Goal: Task Accomplishment & Management: Manage account settings

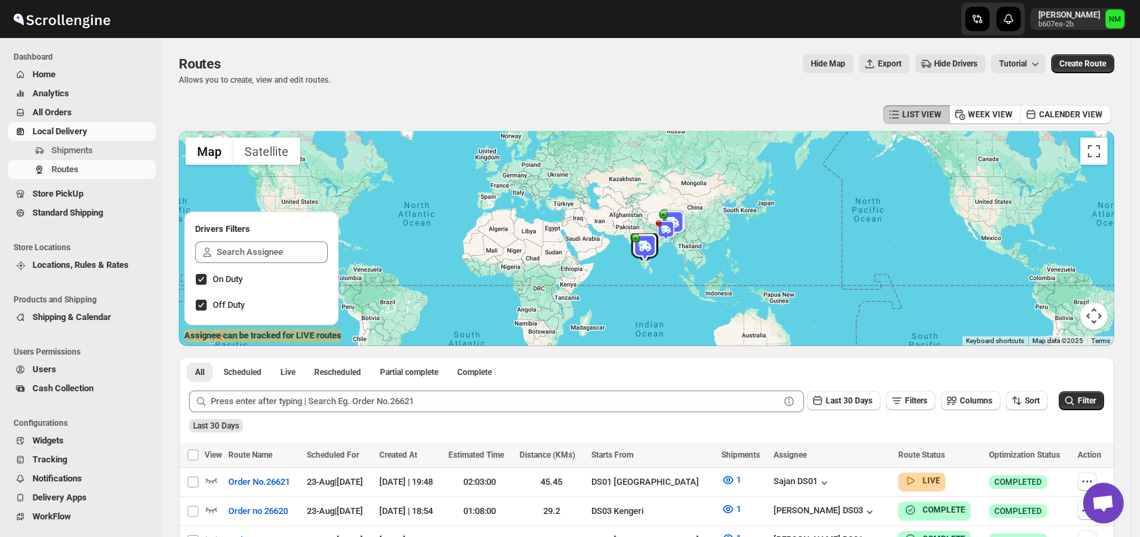
scroll to position [299, 0]
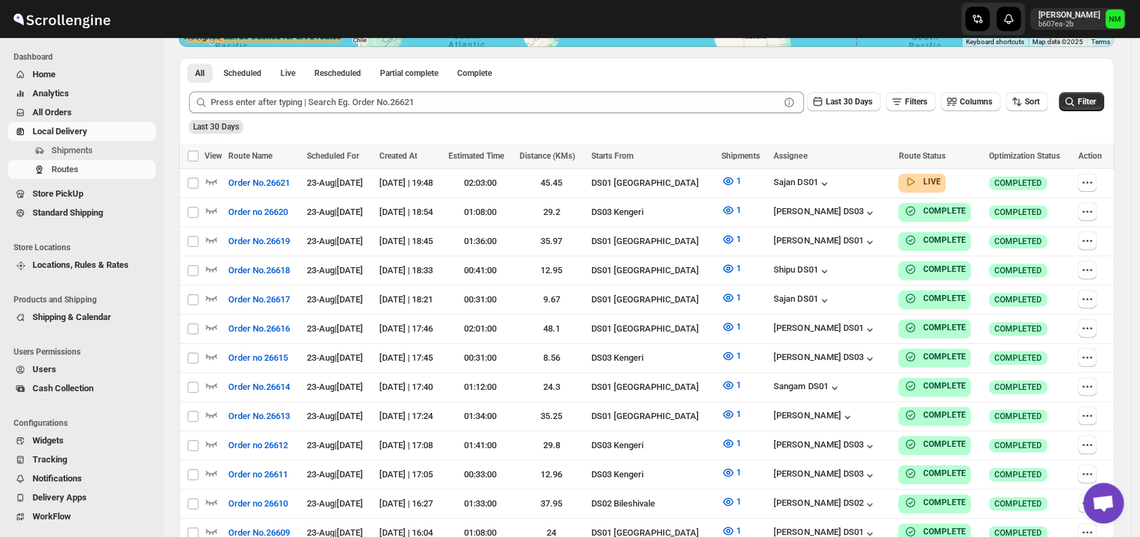
click at [84, 148] on span "Shipments" at bounding box center [71, 150] width 41 height 10
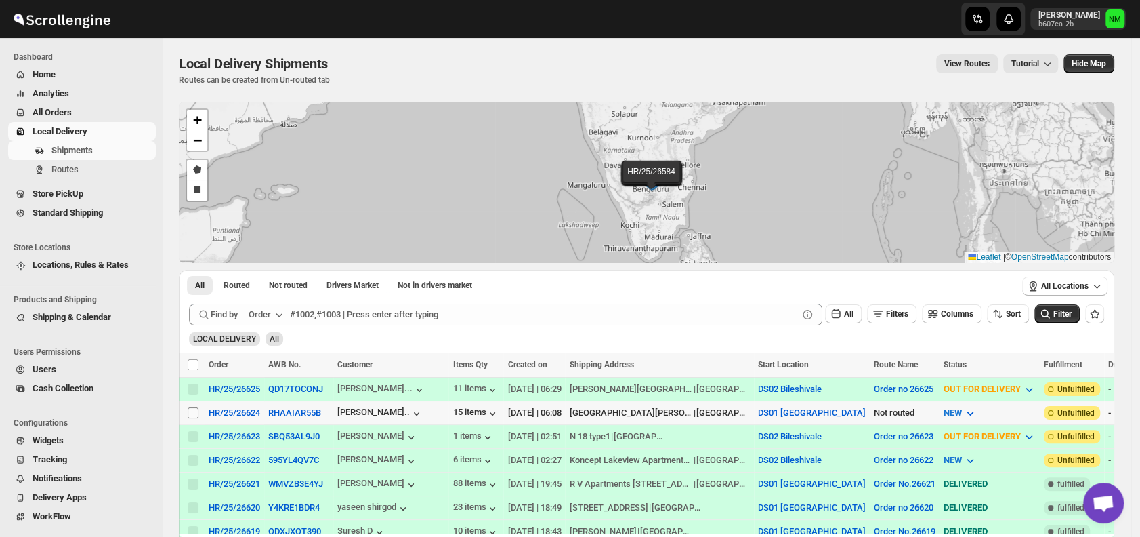
click at [192, 411] on input "Select shipment" at bounding box center [193, 412] width 11 height 11
checkbox input "true"
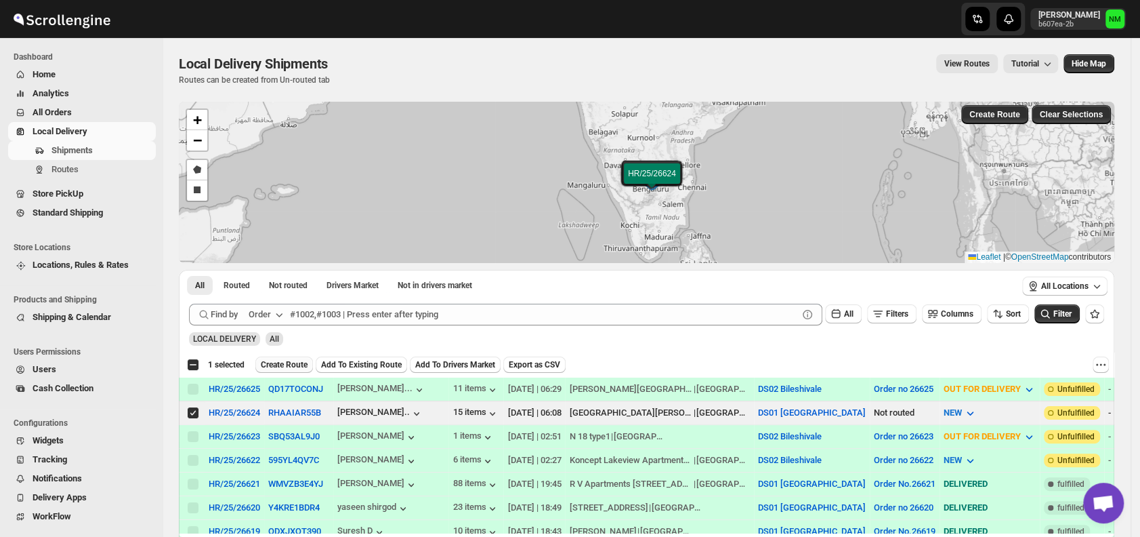
click at [287, 363] on span "Create Route" at bounding box center [284, 364] width 47 height 11
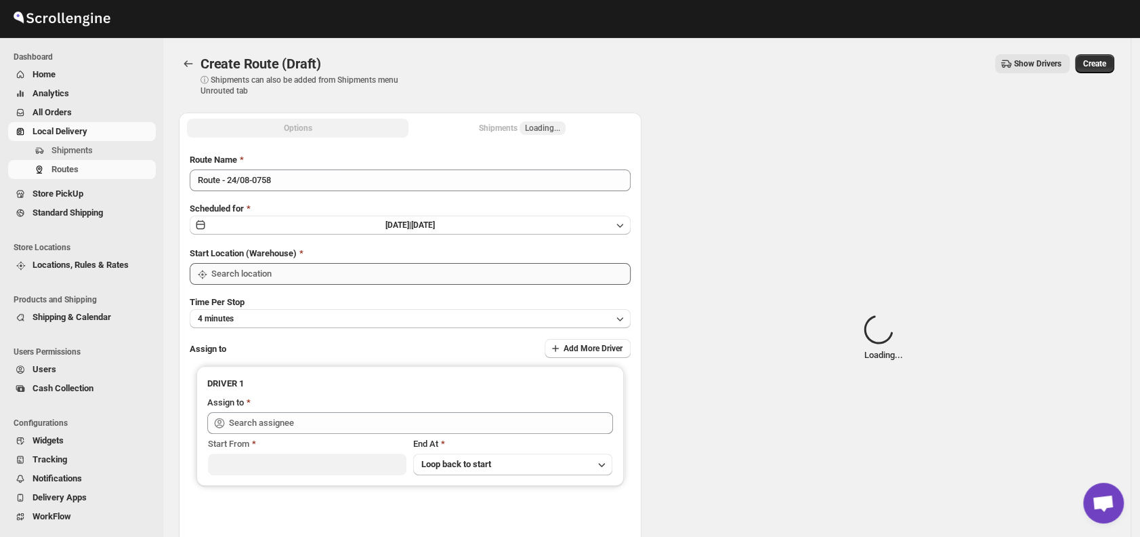
type input "DS01 [GEOGRAPHIC_DATA]"
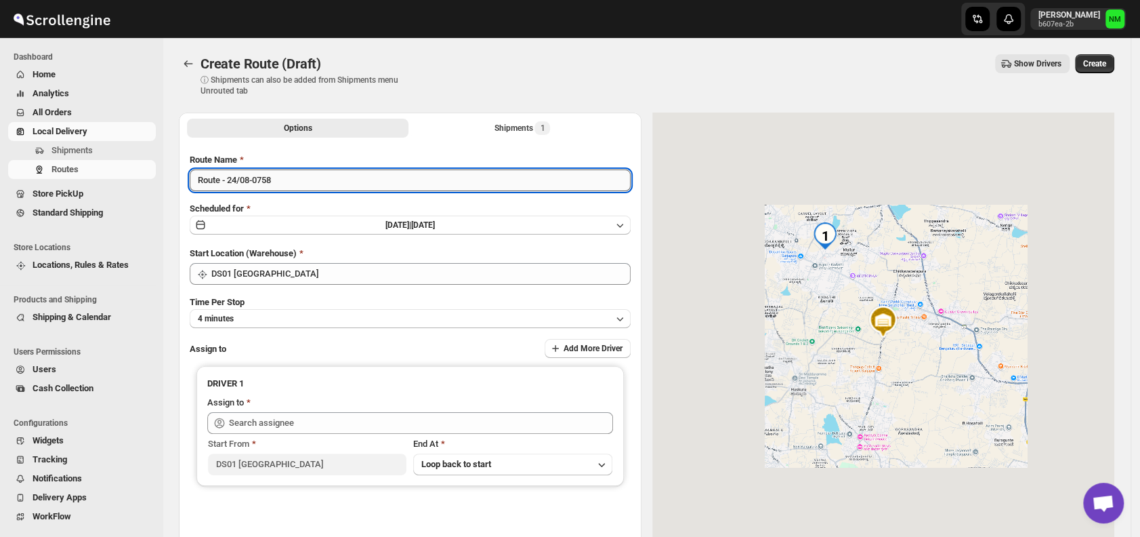
click at [297, 184] on input "Route - 24/08-0758" at bounding box center [410, 180] width 441 height 22
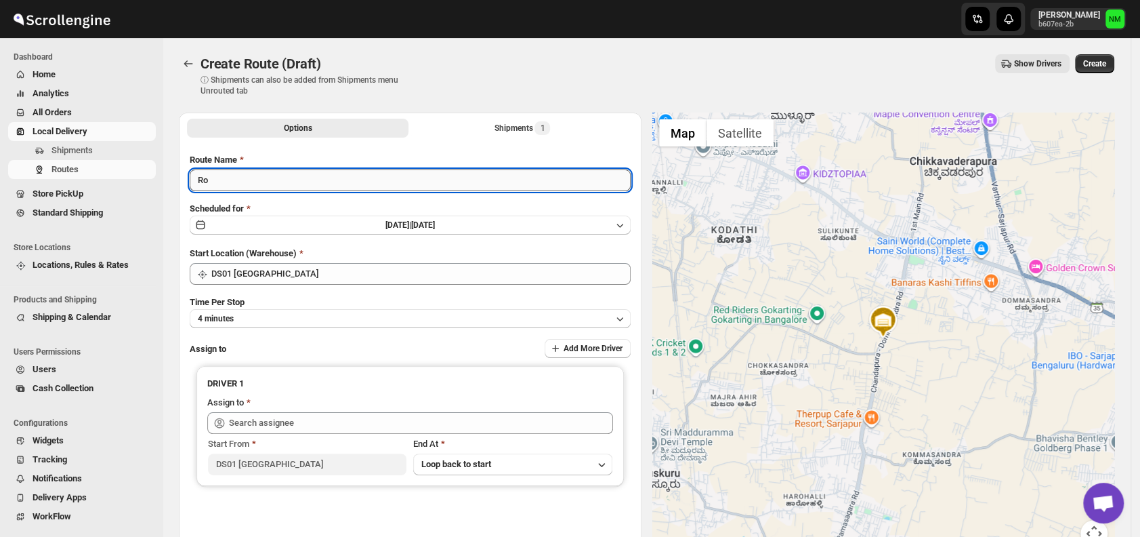
type input "R"
type input "Order No.26624"
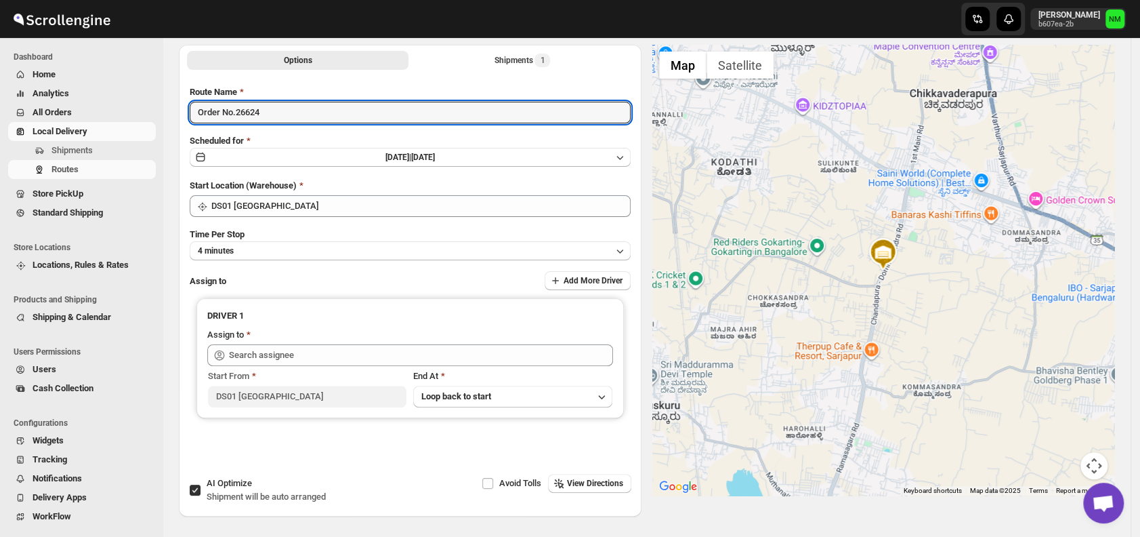
scroll to position [114, 0]
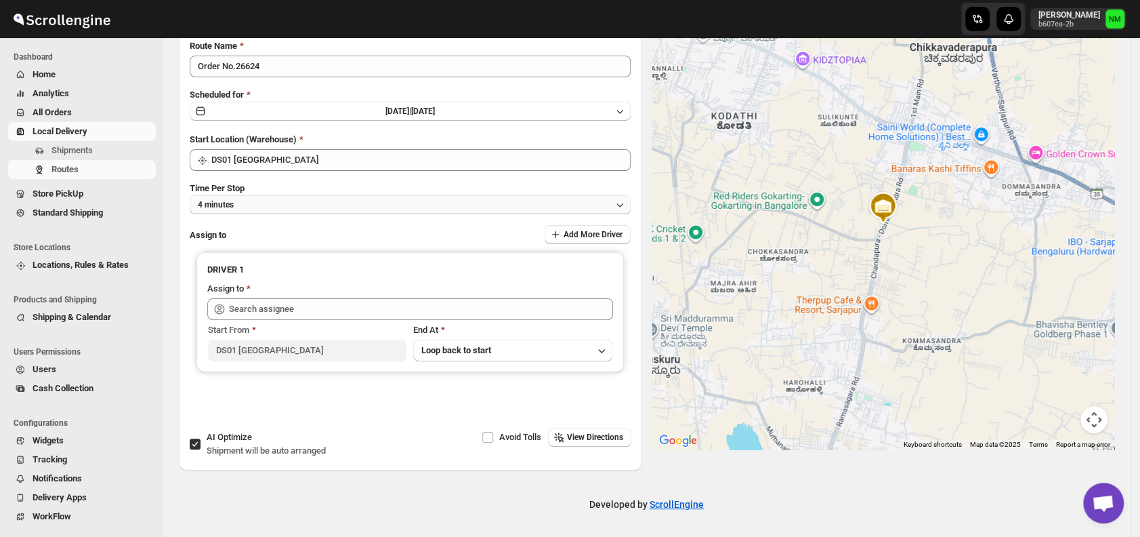
click at [283, 201] on button "4 minutes" at bounding box center [410, 204] width 441 height 19
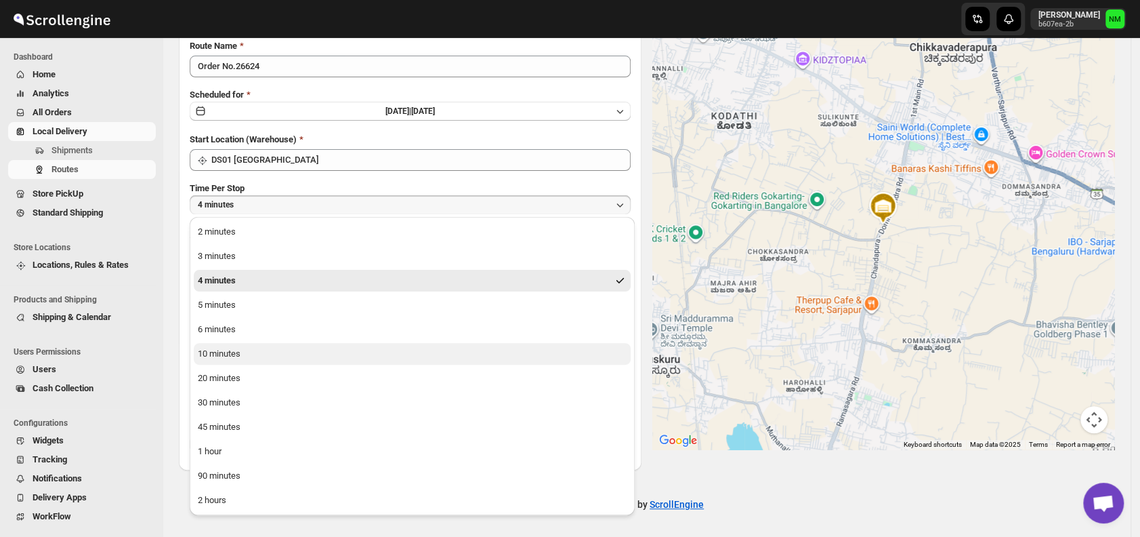
click at [238, 358] on div "10 minutes" at bounding box center [219, 354] width 43 height 14
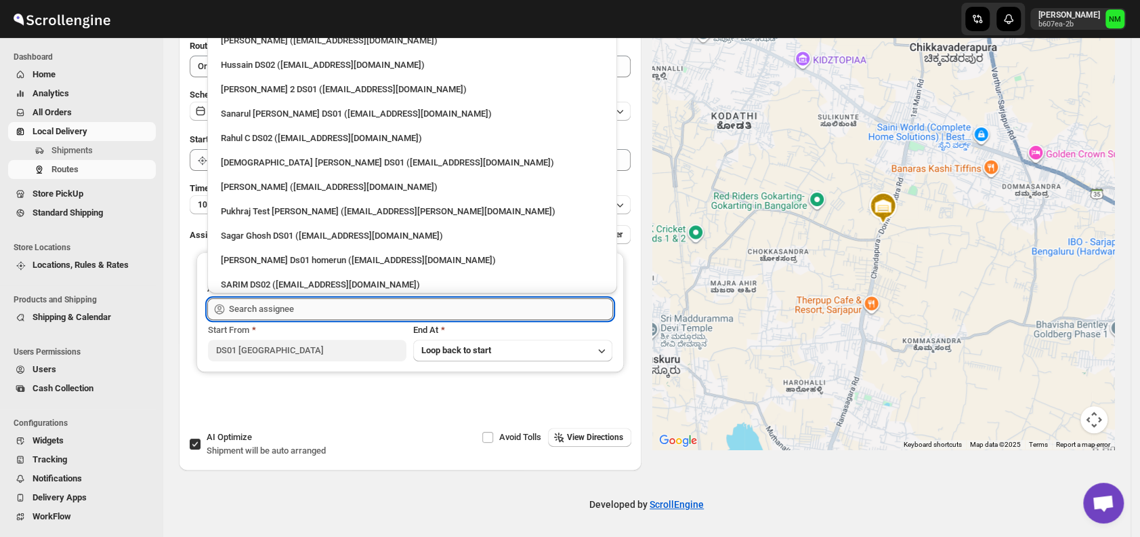
click at [285, 308] on input "text" at bounding box center [421, 309] width 384 height 22
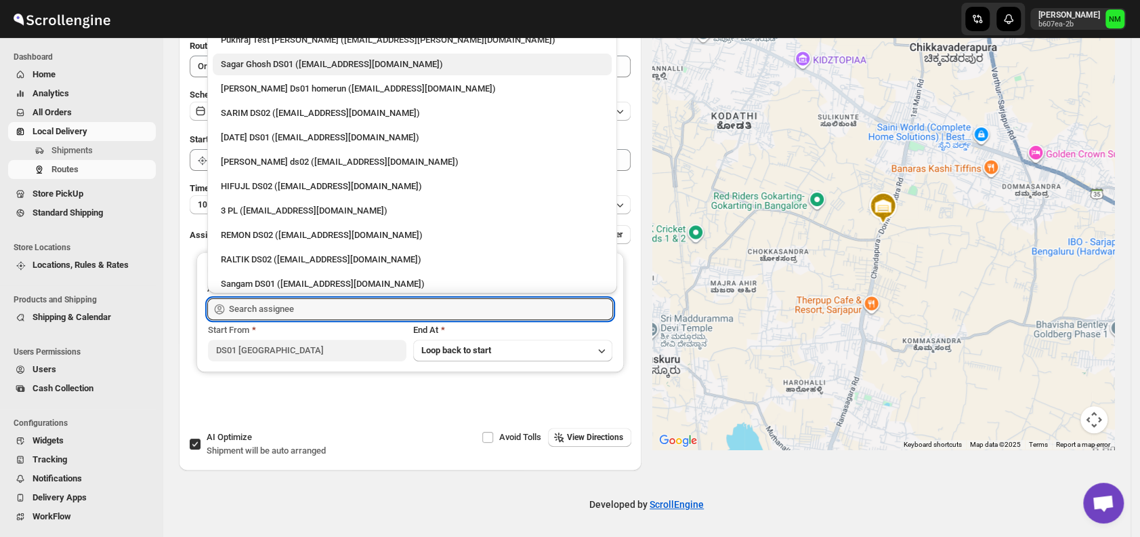
scroll to position [0, 0]
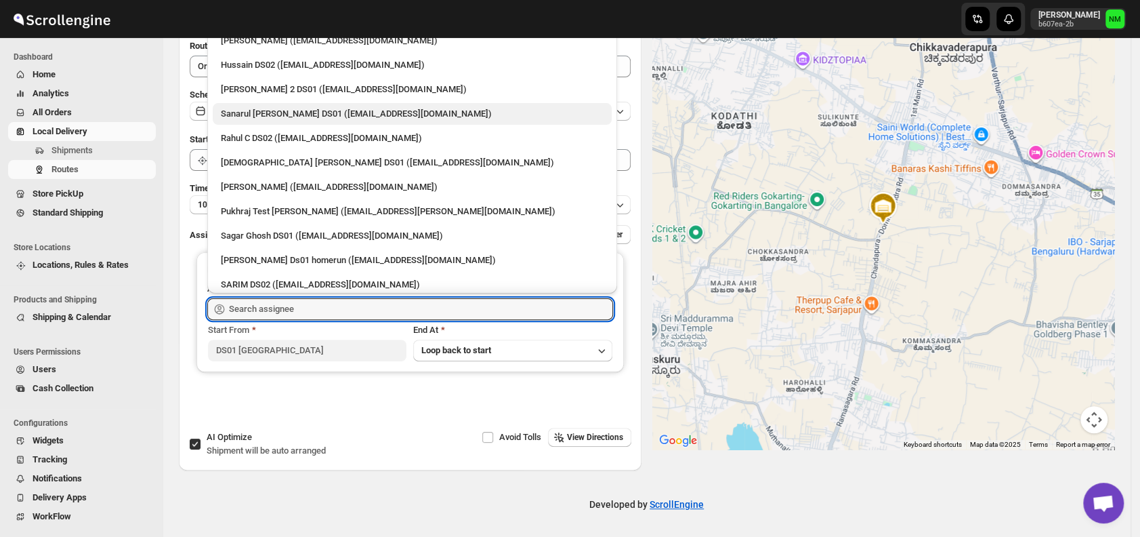
click at [233, 114] on div "Sanarul [PERSON_NAME] DS01 ([EMAIL_ADDRESS][DOMAIN_NAME])" at bounding box center [412, 114] width 383 height 14
type input "Sanarul [PERSON_NAME] DS01 ([EMAIL_ADDRESS][DOMAIN_NAME])"
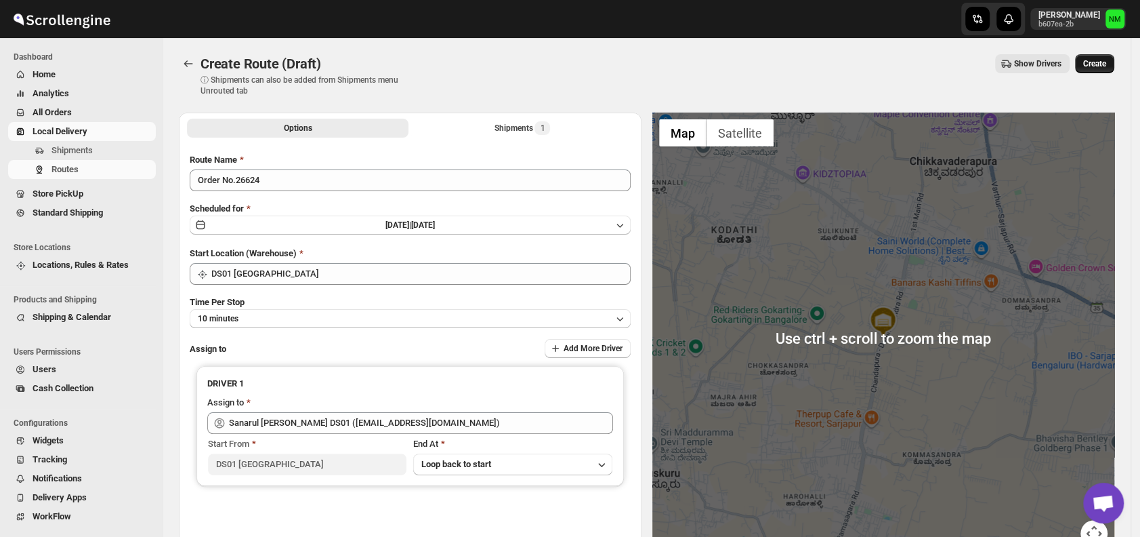
click at [1094, 62] on span "Create" at bounding box center [1094, 63] width 23 height 11
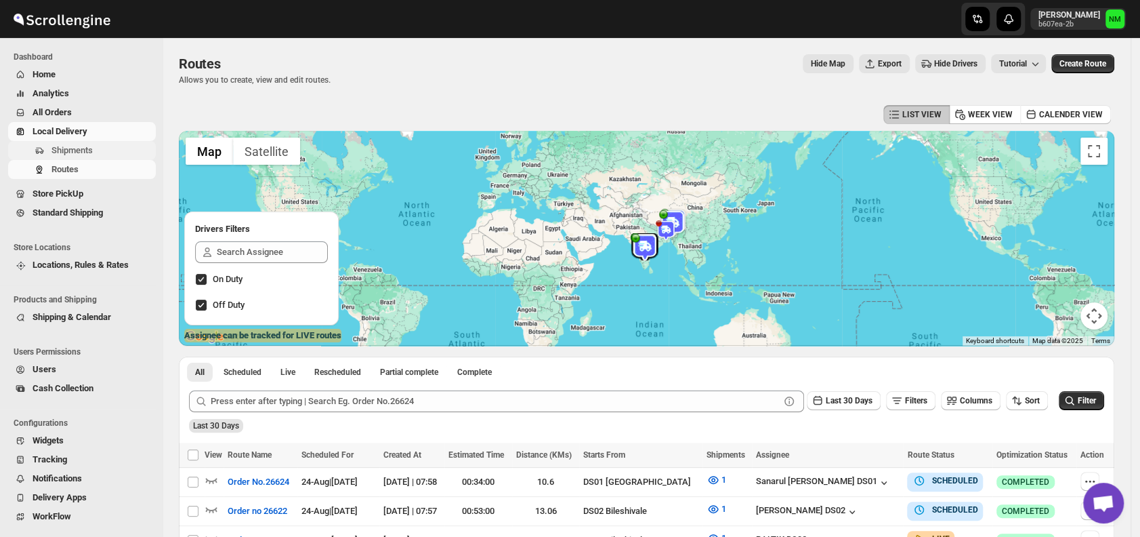
click at [98, 152] on span "Shipments" at bounding box center [102, 151] width 102 height 14
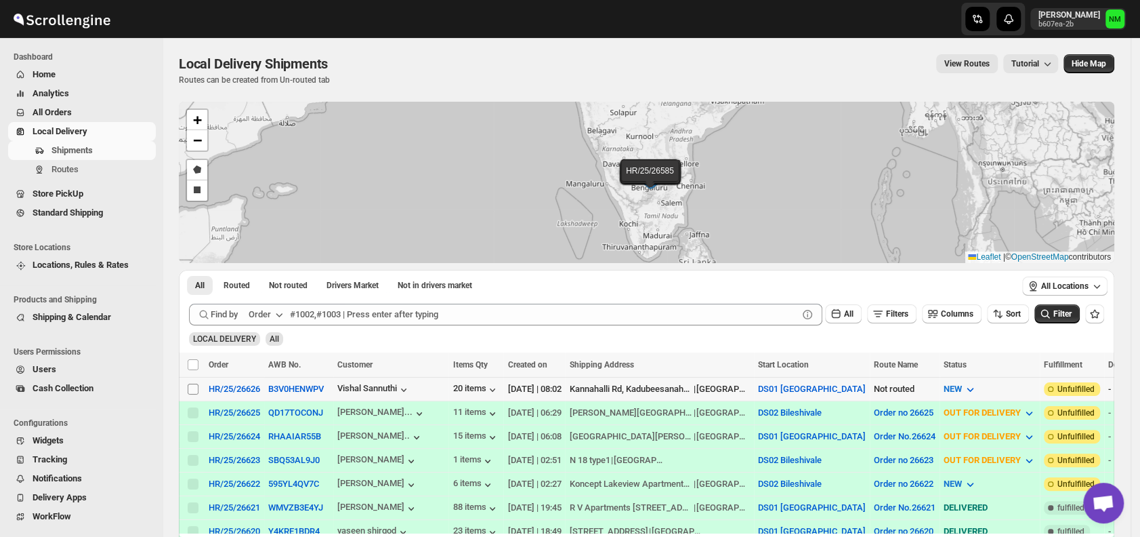
click at [196, 388] on input "Select shipment" at bounding box center [193, 388] width 11 height 11
checkbox input "true"
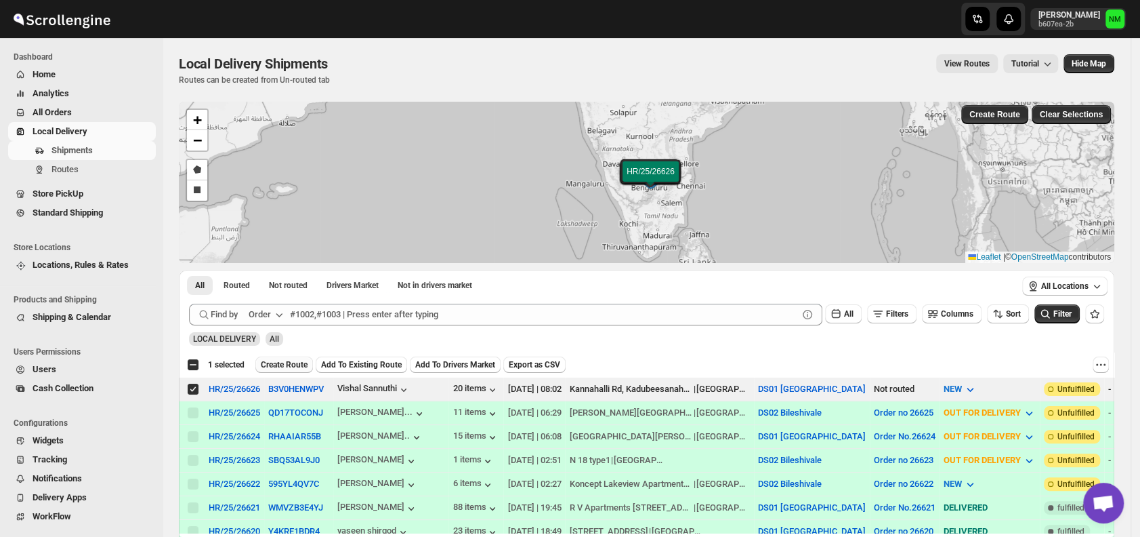
click at [276, 369] on span "Create Route" at bounding box center [284, 364] width 47 height 11
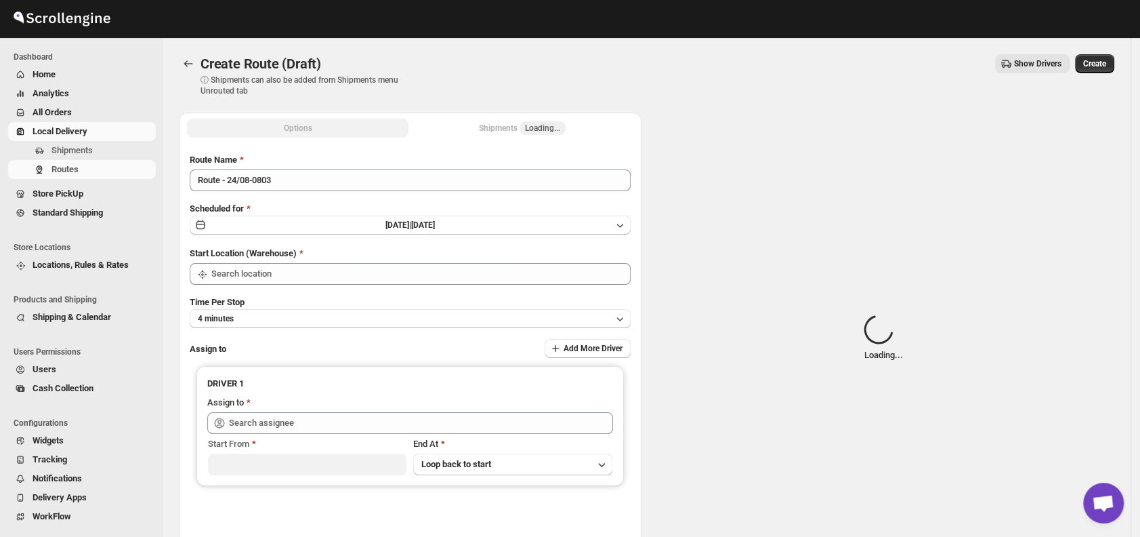
type input "DS01 [GEOGRAPHIC_DATA]"
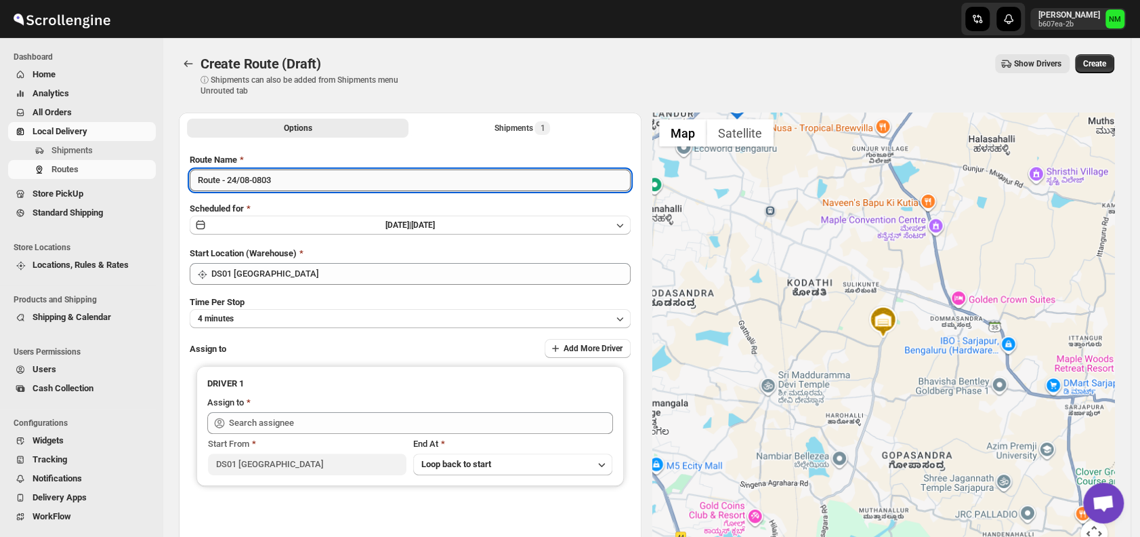
click at [293, 181] on input "Route - 24/08-0803" at bounding box center [410, 180] width 441 height 22
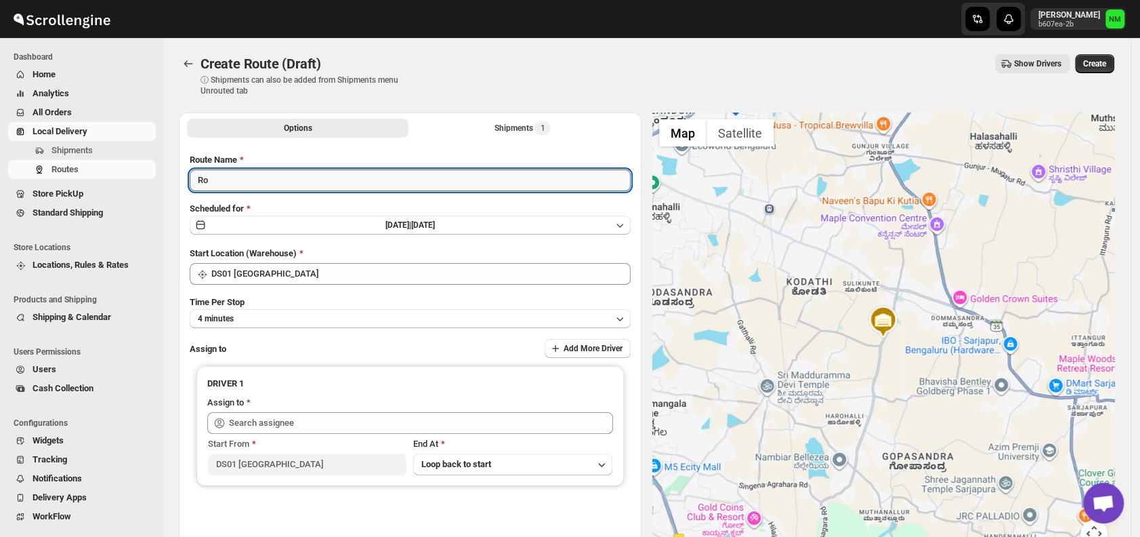
type input "R"
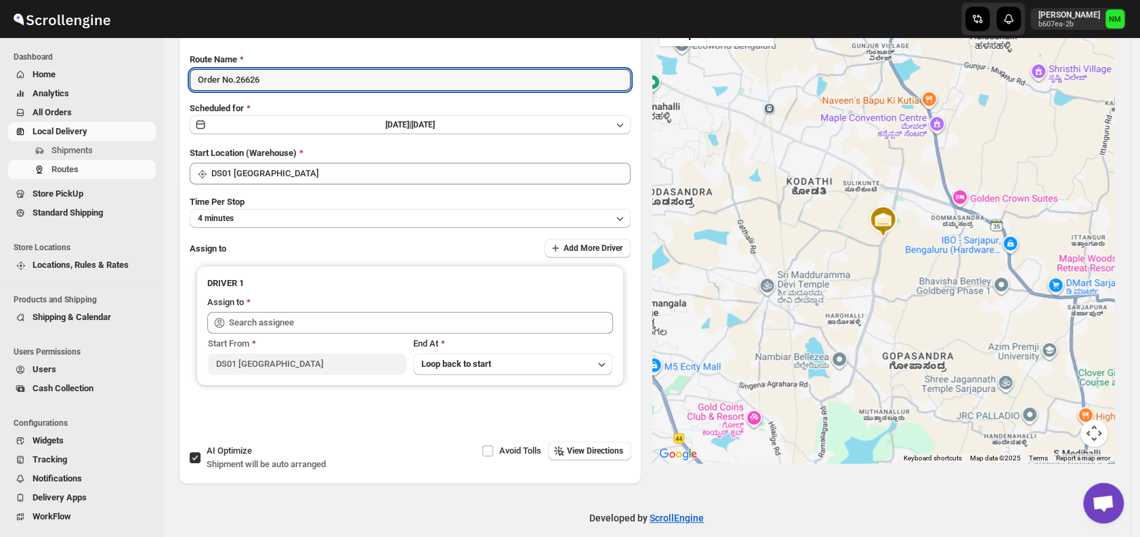
scroll to position [114, 0]
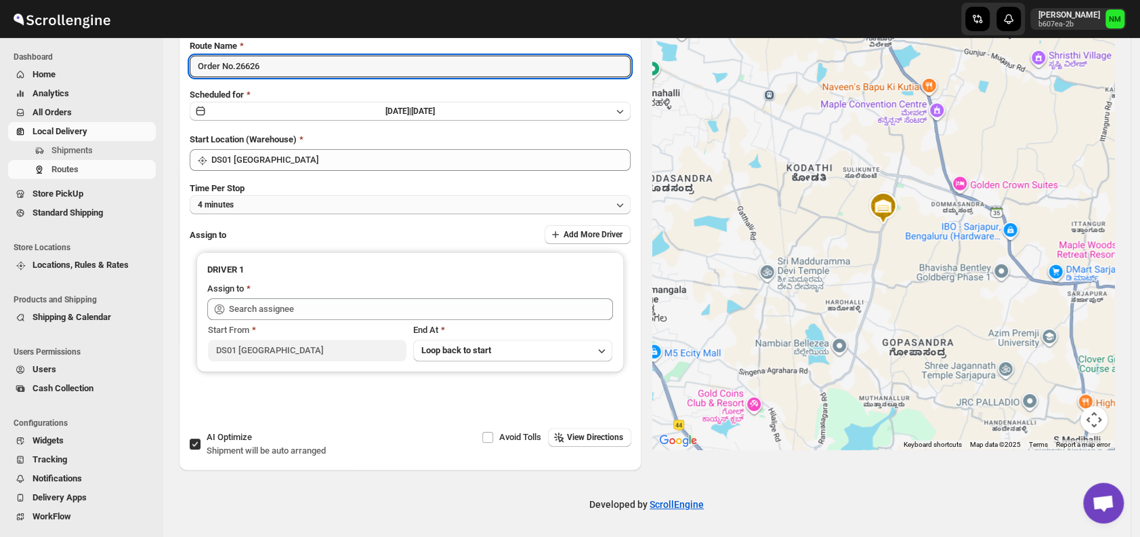
type input "Order No.26626"
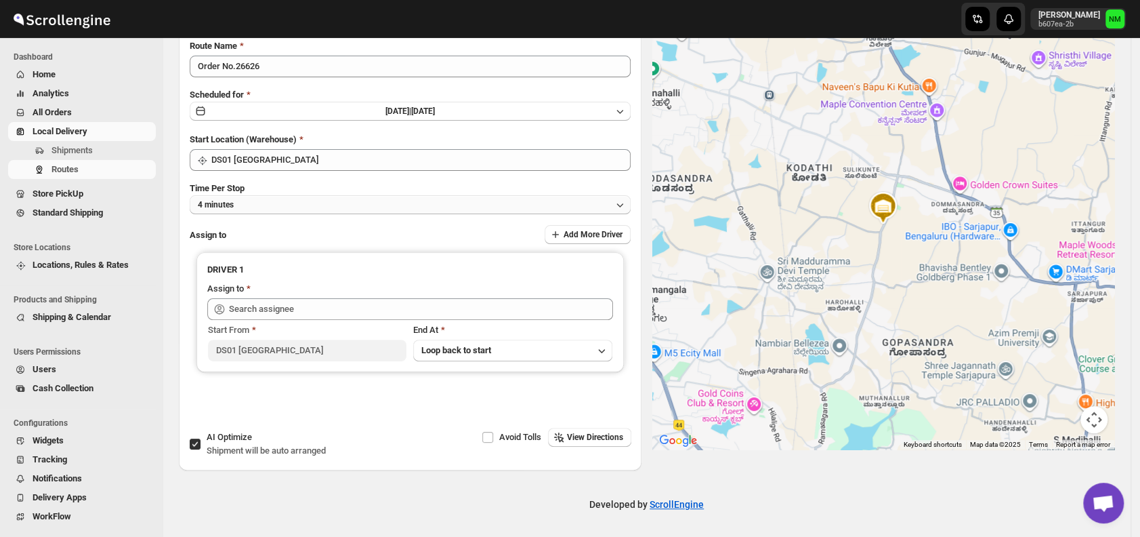
click at [251, 206] on button "4 minutes" at bounding box center [410, 204] width 441 height 19
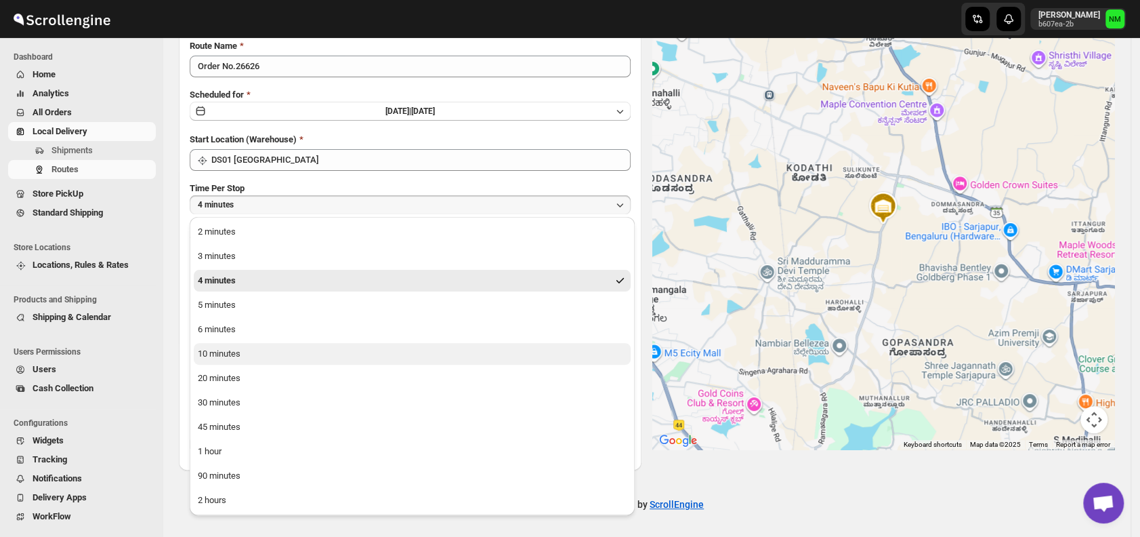
click at [265, 350] on button "10 minutes" at bounding box center [412, 354] width 437 height 22
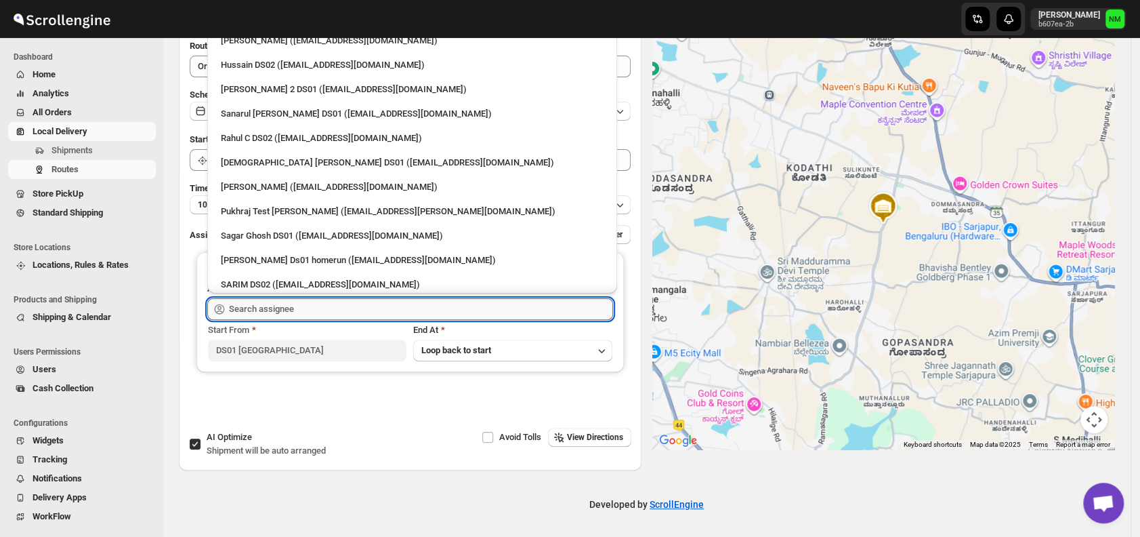
click at [324, 309] on input "text" at bounding box center [421, 309] width 384 height 22
click at [250, 47] on div "[PERSON_NAME] ([EMAIL_ADDRESS][DOMAIN_NAME])" at bounding box center [412, 41] width 399 height 22
type input "[PERSON_NAME] ([EMAIL_ADDRESS][DOMAIN_NAME])"
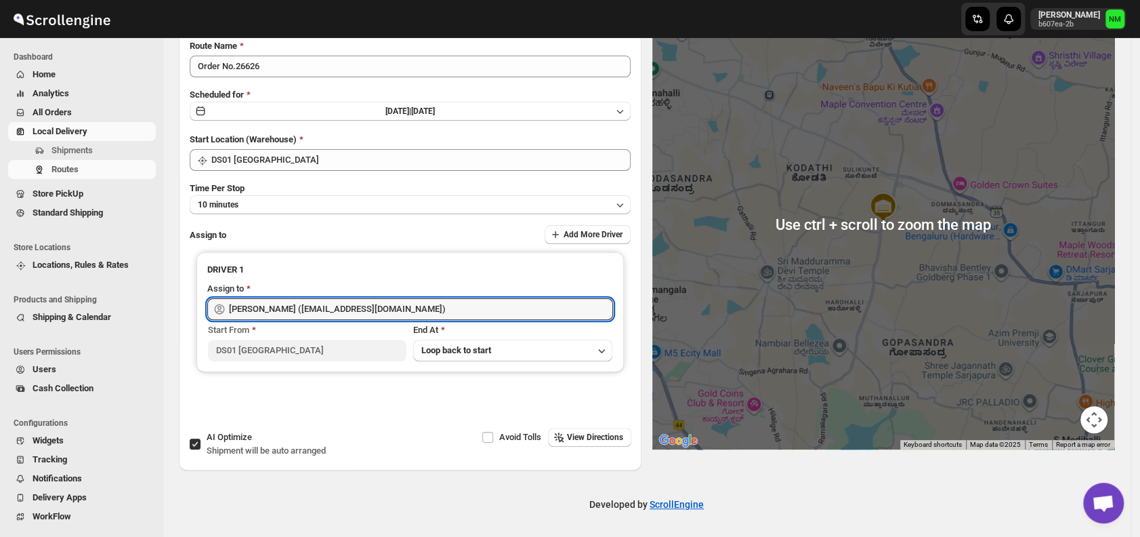
scroll to position [0, 0]
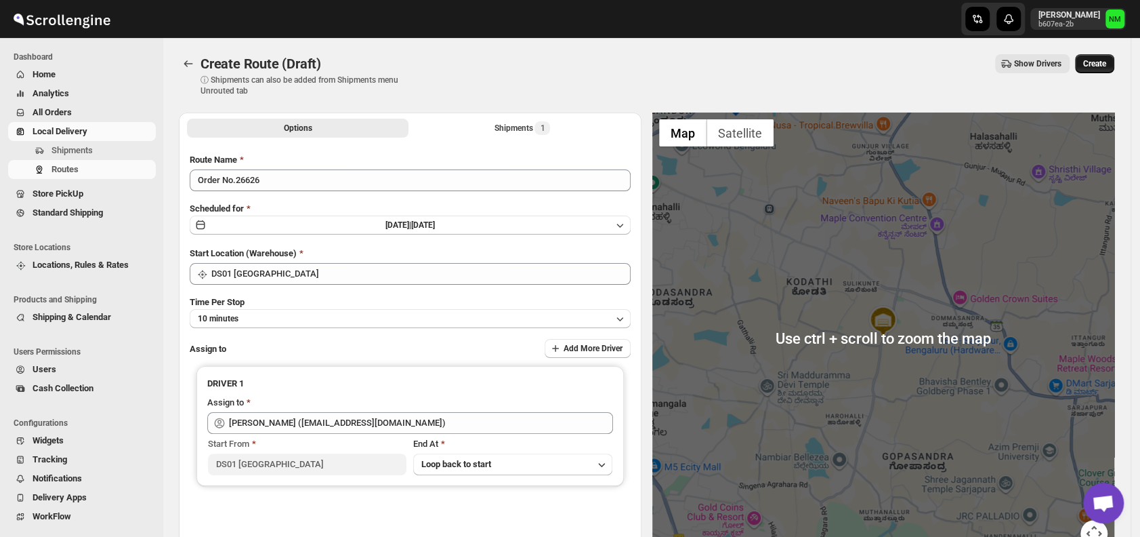
click at [1104, 65] on span "Create" at bounding box center [1094, 63] width 23 height 11
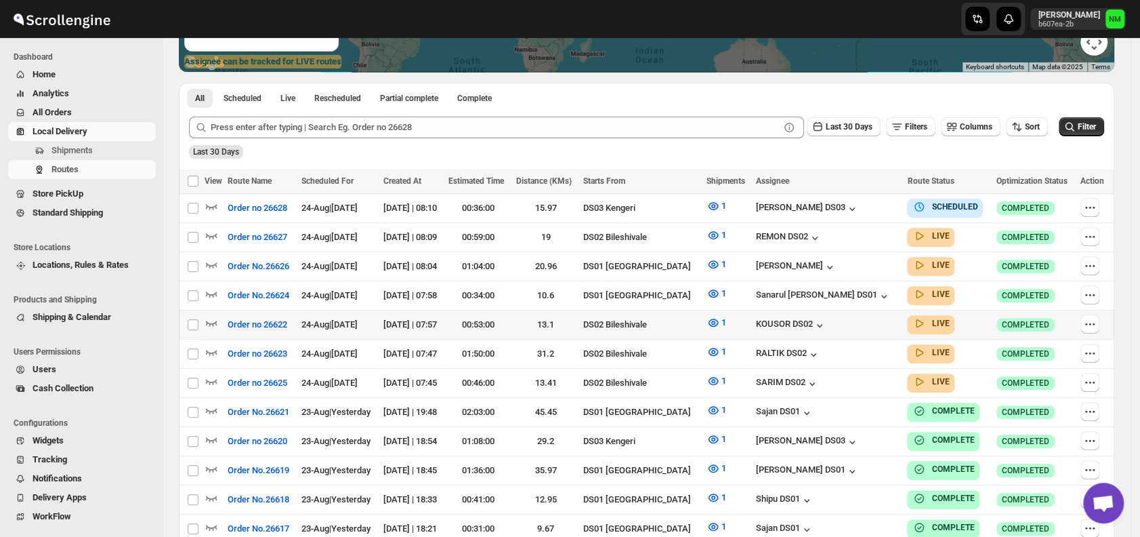
scroll to position [276, 0]
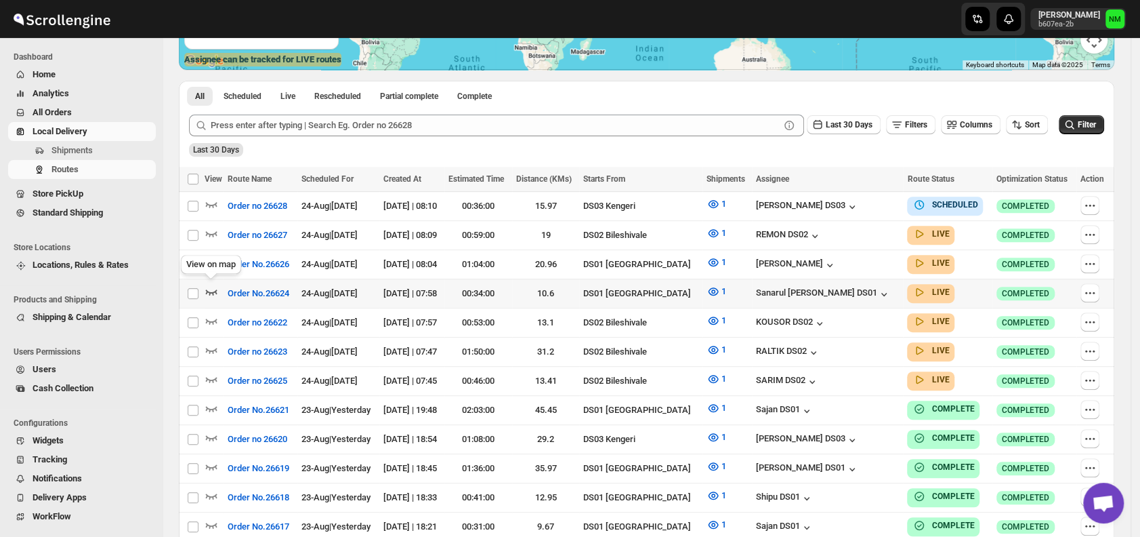
click at [215, 289] on icon "button" at bounding box center [212, 291] width 12 height 5
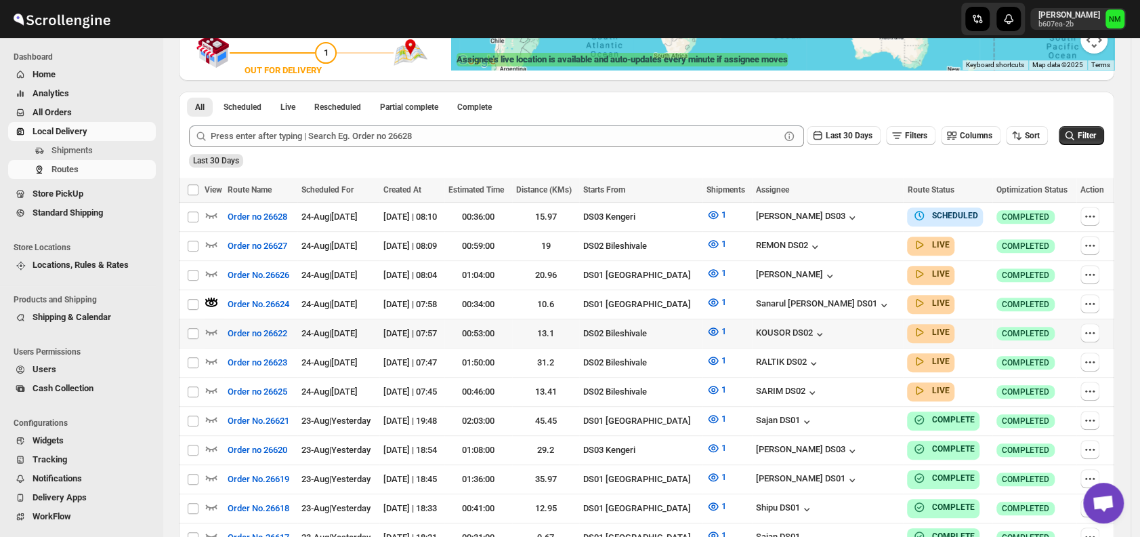
scroll to position [0, 0]
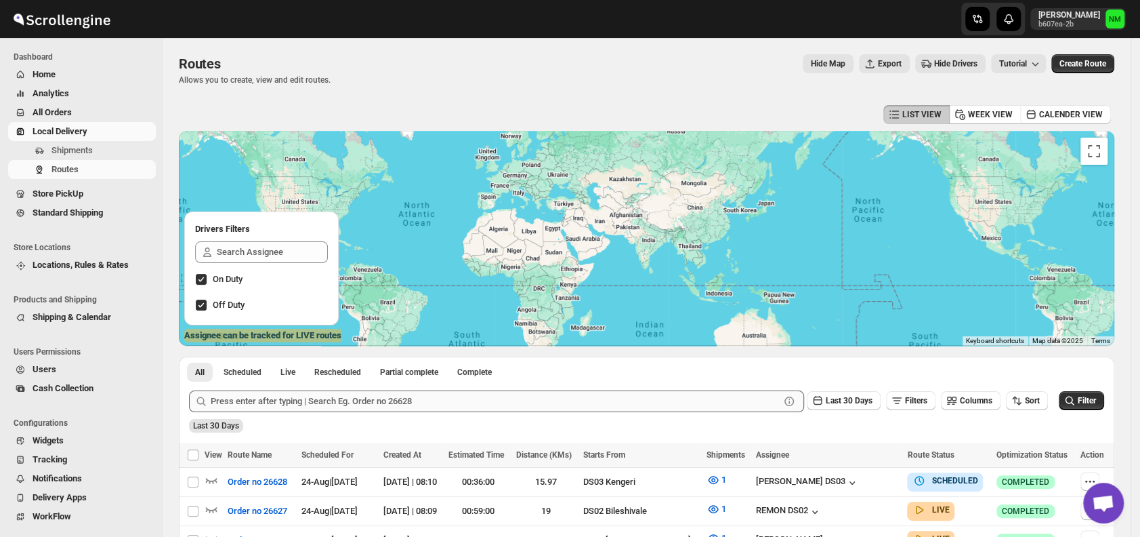
scroll to position [204, 0]
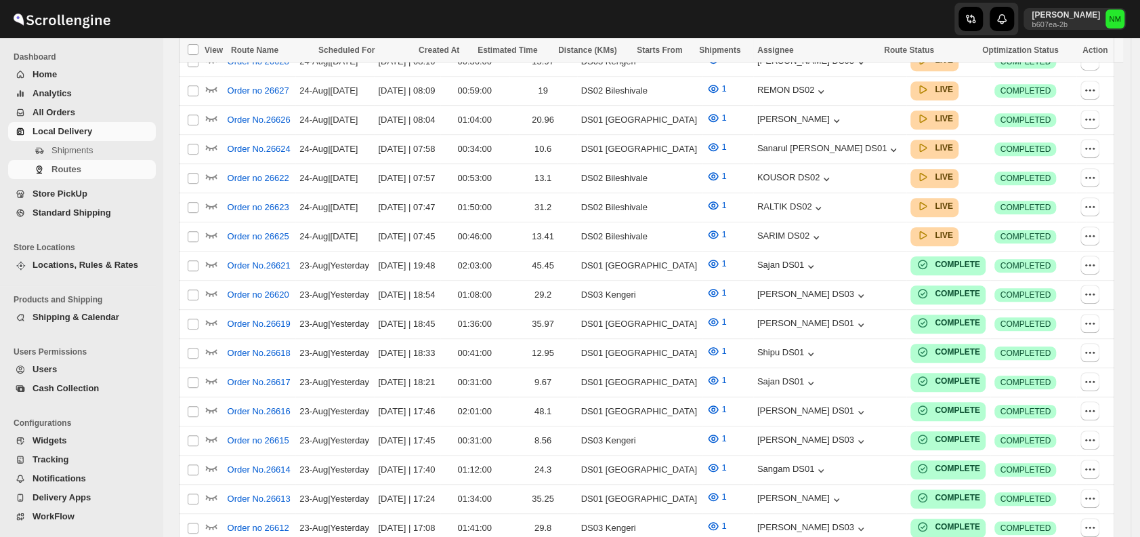
scroll to position [204, 0]
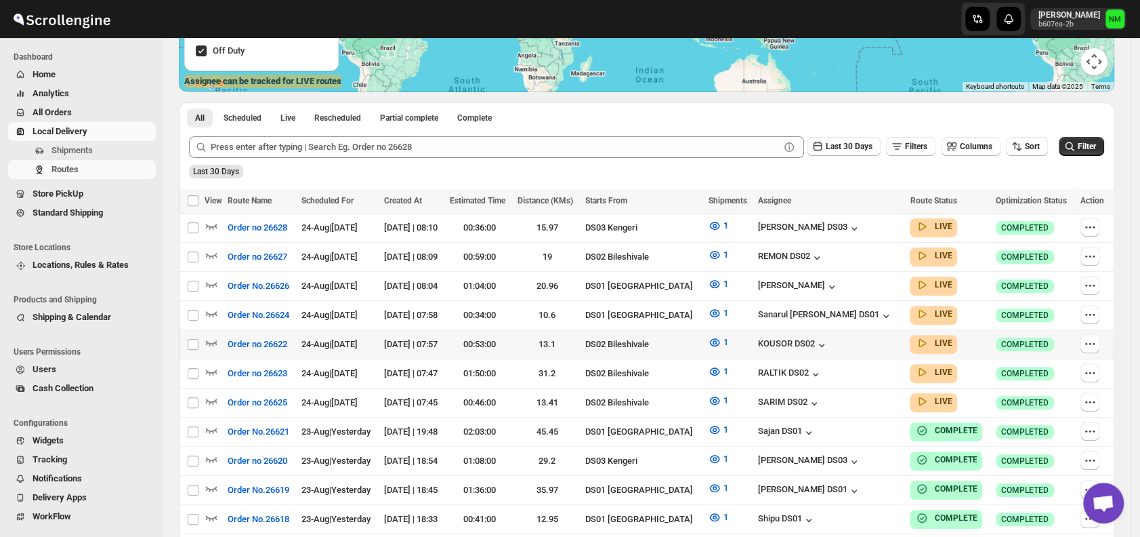
scroll to position [360, 0]
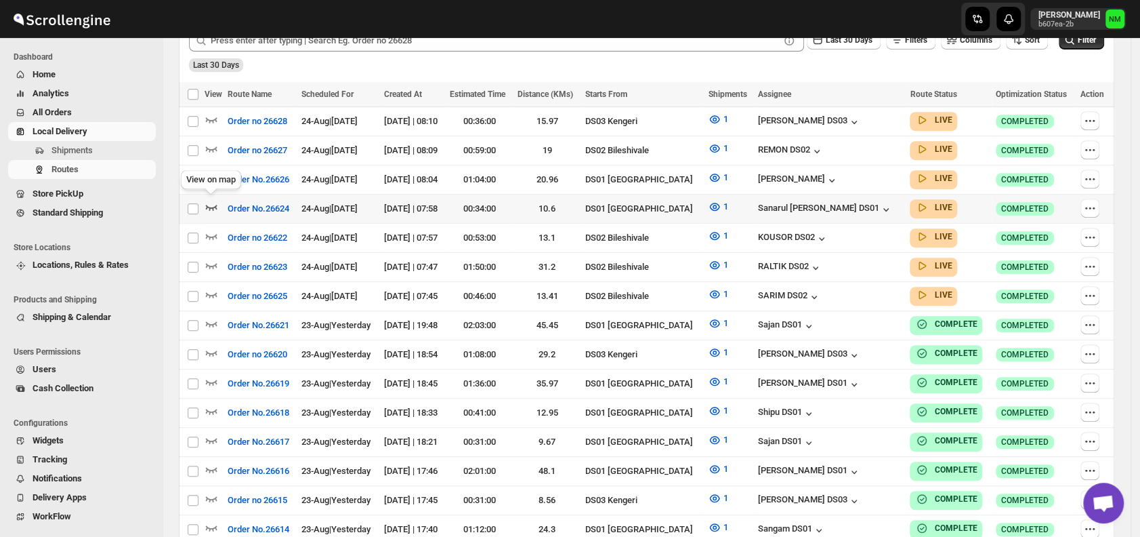
click at [213, 205] on icon "button" at bounding box center [212, 207] width 12 height 5
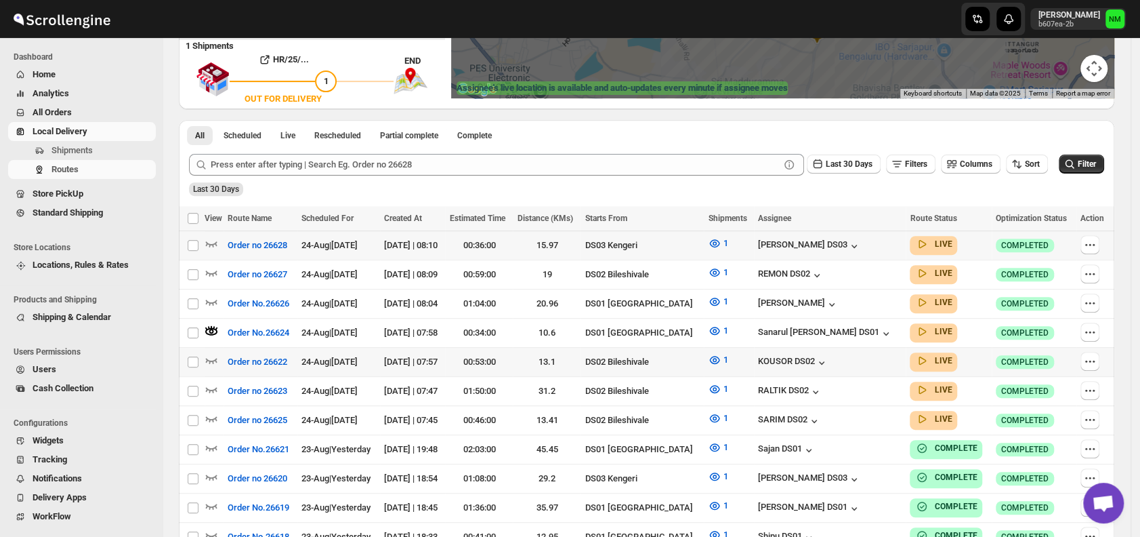
scroll to position [253, 0]
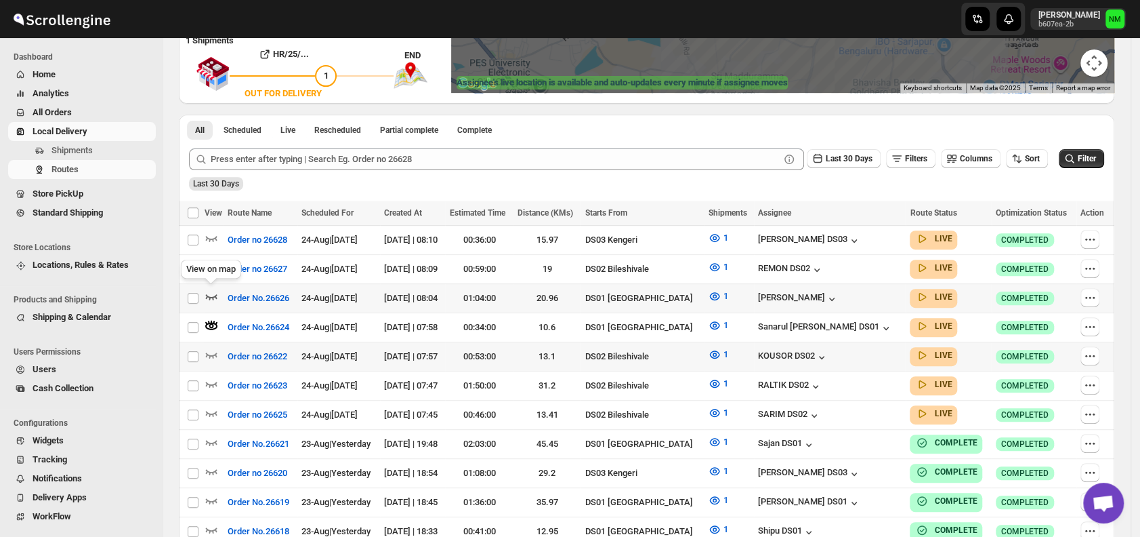
click at [211, 289] on icon "button" at bounding box center [212, 296] width 14 height 14
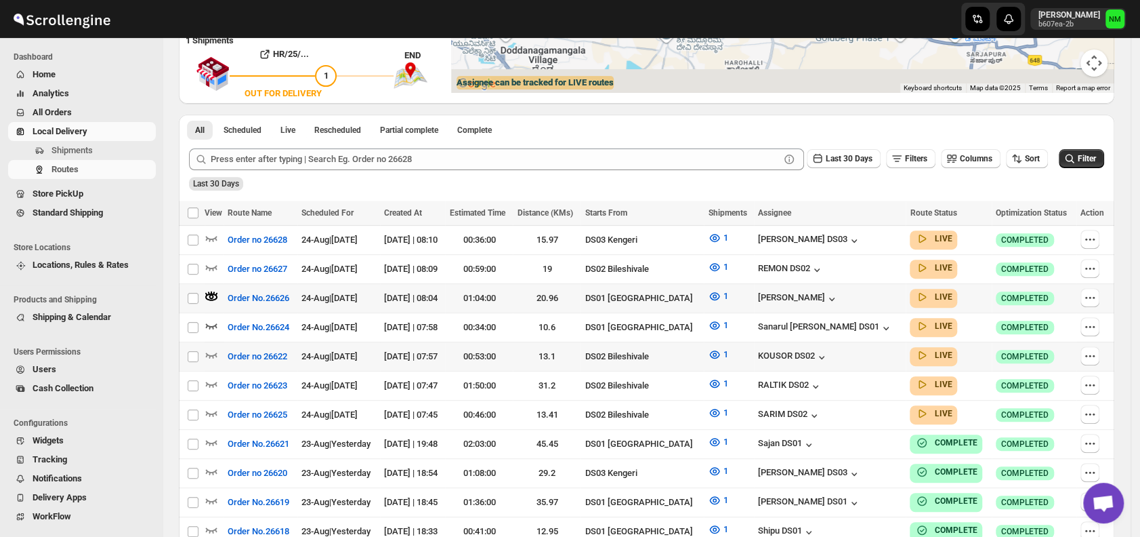
scroll to position [0, 0]
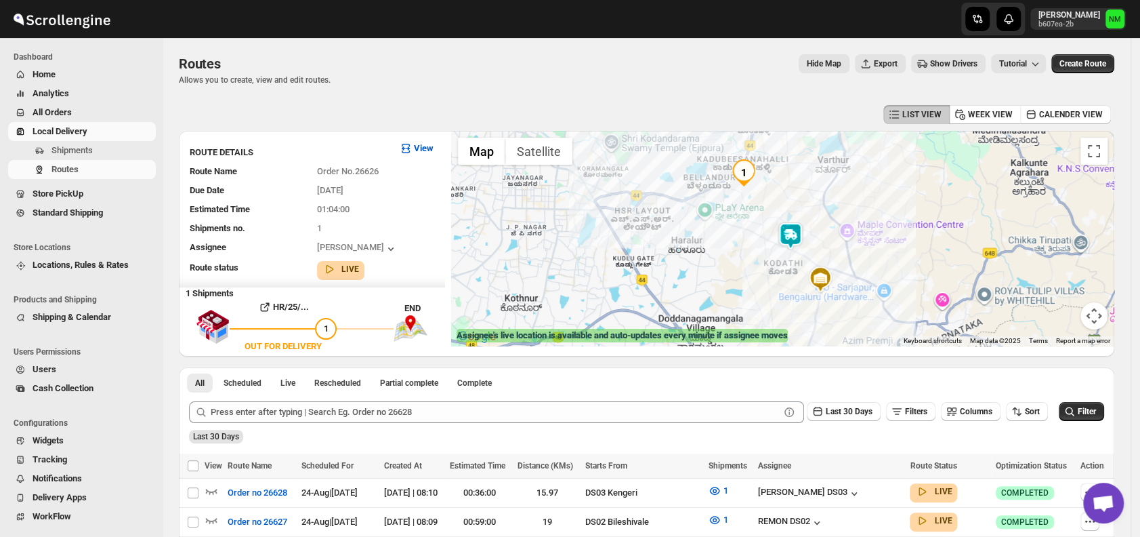
click at [790, 230] on img at bounding box center [790, 235] width 27 height 27
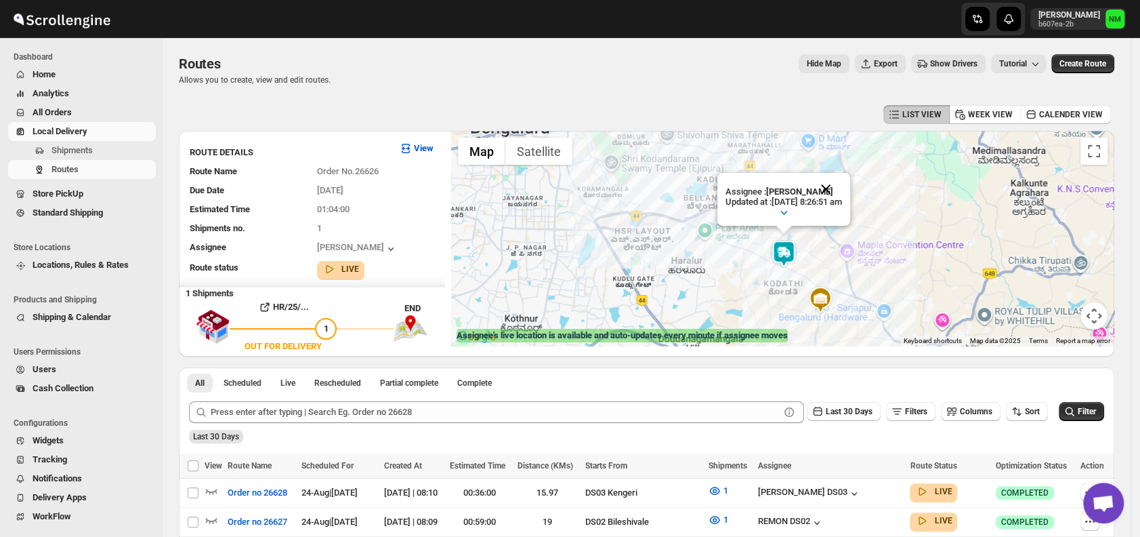
click at [842, 188] on button "Close" at bounding box center [826, 189] width 33 height 33
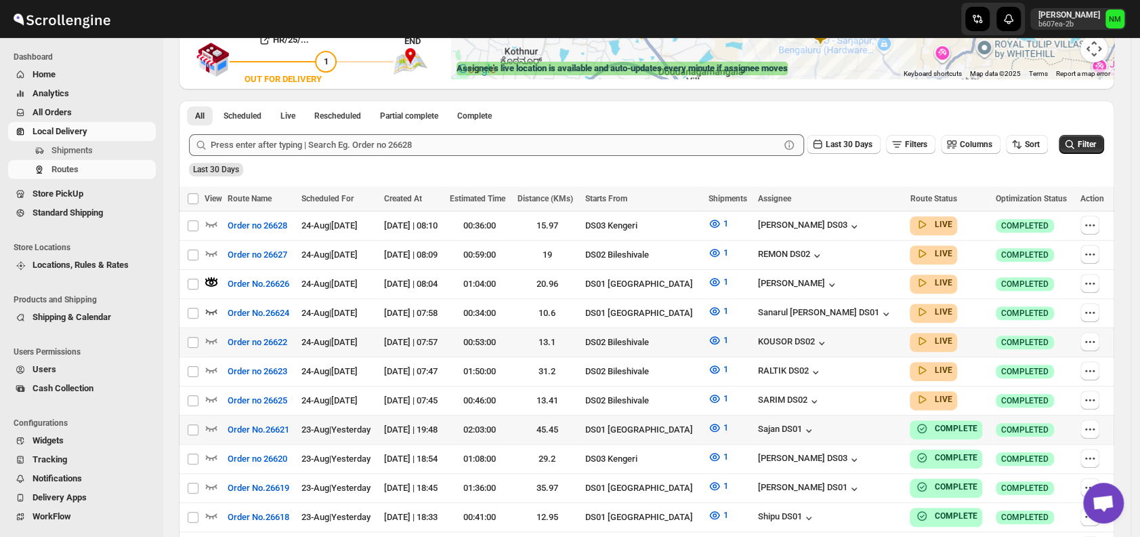
scroll to position [268, 0]
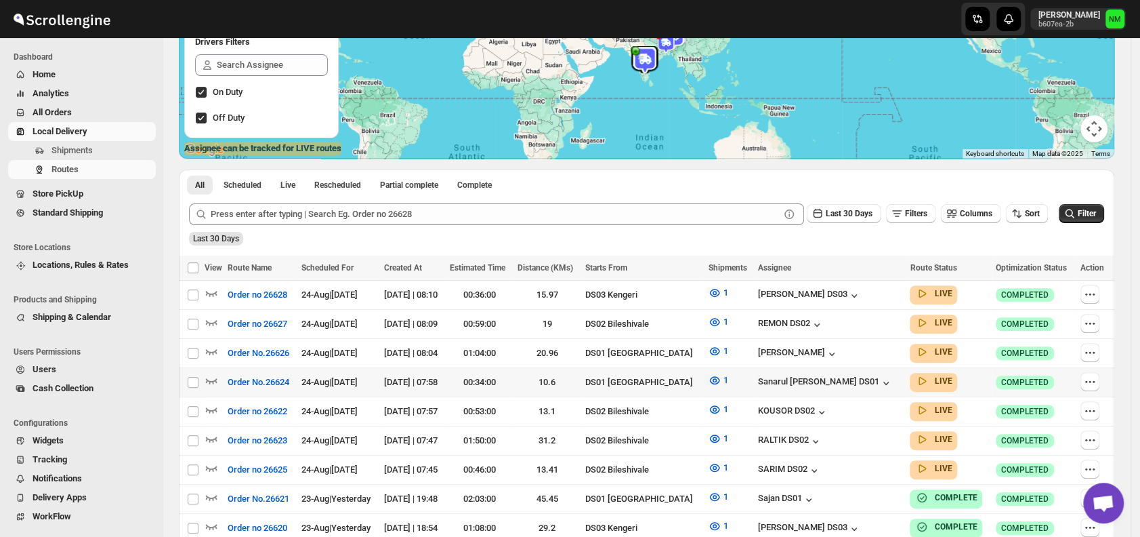
scroll to position [268, 0]
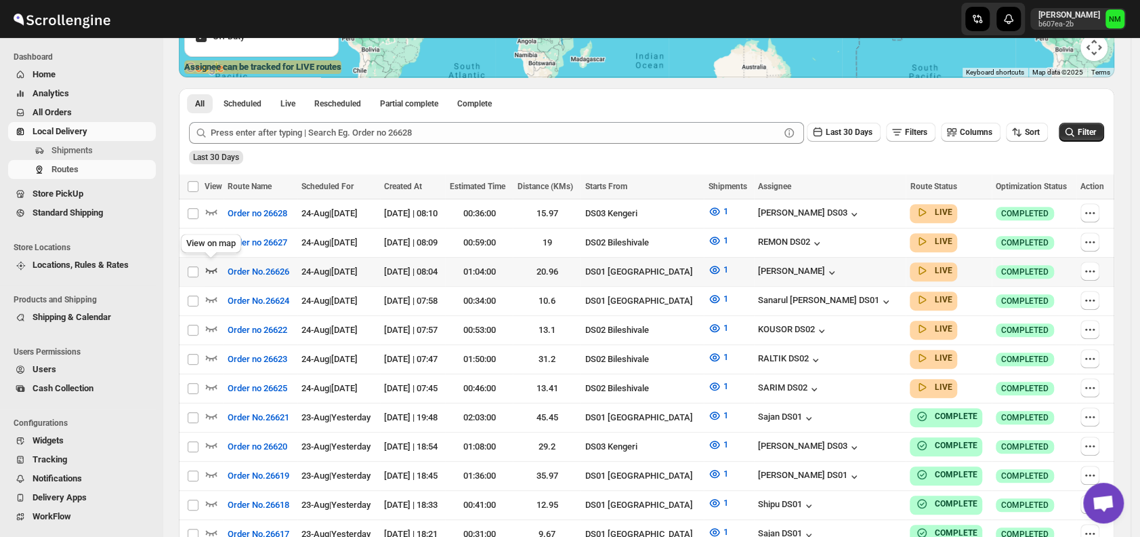
click at [213, 267] on icon "button" at bounding box center [212, 270] width 14 height 14
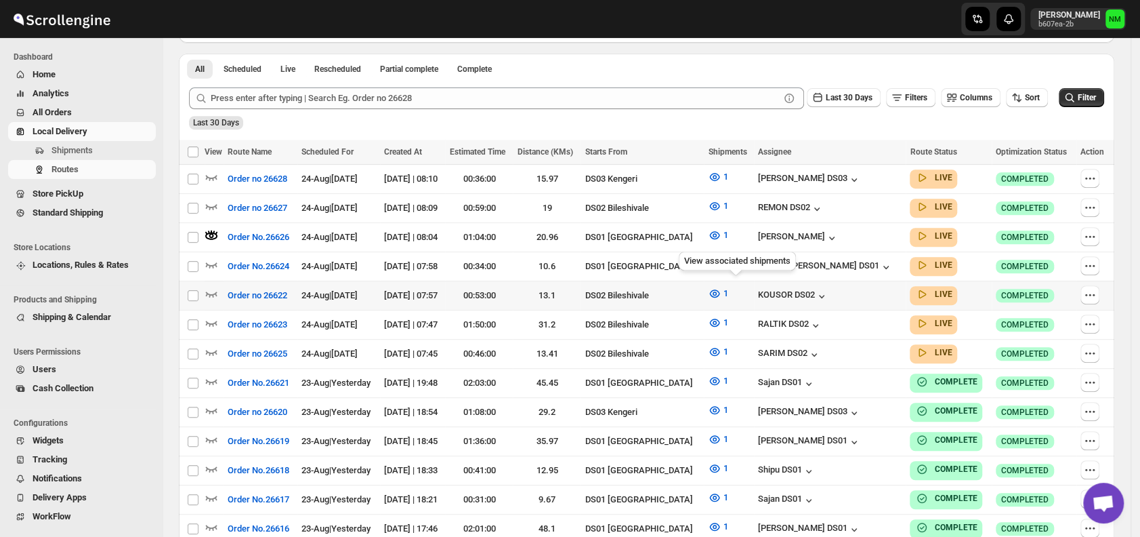
scroll to position [312, 0]
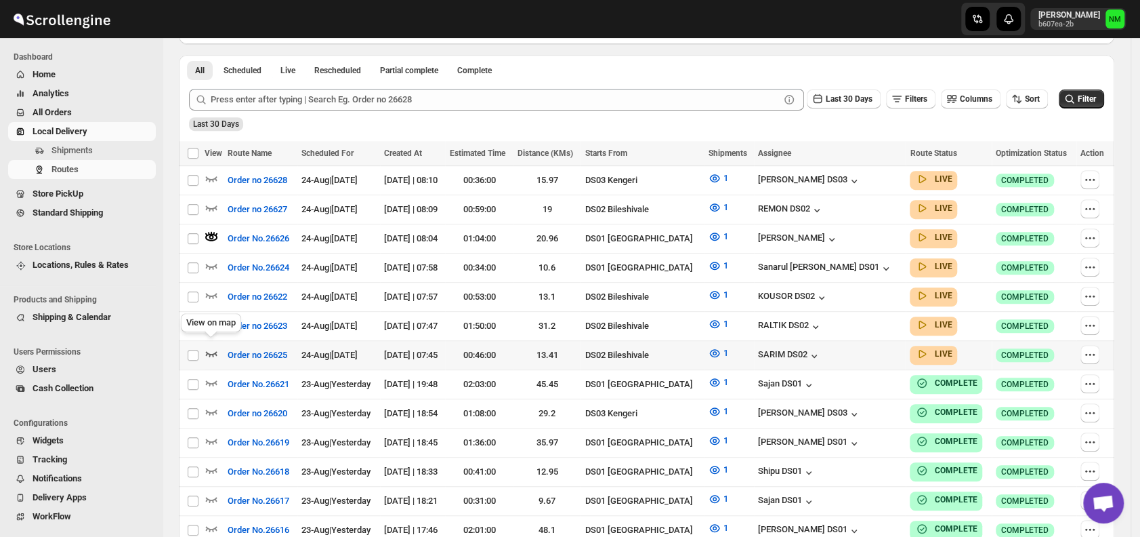
click at [209, 346] on icon "button" at bounding box center [212, 353] width 14 height 14
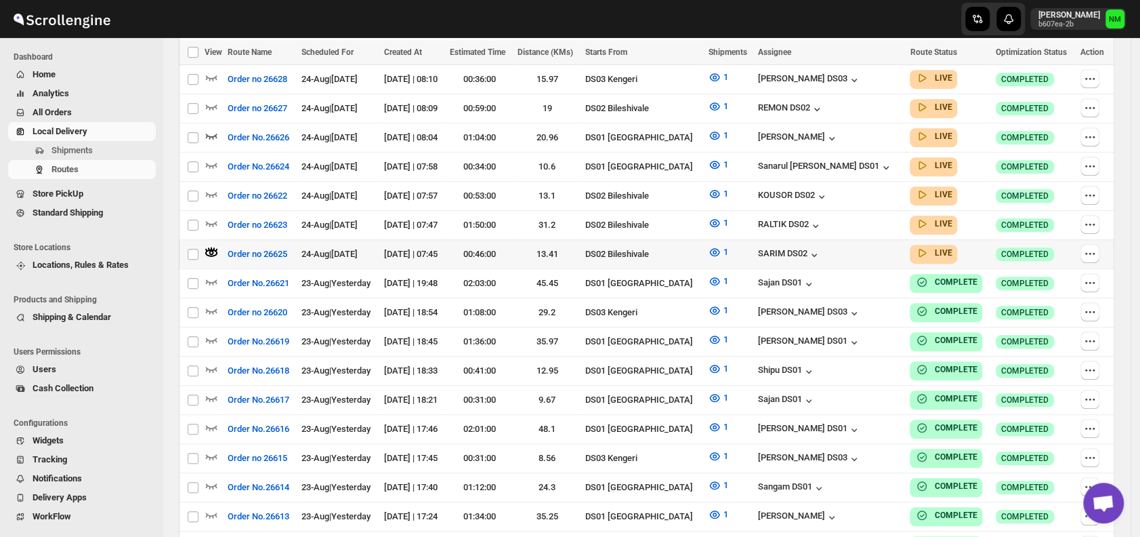
scroll to position [361, 0]
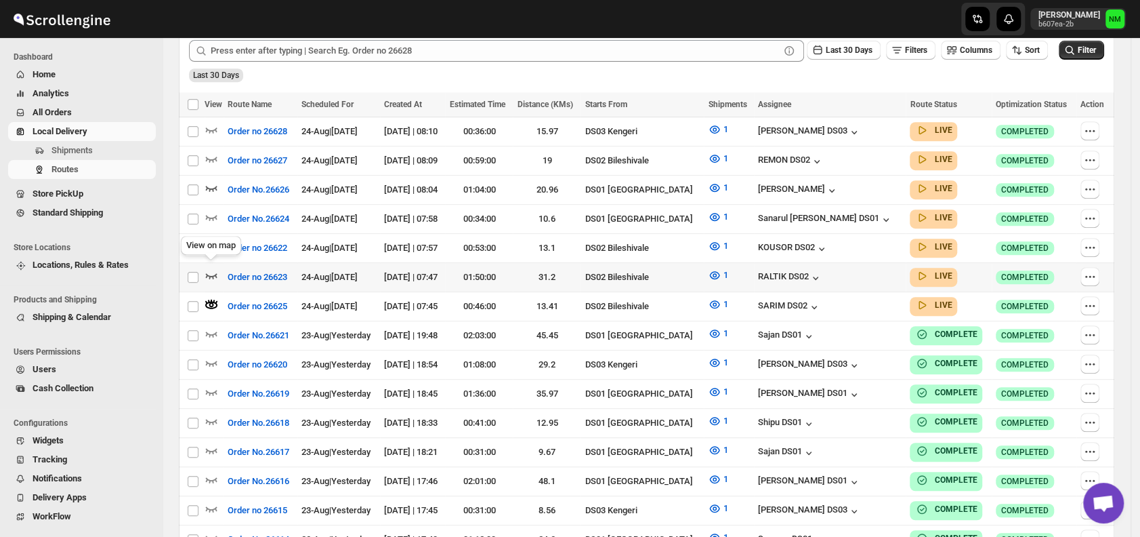
click at [207, 268] on icon "button" at bounding box center [212, 275] width 14 height 14
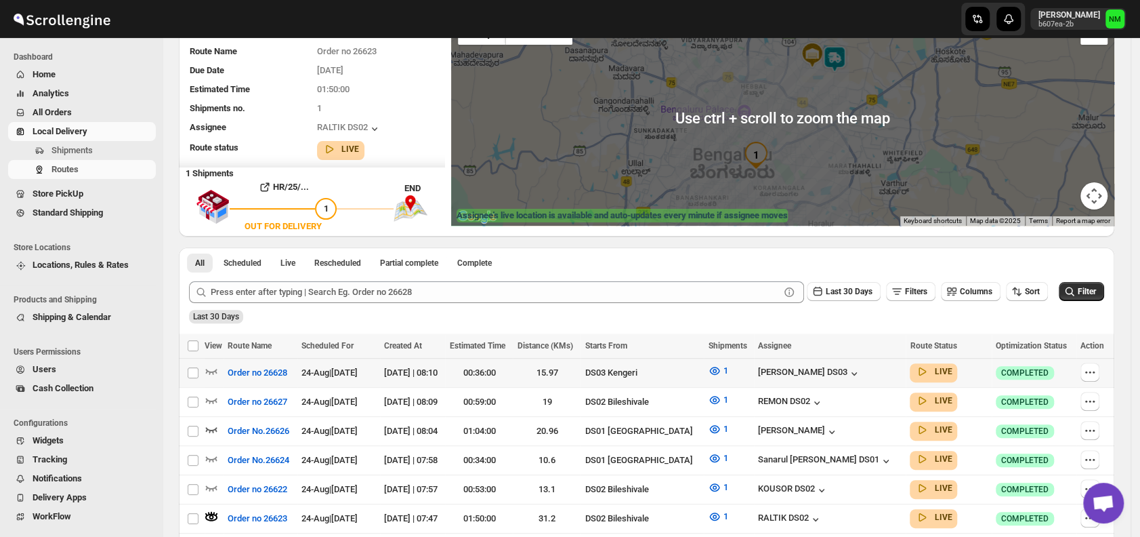
scroll to position [214, 0]
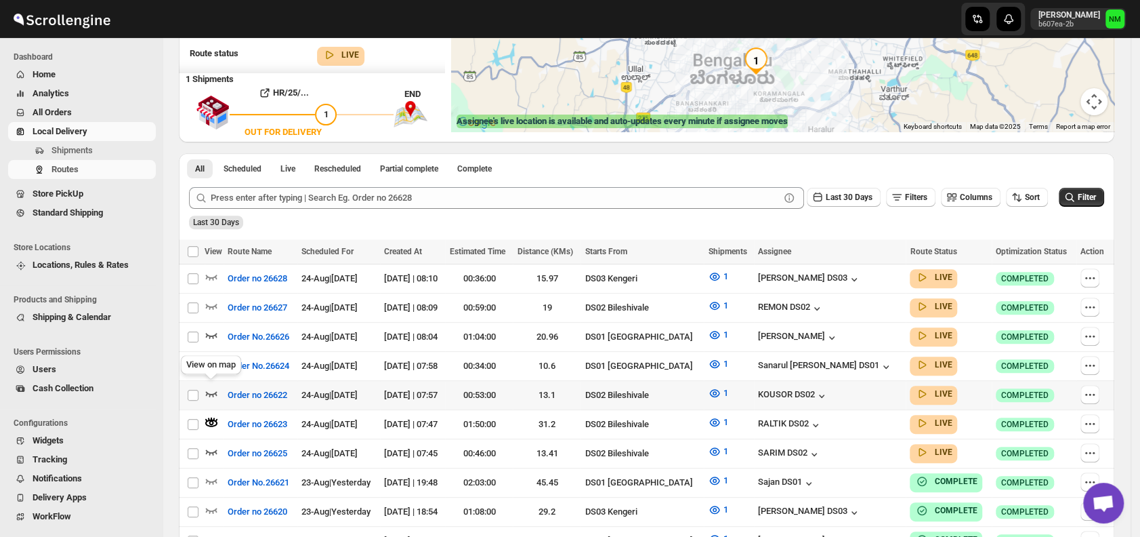
click at [209, 391] on icon "button" at bounding box center [212, 393] width 12 height 5
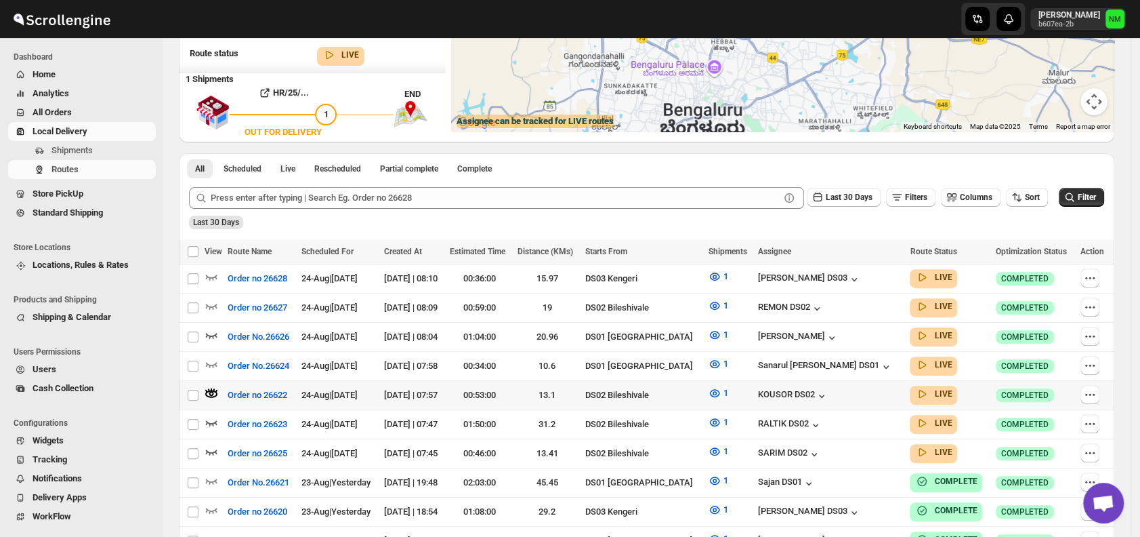
scroll to position [0, 0]
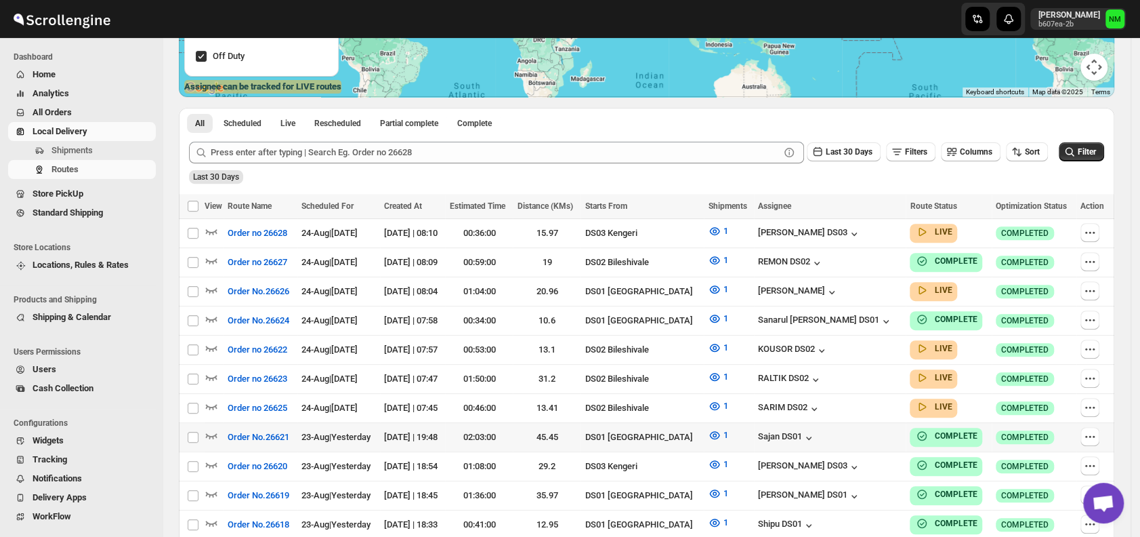
scroll to position [252, 0]
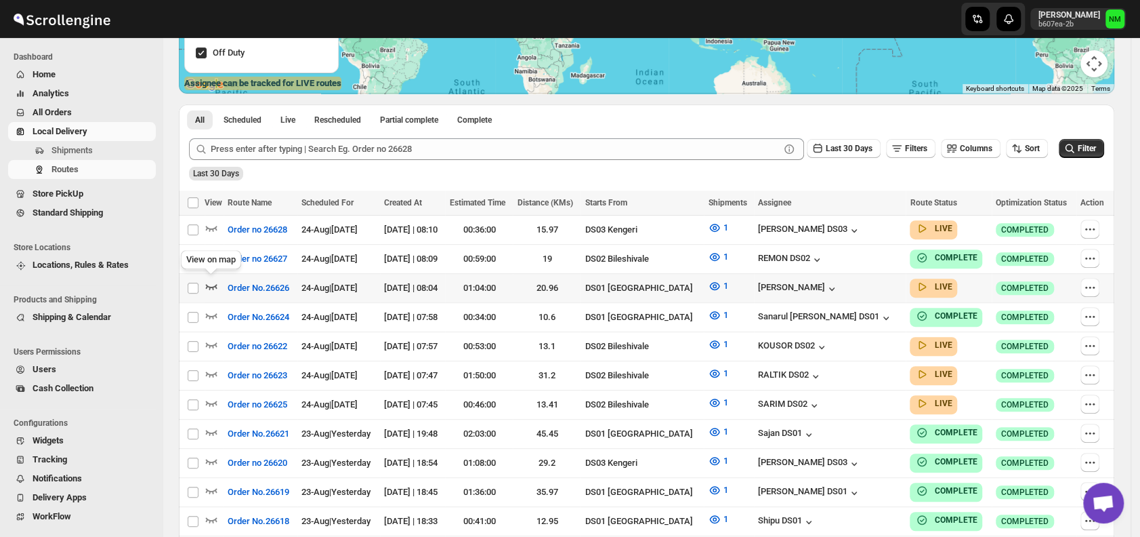
click at [209, 282] on icon "button" at bounding box center [212, 286] width 14 height 14
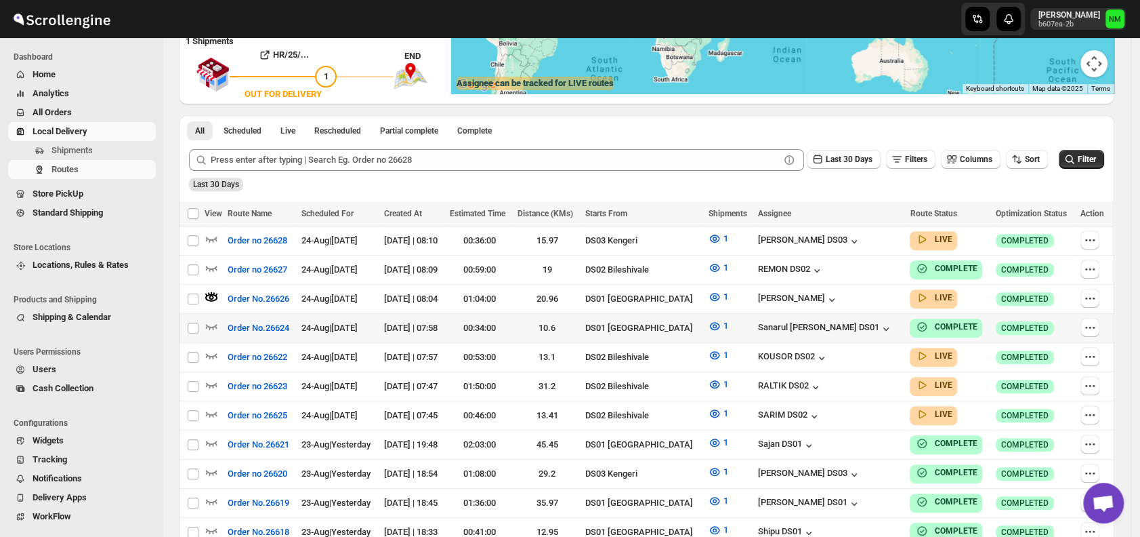
scroll to position [0, 0]
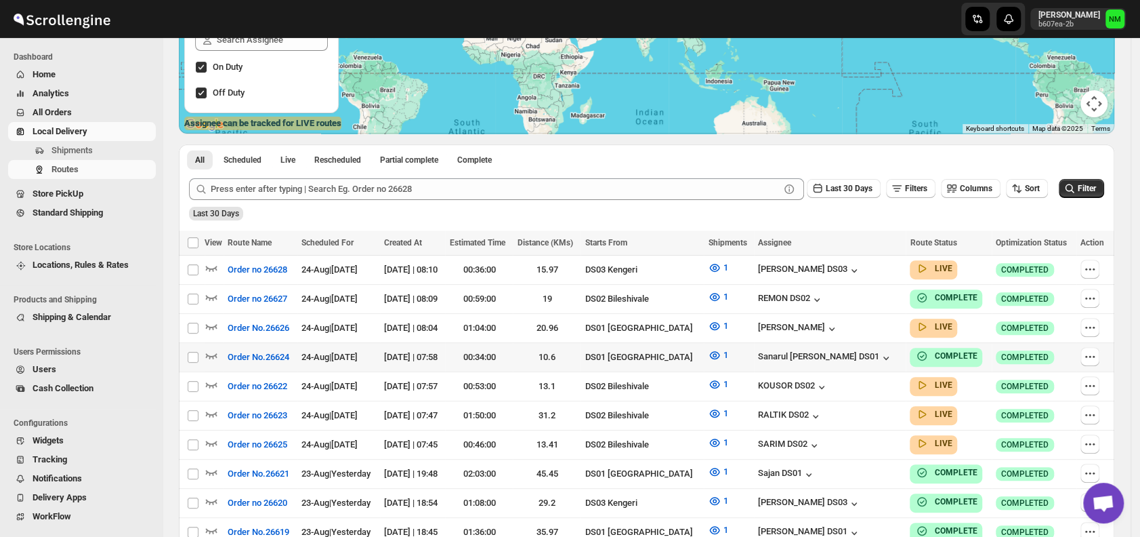
scroll to position [213, 0]
click at [67, 146] on span "Shipments" at bounding box center [71, 150] width 41 height 10
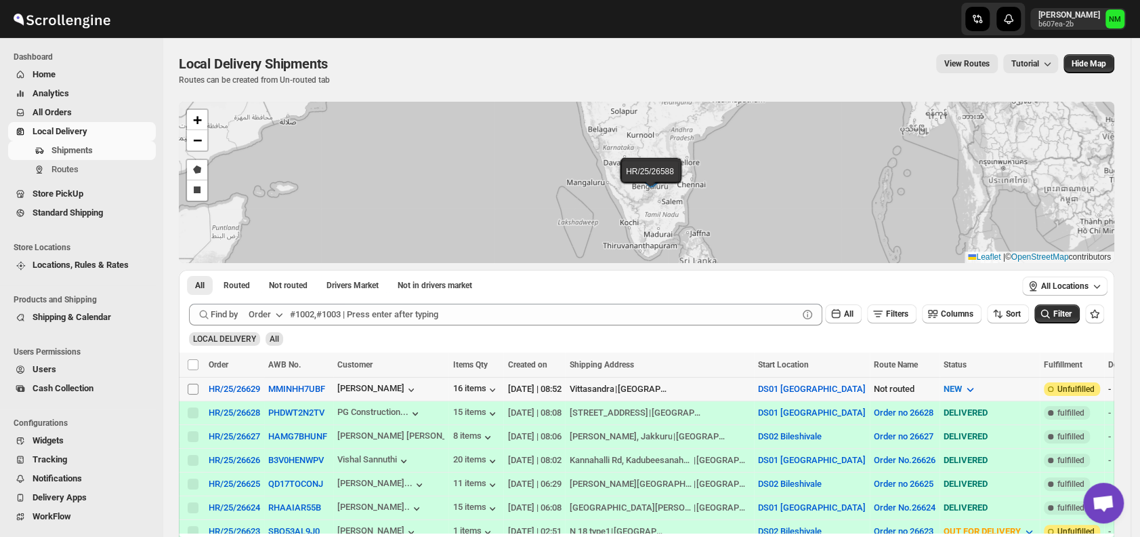
click at [190, 385] on input "Select shipment" at bounding box center [193, 388] width 11 height 11
checkbox input "true"
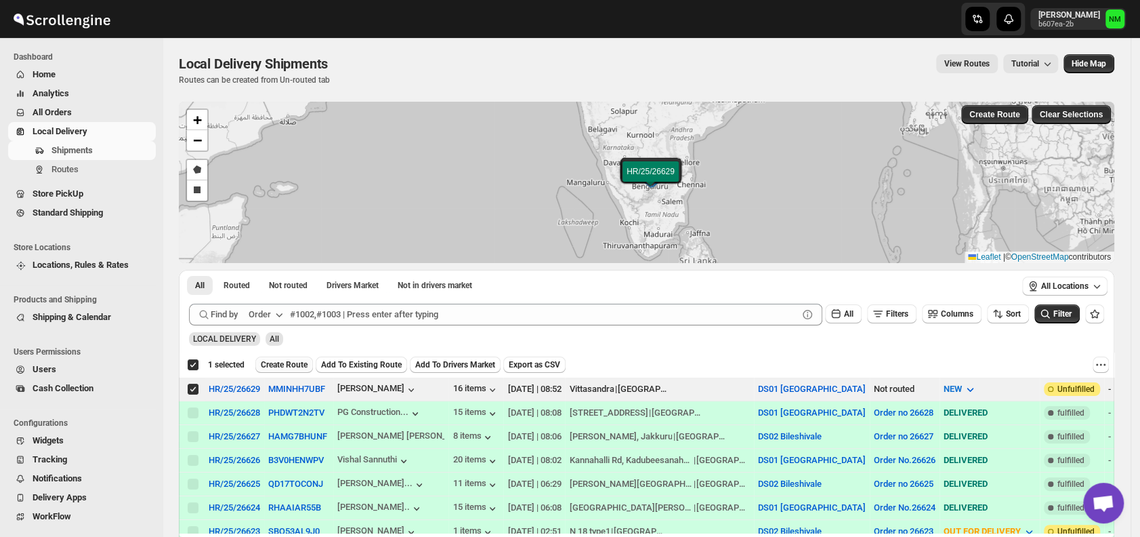
click at [276, 366] on span "Create Route" at bounding box center [284, 364] width 47 height 11
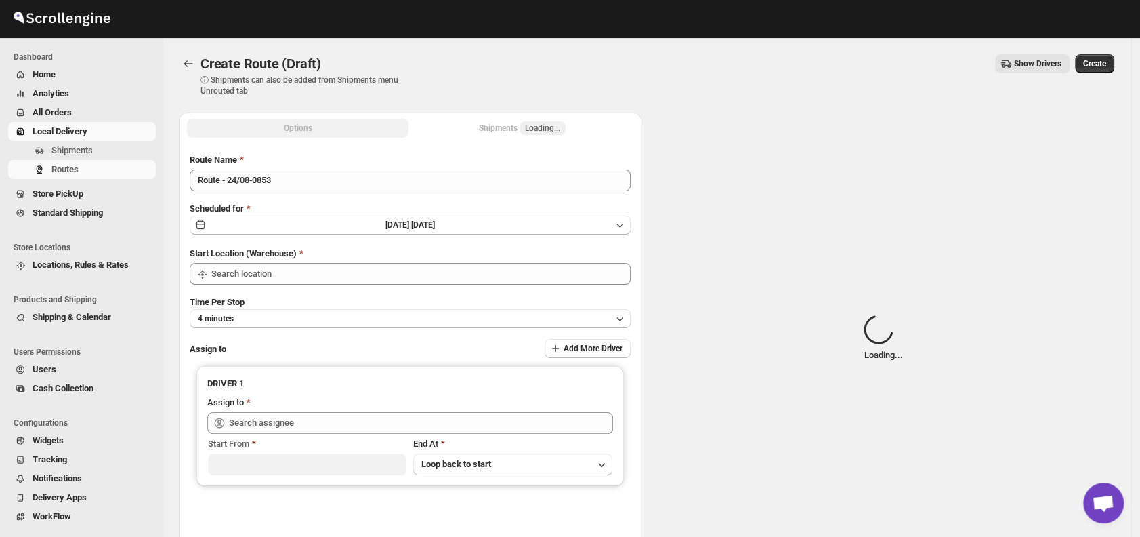
type input "DS01 [GEOGRAPHIC_DATA]"
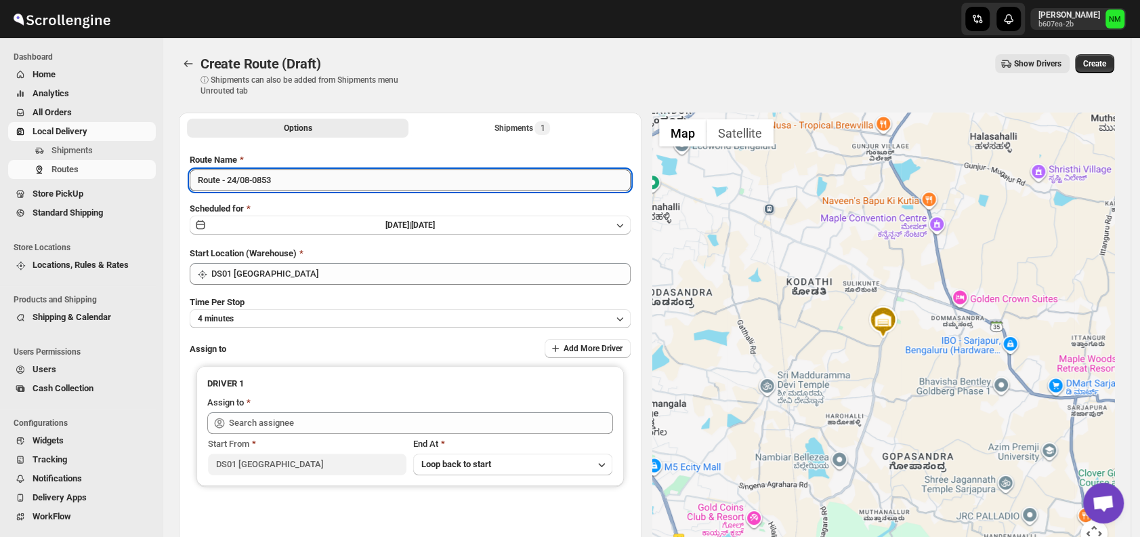
click at [297, 188] on input "Route - 24/08-0853" at bounding box center [410, 180] width 441 height 22
type input "R"
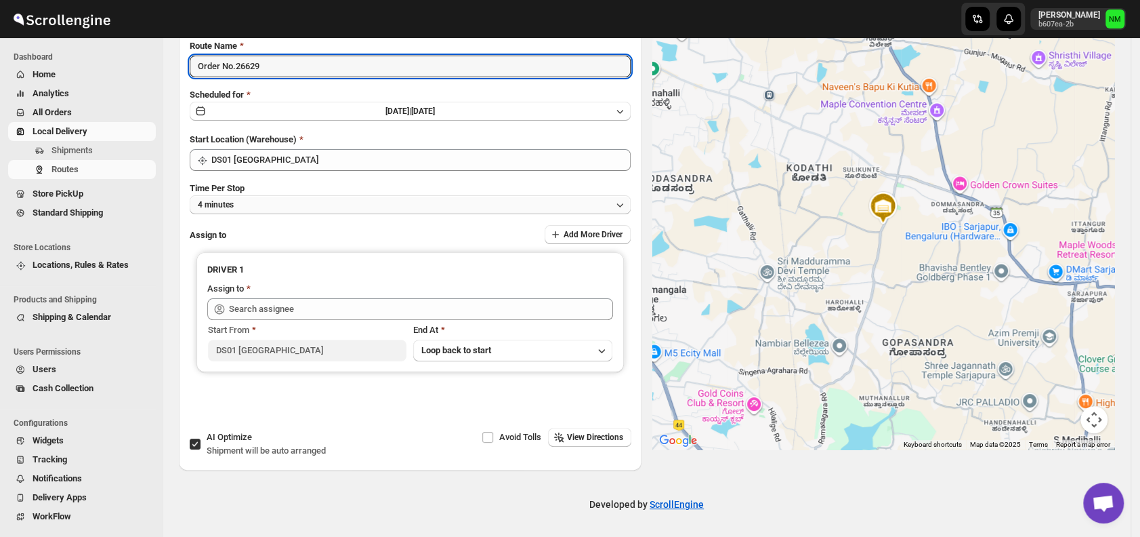
type input "Order No.26629"
click at [295, 202] on button "4 minutes" at bounding box center [410, 204] width 441 height 19
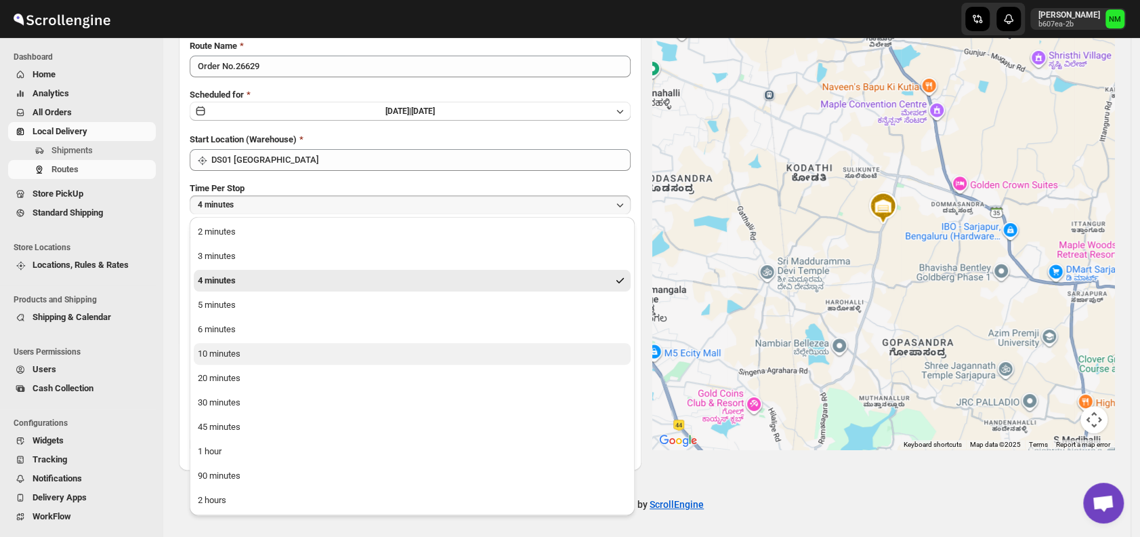
click at [259, 354] on button "10 minutes" at bounding box center [412, 354] width 437 height 22
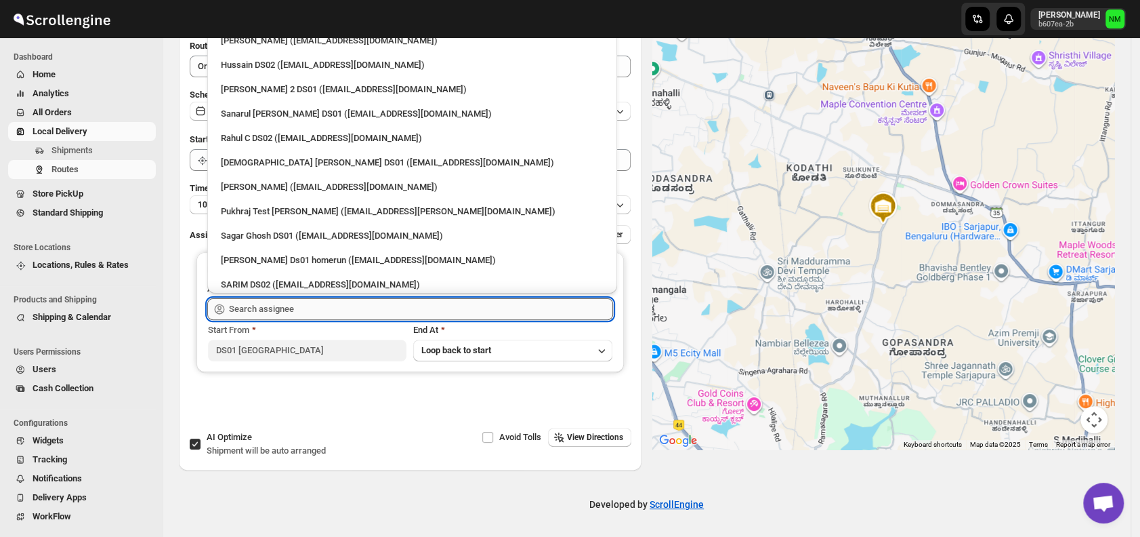
click at [282, 309] on input "text" at bounding box center [421, 309] width 384 height 22
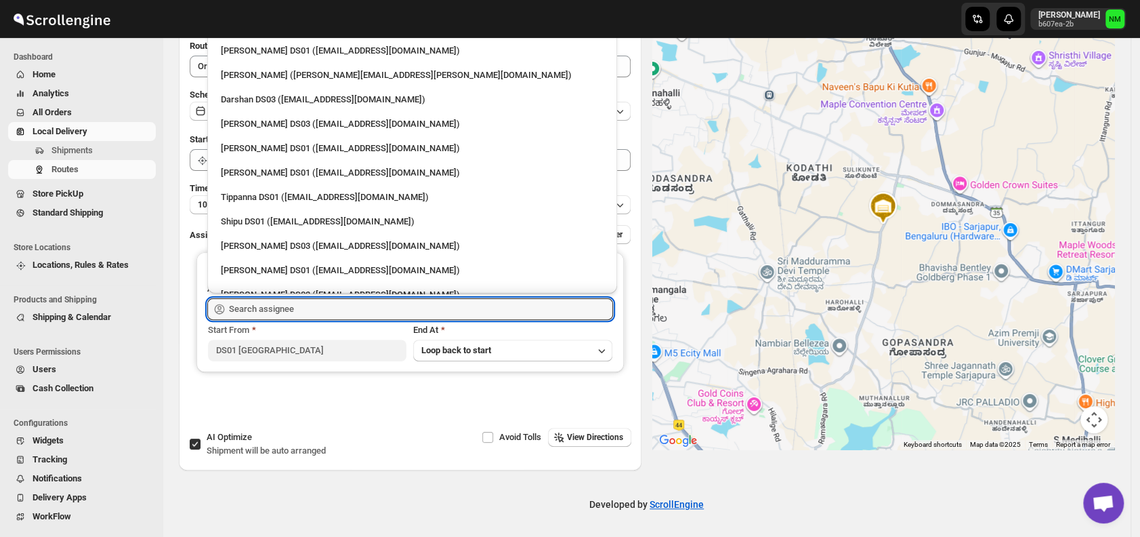
scroll to position [1154, 0]
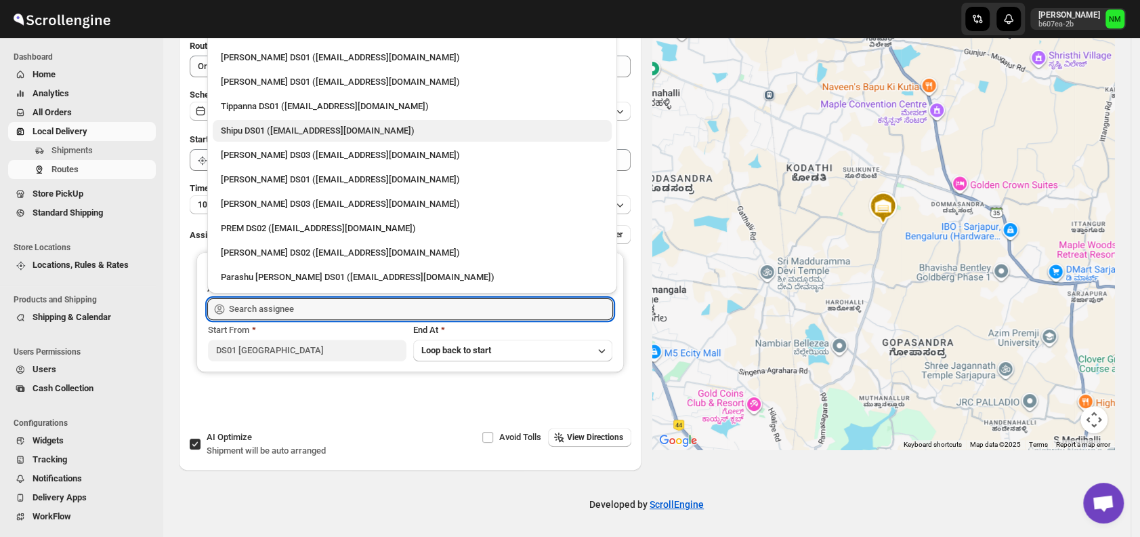
click at [245, 129] on div "Shipu DS01 ([EMAIL_ADDRESS][DOMAIN_NAME])" at bounding box center [412, 131] width 383 height 14
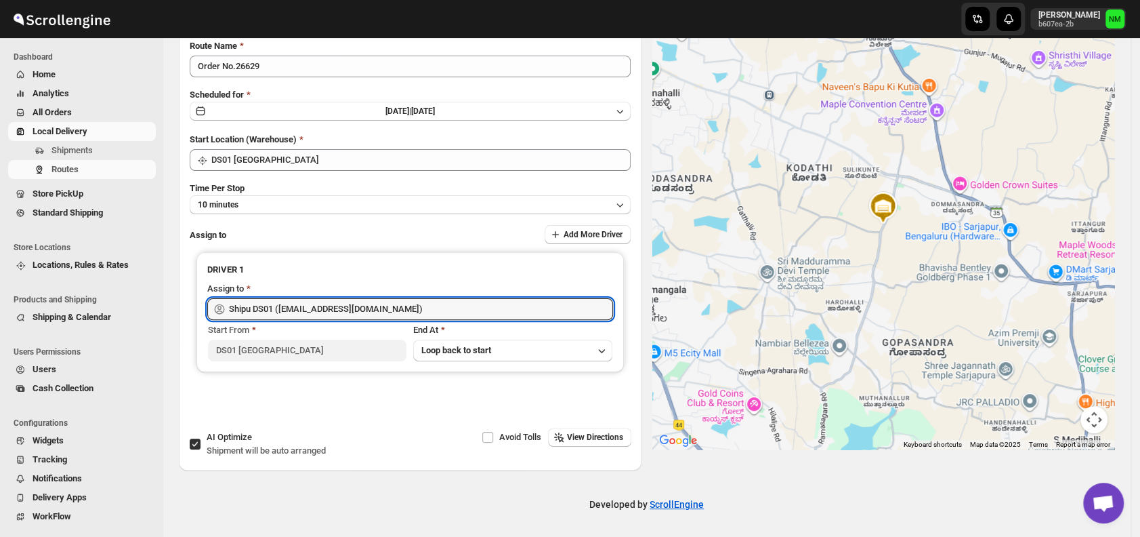
type input "Shipu DS01 ([EMAIL_ADDRESS][DOMAIN_NAME])"
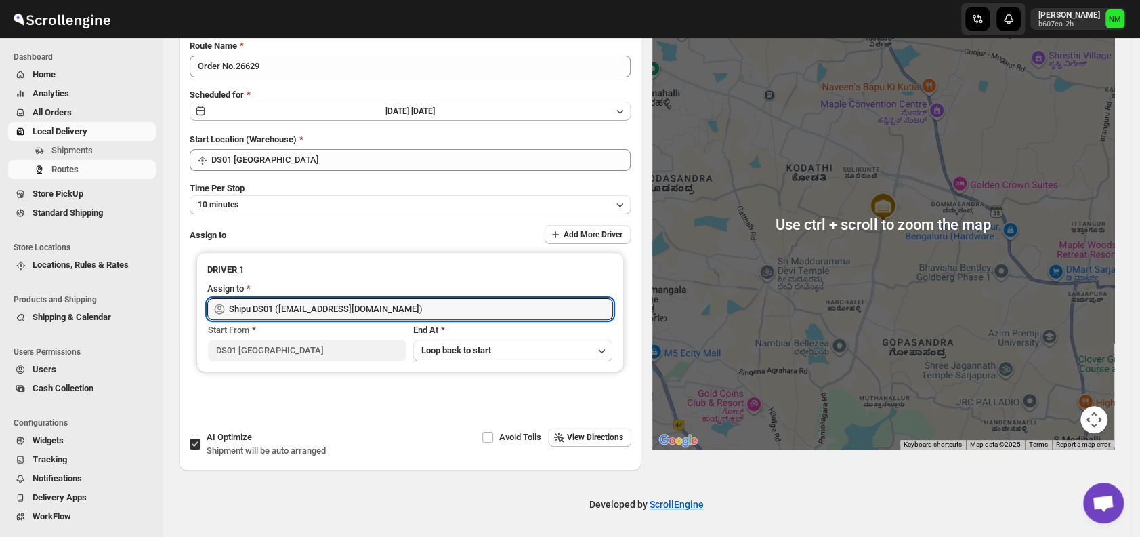
scroll to position [0, 0]
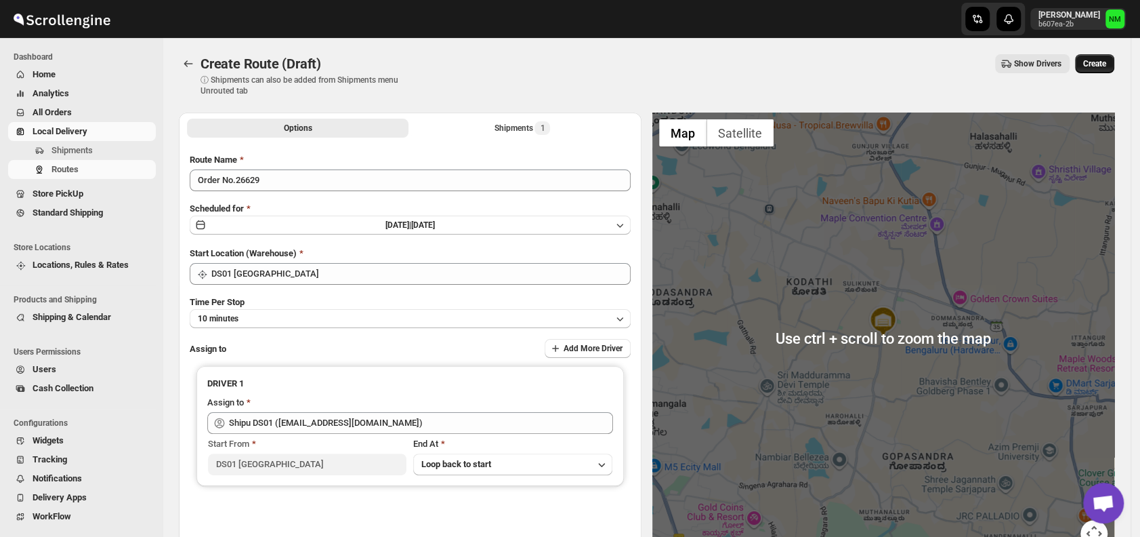
click at [1106, 62] on span "Create" at bounding box center [1094, 63] width 23 height 11
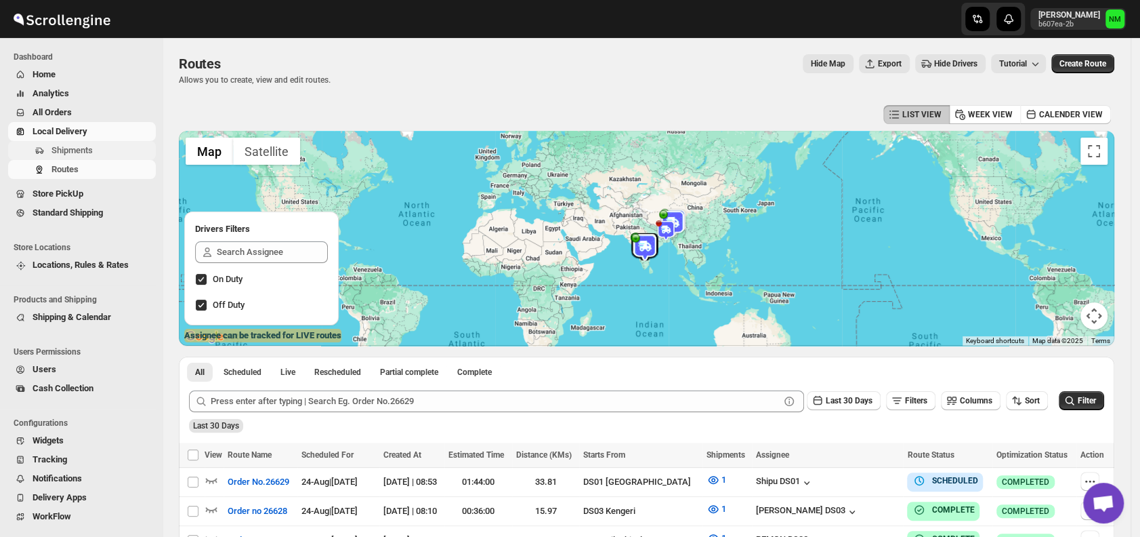
click at [89, 152] on span "Shipments" at bounding box center [71, 150] width 41 height 10
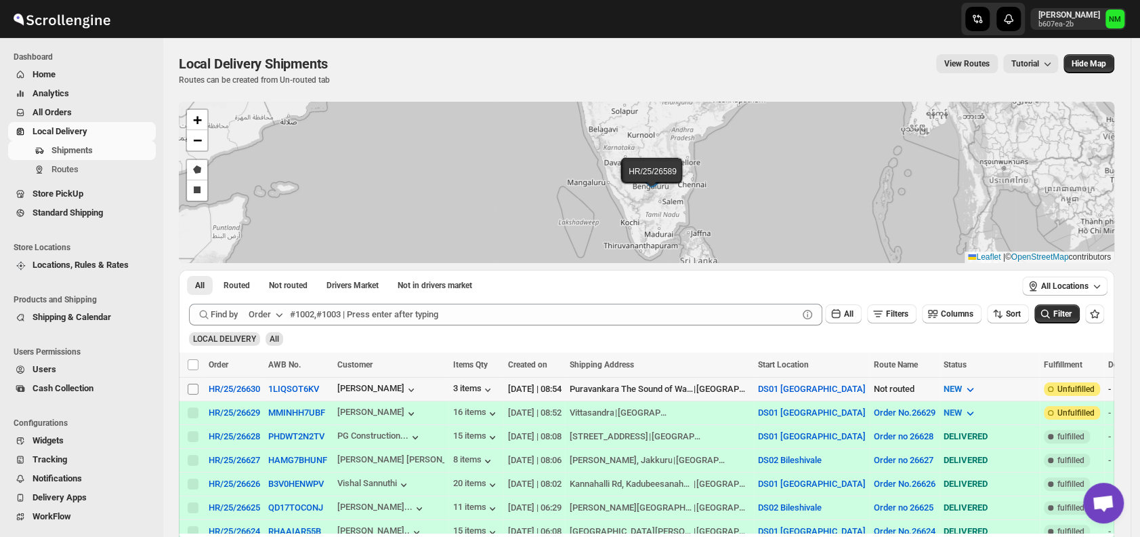
click at [190, 388] on input "Select shipment" at bounding box center [193, 388] width 11 height 11
checkbox input "true"
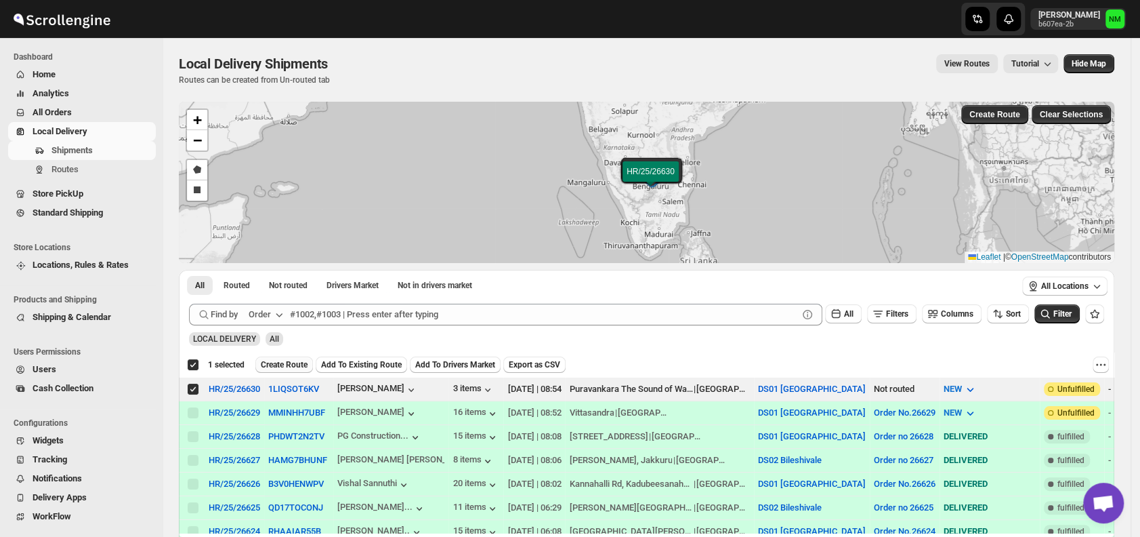
click at [291, 361] on span "Create Route" at bounding box center [284, 364] width 47 height 11
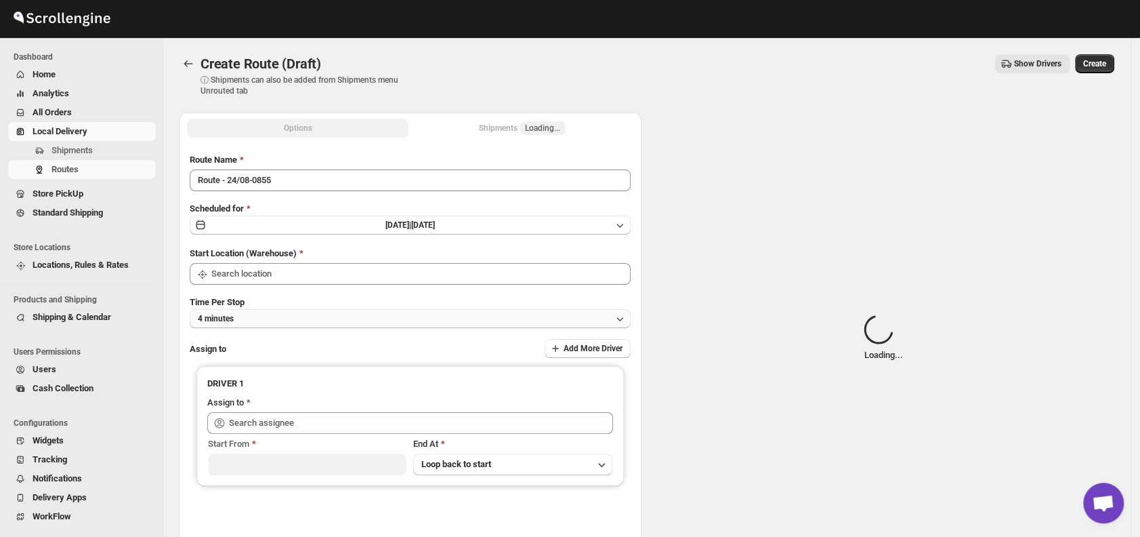
type input "DS01 [GEOGRAPHIC_DATA]"
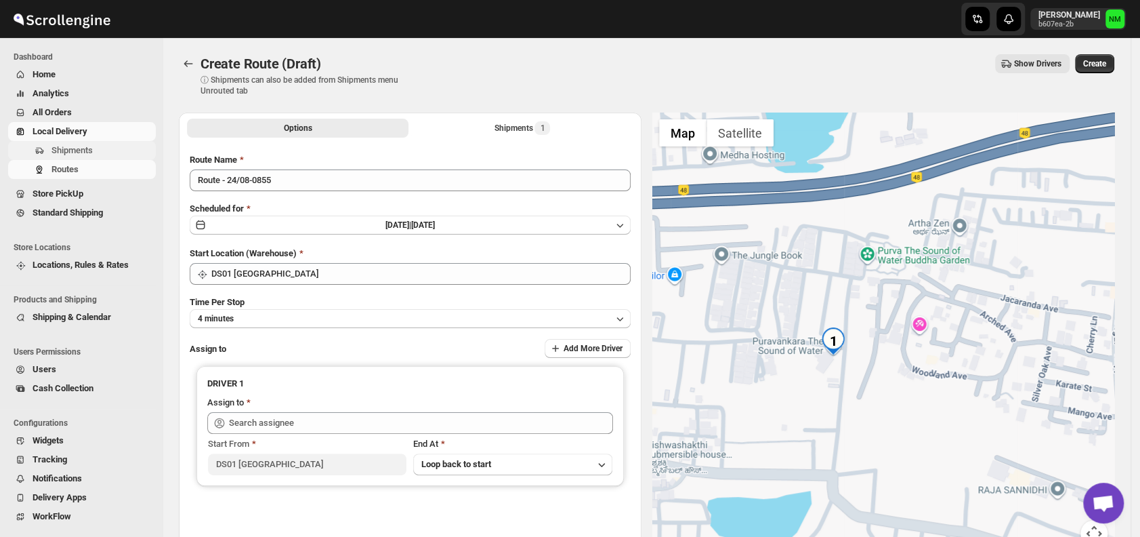
click at [87, 152] on span "Shipments" at bounding box center [71, 150] width 41 height 10
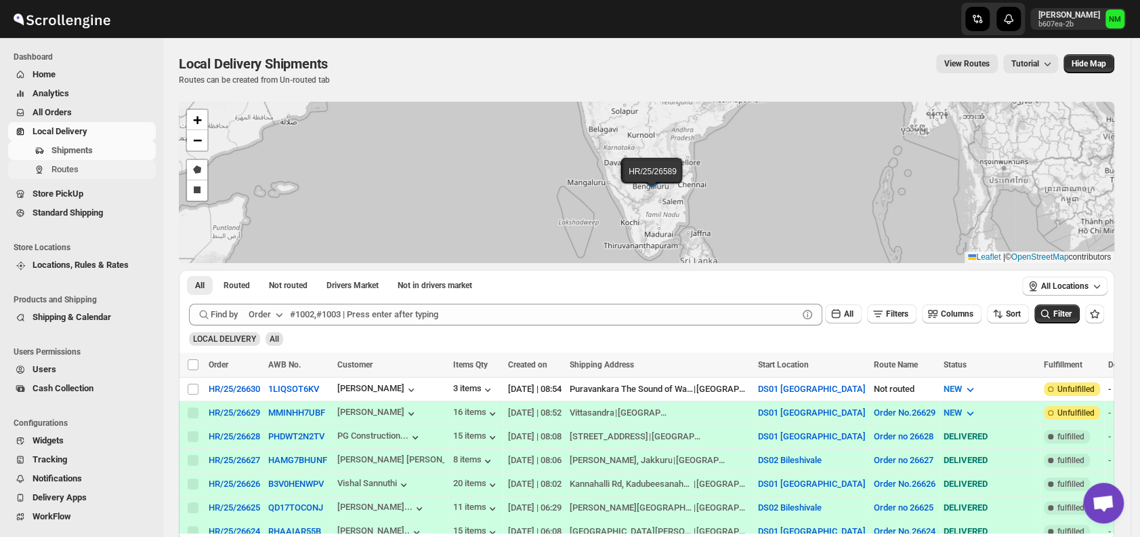
click at [75, 168] on span "Routes" at bounding box center [64, 169] width 27 height 10
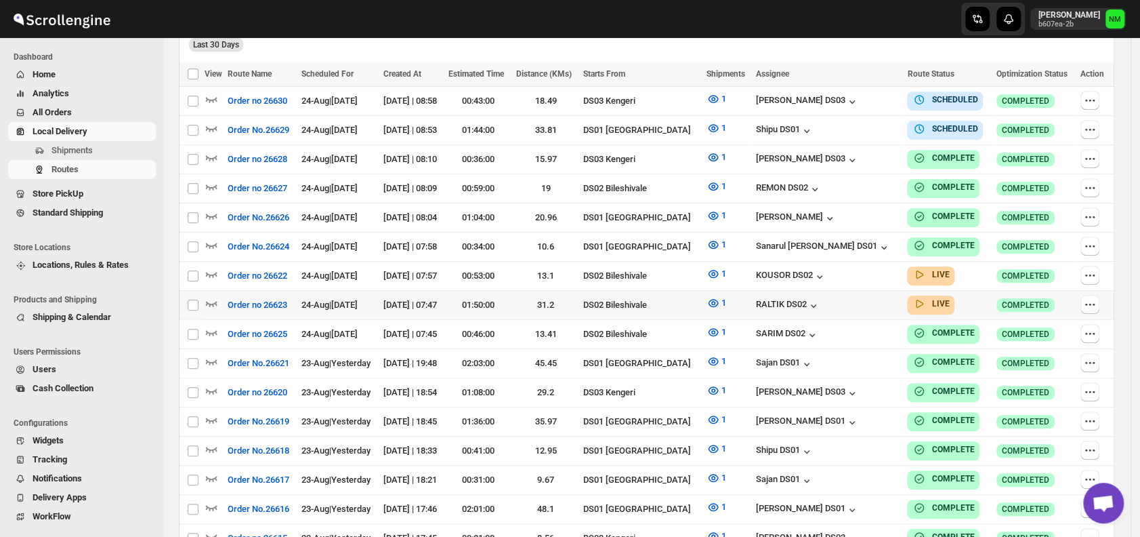
scroll to position [383, 0]
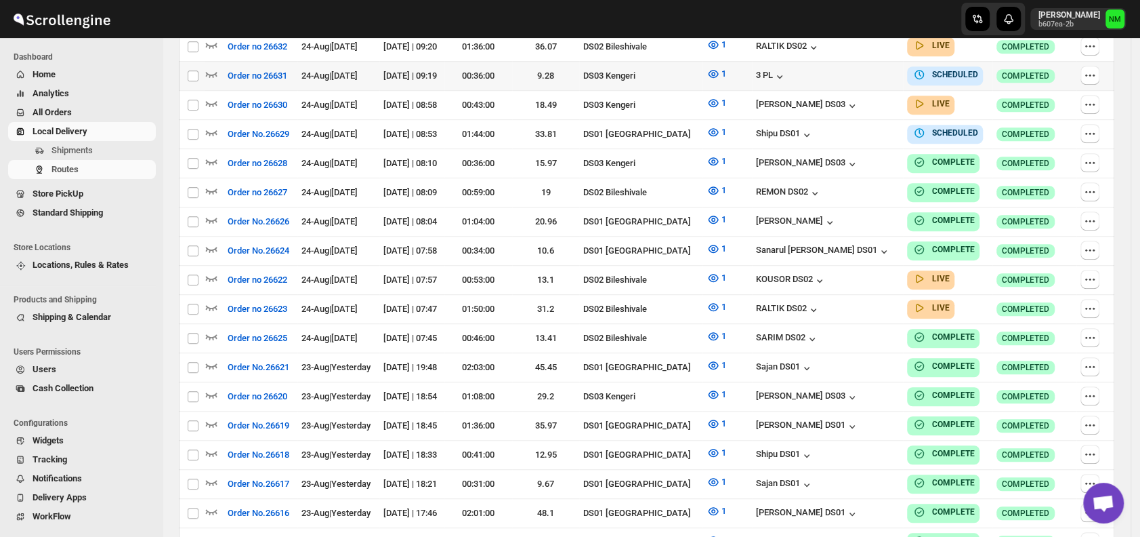
scroll to position [309, 0]
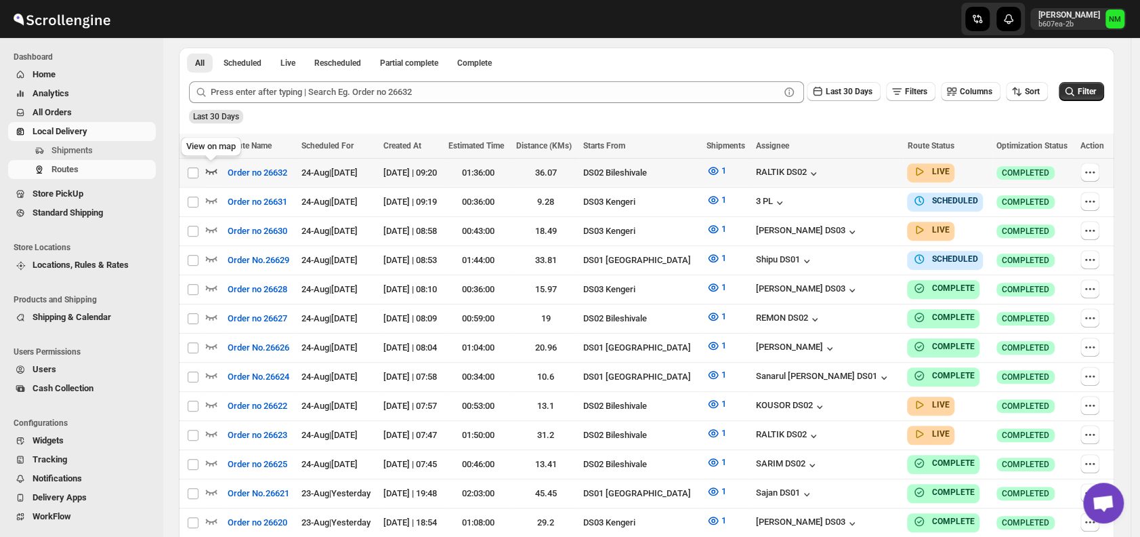
click at [214, 168] on icon "button" at bounding box center [212, 171] width 14 height 14
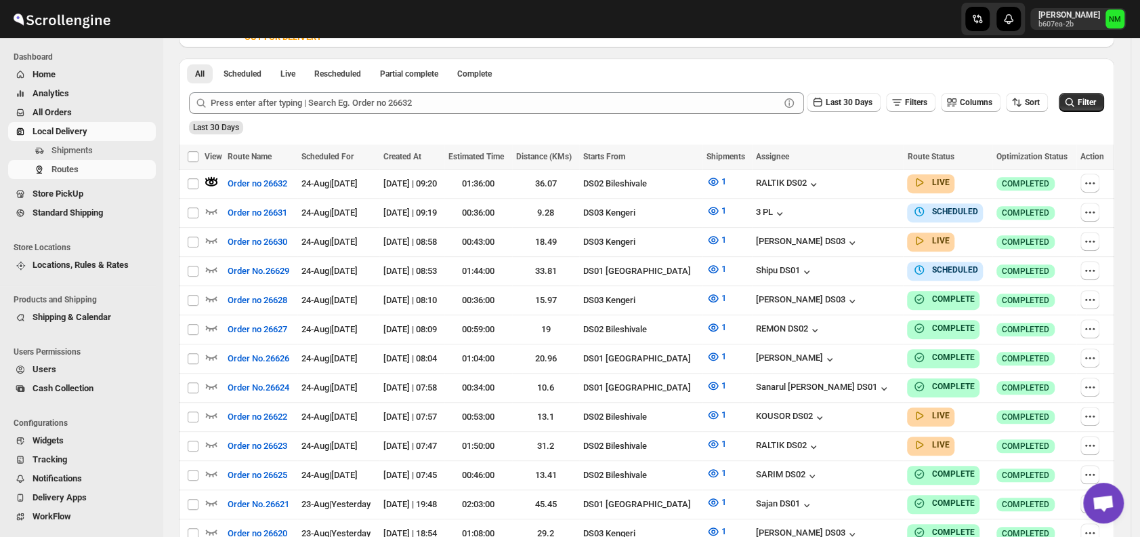
scroll to position [0, 0]
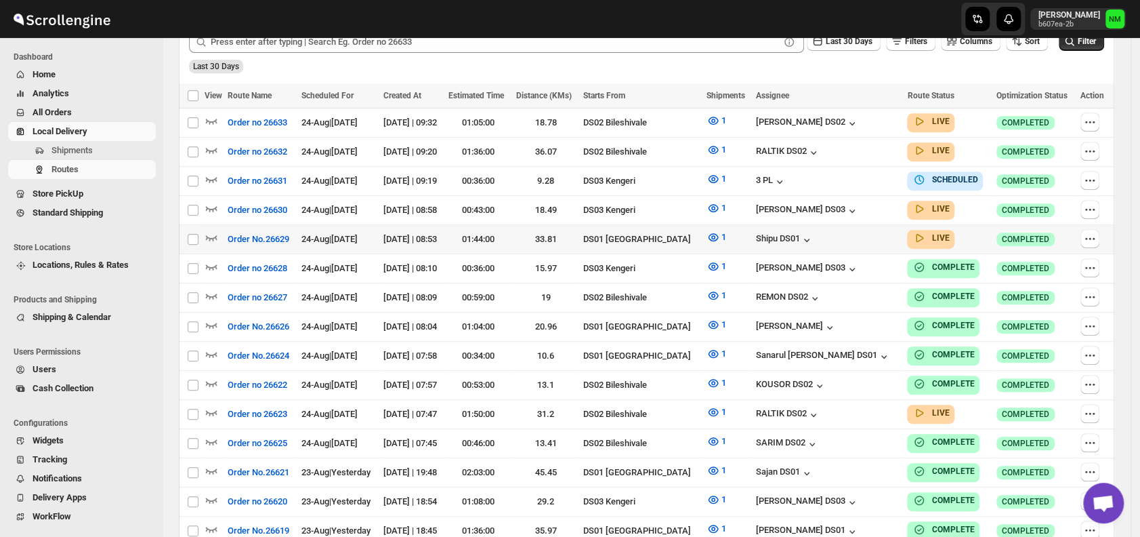
scroll to position [358, 0]
click at [210, 232] on icon "button" at bounding box center [212, 238] width 14 height 14
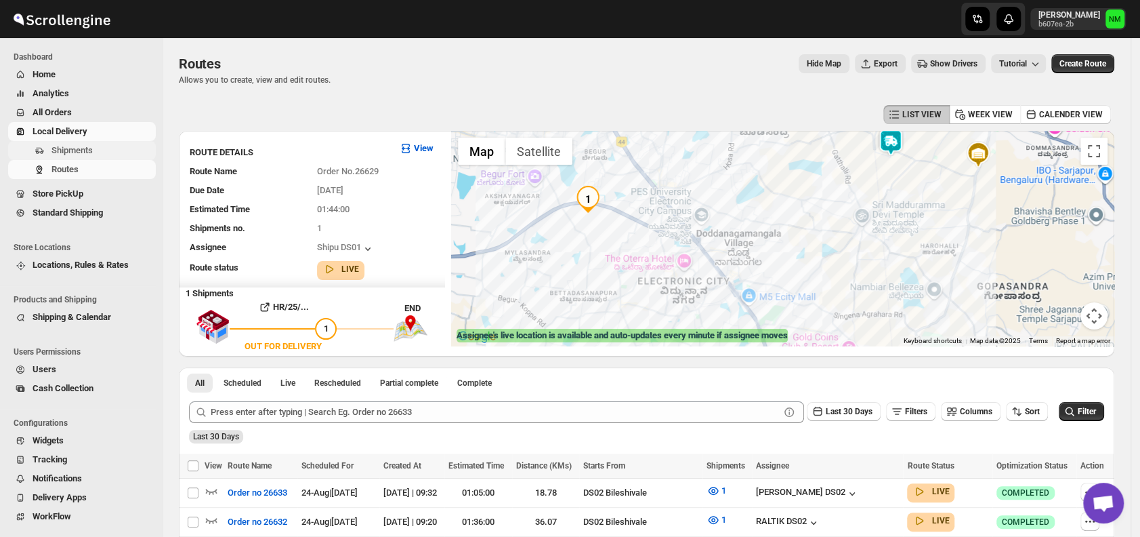
click at [103, 150] on span "Shipments" at bounding box center [102, 151] width 102 height 14
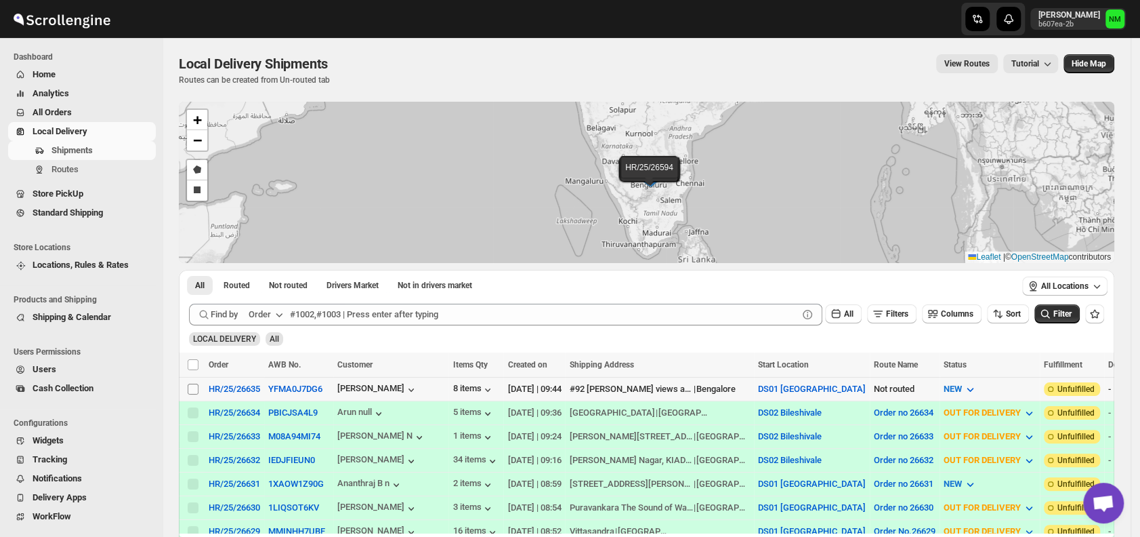
click at [193, 383] on input "Select shipment" at bounding box center [193, 388] width 11 height 11
checkbox input "true"
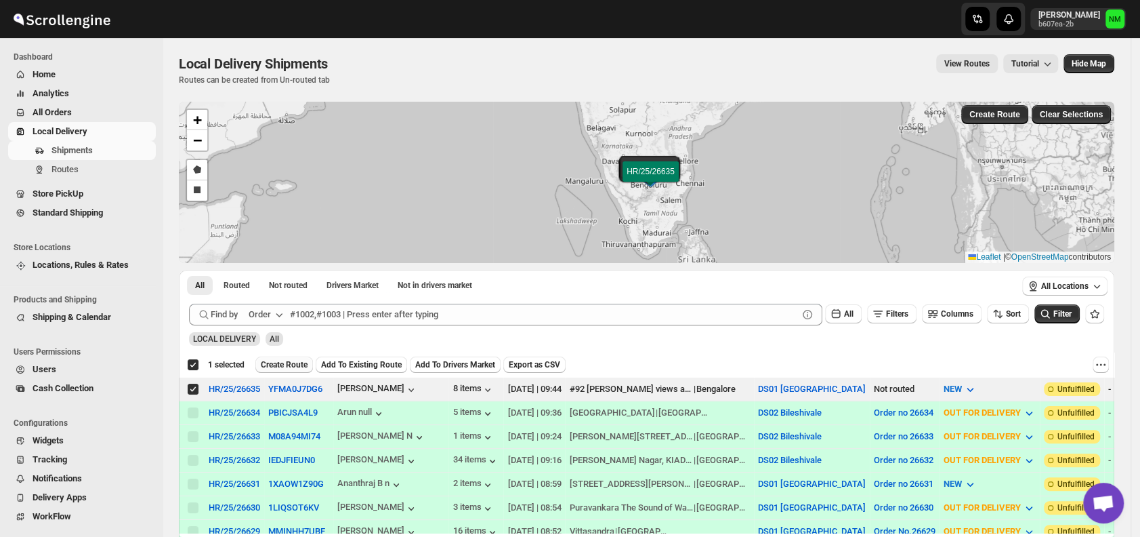
click at [282, 367] on span "Create Route" at bounding box center [284, 364] width 47 height 11
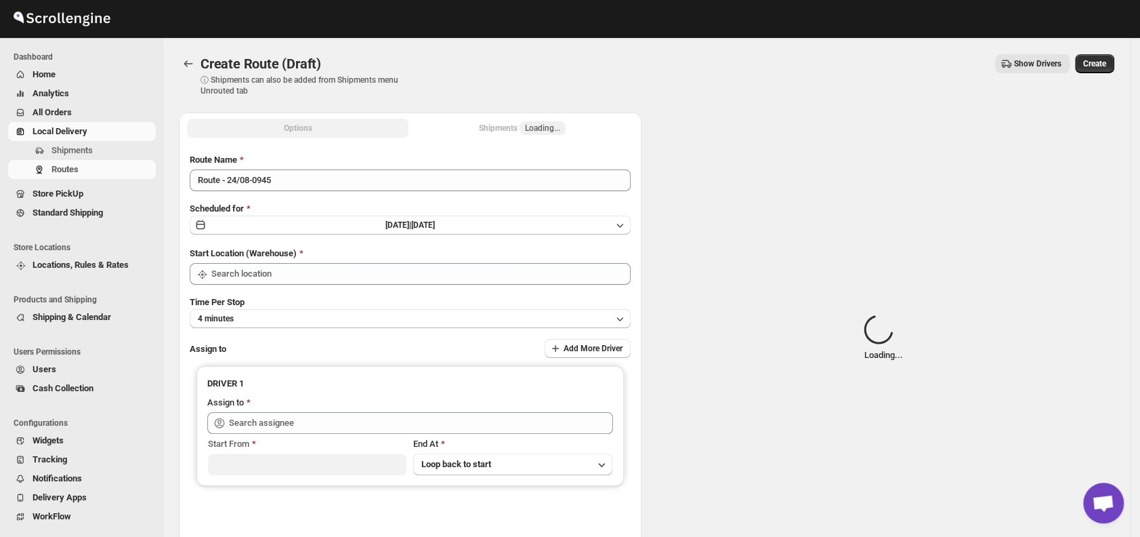
type input "DS01 [GEOGRAPHIC_DATA]"
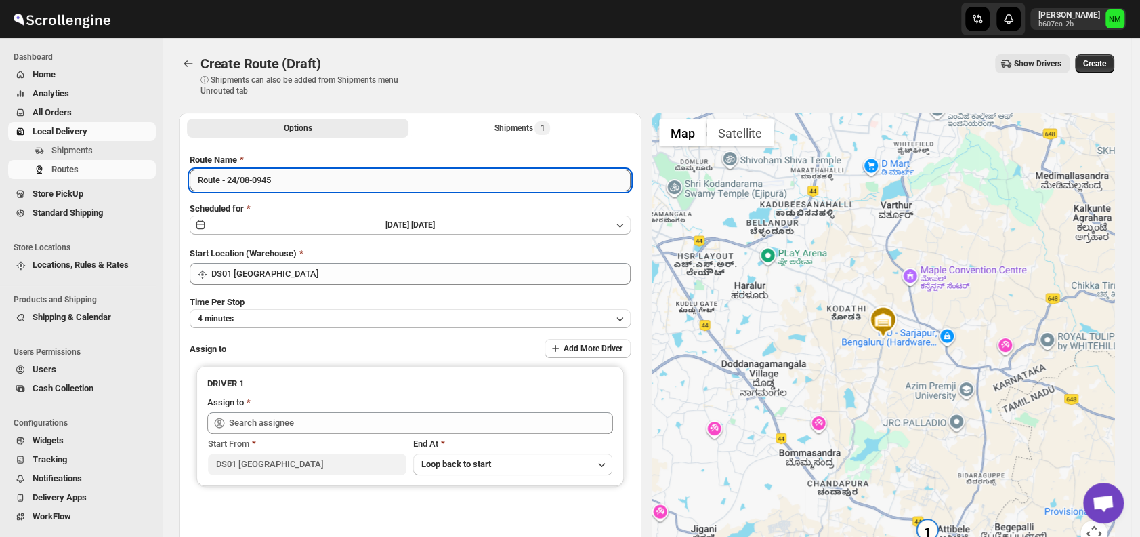
click at [301, 182] on input "Route - 24/08-0945" at bounding box center [410, 180] width 441 height 22
type input "R"
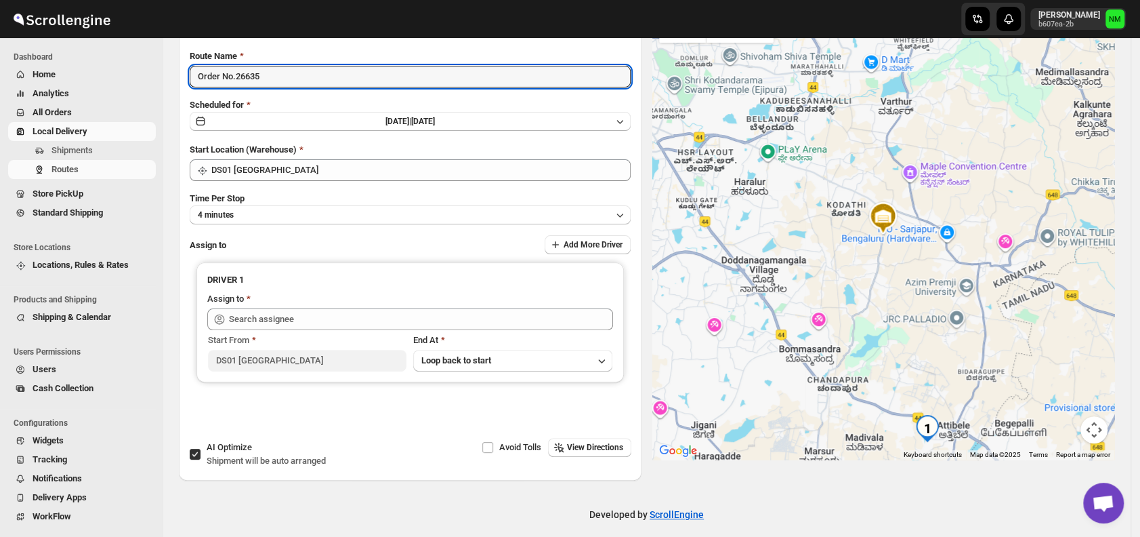
scroll to position [114, 0]
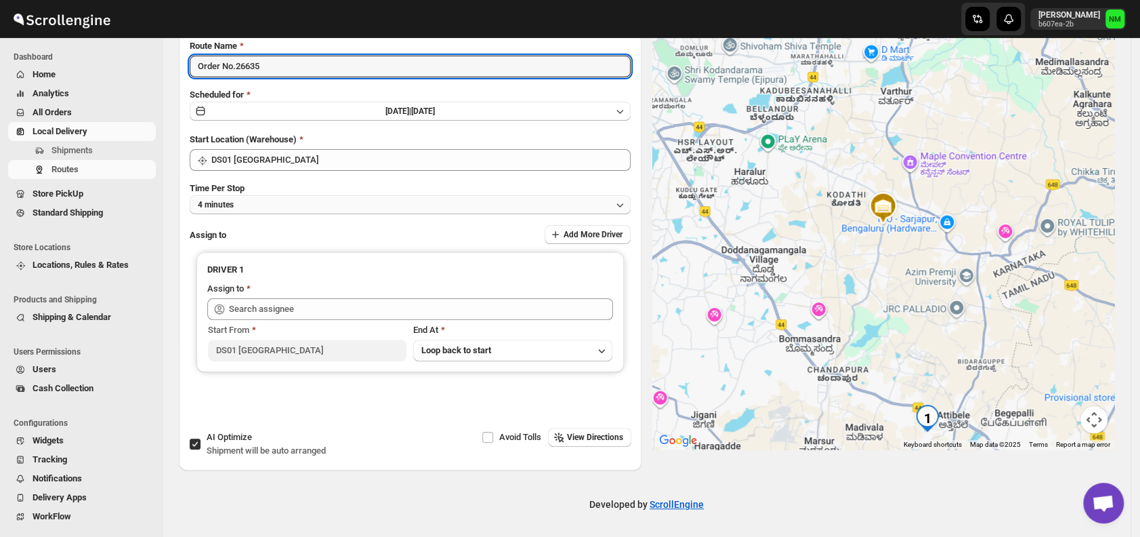
type input "Order No.26635"
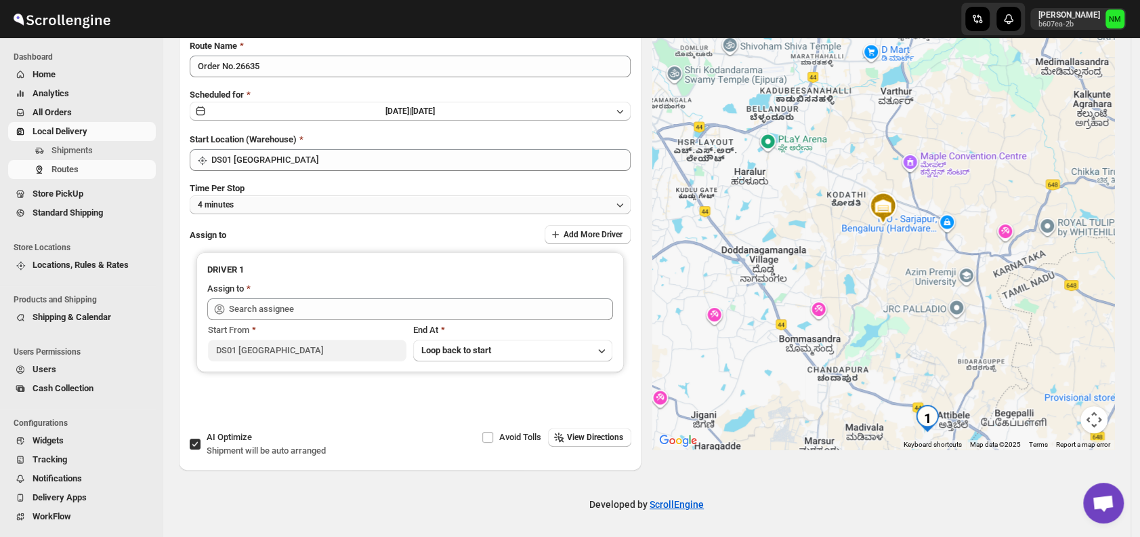
click at [316, 206] on button "4 minutes" at bounding box center [410, 204] width 441 height 19
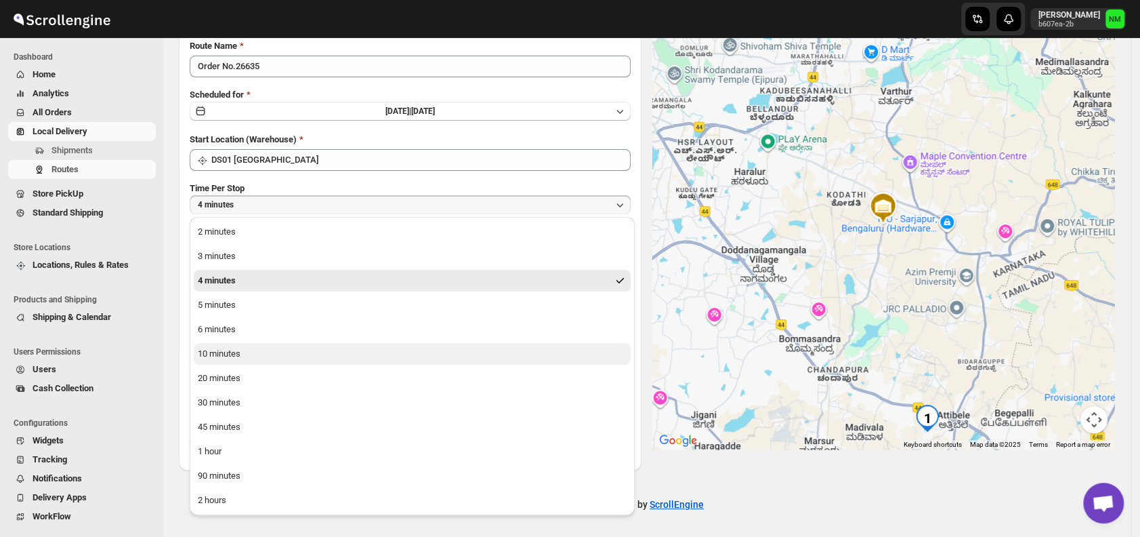
click at [211, 354] on div "10 minutes" at bounding box center [219, 354] width 43 height 14
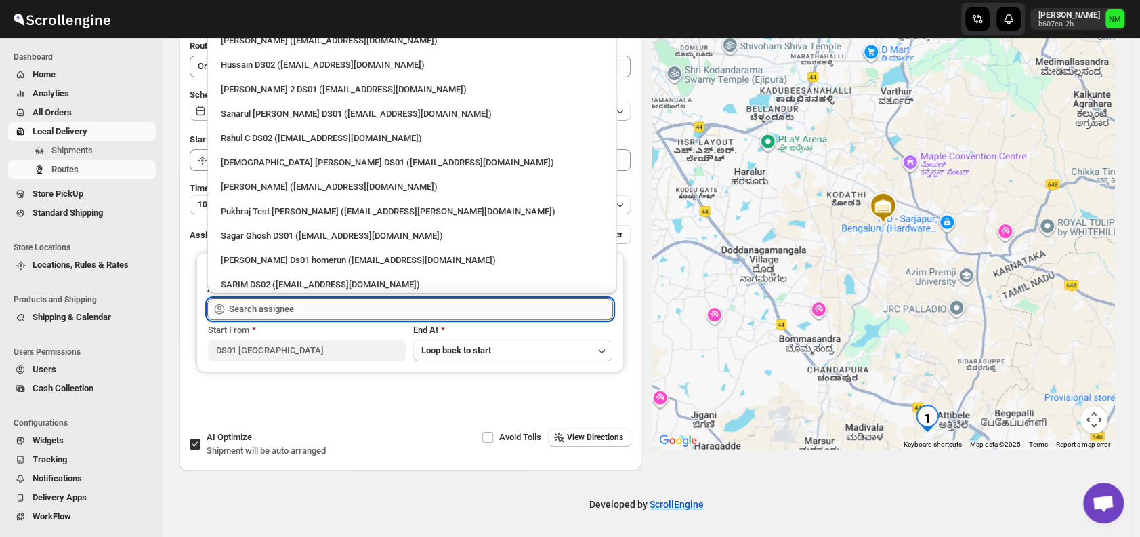
click at [316, 306] on input "text" at bounding box center [421, 309] width 384 height 22
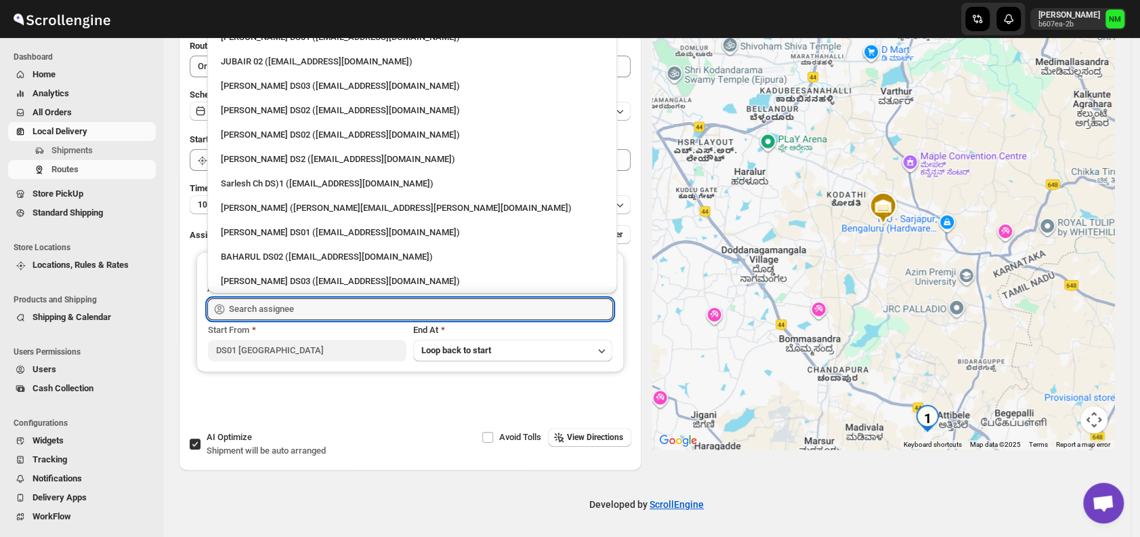
scroll to position [444, 0]
click at [266, 222] on div "[PERSON_NAME] DS01 ([EMAIL_ADDRESS][DOMAIN_NAME])" at bounding box center [412, 231] width 399 height 22
type input "[PERSON_NAME] DS01 ([EMAIL_ADDRESS][DOMAIN_NAME])"
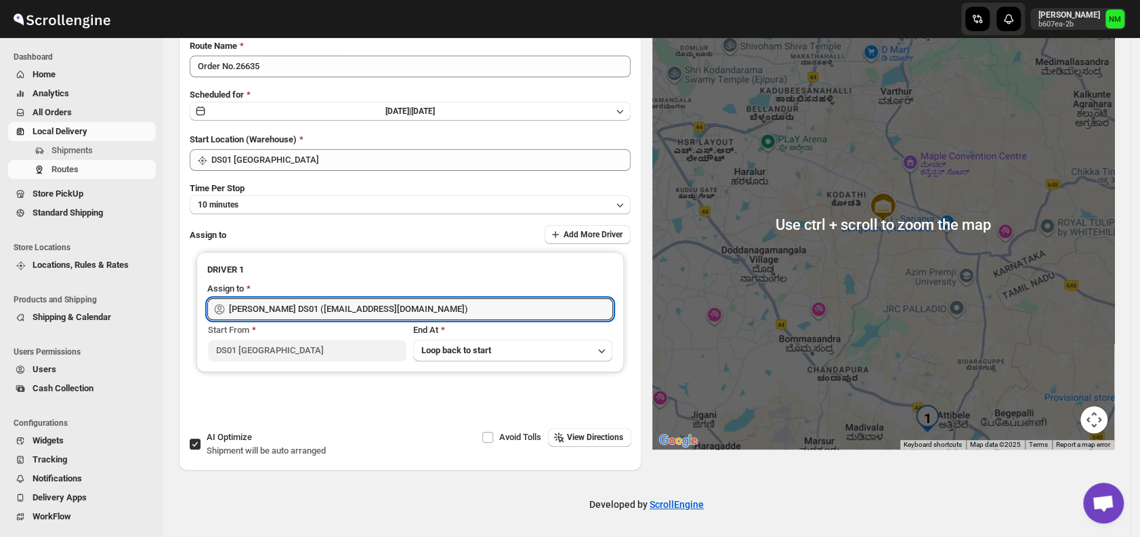
scroll to position [0, 0]
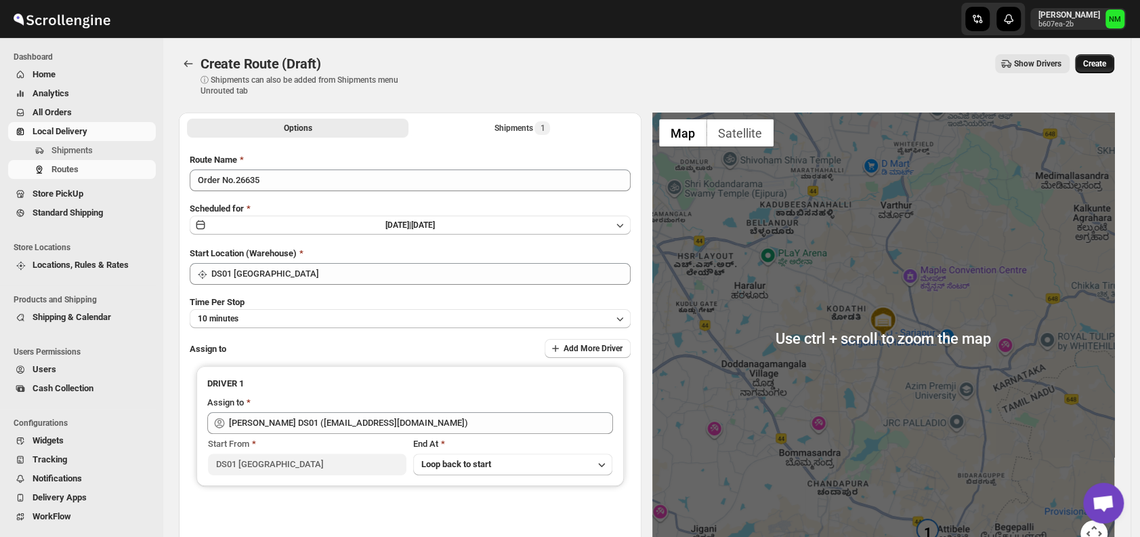
click at [1091, 68] on span "Create" at bounding box center [1094, 63] width 23 height 11
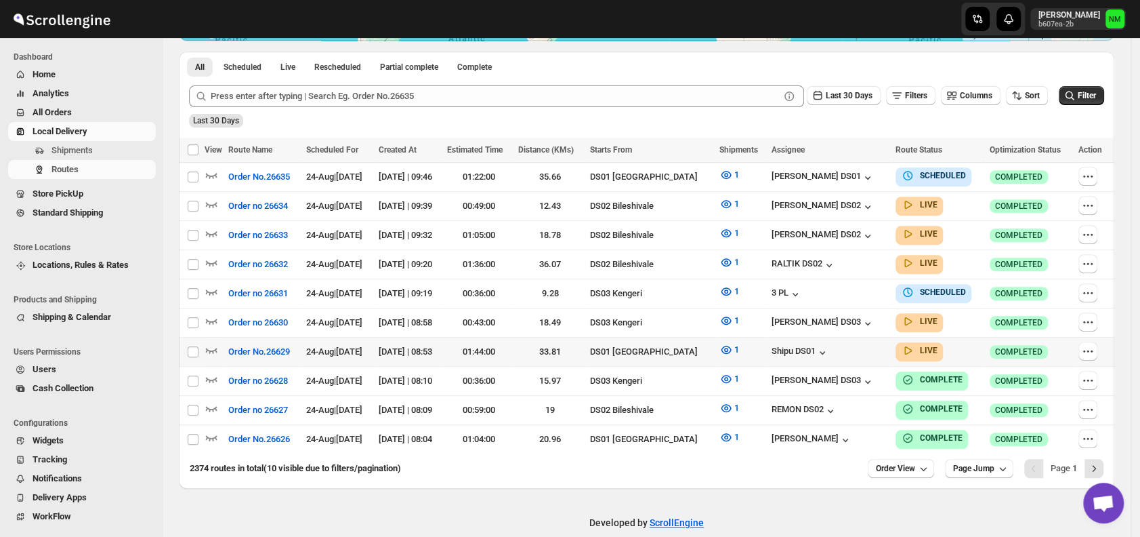
scroll to position [307, 0]
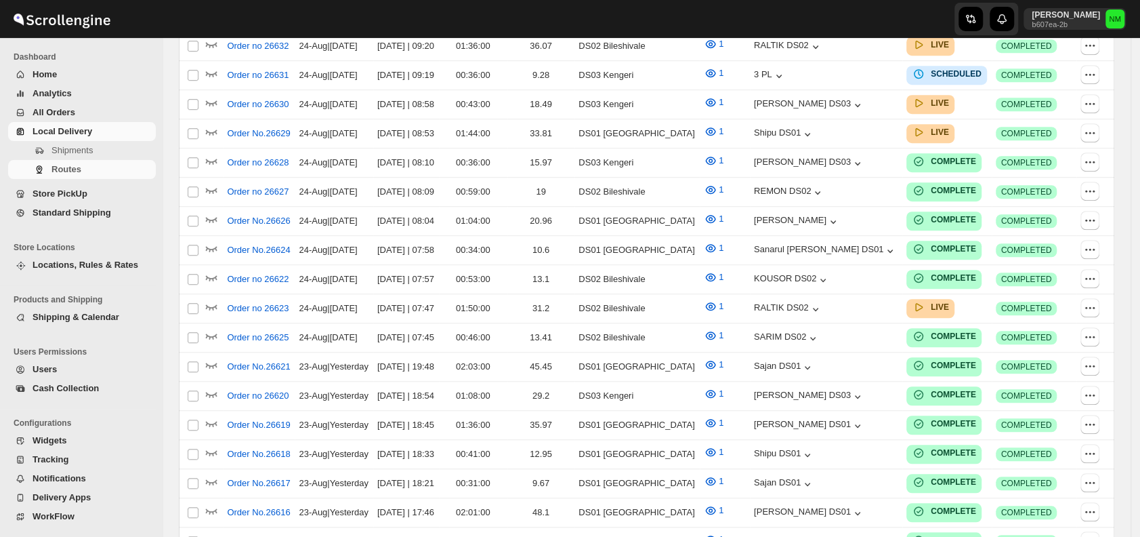
scroll to position [307, 0]
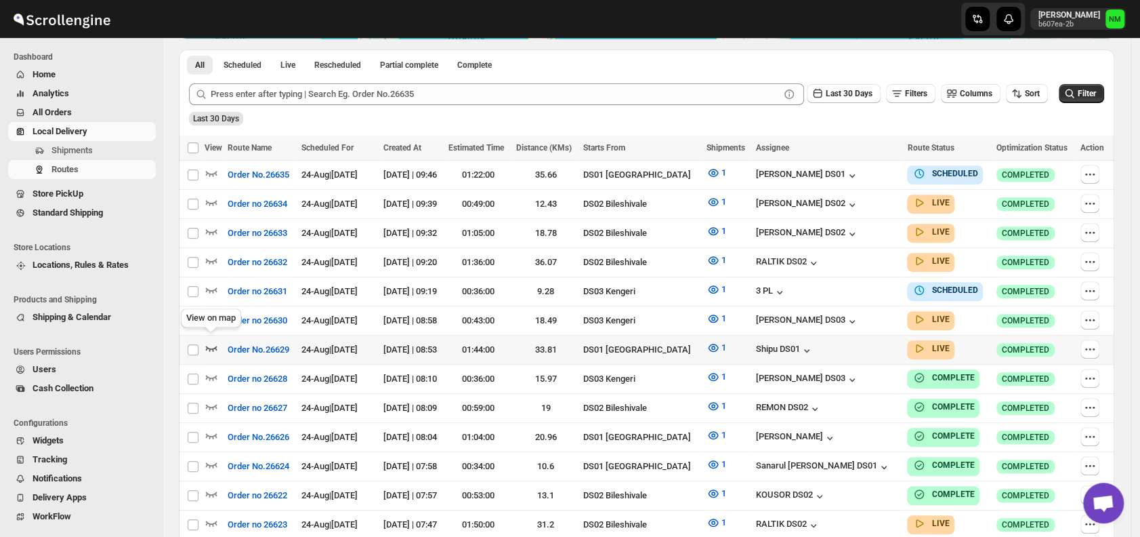
click at [215, 346] on icon "button" at bounding box center [212, 348] width 12 height 5
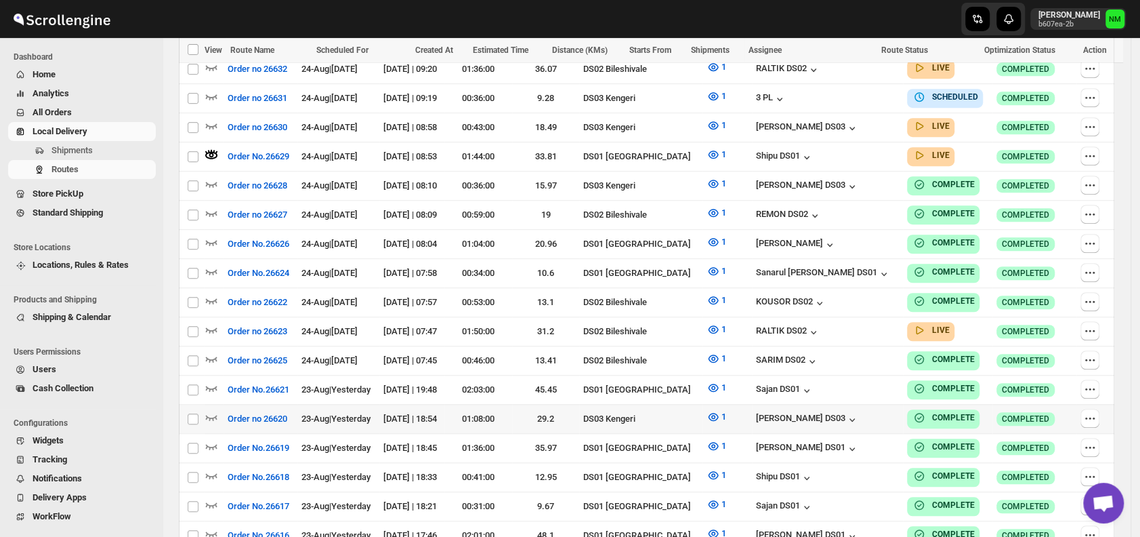
scroll to position [512, 0]
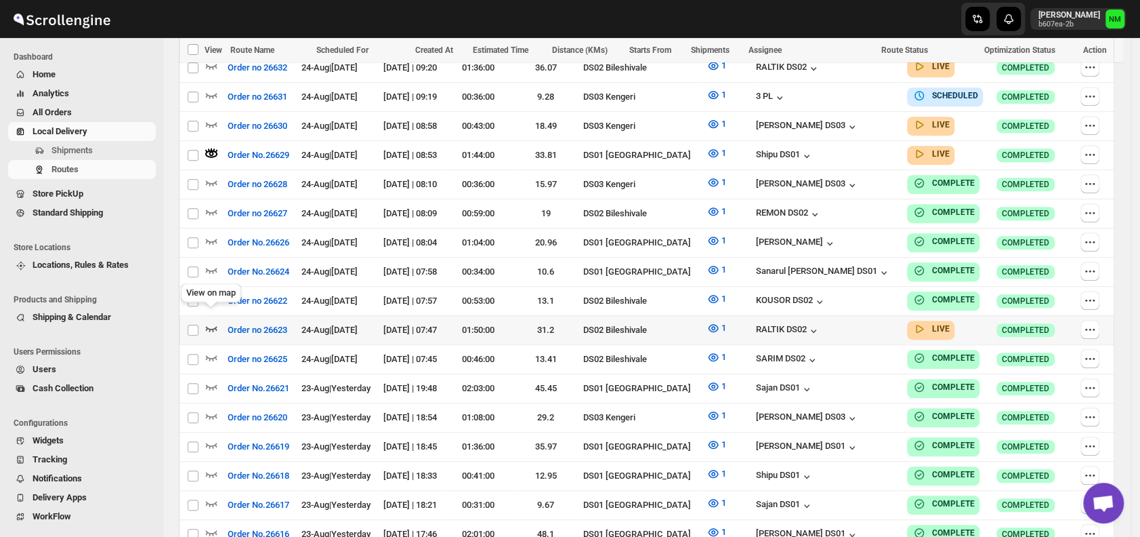
click at [215, 326] on icon "button" at bounding box center [212, 328] width 12 height 5
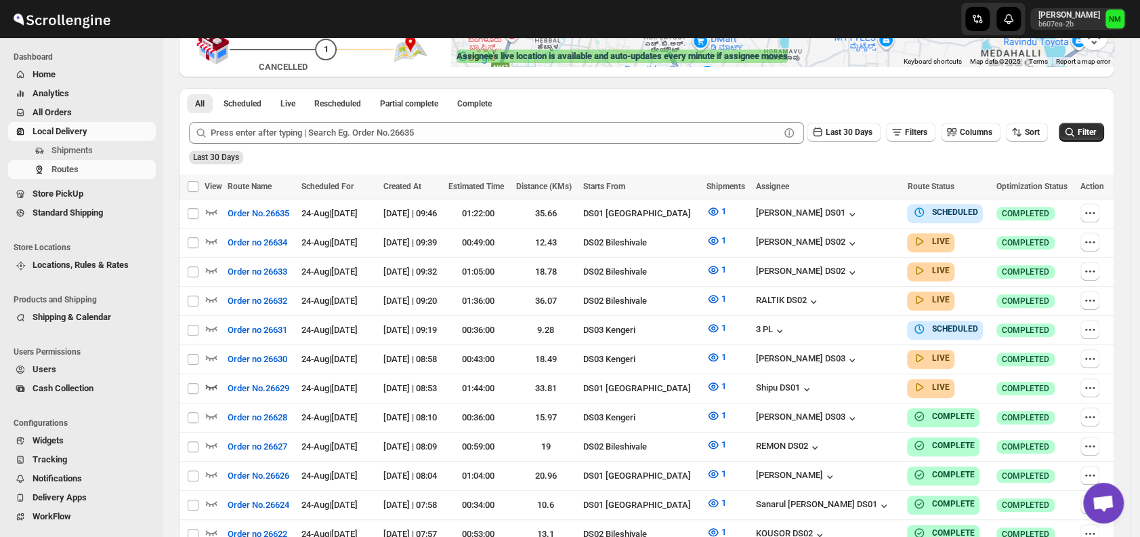
scroll to position [0, 0]
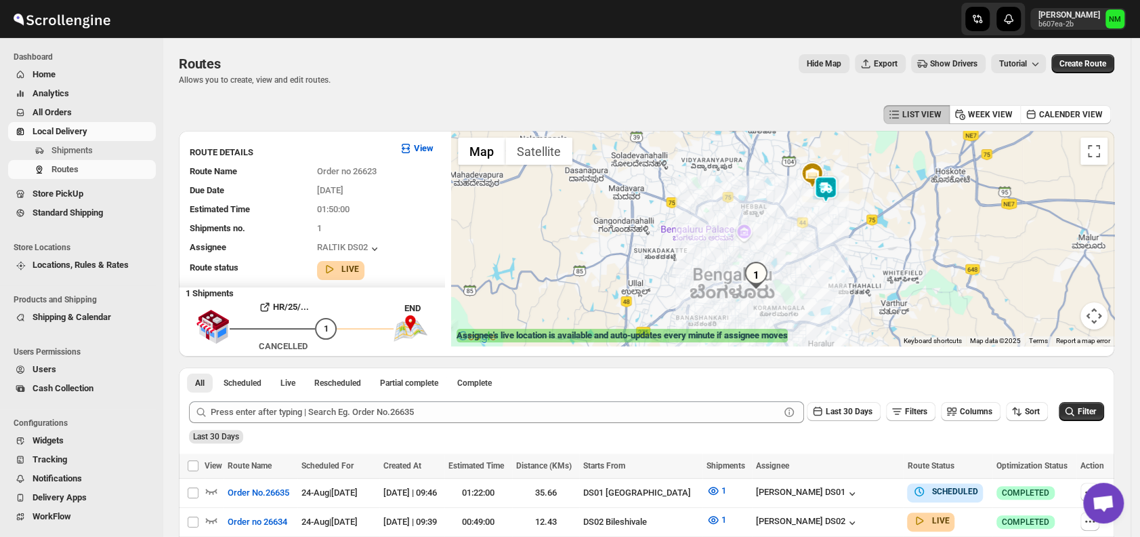
click at [762, 280] on img "1" at bounding box center [756, 275] width 27 height 27
click at [836, 209] on button "Close" at bounding box center [820, 218] width 33 height 33
click at [110, 152] on span "Shipments" at bounding box center [102, 151] width 102 height 14
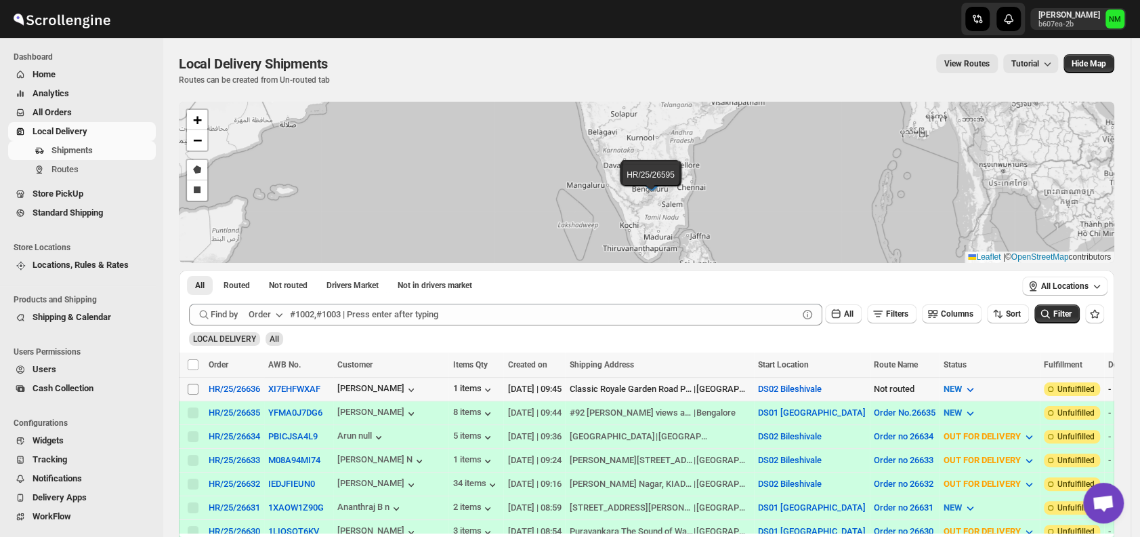
click at [194, 388] on input "Select shipment" at bounding box center [193, 388] width 11 height 11
checkbox input "true"
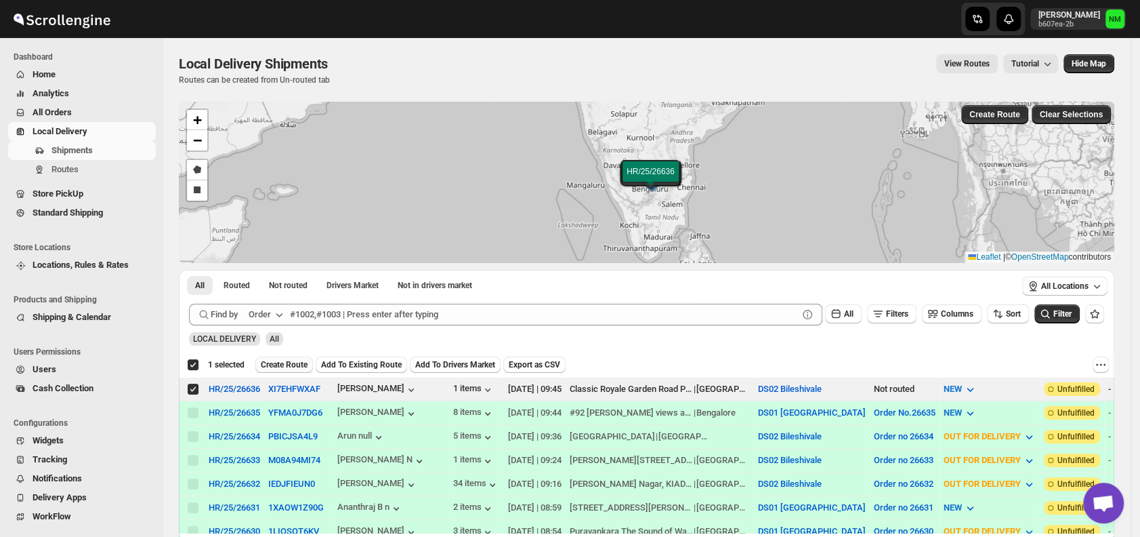
click at [282, 366] on span "Create Route" at bounding box center [284, 364] width 47 height 11
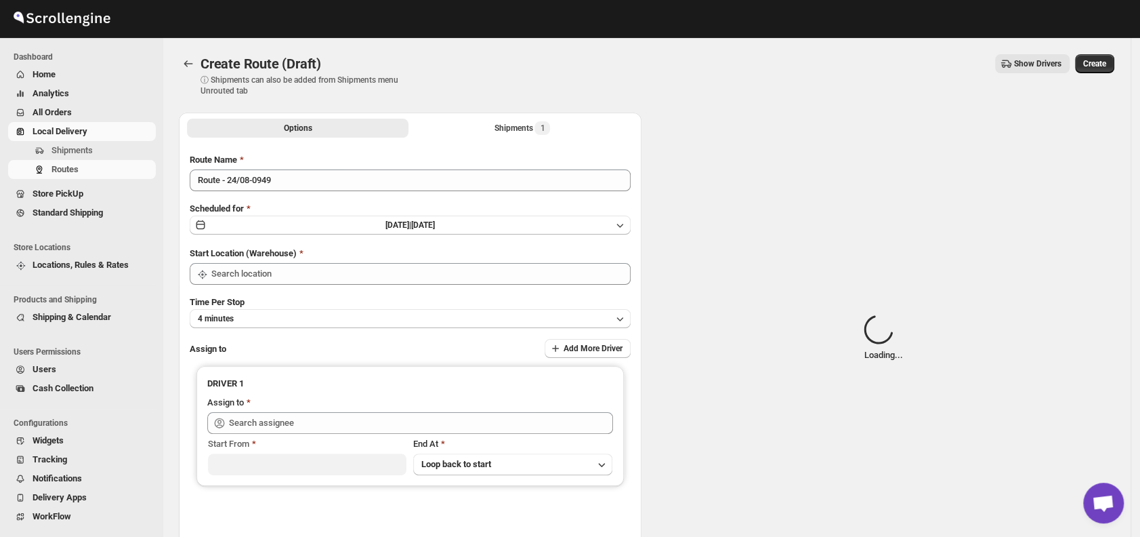
type input "DS02 Bileshivale"
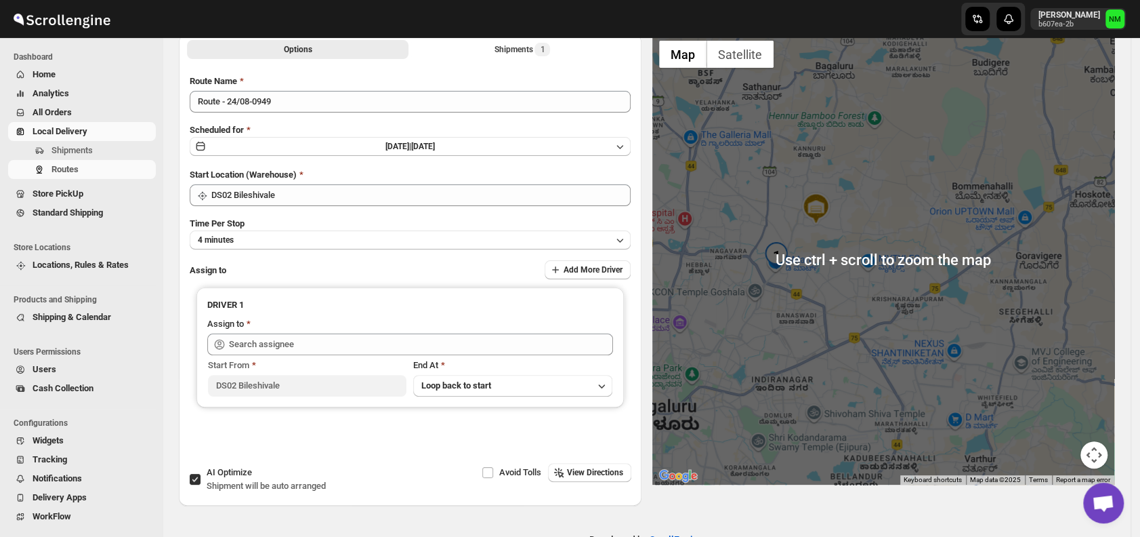
scroll to position [79, 0]
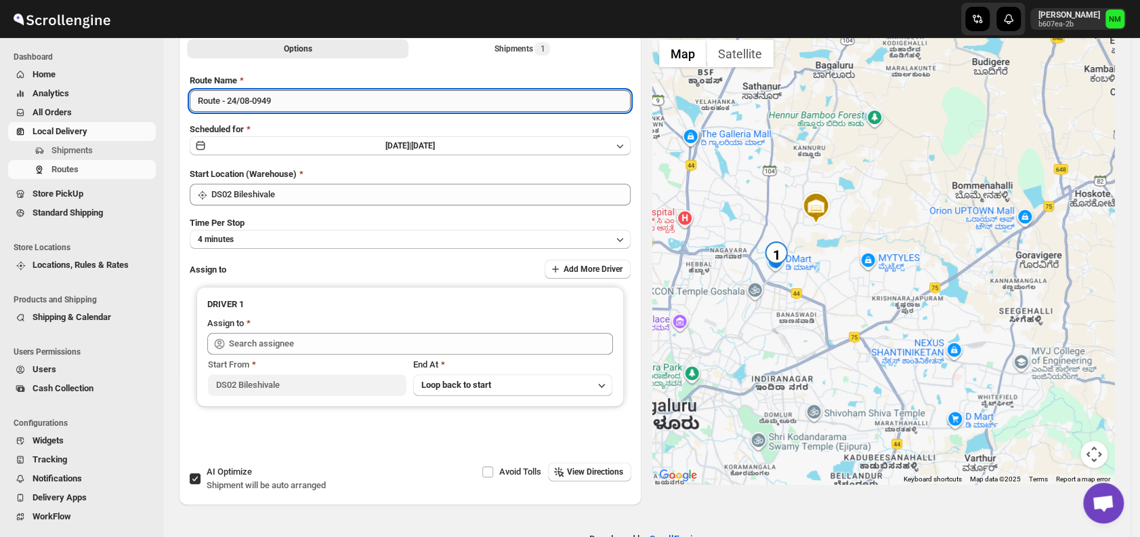
click at [320, 98] on input "Route - 24/08-0949" at bounding box center [410, 101] width 441 height 22
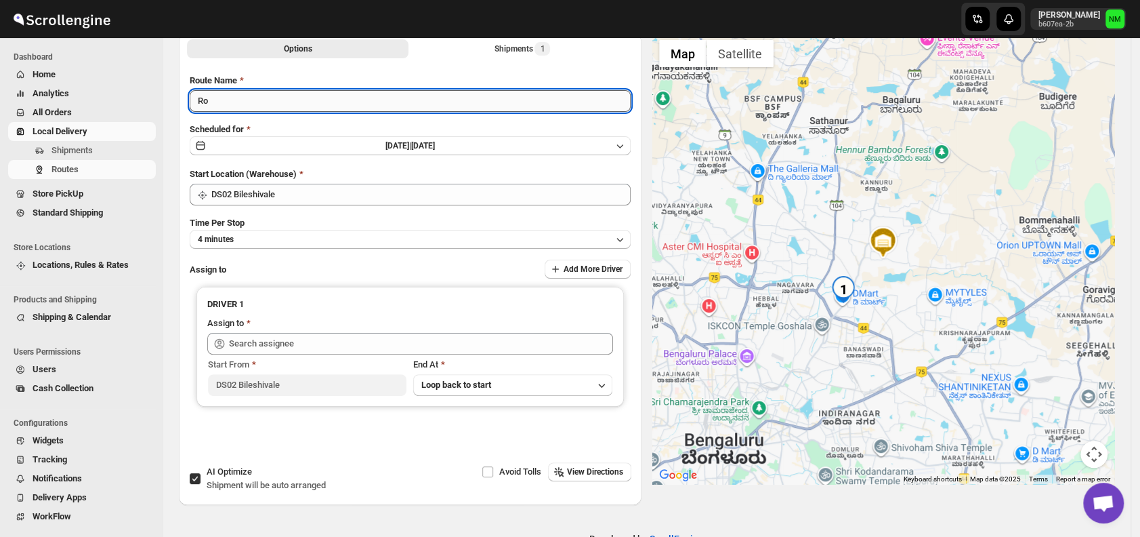
type input "R"
type input "Order No.26636"
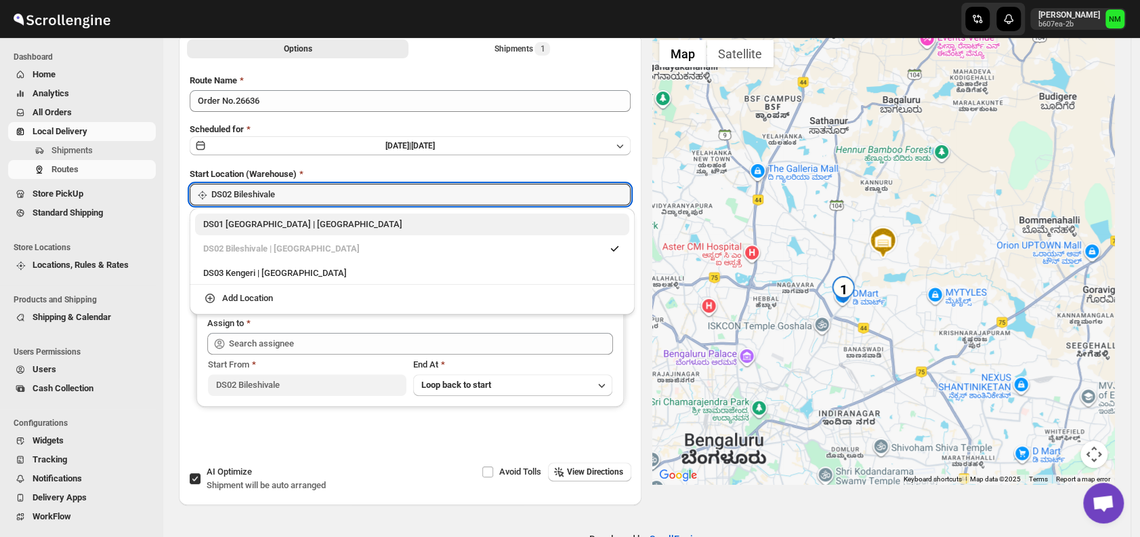
click at [209, 228] on div "DS01 Sarjapur | Bengaluru" at bounding box center [412, 224] width 418 height 14
type input "DS01 [GEOGRAPHIC_DATA]"
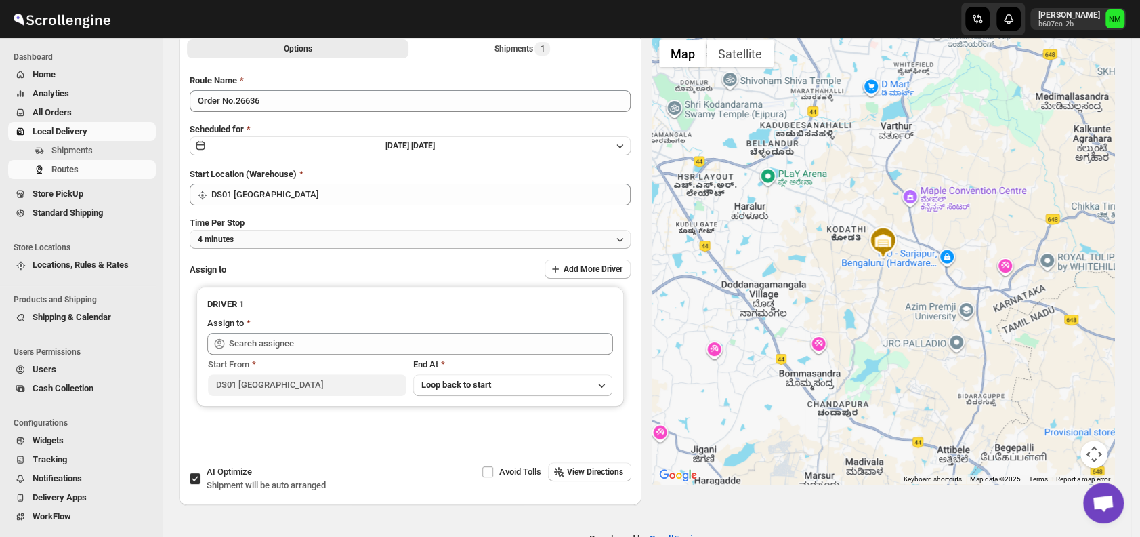
click at [295, 243] on button "4 minutes" at bounding box center [410, 239] width 441 height 19
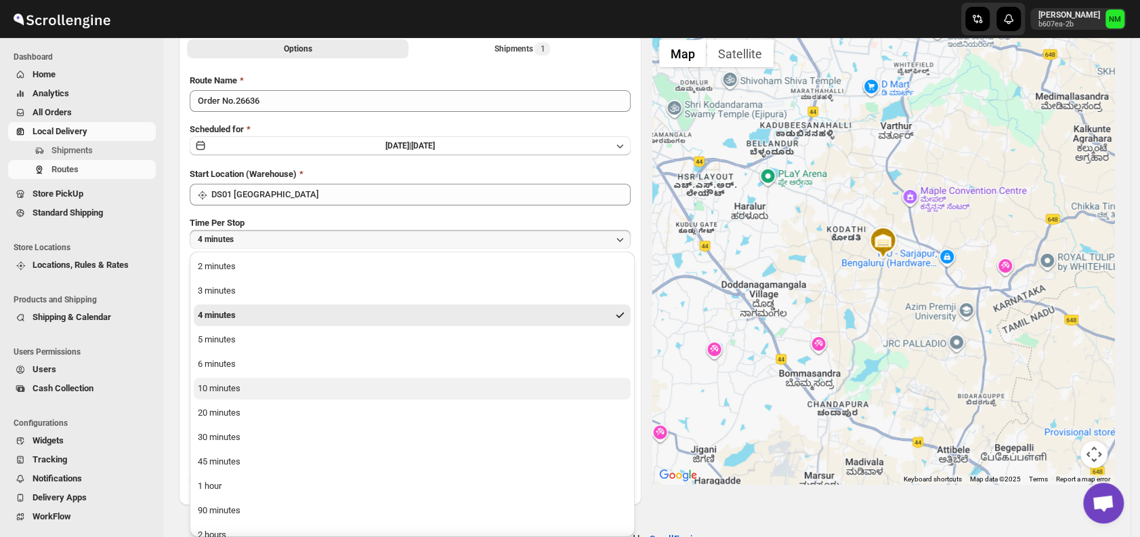
click at [215, 389] on div "10 minutes" at bounding box center [219, 388] width 43 height 14
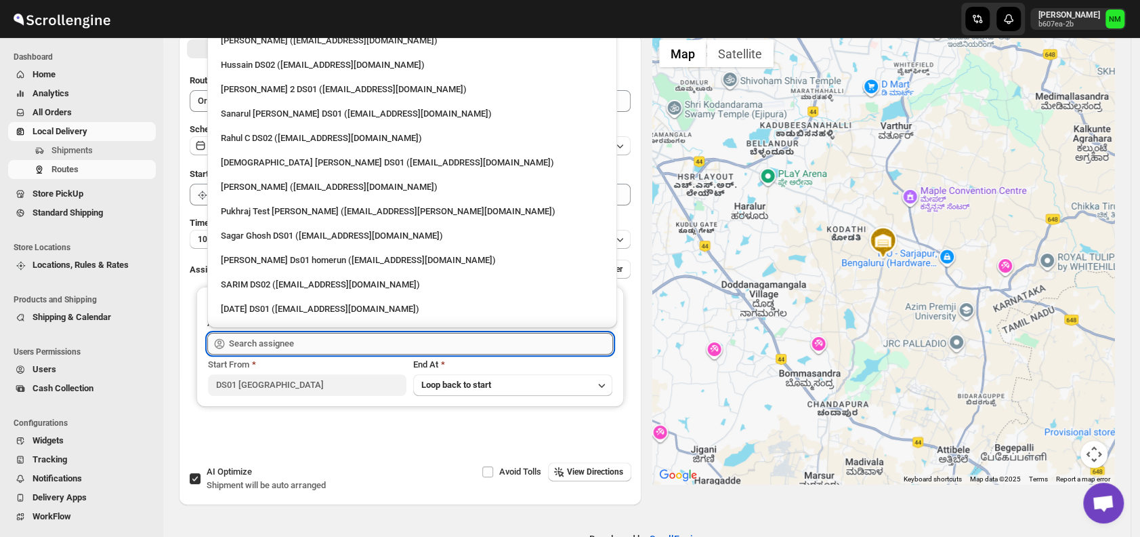
click at [340, 344] on input "text" at bounding box center [421, 344] width 384 height 22
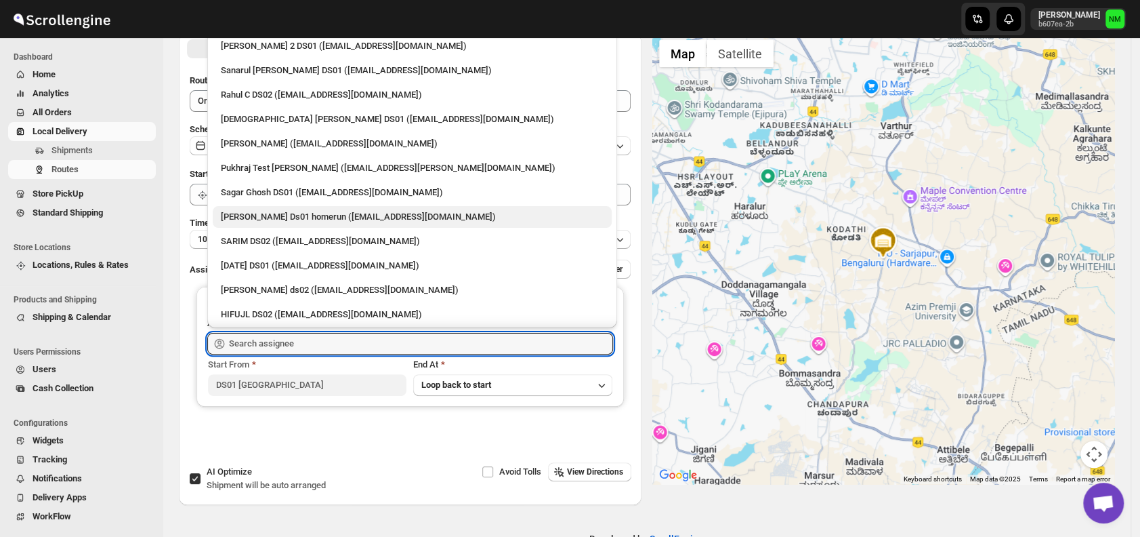
scroll to position [0, 0]
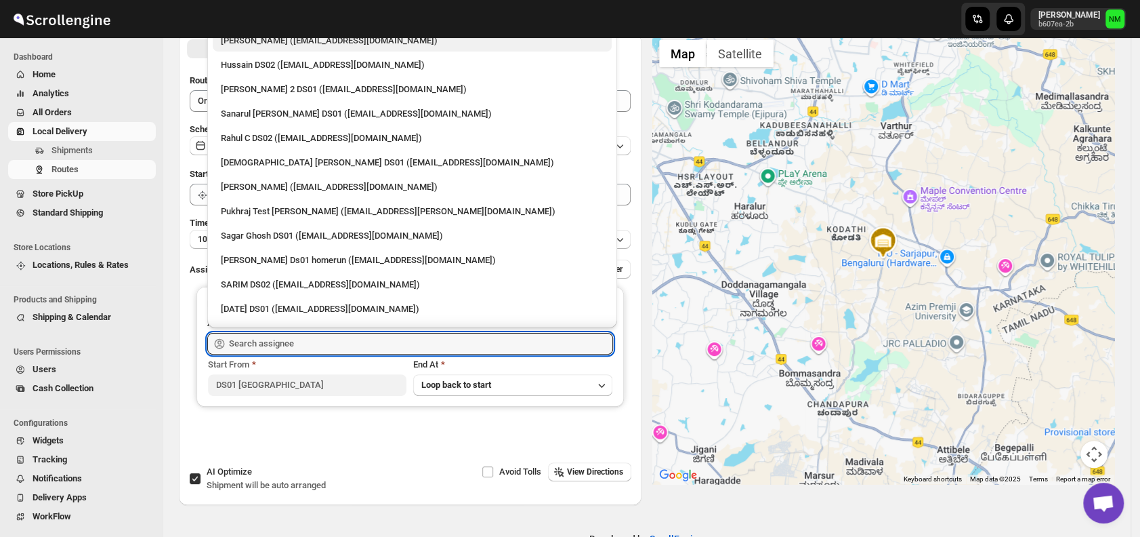
click at [236, 41] on div "Mujakkir Benguli (voweh79617@daypey.com)" at bounding box center [412, 41] width 383 height 14
type input "Mujakkir Benguli (voweh79617@daypey.com)"
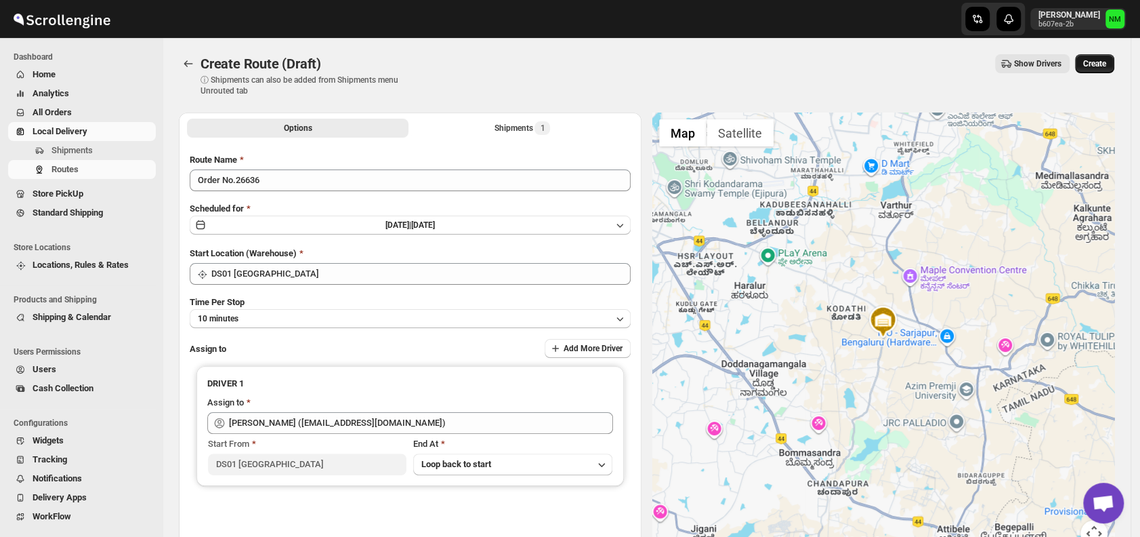
click at [1099, 54] on button "Create" at bounding box center [1094, 63] width 39 height 19
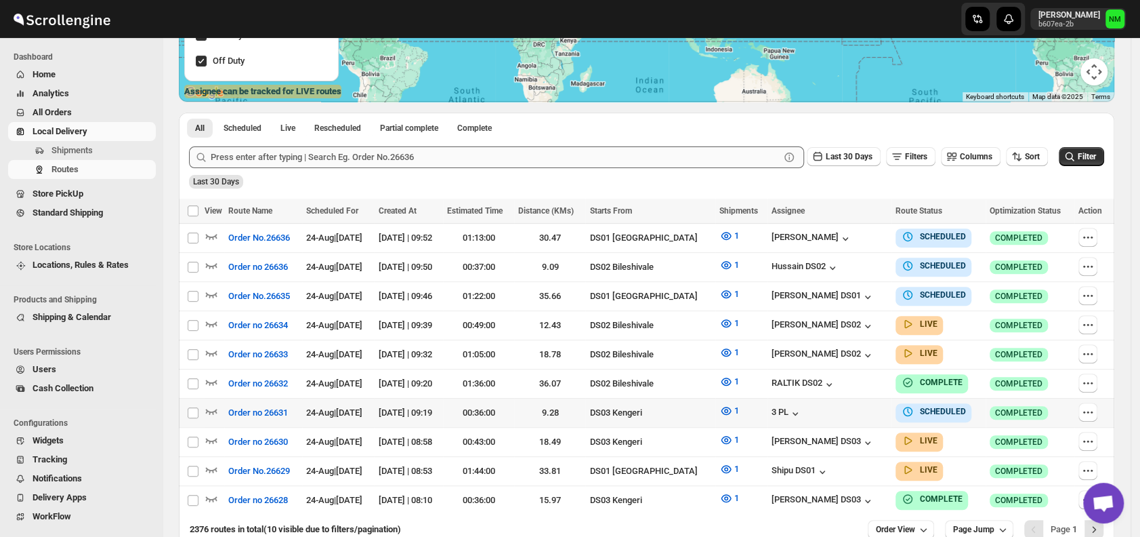
scroll to position [268, 0]
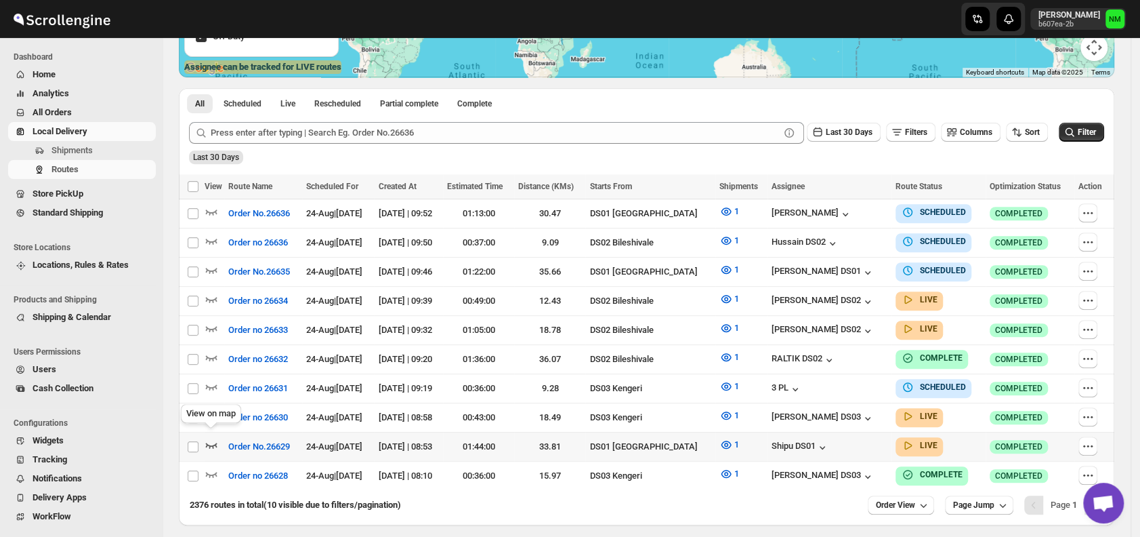
click at [208, 438] on icon "button" at bounding box center [212, 445] width 14 height 14
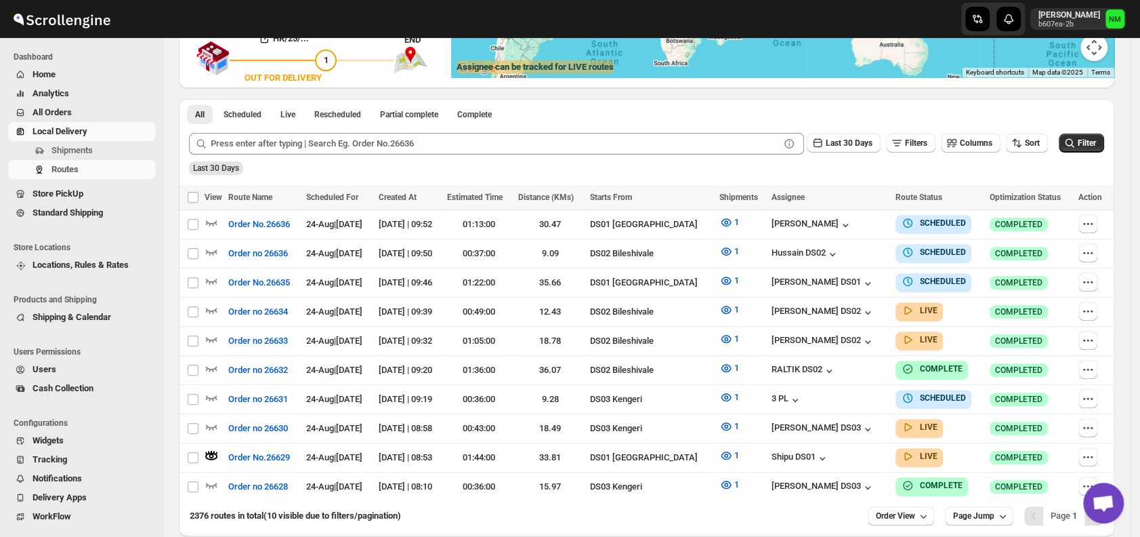
scroll to position [0, 0]
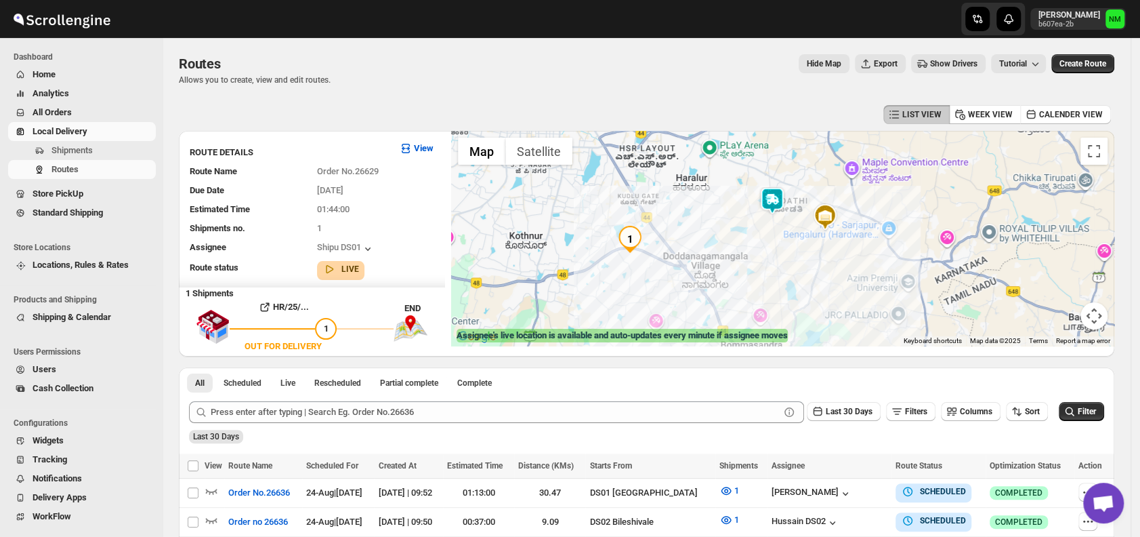
click at [779, 207] on img at bounding box center [772, 200] width 27 height 27
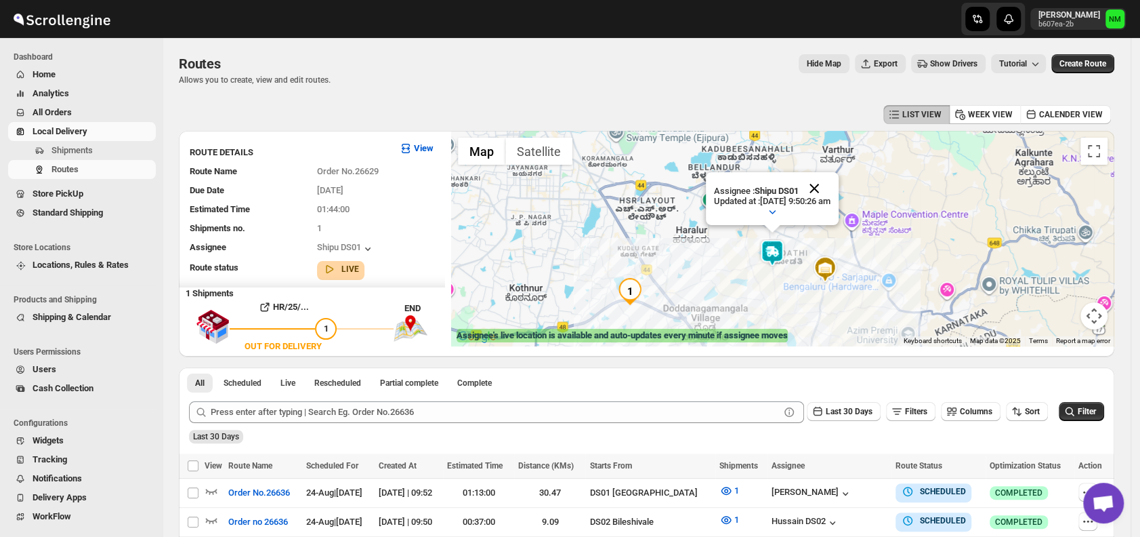
click at [831, 192] on button "Close" at bounding box center [814, 188] width 33 height 33
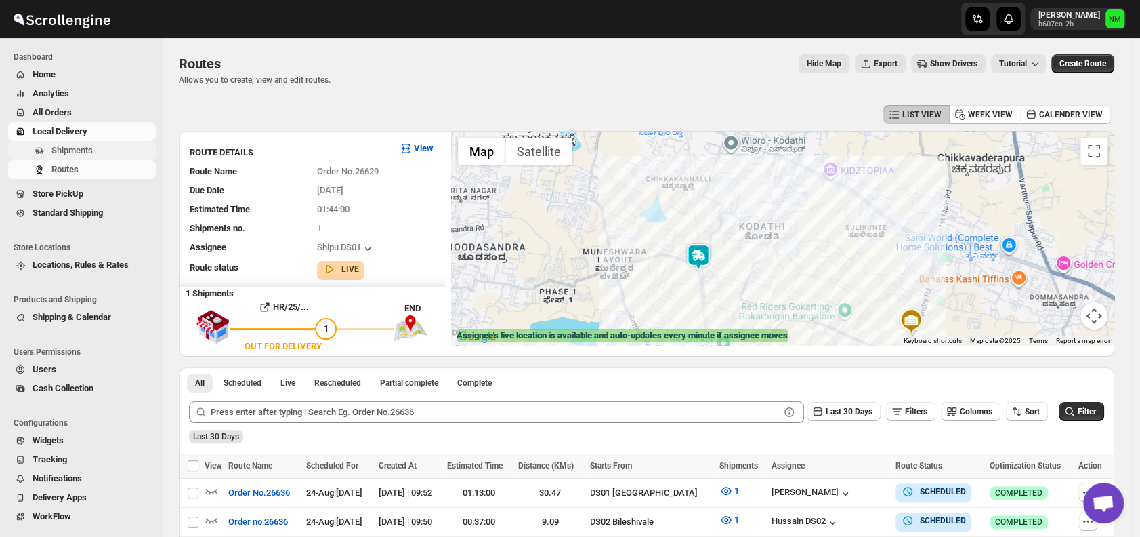
click at [96, 154] on span "Shipments" at bounding box center [102, 151] width 102 height 14
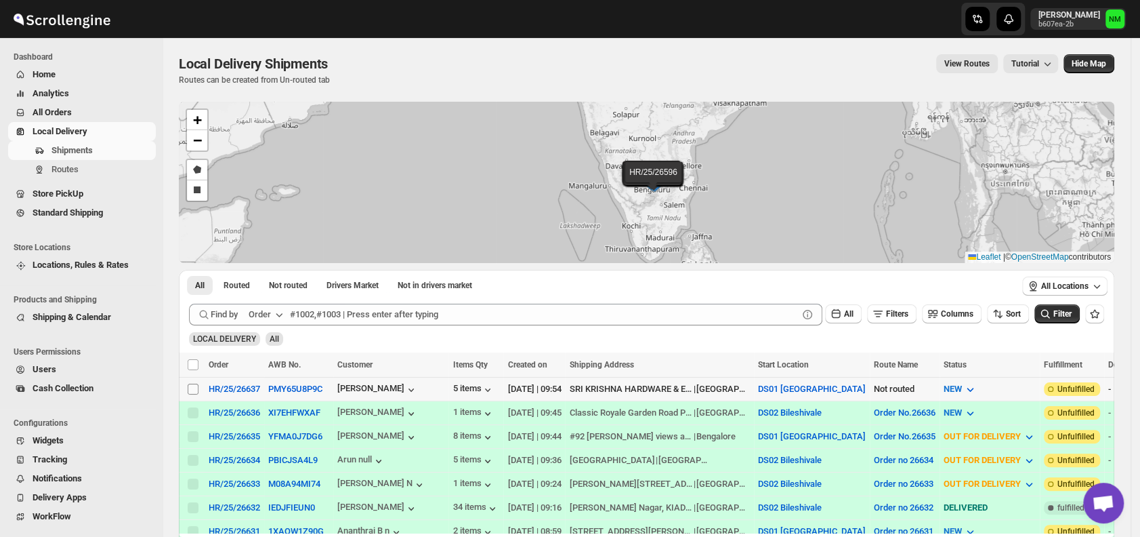
click at [190, 389] on input "Select shipment" at bounding box center [193, 388] width 11 height 11
checkbox input "true"
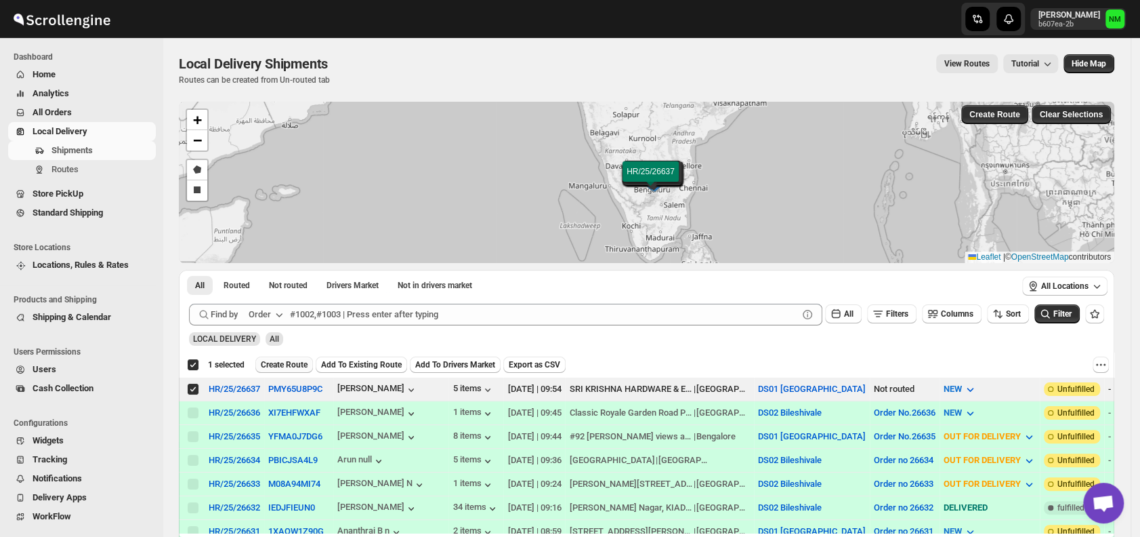
click at [278, 360] on span "Create Route" at bounding box center [284, 364] width 47 height 11
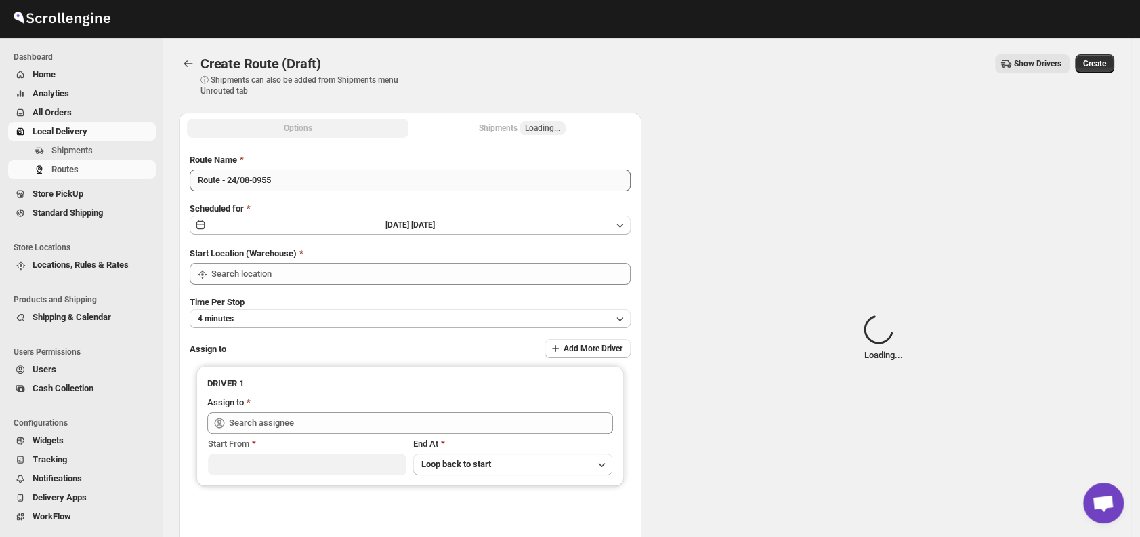
type input "DS01 [GEOGRAPHIC_DATA]"
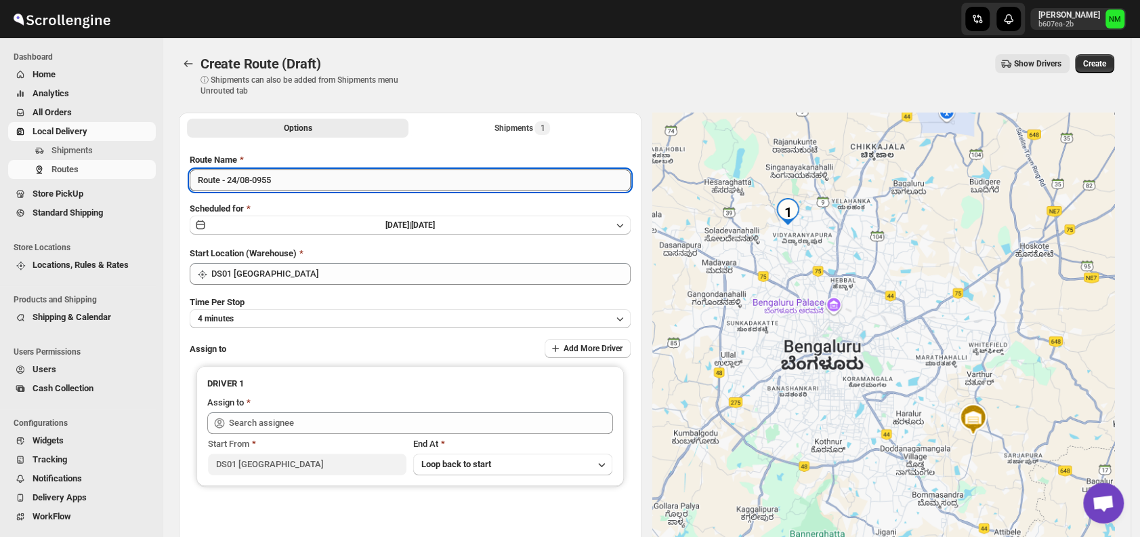
click at [320, 180] on input "Route - 24/08-0955" at bounding box center [410, 180] width 441 height 22
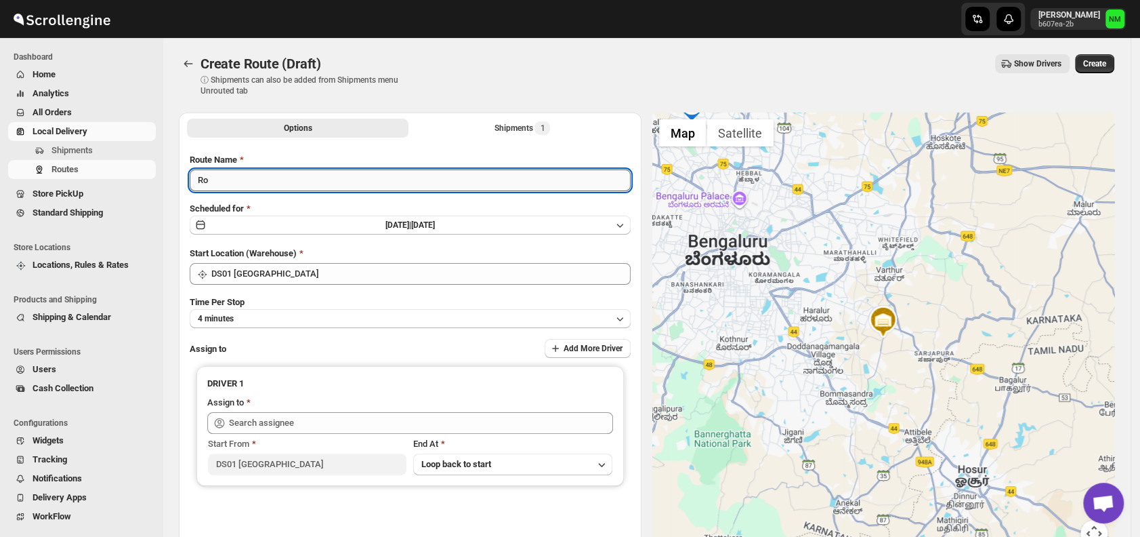
type input "R"
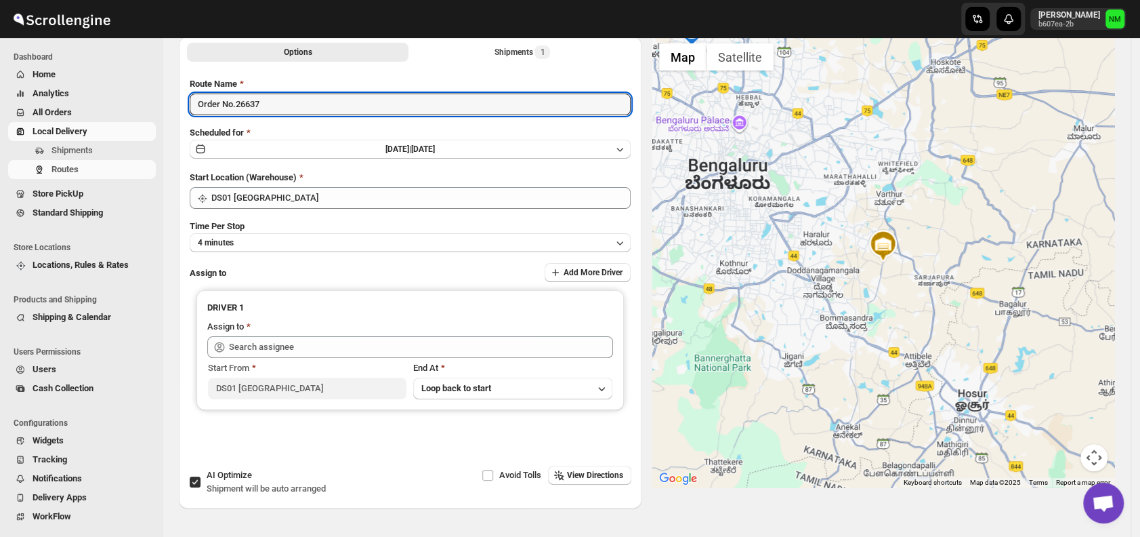
scroll to position [77, 0]
type input "Order No.26637"
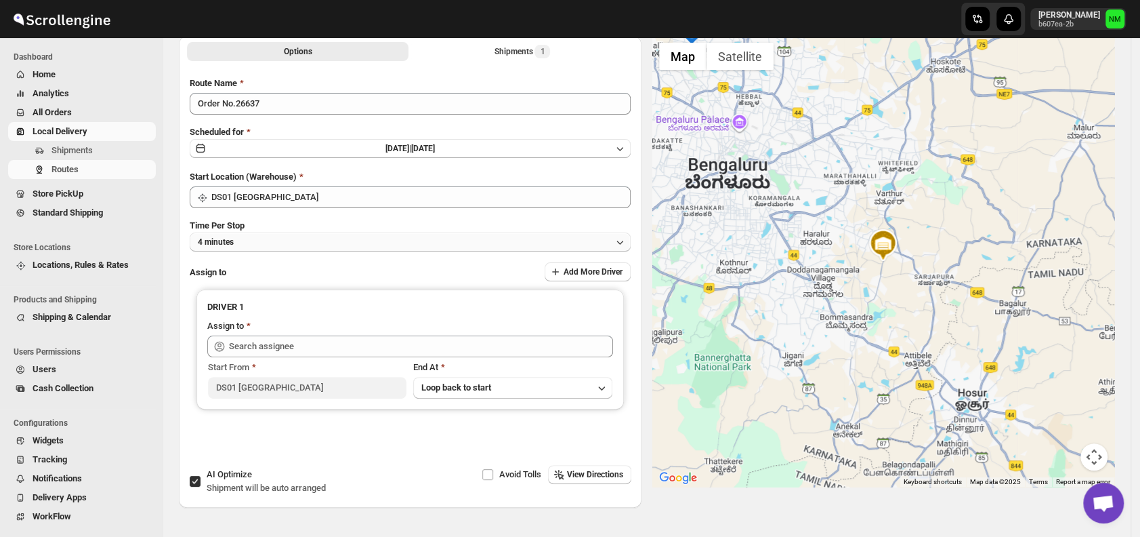
click at [275, 238] on button "4 minutes" at bounding box center [410, 241] width 441 height 19
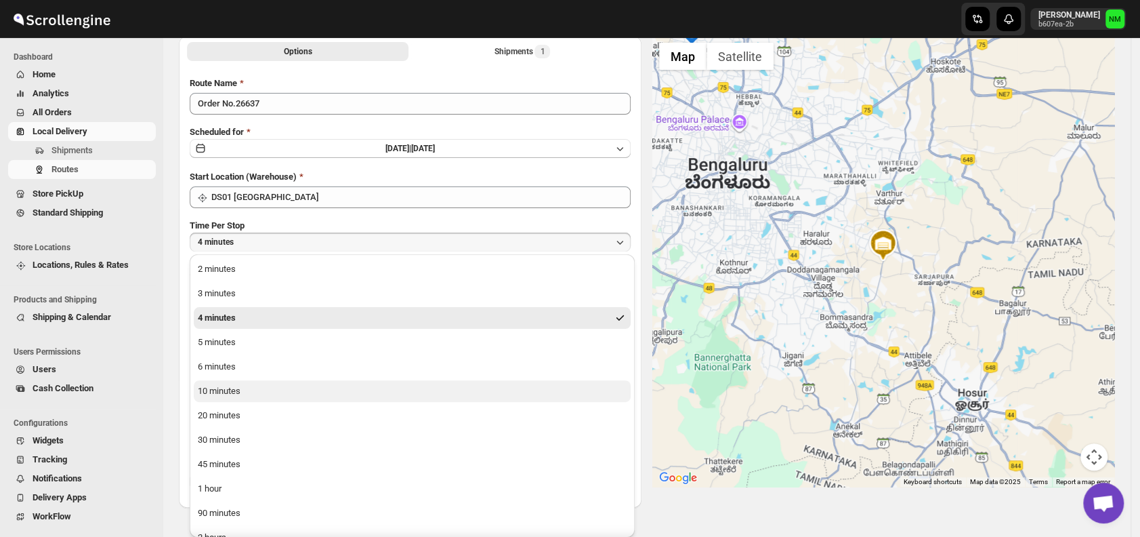
click at [255, 386] on button "10 minutes" at bounding box center [412, 391] width 437 height 22
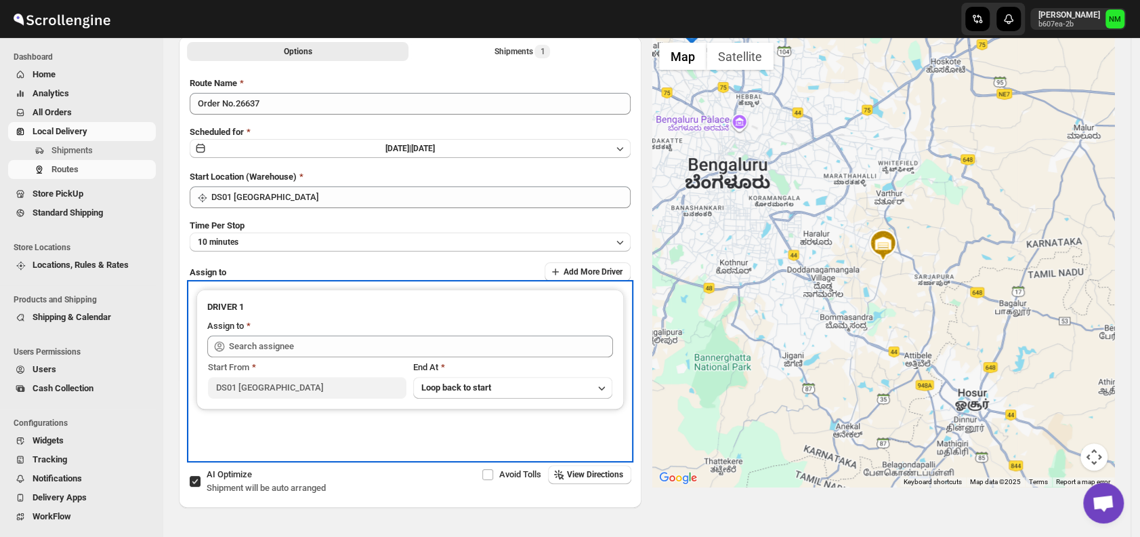
click at [329, 357] on div "Start From DS01 Sarjapur End At Loop back to start" at bounding box center [410, 377] width 406 height 41
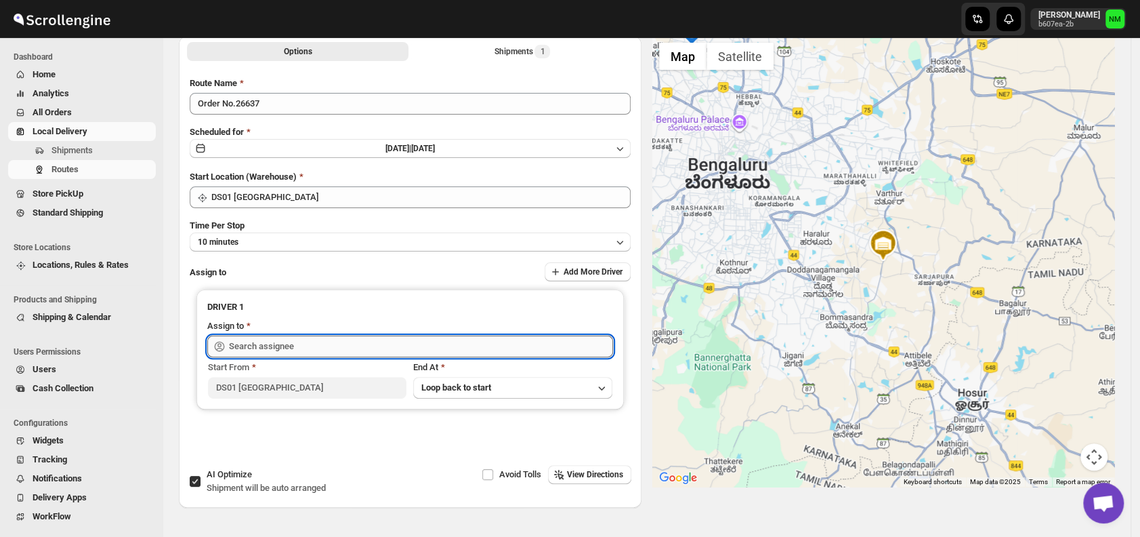
click at [323, 338] on input "text" at bounding box center [421, 346] width 384 height 22
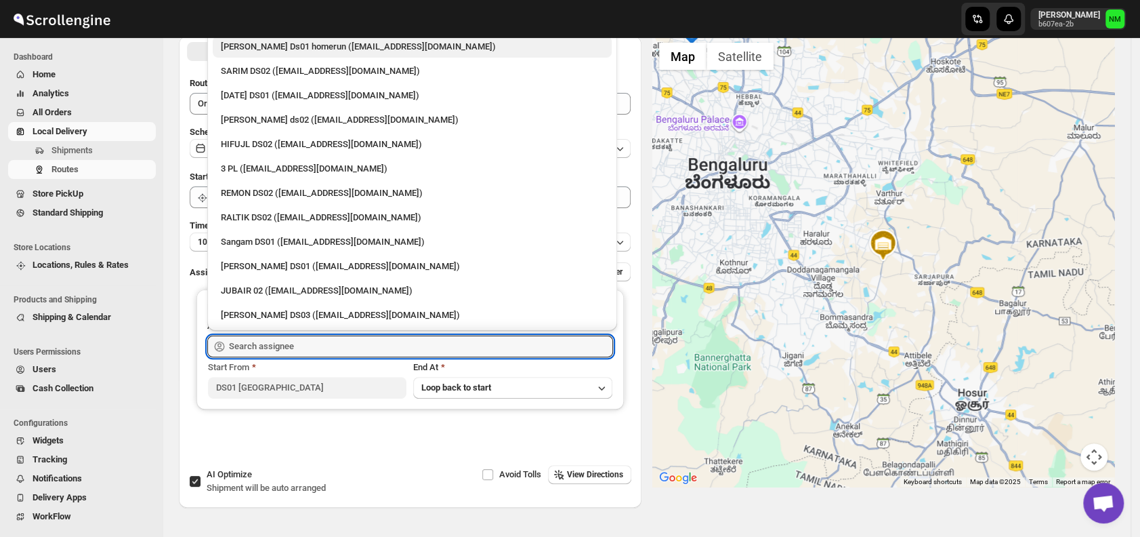
scroll to position [216, 0]
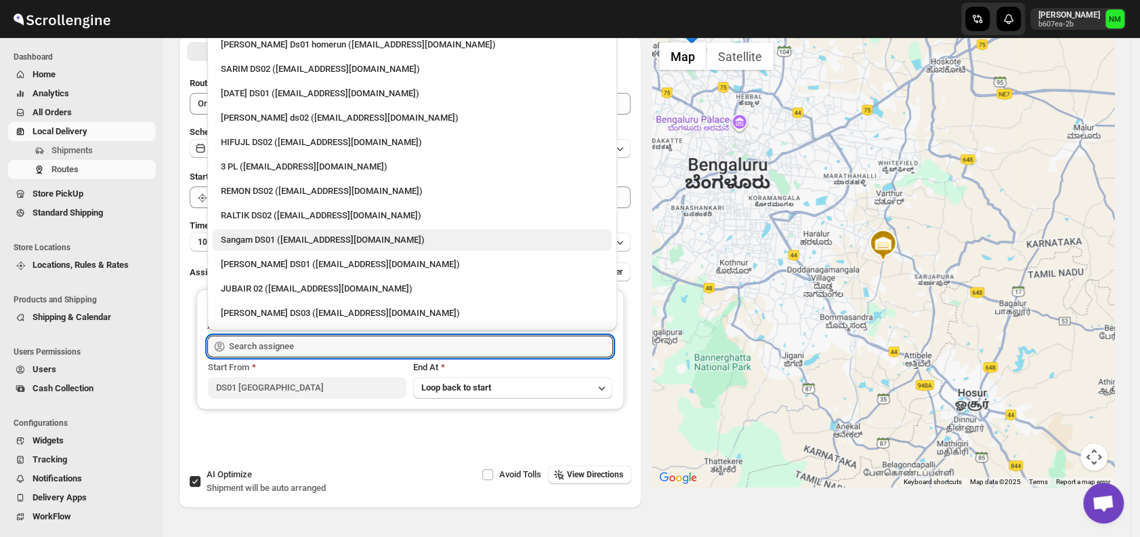
click at [266, 236] on div "Sangam DS01 (relov34542@lassora.com)" at bounding box center [412, 240] width 383 height 14
type input "Sangam DS01 (relov34542@lassora.com)"
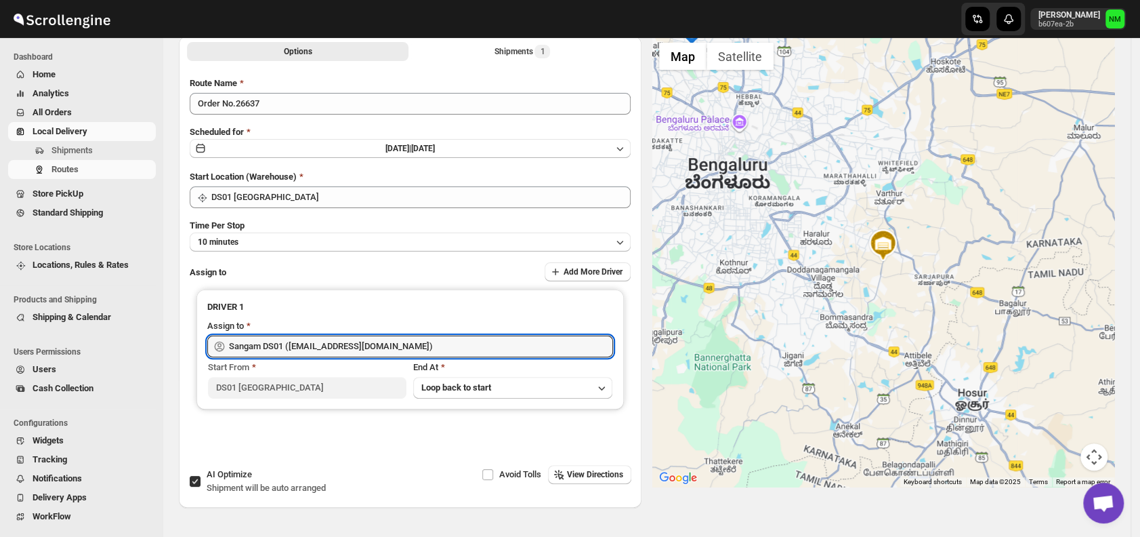
scroll to position [0, 0]
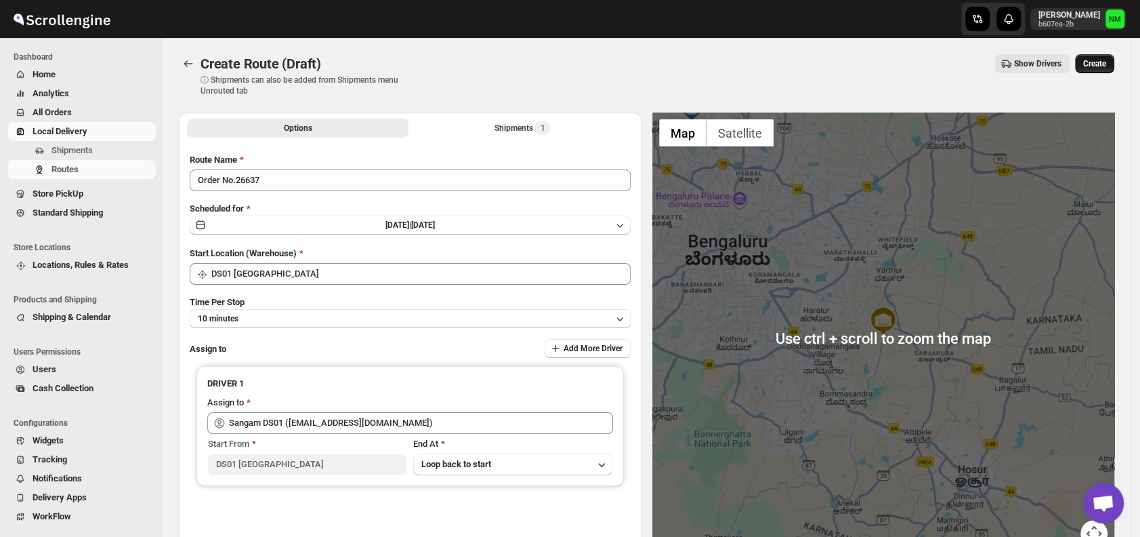
click at [1097, 60] on span "Create" at bounding box center [1094, 63] width 23 height 11
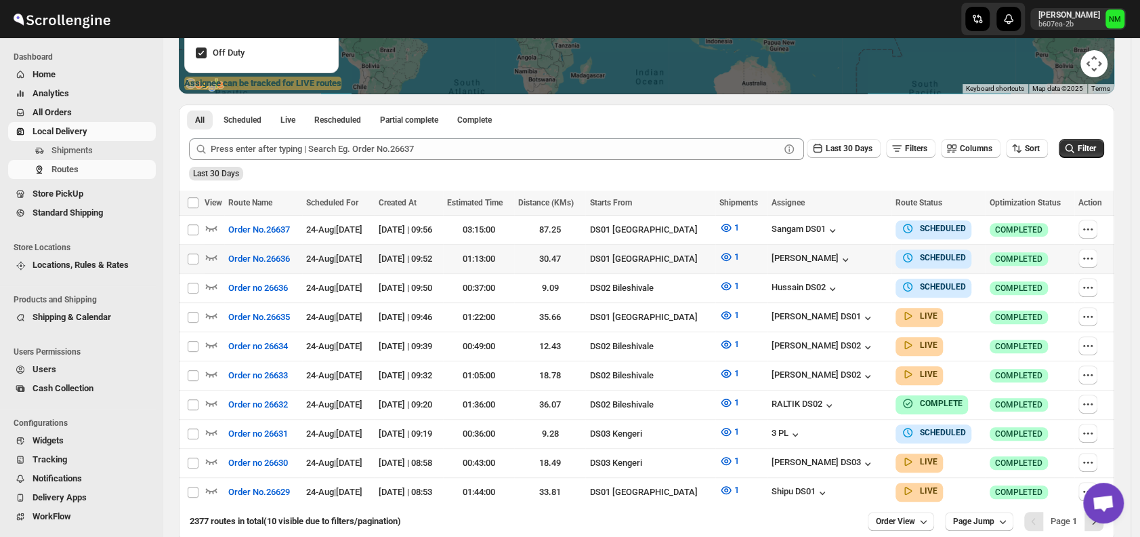
scroll to position [257, 0]
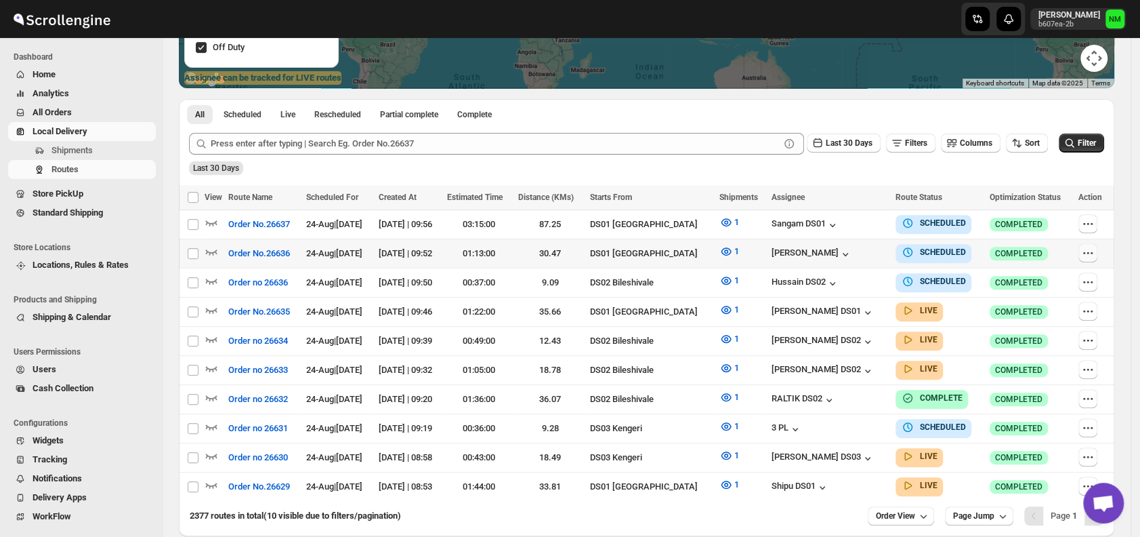
click at [1095, 249] on icon "button" at bounding box center [1088, 253] width 14 height 14
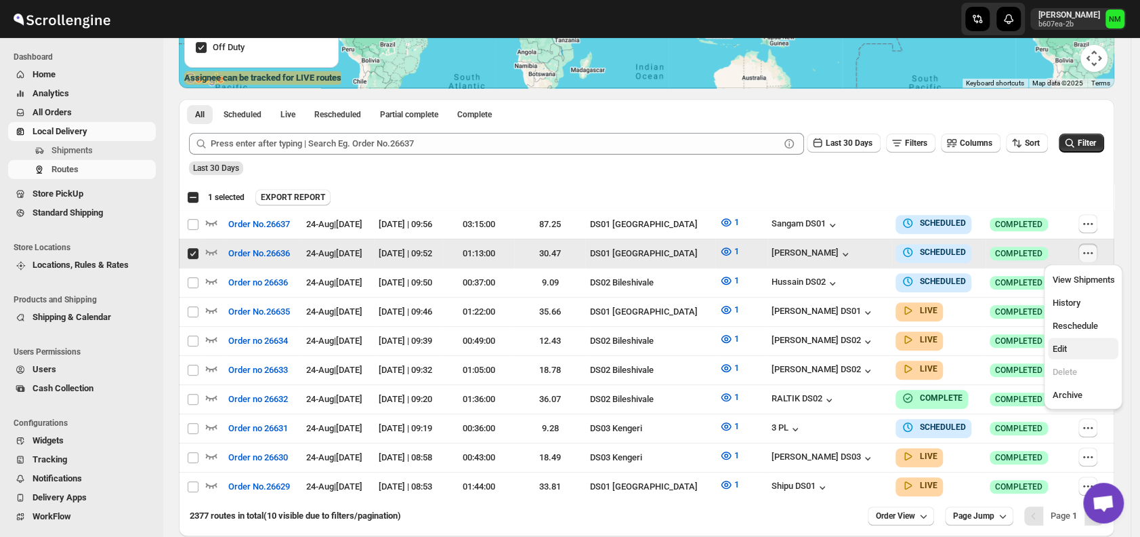
click at [1073, 353] on span "Edit" at bounding box center [1083, 349] width 62 height 14
checkbox input "false"
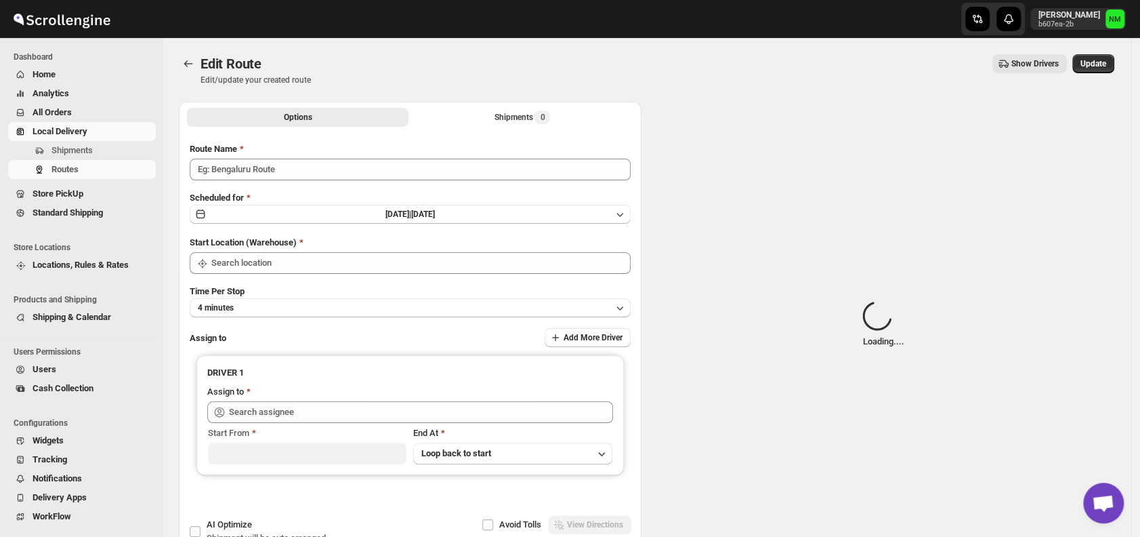
type input "Order No.26636"
type input "DS01 [GEOGRAPHIC_DATA]"
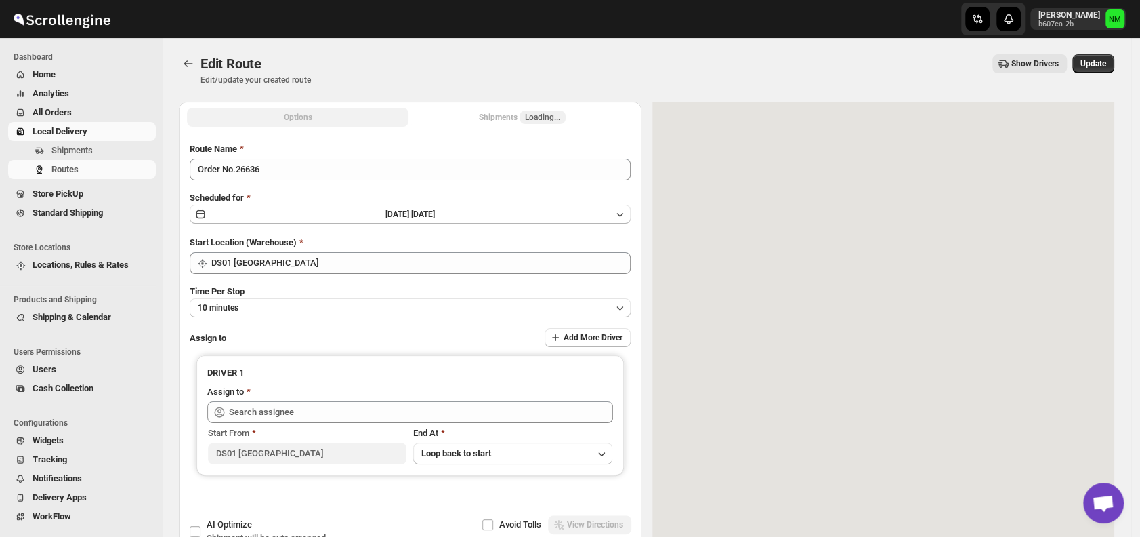
type input "[PERSON_NAME] ([EMAIL_ADDRESS][DOMAIN_NAME])"
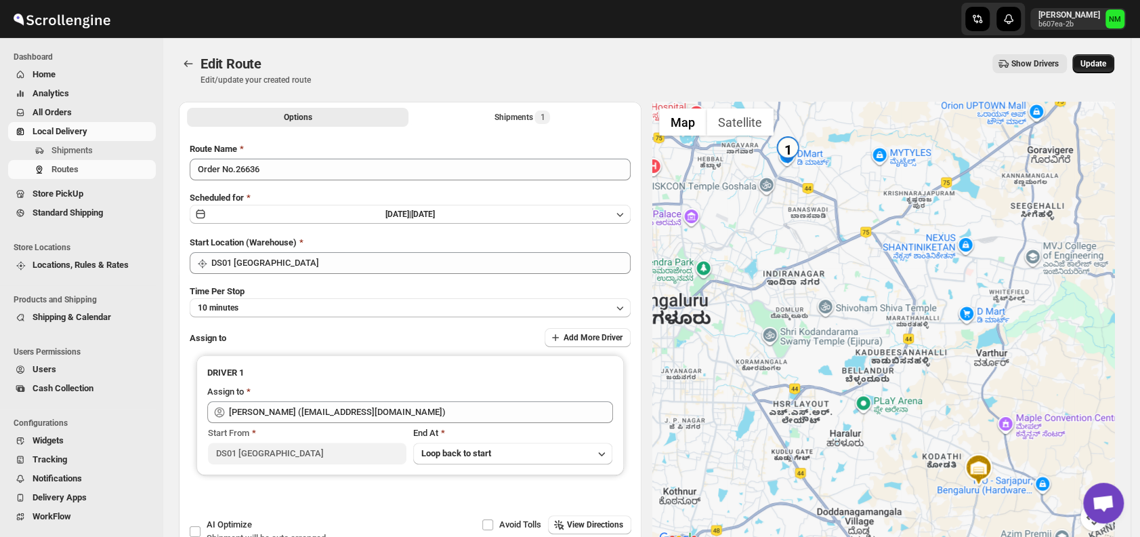
click at [1097, 58] on span "Update" at bounding box center [1094, 63] width 26 height 11
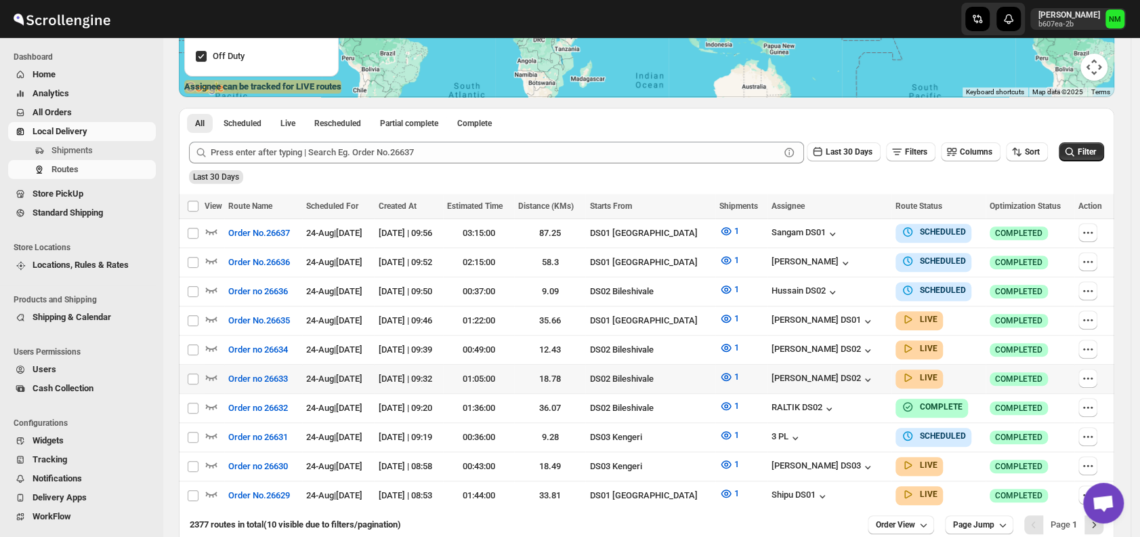
scroll to position [249, 0]
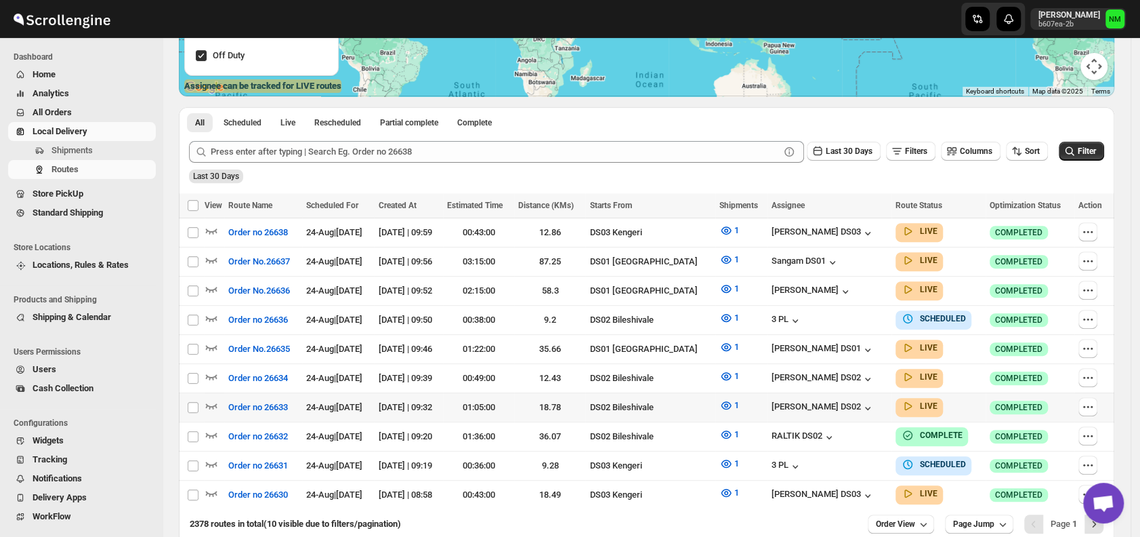
scroll to position [316, 0]
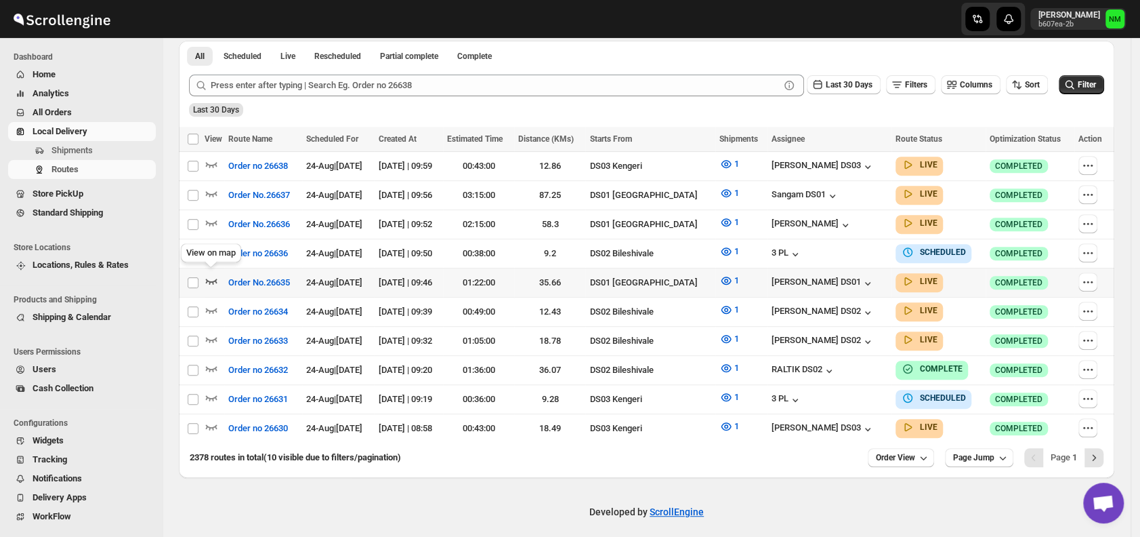
click at [216, 278] on icon "button" at bounding box center [212, 280] width 12 height 5
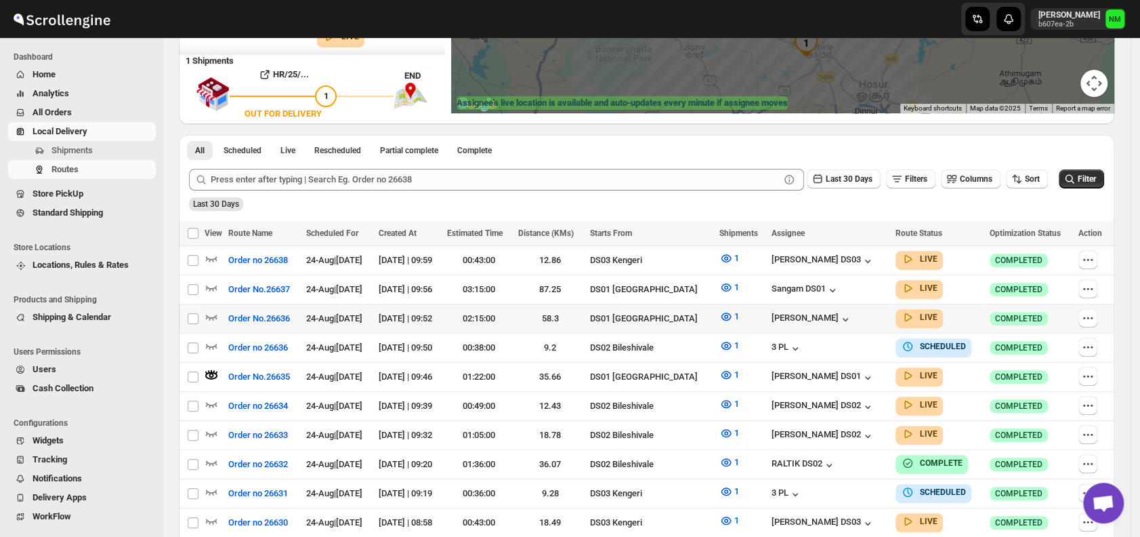
scroll to position [326, 0]
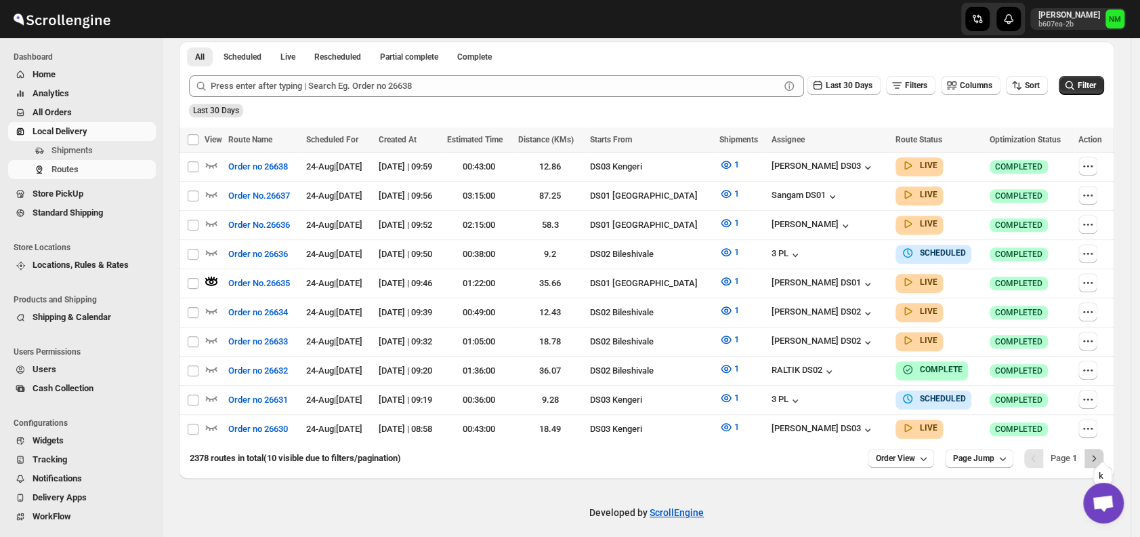
click at [1104, 449] on button "Next" at bounding box center [1094, 458] width 19 height 19
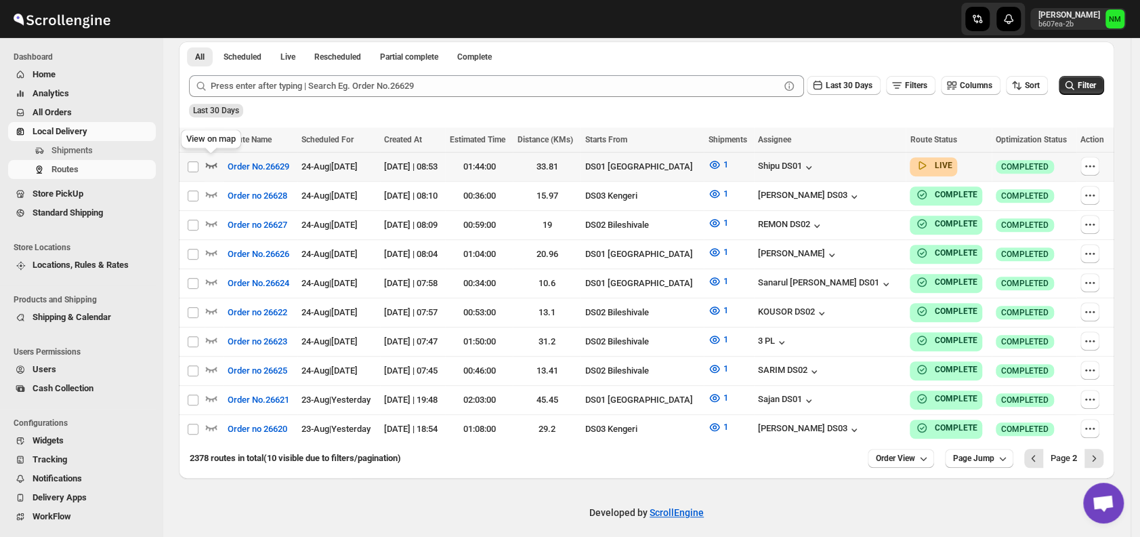
click at [215, 161] on icon "button" at bounding box center [212, 165] width 14 height 14
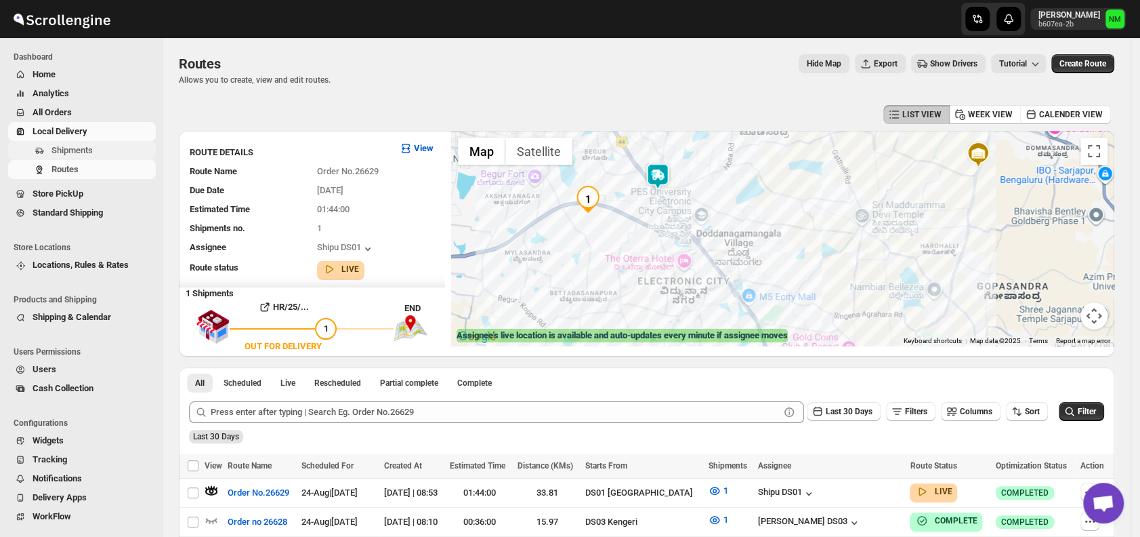
click at [95, 148] on span "Shipments" at bounding box center [102, 151] width 102 height 14
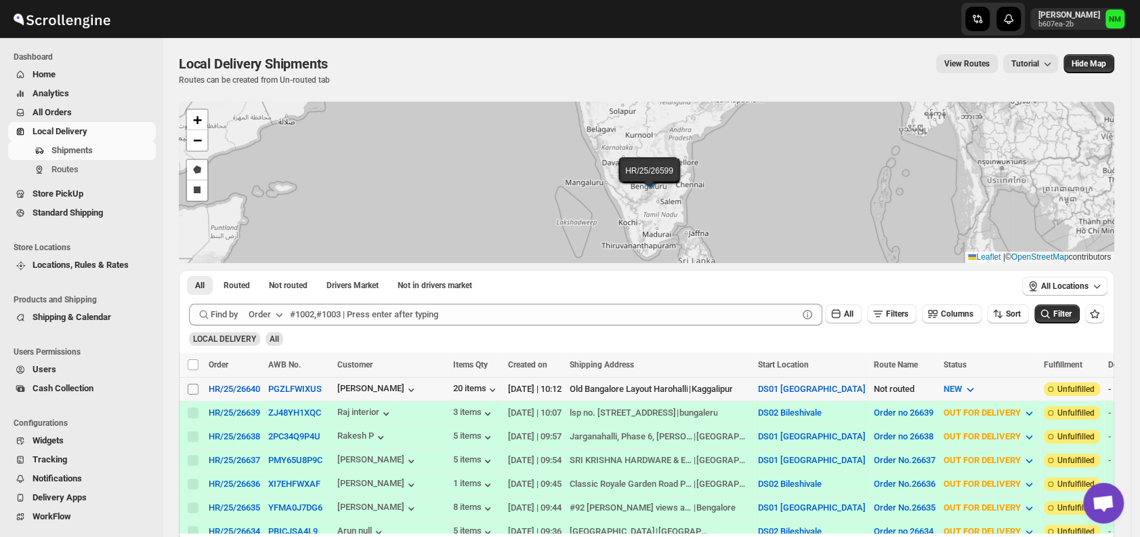
click at [190, 389] on input "Select shipment" at bounding box center [193, 388] width 11 height 11
checkbox input "true"
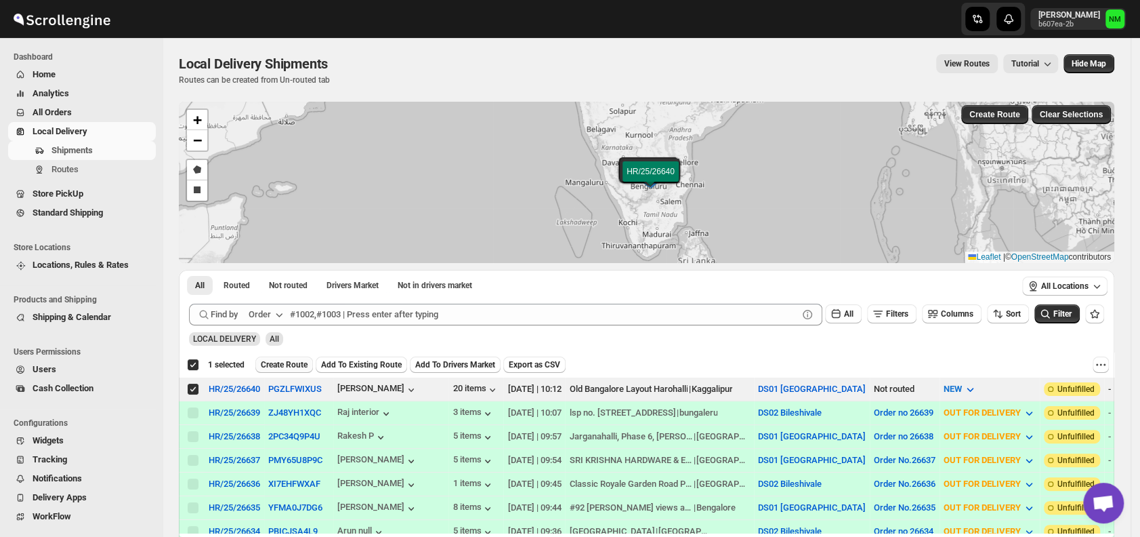
click at [278, 357] on button "Create Route" at bounding box center [284, 364] width 58 height 16
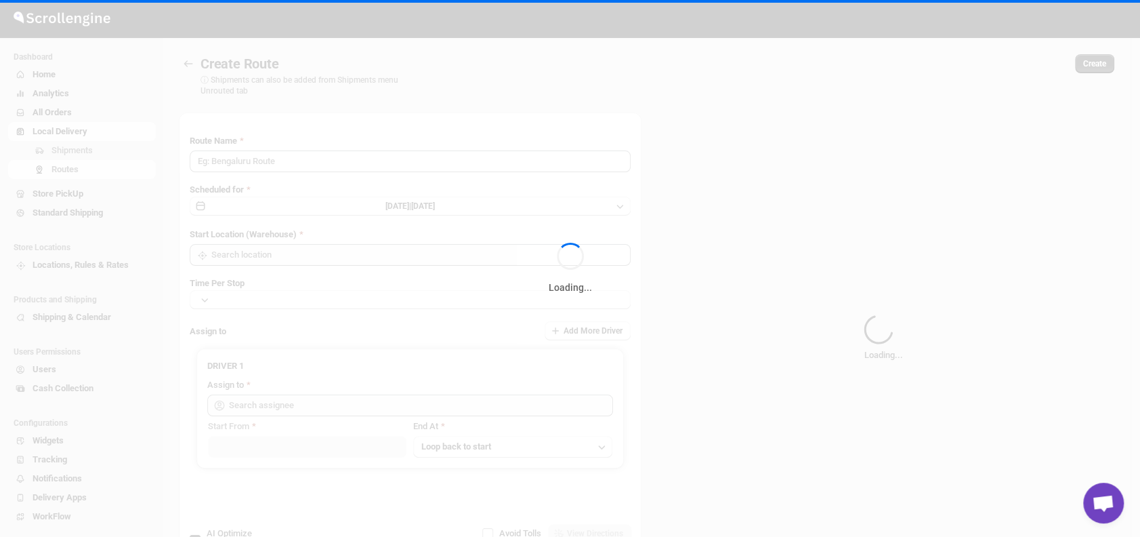
type input "Route - 24/08-1013"
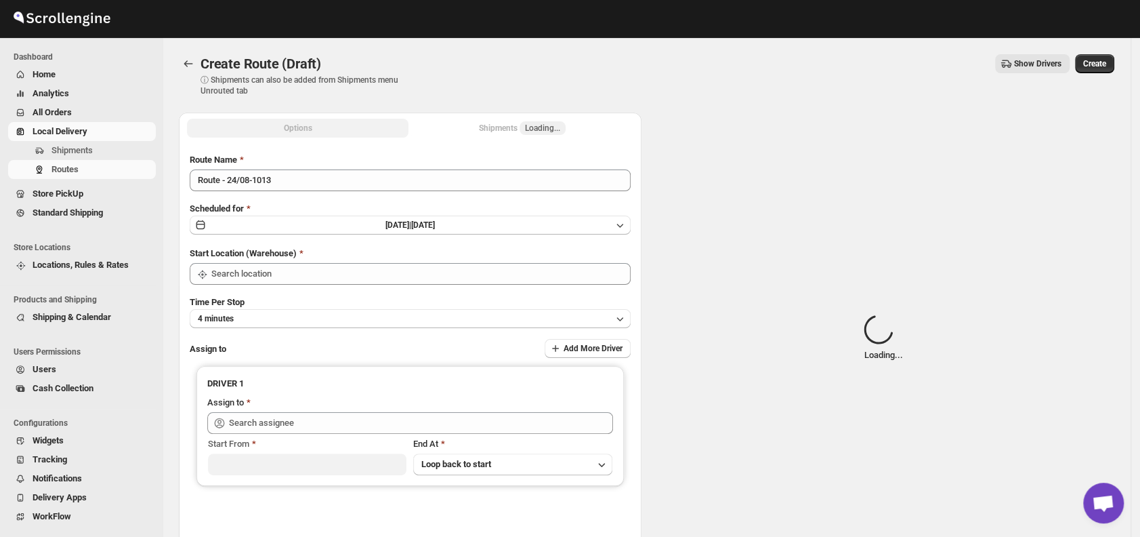
type input "DS01 [GEOGRAPHIC_DATA]"
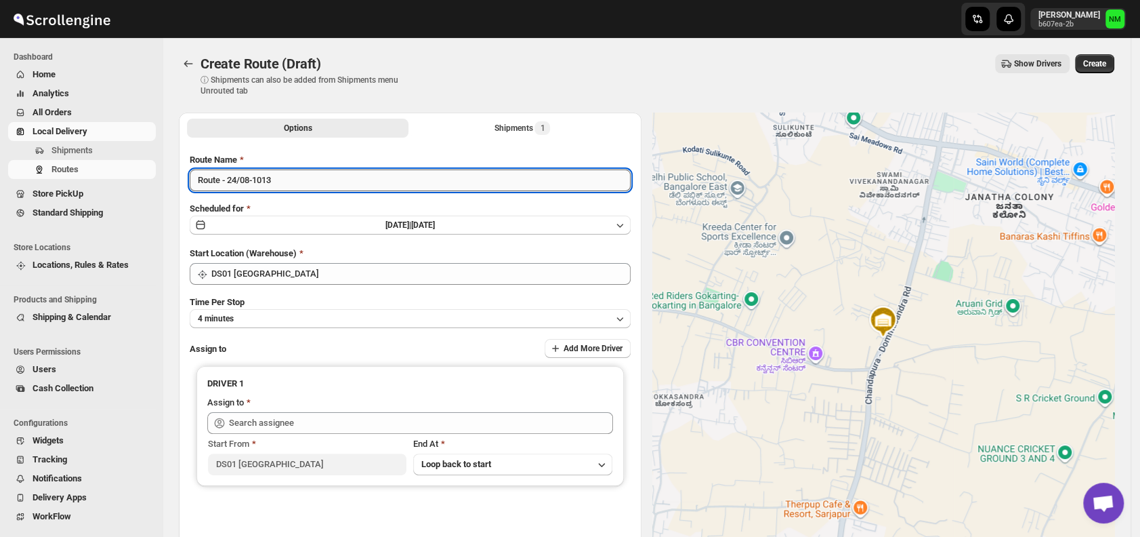
click at [291, 179] on input "Route - 24/08-1013" at bounding box center [410, 180] width 441 height 22
type input "R"
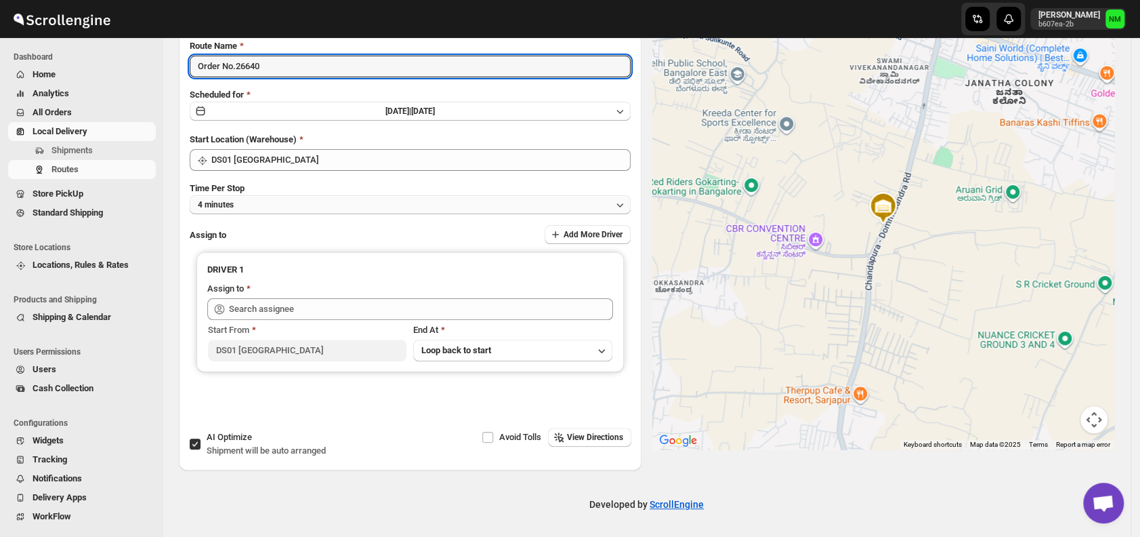
type input "Order No.26640"
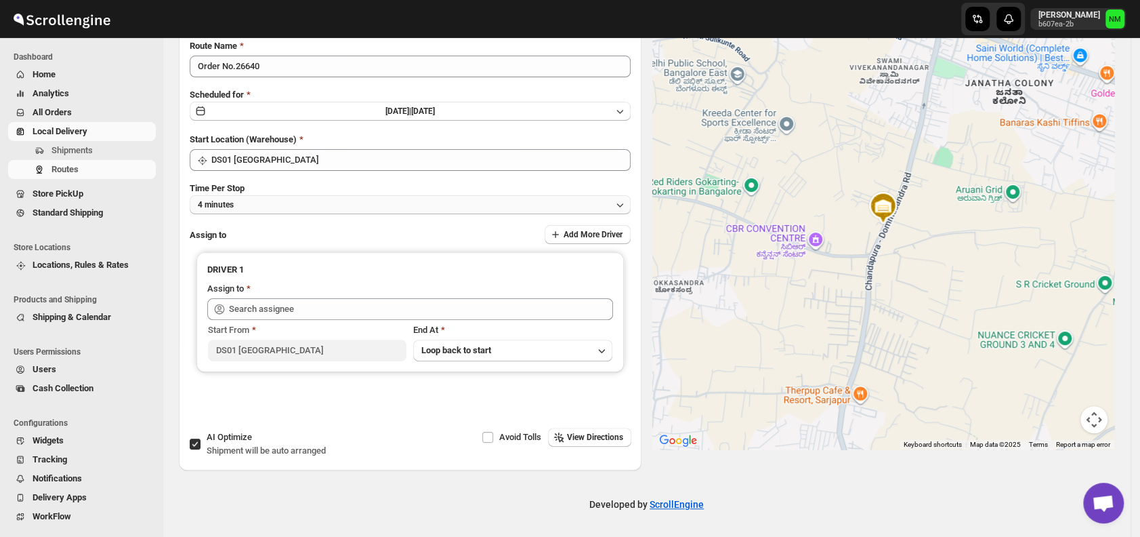
click at [260, 205] on button "4 minutes" at bounding box center [410, 204] width 441 height 19
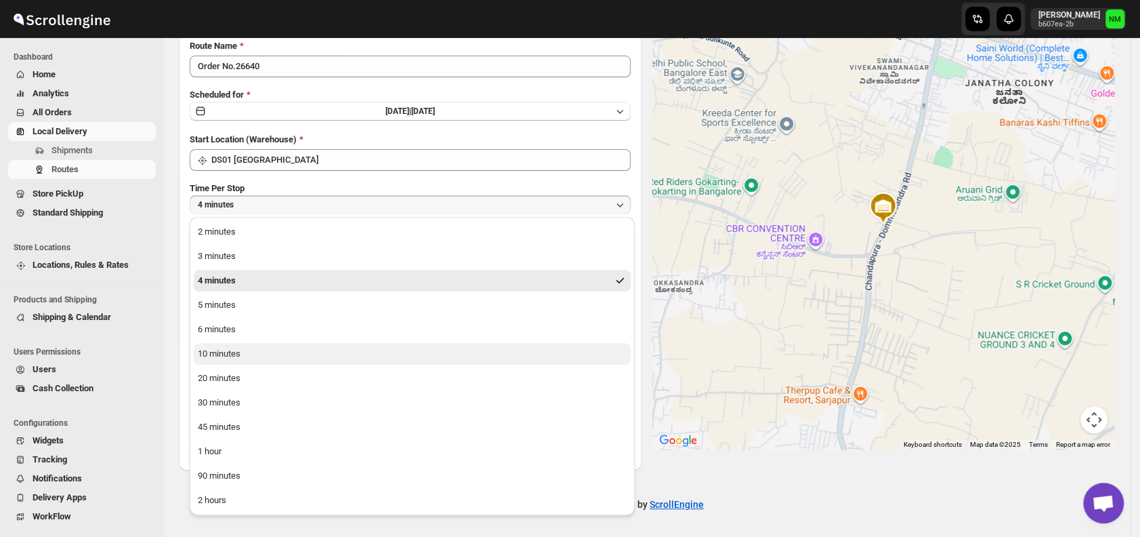
click at [298, 357] on button "10 minutes" at bounding box center [412, 354] width 437 height 22
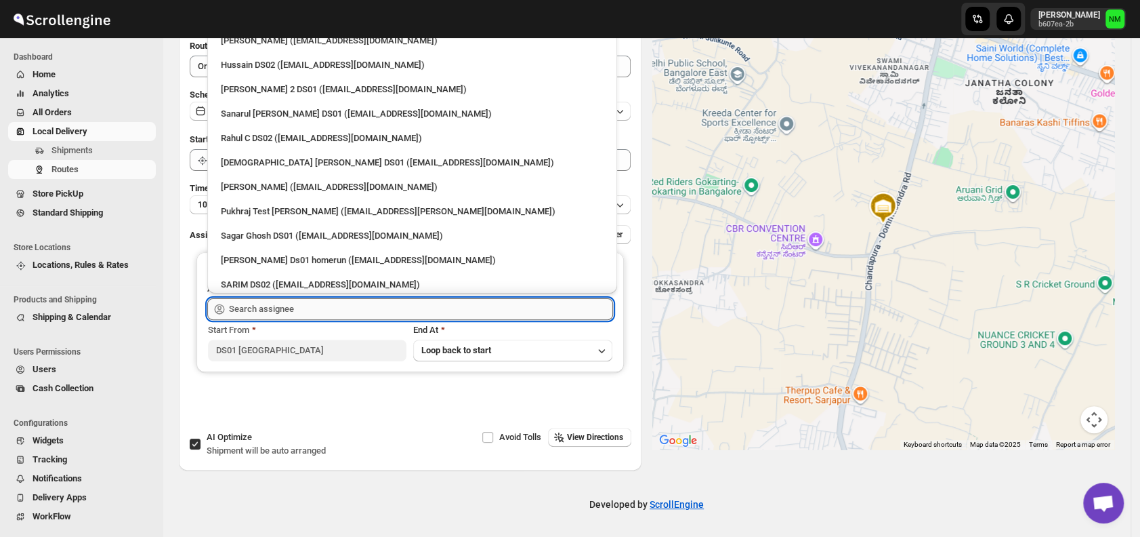
click at [331, 315] on input "text" at bounding box center [421, 309] width 384 height 22
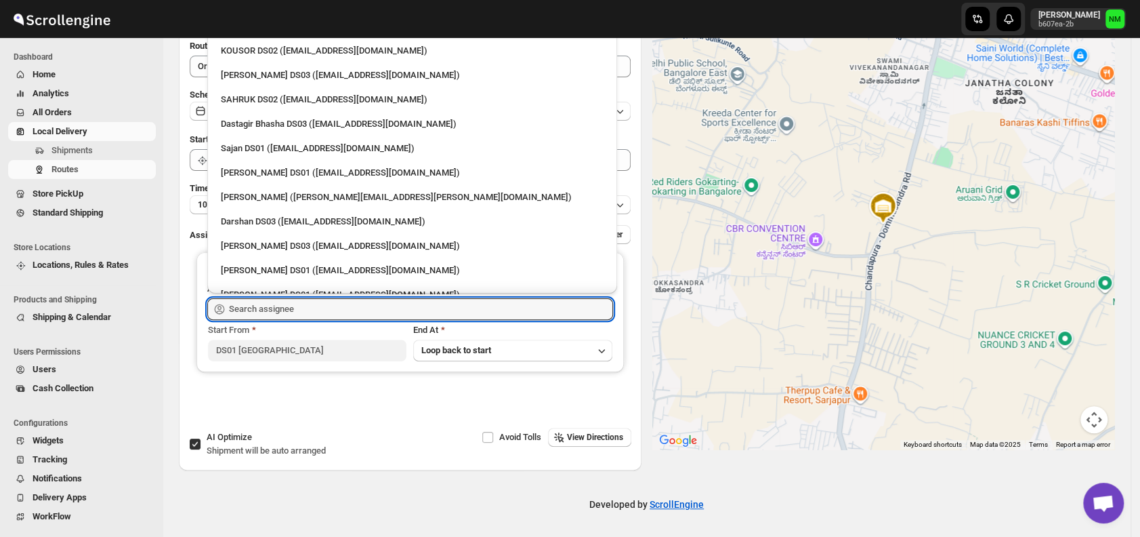
scroll to position [1154, 0]
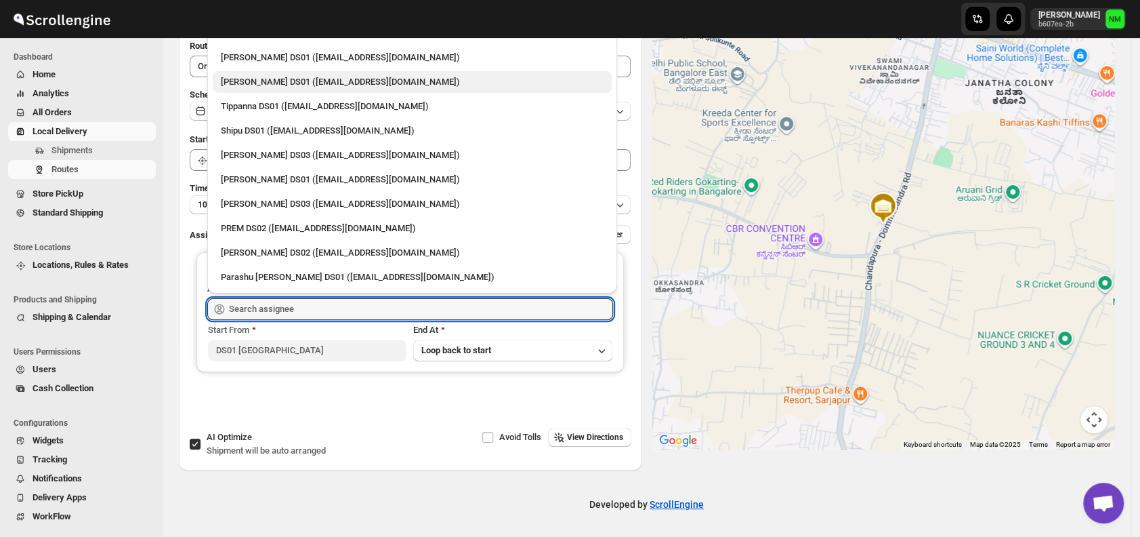
click at [266, 89] on div "[PERSON_NAME] DS01 ([EMAIL_ADDRESS][DOMAIN_NAME])" at bounding box center [412, 82] width 399 height 22
type input "[PERSON_NAME] DS01 ([EMAIL_ADDRESS][DOMAIN_NAME])"
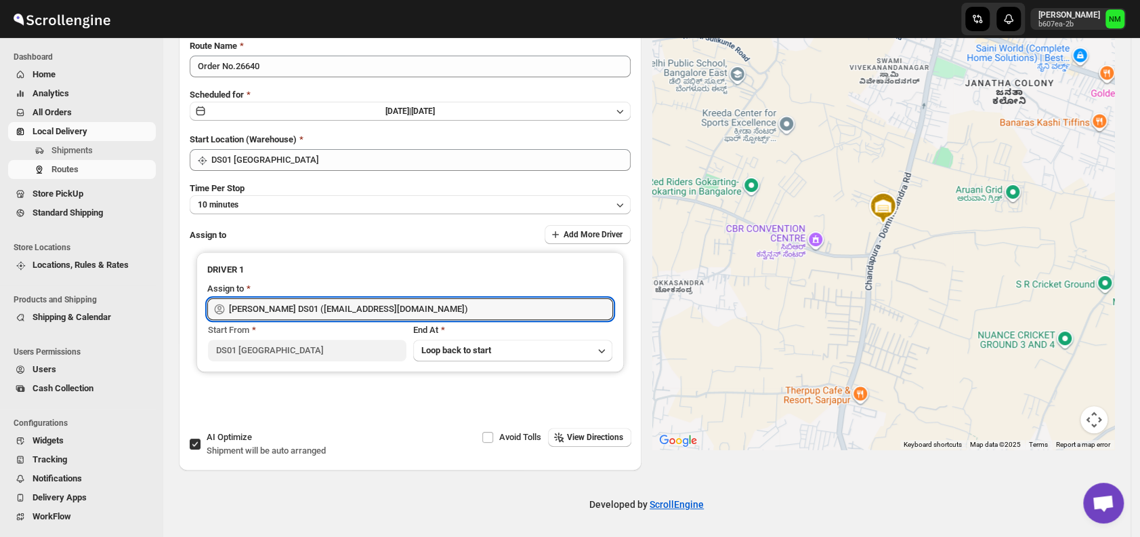
scroll to position [0, 0]
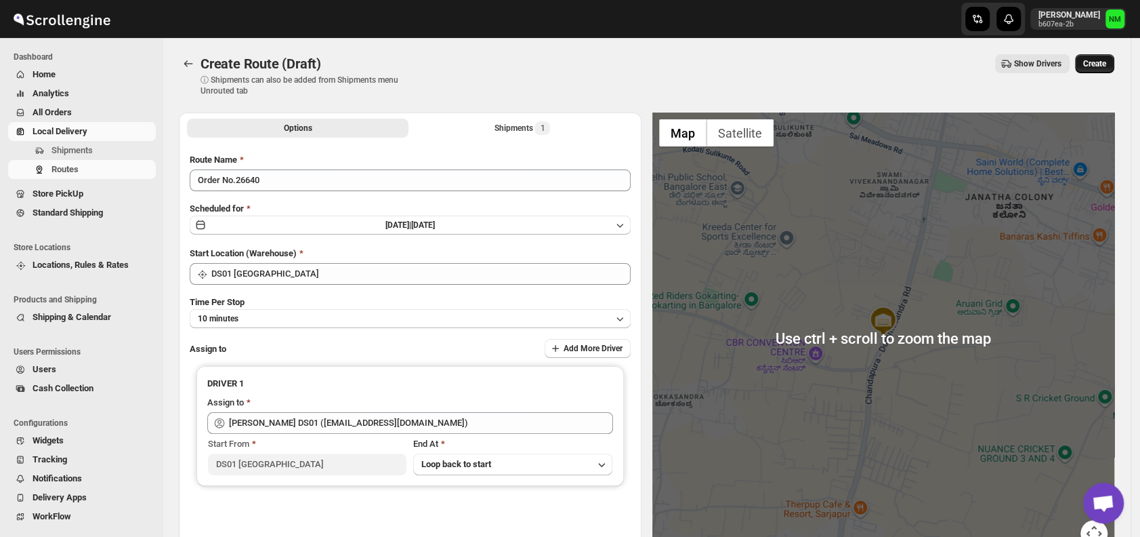
click at [1095, 64] on span "Create" at bounding box center [1094, 63] width 23 height 11
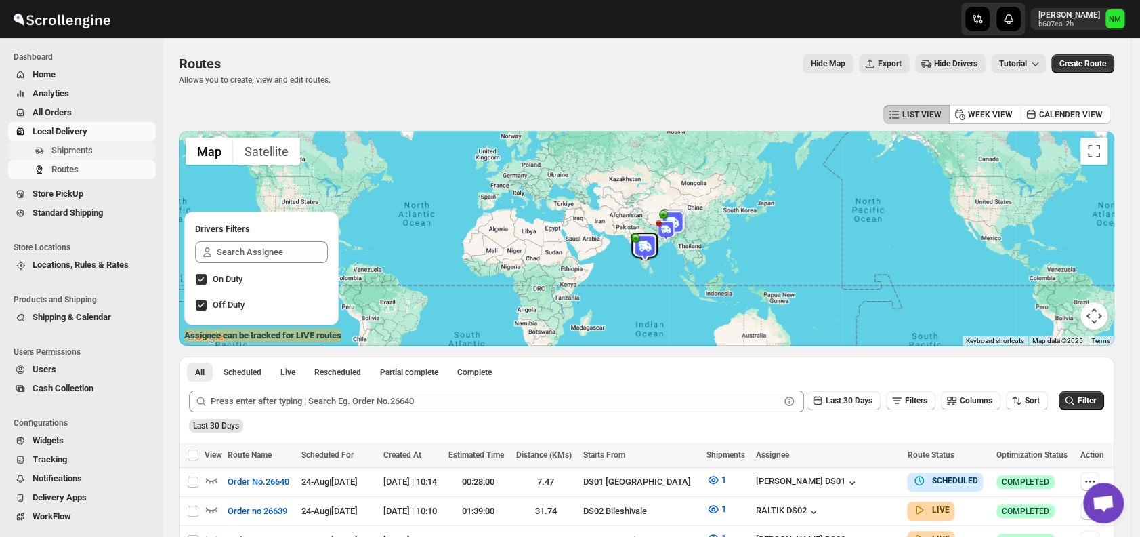
click at [97, 150] on span "Shipments" at bounding box center [102, 151] width 102 height 14
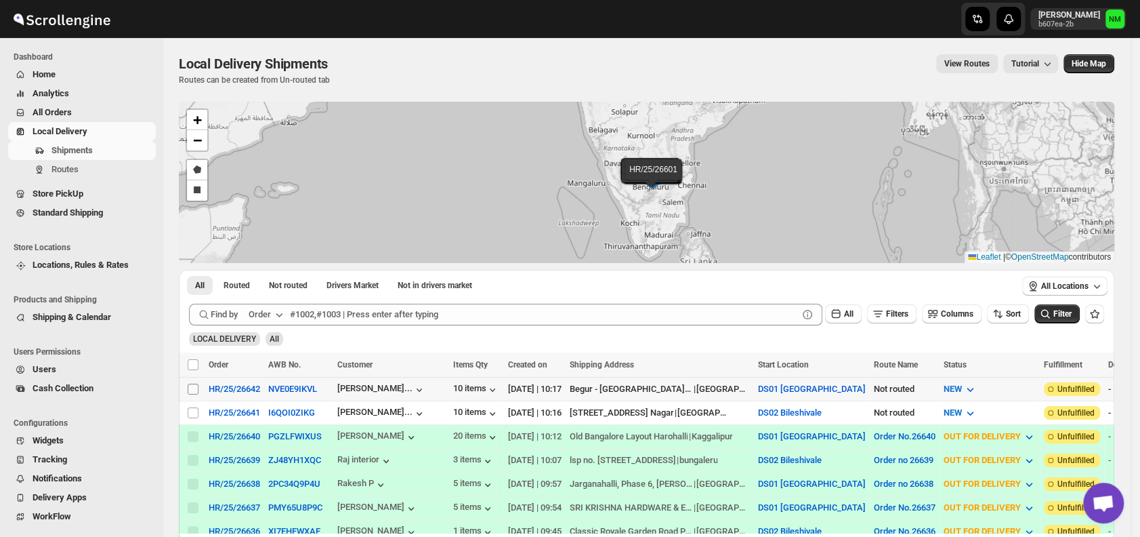
click at [195, 387] on input "Select shipment" at bounding box center [193, 388] width 11 height 11
checkbox input "true"
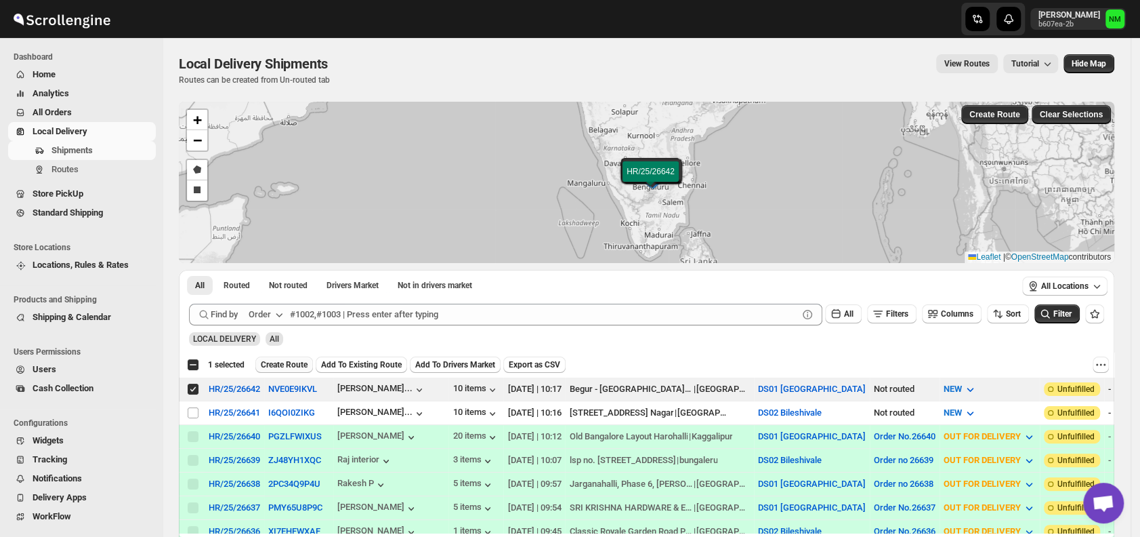
click at [271, 368] on span "Create Route" at bounding box center [284, 364] width 47 height 11
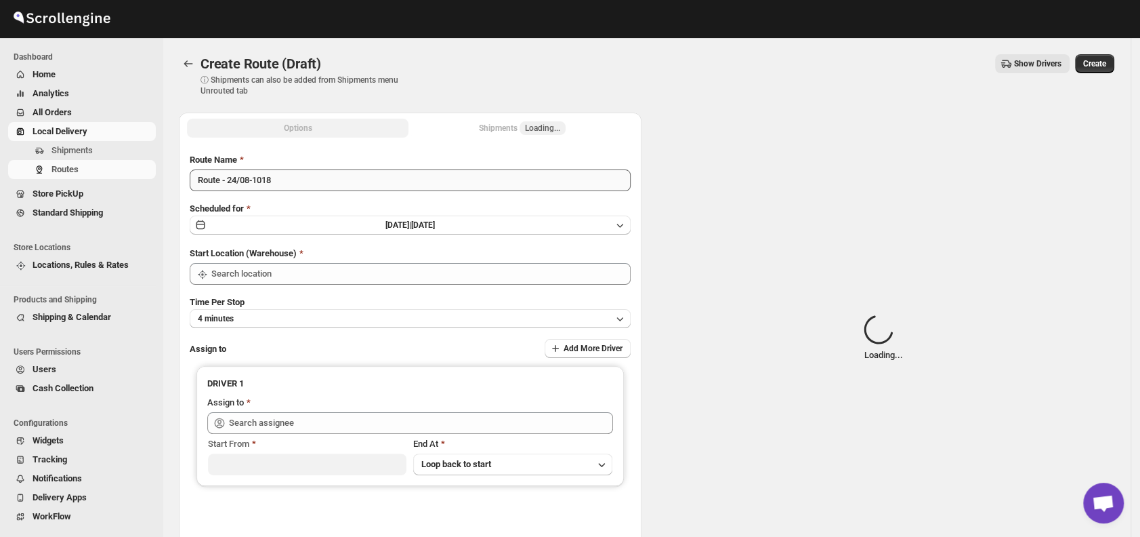
type input "DS01 [GEOGRAPHIC_DATA]"
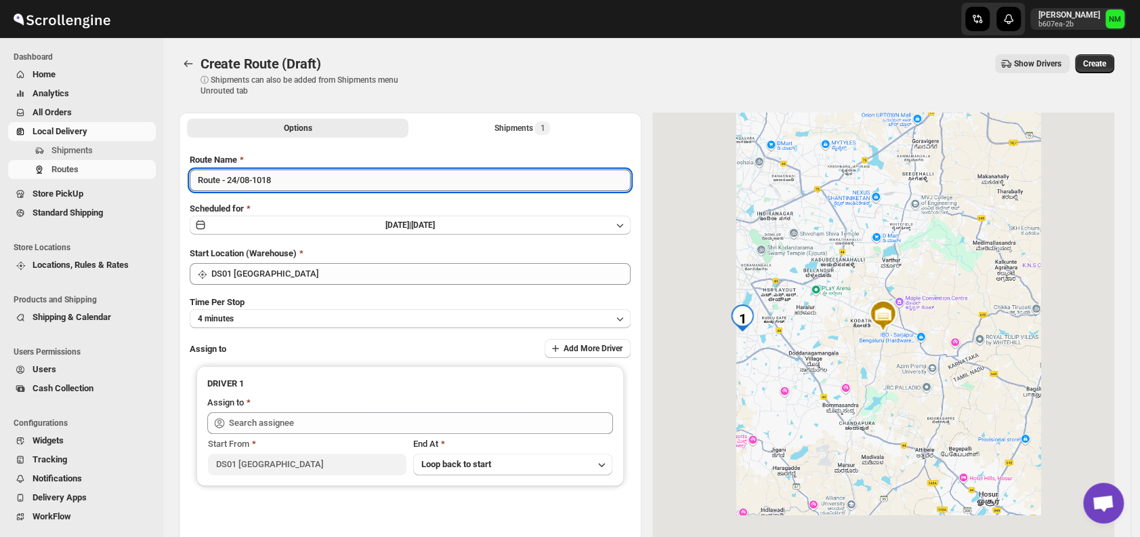
click at [293, 178] on input "Route - 24/08-1018" at bounding box center [410, 180] width 441 height 22
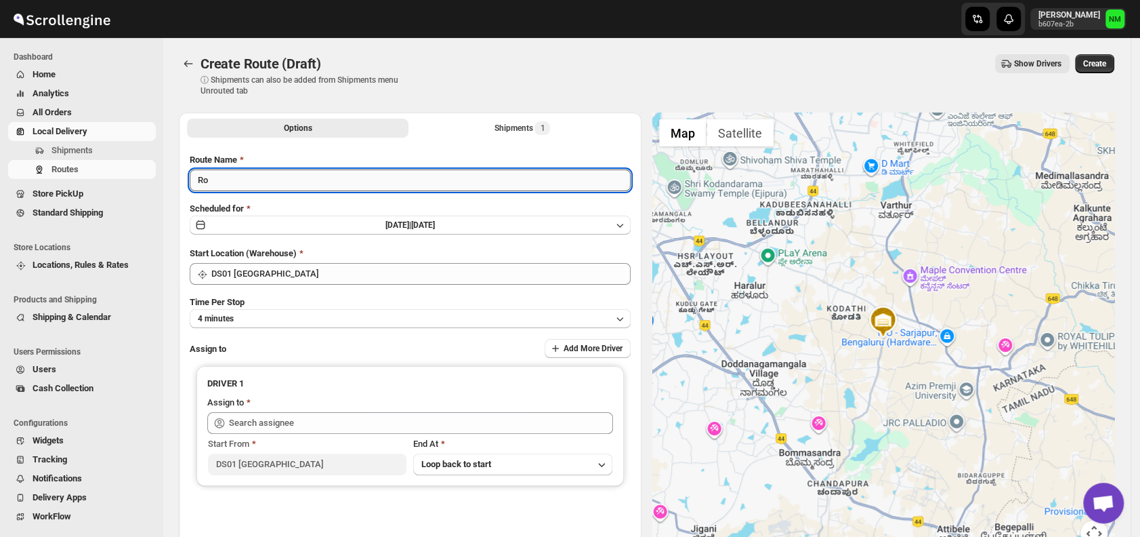
type input "R"
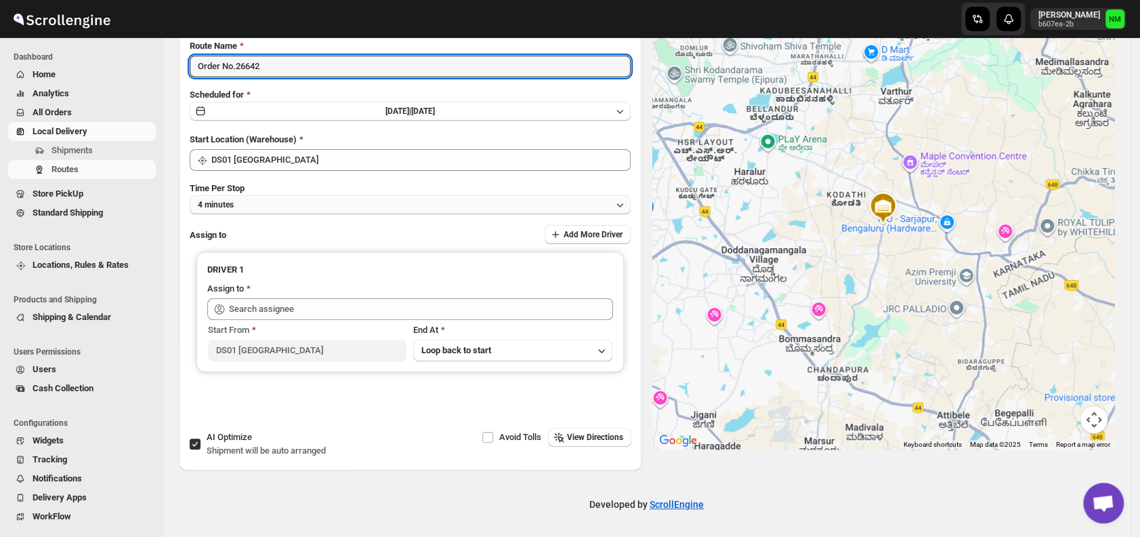
type input "Order No.26642"
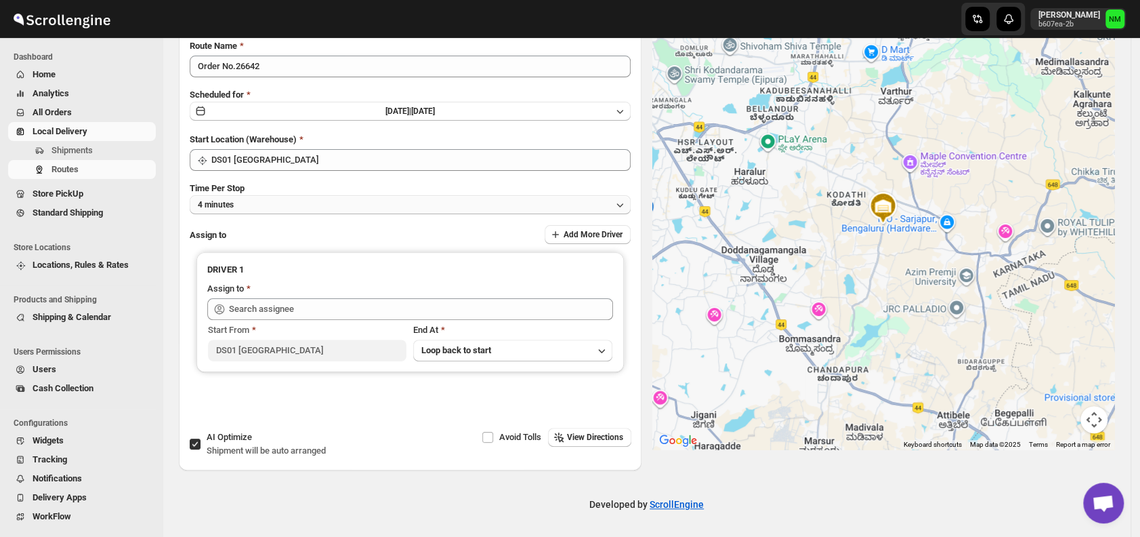
click at [259, 204] on button "4 minutes" at bounding box center [410, 204] width 441 height 19
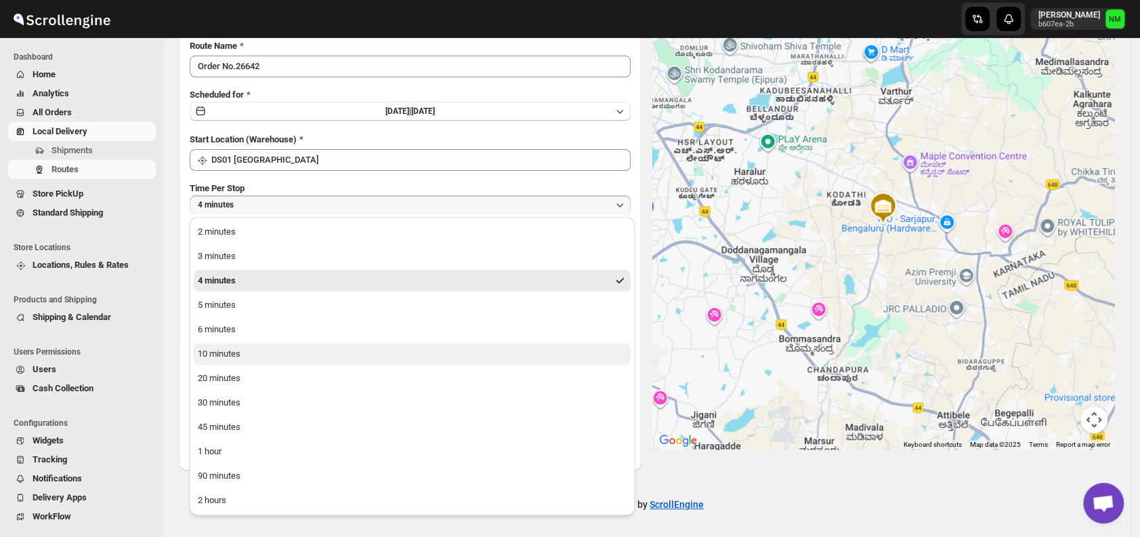
click at [304, 349] on button "10 minutes" at bounding box center [412, 354] width 437 height 22
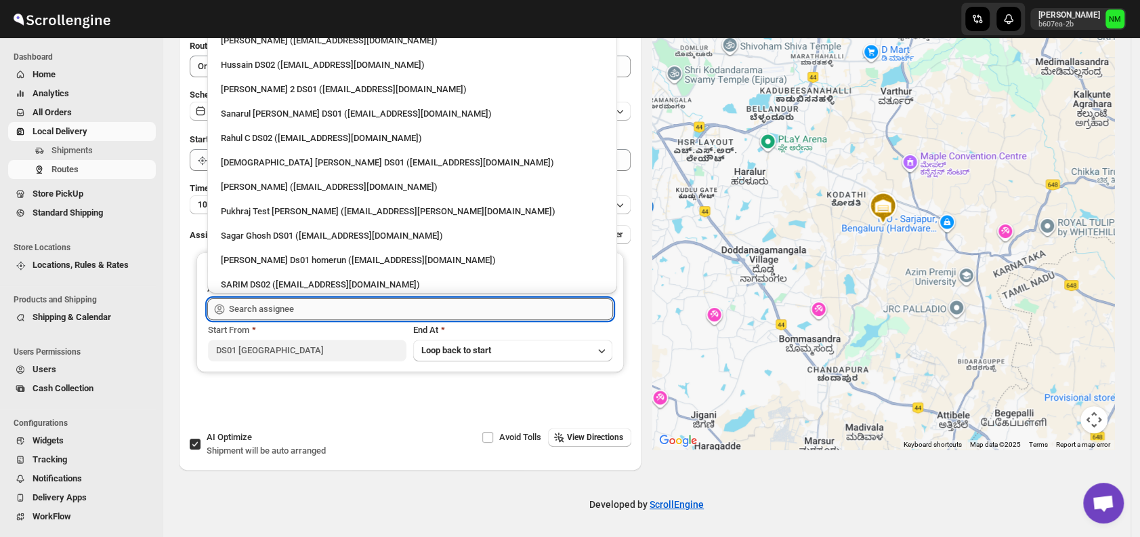
click at [299, 313] on input "text" at bounding box center [421, 309] width 384 height 22
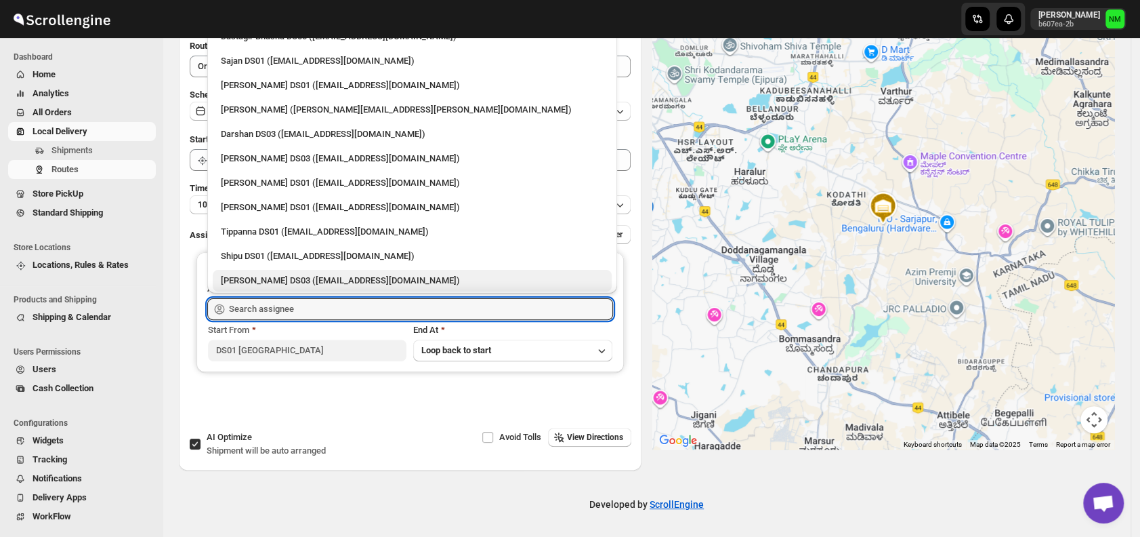
scroll to position [997, 0]
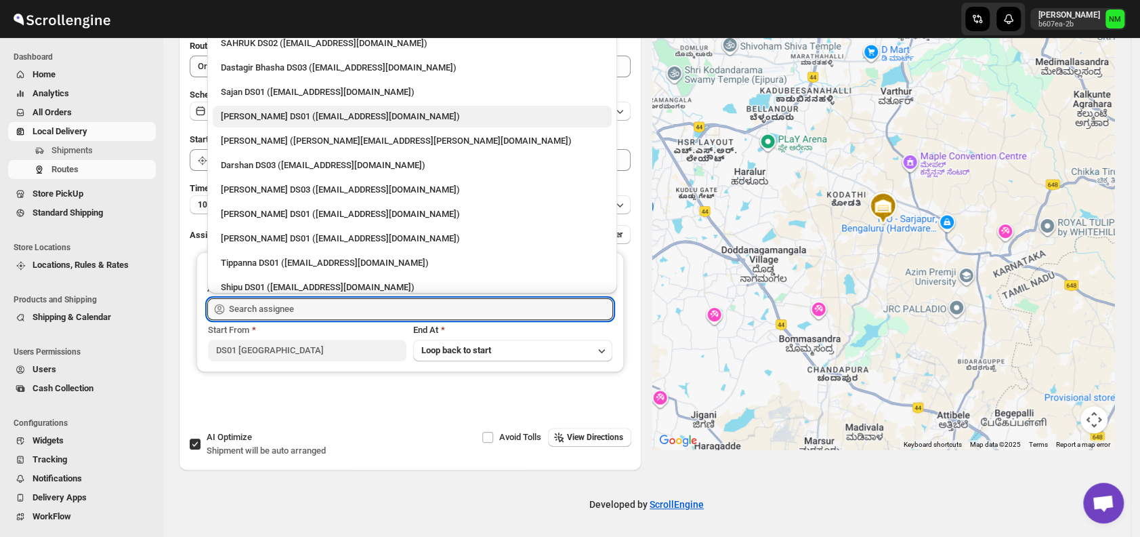
click at [244, 111] on div "[PERSON_NAME] DS01 ([EMAIL_ADDRESS][DOMAIN_NAME])" at bounding box center [412, 117] width 383 height 14
type input "[PERSON_NAME] DS01 ([EMAIL_ADDRESS][DOMAIN_NAME])"
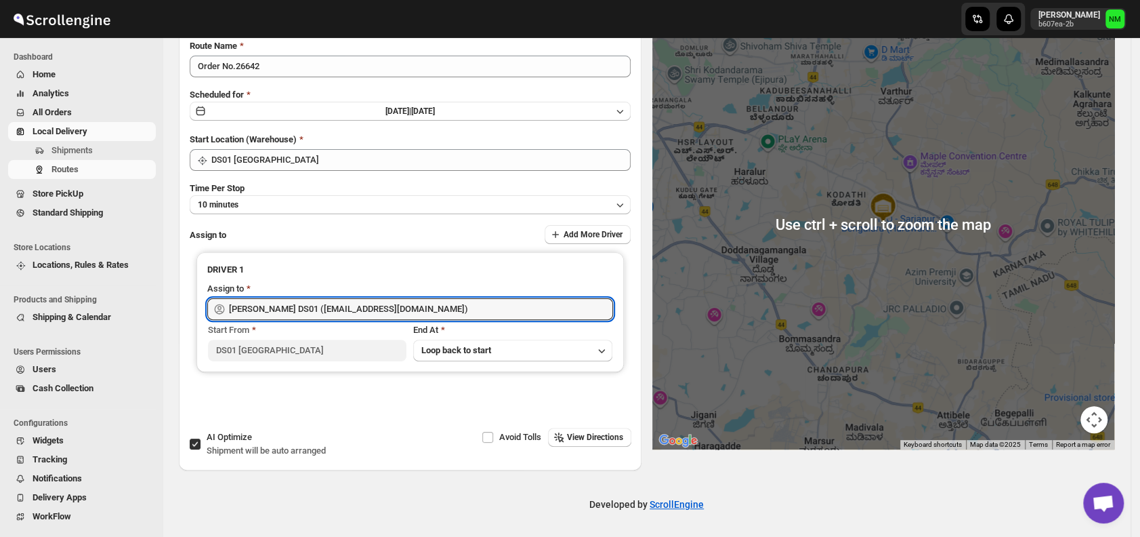
scroll to position [0, 0]
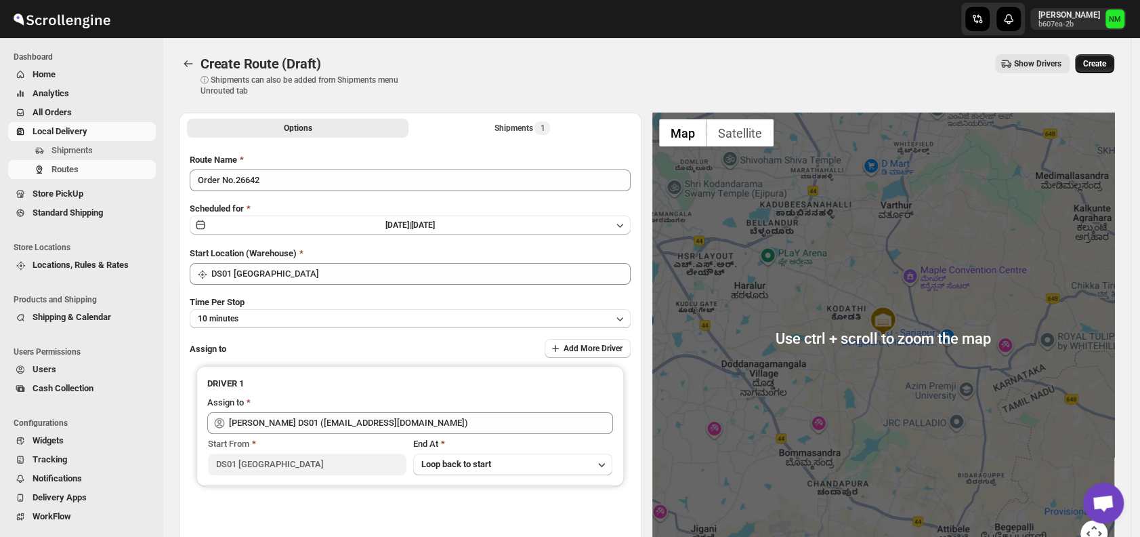
click at [1104, 65] on span "Create" at bounding box center [1094, 63] width 23 height 11
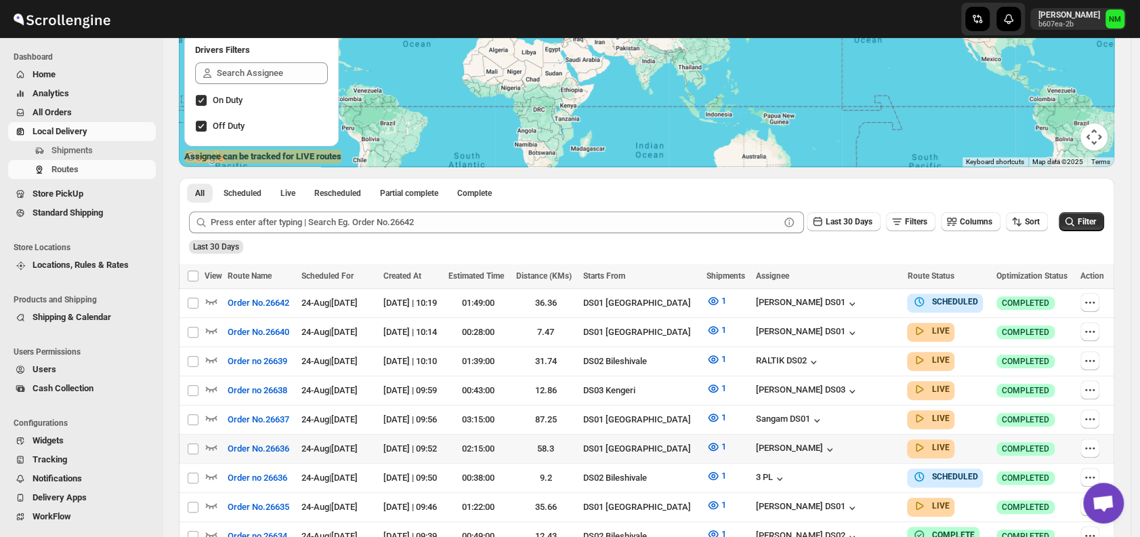
scroll to position [180, 0]
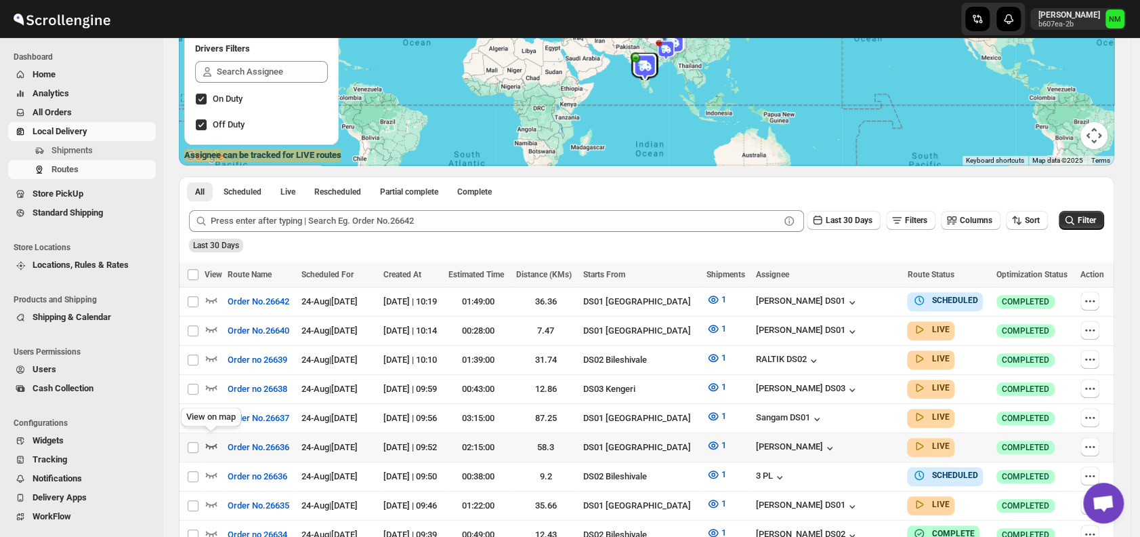
click at [207, 443] on icon "button" at bounding box center [212, 445] width 12 height 5
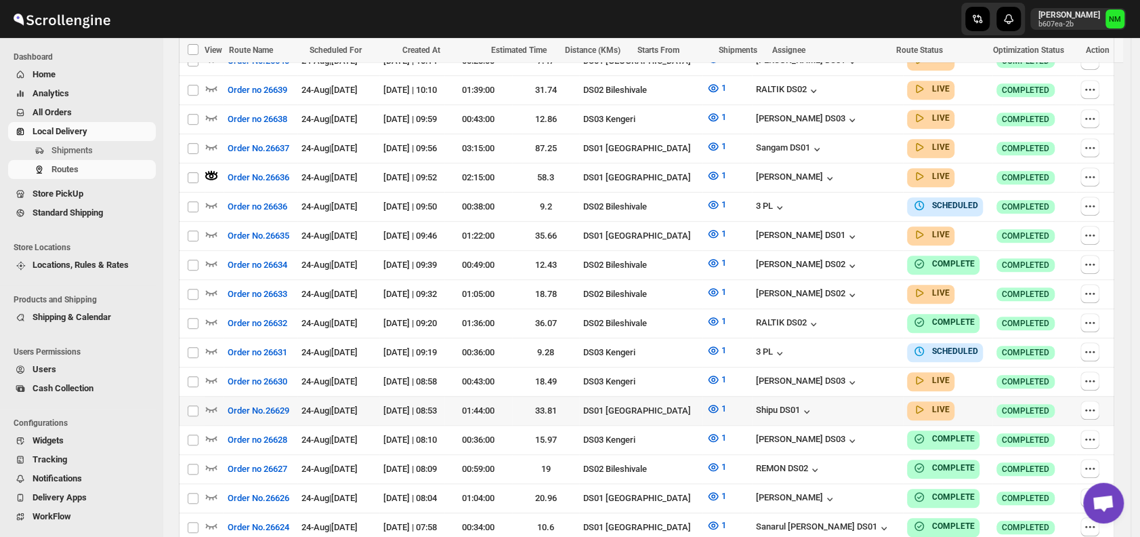
scroll to position [461, 0]
click at [212, 401] on icon "button" at bounding box center [212, 408] width 14 height 14
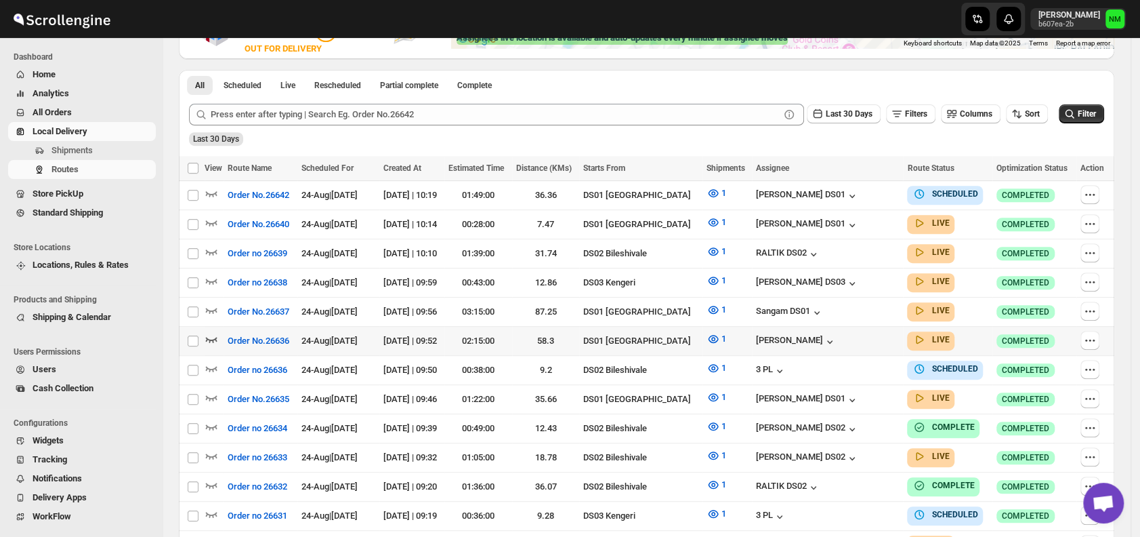
scroll to position [296, 0]
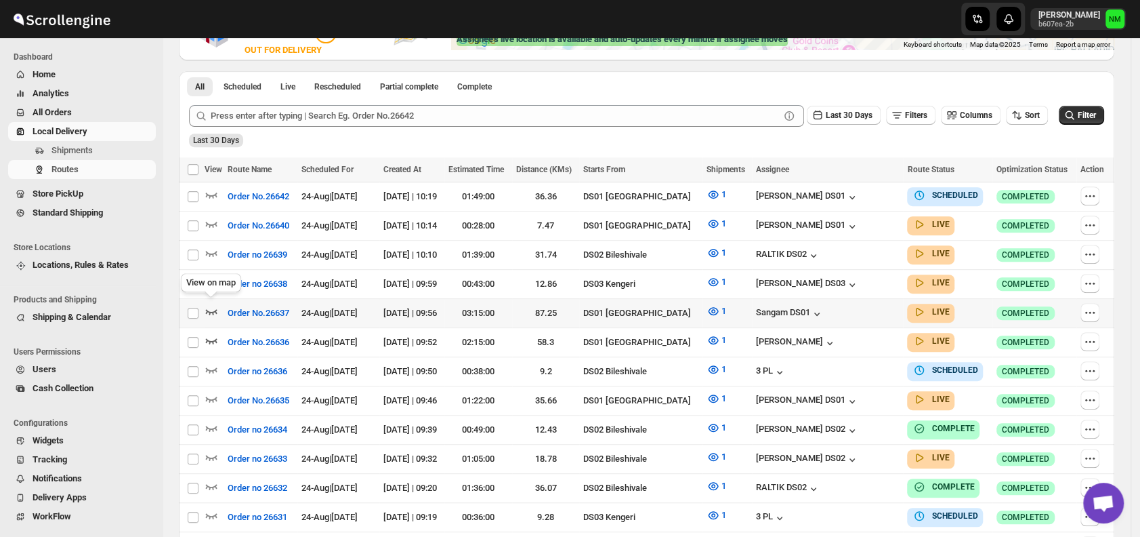
click at [217, 308] on icon "button" at bounding box center [212, 311] width 14 height 14
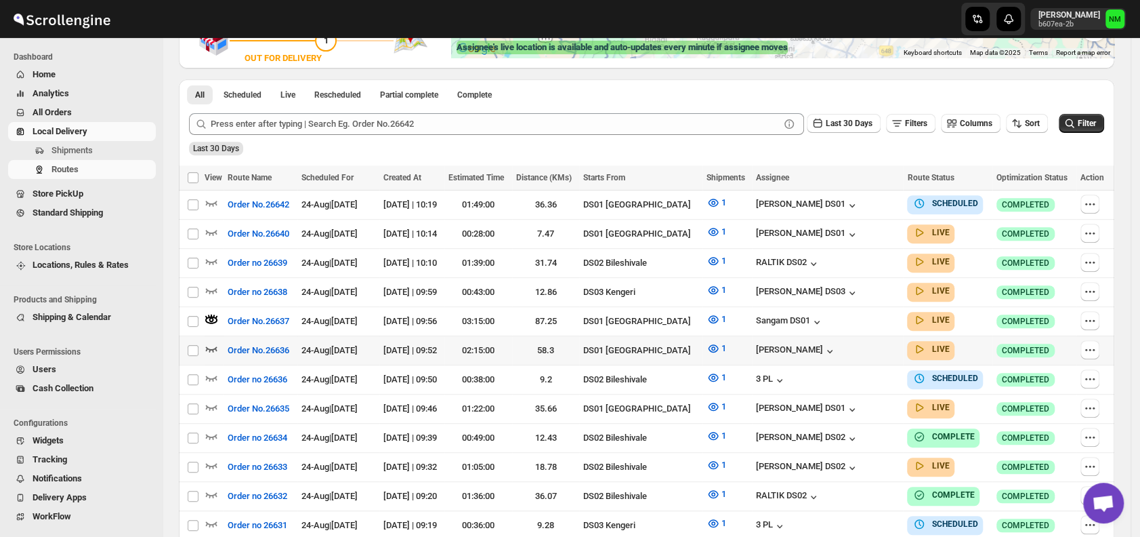
scroll to position [289, 0]
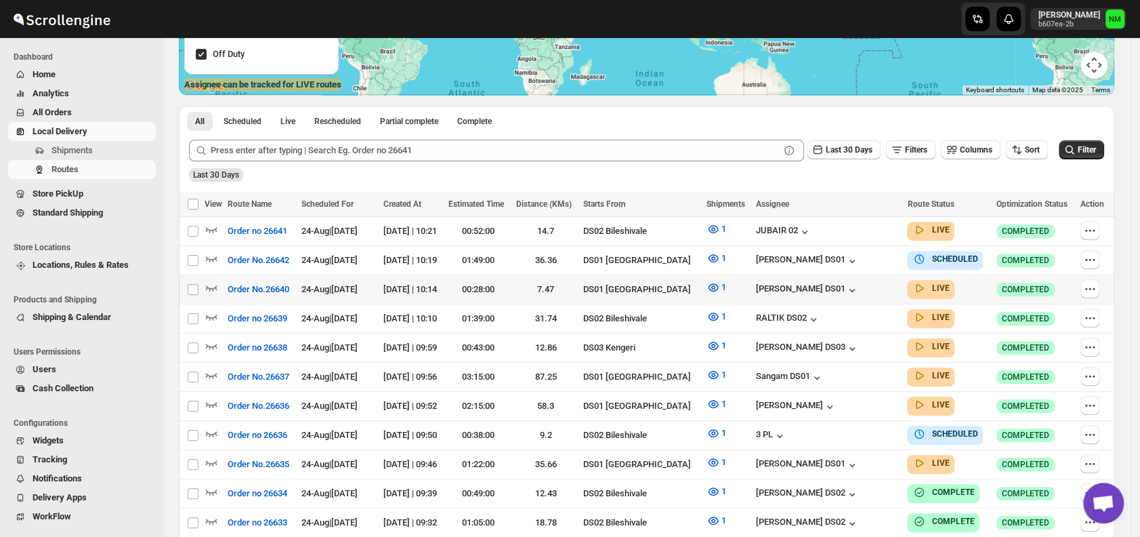
scroll to position [316, 0]
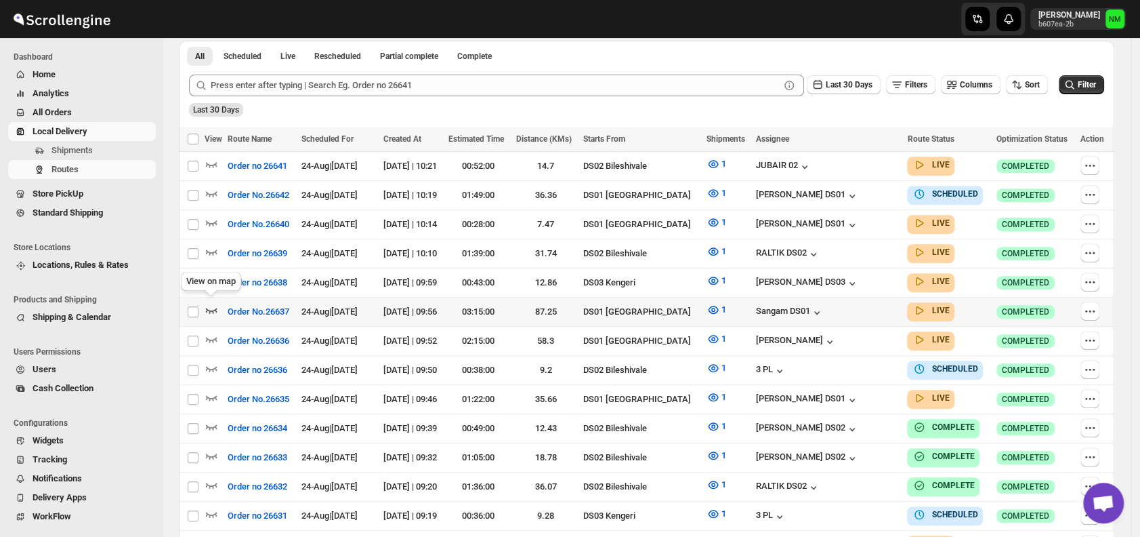
click at [211, 309] on icon "button" at bounding box center [212, 310] width 14 height 14
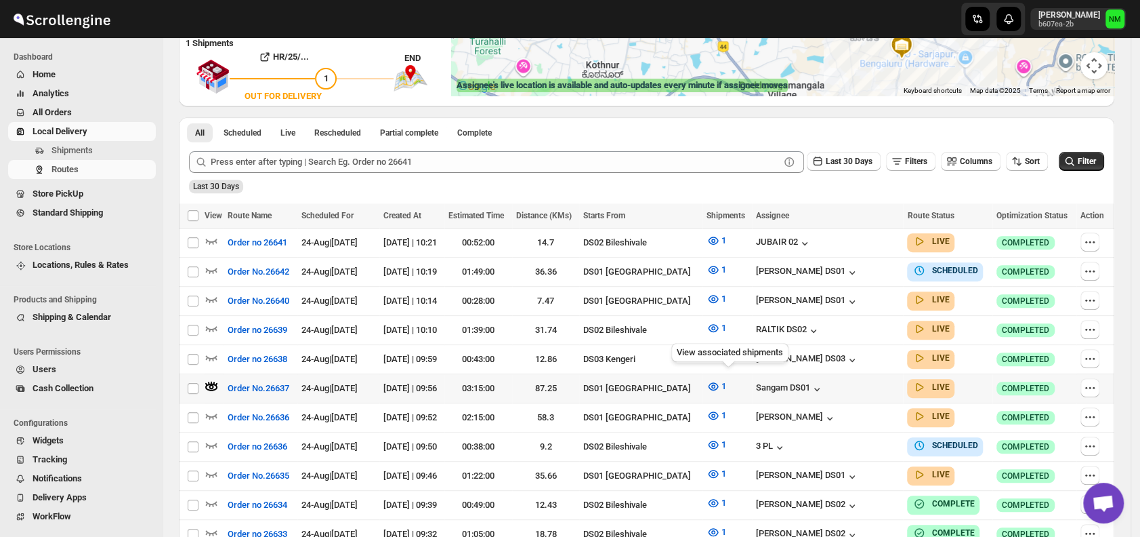
scroll to position [251, 0]
click at [211, 413] on icon "button" at bounding box center [212, 415] width 14 height 14
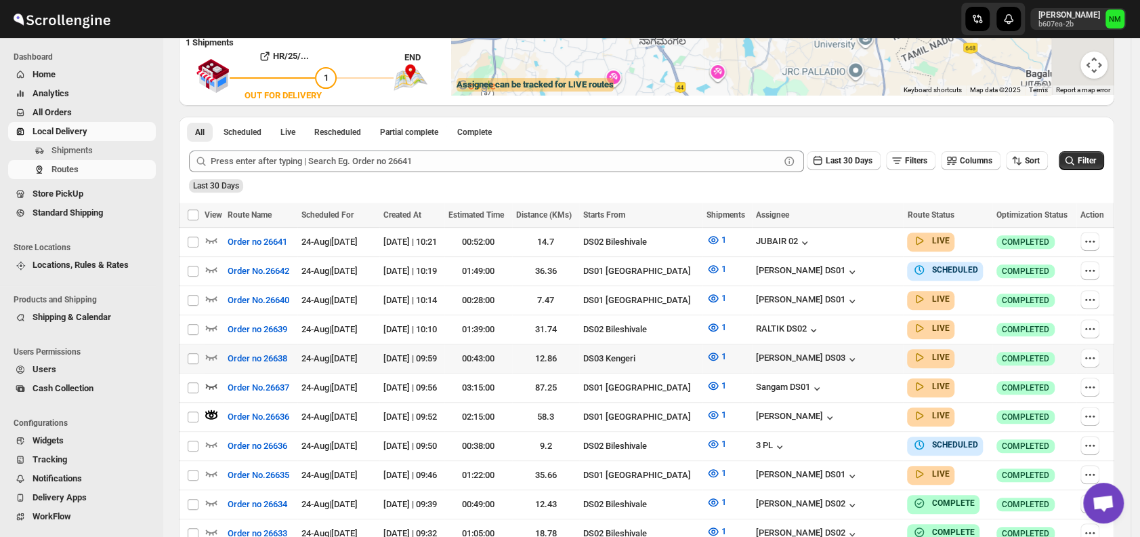
scroll to position [0, 0]
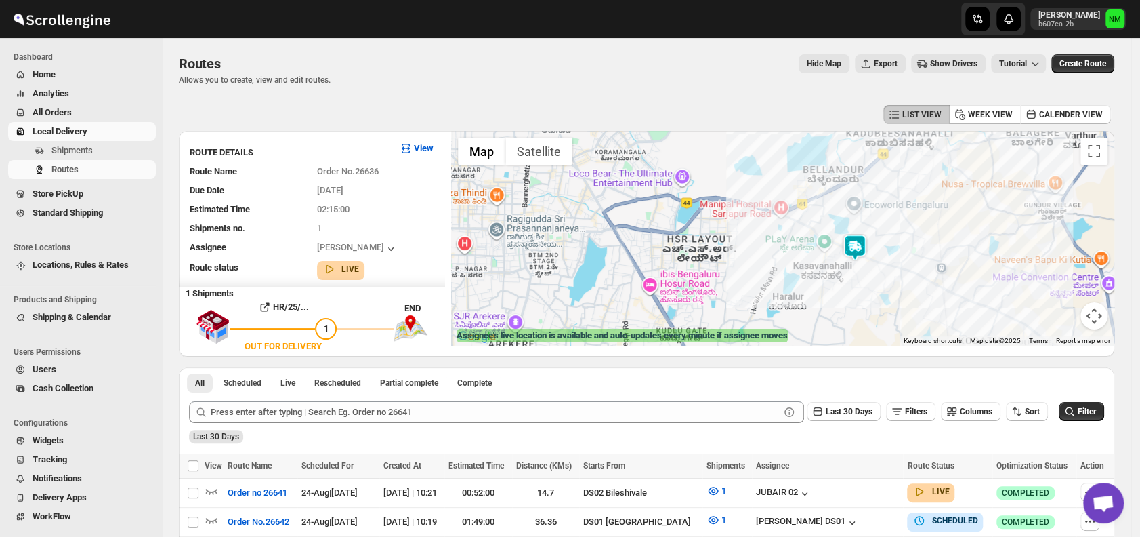
click at [856, 251] on img at bounding box center [854, 247] width 27 height 27
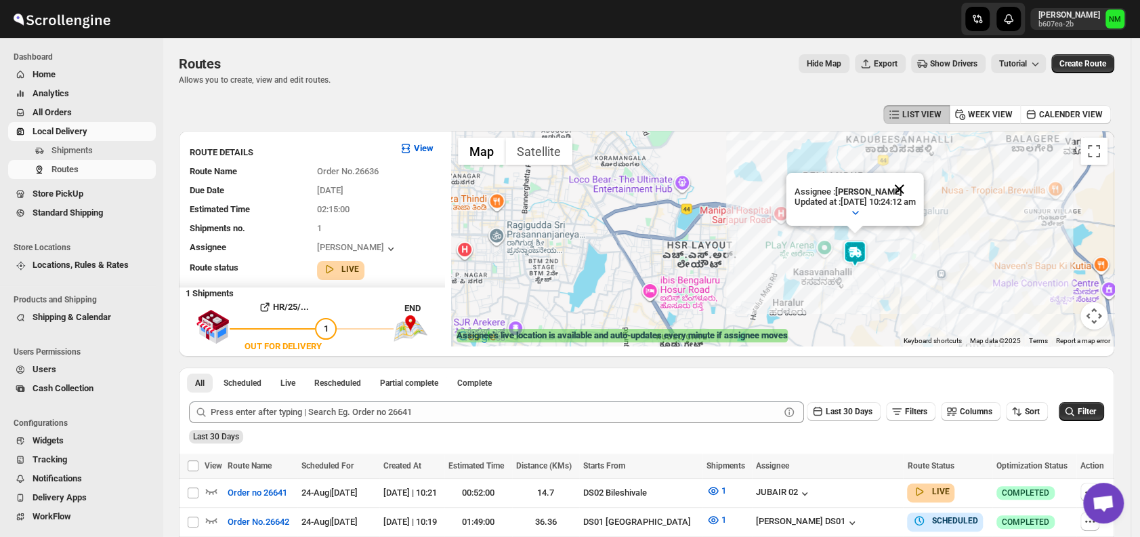
click at [916, 188] on button "Close" at bounding box center [899, 189] width 33 height 33
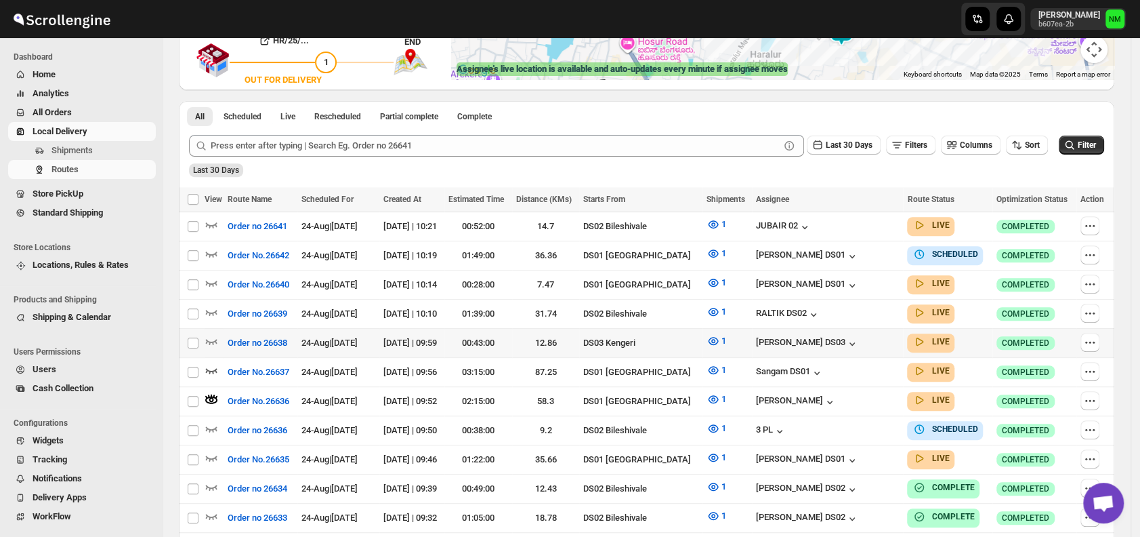
scroll to position [267, 0]
click at [212, 362] on icon "button" at bounding box center [212, 369] width 14 height 14
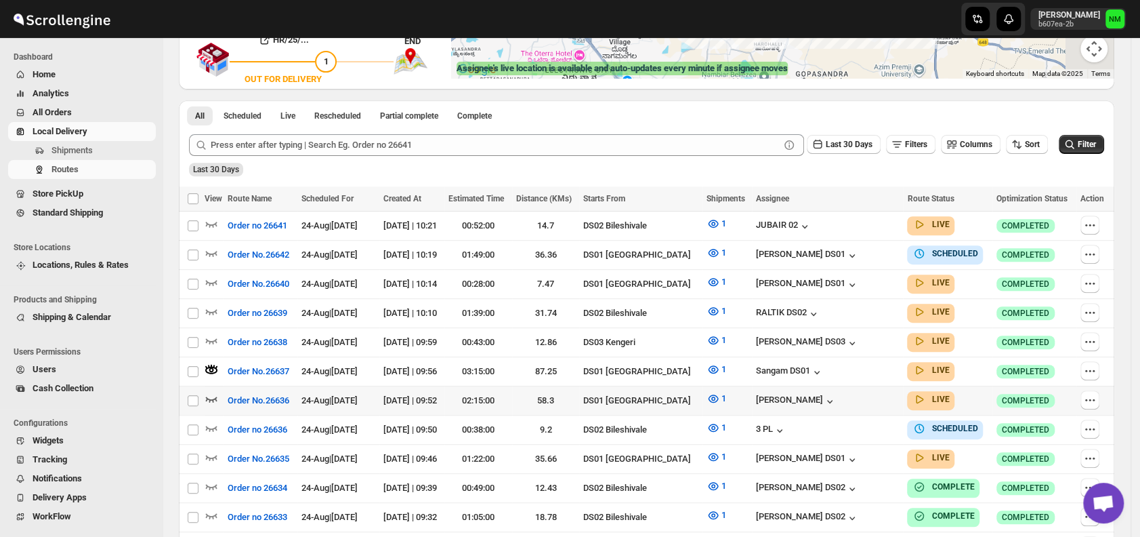
scroll to position [0, 0]
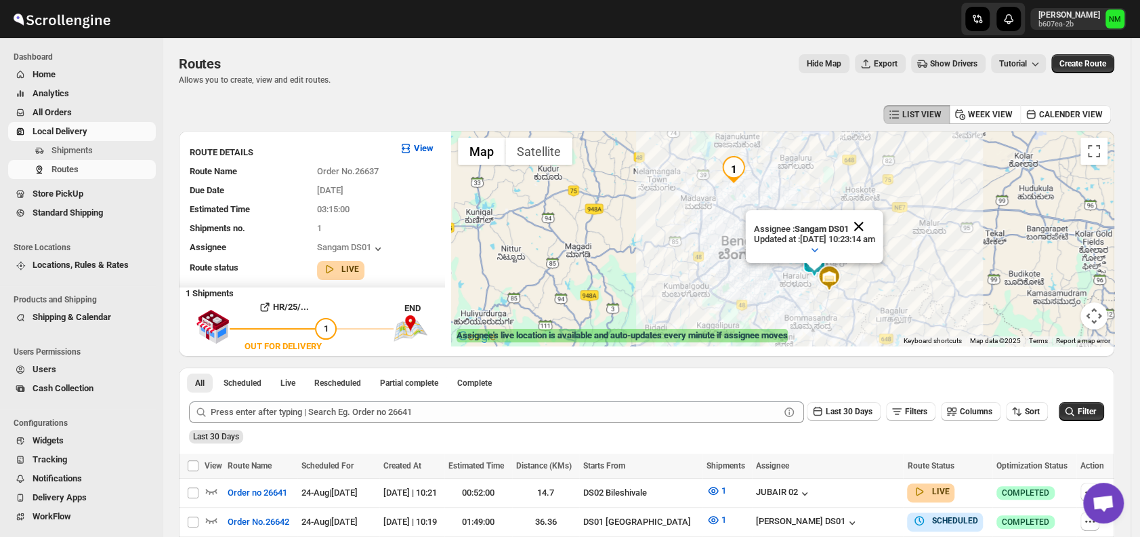
click at [875, 223] on button "Close" at bounding box center [859, 226] width 33 height 33
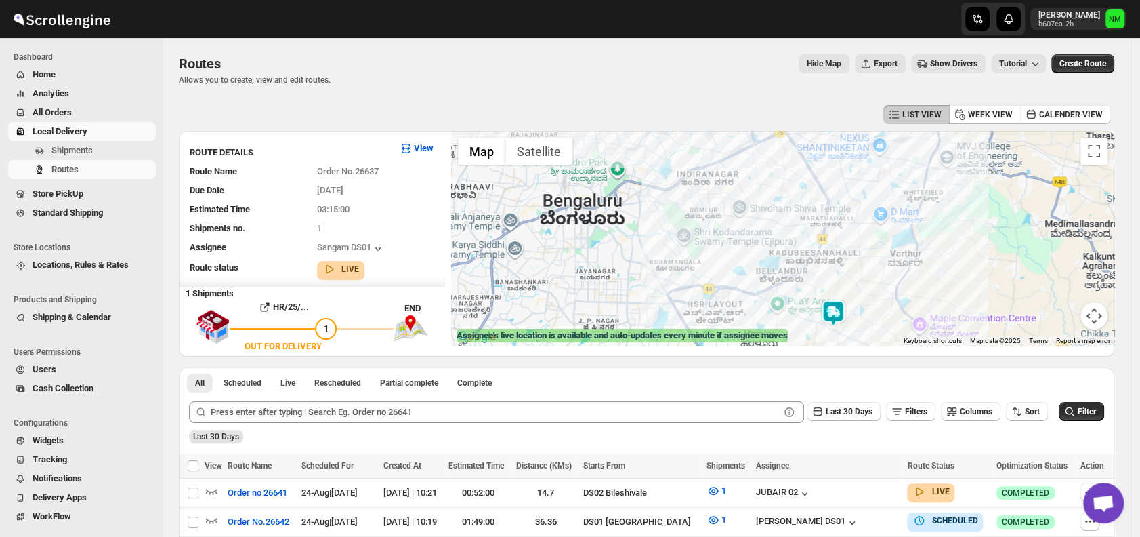
click at [827, 306] on img at bounding box center [833, 312] width 27 height 27
click at [832, 306] on img at bounding box center [833, 312] width 27 height 27
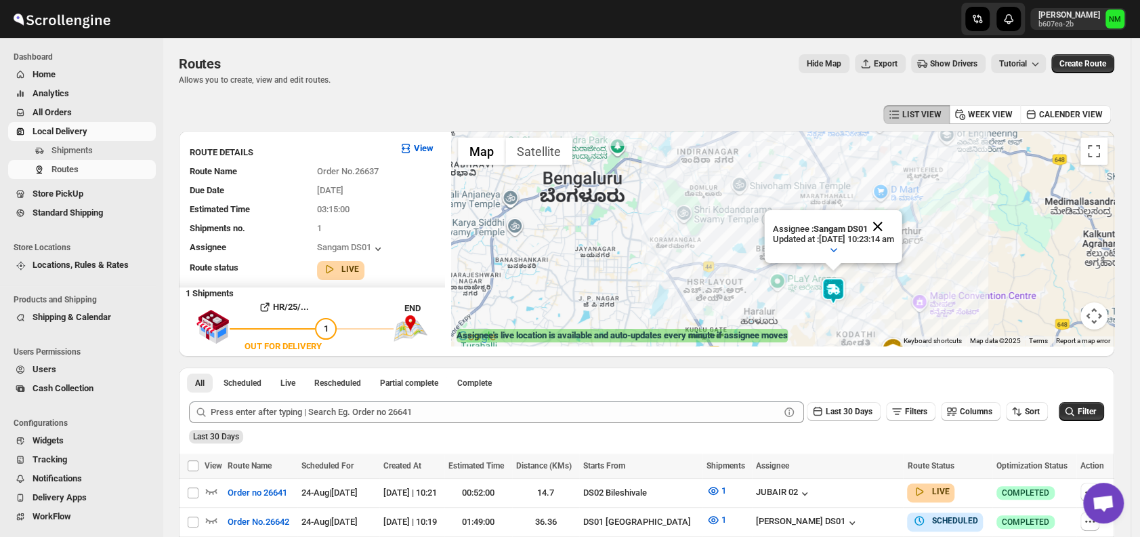
click at [894, 223] on button "Close" at bounding box center [878, 226] width 33 height 33
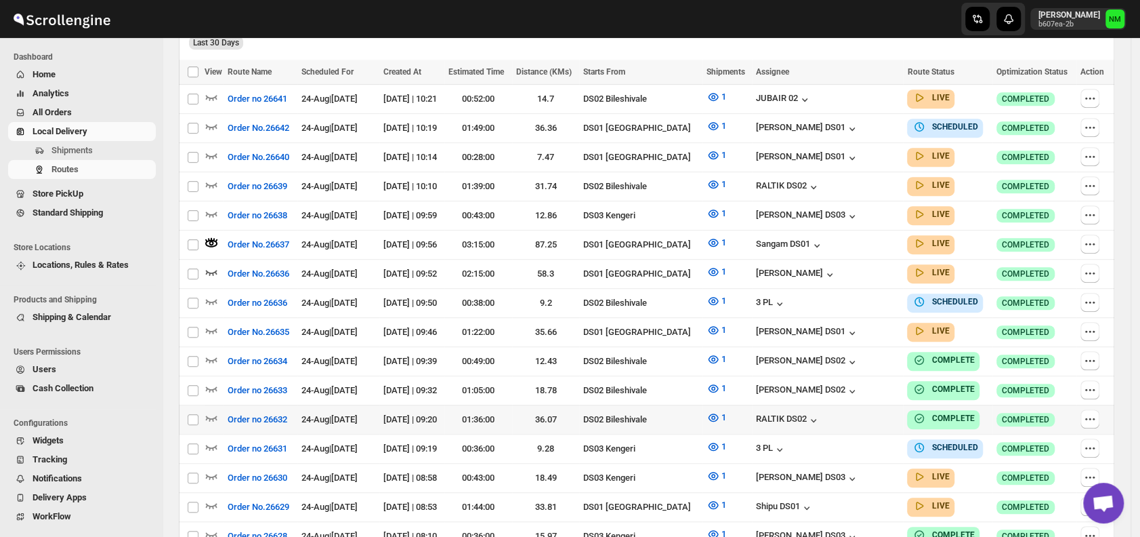
scroll to position [499, 0]
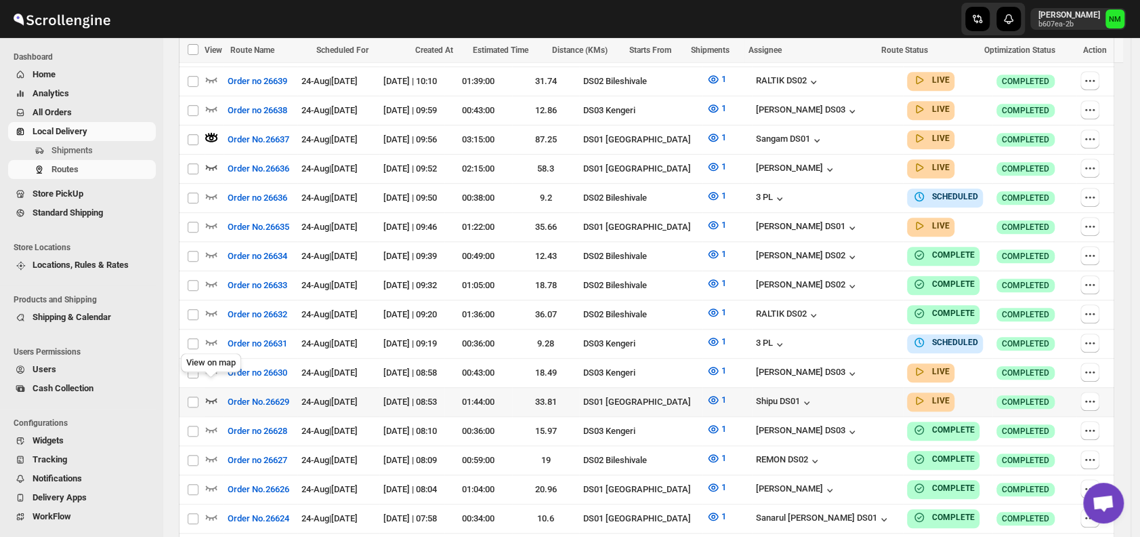
click at [213, 398] on icon "button" at bounding box center [212, 400] width 12 height 5
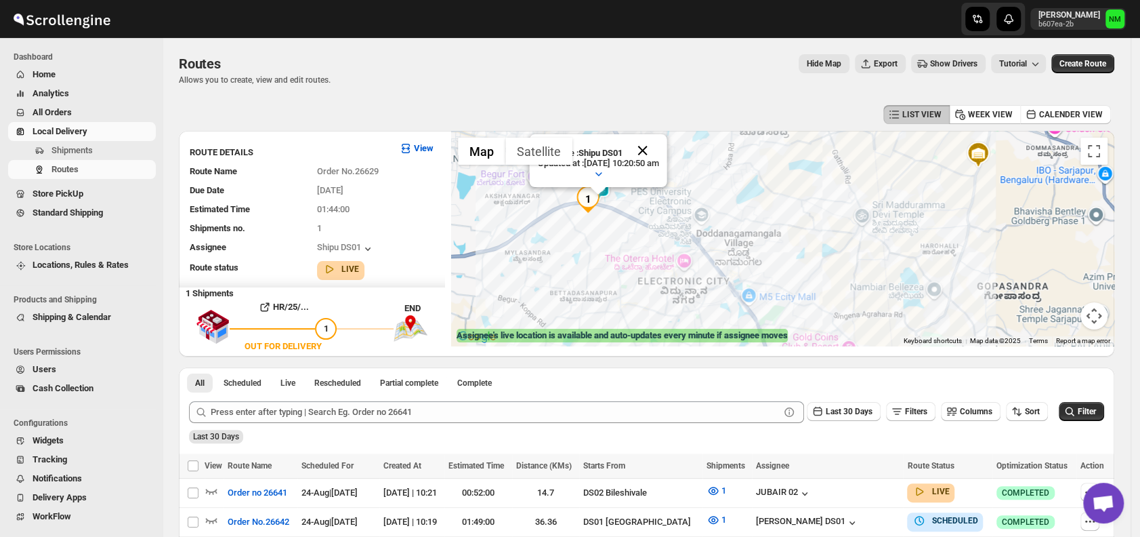
click at [659, 144] on button "Close" at bounding box center [643, 150] width 33 height 33
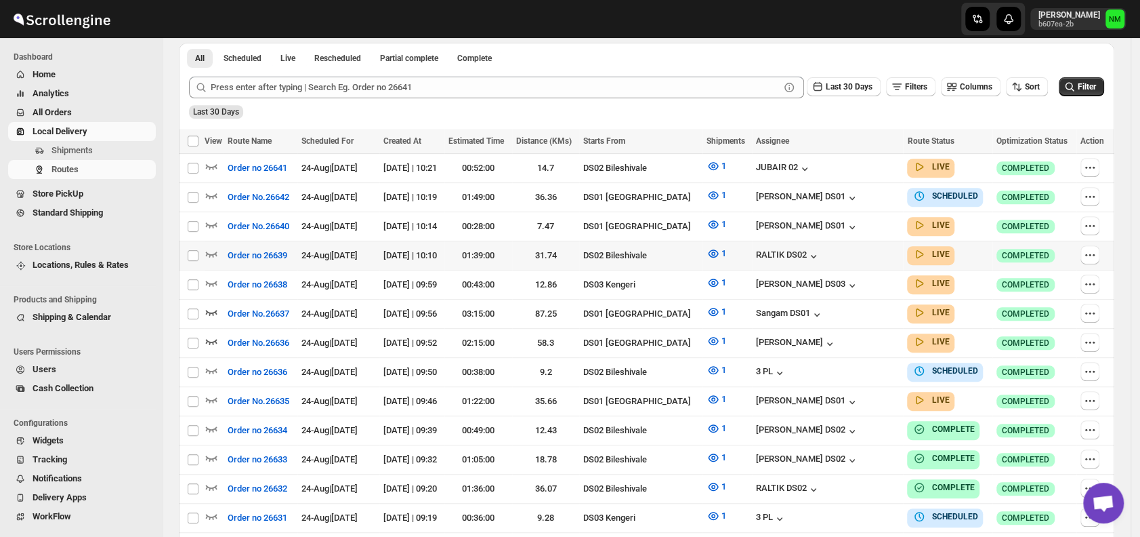
scroll to position [325, 0]
click at [211, 396] on icon "button" at bounding box center [212, 398] width 12 height 5
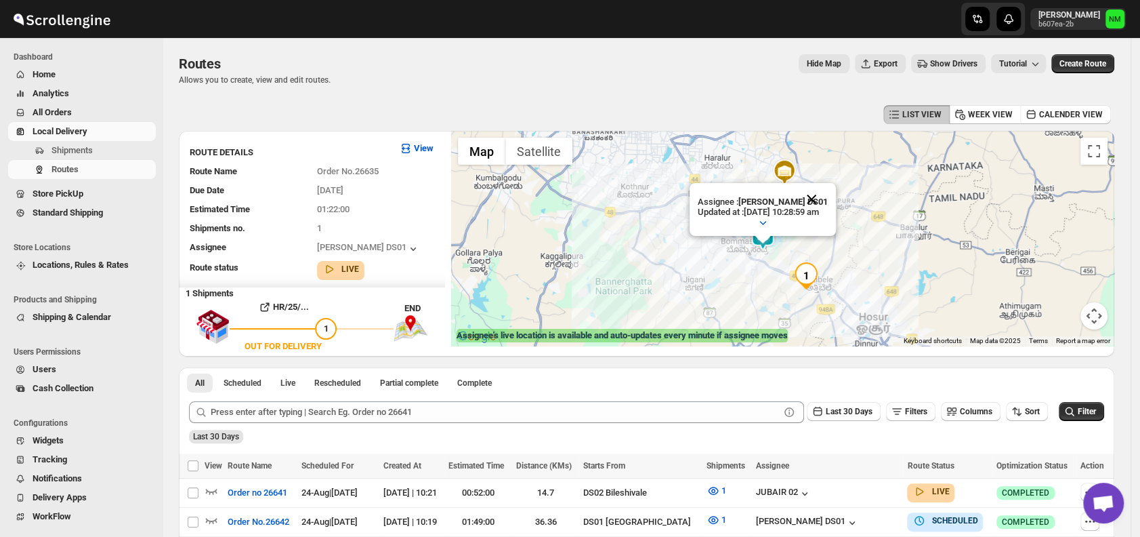
click at [828, 199] on button "Close" at bounding box center [811, 199] width 33 height 33
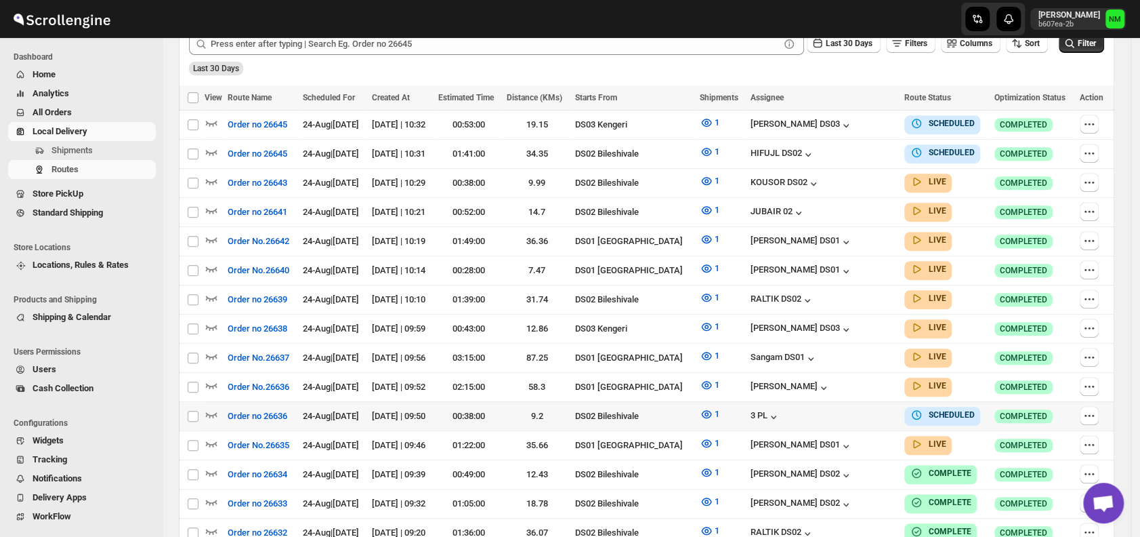
scroll to position [358, 0]
click at [215, 436] on icon "button" at bounding box center [212, 443] width 14 height 14
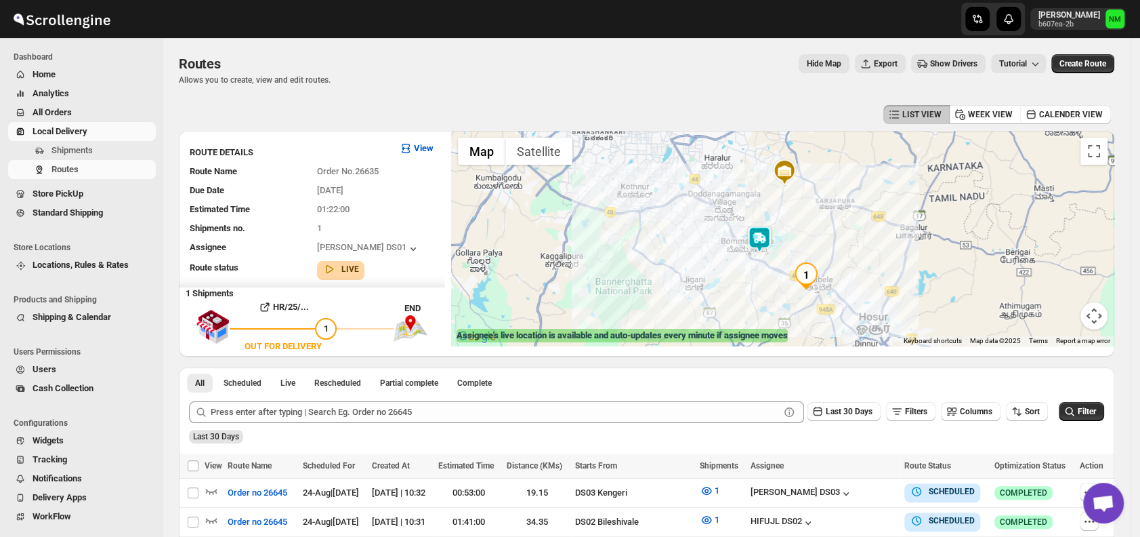
click at [767, 247] on img at bounding box center [759, 239] width 27 height 27
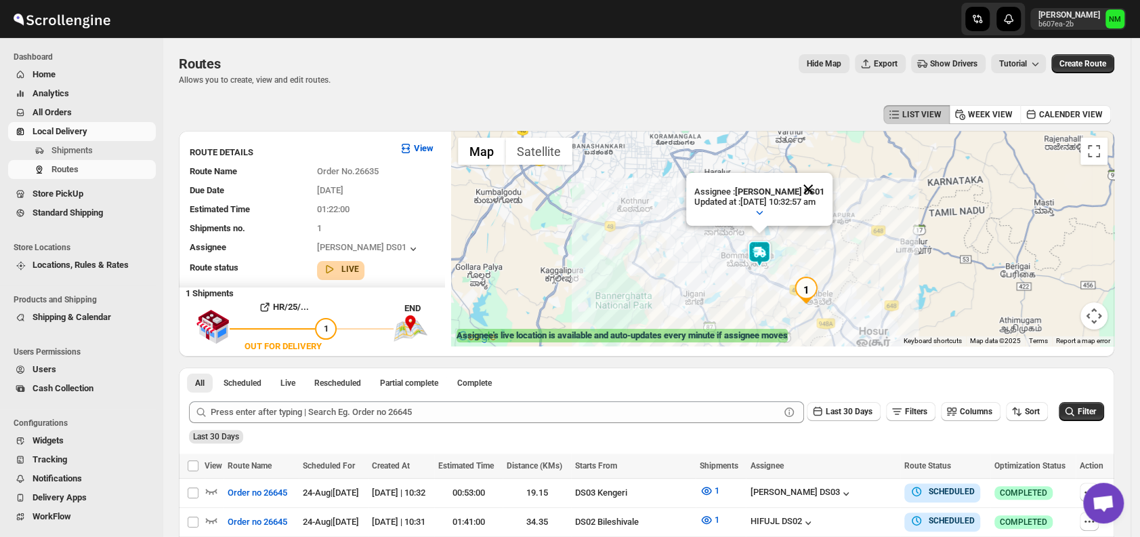
click at [825, 179] on button "Close" at bounding box center [808, 189] width 33 height 33
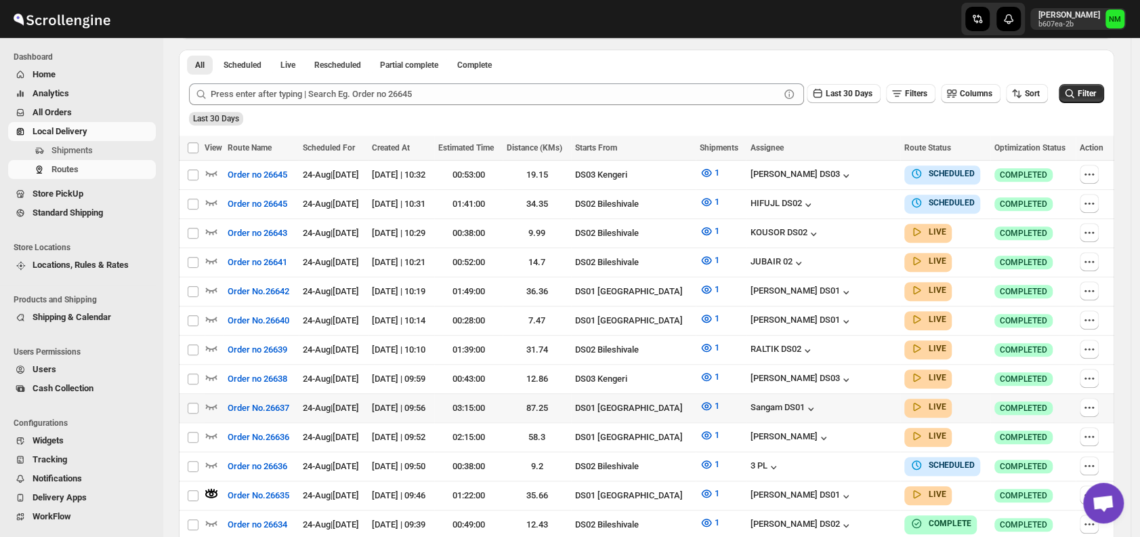
scroll to position [388, 0]
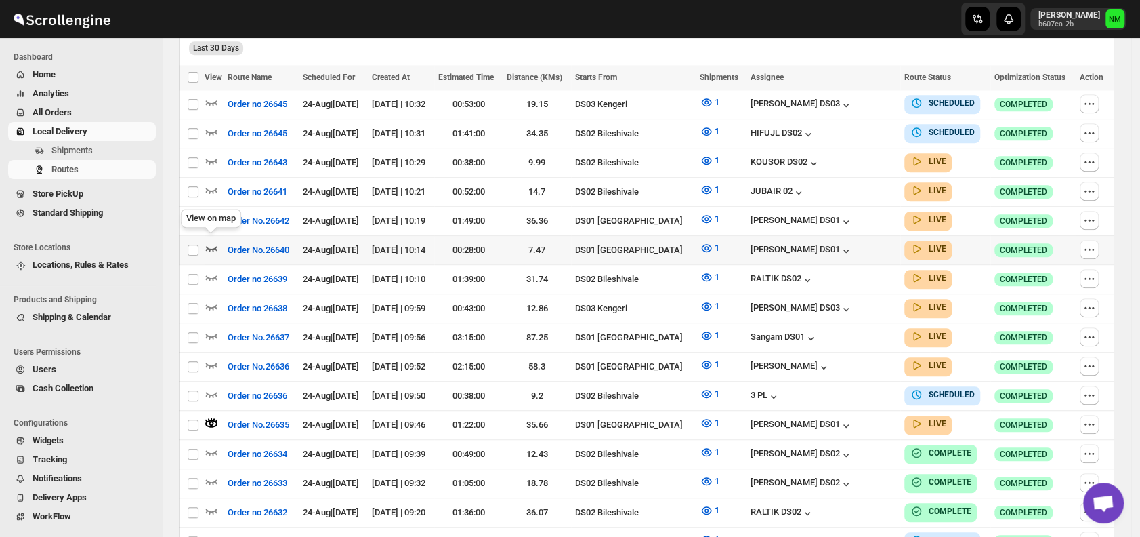
click at [213, 241] on icon "button" at bounding box center [212, 248] width 14 height 14
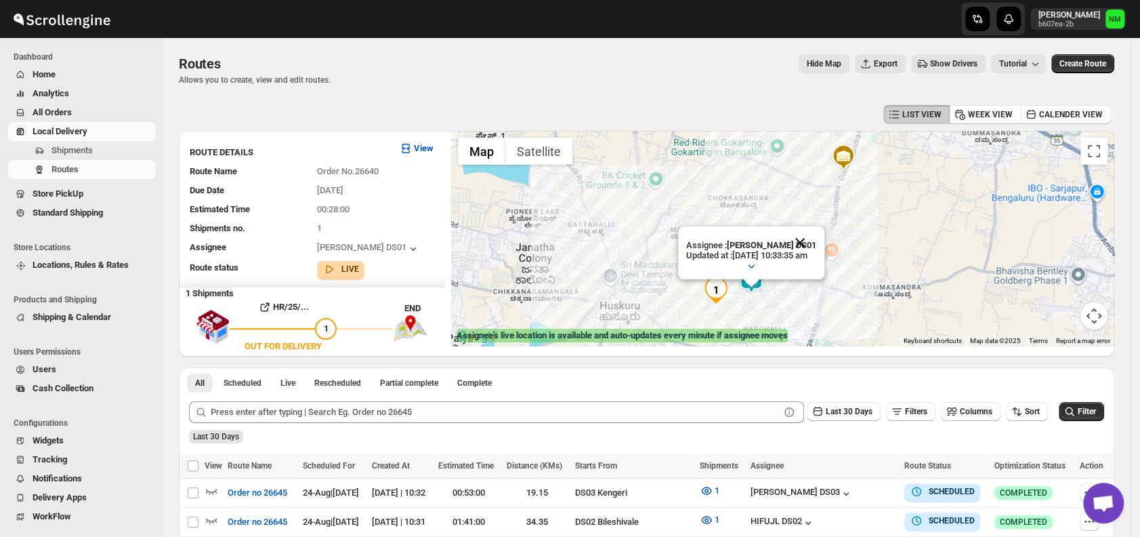
click at [816, 241] on button "Close" at bounding box center [800, 242] width 33 height 33
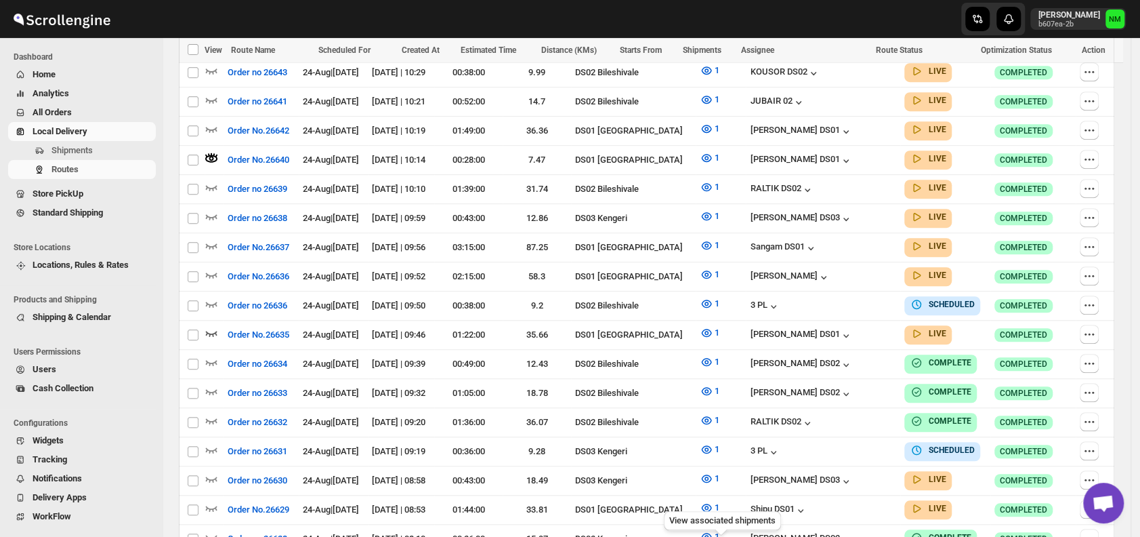
scroll to position [466, 0]
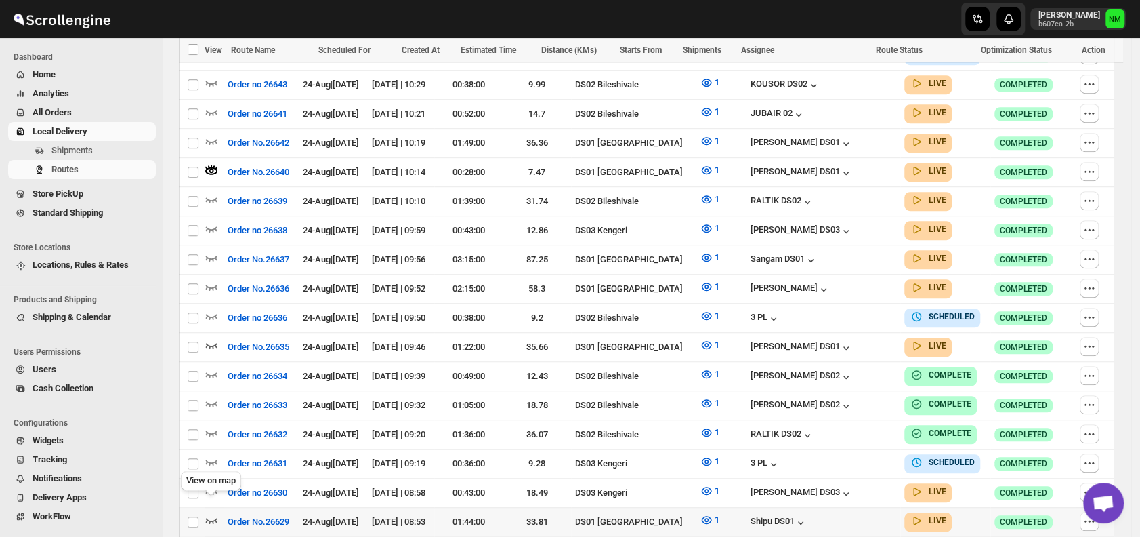
click at [215, 513] on icon "button" at bounding box center [212, 520] width 14 height 14
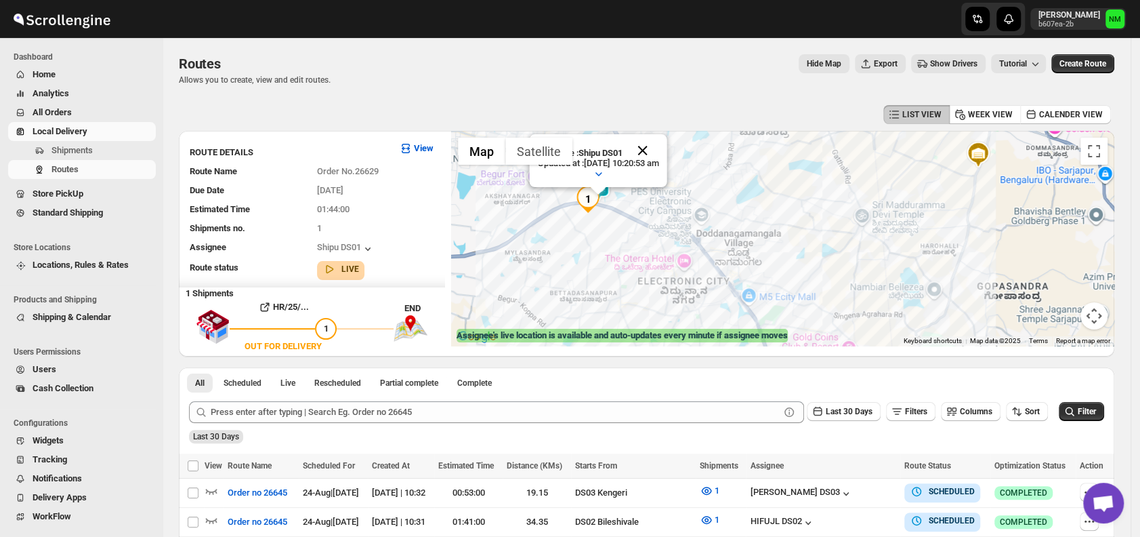
click at [659, 151] on button "Close" at bounding box center [643, 150] width 33 height 33
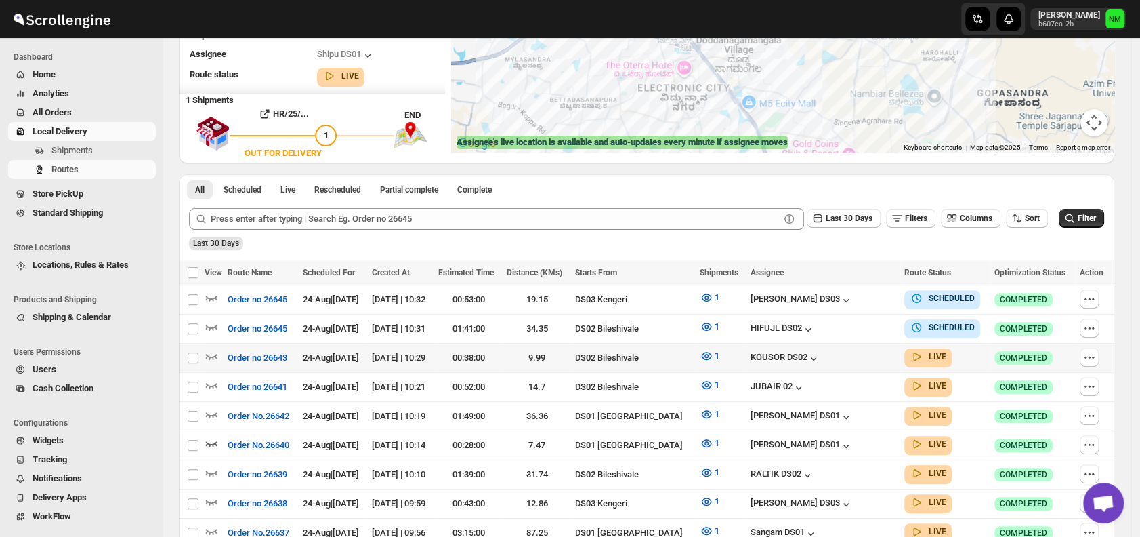
scroll to position [194, 0]
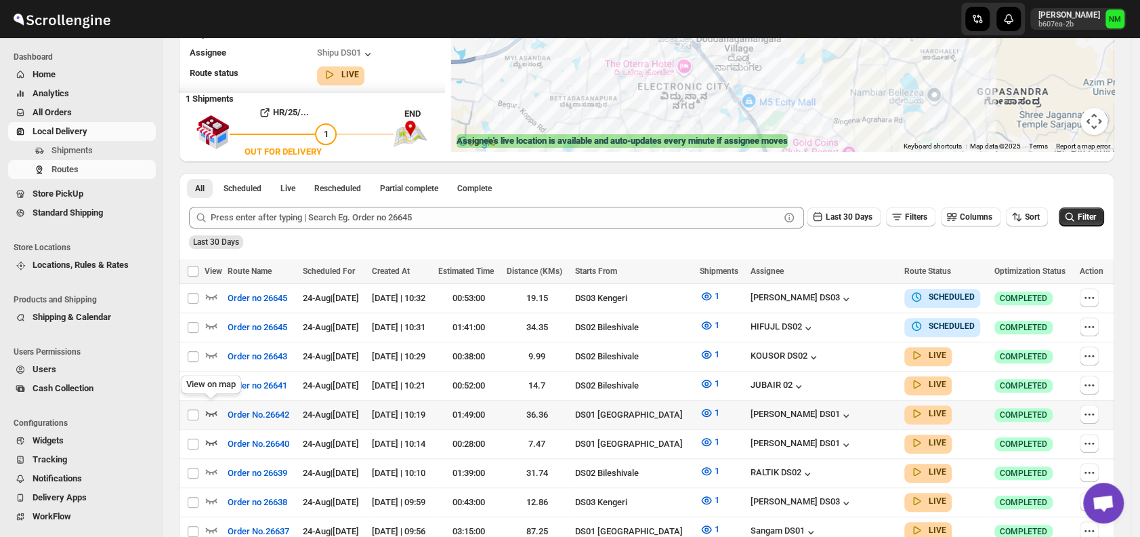
click at [208, 406] on icon "button" at bounding box center [212, 413] width 14 height 14
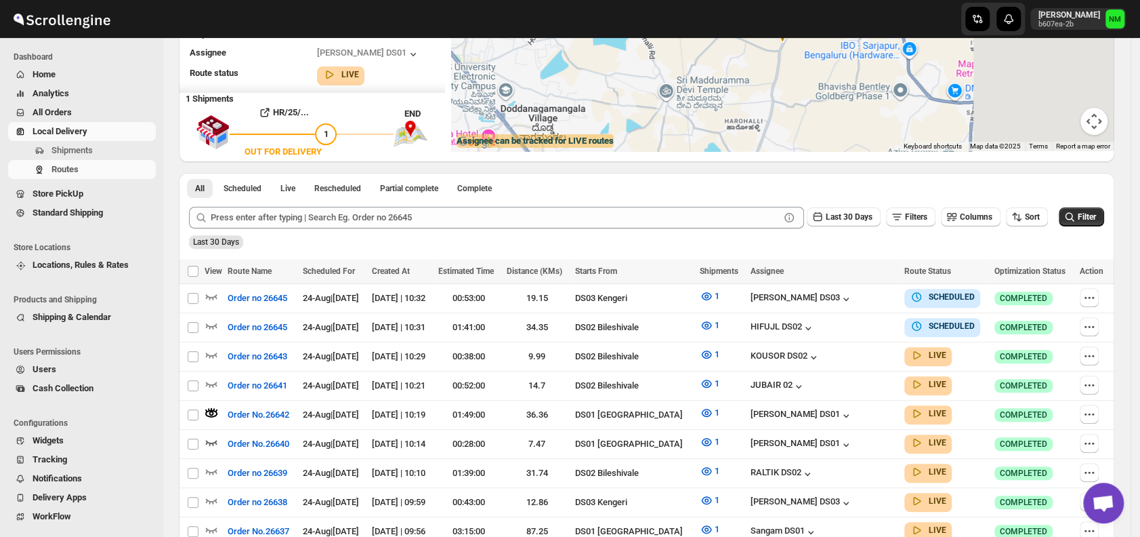
scroll to position [0, 0]
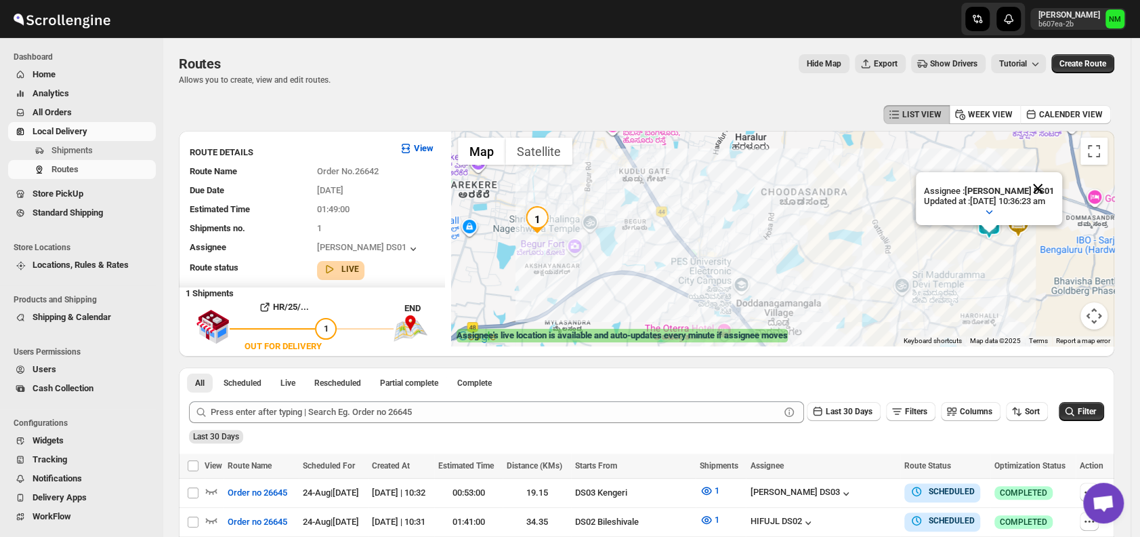
click at [1054, 184] on button "Close" at bounding box center [1038, 188] width 33 height 33
click at [117, 154] on span "Shipments" at bounding box center [102, 151] width 102 height 14
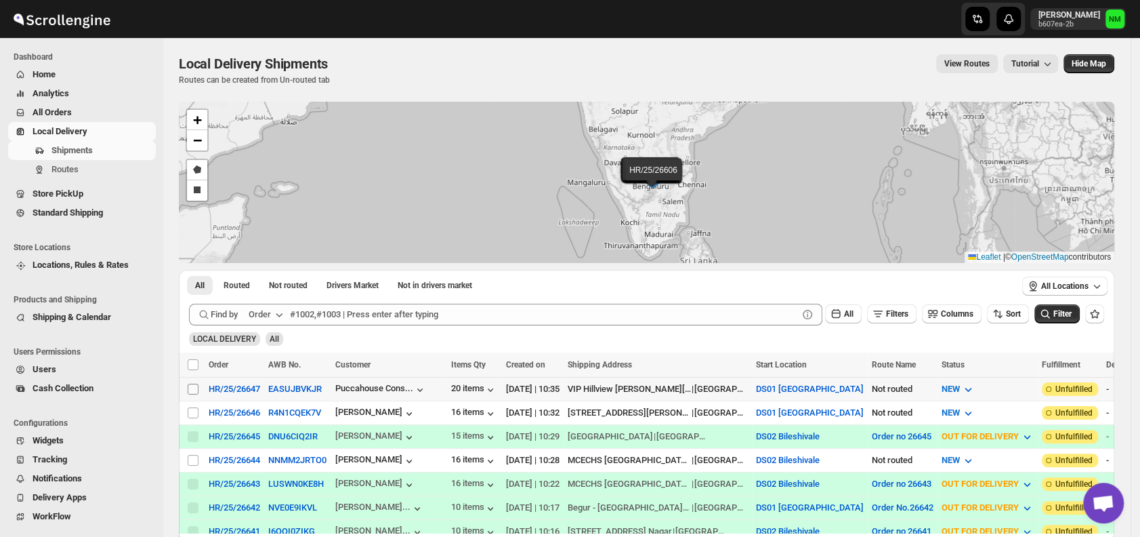
click at [192, 385] on input "Select shipment" at bounding box center [193, 388] width 11 height 11
checkbox input "true"
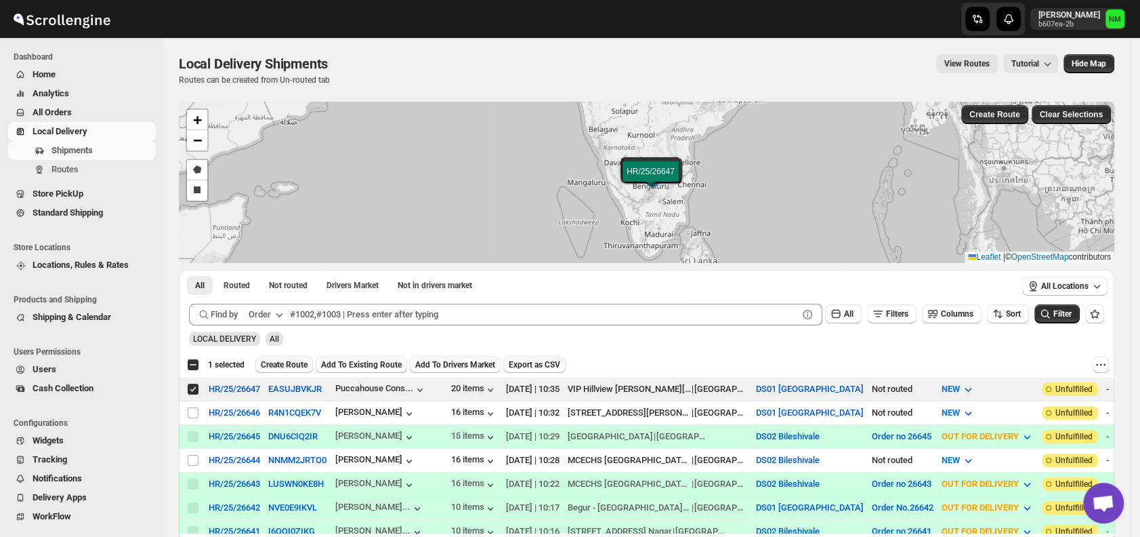
click at [285, 361] on span "Create Route" at bounding box center [284, 364] width 47 height 11
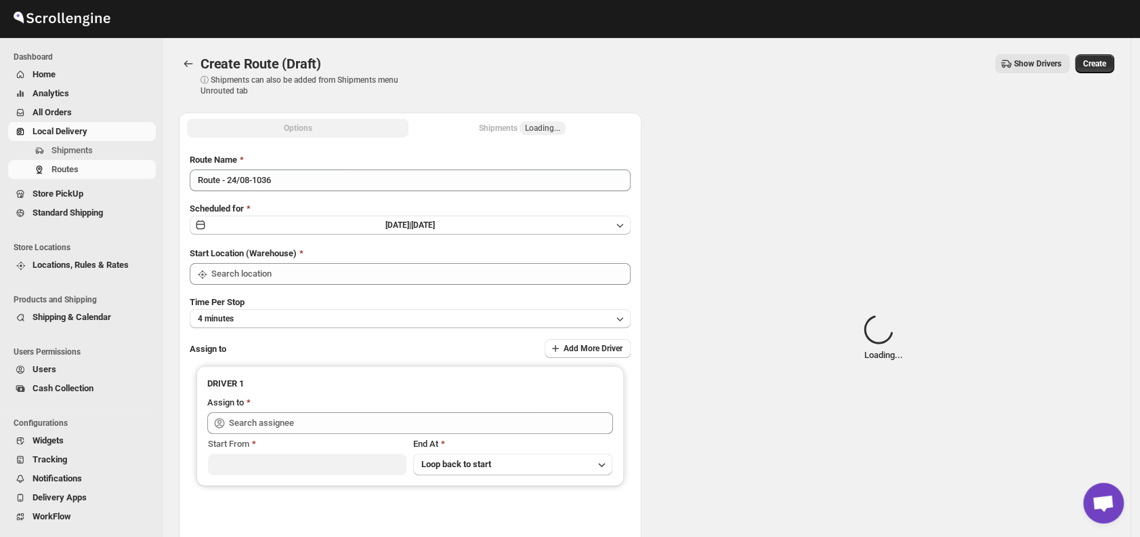
type input "DS01 [GEOGRAPHIC_DATA]"
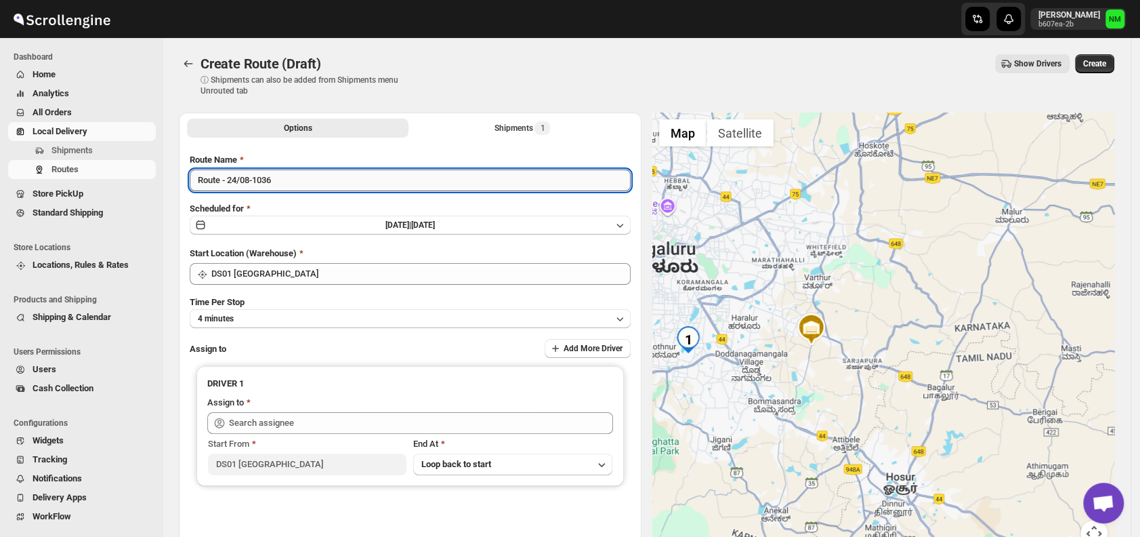
click at [314, 178] on input "Route - 24/08-1036" at bounding box center [410, 180] width 441 height 22
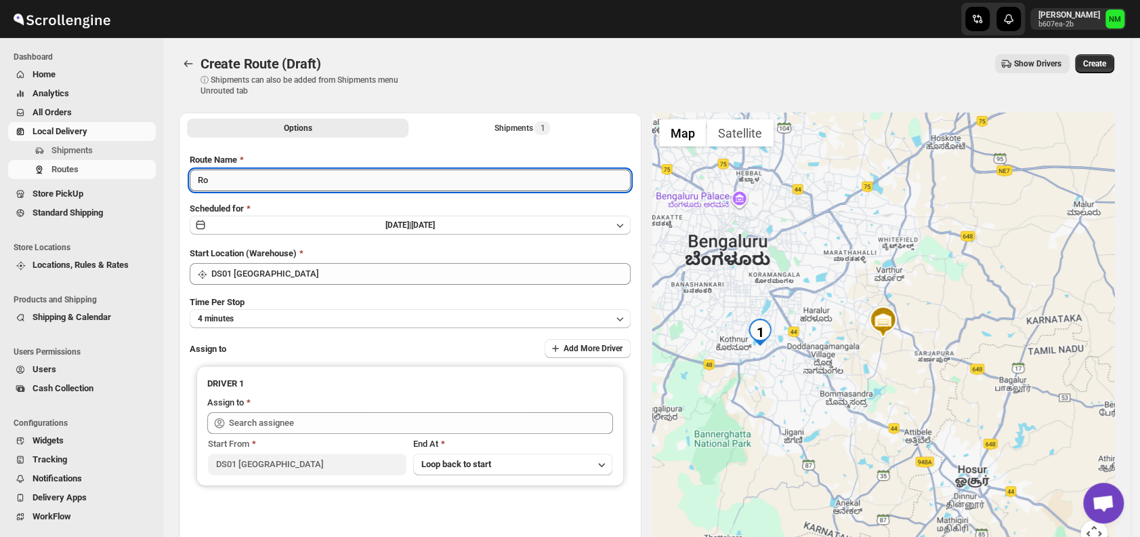
type input "R"
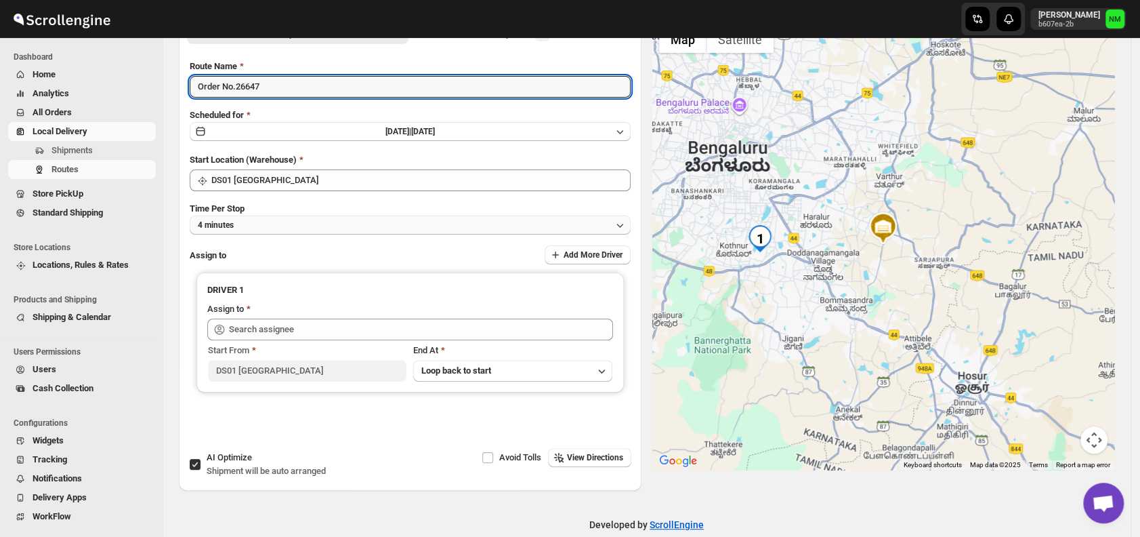
scroll to position [110, 0]
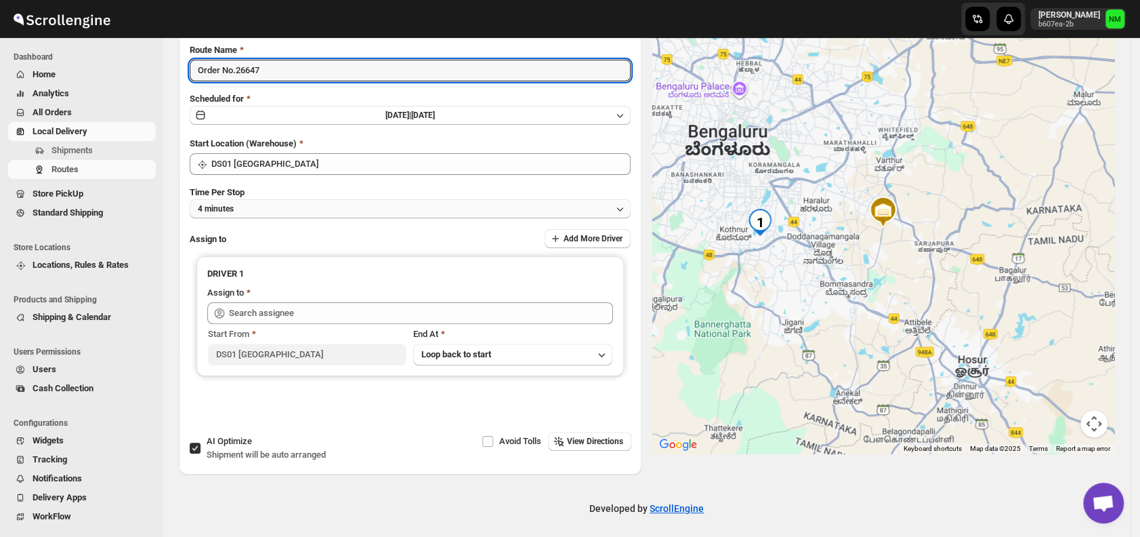
type input "Order No.26647"
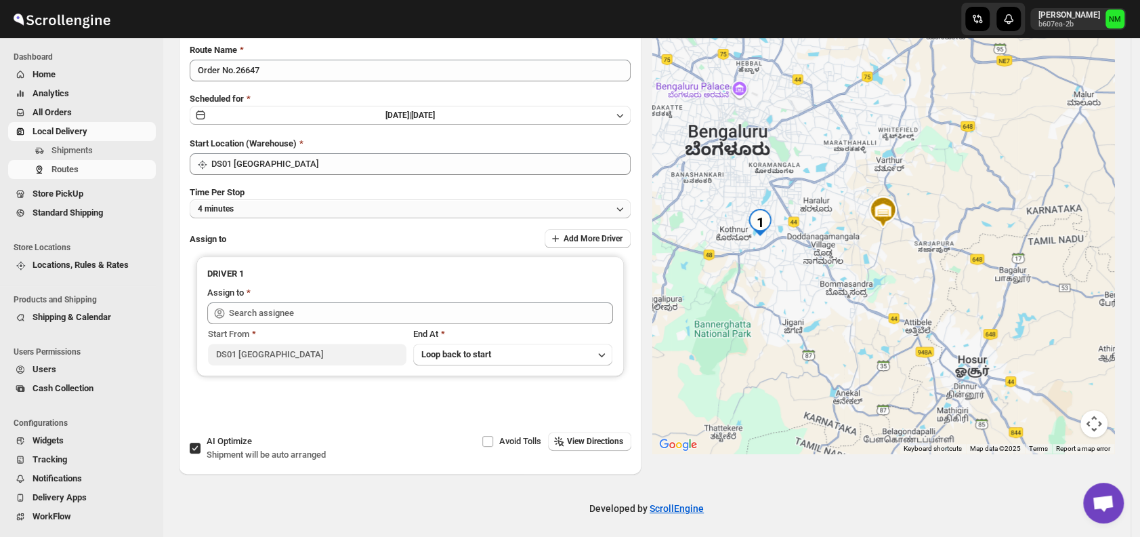
click at [273, 199] on button "4 minutes" at bounding box center [410, 208] width 441 height 19
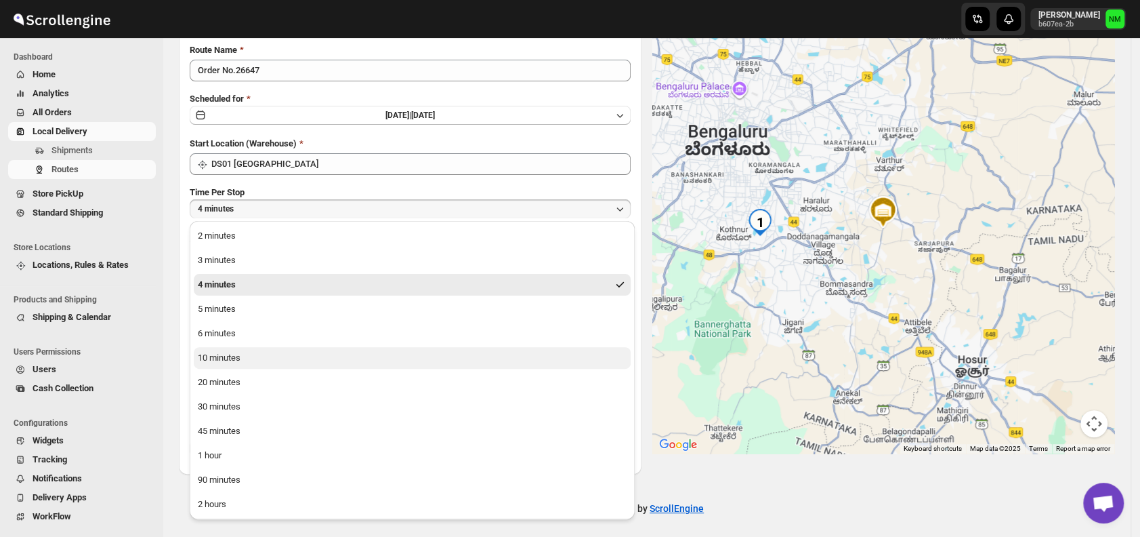
click at [278, 354] on button "10 minutes" at bounding box center [412, 358] width 437 height 22
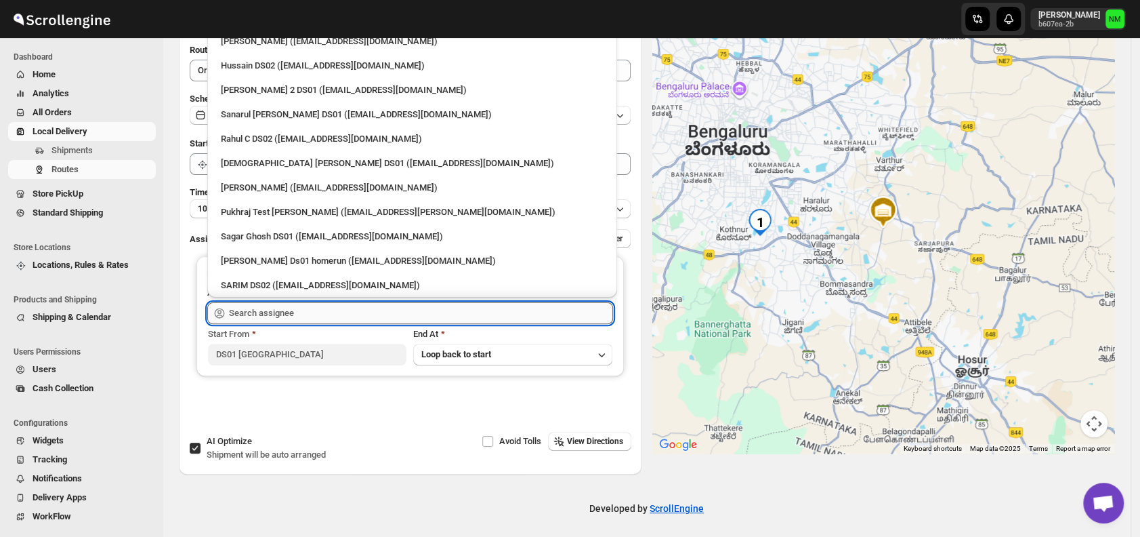
click at [318, 308] on input "text" at bounding box center [421, 313] width 384 height 22
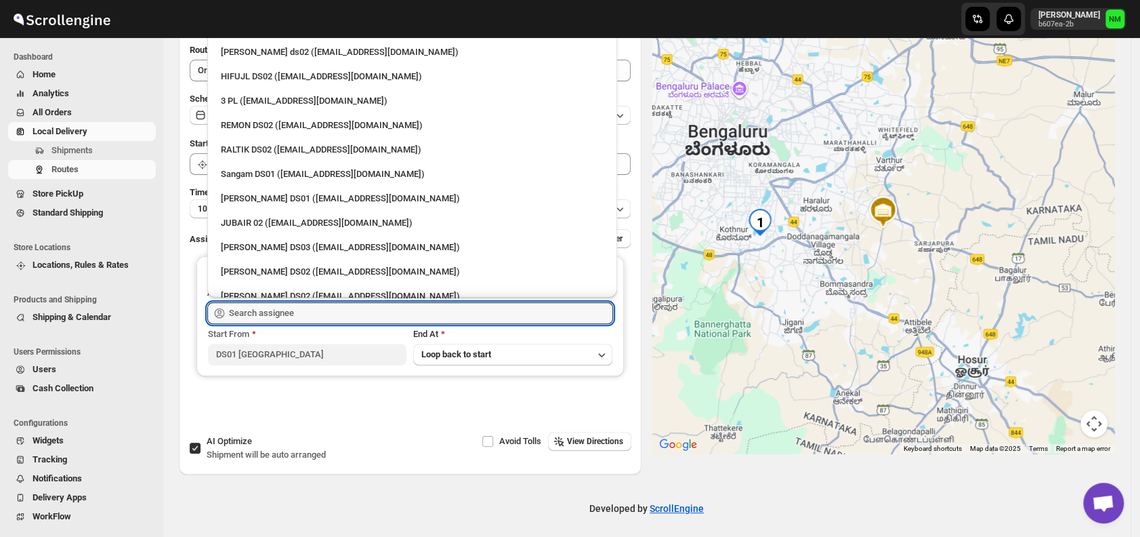
scroll to position [287, 0]
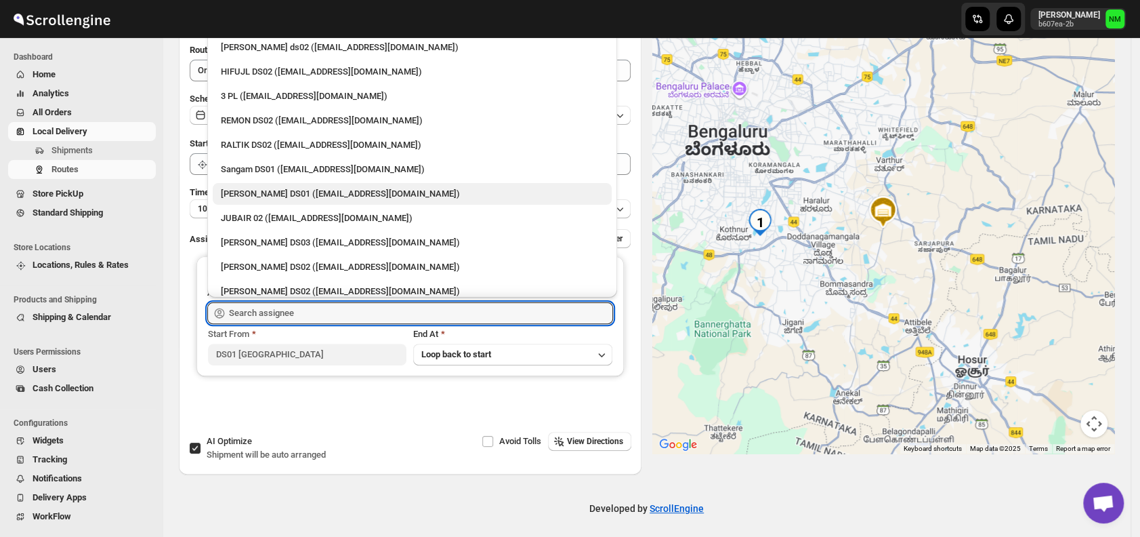
click at [292, 188] on div "Jahir Hussain DS01 (pegaya8076@excederm.com)" at bounding box center [412, 194] width 383 height 14
type input "Jahir Hussain DS01 (pegaya8076@excederm.com)"
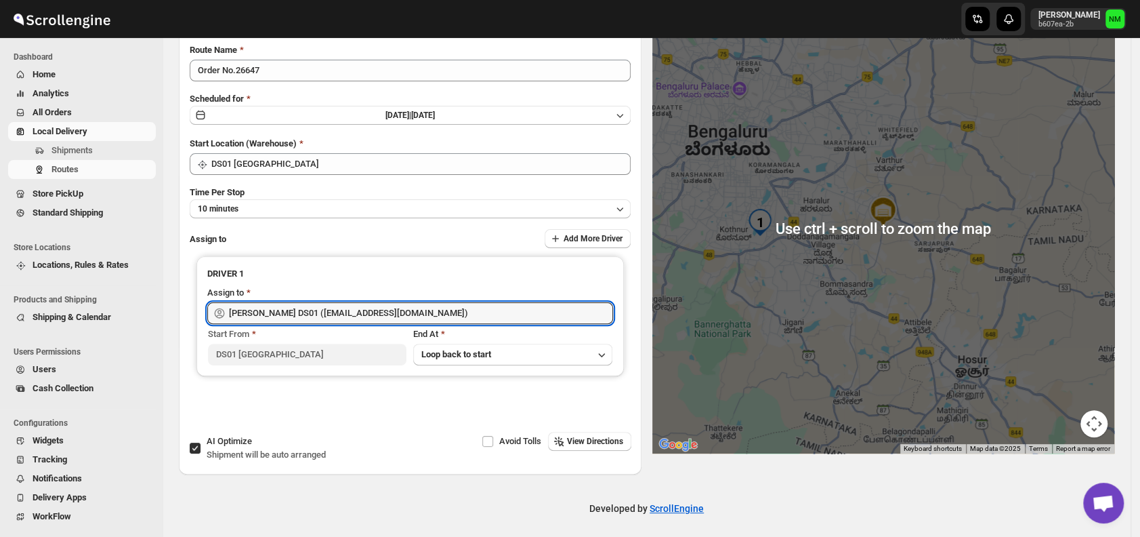
scroll to position [0, 0]
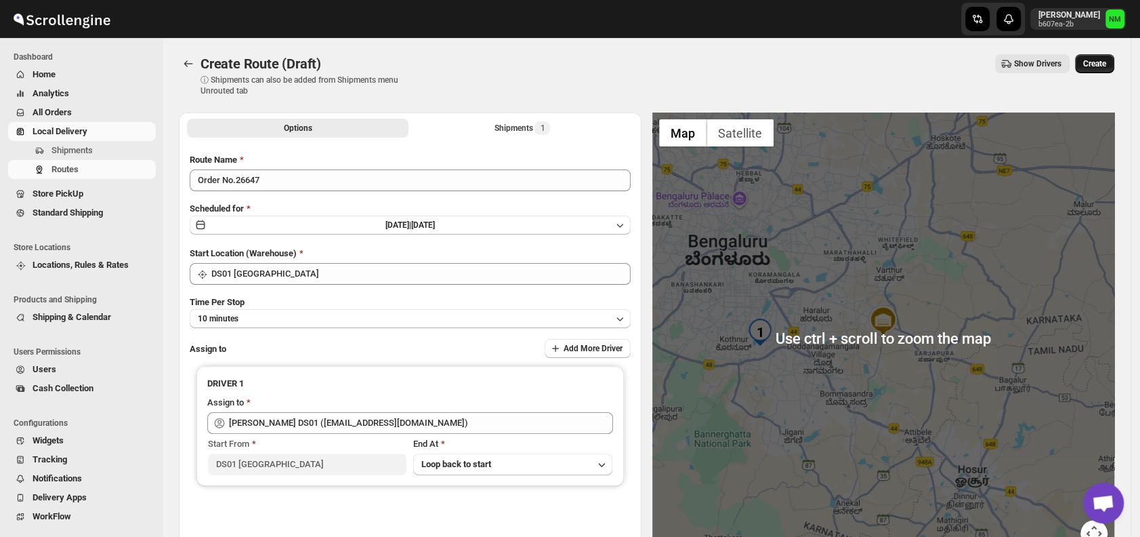
click at [1102, 58] on span "Create" at bounding box center [1094, 63] width 23 height 11
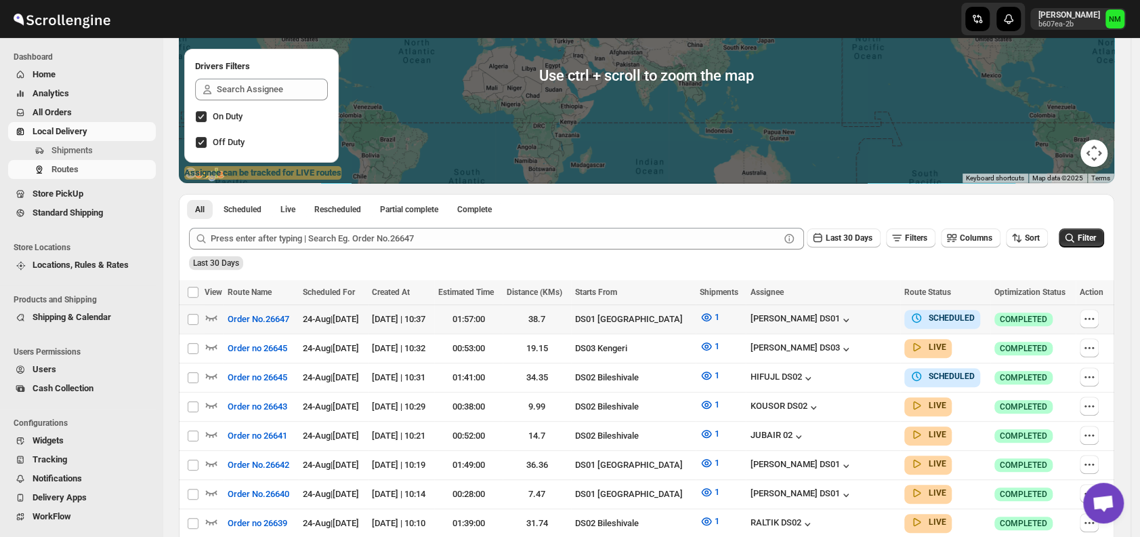
scroll to position [163, 0]
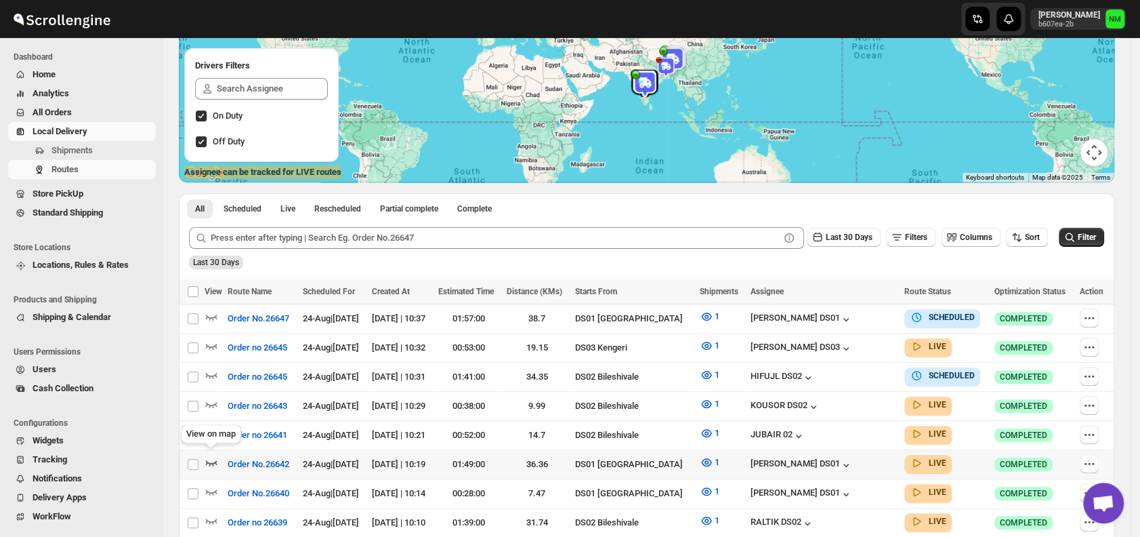
click at [217, 455] on icon "button" at bounding box center [212, 462] width 14 height 14
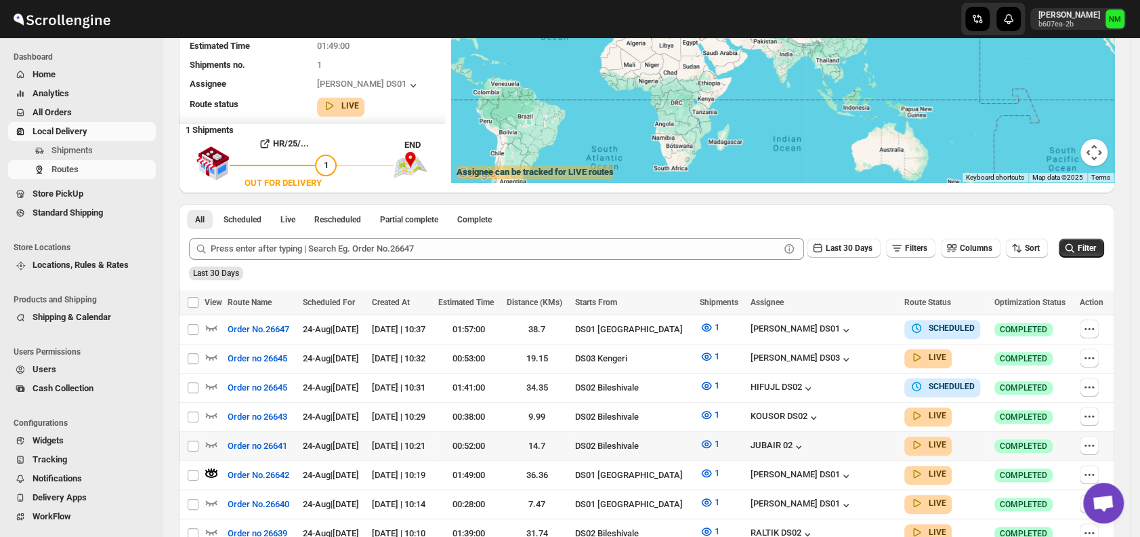
scroll to position [0, 0]
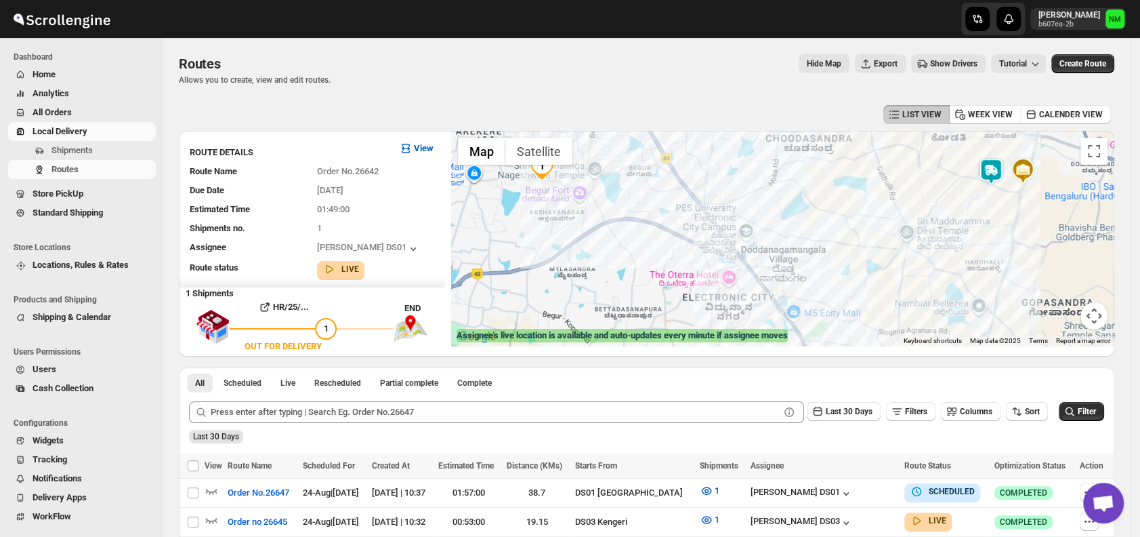
click at [996, 177] on img at bounding box center [991, 171] width 27 height 27
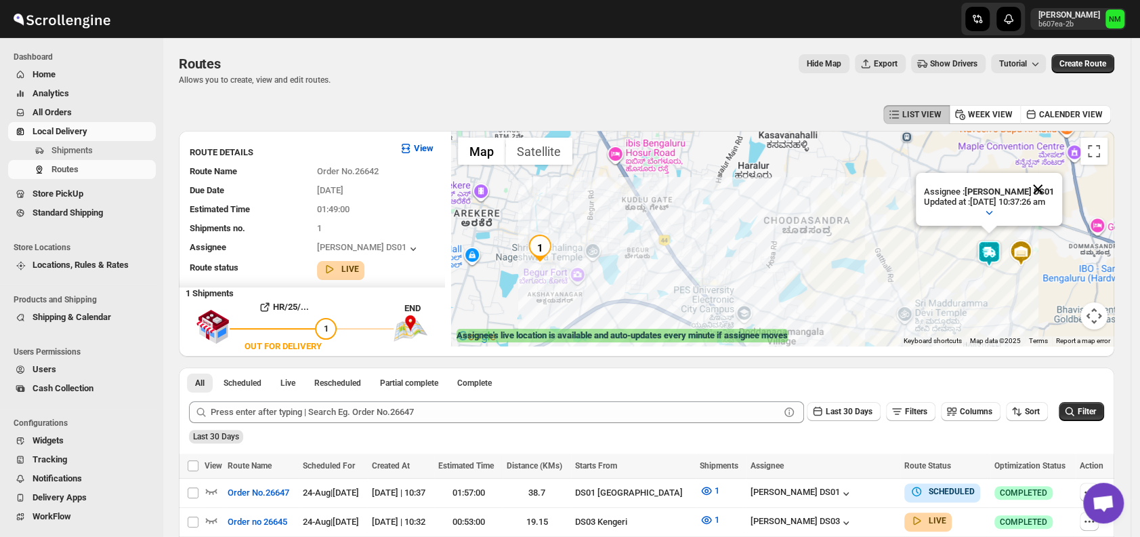
click at [1048, 184] on button "Close" at bounding box center [1038, 189] width 33 height 33
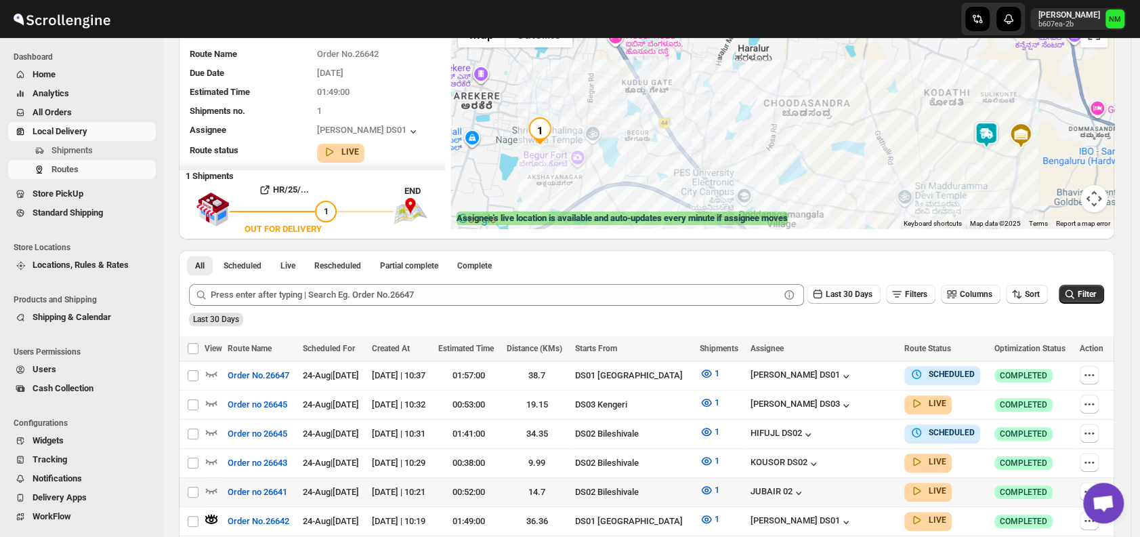
scroll to position [201, 0]
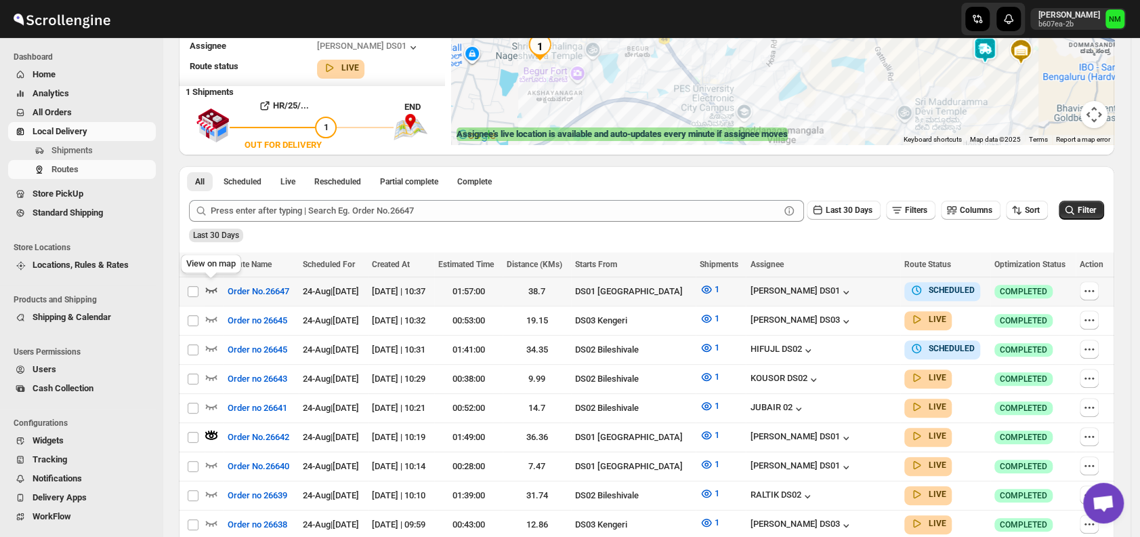
click at [211, 288] on icon "button" at bounding box center [212, 289] width 12 height 5
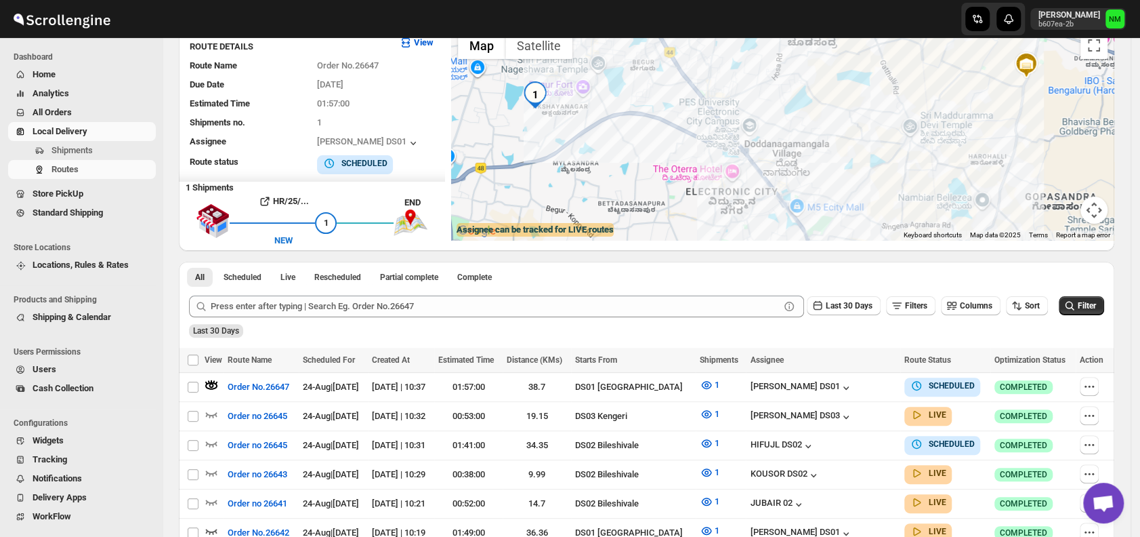
scroll to position [0, 0]
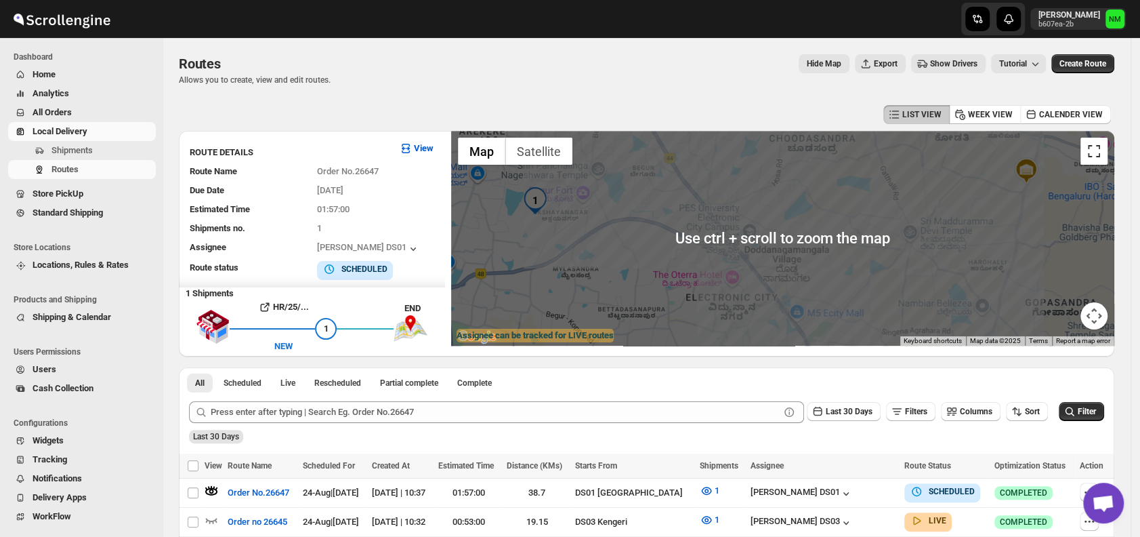
click at [1096, 146] on button "Toggle fullscreen view" at bounding box center [1094, 151] width 27 height 27
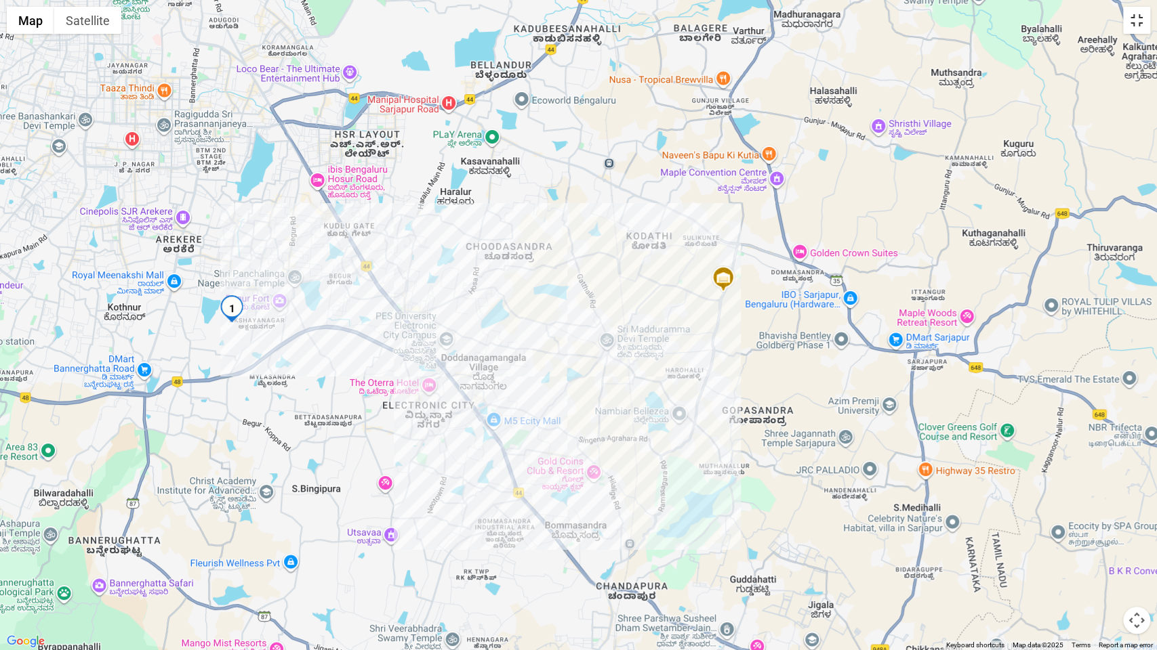
click at [1140, 29] on button "Toggle fullscreen view" at bounding box center [1136, 20] width 27 height 27
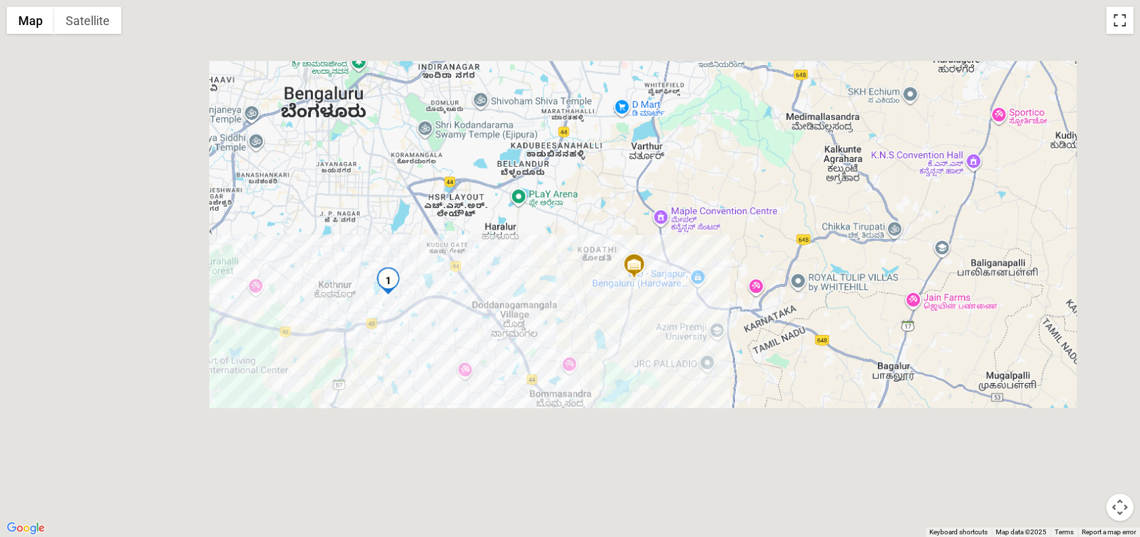
scroll to position [251, 0]
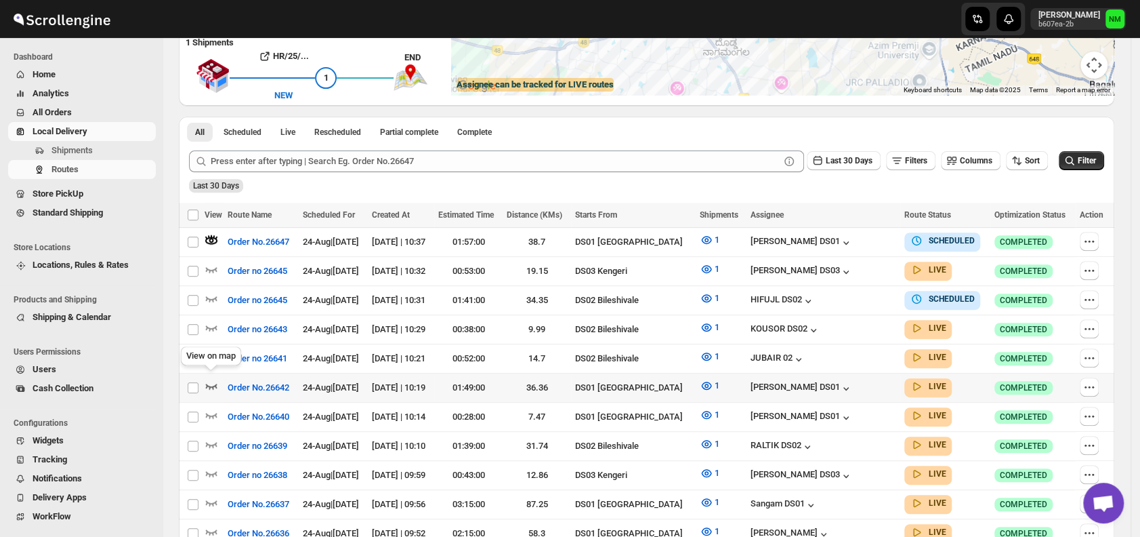
click at [213, 379] on icon "button" at bounding box center [212, 386] width 14 height 14
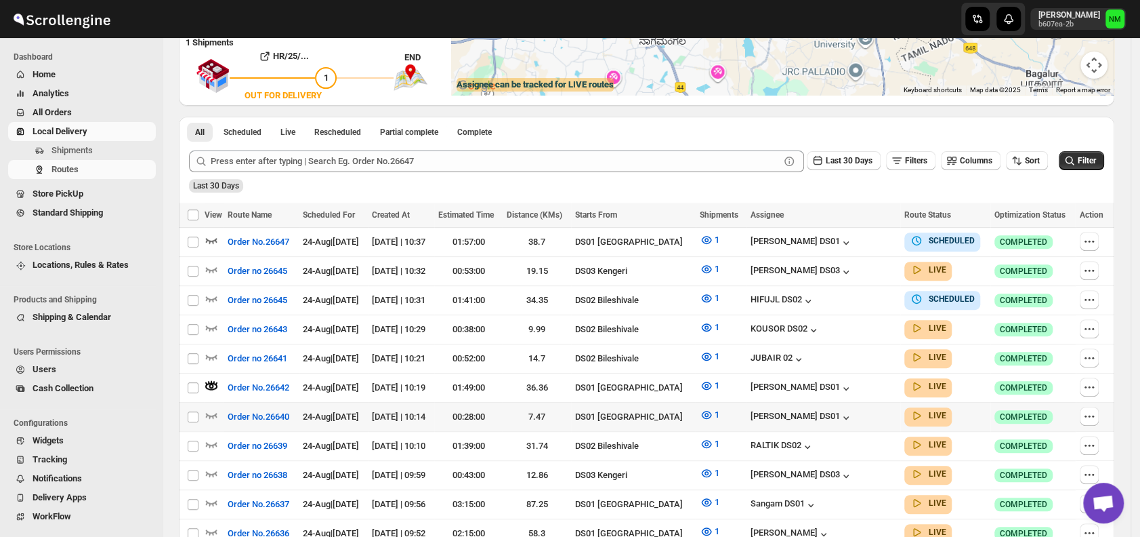
scroll to position [0, 0]
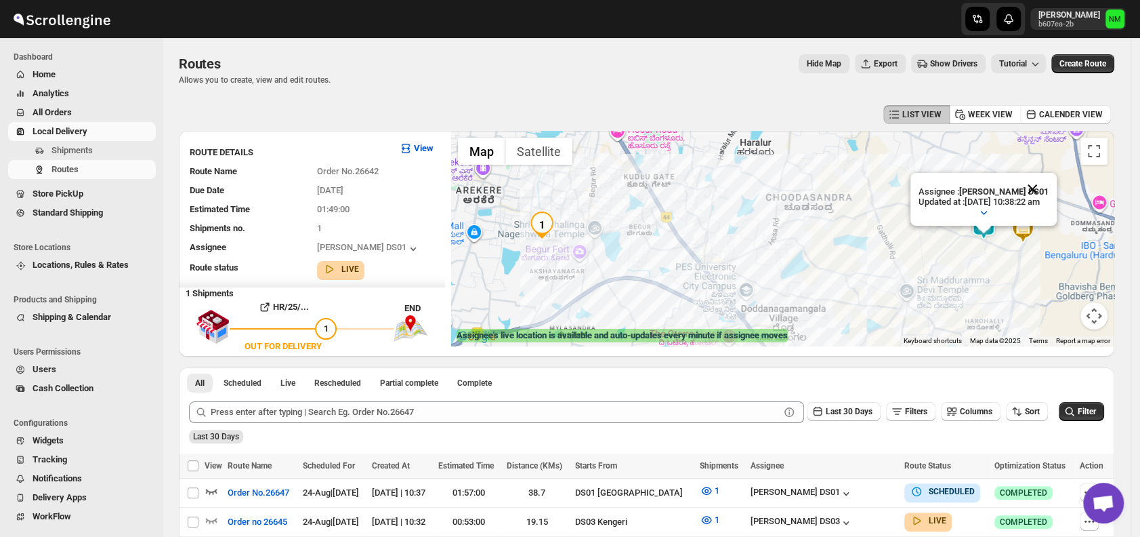
click at [1049, 188] on button "Close" at bounding box center [1032, 189] width 33 height 33
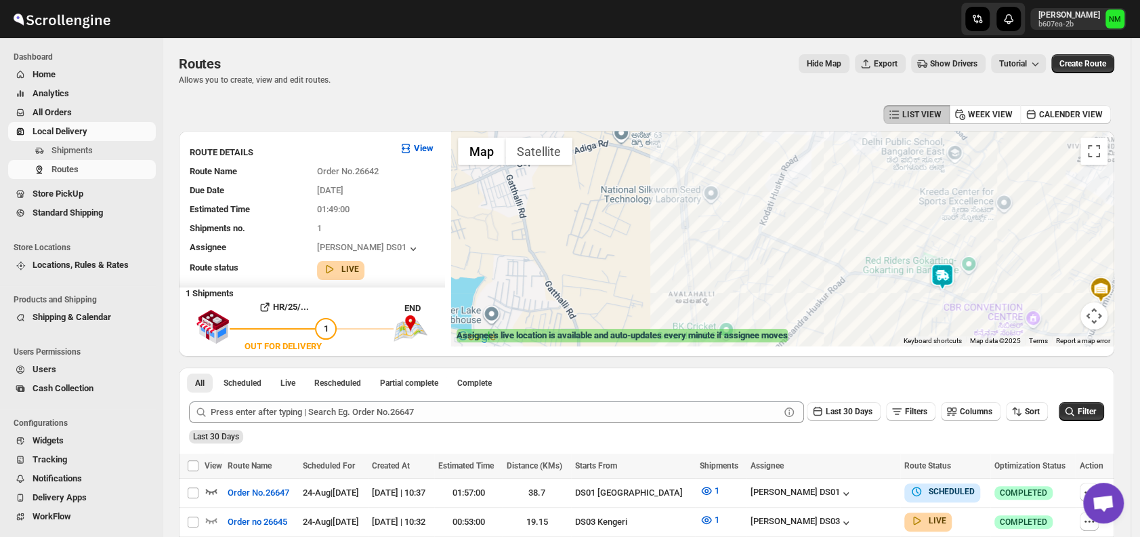
click at [948, 277] on img at bounding box center [942, 276] width 27 height 27
click at [1005, 215] on button "Close" at bounding box center [991, 212] width 33 height 33
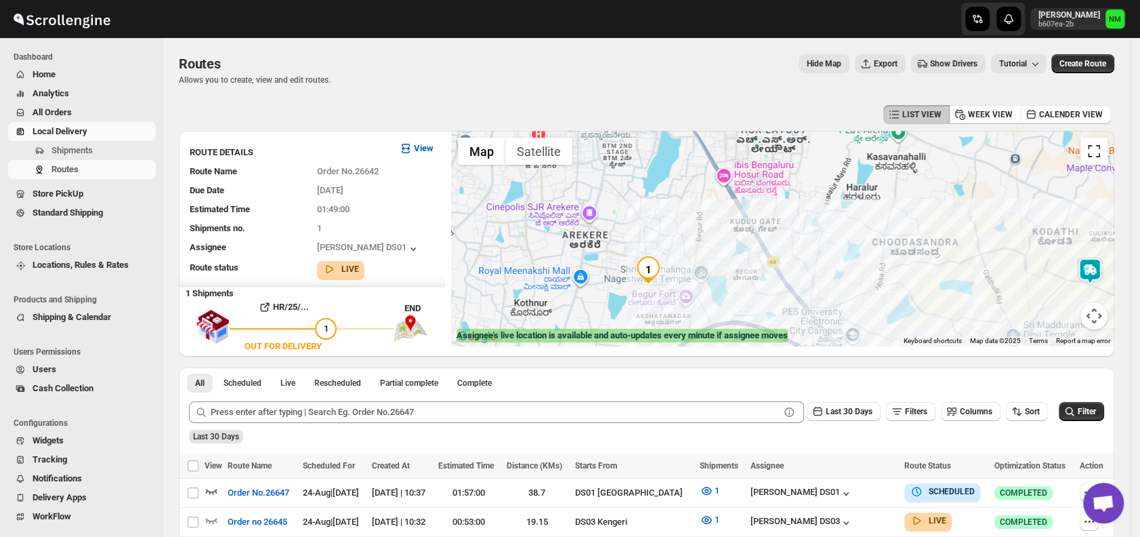
click at [1091, 151] on button "Toggle fullscreen view" at bounding box center [1094, 151] width 27 height 27
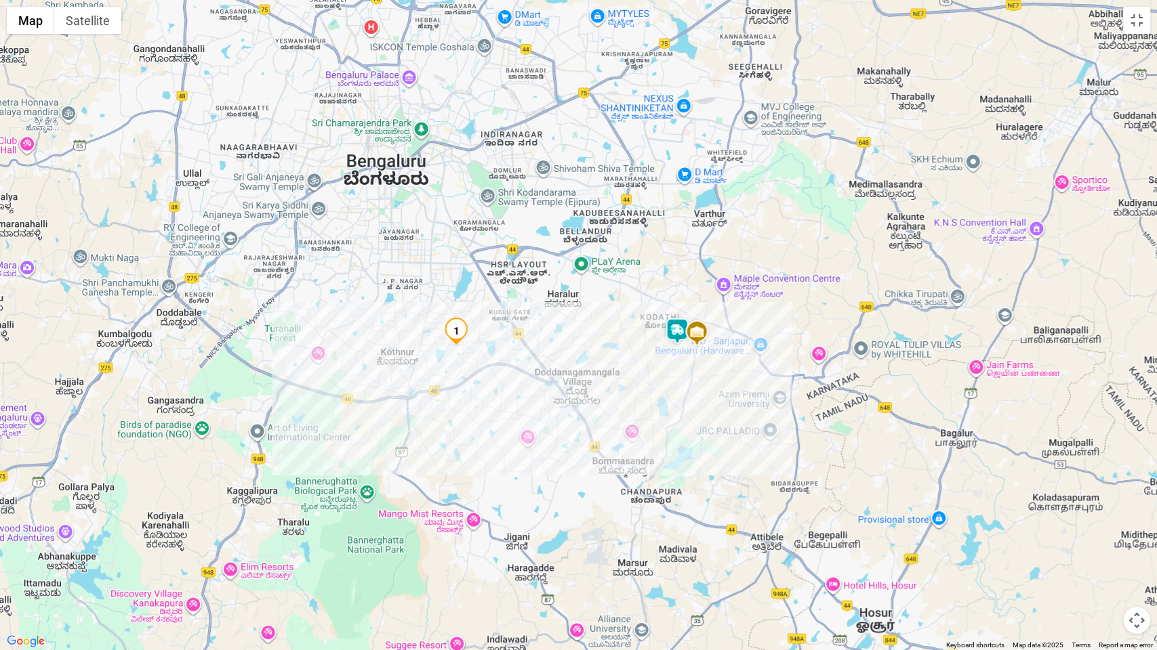
click at [1130, 35] on div at bounding box center [578, 325] width 1157 height 650
click at [1132, 32] on button "Toggle fullscreen view" at bounding box center [1136, 20] width 27 height 27
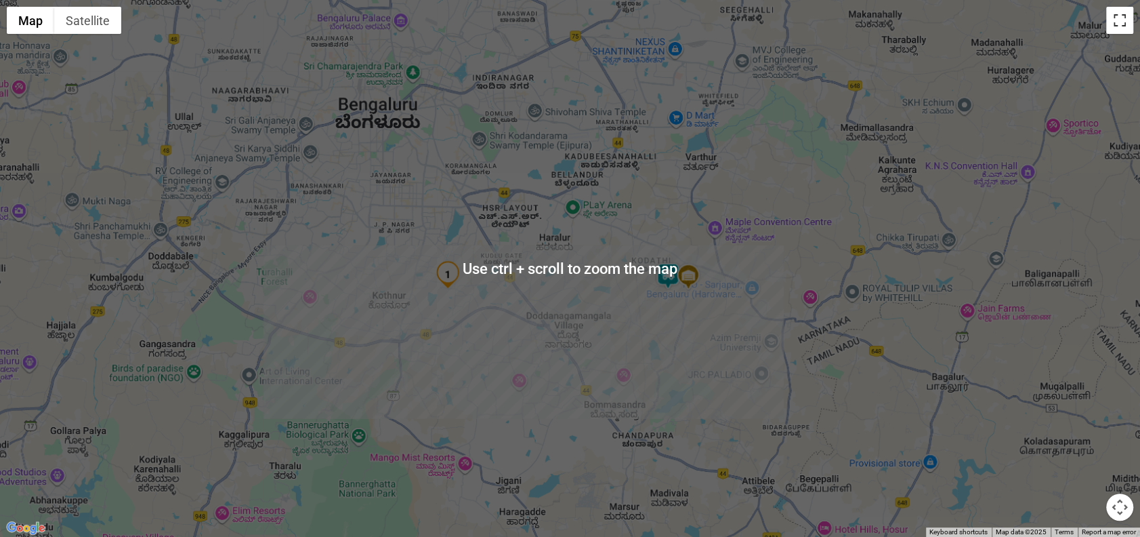
scroll to position [329, 0]
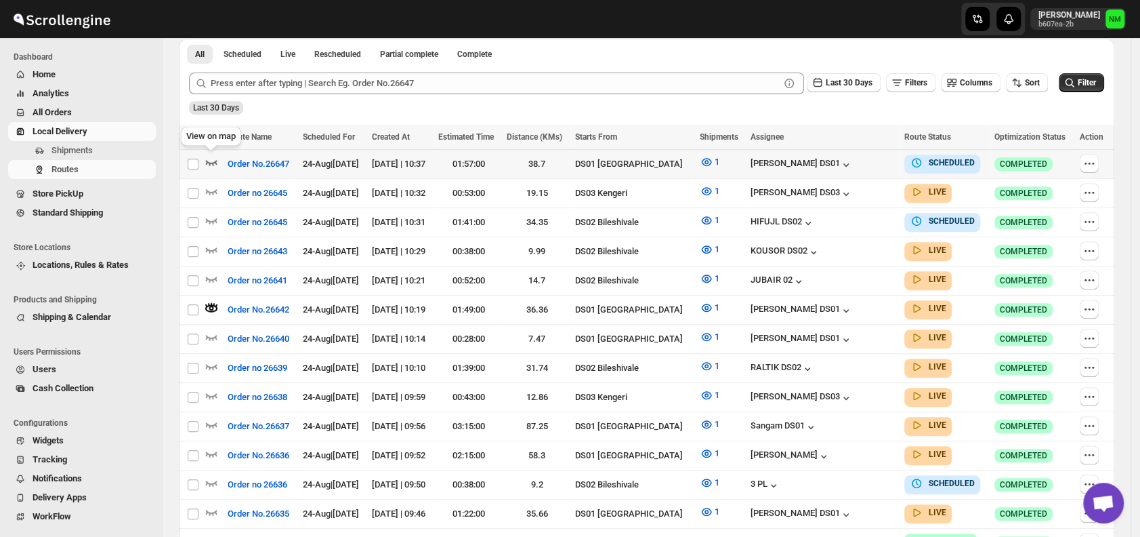
click at [211, 163] on icon "button" at bounding box center [212, 162] width 14 height 14
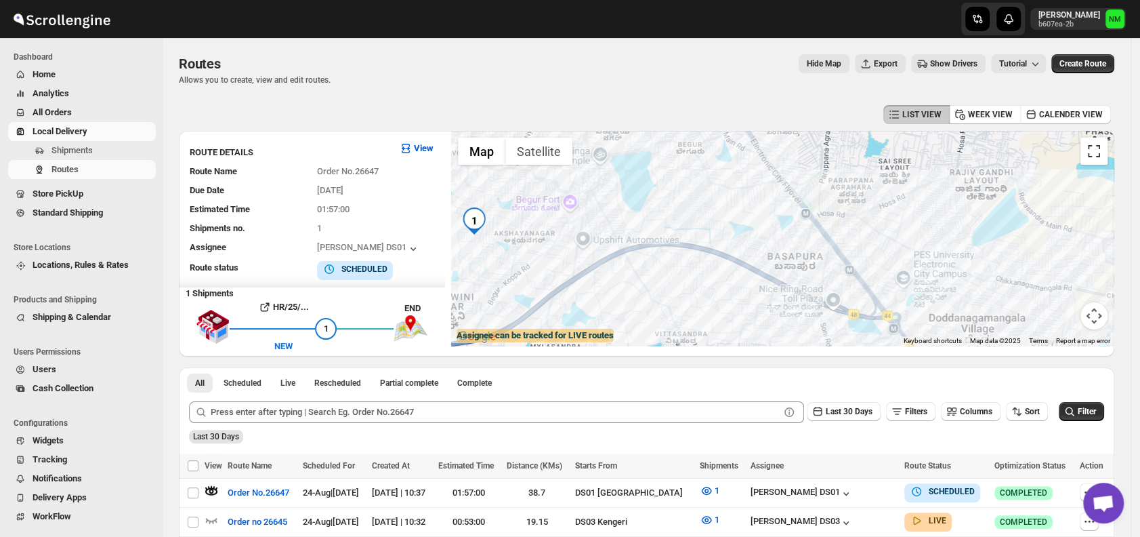
click at [1106, 150] on button "Toggle fullscreen view" at bounding box center [1094, 151] width 27 height 27
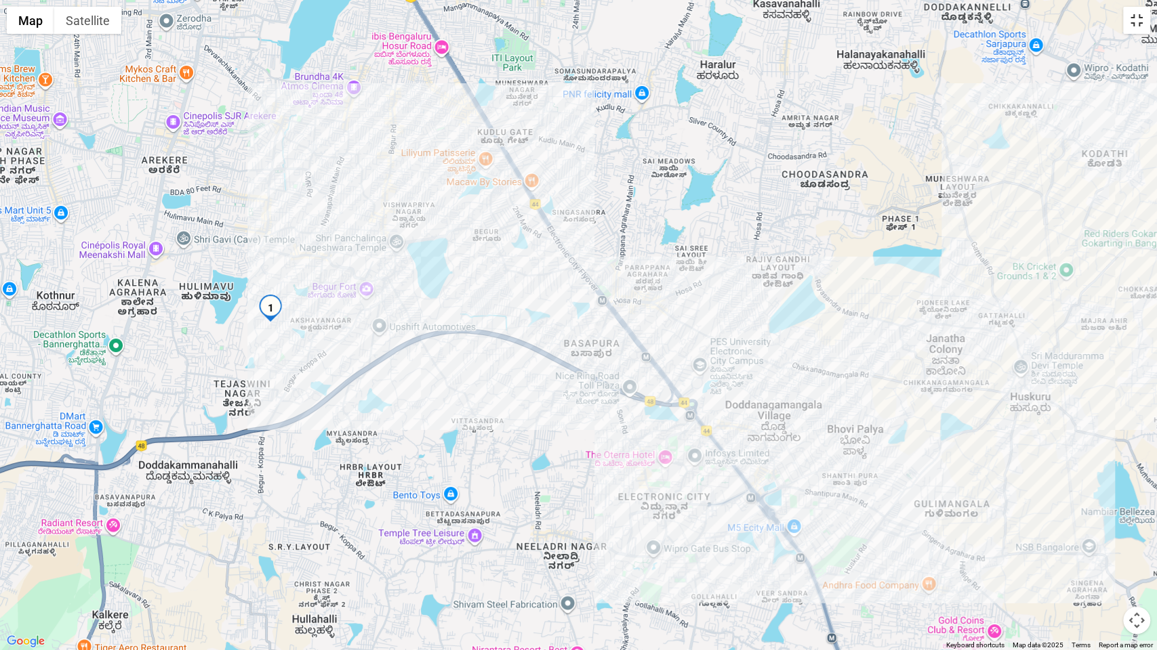
click at [1138, 23] on button "Toggle fullscreen view" at bounding box center [1136, 20] width 27 height 27
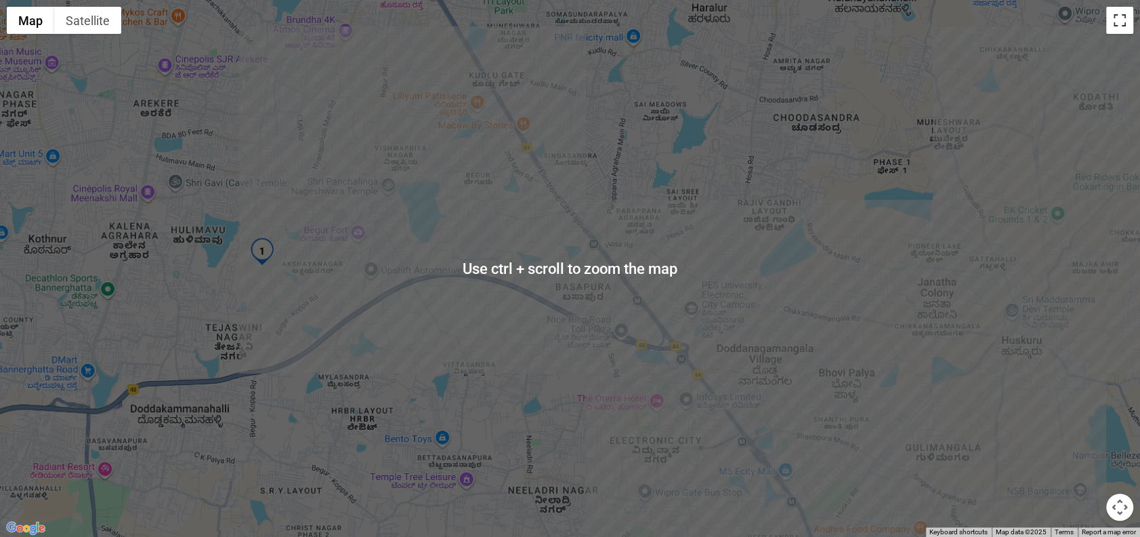
scroll to position [201, 0]
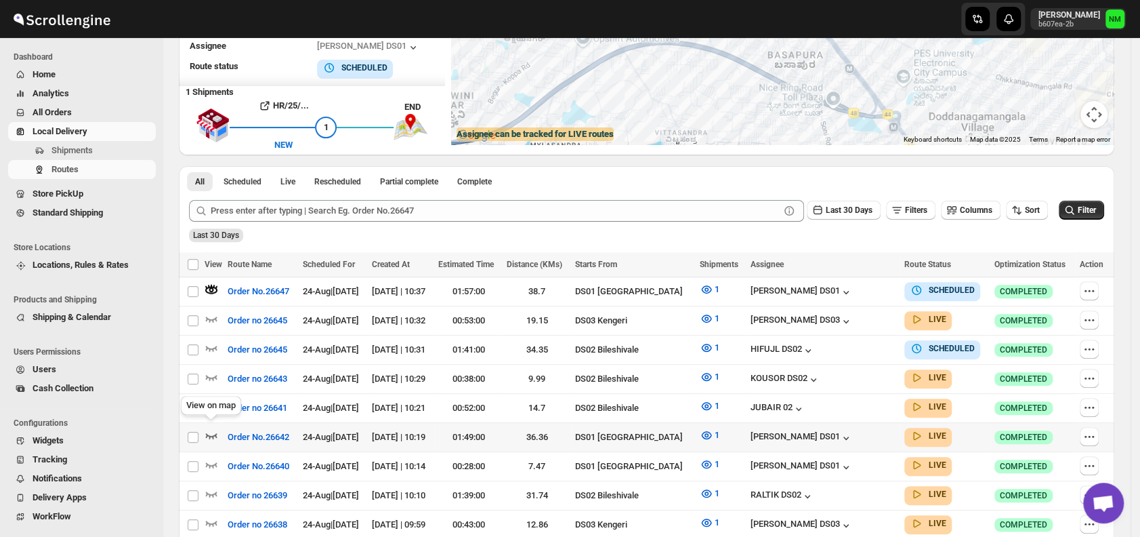
click at [213, 433] on icon "button" at bounding box center [212, 435] width 12 height 5
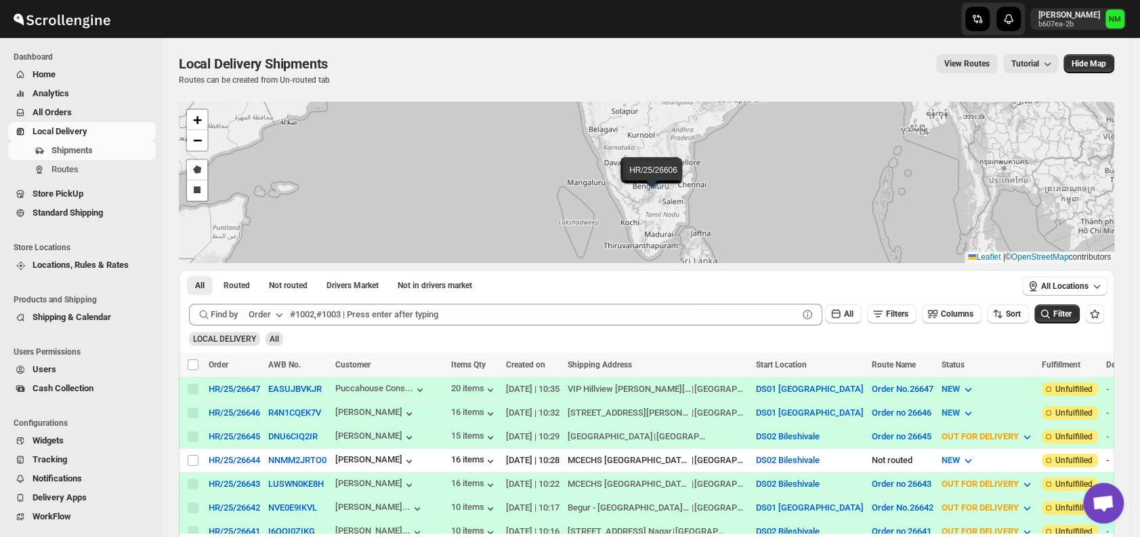
scroll to position [14, 0]
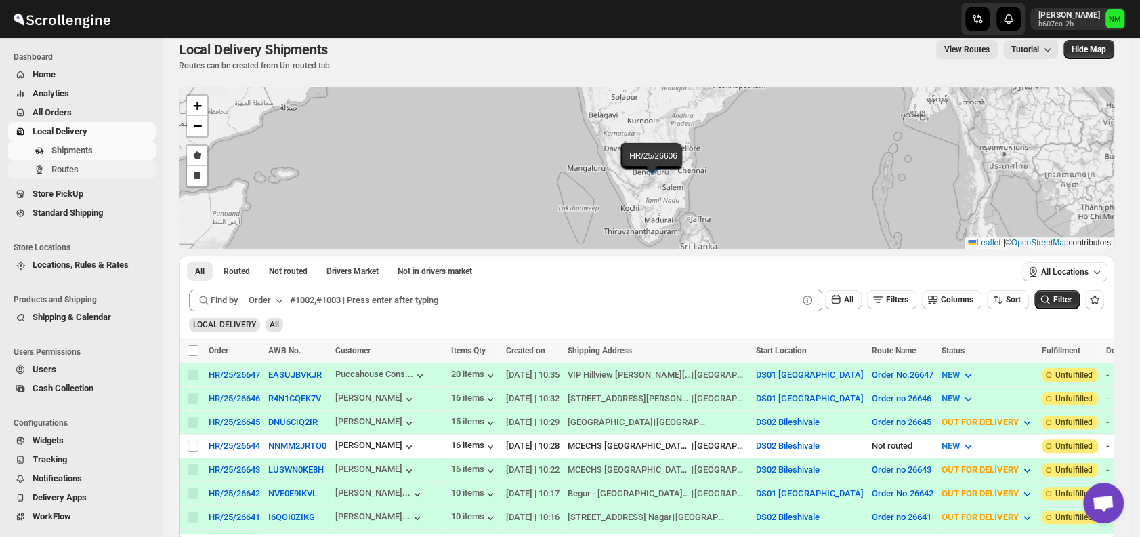
click at [78, 169] on span "Routes" at bounding box center [102, 170] width 102 height 14
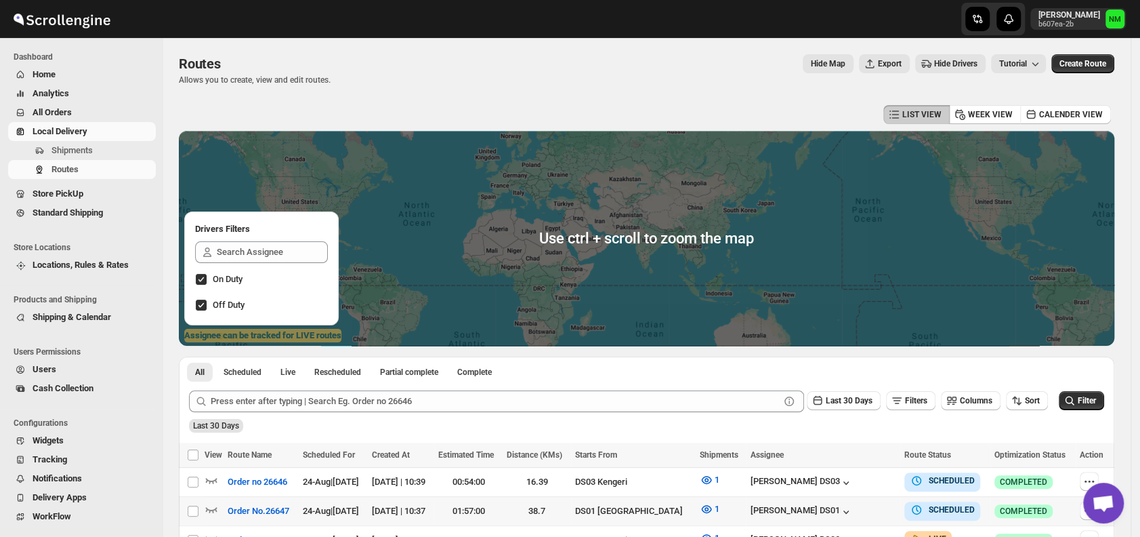
scroll to position [249, 0]
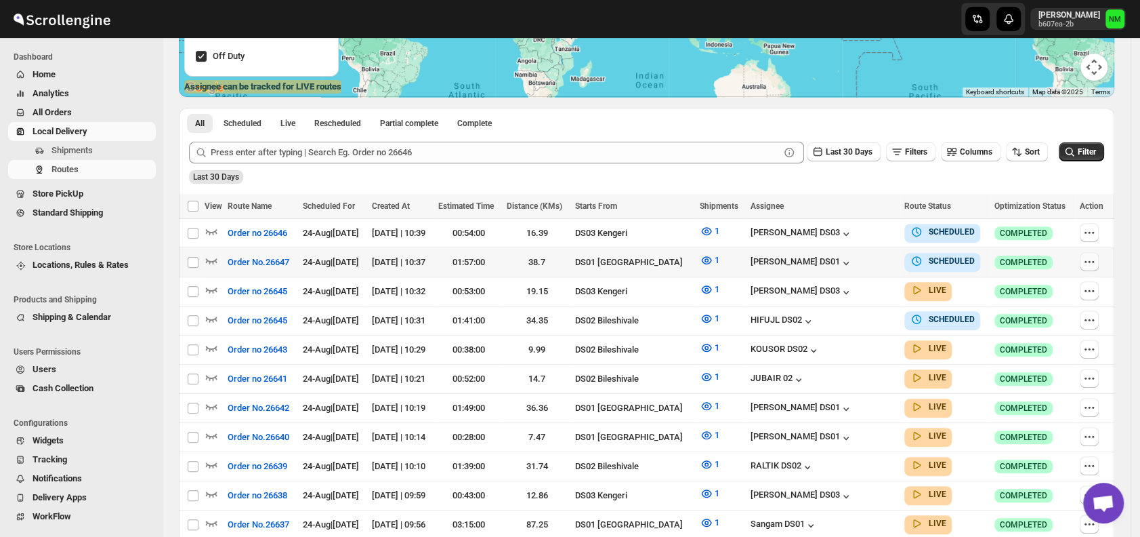
click at [1096, 265] on icon "button" at bounding box center [1090, 262] width 14 height 14
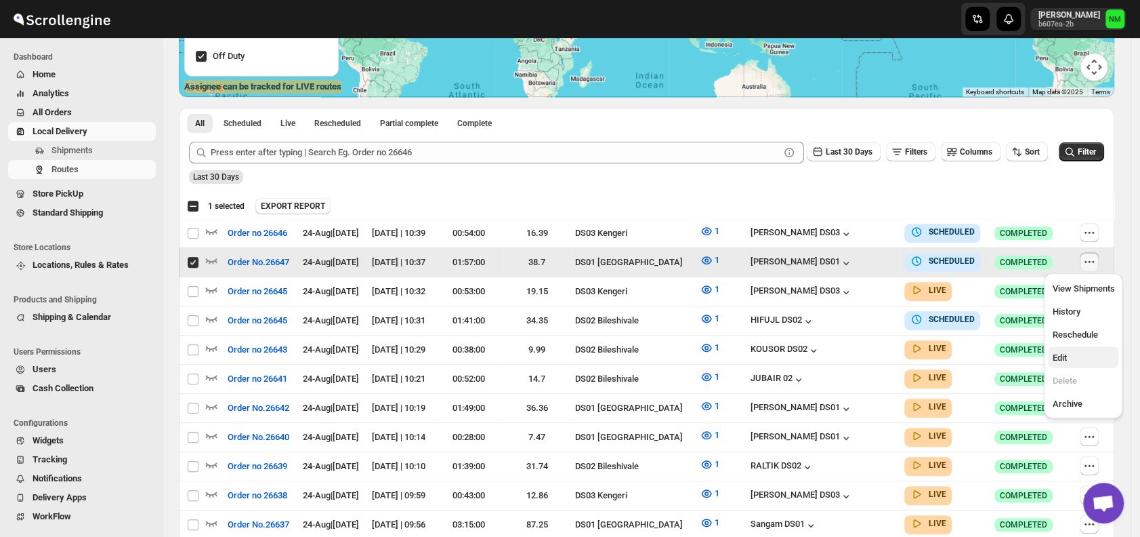
click at [1079, 358] on span "Edit" at bounding box center [1083, 358] width 62 height 14
checkbox input "false"
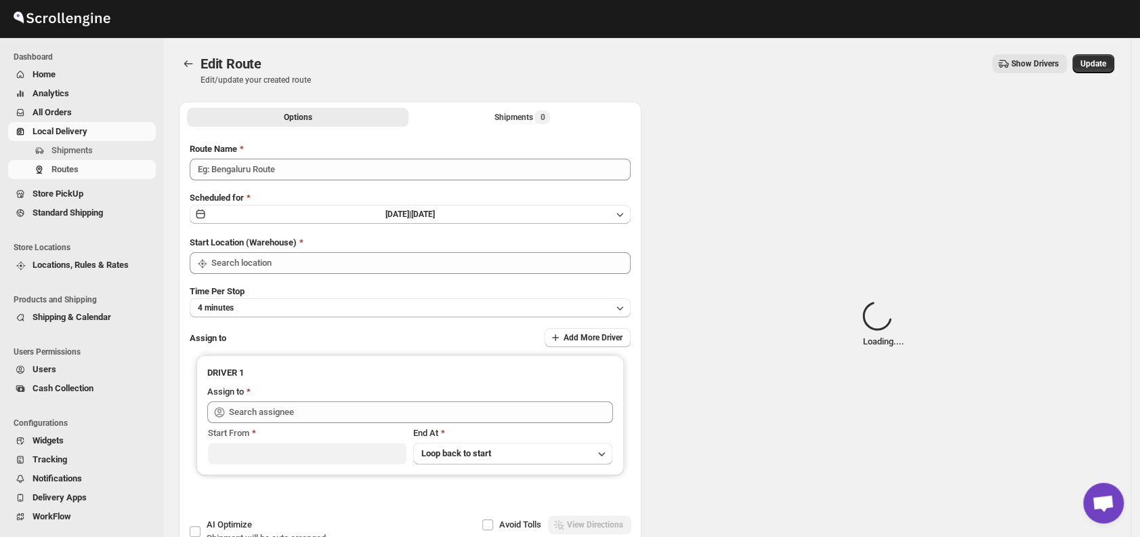
type input "Order No.26647"
type input "DS01 [GEOGRAPHIC_DATA]"
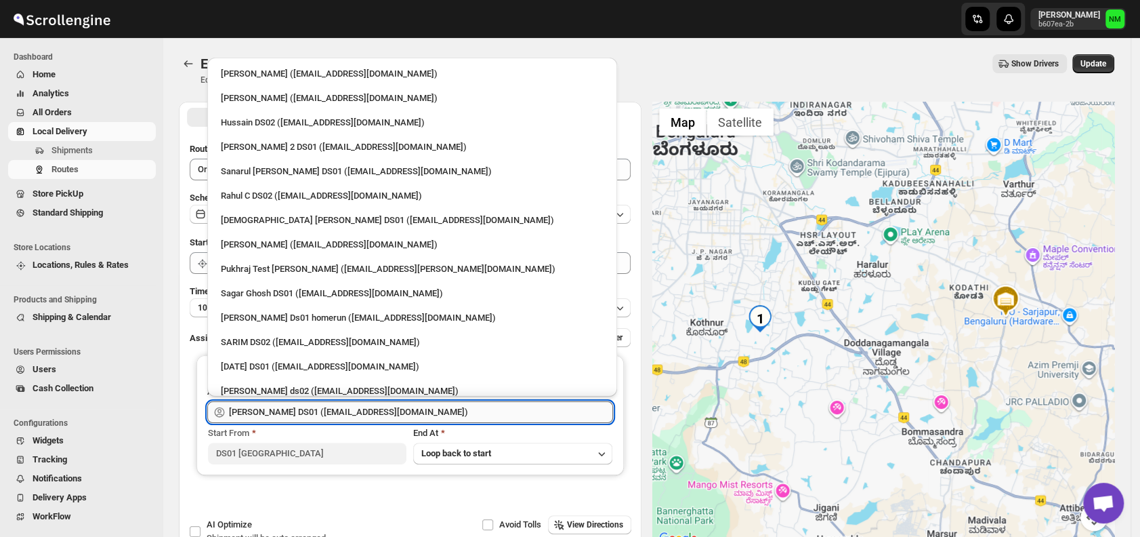
click at [522, 401] on input "[PERSON_NAME] DS01 ([EMAIL_ADDRESS][DOMAIN_NAME])" at bounding box center [421, 412] width 384 height 22
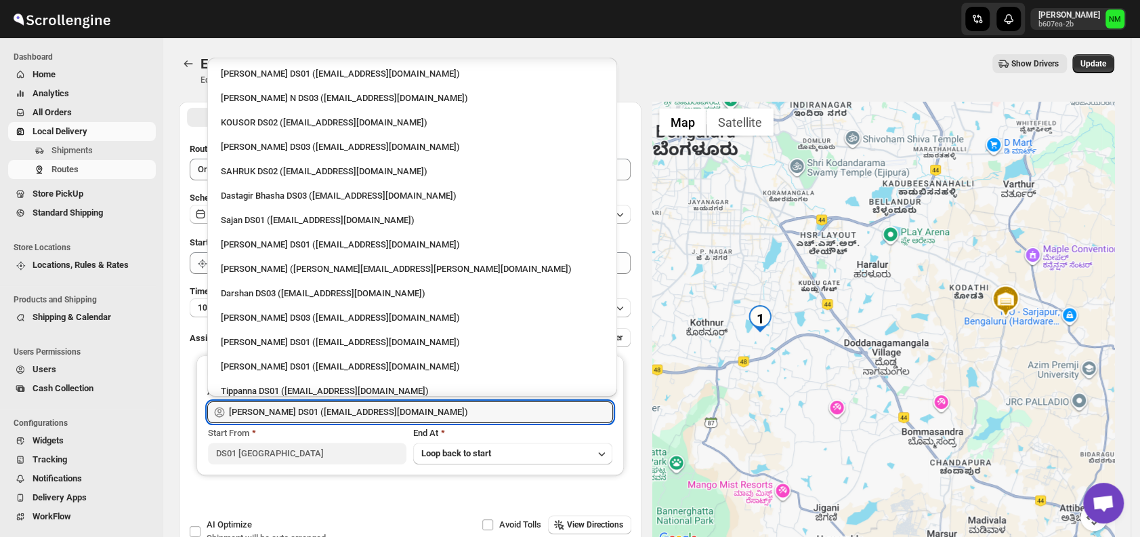
scroll to position [862, 0]
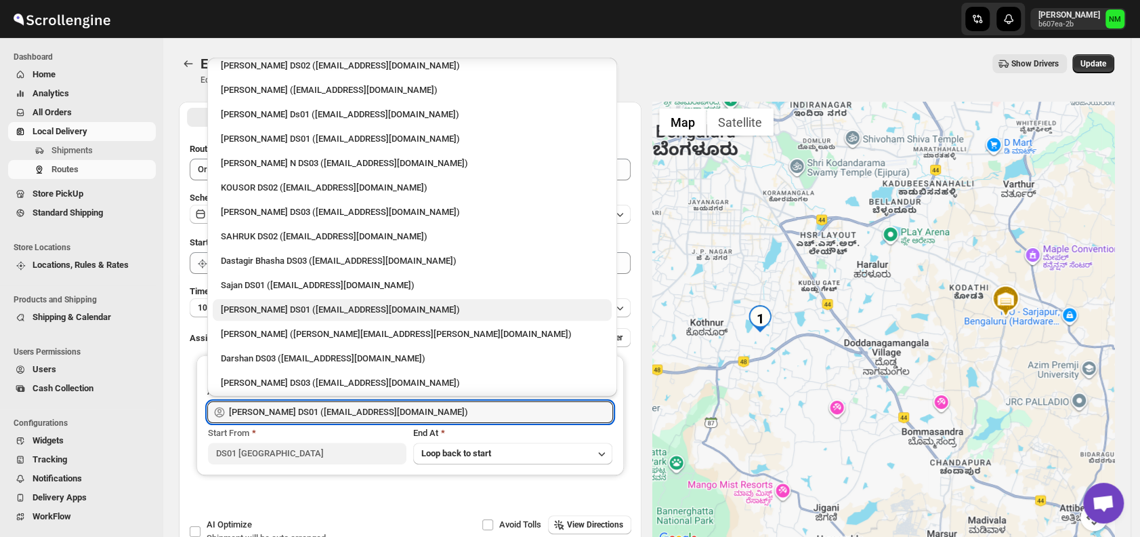
click at [271, 303] on div "[PERSON_NAME] DS01 ([EMAIL_ADDRESS][DOMAIN_NAME])" at bounding box center [412, 310] width 383 height 14
type input "[PERSON_NAME] DS01 ([EMAIL_ADDRESS][DOMAIN_NAME])"
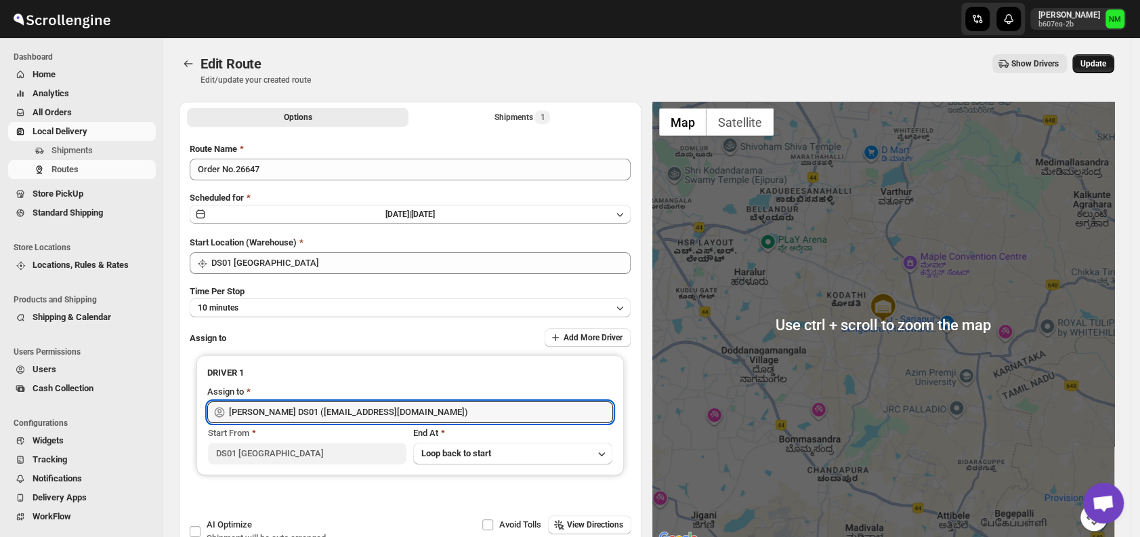
click at [1099, 68] on span "Update" at bounding box center [1094, 63] width 26 height 11
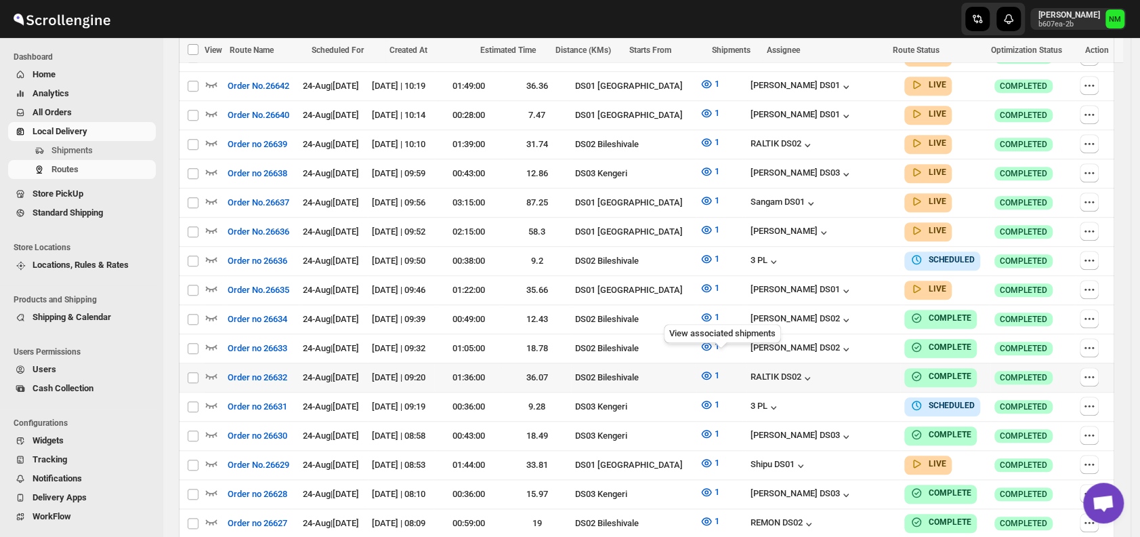
scroll to position [571, 0]
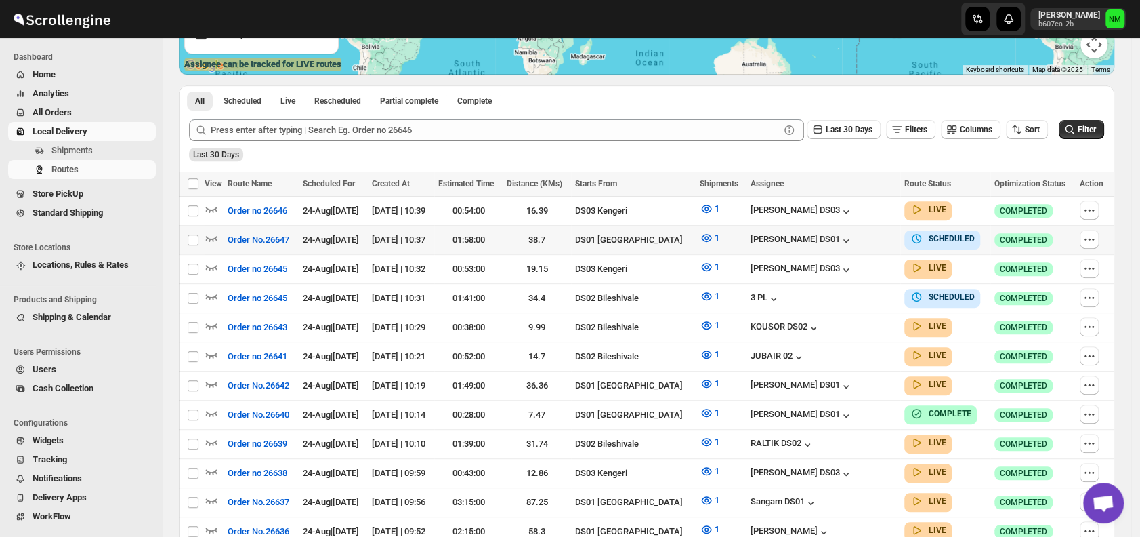
scroll to position [271, 0]
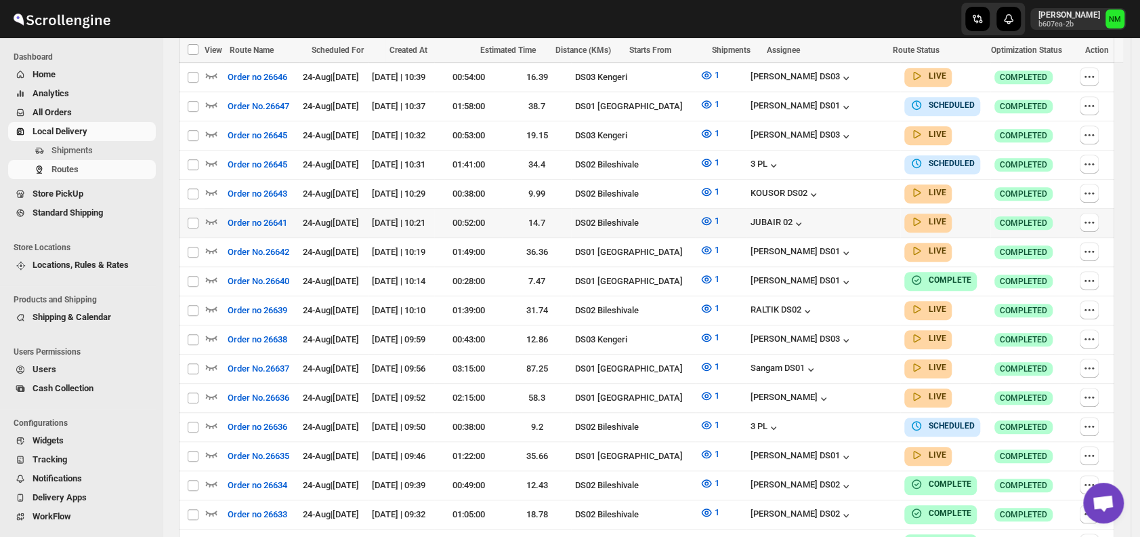
scroll to position [408, 0]
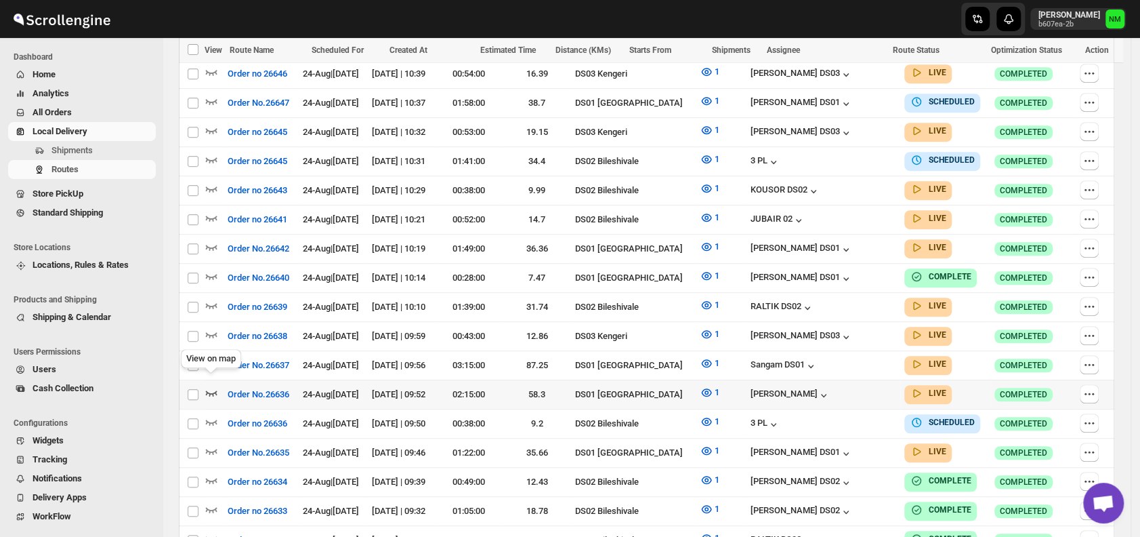
click at [210, 390] on icon "button" at bounding box center [212, 392] width 12 height 5
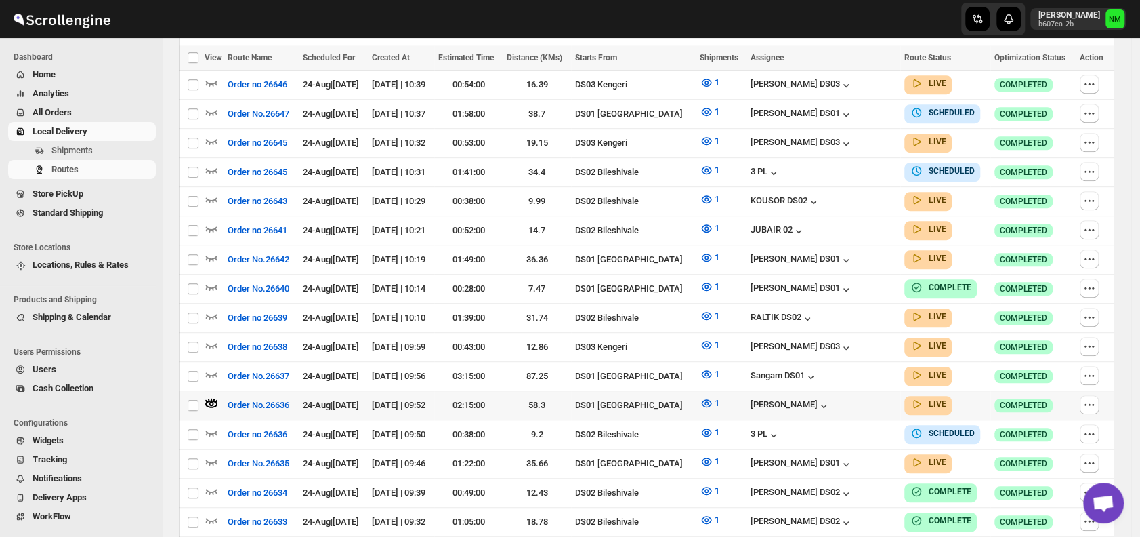
scroll to position [0, 0]
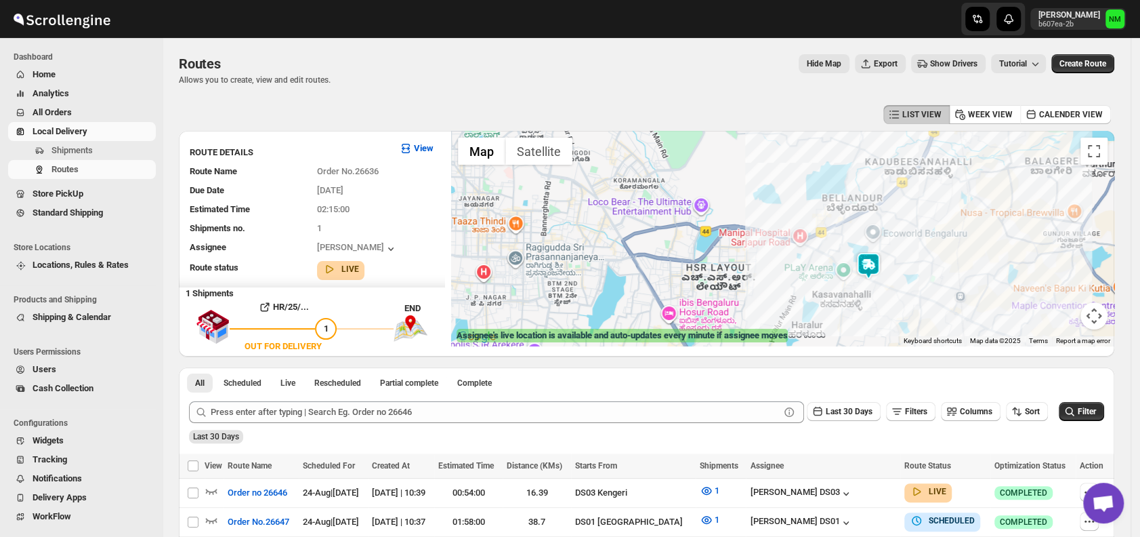
click at [868, 271] on img at bounding box center [868, 265] width 27 height 27
click at [930, 203] on button "Close" at bounding box center [913, 201] width 33 height 33
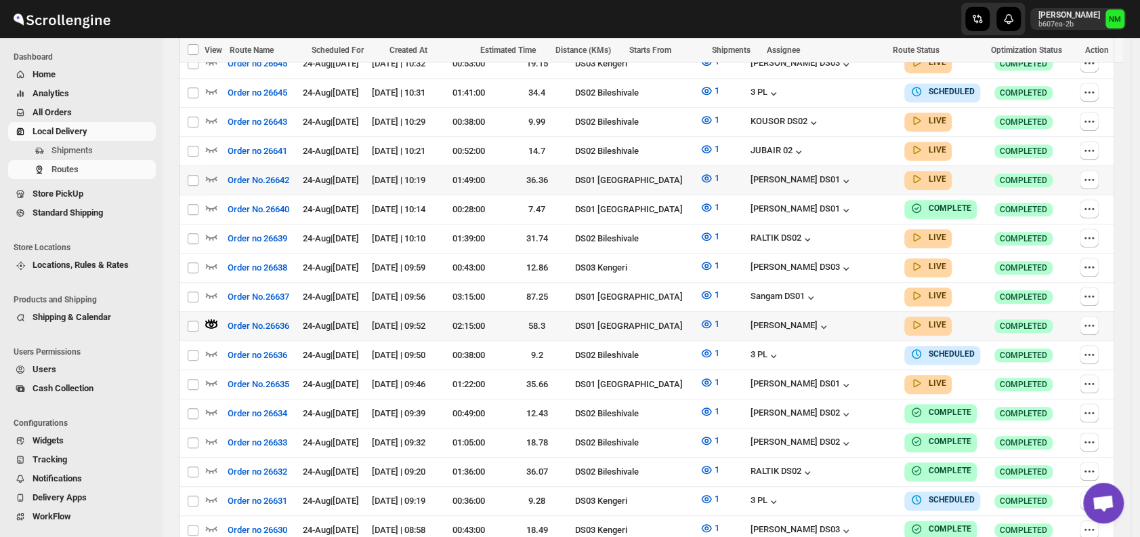
scroll to position [488, 0]
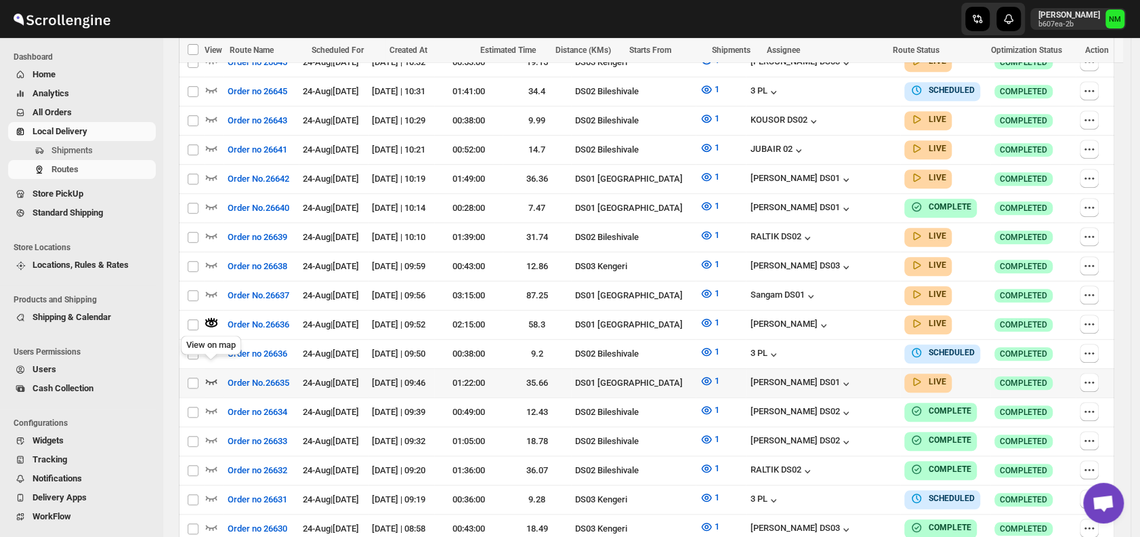
click at [209, 374] on icon "button" at bounding box center [212, 381] width 14 height 14
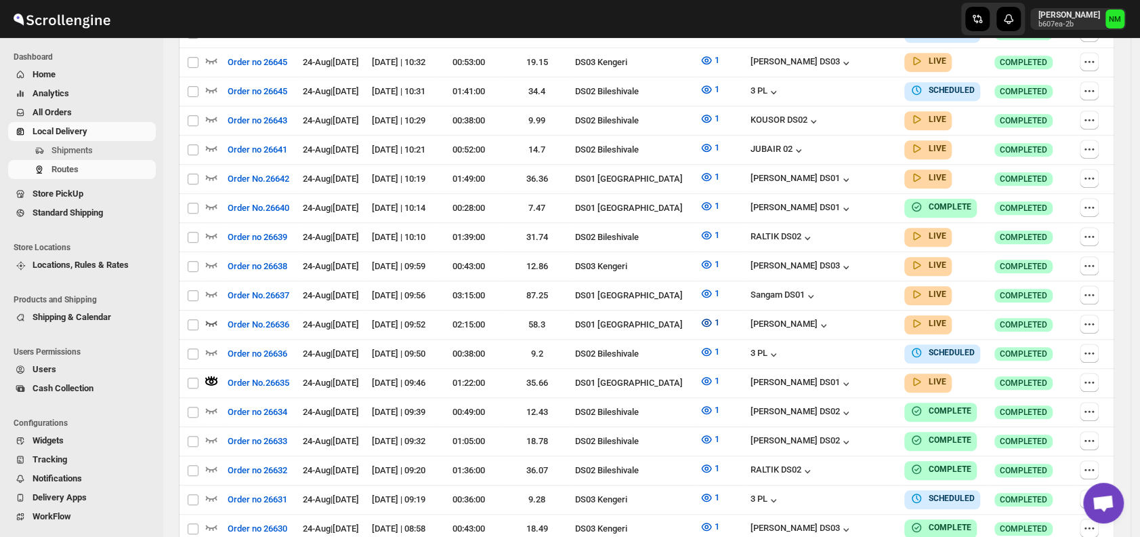
scroll to position [0, 0]
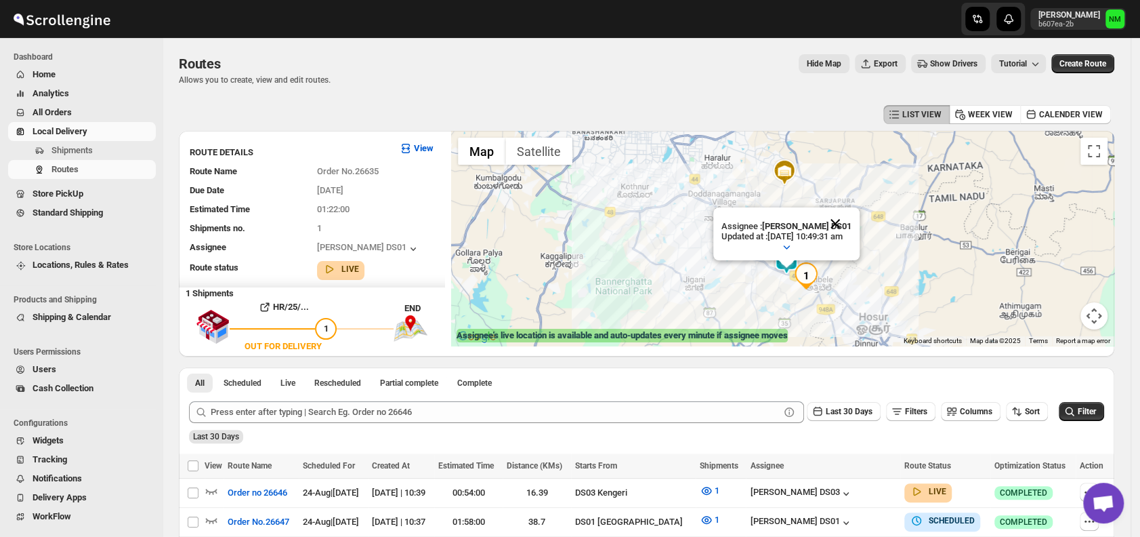
click at [848, 225] on button "Close" at bounding box center [835, 223] width 33 height 33
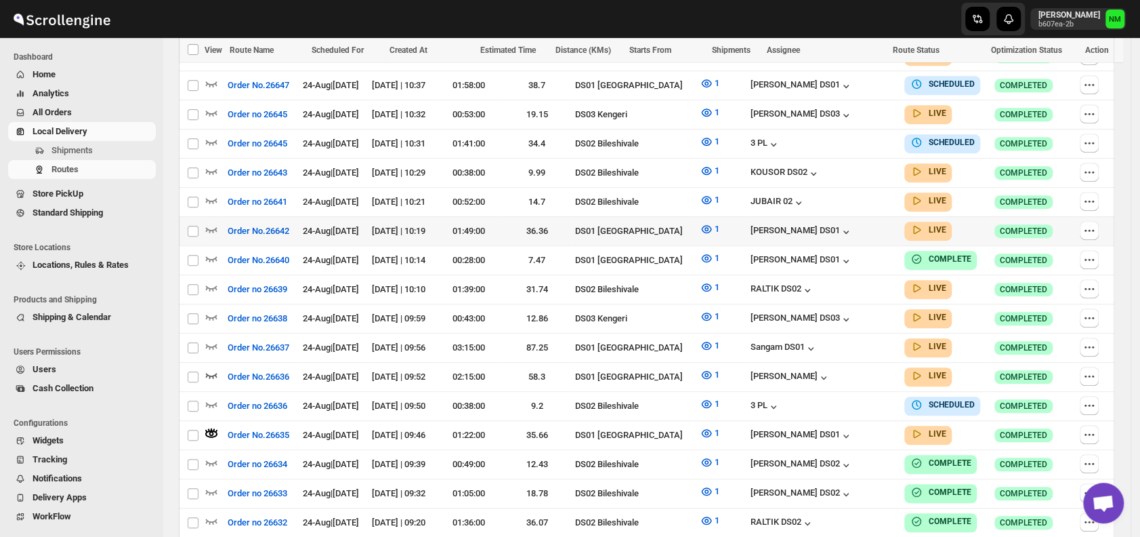
scroll to position [437, 0]
click at [207, 367] on icon "button" at bounding box center [212, 374] width 14 height 14
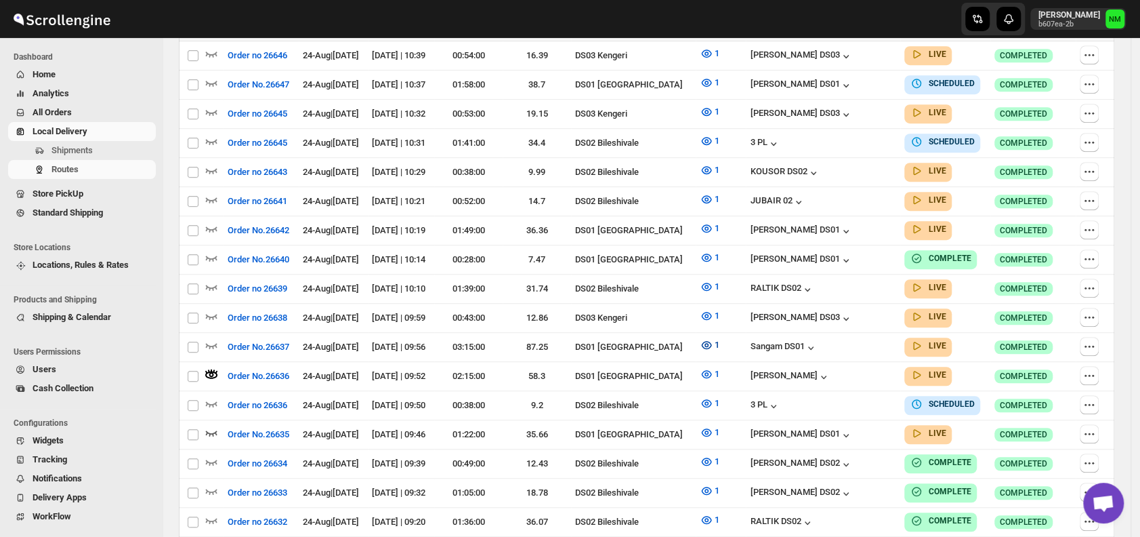
scroll to position [0, 0]
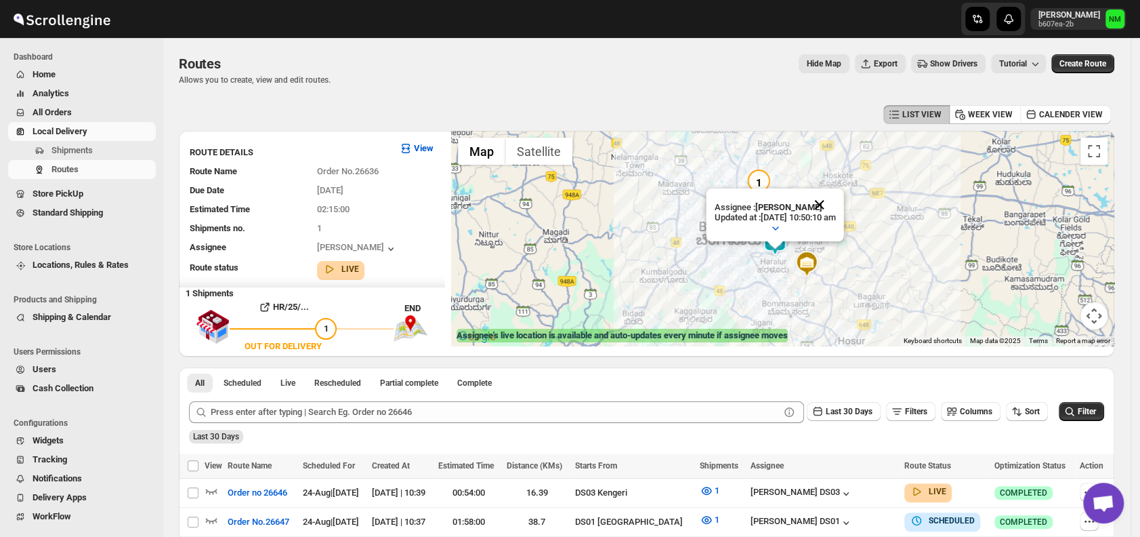
click at [836, 205] on button "Close" at bounding box center [820, 204] width 33 height 33
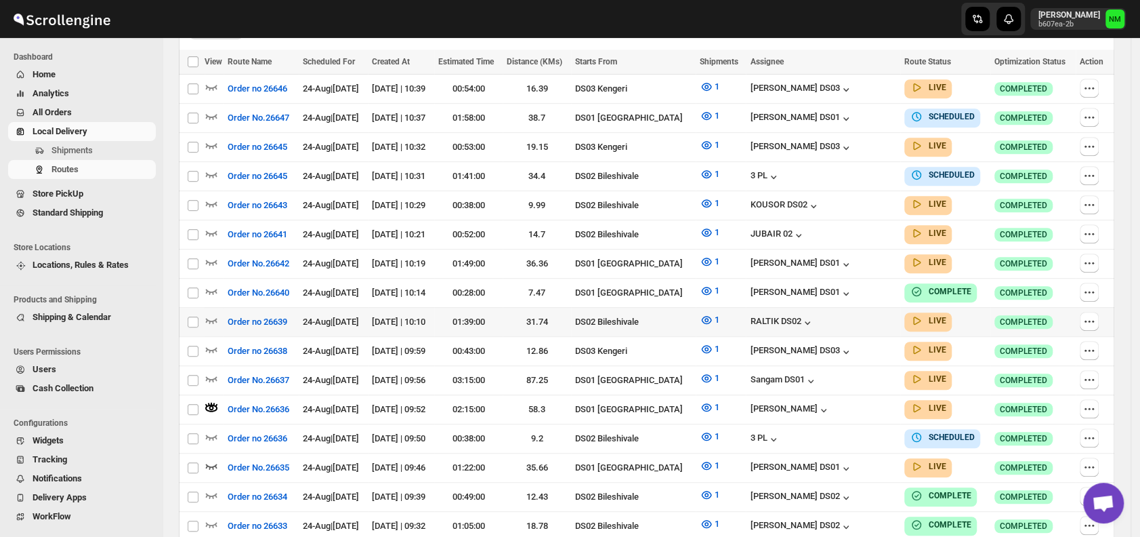
scroll to position [355, 0]
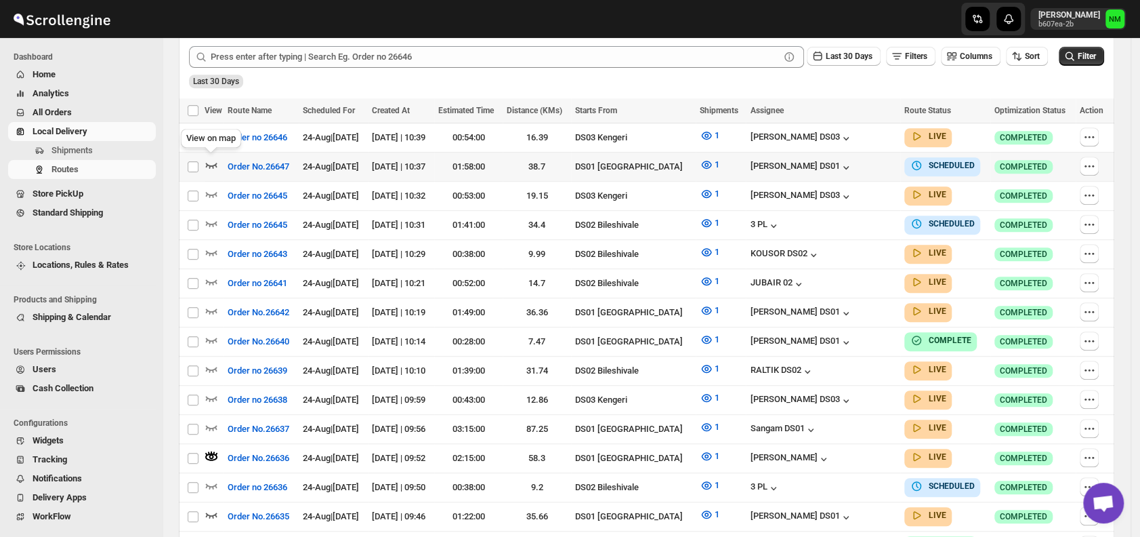
click at [213, 164] on icon "button" at bounding box center [212, 165] width 12 height 5
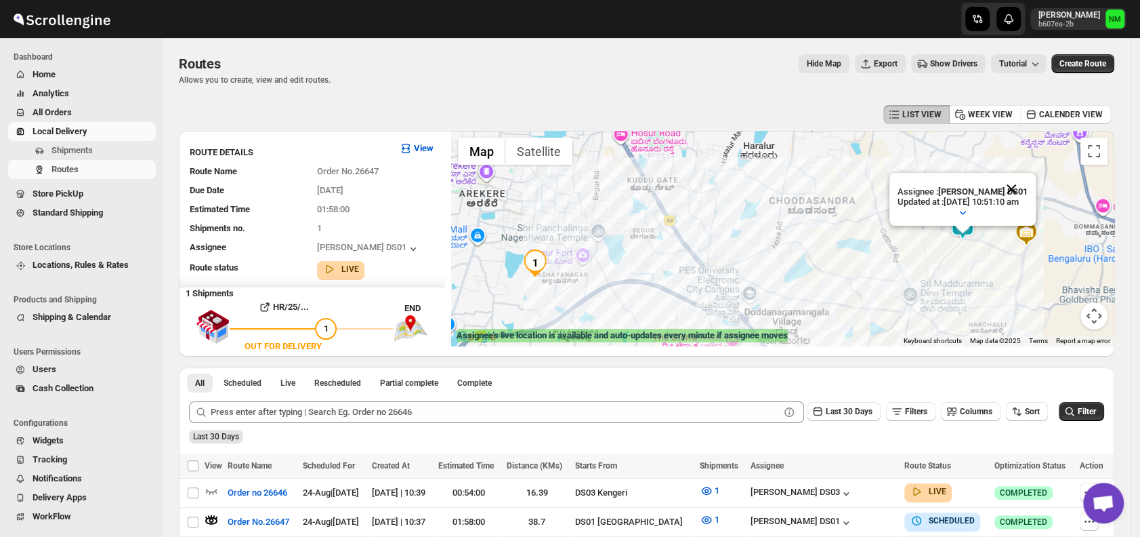
click at [1028, 187] on button "Close" at bounding box center [1011, 189] width 33 height 33
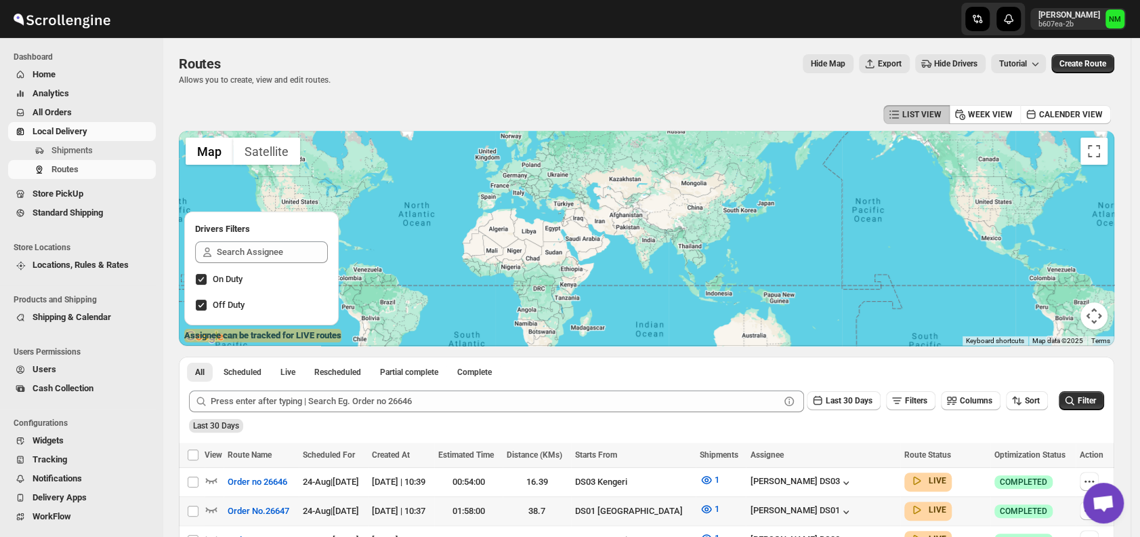
scroll to position [167, 0]
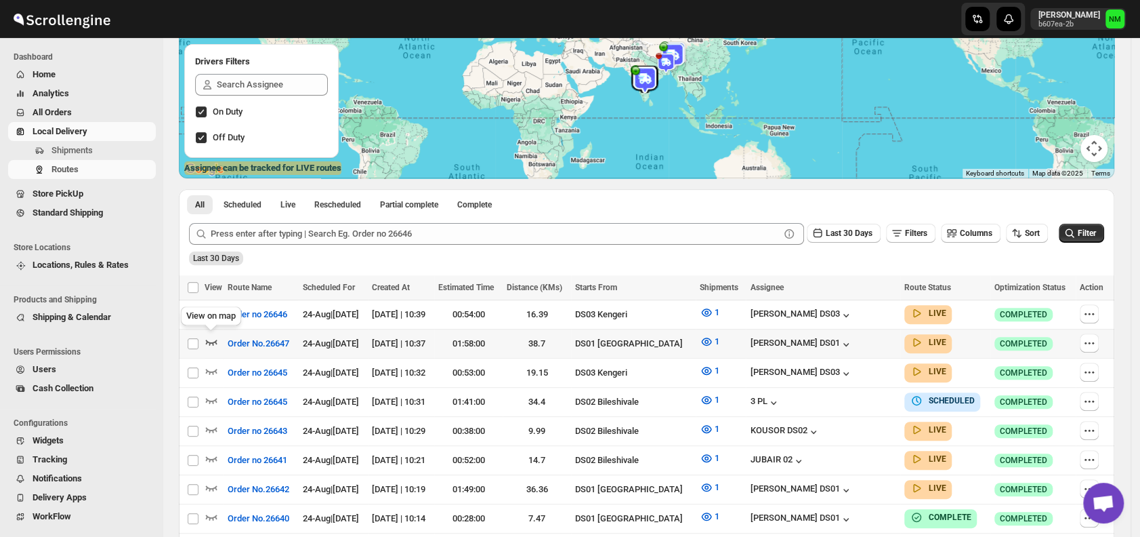
click at [210, 341] on icon "button" at bounding box center [212, 341] width 12 height 5
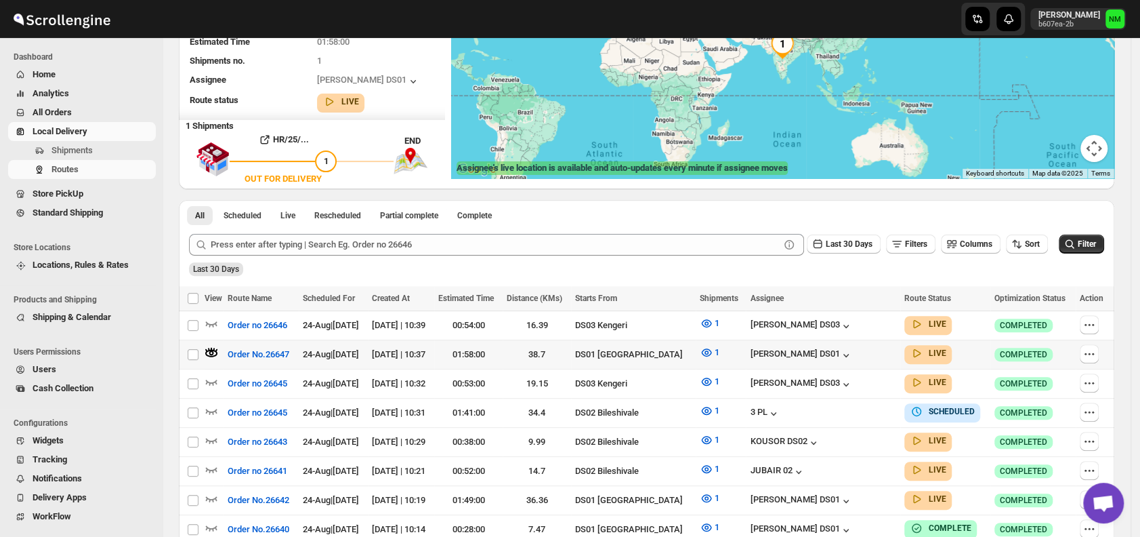
scroll to position [0, 0]
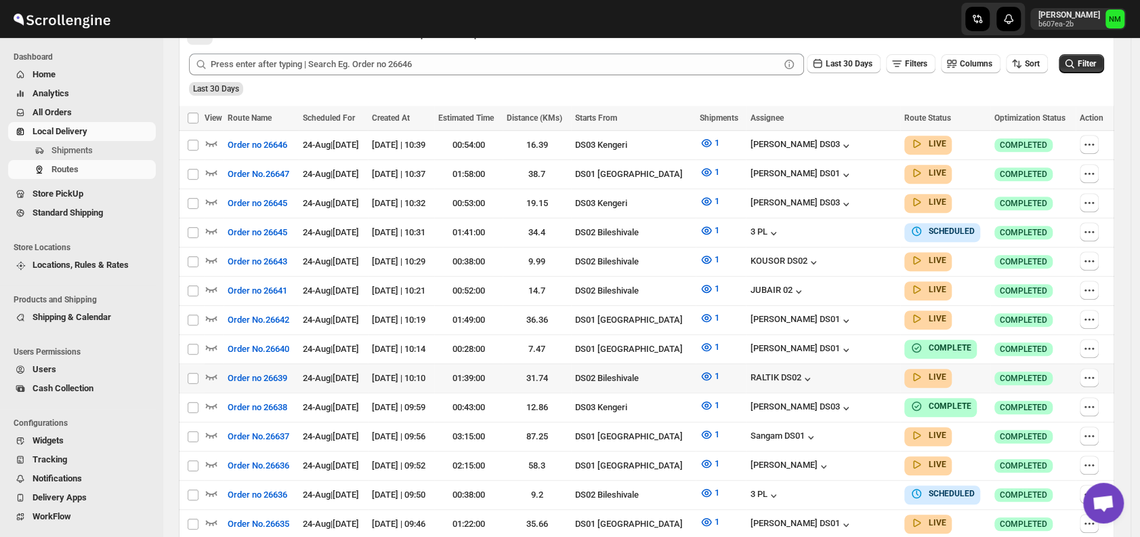
scroll to position [341, 0]
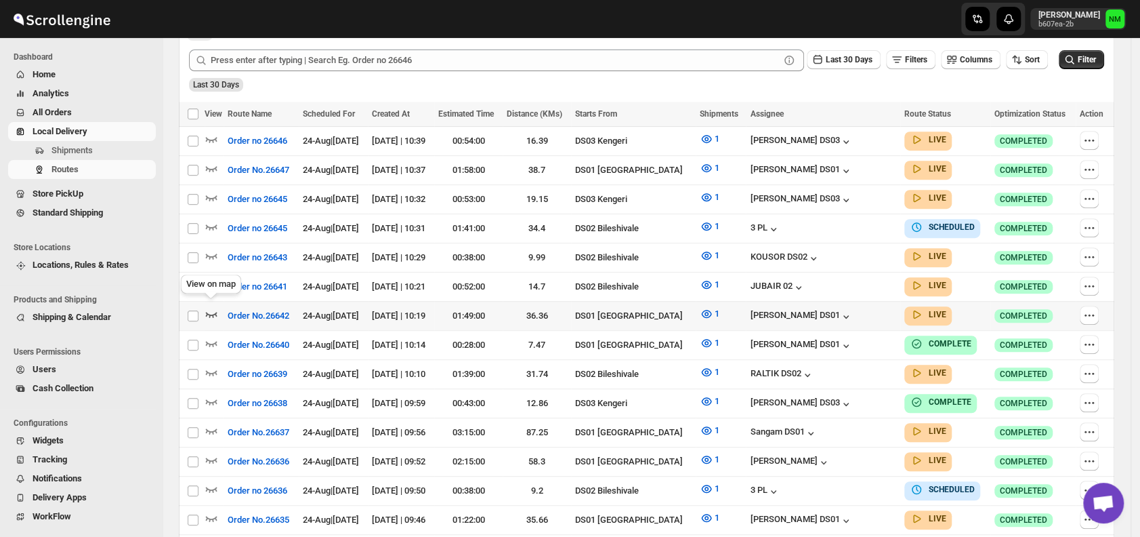
click at [211, 307] on icon "button" at bounding box center [212, 314] width 14 height 14
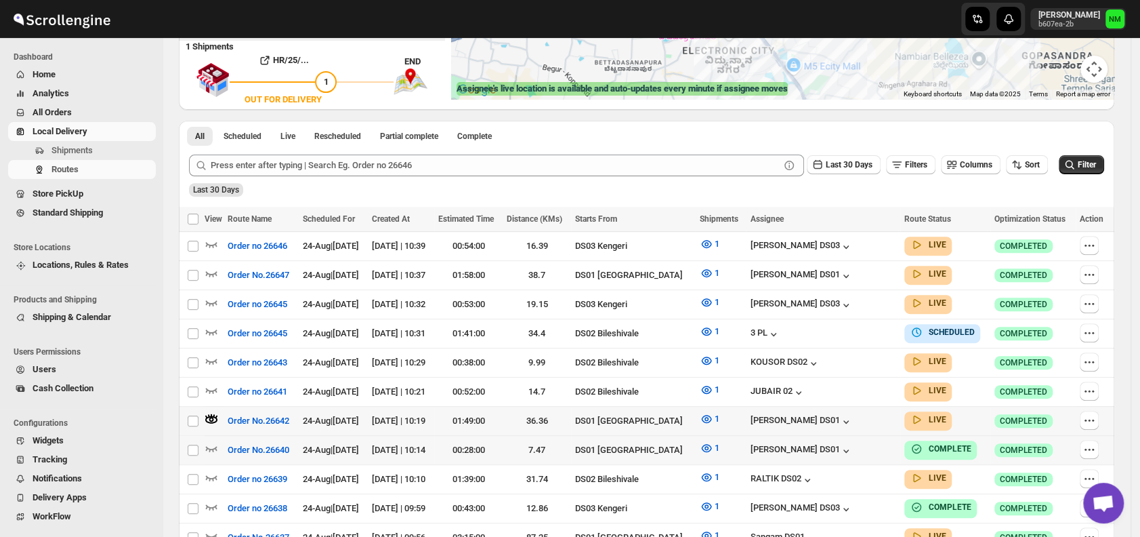
scroll to position [320, 0]
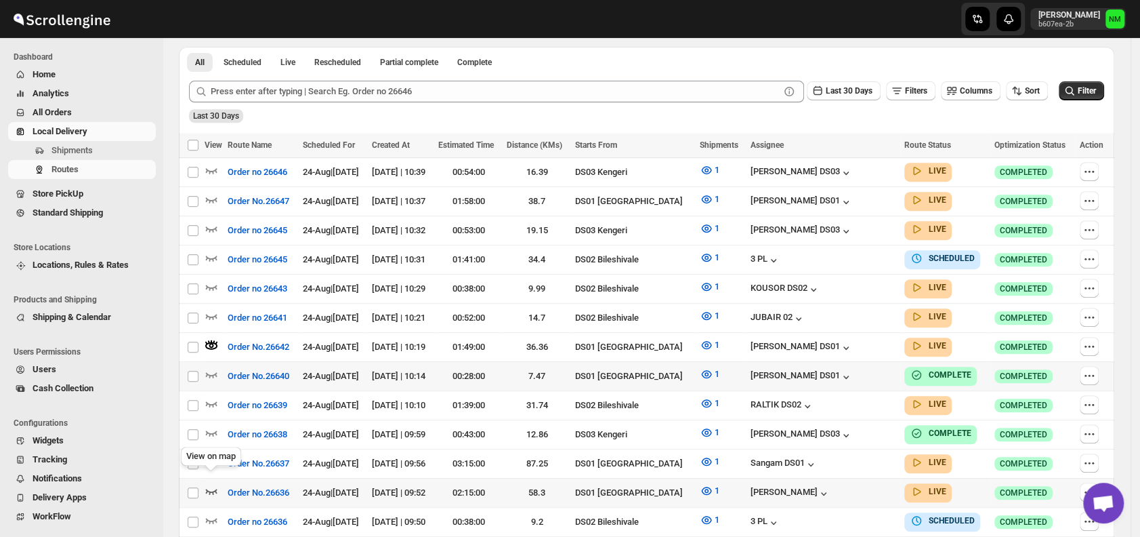
click at [211, 488] on icon "button" at bounding box center [212, 490] width 12 height 5
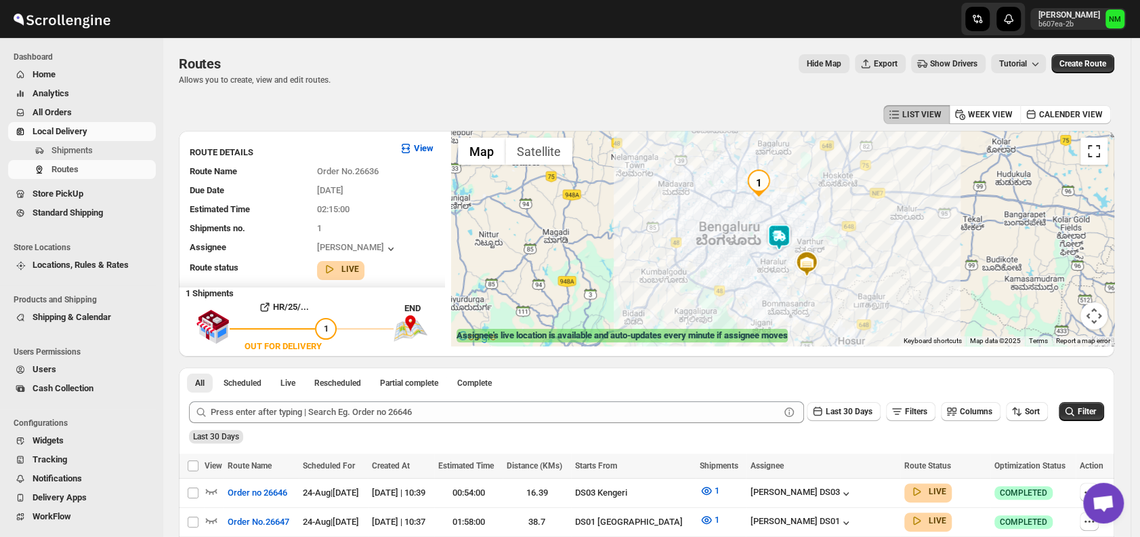
click at [1100, 152] on button "Toggle fullscreen view" at bounding box center [1094, 151] width 27 height 27
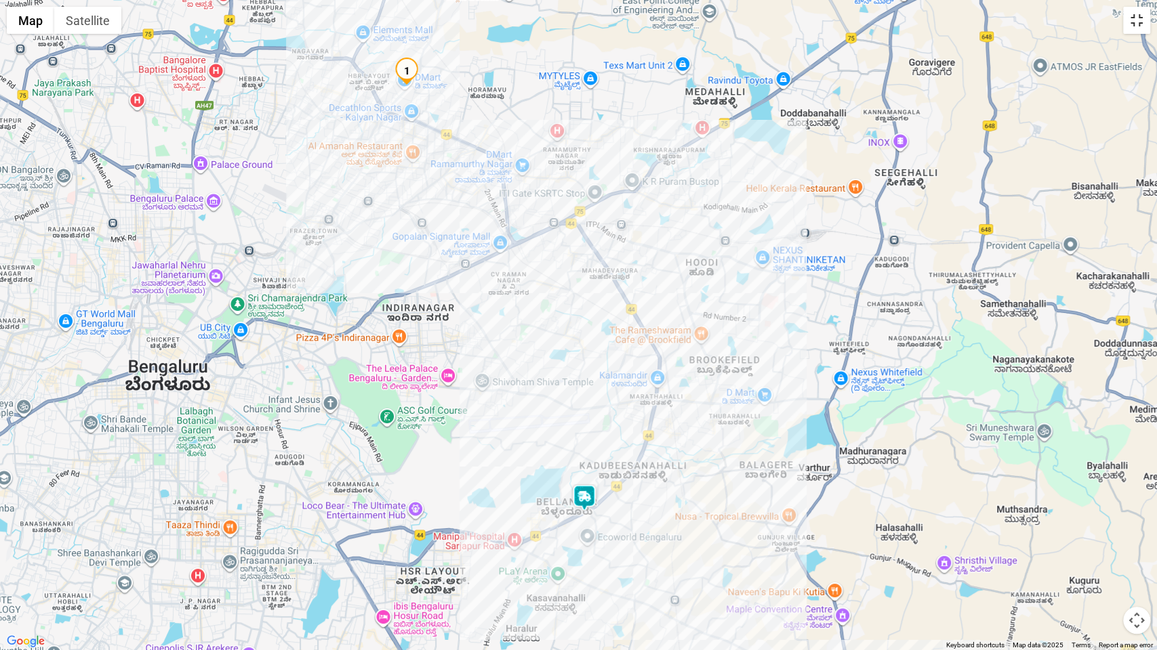
click at [1140, 32] on button "Toggle fullscreen view" at bounding box center [1136, 20] width 27 height 27
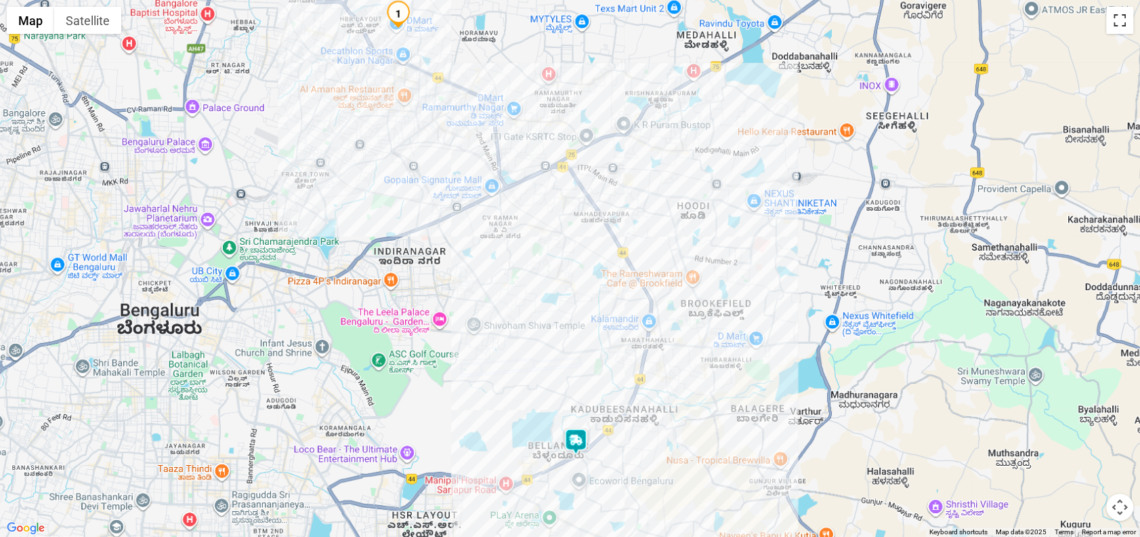
scroll to position [39, 0]
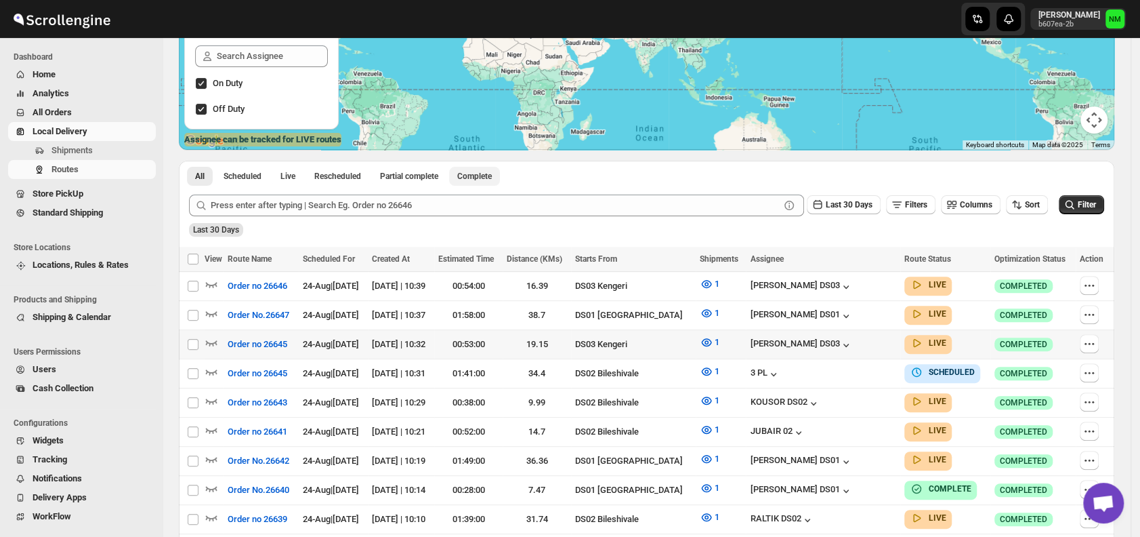
scroll to position [199, 0]
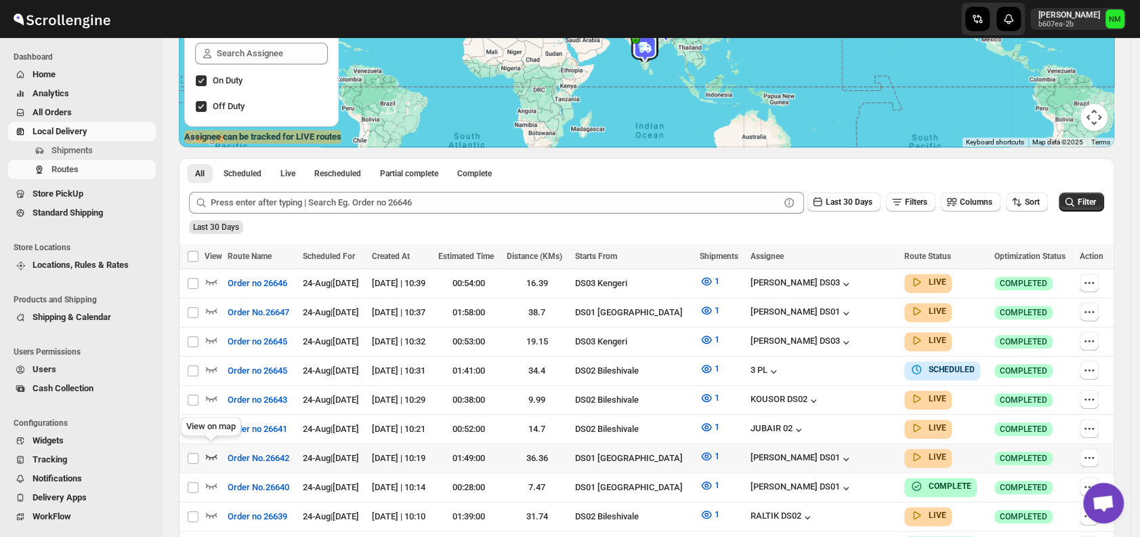
click at [216, 449] on icon "button" at bounding box center [212, 456] width 14 height 14
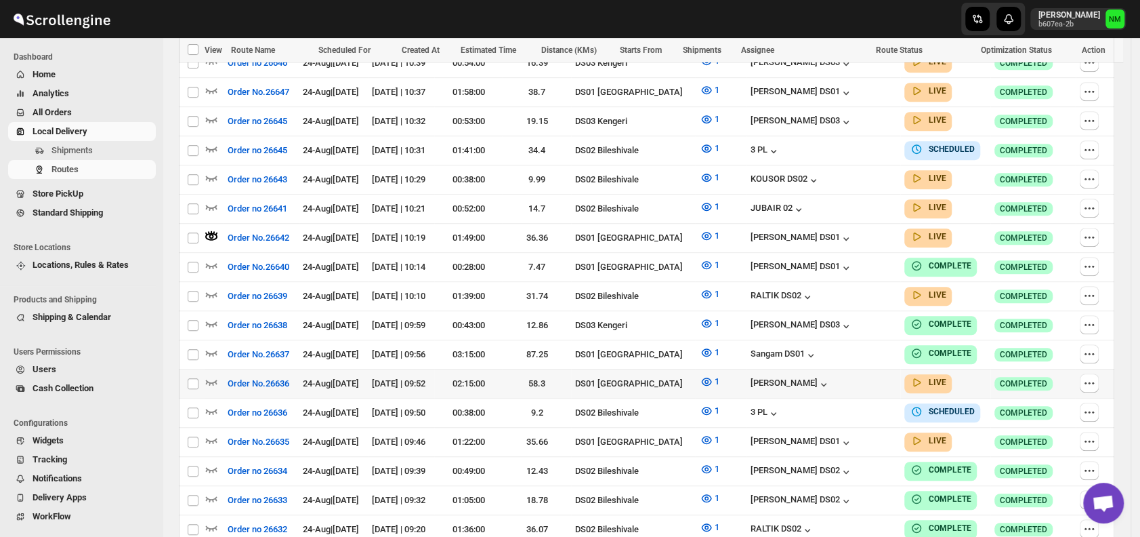
scroll to position [431, 0]
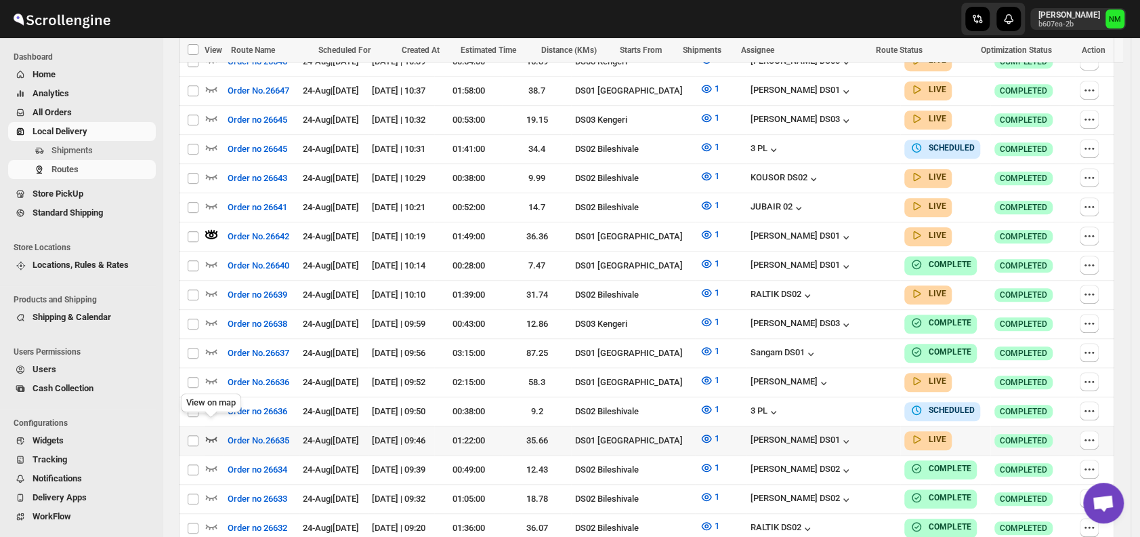
click at [205, 432] on icon "button" at bounding box center [212, 439] width 14 height 14
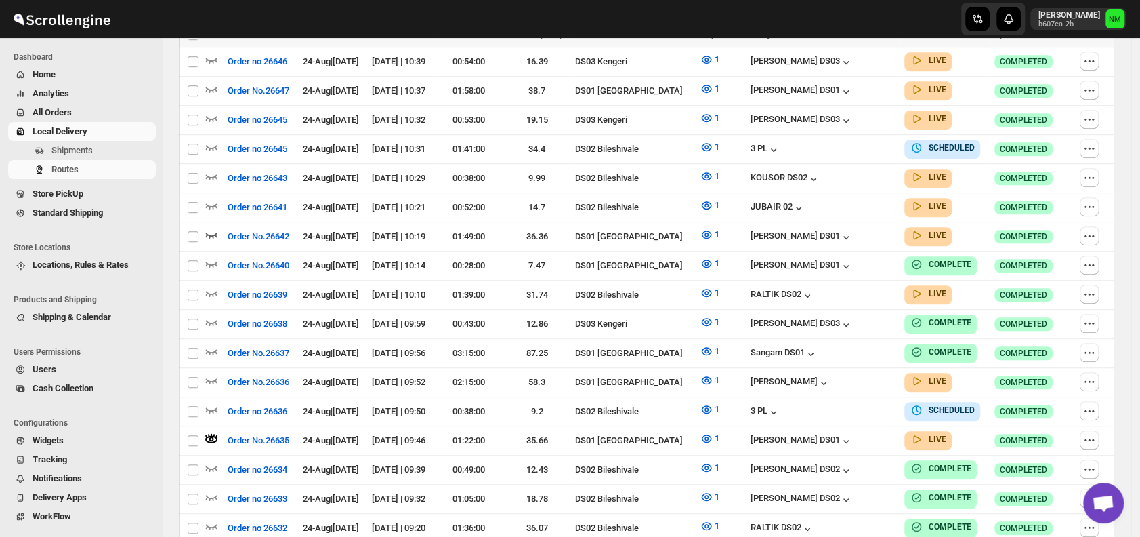
scroll to position [0, 0]
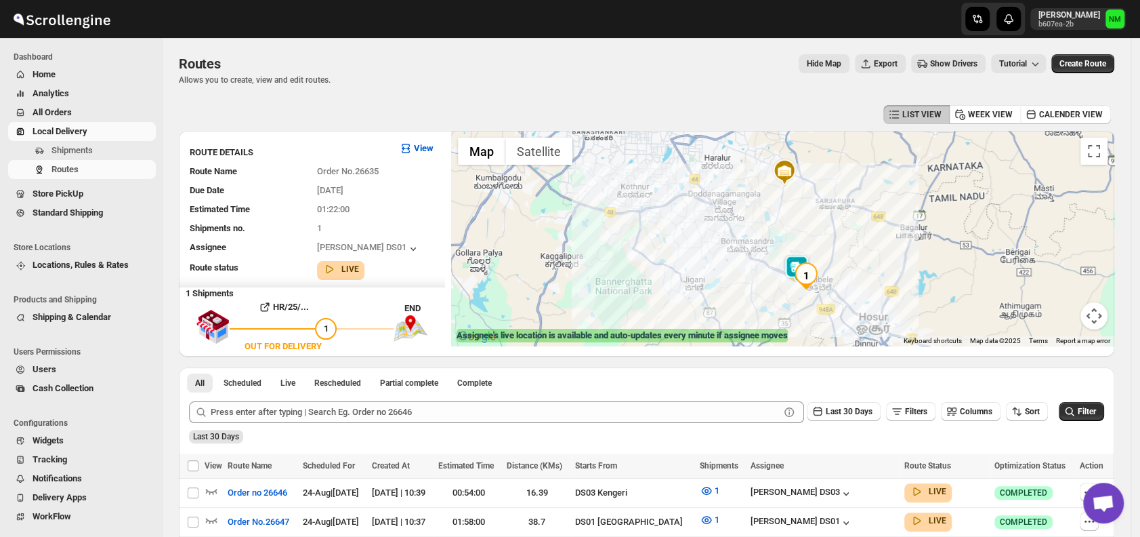
click at [794, 277] on img at bounding box center [796, 268] width 27 height 27
click at [862, 202] on button "Close" at bounding box center [845, 204] width 33 height 33
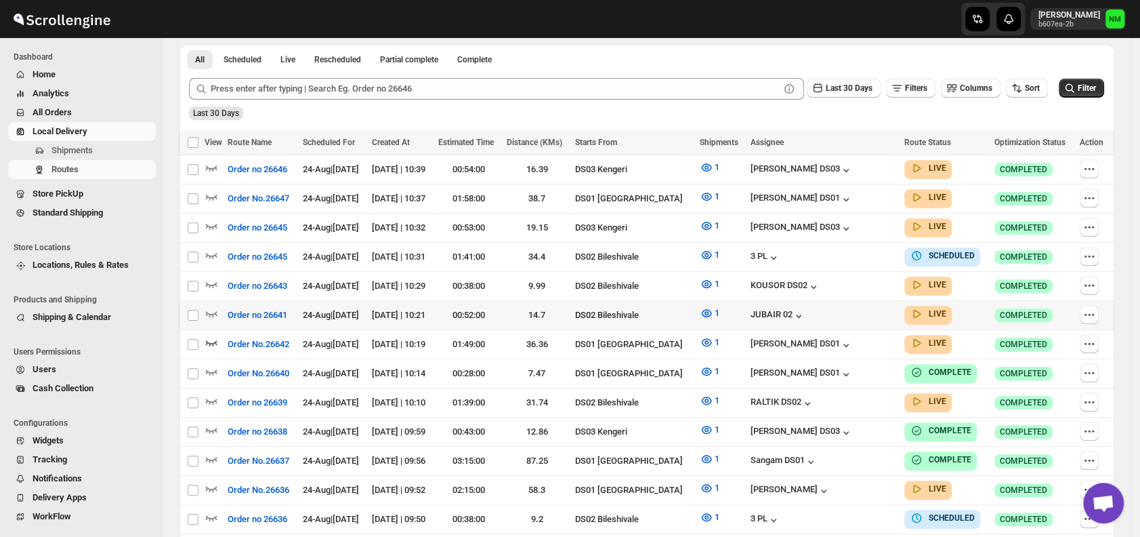
scroll to position [327, 0]
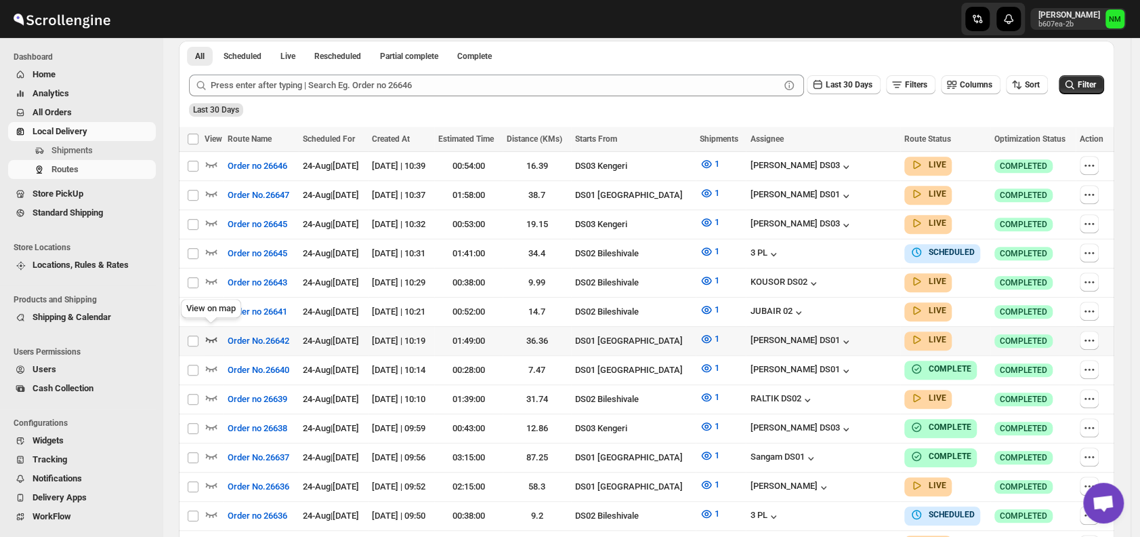
click at [215, 337] on icon "button" at bounding box center [212, 339] width 12 height 5
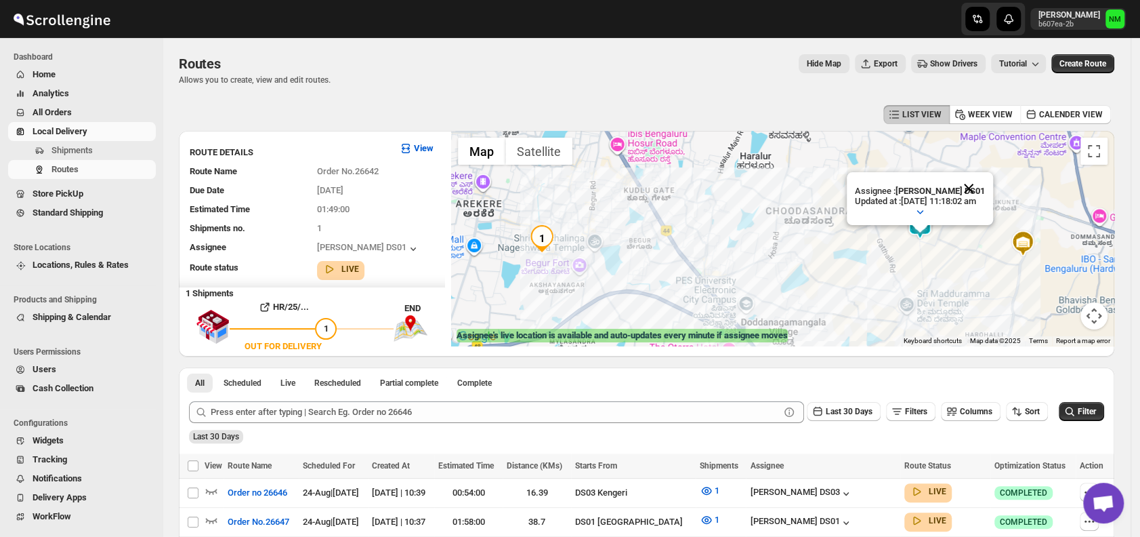
click at [985, 191] on button "Close" at bounding box center [969, 188] width 33 height 33
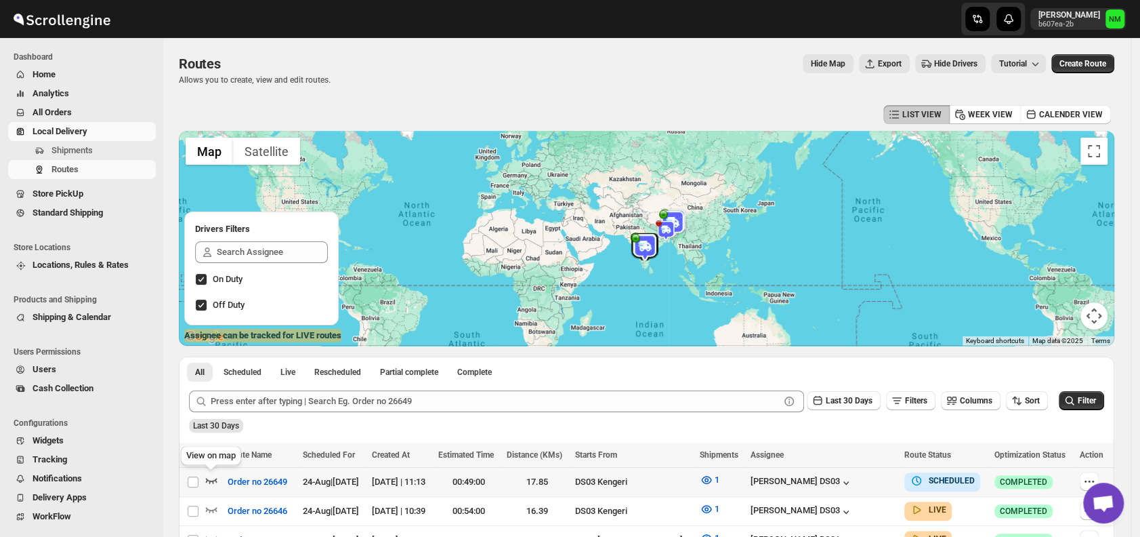
click at [213, 480] on icon "button" at bounding box center [212, 480] width 12 height 5
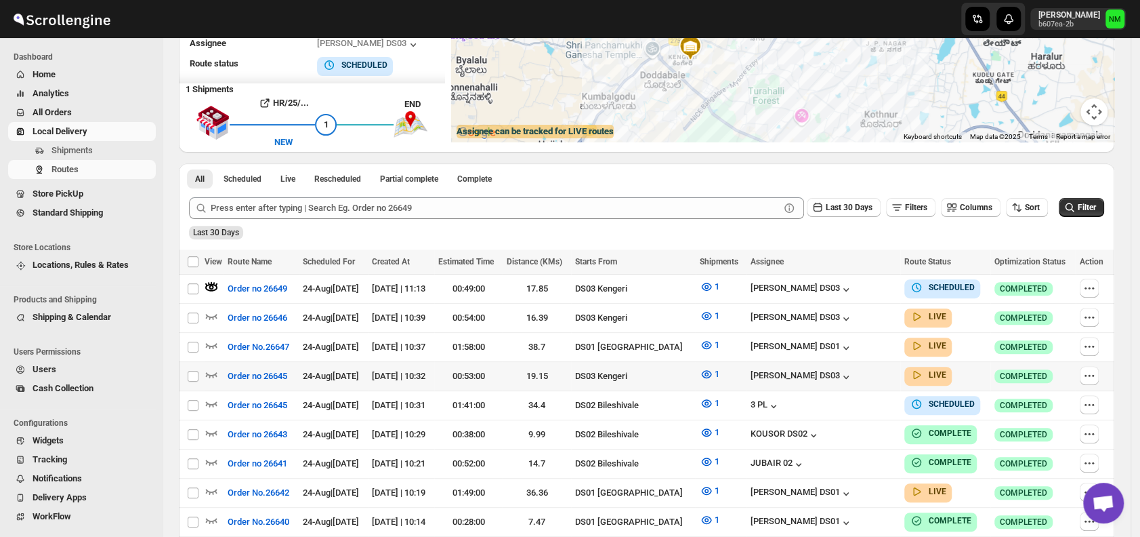
scroll to position [205, 0]
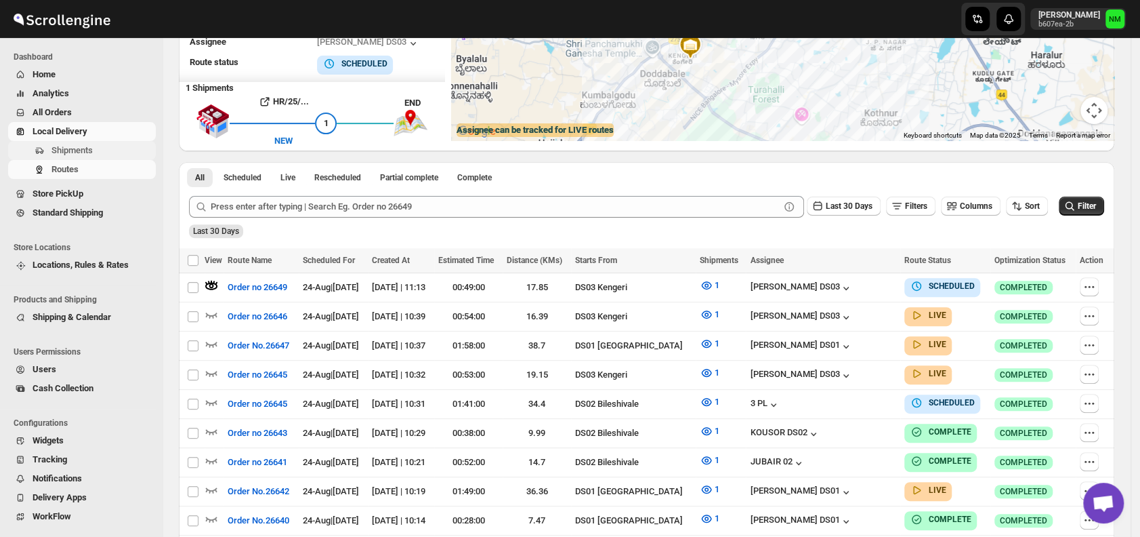
click at [100, 146] on span "Shipments" at bounding box center [102, 151] width 102 height 14
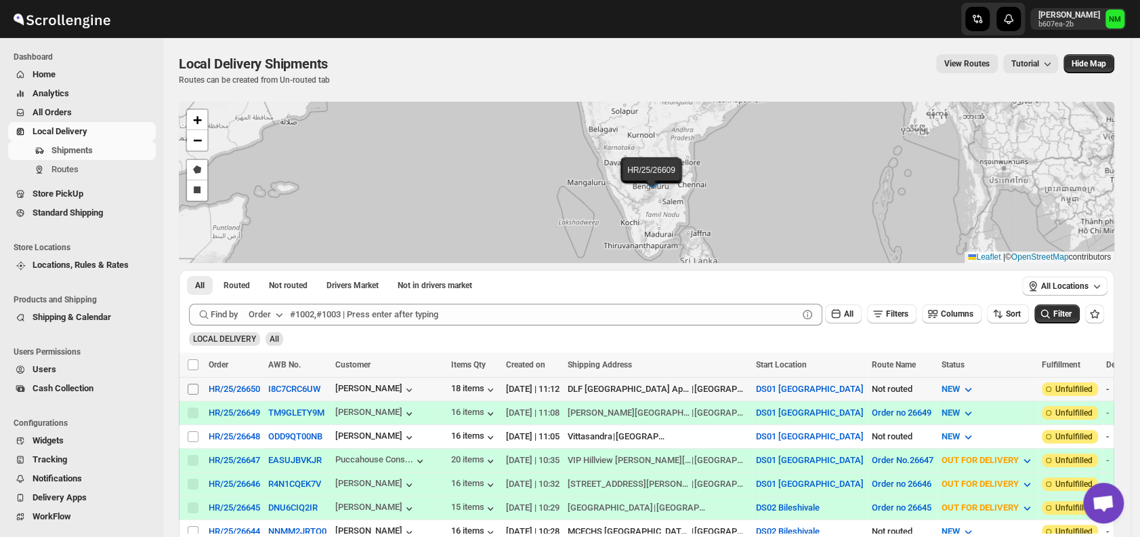
click at [194, 387] on input "Select shipment" at bounding box center [193, 388] width 11 height 11
checkbox input "true"
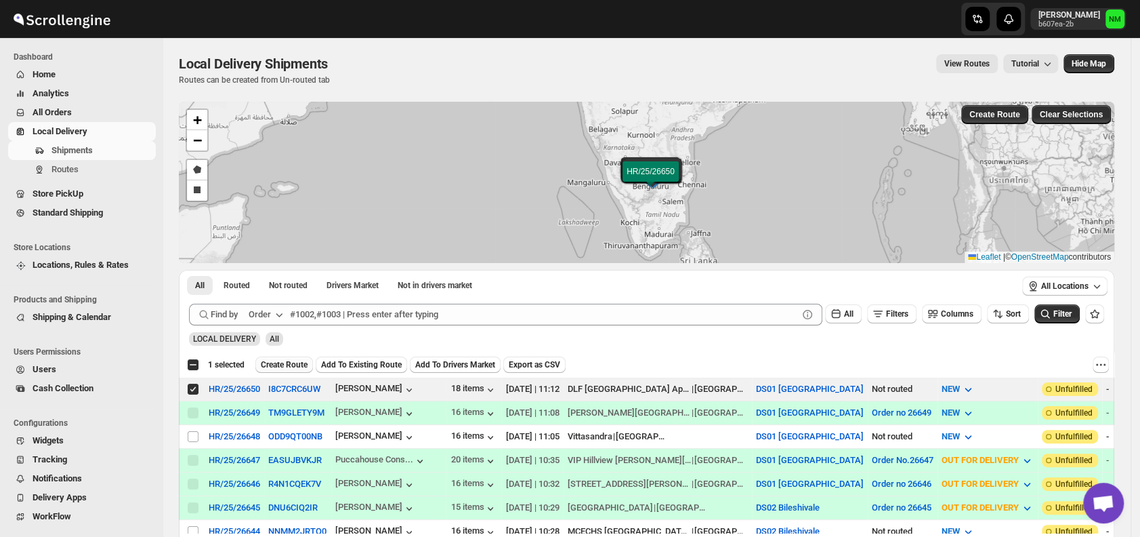
click at [289, 364] on span "Create Route" at bounding box center [284, 364] width 47 height 11
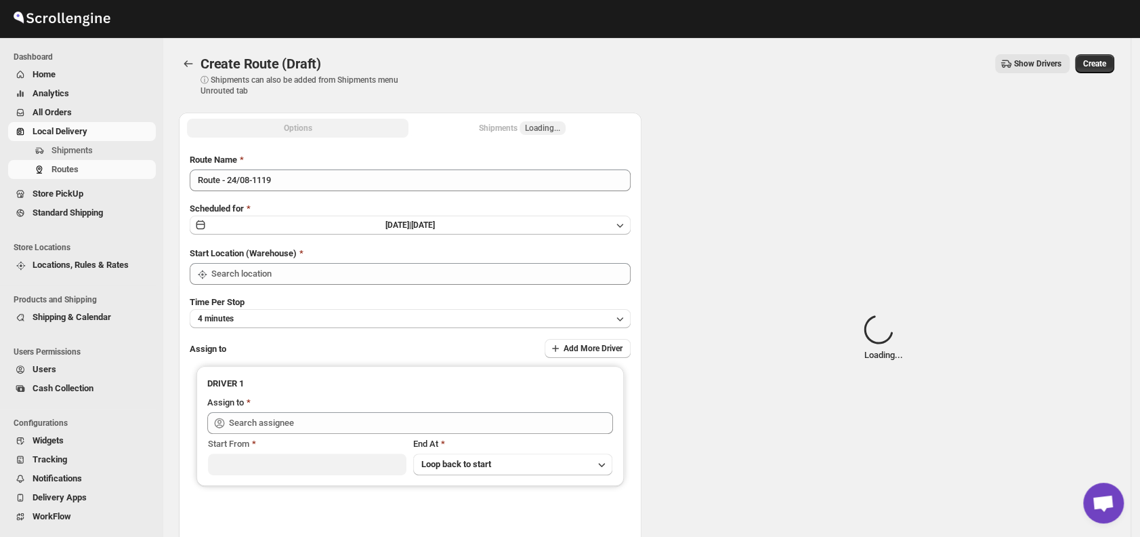
type input "DS01 [GEOGRAPHIC_DATA]"
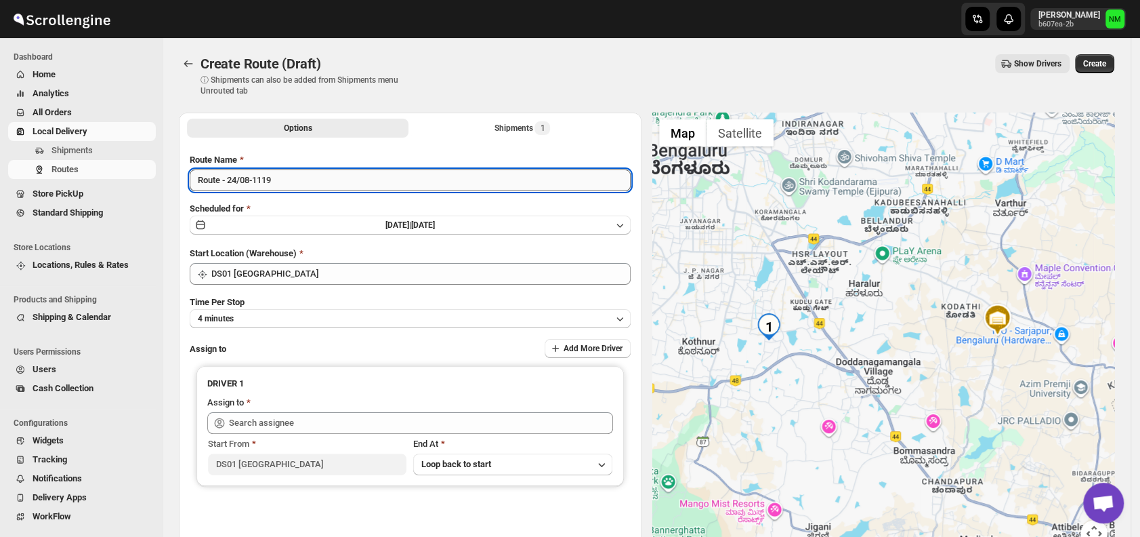
click at [332, 175] on input "Route - 24/08-1119" at bounding box center [410, 180] width 441 height 22
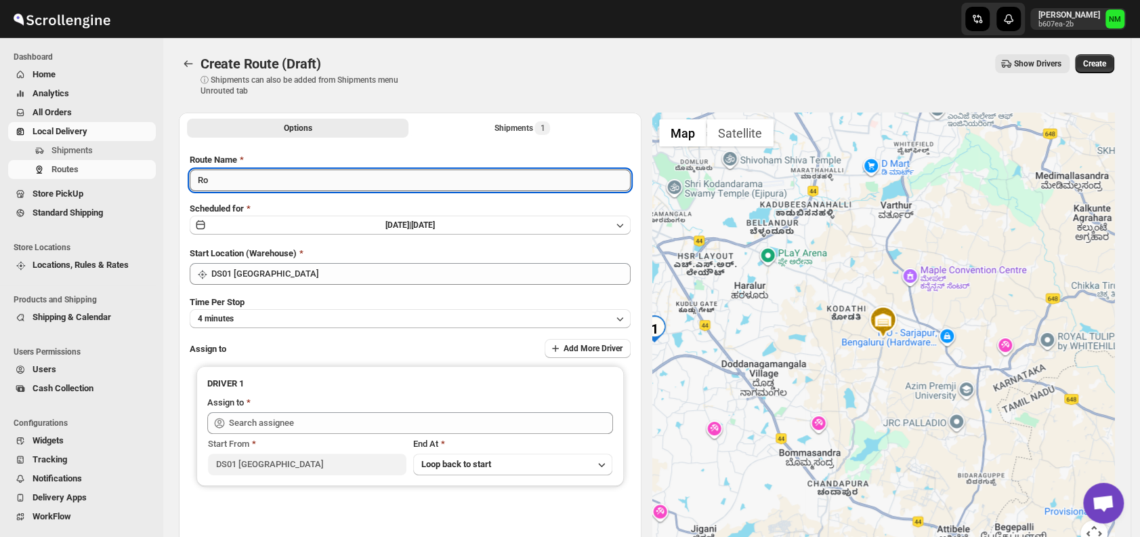
type input "R"
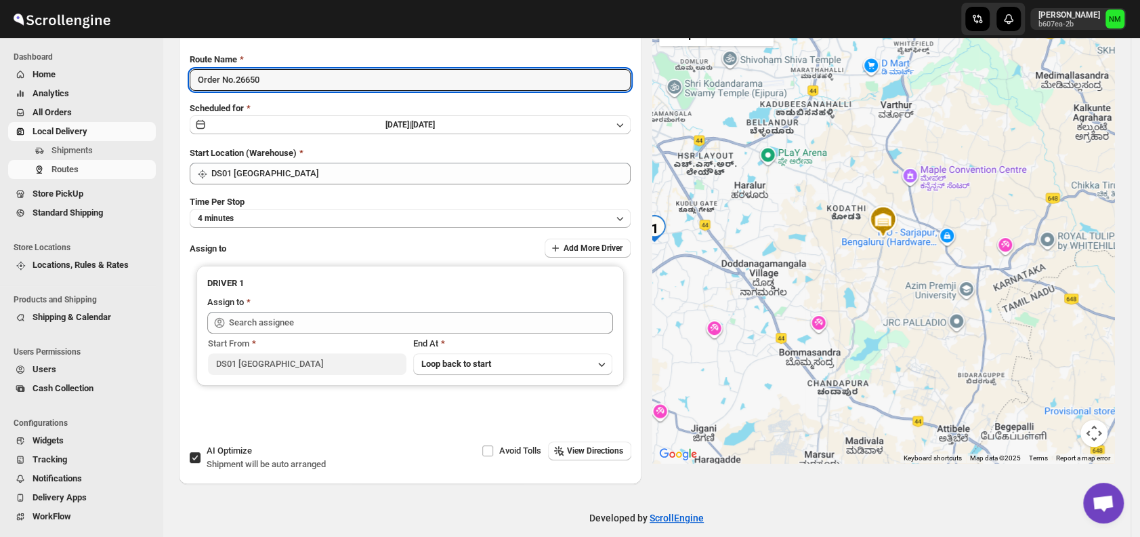
scroll to position [114, 0]
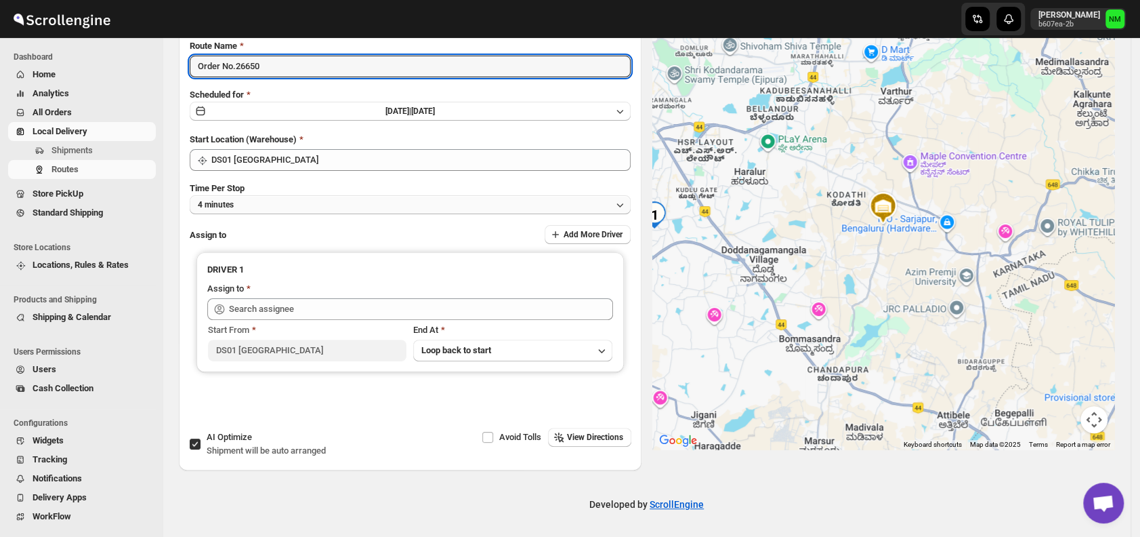
type input "Order No.26650"
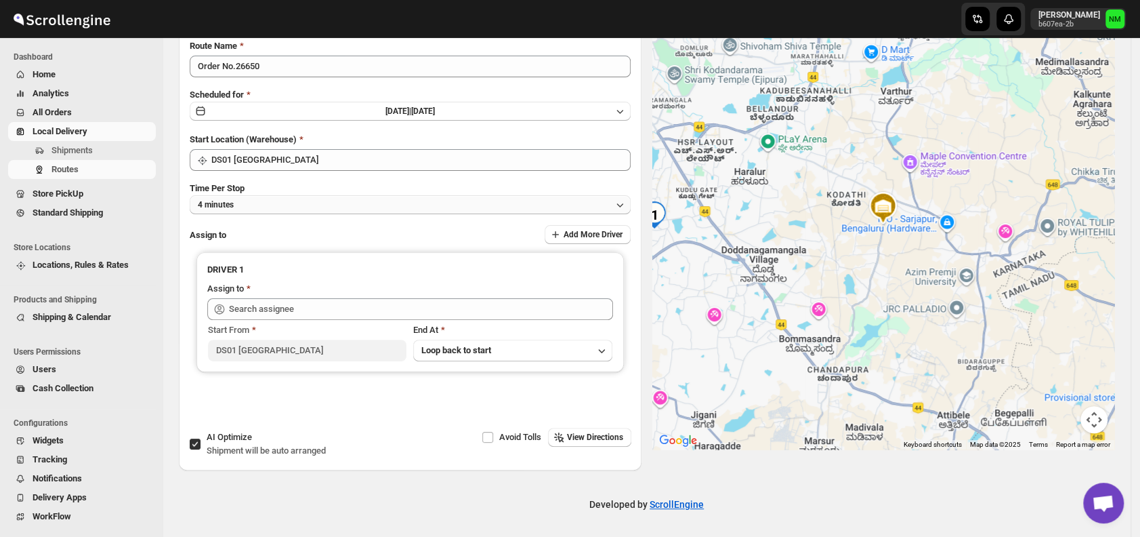
click at [263, 201] on button "4 minutes" at bounding box center [410, 204] width 441 height 19
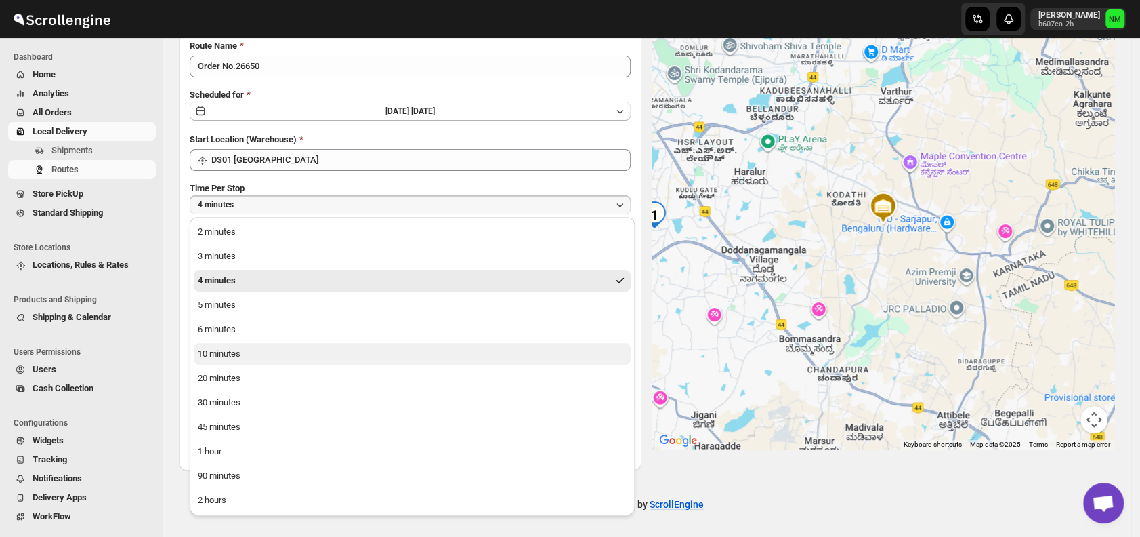
click at [271, 354] on button "10 minutes" at bounding box center [412, 354] width 437 height 22
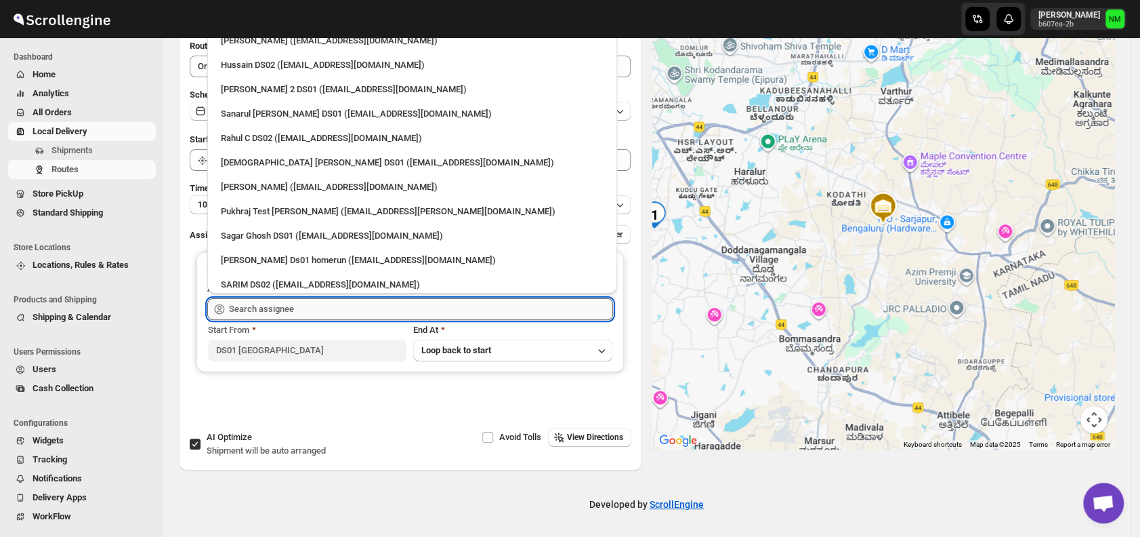
click at [315, 308] on input "text" at bounding box center [421, 309] width 384 height 22
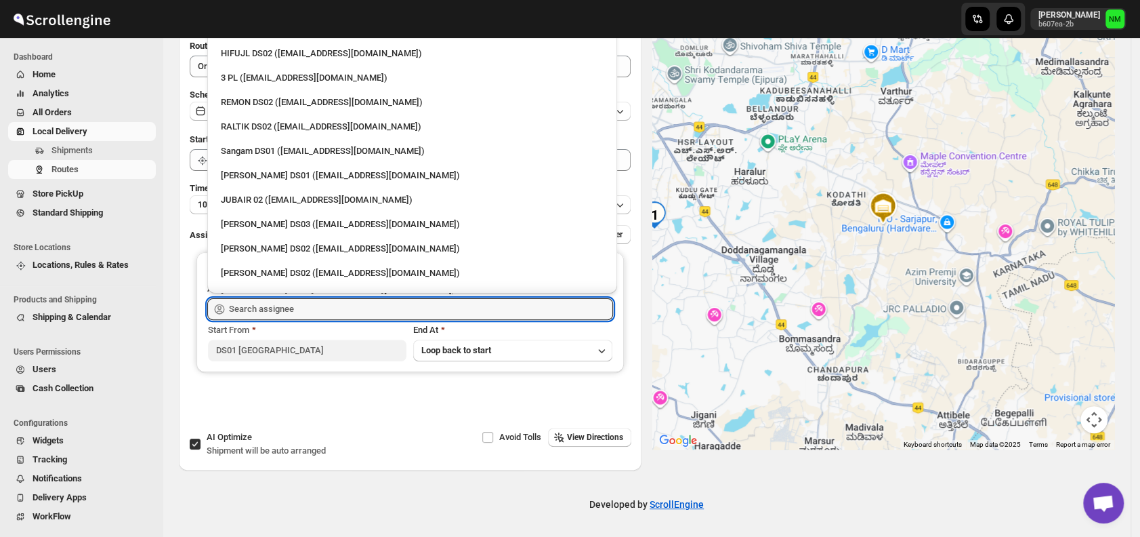
scroll to position [305, 0]
click at [237, 171] on div "Jahir Hussain DS01 (pegaya8076@excederm.com)" at bounding box center [412, 175] width 383 height 14
type input "Jahir Hussain DS01 (pegaya8076@excederm.com)"
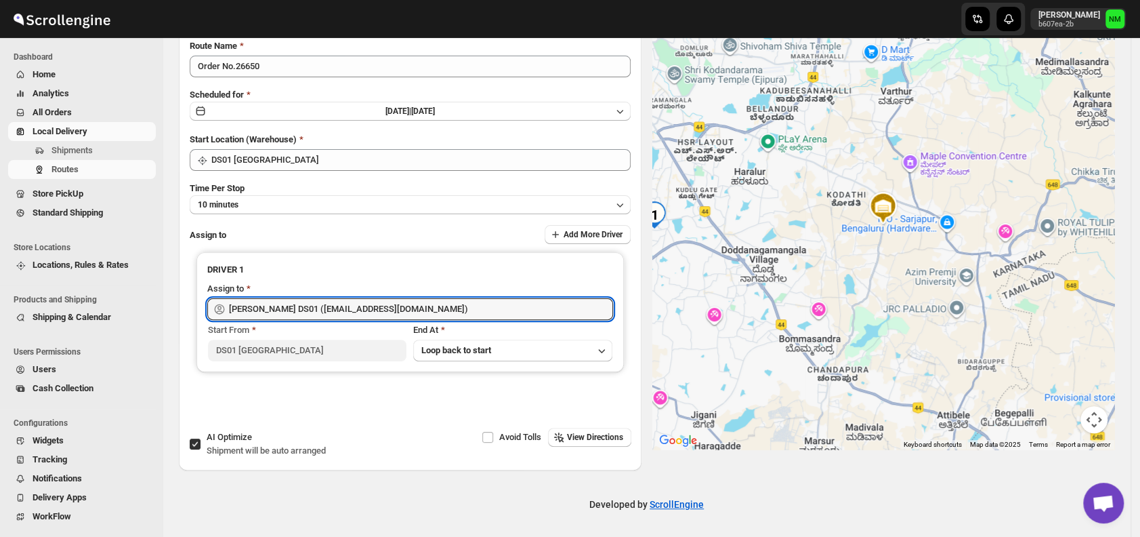
scroll to position [0, 0]
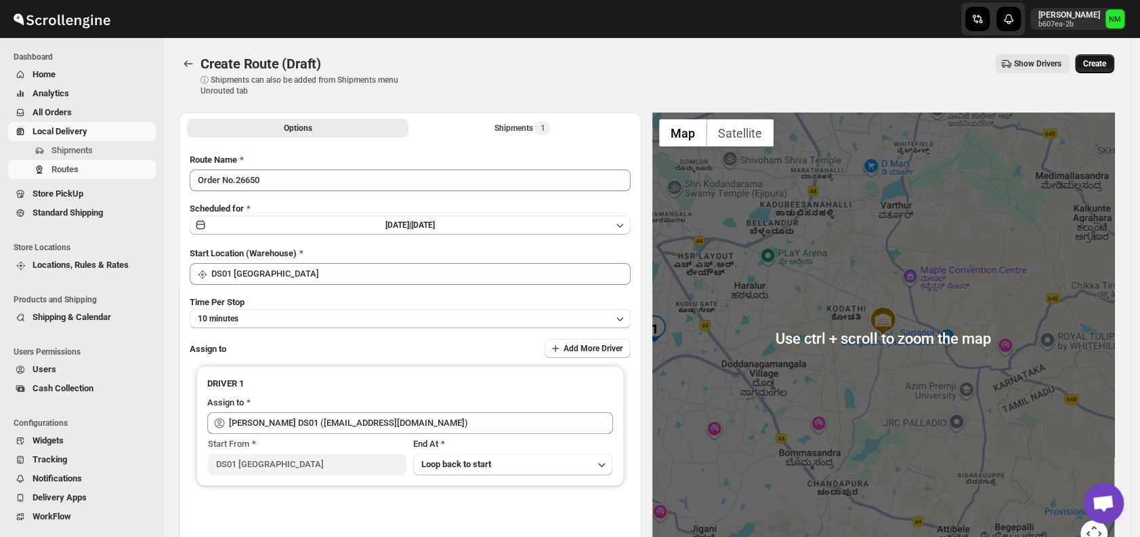
click at [1100, 64] on span "Create" at bounding box center [1094, 63] width 23 height 11
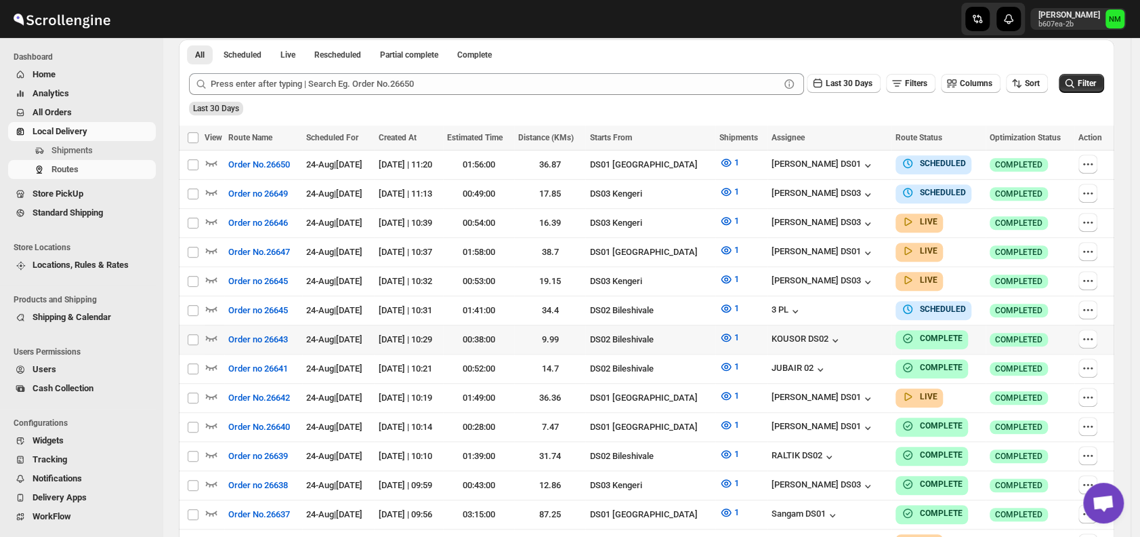
scroll to position [318, 0]
click at [211, 388] on icon "button" at bounding box center [212, 395] width 14 height 14
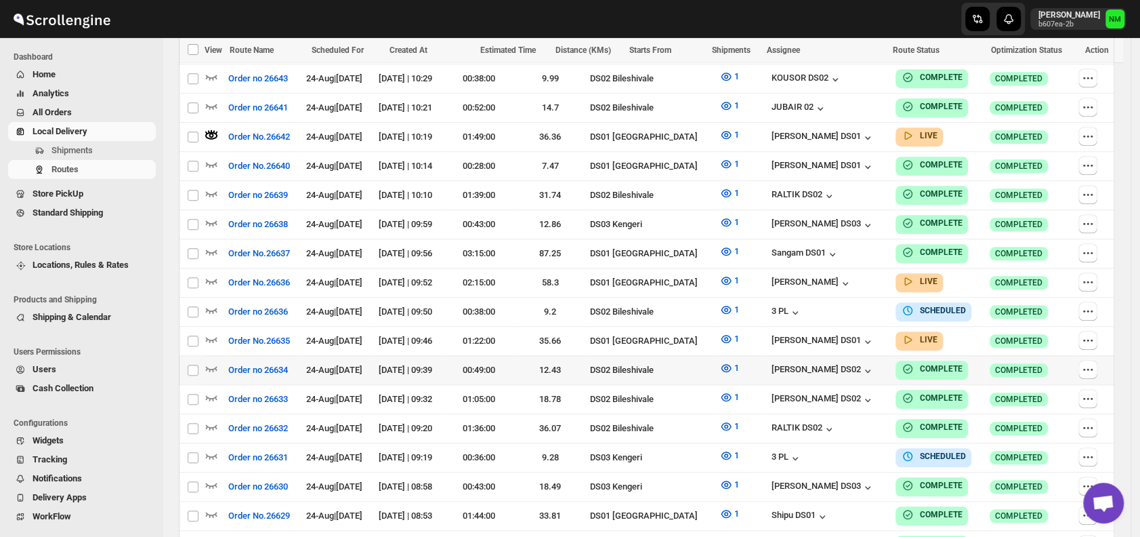
scroll to position [590, 0]
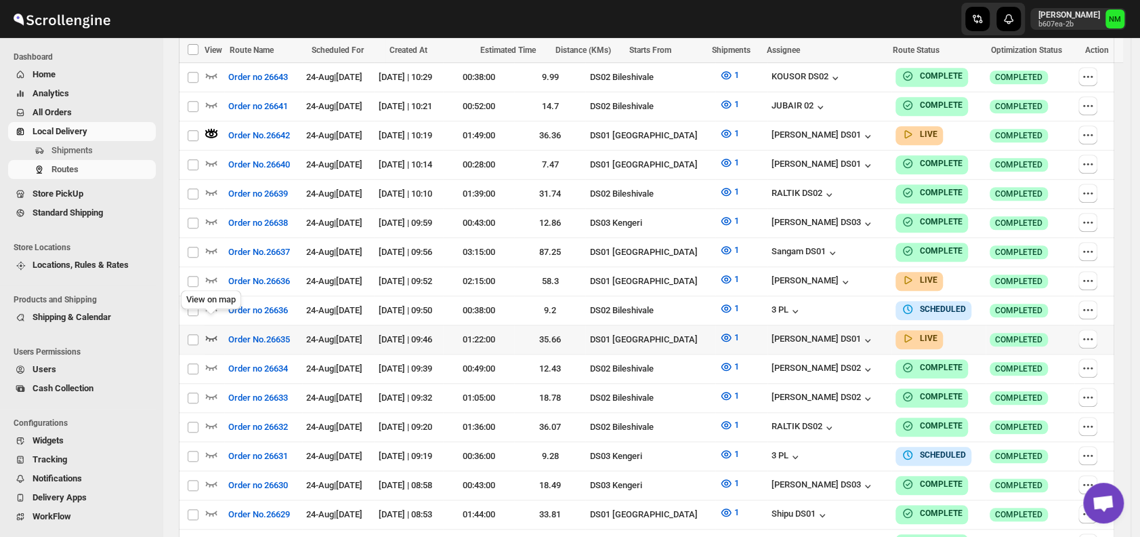
click at [213, 331] on icon "button" at bounding box center [212, 338] width 14 height 14
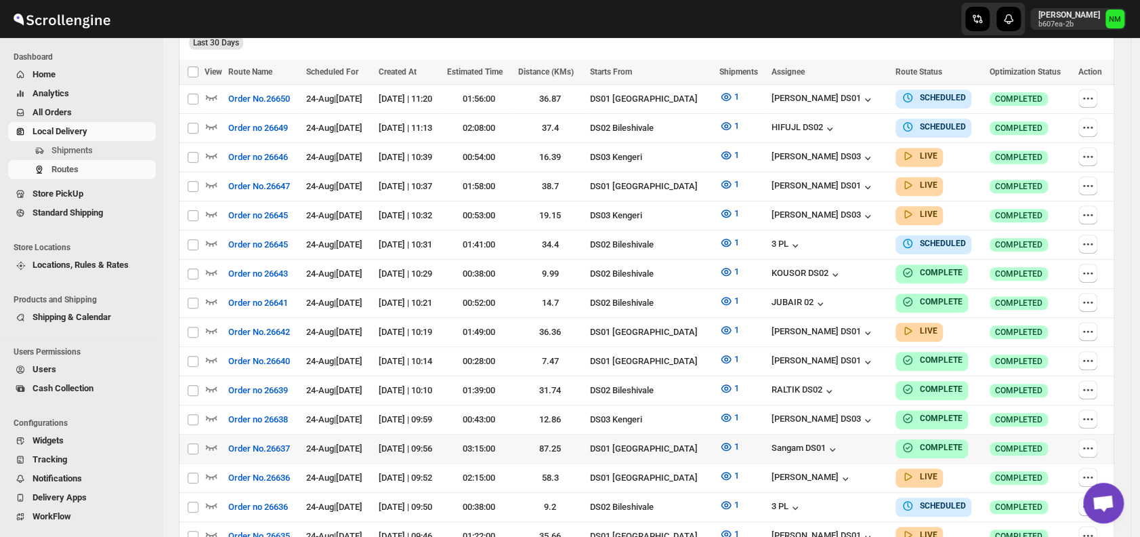
scroll to position [385, 0]
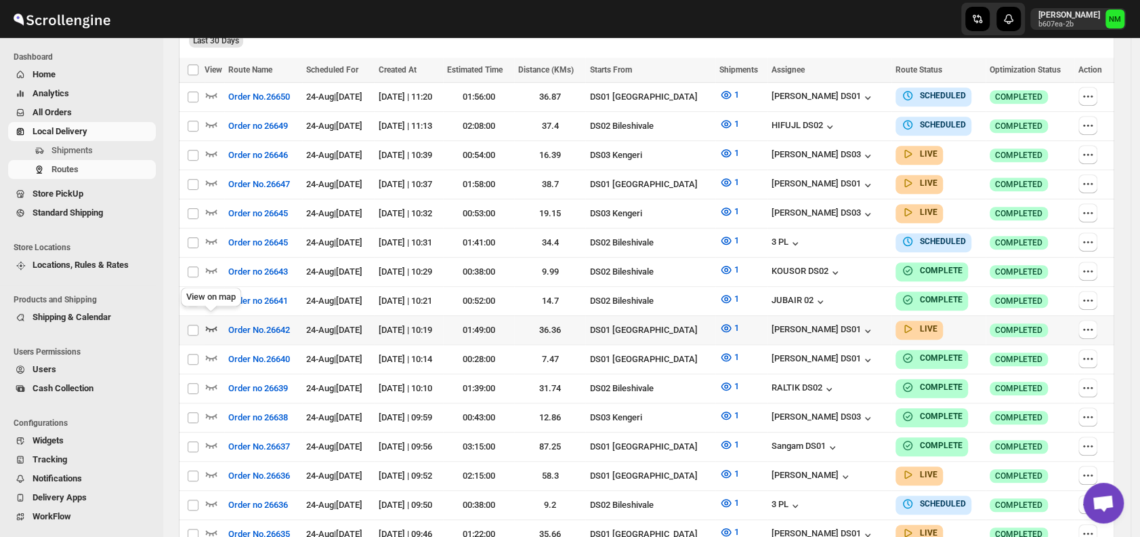
click at [213, 321] on icon "button" at bounding box center [212, 328] width 14 height 14
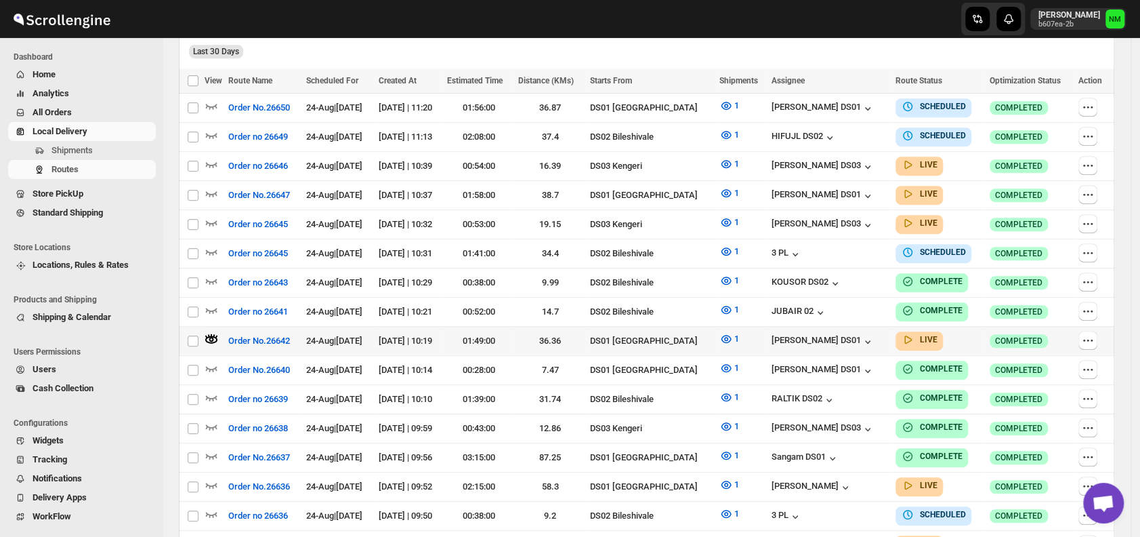
scroll to position [0, 0]
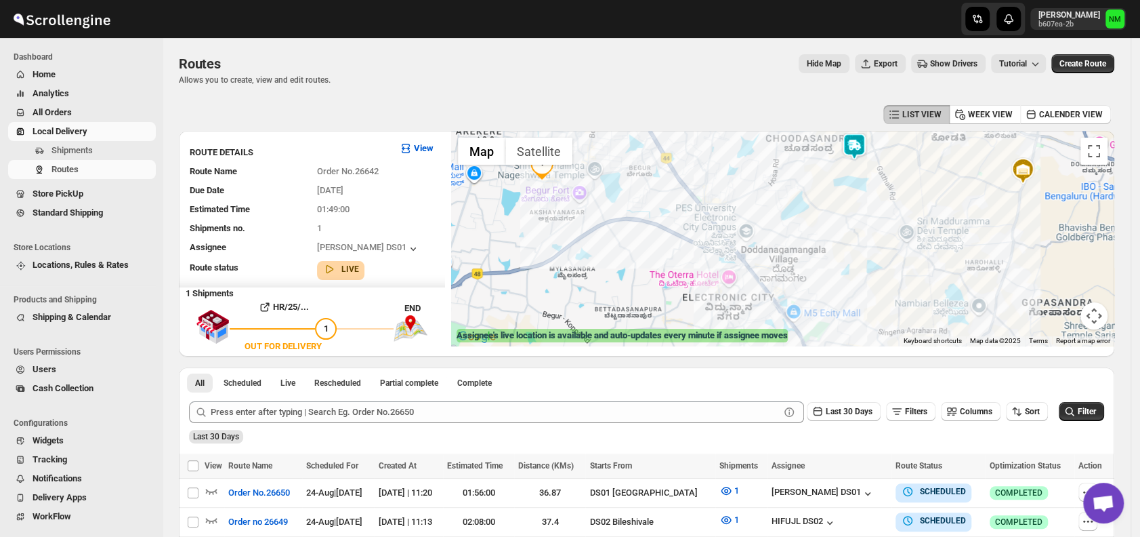
click at [858, 153] on img at bounding box center [854, 146] width 27 height 27
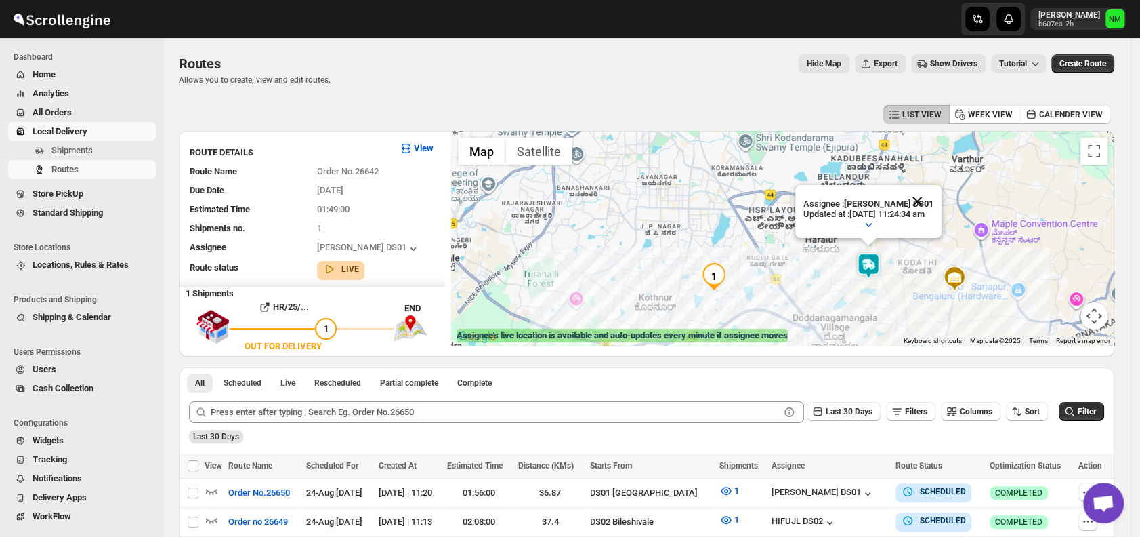
click at [934, 201] on button "Close" at bounding box center [917, 201] width 33 height 33
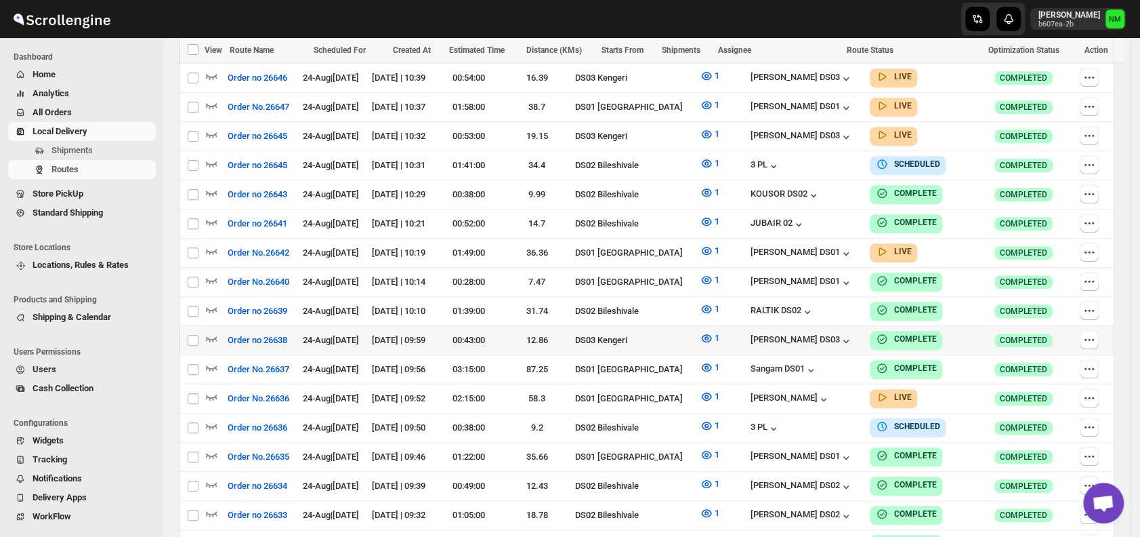
scroll to position [554, 0]
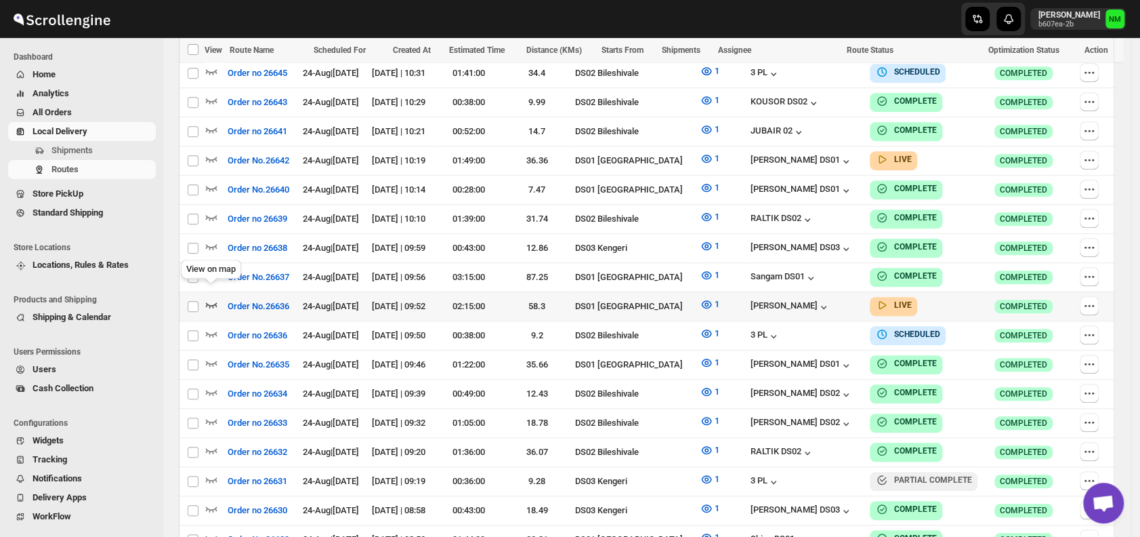
click at [217, 302] on icon "button" at bounding box center [212, 304] width 12 height 5
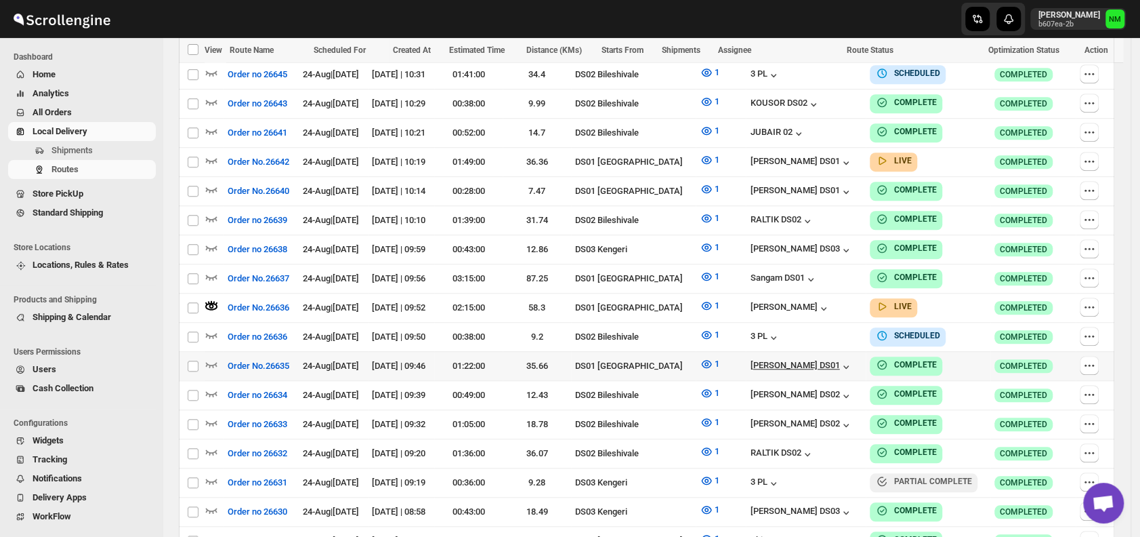
scroll to position [0, 0]
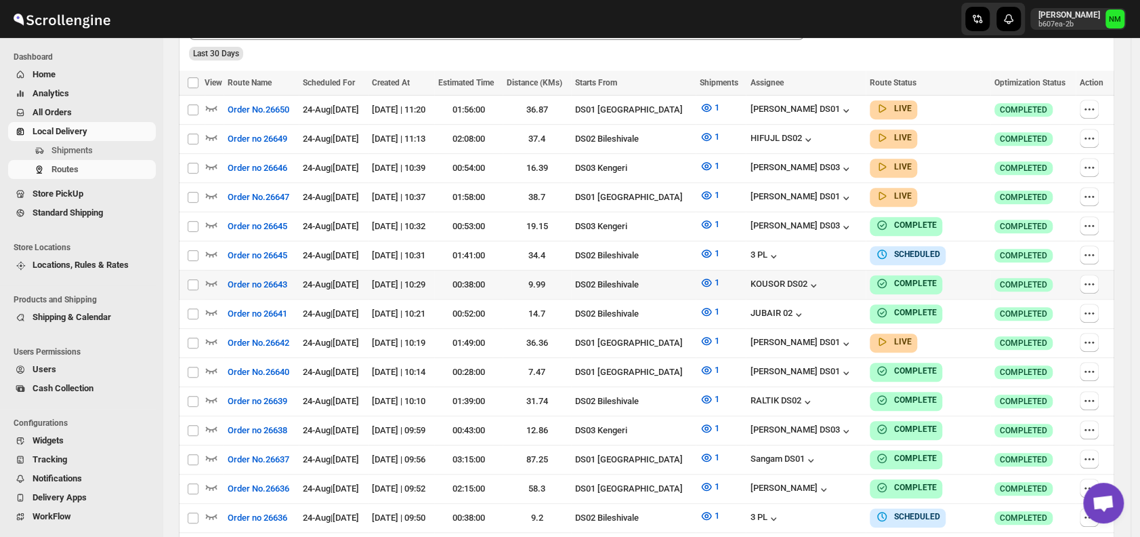
scroll to position [371, 0]
click at [215, 335] on icon "button" at bounding box center [212, 342] width 14 height 14
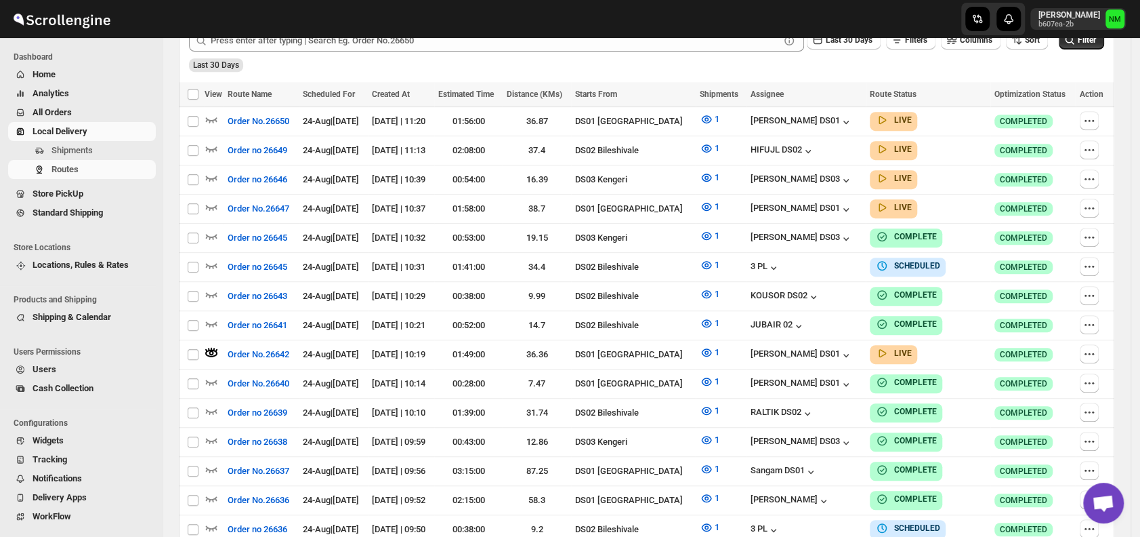
scroll to position [0, 0]
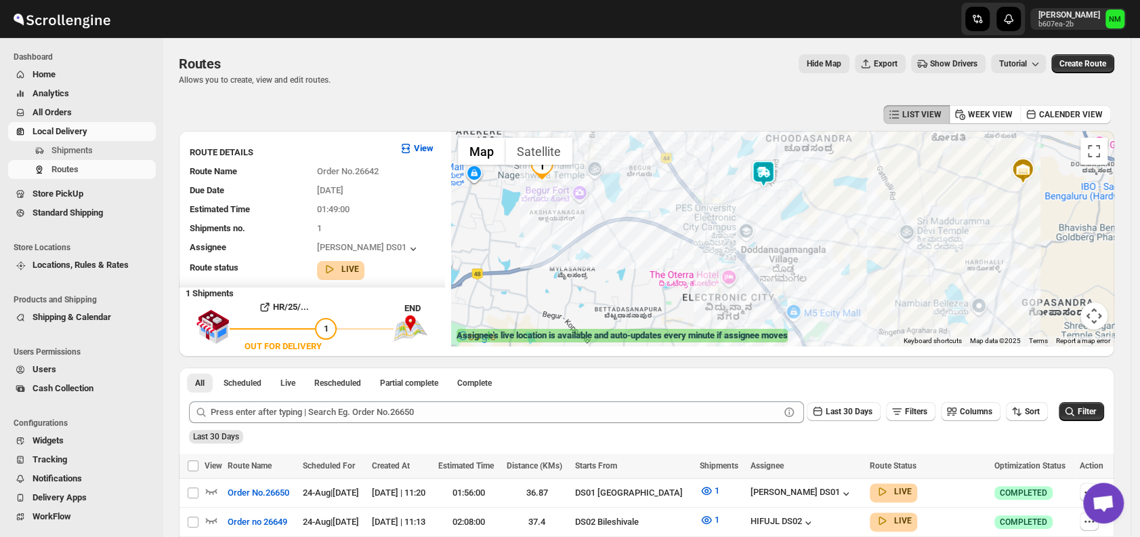
click at [767, 168] on img at bounding box center [763, 173] width 27 height 27
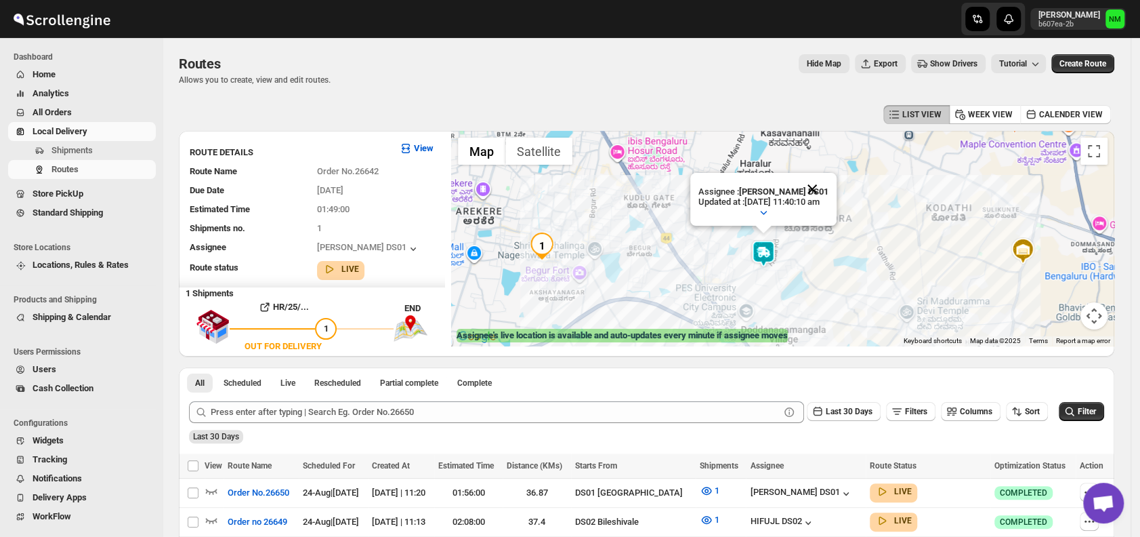
click at [827, 186] on button "Close" at bounding box center [812, 189] width 33 height 33
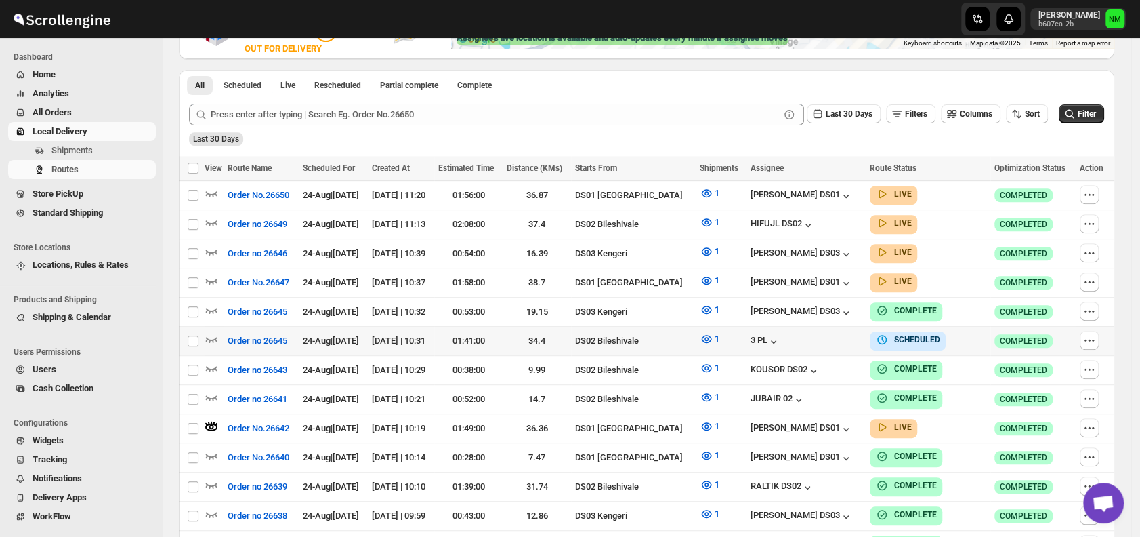
scroll to position [298, 0]
click at [213, 278] on icon "button" at bounding box center [212, 280] width 12 height 5
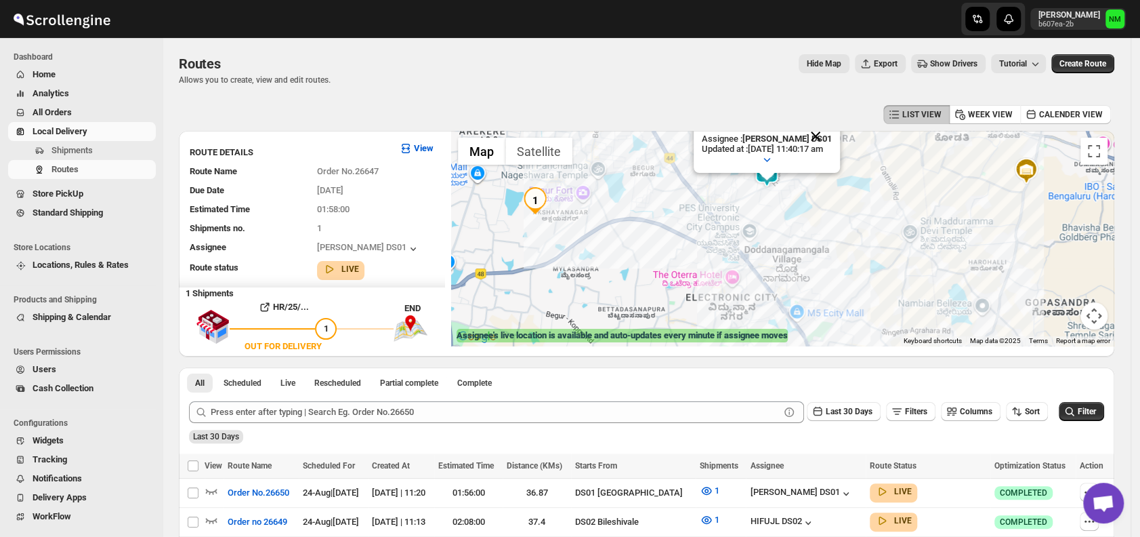
click at [829, 135] on button "Close" at bounding box center [815, 136] width 33 height 33
click at [108, 152] on span "Shipments" at bounding box center [102, 151] width 102 height 14
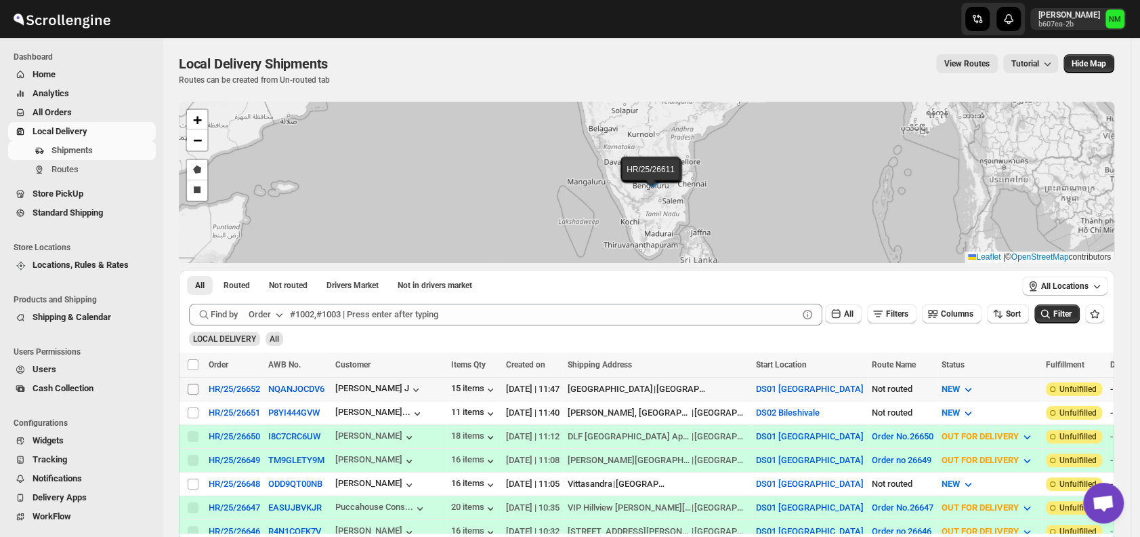
click at [192, 387] on input "Select shipment" at bounding box center [193, 388] width 11 height 11
checkbox input "true"
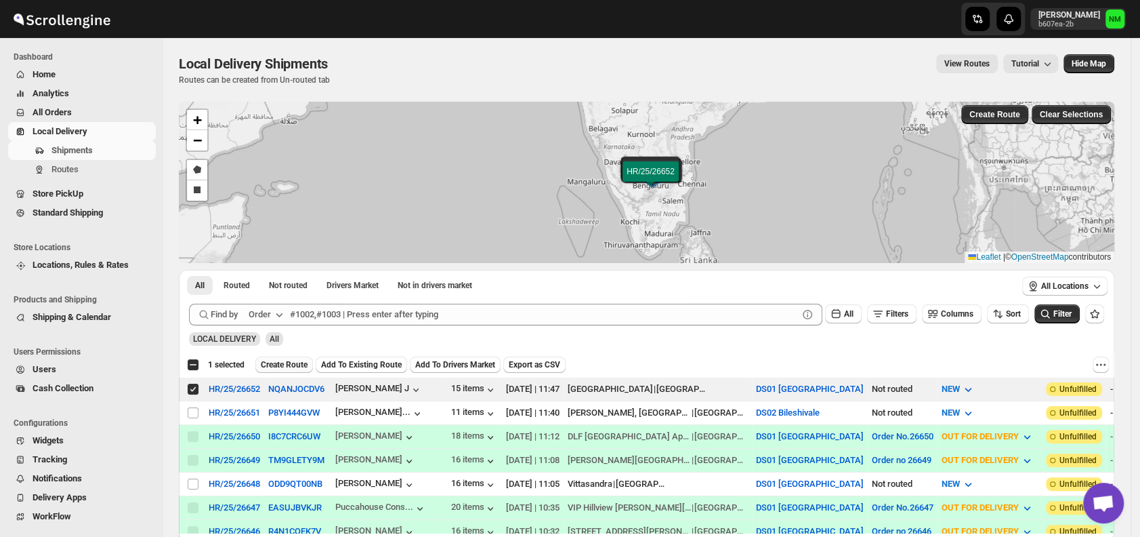
click at [289, 365] on span "Create Route" at bounding box center [284, 364] width 47 height 11
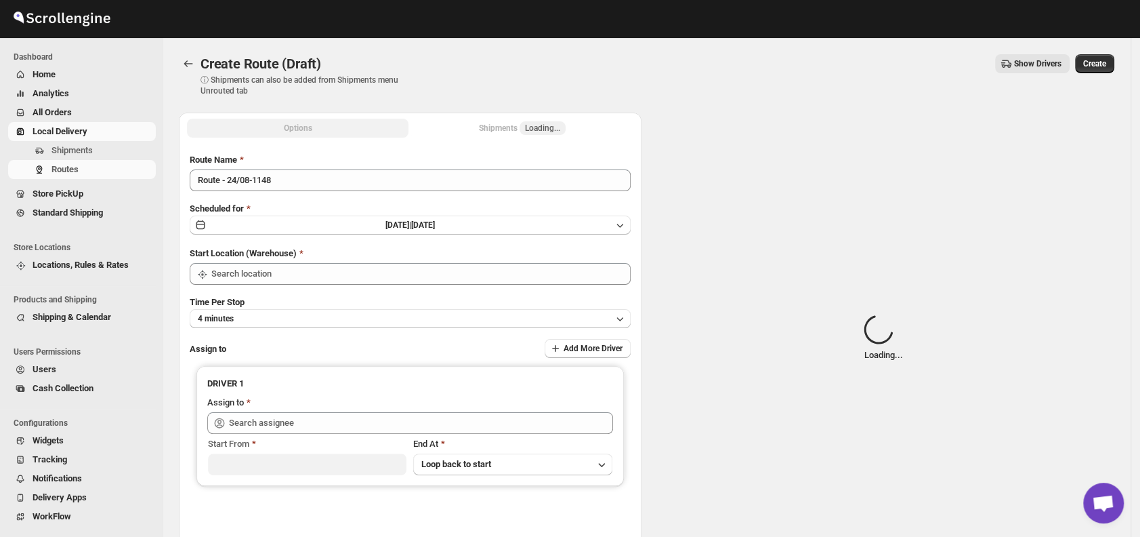
type input "DS01 [GEOGRAPHIC_DATA]"
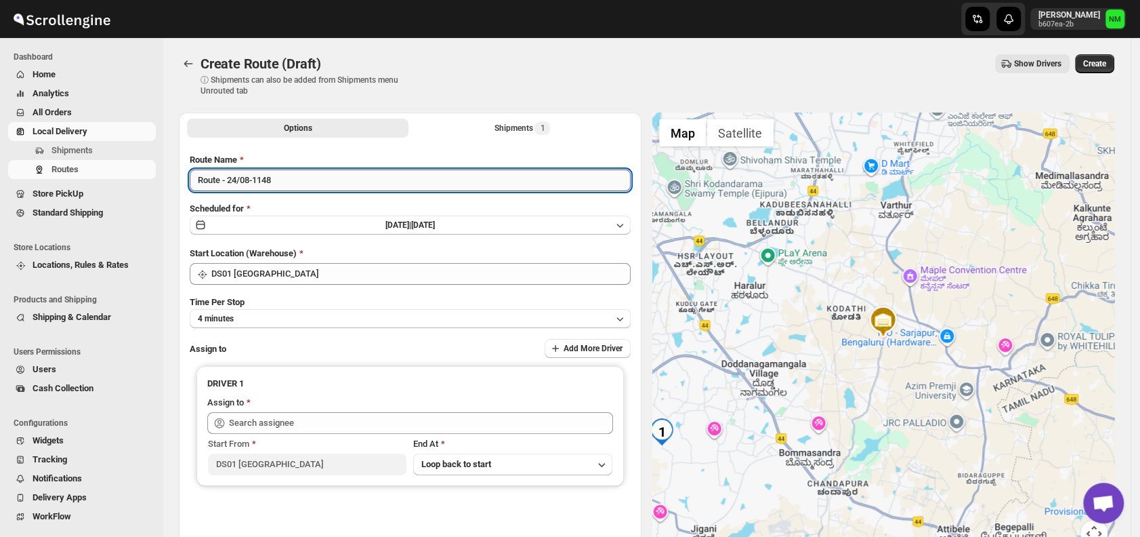
click at [309, 186] on input "Route - 24/08-1148" at bounding box center [410, 180] width 441 height 22
type input "R"
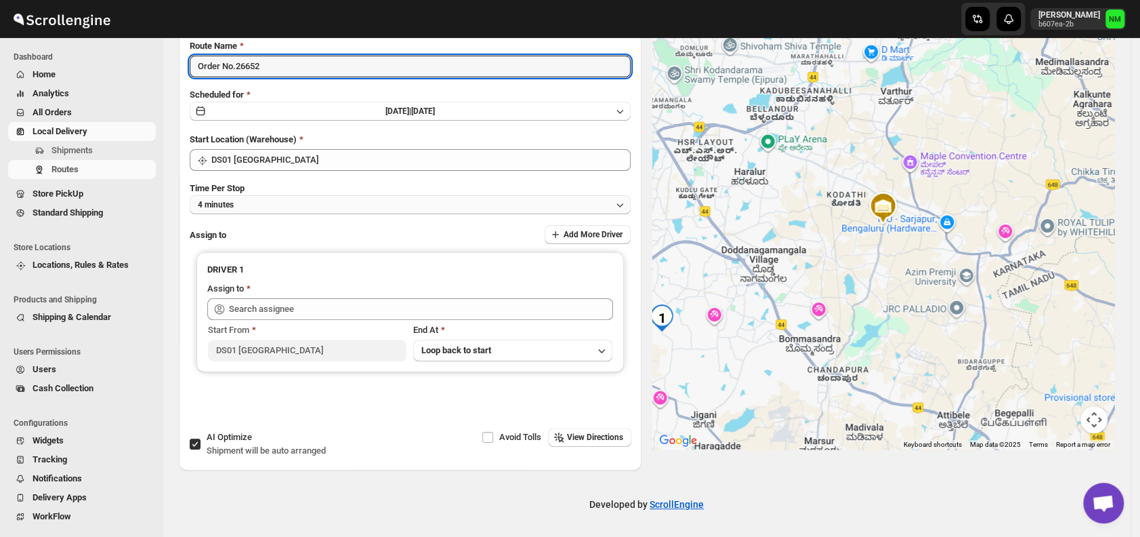
type input "Order No.26652"
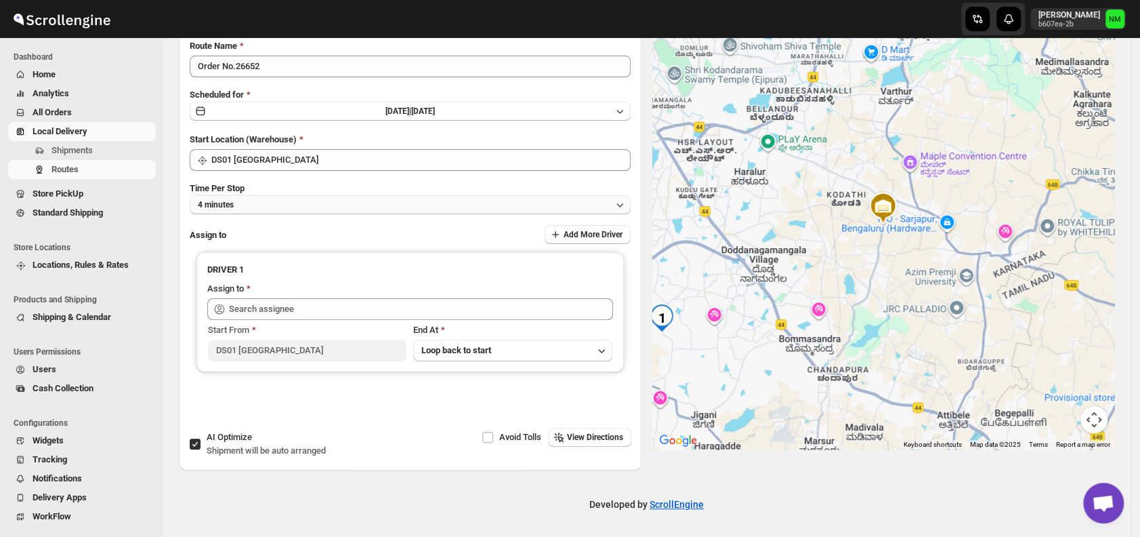
click at [281, 203] on button "4 minutes" at bounding box center [410, 204] width 441 height 19
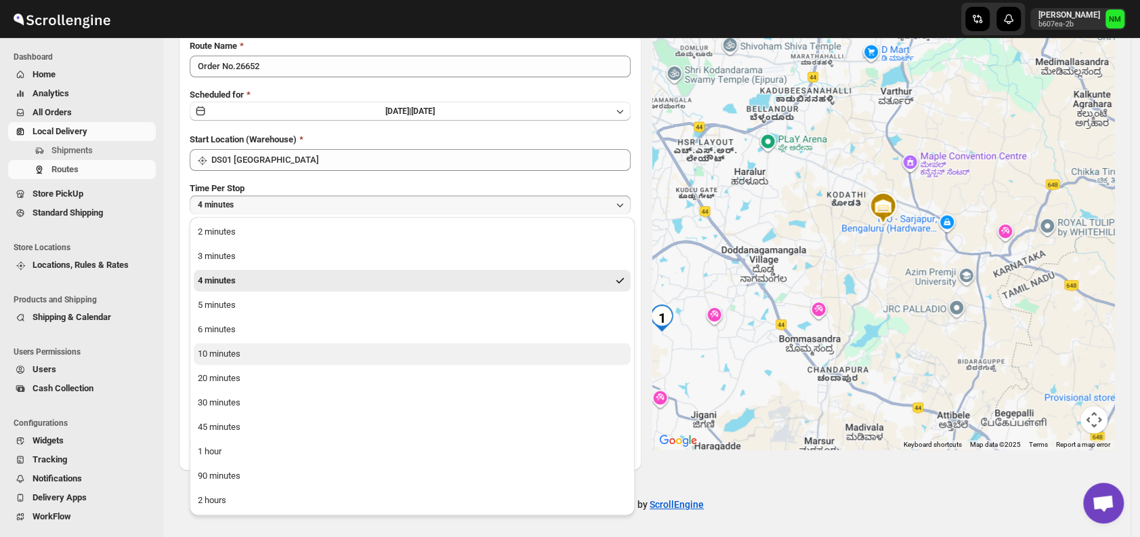
click at [243, 359] on button "10 minutes" at bounding box center [412, 354] width 437 height 22
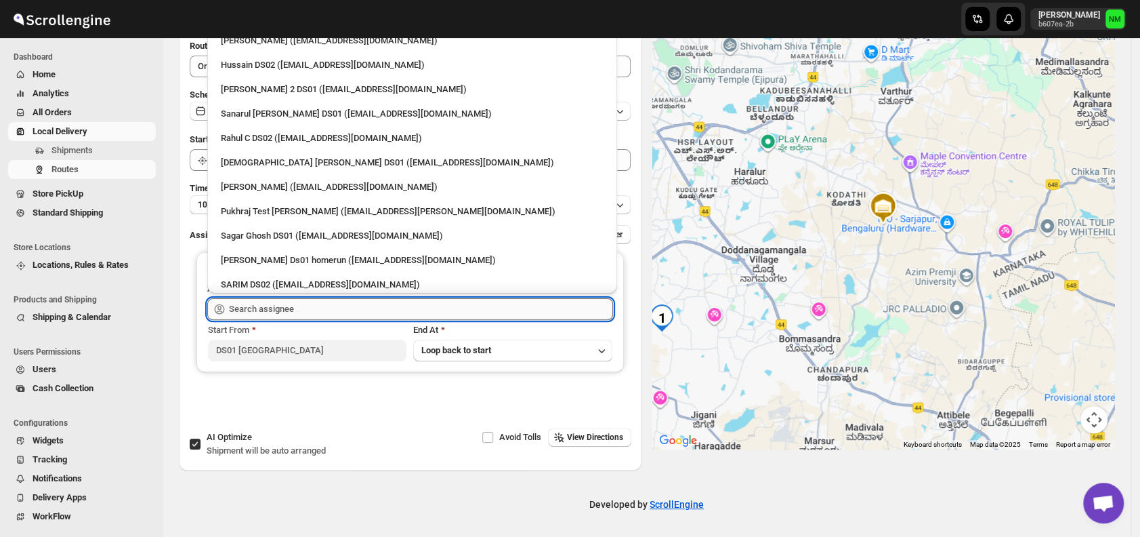
click at [324, 314] on input "text" at bounding box center [421, 309] width 384 height 22
click at [255, 116] on div "Sanarul [PERSON_NAME] DS01 ([EMAIL_ADDRESS][DOMAIN_NAME])" at bounding box center [412, 114] width 383 height 14
type input "Sanarul [PERSON_NAME] DS01 ([EMAIL_ADDRESS][DOMAIN_NAME])"
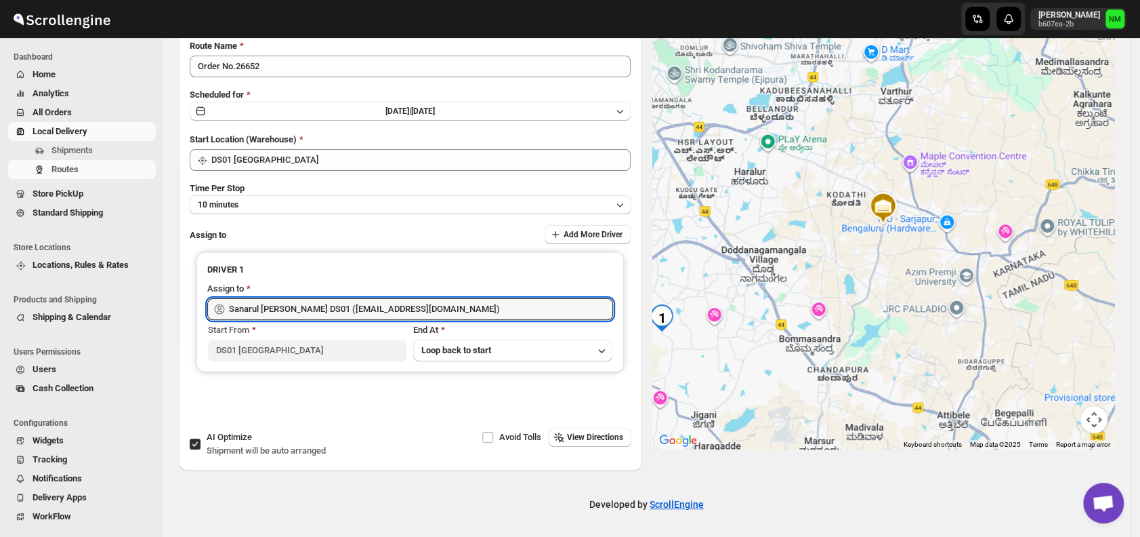
scroll to position [0, 0]
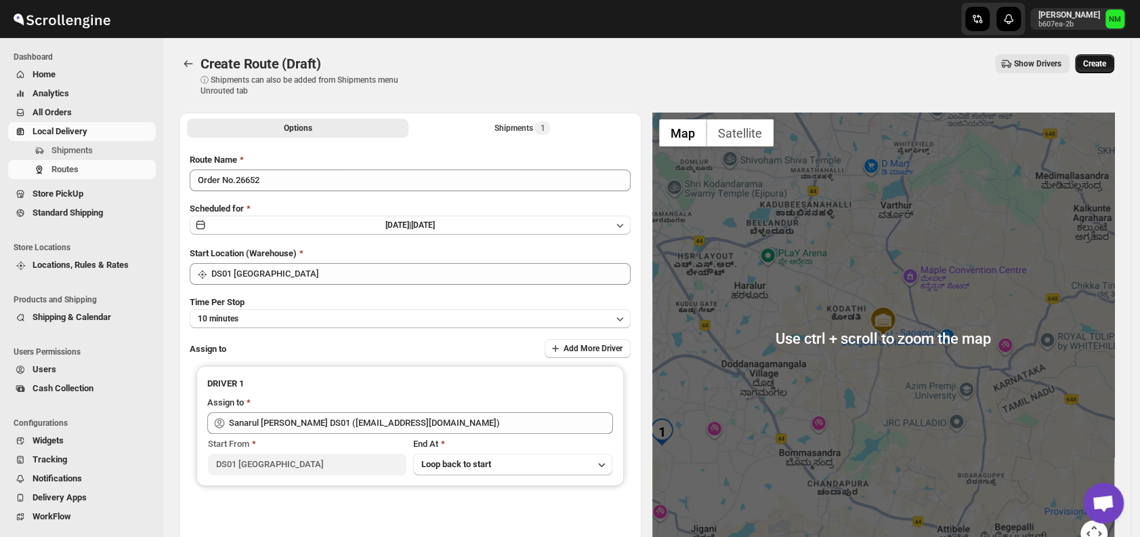
click at [1100, 66] on span "Create" at bounding box center [1094, 63] width 23 height 11
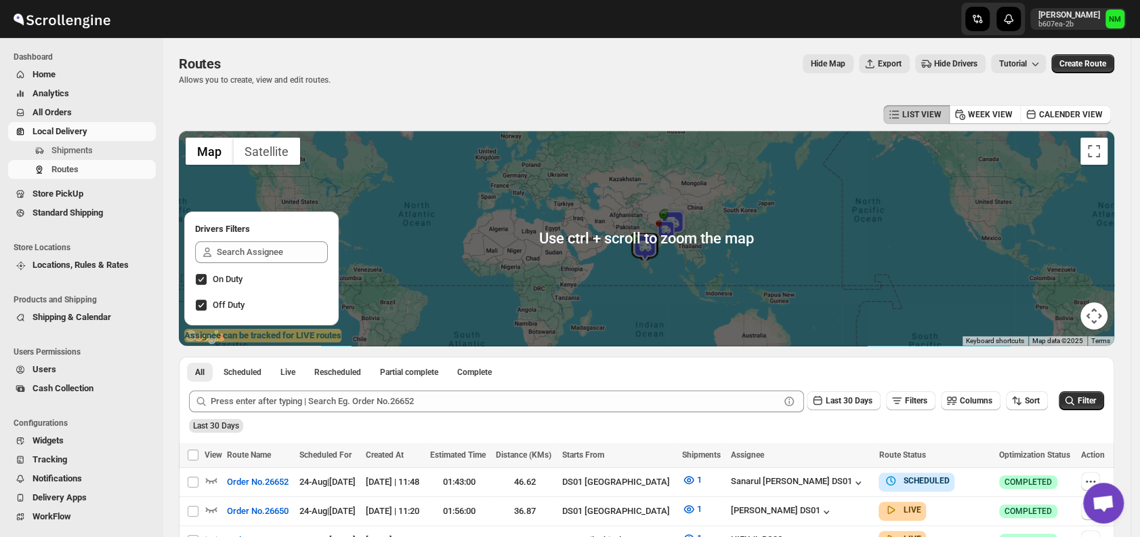
scroll to position [203, 0]
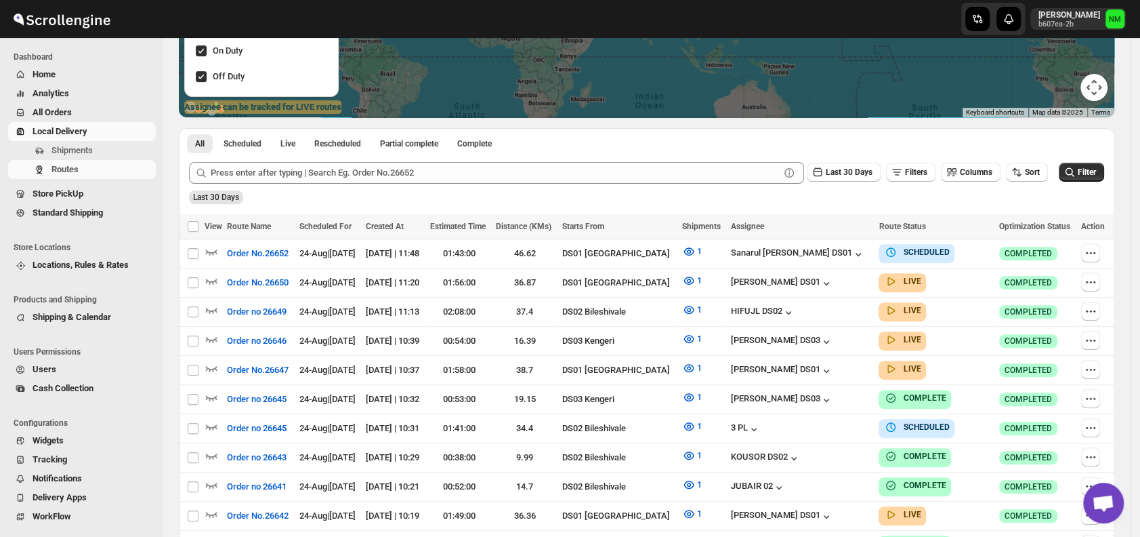
scroll to position [360, 0]
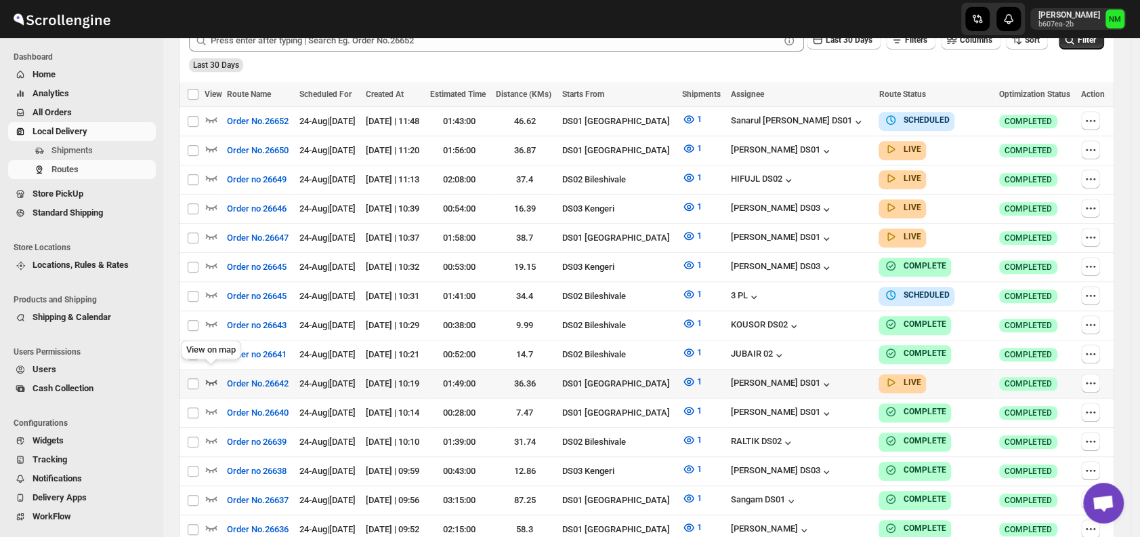
click at [217, 375] on icon "button" at bounding box center [212, 382] width 14 height 14
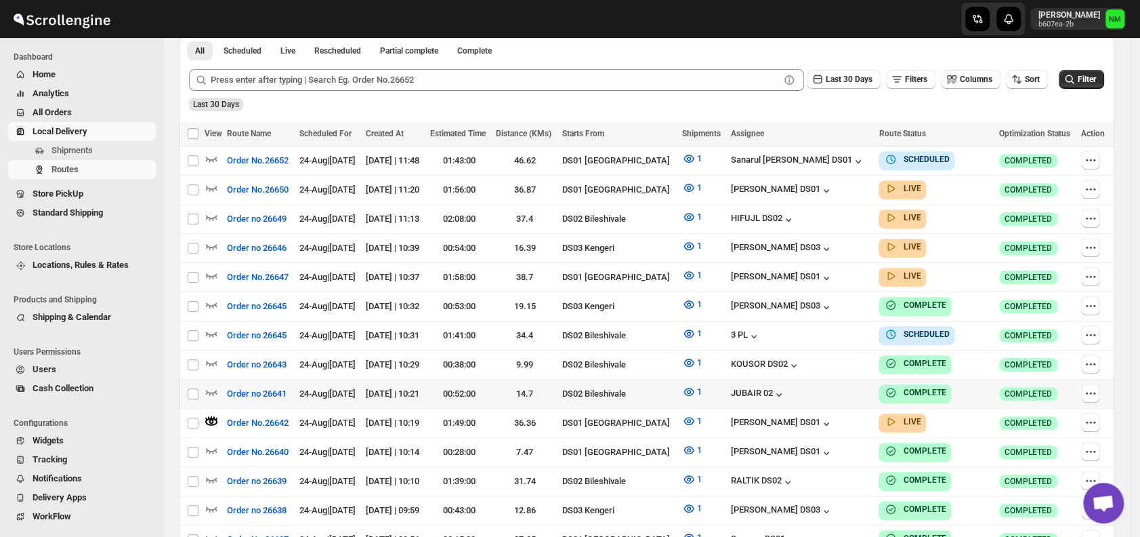
scroll to position [333, 0]
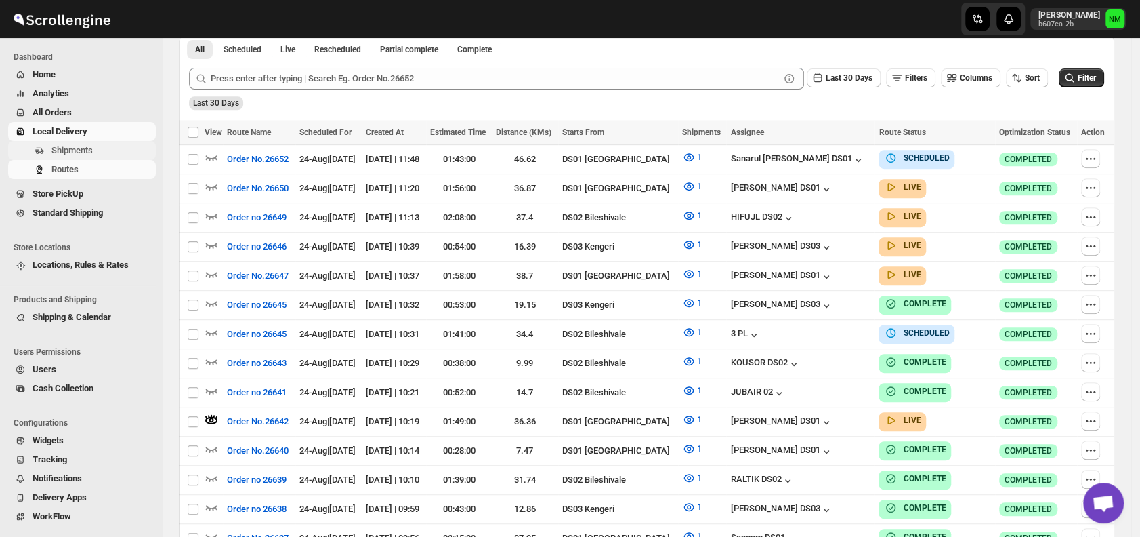
click at [100, 156] on span "Shipments" at bounding box center [102, 151] width 102 height 14
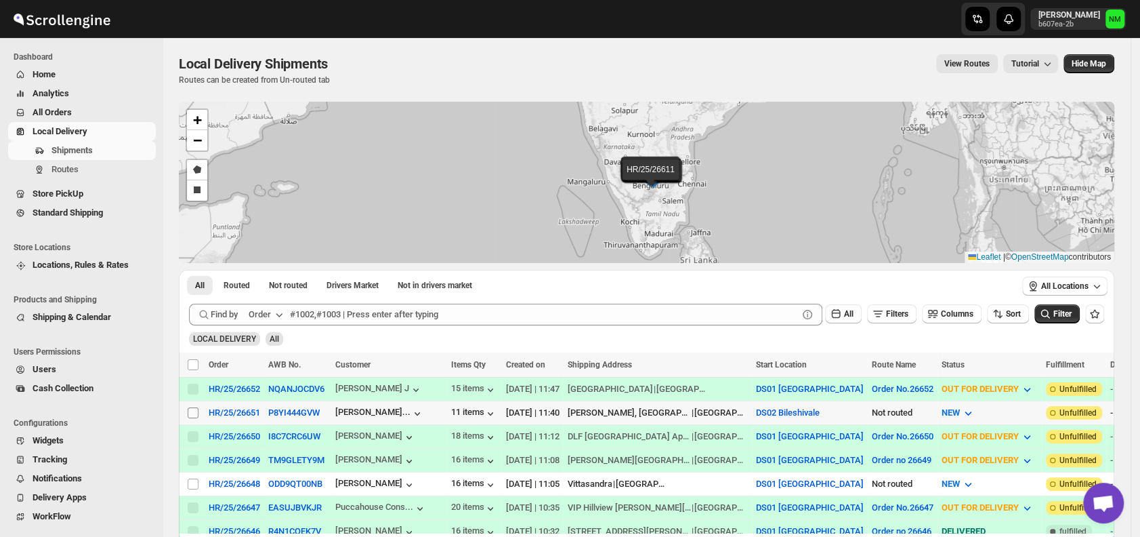
click at [188, 410] on input "Select shipment" at bounding box center [193, 412] width 11 height 11
checkbox input "true"
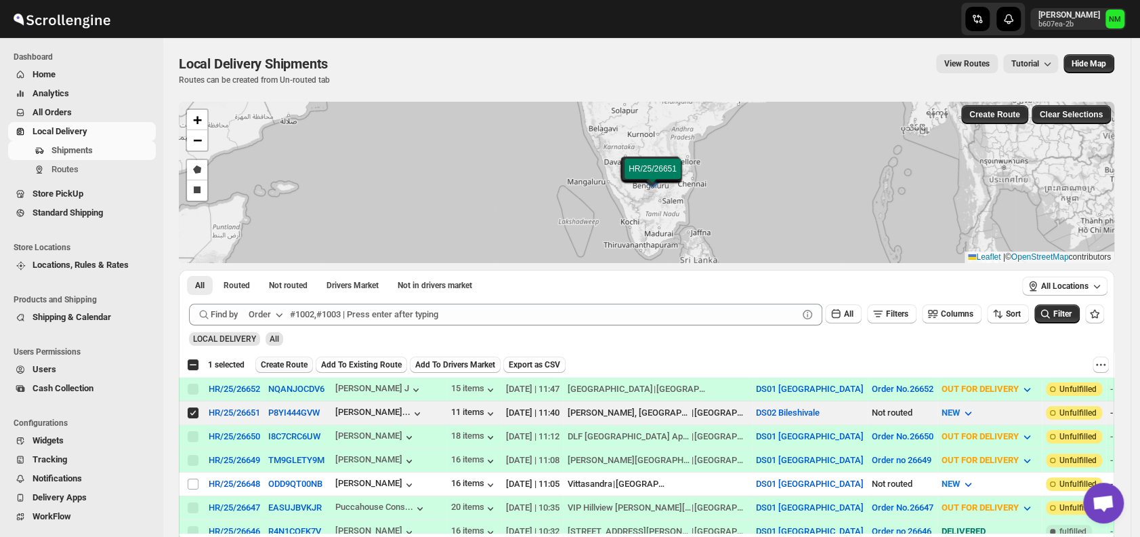
click at [285, 361] on span "Create Route" at bounding box center [284, 364] width 47 height 11
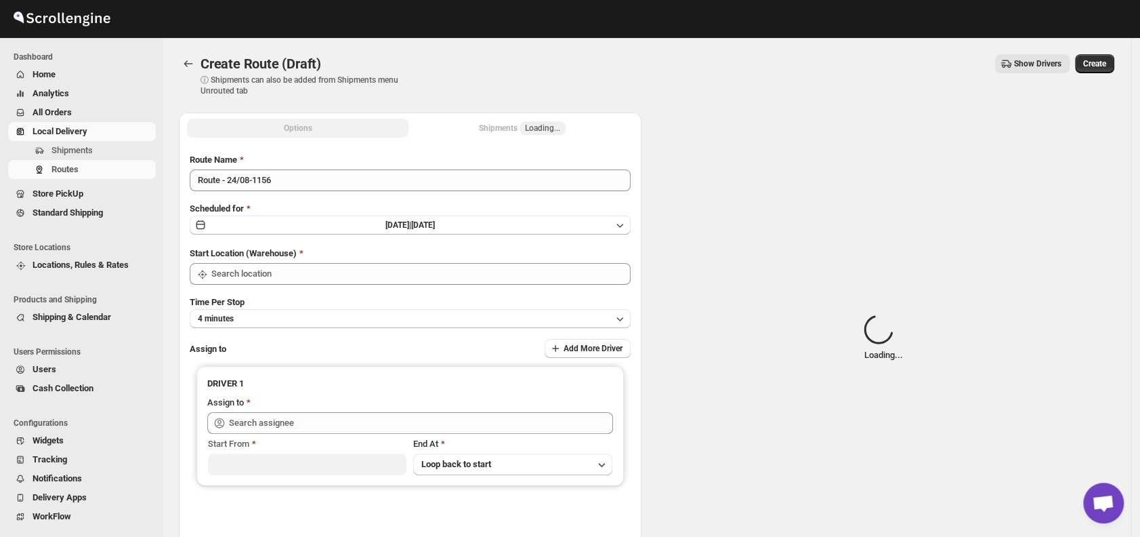
type input "DS02 Bileshivale"
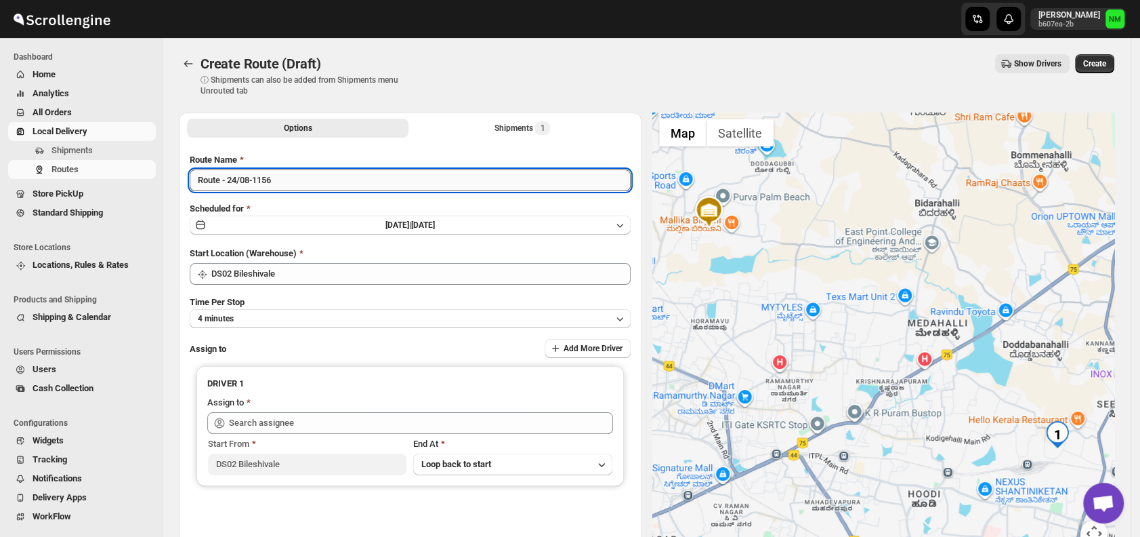
click at [306, 184] on input "Route - 24/08-1156" at bounding box center [410, 180] width 441 height 22
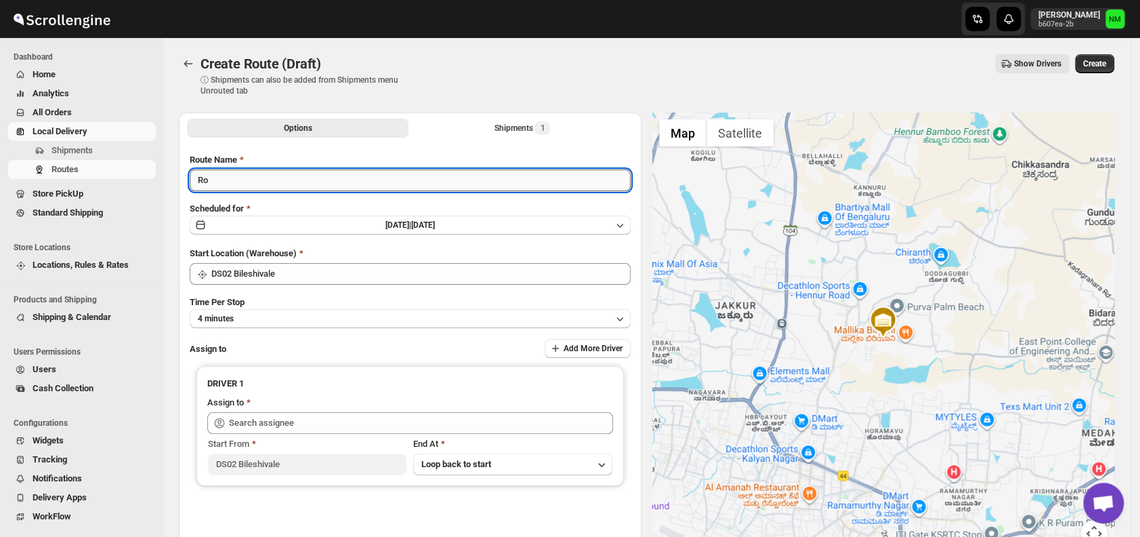
type input "R"
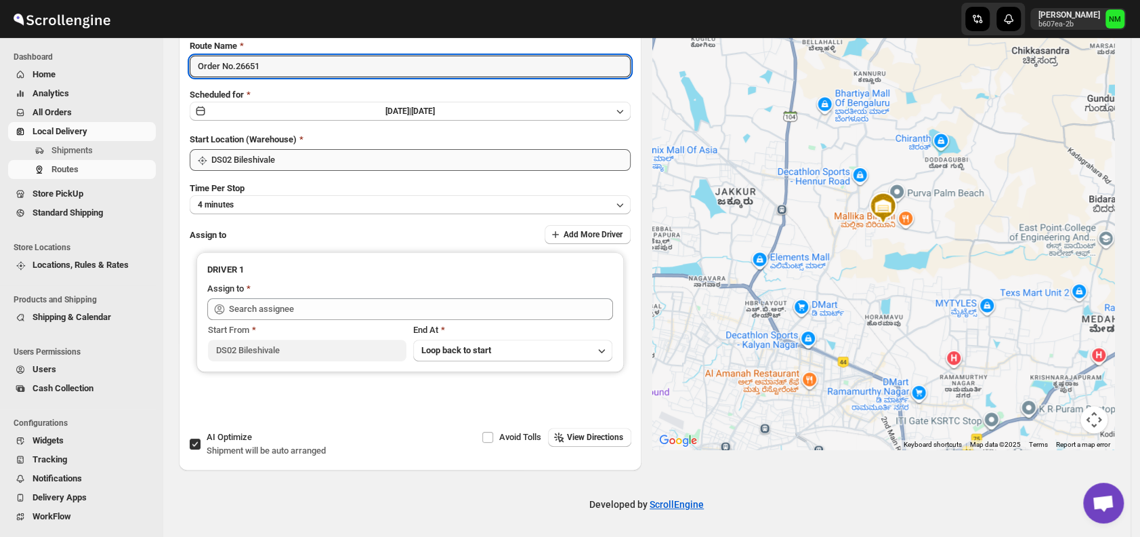
type input "Order No.26651"
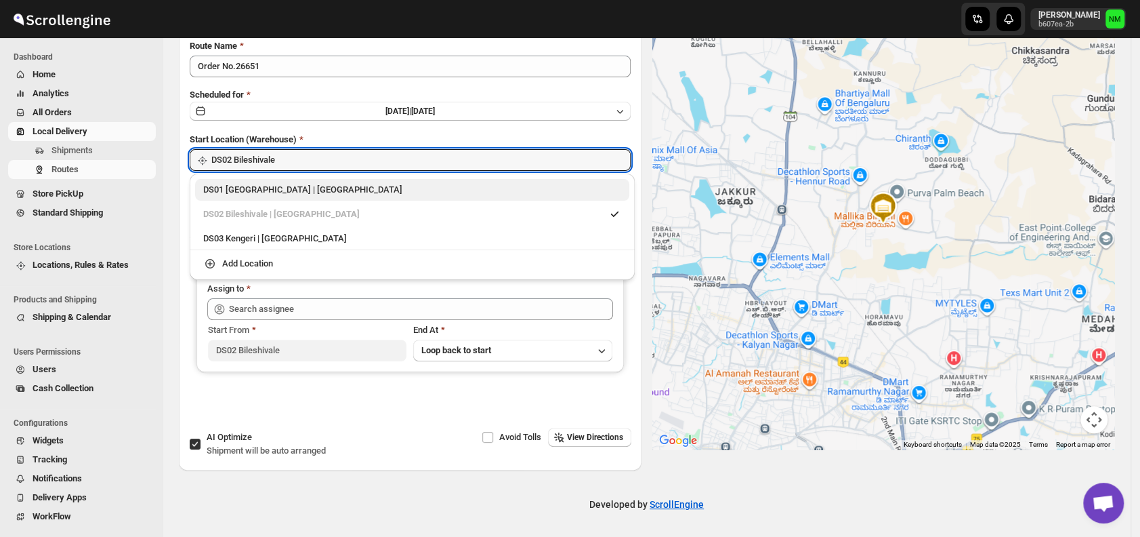
click at [217, 193] on div "DS01 [GEOGRAPHIC_DATA] | [GEOGRAPHIC_DATA]" at bounding box center [412, 190] width 418 height 14
type input "DS01 [GEOGRAPHIC_DATA]"
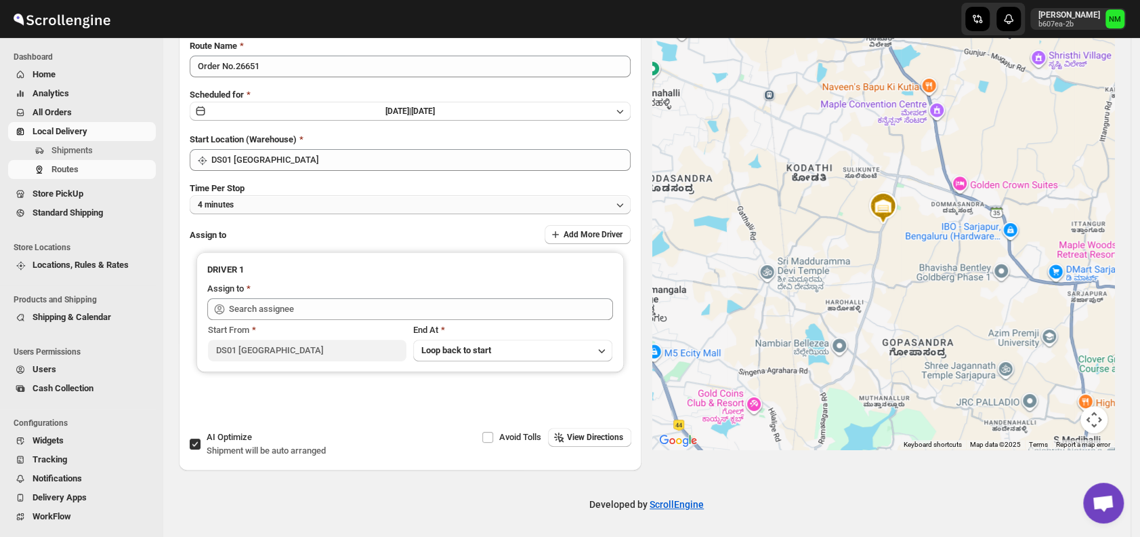
click at [292, 209] on button "4 minutes" at bounding box center [410, 204] width 441 height 19
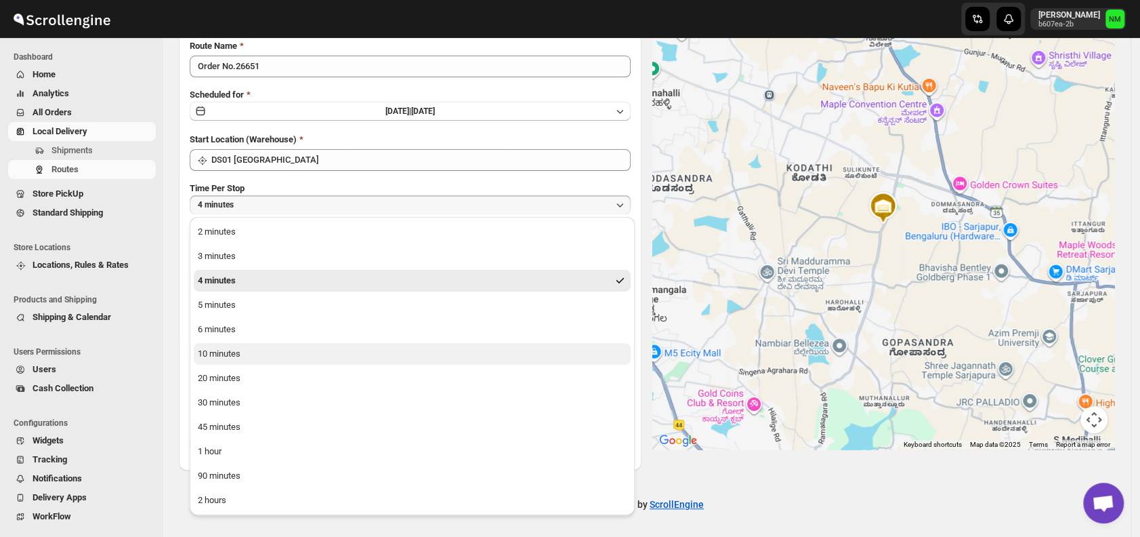
click at [305, 354] on button "10 minutes" at bounding box center [412, 354] width 437 height 22
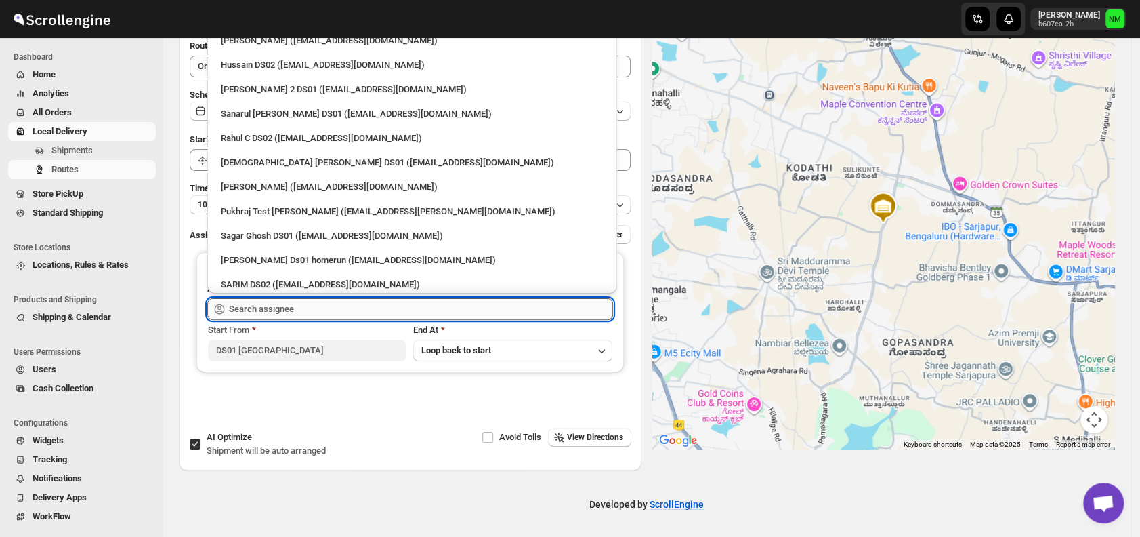
click at [286, 305] on input "text" at bounding box center [421, 309] width 384 height 22
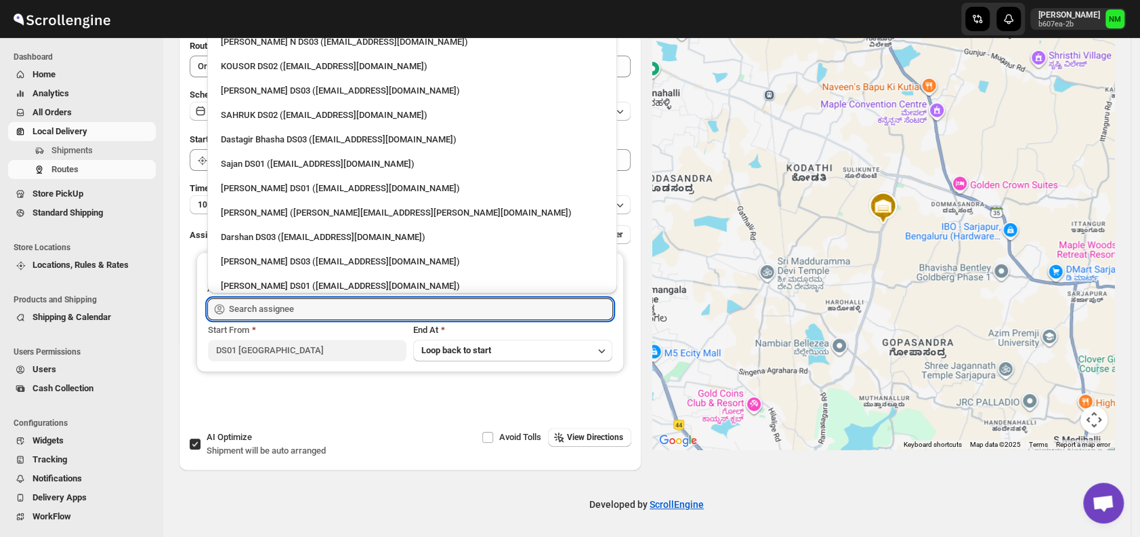
scroll to position [918, 0]
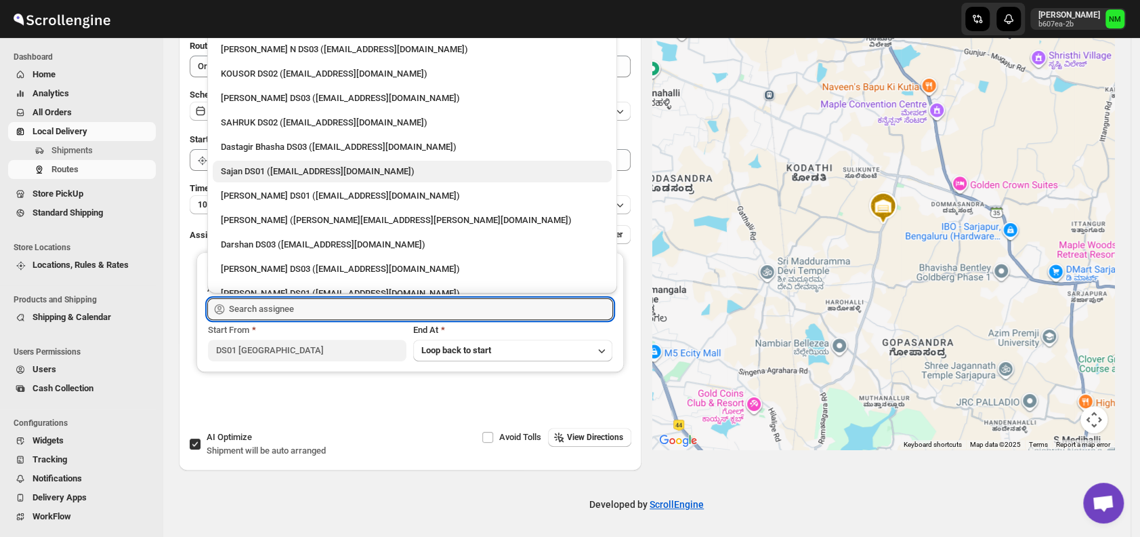
click at [249, 171] on div "Sajan DS01 (lofadat883@coderdir.com)" at bounding box center [412, 172] width 383 height 14
type input "Sajan DS01 (lofadat883@coderdir.com)"
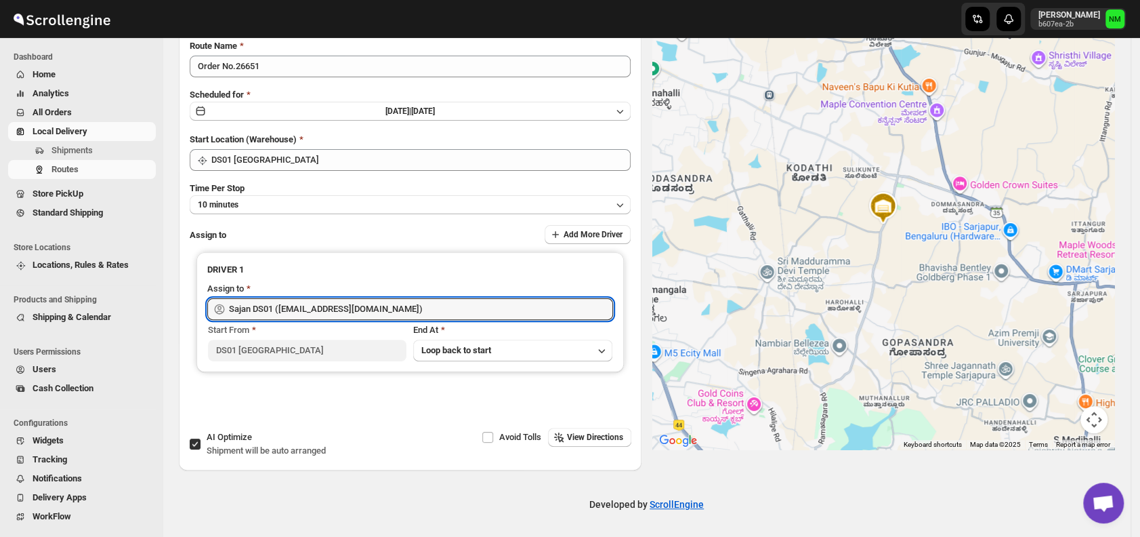
scroll to position [0, 0]
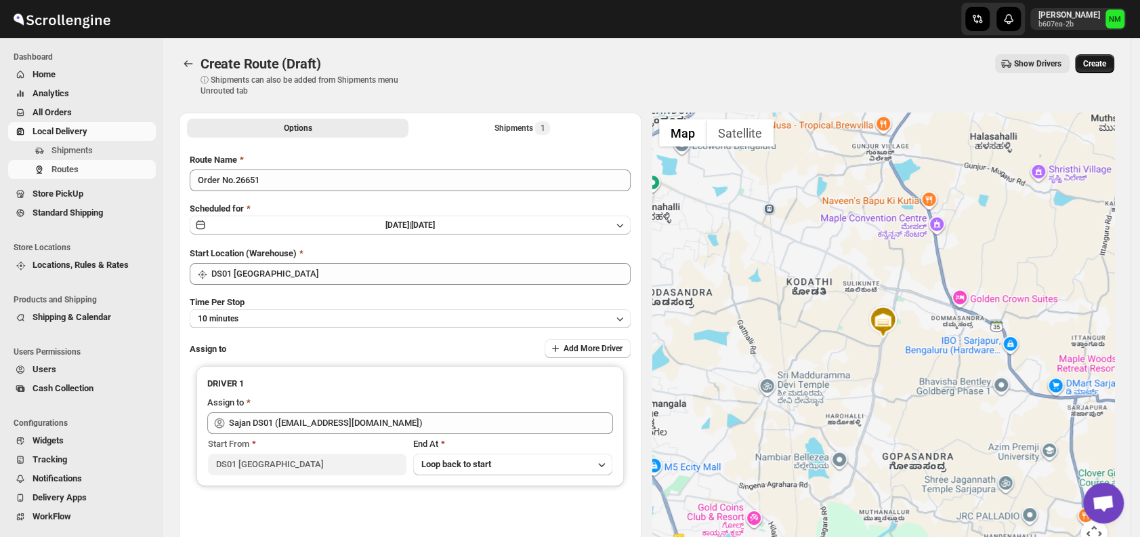
click at [1101, 68] on span "Create" at bounding box center [1094, 63] width 23 height 11
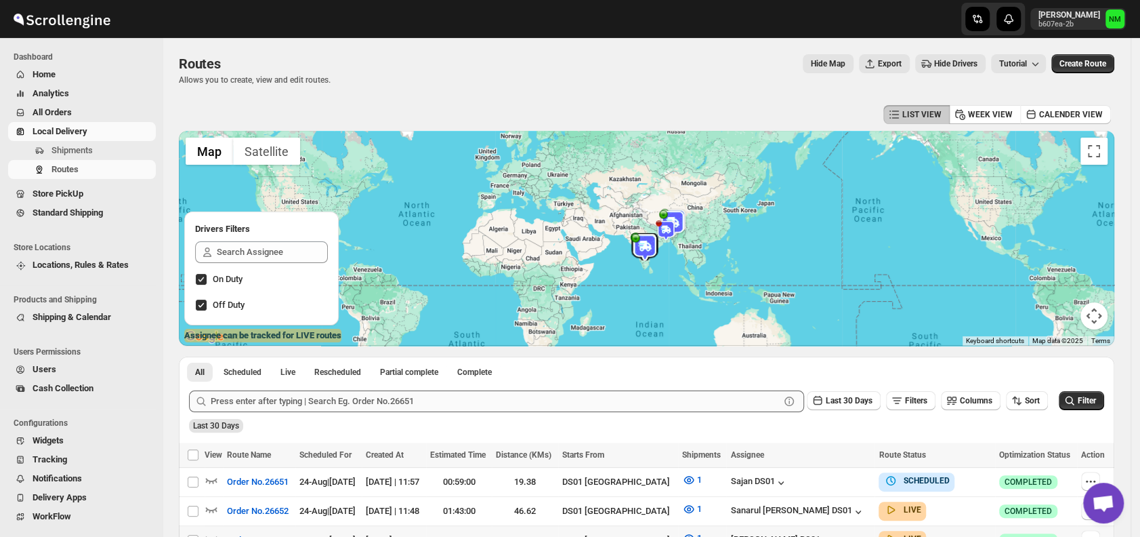
scroll to position [161, 0]
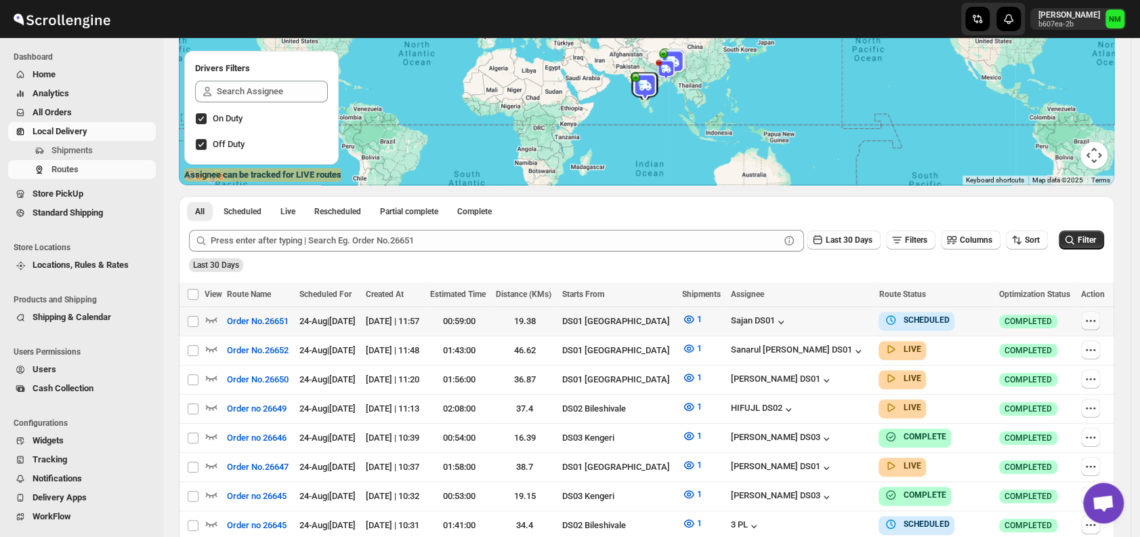
click at [1100, 321] on button "button" at bounding box center [1090, 320] width 19 height 19
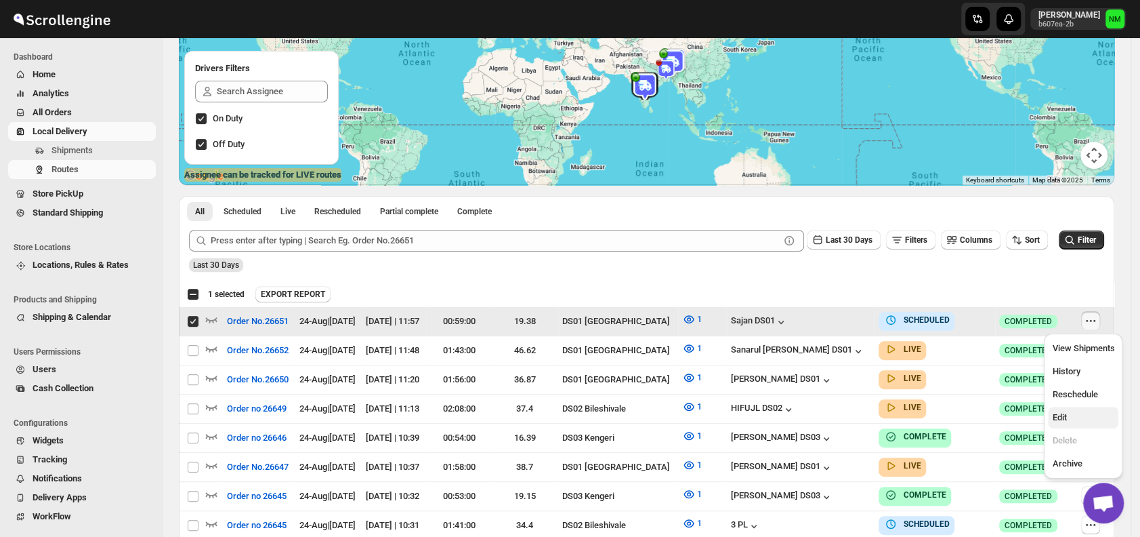
click at [1062, 421] on span "Edit" at bounding box center [1059, 417] width 14 height 10
checkbox input "false"
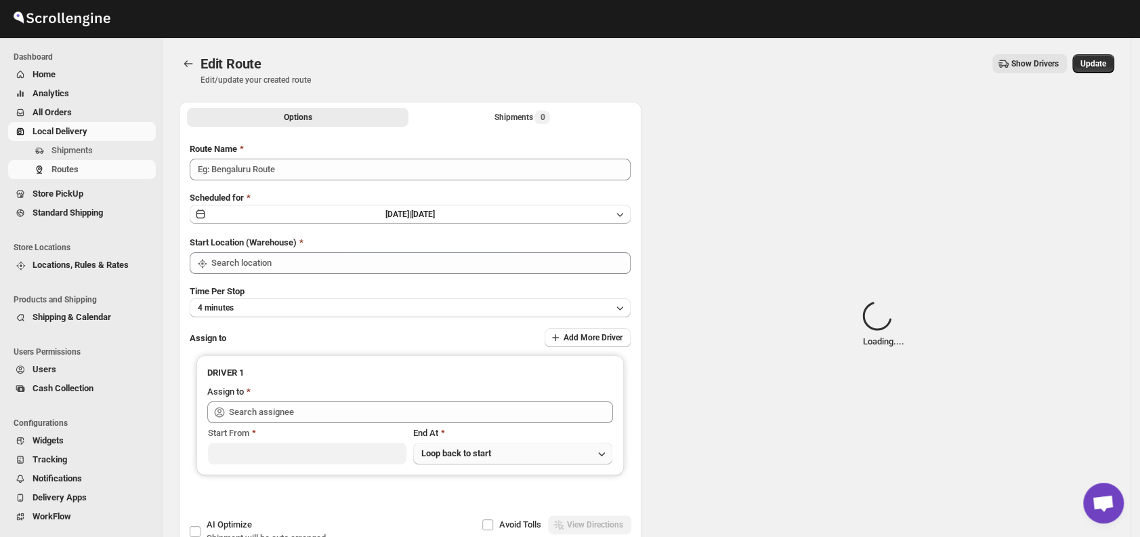
type input "Order No.26651"
type input "DS01 [GEOGRAPHIC_DATA]"
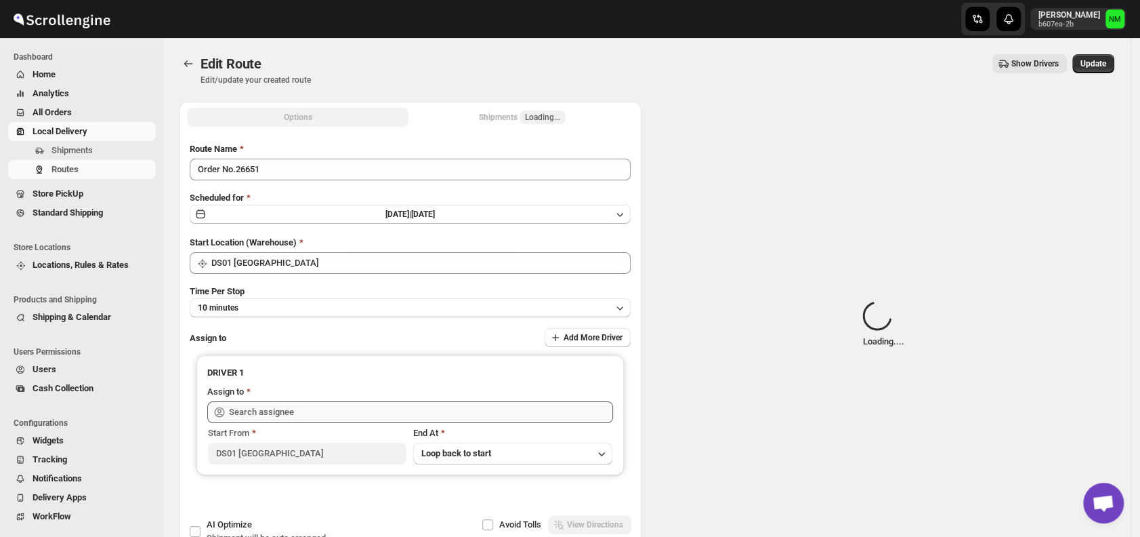
type input "Sajan DS01 (lofadat883@coderdir.com)"
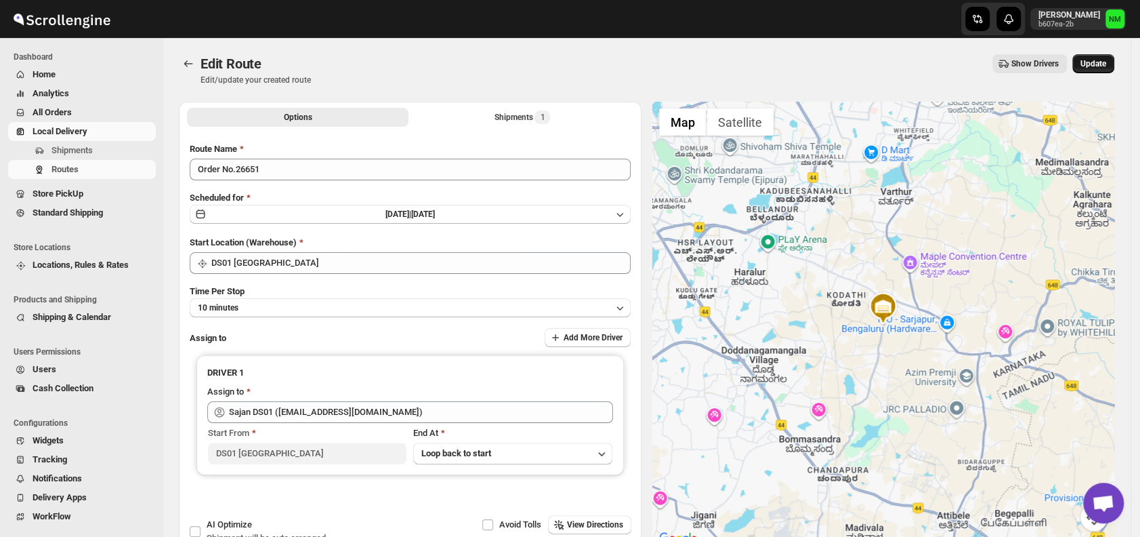
click at [1106, 64] on span "Update" at bounding box center [1094, 63] width 26 height 11
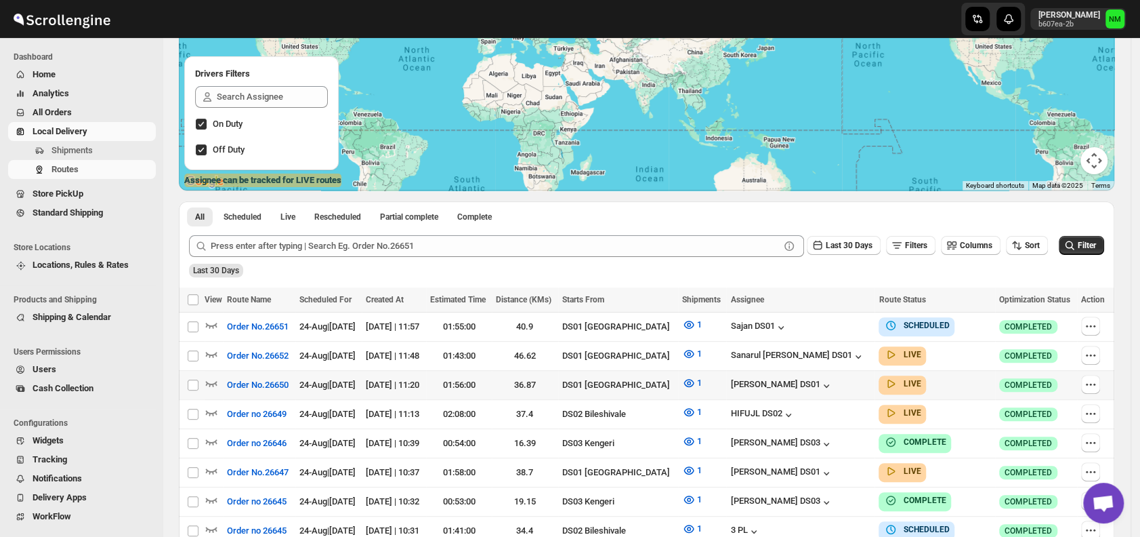
scroll to position [157, 0]
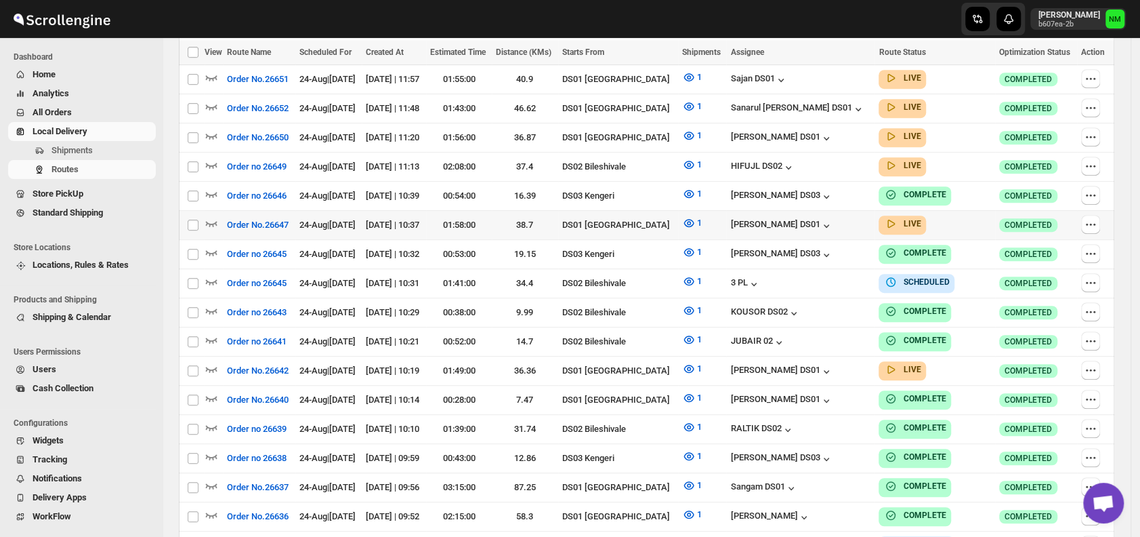
scroll to position [404, 0]
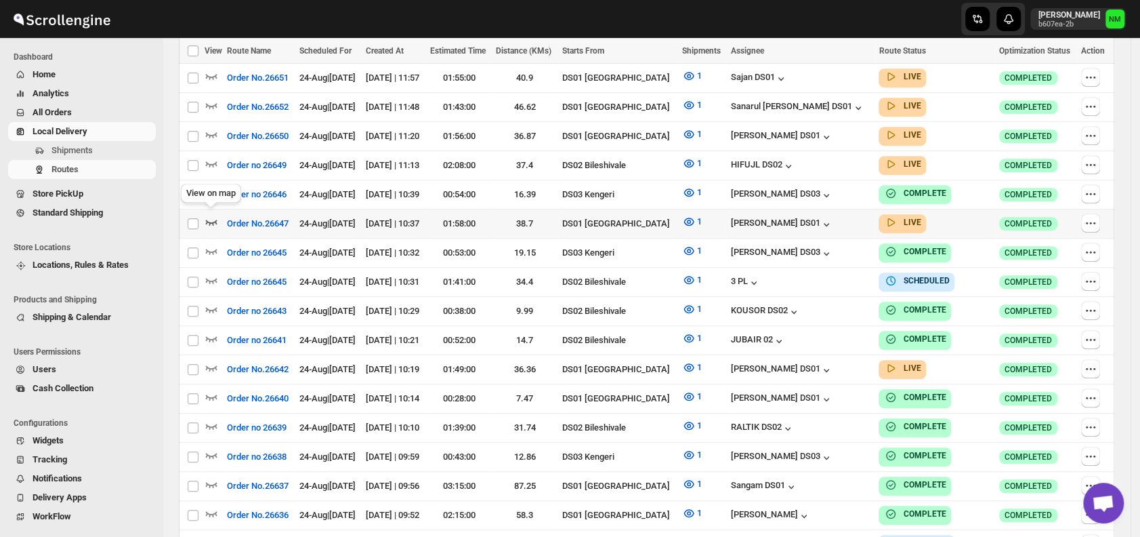
click at [213, 215] on icon "button" at bounding box center [212, 222] width 14 height 14
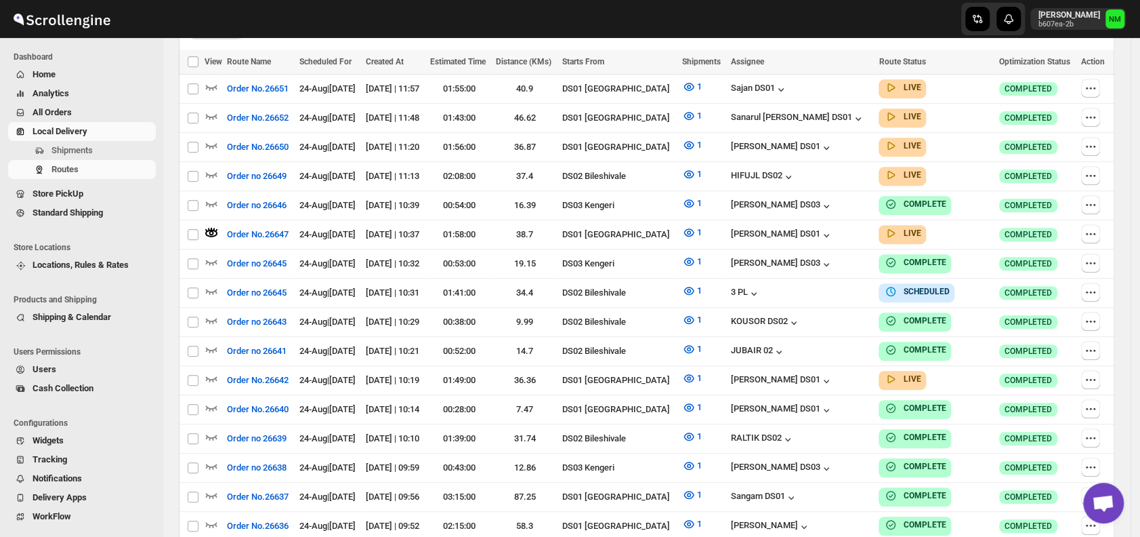
scroll to position [0, 0]
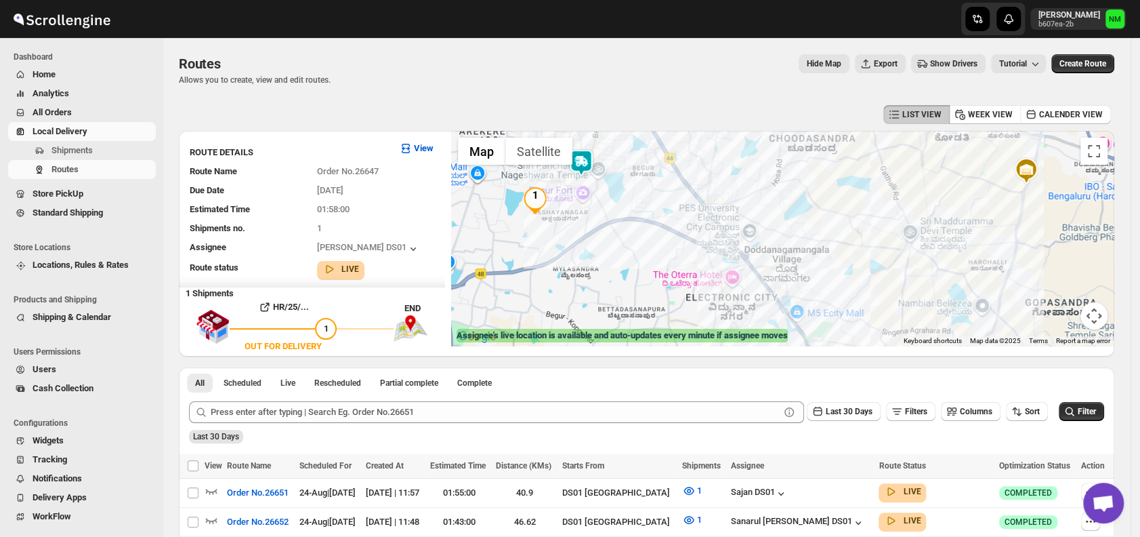
click at [589, 160] on img at bounding box center [581, 162] width 27 height 27
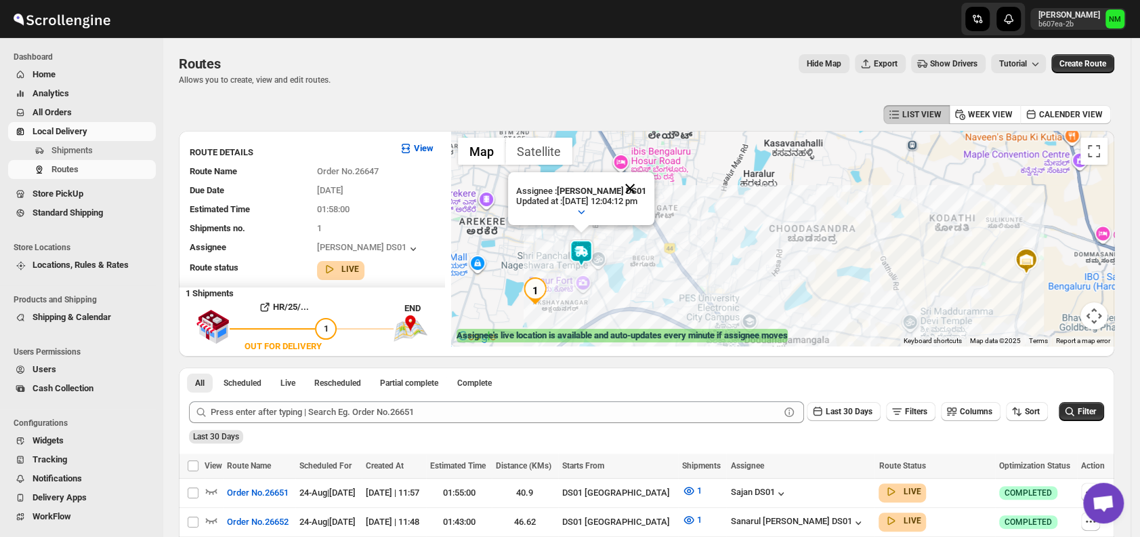
click at [646, 180] on button "Close" at bounding box center [630, 188] width 33 height 33
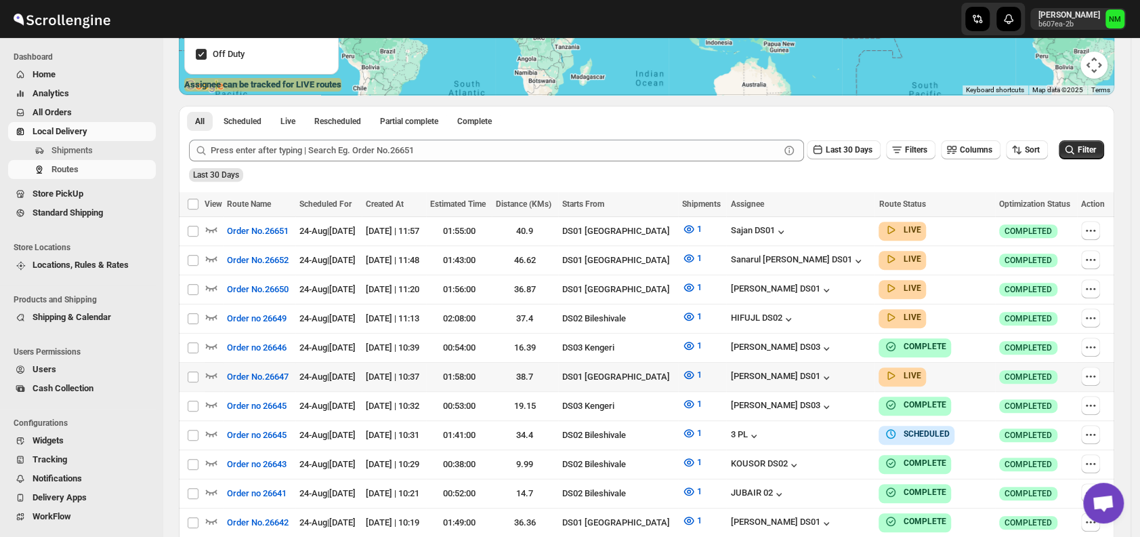
scroll to position [255, 0]
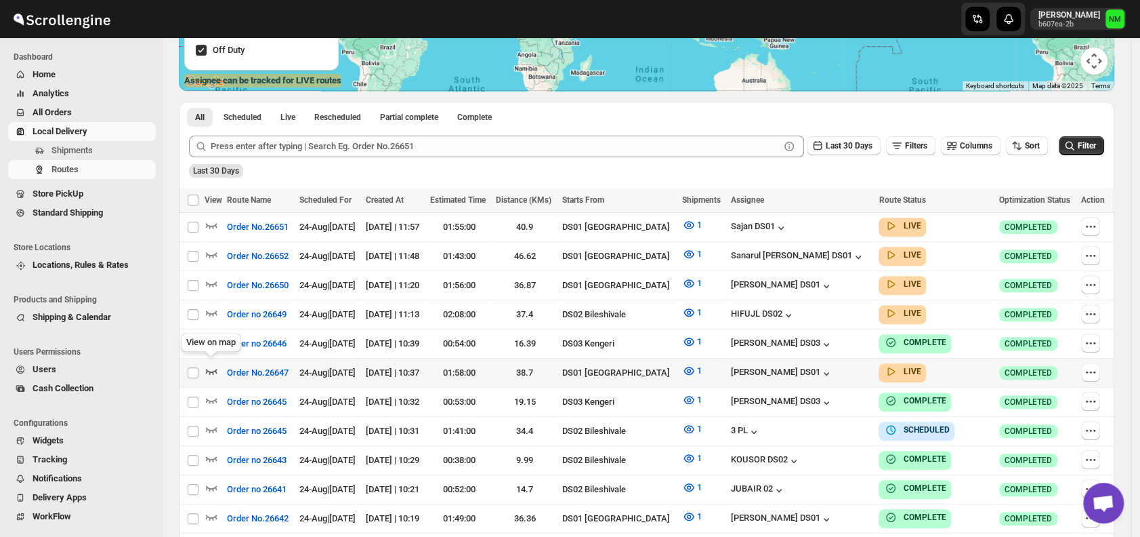
click at [208, 369] on icon "button" at bounding box center [212, 371] width 12 height 5
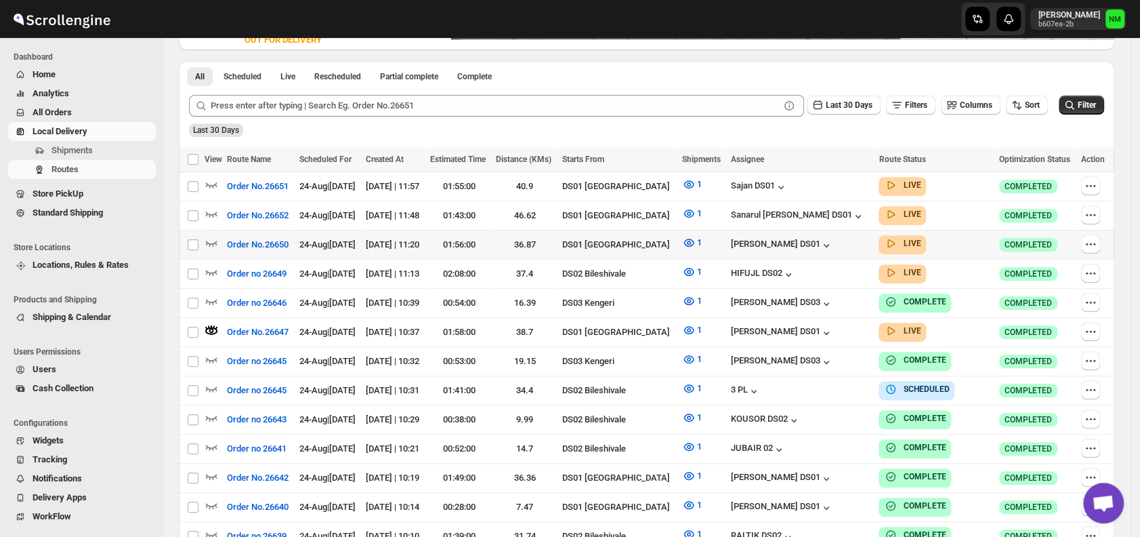
scroll to position [307, 0]
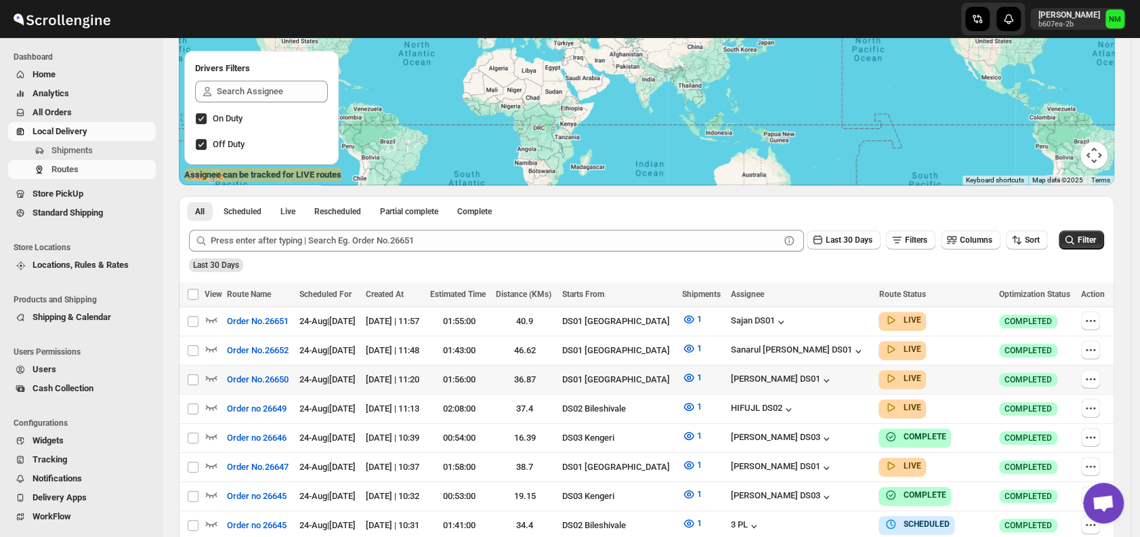
scroll to position [225, 0]
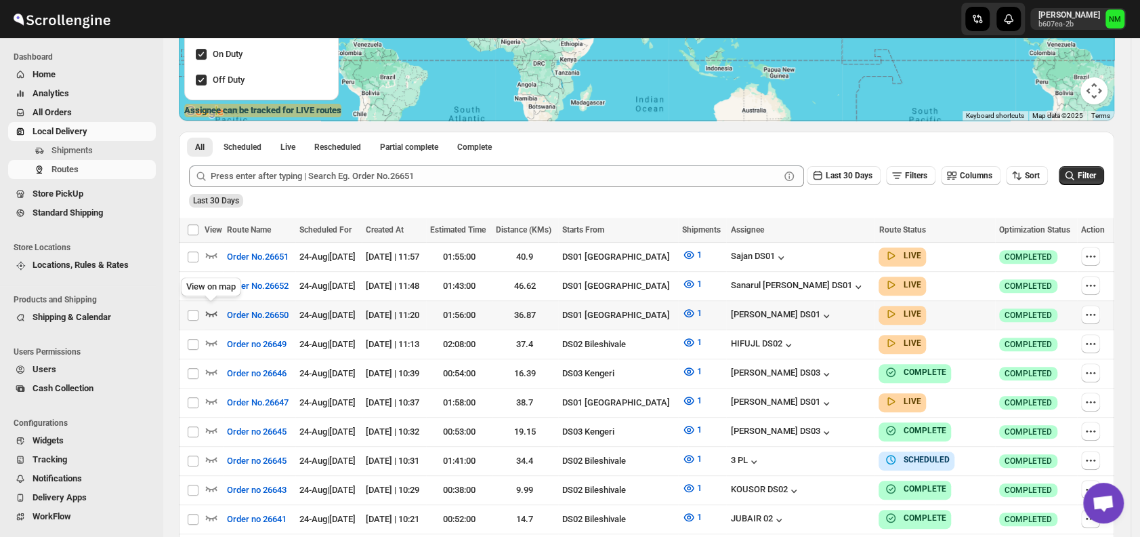
click at [209, 310] on icon "button" at bounding box center [212, 313] width 14 height 14
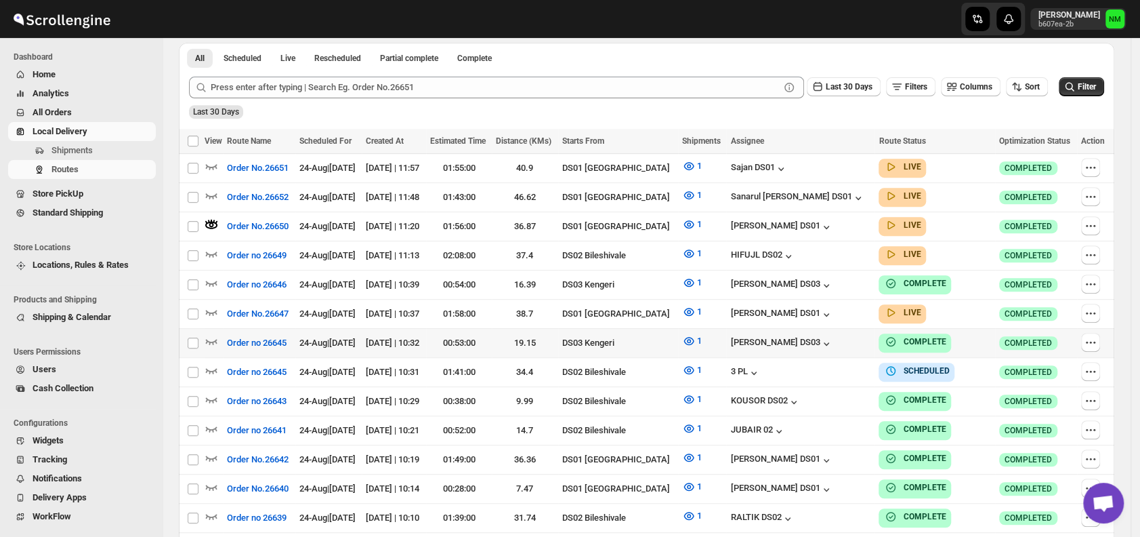
scroll to position [329, 0]
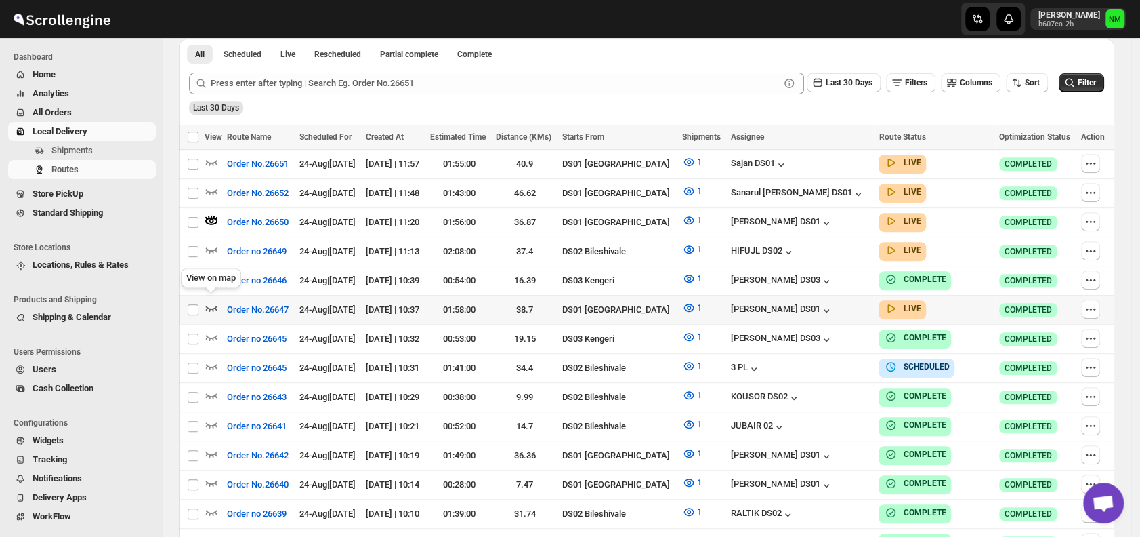
click at [213, 301] on icon "button" at bounding box center [212, 308] width 14 height 14
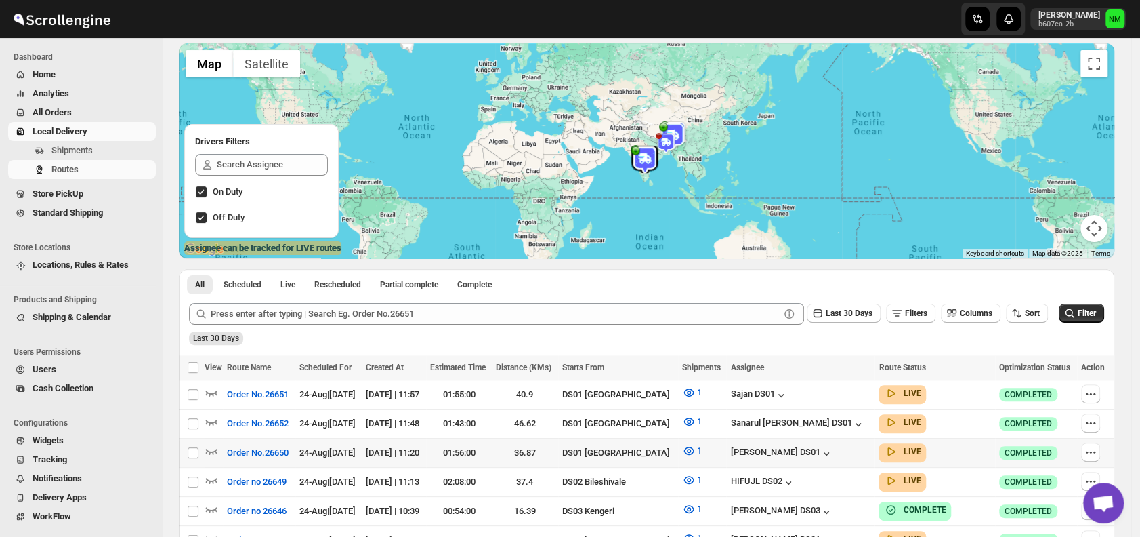
scroll to position [88, 0]
click at [209, 417] on icon "button" at bounding box center [212, 421] width 14 height 14
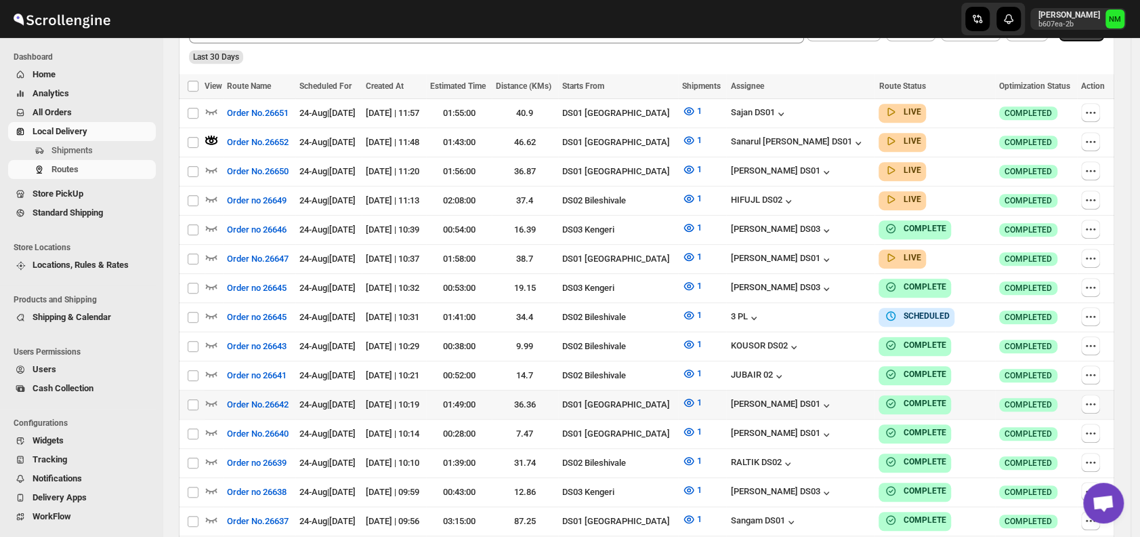
scroll to position [375, 0]
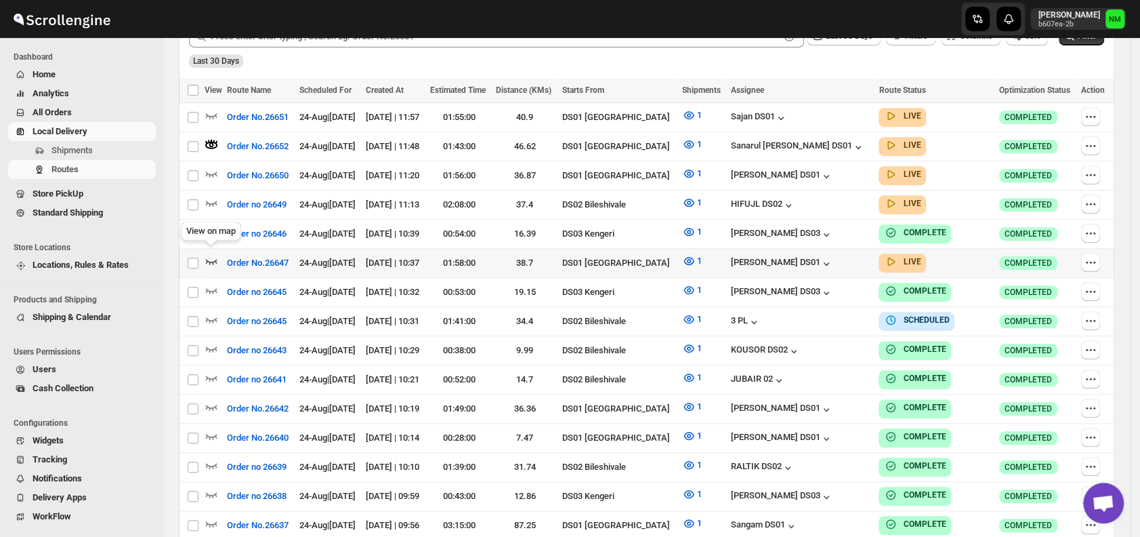
click at [211, 254] on icon "button" at bounding box center [212, 261] width 14 height 14
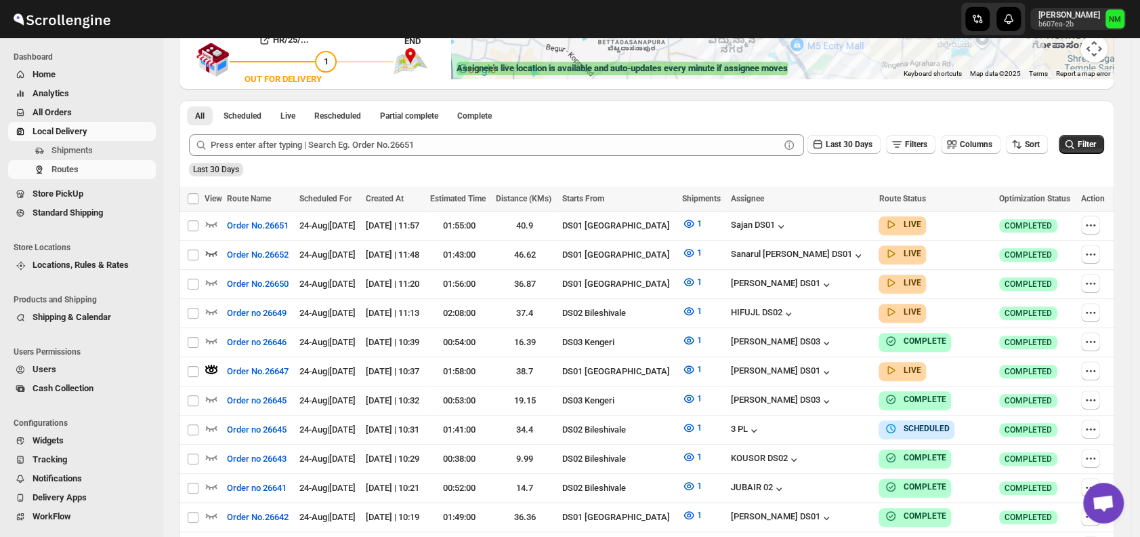
scroll to position [0, 0]
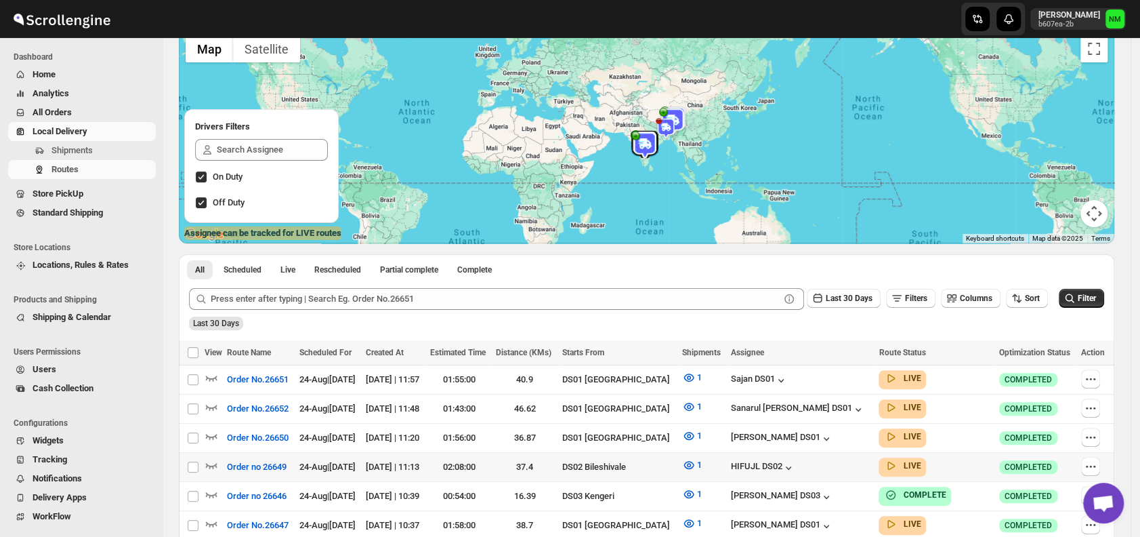
scroll to position [190, 0]
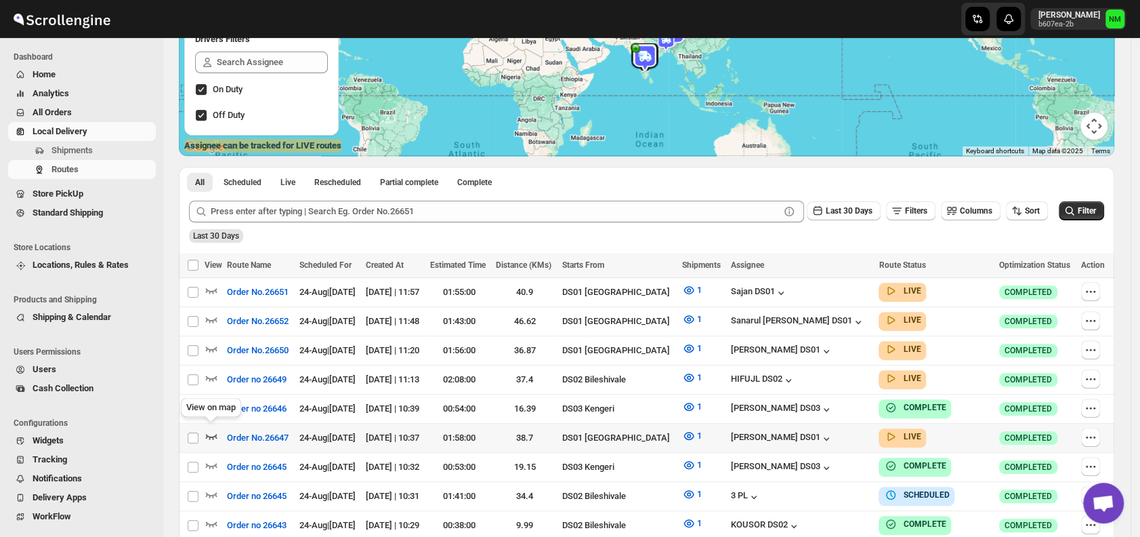
click at [216, 434] on icon "button" at bounding box center [212, 436] width 12 height 5
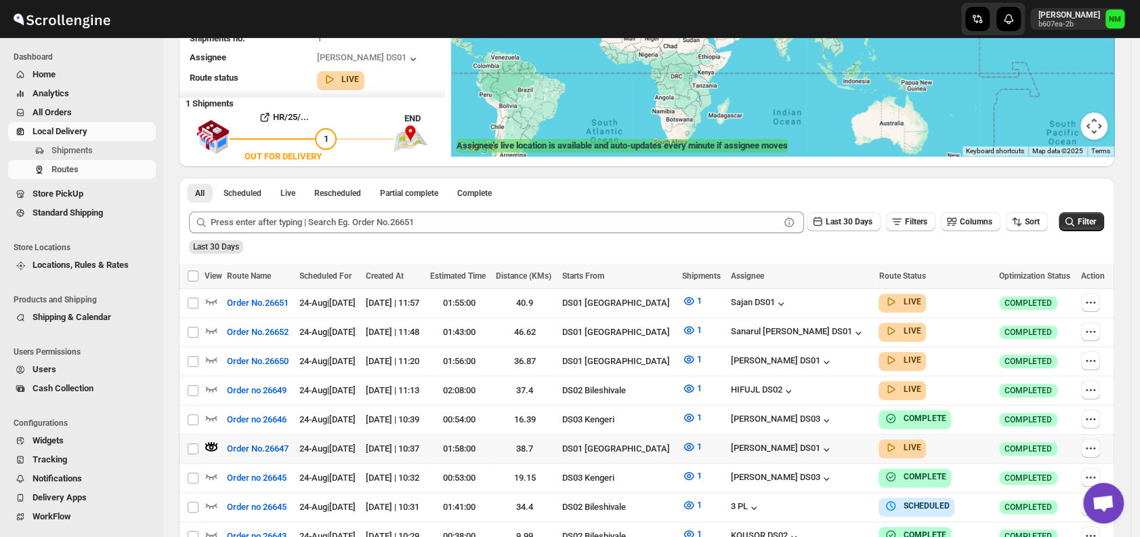
scroll to position [0, 0]
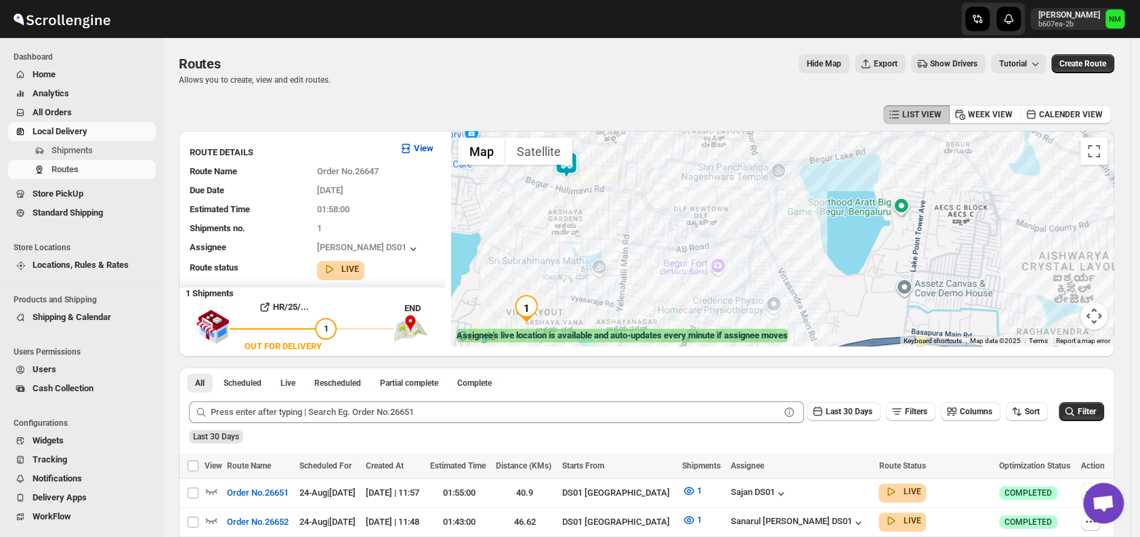
click at [573, 167] on img at bounding box center [566, 164] width 27 height 27
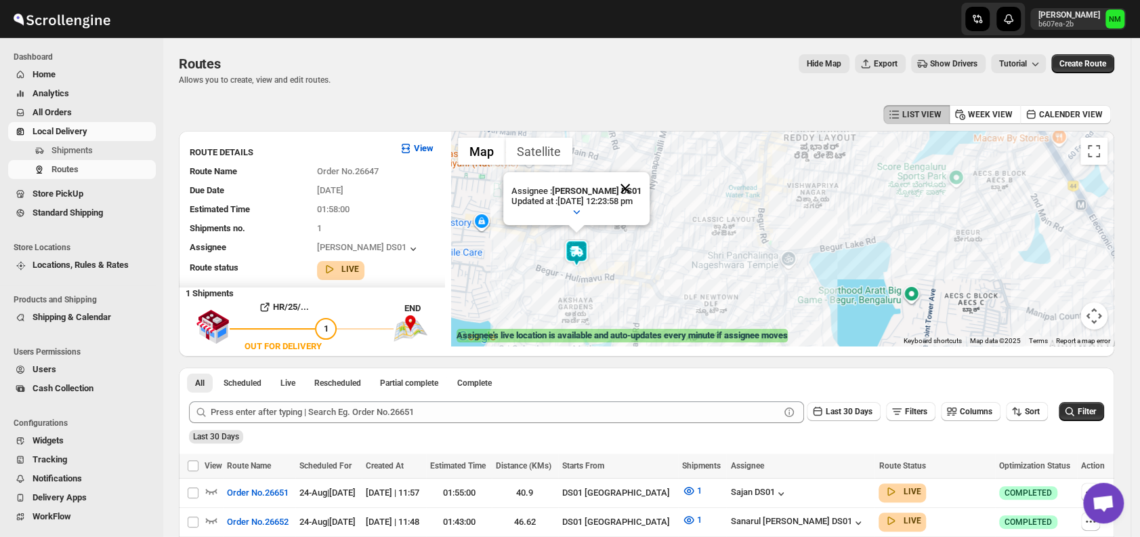
click at [642, 184] on button "Close" at bounding box center [625, 188] width 33 height 33
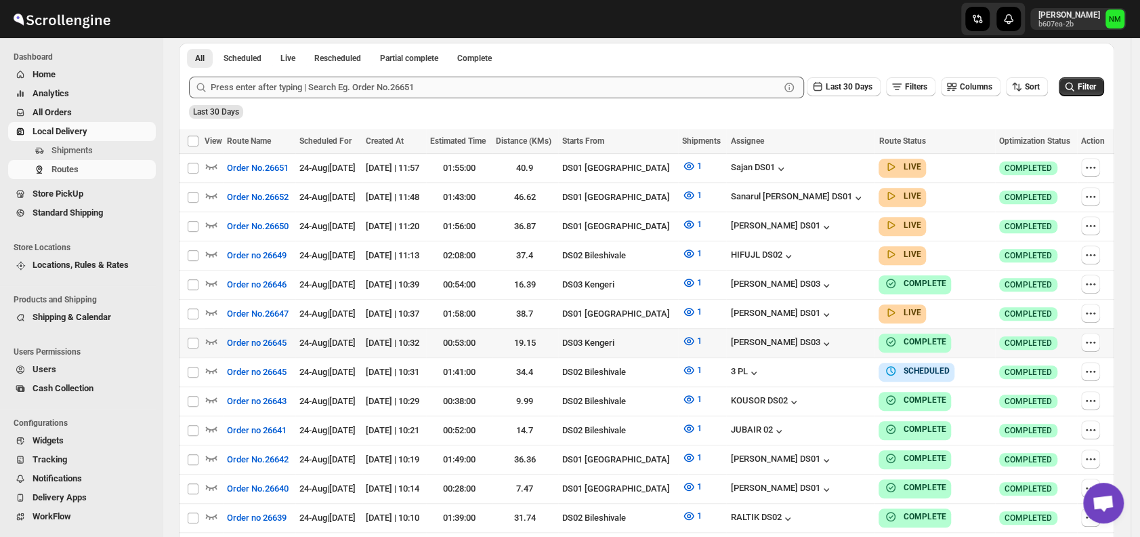
scroll to position [255, 0]
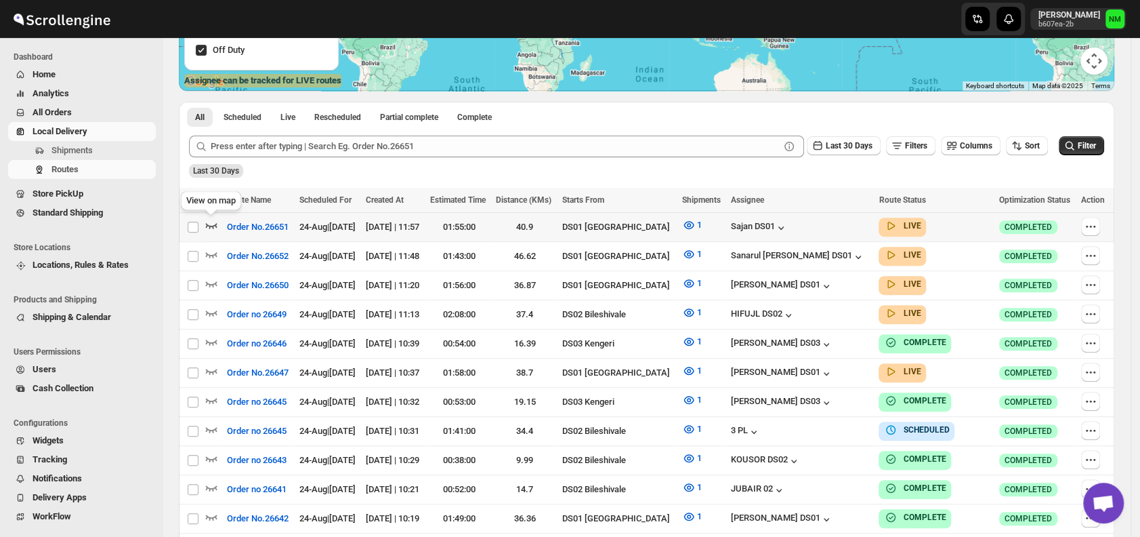
click at [211, 228] on icon "button" at bounding box center [212, 225] width 14 height 14
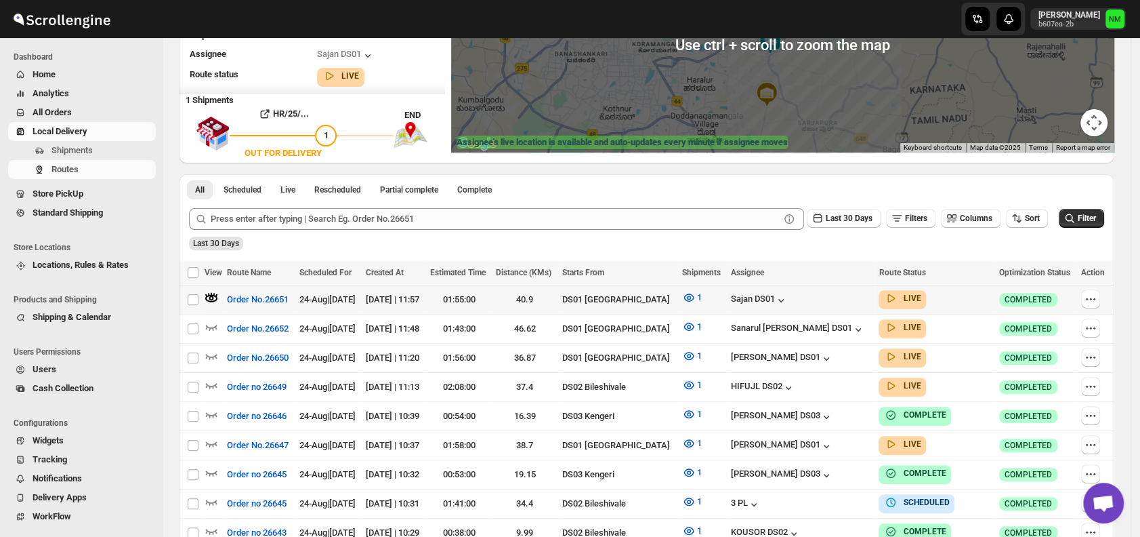
scroll to position [136, 0]
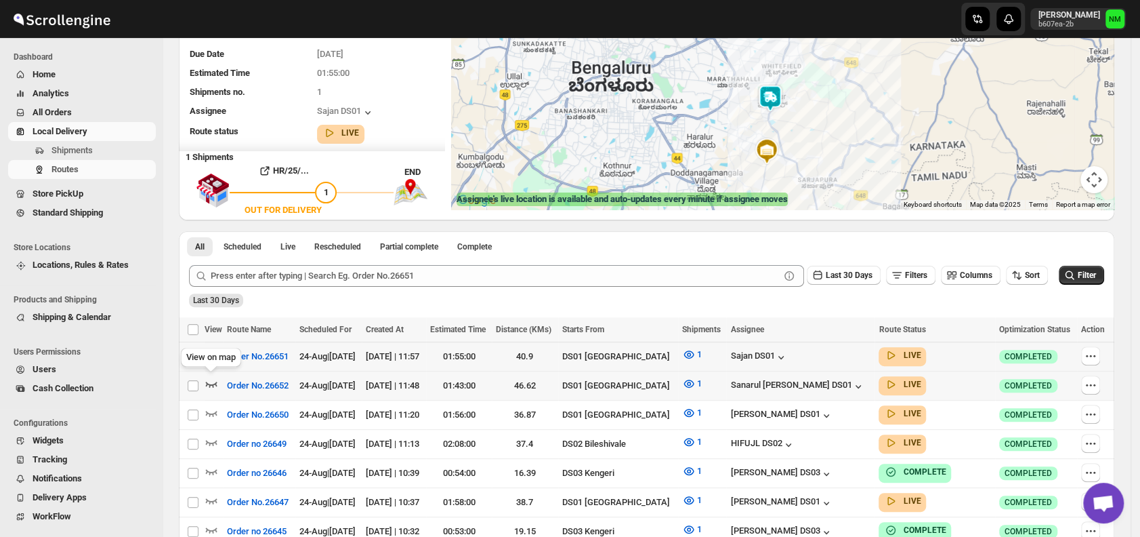
click at [209, 378] on icon "button" at bounding box center [212, 384] width 14 height 14
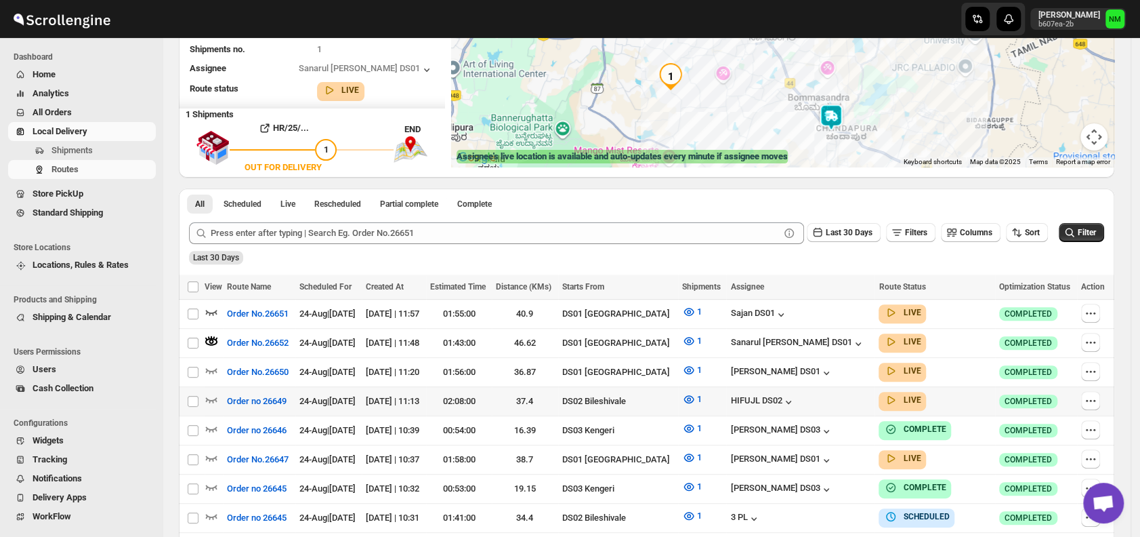
scroll to position [184, 0]
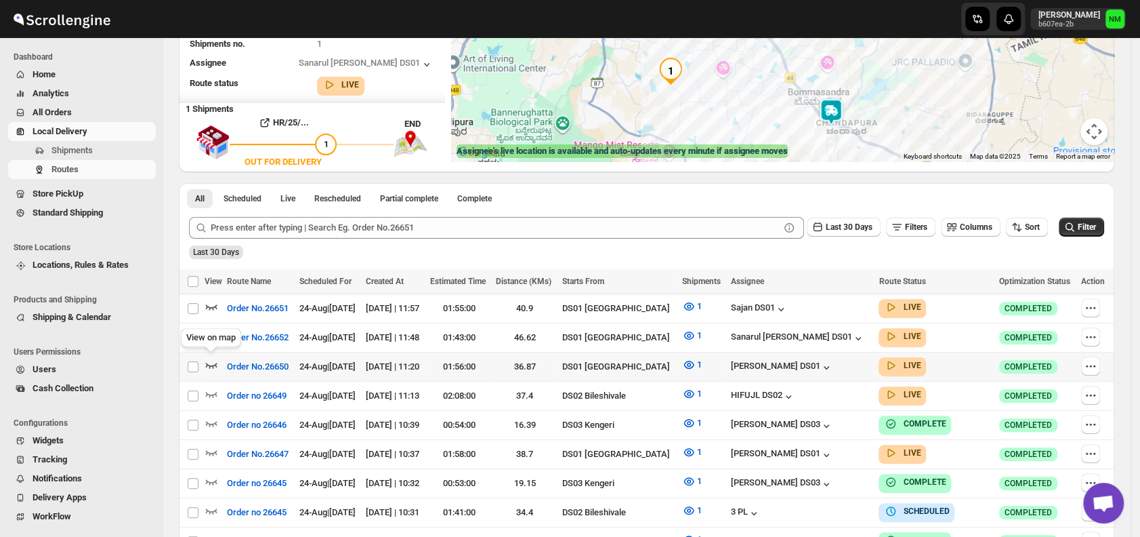
click at [207, 366] on icon "button" at bounding box center [212, 365] width 14 height 14
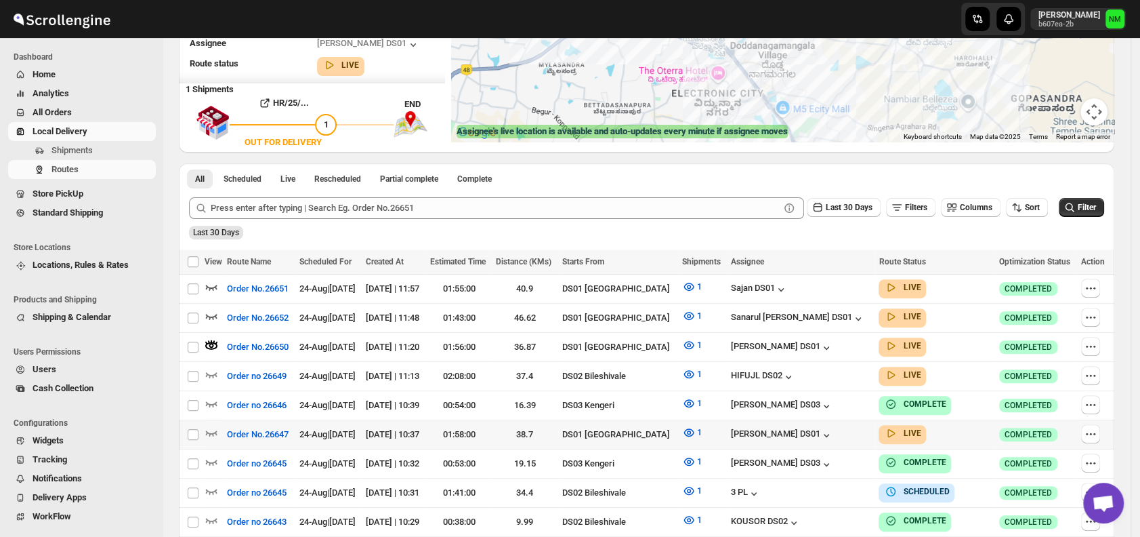
scroll to position [299, 0]
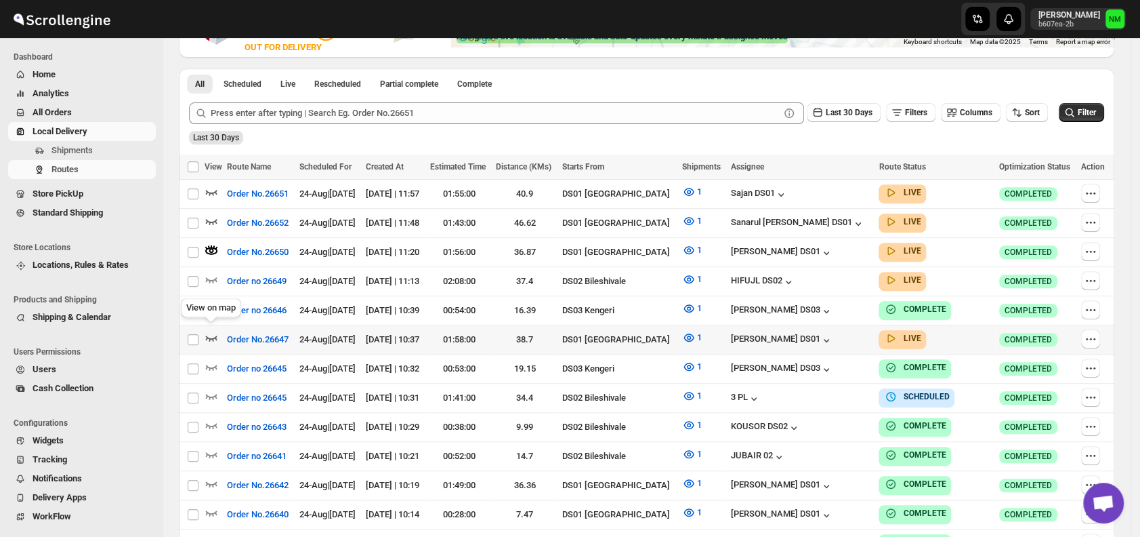
click at [212, 335] on icon "button" at bounding box center [212, 337] width 12 height 5
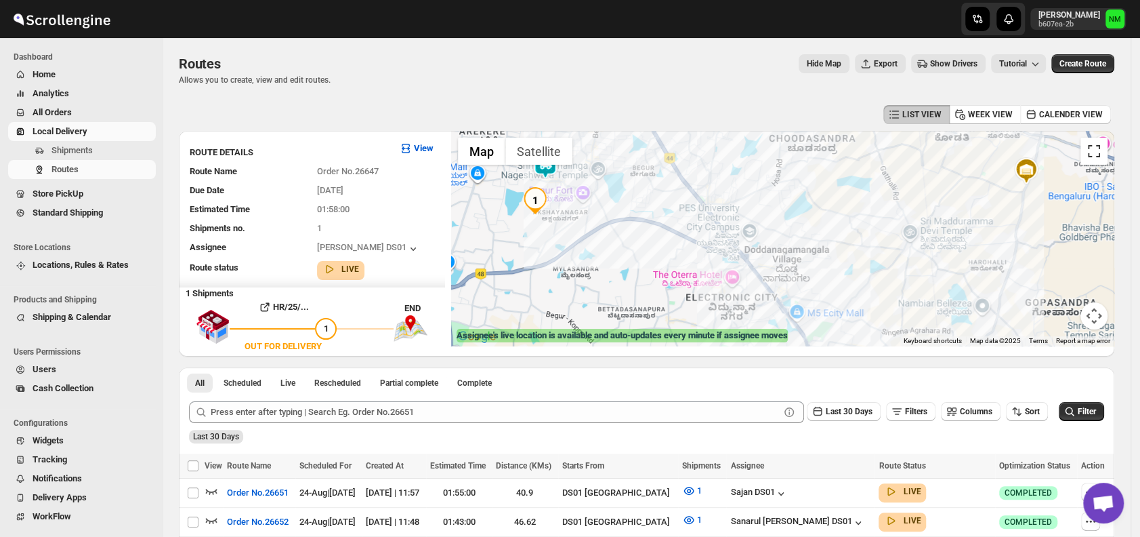
click at [1108, 144] on button "Toggle fullscreen view" at bounding box center [1094, 151] width 27 height 27
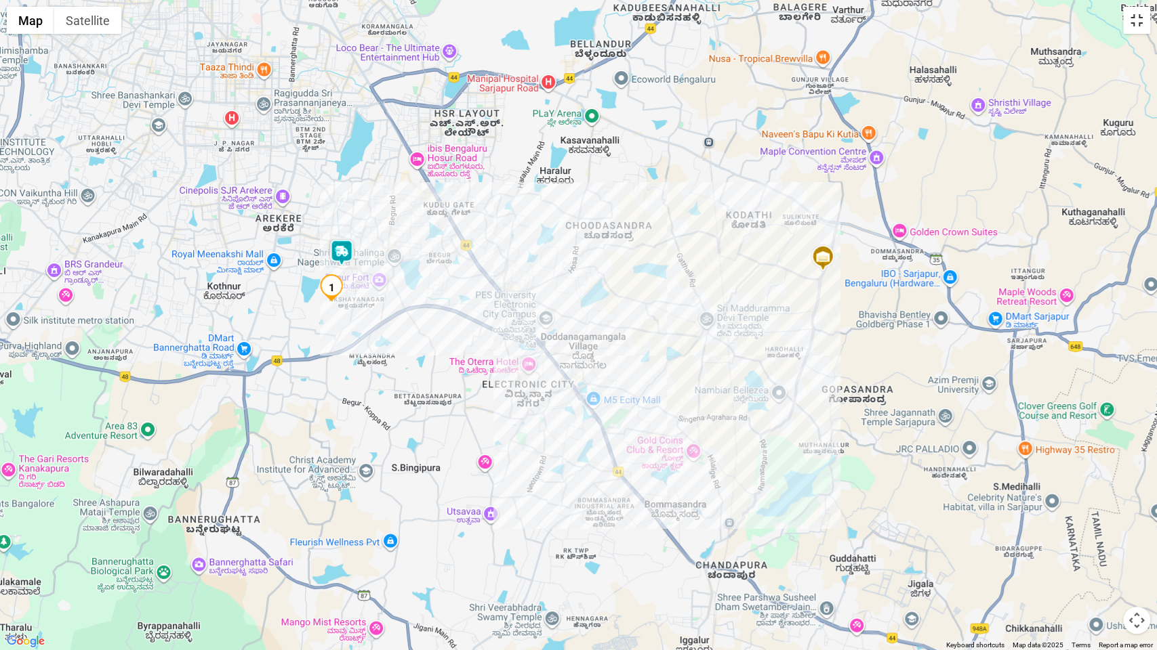
click at [1139, 30] on button "Toggle fullscreen view" at bounding box center [1136, 20] width 27 height 27
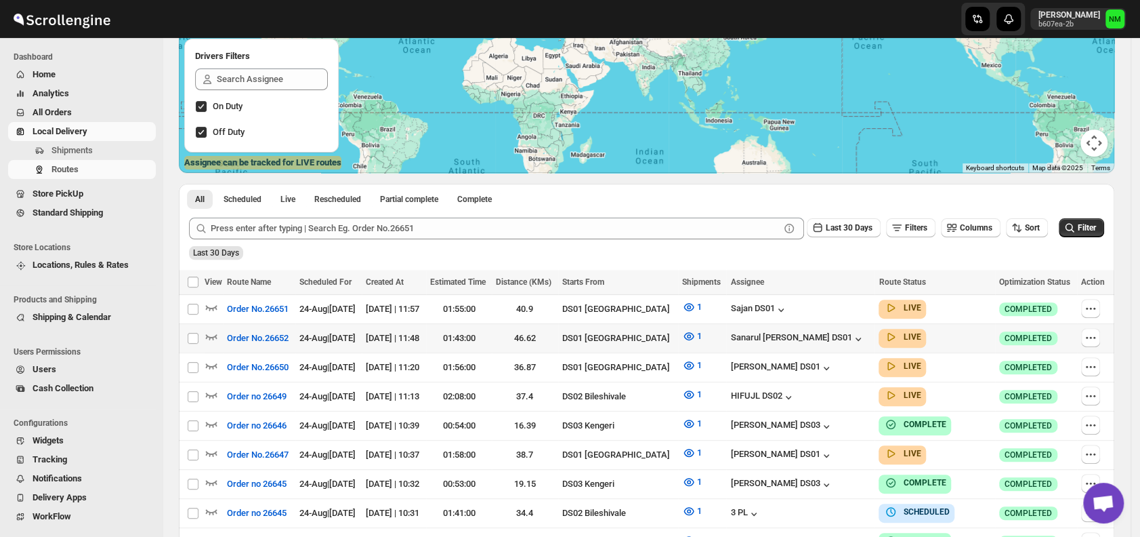
scroll to position [173, 0]
click at [210, 308] on icon "button" at bounding box center [212, 306] width 12 height 5
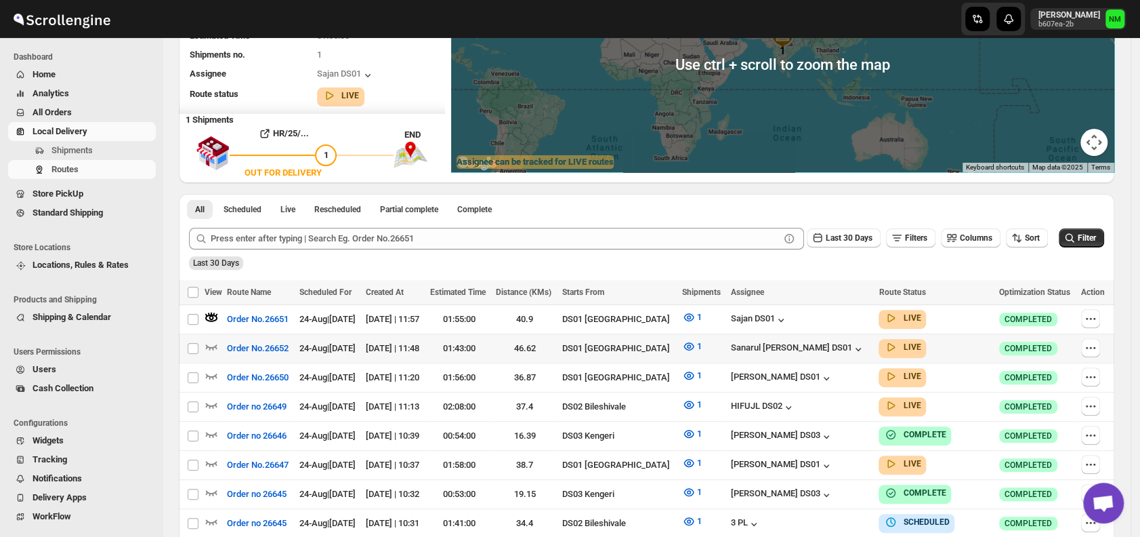
scroll to position [0, 0]
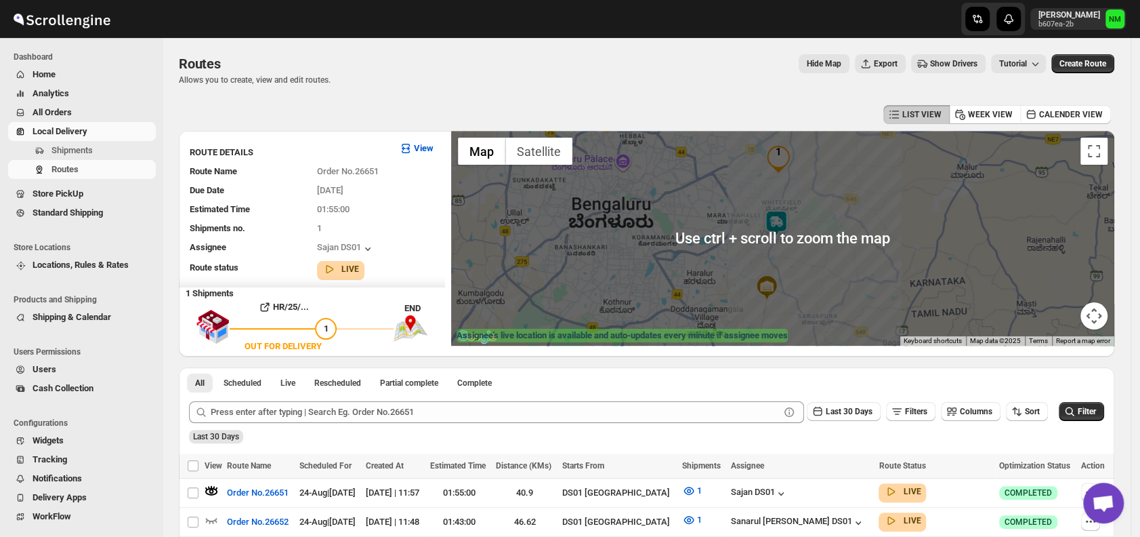
click at [784, 223] on img at bounding box center [776, 222] width 27 height 27
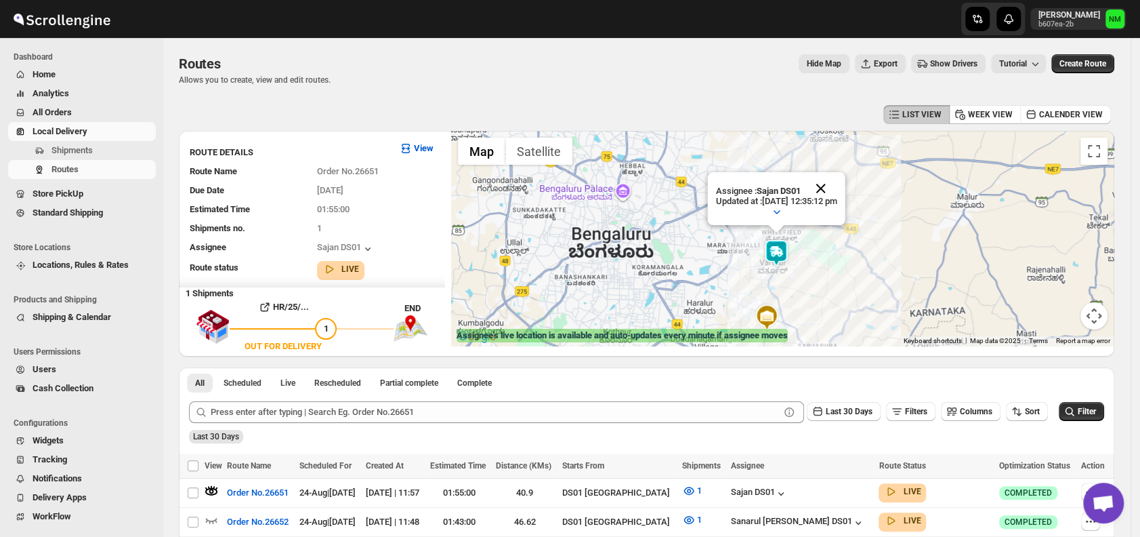
click at [837, 185] on button "Close" at bounding box center [821, 188] width 33 height 33
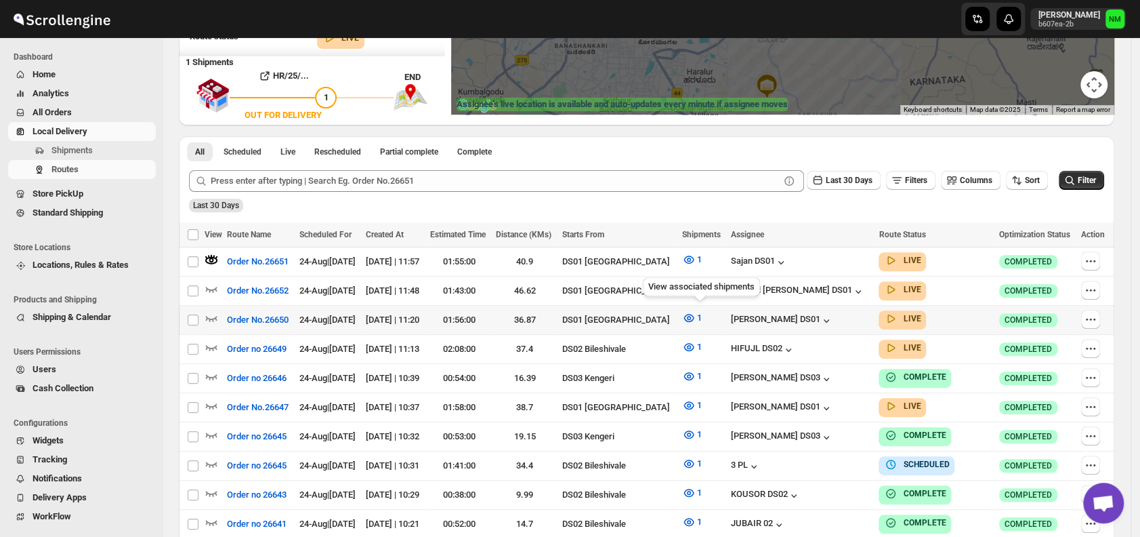
scroll to position [232, 0]
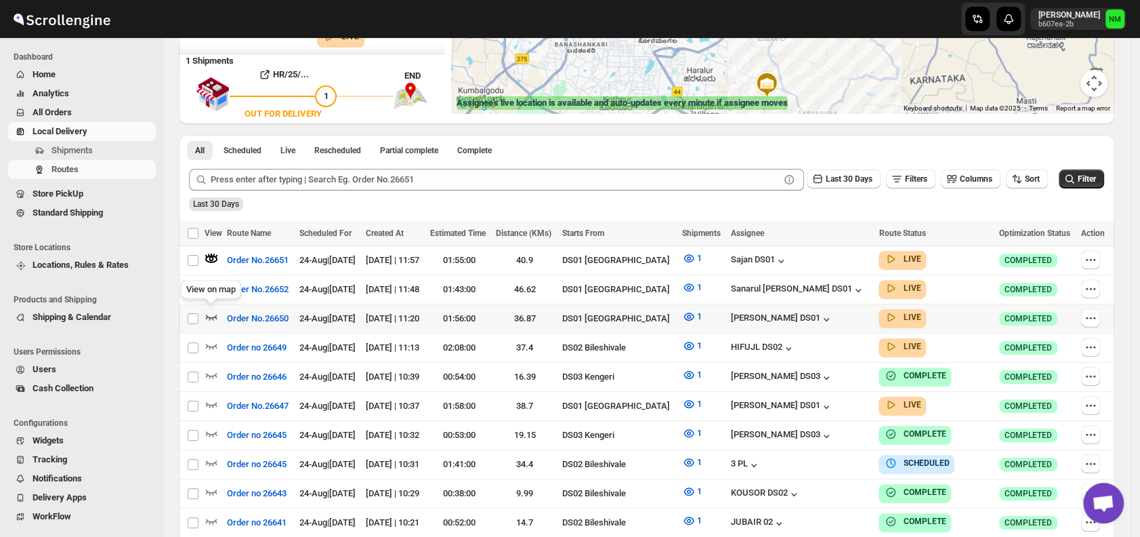
click at [209, 316] on icon "button" at bounding box center [212, 317] width 14 height 14
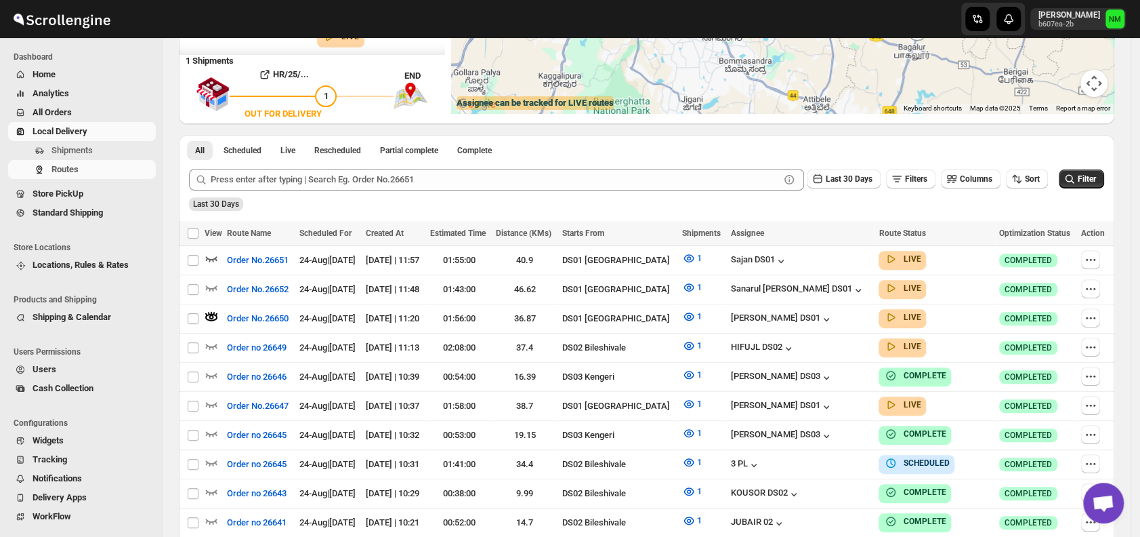
scroll to position [0, 0]
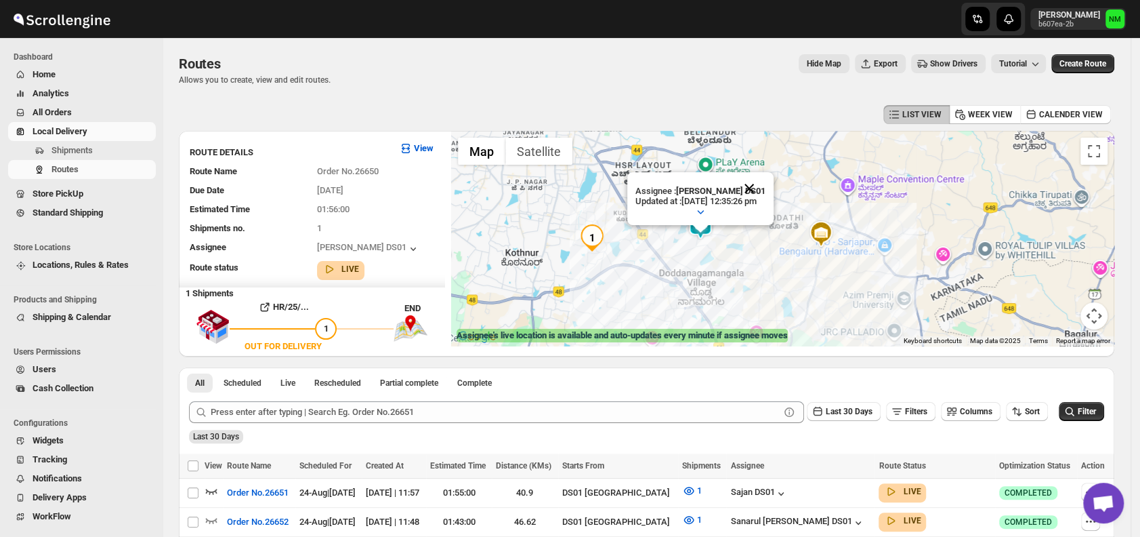
click at [771, 148] on div "Assignee : [PERSON_NAME] DS01 Updated at : [DATE] 12:35:26 pm Duty mode Enabled…" at bounding box center [782, 238] width 663 height 215
click at [766, 185] on button "Close" at bounding box center [749, 189] width 33 height 33
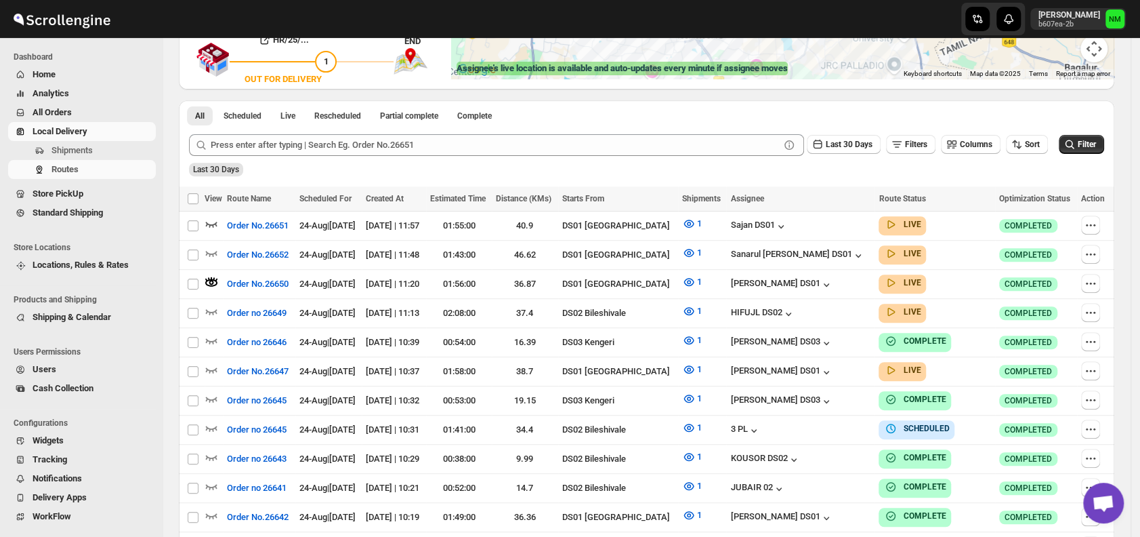
scroll to position [281, 0]
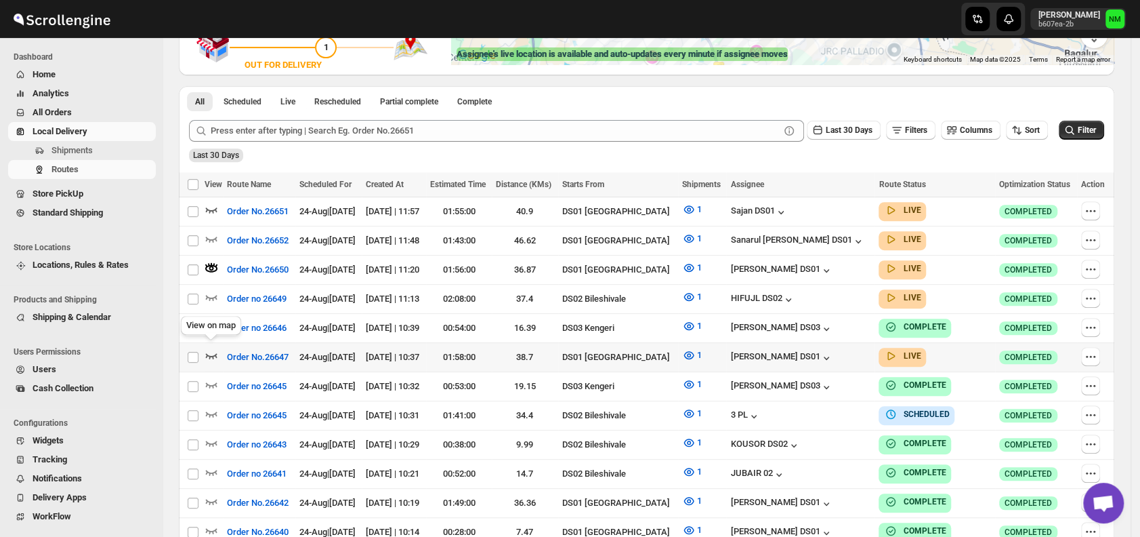
click at [207, 352] on icon "button" at bounding box center [212, 355] width 14 height 14
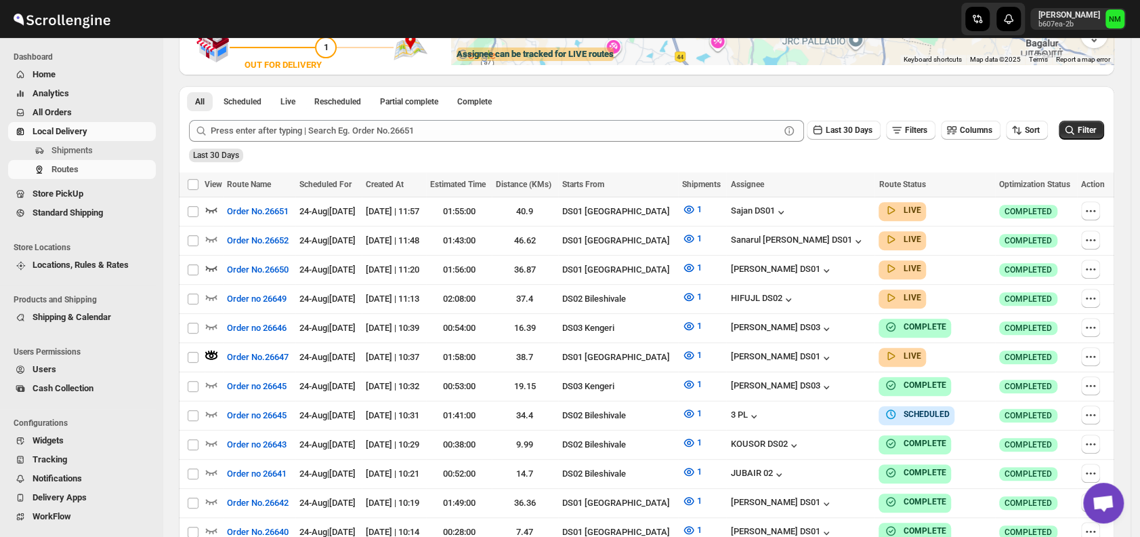
scroll to position [0, 0]
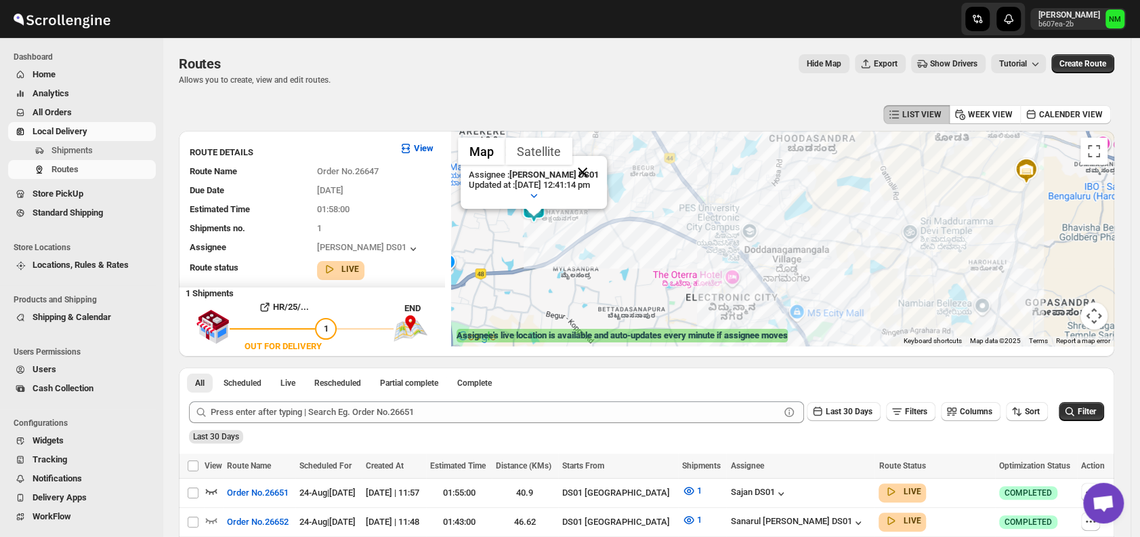
click at [599, 169] on button "Close" at bounding box center [582, 172] width 33 height 33
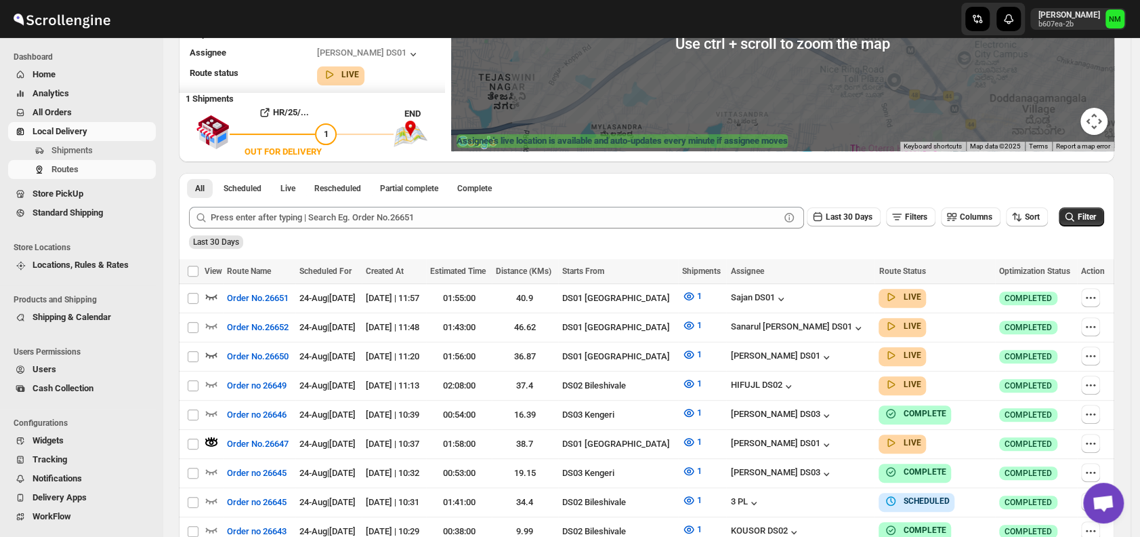
scroll to position [198, 0]
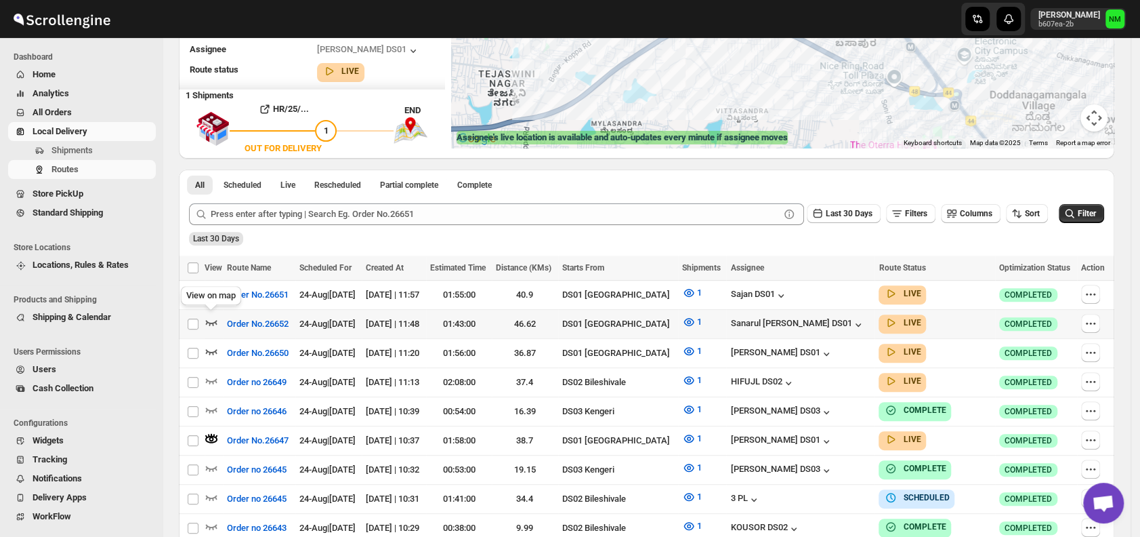
click at [210, 321] on icon "button" at bounding box center [212, 322] width 12 height 5
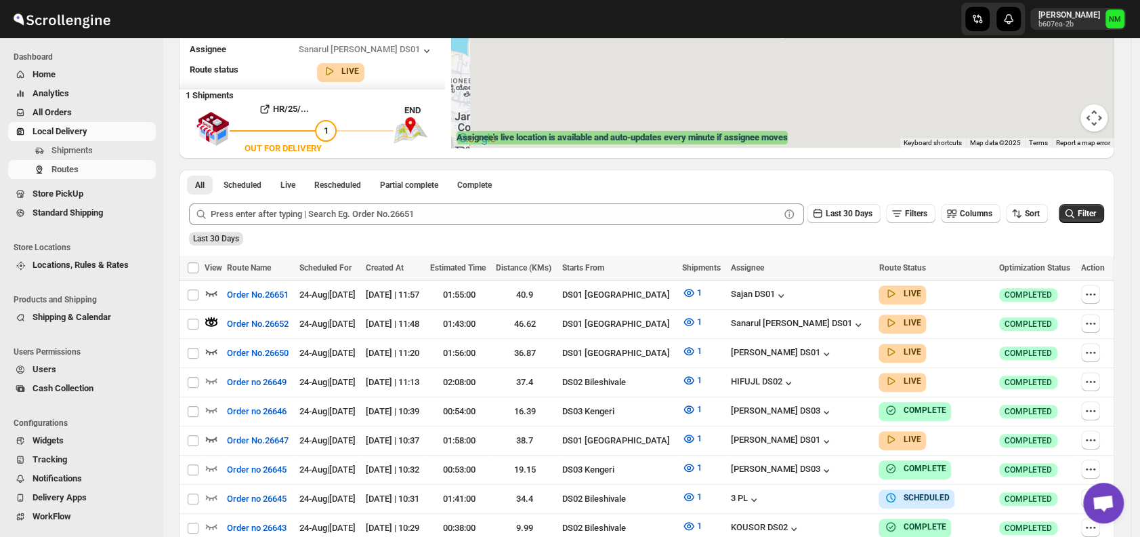
scroll to position [0, 0]
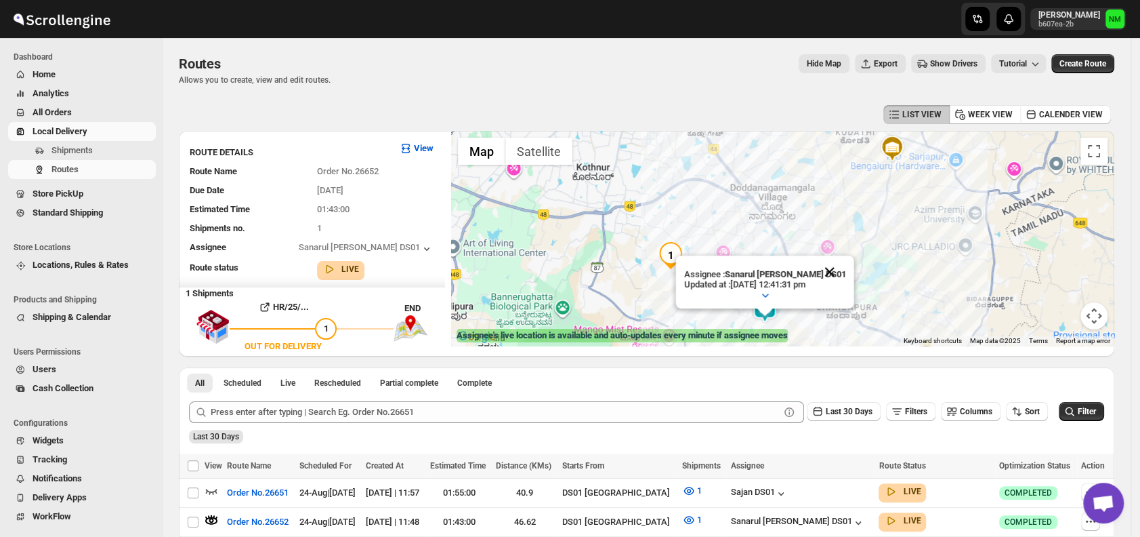
click at [831, 269] on button "Close" at bounding box center [830, 271] width 33 height 33
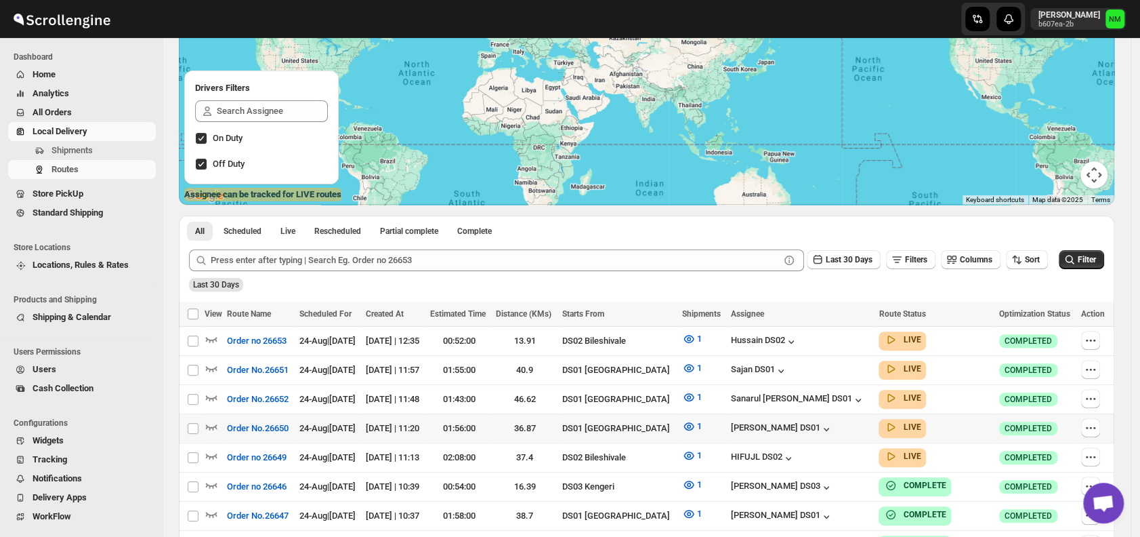
scroll to position [192, 0]
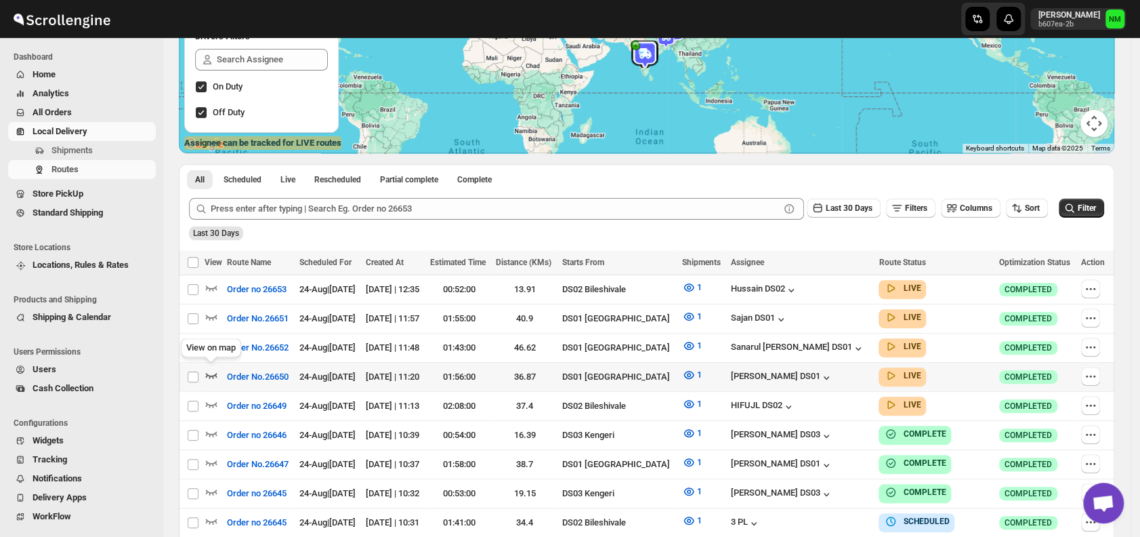
click at [215, 369] on icon "button" at bounding box center [212, 375] width 14 height 14
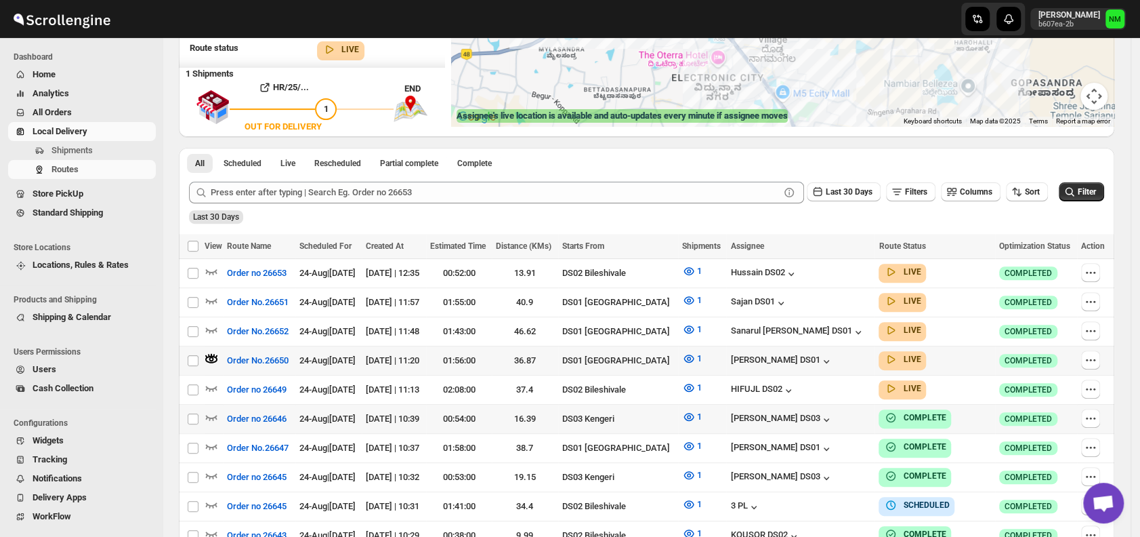
scroll to position [220, 0]
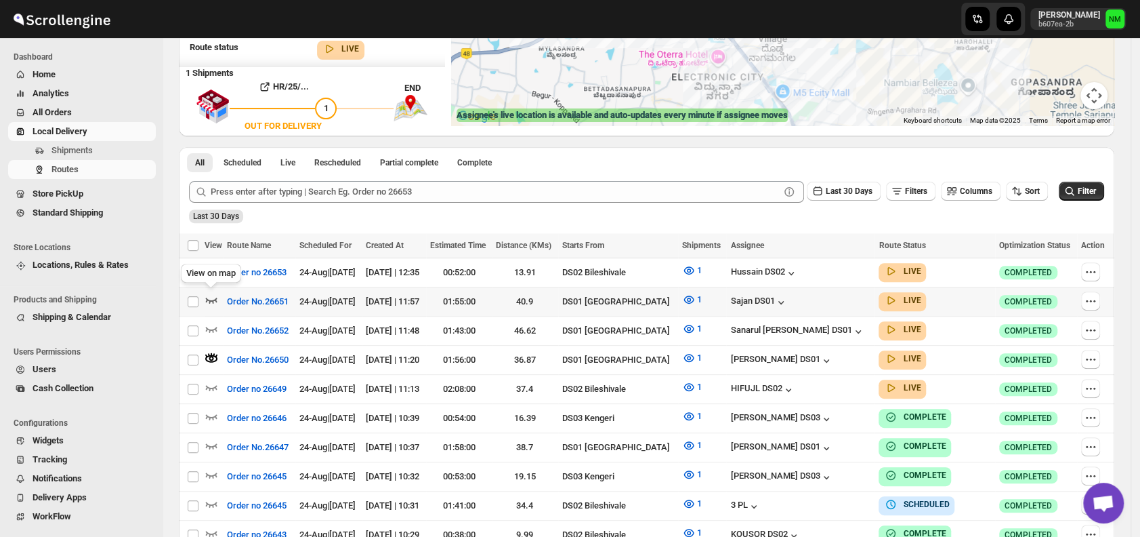
click at [207, 296] on icon "button" at bounding box center [212, 300] width 14 height 14
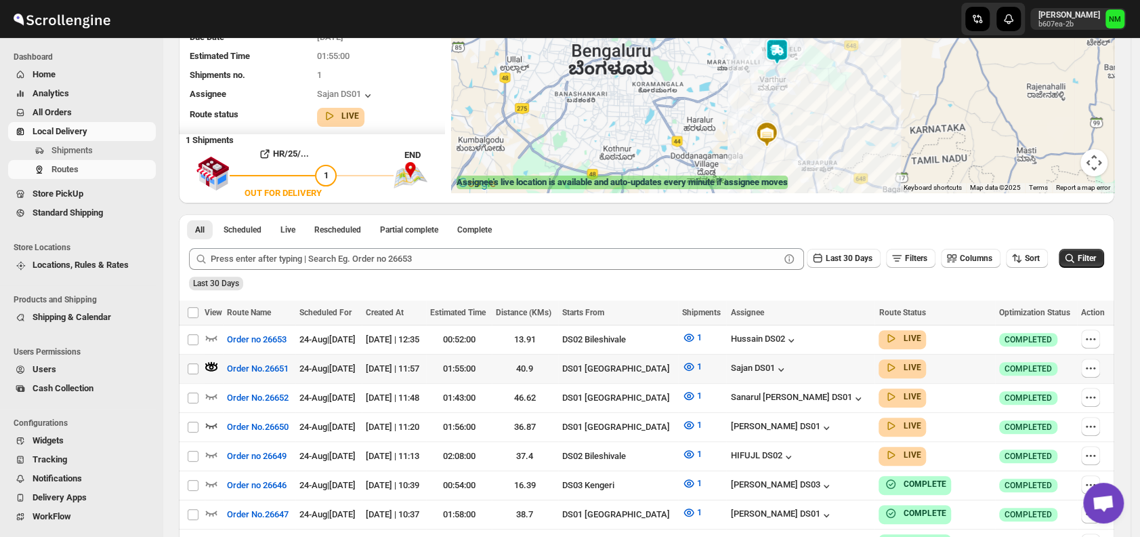
scroll to position [175, 0]
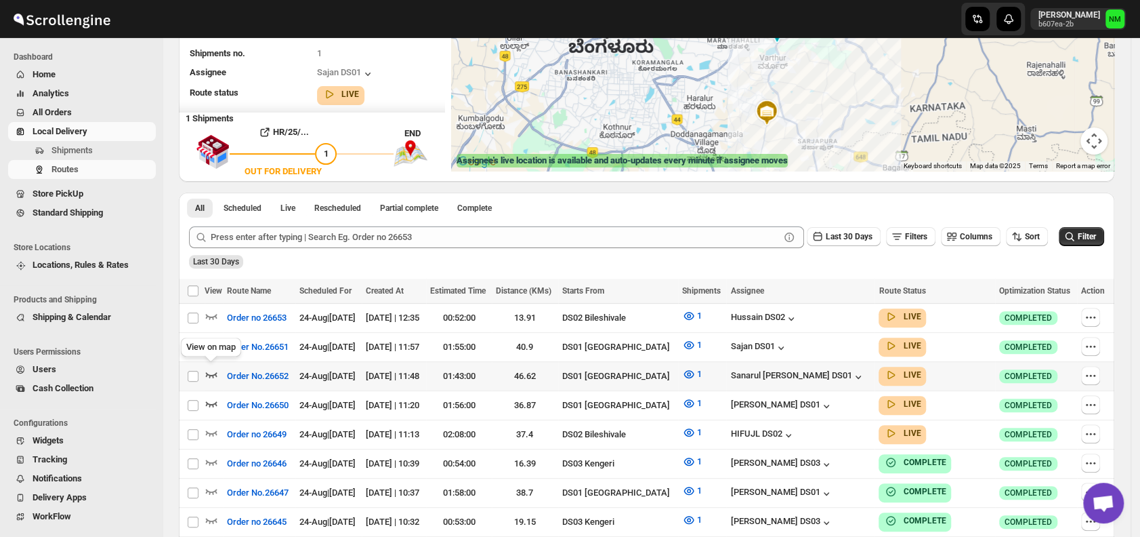
click at [210, 367] on icon "button" at bounding box center [212, 374] width 14 height 14
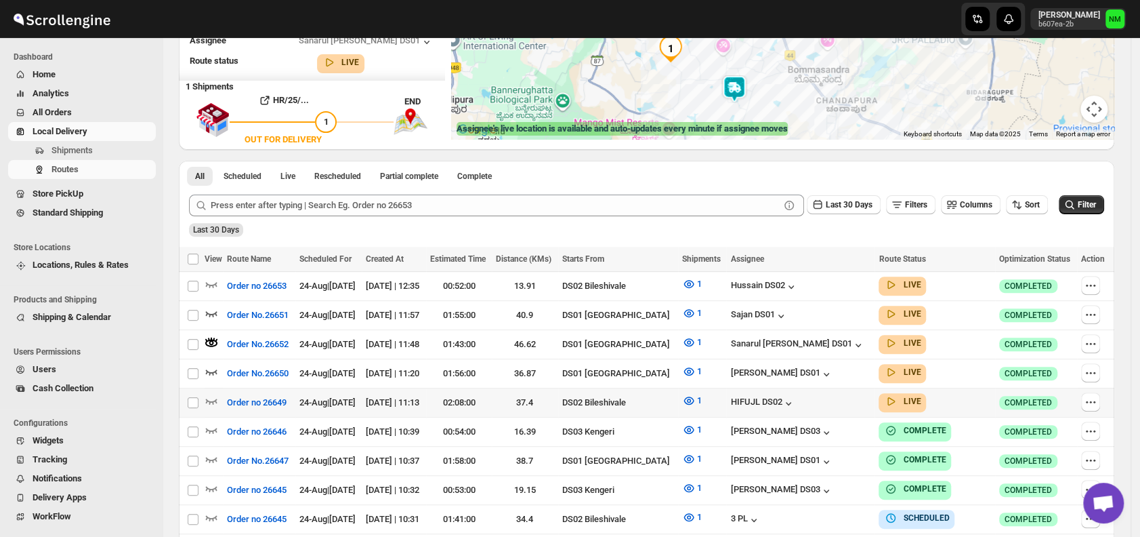
scroll to position [207, 0]
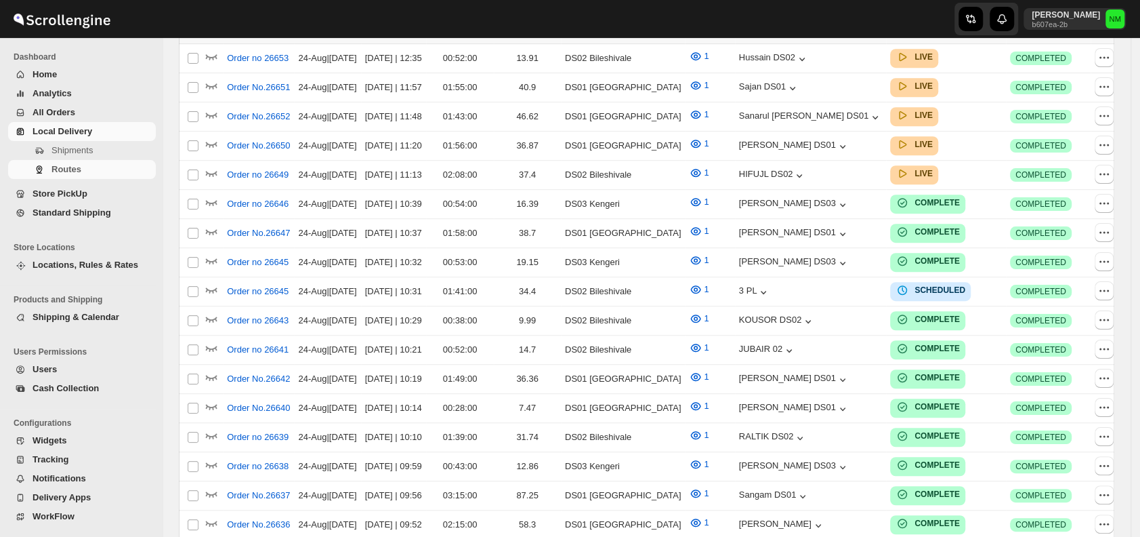
scroll to position [207, 0]
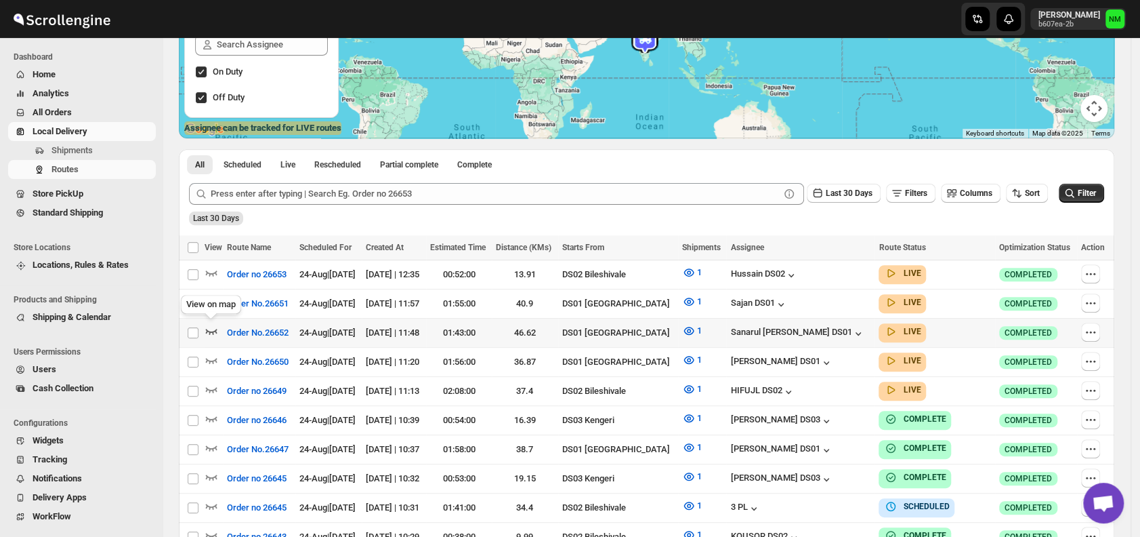
click at [212, 327] on icon "button" at bounding box center [212, 331] width 14 height 14
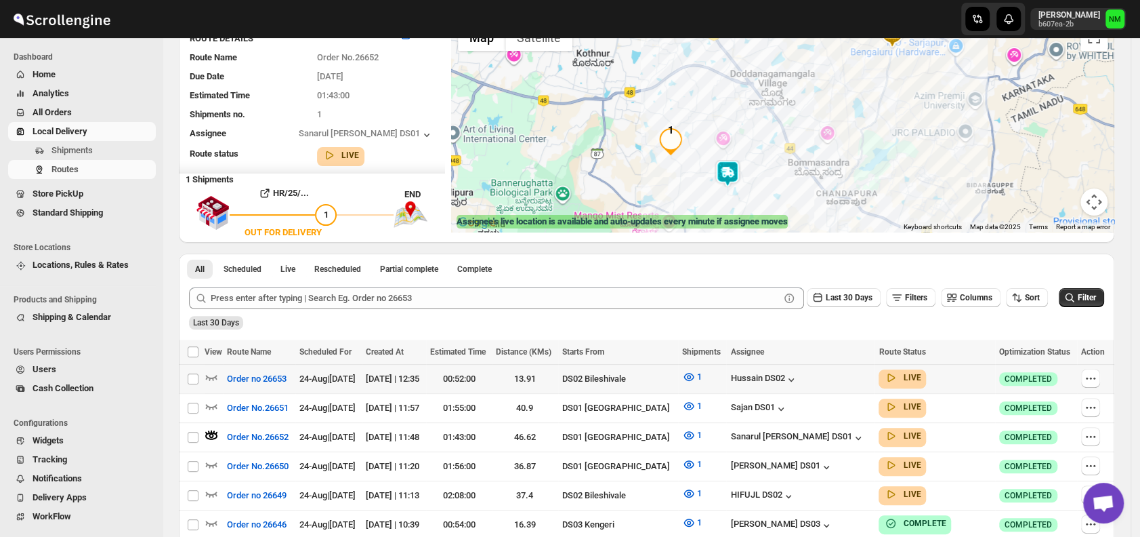
scroll to position [127, 0]
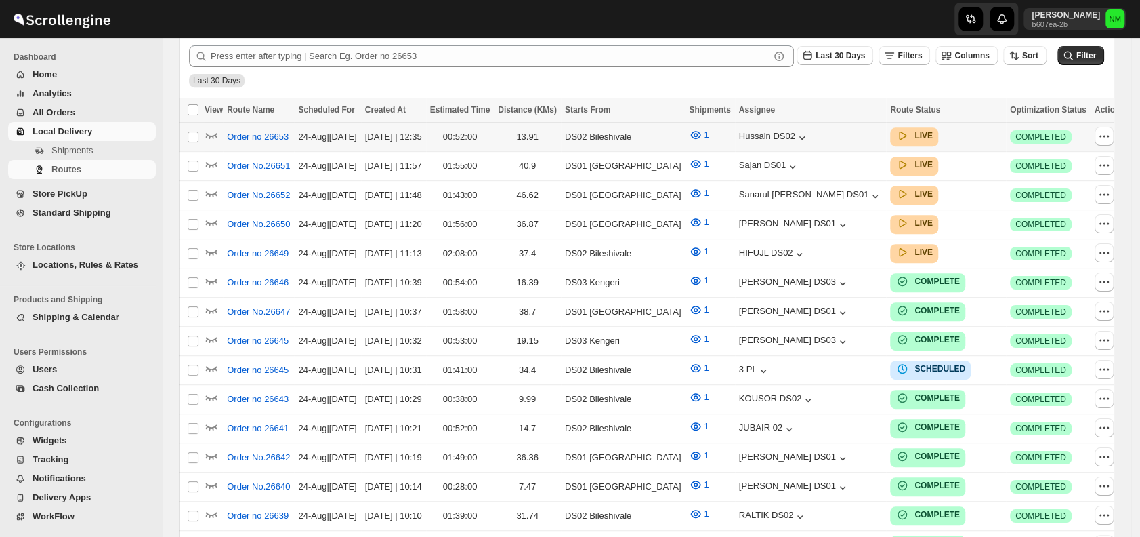
scroll to position [127, 0]
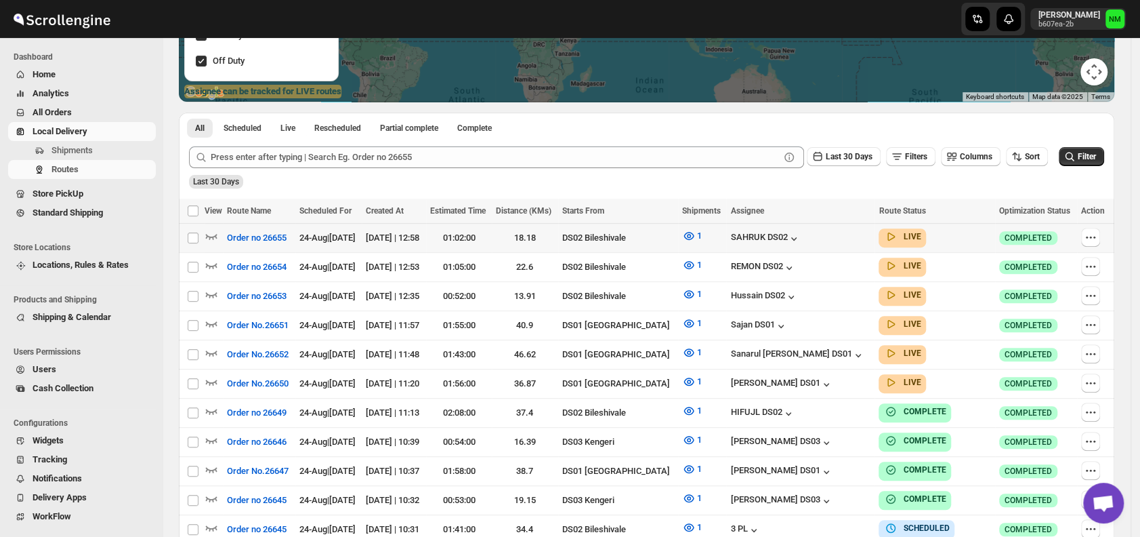
scroll to position [255, 0]
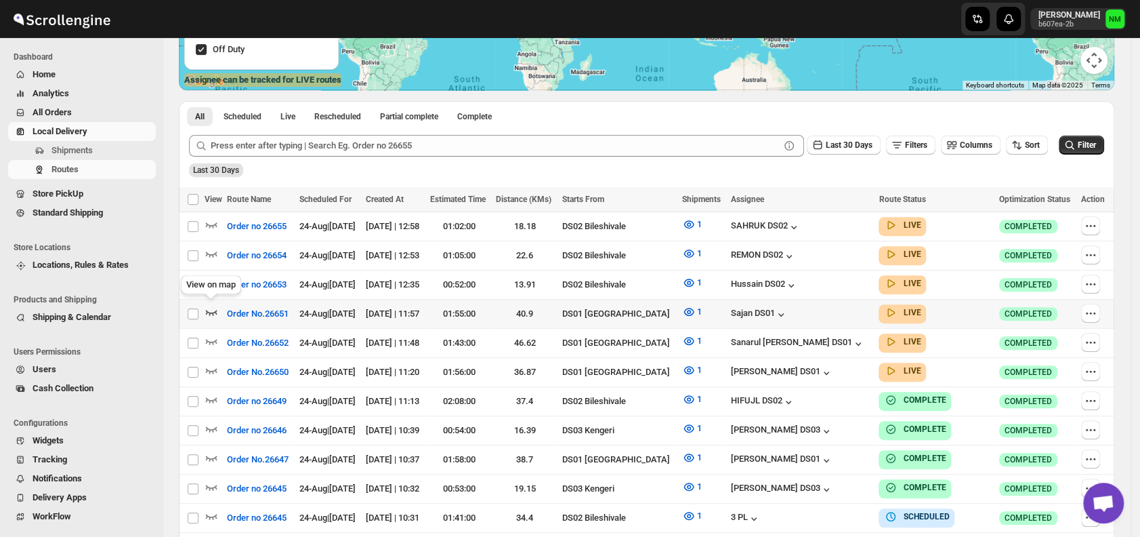
click at [209, 308] on icon "button" at bounding box center [212, 312] width 14 height 14
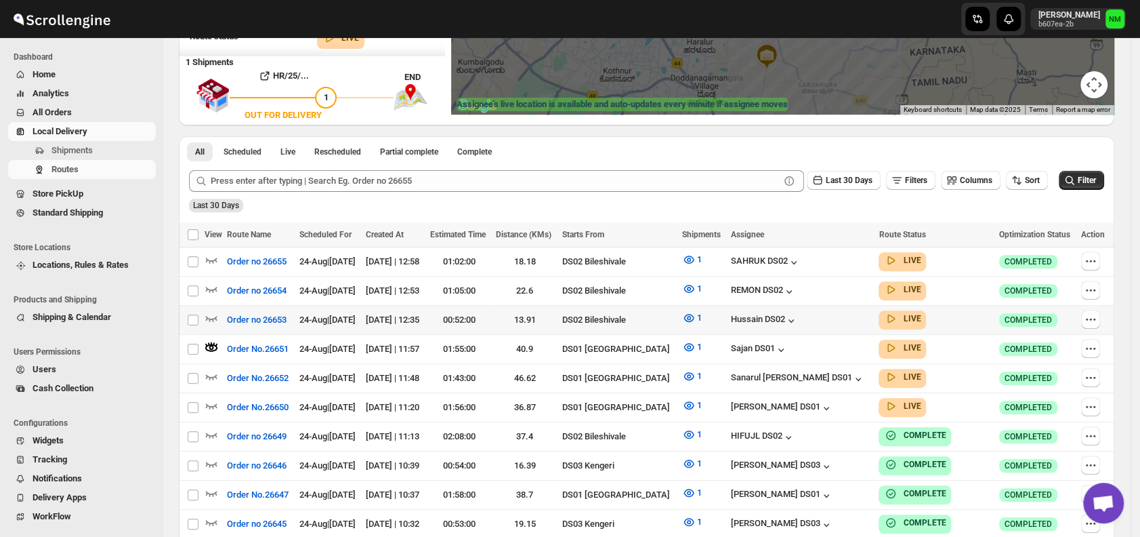
scroll to position [232, 0]
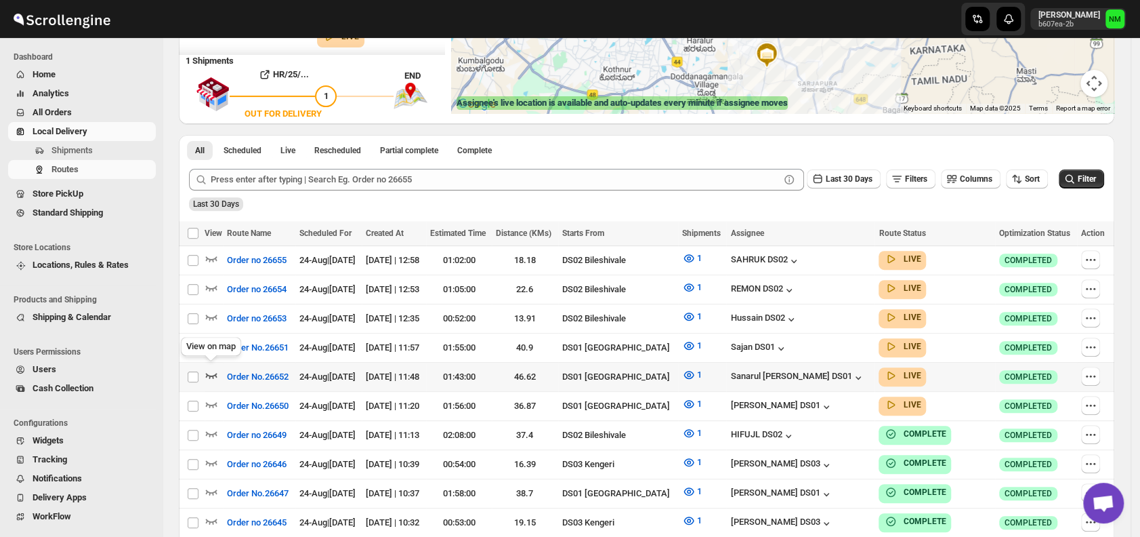
click at [212, 369] on icon "button" at bounding box center [212, 375] width 14 height 14
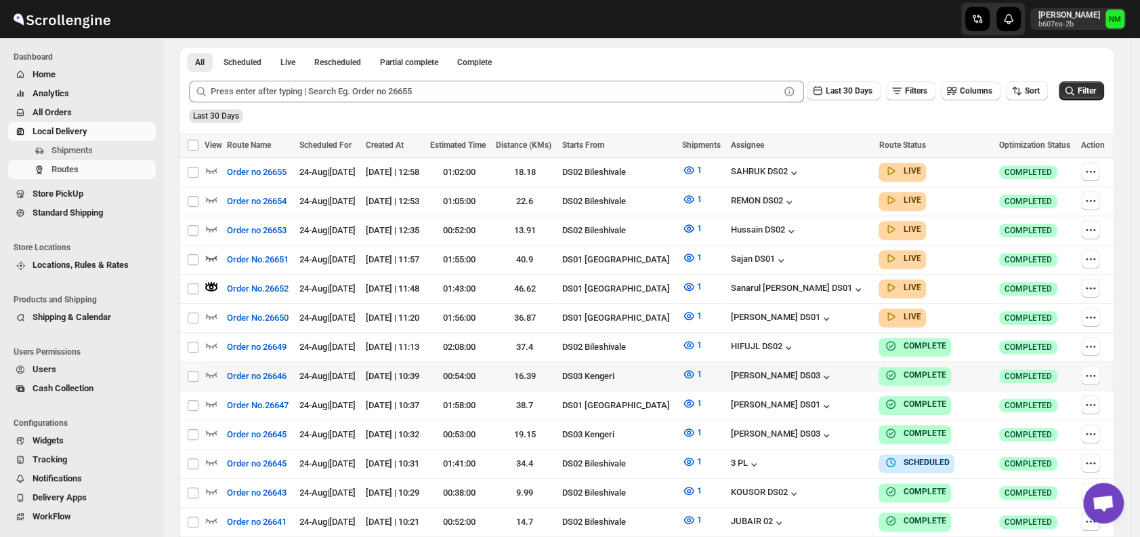
scroll to position [321, 0]
click at [213, 309] on icon "button" at bounding box center [212, 315] width 14 height 14
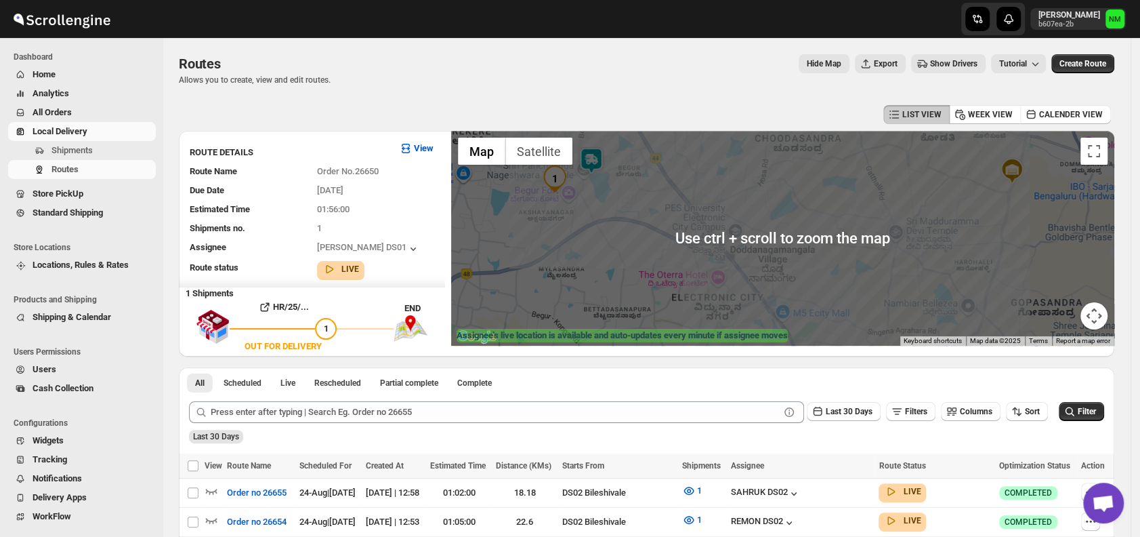
click at [605, 163] on img at bounding box center [591, 160] width 27 height 27
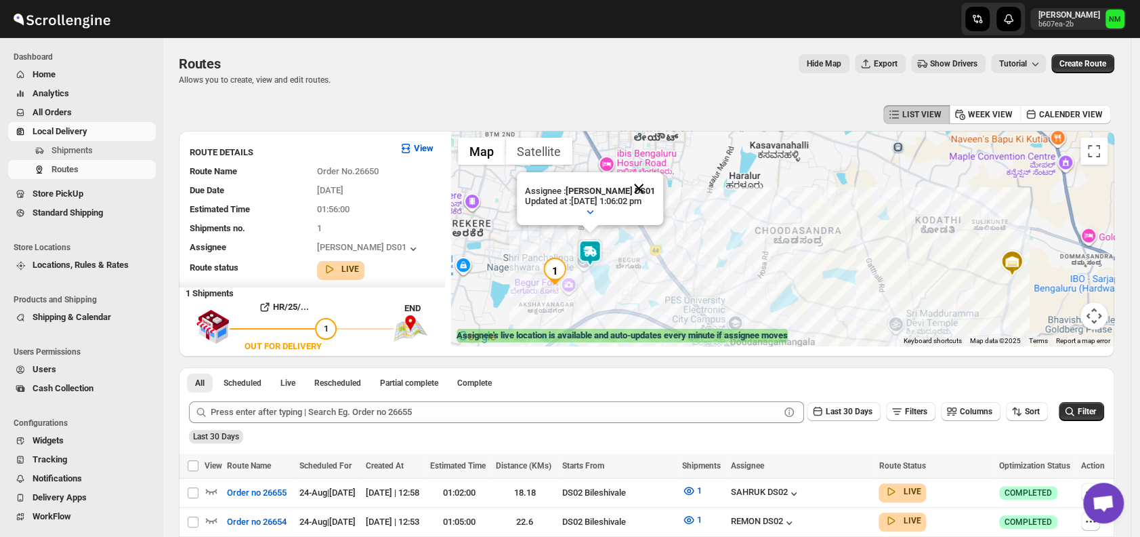
click at [655, 185] on button "Close" at bounding box center [639, 188] width 33 height 33
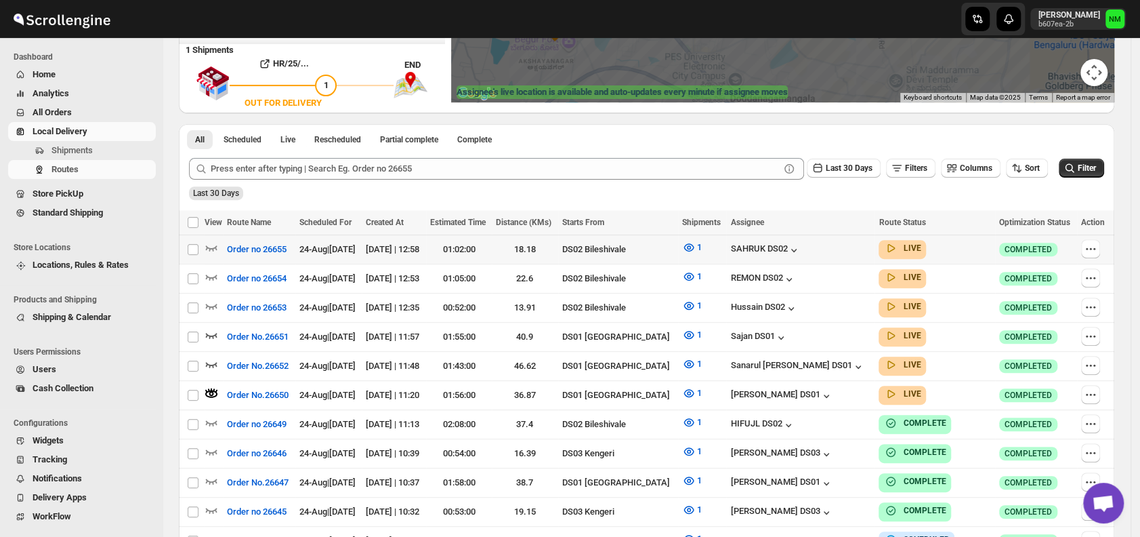
scroll to position [245, 0]
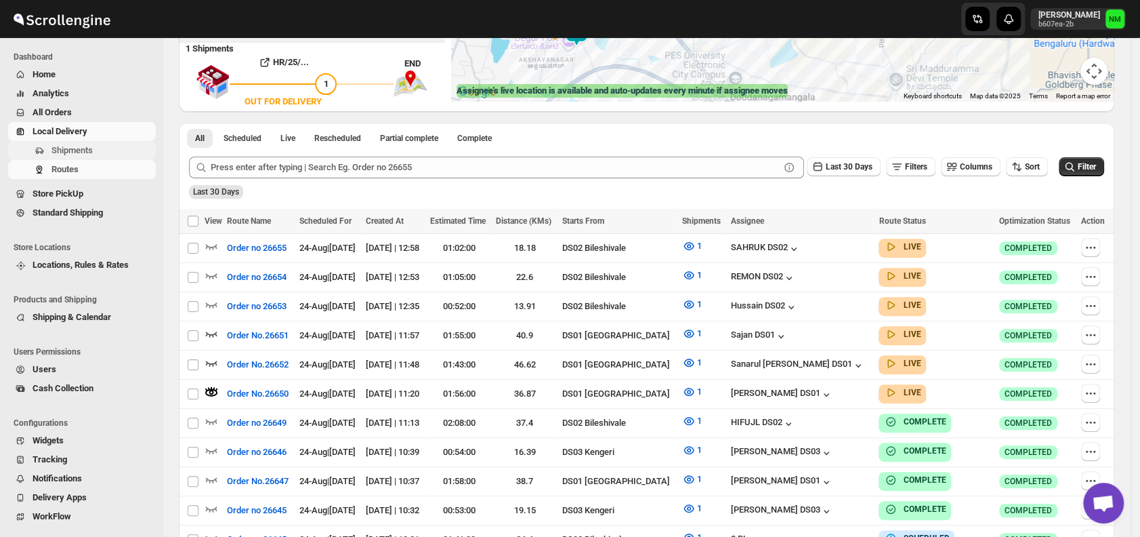
click at [112, 154] on span "Shipments" at bounding box center [102, 151] width 102 height 14
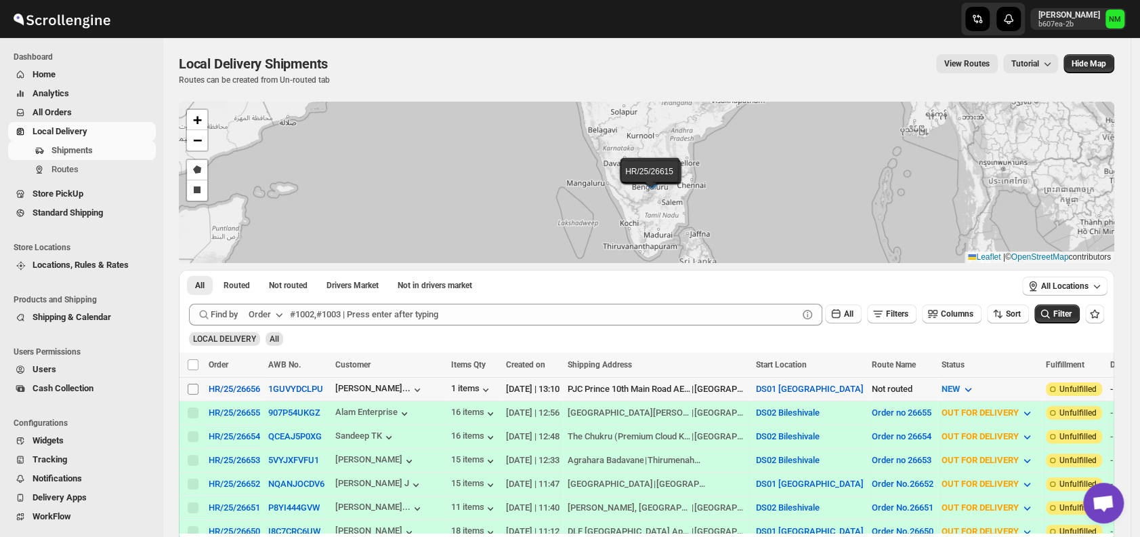
click at [187, 383] on span at bounding box center [193, 389] width 12 height 12
click at [188, 383] on input "Select shipment" at bounding box center [193, 388] width 11 height 11
click at [190, 389] on input "Select shipment" at bounding box center [193, 388] width 11 height 11
checkbox input "true"
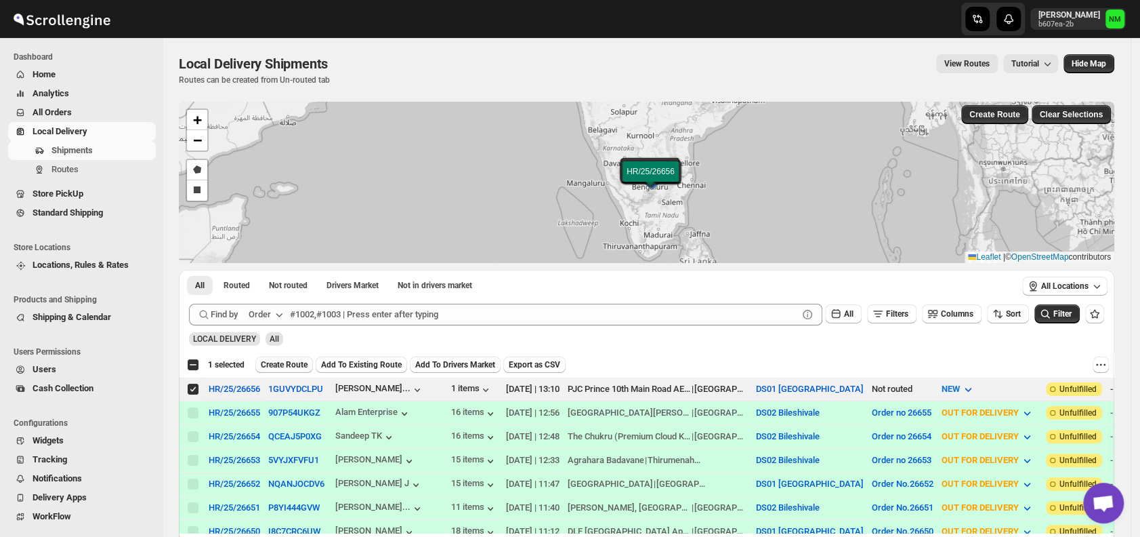
click at [285, 363] on span "Create Route" at bounding box center [284, 364] width 47 height 11
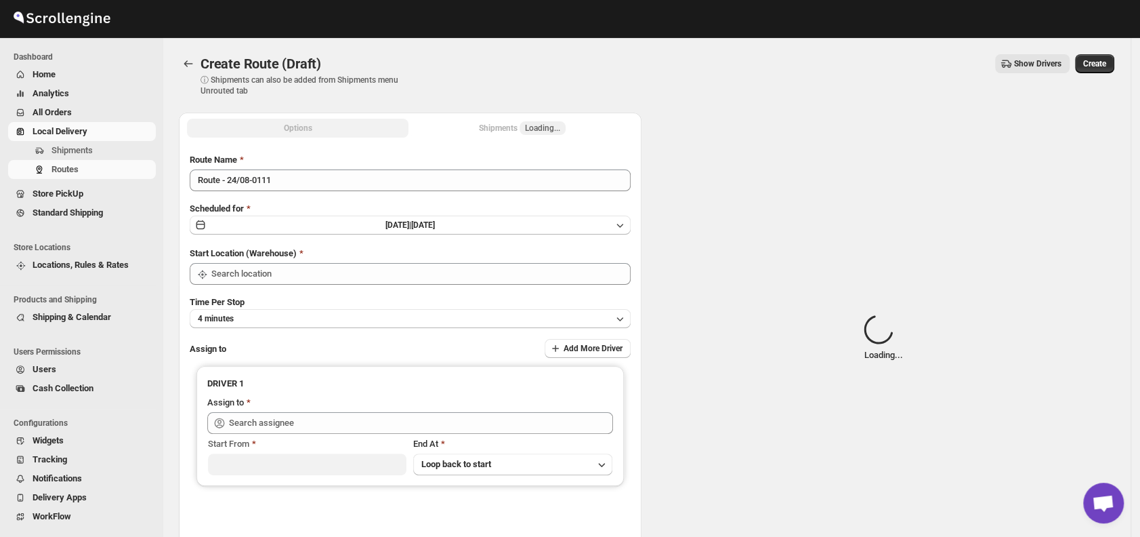
type input "DS01 [GEOGRAPHIC_DATA]"
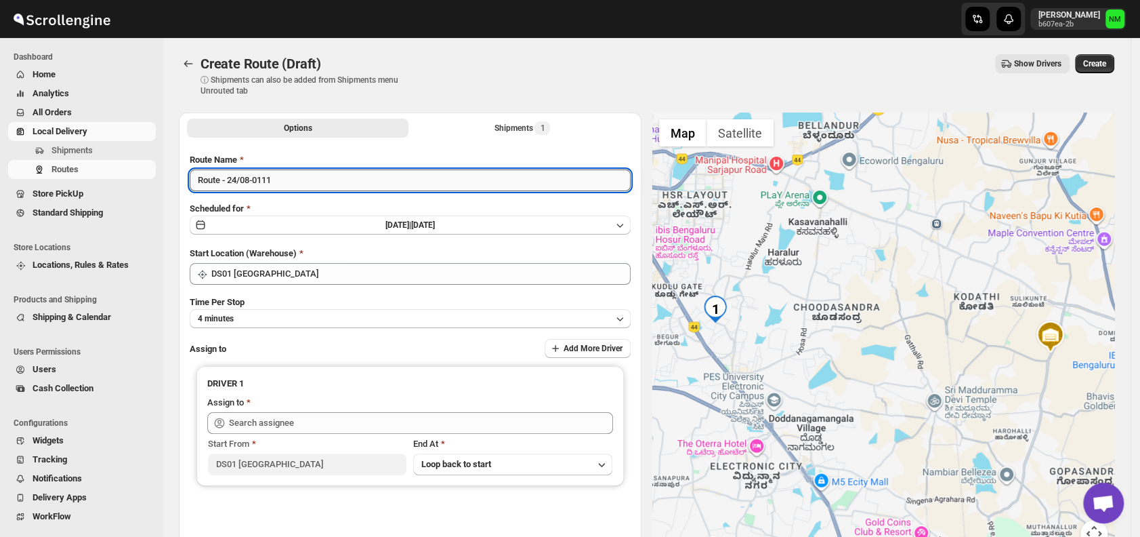
click at [305, 182] on input "Route - 24/08-0111" at bounding box center [410, 180] width 441 height 22
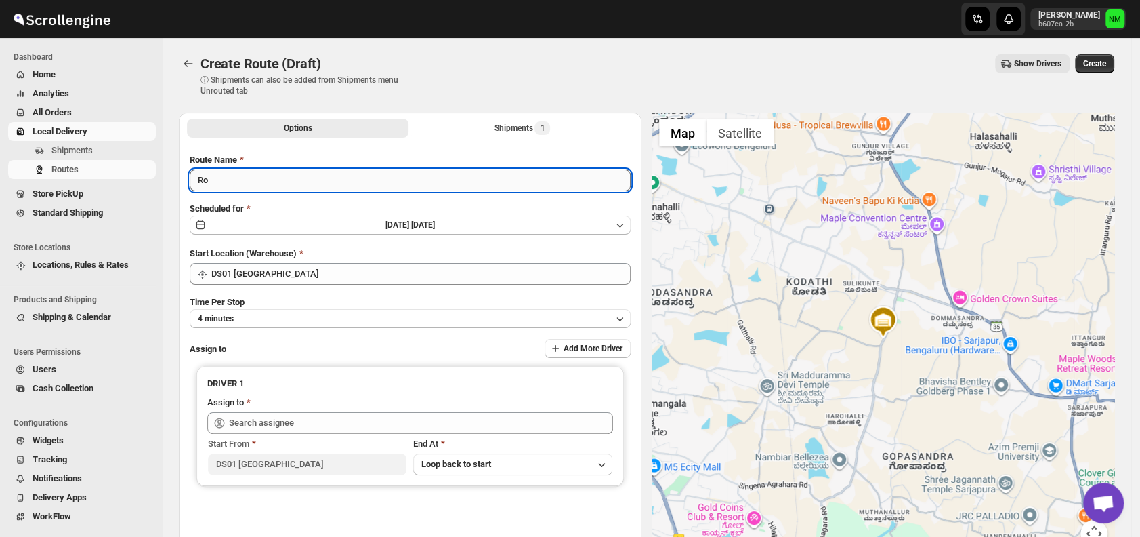
type input "R"
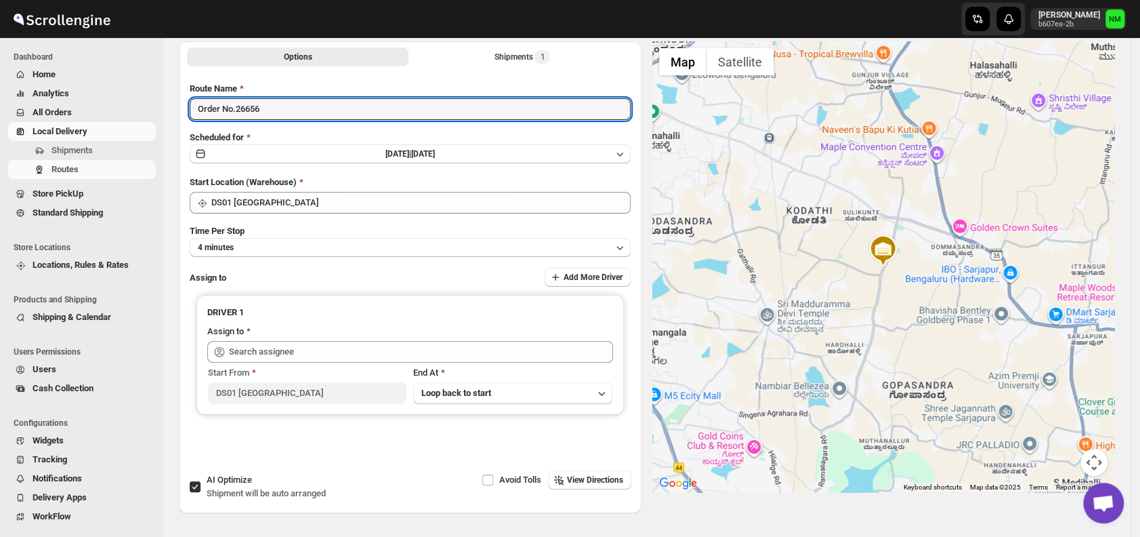
scroll to position [79, 0]
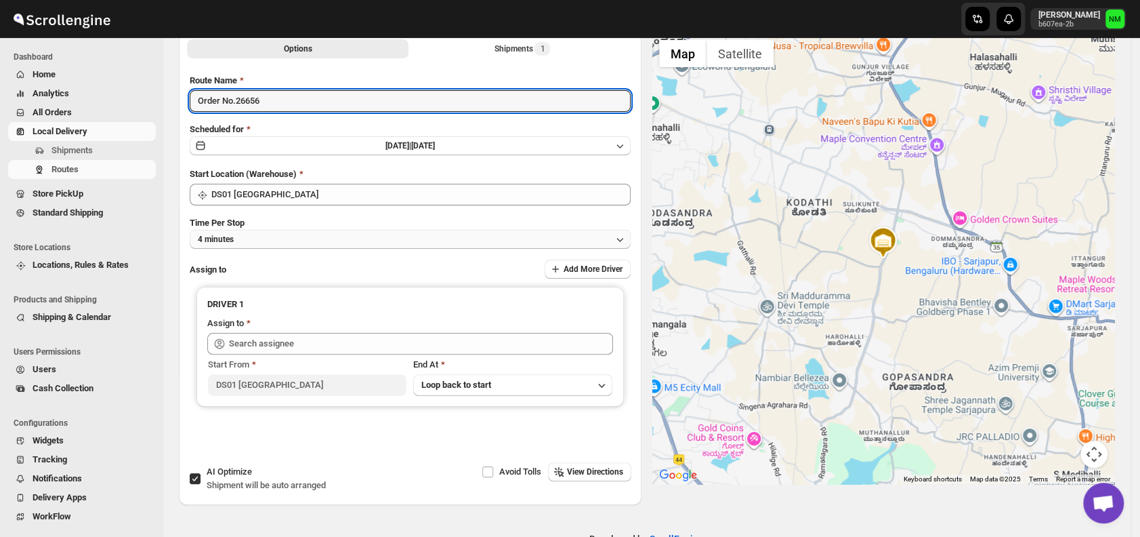
type input "Order No.26656"
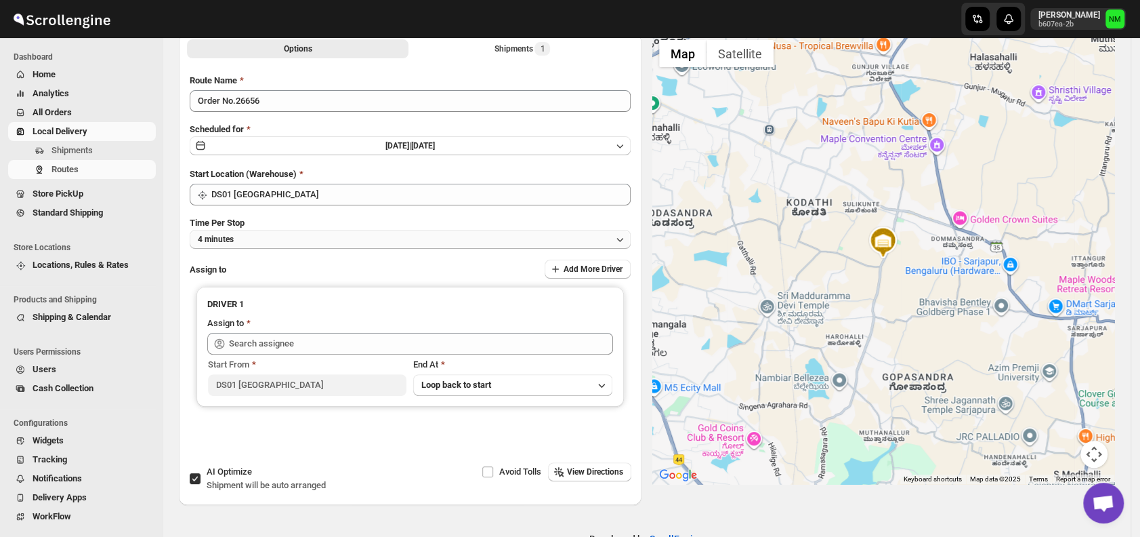
click at [264, 237] on button "4 minutes" at bounding box center [410, 239] width 441 height 19
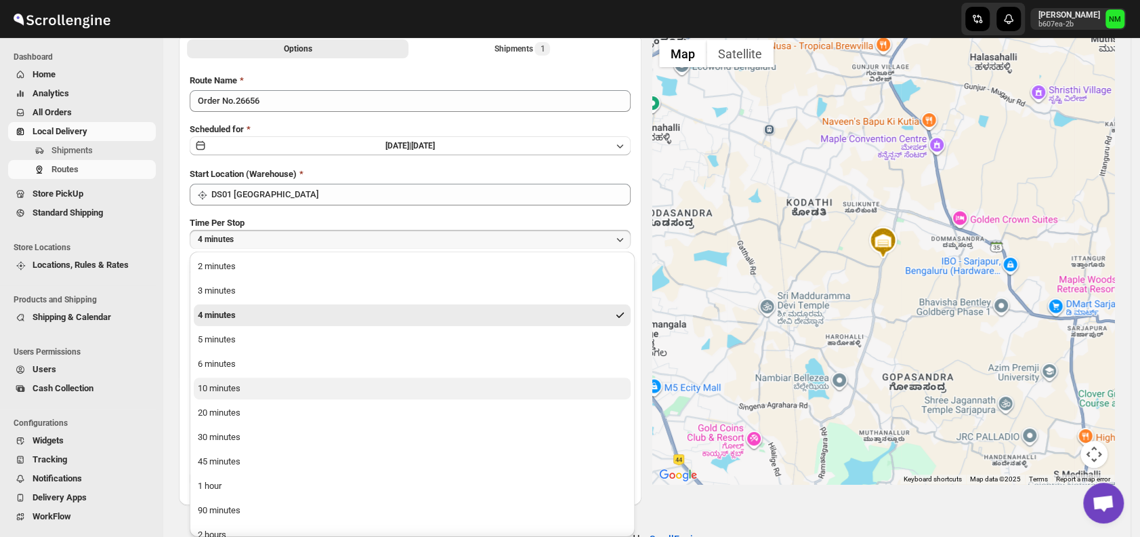
click at [258, 383] on button "10 minutes" at bounding box center [412, 388] width 437 height 22
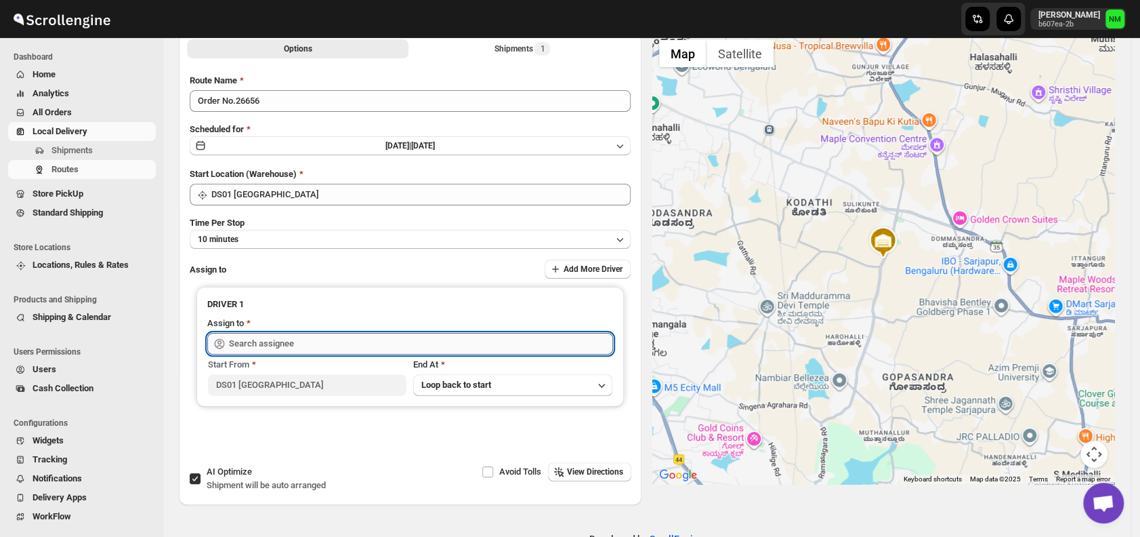
click at [312, 341] on input "text" at bounding box center [421, 344] width 384 height 22
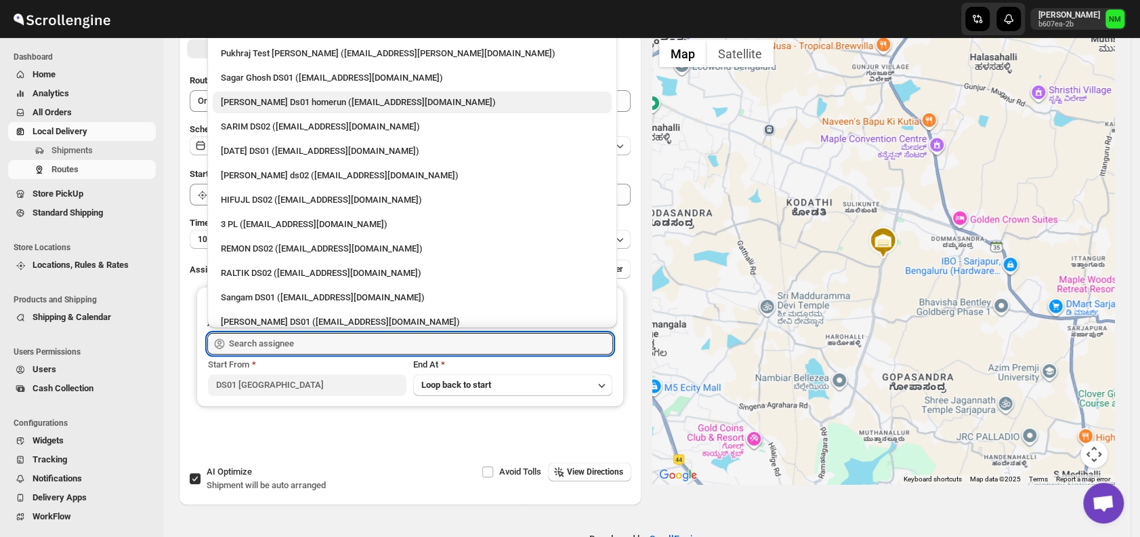
scroll to position [211, 0]
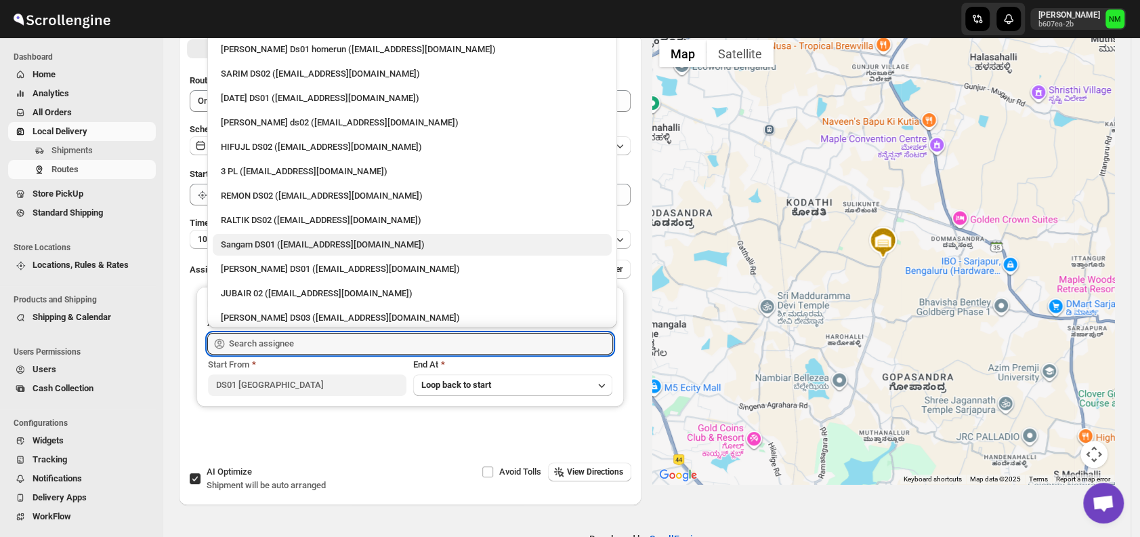
click at [283, 244] on div "Sangam DS01 (relov34542@lassora.com)" at bounding box center [412, 245] width 383 height 14
type input "Sangam DS01 (relov34542@lassora.com)"
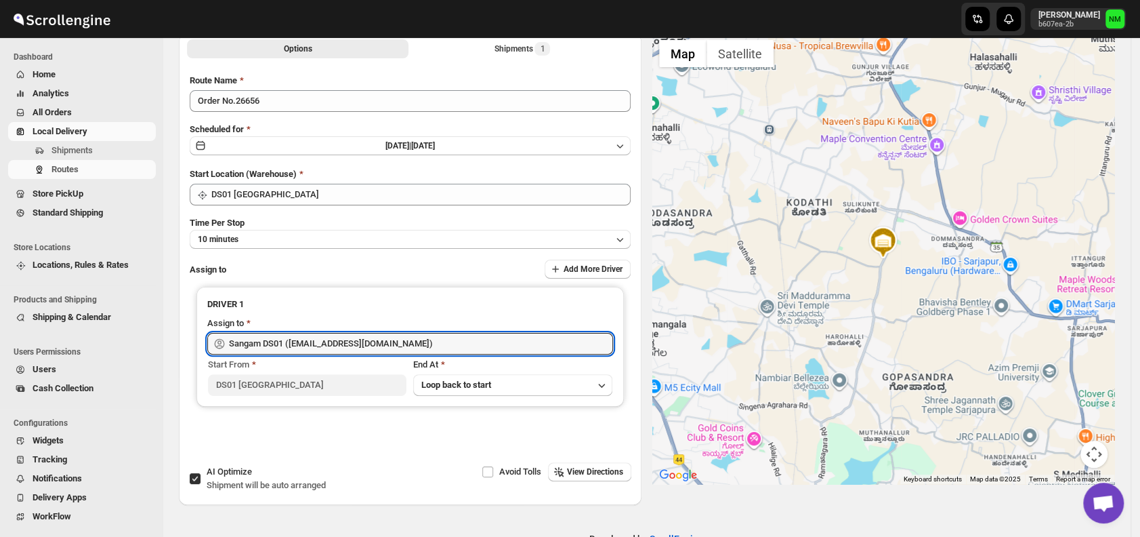
scroll to position [0, 0]
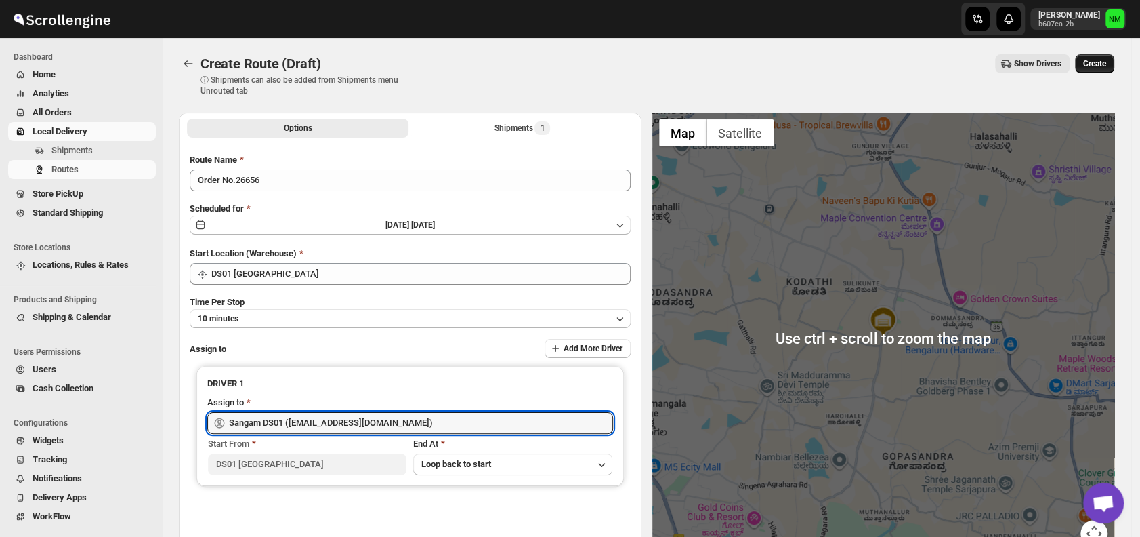
click at [1103, 60] on span "Create" at bounding box center [1094, 63] width 23 height 11
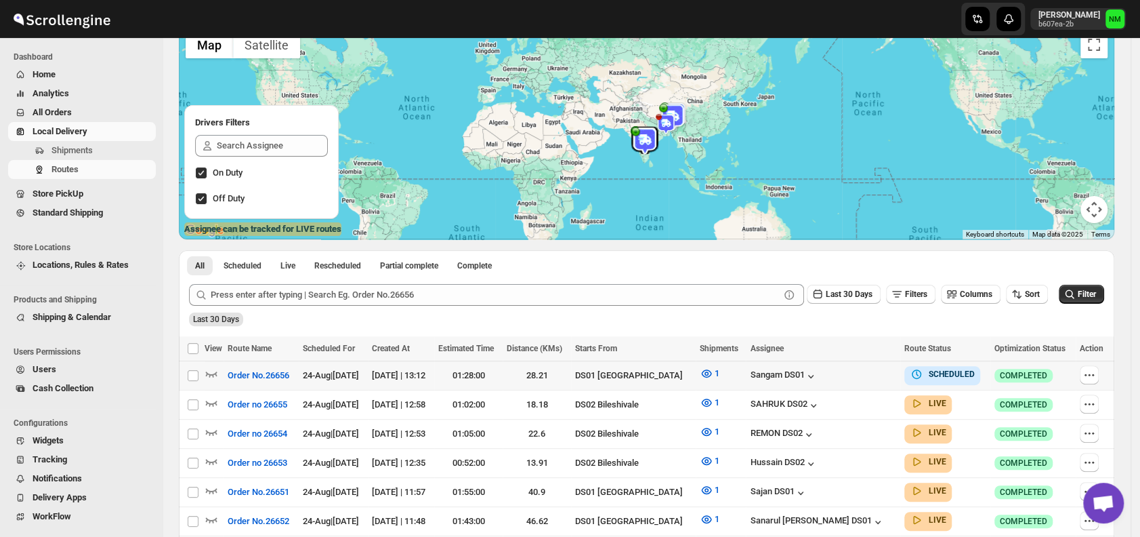
scroll to position [125, 0]
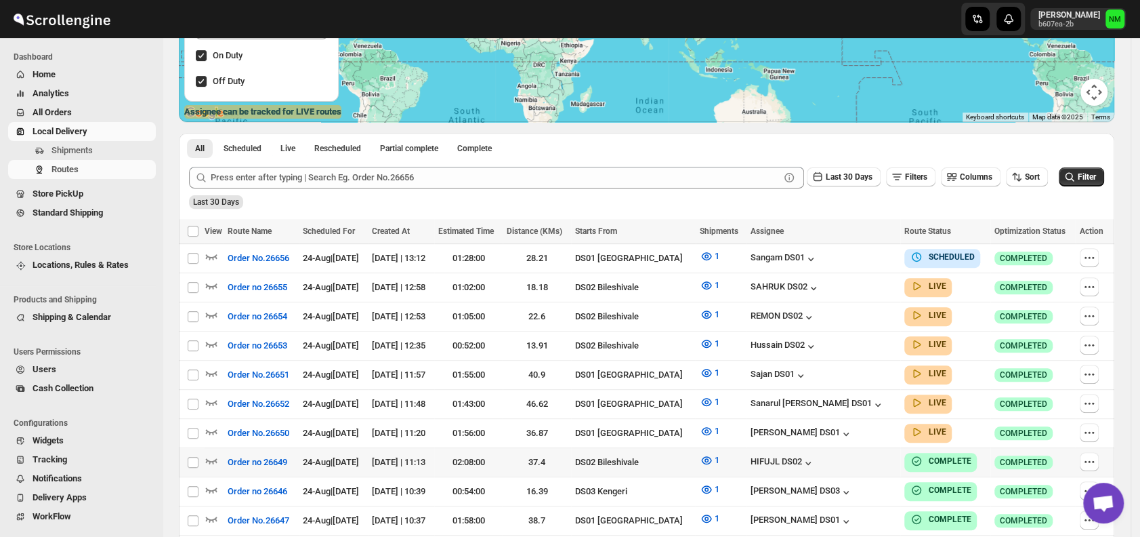
scroll to position [228, 0]
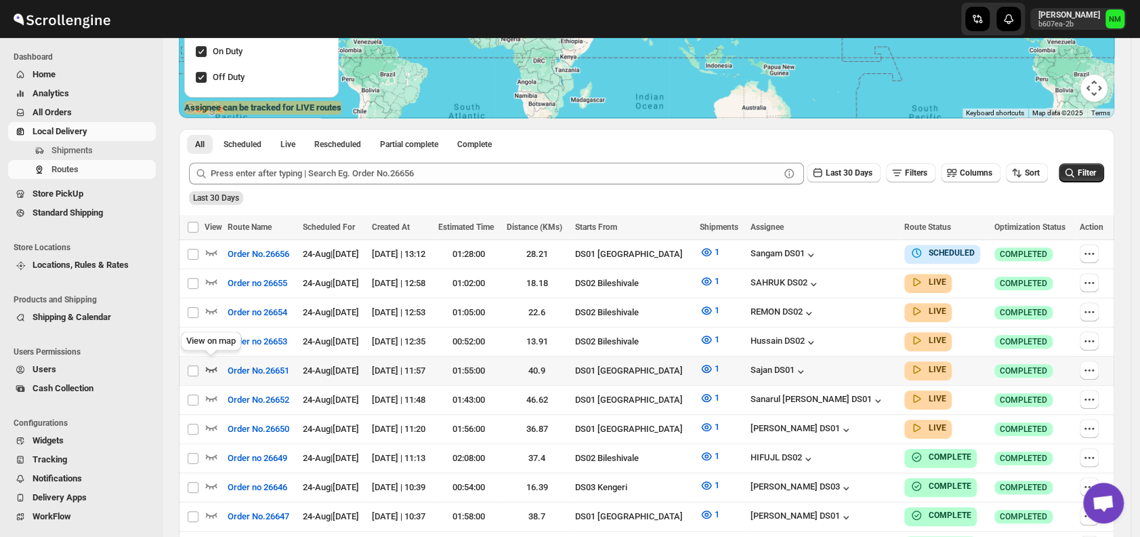
click at [214, 367] on icon "button" at bounding box center [212, 369] width 12 height 5
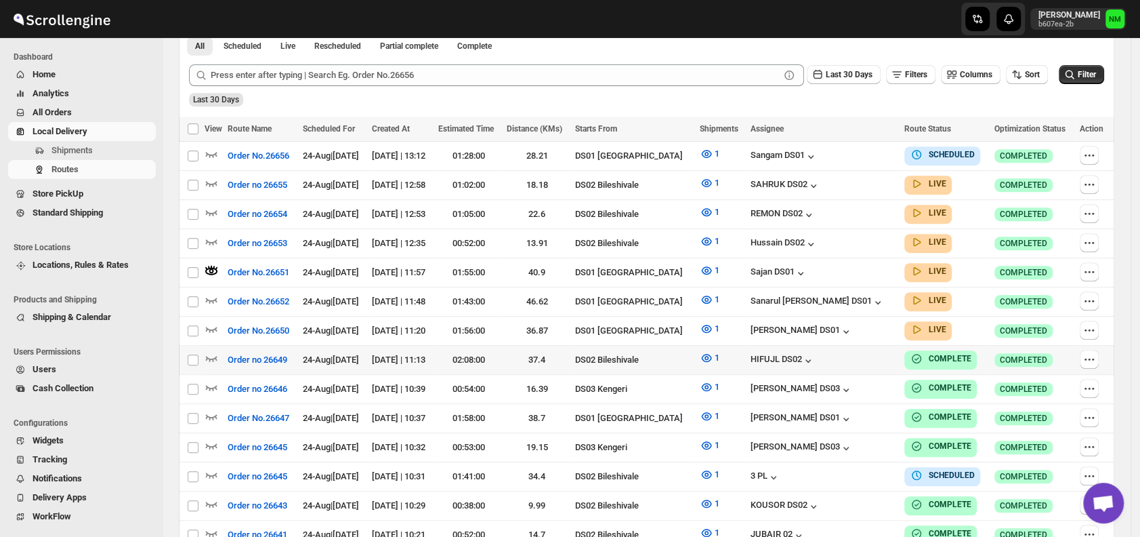
scroll to position [337, 0]
click at [215, 321] on icon "button" at bounding box center [212, 328] width 14 height 14
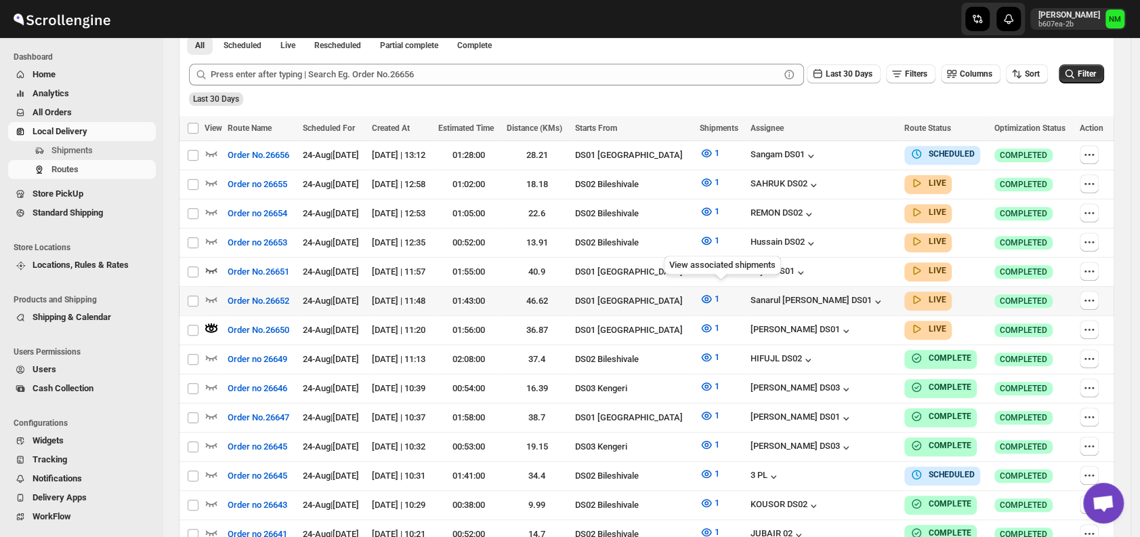
scroll to position [0, 0]
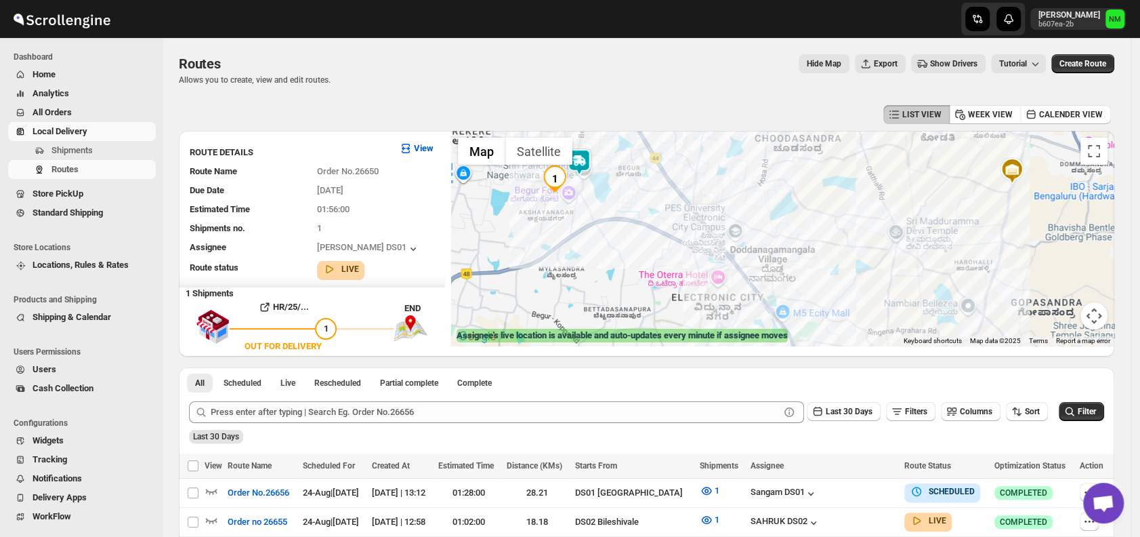
click at [590, 163] on img at bounding box center [579, 161] width 27 height 27
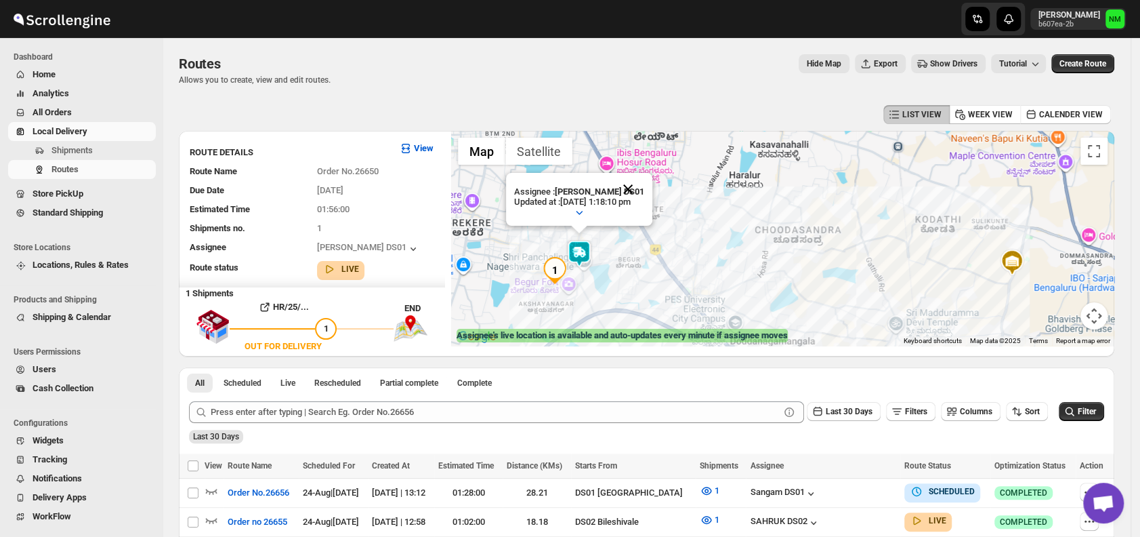
click at [644, 187] on button "Close" at bounding box center [628, 189] width 33 height 33
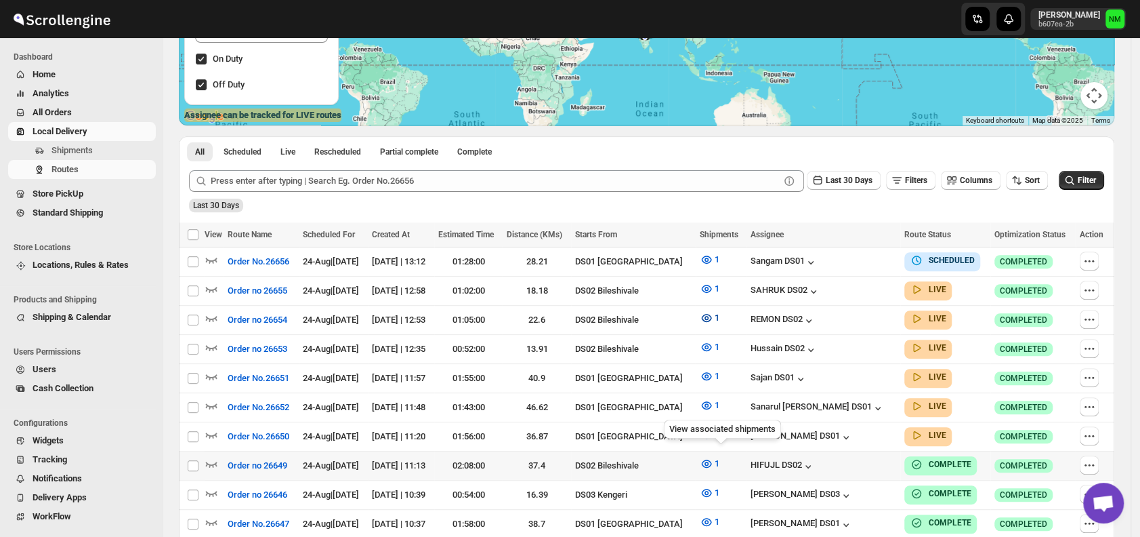
scroll to position [223, 0]
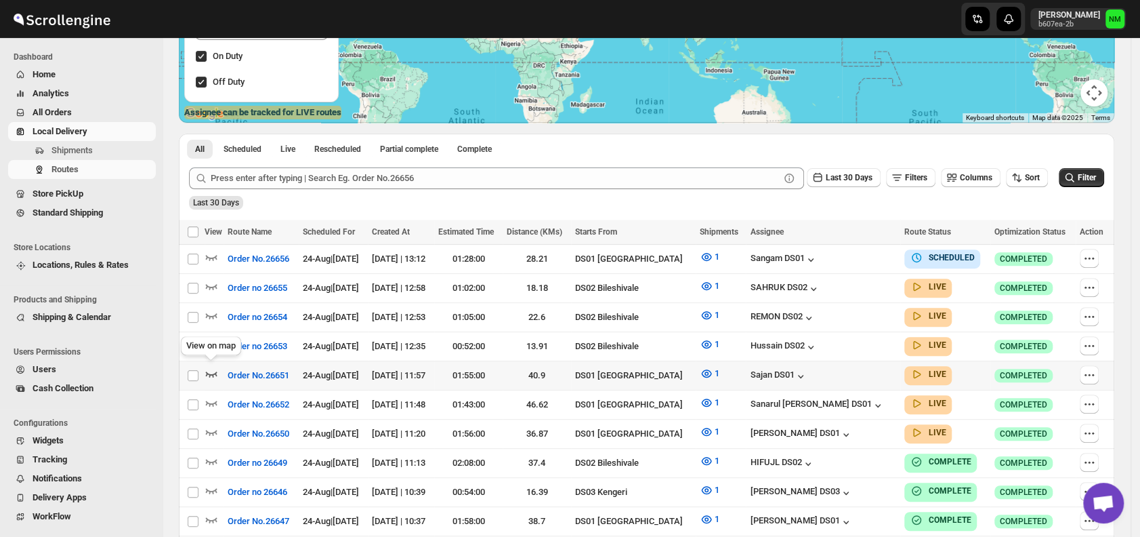
click at [211, 369] on icon "button" at bounding box center [212, 374] width 14 height 14
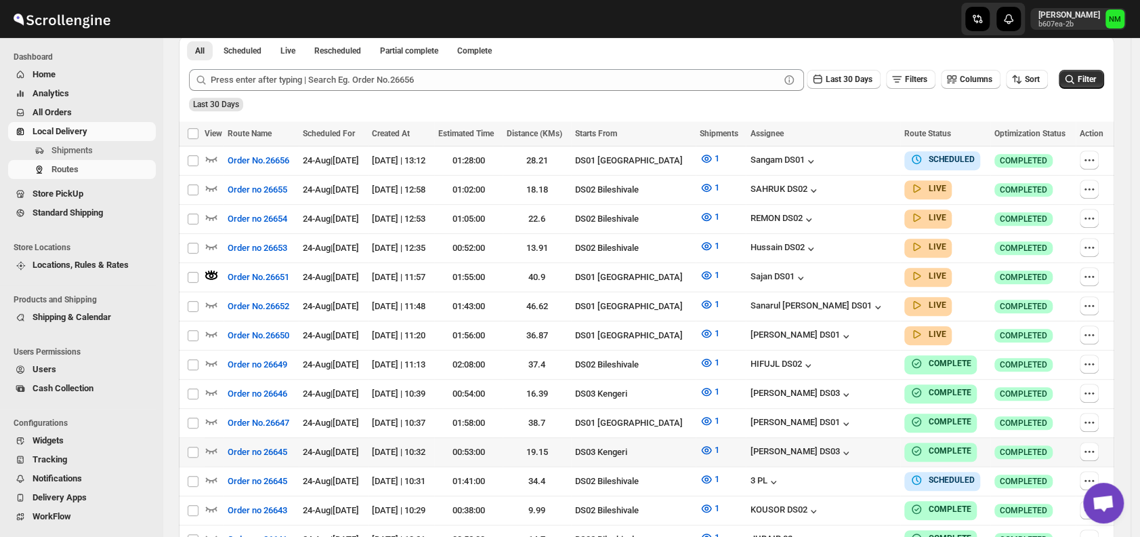
scroll to position [333, 0]
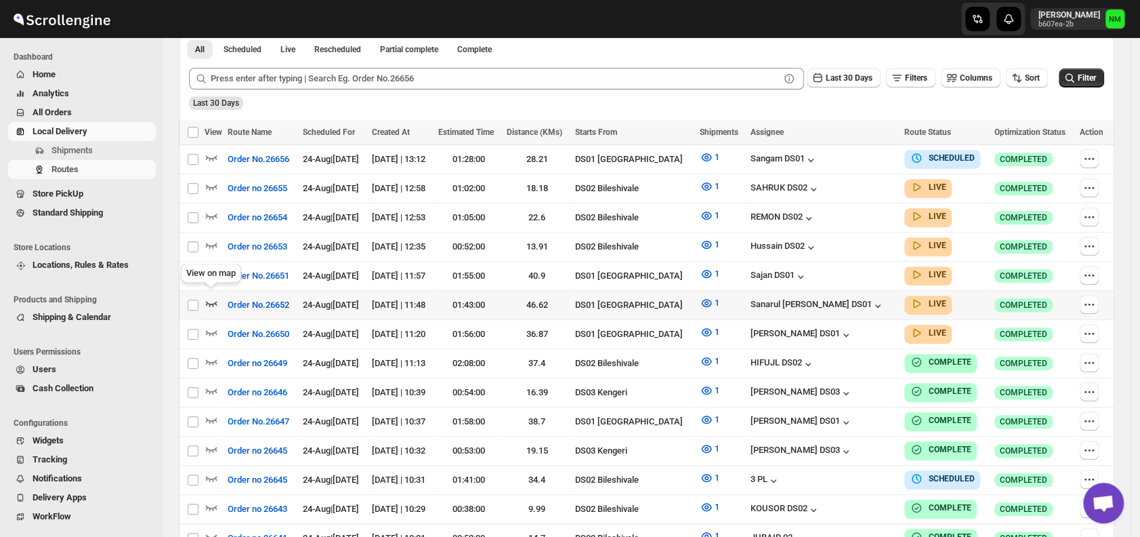
click at [211, 301] on icon "button" at bounding box center [212, 303] width 12 height 5
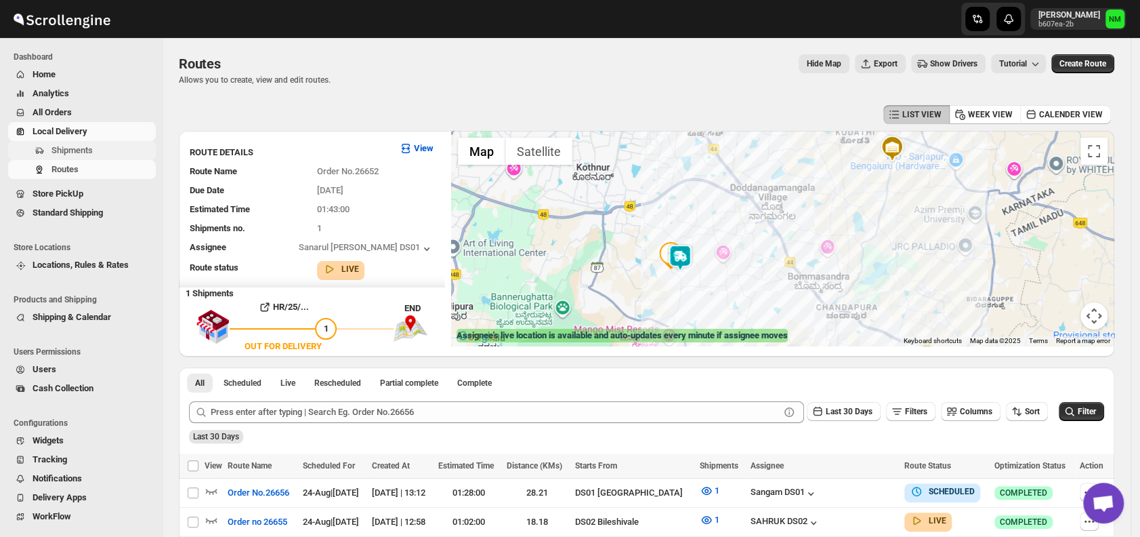
click at [83, 147] on span "Shipments" at bounding box center [71, 150] width 41 height 10
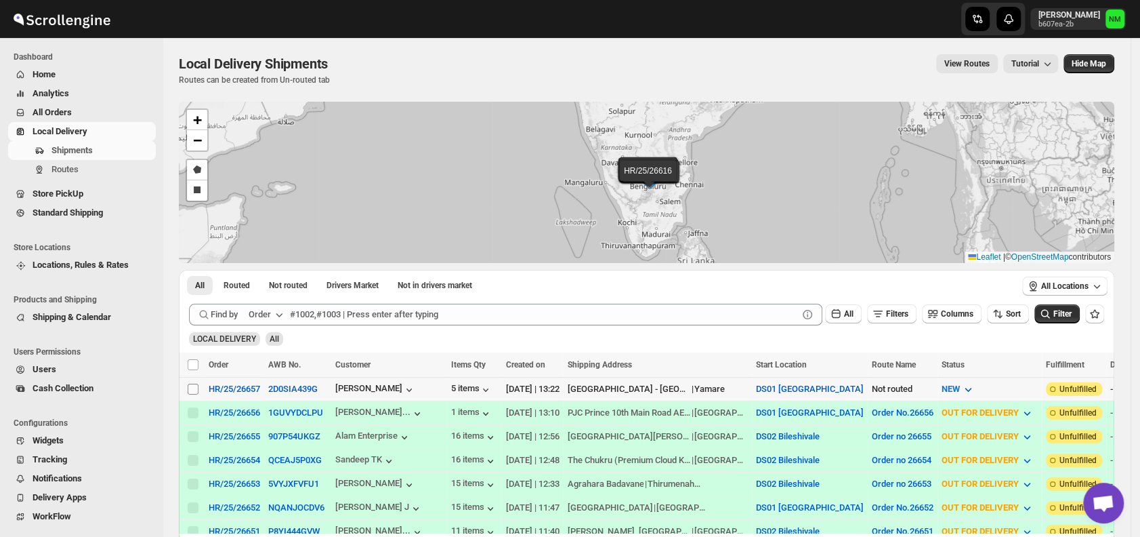
click at [195, 388] on input "Select shipment" at bounding box center [193, 388] width 11 height 11
checkbox input "true"
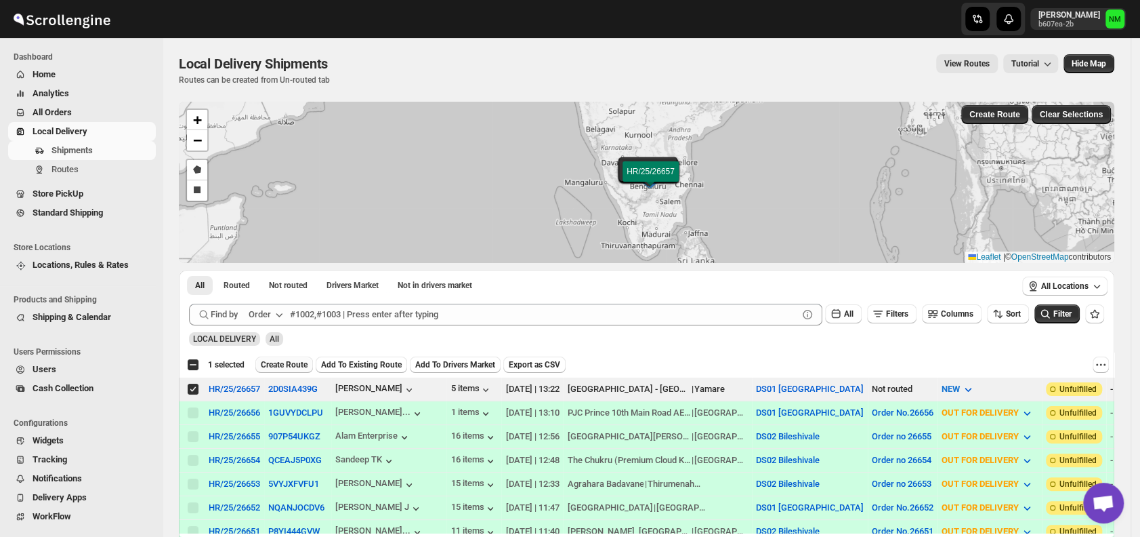
click at [275, 365] on span "Create Route" at bounding box center [284, 364] width 47 height 11
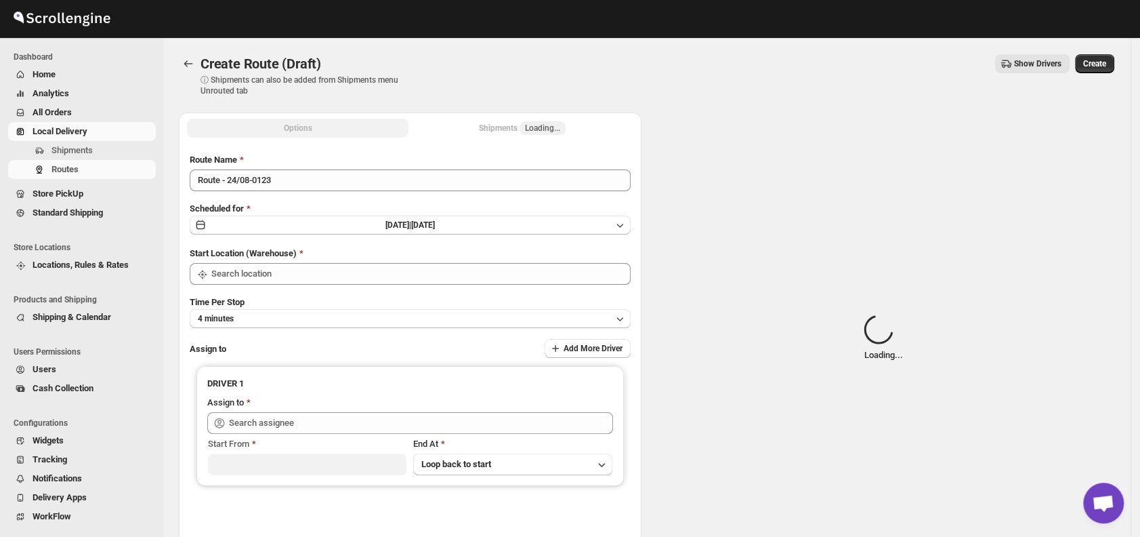
type input "DS01 [GEOGRAPHIC_DATA]"
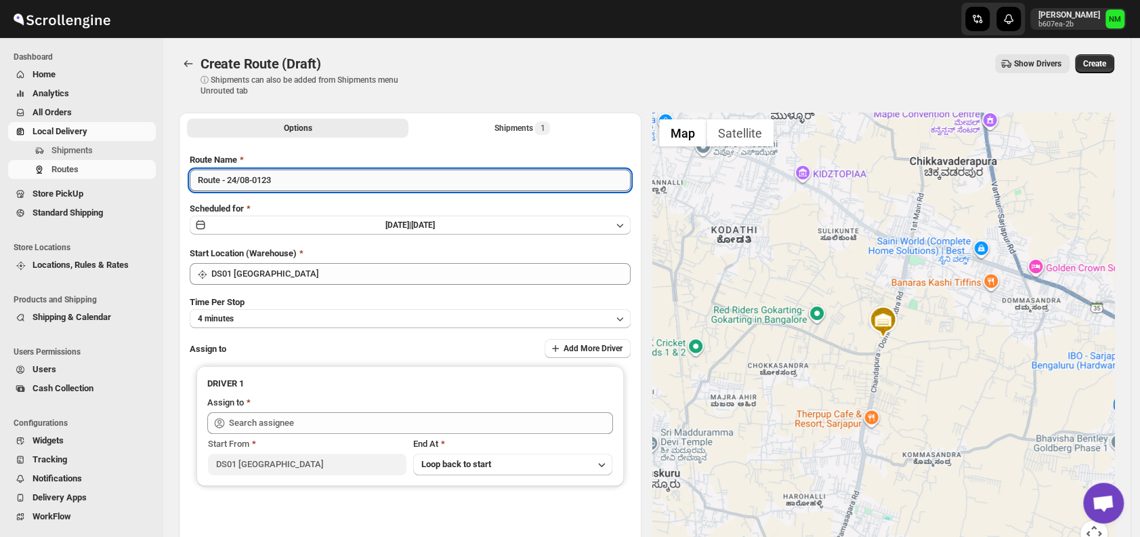
click at [331, 178] on input "Route - 24/08-0123" at bounding box center [410, 180] width 441 height 22
type input "R"
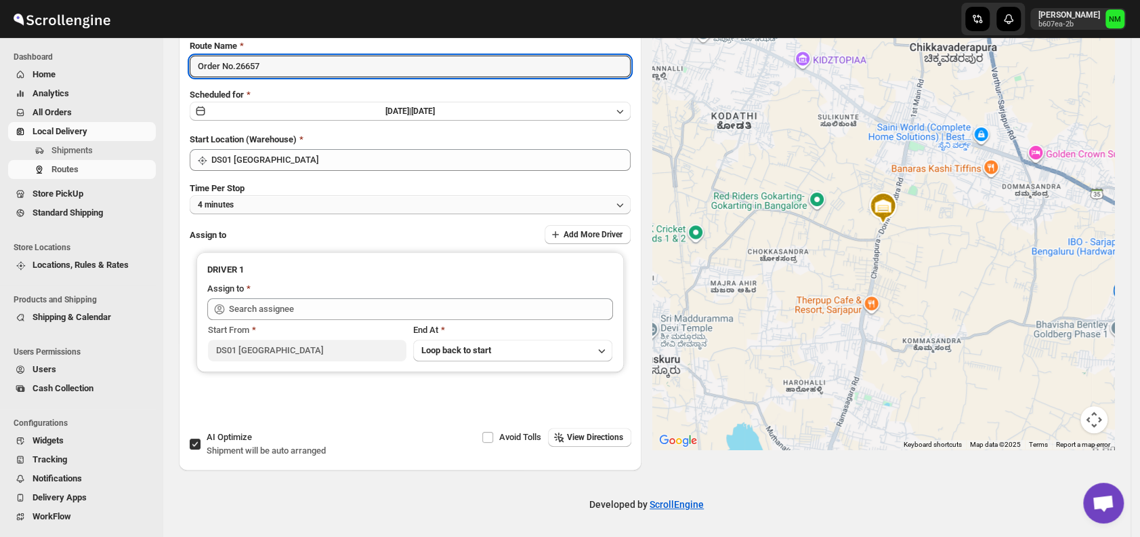
type input "Order No.26657"
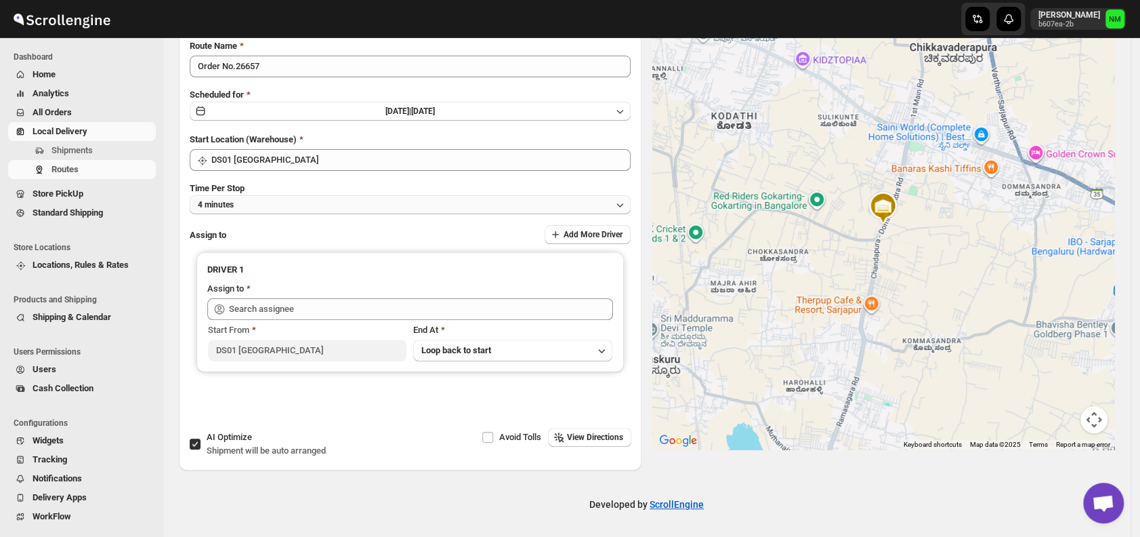
click at [264, 209] on button "4 minutes" at bounding box center [410, 204] width 441 height 19
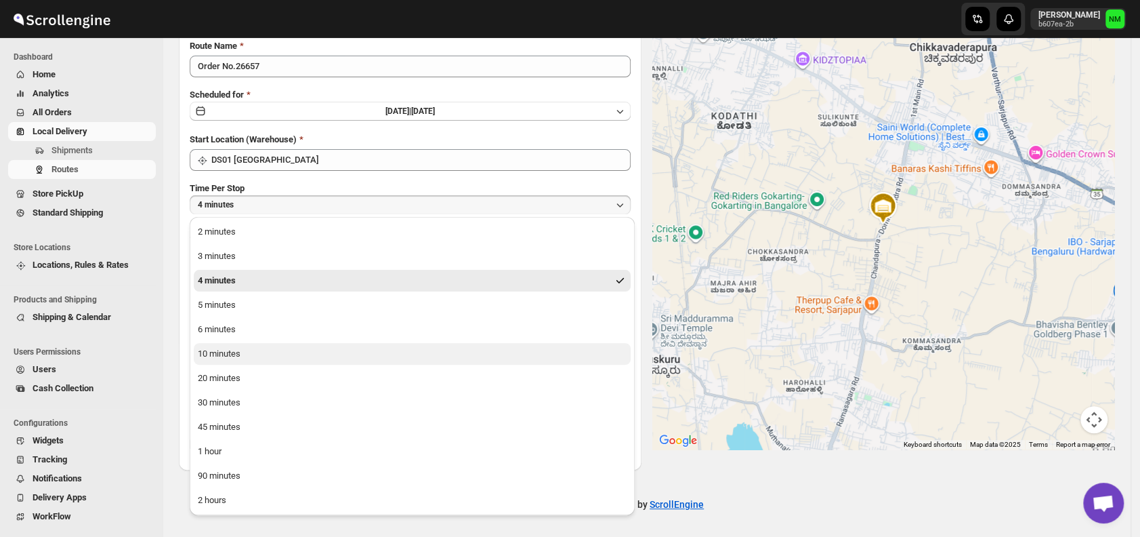
click at [254, 358] on button "10 minutes" at bounding box center [412, 354] width 437 height 22
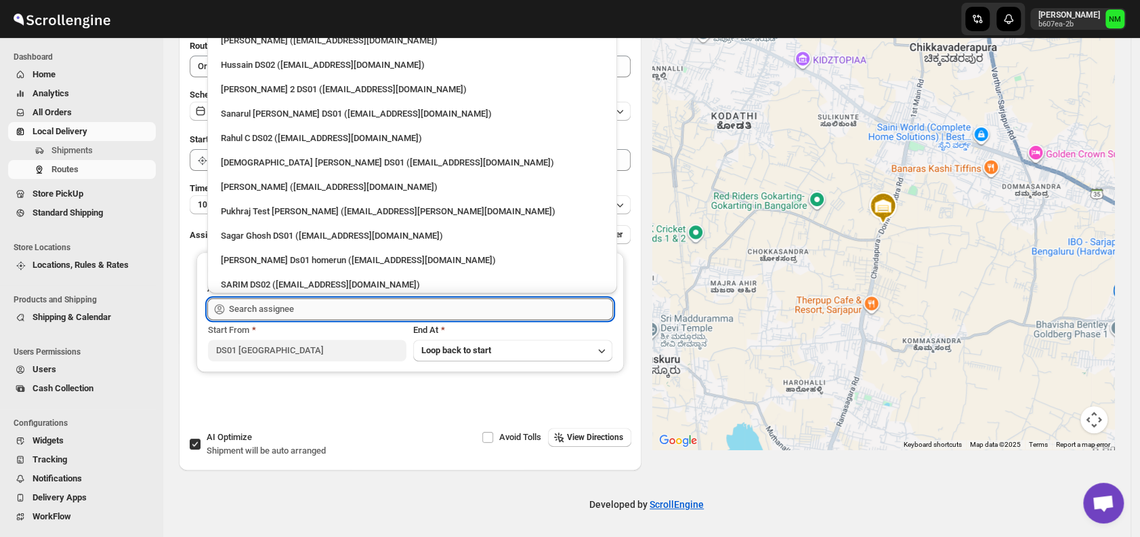
click at [299, 312] on input "text" at bounding box center [421, 309] width 384 height 22
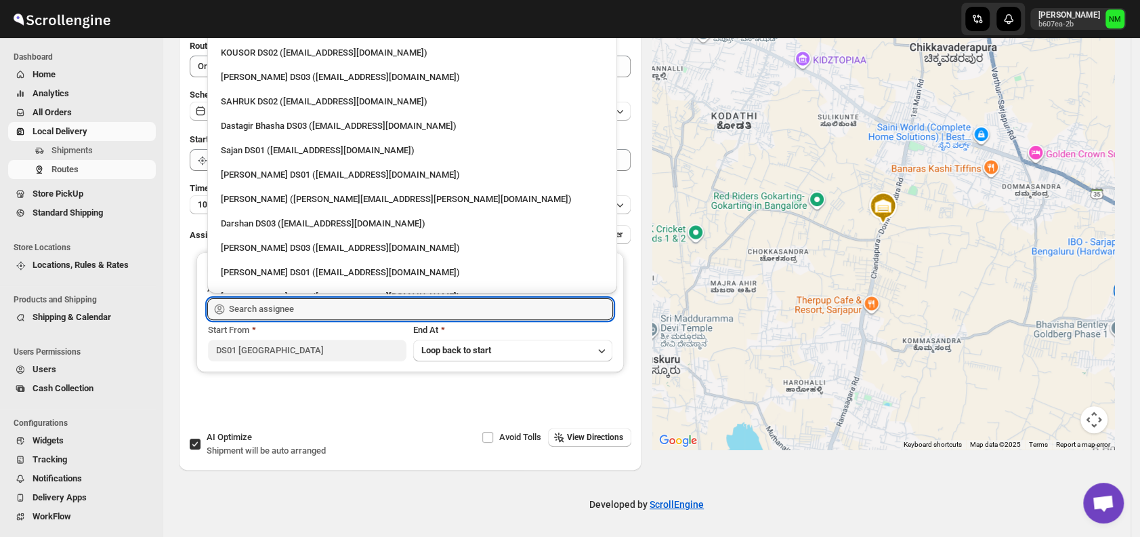
scroll to position [1154, 0]
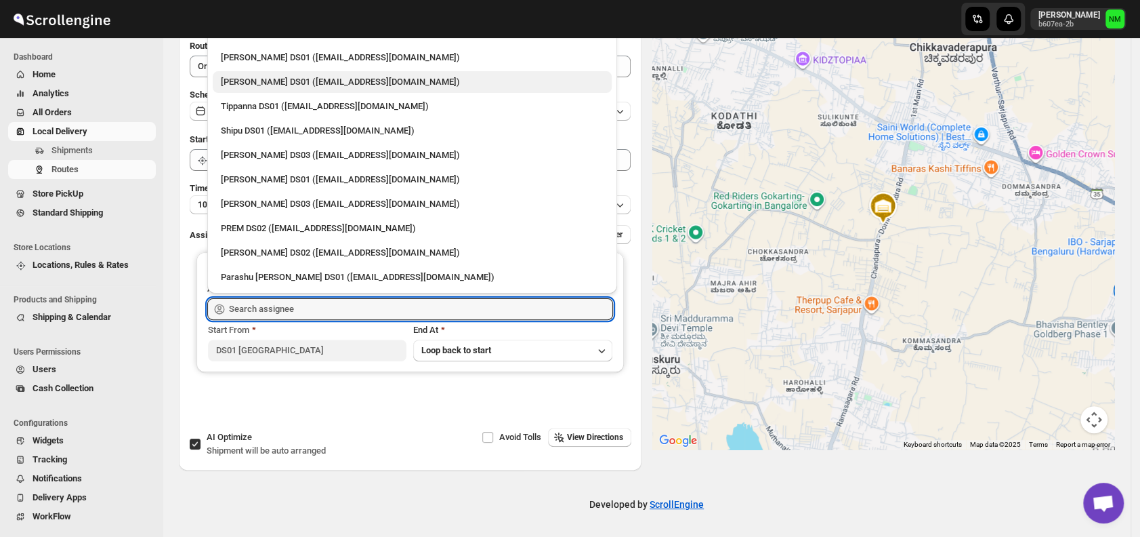
click at [260, 84] on div "Abdul Basir DS01 (xaley98767@7tul.com)" at bounding box center [412, 82] width 383 height 14
type input "Abdul Basir DS01 (xaley98767@7tul.com)"
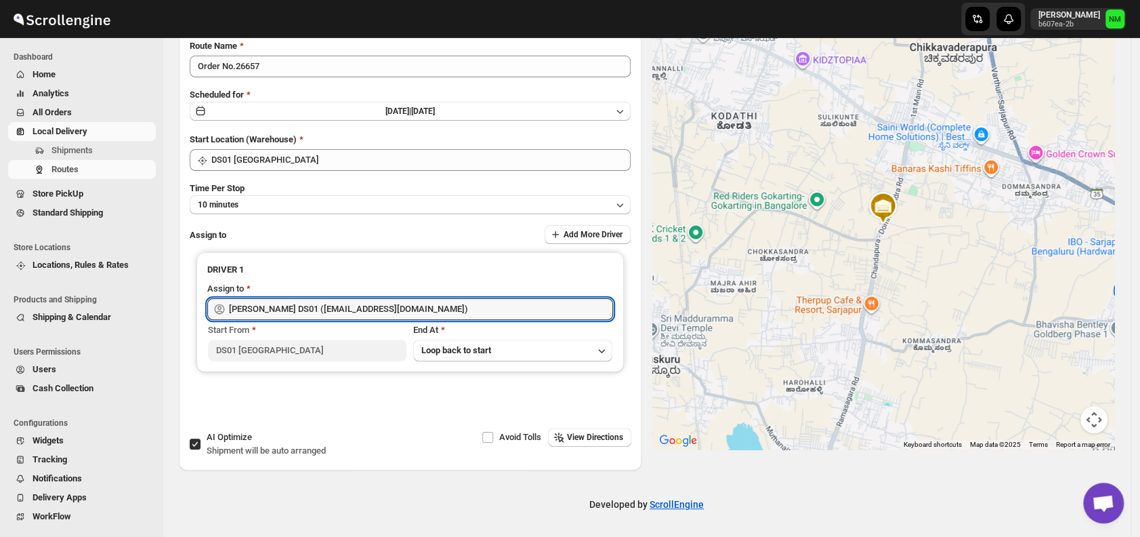
scroll to position [0, 0]
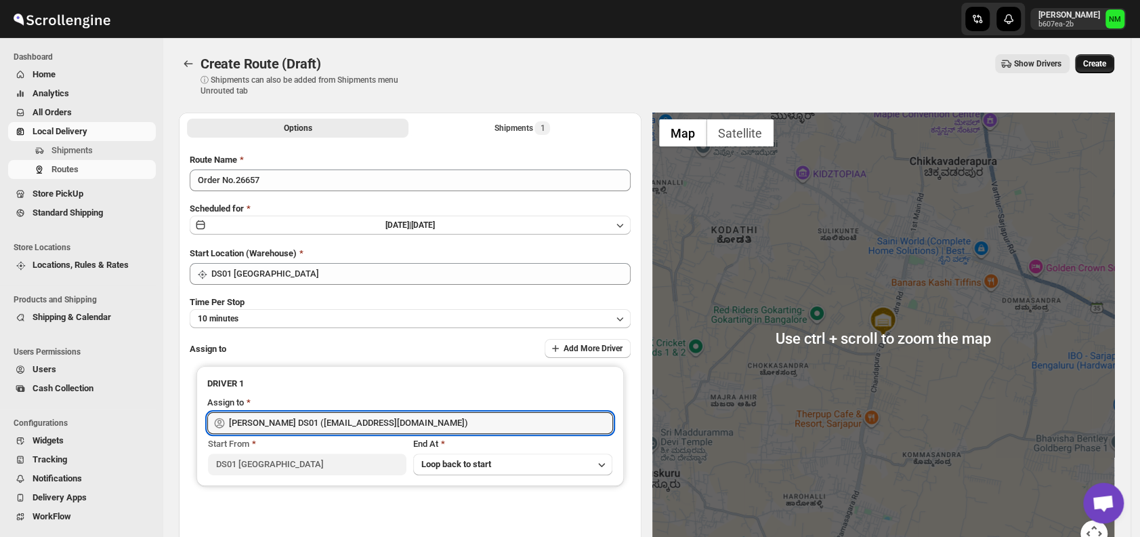
click at [1099, 66] on span "Create" at bounding box center [1094, 63] width 23 height 11
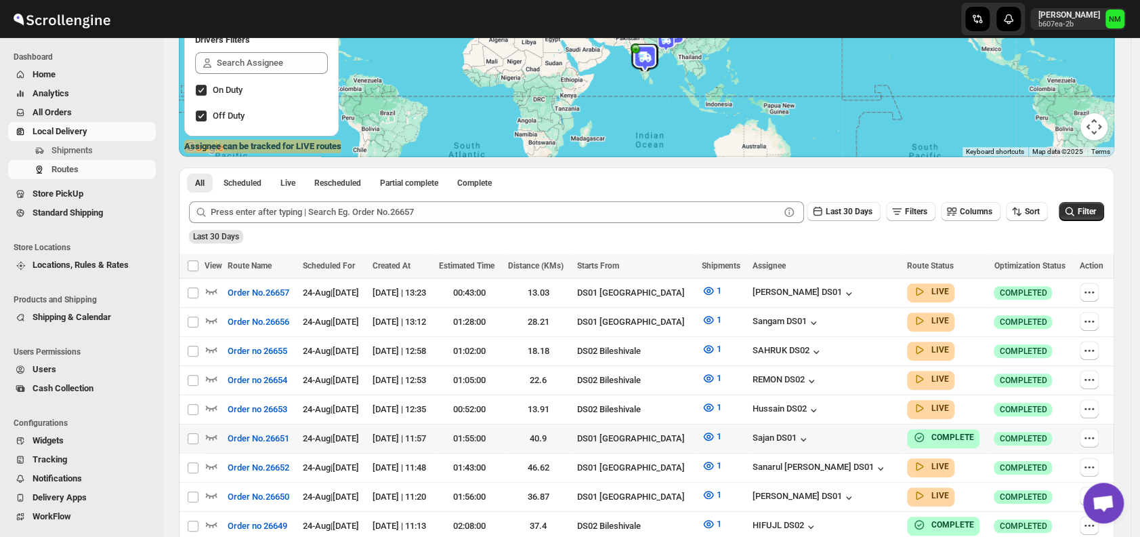
scroll to position [290, 0]
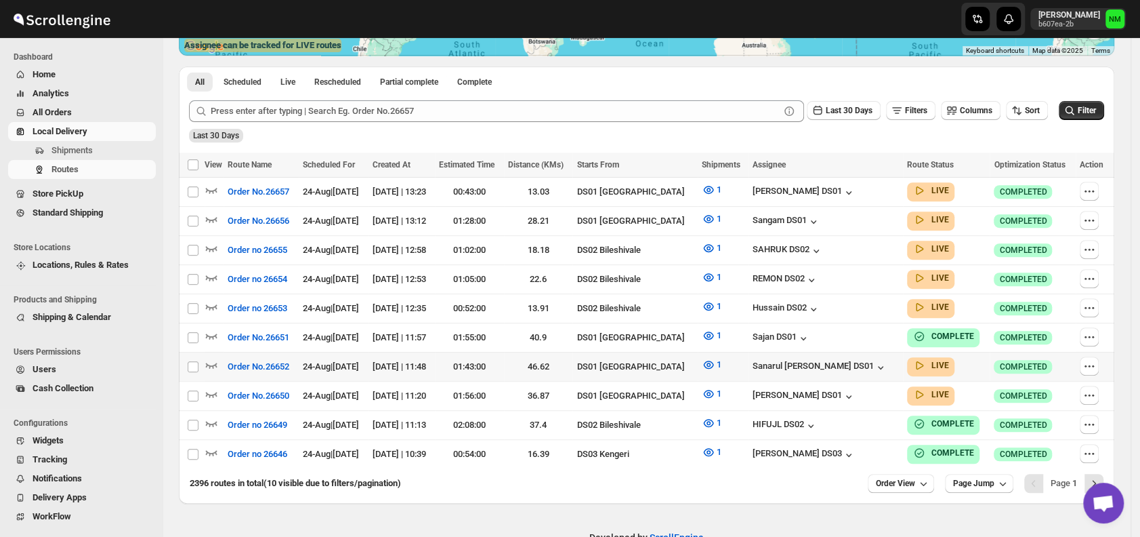
click at [203, 355] on td "Select route" at bounding box center [192, 366] width 26 height 29
checkbox input "true"
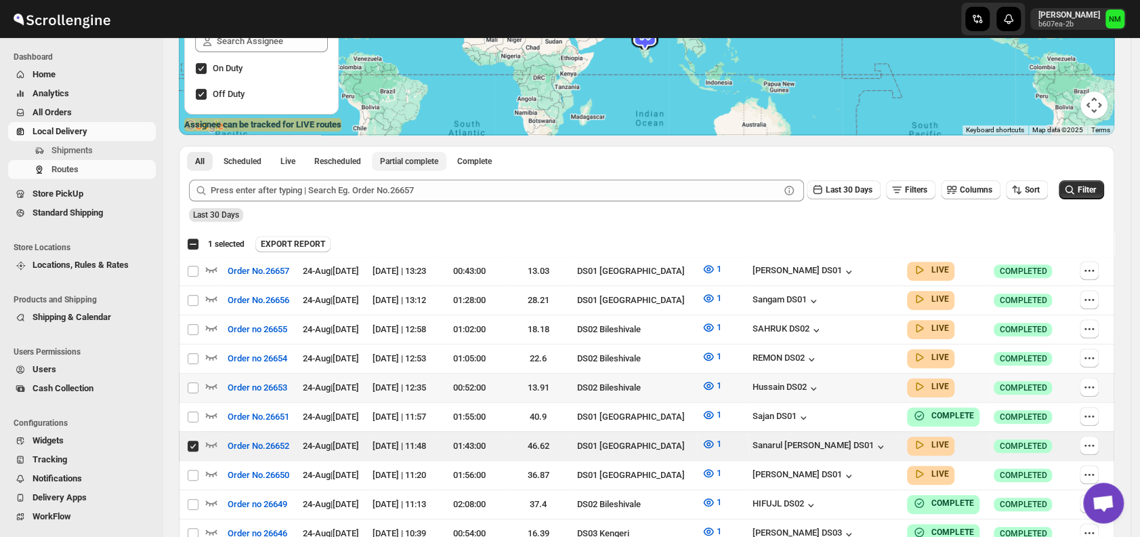
scroll to position [211, 0]
click at [211, 438] on icon "button" at bounding box center [212, 443] width 14 height 14
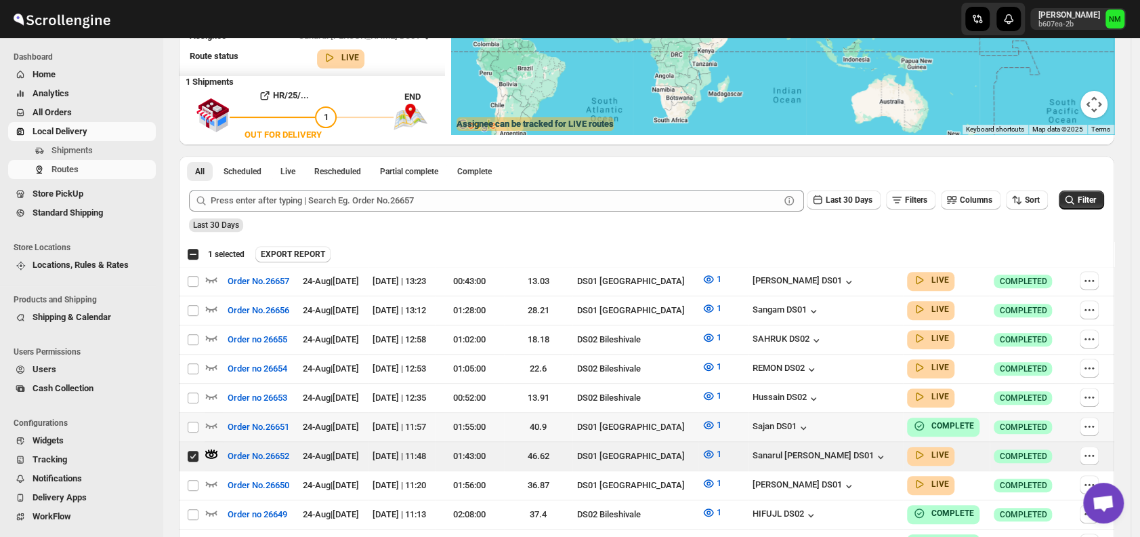
scroll to position [0, 0]
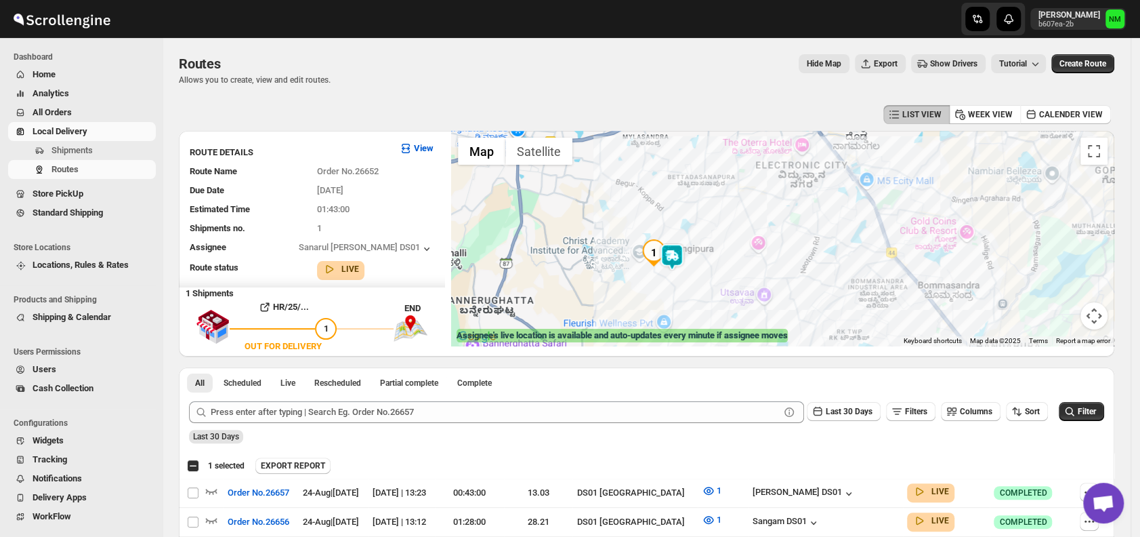
click at [683, 255] on img at bounding box center [672, 256] width 27 height 27
click at [734, 189] on button "Close" at bounding box center [737, 192] width 33 height 33
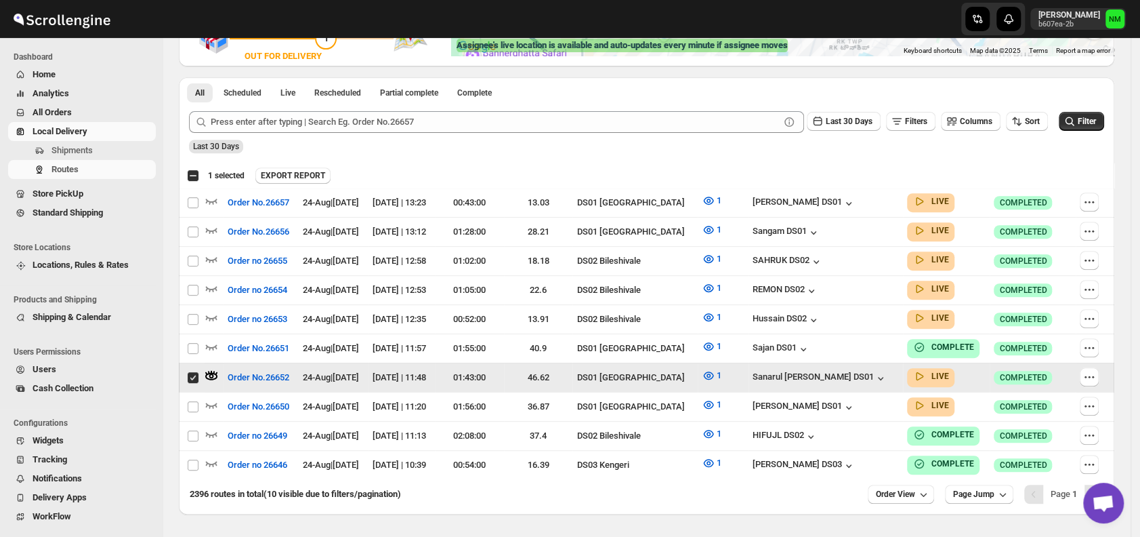
scroll to position [291, 0]
click at [217, 398] on icon "button" at bounding box center [212, 404] width 14 height 14
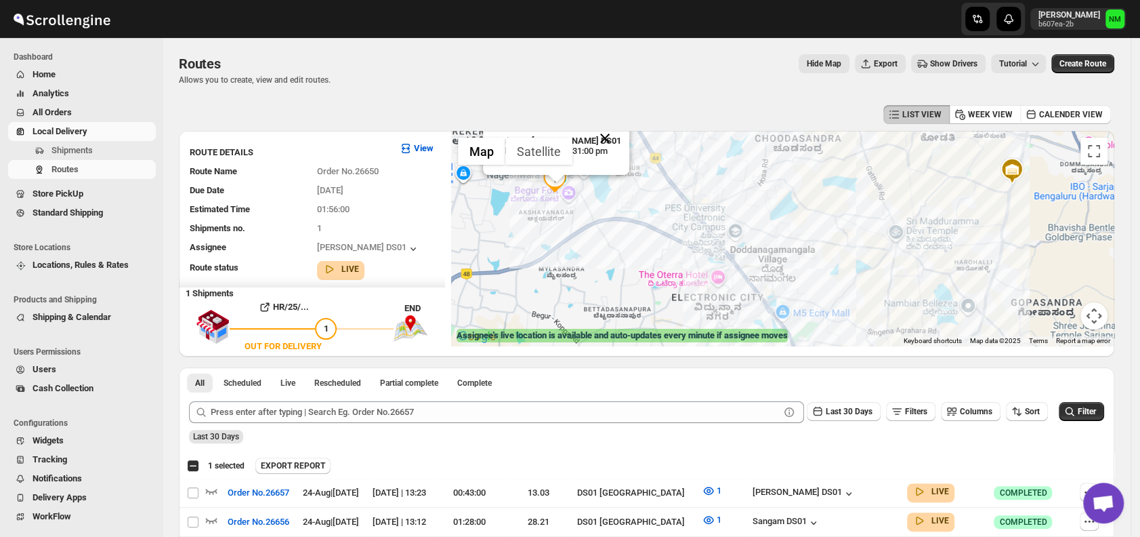
click at [621, 132] on button "Close" at bounding box center [605, 138] width 33 height 33
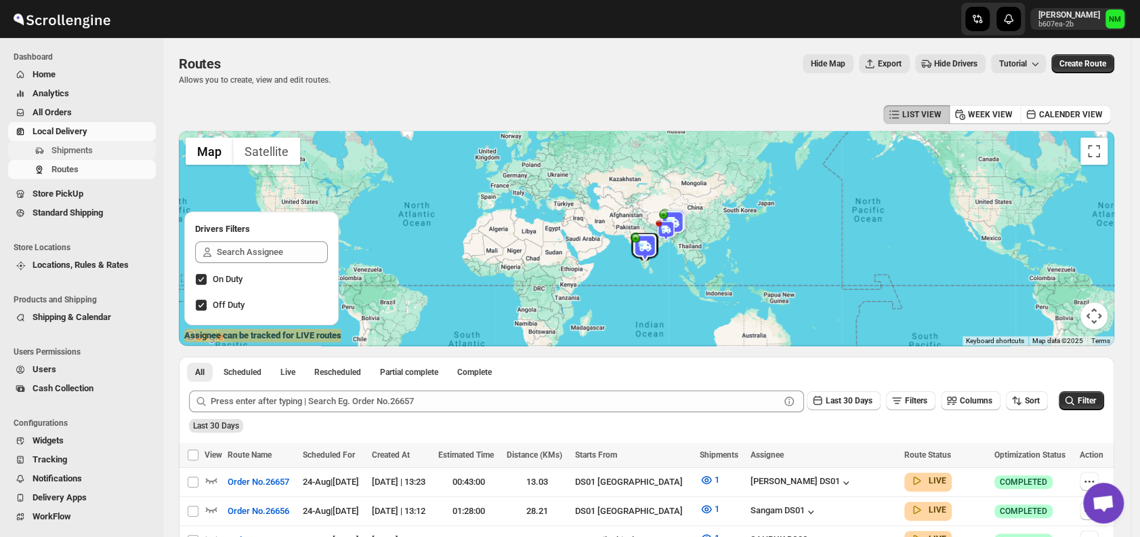
click at [66, 155] on span "Shipments" at bounding box center [71, 150] width 41 height 10
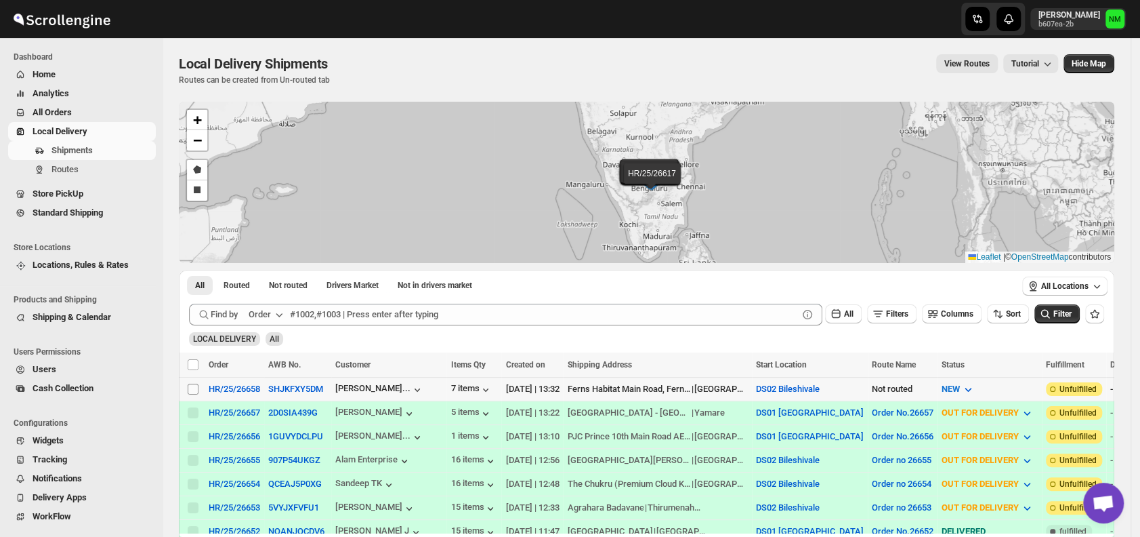
click at [188, 383] on input "Select shipment" at bounding box center [193, 388] width 11 height 11
checkbox input "true"
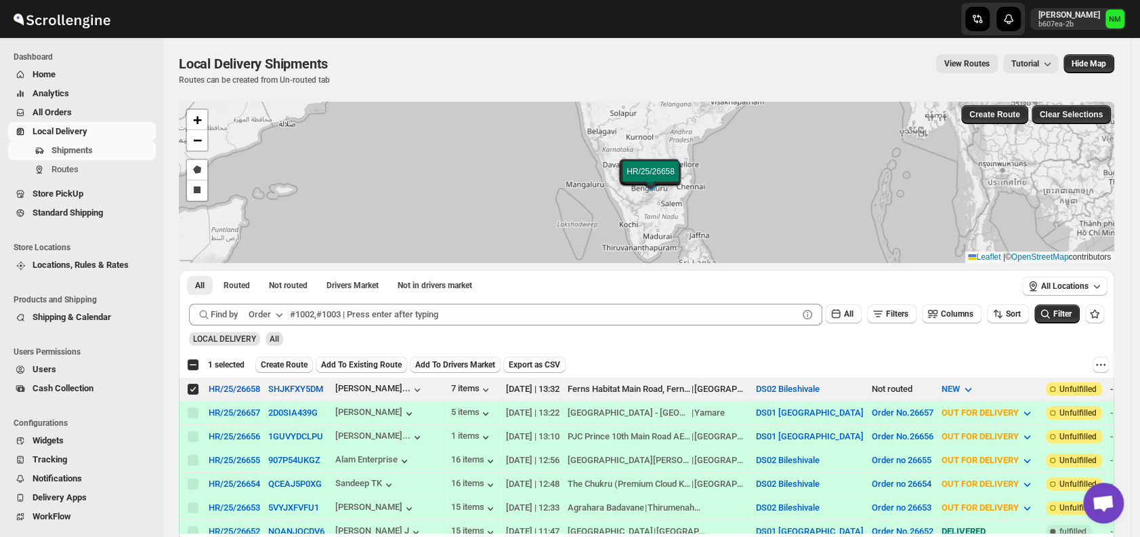
click at [269, 356] on button "Create Route" at bounding box center [284, 364] width 58 height 16
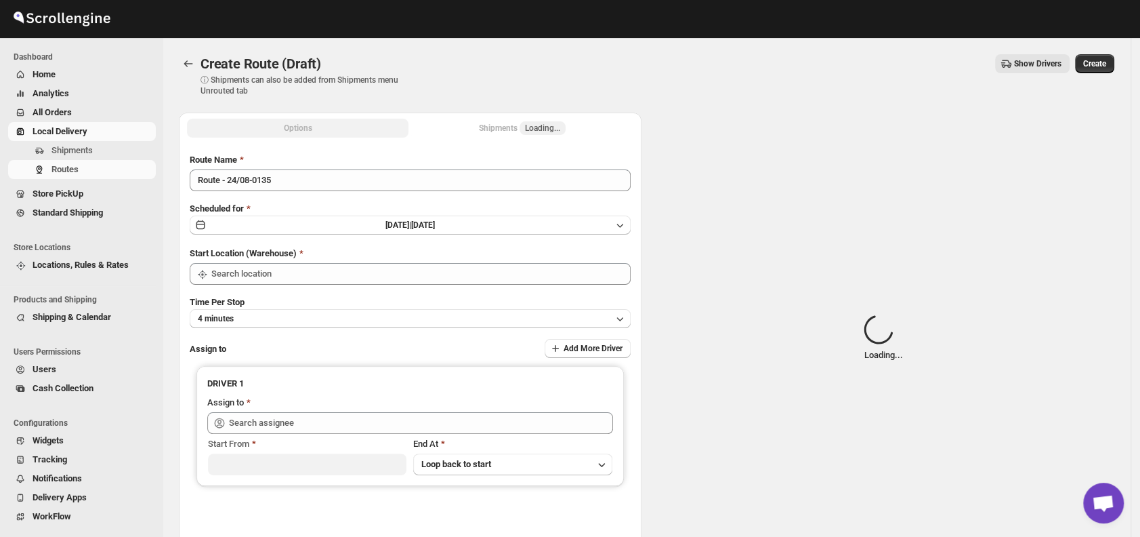
type input "DS02 Bileshivale"
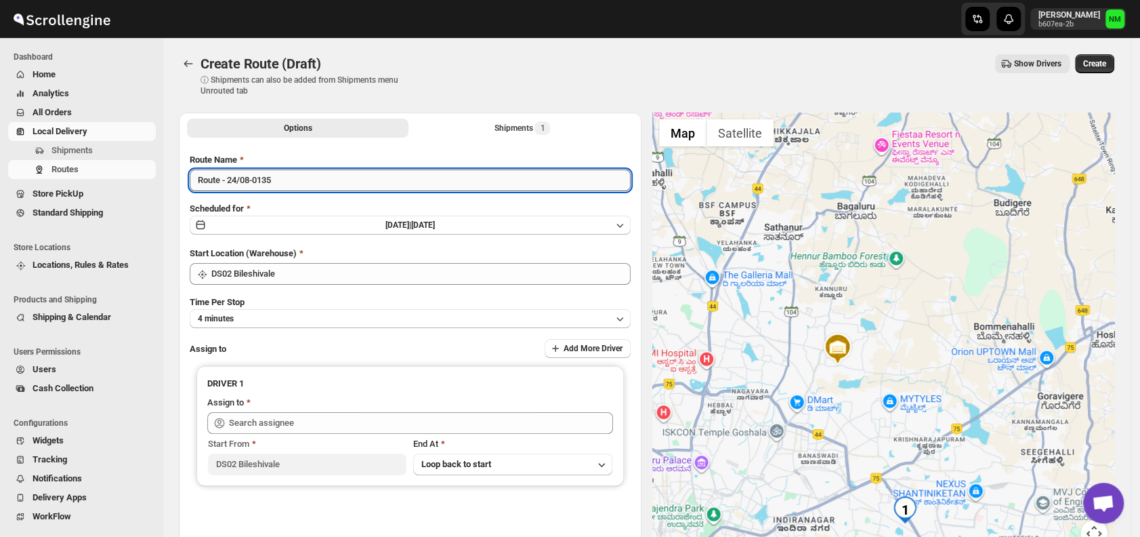
click at [331, 187] on input "Route - 24/08-0135" at bounding box center [410, 180] width 441 height 22
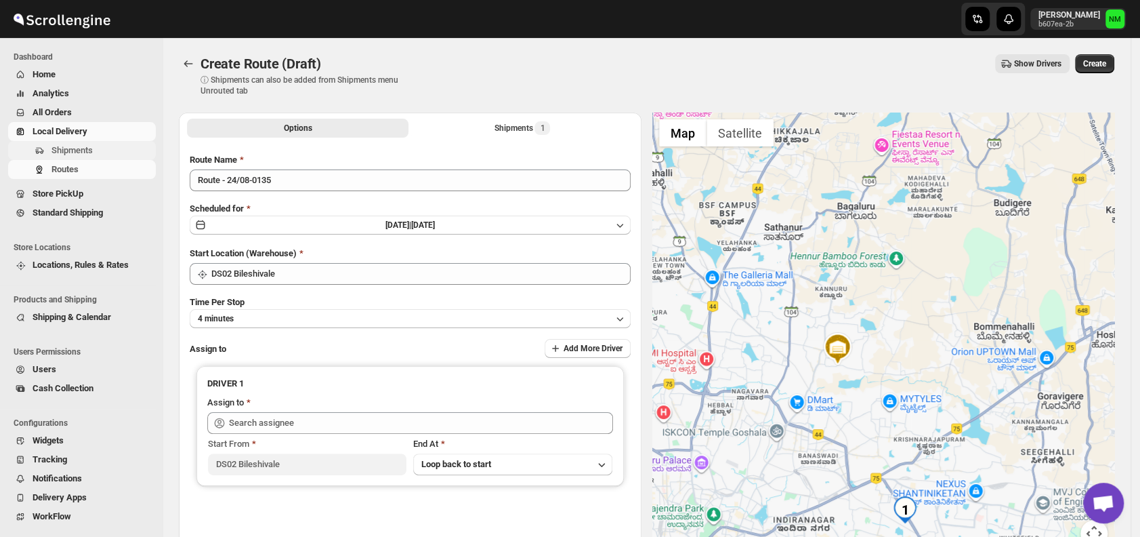
click at [66, 150] on span "Shipments" at bounding box center [71, 150] width 41 height 10
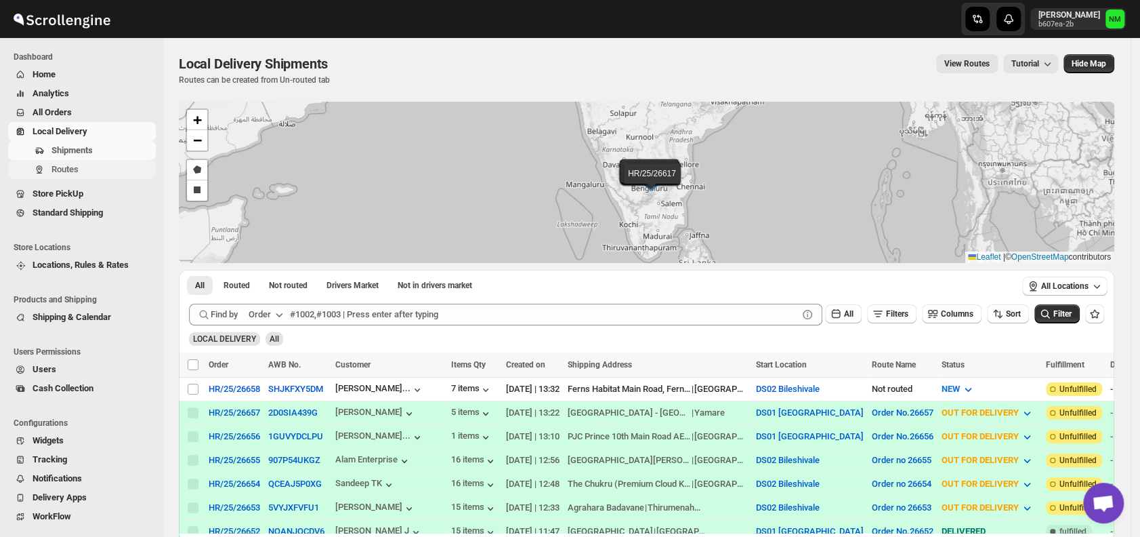
click at [85, 169] on span "Routes" at bounding box center [102, 170] width 102 height 14
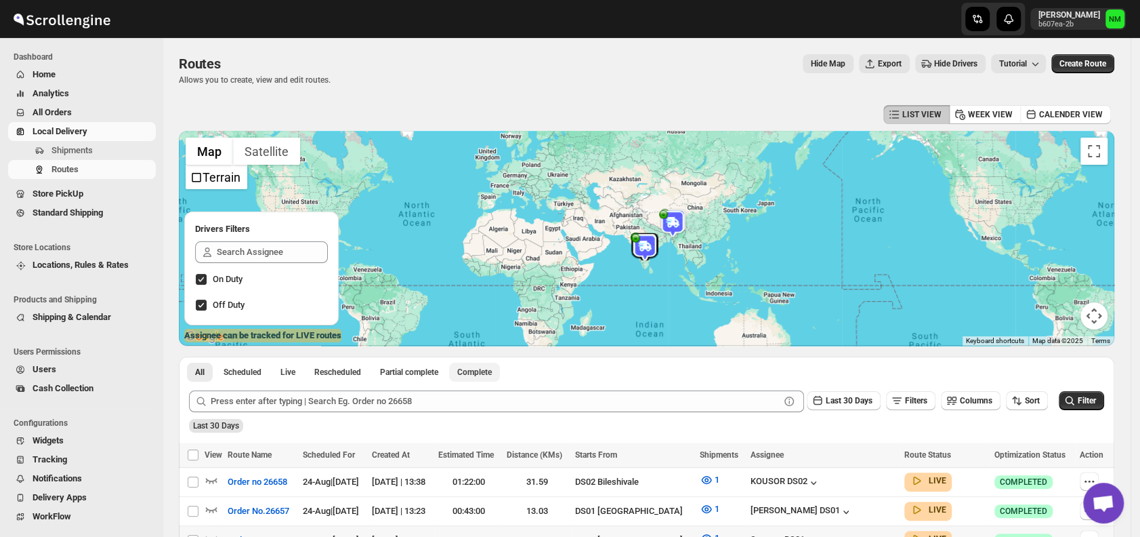
scroll to position [163, 0]
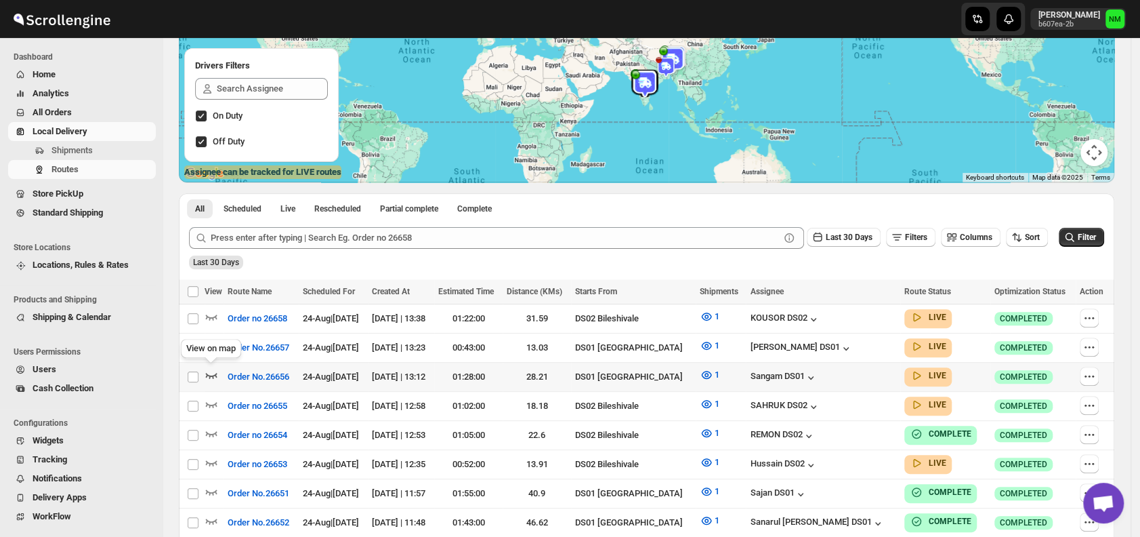
click at [210, 368] on icon "button" at bounding box center [212, 375] width 14 height 14
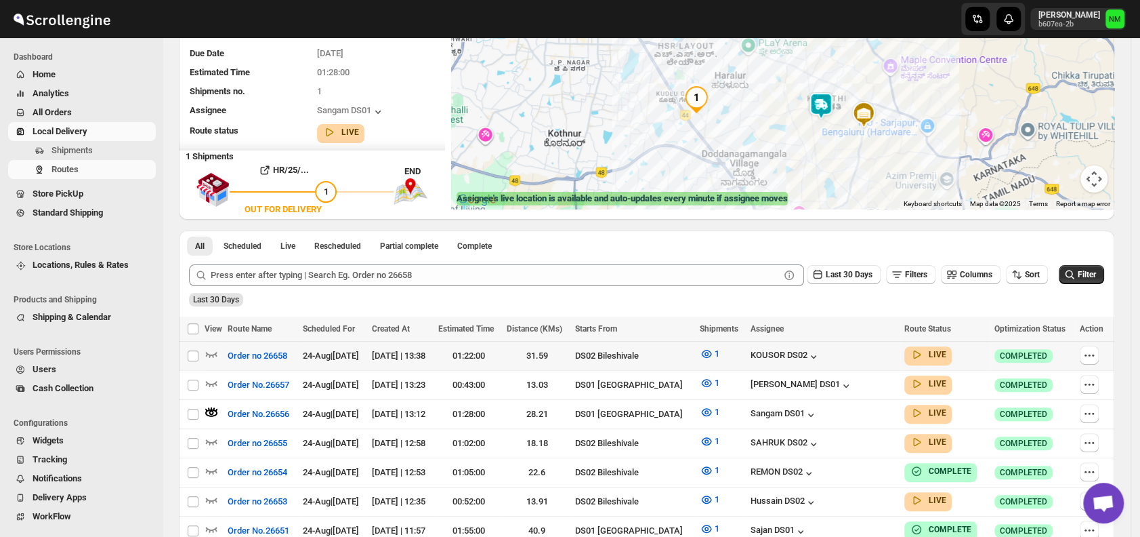
scroll to position [141, 0]
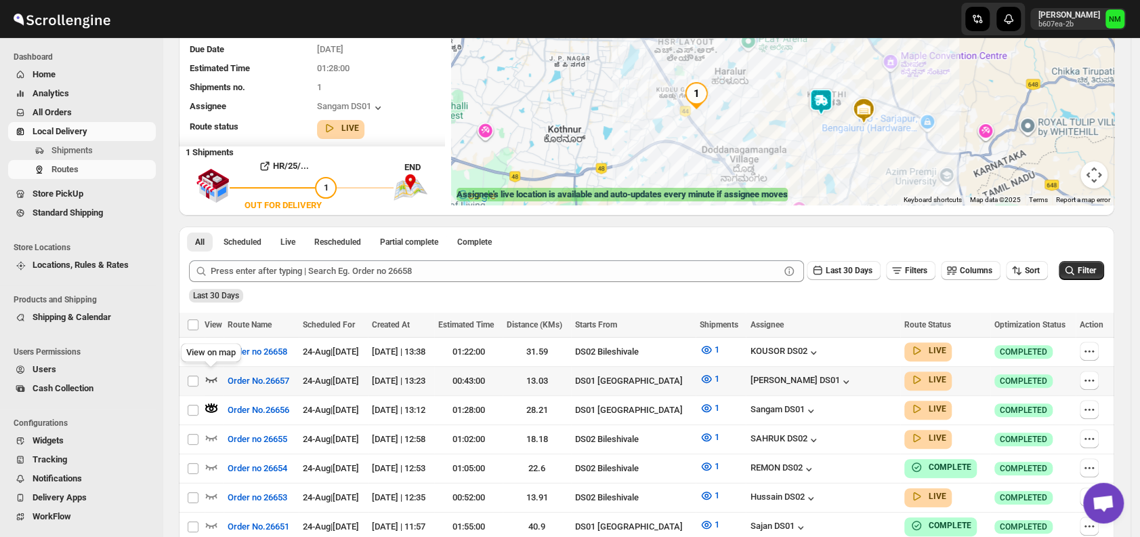
click at [210, 377] on icon "button" at bounding box center [212, 379] width 12 height 5
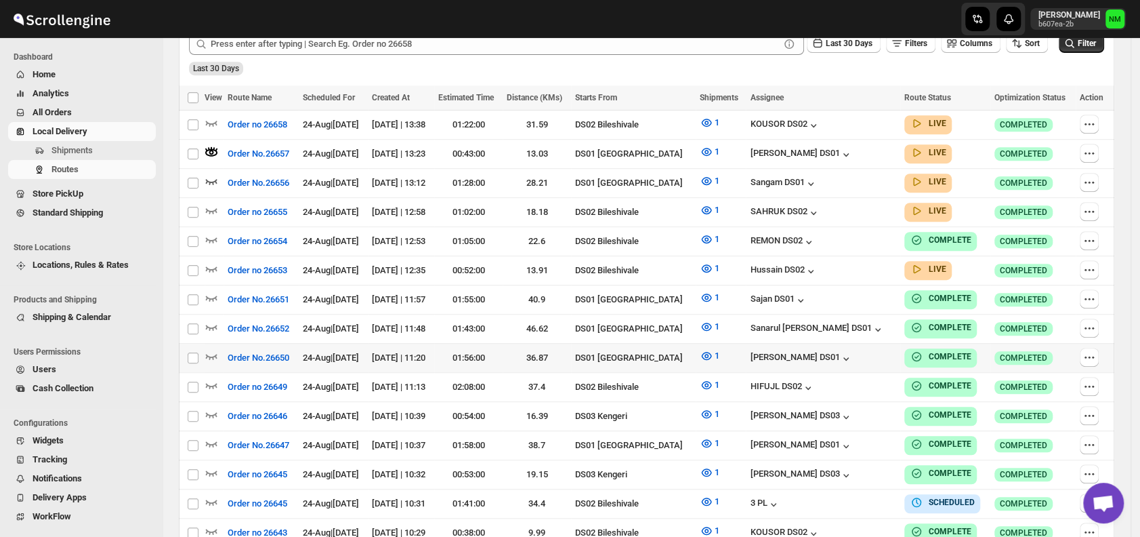
scroll to position [373, 0]
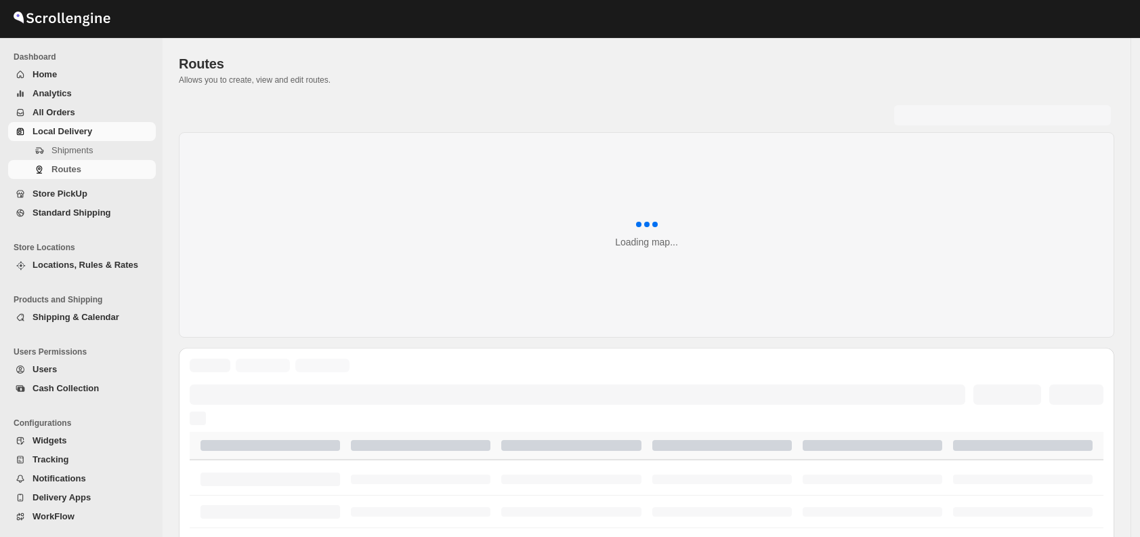
scroll to position [373, 0]
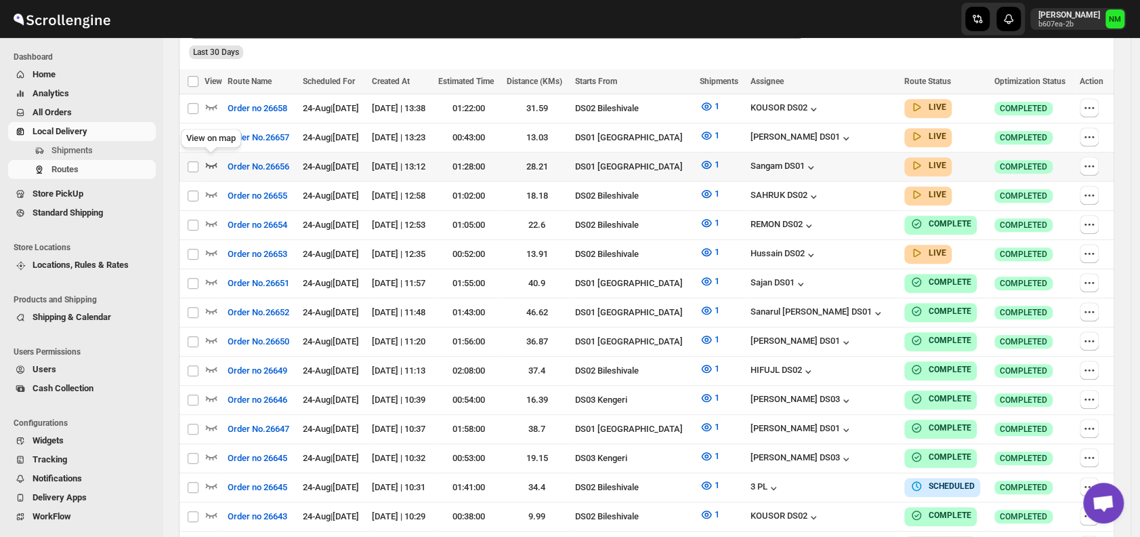
click at [211, 166] on icon "button" at bounding box center [212, 165] width 14 height 14
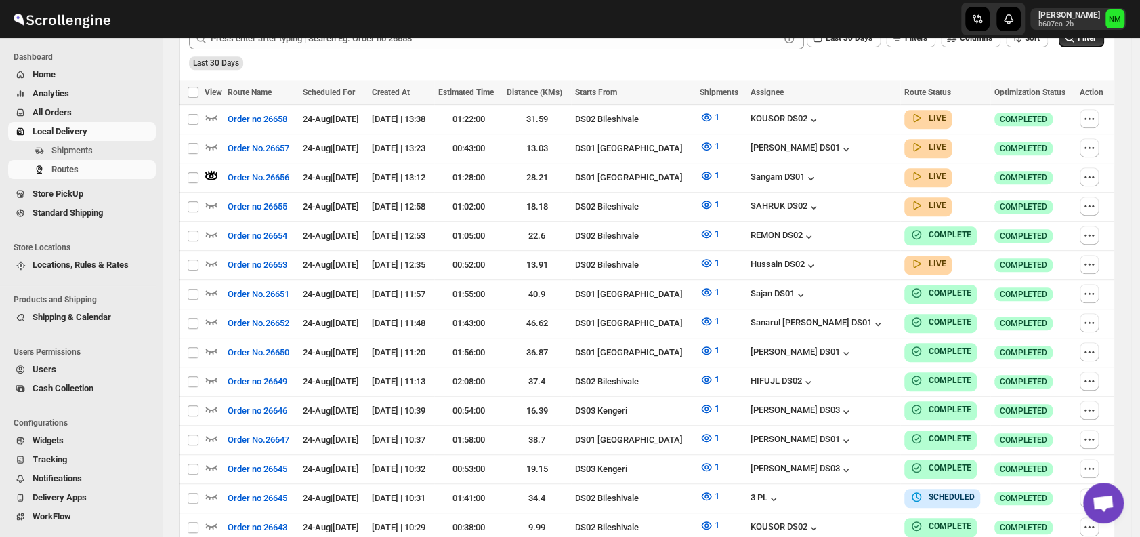
scroll to position [0, 0]
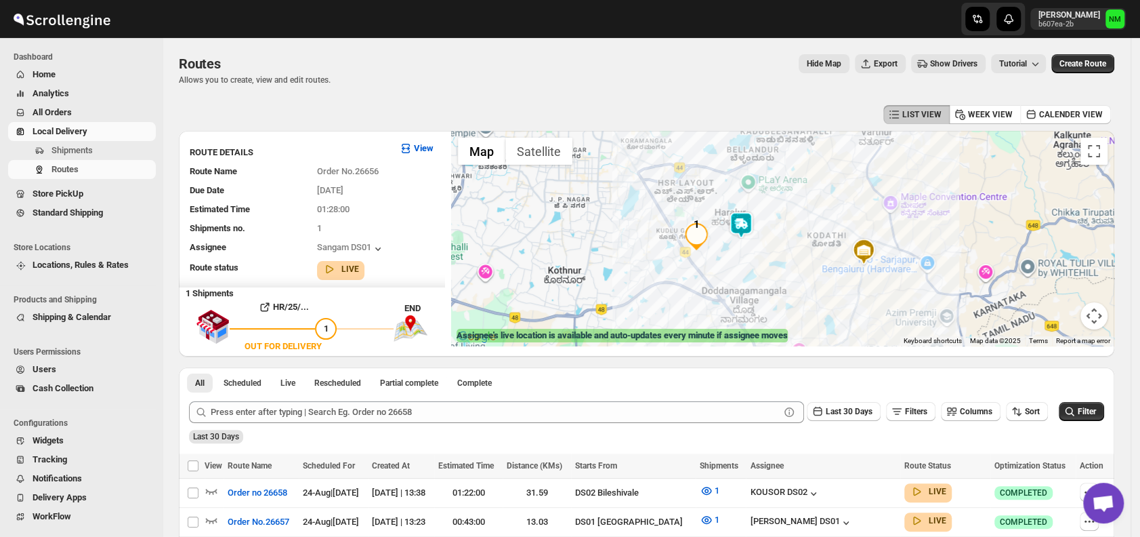
click at [753, 222] on img at bounding box center [741, 224] width 27 height 27
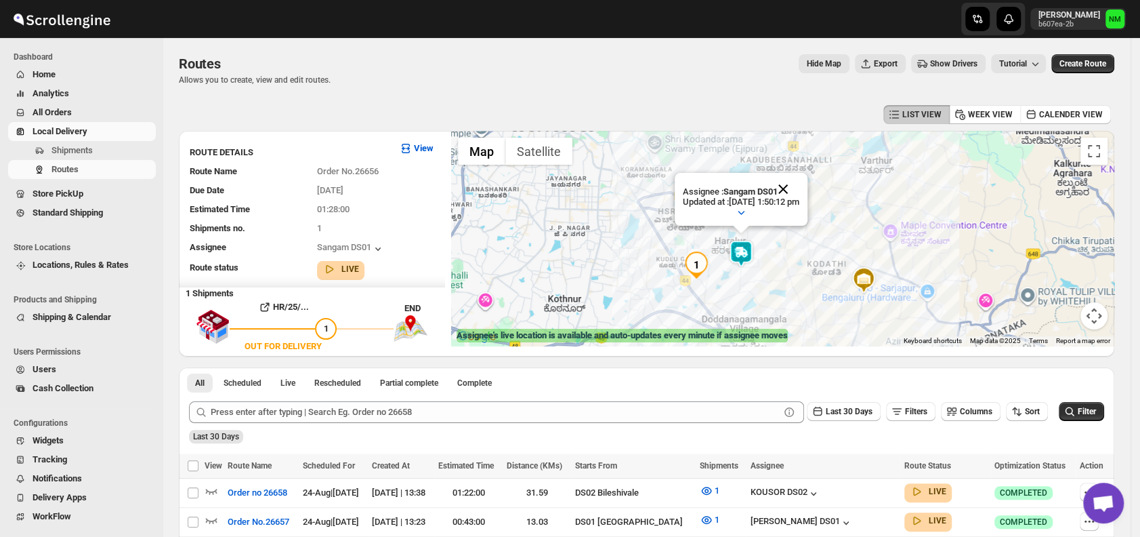
click at [799, 191] on button "Close" at bounding box center [783, 189] width 33 height 33
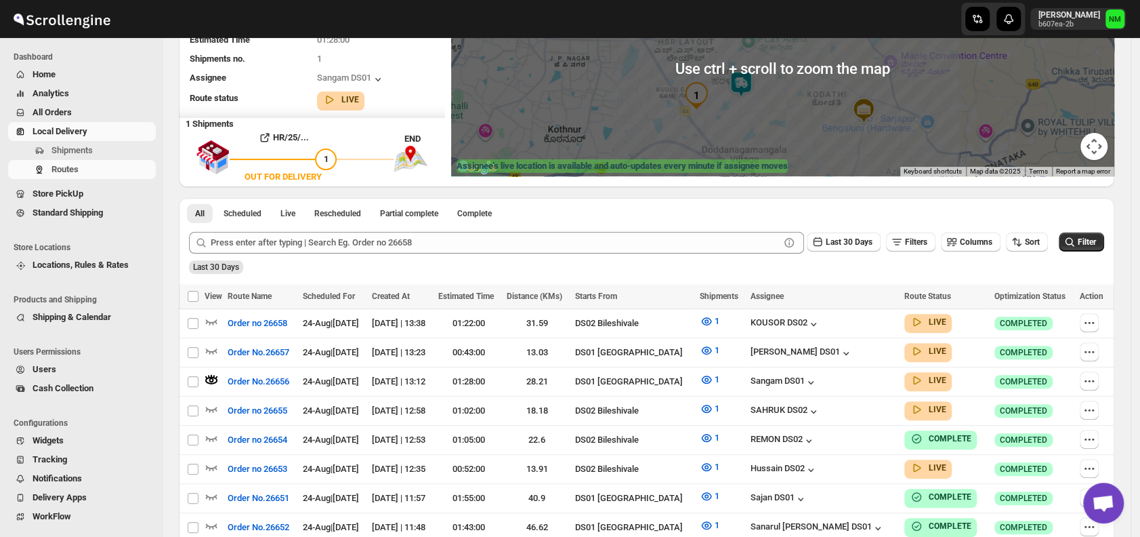
scroll to position [174, 0]
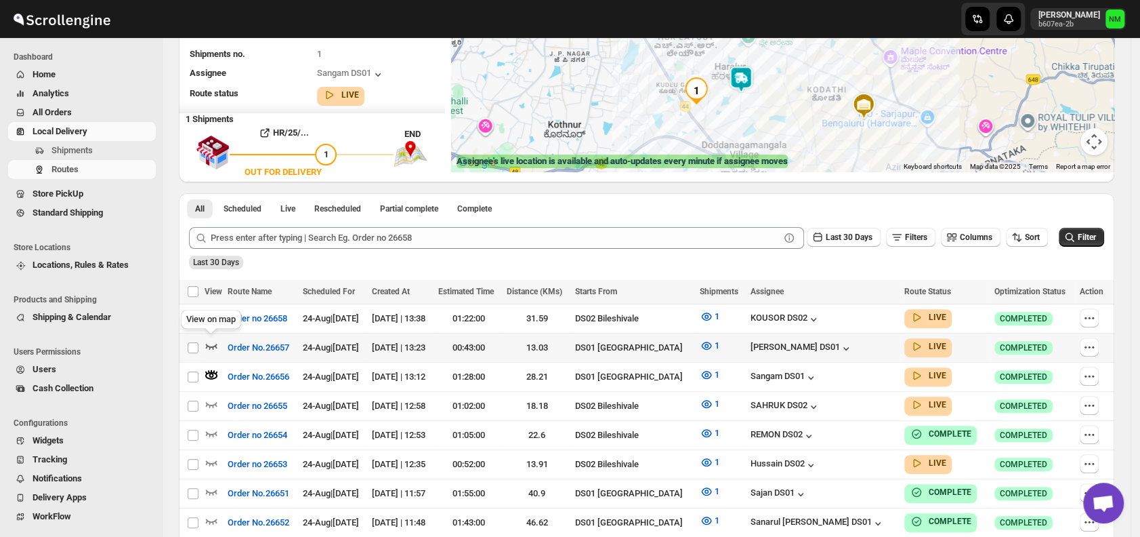
click at [214, 341] on icon "button" at bounding box center [212, 346] width 14 height 14
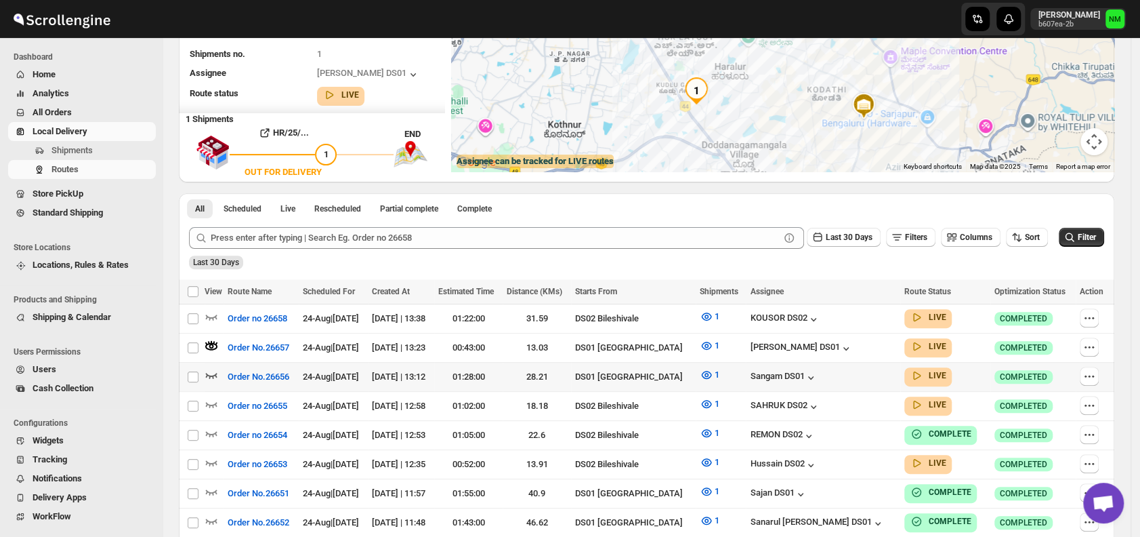
scroll to position [0, 0]
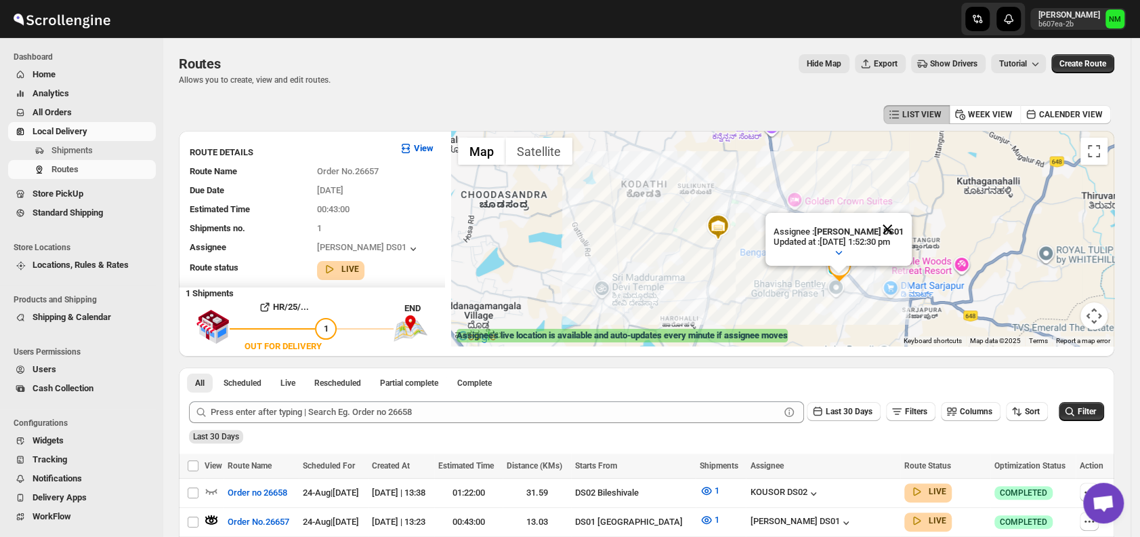
click at [904, 221] on button "Close" at bounding box center [887, 229] width 33 height 33
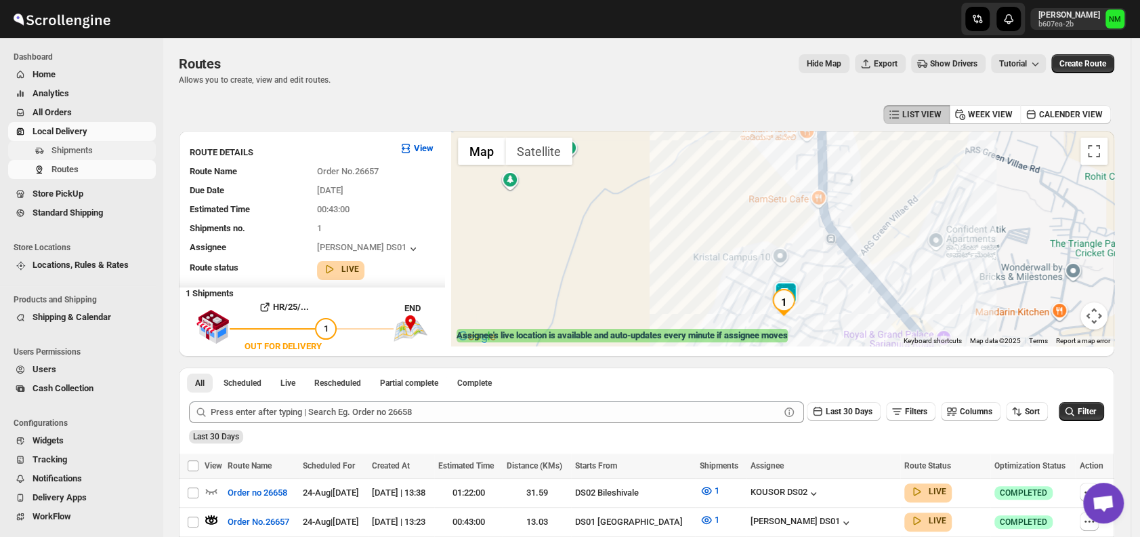
click at [85, 158] on button "Shipments" at bounding box center [82, 150] width 148 height 19
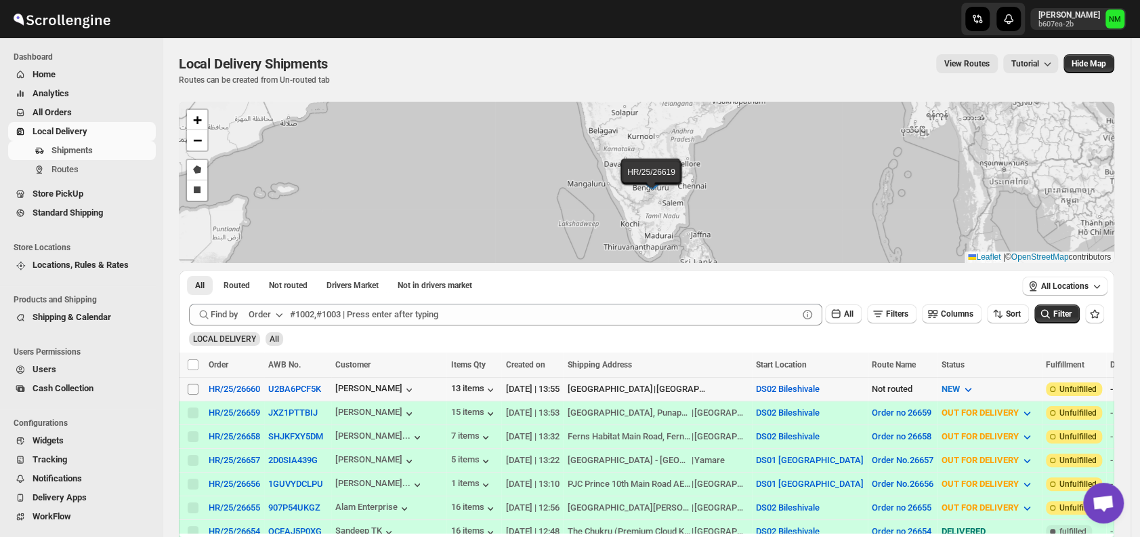
click at [195, 386] on input "Select shipment" at bounding box center [193, 388] width 11 height 11
checkbox input "true"
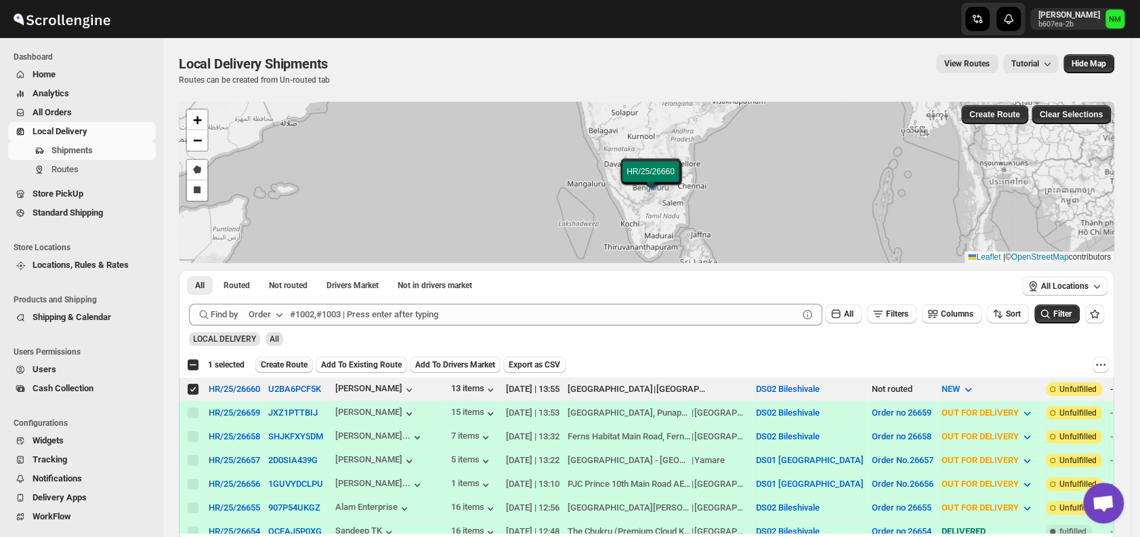
click at [285, 362] on span "Create Route" at bounding box center [284, 364] width 47 height 11
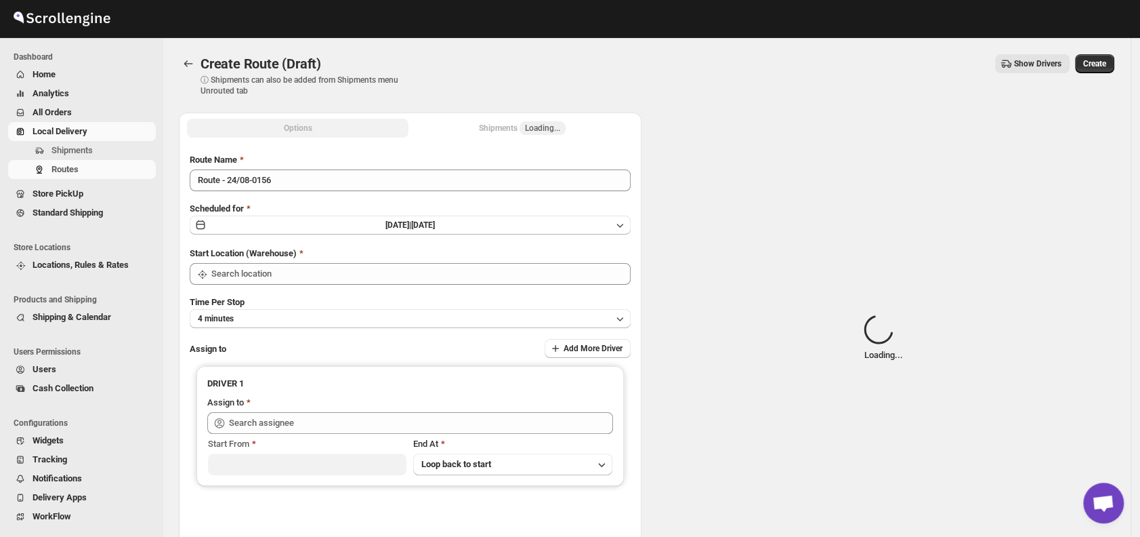
type input "DS02 Bileshivale"
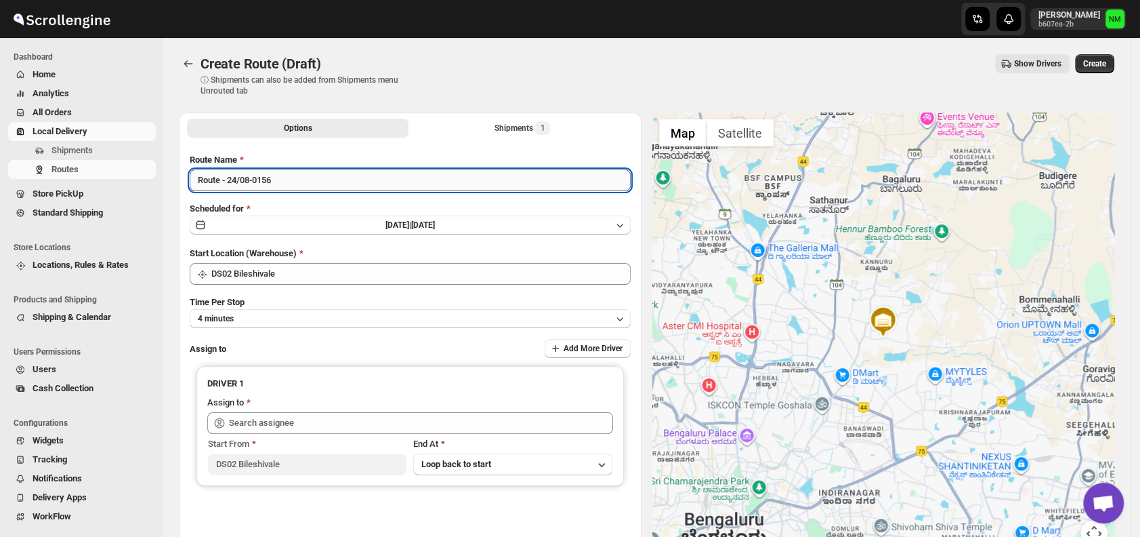
click at [299, 184] on input "Route - 24/08-0156" at bounding box center [410, 180] width 441 height 22
type input "R"
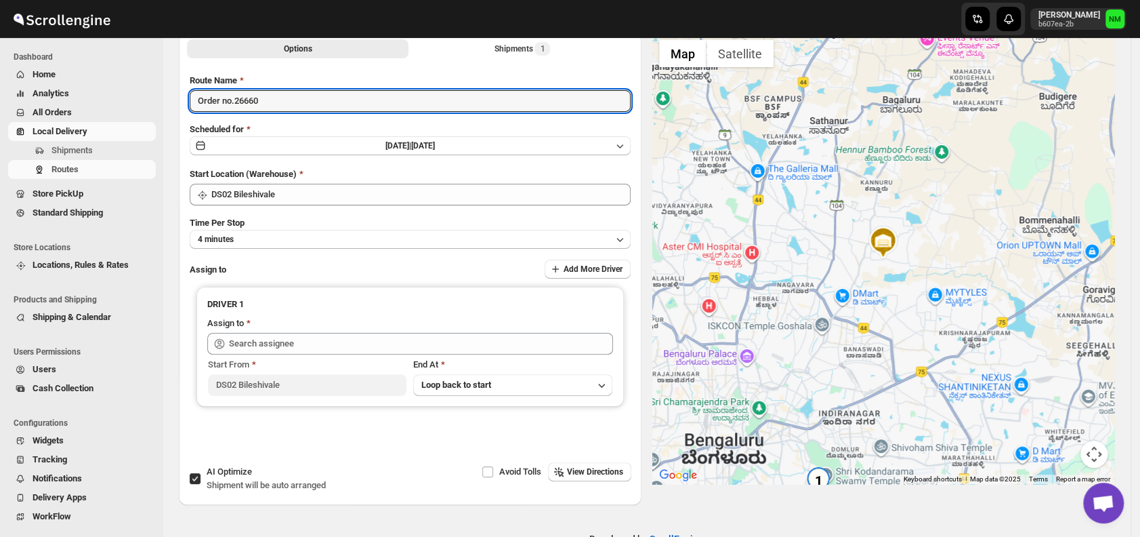
scroll to position [81, 0]
type input "Order no.26660"
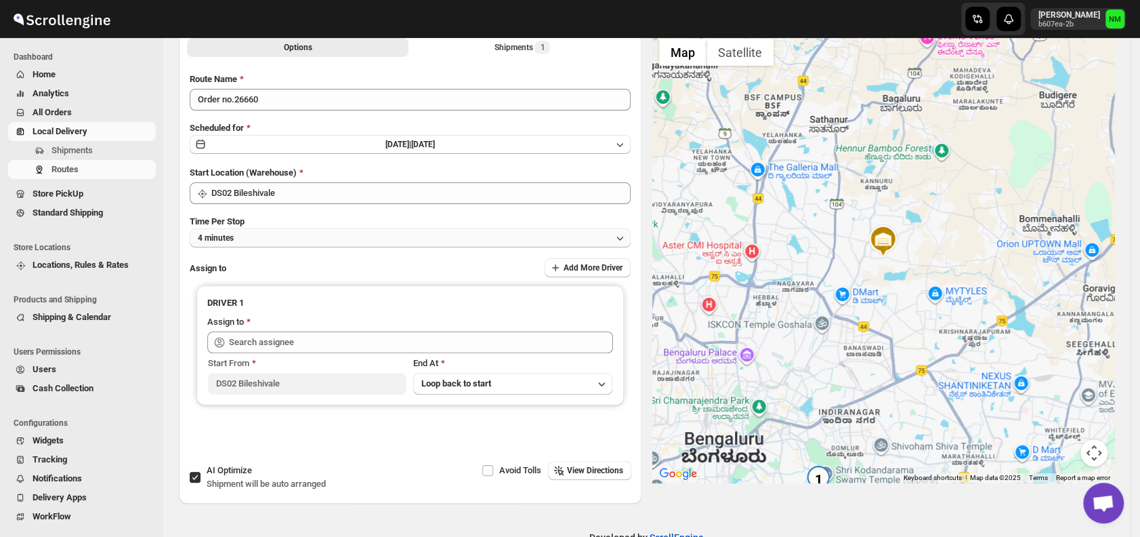
click at [262, 243] on button "4 minutes" at bounding box center [410, 237] width 441 height 19
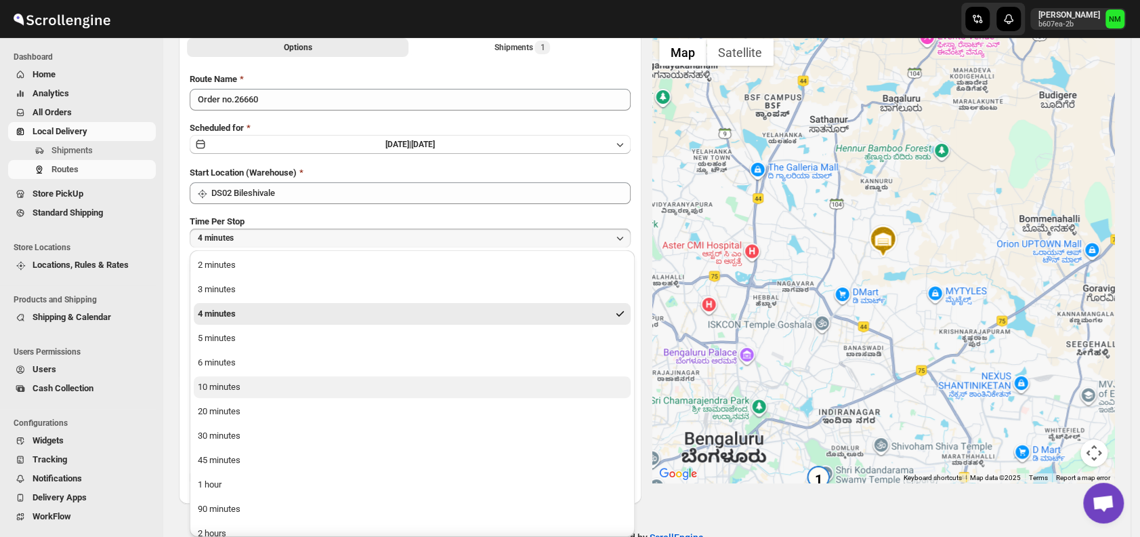
click at [234, 389] on div "10 minutes" at bounding box center [219, 387] width 43 height 14
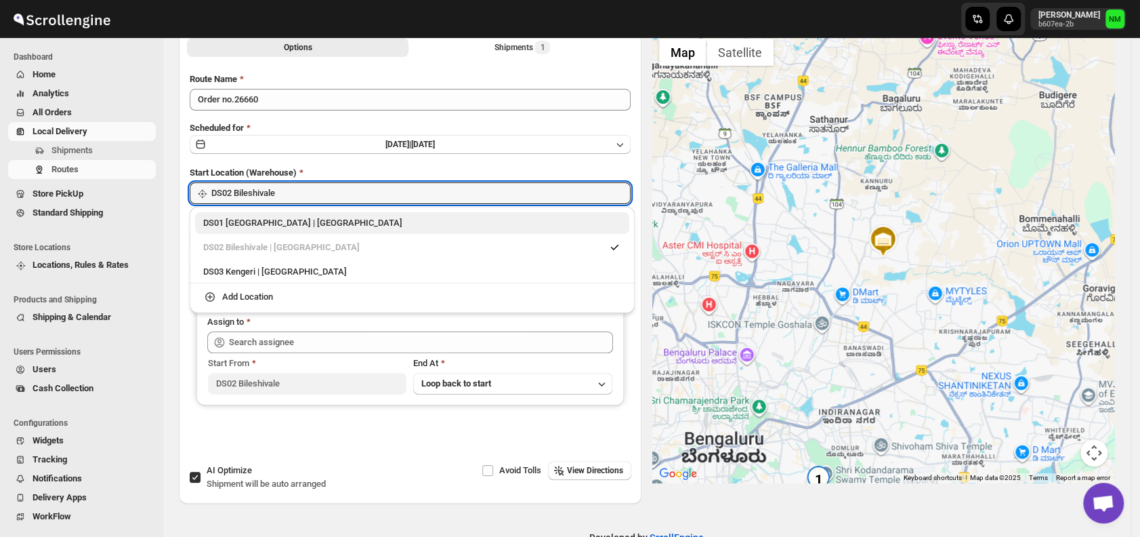
click at [207, 228] on div "DS01 [GEOGRAPHIC_DATA] | [GEOGRAPHIC_DATA]" at bounding box center [412, 223] width 418 height 14
type input "DS01 [GEOGRAPHIC_DATA]"
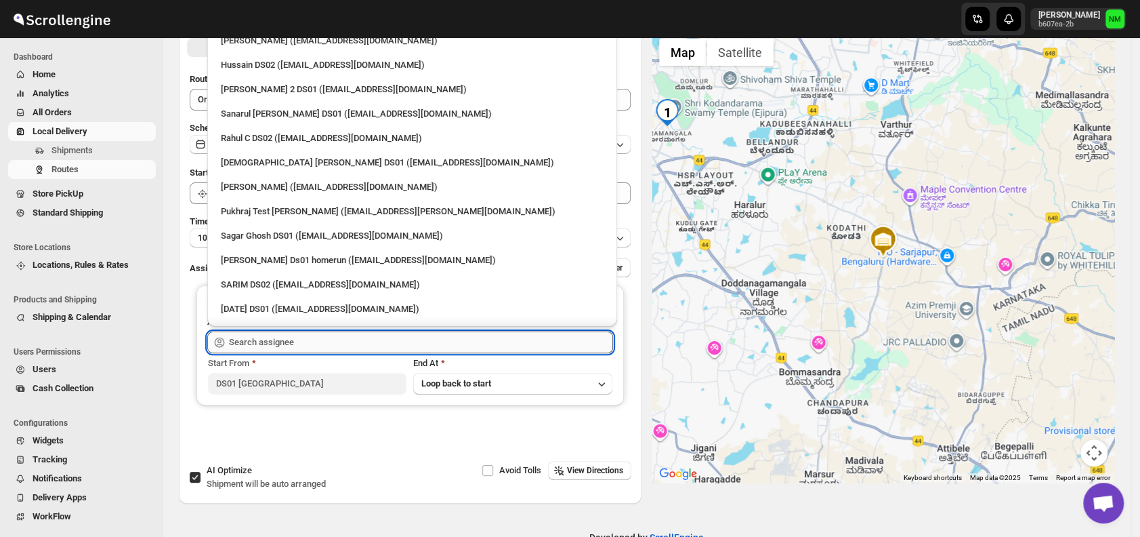
click at [428, 347] on input "text" at bounding box center [421, 342] width 384 height 22
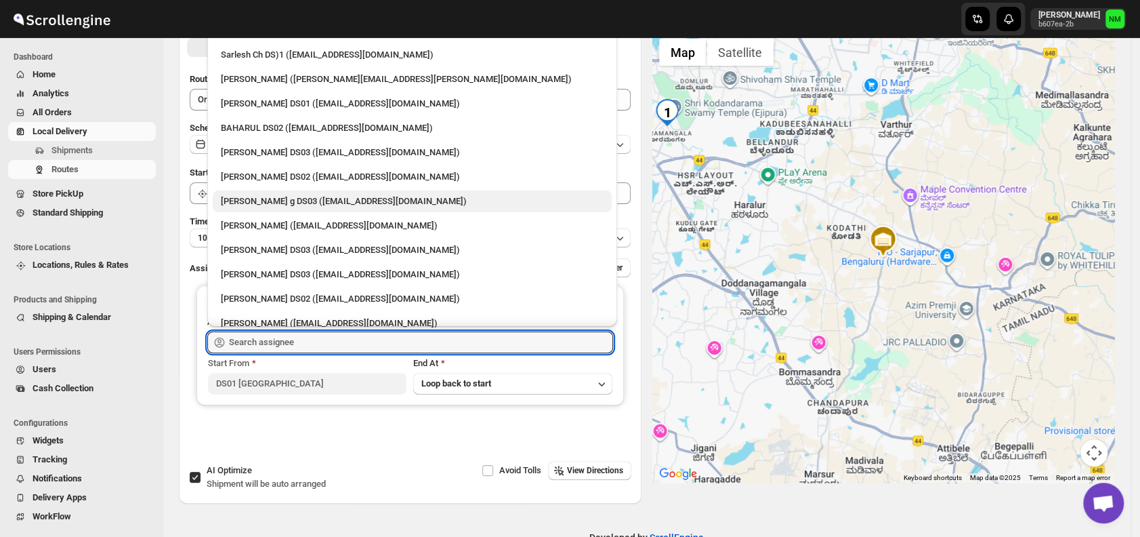
scroll to position [570, 0]
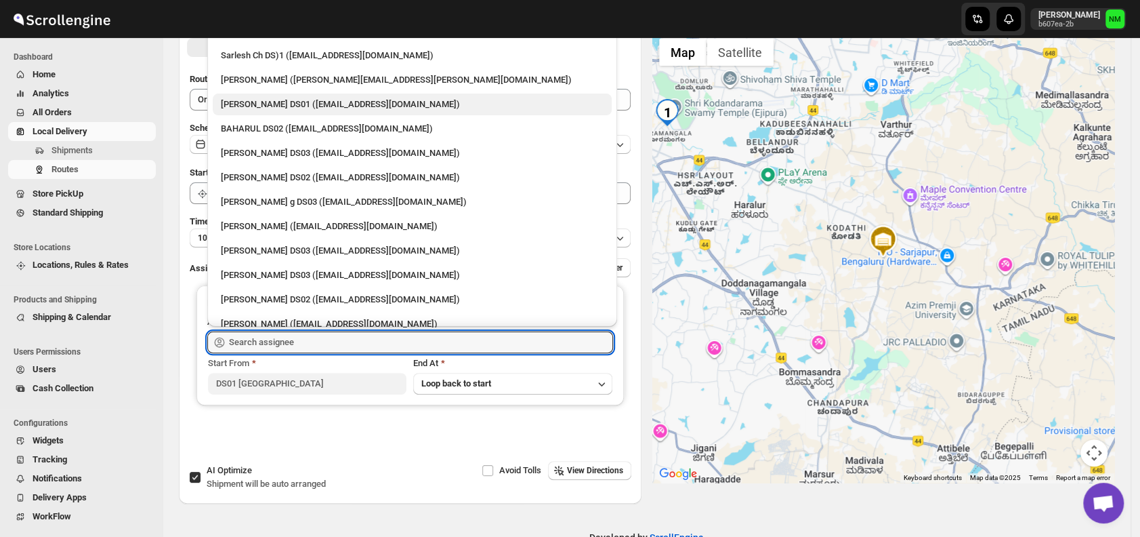
click at [245, 103] on div "Siraj Uddin DS01 (sopom53870@leabro.com)" at bounding box center [412, 105] width 383 height 14
type input "Siraj Uddin DS01 (sopom53870@leabro.com)"
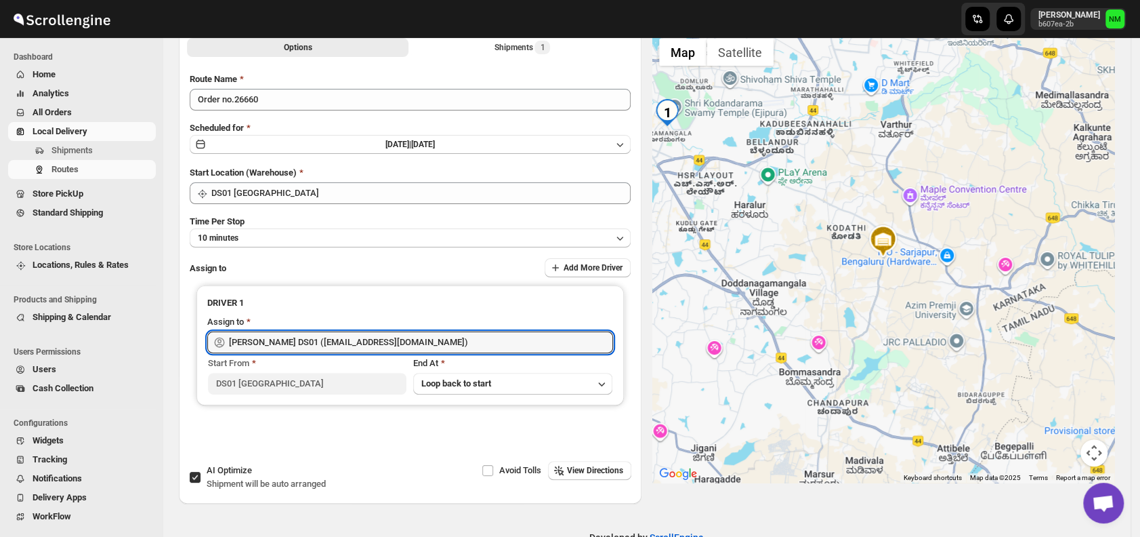
scroll to position [0, 0]
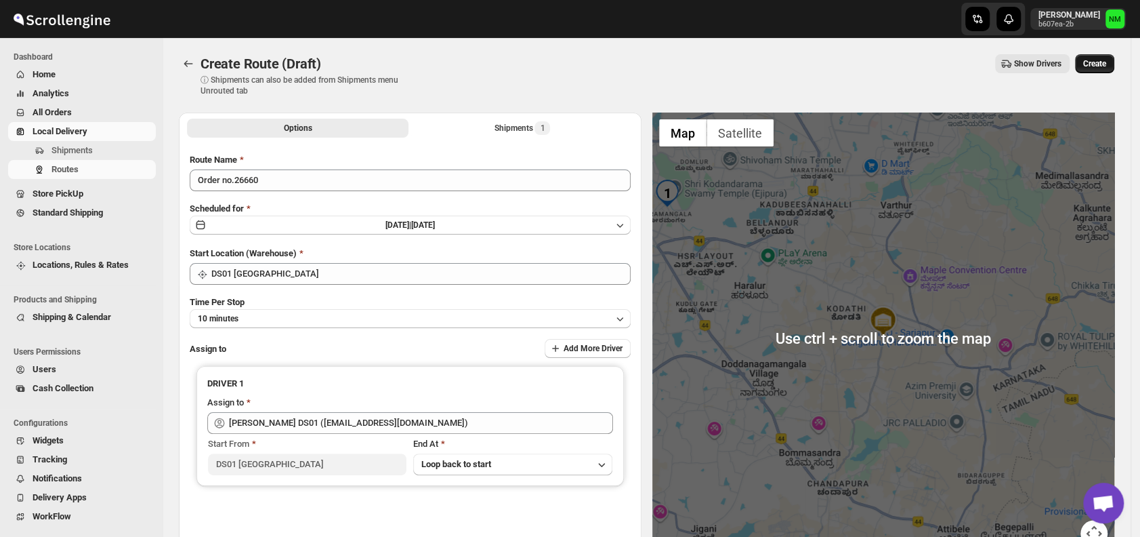
click at [1100, 66] on span "Create" at bounding box center [1094, 63] width 23 height 11
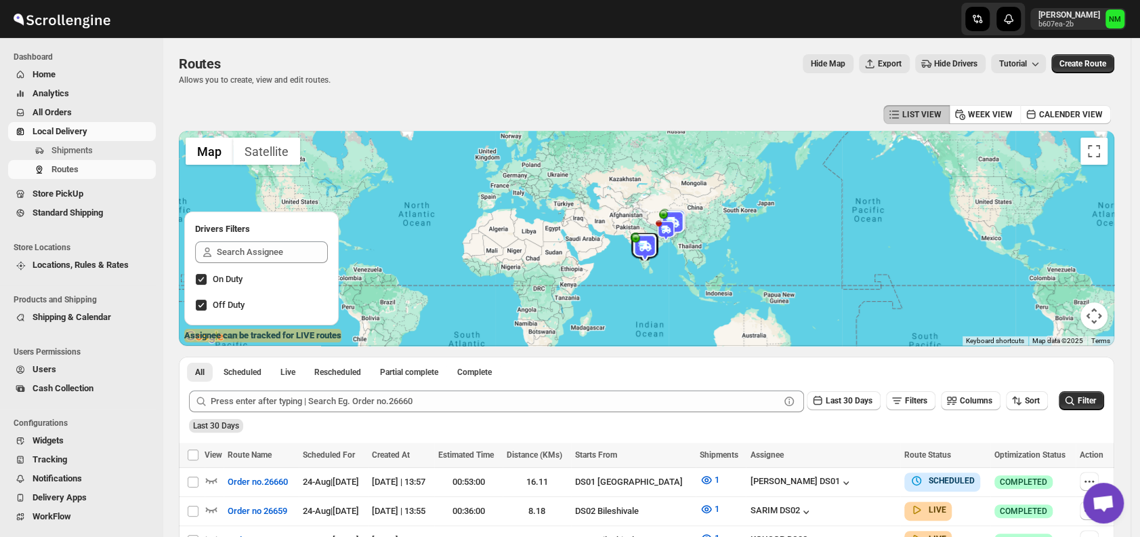
click at [93, 140] on link "Local Delivery" at bounding box center [82, 131] width 148 height 19
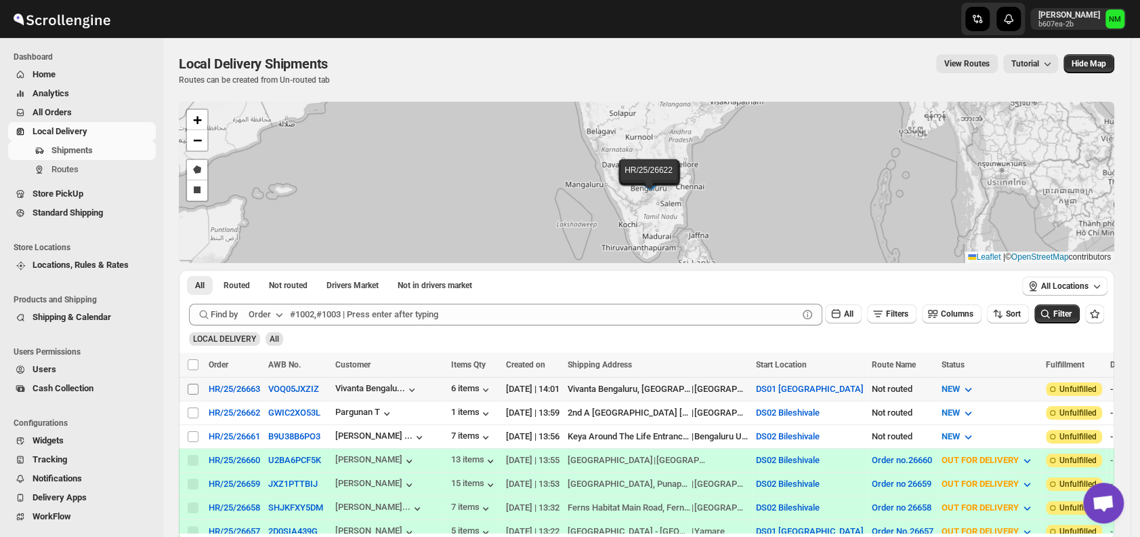
click at [194, 386] on input "Select shipment" at bounding box center [193, 388] width 11 height 11
checkbox input "true"
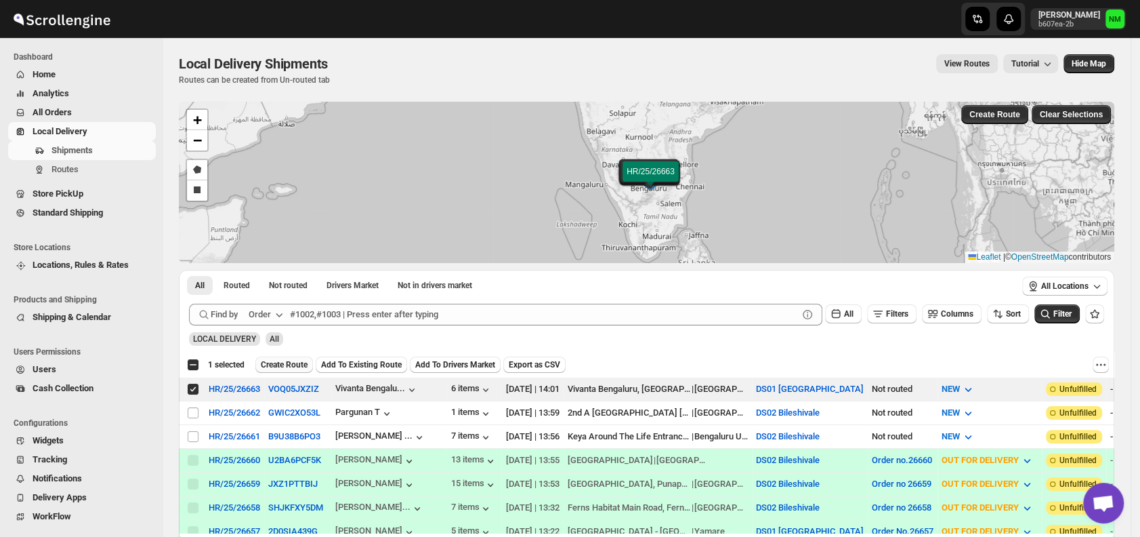
click at [278, 365] on span "Create Route" at bounding box center [284, 364] width 47 height 11
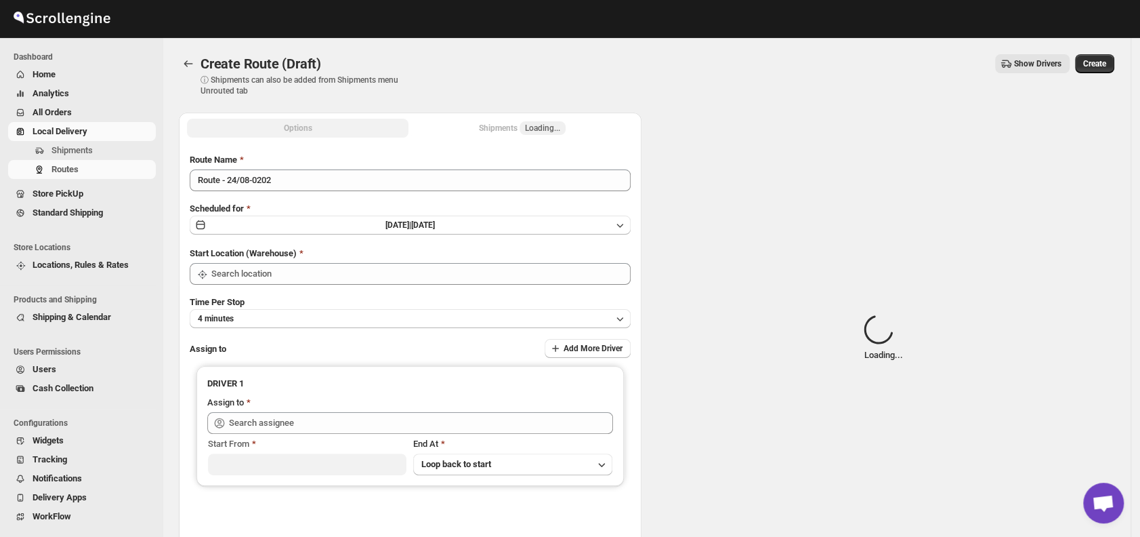
type input "DS01 [GEOGRAPHIC_DATA]"
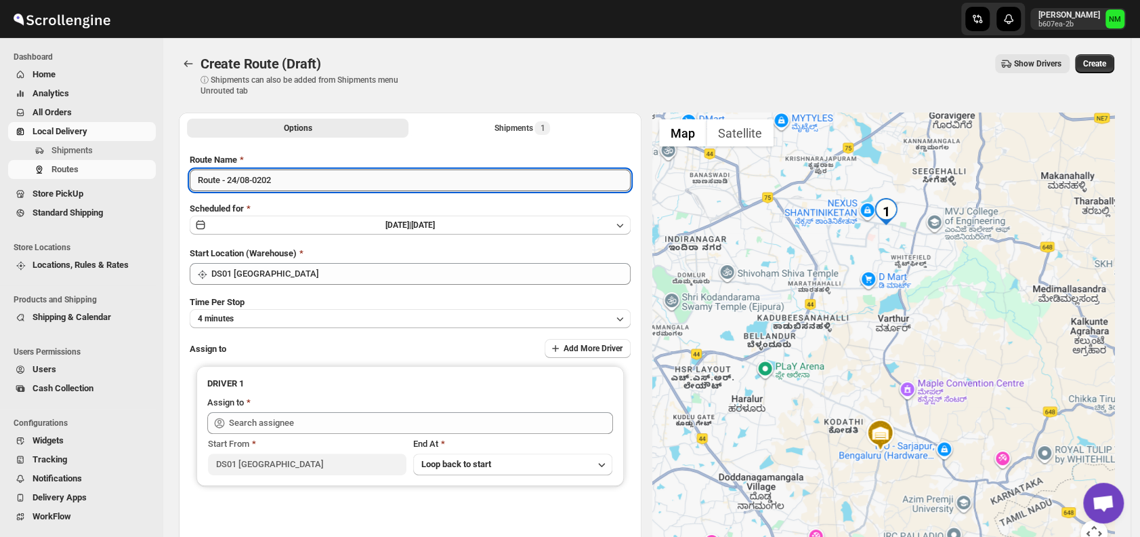
click at [299, 190] on input "Route - 24/08-0202" at bounding box center [410, 180] width 441 height 22
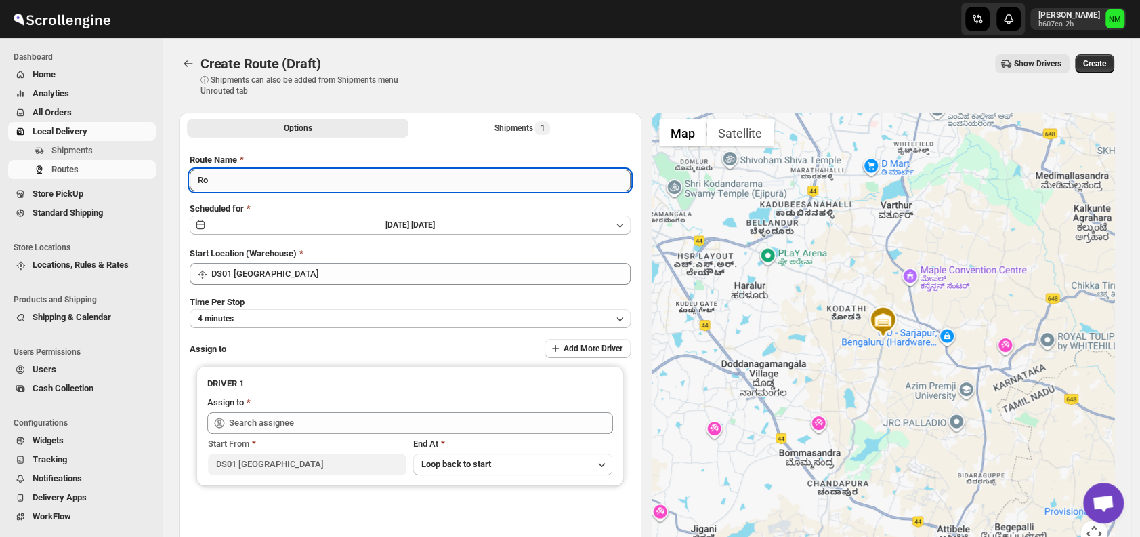
type input "R"
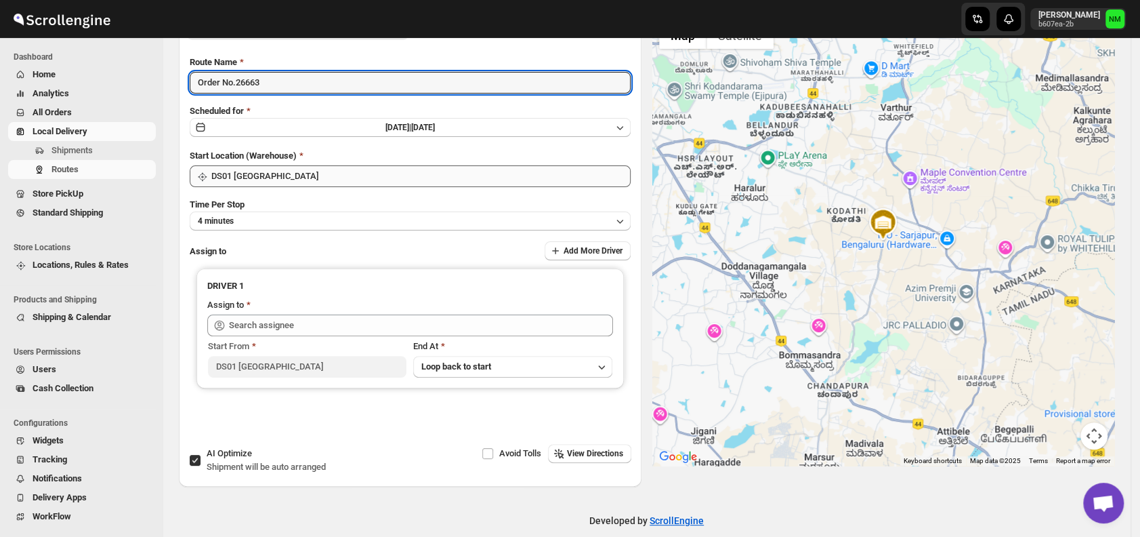
scroll to position [104, 0]
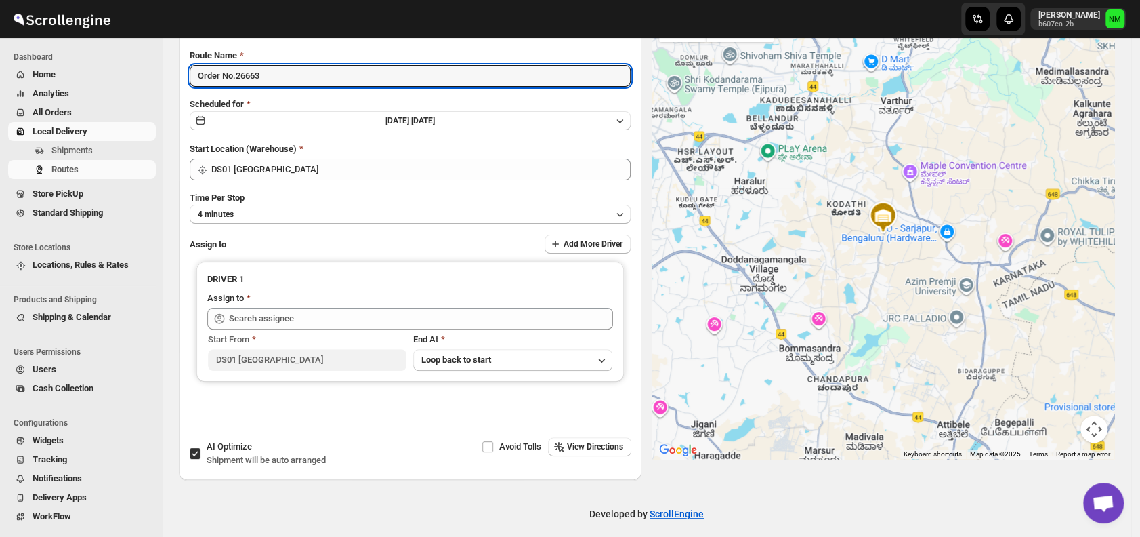
type input "Order No.26663"
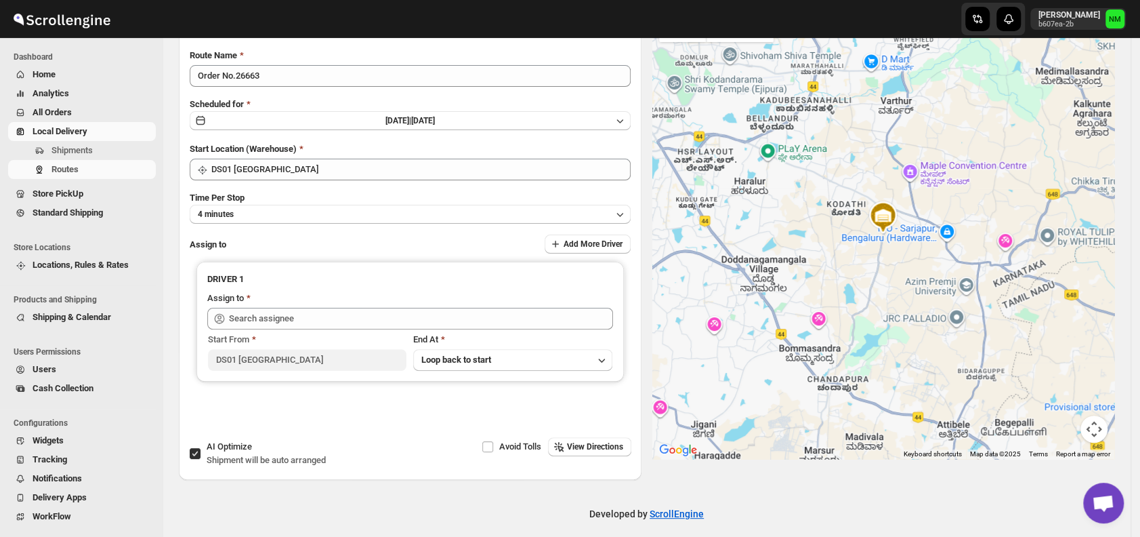
click at [255, 227] on div "Route Name Order No.26663 Scheduled for Sun Aug 24 2025 | Today Start Location …" at bounding box center [410, 240] width 441 height 383
click at [238, 196] on span "Time Per Stop" at bounding box center [217, 197] width 55 height 10
click at [248, 217] on button "4 minutes" at bounding box center [410, 214] width 441 height 19
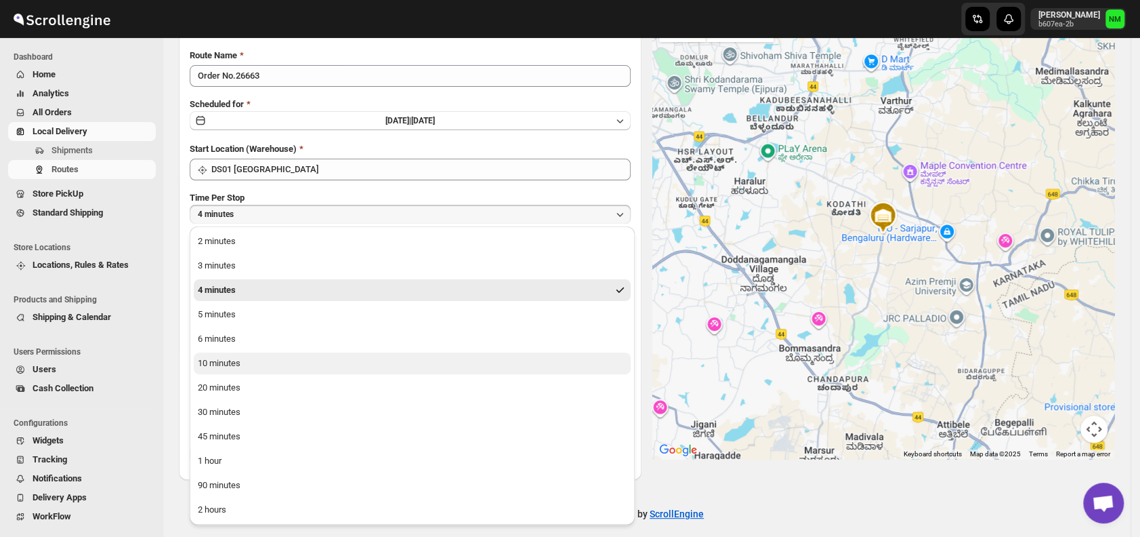
click at [242, 364] on button "10 minutes" at bounding box center [412, 363] width 437 height 22
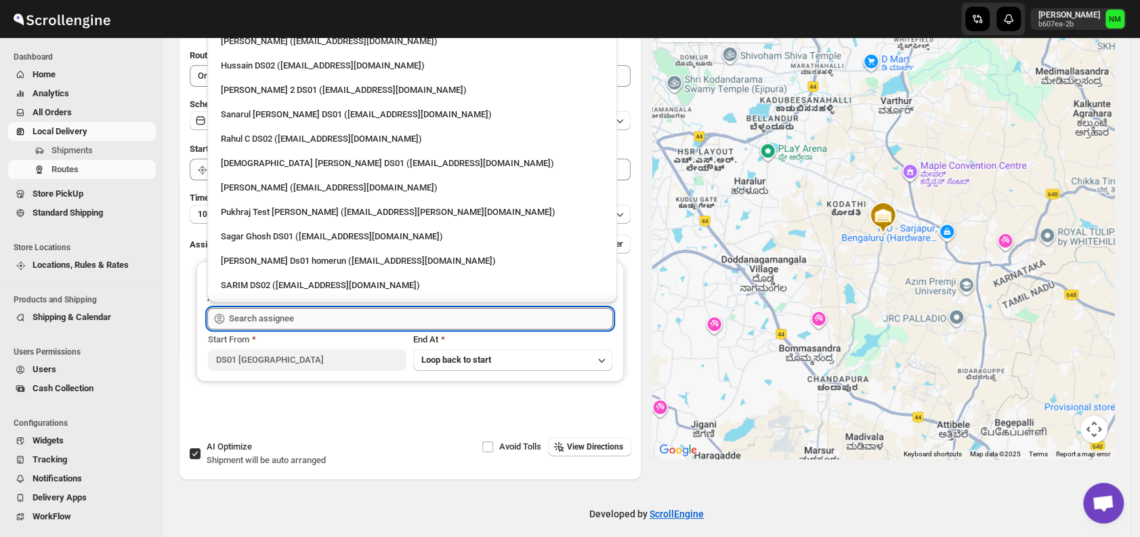
click at [289, 319] on input "text" at bounding box center [421, 319] width 384 height 22
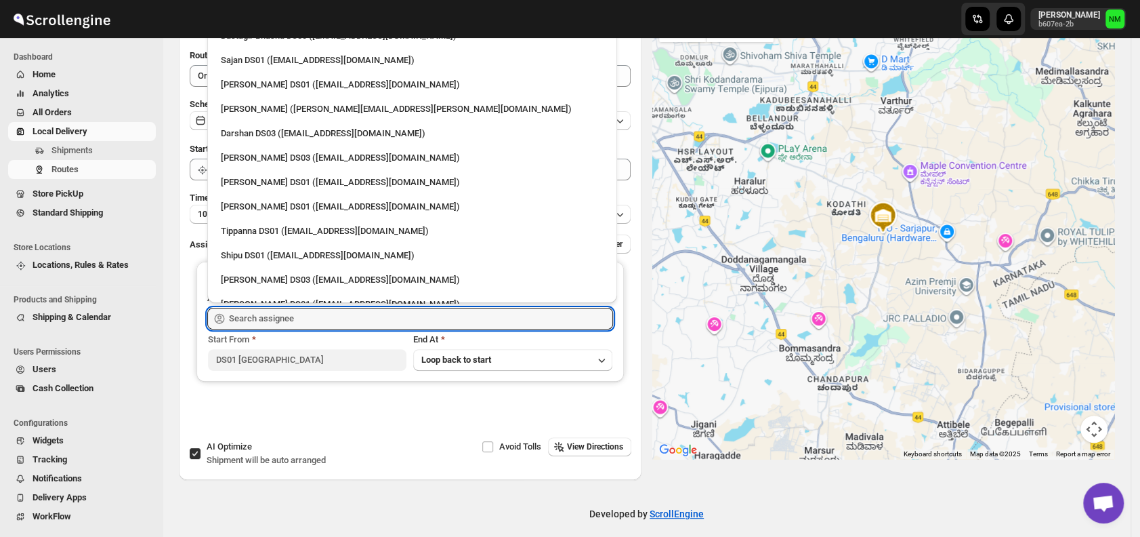
scroll to position [1144, 0]
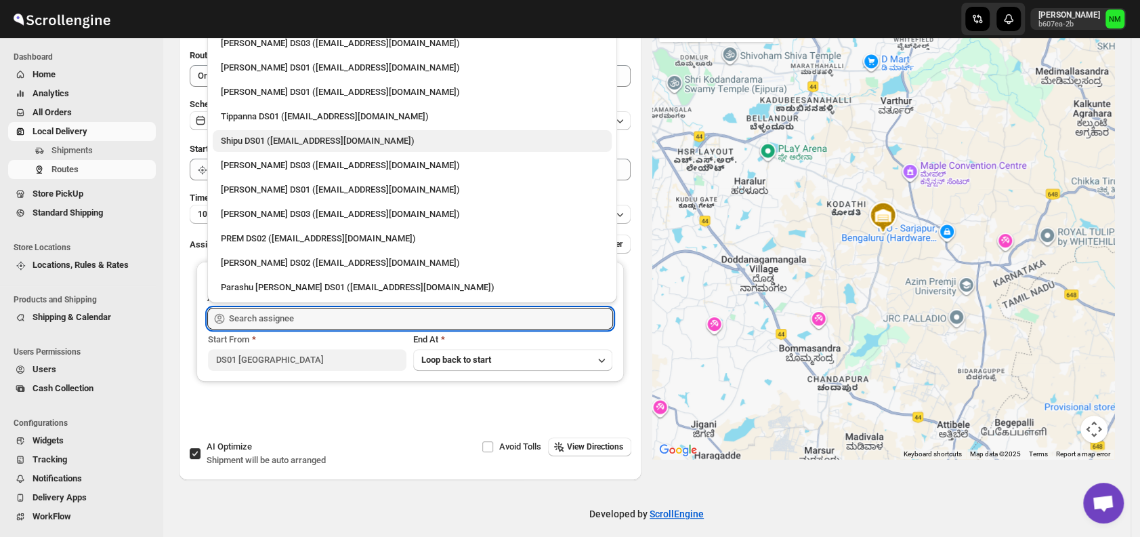
click at [251, 134] on div "Shipu DS01 (ponep42765@dekpal.com)" at bounding box center [412, 141] width 383 height 14
type input "Shipu DS01 (ponep42765@dekpal.com)"
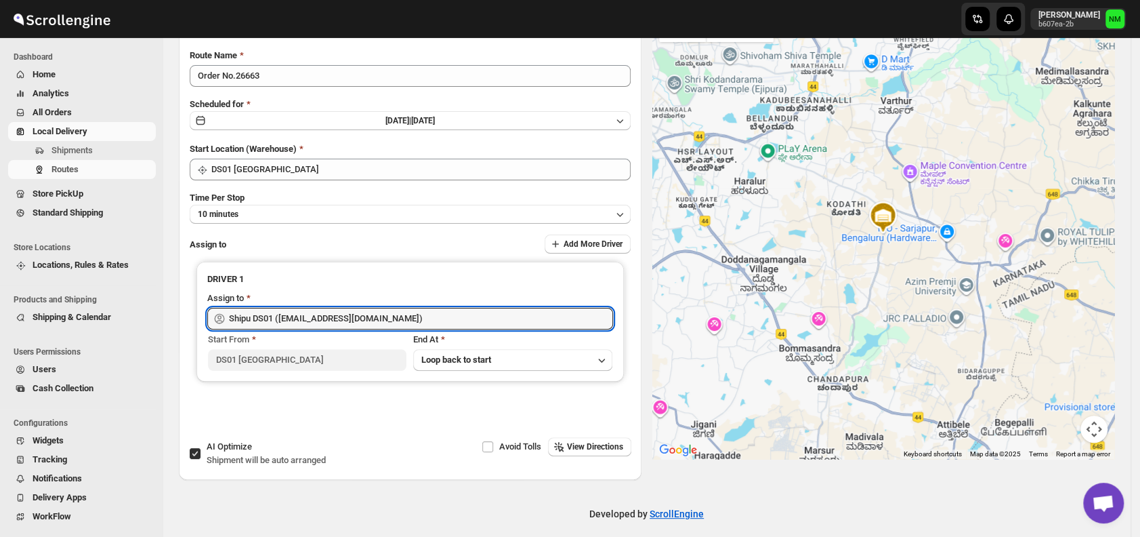
scroll to position [0, 0]
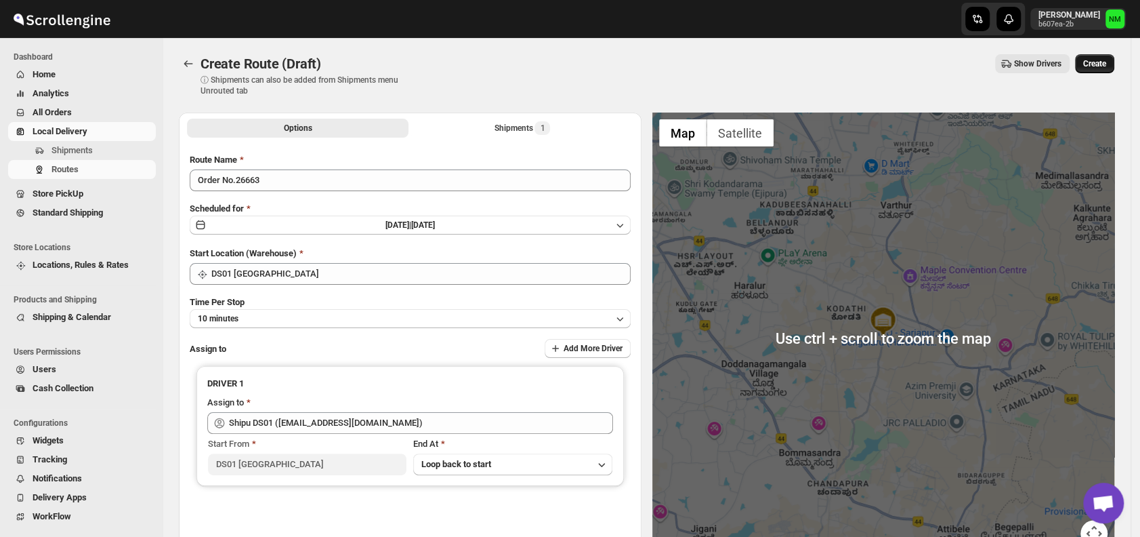
click at [1106, 63] on span "Create" at bounding box center [1094, 63] width 23 height 11
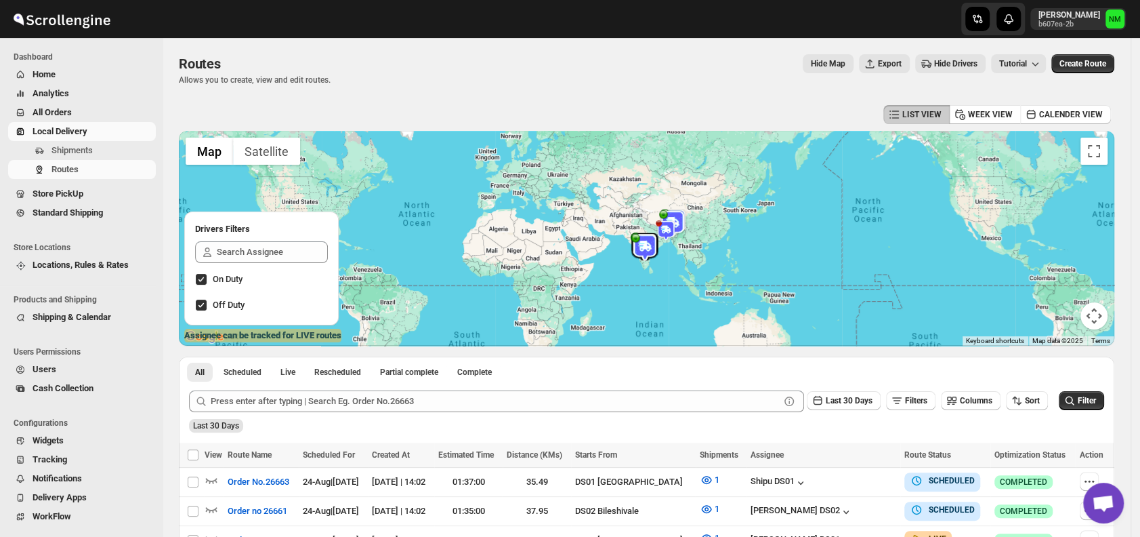
scroll to position [191, 0]
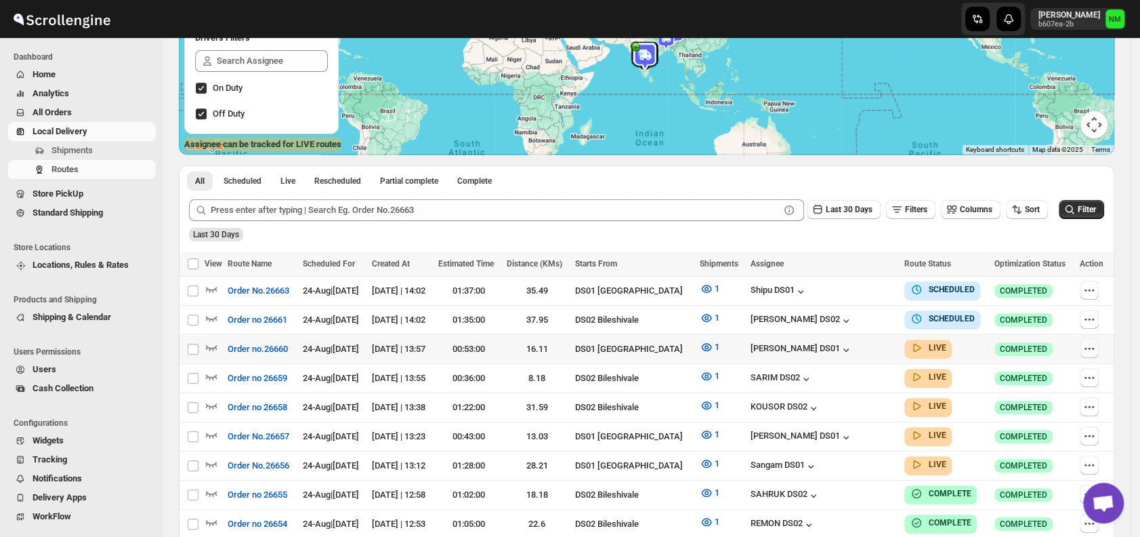
click at [1096, 351] on icon "button" at bounding box center [1090, 348] width 14 height 14
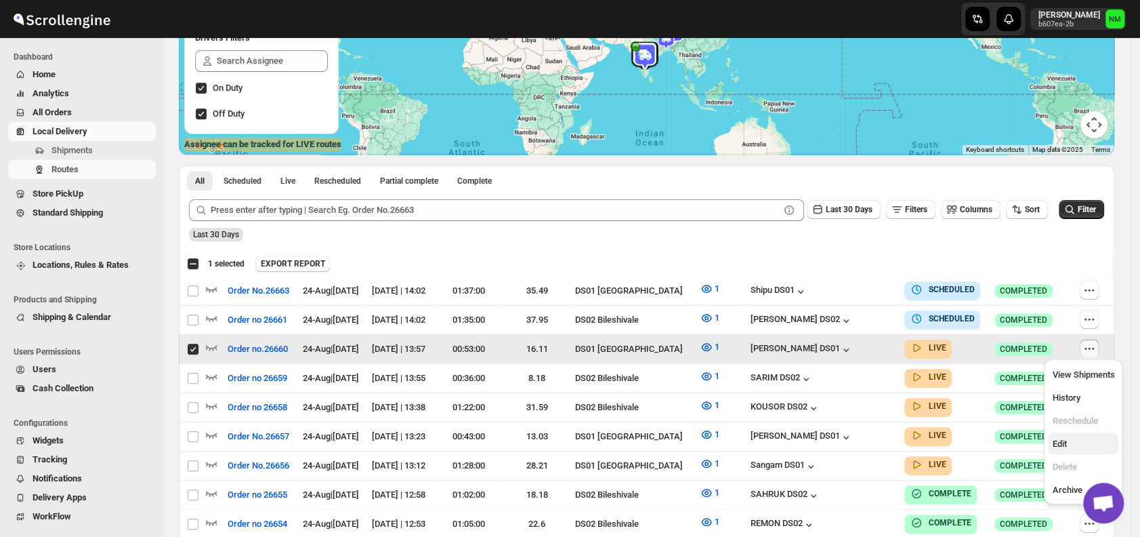
click at [1073, 442] on span "Edit" at bounding box center [1083, 444] width 62 height 14
checkbox input "false"
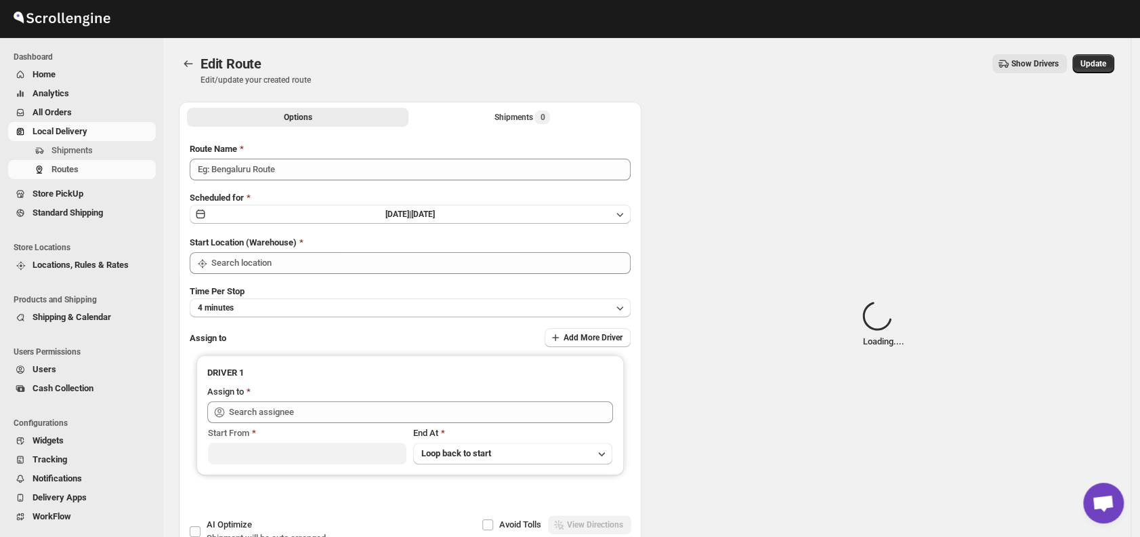
type input "Order no.26660"
type input "DS01 [GEOGRAPHIC_DATA]"
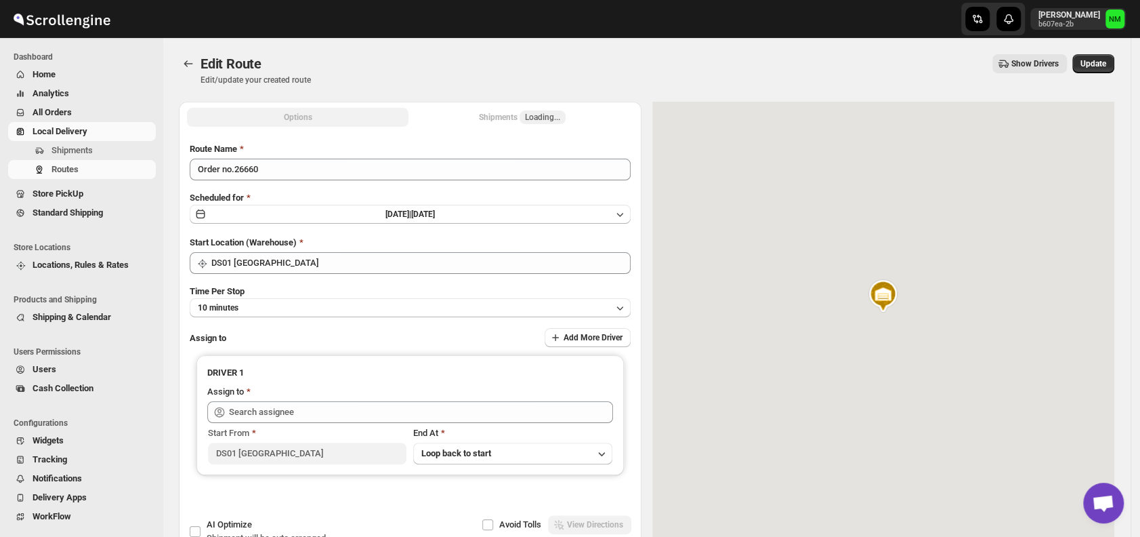
type input "Siraj Uddin DS01 (sopom53870@leabro.com)"
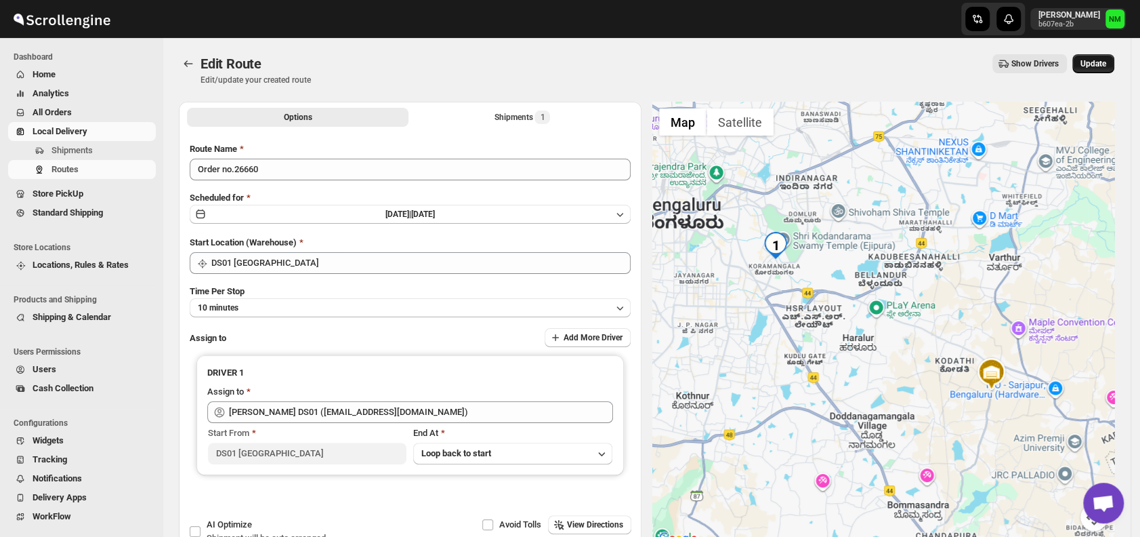
click at [1106, 60] on span "Update" at bounding box center [1094, 63] width 26 height 11
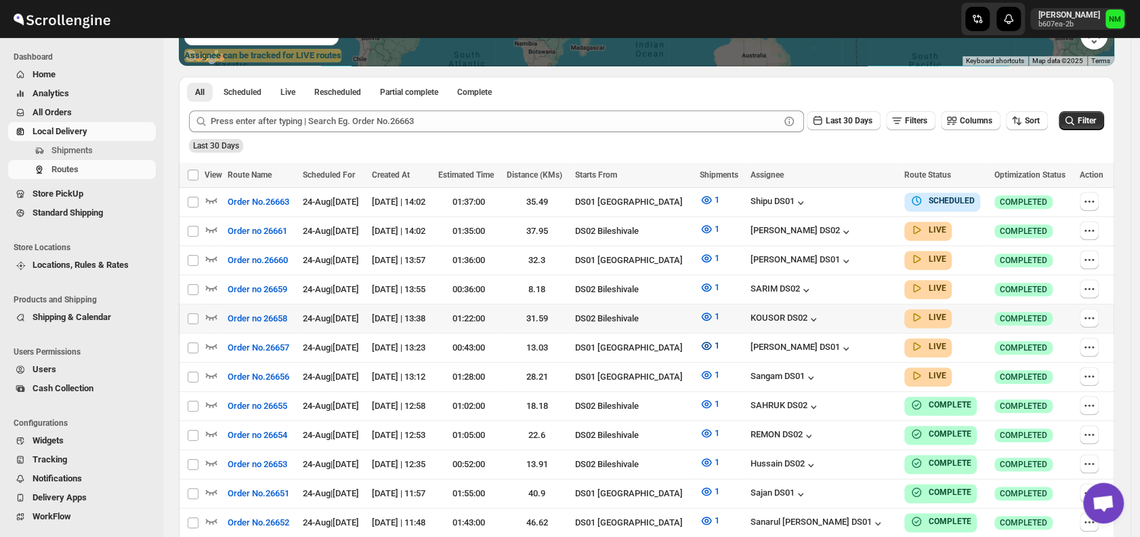
scroll to position [283, 0]
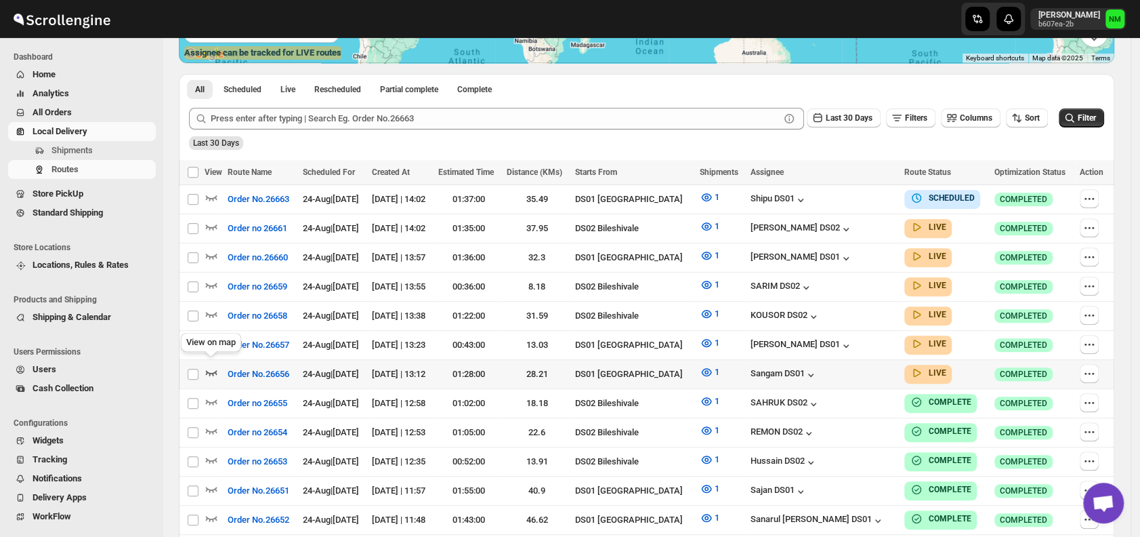
click at [207, 370] on icon "button" at bounding box center [212, 372] width 12 height 5
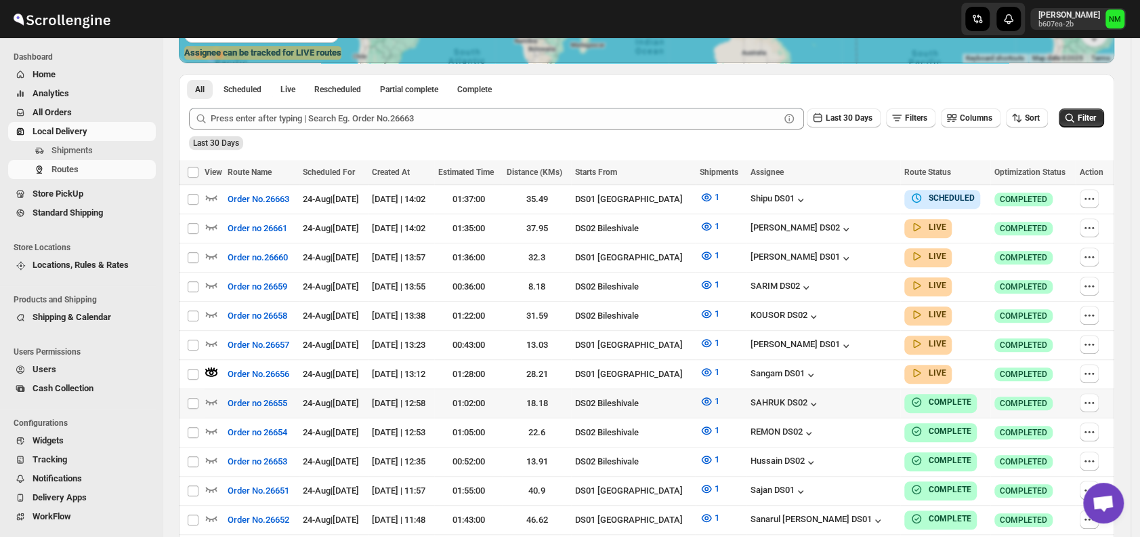
scroll to position [0, 0]
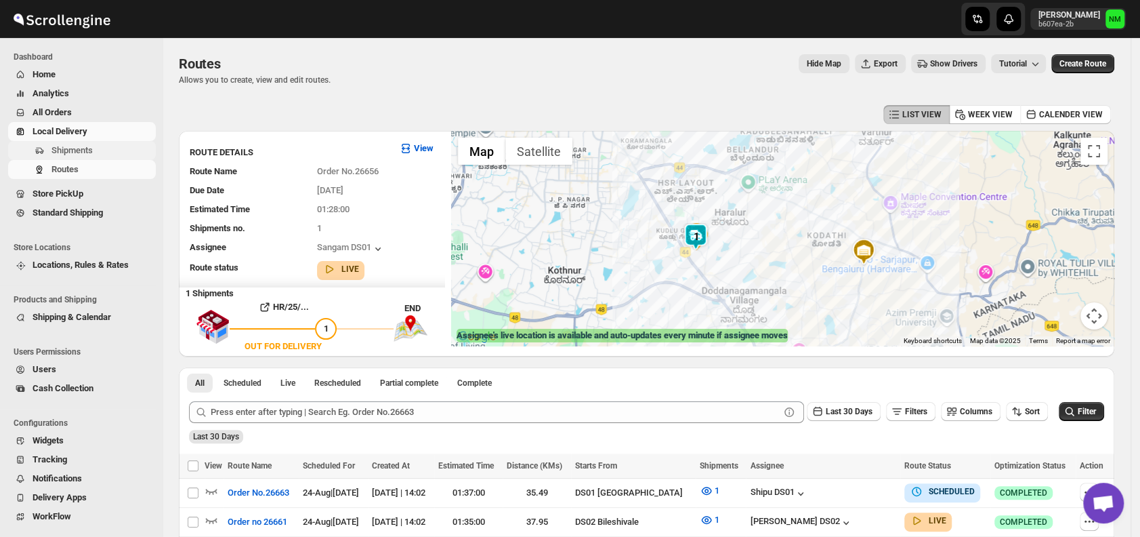
click at [77, 152] on span "Shipments" at bounding box center [71, 150] width 41 height 10
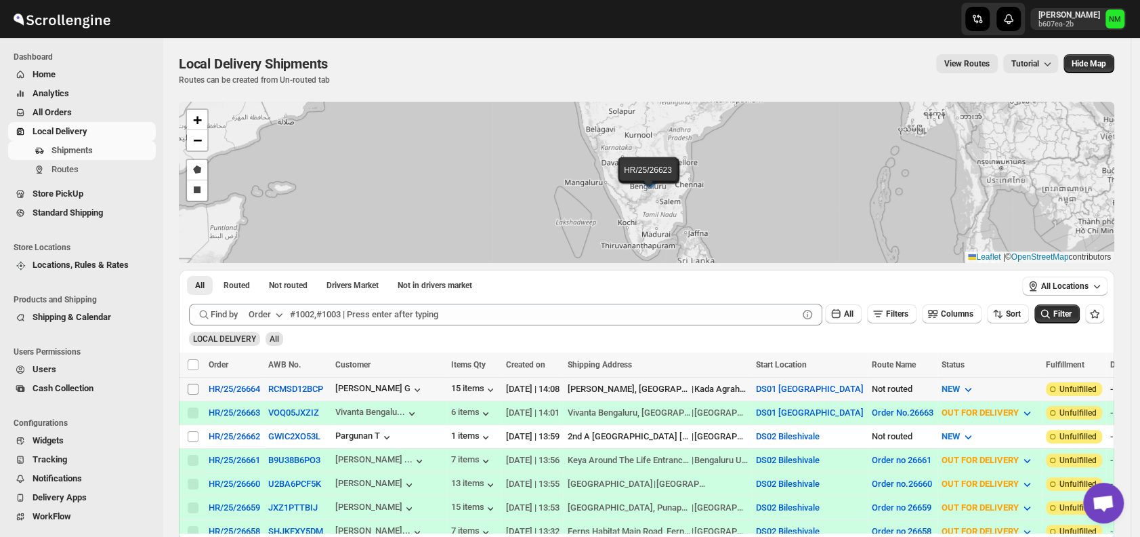
click at [194, 384] on input "Select shipment" at bounding box center [193, 388] width 11 height 11
checkbox input "true"
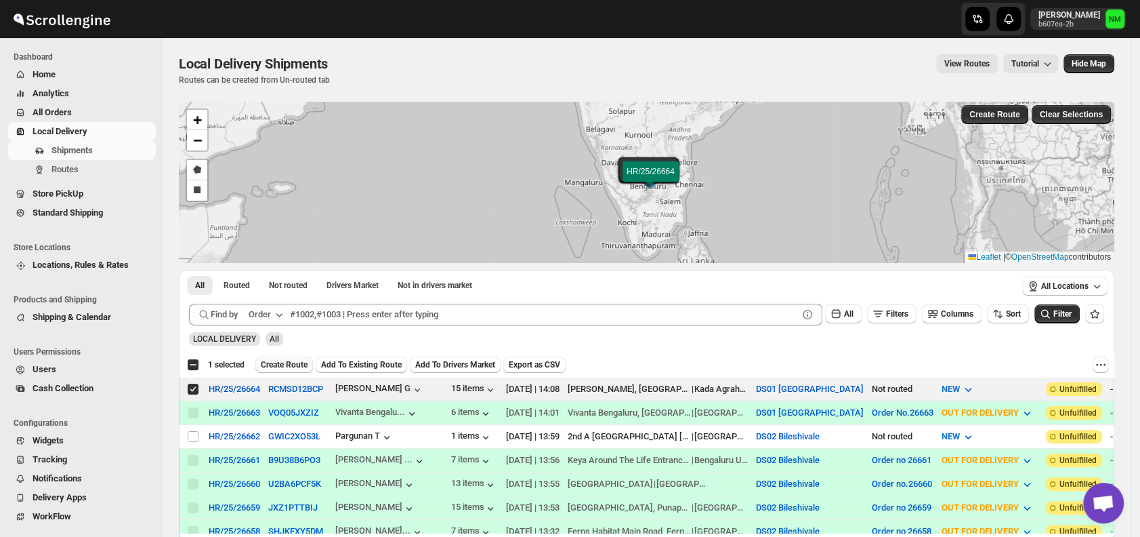
click at [267, 365] on span "Create Route" at bounding box center [284, 364] width 47 height 11
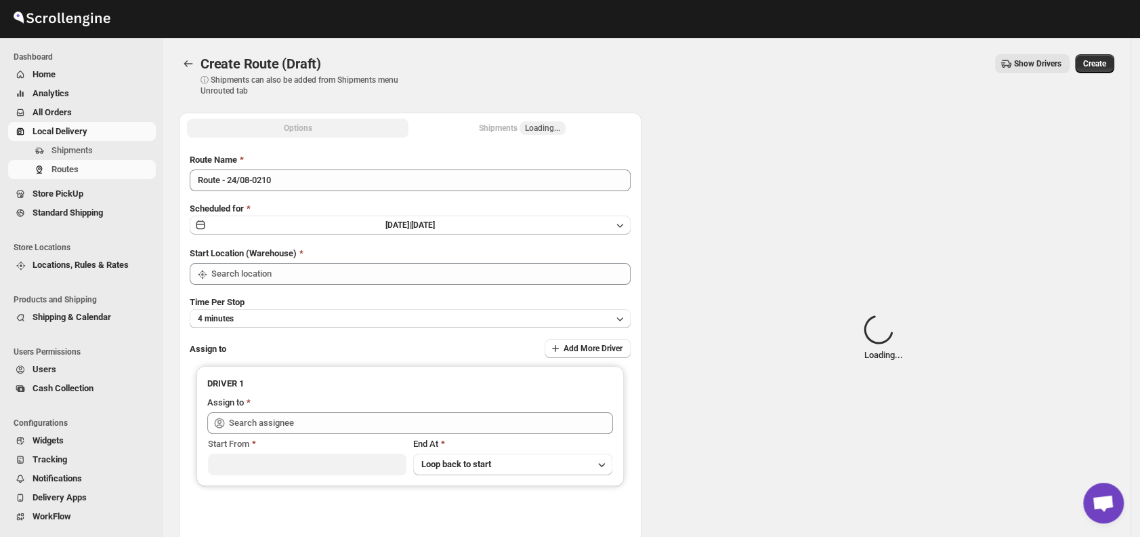
type input "DS01 [GEOGRAPHIC_DATA]"
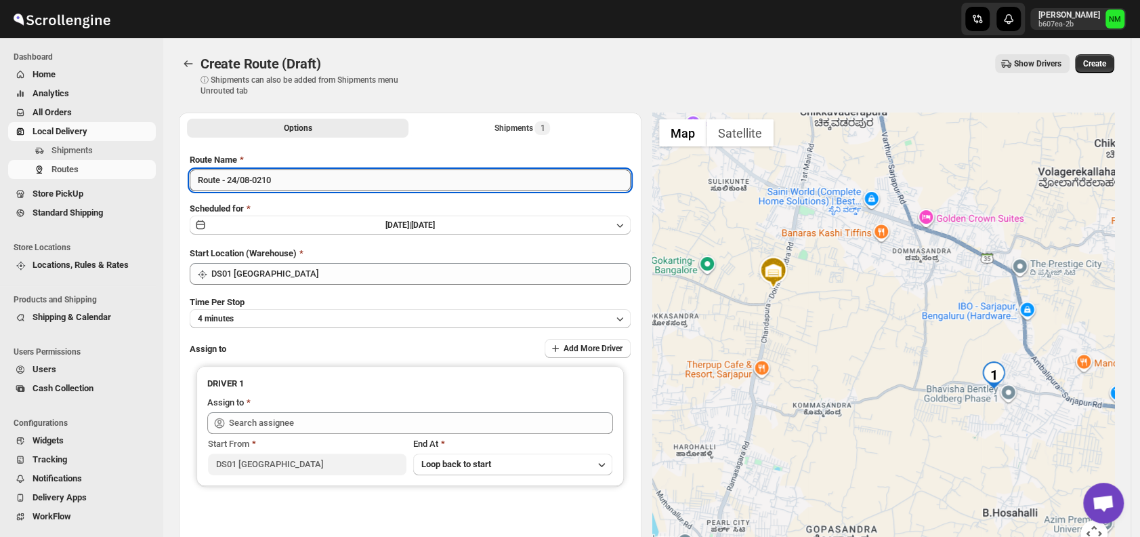
click at [285, 181] on input "Route - 24/08-0210" at bounding box center [410, 180] width 441 height 22
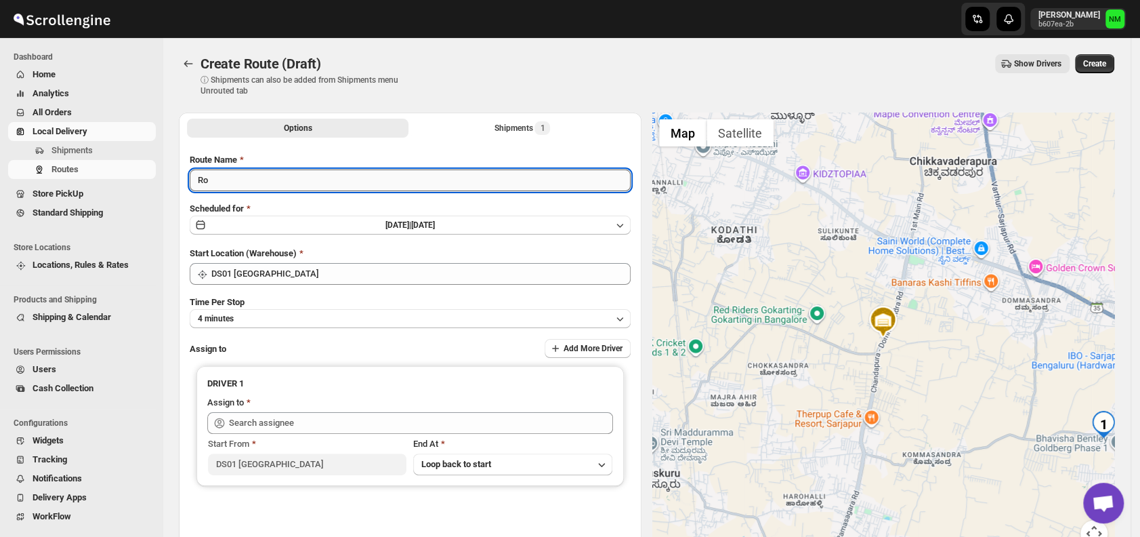
type input "R"
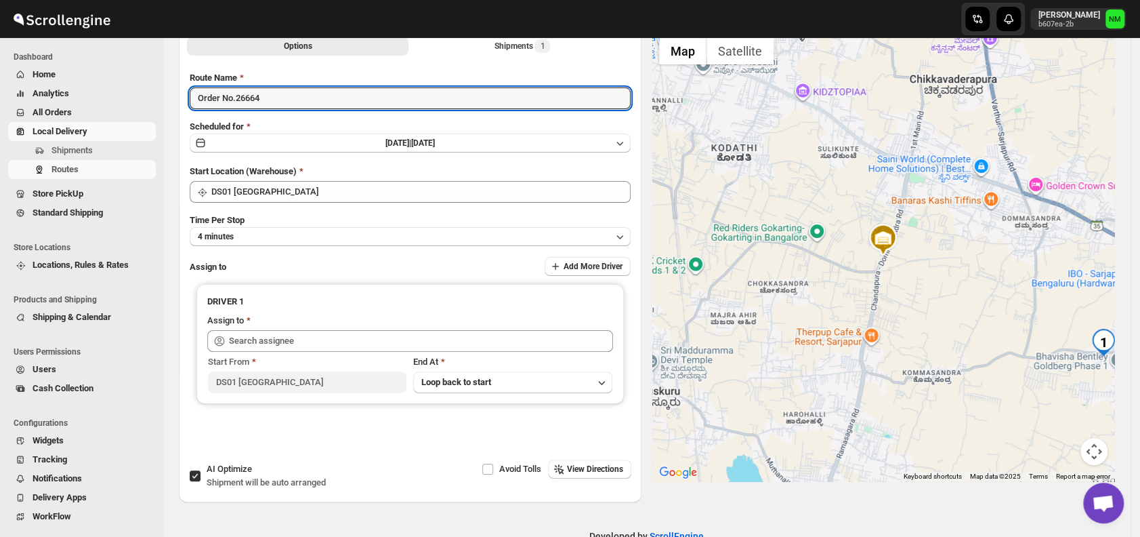
scroll to position [83, 0]
type input "Order No.26664"
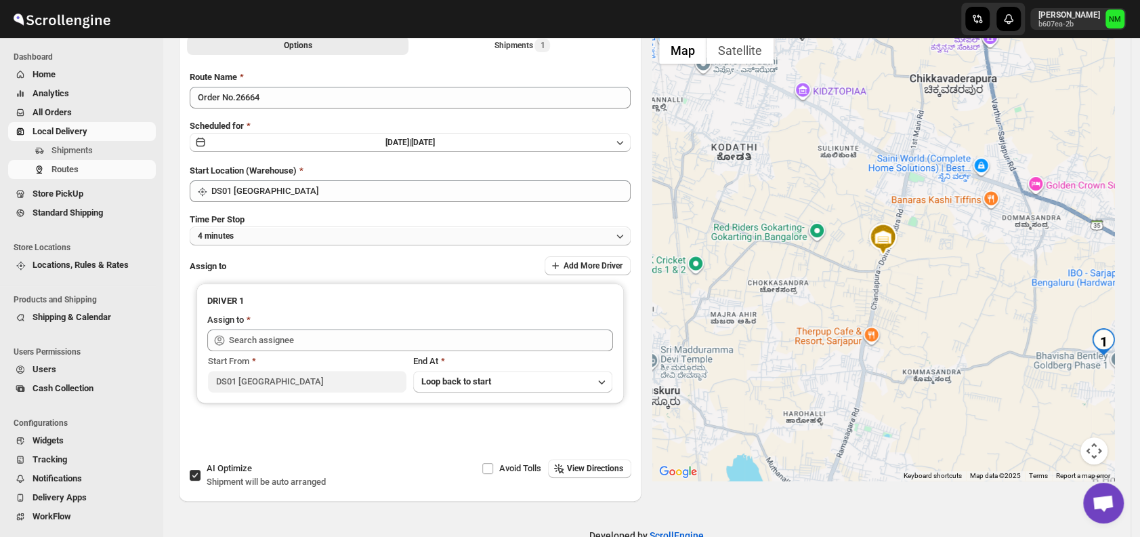
click at [271, 238] on button "4 minutes" at bounding box center [410, 235] width 441 height 19
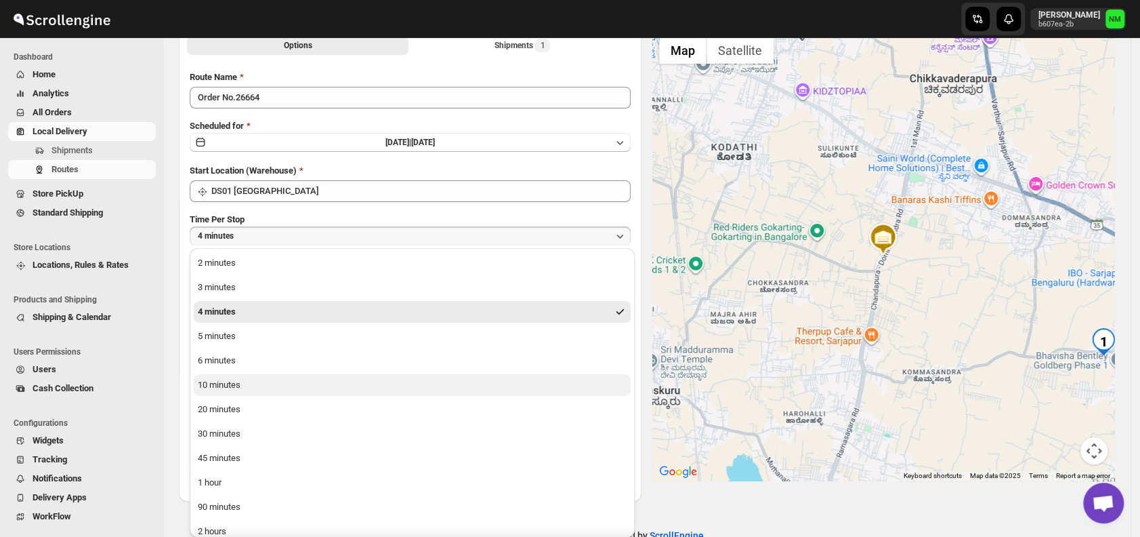
click at [262, 382] on button "10 minutes" at bounding box center [412, 385] width 437 height 22
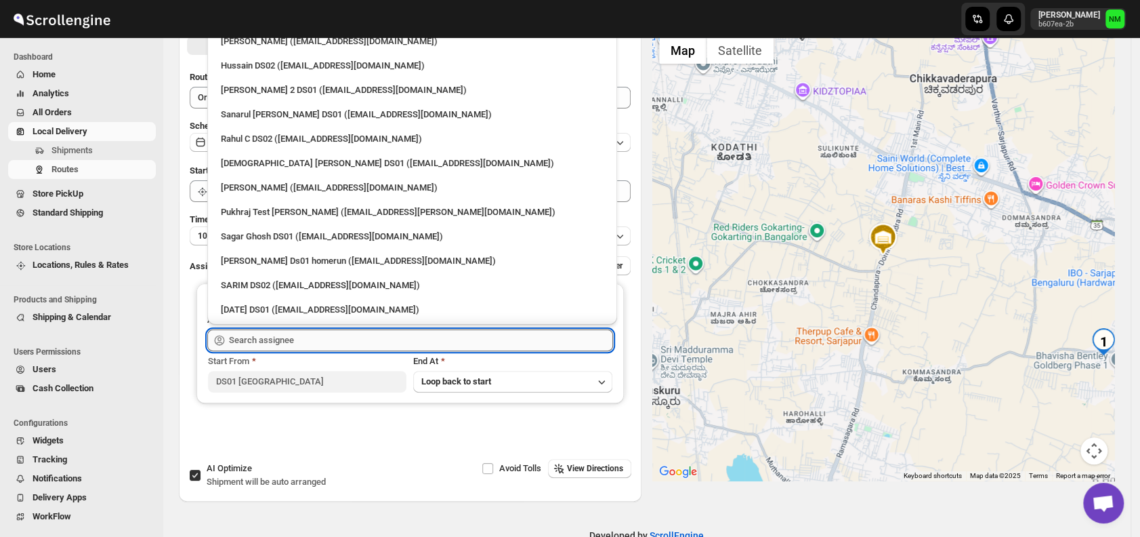
click at [281, 337] on input "text" at bounding box center [421, 340] width 384 height 22
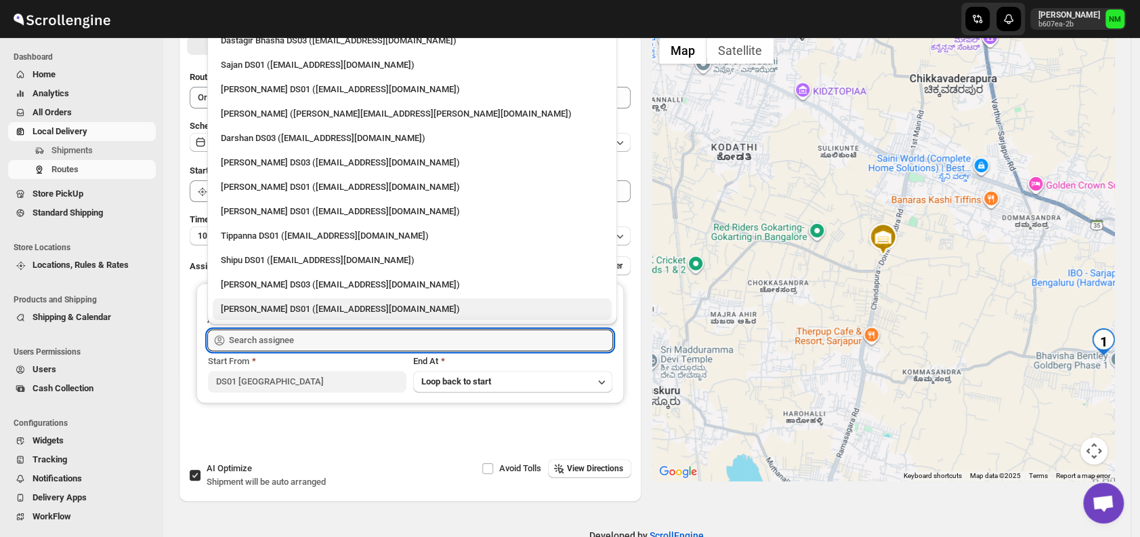
scroll to position [1010, 0]
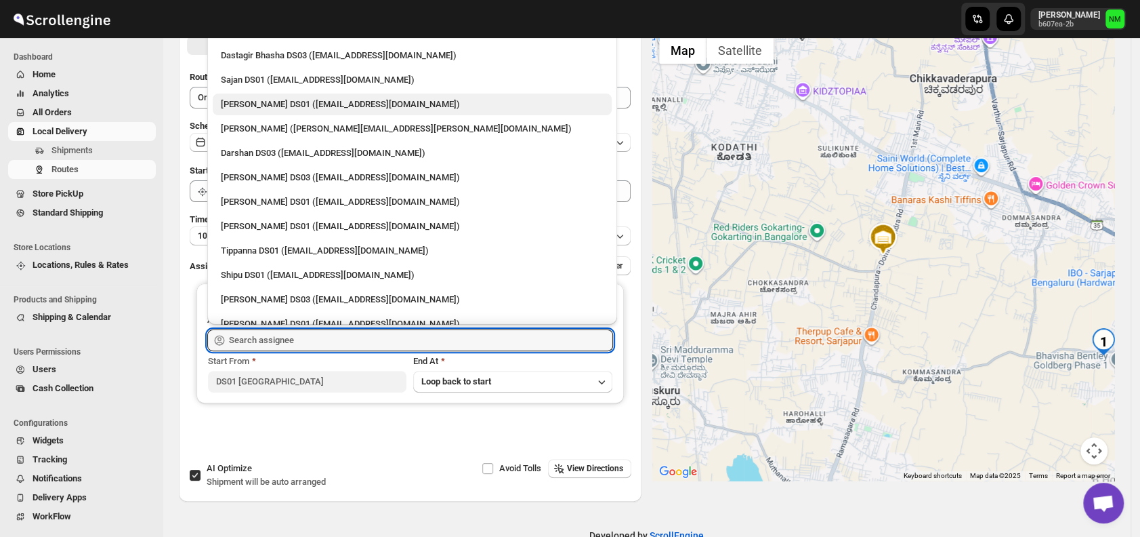
click at [273, 106] on div "Jubed DS01 (gedoc78193@dariolo.com)" at bounding box center [412, 105] width 383 height 14
type input "Jubed DS01 (gedoc78193@dariolo.com)"
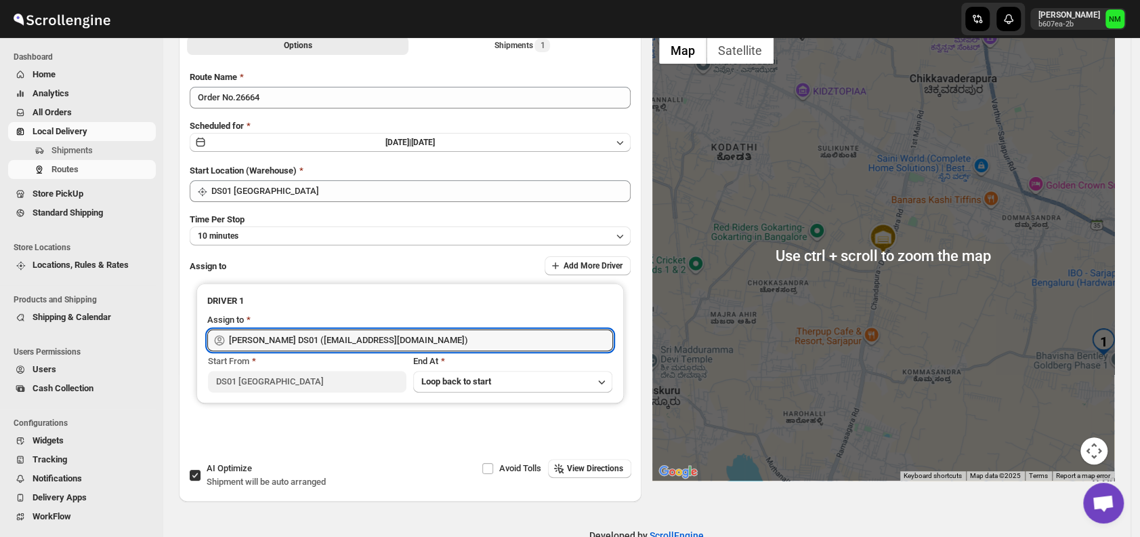
scroll to position [0, 0]
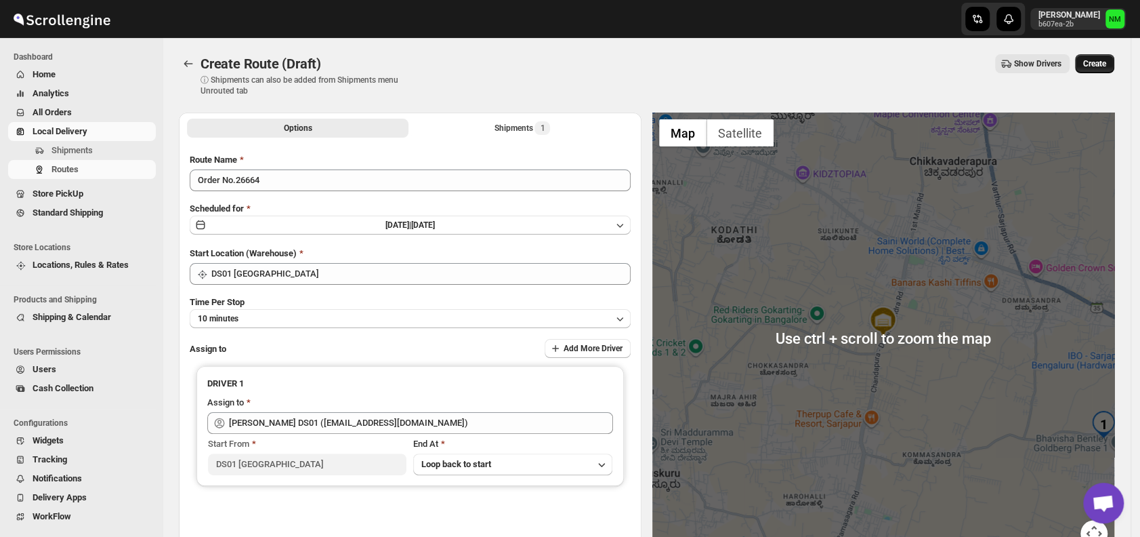
click at [1100, 62] on span "Create" at bounding box center [1094, 63] width 23 height 11
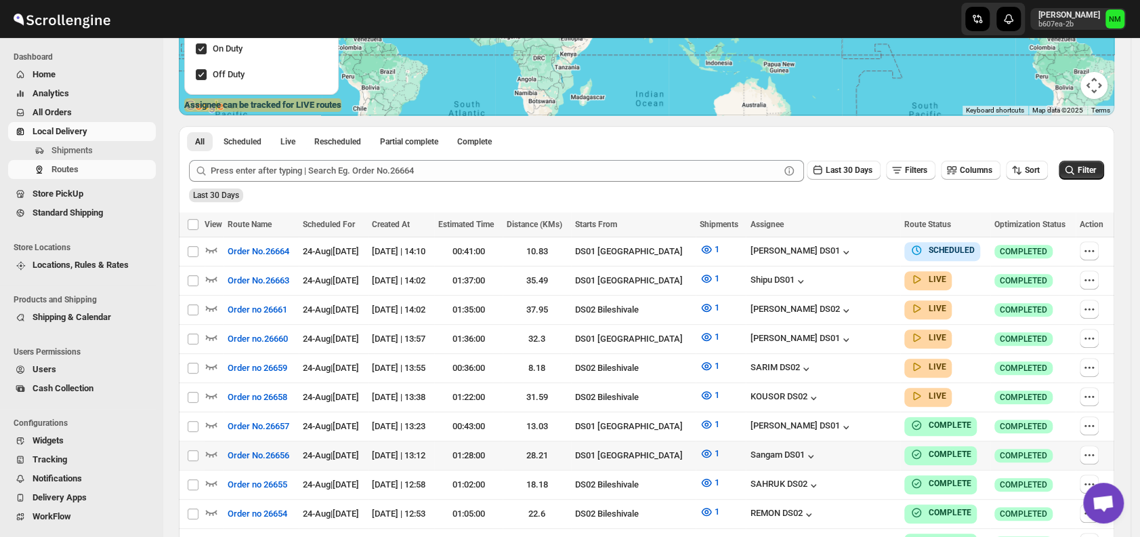
scroll to position [231, 0]
click at [86, 152] on span "Shipments" at bounding box center [71, 150] width 41 height 10
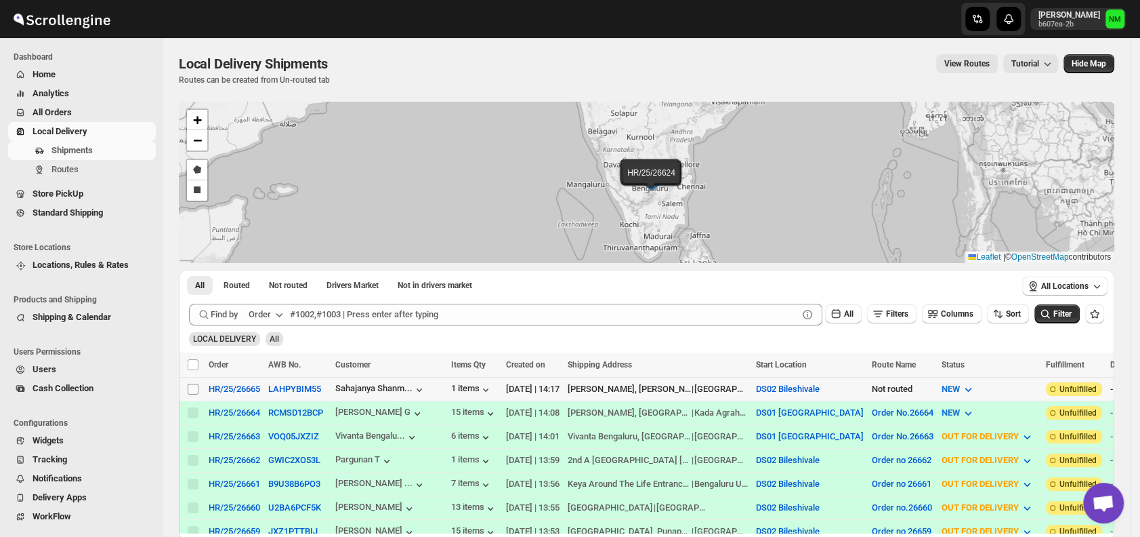
click at [194, 385] on input "Select shipment" at bounding box center [193, 388] width 11 height 11
checkbox input "true"
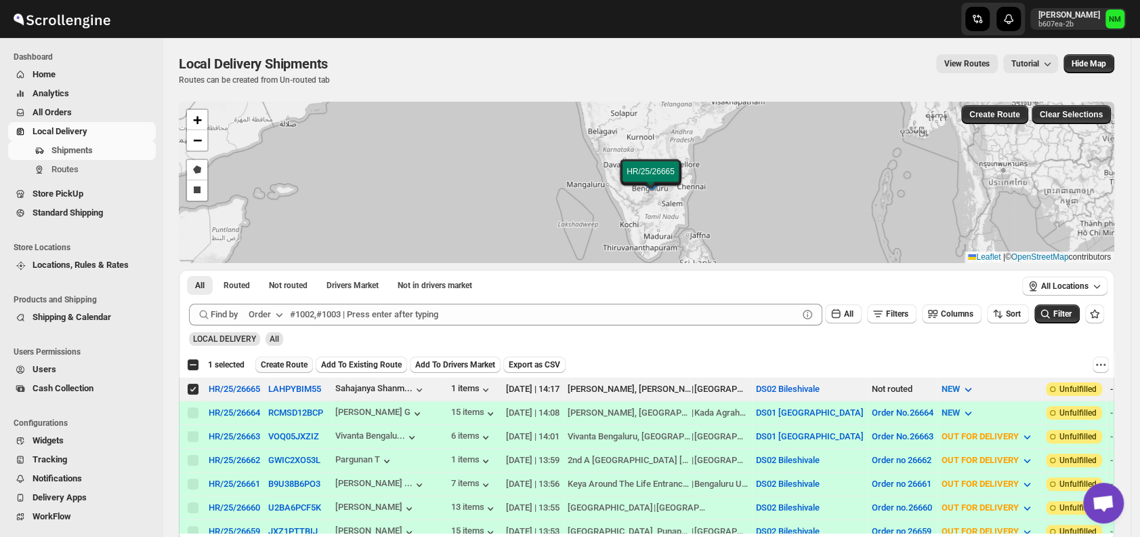
click at [278, 362] on span "Create Route" at bounding box center [284, 364] width 47 height 11
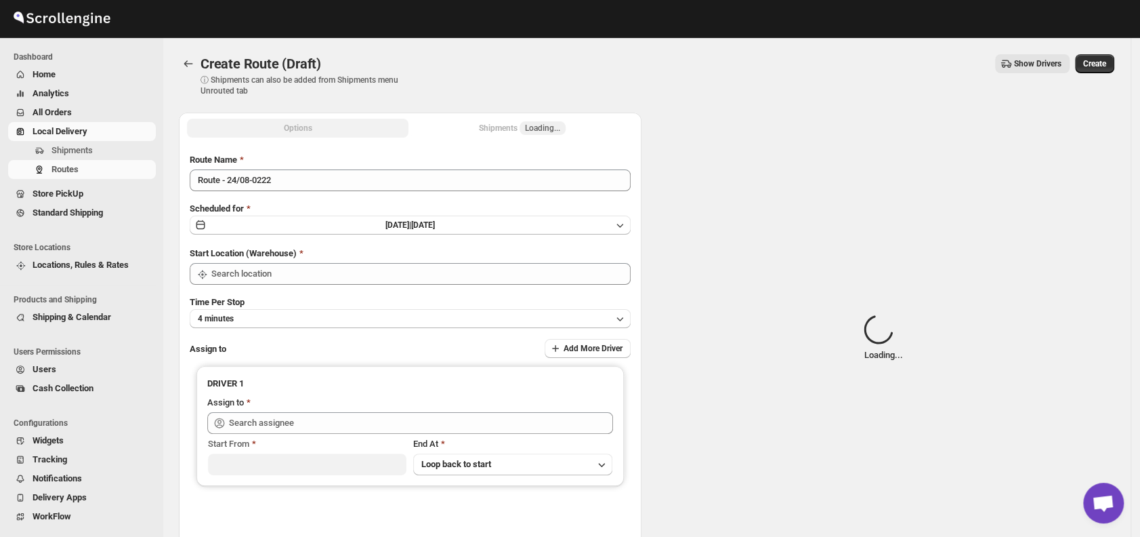
type input "DS02 Bileshivale"
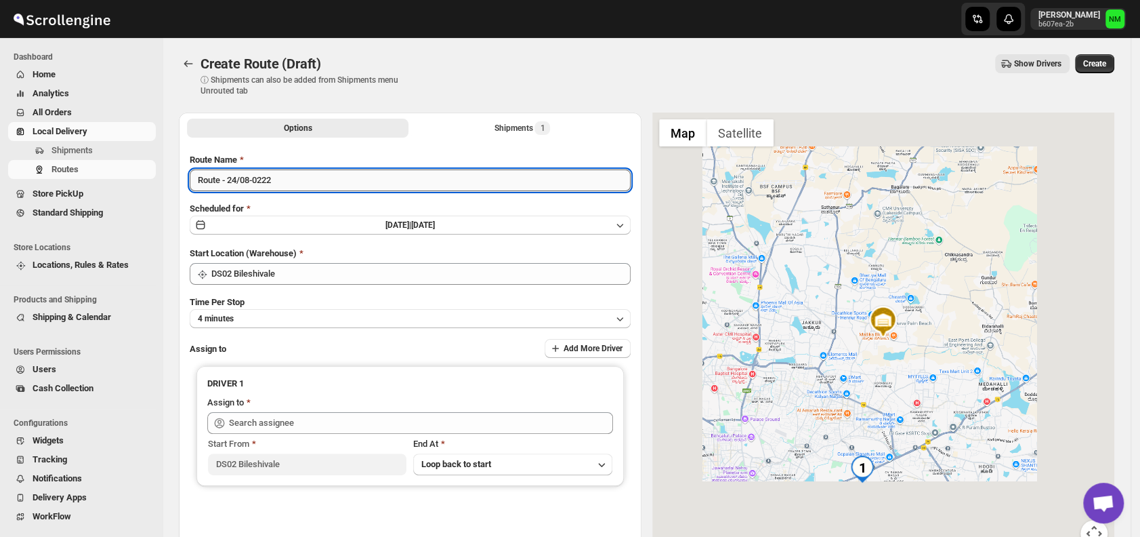
click at [301, 177] on input "Route - 24/08-0222" at bounding box center [410, 180] width 441 height 22
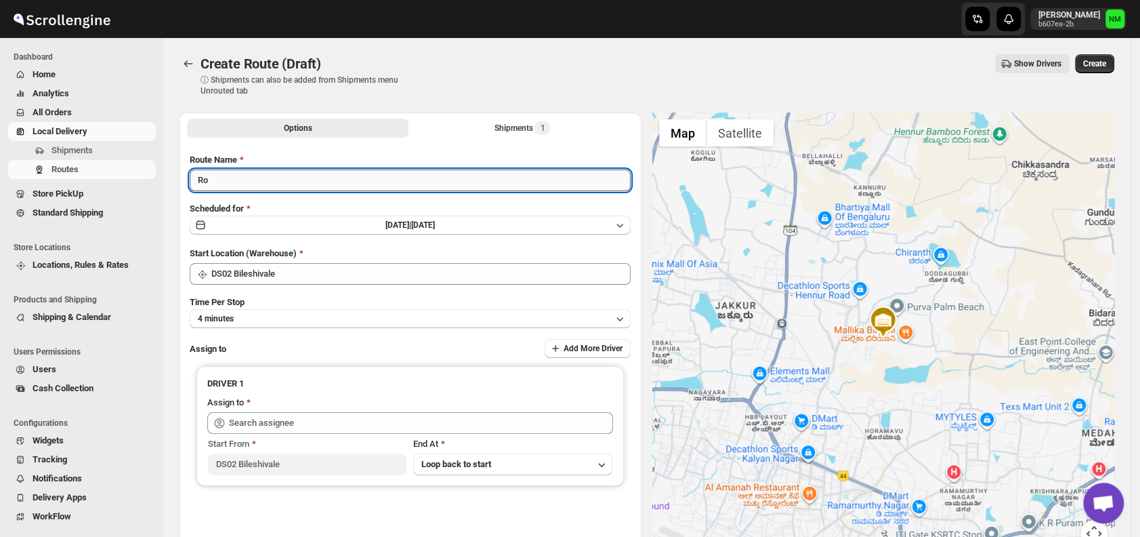
type input "R"
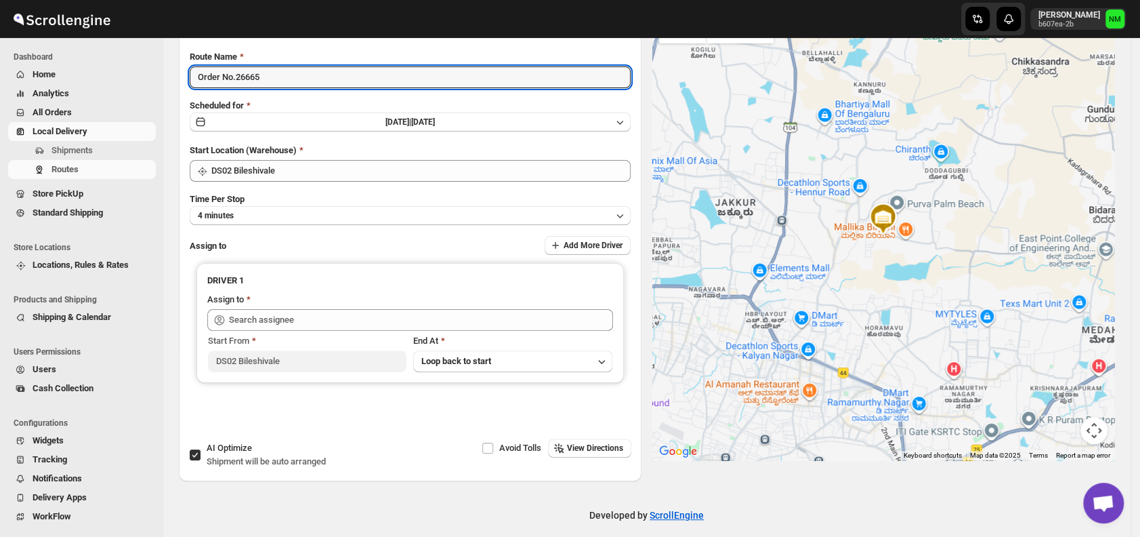
scroll to position [114, 0]
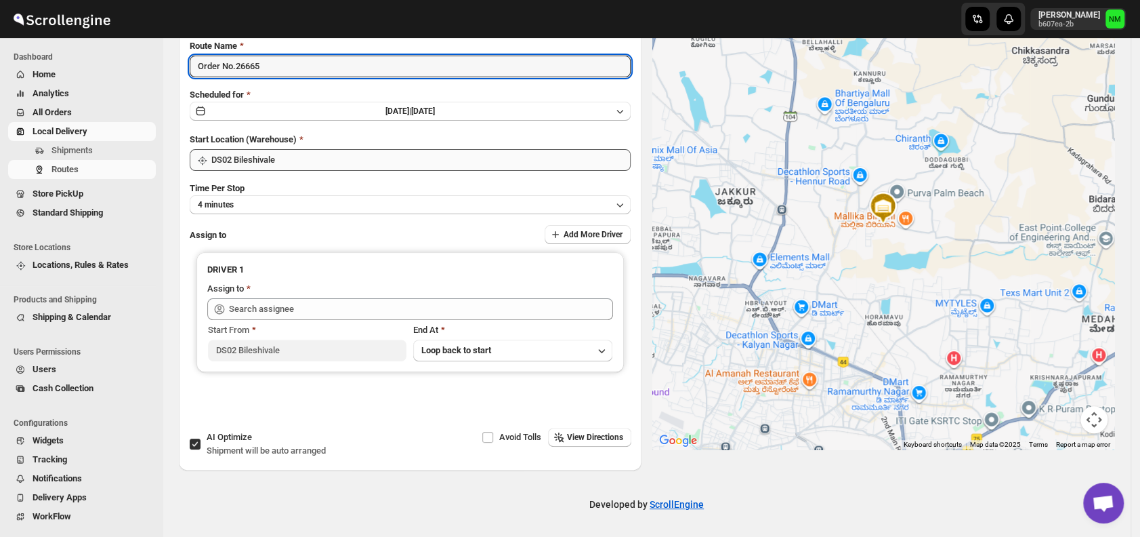
type input "Order No.26665"
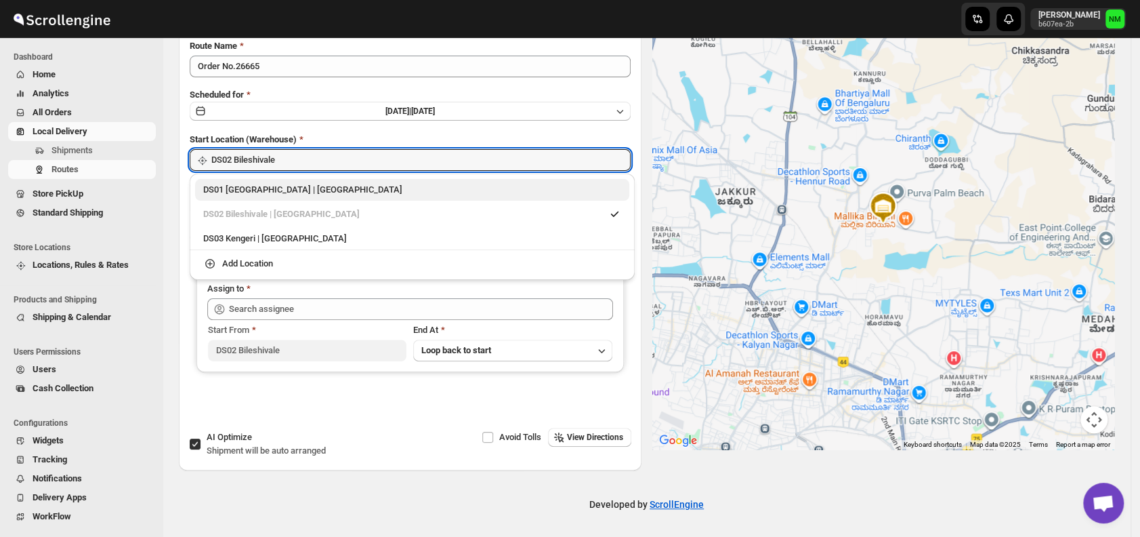
click at [211, 194] on div "DS01 Sarjapur | Bengaluru" at bounding box center [412, 190] width 418 height 14
type input "DS01 [GEOGRAPHIC_DATA]"
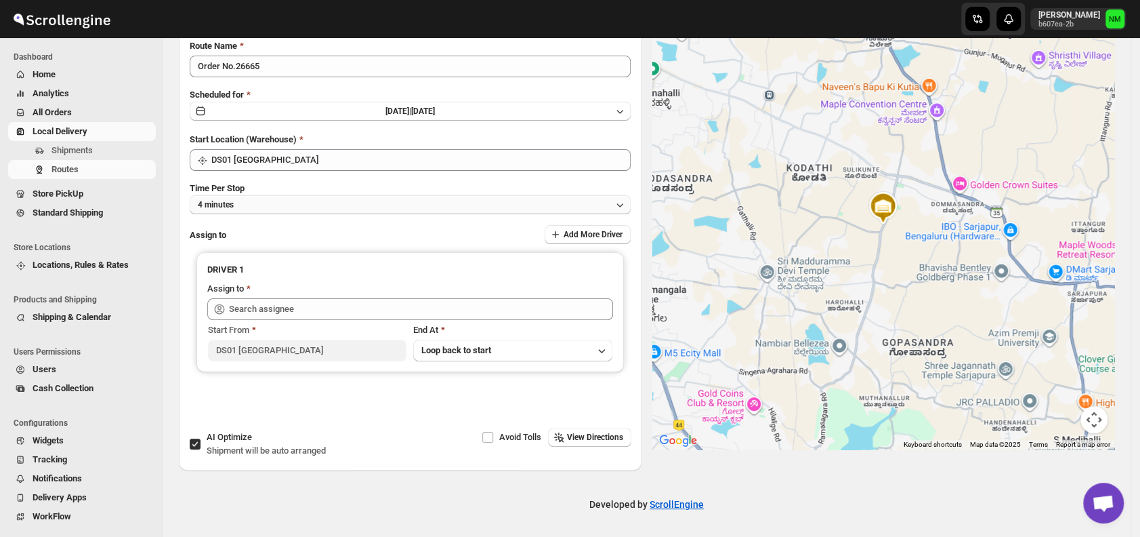
click at [294, 202] on button "4 minutes" at bounding box center [410, 204] width 441 height 19
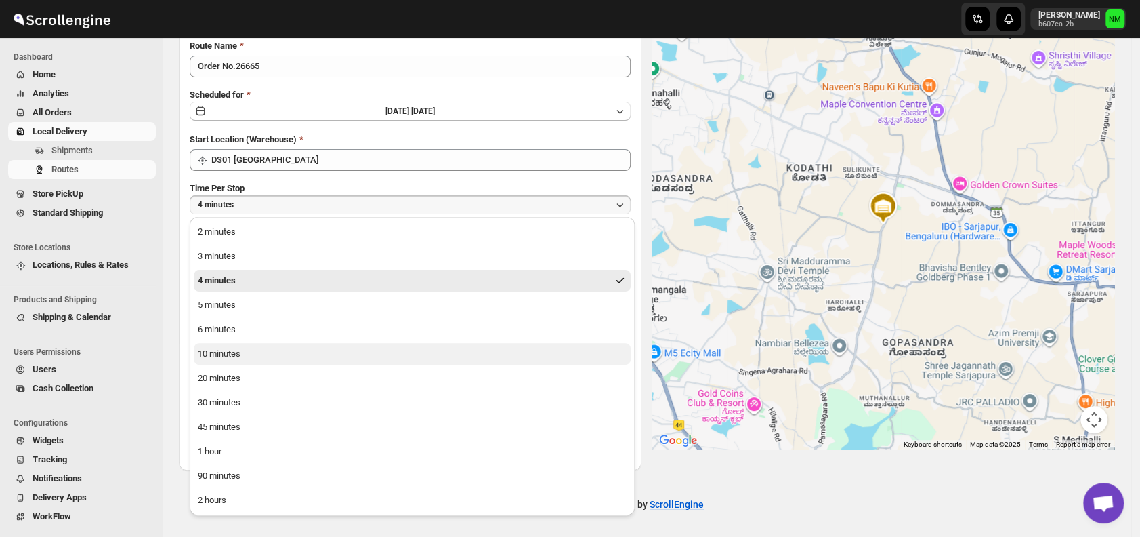
click at [276, 358] on button "10 minutes" at bounding box center [412, 354] width 437 height 22
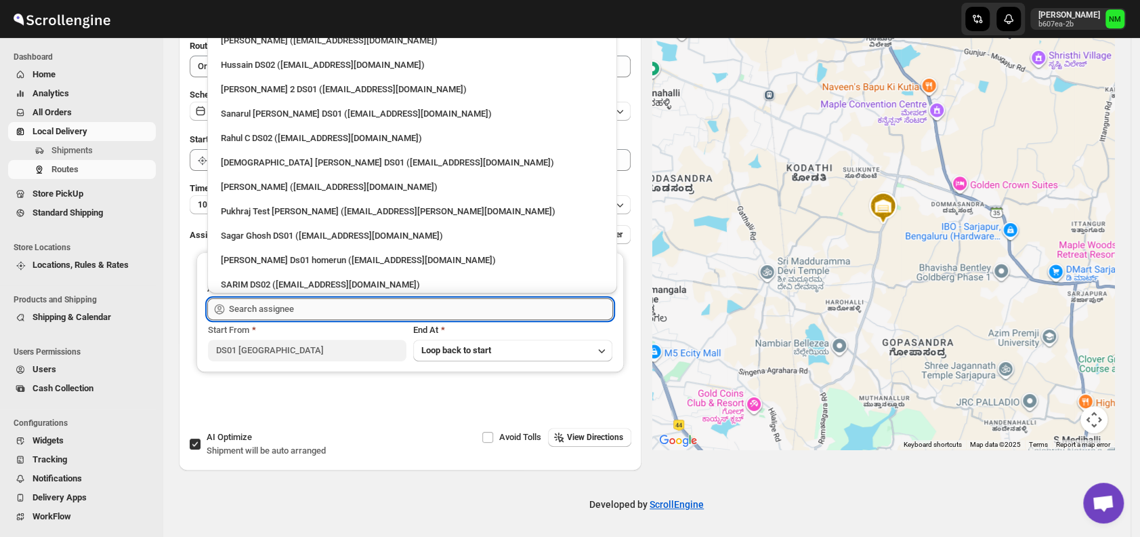
click at [314, 308] on input "text" at bounding box center [421, 309] width 384 height 22
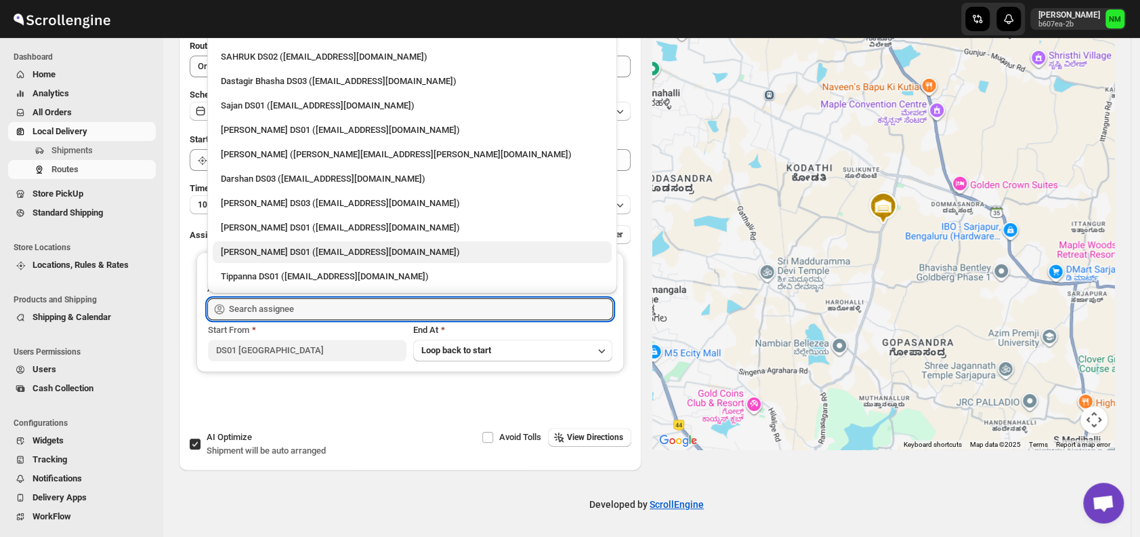
scroll to position [980, 0]
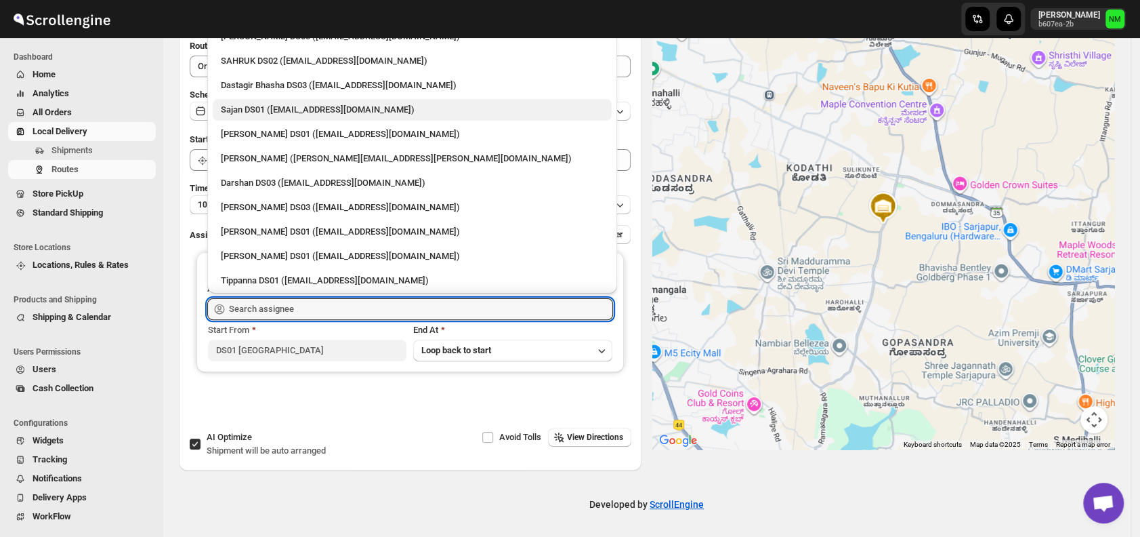
click at [244, 117] on div "Sajan DS01 (lofadat883@coderdir.com)" at bounding box center [412, 110] width 399 height 22
type input "Sajan DS01 (lofadat883@coderdir.com)"
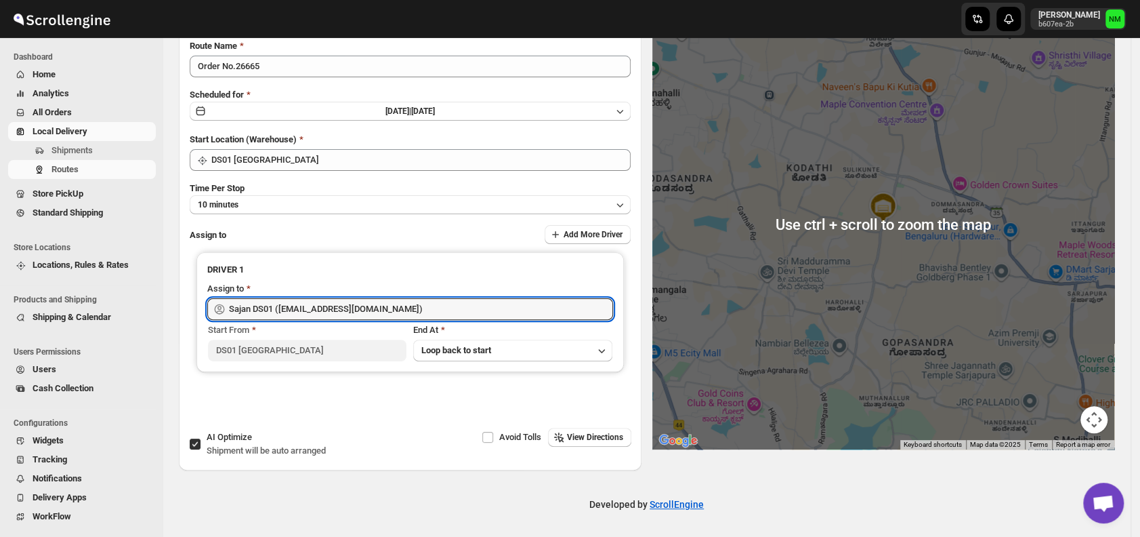
scroll to position [0, 0]
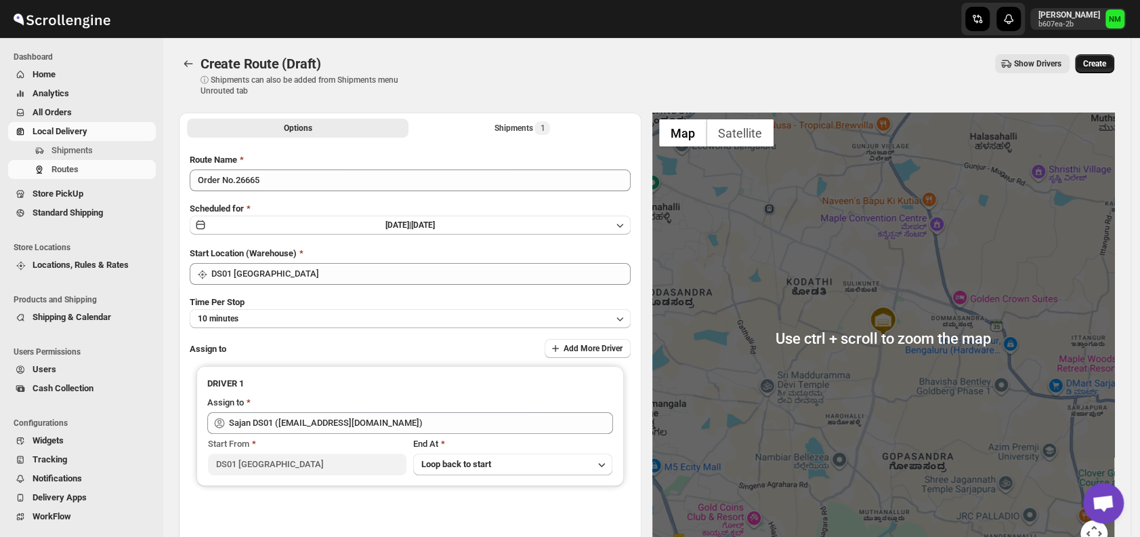
click at [1096, 66] on span "Create" at bounding box center [1094, 63] width 23 height 11
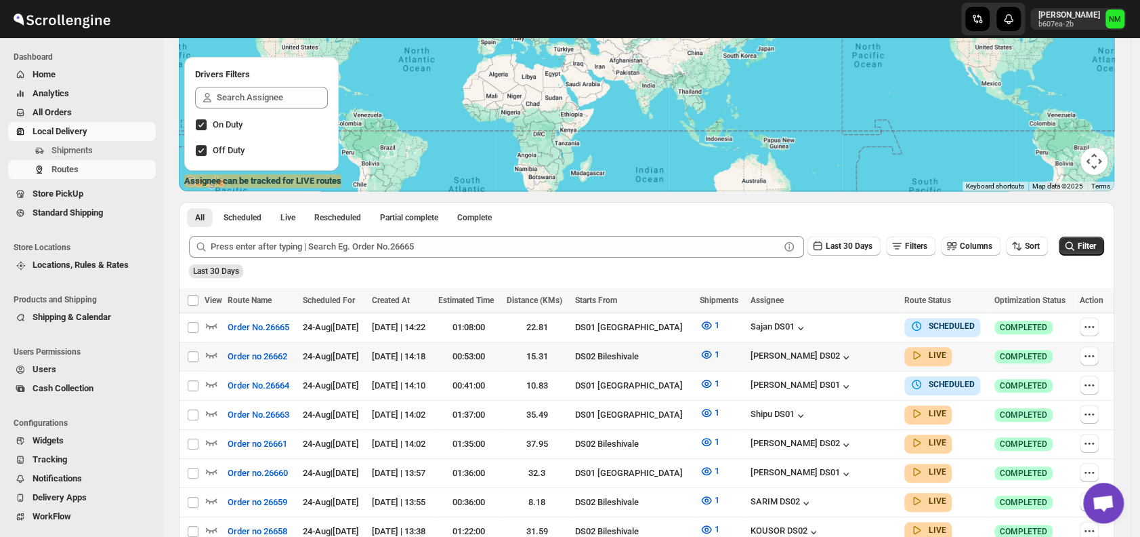
scroll to position [161, 0]
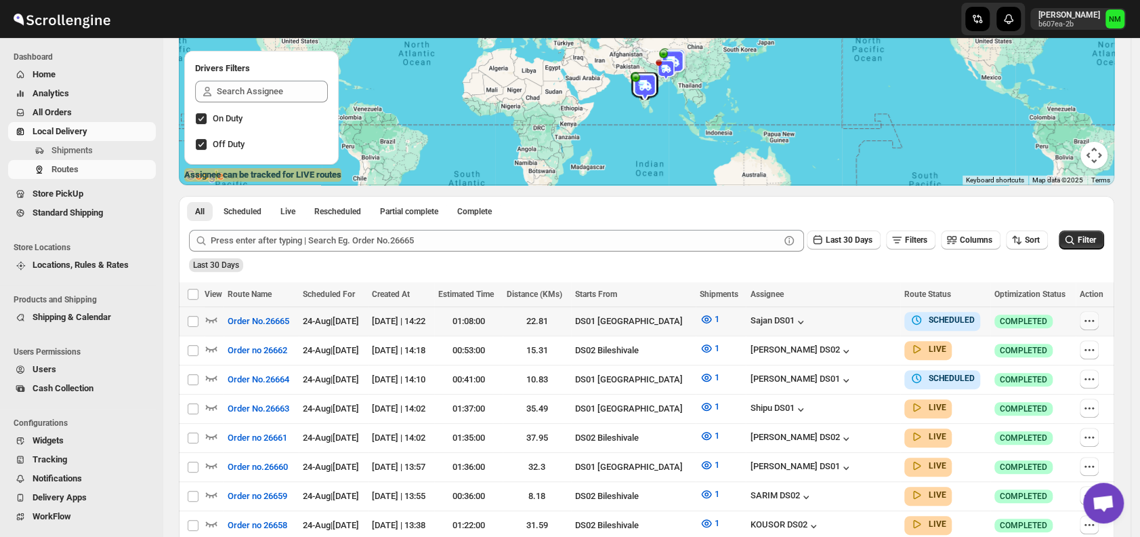
click at [1096, 316] on icon "button" at bounding box center [1090, 321] width 14 height 14
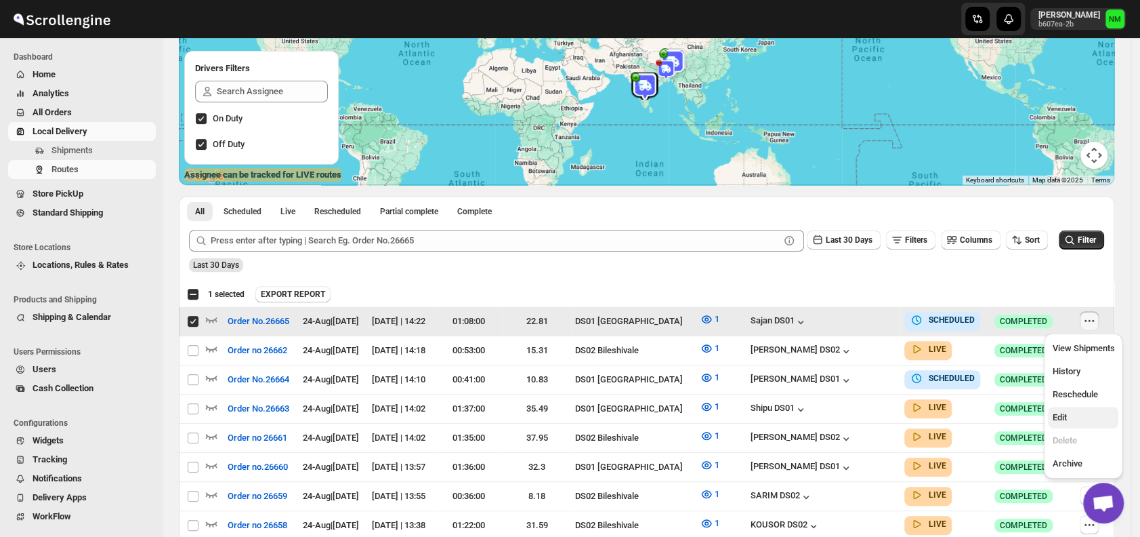
click at [1072, 415] on span "Edit" at bounding box center [1083, 418] width 62 height 14
checkbox input "false"
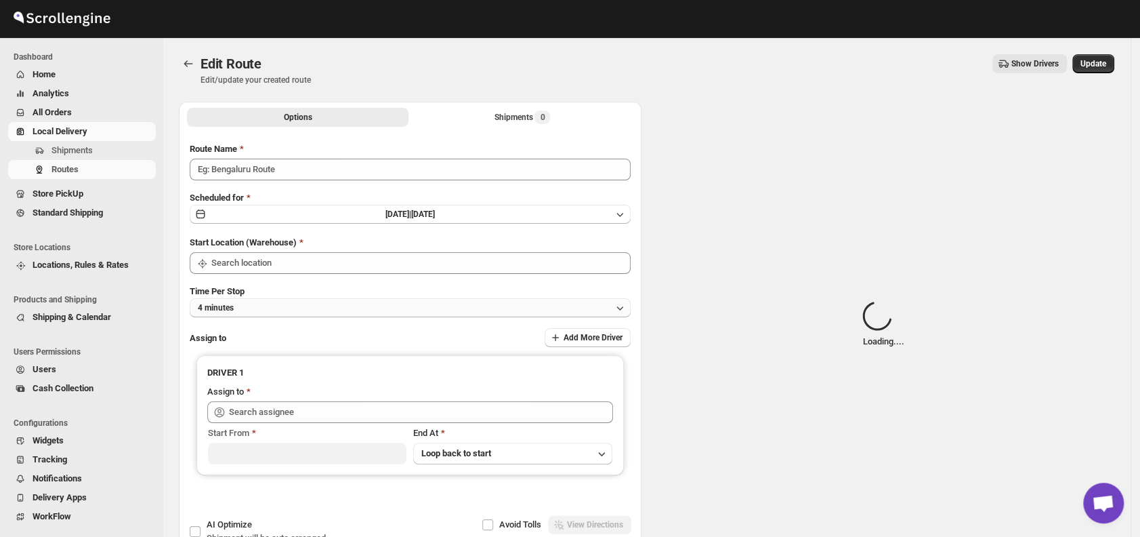
type input "Order No.26665"
type input "DS01 [GEOGRAPHIC_DATA]"
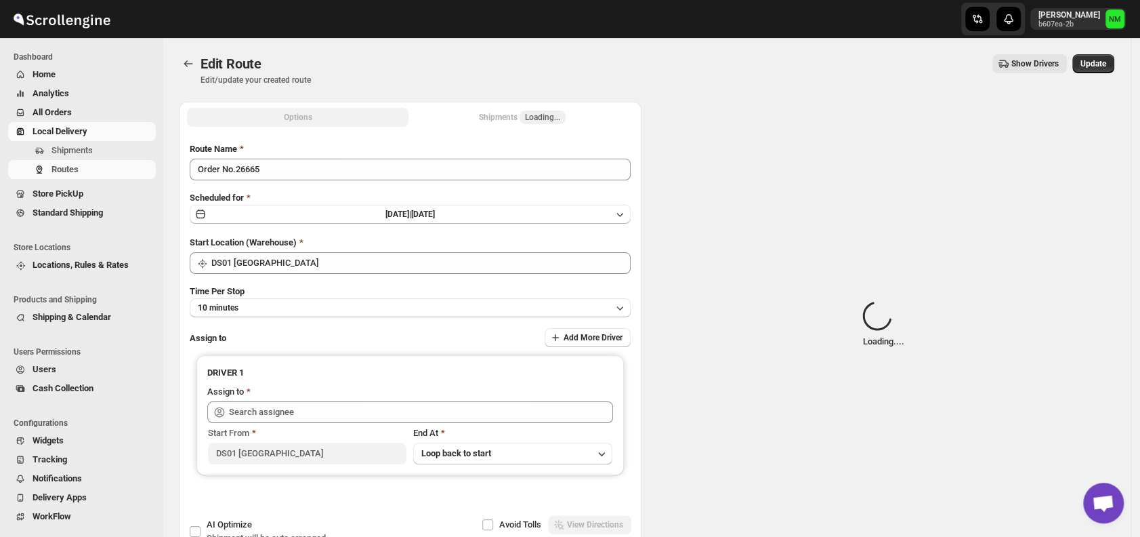
type input "Sajan DS01 (lofadat883@coderdir.com)"
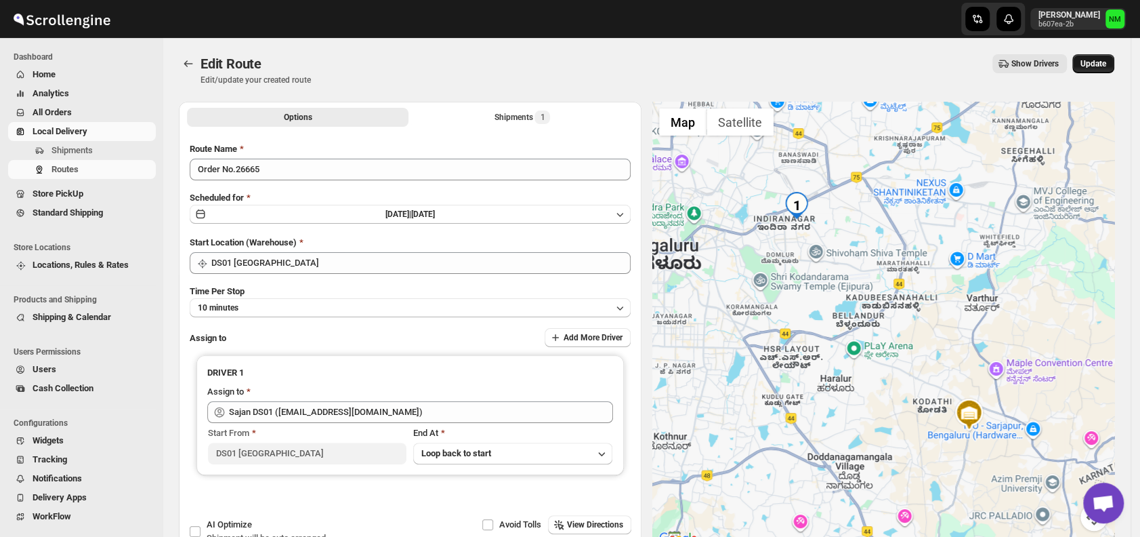
click at [1095, 65] on span "Update" at bounding box center [1094, 63] width 26 height 11
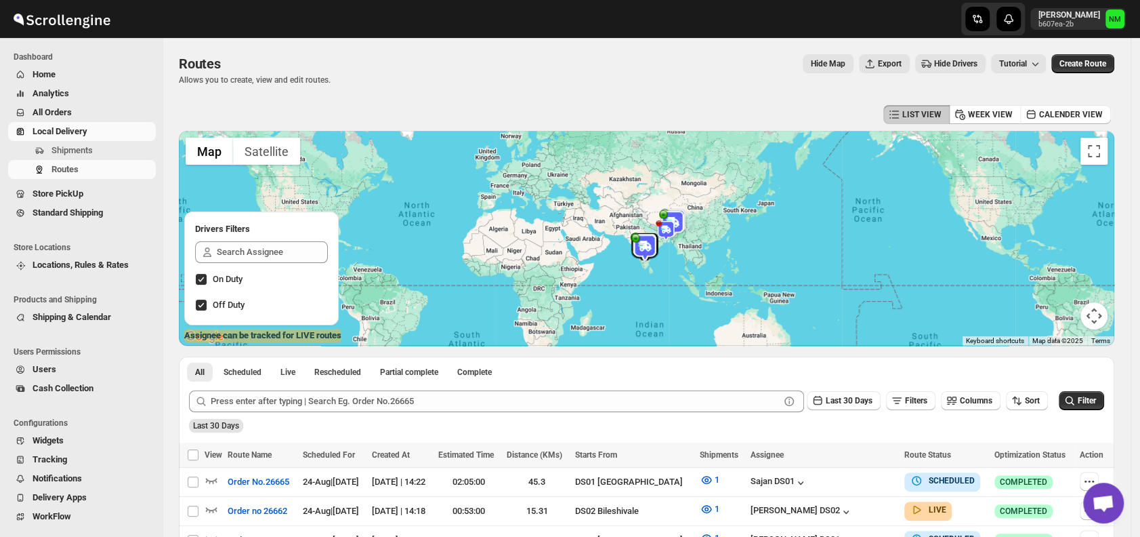
click at [63, 114] on span "All Orders" at bounding box center [52, 112] width 39 height 10
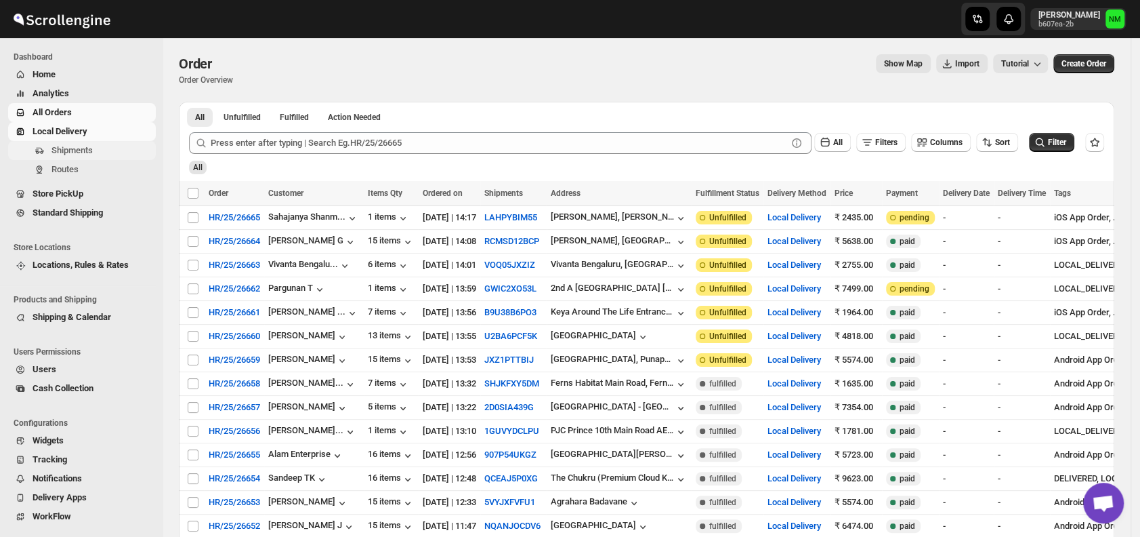
click at [75, 141] on button "Shipments" at bounding box center [82, 150] width 148 height 19
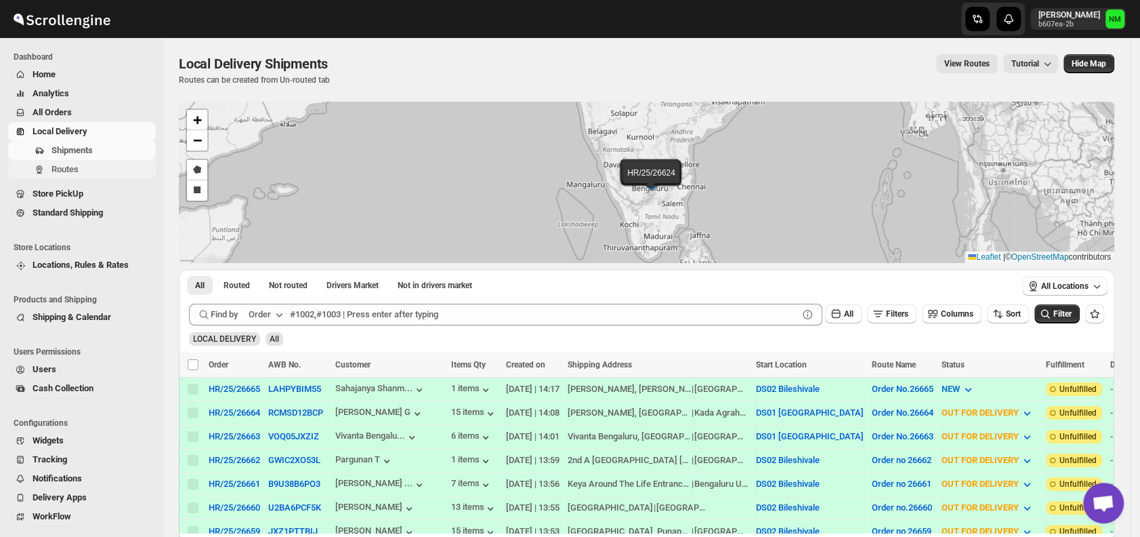
click at [87, 172] on span "Routes" at bounding box center [102, 170] width 102 height 14
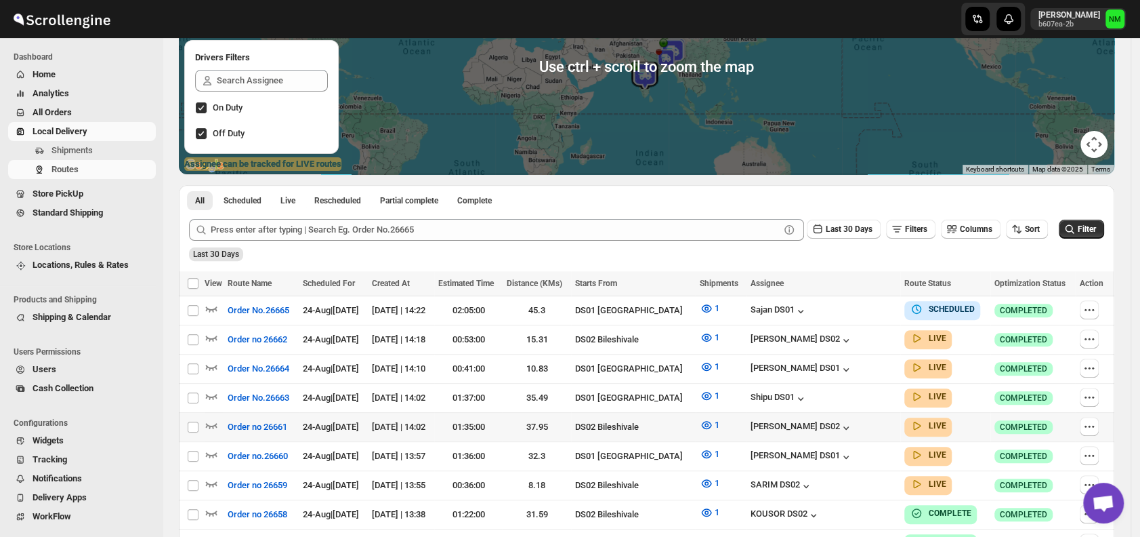
scroll to position [304, 0]
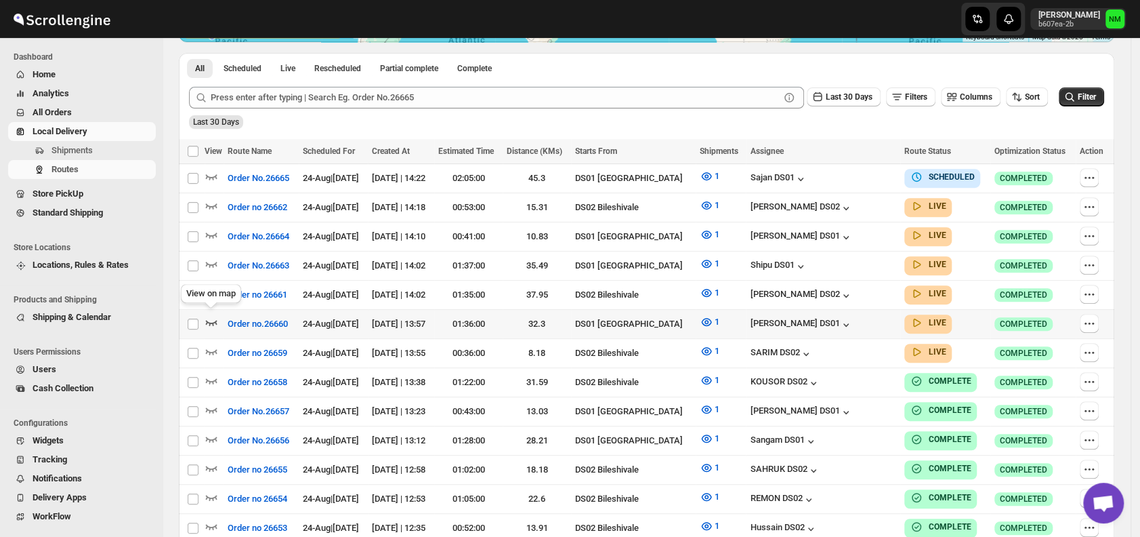
click at [212, 320] on icon "button" at bounding box center [212, 322] width 12 height 5
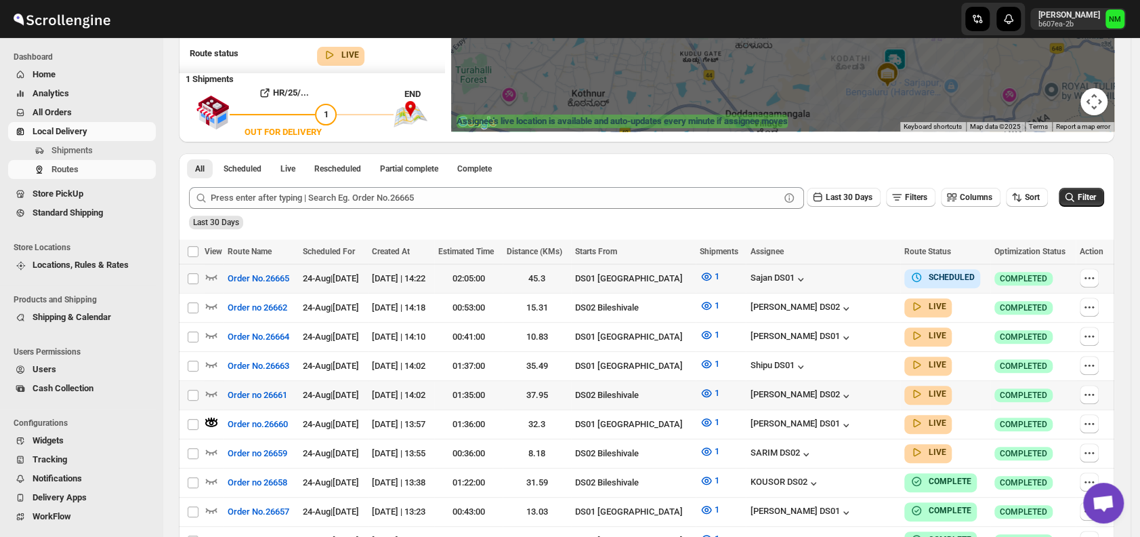
scroll to position [217, 0]
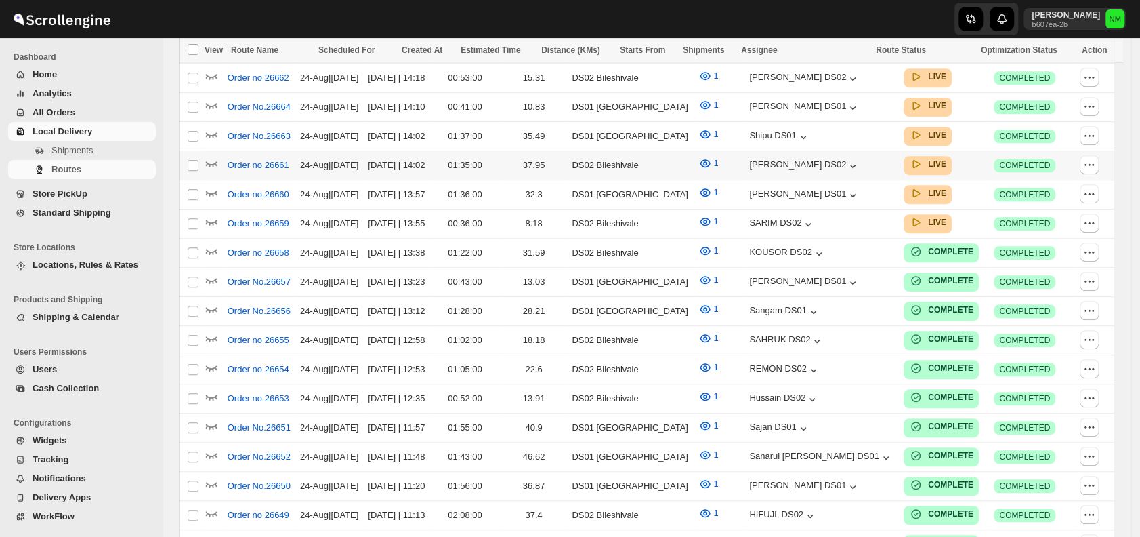
scroll to position [217, 0]
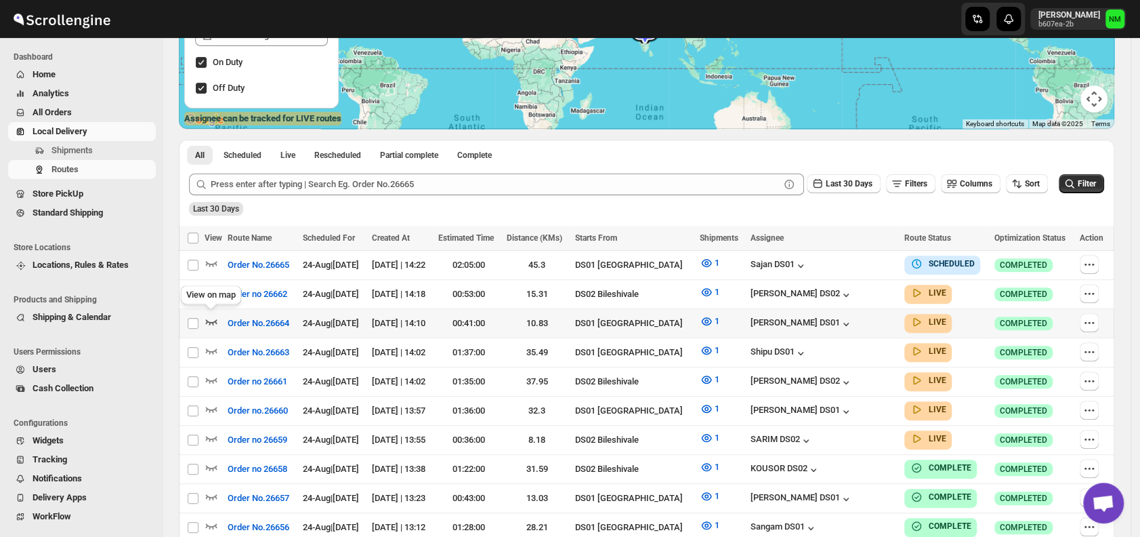
click at [210, 315] on icon "button" at bounding box center [212, 321] width 14 height 14
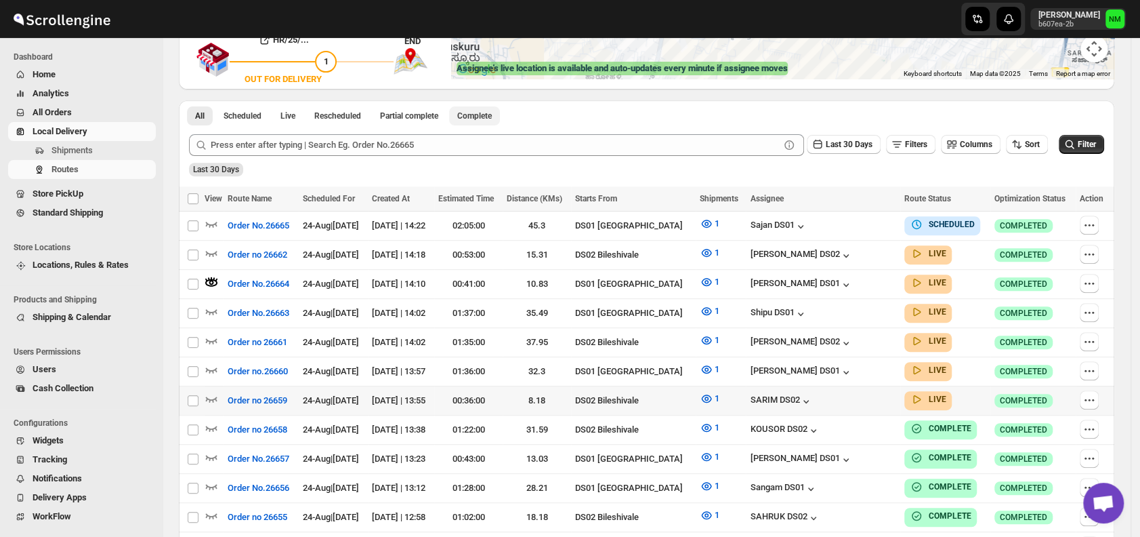
scroll to position [269, 0]
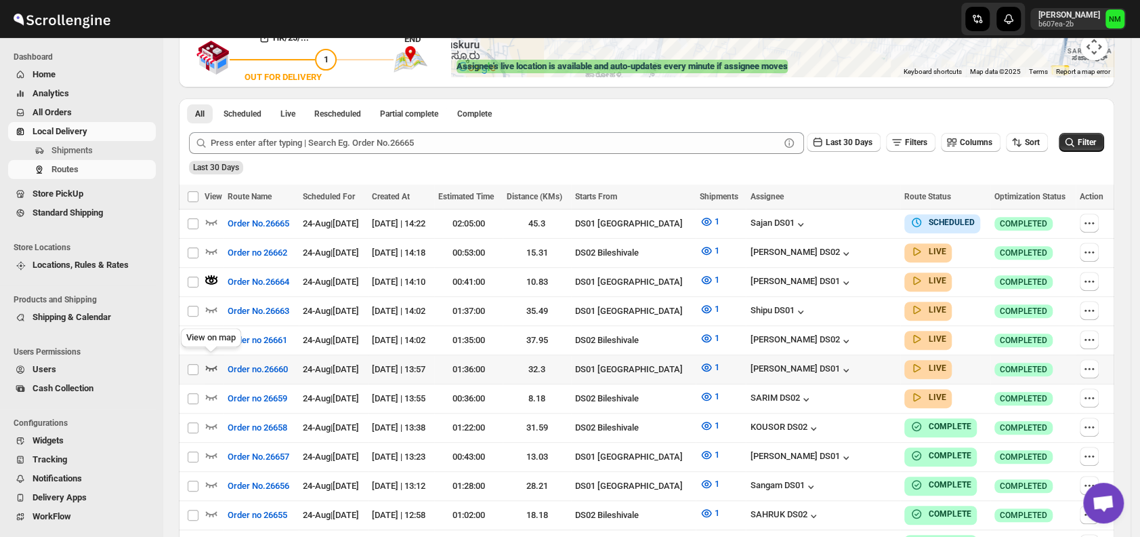
click at [211, 360] on icon "button" at bounding box center [212, 367] width 14 height 14
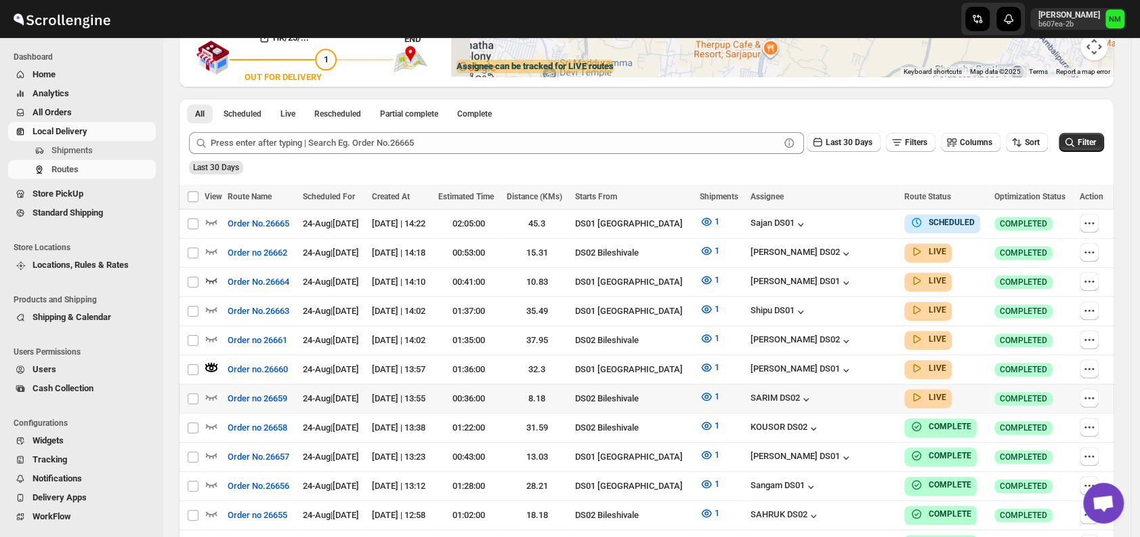
scroll to position [0, 0]
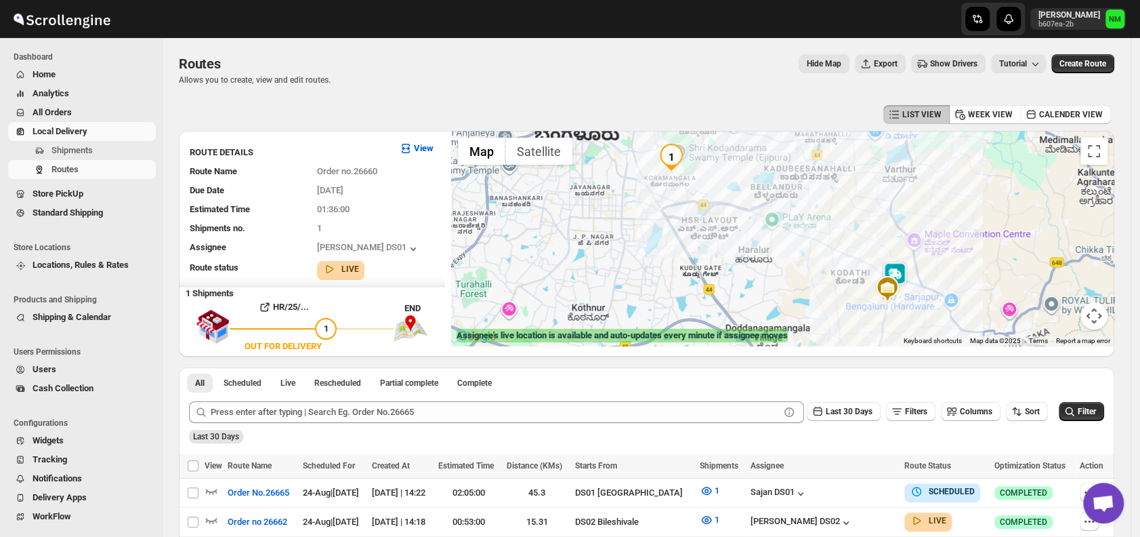
click at [902, 267] on img at bounding box center [894, 275] width 27 height 27
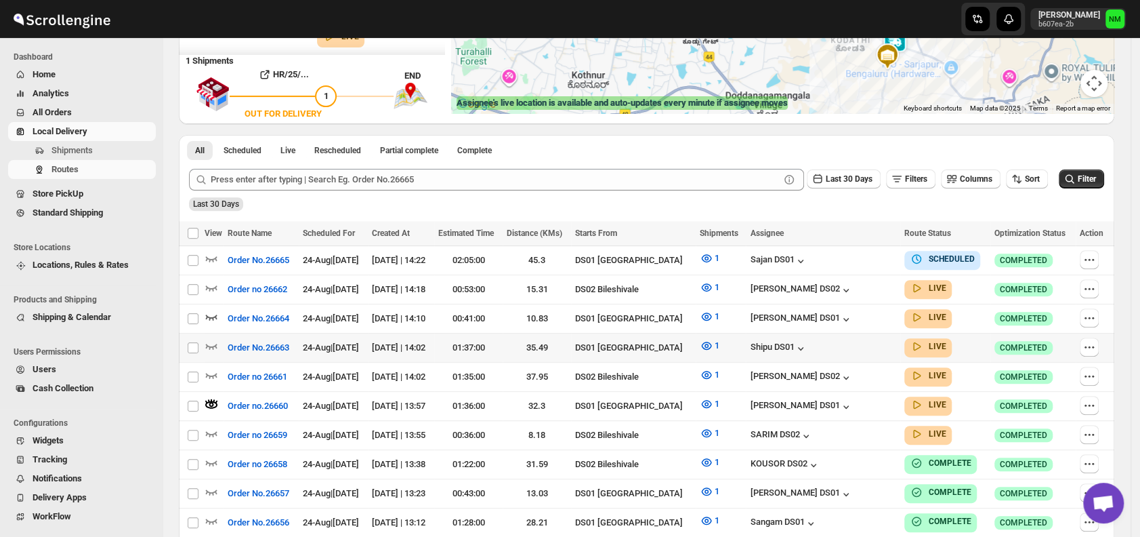
scroll to position [243, 0]
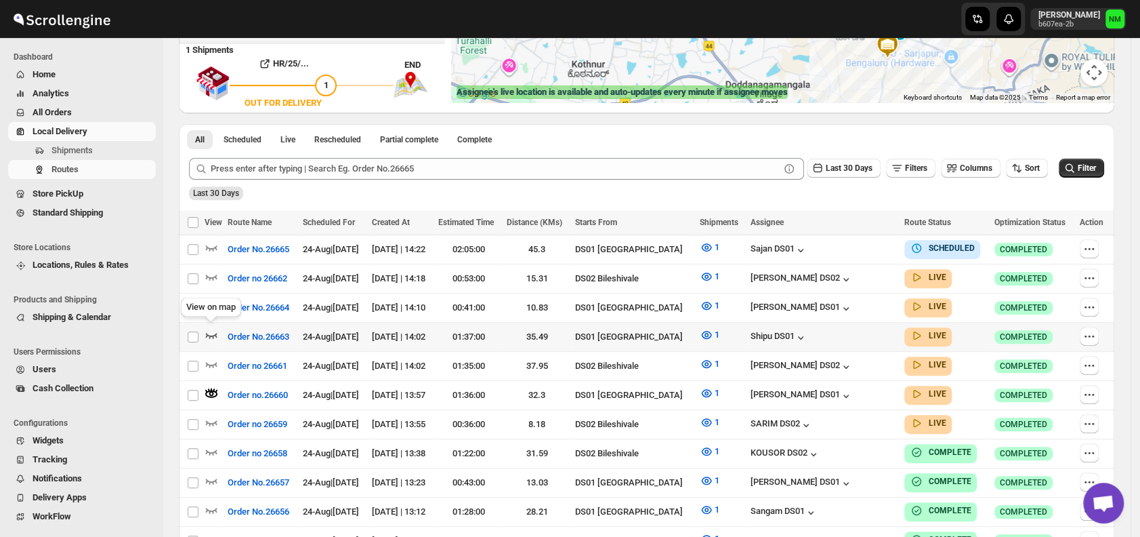
click at [209, 333] on icon "button" at bounding box center [212, 335] width 12 height 5
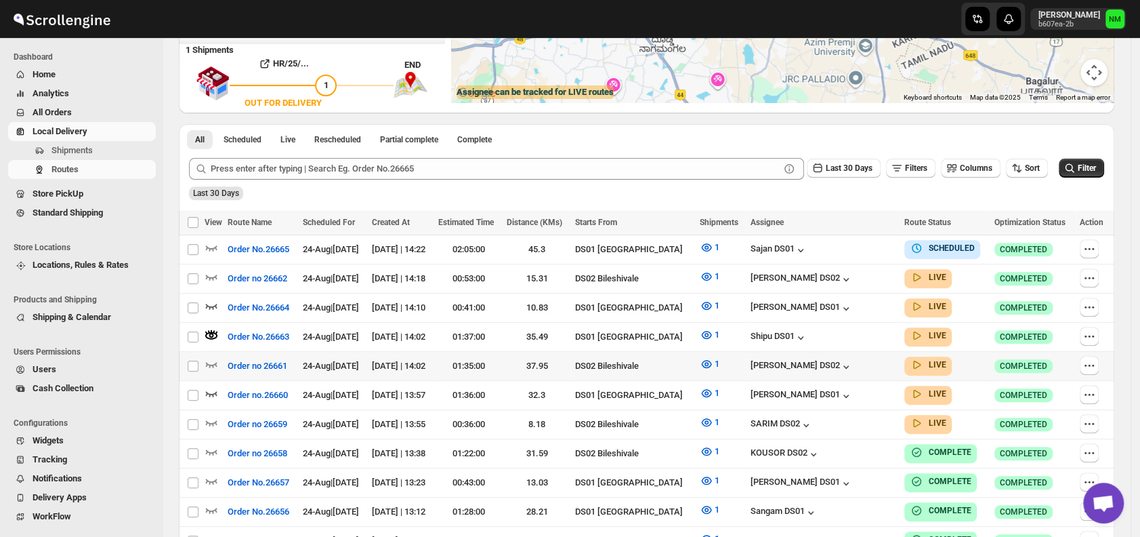
scroll to position [0, 0]
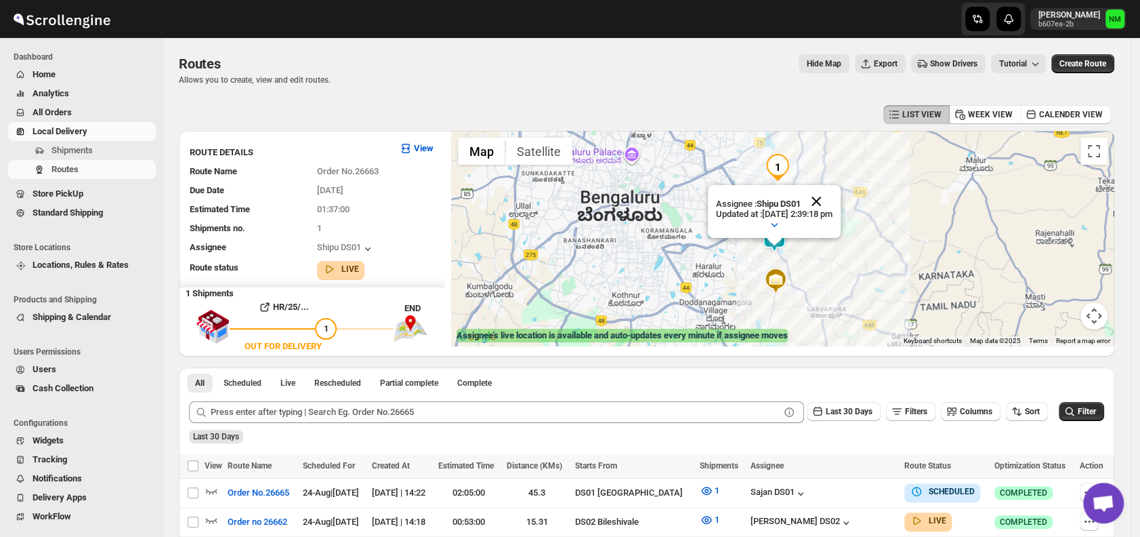
click at [833, 192] on button "Close" at bounding box center [816, 201] width 33 height 33
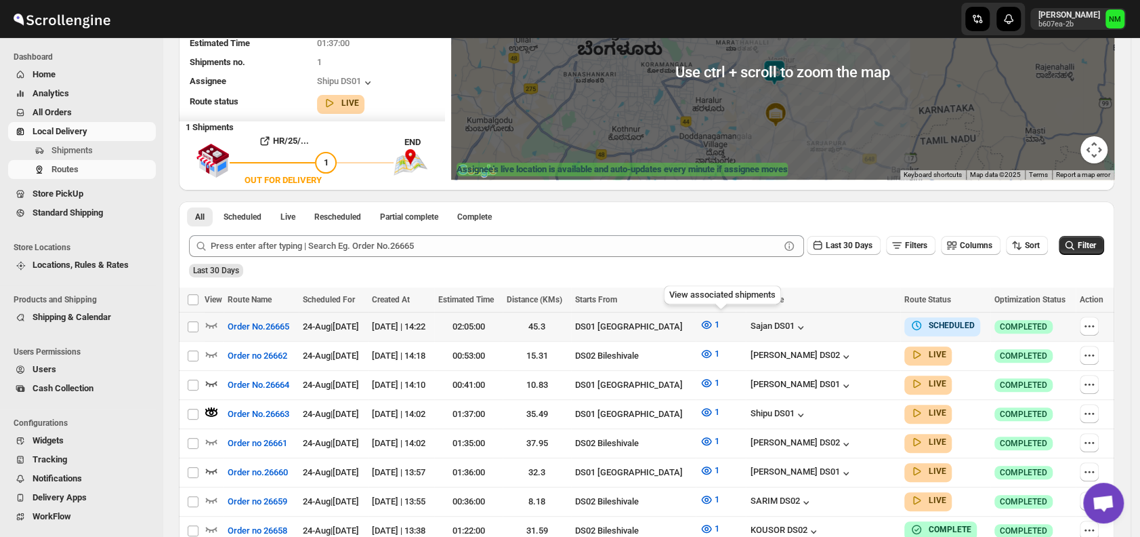
scroll to position [180, 0]
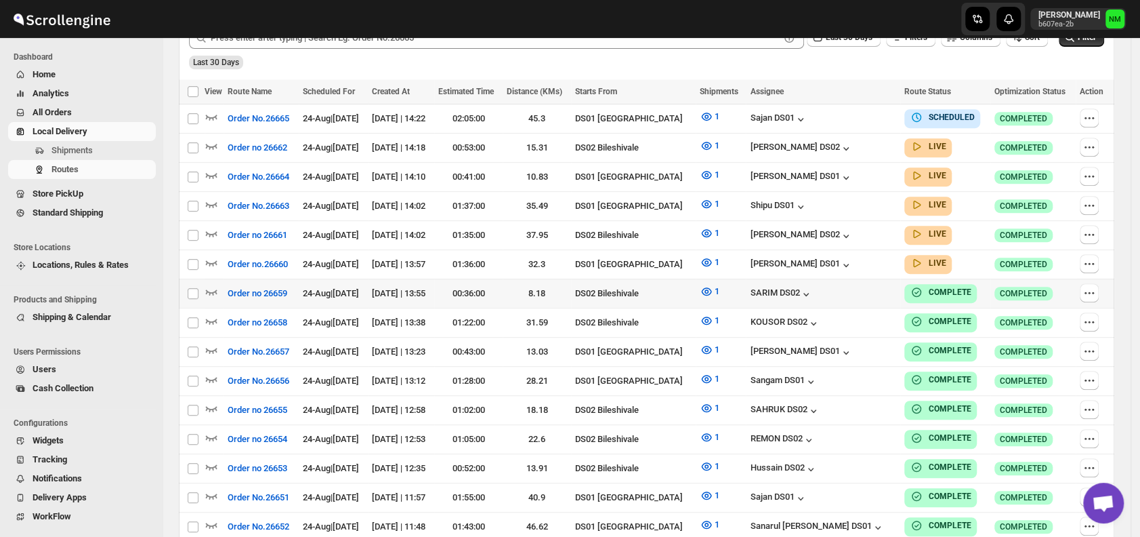
scroll to position [362, 0]
click at [214, 203] on icon "button" at bounding box center [212, 205] width 14 height 14
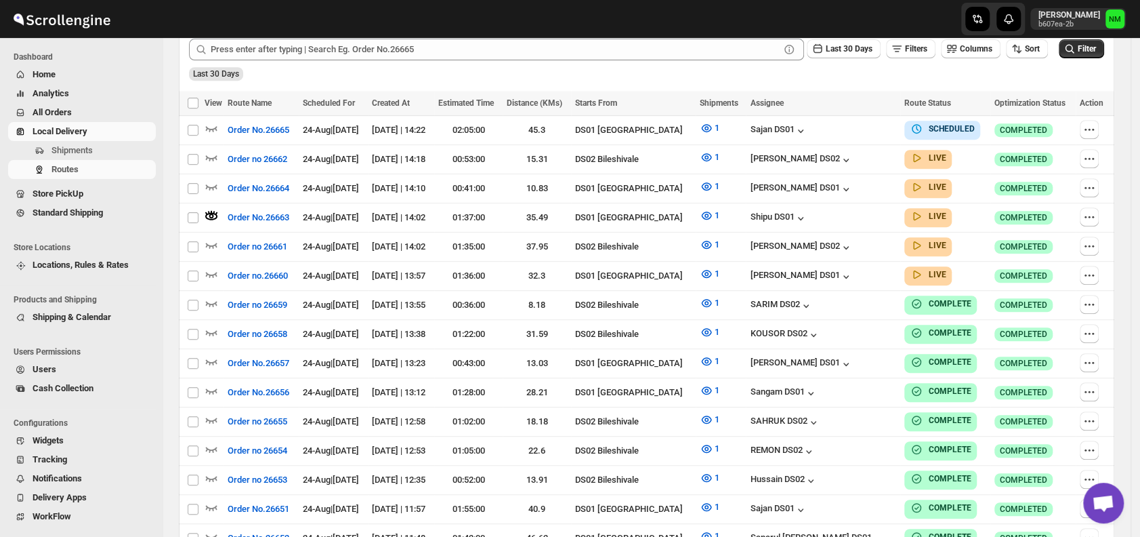
scroll to position [0, 0]
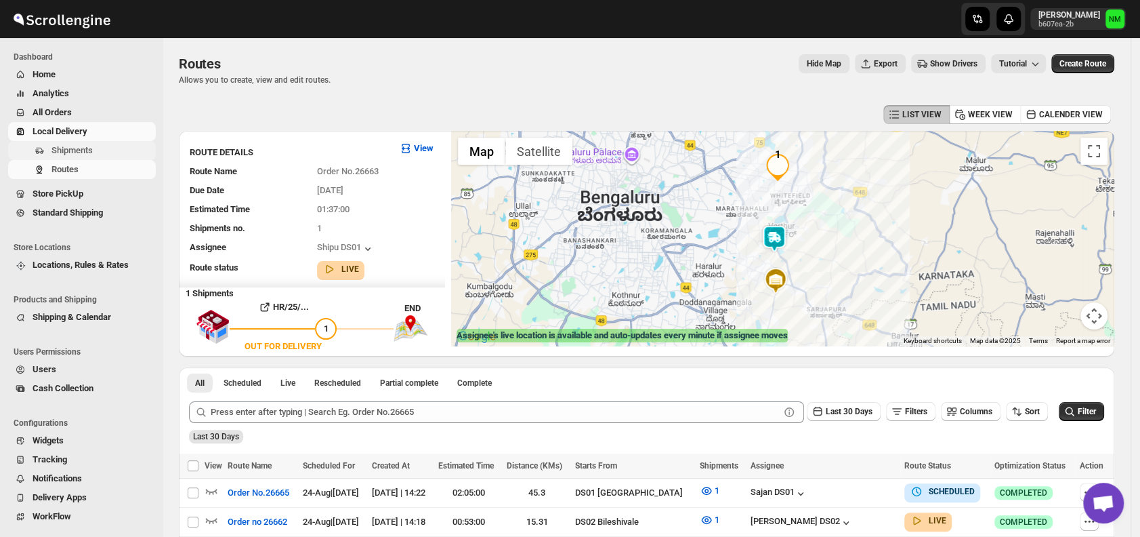
click at [81, 152] on span "Shipments" at bounding box center [71, 150] width 41 height 10
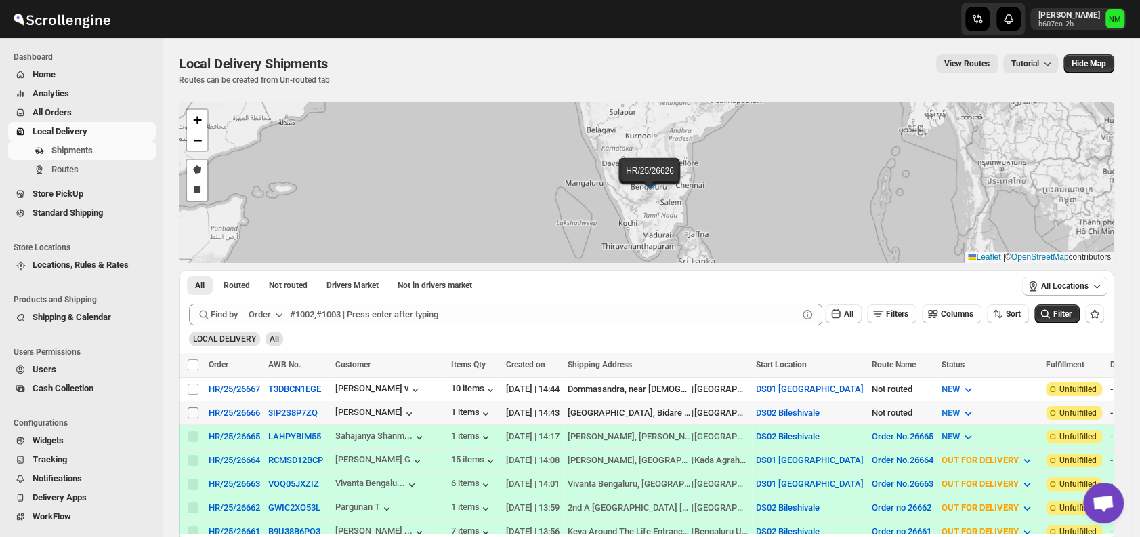
click at [193, 411] on input "Select shipment" at bounding box center [193, 412] width 11 height 11
checkbox input "true"
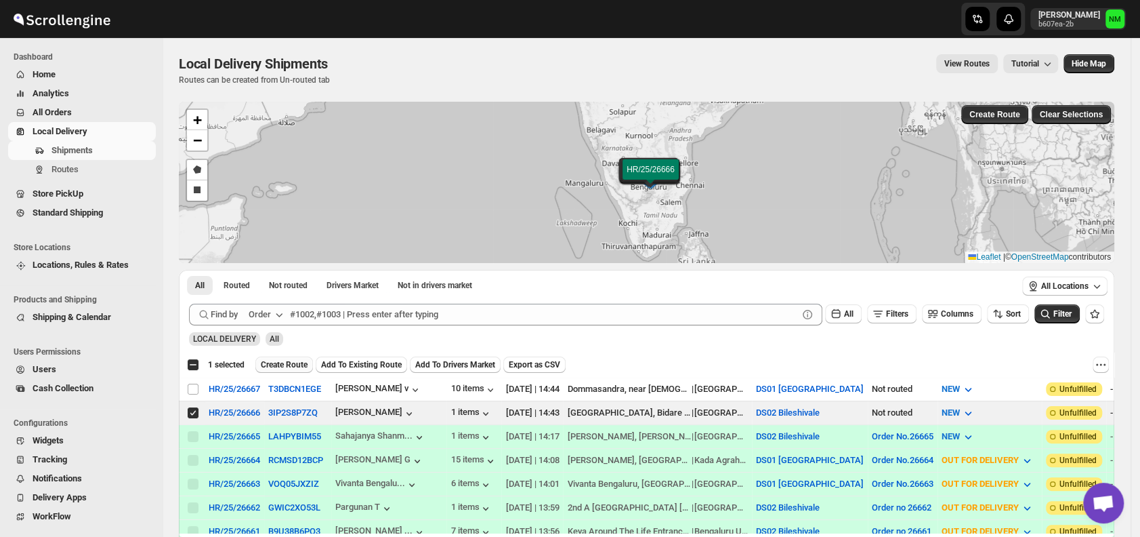
click at [287, 363] on span "Create Route" at bounding box center [284, 364] width 47 height 11
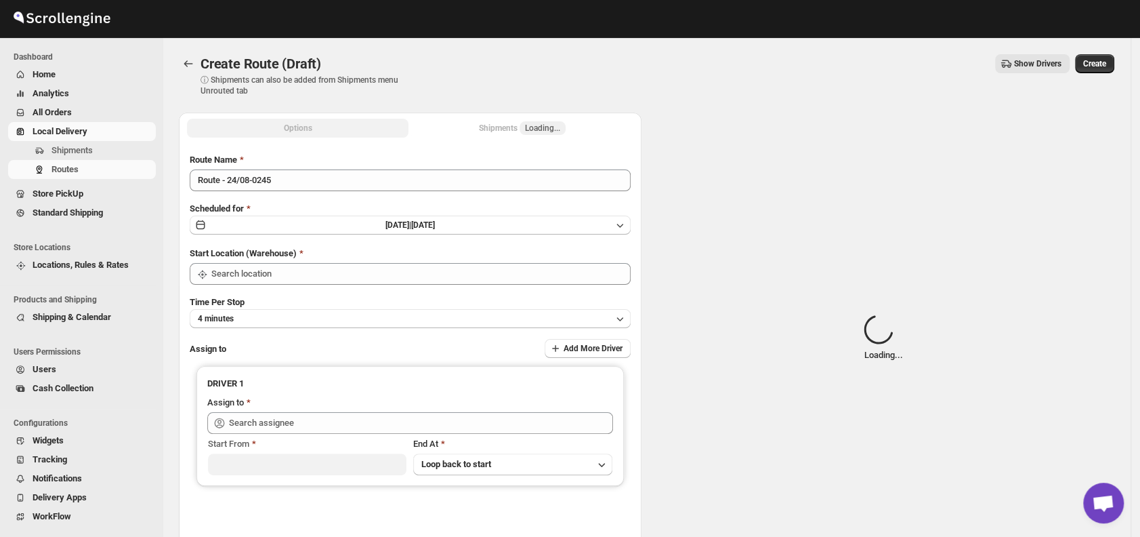
type input "DS02 Bileshivale"
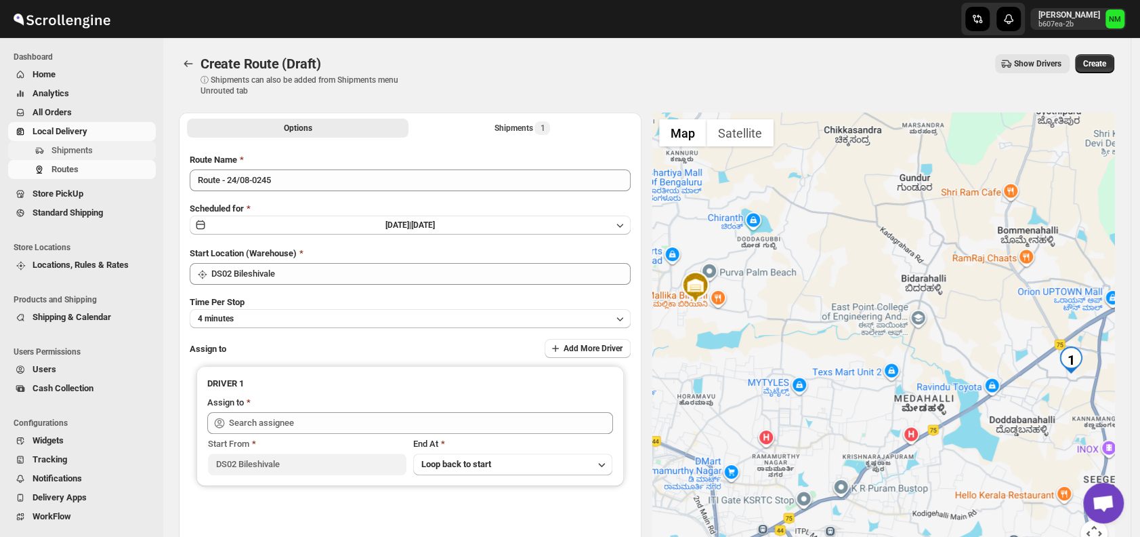
click at [65, 149] on span "Shipments" at bounding box center [71, 150] width 41 height 10
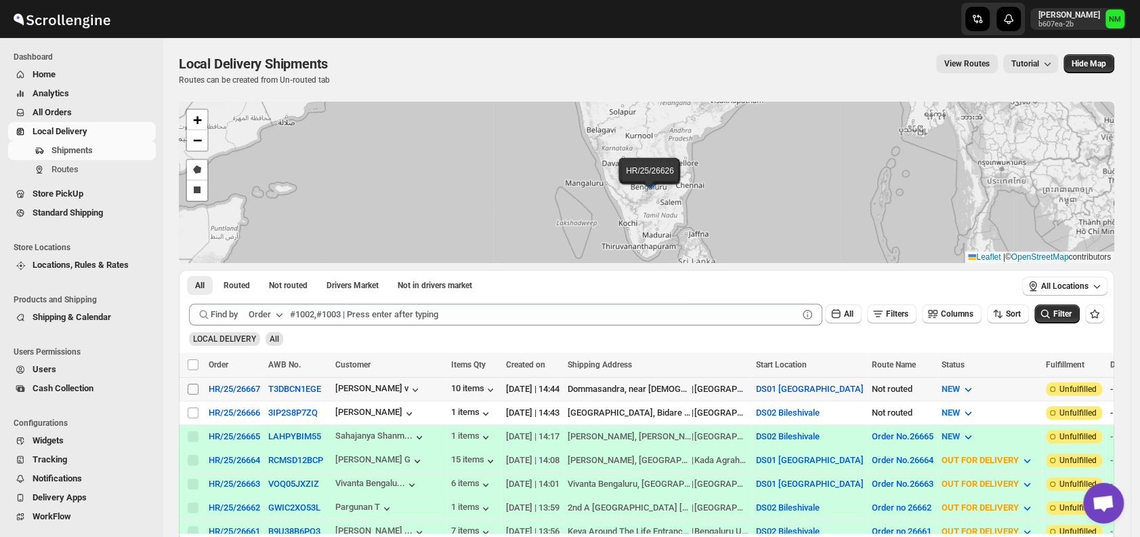
click at [194, 387] on input "Select shipment" at bounding box center [193, 388] width 11 height 11
checkbox input "true"
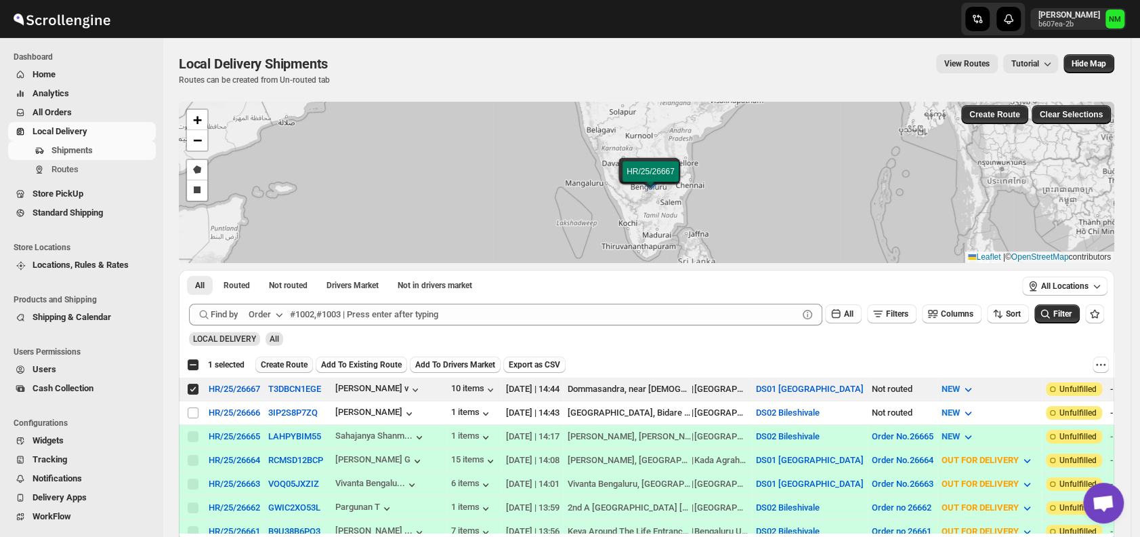
click at [284, 369] on button "Create Route" at bounding box center [284, 364] width 58 height 16
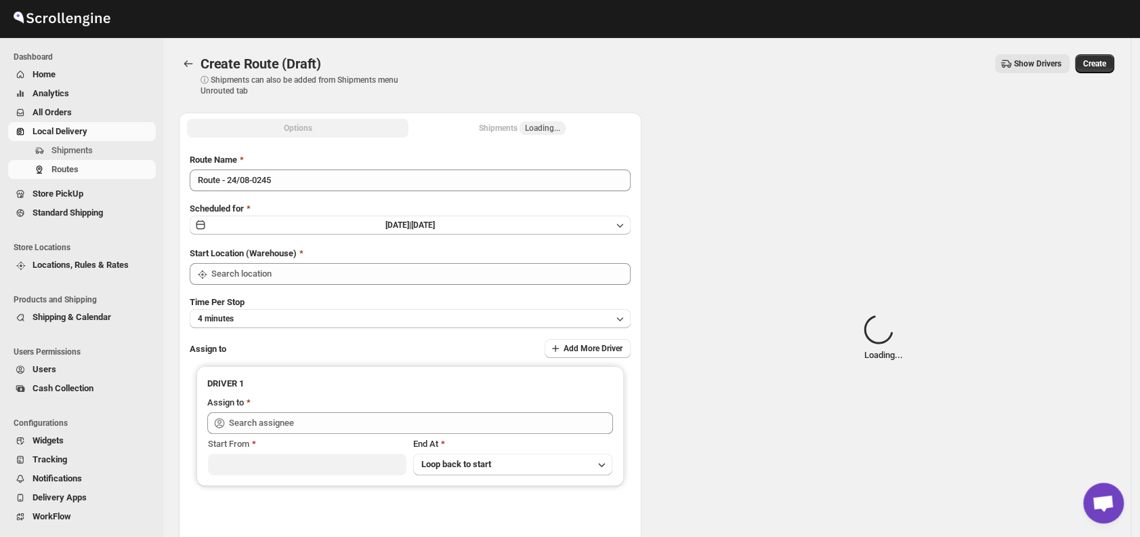
type input "DS01 [GEOGRAPHIC_DATA]"
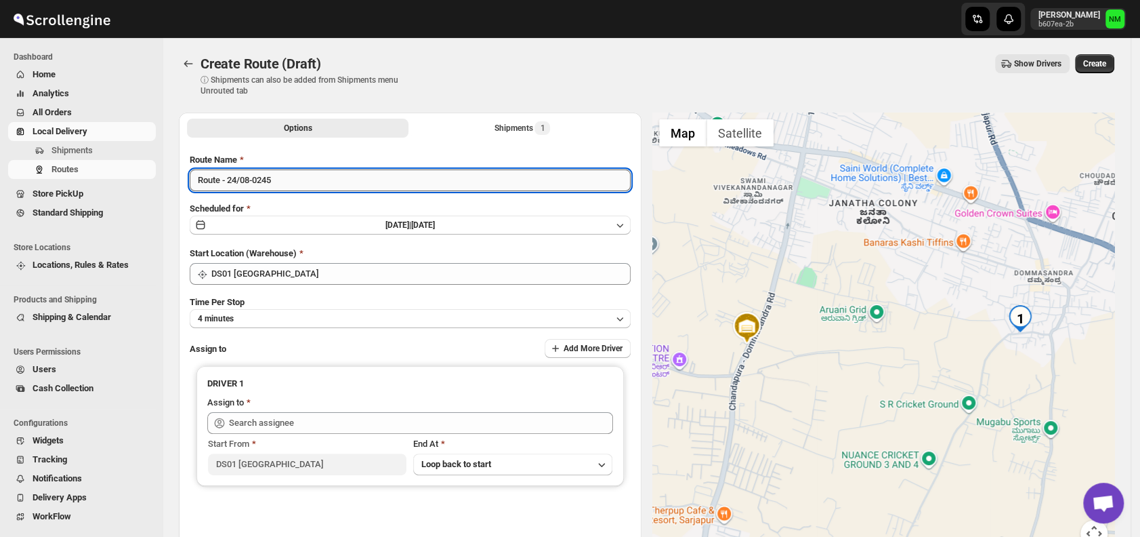
click at [327, 175] on input "Route - 24/08-0245" at bounding box center [410, 180] width 441 height 22
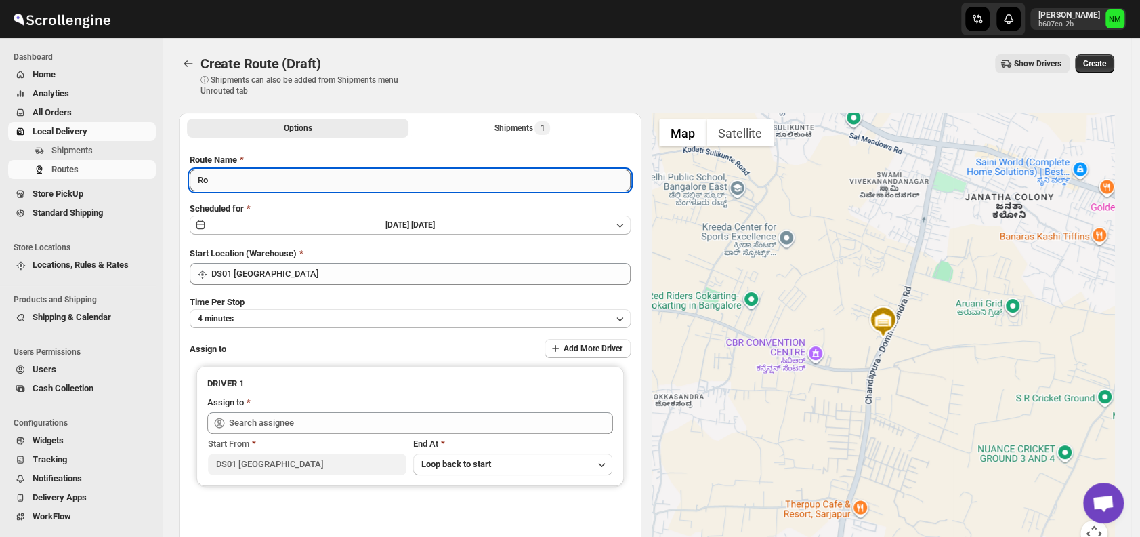
type input "R"
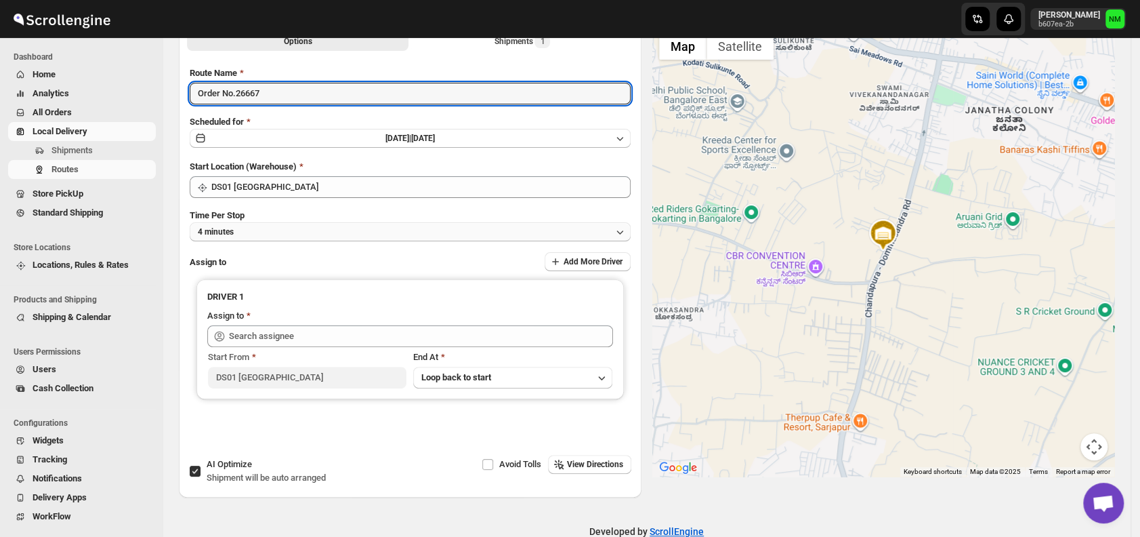
scroll to position [87, 0]
type input "Order No.26667"
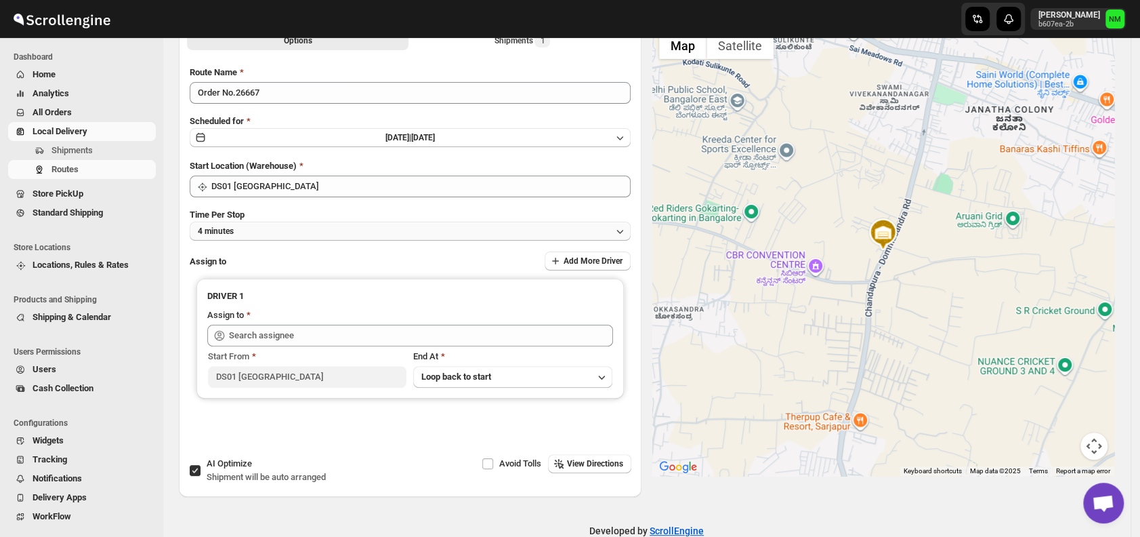
click at [287, 230] on button "4 minutes" at bounding box center [410, 231] width 441 height 19
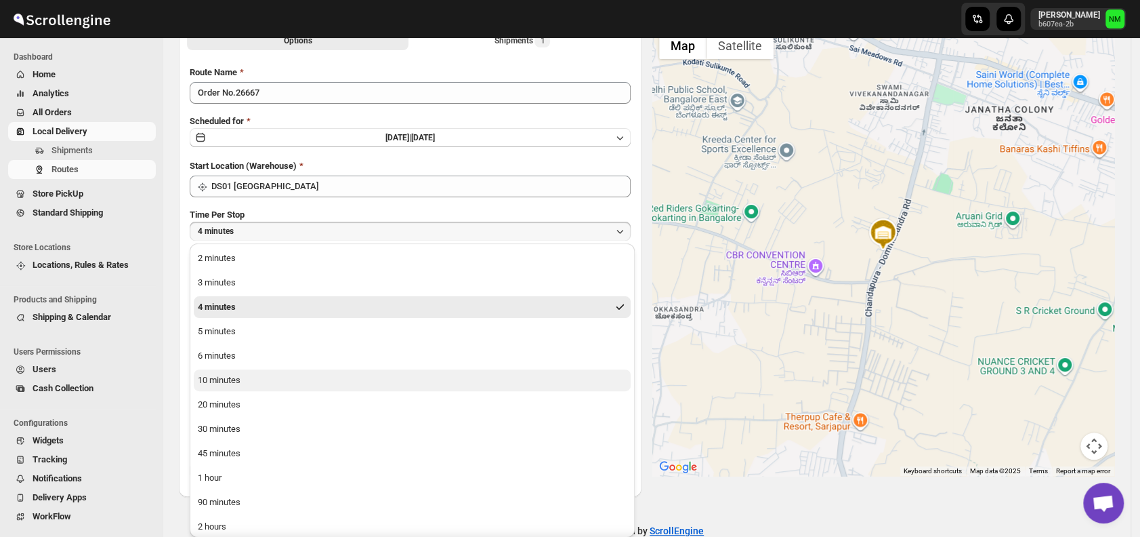
click at [213, 375] on div "10 minutes" at bounding box center [219, 380] width 43 height 14
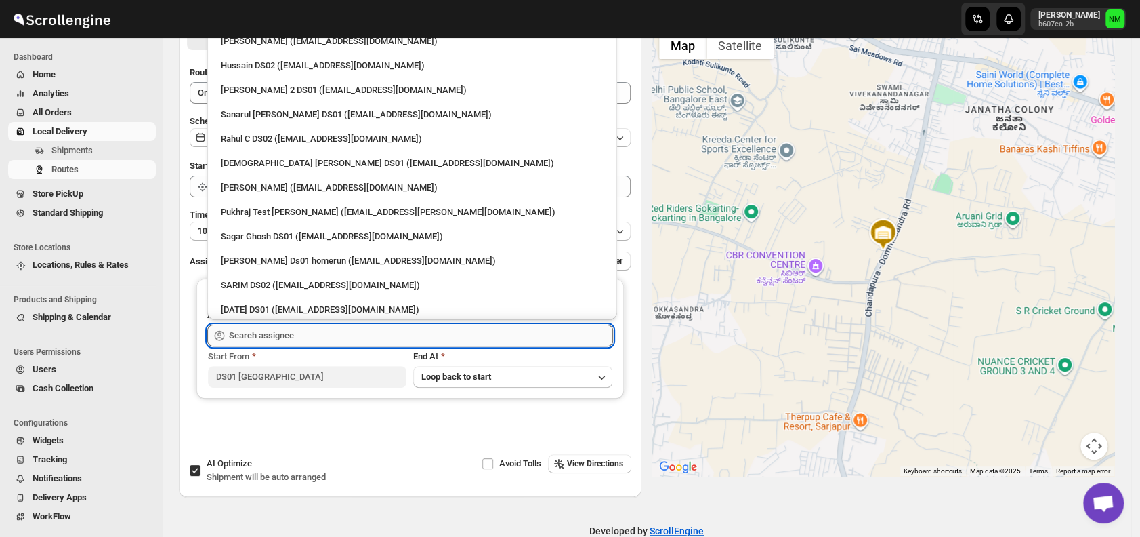
click at [297, 331] on input "text" at bounding box center [421, 336] width 384 height 22
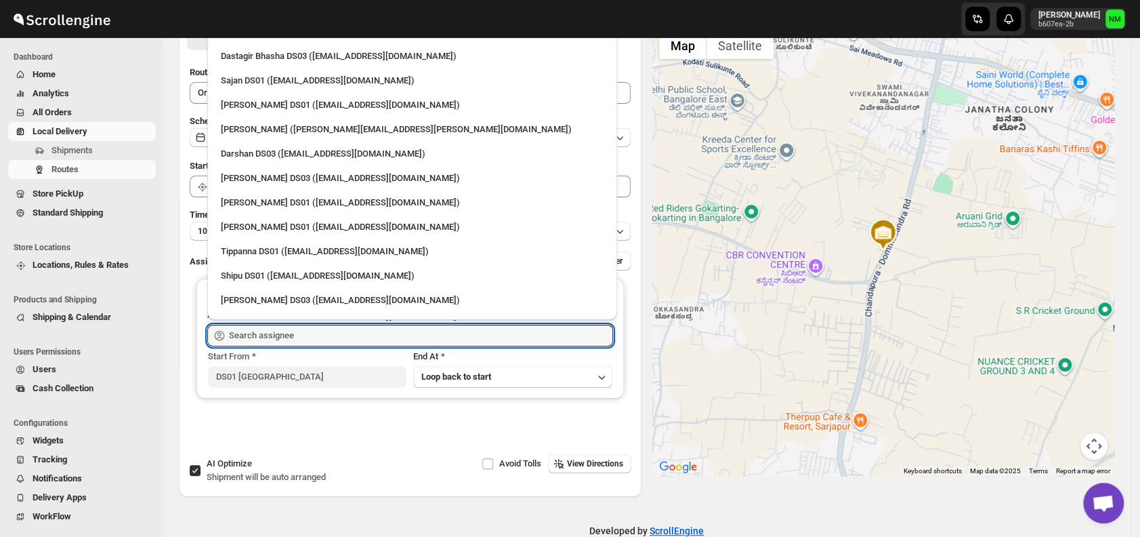
scroll to position [1127, 0]
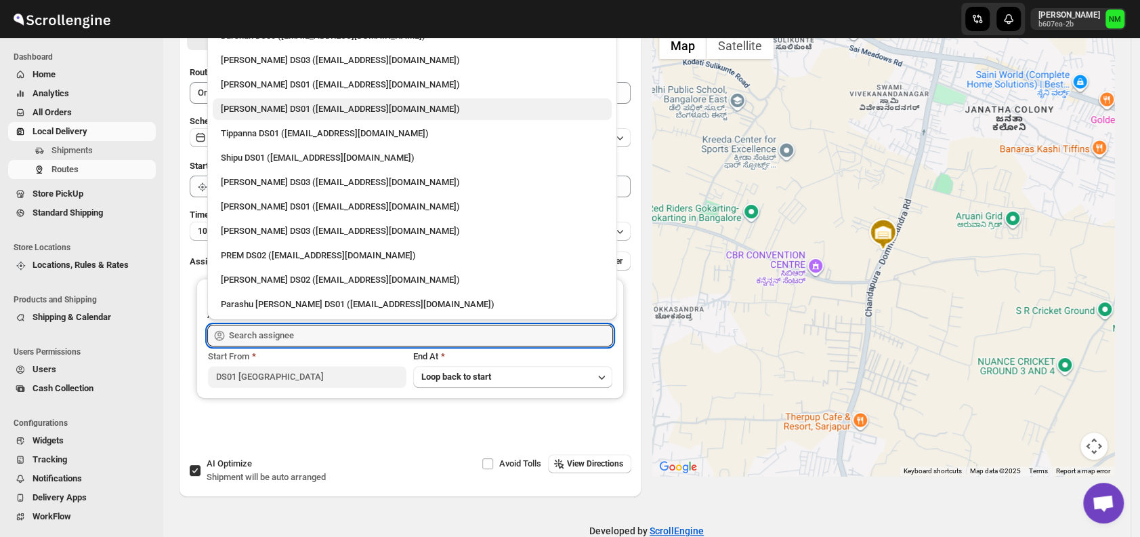
click at [273, 102] on div "[PERSON_NAME] DS01 ([EMAIL_ADDRESS][DOMAIN_NAME])" at bounding box center [412, 109] width 383 height 14
type input "[PERSON_NAME] DS01 ([EMAIL_ADDRESS][DOMAIN_NAME])"
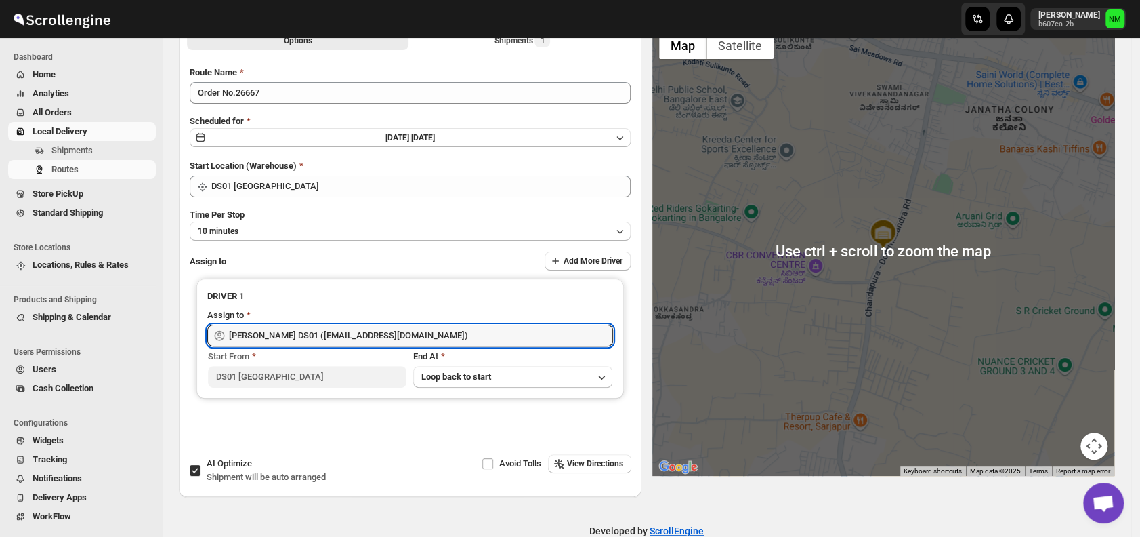
scroll to position [0, 0]
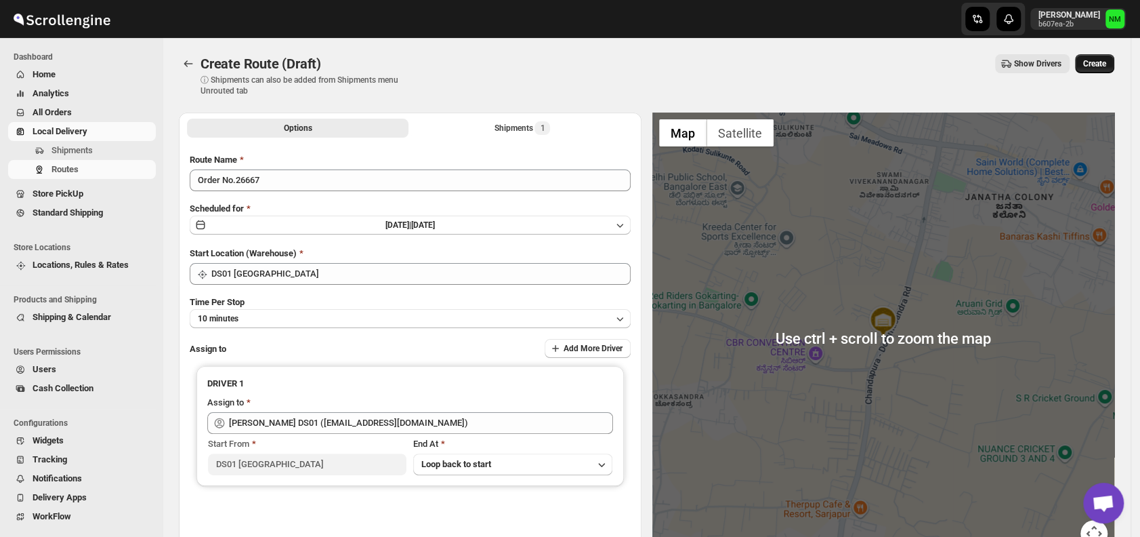
click at [1104, 63] on span "Create" at bounding box center [1094, 63] width 23 height 11
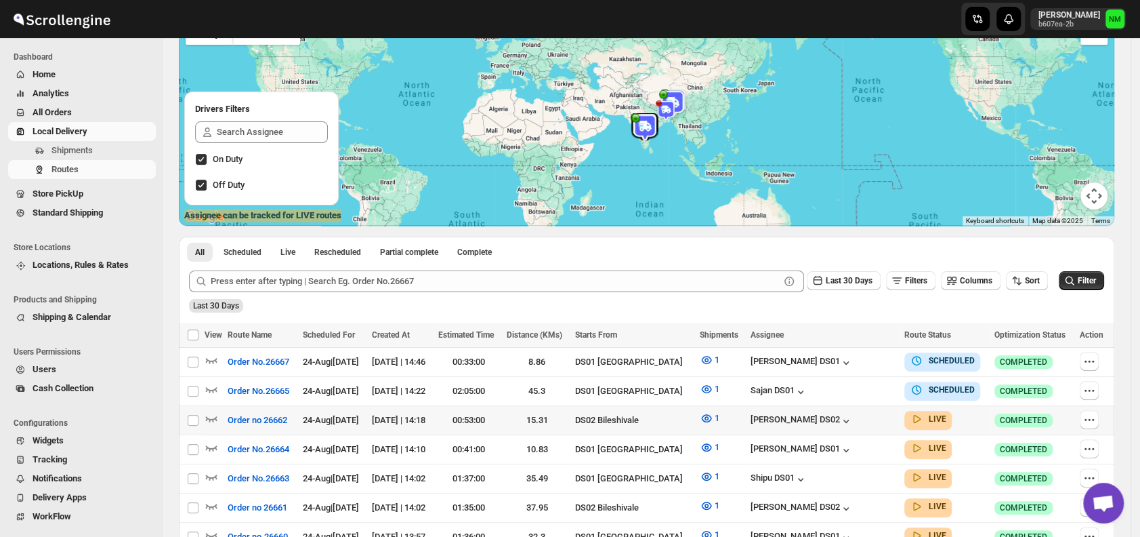
scroll to position [298, 0]
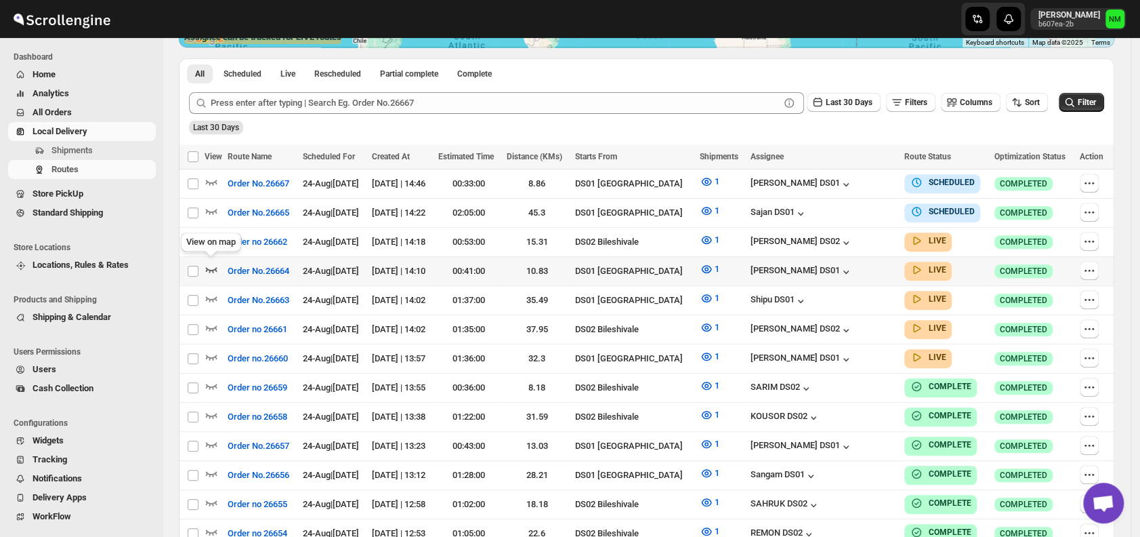
click at [217, 262] on icon "button" at bounding box center [212, 269] width 14 height 14
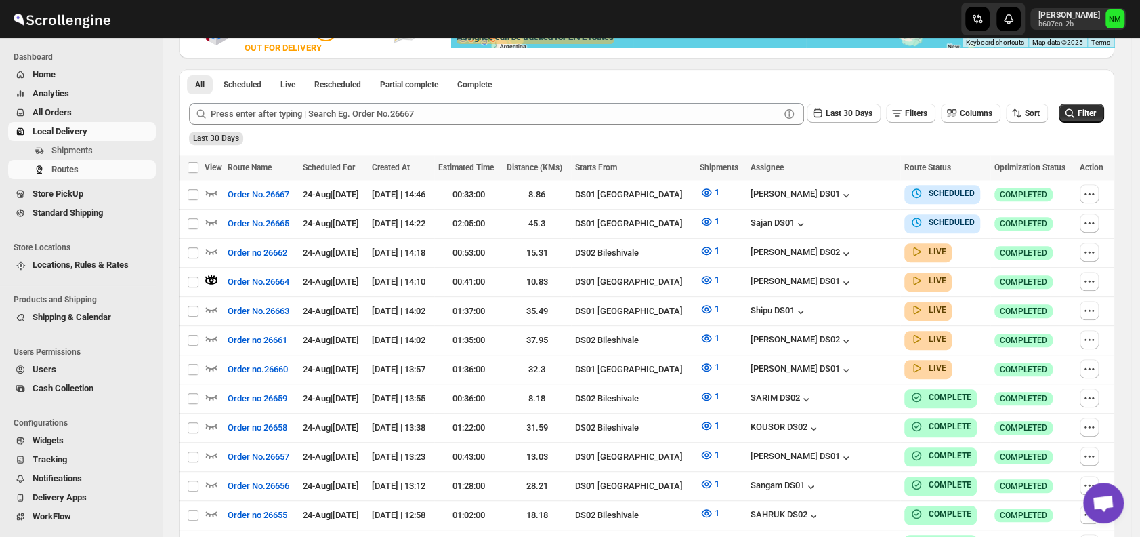
scroll to position [0, 0]
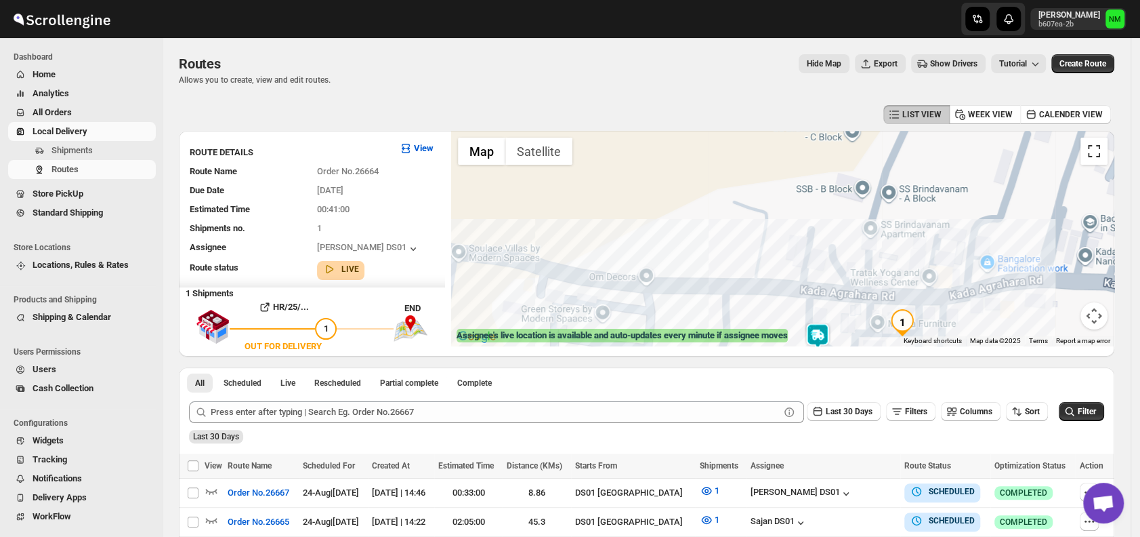
click at [1091, 162] on button "Toggle fullscreen view" at bounding box center [1094, 151] width 27 height 27
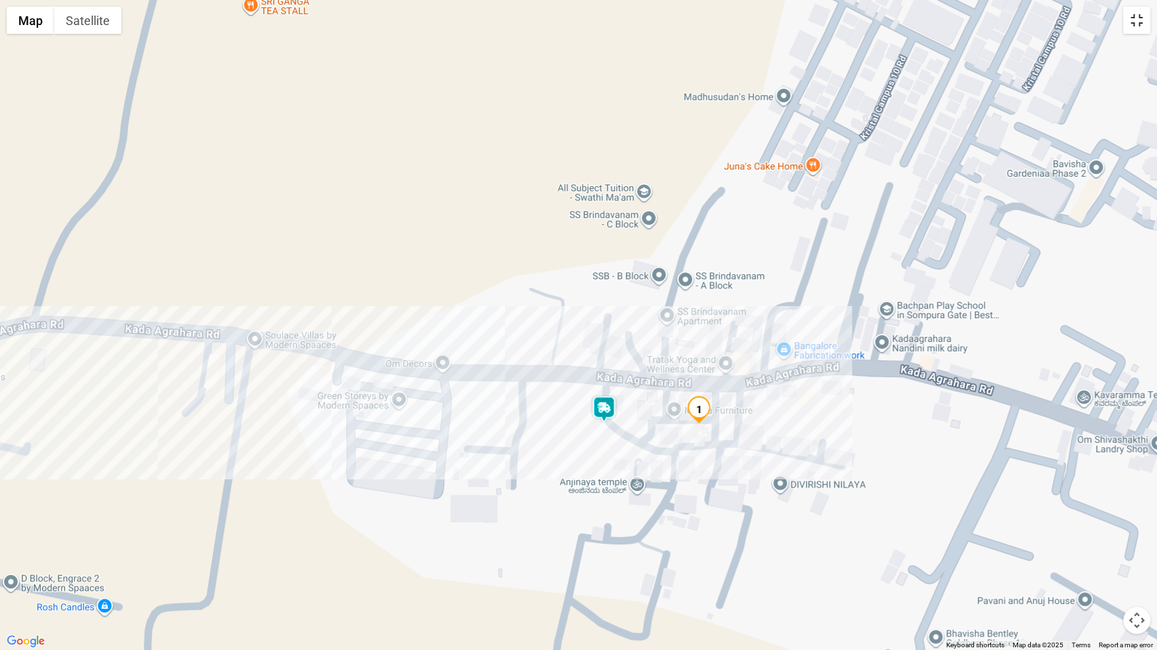
click at [1138, 28] on button "Toggle fullscreen view" at bounding box center [1136, 20] width 27 height 27
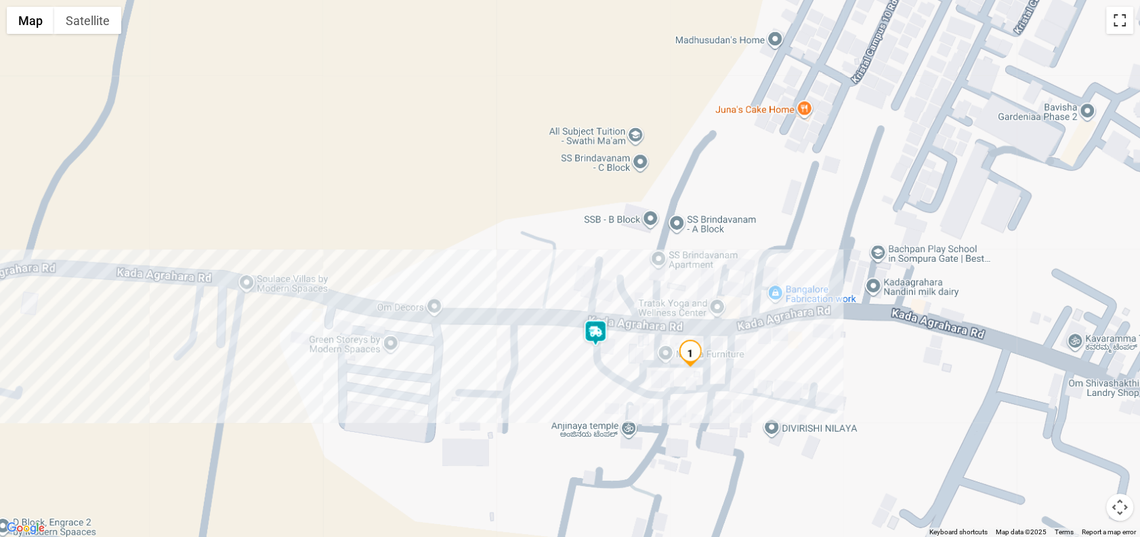
scroll to position [288, 0]
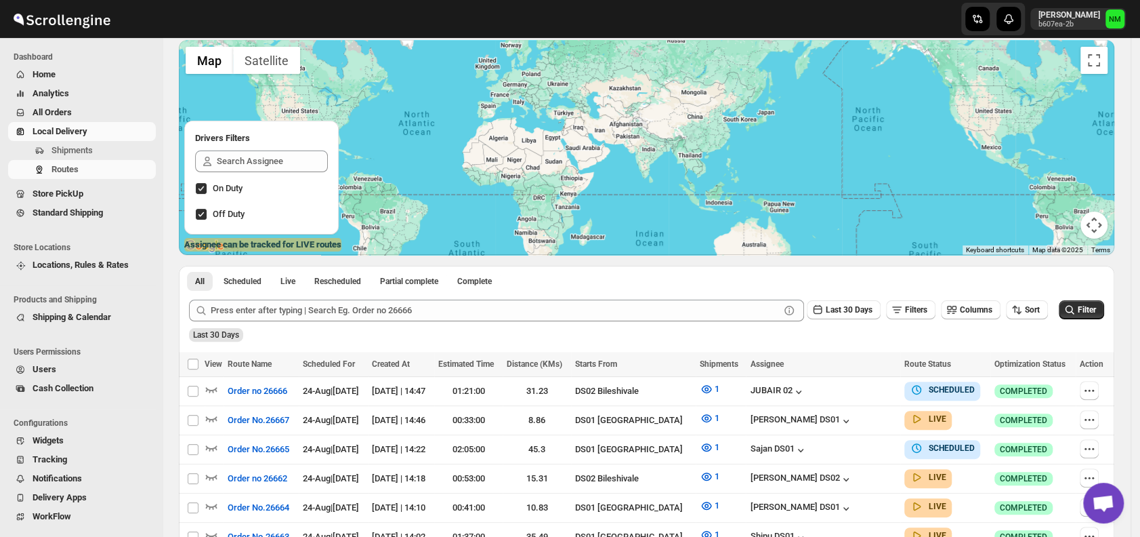
scroll to position [89, 0]
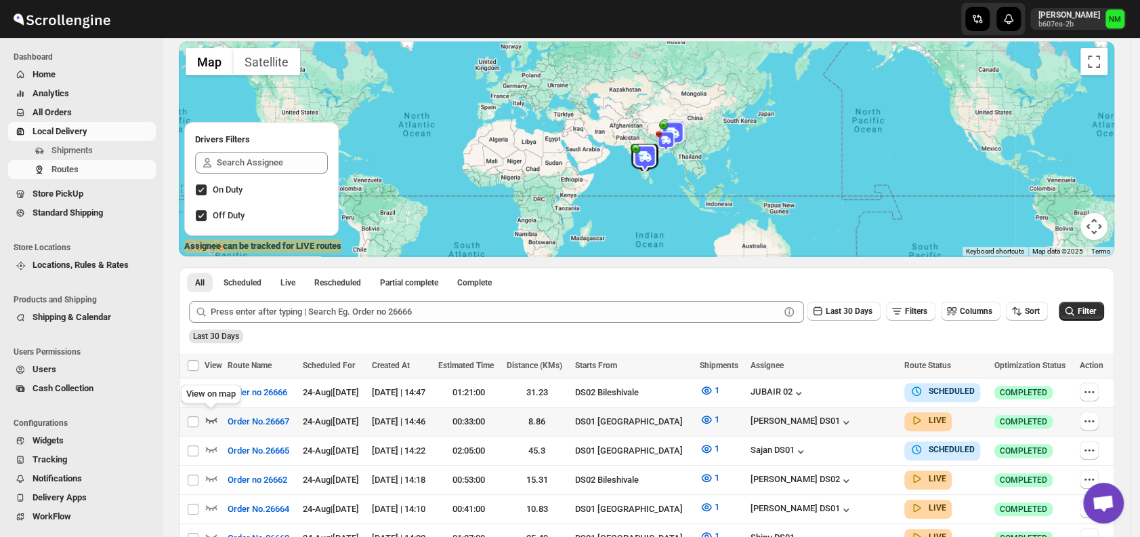
click at [217, 417] on icon "button" at bounding box center [212, 419] width 12 height 5
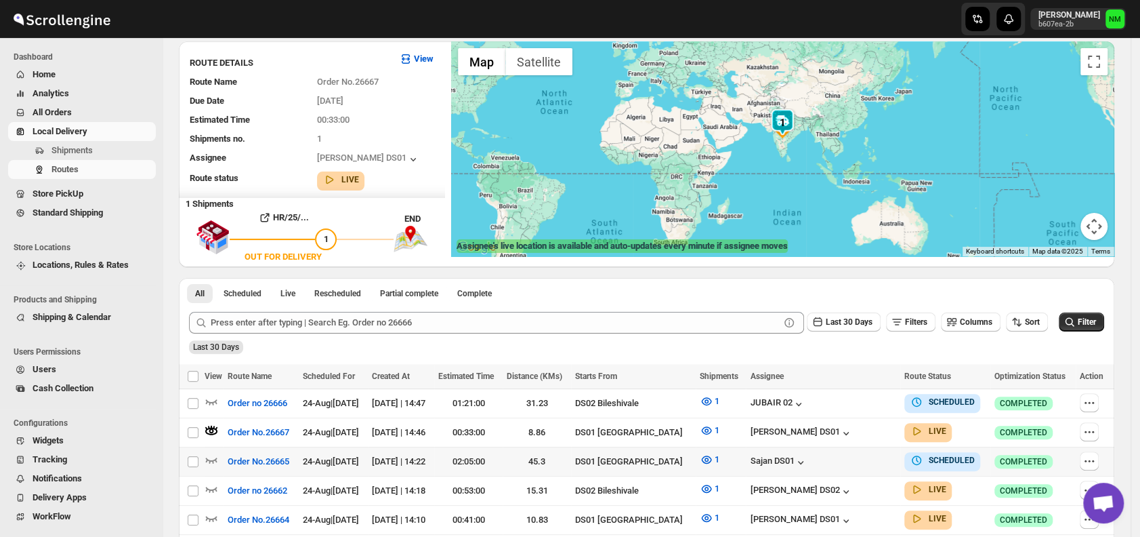
scroll to position [0, 0]
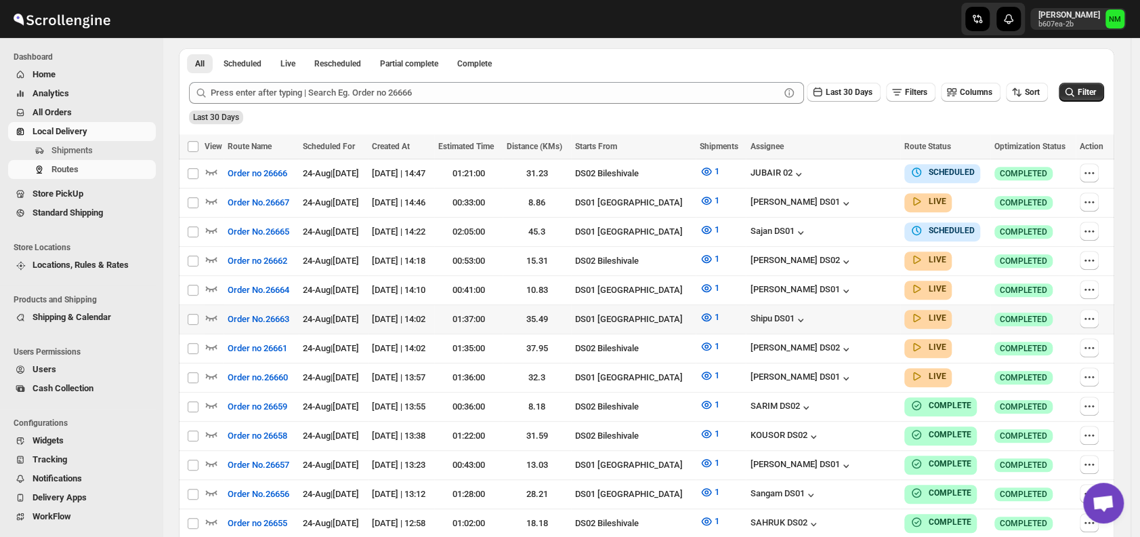
scroll to position [312, 0]
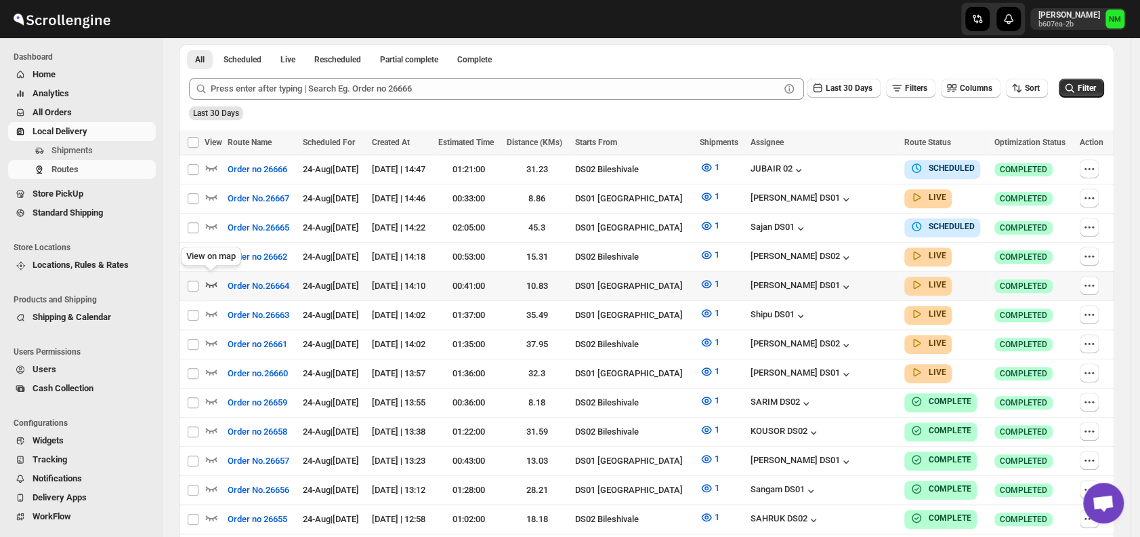
click at [215, 277] on icon "button" at bounding box center [212, 284] width 14 height 14
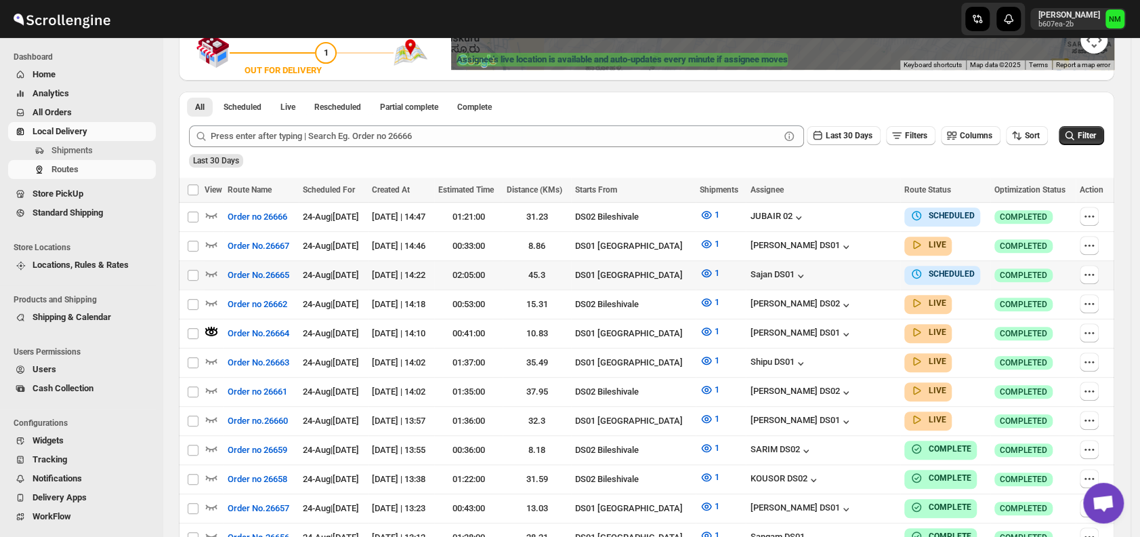
scroll to position [285, 0]
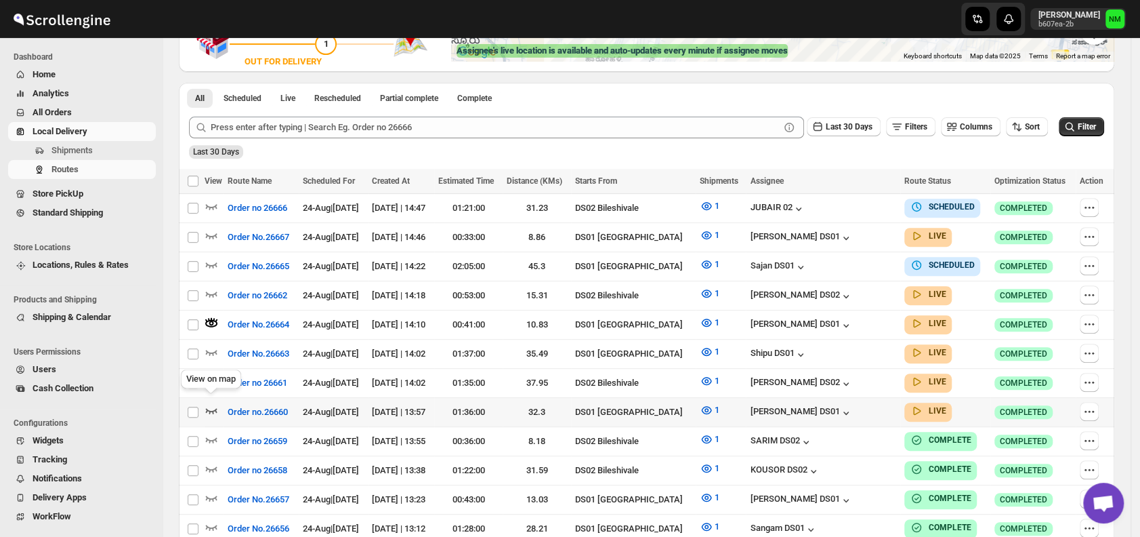
click at [213, 403] on icon "button" at bounding box center [212, 410] width 14 height 14
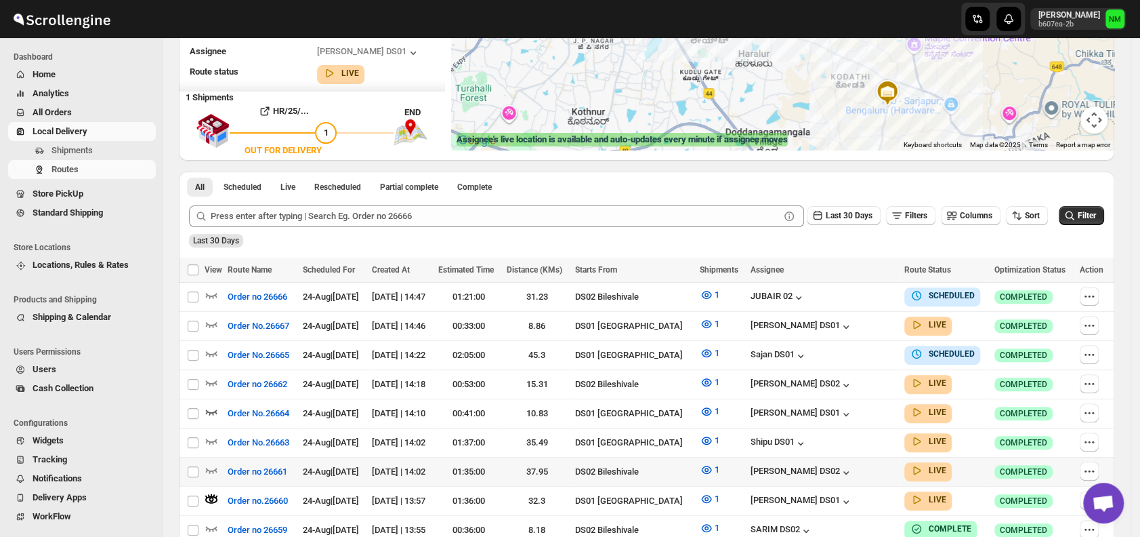
scroll to position [298, 0]
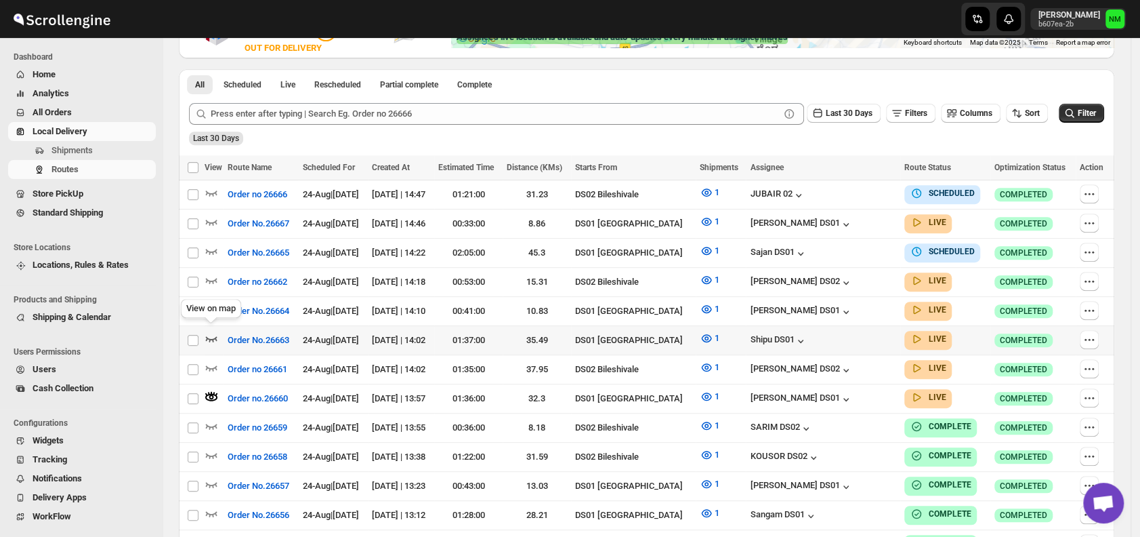
click at [209, 335] on icon "button" at bounding box center [212, 338] width 14 height 14
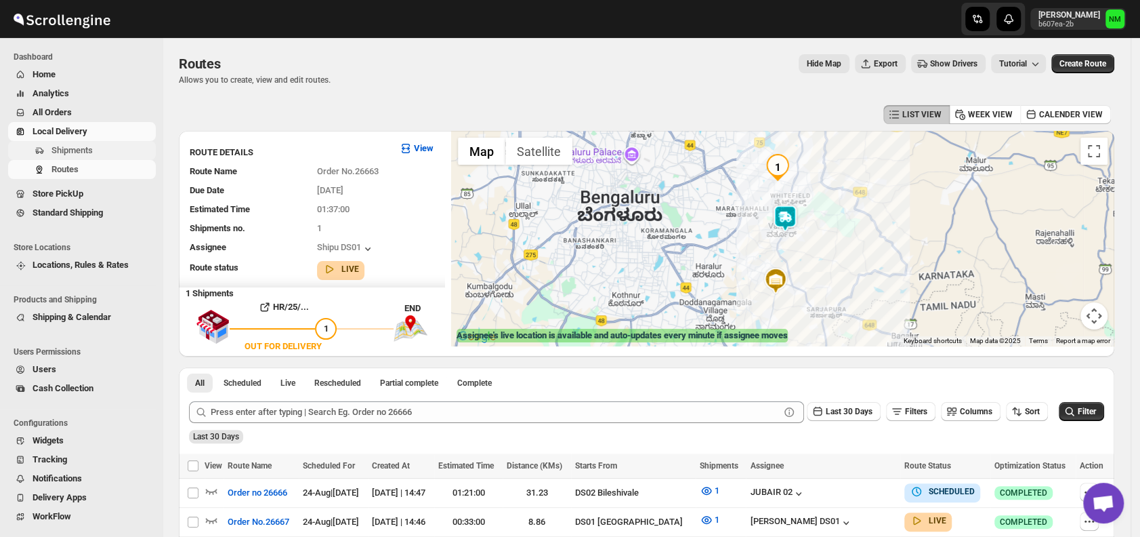
click at [64, 149] on span "Shipments" at bounding box center [71, 150] width 41 height 10
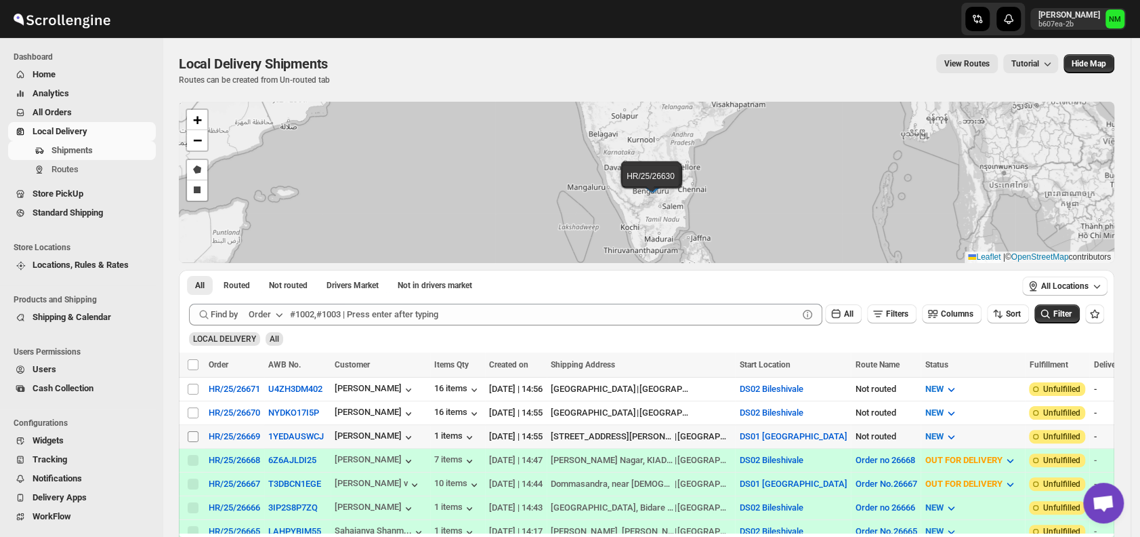
click at [195, 431] on input "Select shipment" at bounding box center [193, 436] width 11 height 11
checkbox input "true"
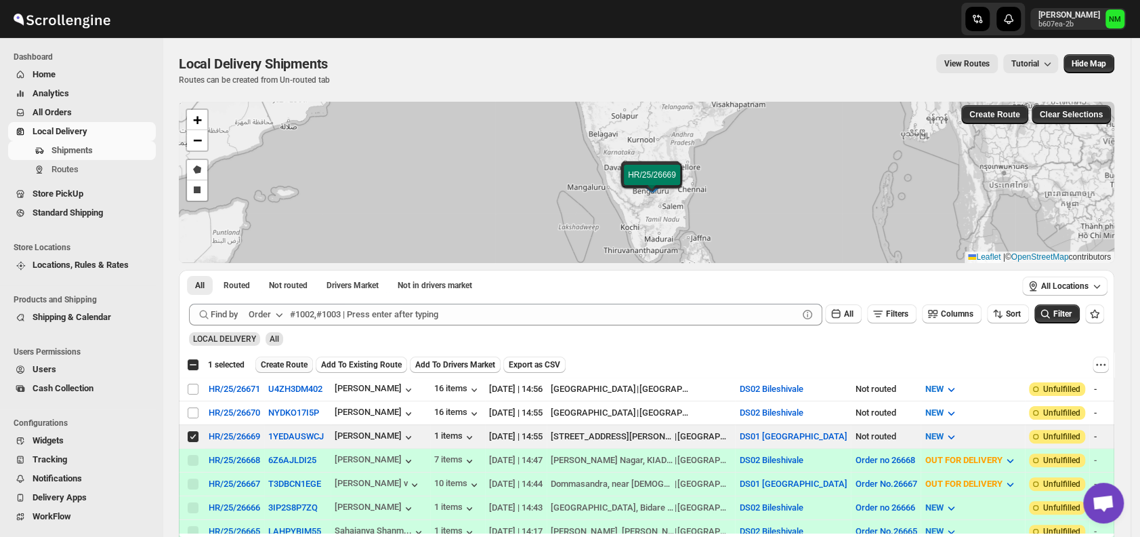
click at [291, 363] on span "Create Route" at bounding box center [284, 364] width 47 height 11
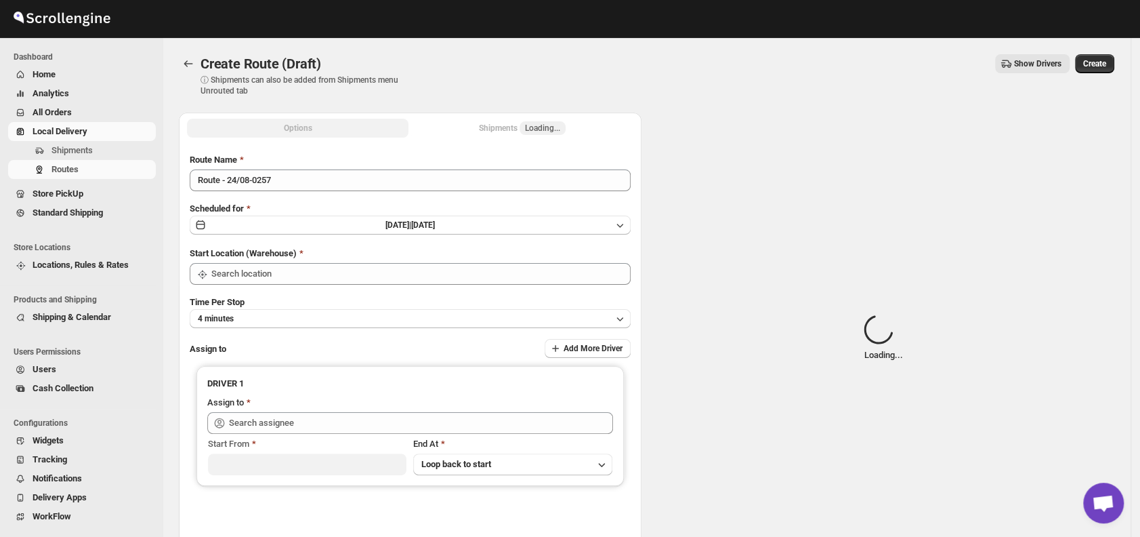
type input "DS01 [GEOGRAPHIC_DATA]"
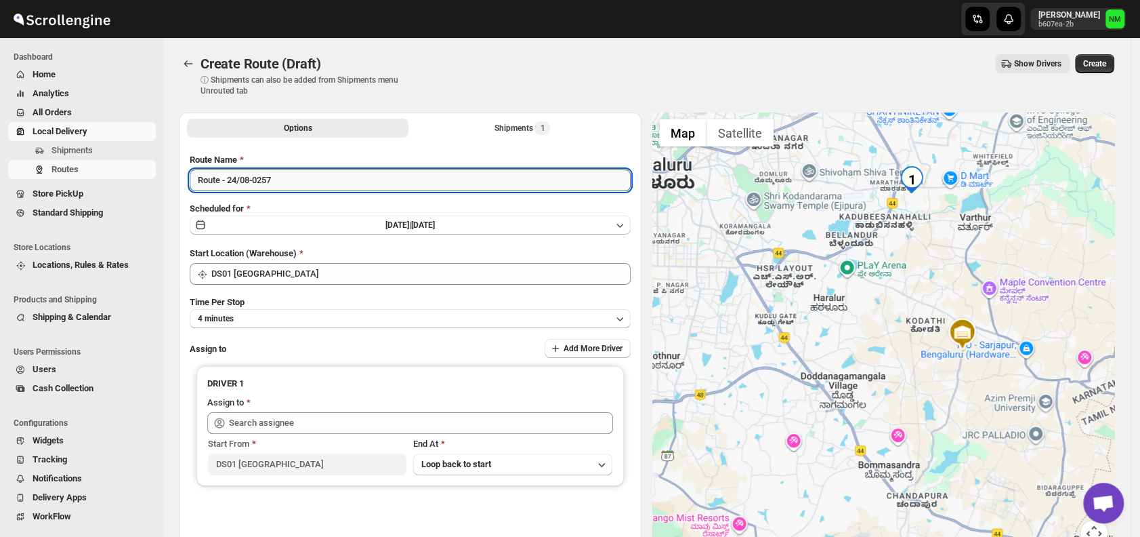
click at [376, 181] on input "Route - 24/08-0257" at bounding box center [410, 180] width 441 height 22
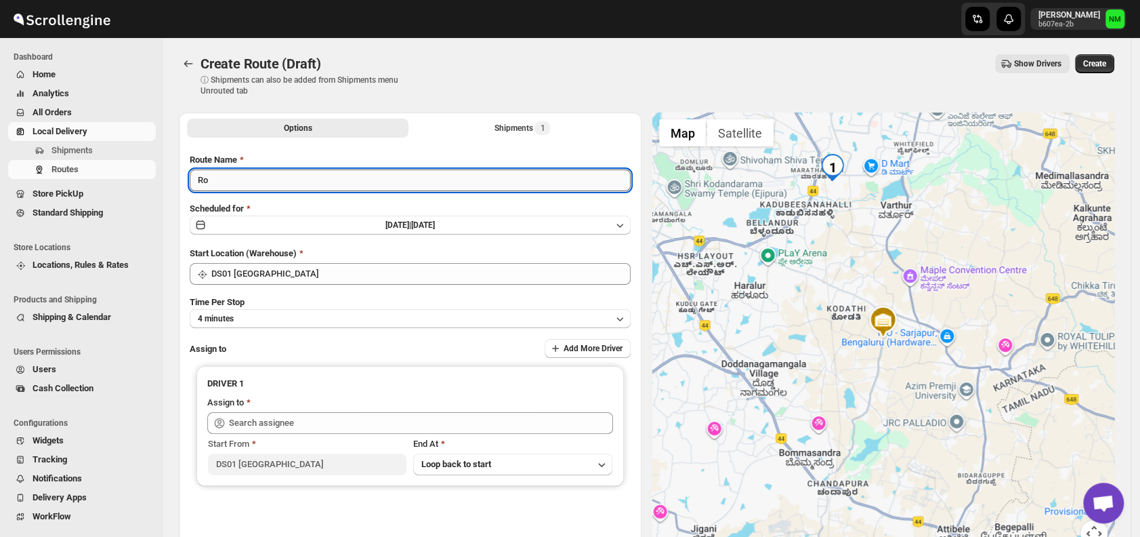
type input "R"
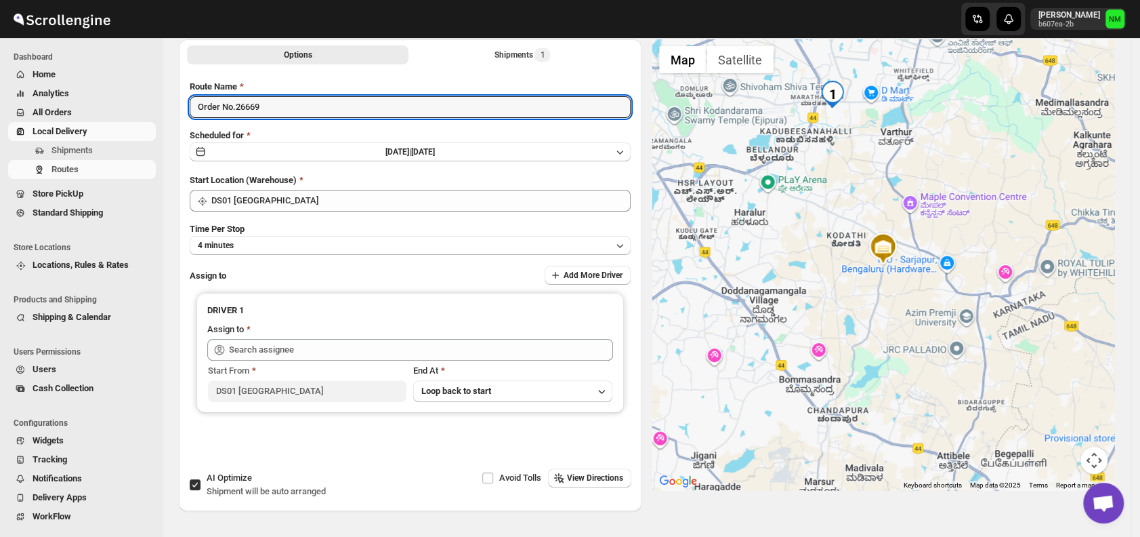
scroll to position [79, 0]
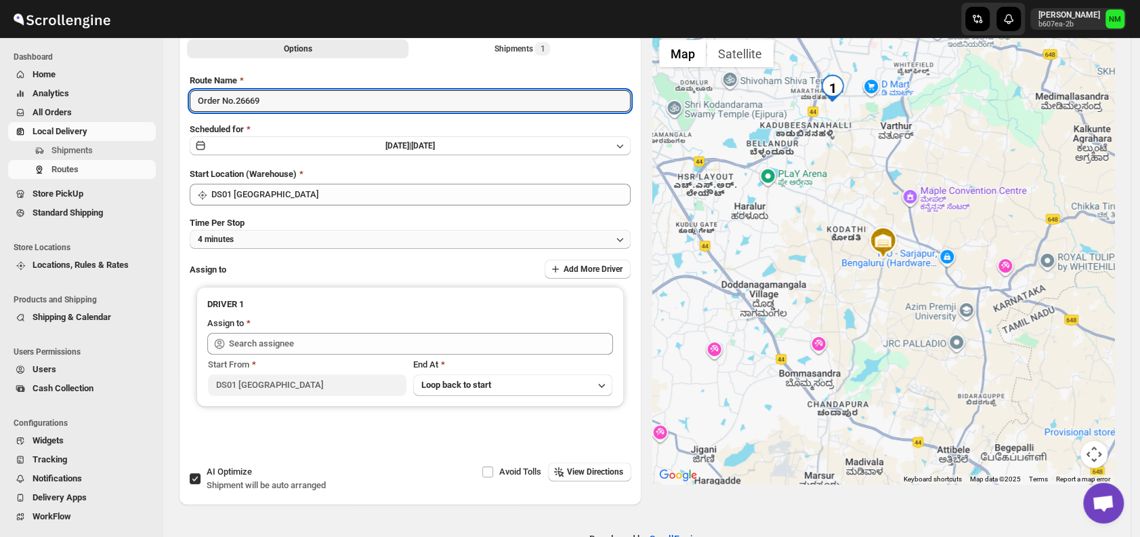
type input "Order No.26669"
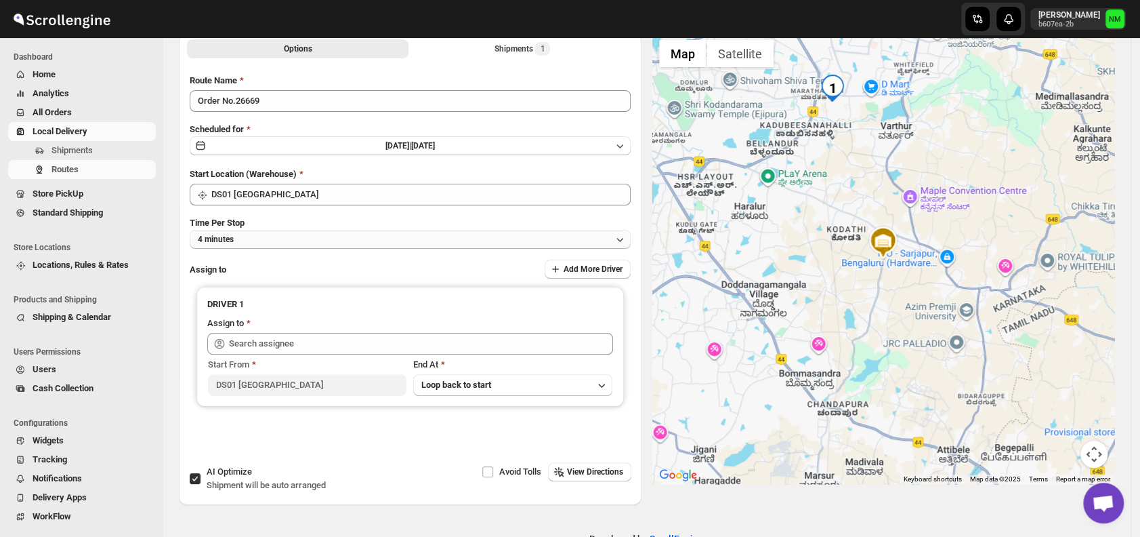
click at [276, 241] on button "4 minutes" at bounding box center [410, 239] width 441 height 19
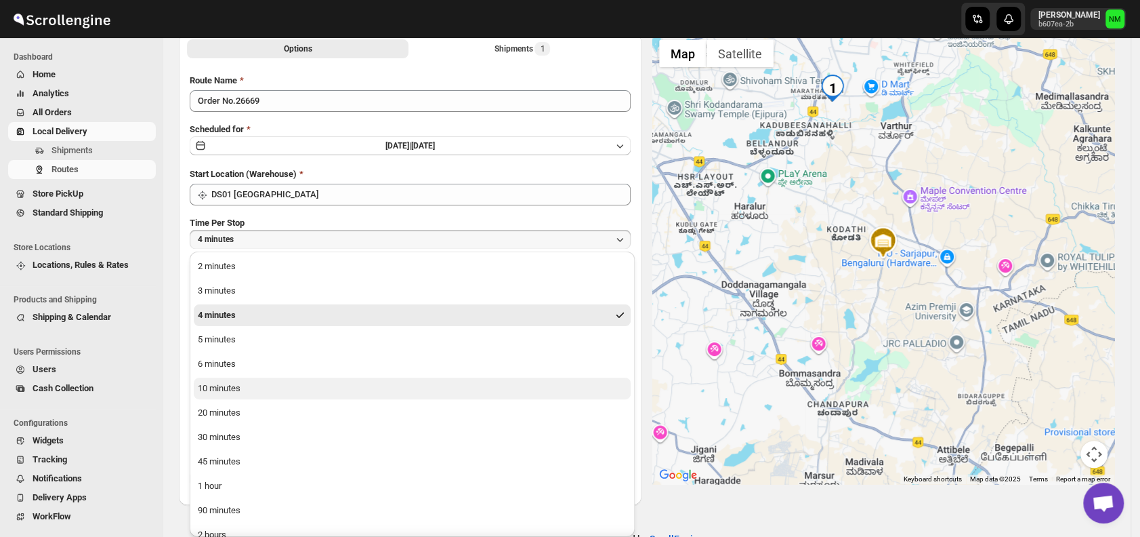
click at [276, 387] on button "10 minutes" at bounding box center [412, 388] width 437 height 22
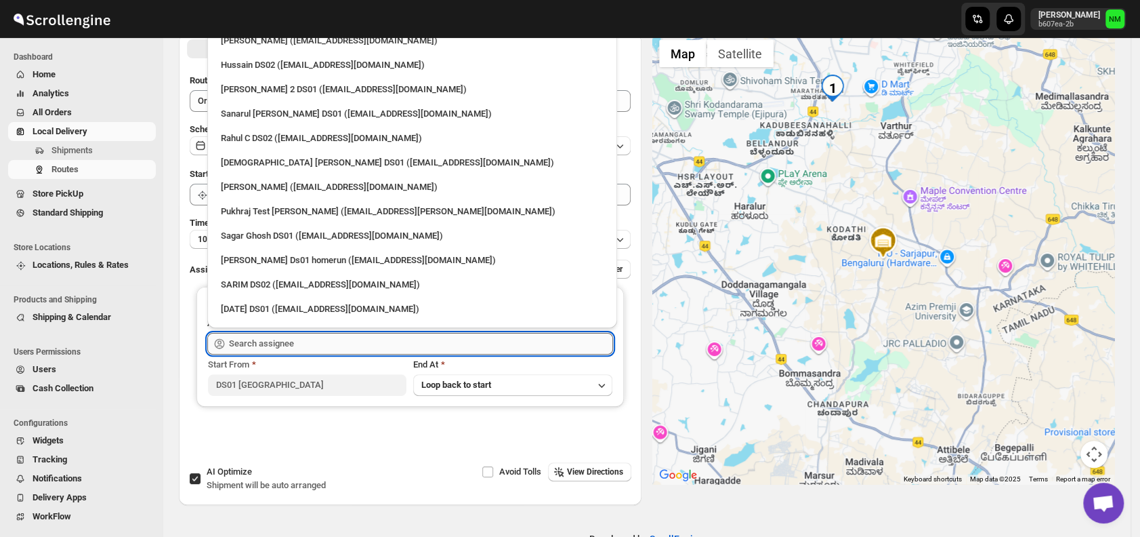
click at [322, 341] on input "text" at bounding box center [421, 344] width 384 height 22
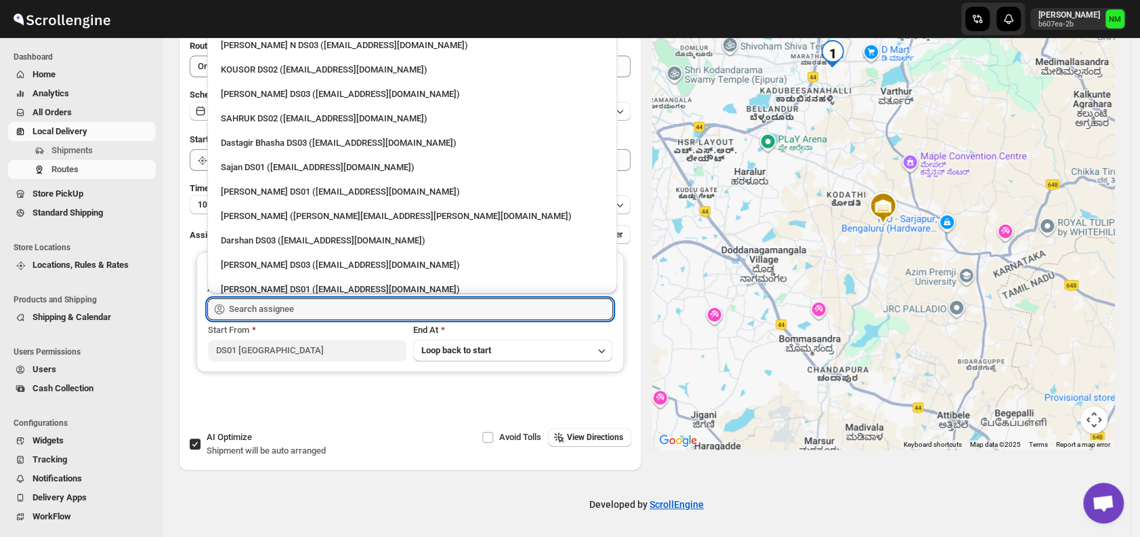
scroll to position [916, 0]
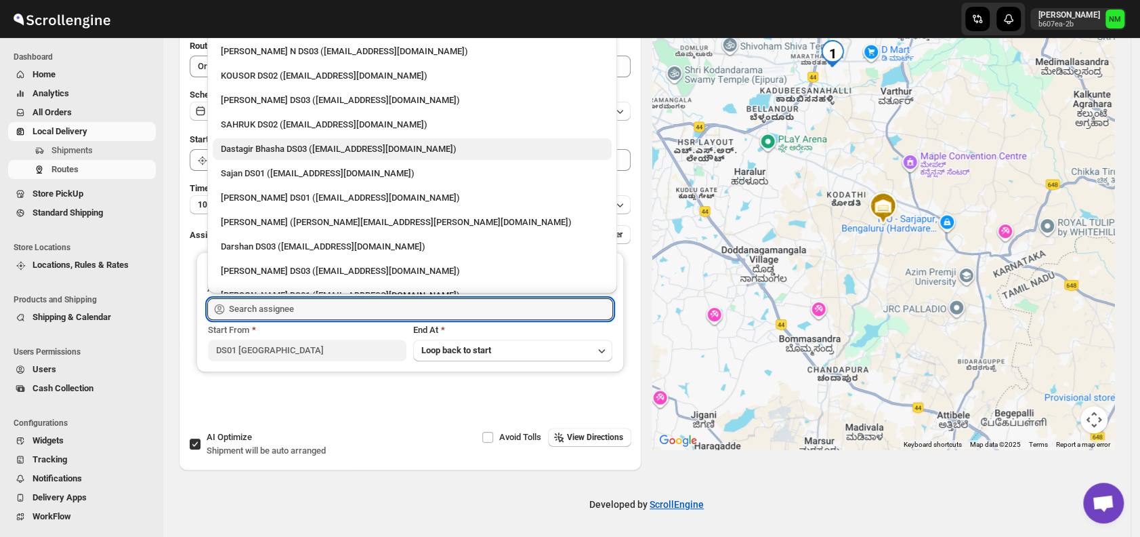
click at [224, 159] on div "Dastagir Bhasha DS03 (vebah85426@fuasha.com)" at bounding box center [412, 149] width 399 height 22
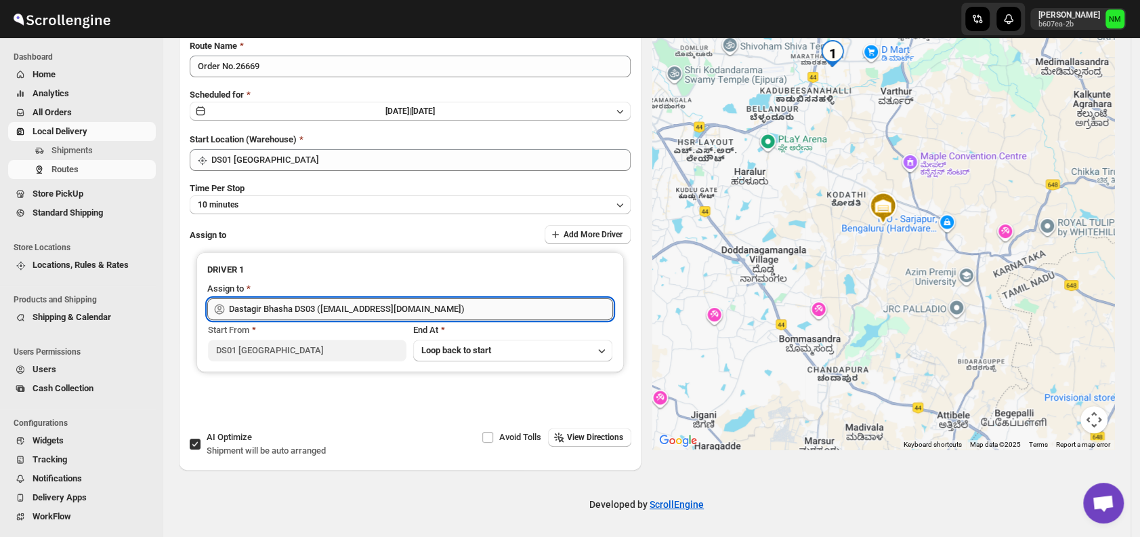
click at [434, 309] on input "Dastagir Bhasha DS03 (vebah85426@fuasha.com)" at bounding box center [421, 309] width 384 height 22
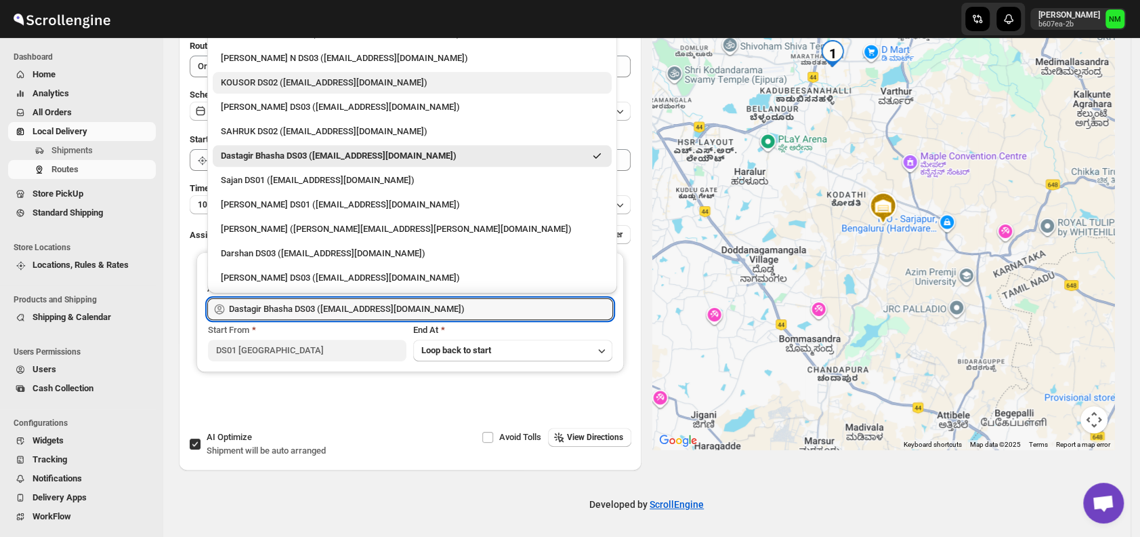
scroll to position [910, 0]
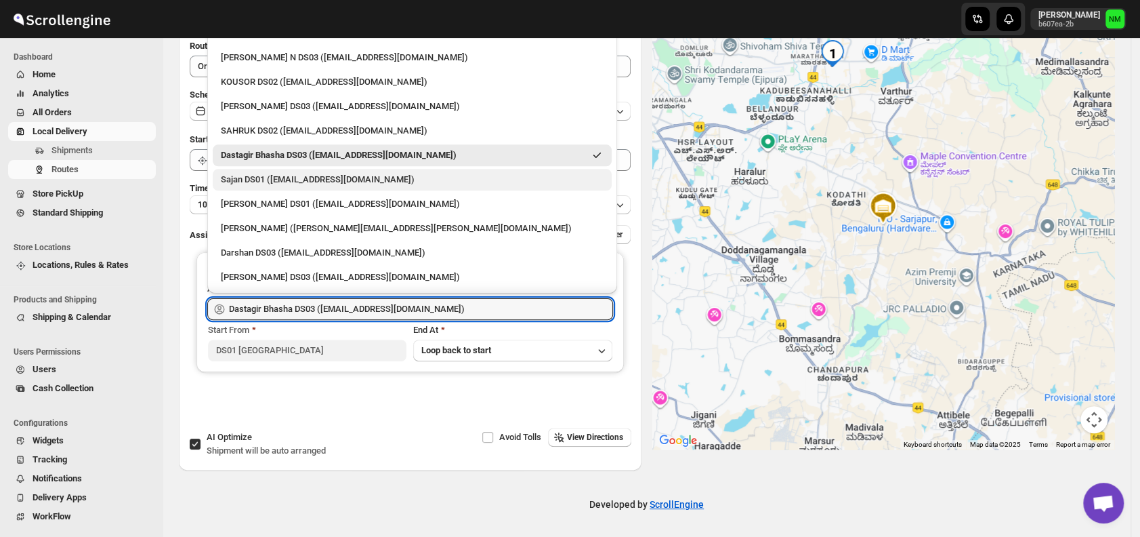
click at [260, 177] on div "Sajan DS01 (lofadat883@coderdir.com)" at bounding box center [412, 180] width 383 height 14
type input "Sajan DS01 (lofadat883@coderdir.com)"
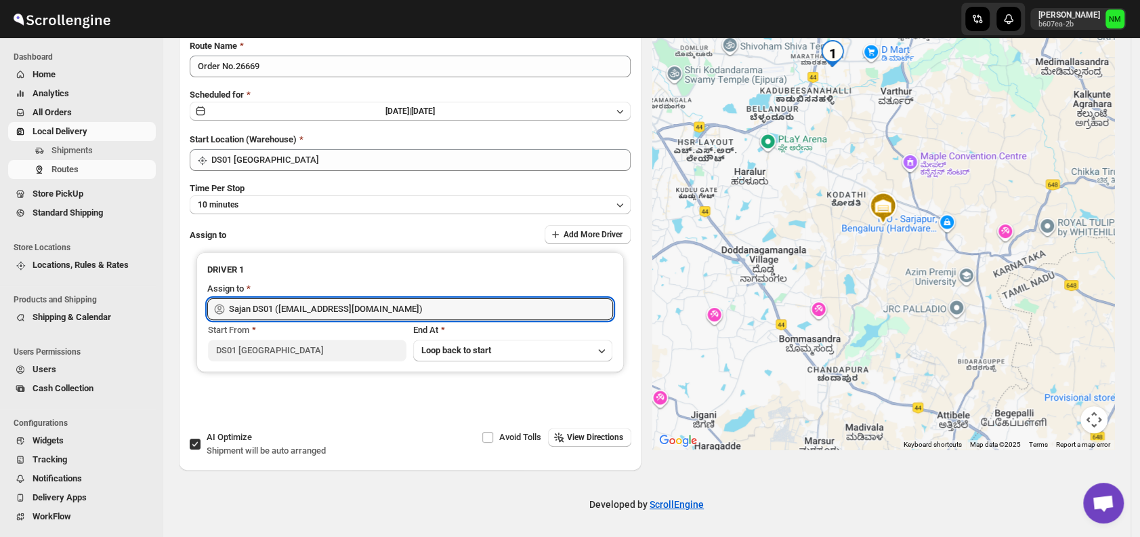
scroll to position [0, 0]
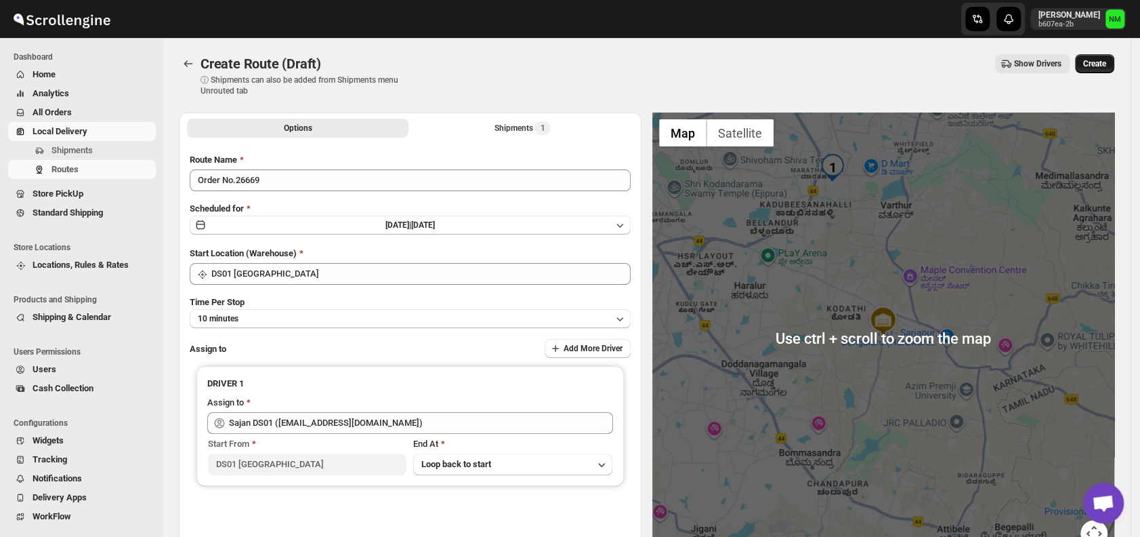
click at [1100, 65] on span "Create" at bounding box center [1094, 63] width 23 height 11
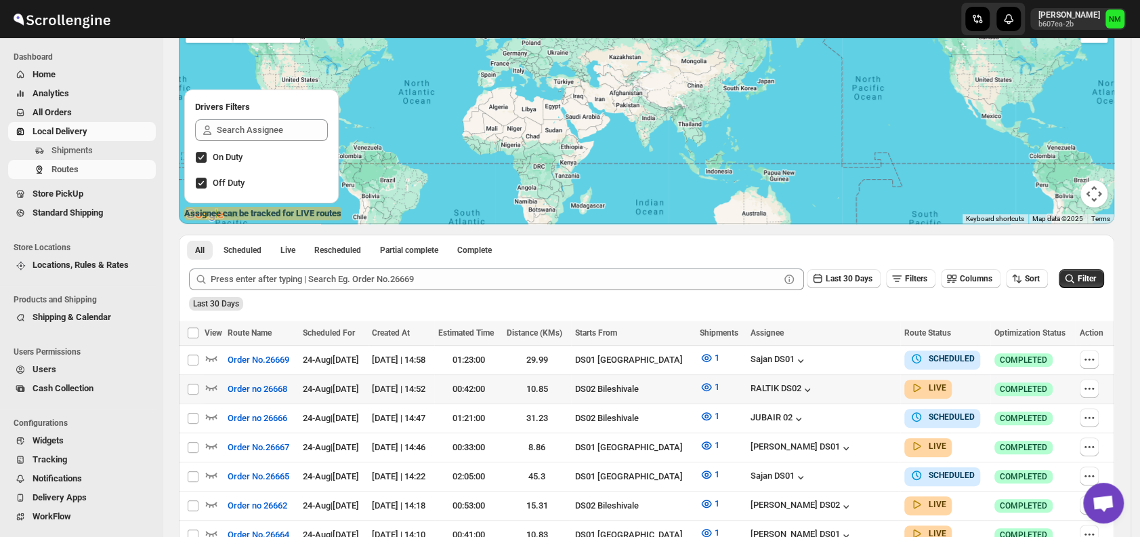
scroll to position [128, 0]
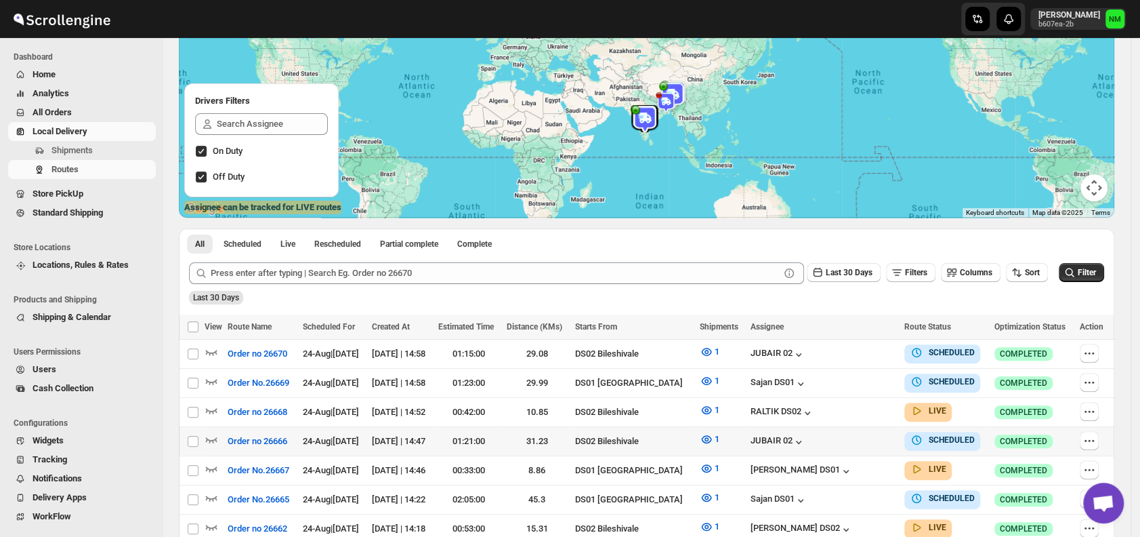
scroll to position [203, 0]
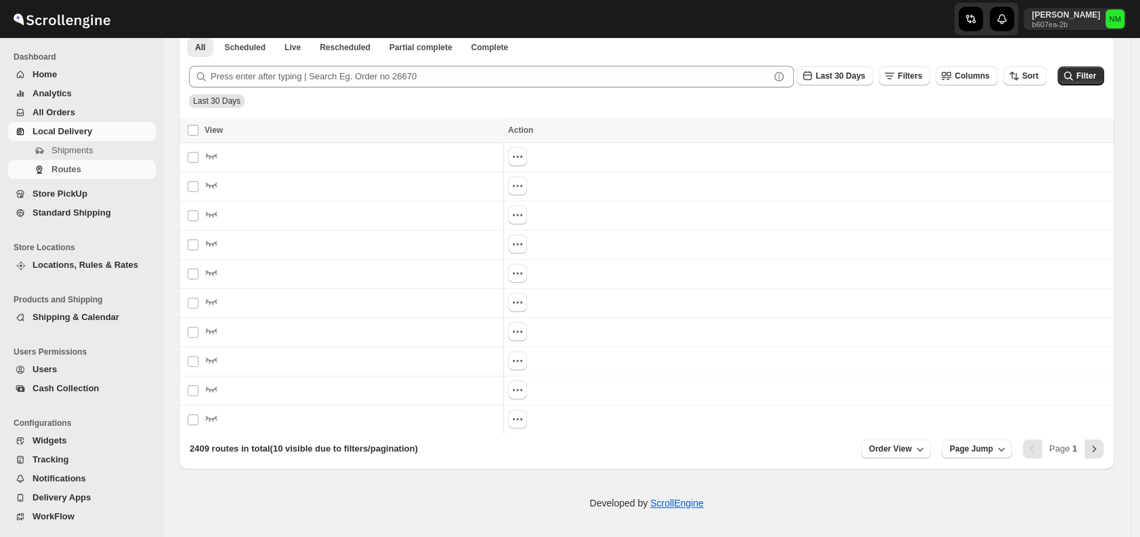
scroll to position [203, 0]
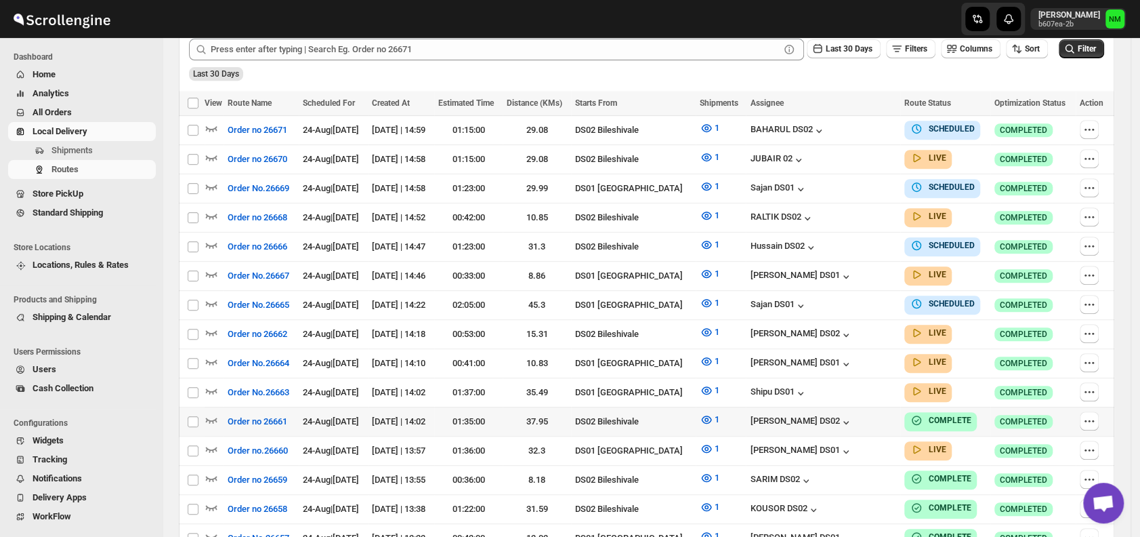
scroll to position [353, 0]
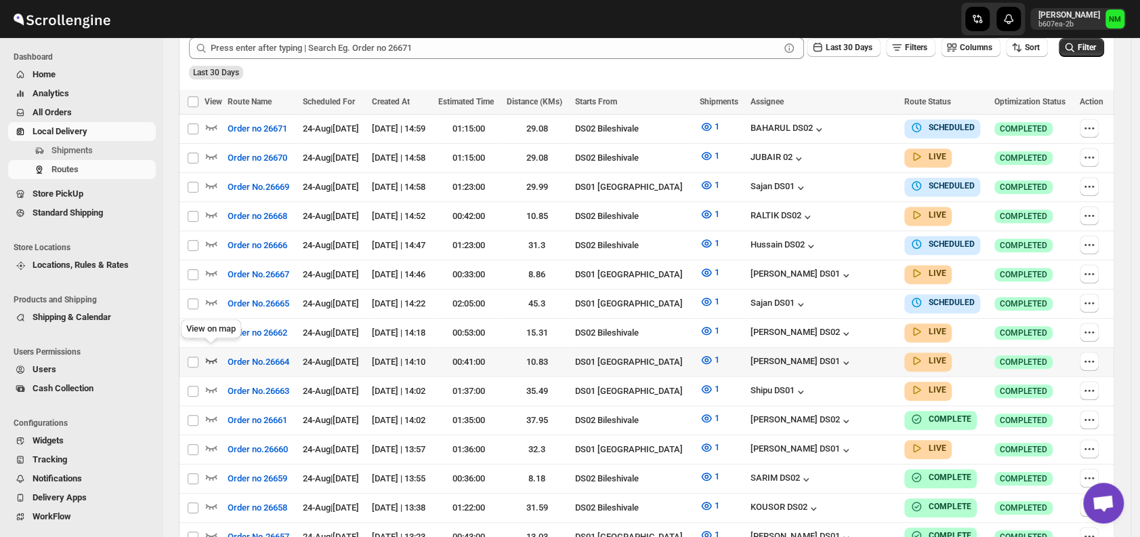
click at [209, 358] on icon "button" at bounding box center [212, 360] width 12 height 5
click at [211, 440] on icon "button" at bounding box center [212, 447] width 14 height 14
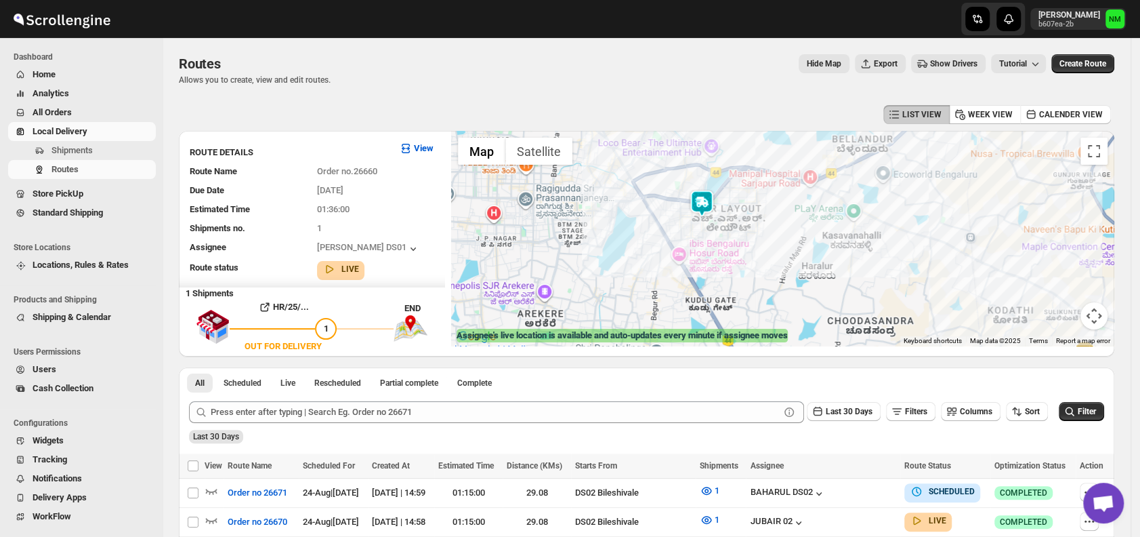
click at [714, 202] on img at bounding box center [701, 203] width 27 height 27
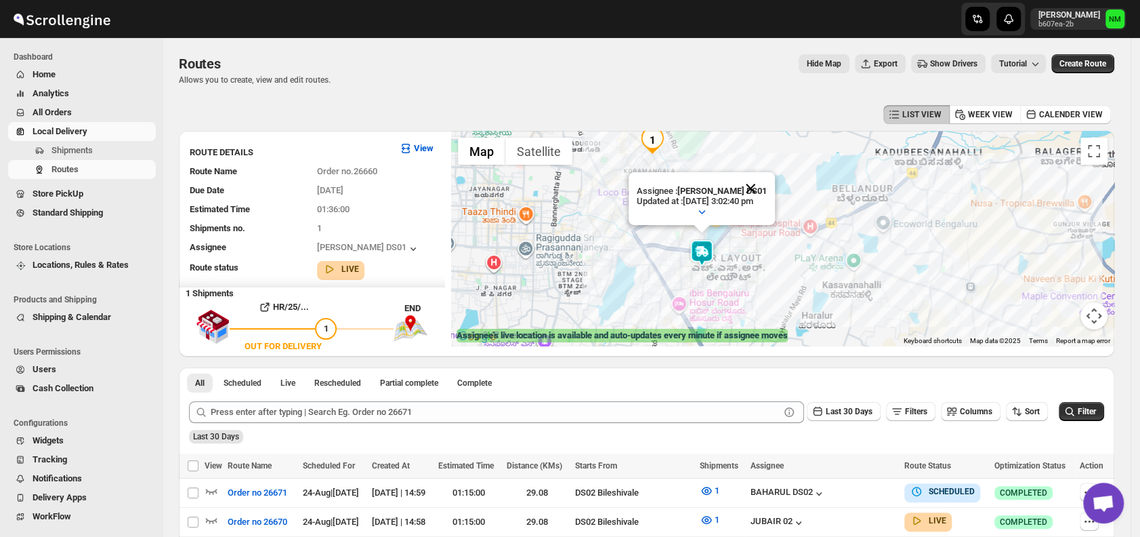
click at [767, 186] on button "Close" at bounding box center [750, 188] width 33 height 33
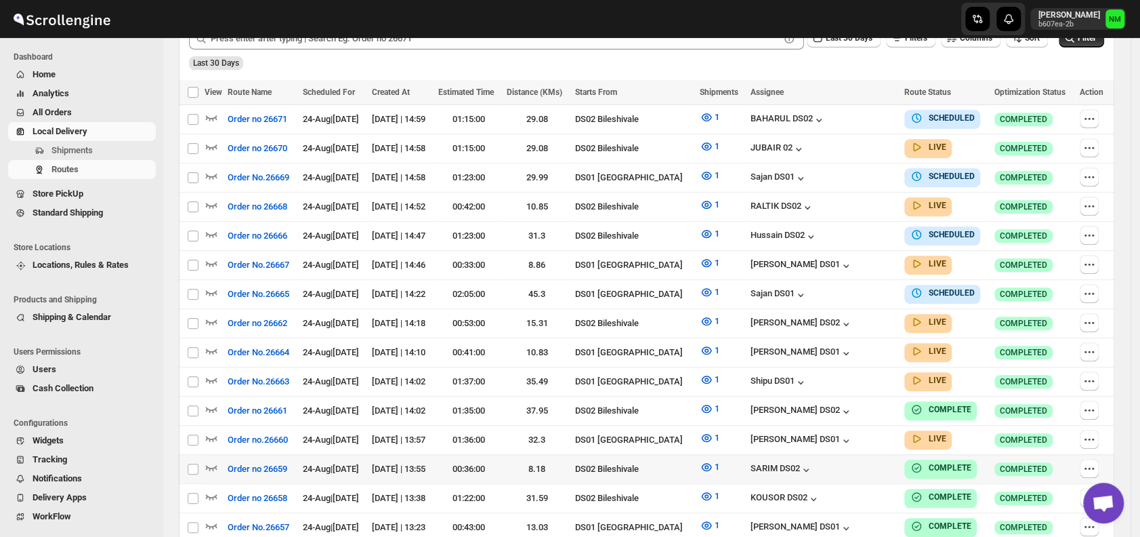
scroll to position [381, 0]
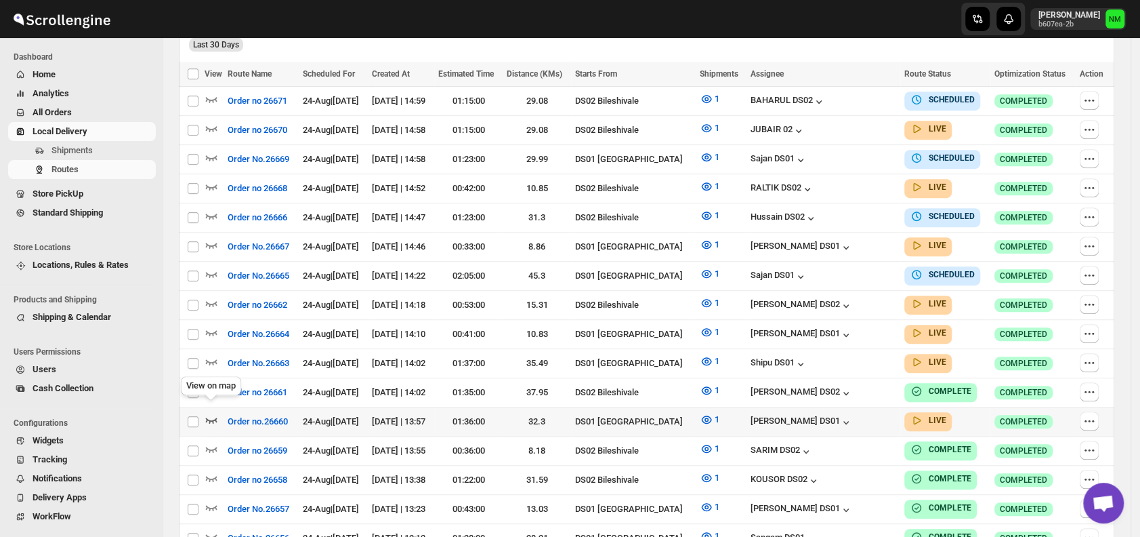
click at [213, 413] on icon "button" at bounding box center [212, 420] width 14 height 14
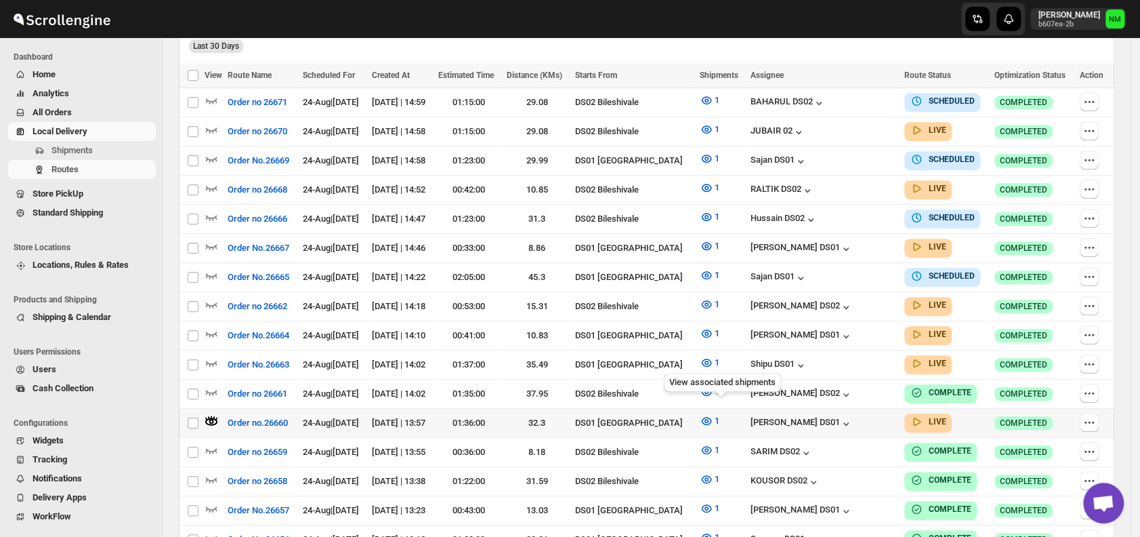
scroll to position [0, 0]
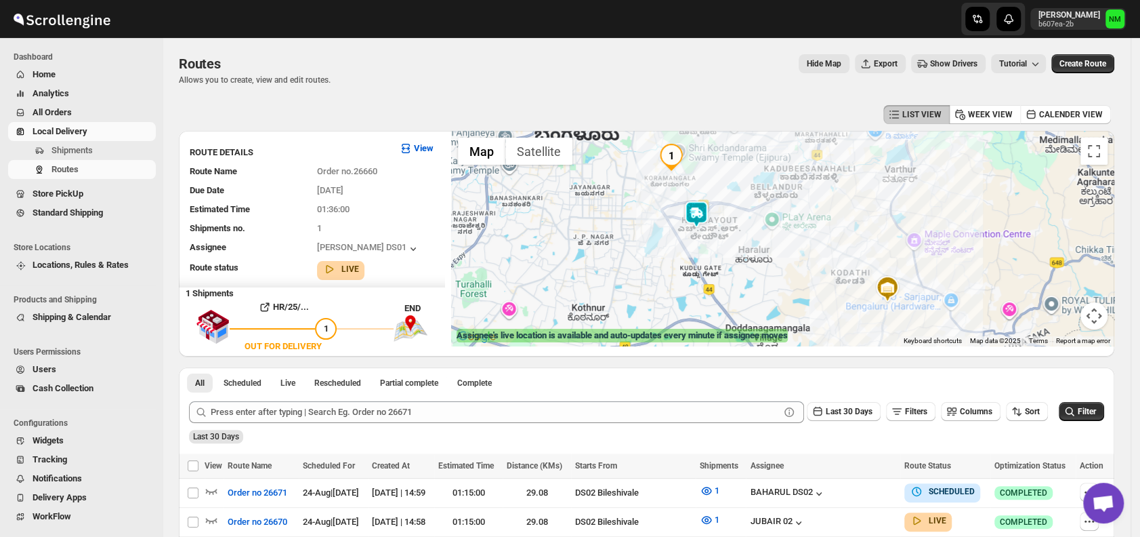
click at [708, 212] on img at bounding box center [696, 214] width 27 height 27
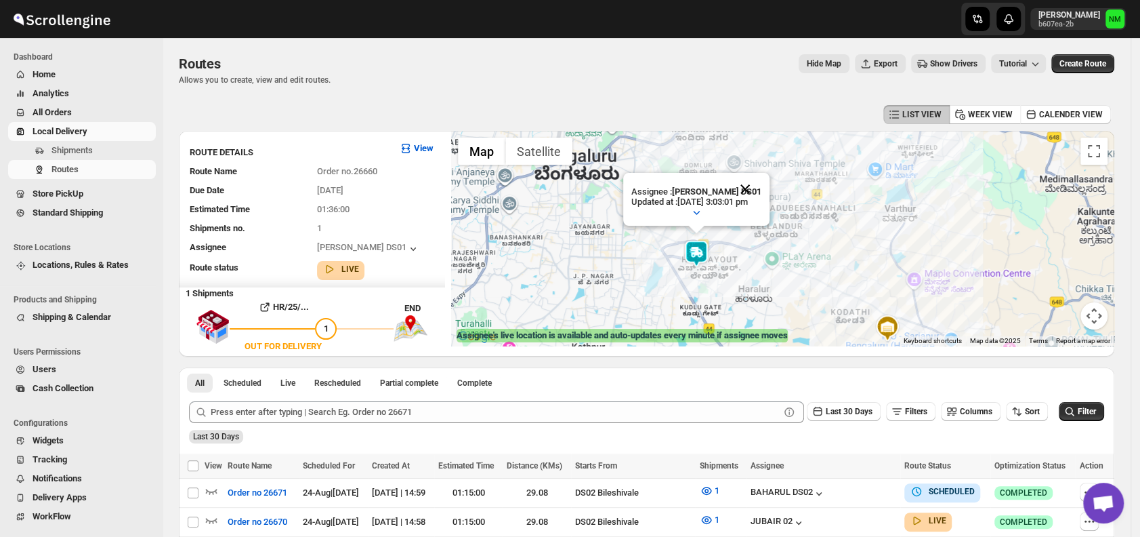
click at [757, 190] on button "Close" at bounding box center [745, 189] width 33 height 33
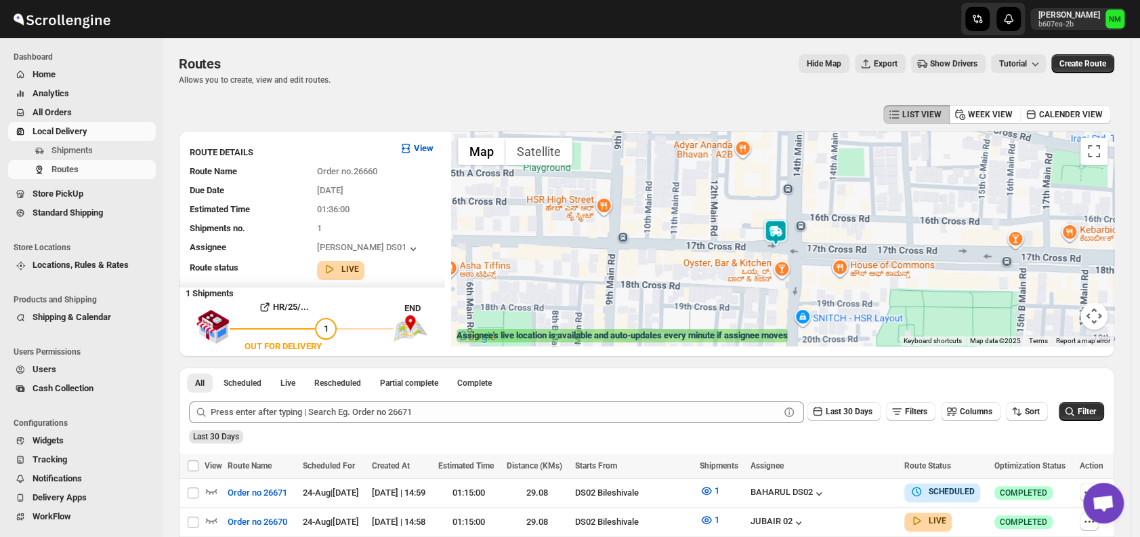
click at [772, 234] on img at bounding box center [775, 232] width 27 height 27
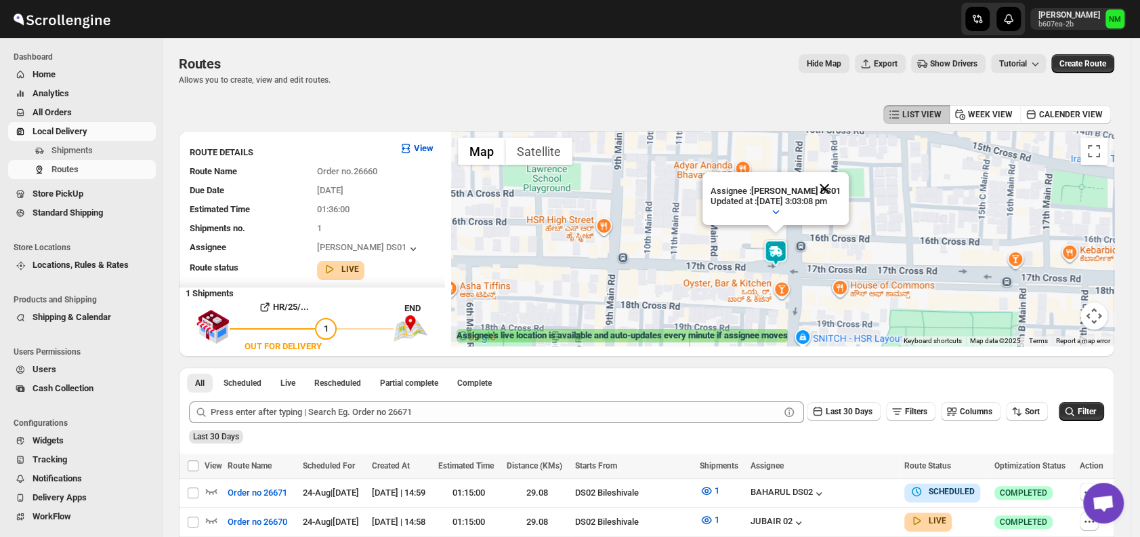
click at [841, 190] on button "Close" at bounding box center [824, 188] width 33 height 33
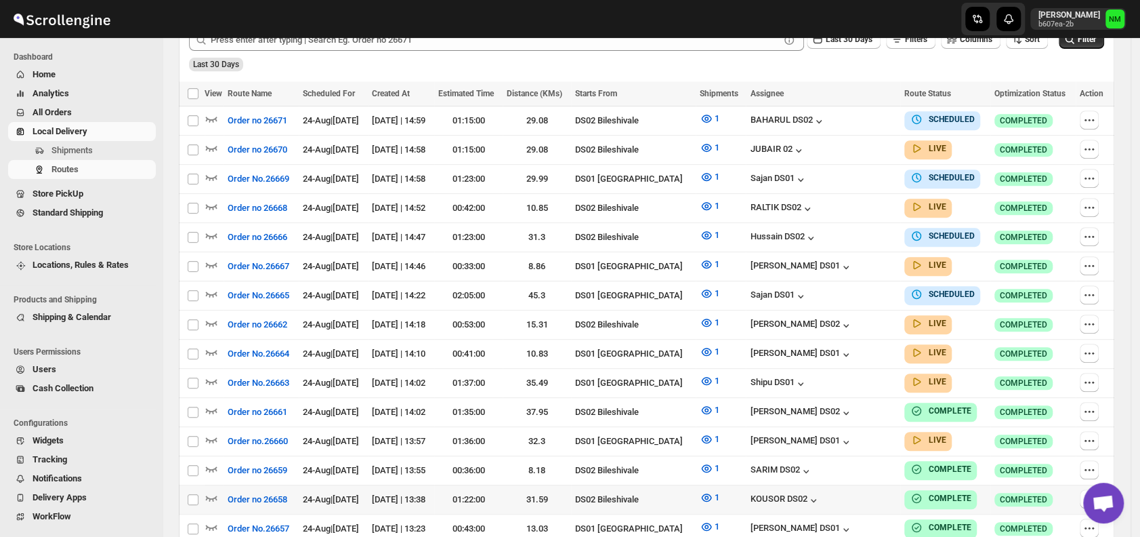
scroll to position [362, 0]
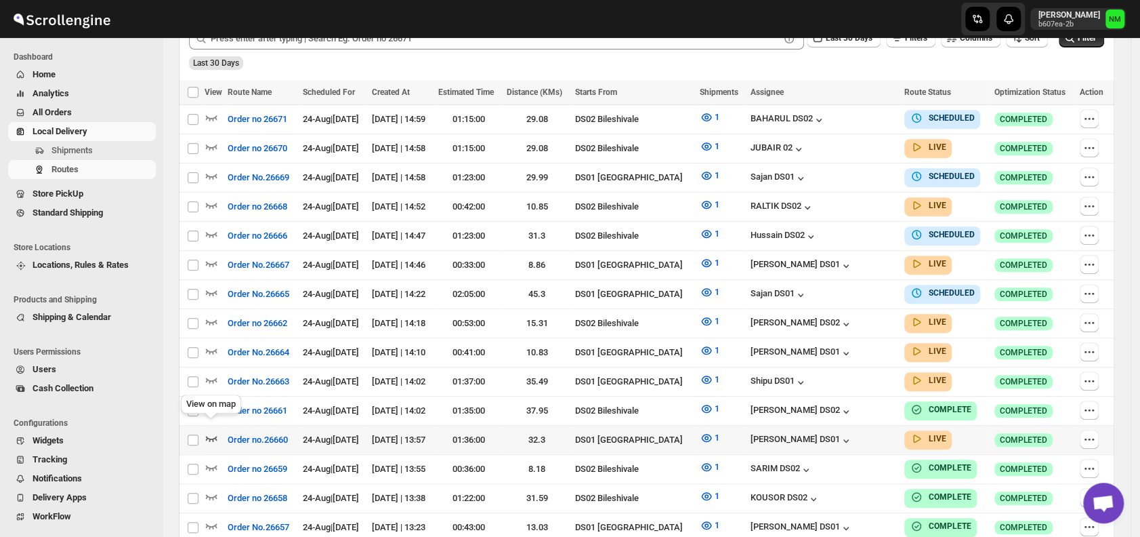
click at [213, 431] on icon "button" at bounding box center [212, 438] width 14 height 14
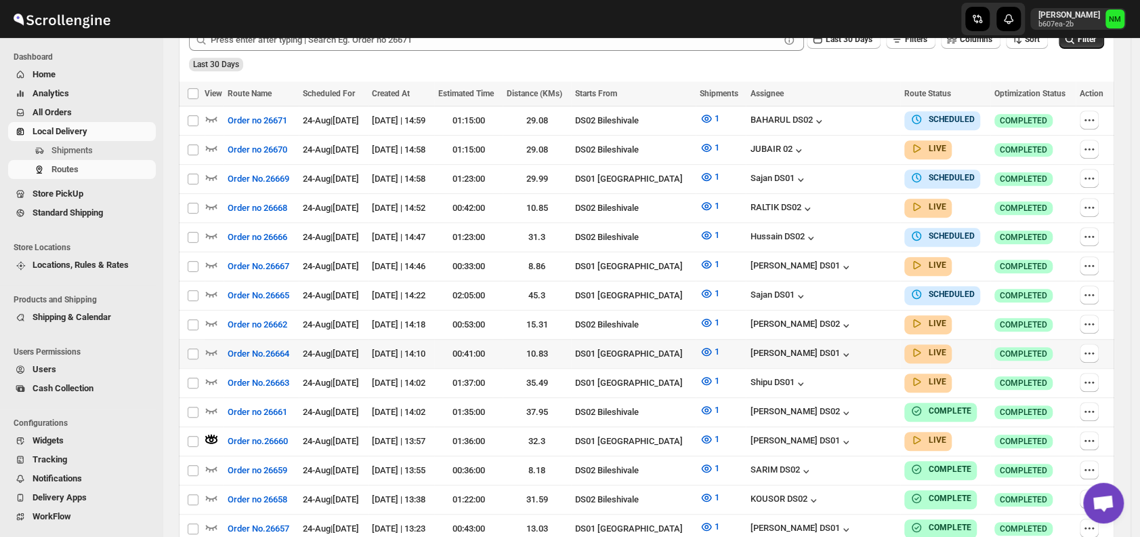
scroll to position [0, 0]
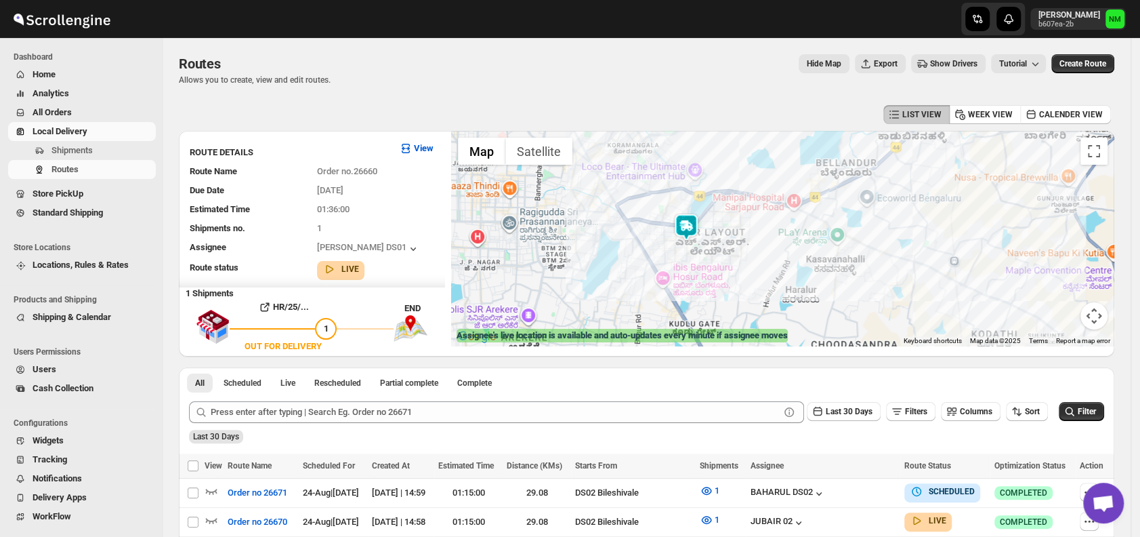
click at [694, 220] on img at bounding box center [686, 226] width 27 height 27
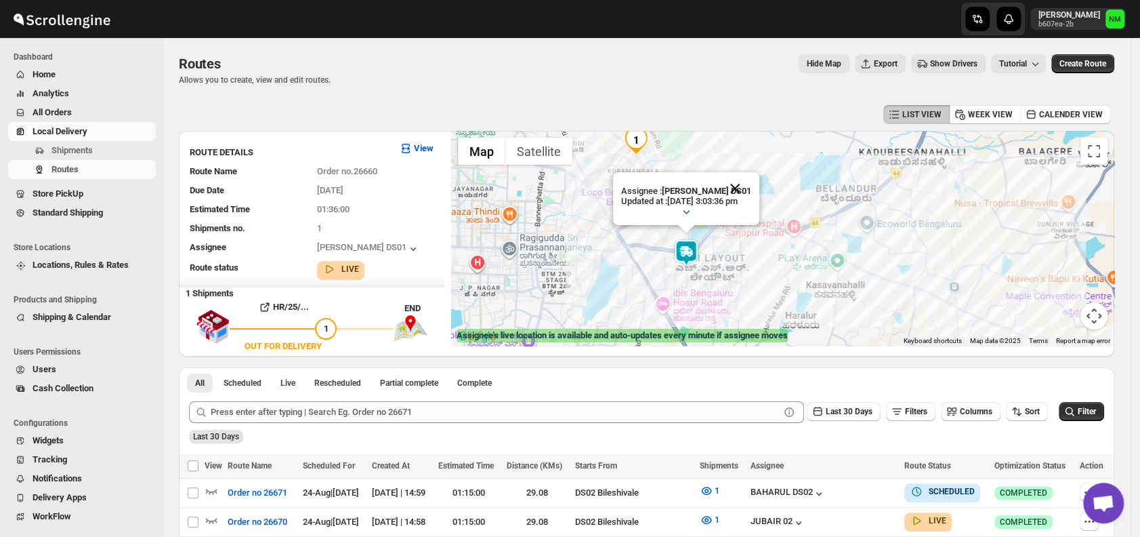
click at [751, 180] on button "Close" at bounding box center [735, 188] width 33 height 33
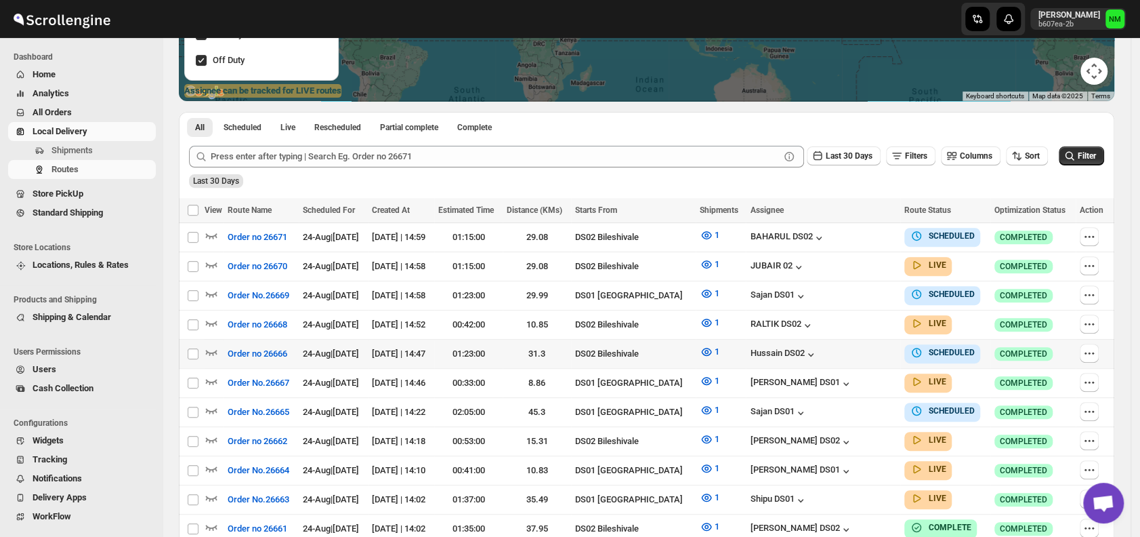
scroll to position [279, 0]
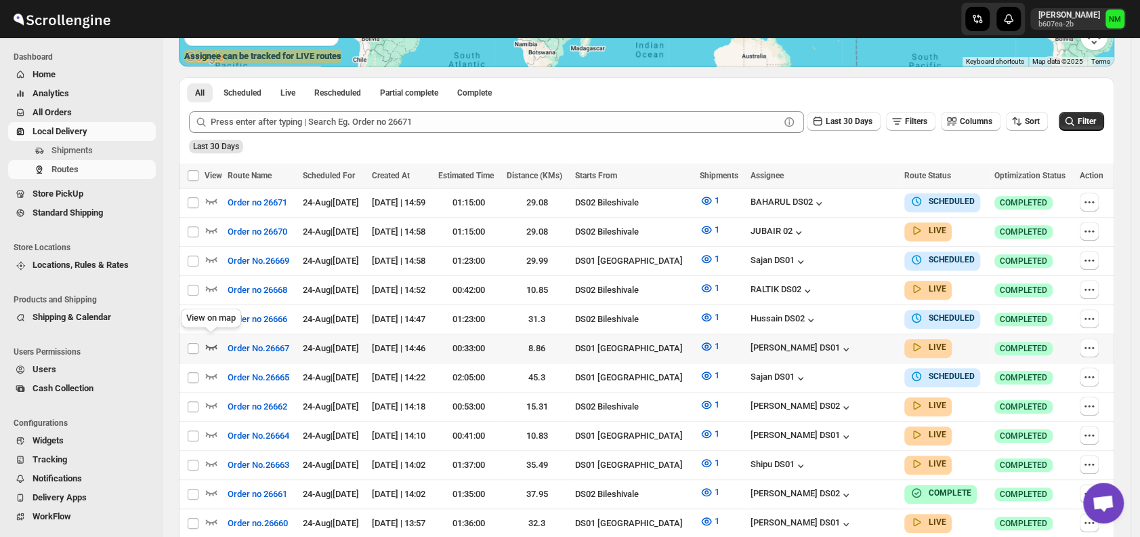
click at [210, 340] on icon "button" at bounding box center [212, 346] width 14 height 14
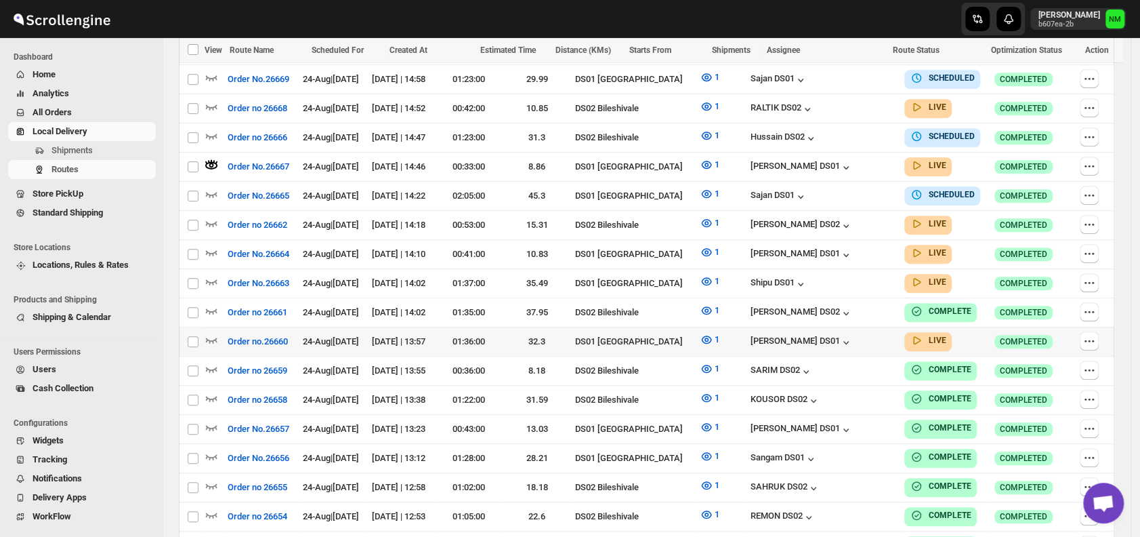
scroll to position [480, 0]
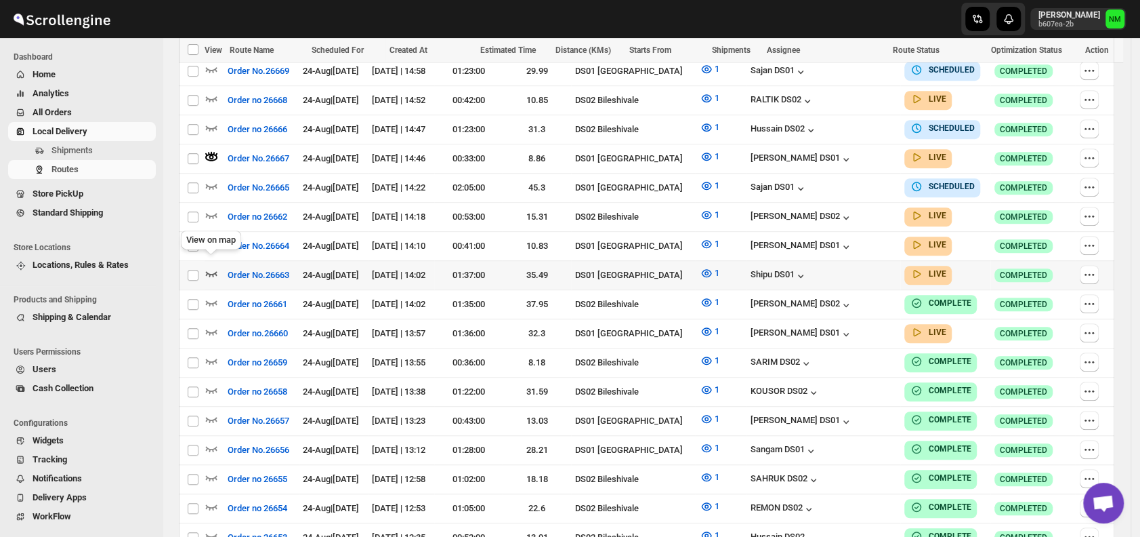
click at [209, 266] on icon "button" at bounding box center [212, 273] width 14 height 14
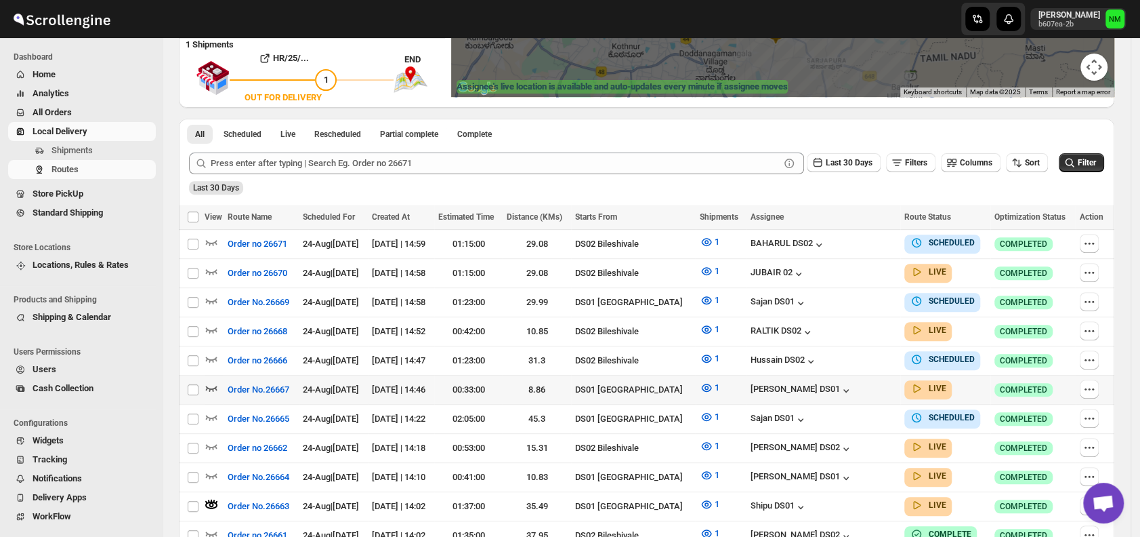
scroll to position [339, 0]
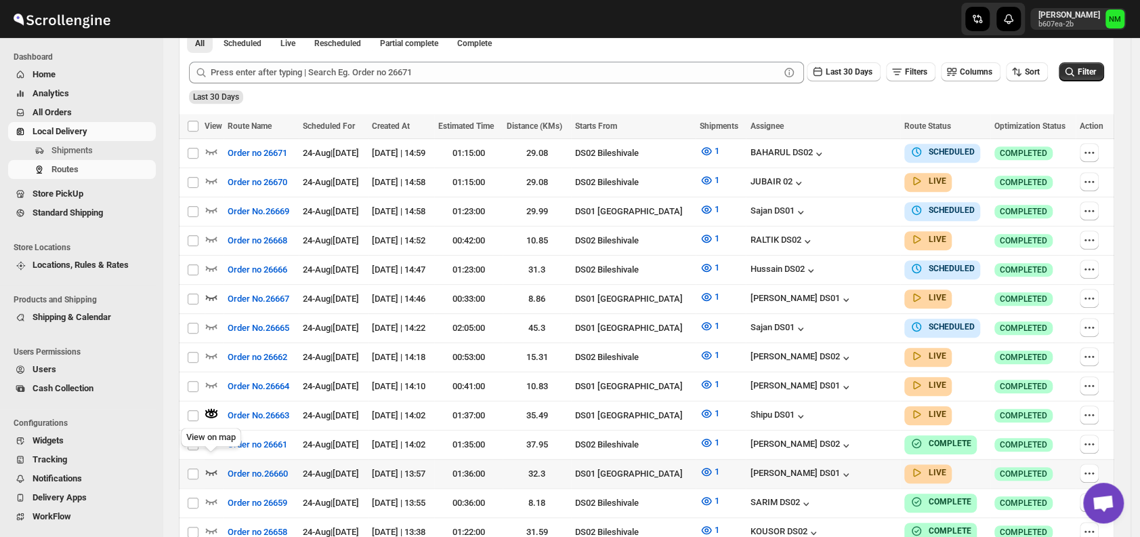
click at [211, 465] on icon "button" at bounding box center [212, 472] width 14 height 14
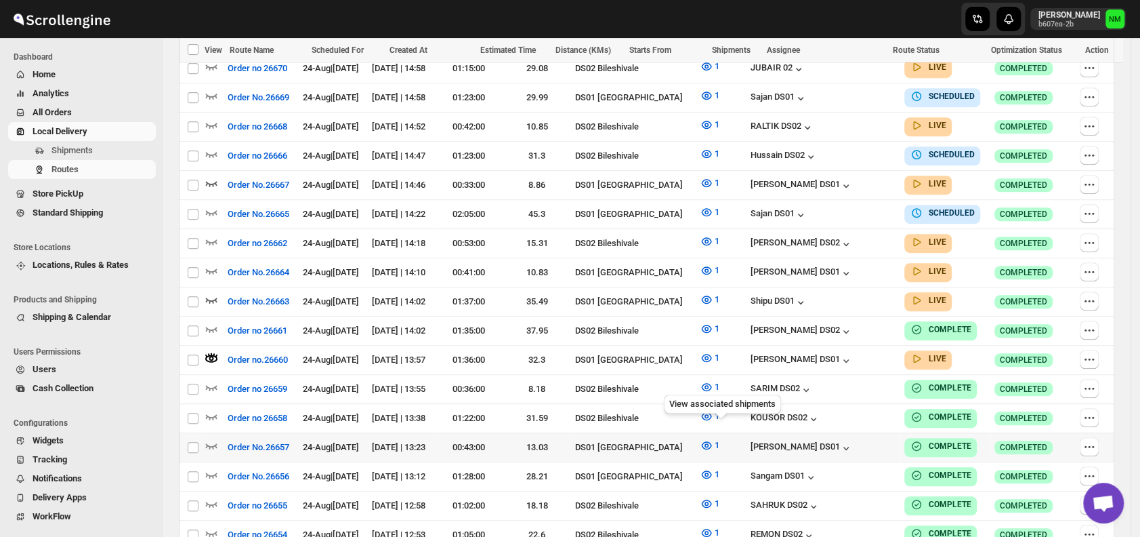
scroll to position [460, 0]
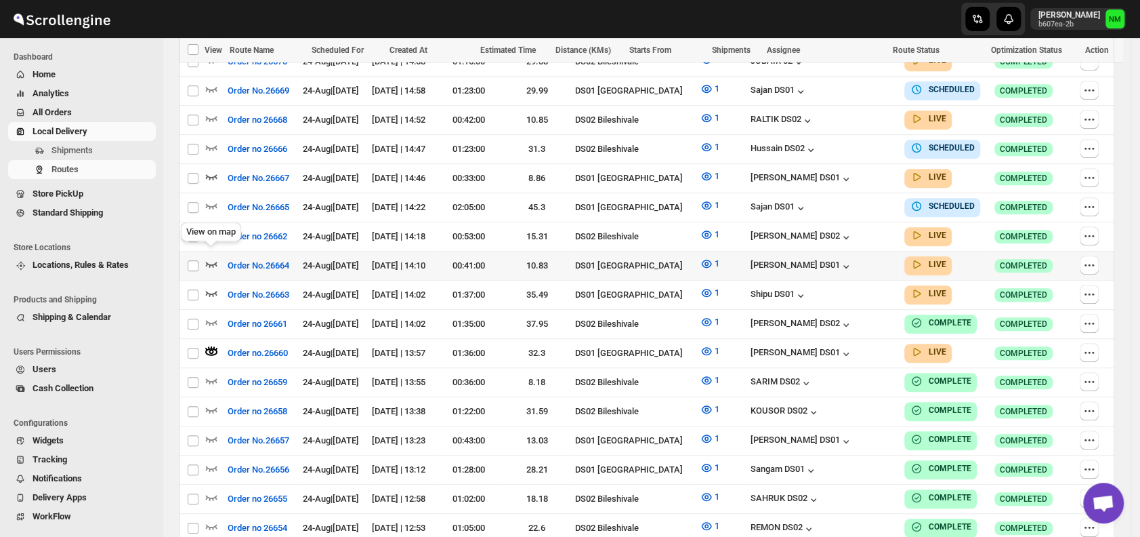
click at [213, 262] on icon "button" at bounding box center [212, 264] width 12 height 5
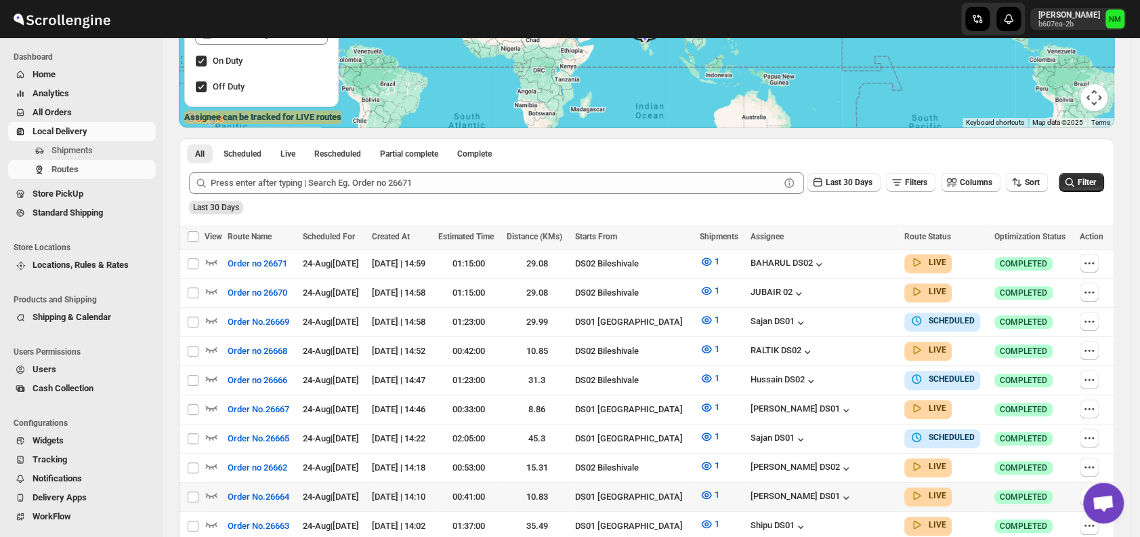
scroll to position [288, 0]
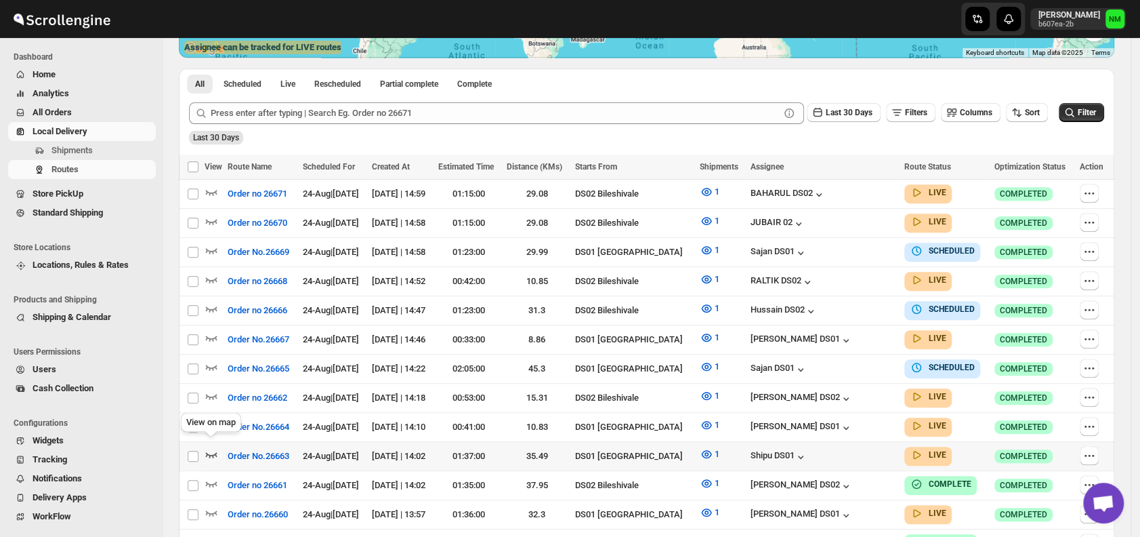
click at [206, 447] on icon "button" at bounding box center [212, 454] width 14 height 14
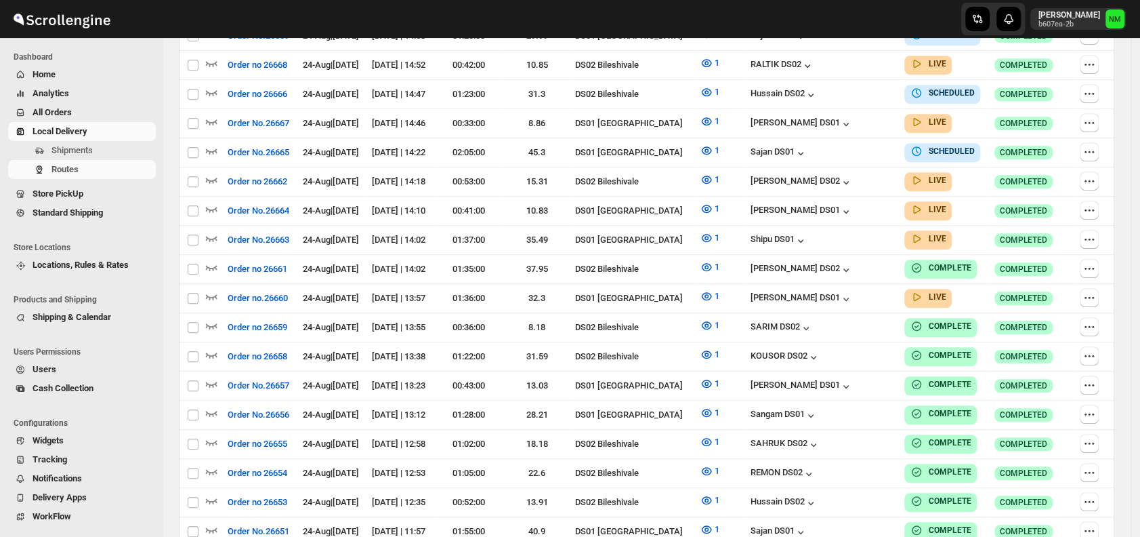
scroll to position [288, 0]
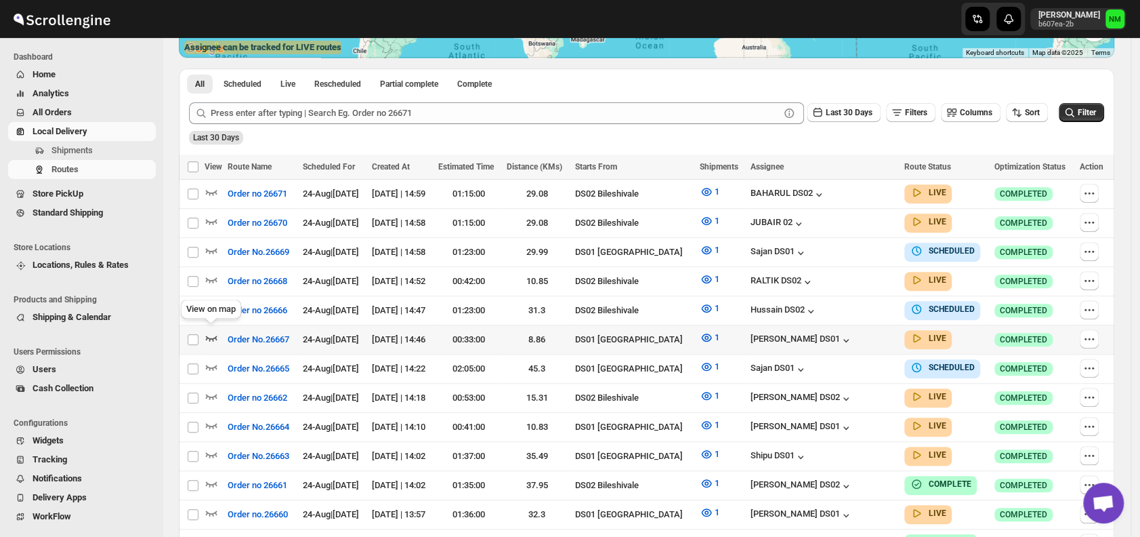
click at [211, 335] on icon "button" at bounding box center [212, 338] width 14 height 14
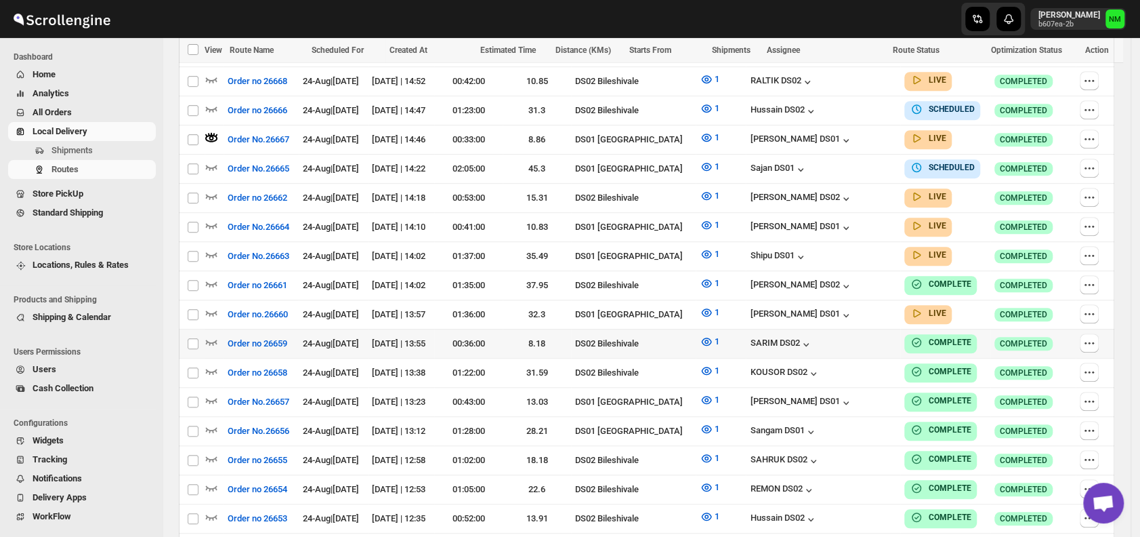
scroll to position [500, 0]
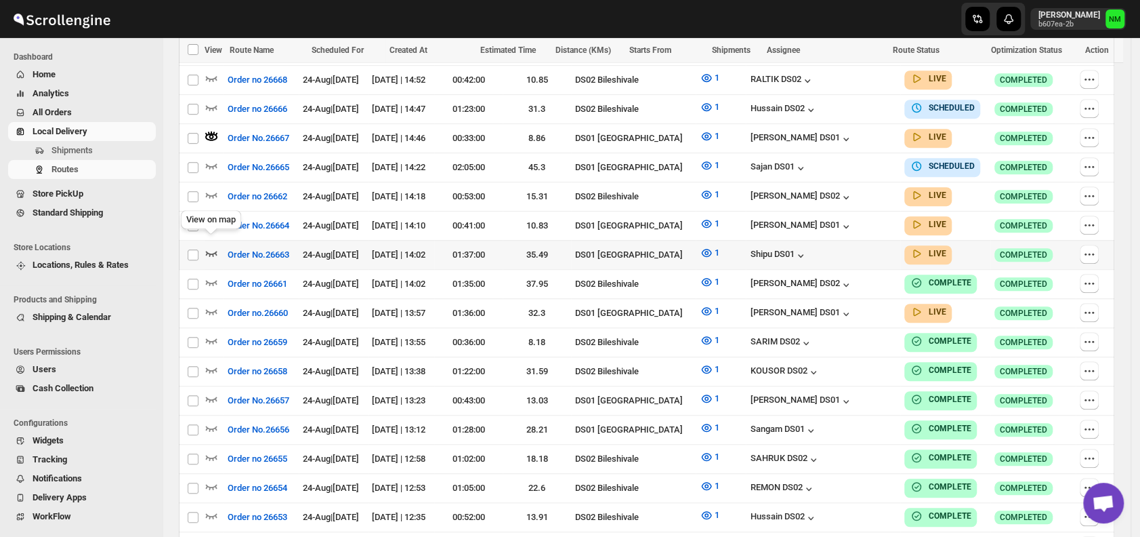
click at [212, 246] on icon "button" at bounding box center [212, 253] width 14 height 14
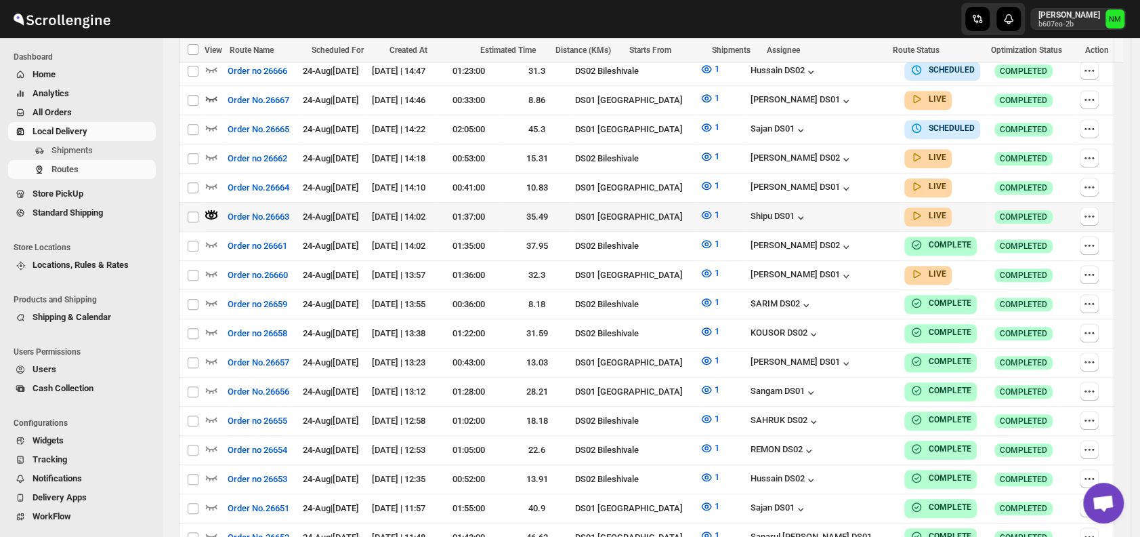
scroll to position [539, 0]
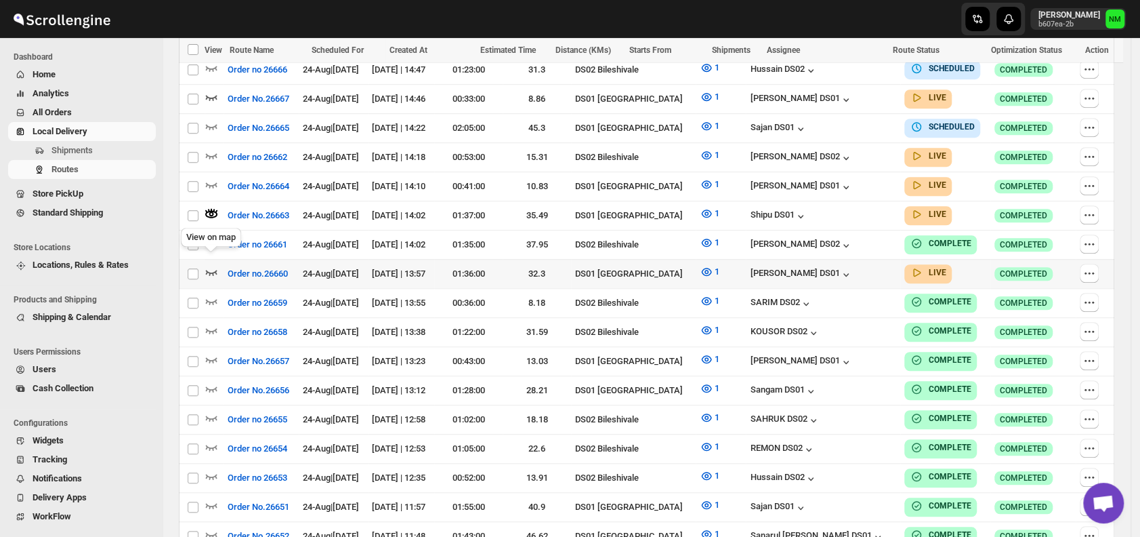
click at [211, 265] on icon "button" at bounding box center [212, 272] width 14 height 14
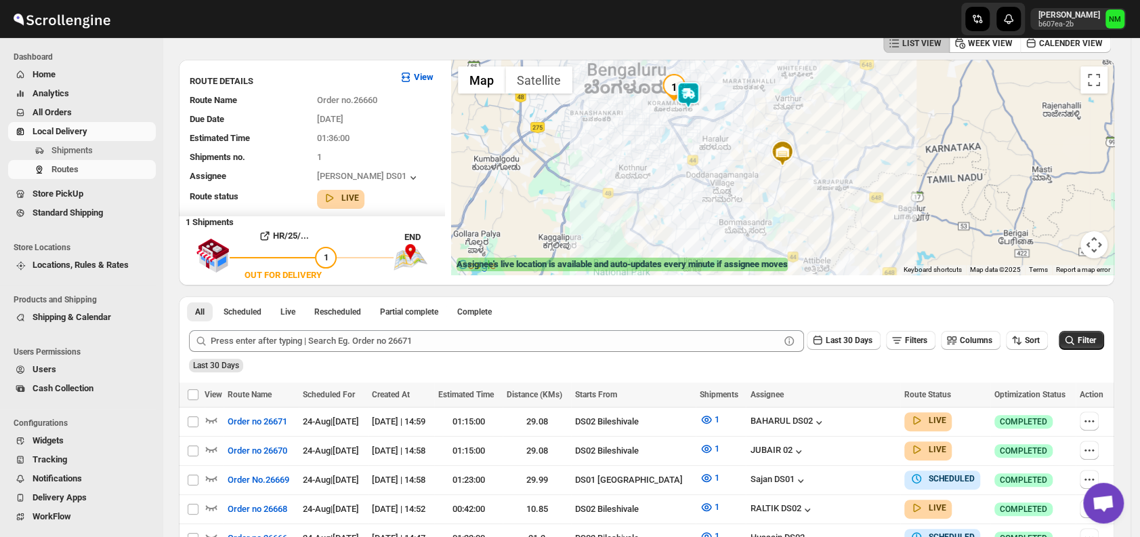
scroll to position [0, 0]
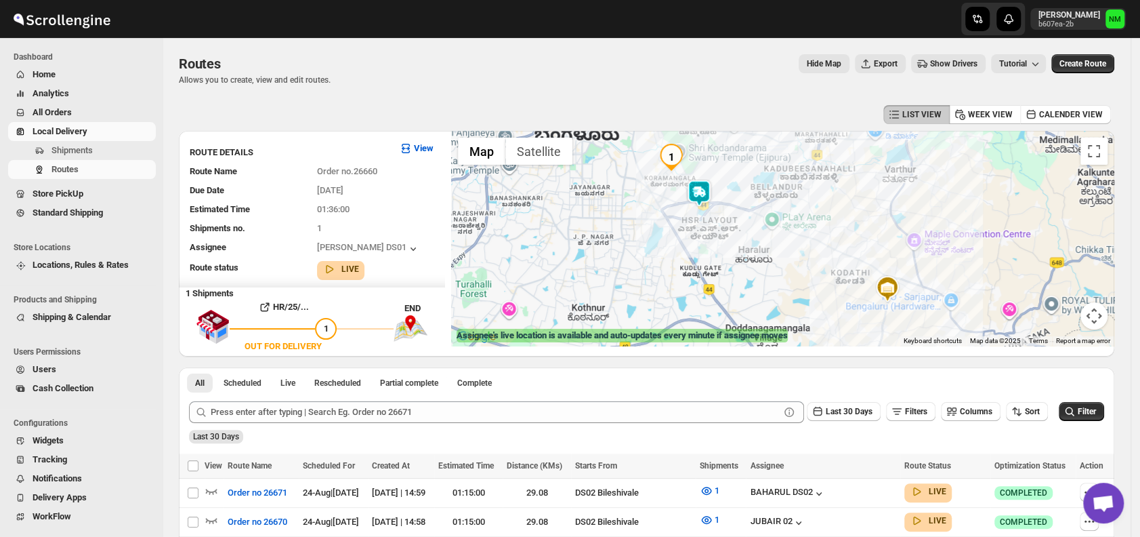
click at [712, 190] on img at bounding box center [699, 193] width 27 height 27
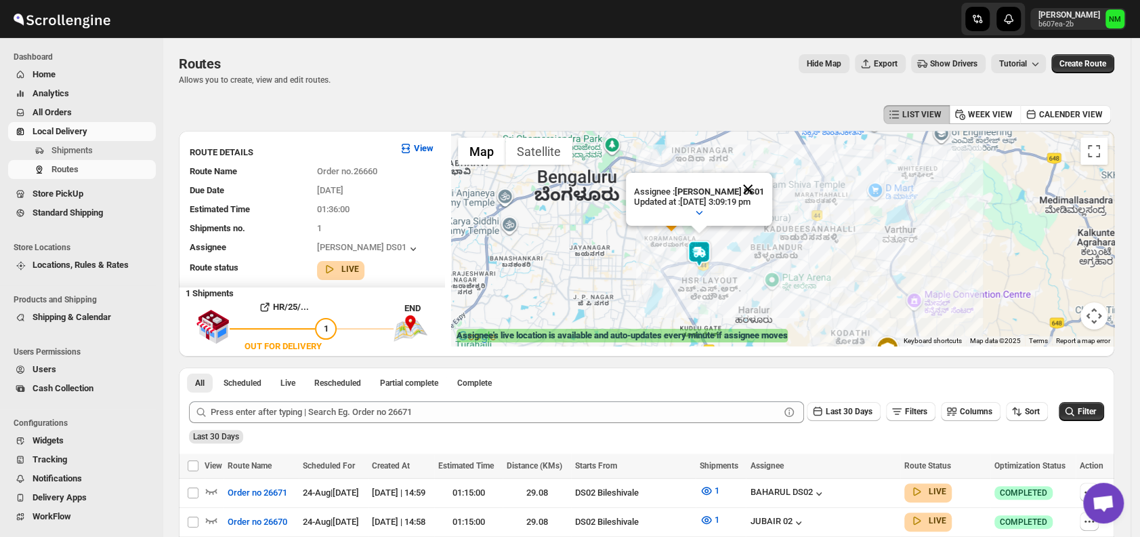
click at [764, 180] on button "Close" at bounding box center [748, 189] width 33 height 33
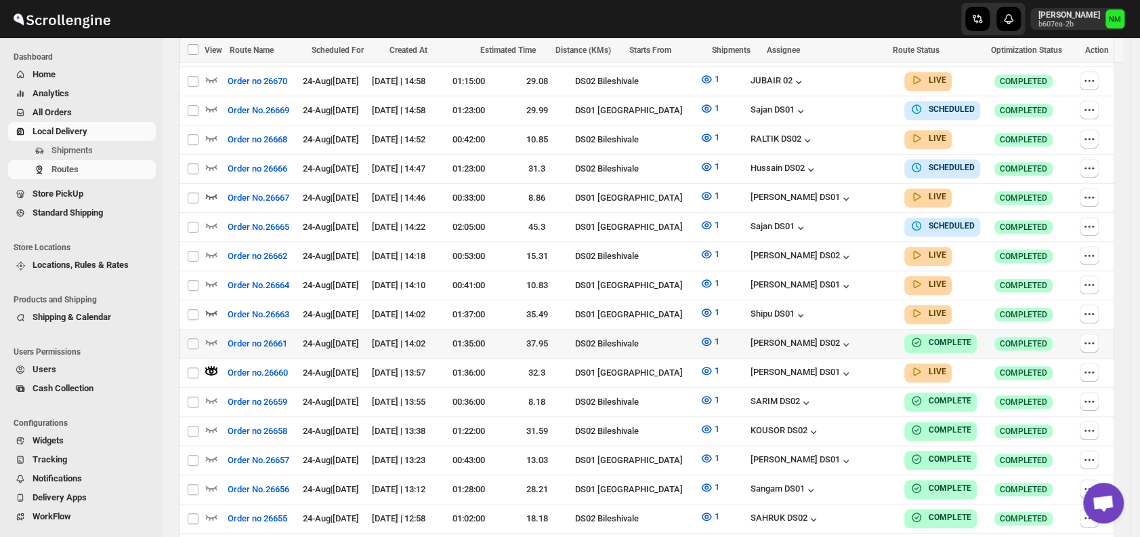
scroll to position [442, 0]
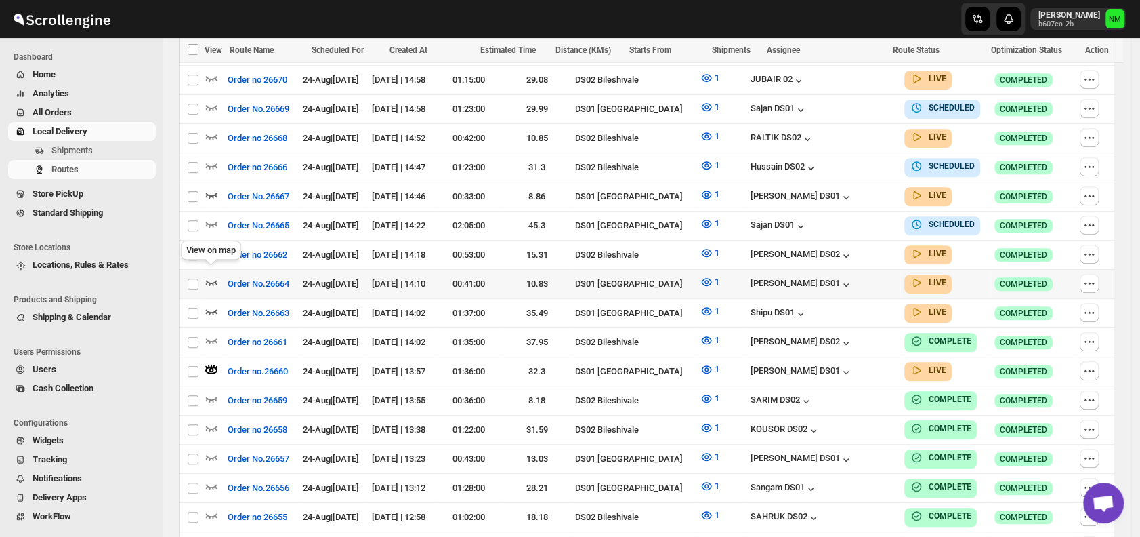
click at [207, 280] on icon "button" at bounding box center [212, 282] width 12 height 5
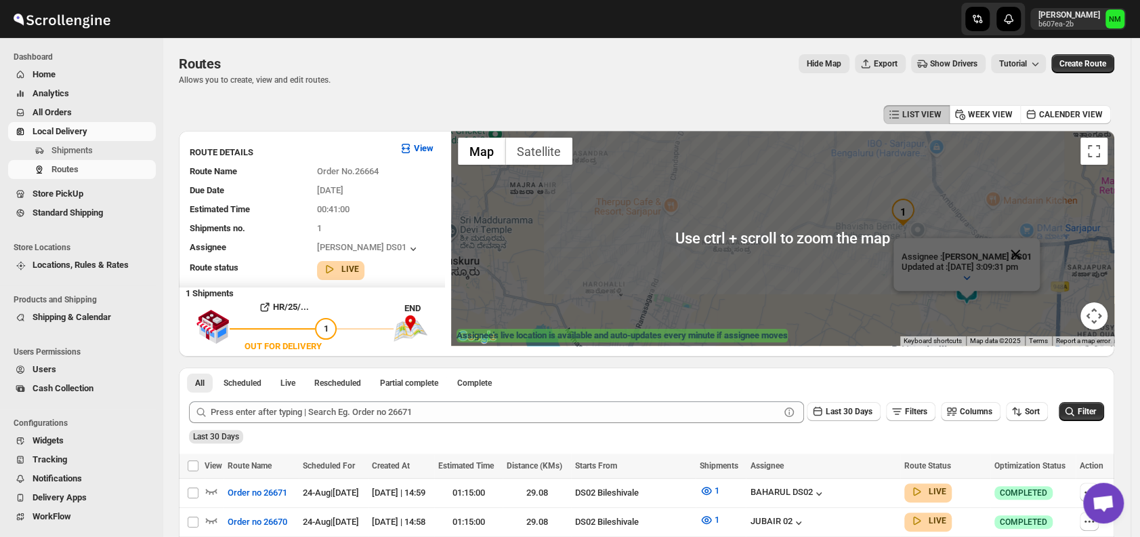
click at [1032, 253] on button "Close" at bounding box center [1015, 254] width 33 height 33
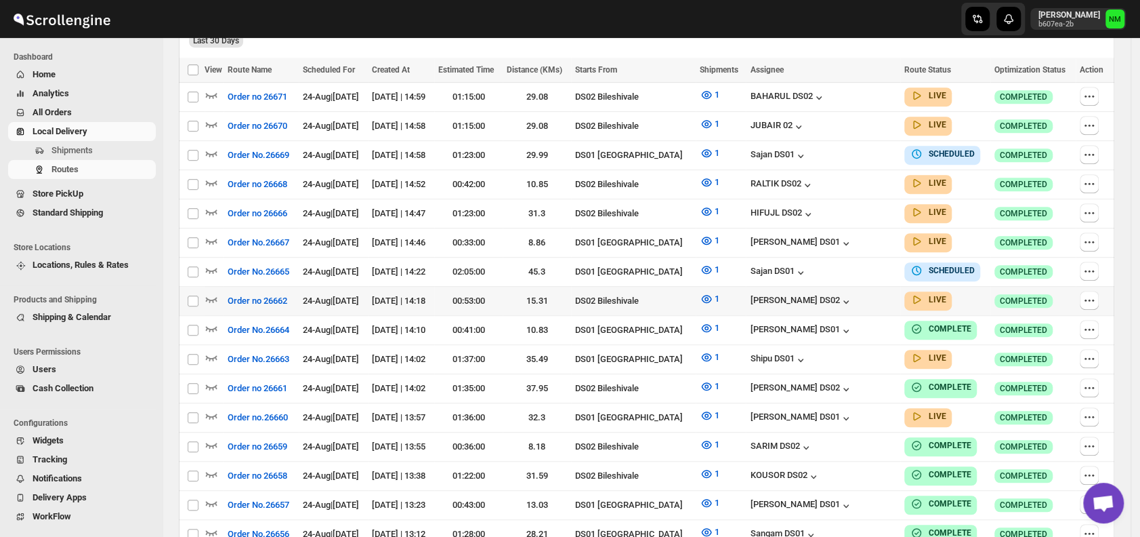
scroll to position [390, 0]
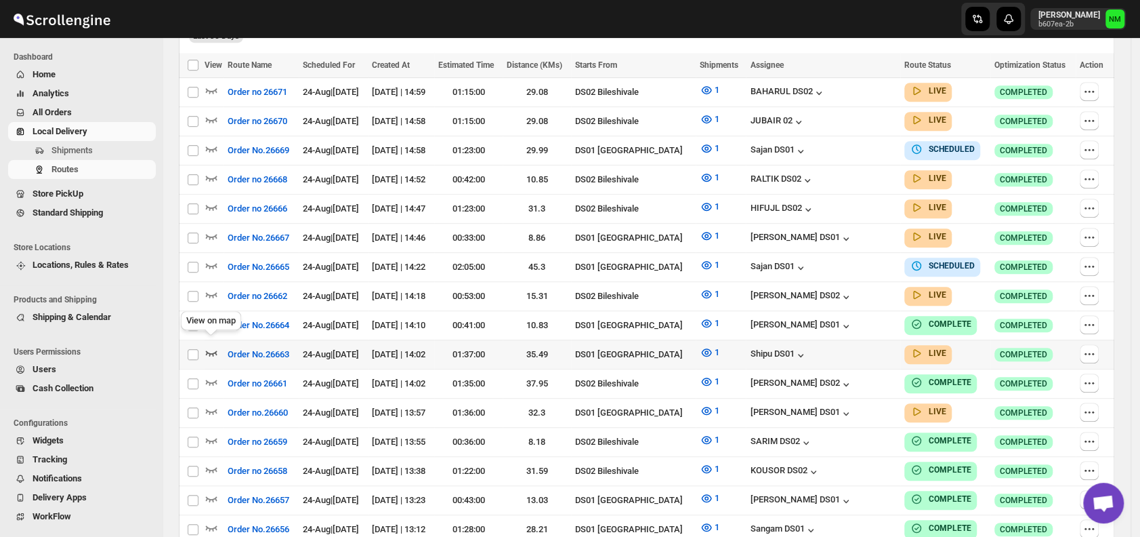
click at [211, 350] on icon "button" at bounding box center [212, 352] width 12 height 5
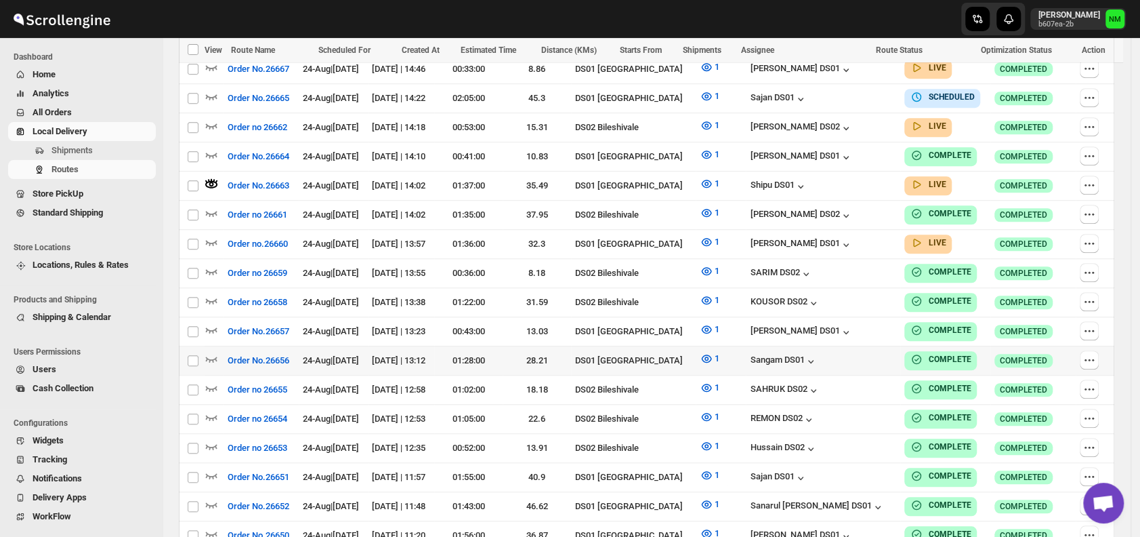
scroll to position [583, 0]
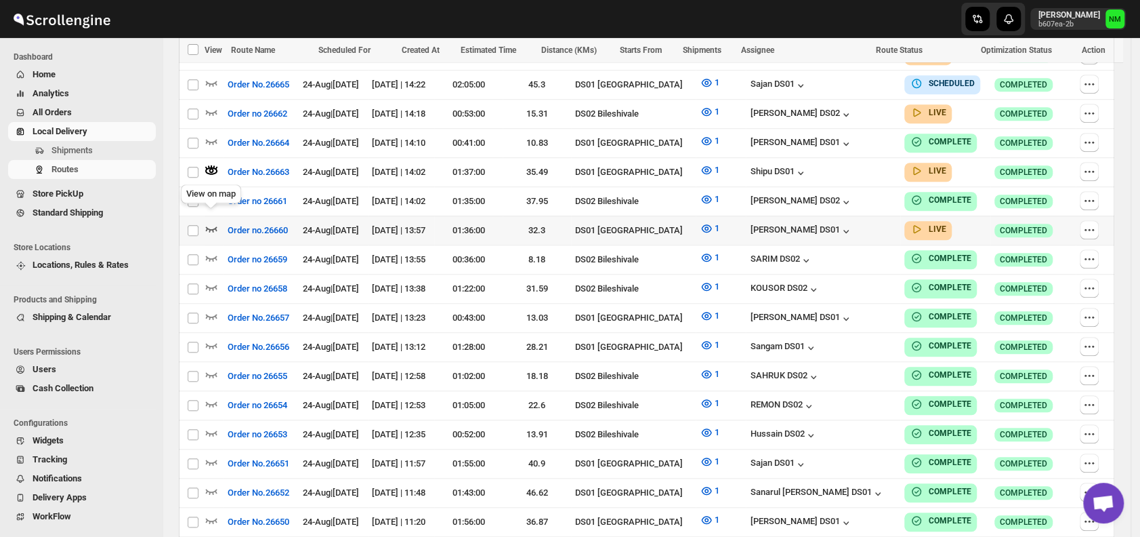
click at [213, 222] on icon "button" at bounding box center [212, 229] width 14 height 14
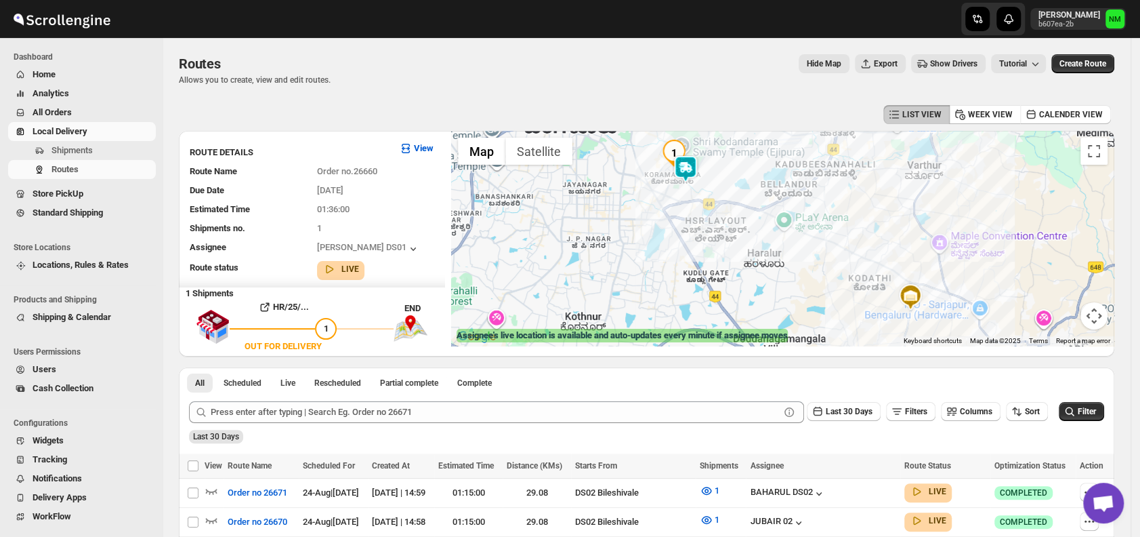
scroll to position [5, 0]
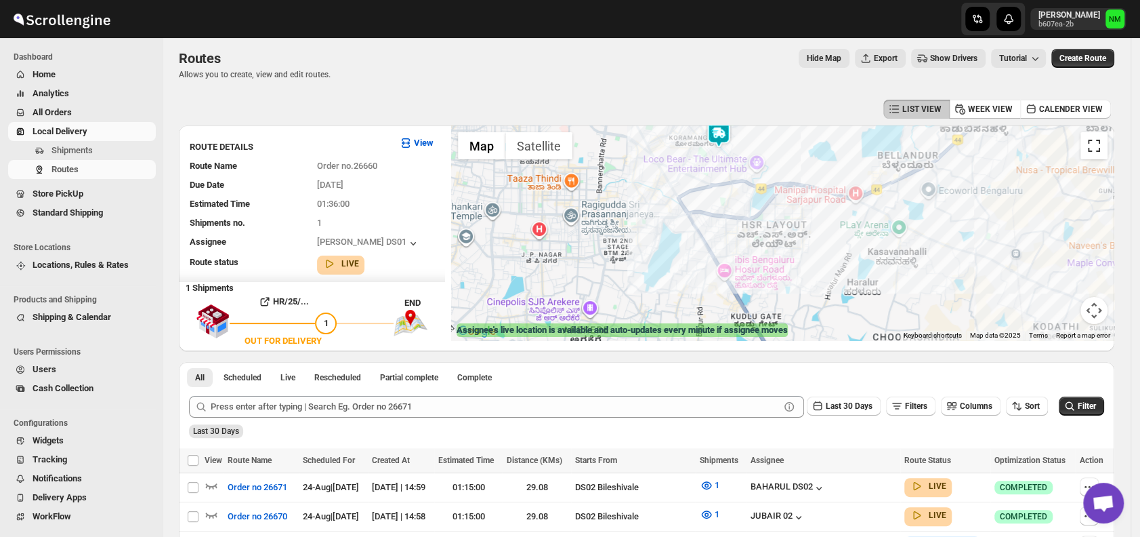
click at [1104, 156] on button "Toggle fullscreen view" at bounding box center [1094, 145] width 27 height 27
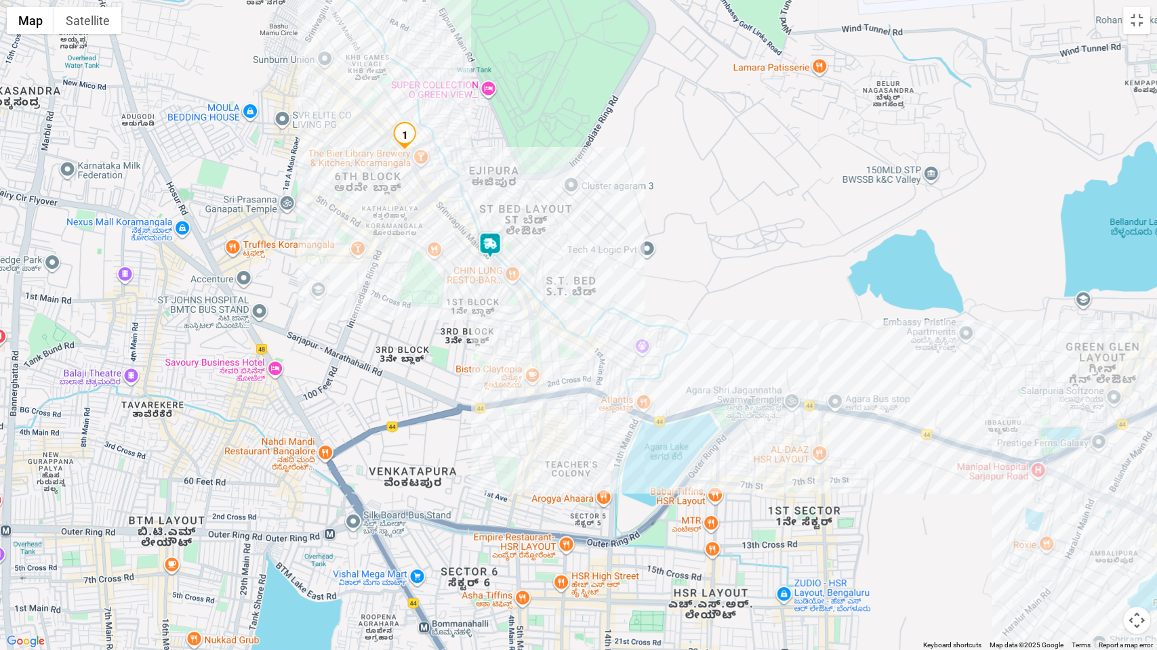
click at [488, 255] on img at bounding box center [489, 245] width 27 height 27
click at [553, 178] on button "Close" at bounding box center [538, 181] width 33 height 33
click at [1138, 25] on button "Toggle fullscreen view" at bounding box center [1136, 20] width 27 height 27
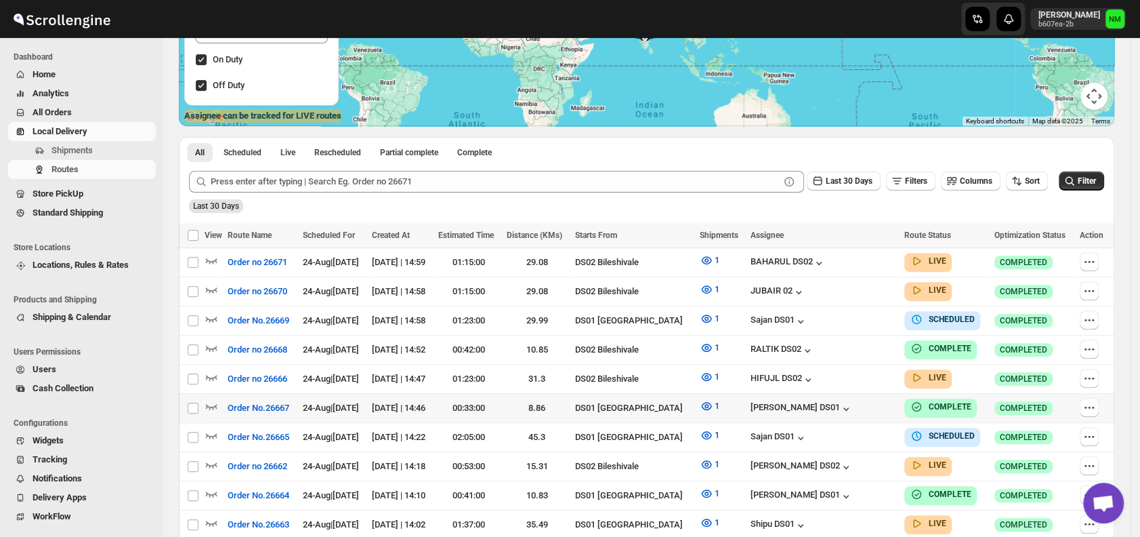
scroll to position [220, 0]
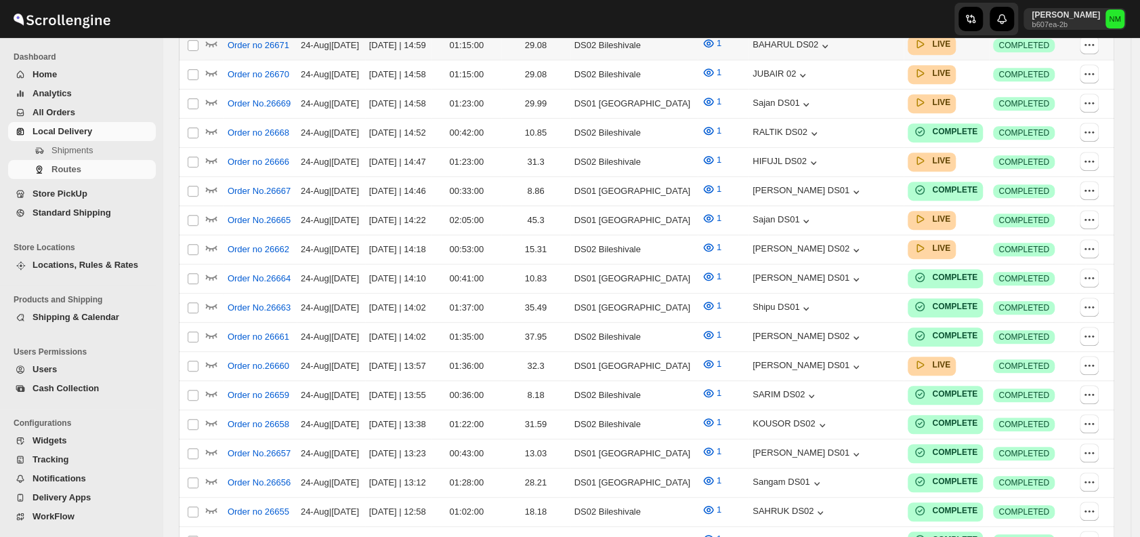
scroll to position [220, 0]
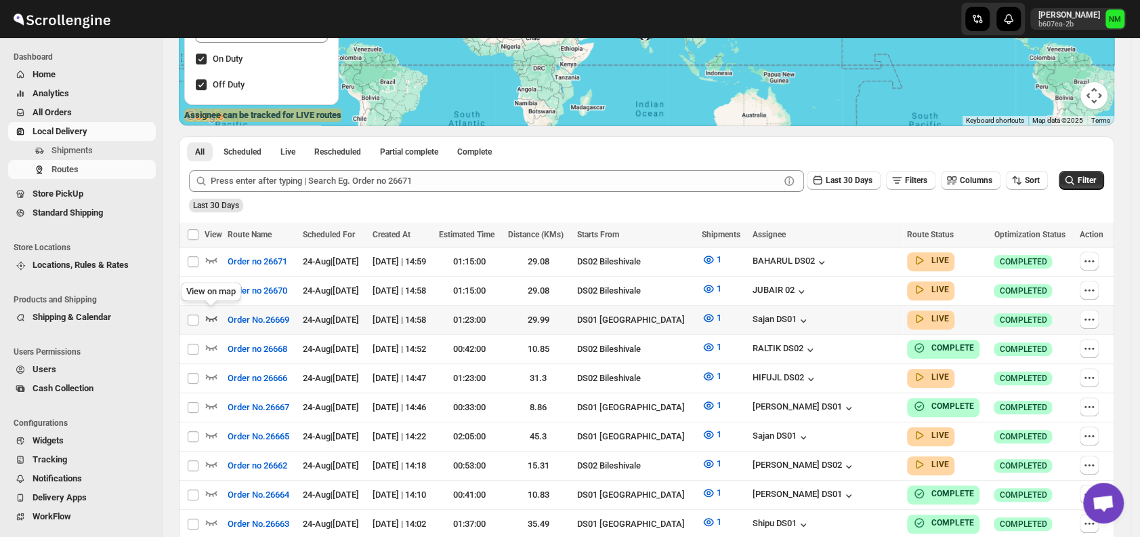
click at [208, 318] on icon "button" at bounding box center [212, 318] width 14 height 14
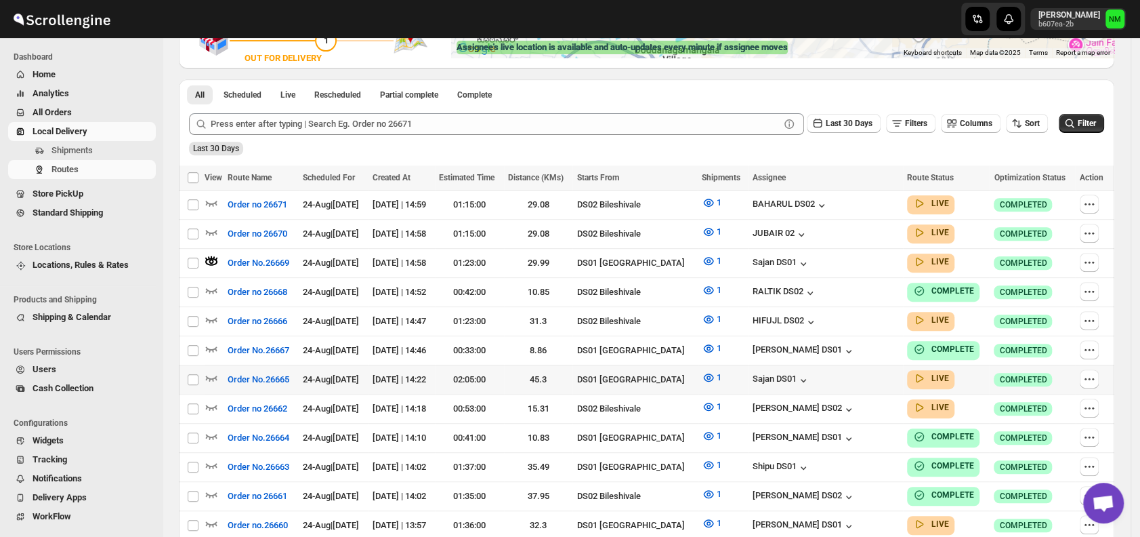
scroll to position [289, 0]
click at [213, 370] on icon "button" at bounding box center [212, 377] width 14 height 14
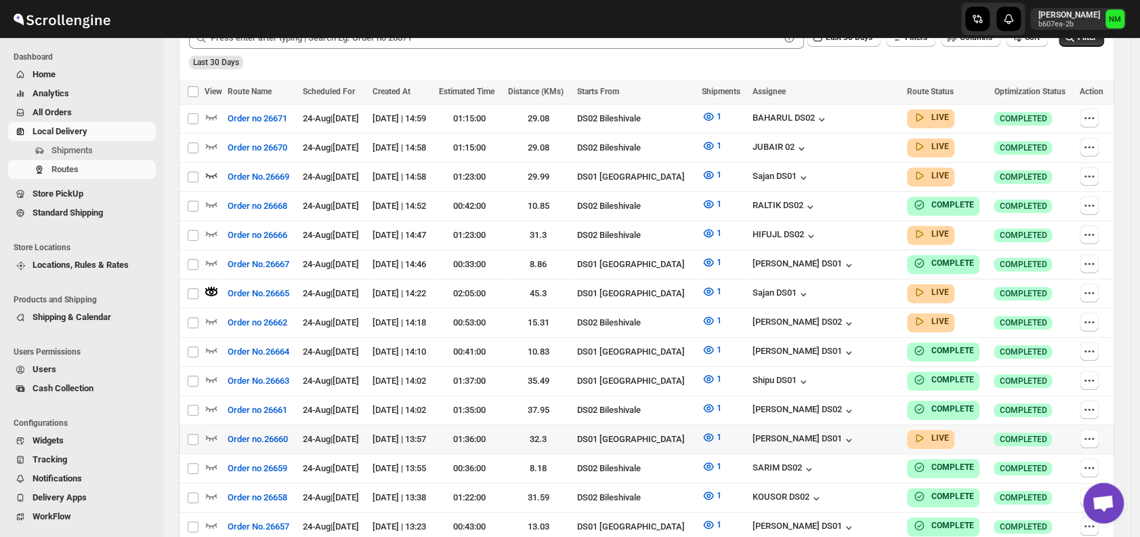
scroll to position [375, 0]
click at [208, 430] on icon "button" at bounding box center [212, 437] width 14 height 14
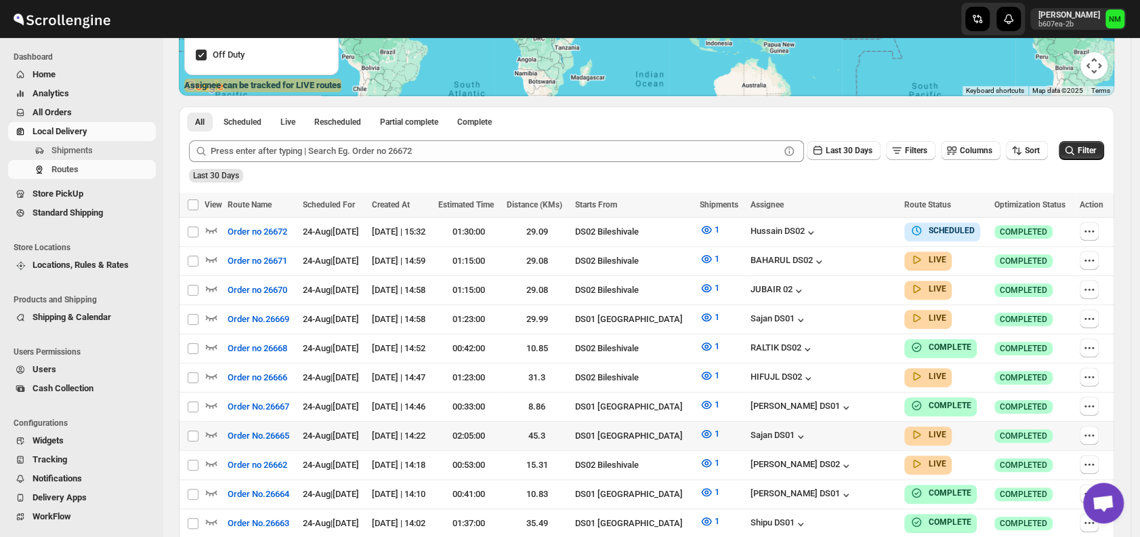
scroll to position [252, 0]
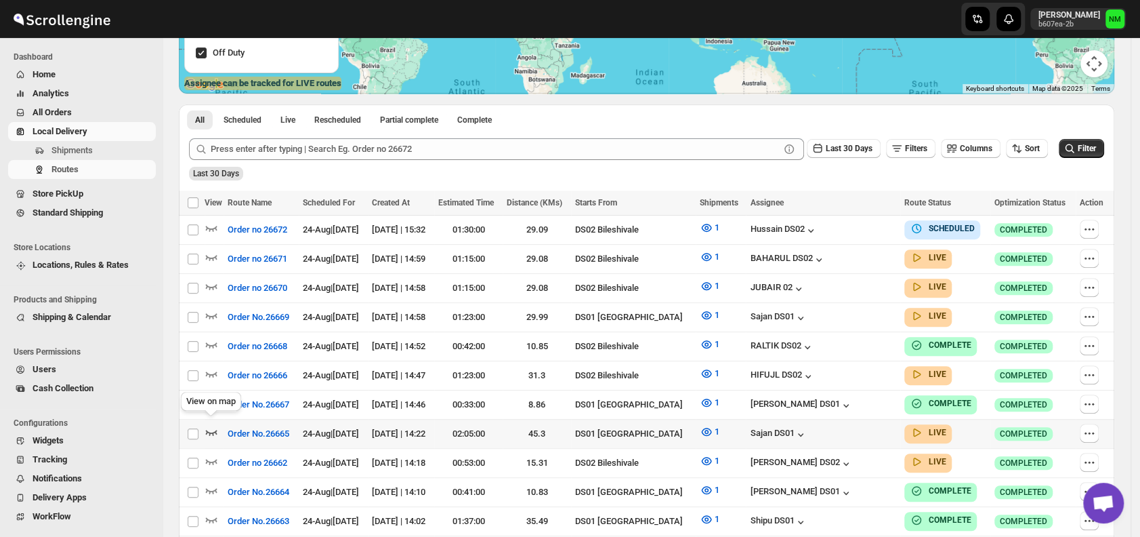
click at [217, 425] on icon "button" at bounding box center [212, 432] width 14 height 14
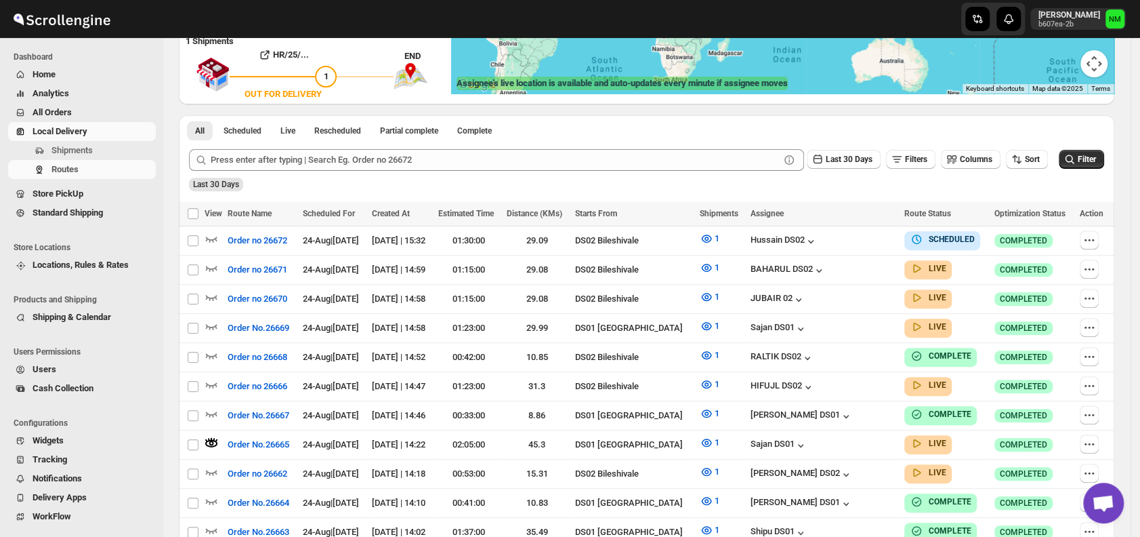
scroll to position [0, 0]
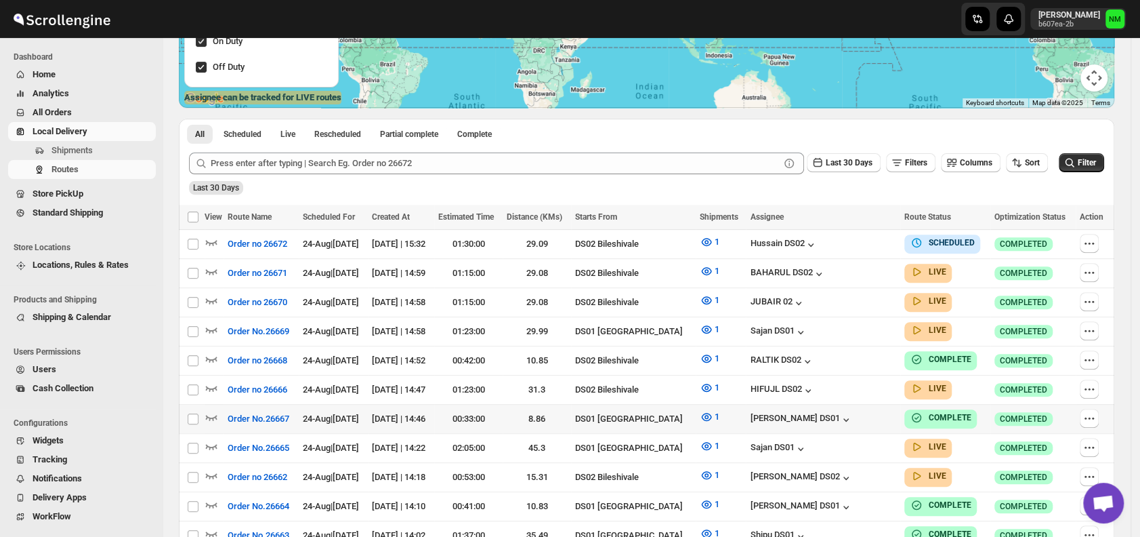
scroll to position [285, 0]
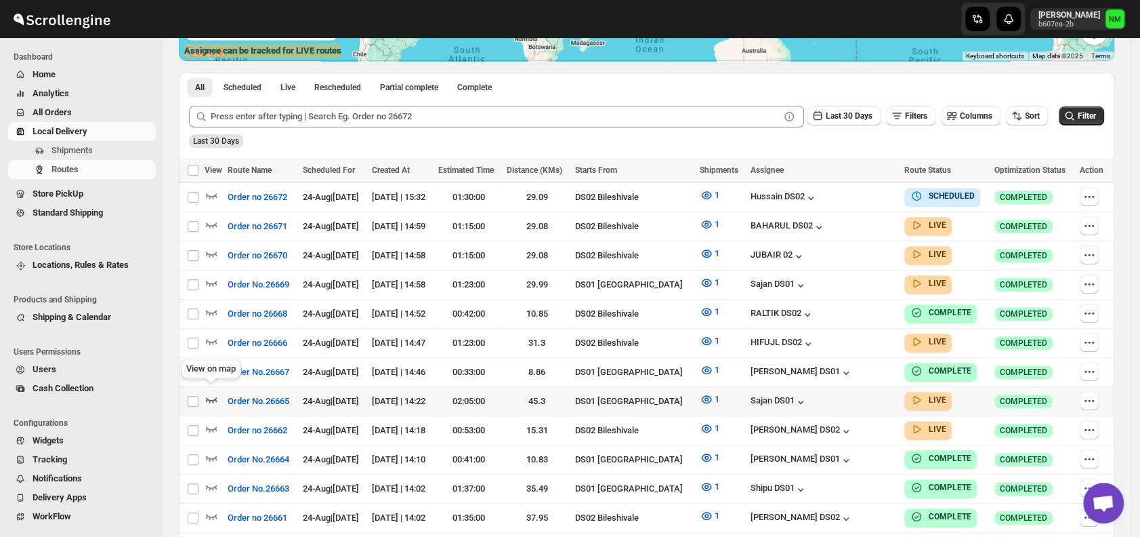
click at [211, 393] on icon "button" at bounding box center [212, 399] width 14 height 14
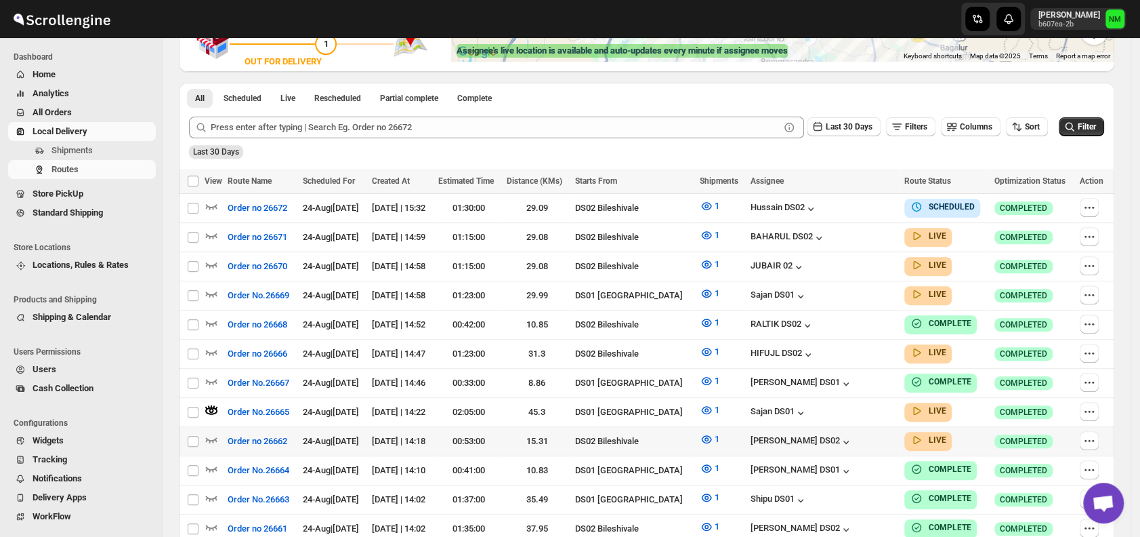
scroll to position [0, 0]
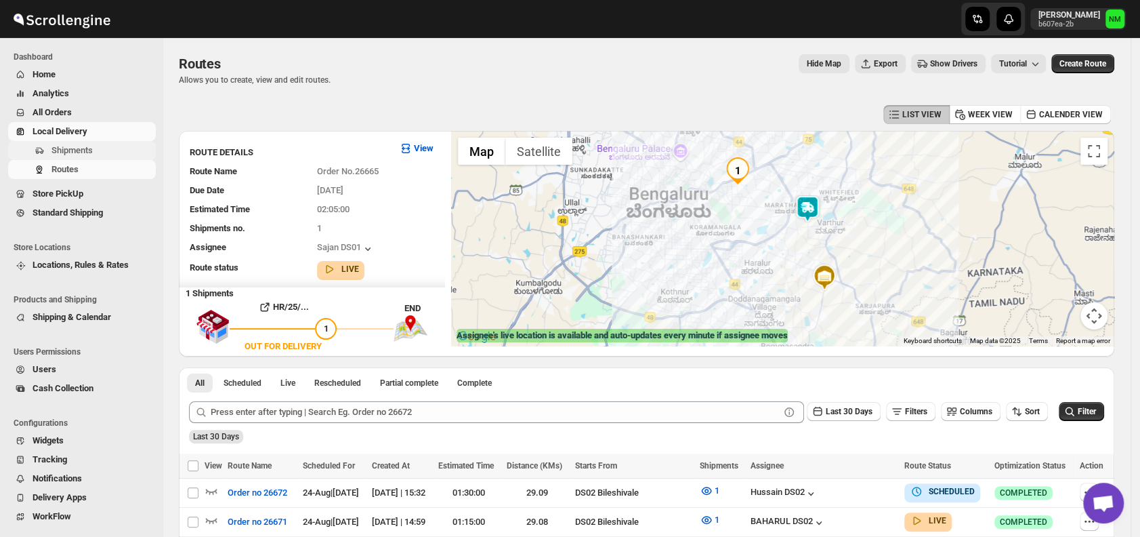
click at [96, 146] on span "Shipments" at bounding box center [102, 151] width 102 height 14
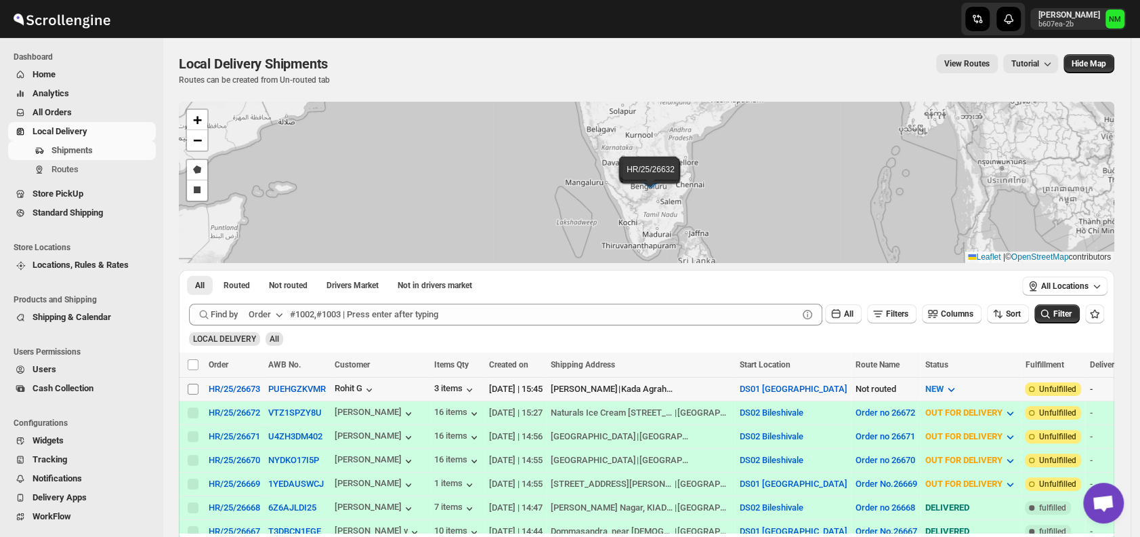
click at [195, 387] on input "Select shipment" at bounding box center [193, 388] width 11 height 11
checkbox input "true"
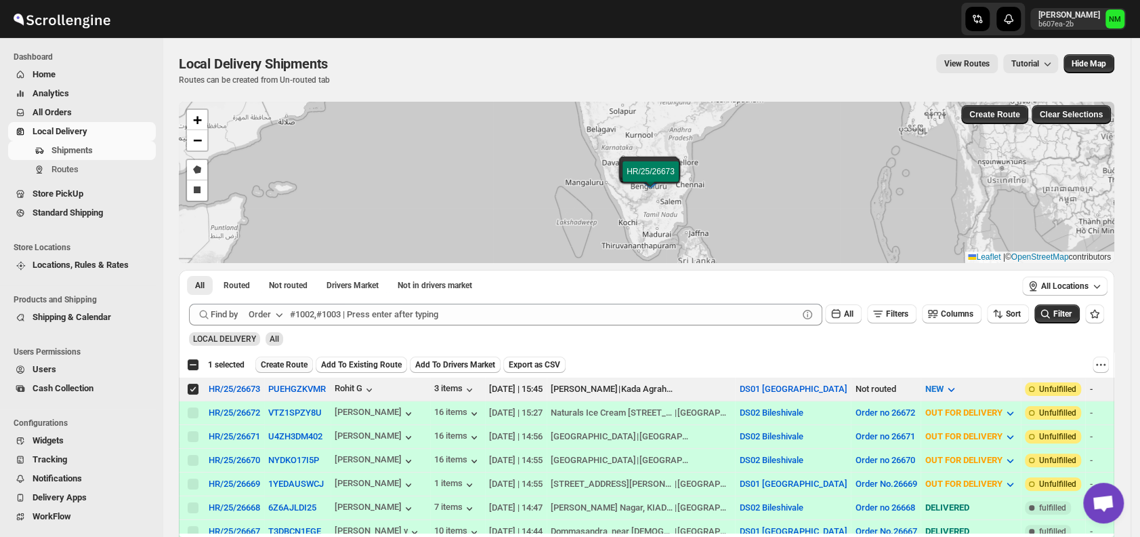
click at [287, 367] on span "Create Route" at bounding box center [284, 364] width 47 height 11
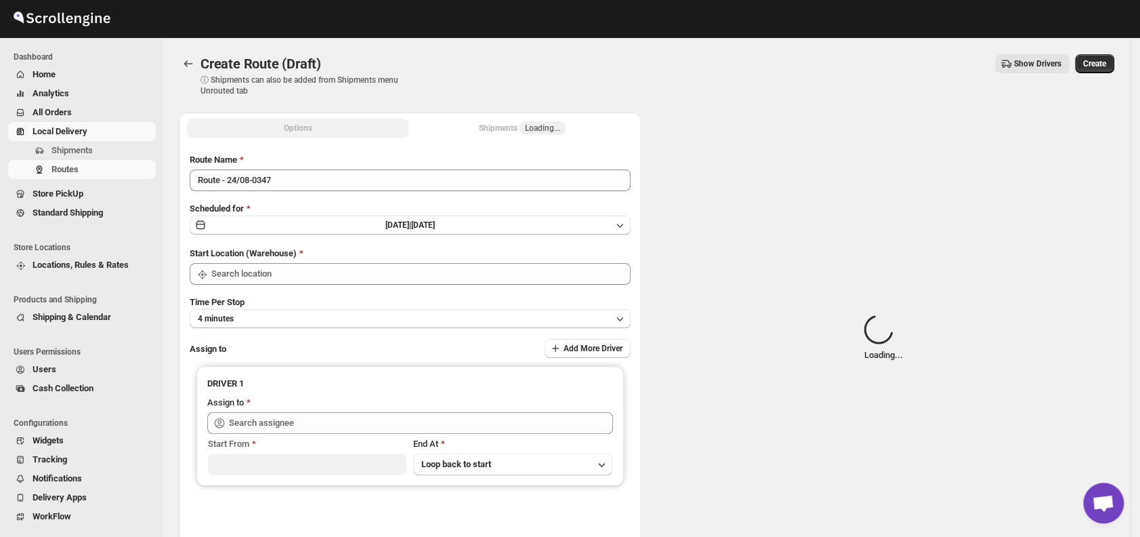
type input "DS01 [GEOGRAPHIC_DATA]"
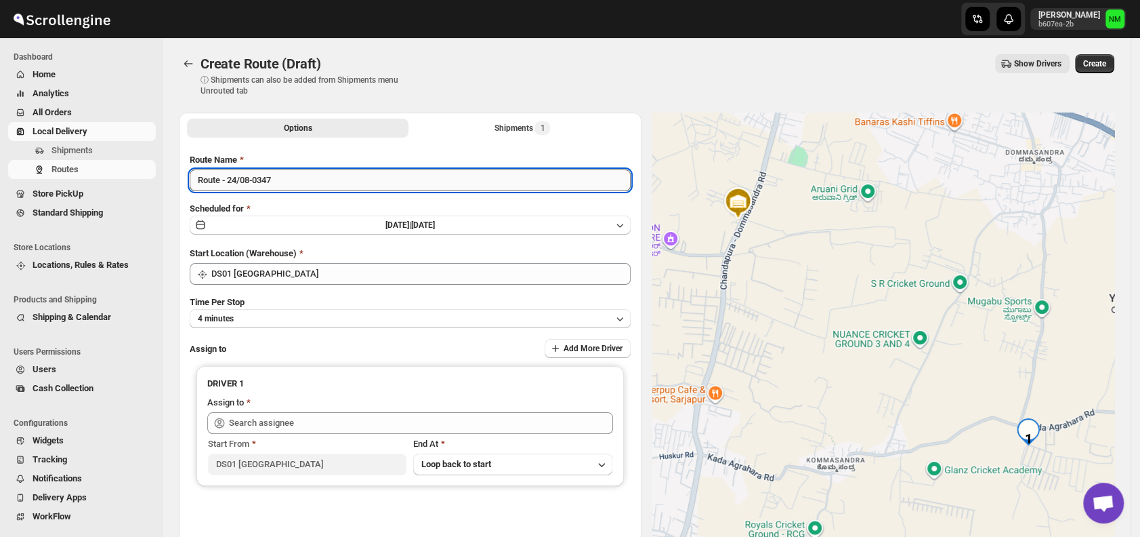
click at [325, 174] on input "Route - 24/08-0347" at bounding box center [410, 180] width 441 height 22
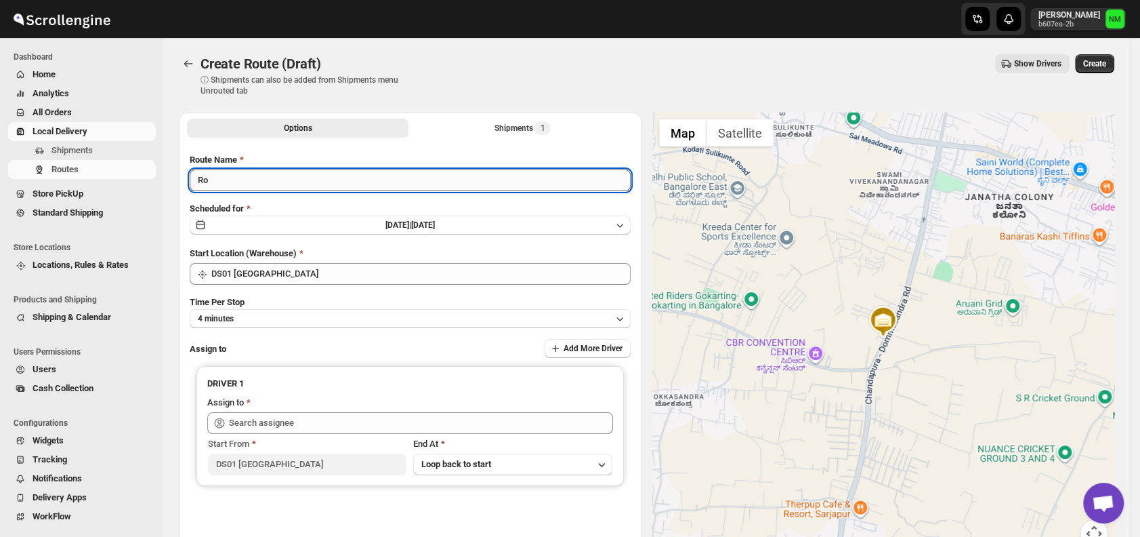
type input "R"
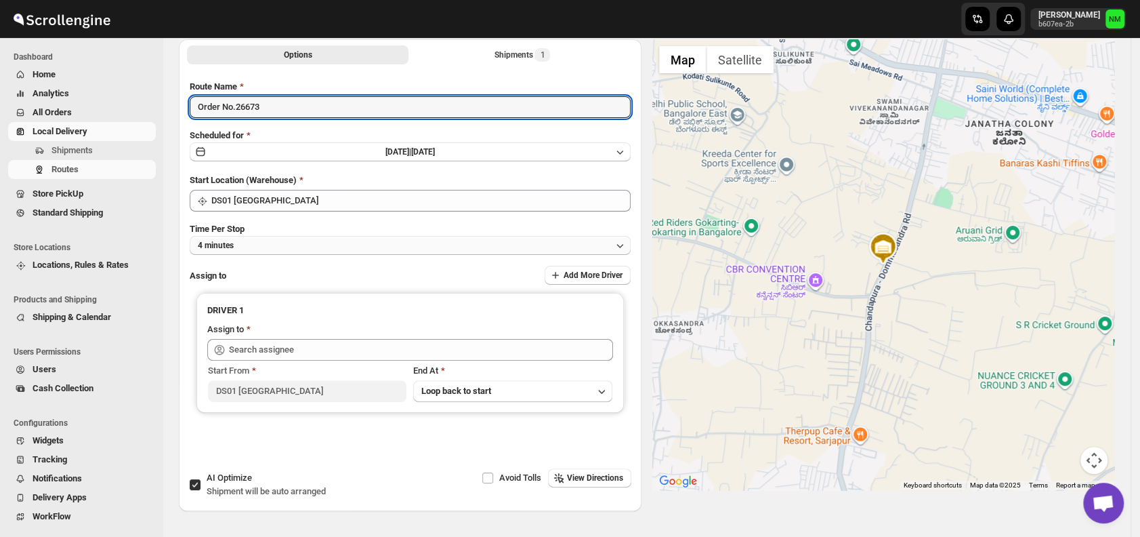
type input "Order No.26673"
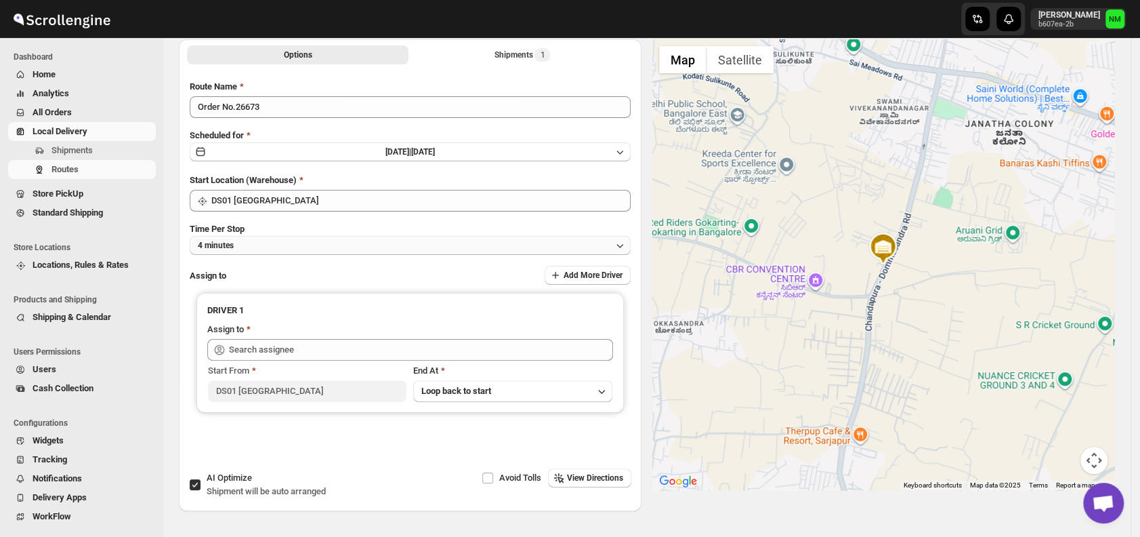
click at [255, 249] on button "4 minutes" at bounding box center [410, 245] width 441 height 19
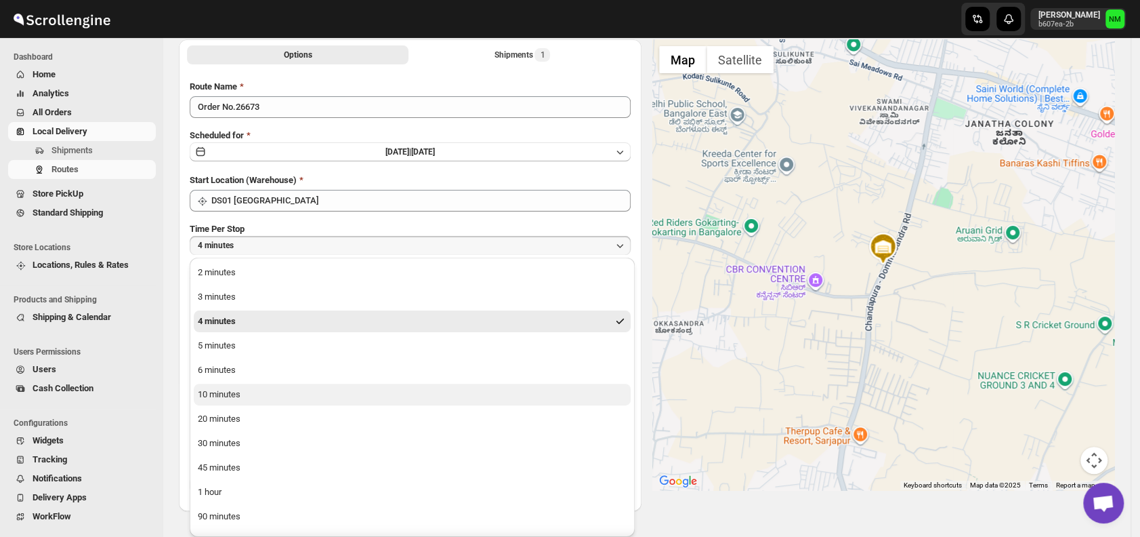
click at [266, 385] on button "10 minutes" at bounding box center [412, 394] width 437 height 22
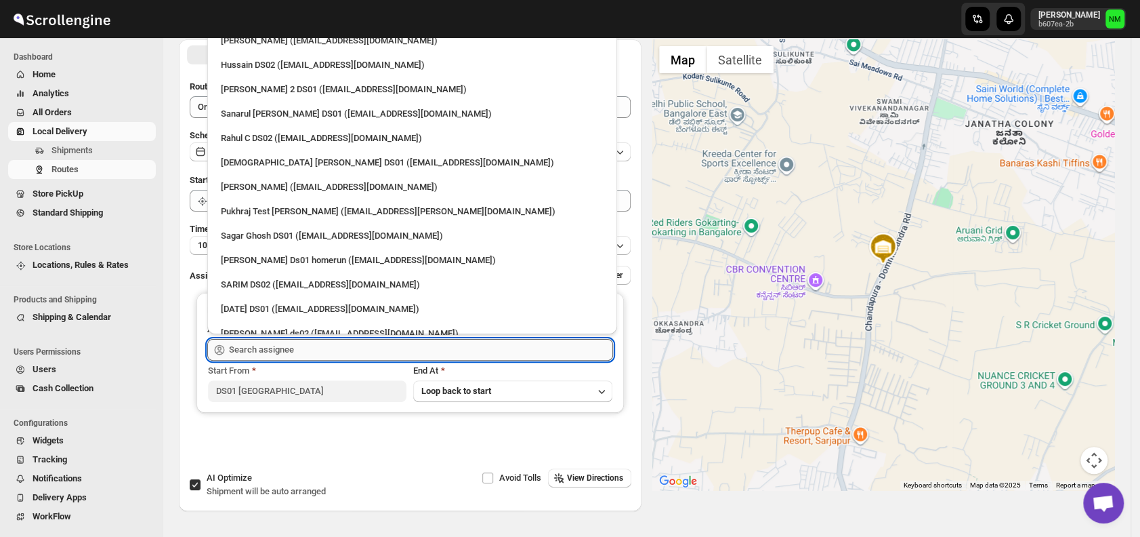
click at [312, 354] on input "text" at bounding box center [421, 350] width 384 height 22
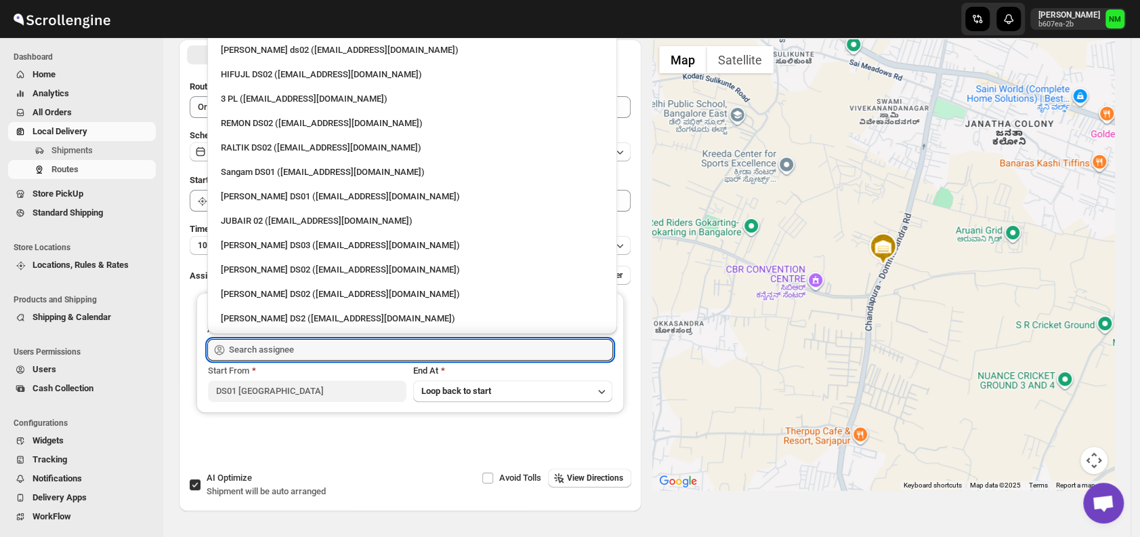
scroll to position [285, 0]
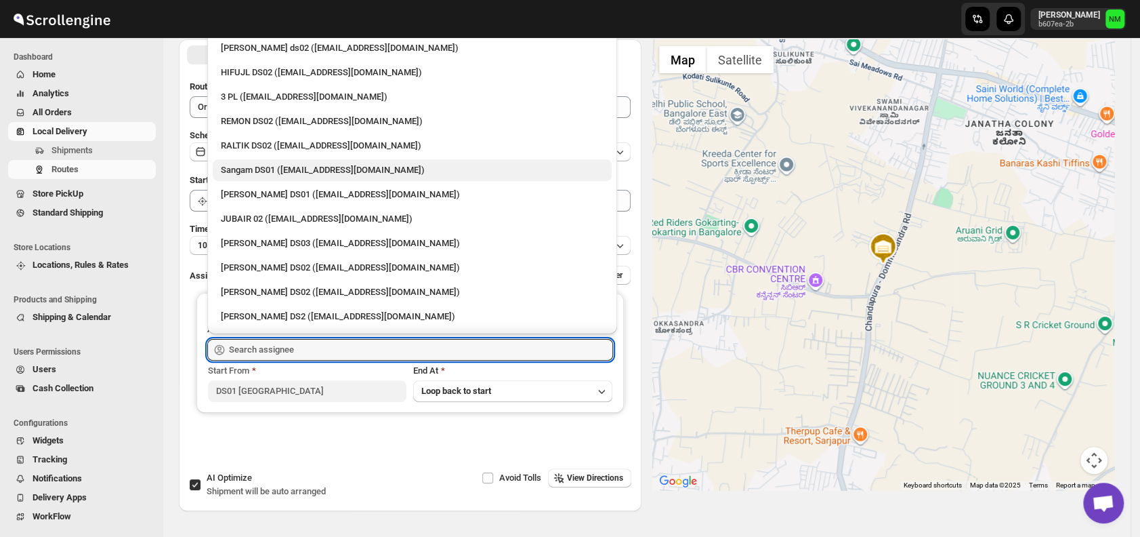
click at [246, 165] on div "Sangam DS01 ([EMAIL_ADDRESS][DOMAIN_NAME])" at bounding box center [412, 170] width 383 height 14
type input "Sangam DS01 (relov34542@lassora.com)"
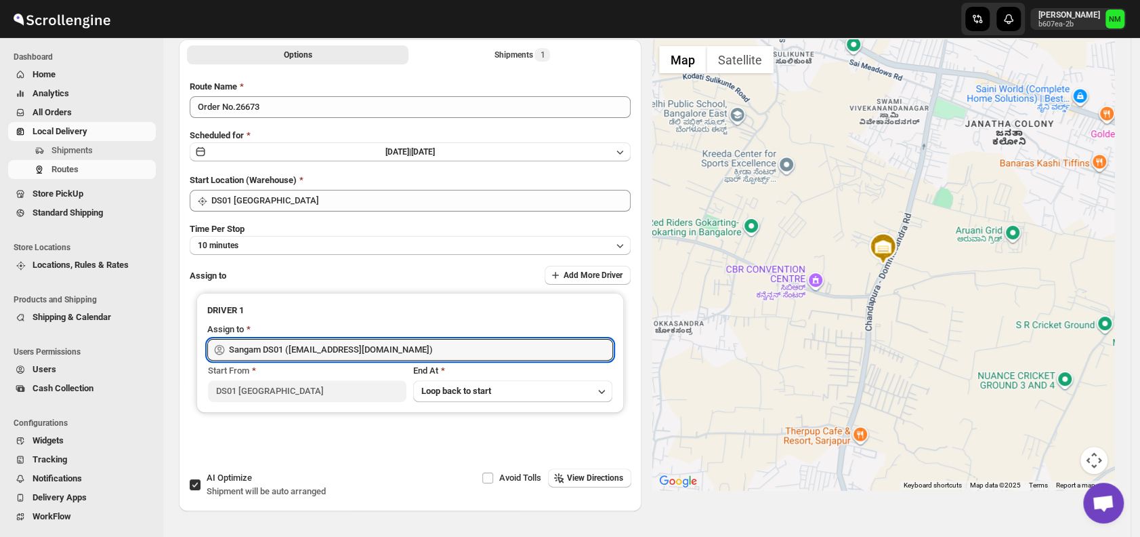
scroll to position [0, 0]
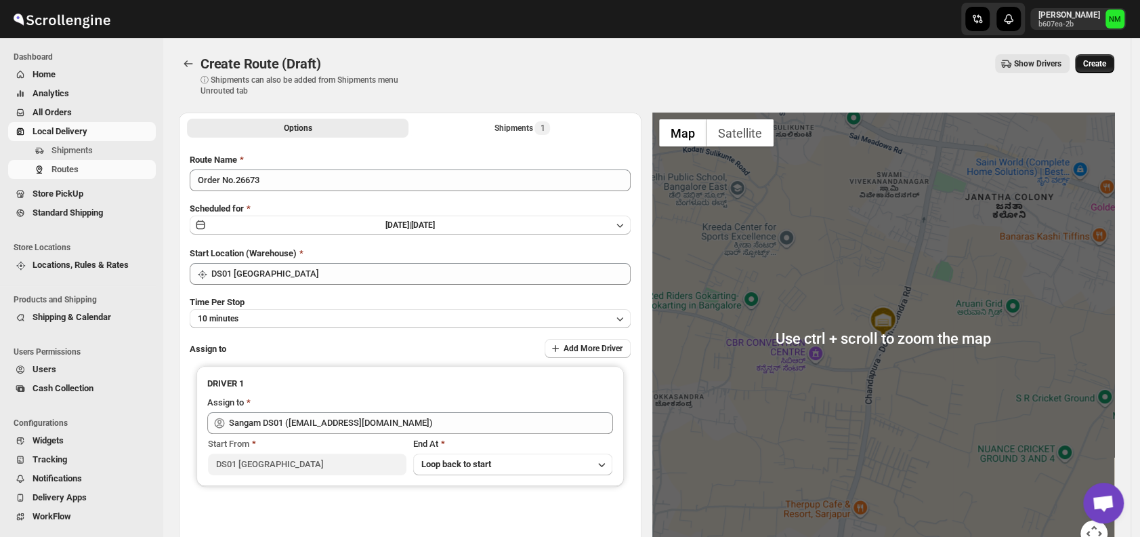
click at [1106, 64] on span "Create" at bounding box center [1094, 63] width 23 height 11
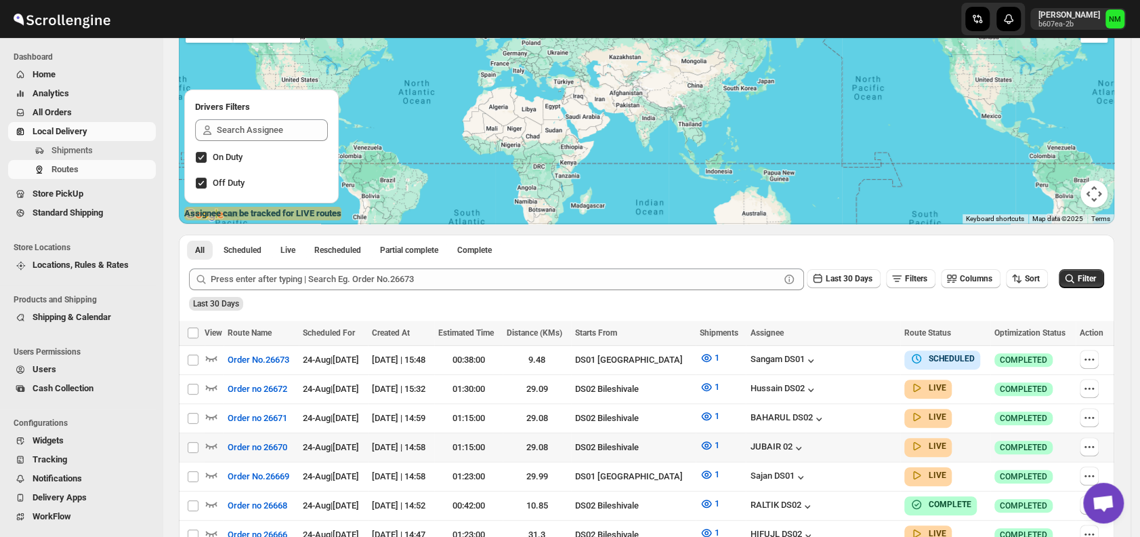
scroll to position [123, 0]
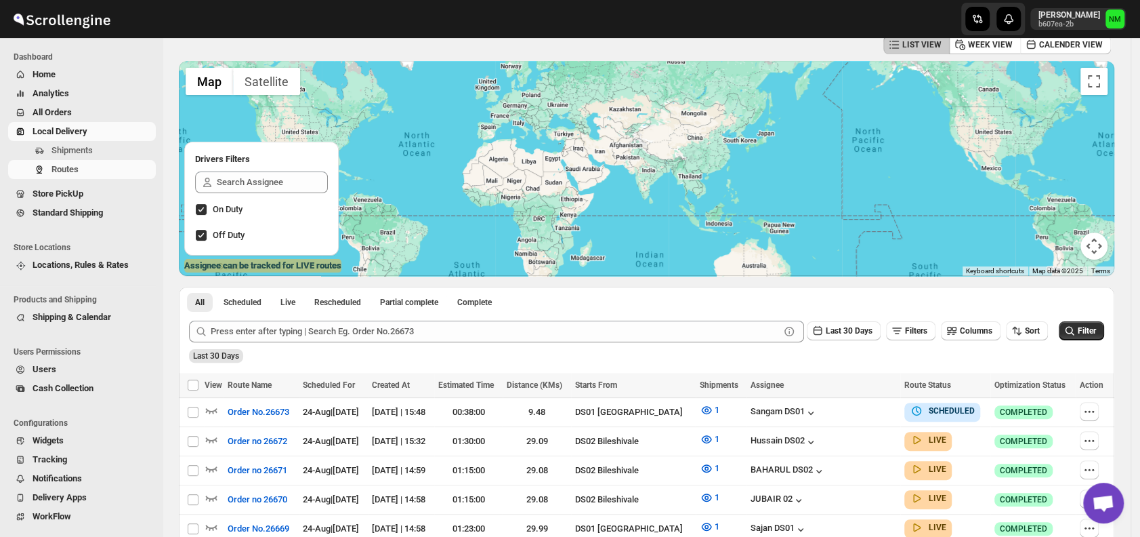
scroll to position [123, 0]
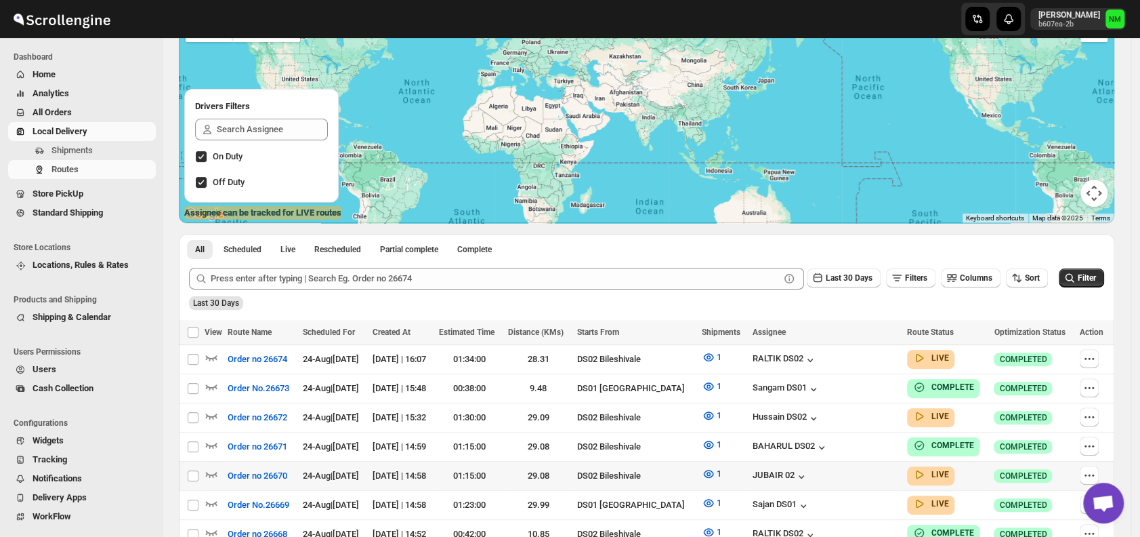
scroll to position [268, 0]
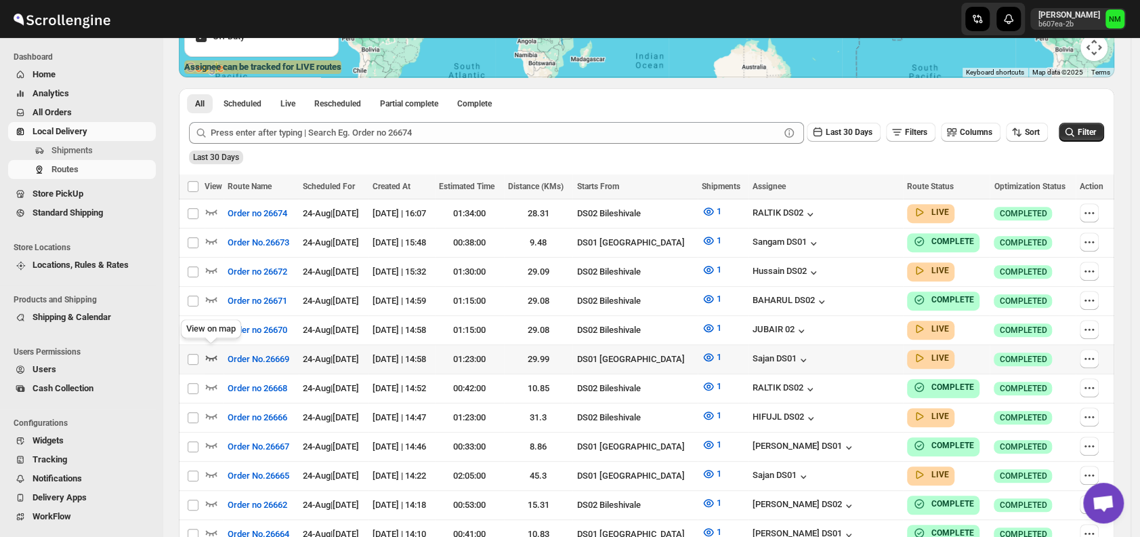
click at [211, 352] on icon "button" at bounding box center [212, 357] width 14 height 14
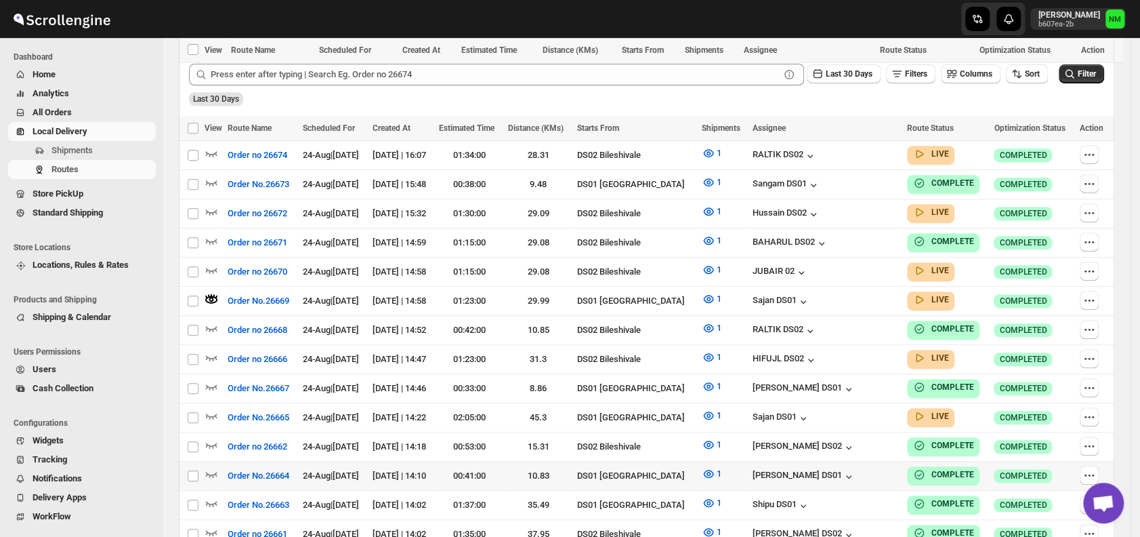
scroll to position [457, 0]
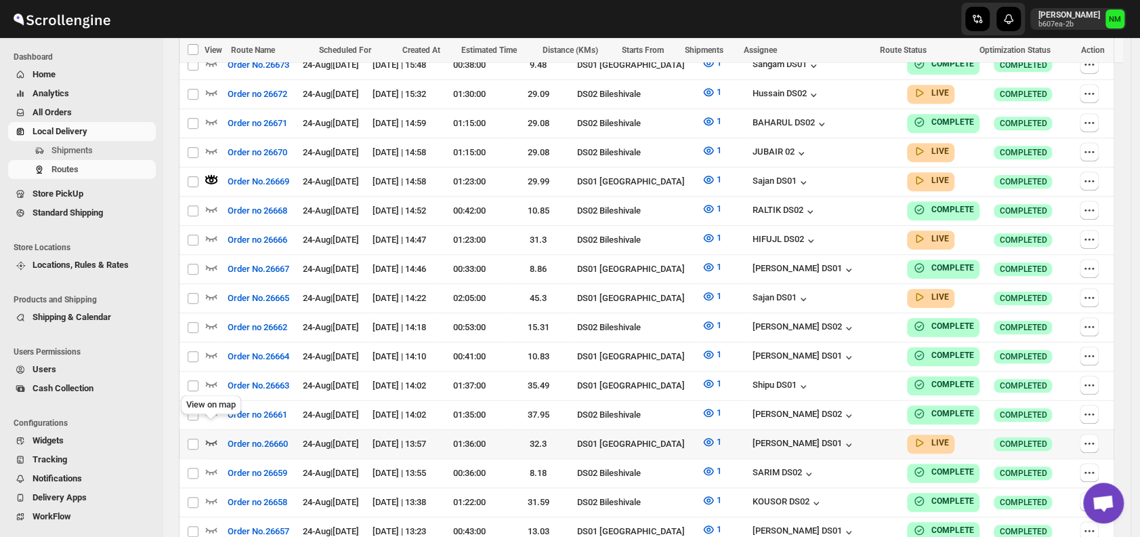
click at [209, 435] on icon "button" at bounding box center [212, 442] width 14 height 14
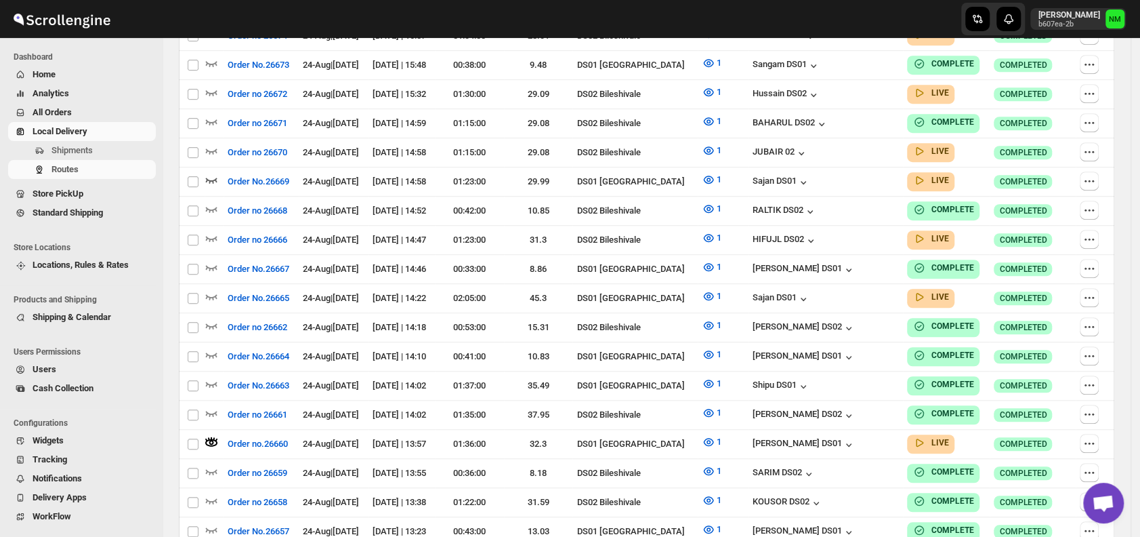
scroll to position [0, 0]
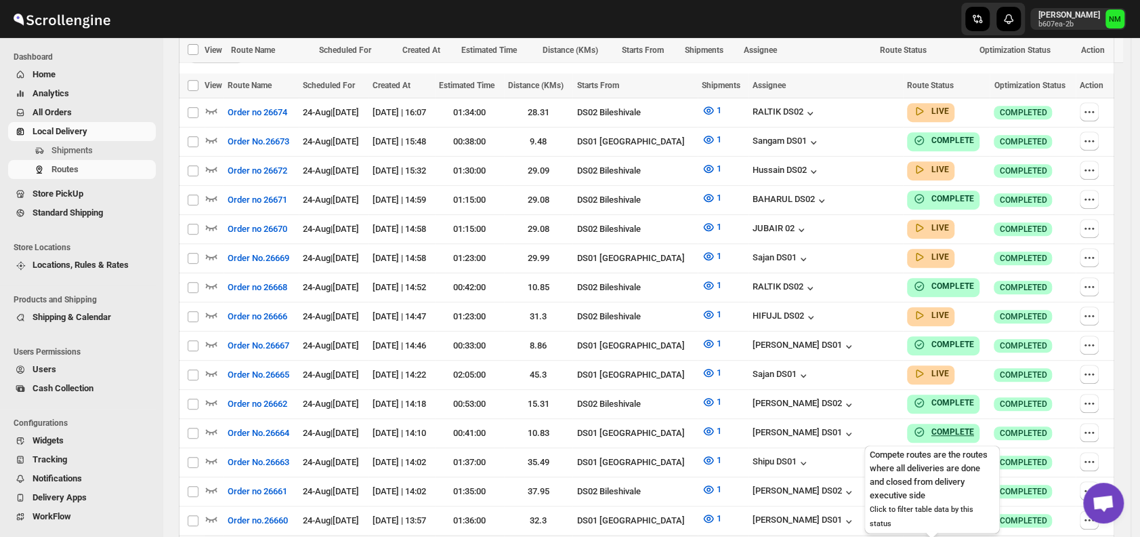
scroll to position [475, 0]
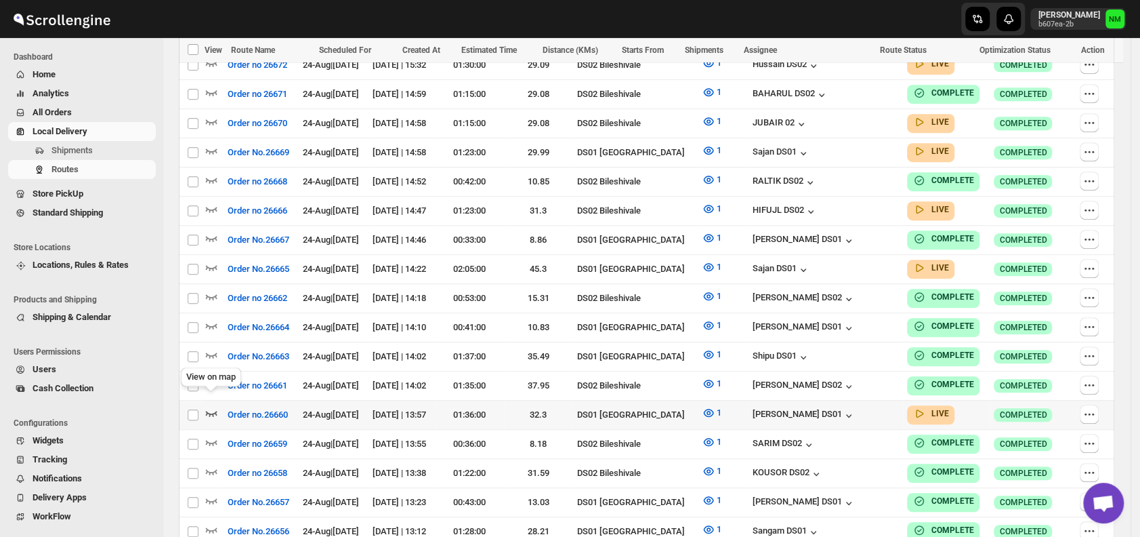
click at [211, 406] on icon "button" at bounding box center [212, 413] width 14 height 14
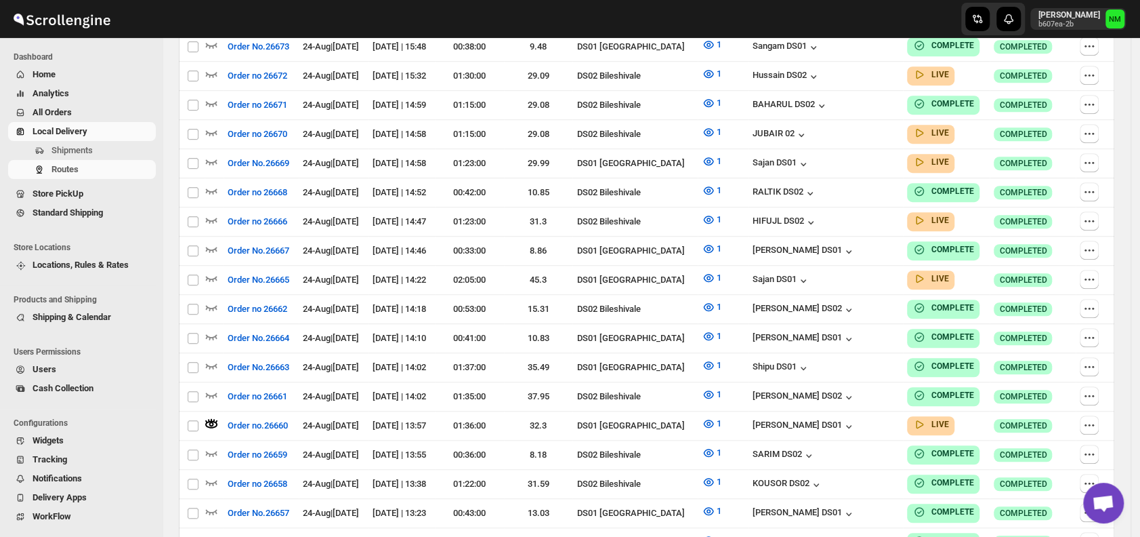
scroll to position [0, 0]
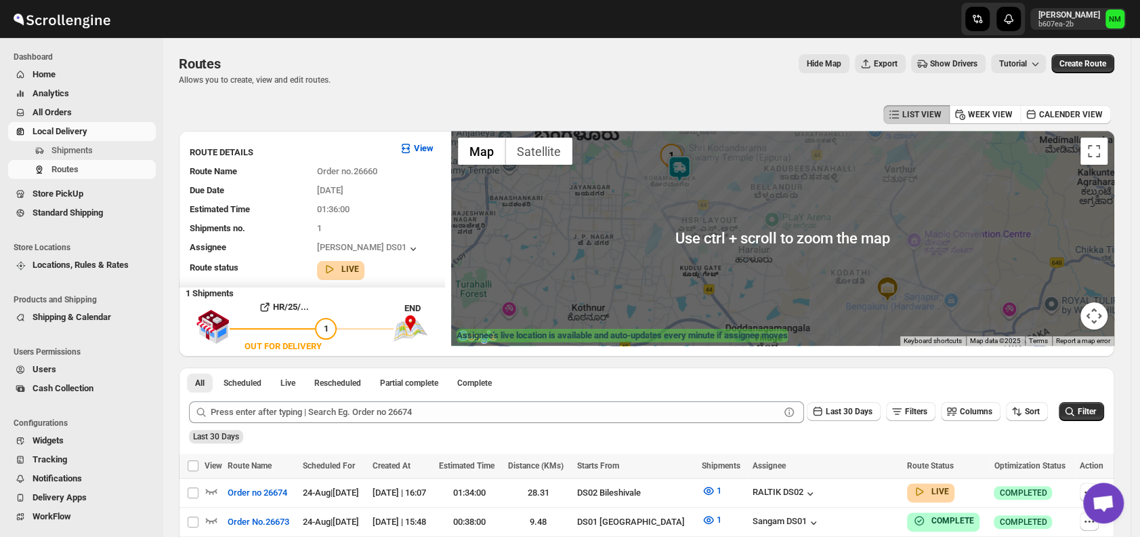
click at [689, 172] on img at bounding box center [679, 168] width 27 height 27
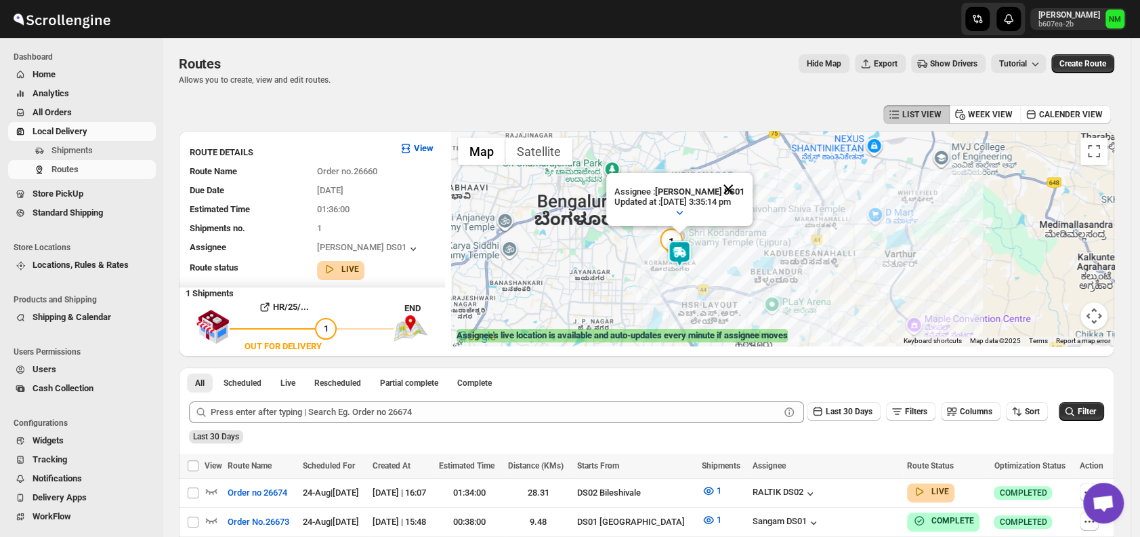
click at [745, 184] on button "Close" at bounding box center [728, 189] width 33 height 33
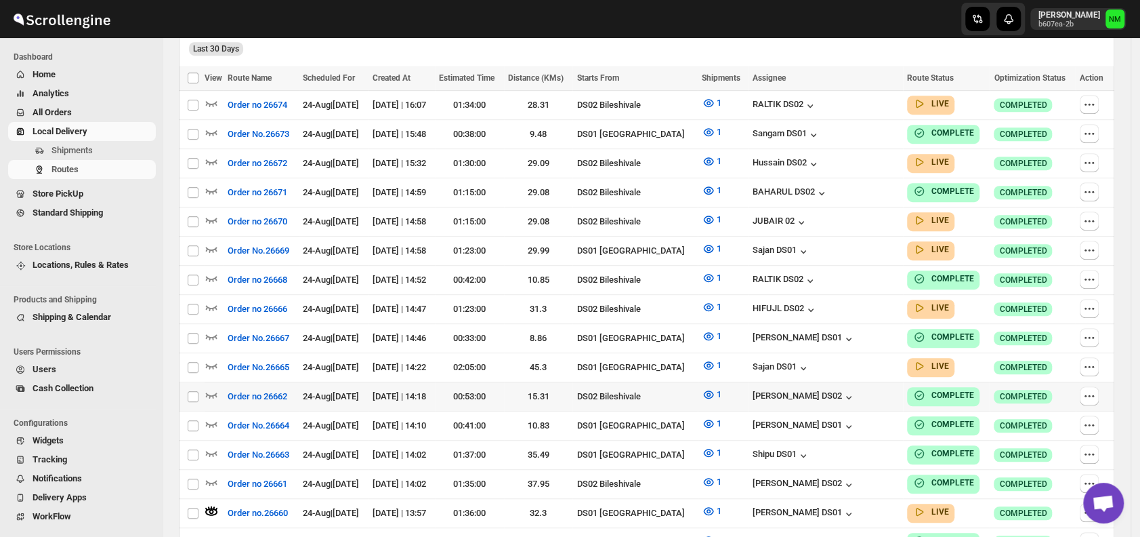
scroll to position [329, 0]
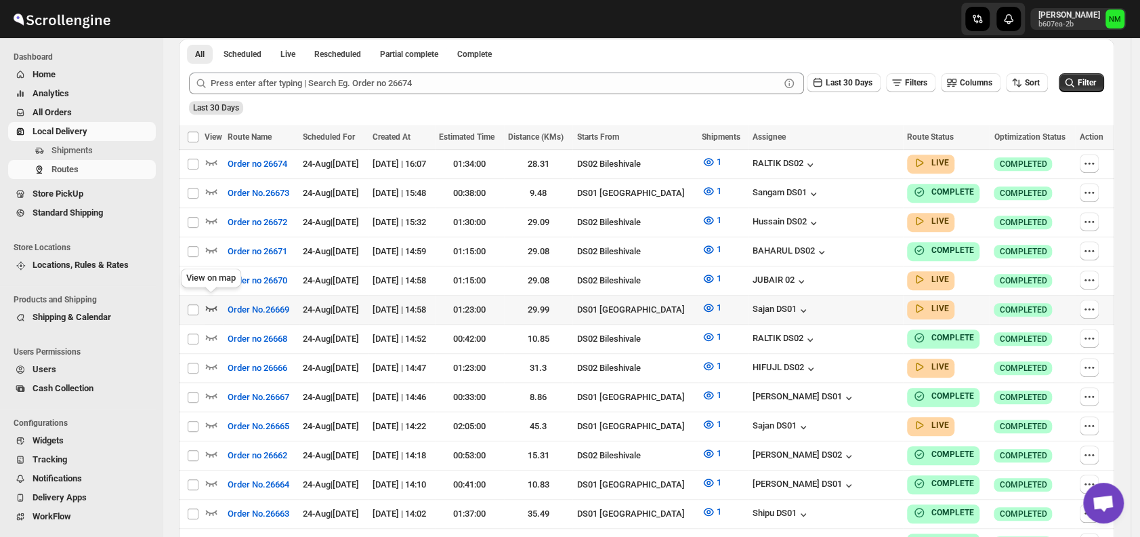
click at [210, 301] on icon "button" at bounding box center [212, 308] width 14 height 14
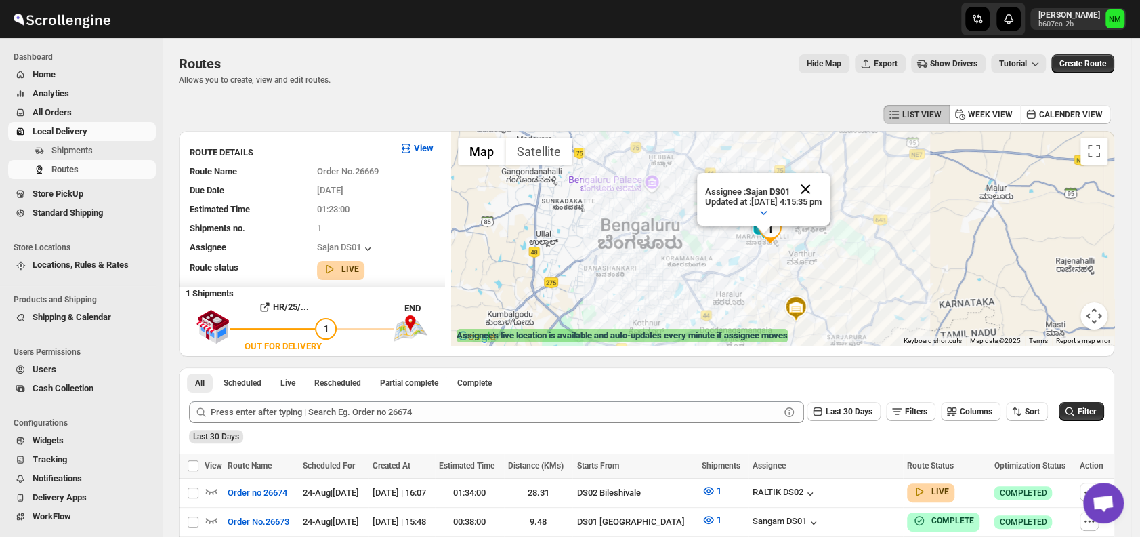
click at [822, 184] on button "Close" at bounding box center [805, 189] width 33 height 33
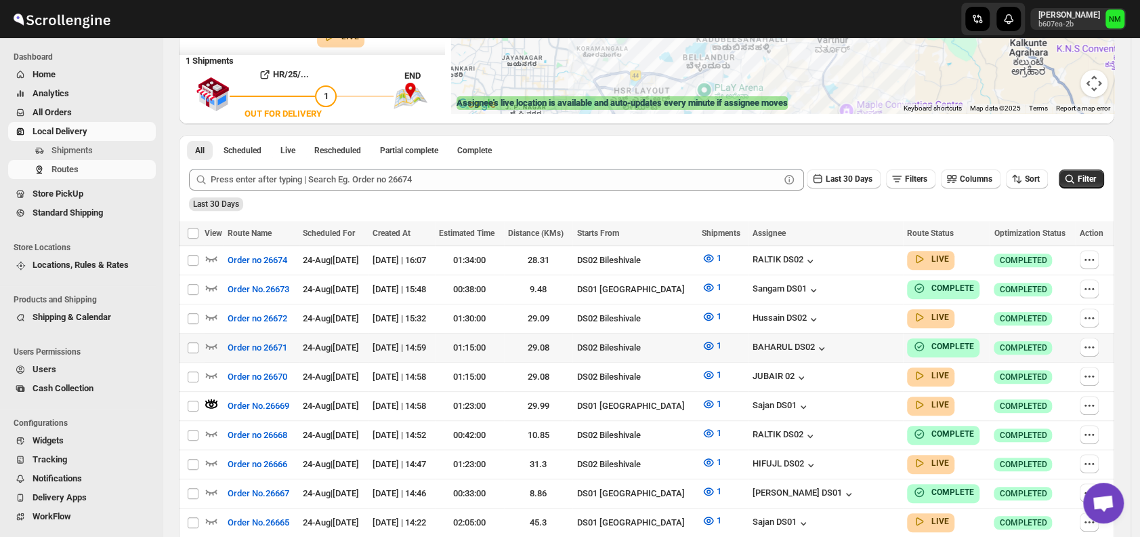
scroll to position [296, 0]
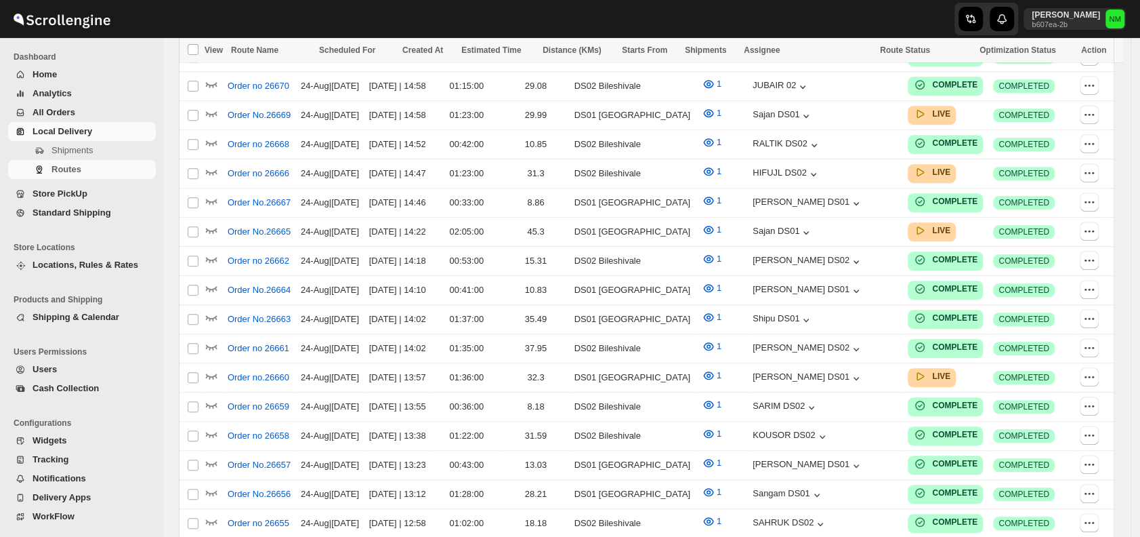
scroll to position [296, 0]
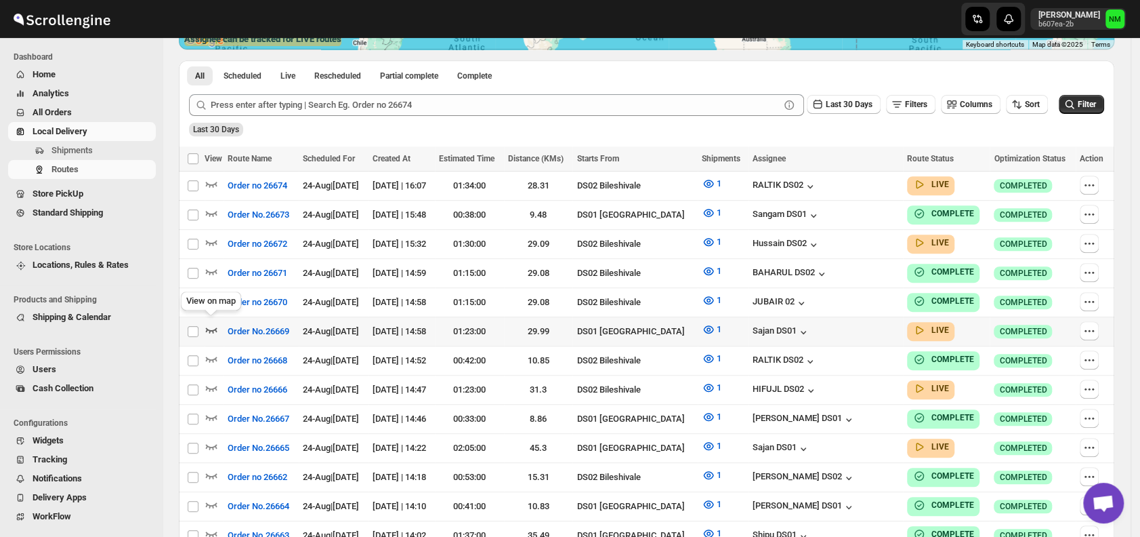
click at [209, 323] on icon "button" at bounding box center [212, 330] width 14 height 14
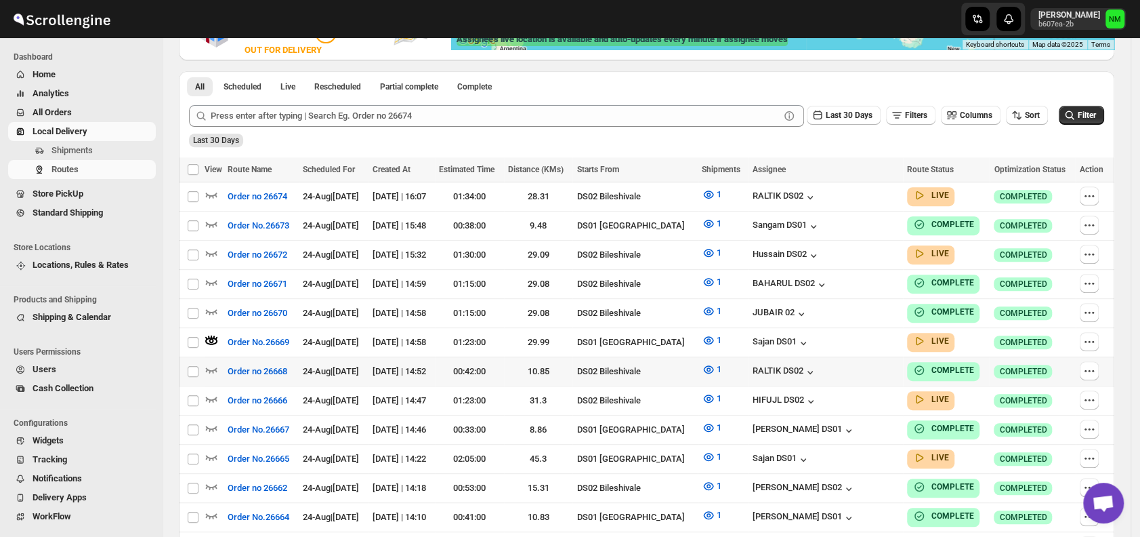
scroll to position [0, 0]
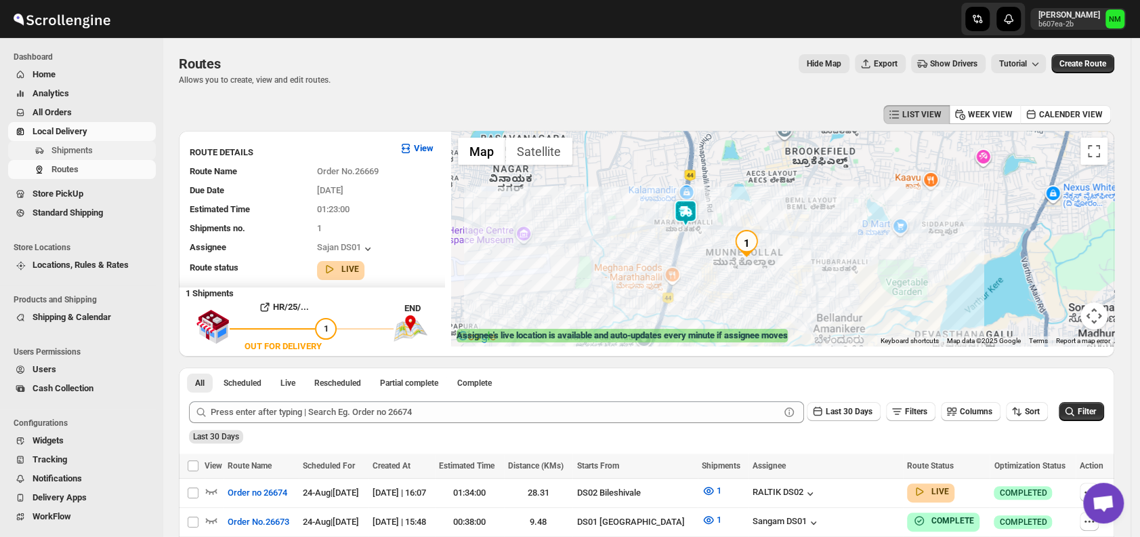
click at [88, 148] on span "Shipments" at bounding box center [71, 150] width 41 height 10
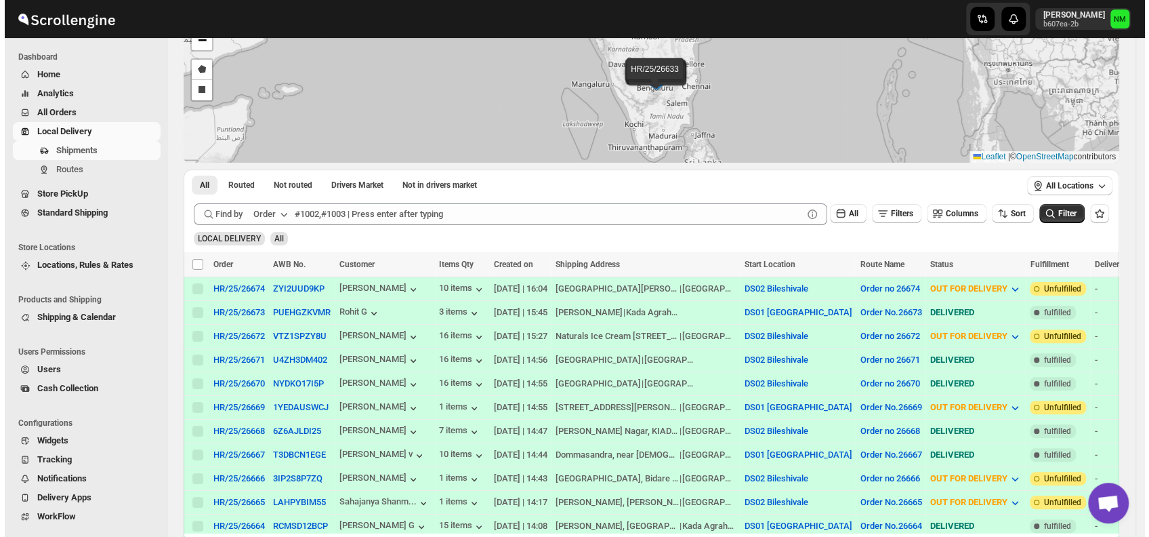
scroll to position [101, 0]
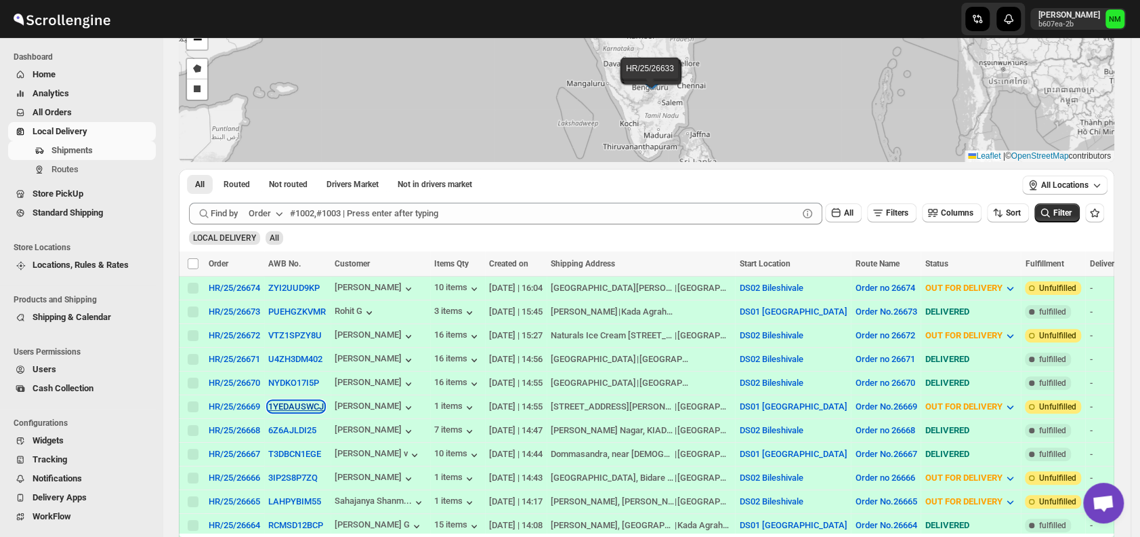
click at [287, 401] on button "1YEDAUSWCJ" at bounding box center [296, 406] width 56 height 10
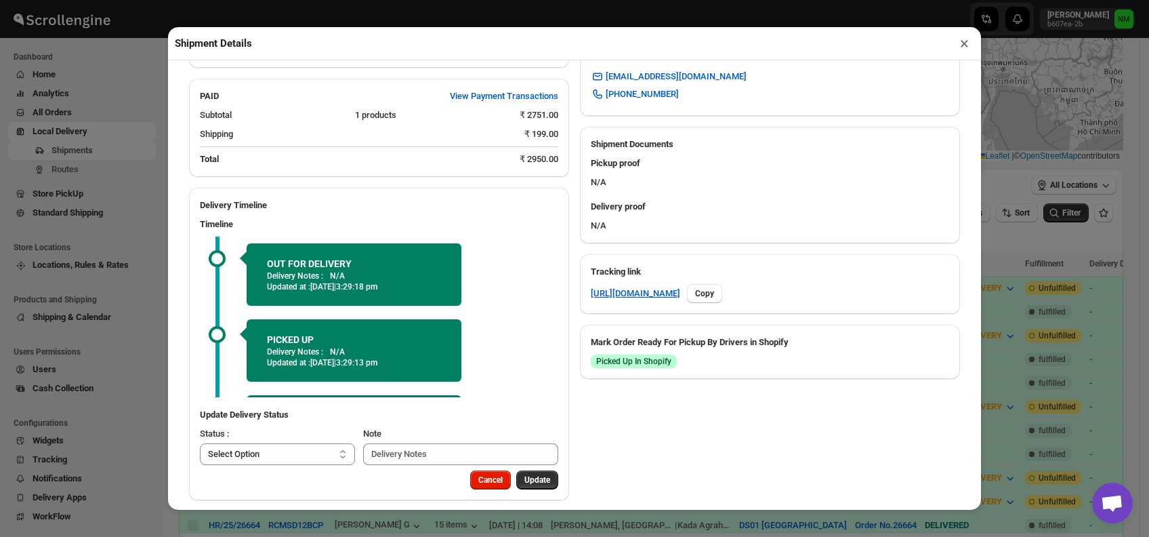
scroll to position [66, 0]
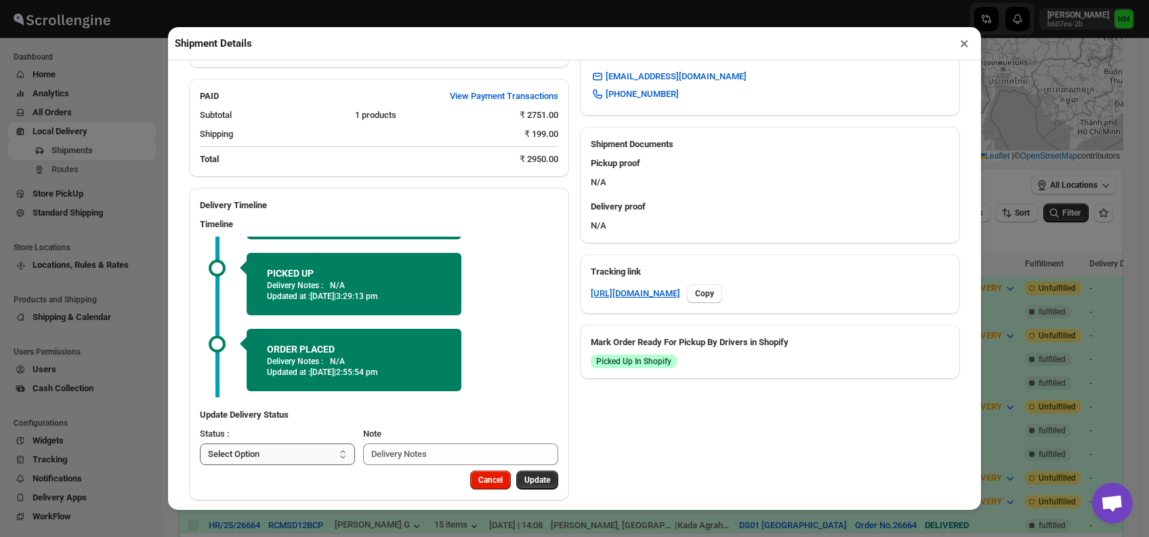
click at [304, 443] on select "Select Option PICKED UP OUT FOR DELIVERY RESCHEDULE DELIVERED CANCELLED" at bounding box center [277, 454] width 155 height 22
select select "DELIVERED"
click at [200, 443] on select "Select Option PICKED UP OUT FOR DELIVERY RESCHEDULE DELIVERED CANCELLED" at bounding box center [277, 454] width 155 height 22
click at [525, 474] on span "Update" at bounding box center [537, 479] width 26 height 11
select select
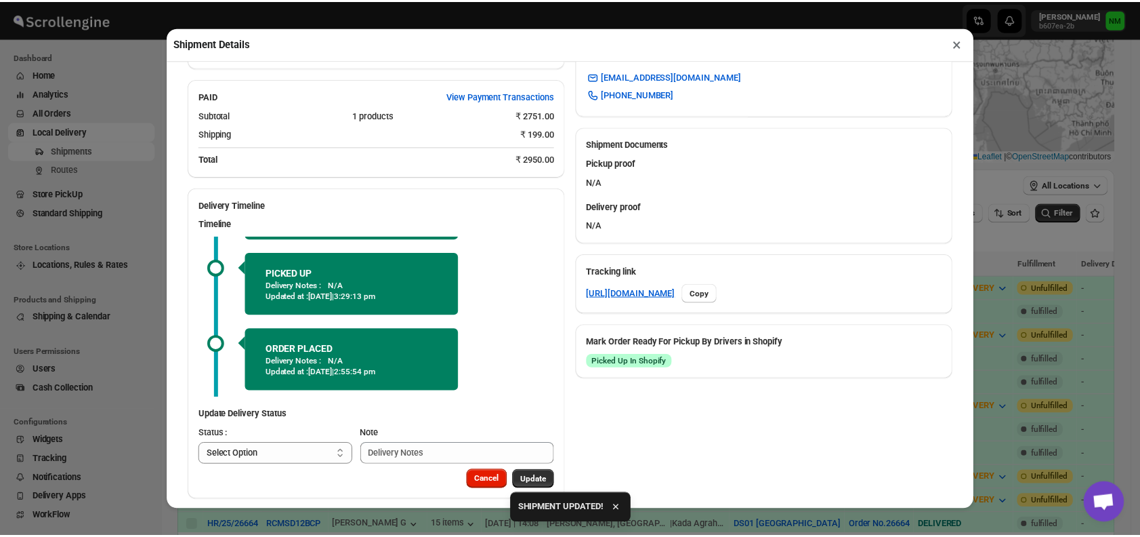
scroll to position [414, 0]
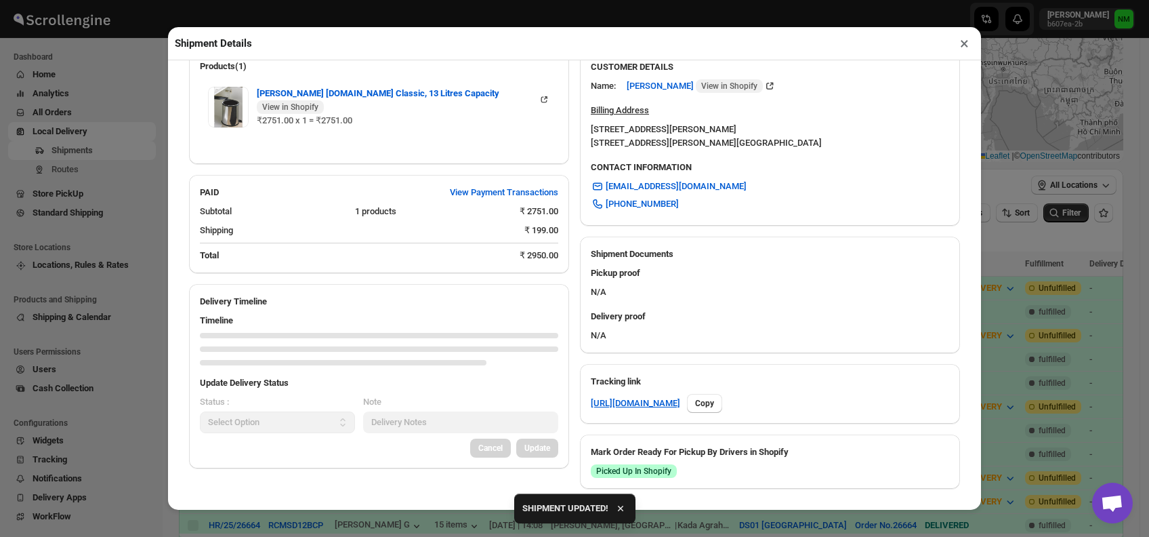
click at [959, 47] on button "×" at bounding box center [965, 43] width 20 height 19
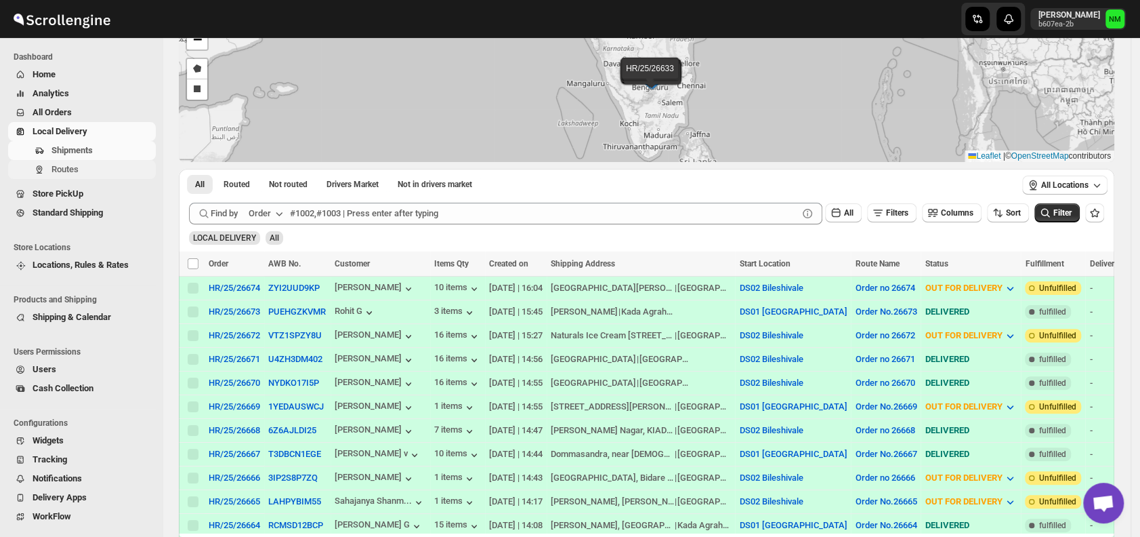
click at [83, 172] on span "Routes" at bounding box center [102, 170] width 102 height 14
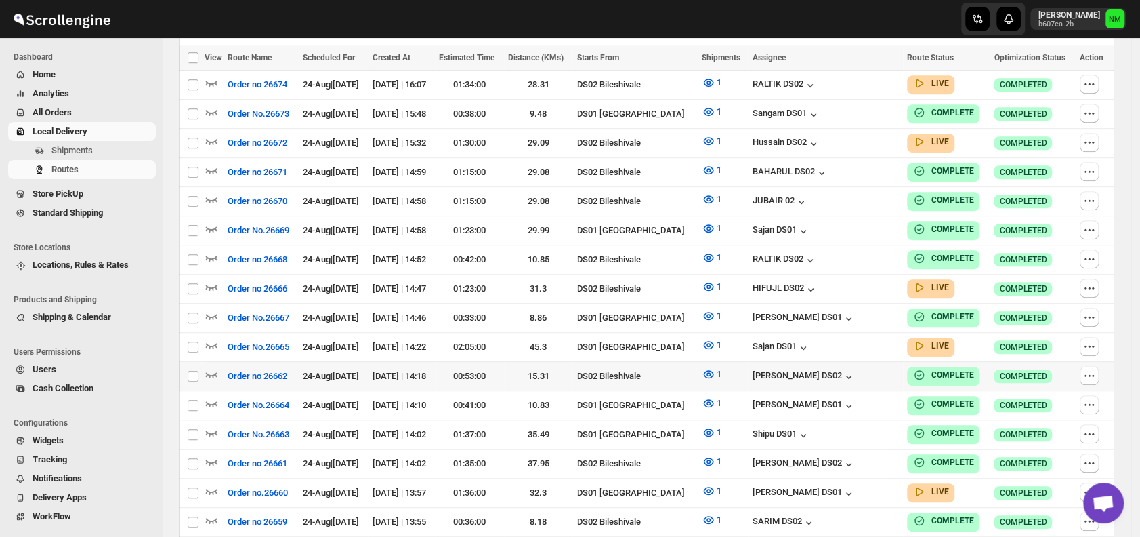
scroll to position [402, 0]
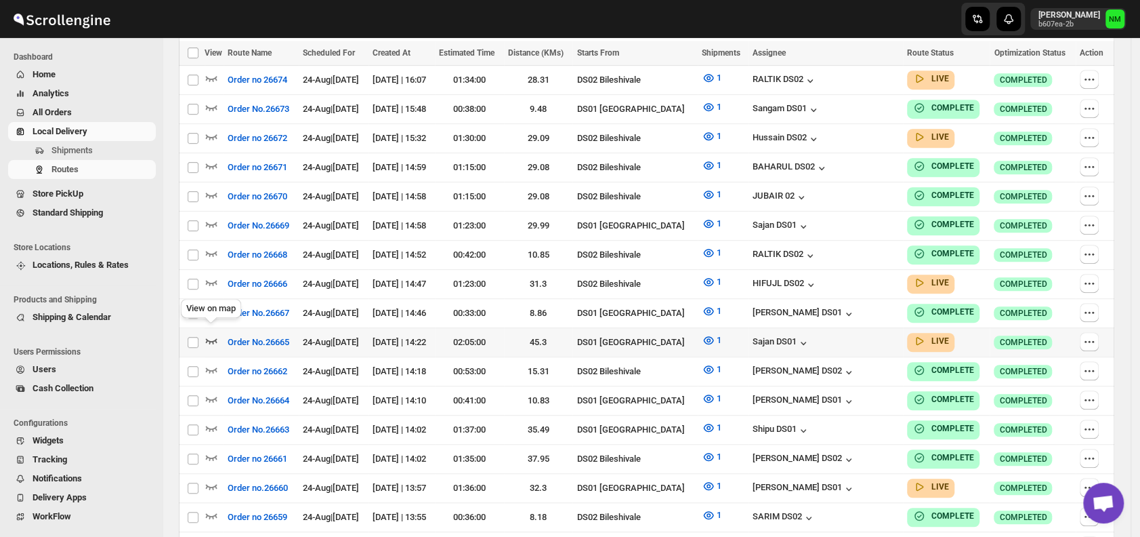
click at [208, 333] on icon "button" at bounding box center [212, 340] width 14 height 14
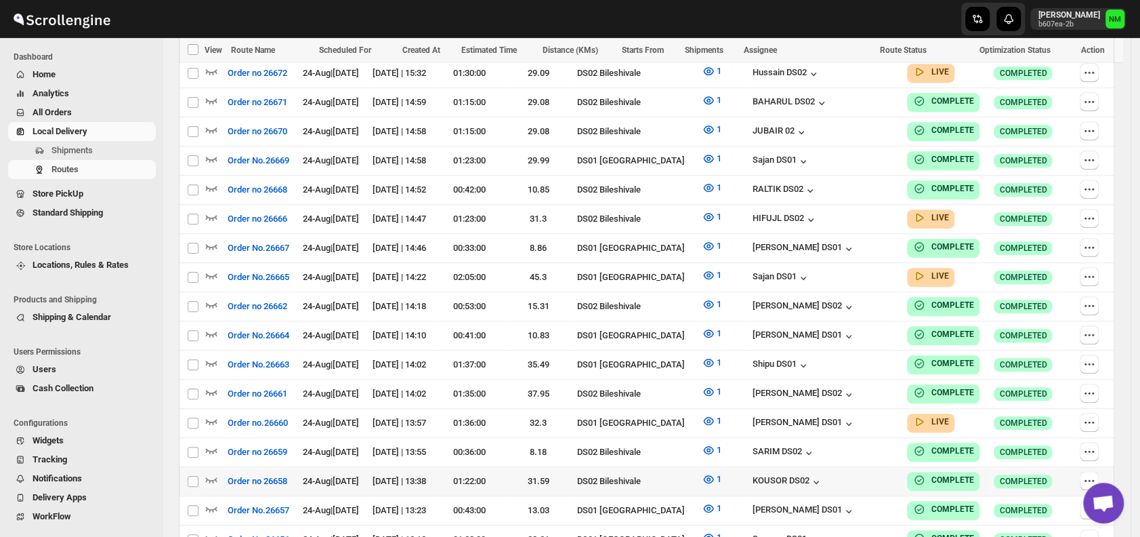
scroll to position [470, 0]
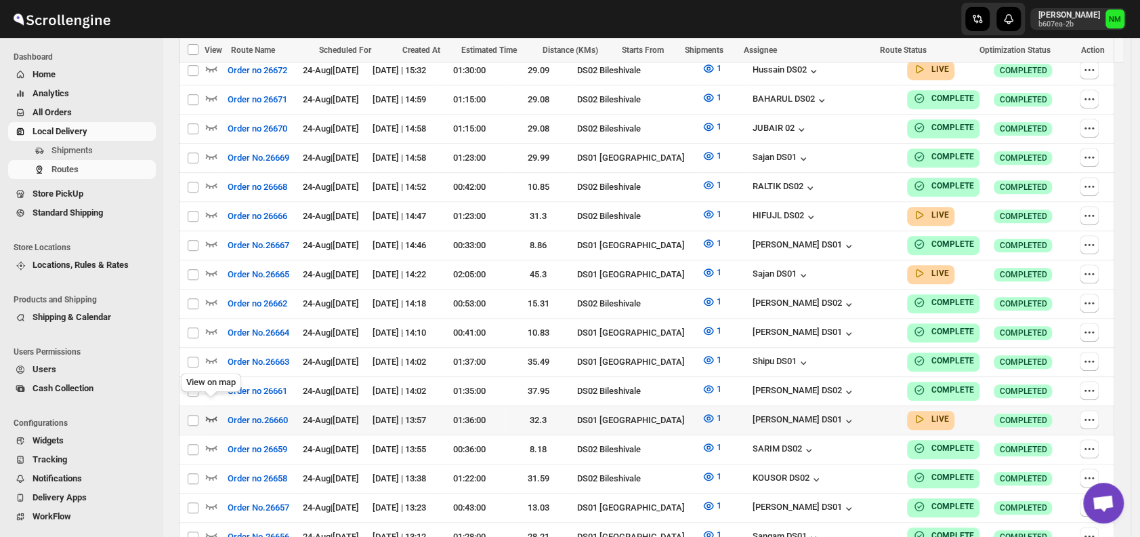
click at [207, 411] on icon "button" at bounding box center [212, 418] width 14 height 14
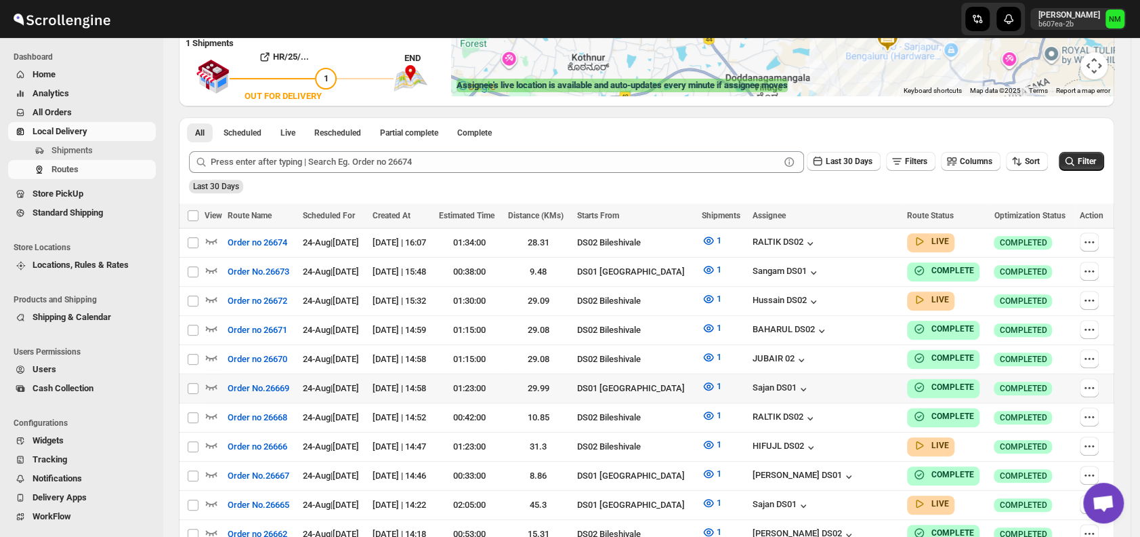
scroll to position [329, 0]
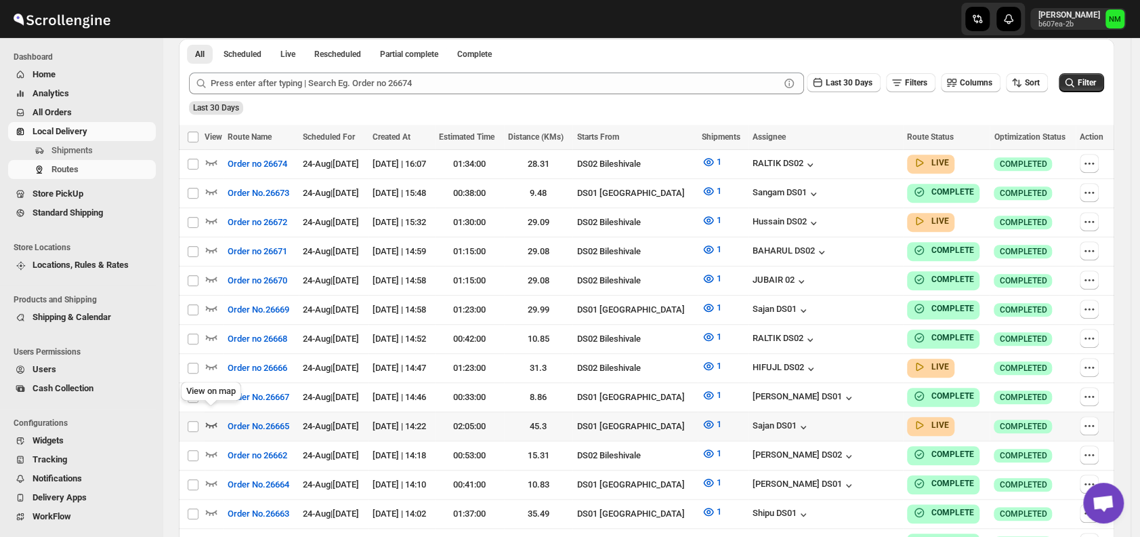
click at [208, 422] on icon "button" at bounding box center [212, 424] width 12 height 5
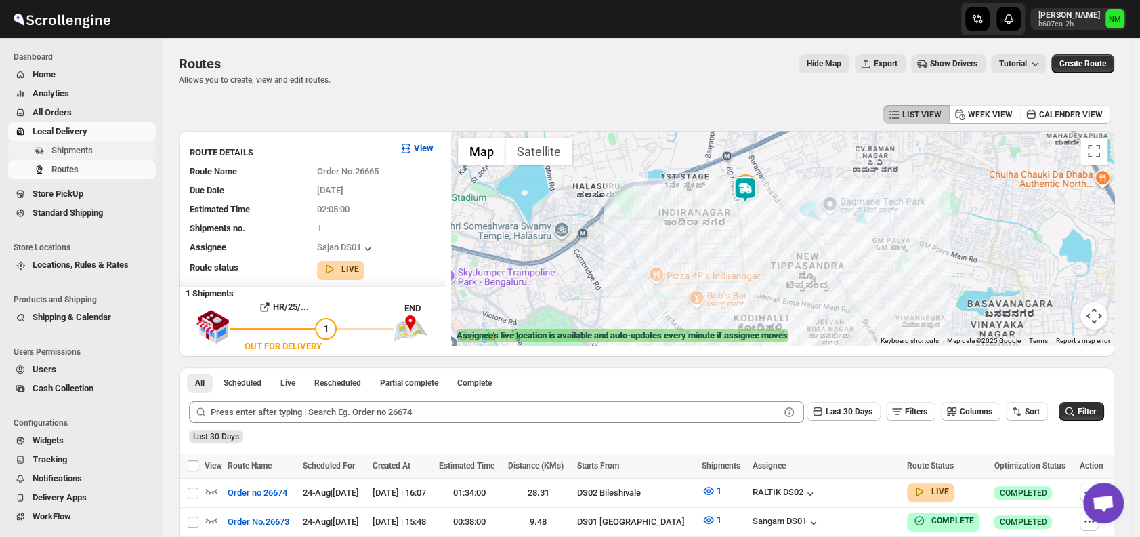
click at [72, 157] on button "Shipments" at bounding box center [82, 150] width 148 height 19
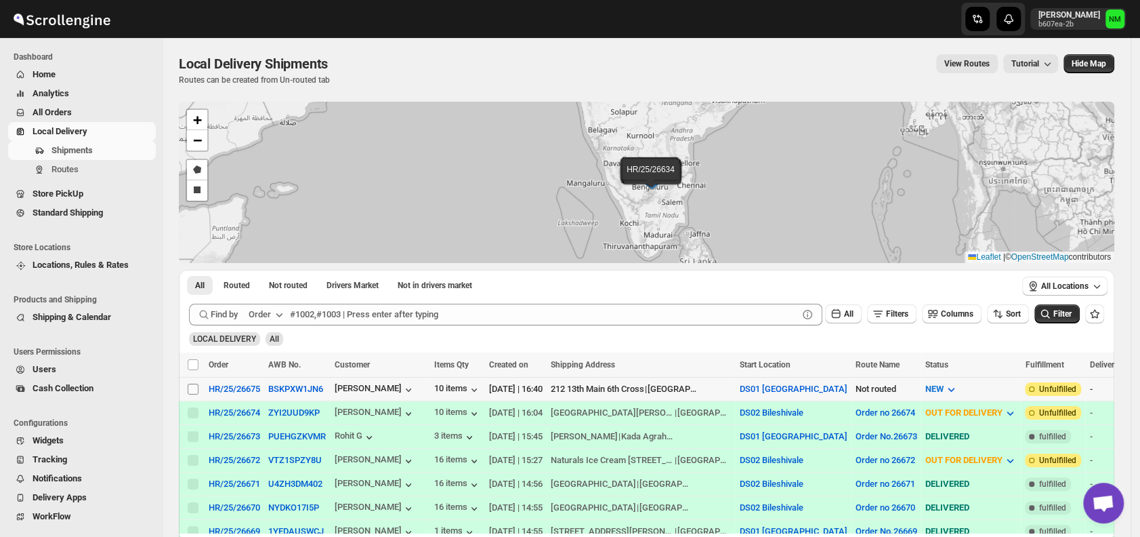
click at [194, 385] on input "Select shipment" at bounding box center [193, 388] width 11 height 11
checkbox input "true"
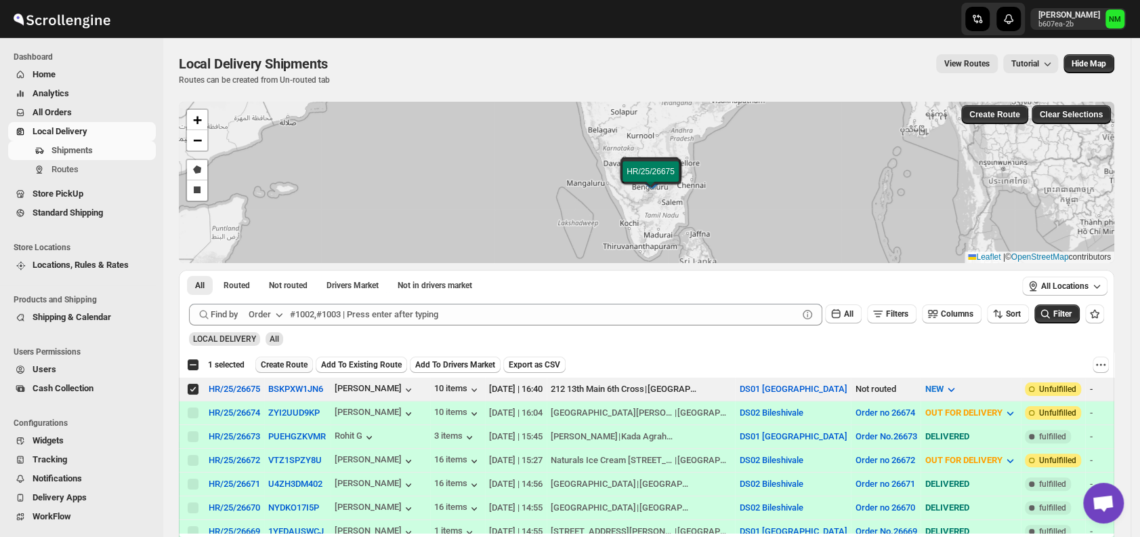
click at [266, 362] on span "Create Route" at bounding box center [284, 364] width 47 height 11
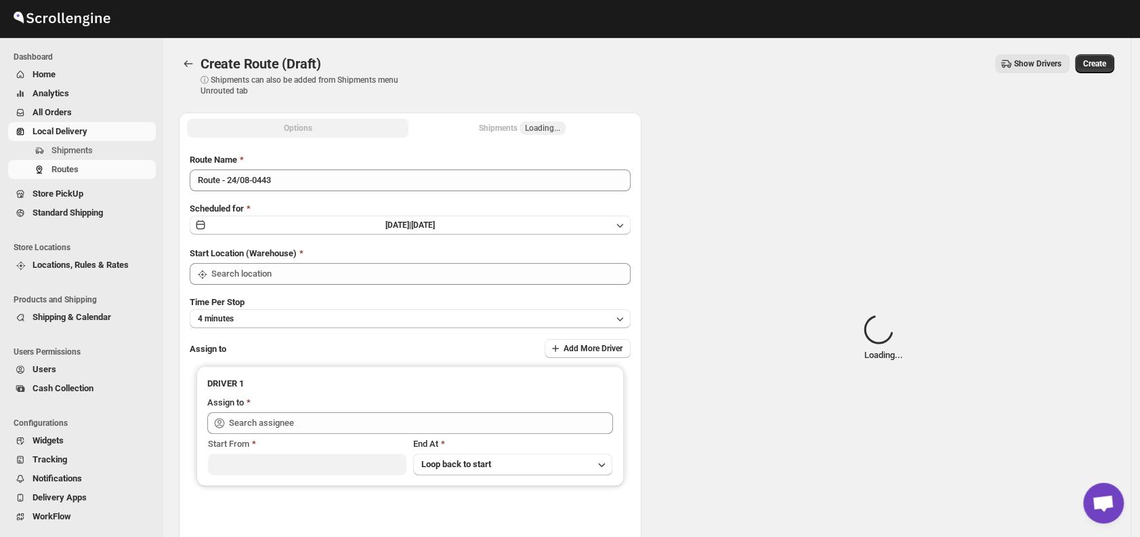
type input "DS01 [GEOGRAPHIC_DATA]"
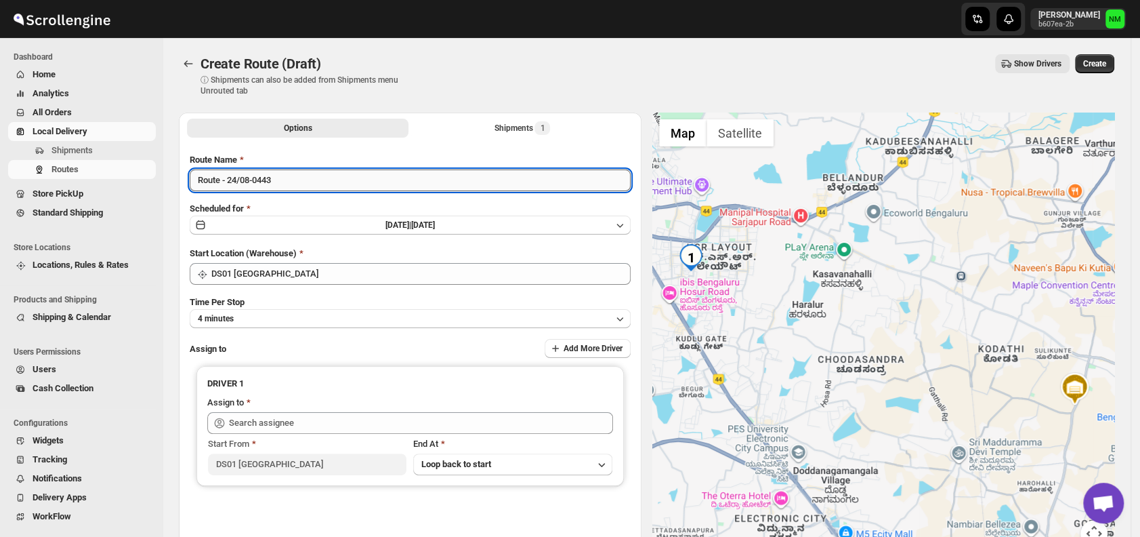
click at [304, 179] on input "Route - 24/08-0443" at bounding box center [410, 180] width 441 height 22
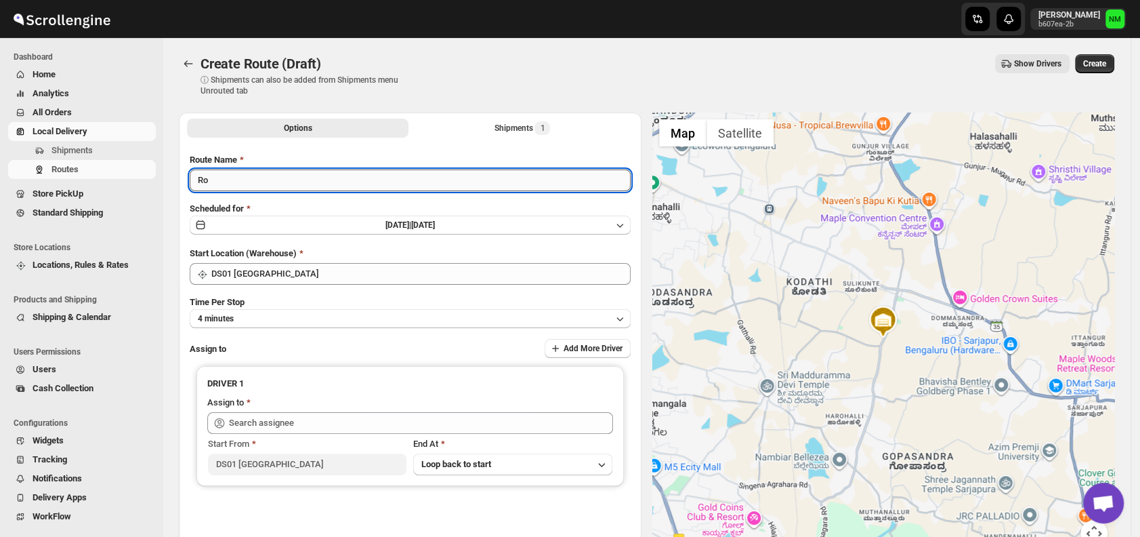
type input "R"
click at [225, 181] on input "Order No.26675" at bounding box center [410, 180] width 441 height 22
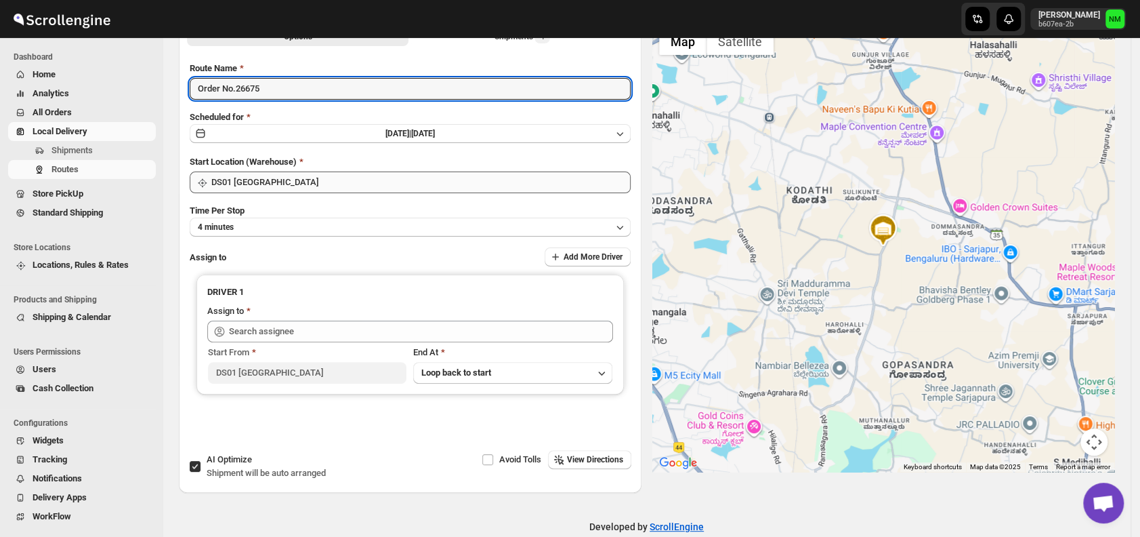
scroll to position [97, 0]
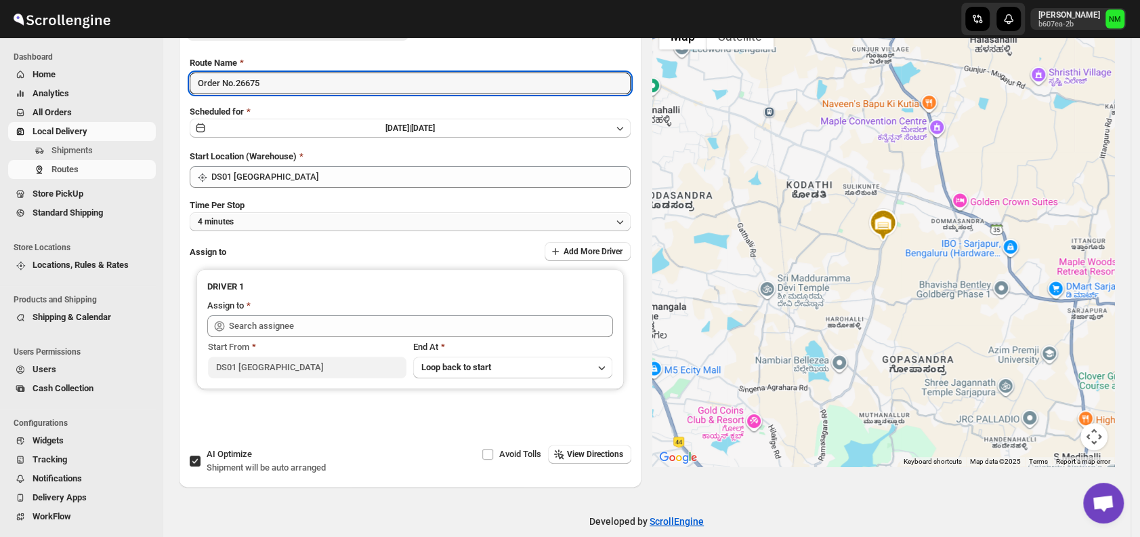
type input "Order No.26675"
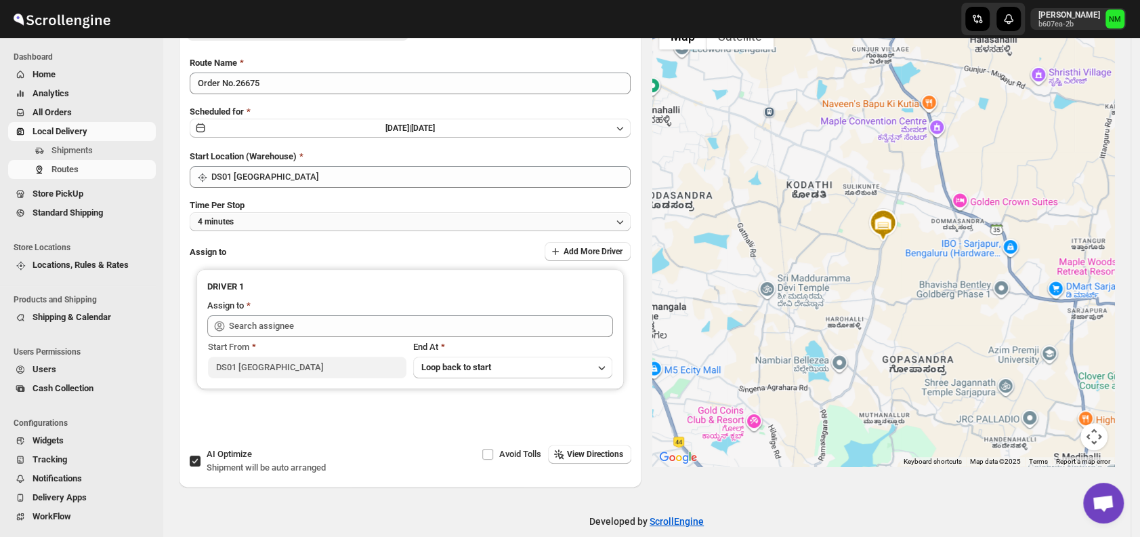
click at [294, 226] on button "4 minutes" at bounding box center [410, 221] width 441 height 19
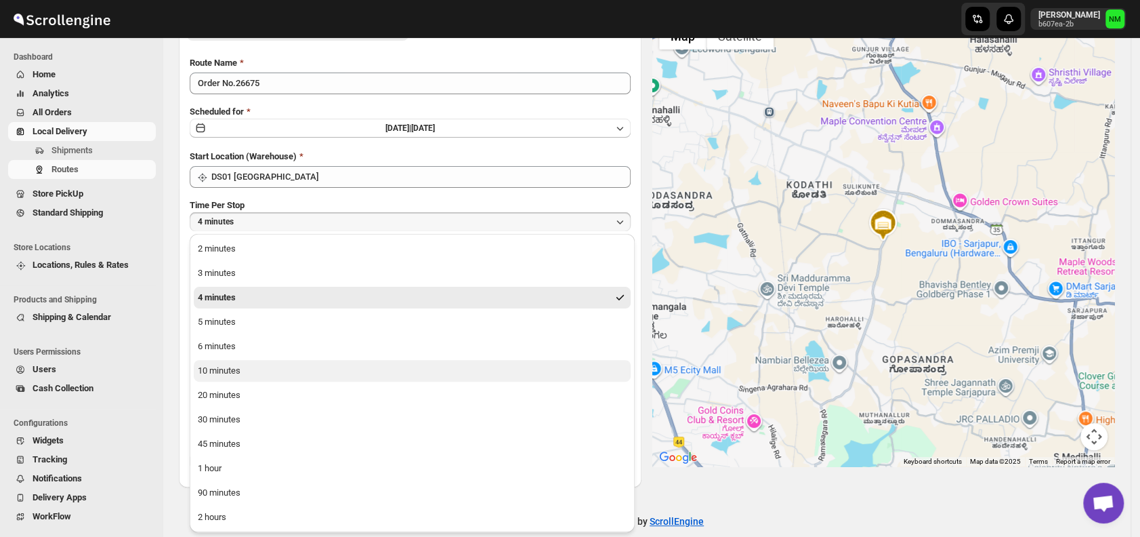
click at [254, 366] on button "10 minutes" at bounding box center [412, 371] width 437 height 22
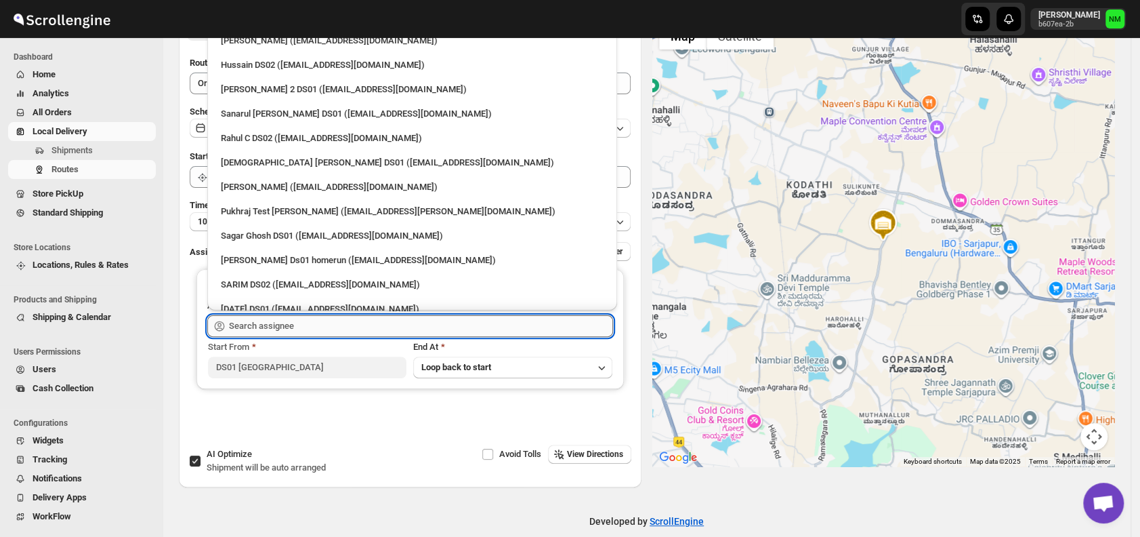
click at [285, 329] on input "text" at bounding box center [421, 326] width 384 height 22
click at [262, 42] on div "Mujakkir Benguli (voweh79617@daypey.com)" at bounding box center [412, 41] width 383 height 14
type input "Mujakkir Benguli (voweh79617@daypey.com)"
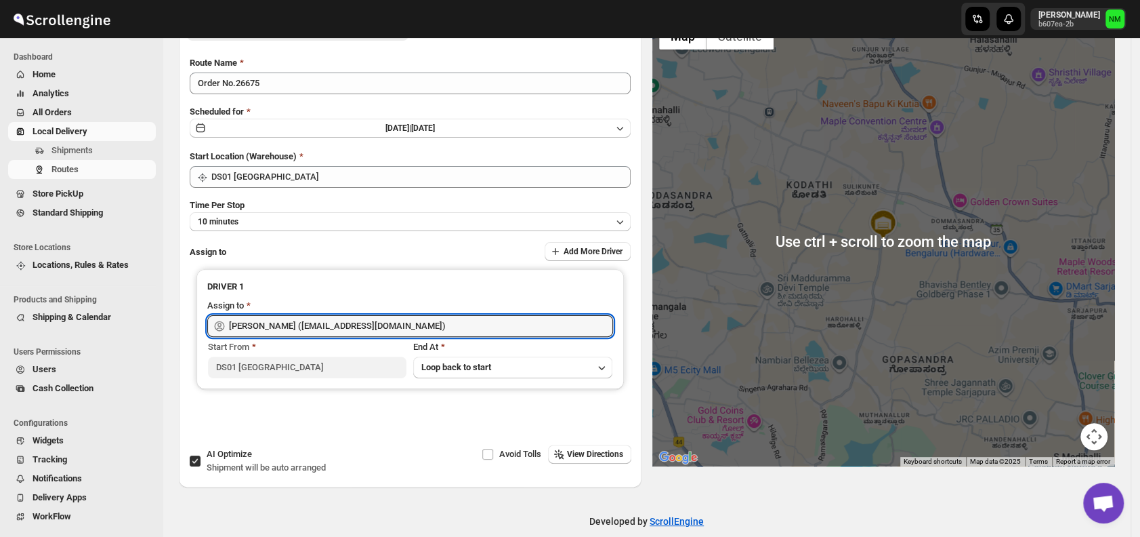
scroll to position [0, 0]
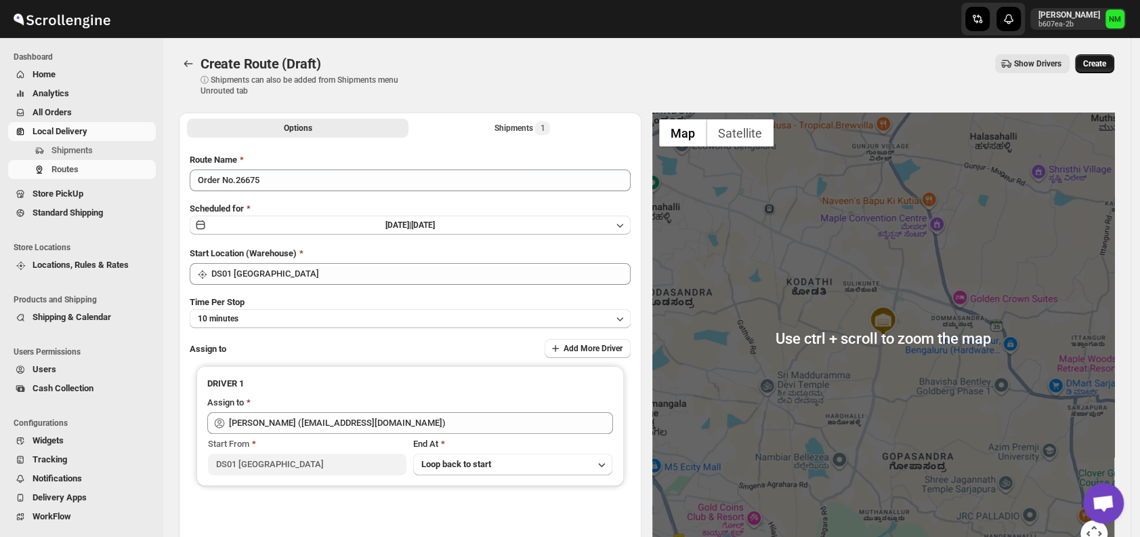
click at [1106, 68] on span "Create" at bounding box center [1094, 63] width 23 height 11
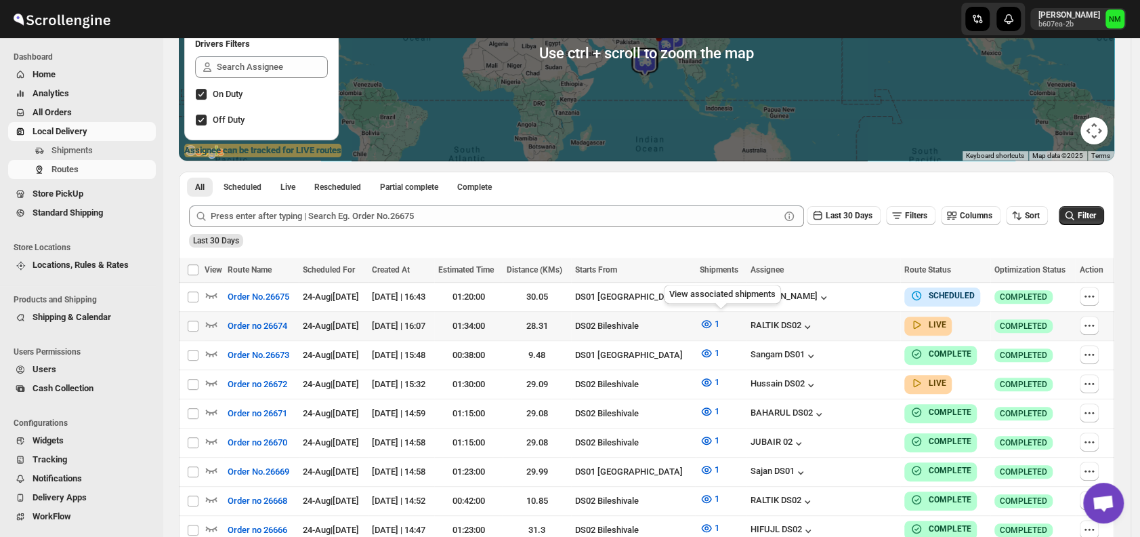
scroll to position [188, 0]
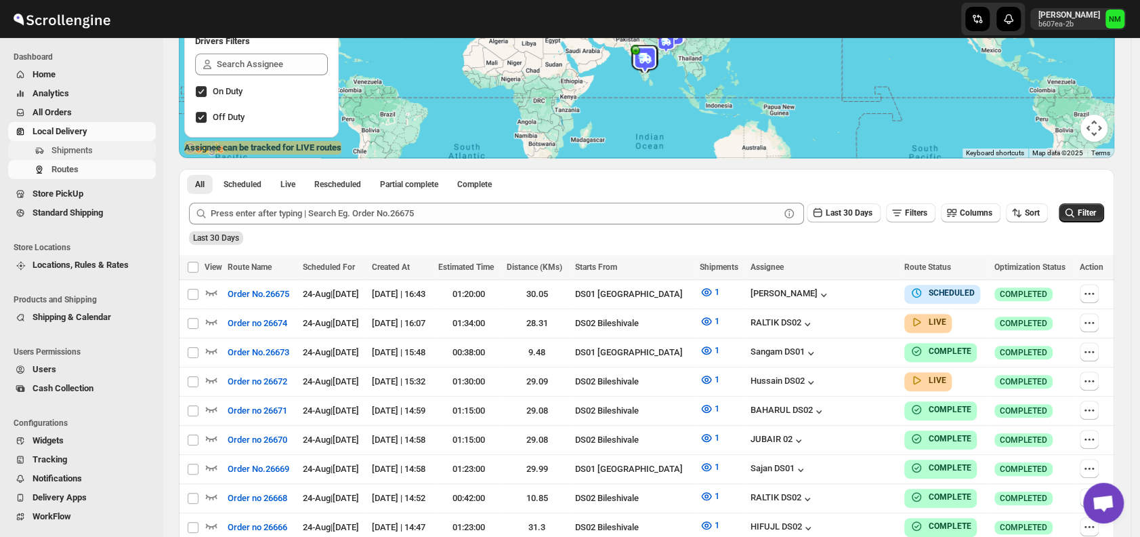
click at [76, 152] on span "Shipments" at bounding box center [71, 150] width 41 height 10
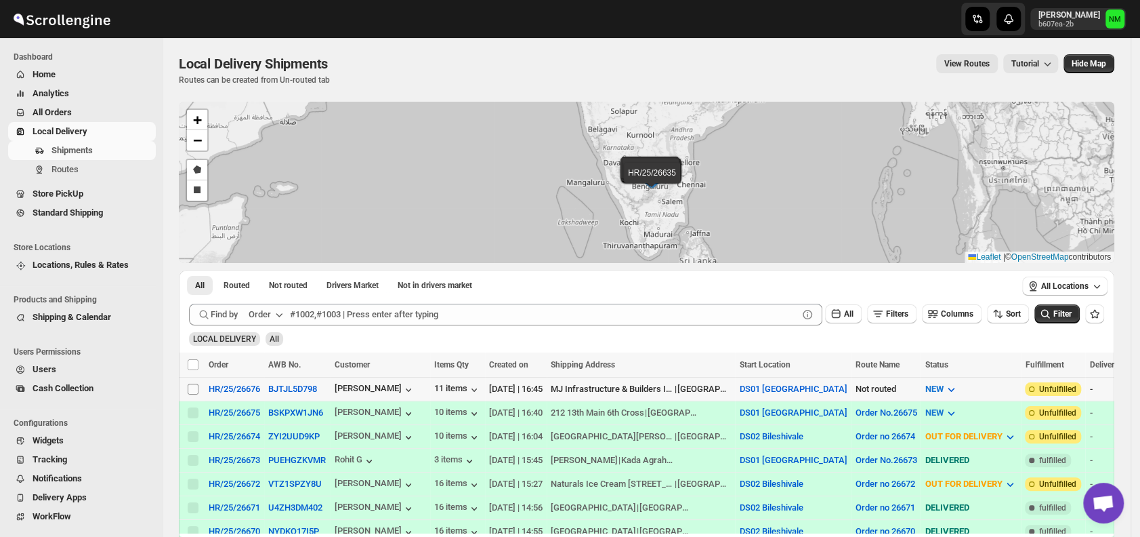
click at [193, 386] on input "Select shipment" at bounding box center [193, 388] width 11 height 11
checkbox input "true"
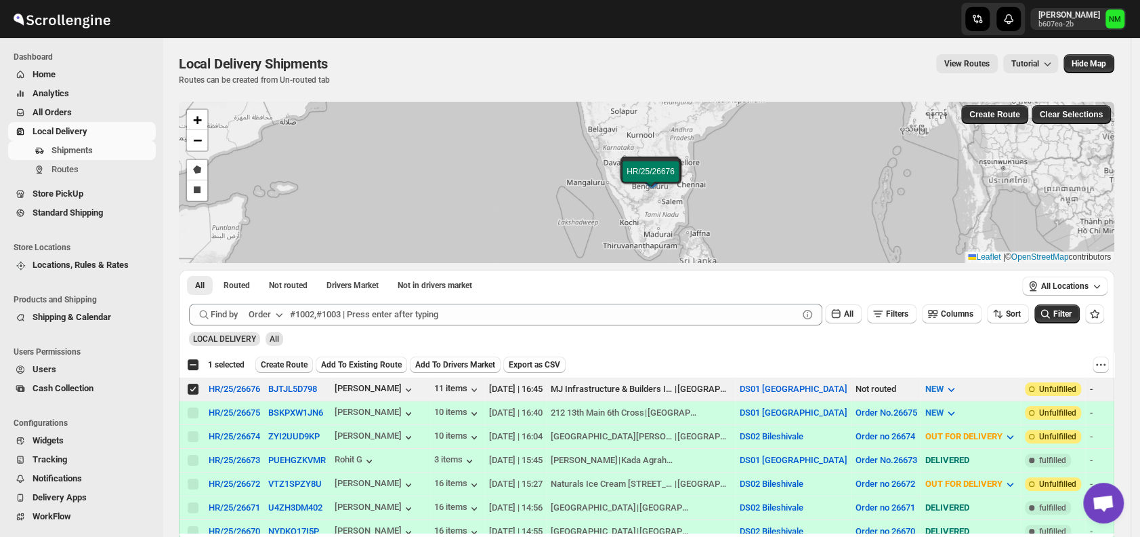
click at [282, 365] on span "Create Route" at bounding box center [284, 364] width 47 height 11
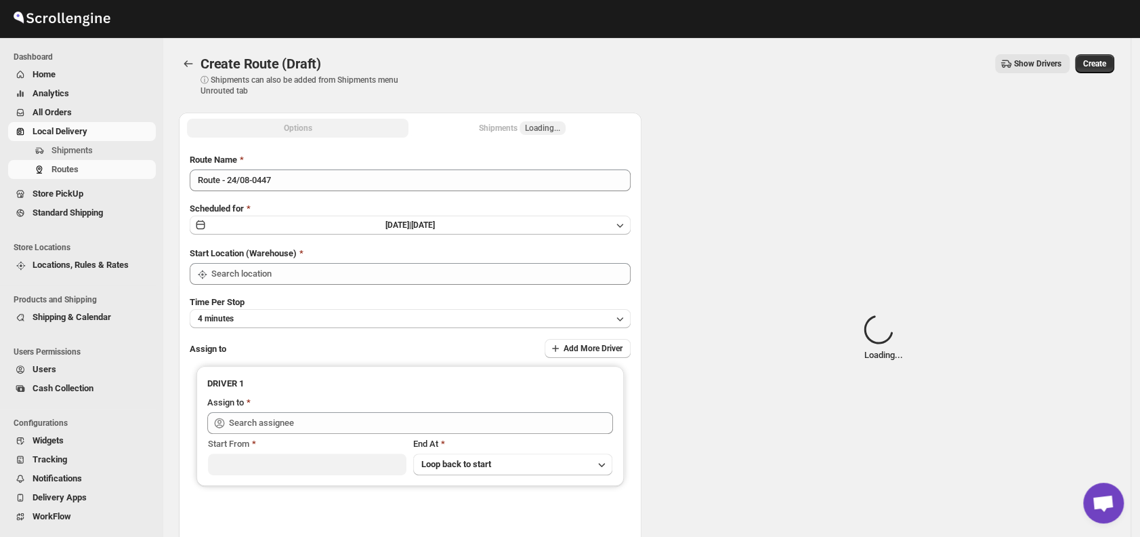
type input "DS01 [GEOGRAPHIC_DATA]"
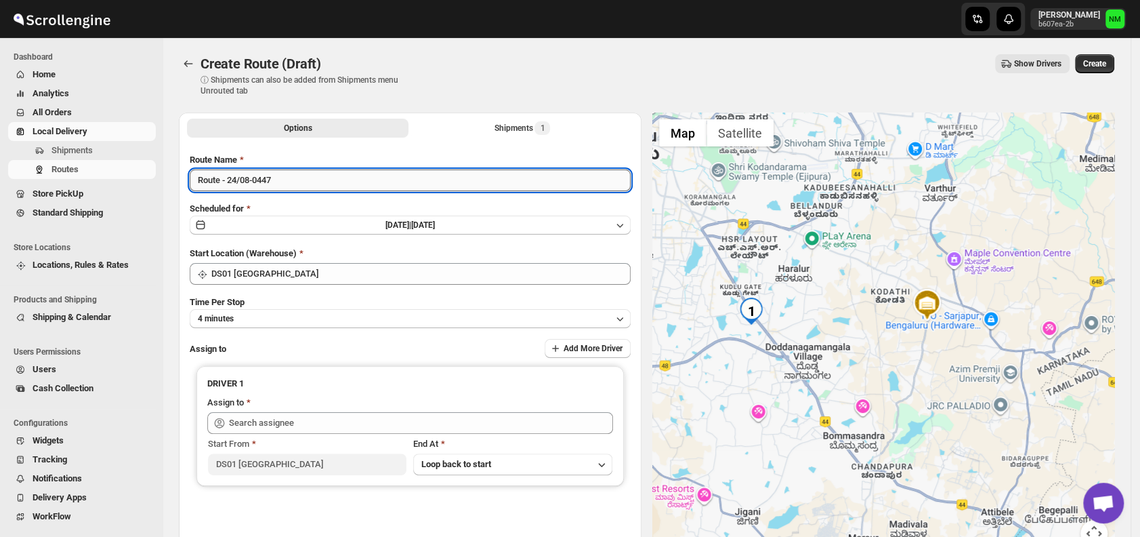
click at [399, 173] on input "Route - 24/08-0447" at bounding box center [410, 180] width 441 height 22
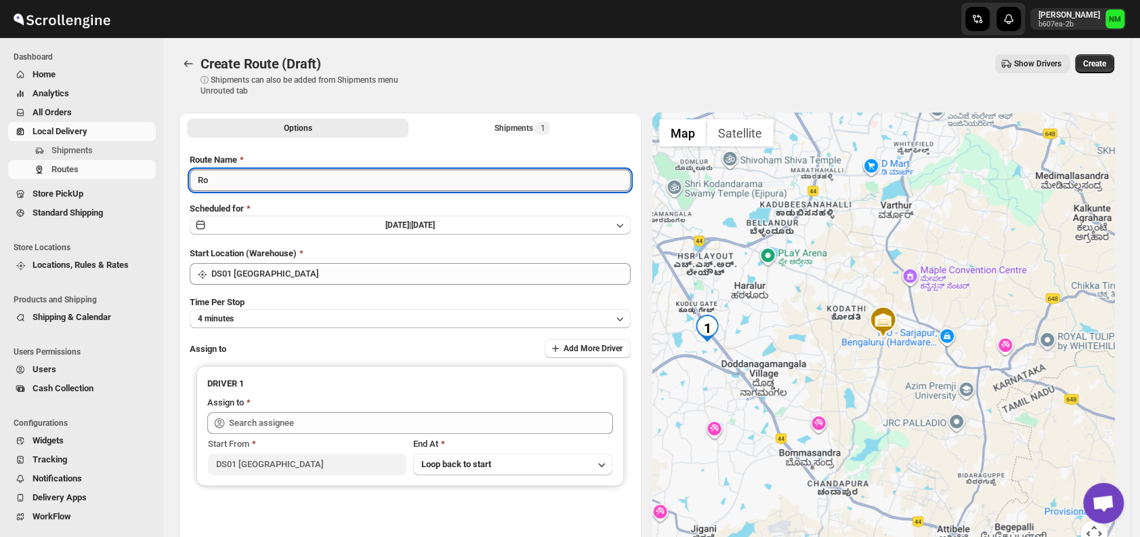
type input "R"
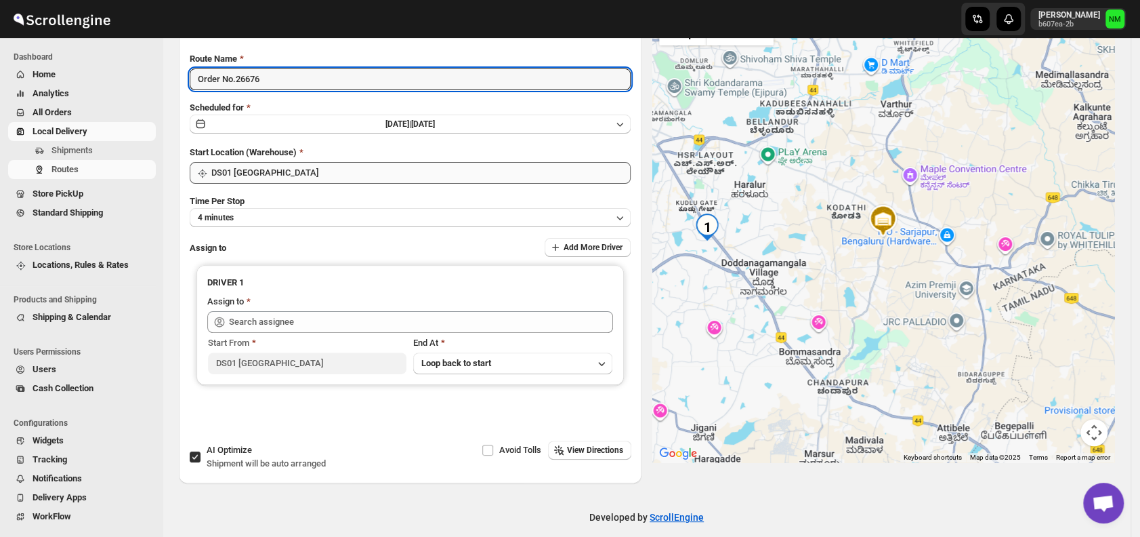
scroll to position [114, 0]
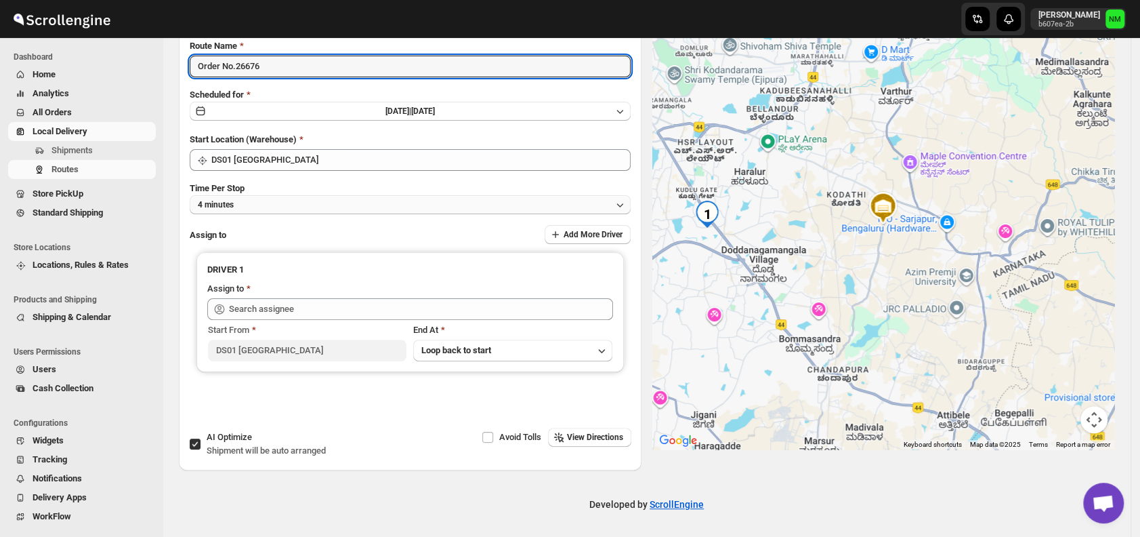
type input "Order No.26676"
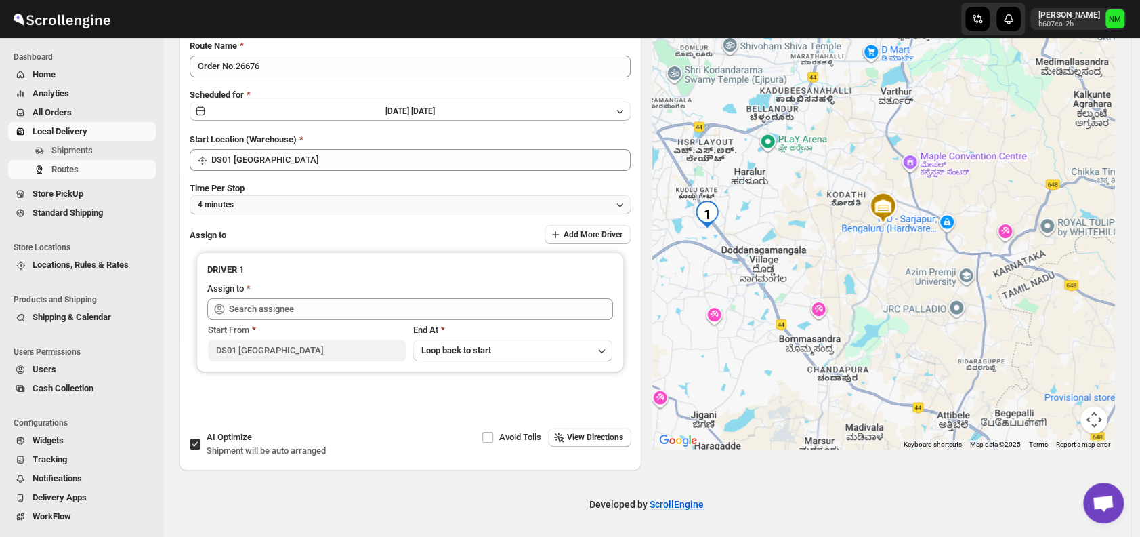
click at [280, 212] on button "4 minutes" at bounding box center [410, 204] width 441 height 19
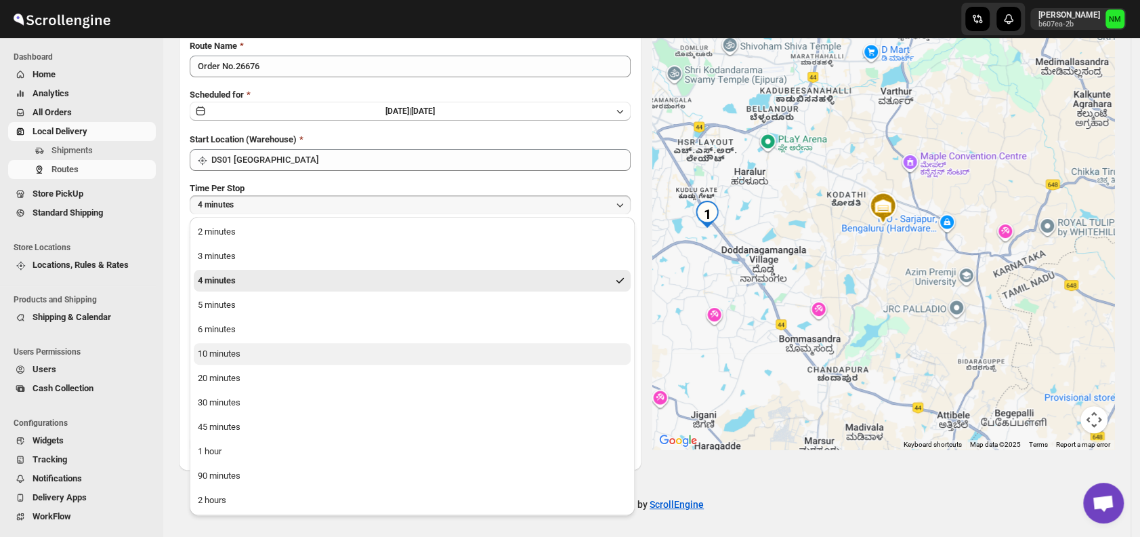
click at [269, 356] on button "10 minutes" at bounding box center [412, 354] width 437 height 22
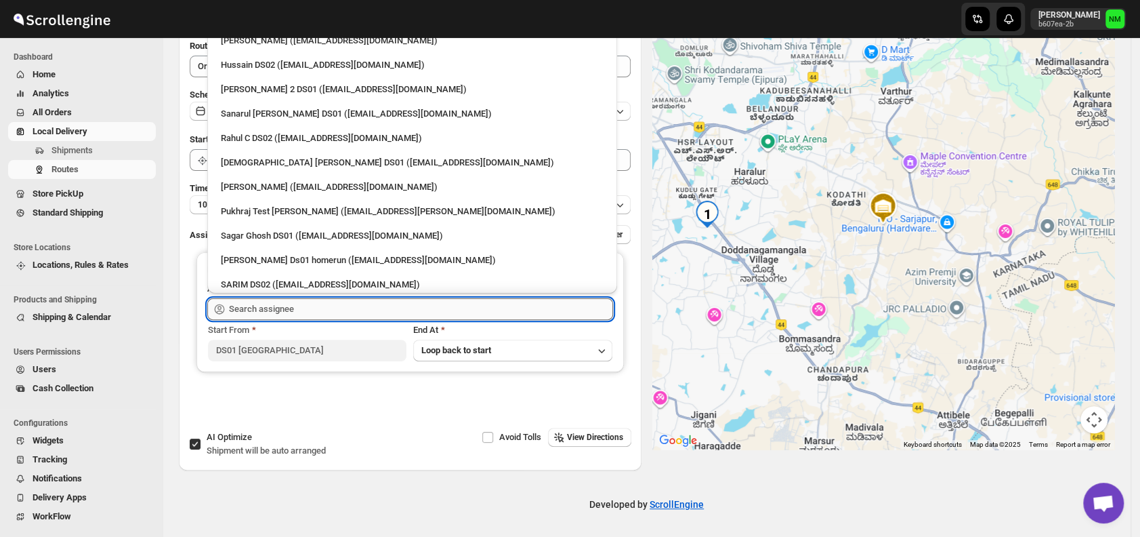
click at [329, 303] on input "text" at bounding box center [421, 309] width 384 height 22
click at [254, 112] on div "Sanarul Haque DS01 (fefifag638@adosnan.com)" at bounding box center [412, 114] width 383 height 14
type input "Sanarul Haque DS01 (fefifag638@adosnan.com)"
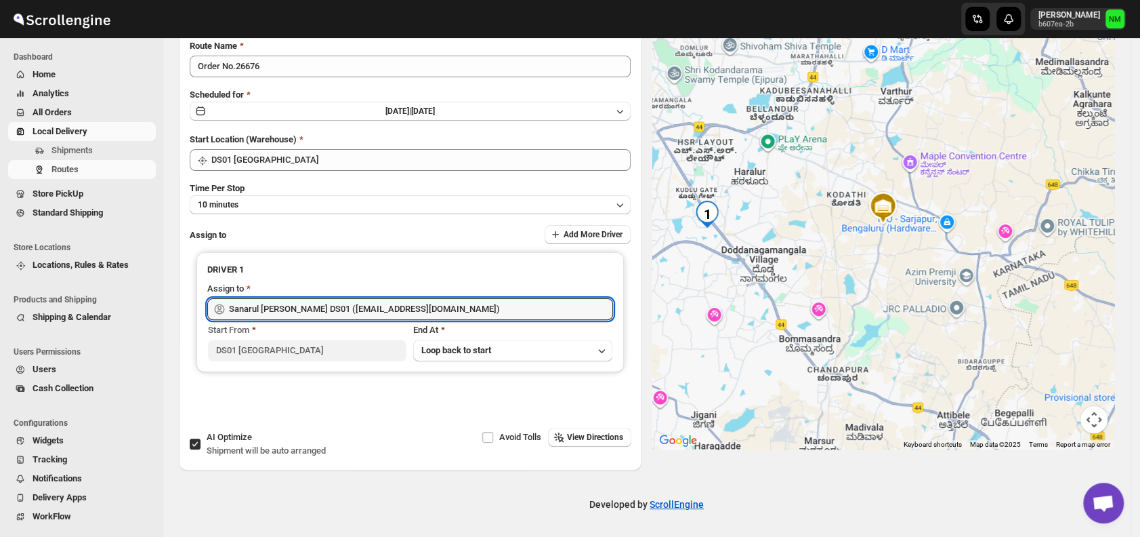
scroll to position [0, 0]
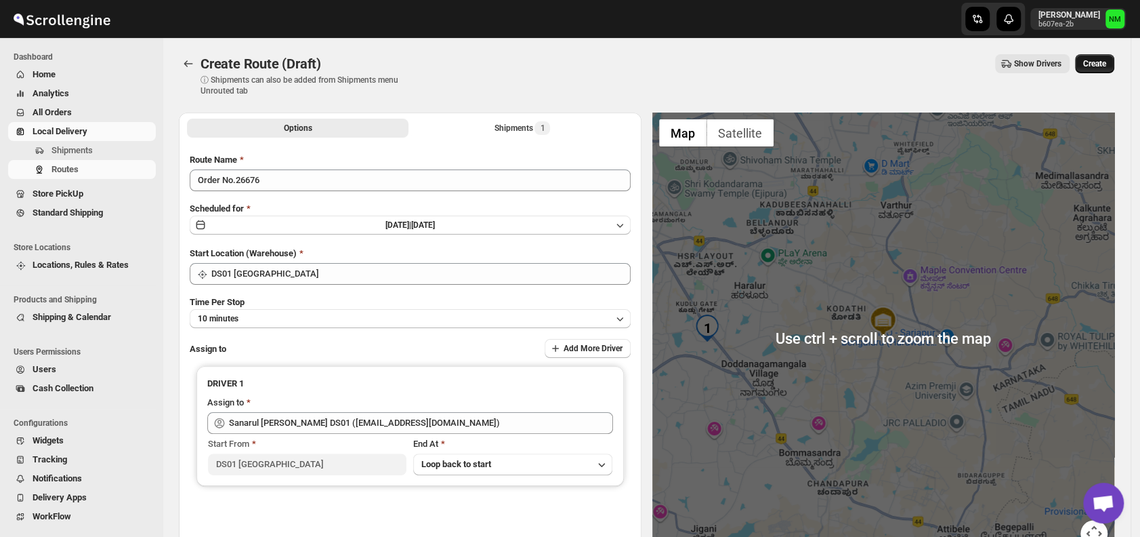
click at [1102, 67] on span "Create" at bounding box center [1094, 63] width 23 height 11
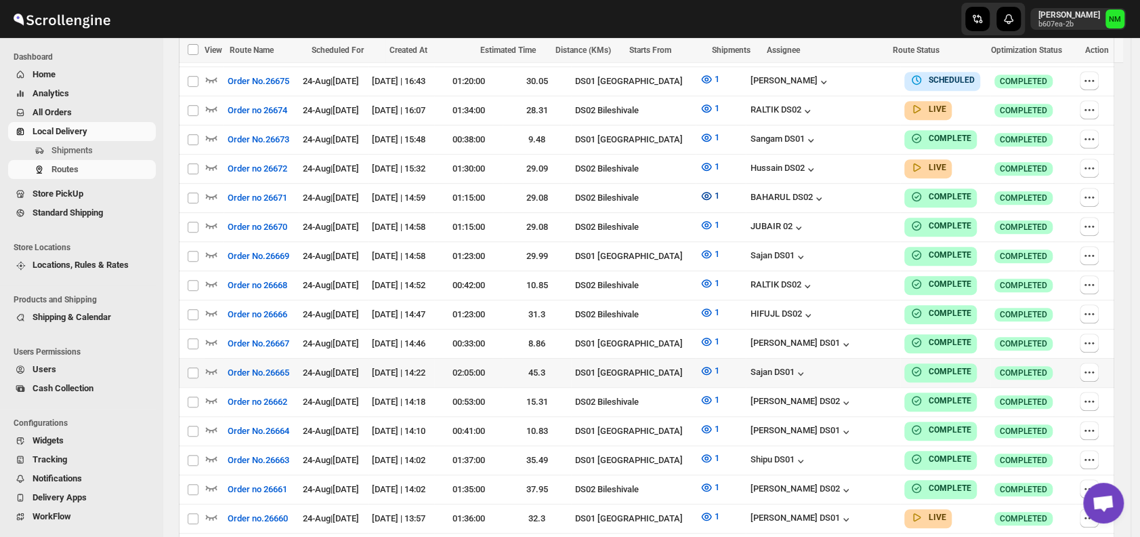
scroll to position [489, 0]
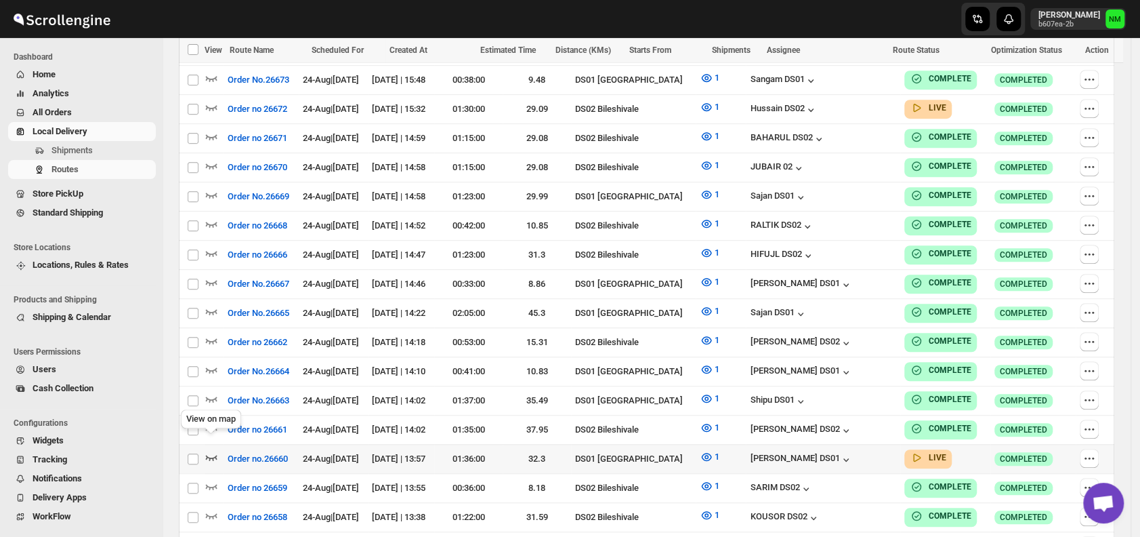
click at [207, 450] on icon "button" at bounding box center [212, 457] width 14 height 14
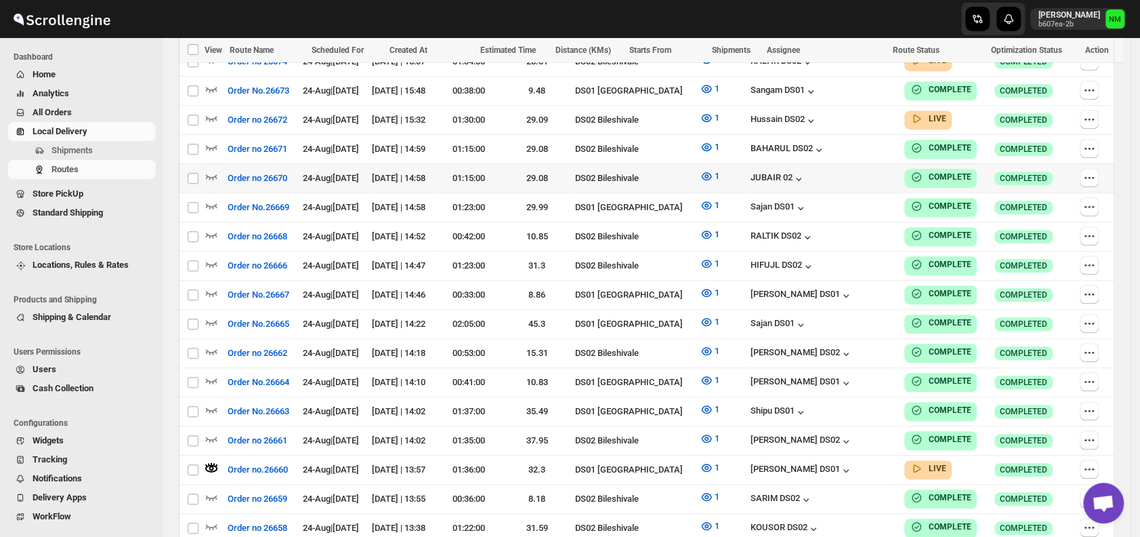
scroll to position [0, 0]
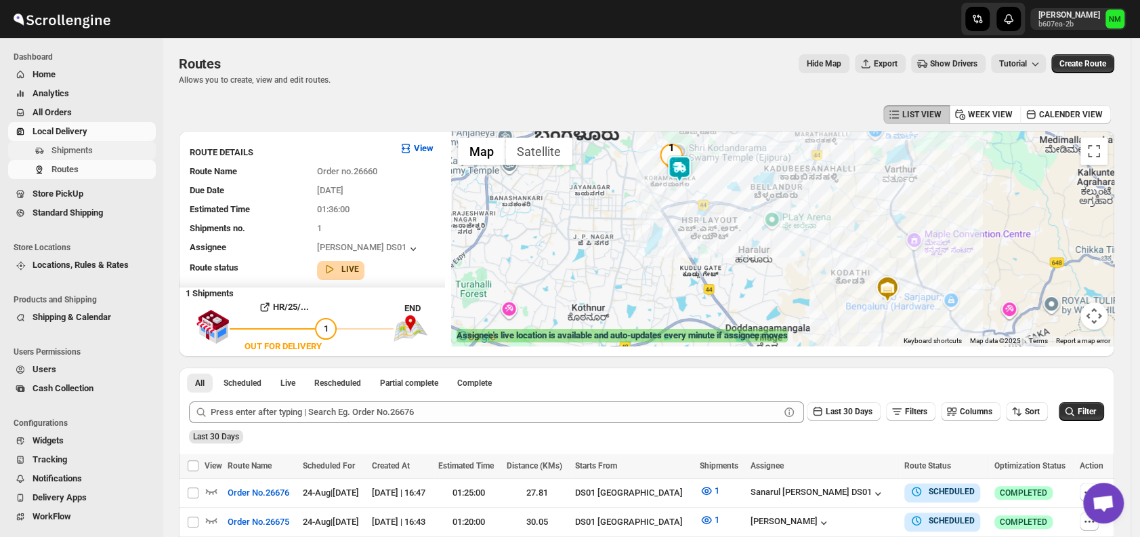
click at [108, 151] on span "Shipments" at bounding box center [102, 151] width 102 height 14
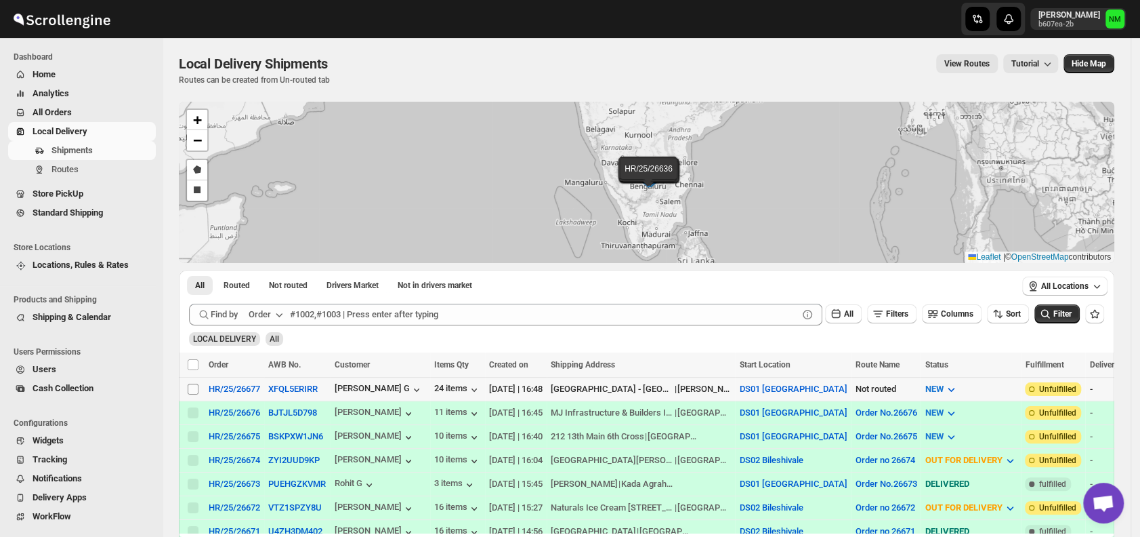
click at [195, 383] on input "Select shipment" at bounding box center [193, 388] width 11 height 11
checkbox input "true"
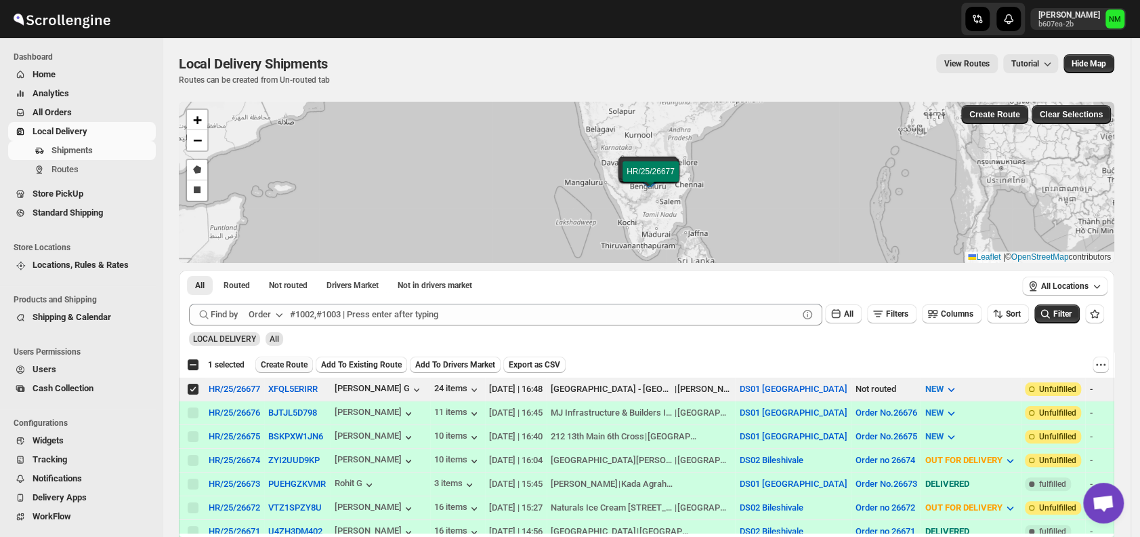
click at [275, 366] on span "Create Route" at bounding box center [284, 364] width 47 height 11
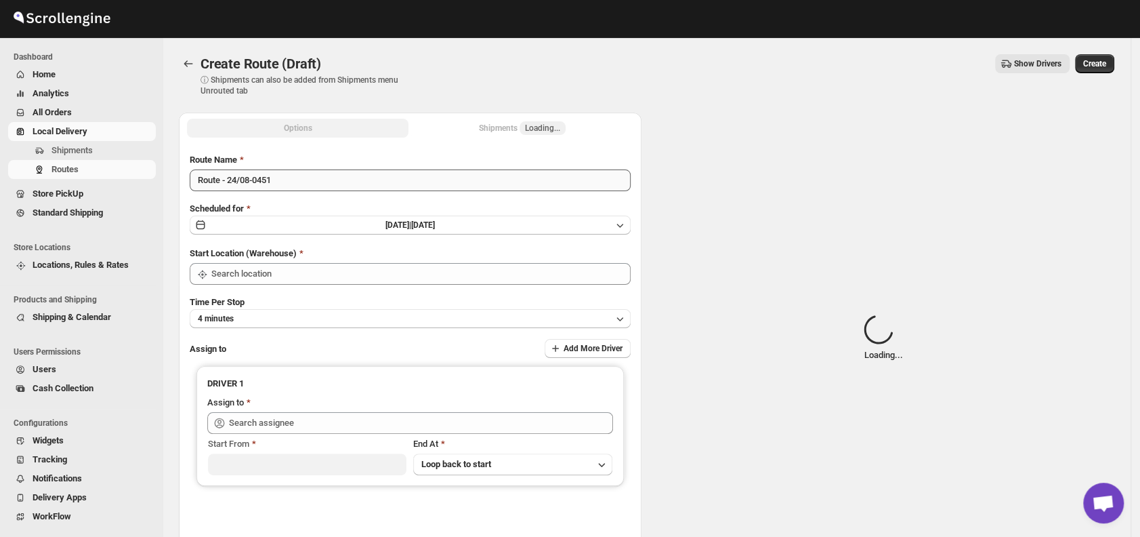
type input "DS01 [GEOGRAPHIC_DATA]"
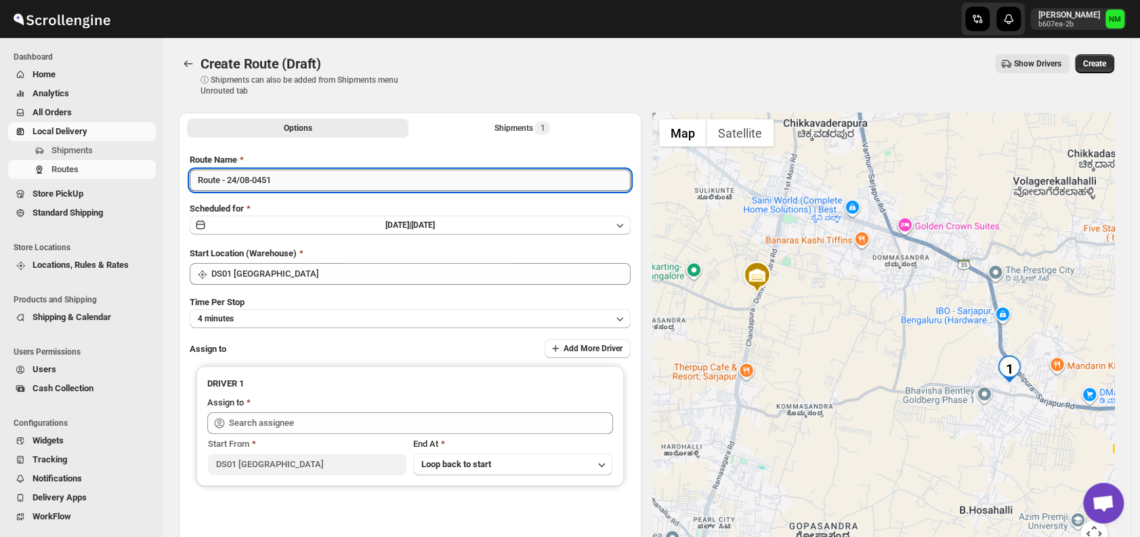
click at [310, 180] on input "Route - 24/08-0451" at bounding box center [410, 180] width 441 height 22
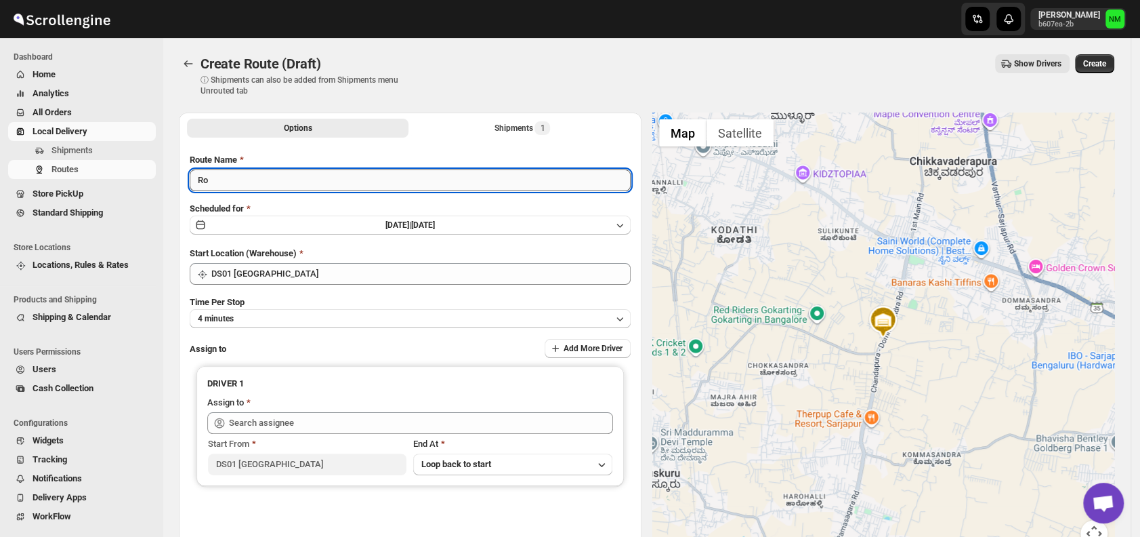
type input "R"
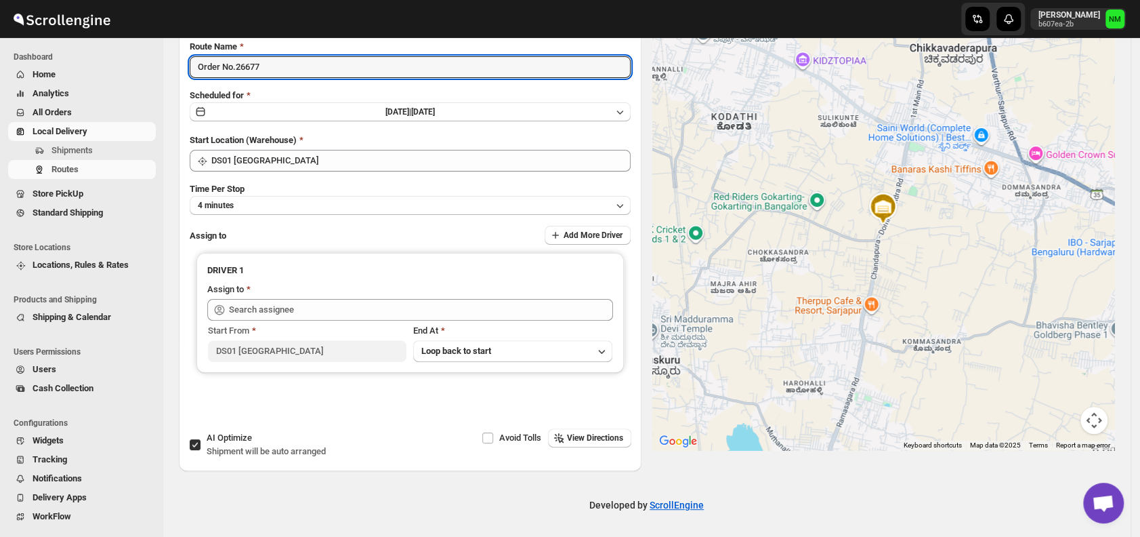
scroll to position [114, 0]
type input "Order No.26677"
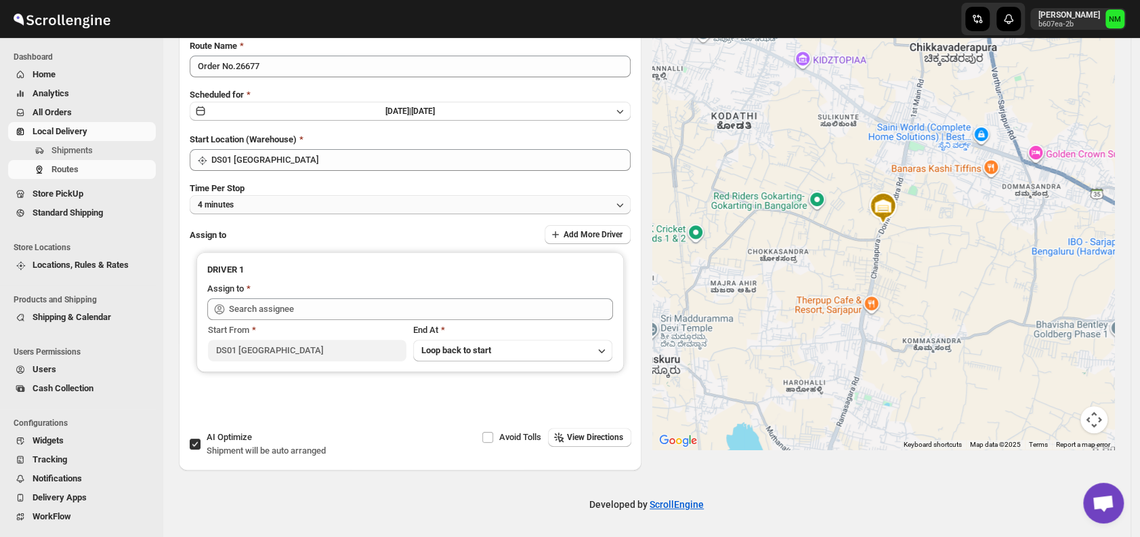
click at [312, 209] on button "4 minutes" at bounding box center [410, 204] width 441 height 19
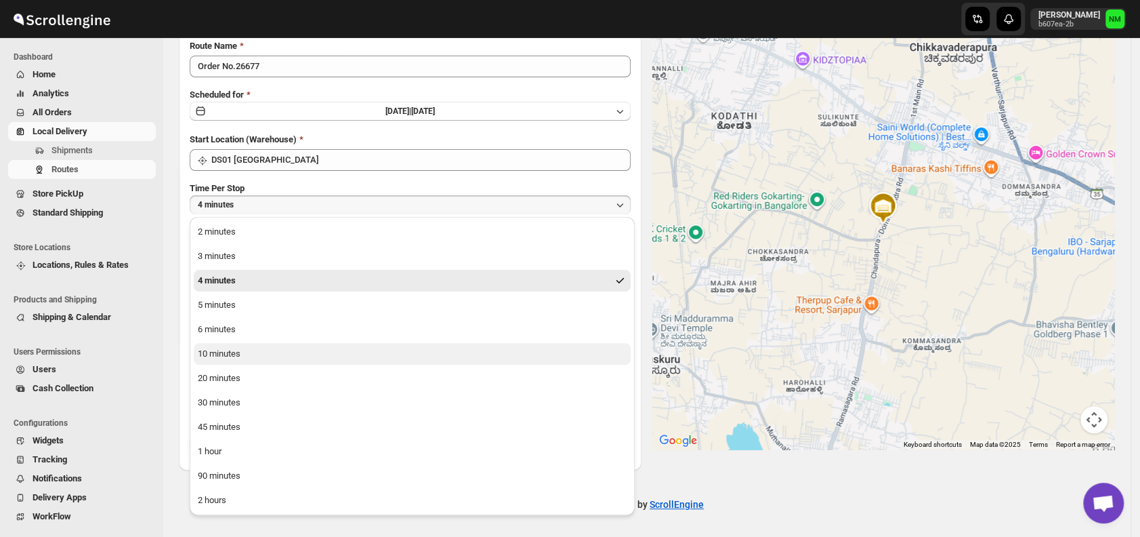
click at [325, 352] on button "10 minutes" at bounding box center [412, 354] width 437 height 22
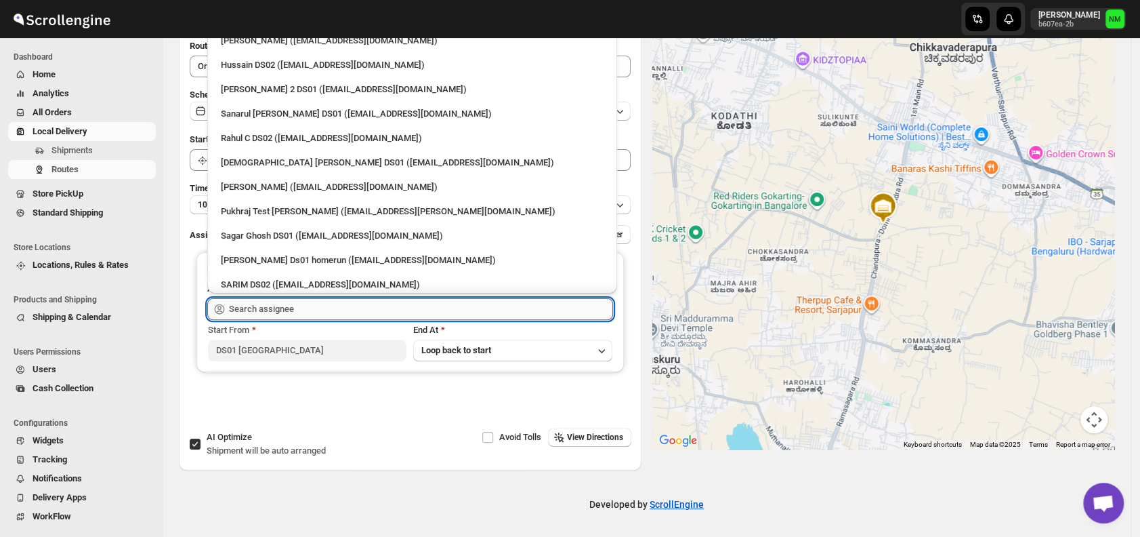
click at [302, 306] on input "text" at bounding box center [421, 309] width 384 height 22
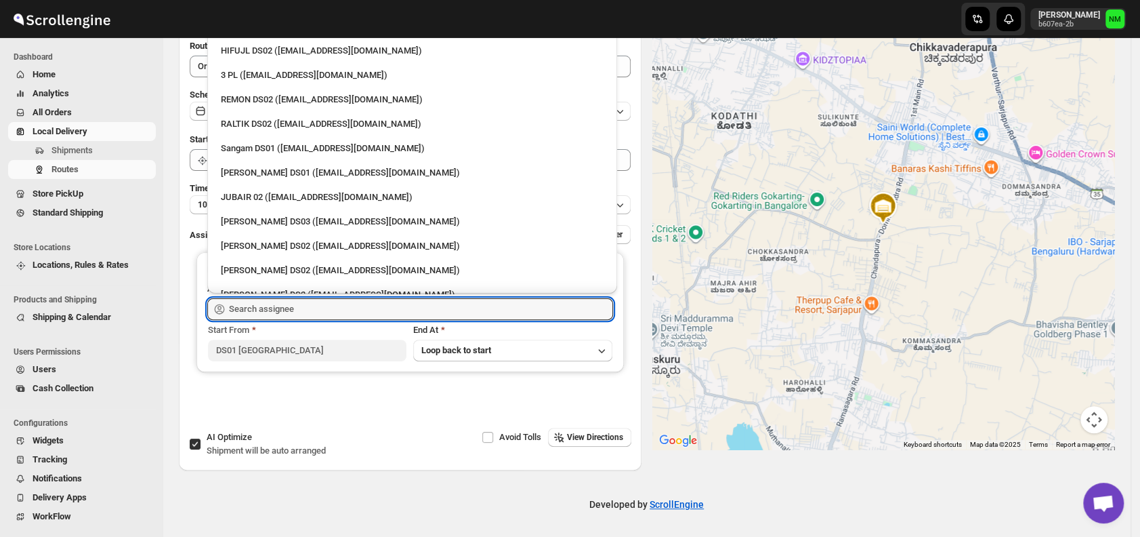
scroll to position [308, 0]
click at [256, 148] on div "Sangam DS01 (relov34542@lassora.com)" at bounding box center [412, 147] width 383 height 14
type input "Sangam DS01 (relov34542@lassora.com)"
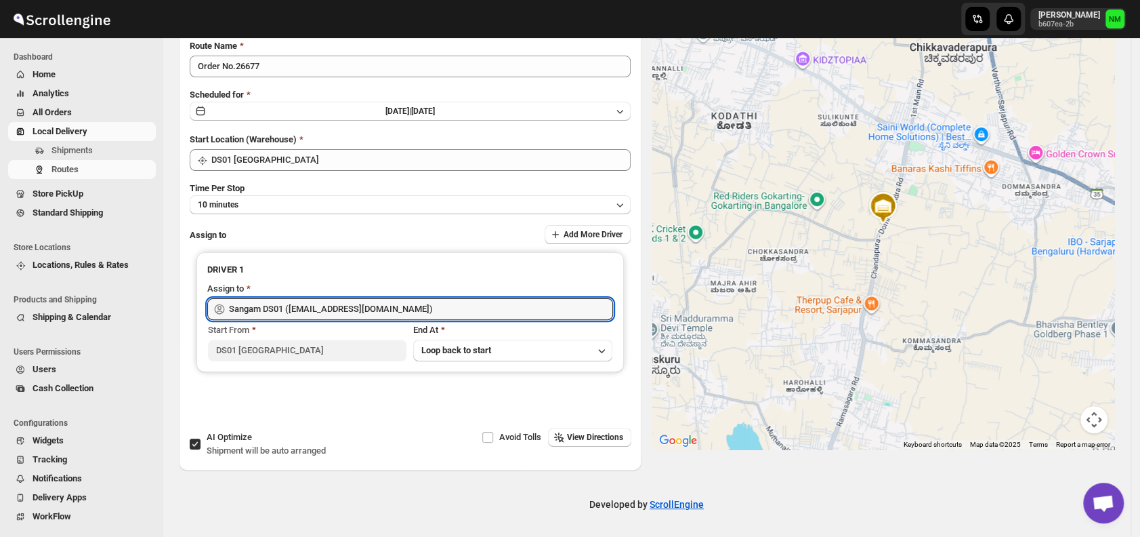
scroll to position [0, 0]
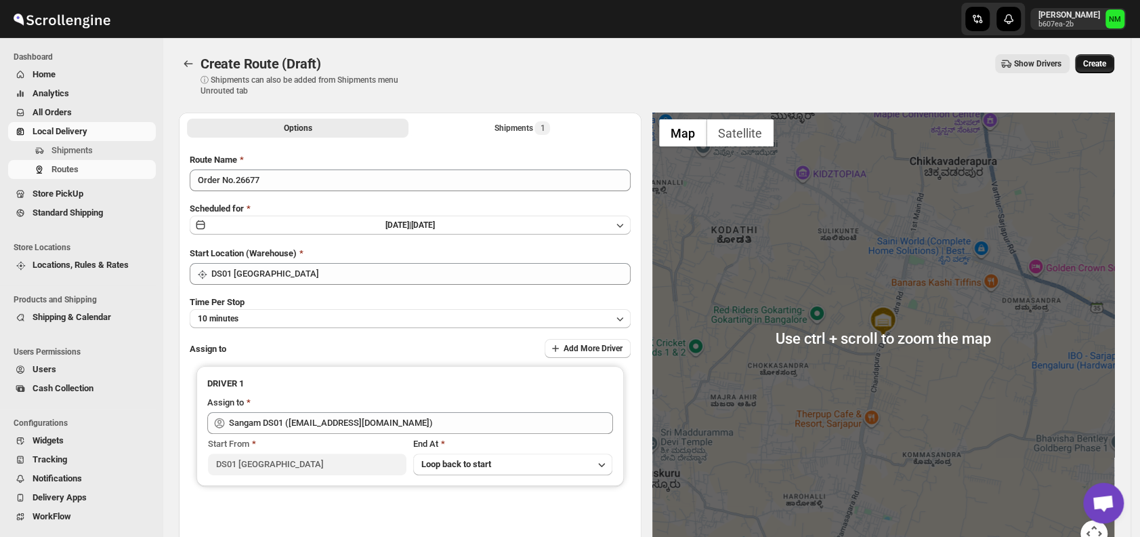
click at [1102, 64] on span "Create" at bounding box center [1094, 63] width 23 height 11
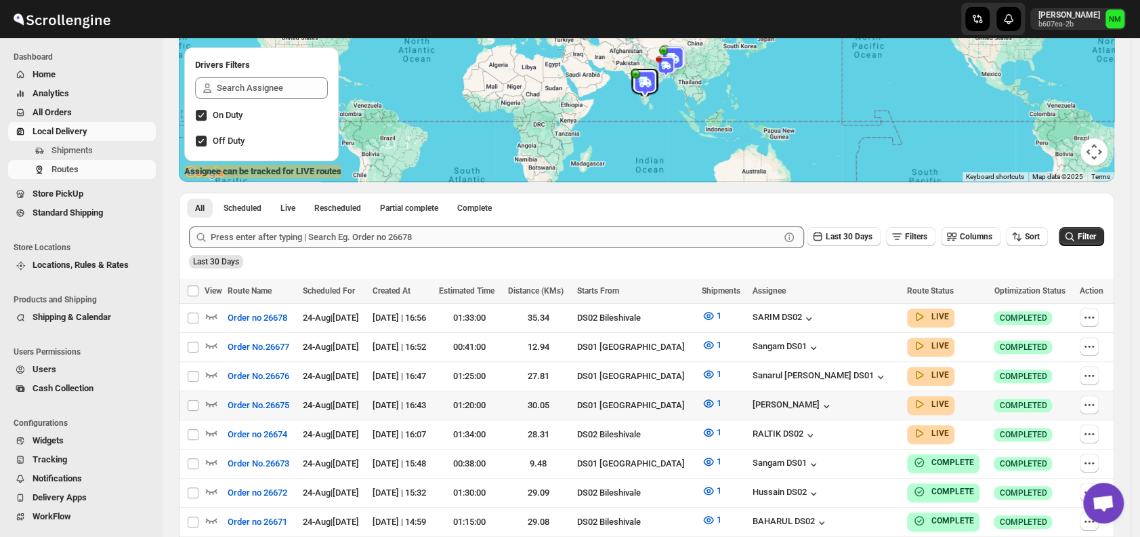
scroll to position [165, 0]
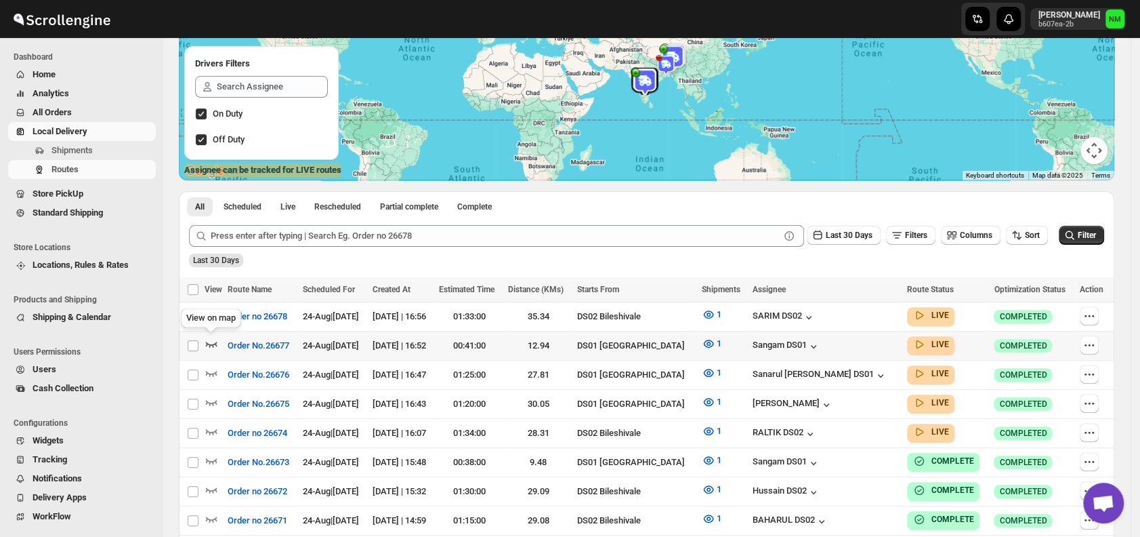
click at [211, 341] on icon "button" at bounding box center [212, 344] width 14 height 14
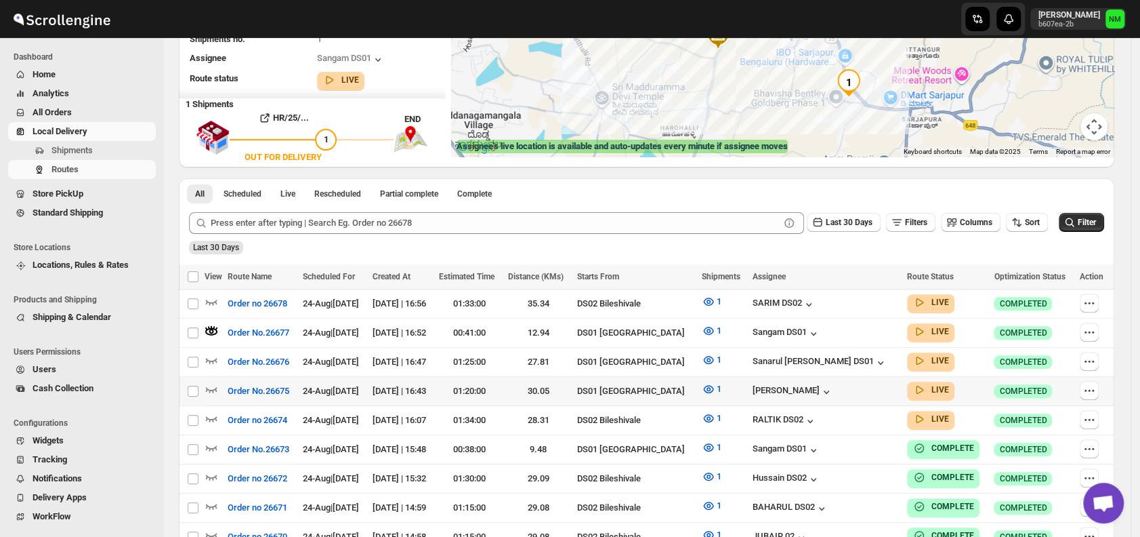
scroll to position [190, 0]
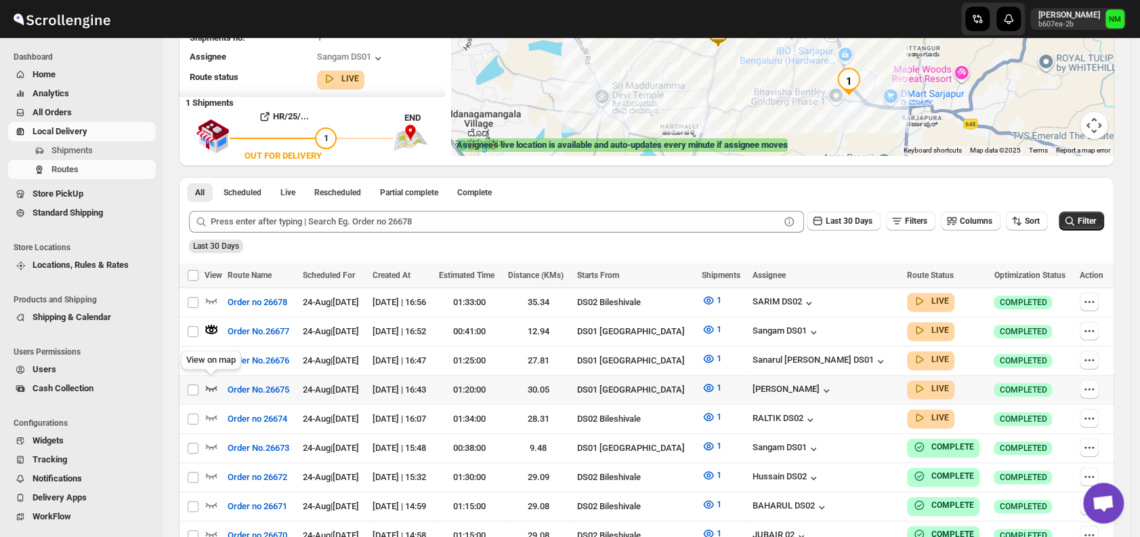
click at [211, 386] on icon "button" at bounding box center [212, 388] width 12 height 5
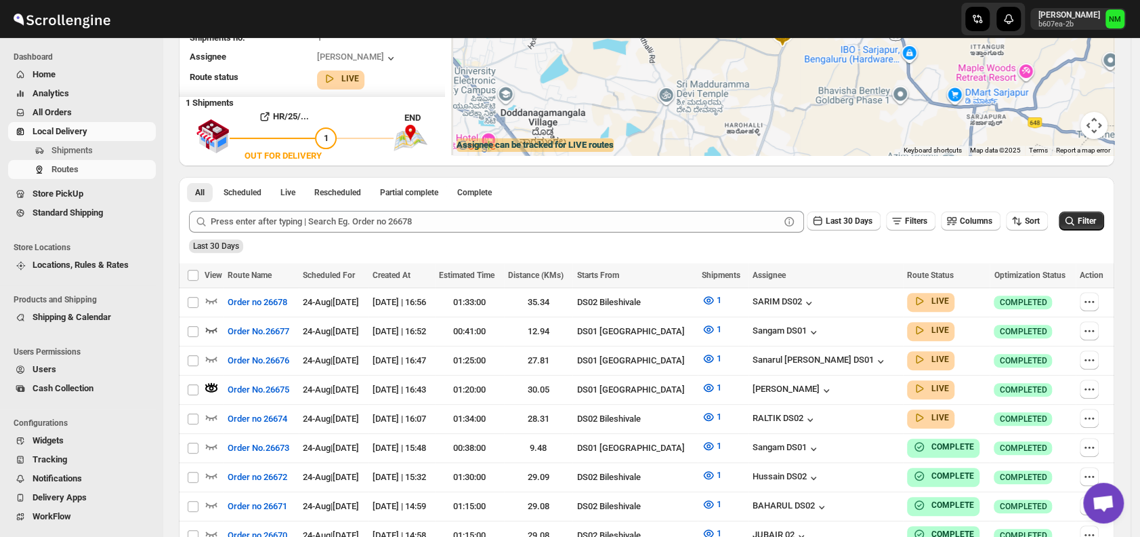
scroll to position [0, 0]
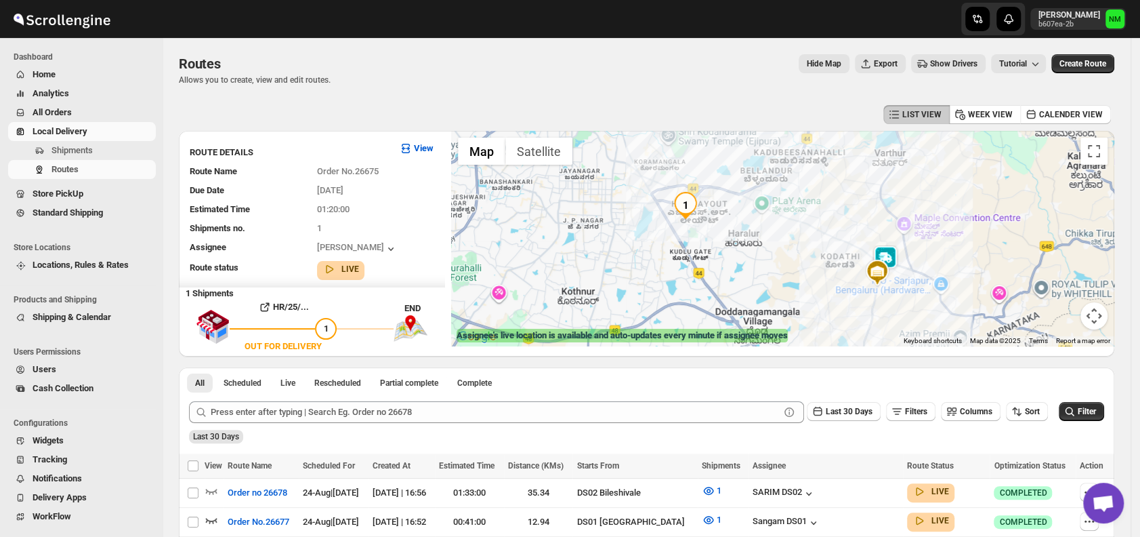
click at [905, 254] on div at bounding box center [782, 238] width 663 height 215
click at [899, 263] on img at bounding box center [885, 258] width 27 height 27
click at [937, 182] on button "Close" at bounding box center [927, 194] width 33 height 33
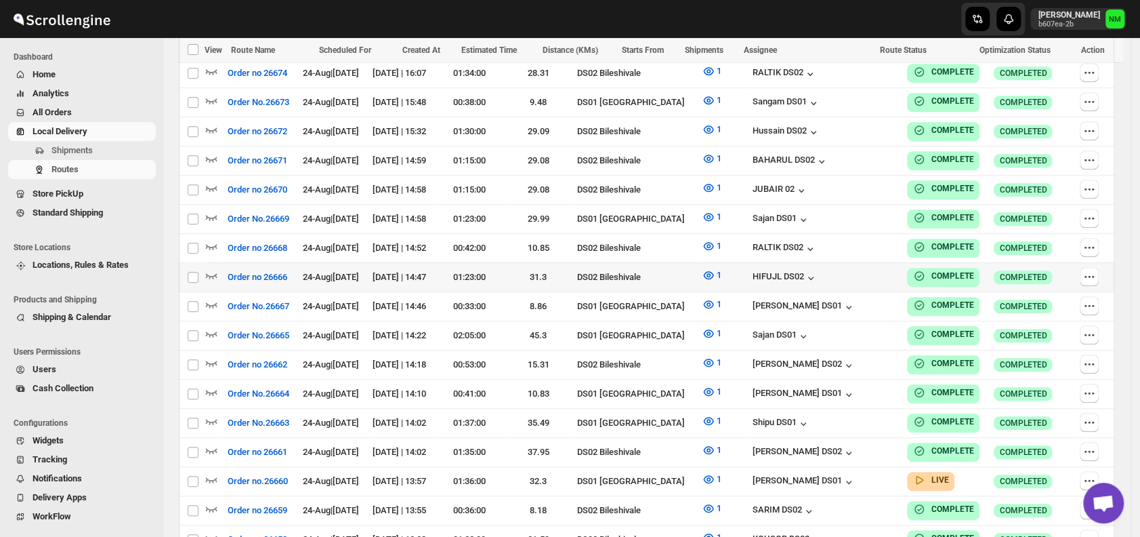
scroll to position [526, 0]
click at [214, 472] on icon "button" at bounding box center [212, 479] width 14 height 14
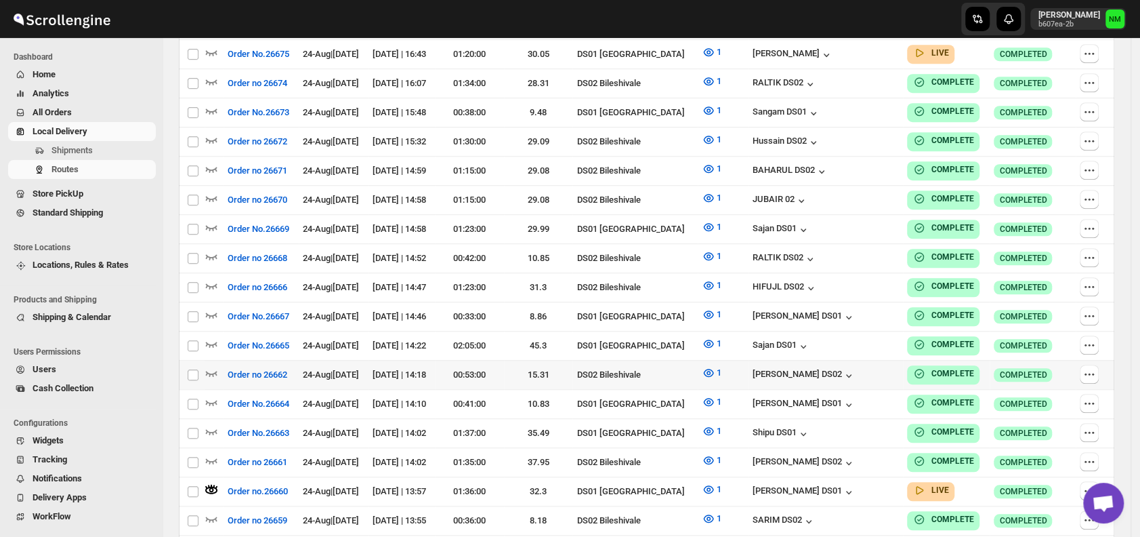
scroll to position [0, 0]
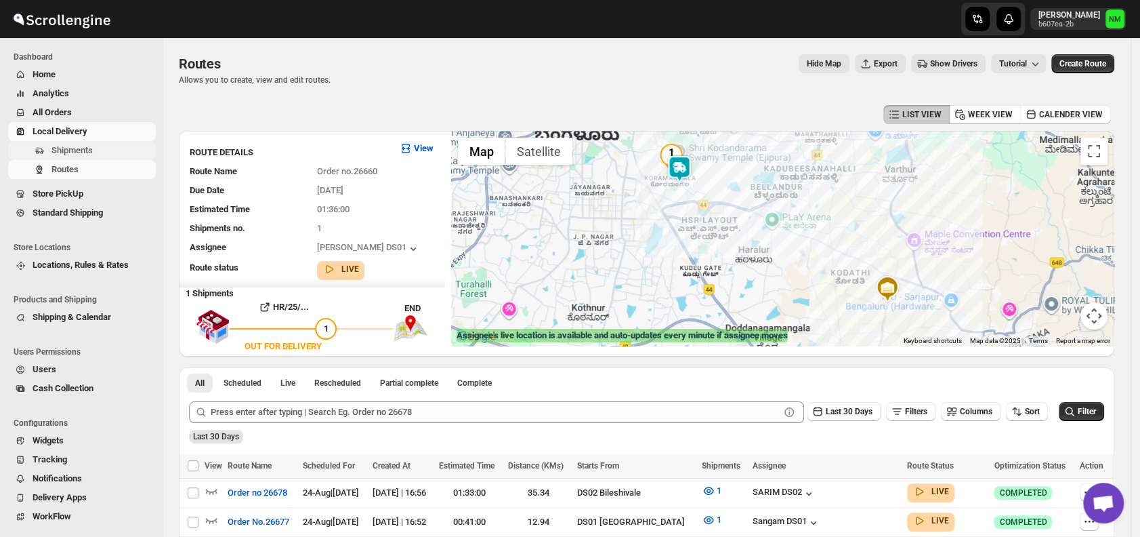
click at [79, 145] on span "Shipments" at bounding box center [71, 150] width 41 height 10
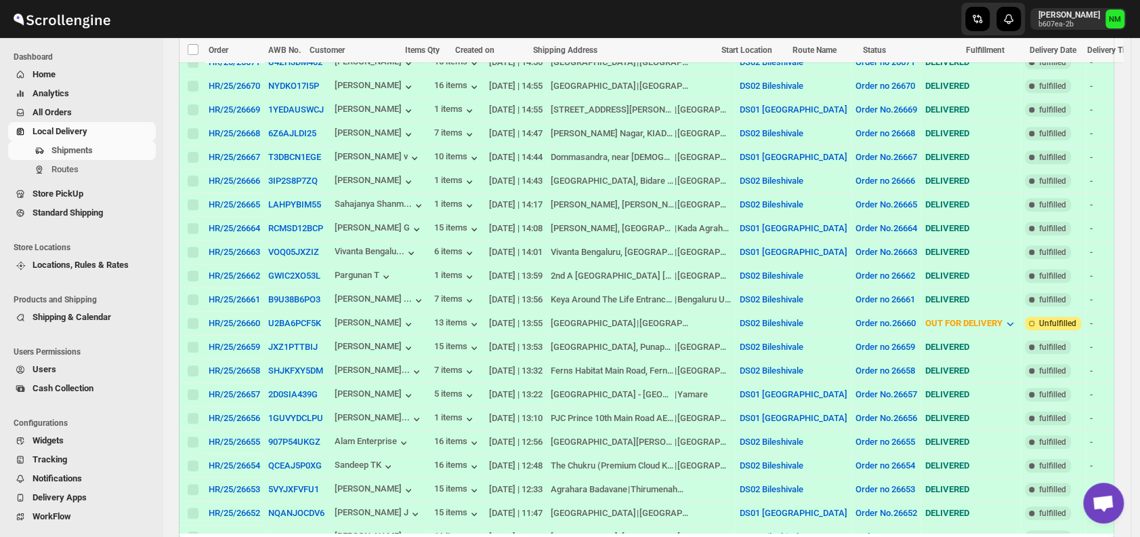
scroll to position [520, 0]
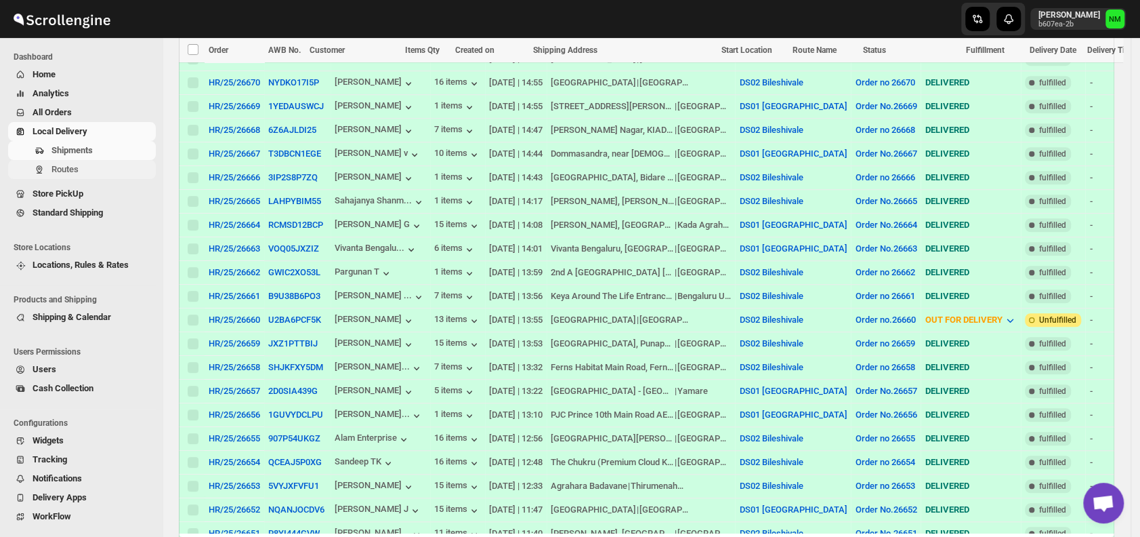
click at [86, 168] on span "Routes" at bounding box center [102, 170] width 102 height 14
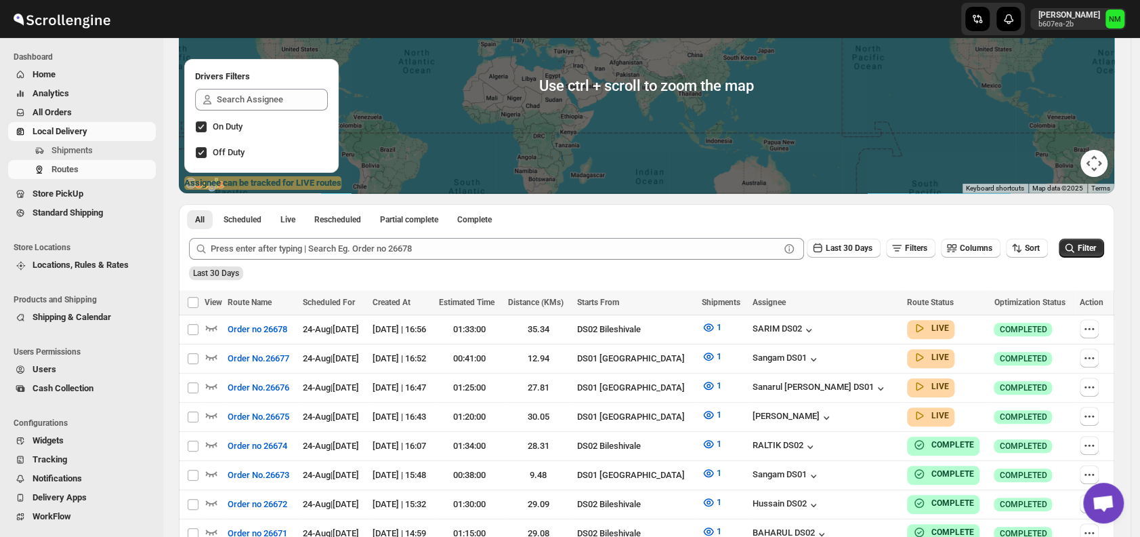
scroll to position [155, 0]
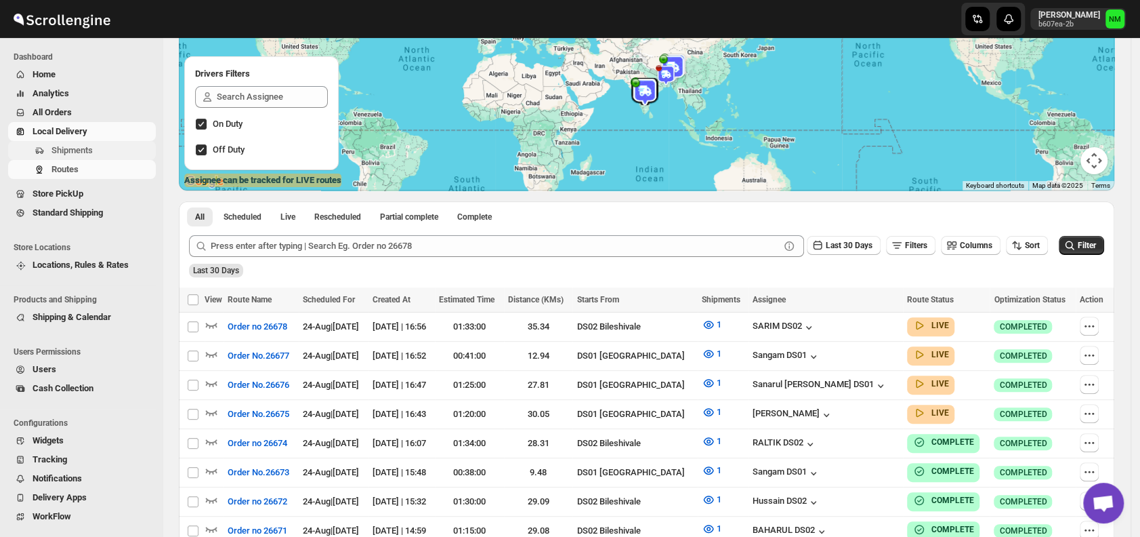
click at [83, 146] on span "Shipments" at bounding box center [71, 150] width 41 height 10
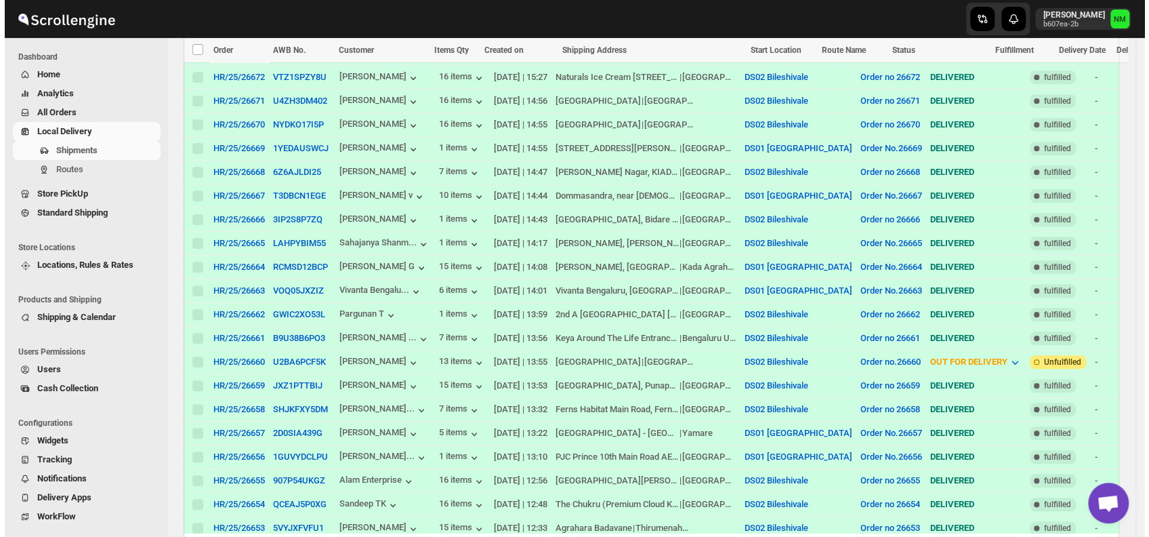
scroll to position [480, 0]
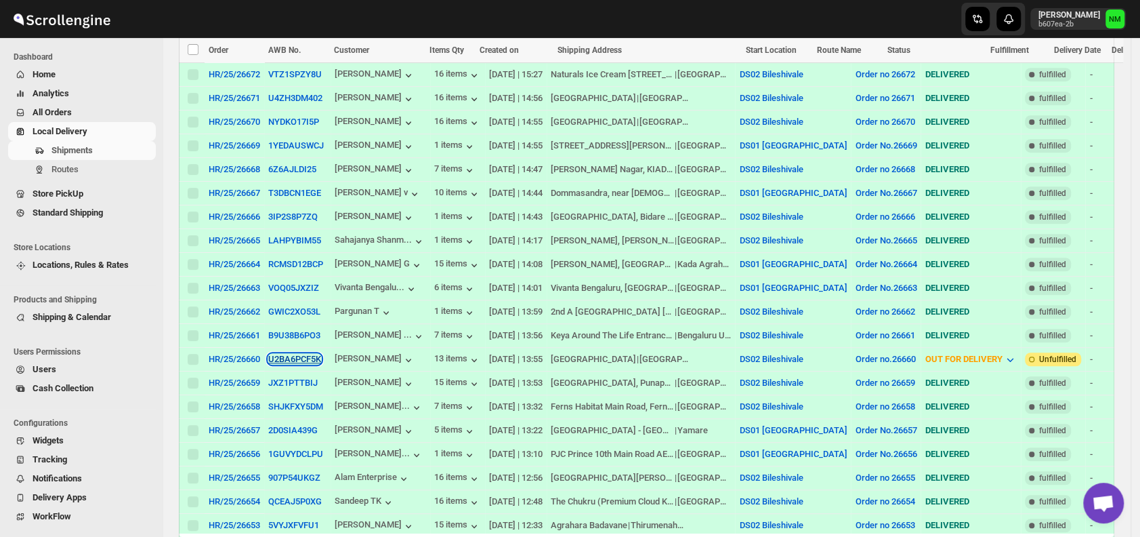
click at [293, 354] on button "U2BA6PCF5K" at bounding box center [294, 359] width 53 height 10
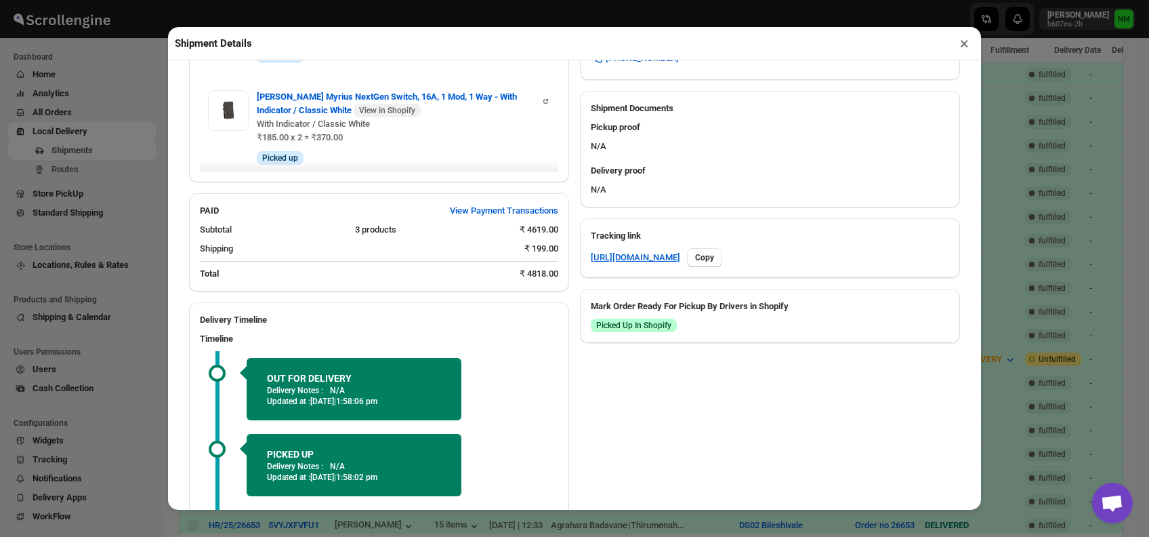
scroll to position [673, 0]
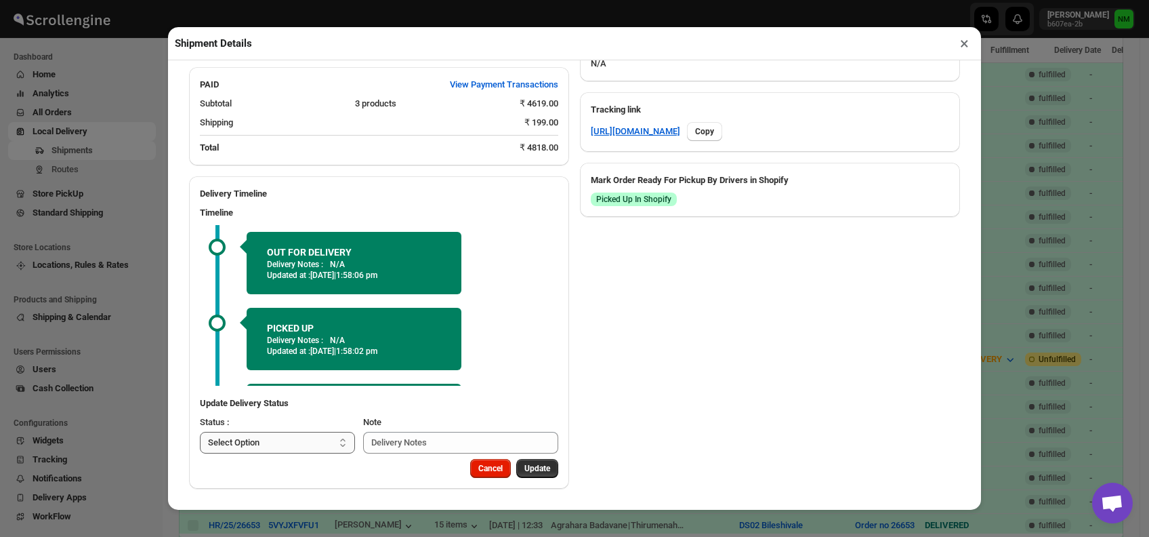
click at [302, 444] on select "Select Option PICKED UP OUT FOR DELIVERY RESCHEDULE DELIVERED CANCELLED" at bounding box center [277, 443] width 155 height 22
select select "DELIVERED"
click at [200, 432] on select "Select Option PICKED UP OUT FOR DELIVERY RESCHEDULE DELIVERED CANCELLED" at bounding box center [277, 443] width 155 height 22
click at [526, 472] on span "Update" at bounding box center [537, 468] width 26 height 11
select select
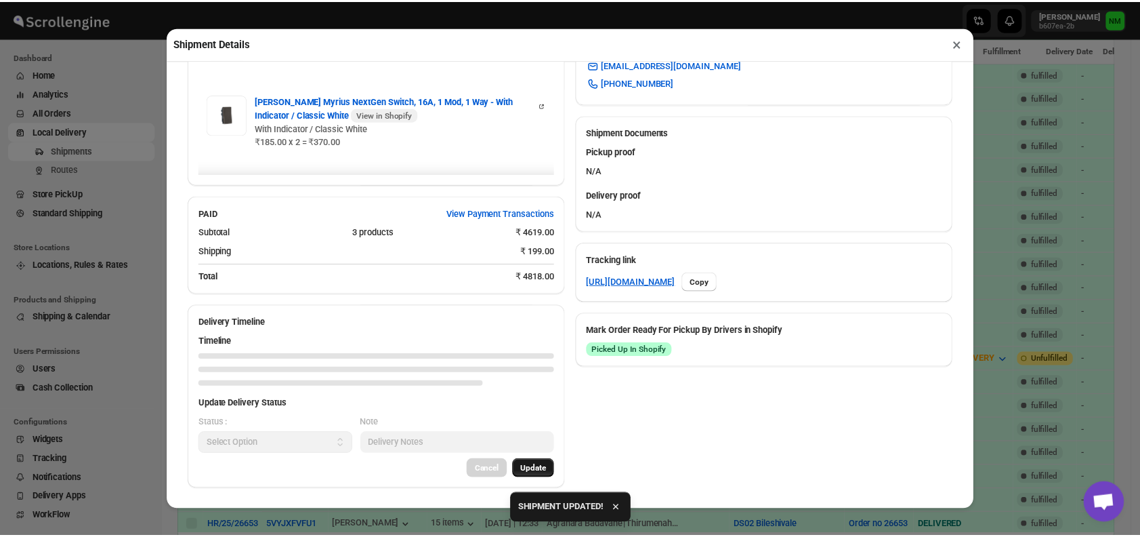
scroll to position [652, 0]
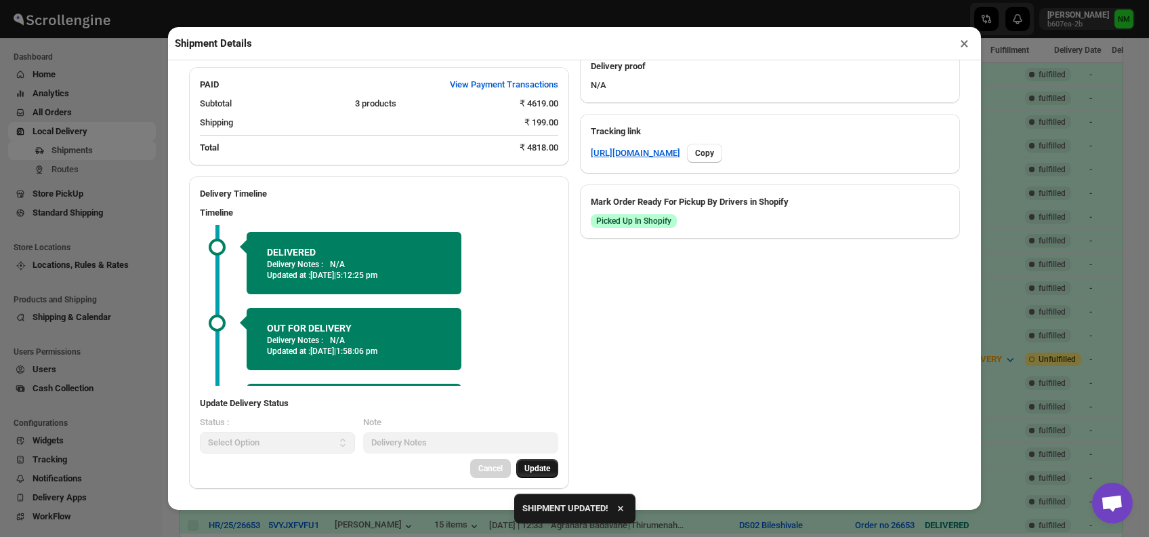
click at [959, 53] on button "×" at bounding box center [965, 43] width 20 height 19
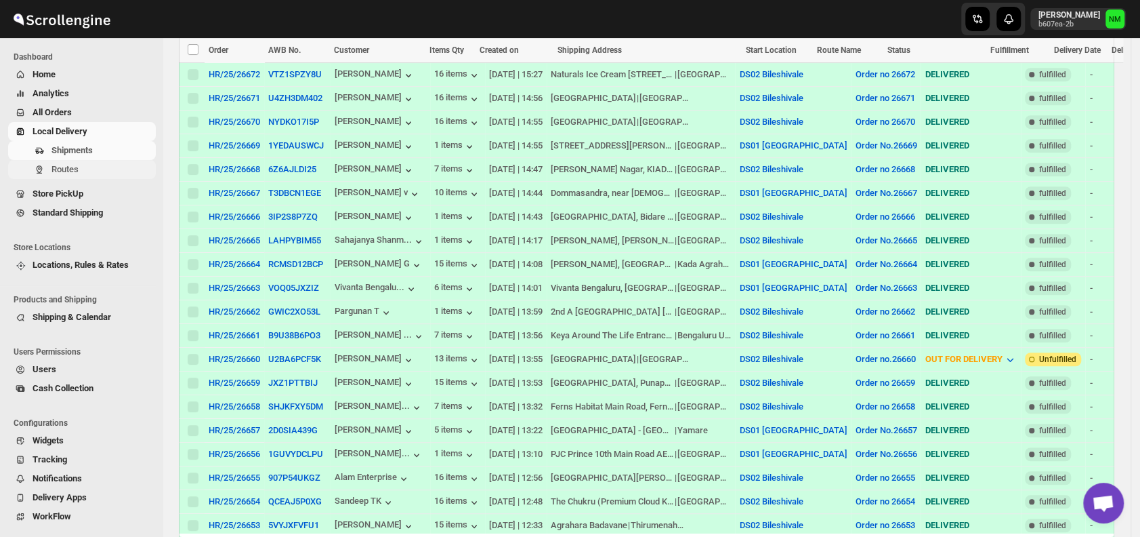
click at [90, 167] on span "Routes" at bounding box center [102, 170] width 102 height 14
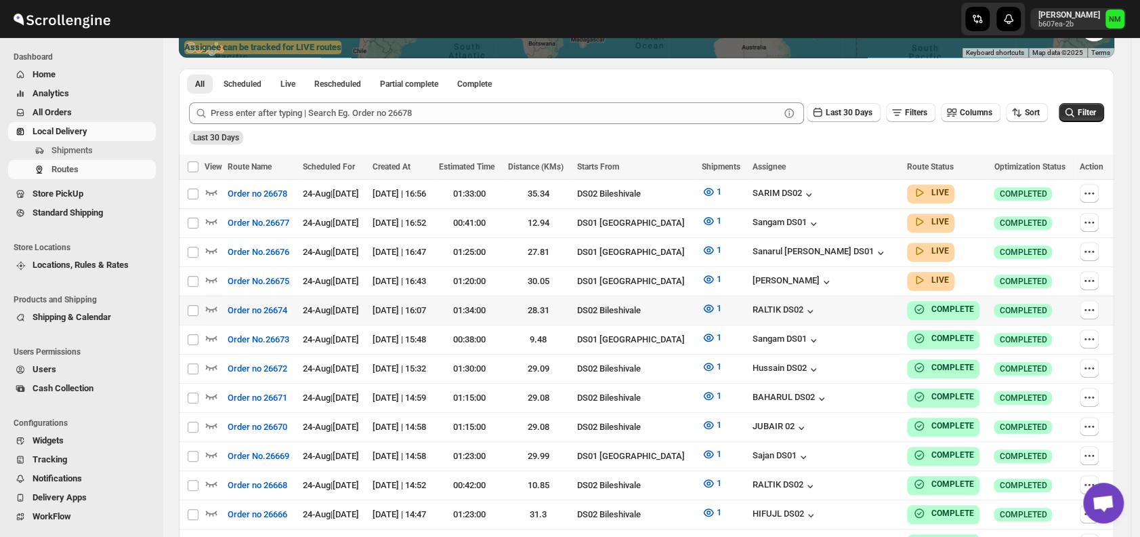
scroll to position [280, 0]
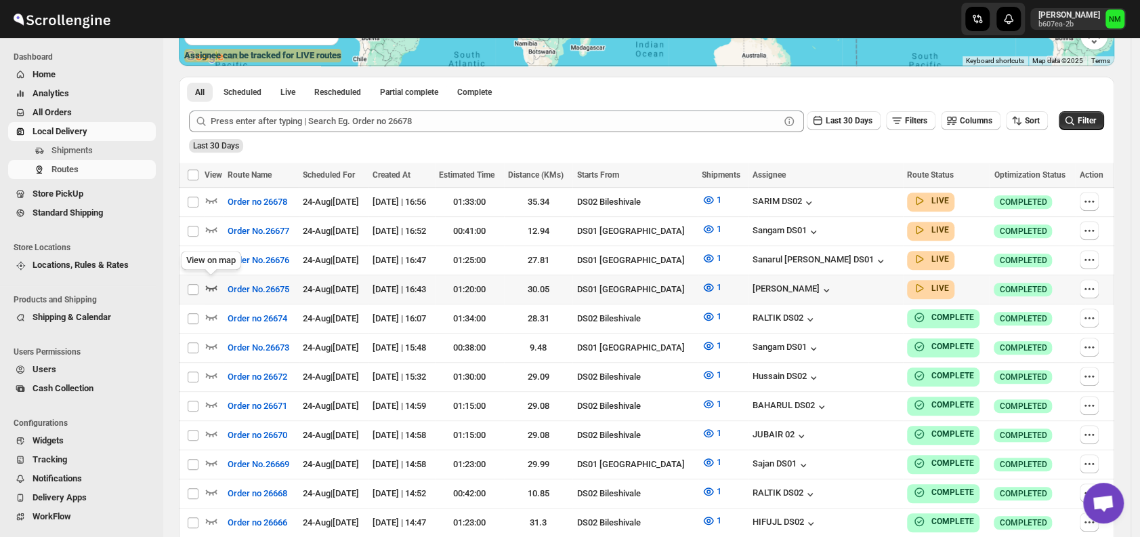
click at [213, 281] on icon "button" at bounding box center [212, 287] width 14 height 14
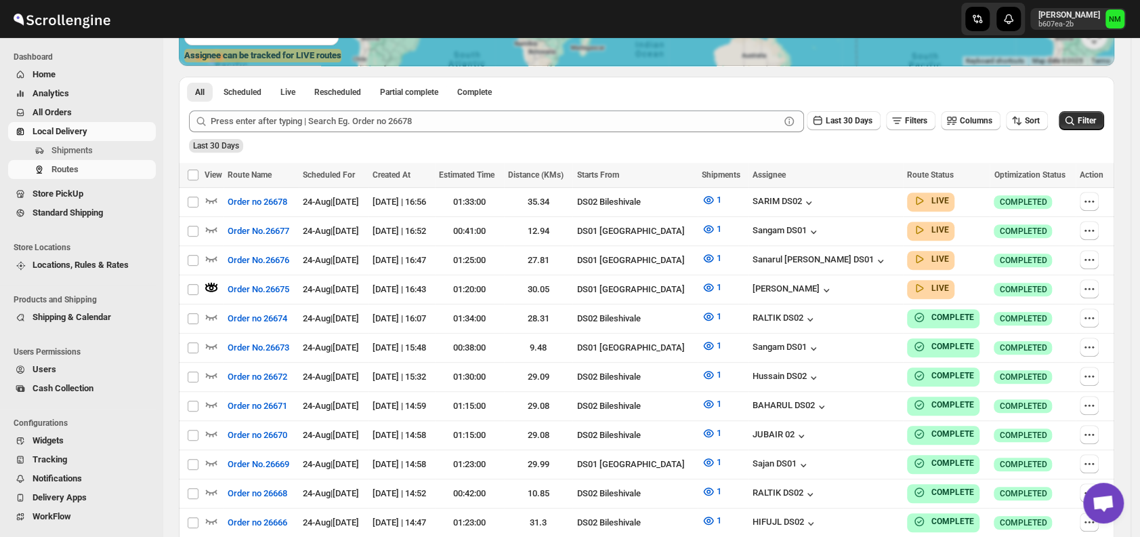
scroll to position [0, 0]
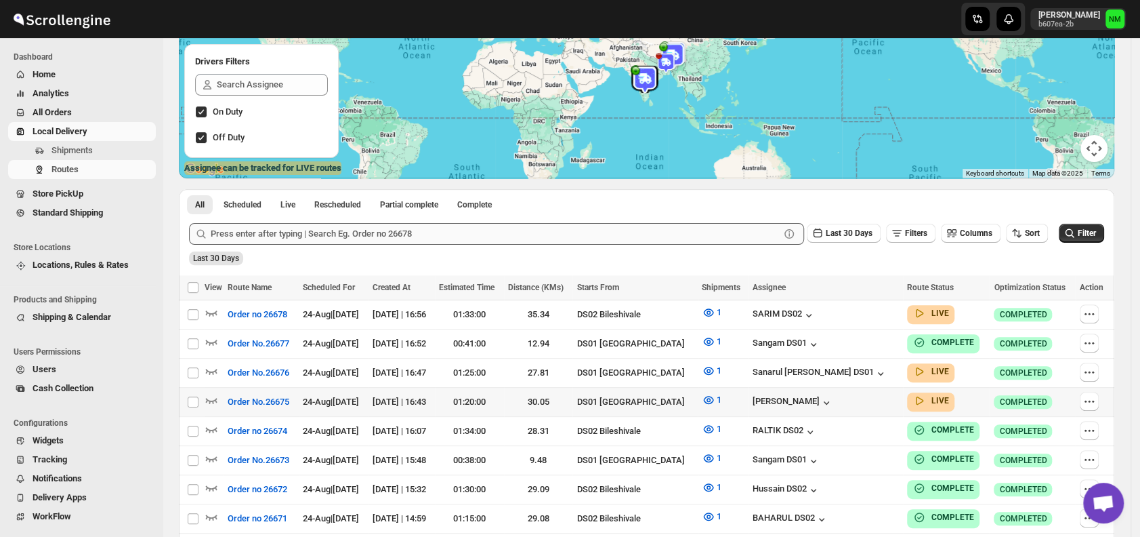
scroll to position [169, 0]
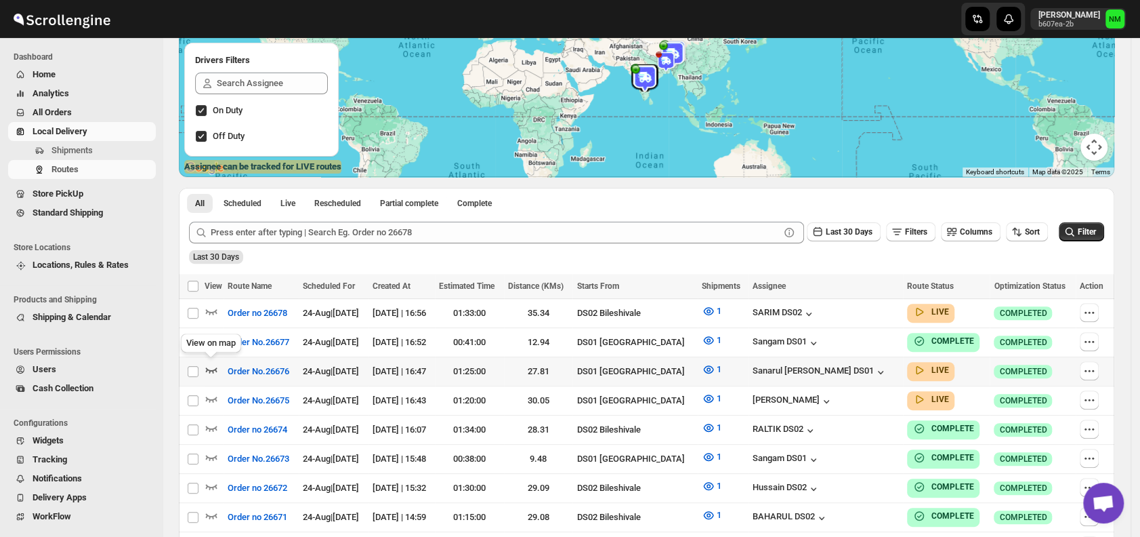
click at [207, 366] on icon "button" at bounding box center [212, 369] width 14 height 14
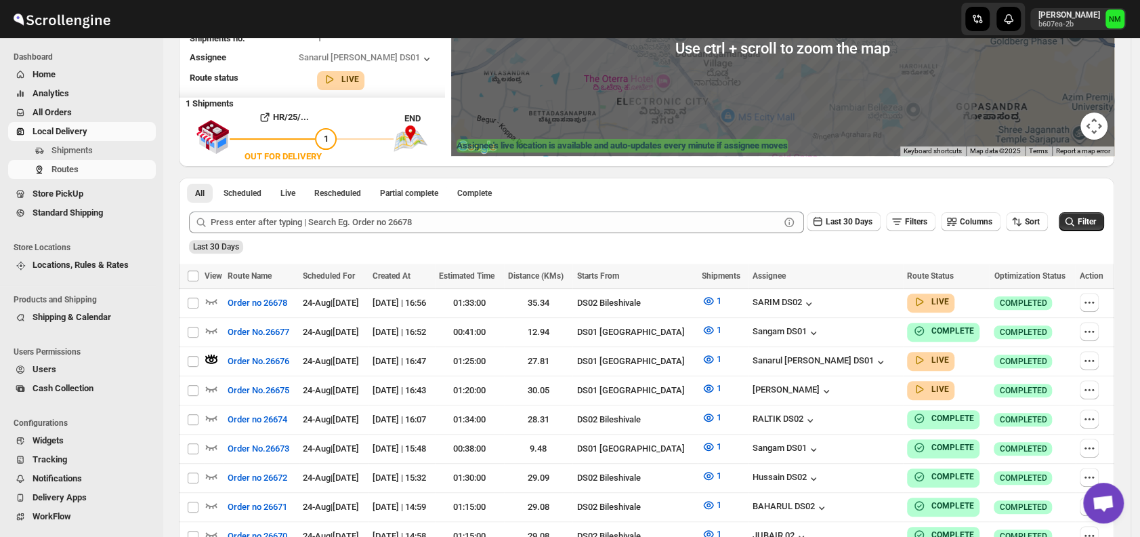
scroll to position [190, 0]
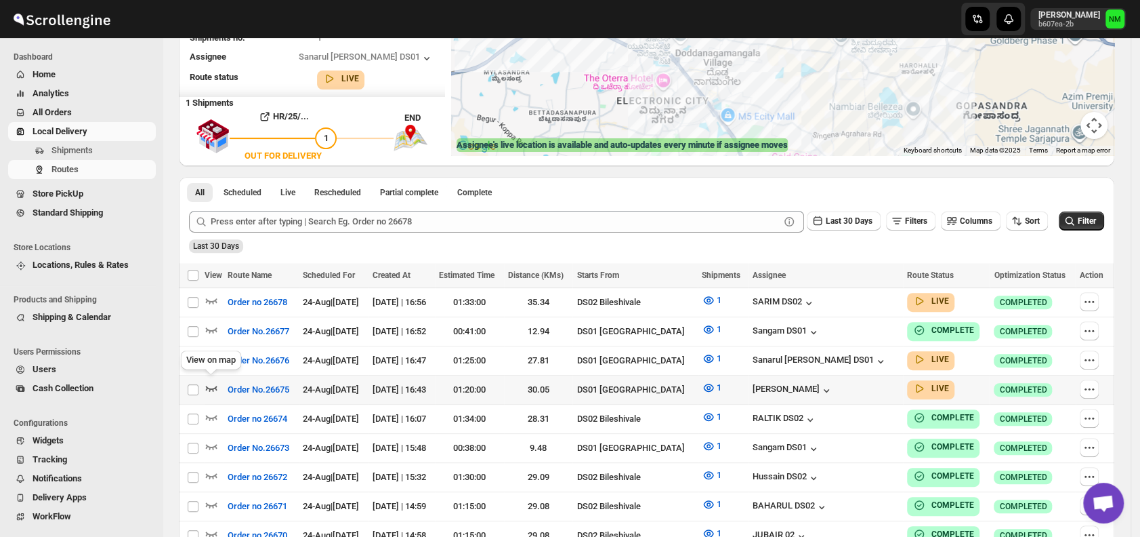
click at [211, 386] on icon "button" at bounding box center [212, 388] width 12 height 5
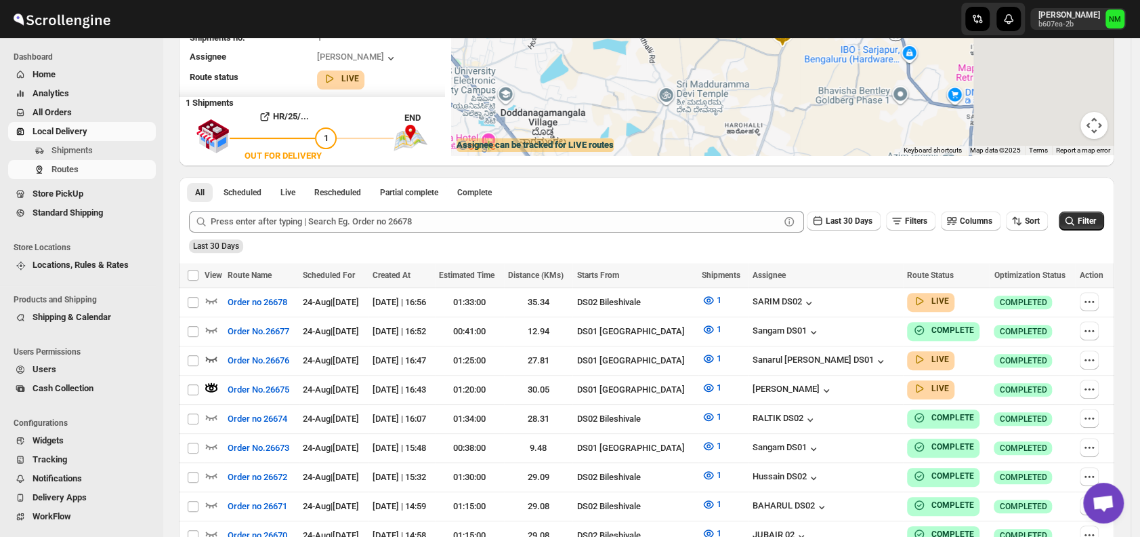
scroll to position [0, 0]
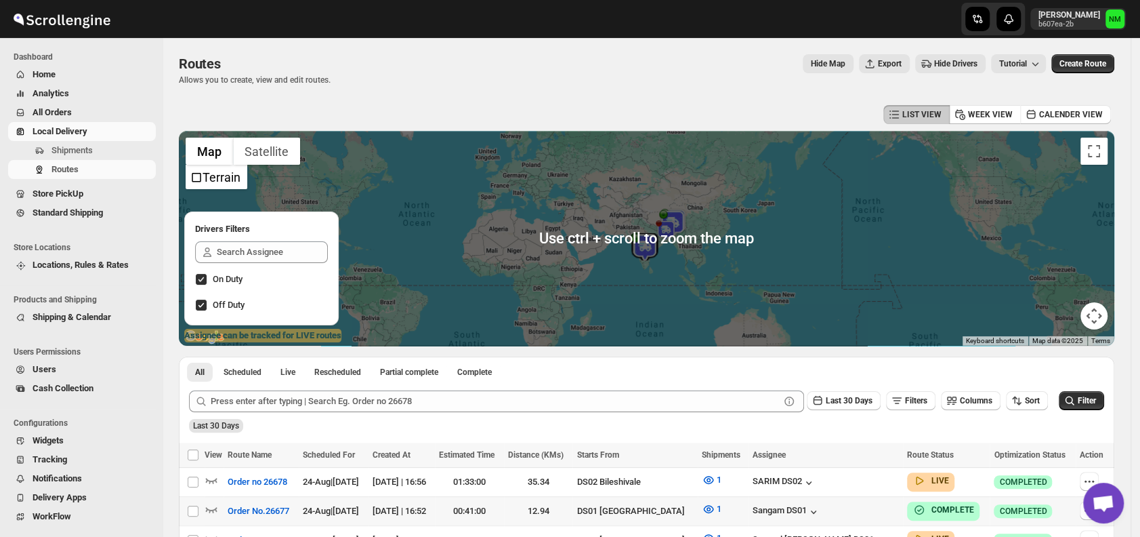
scroll to position [220, 0]
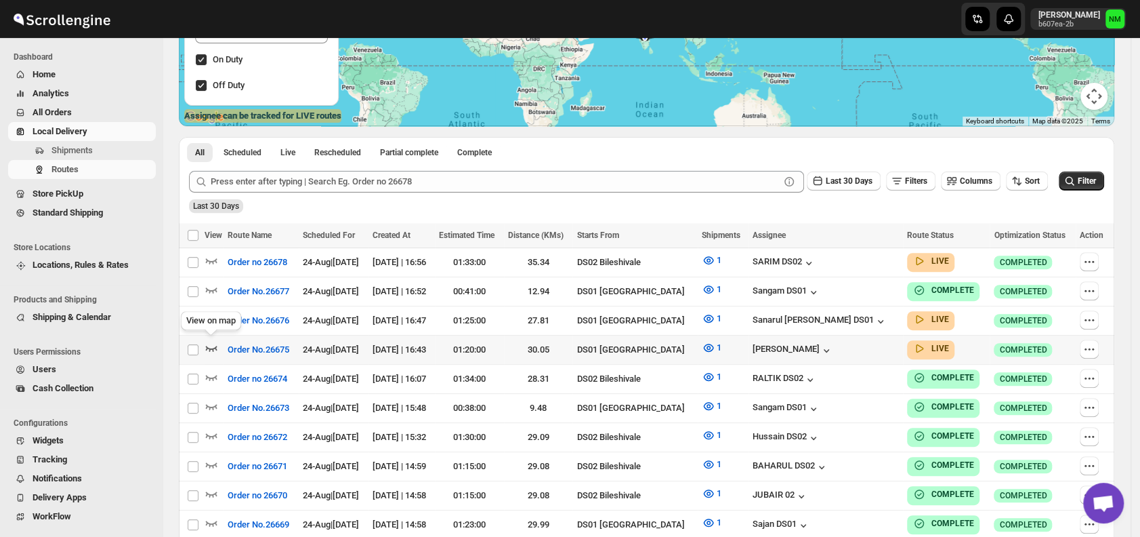
click at [216, 341] on icon "button" at bounding box center [212, 348] width 14 height 14
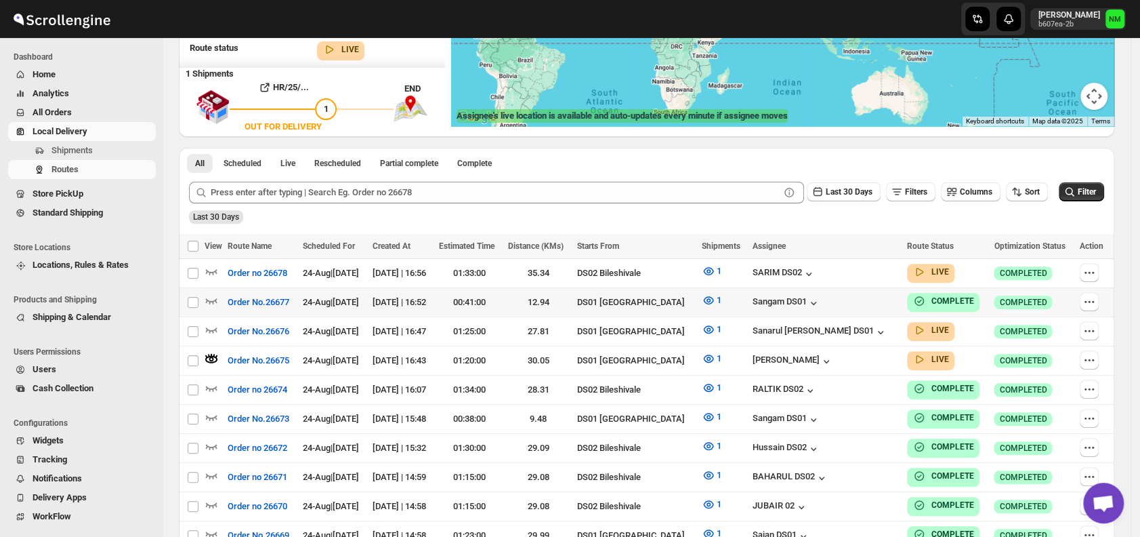
scroll to position [0, 0]
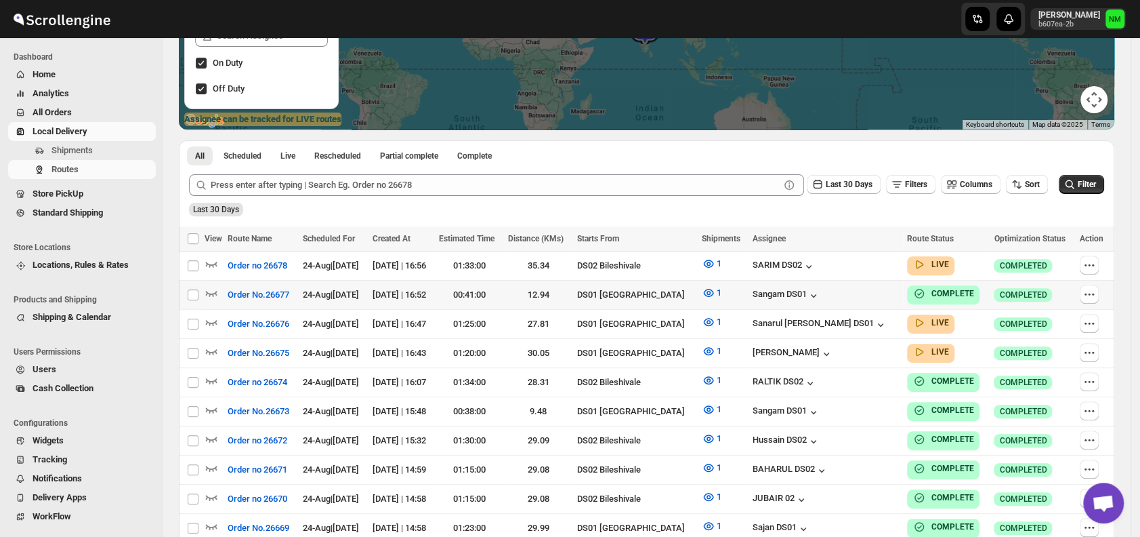
scroll to position [240, 0]
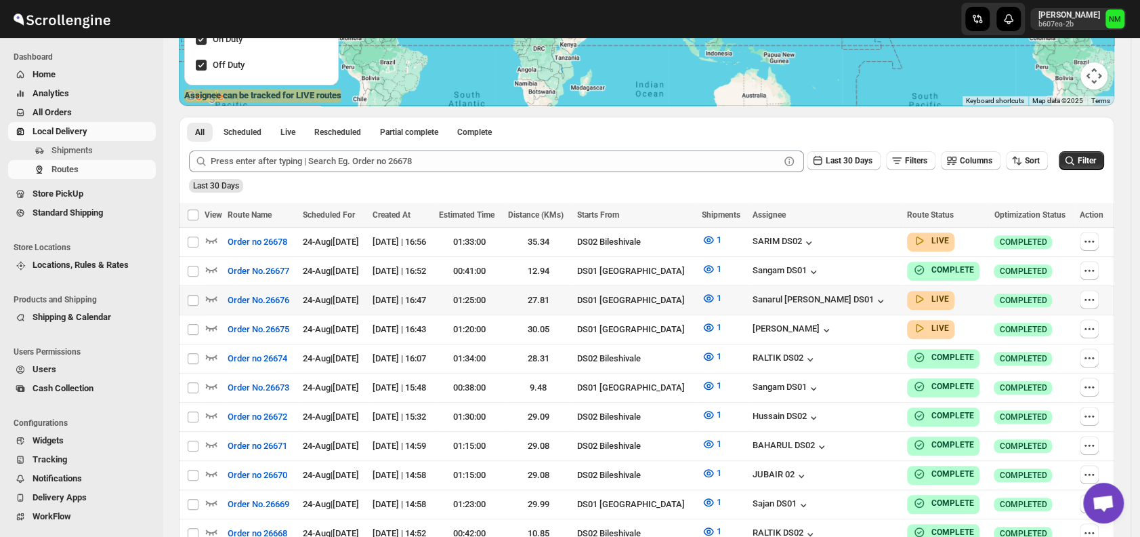
click at [218, 295] on div at bounding box center [214, 300] width 19 height 18
click at [206, 292] on icon "button" at bounding box center [212, 298] width 14 height 14
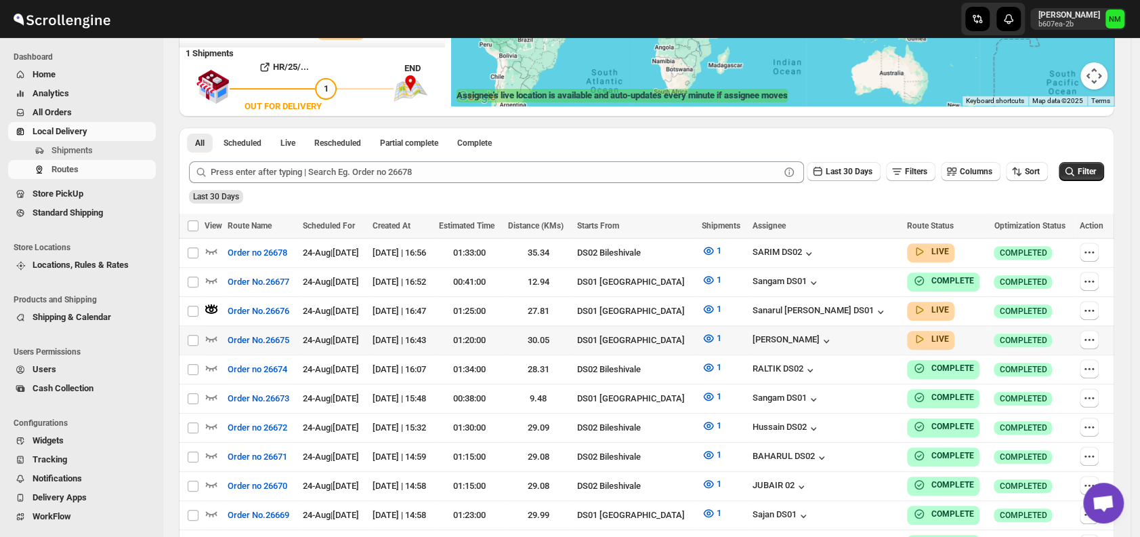
scroll to position [0, 0]
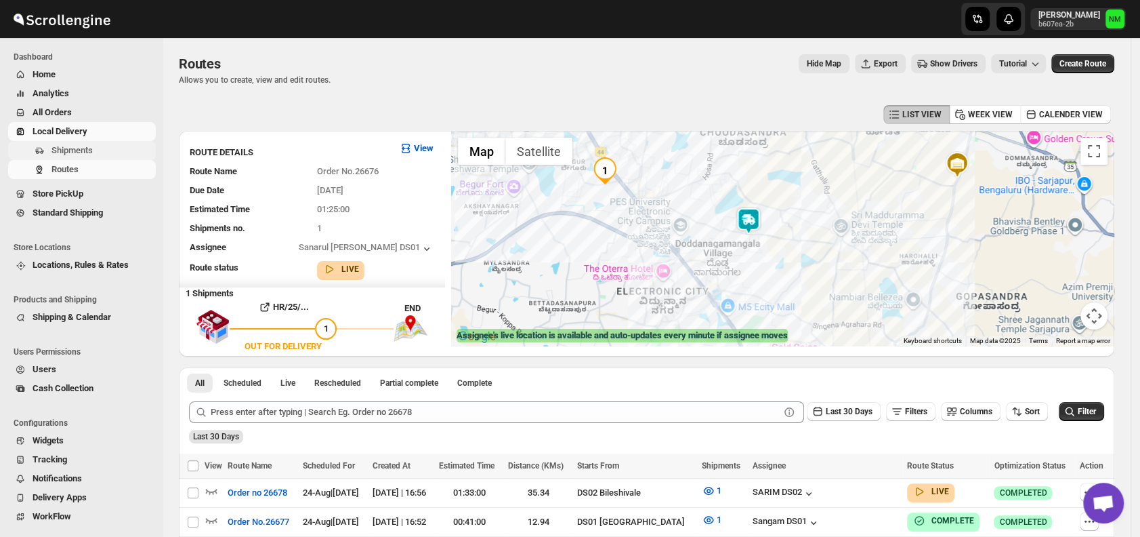
click at [105, 148] on span "Shipments" at bounding box center [102, 151] width 102 height 14
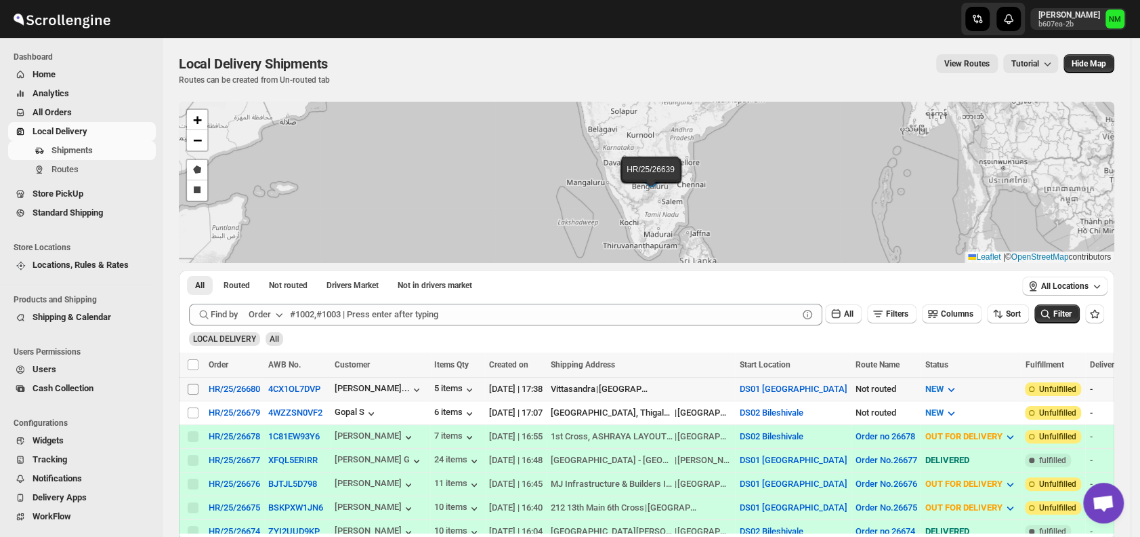
click at [191, 385] on input "Select shipment" at bounding box center [193, 388] width 11 height 11
checkbox input "true"
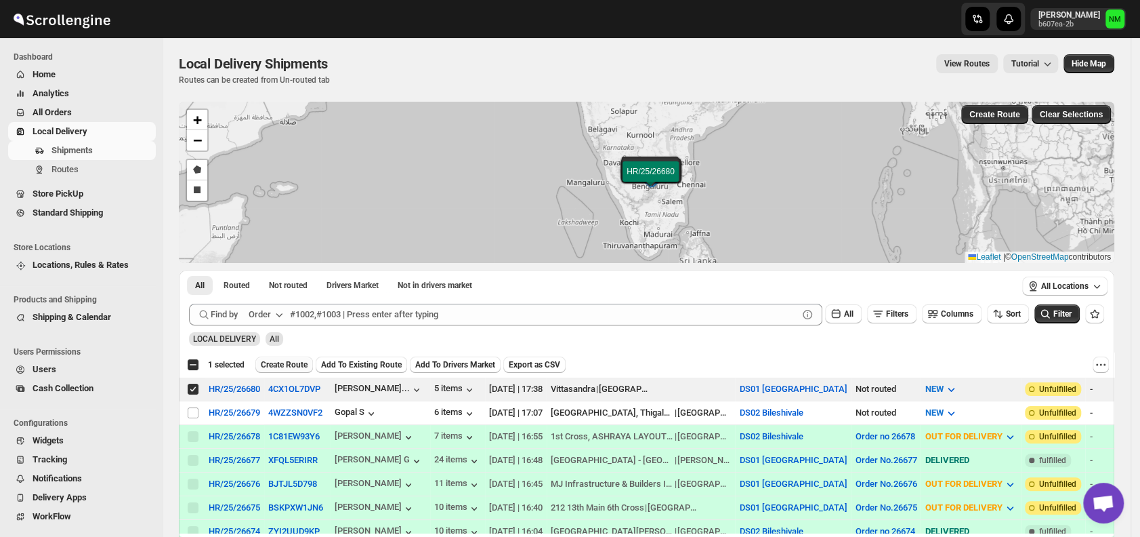
click at [287, 362] on span "Create Route" at bounding box center [284, 364] width 47 height 11
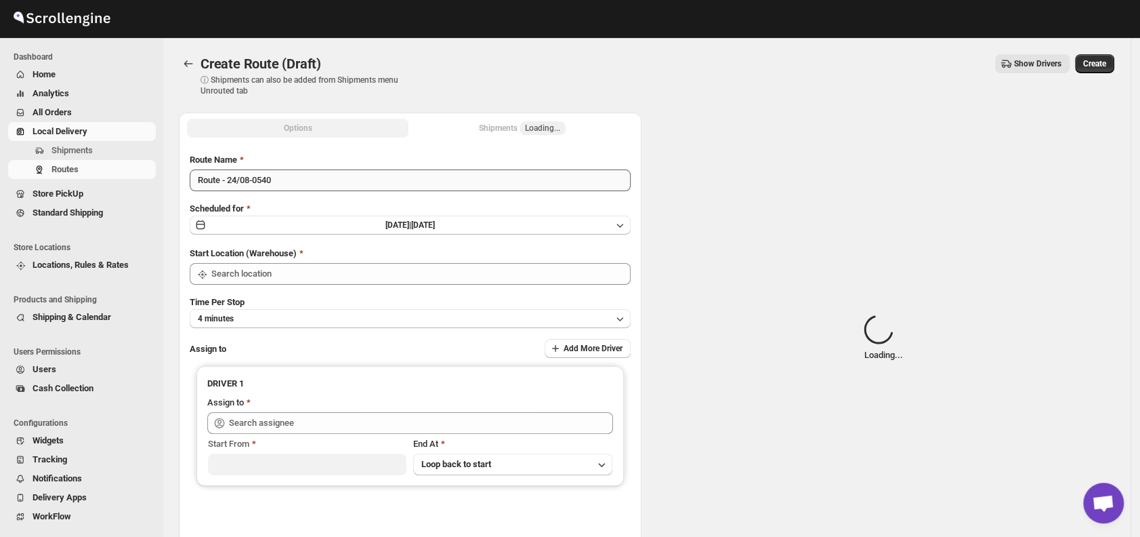
type input "DS01 [GEOGRAPHIC_DATA]"
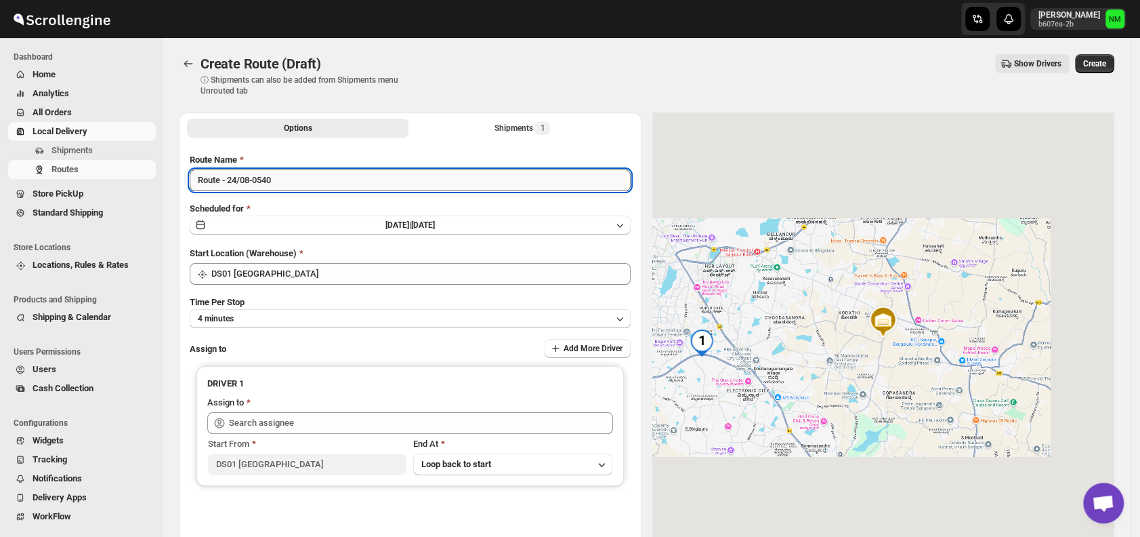
click at [303, 178] on input "Route - 24/08-0540" at bounding box center [410, 180] width 441 height 22
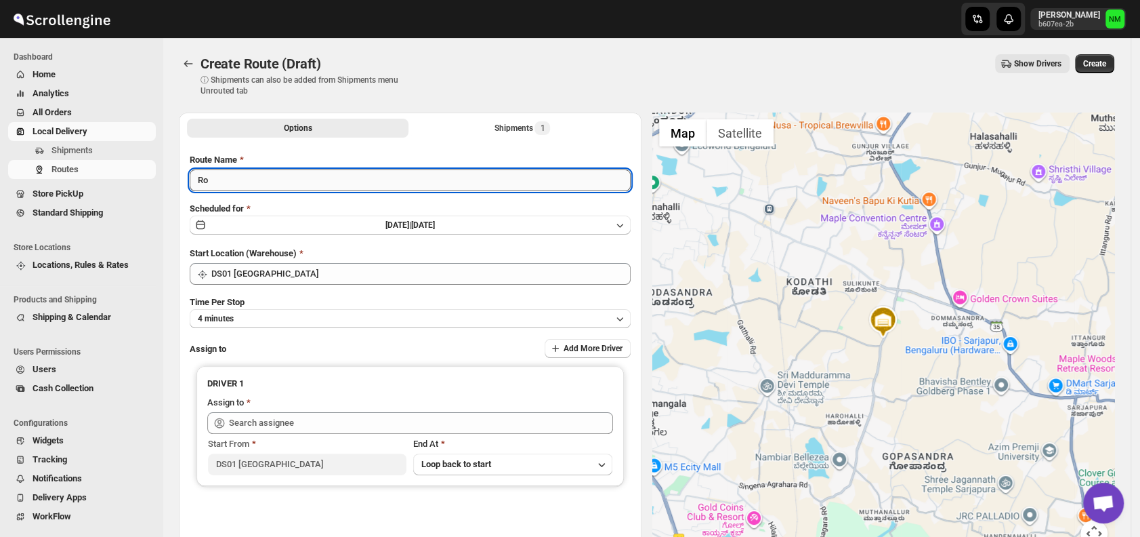
type input "R"
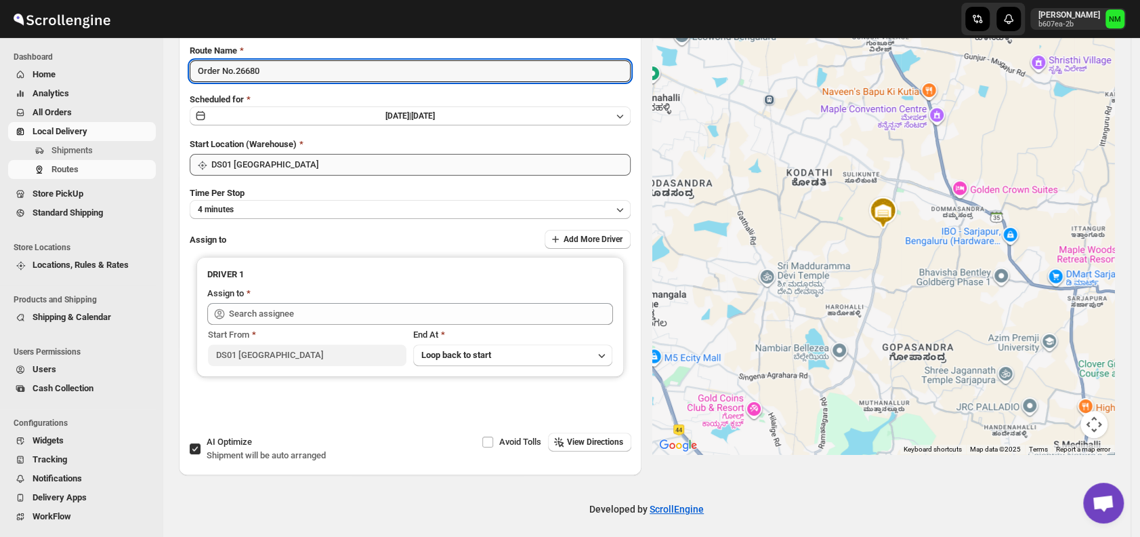
scroll to position [114, 0]
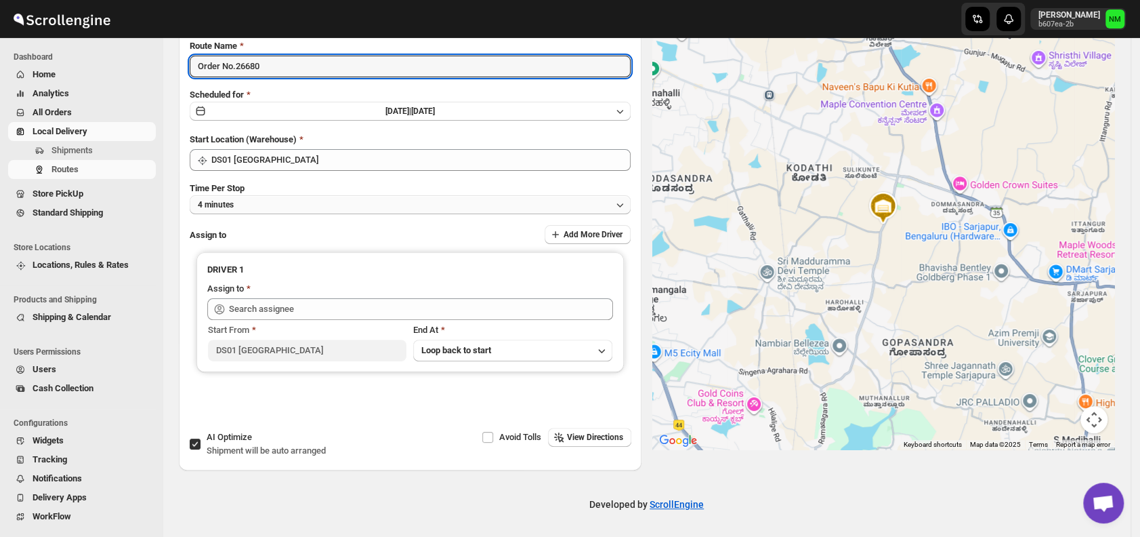
type input "Order No.26680"
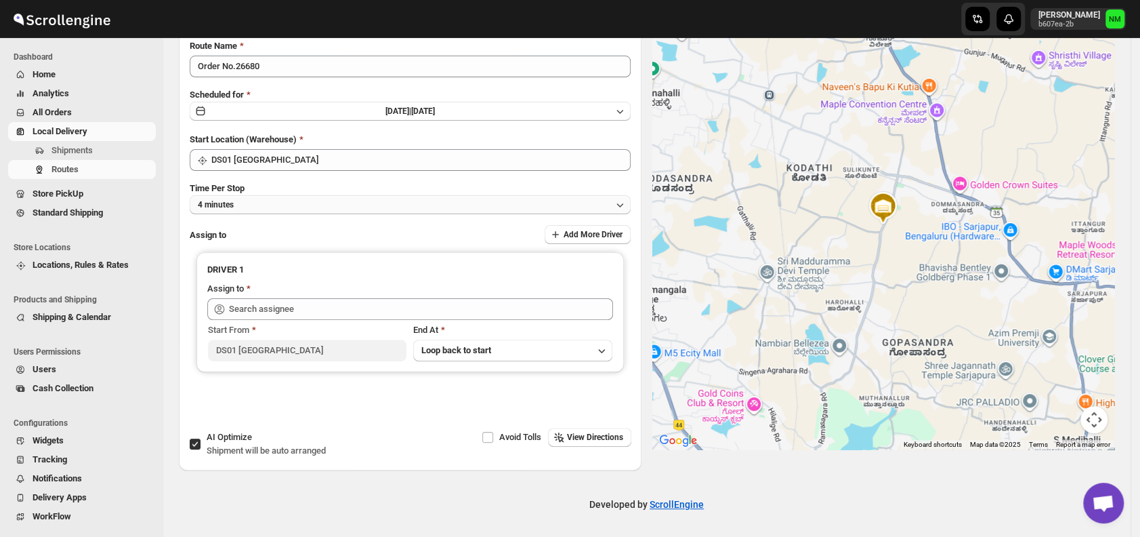
click at [249, 203] on button "4 minutes" at bounding box center [410, 204] width 441 height 19
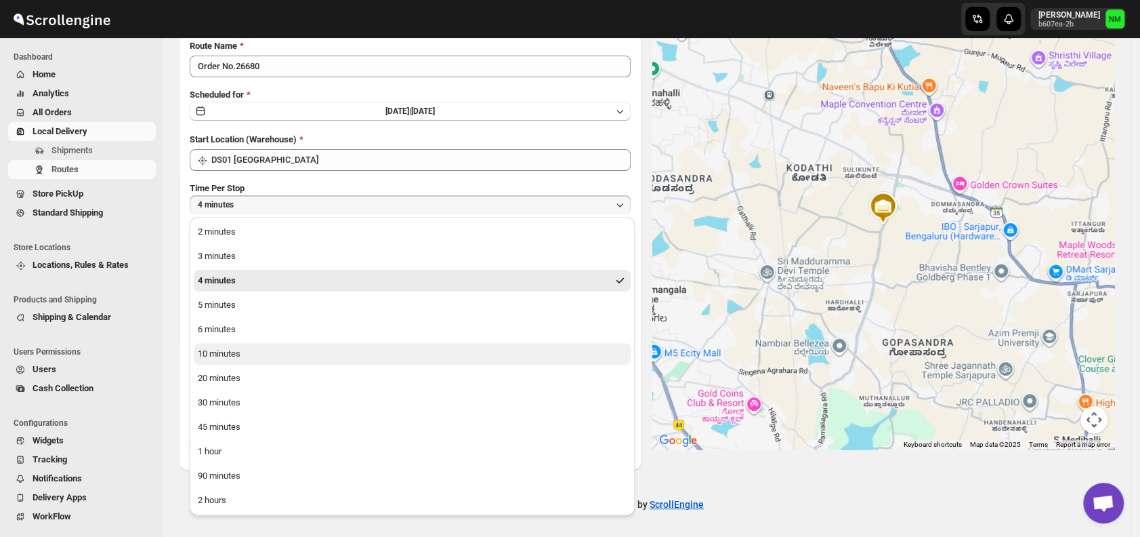
click at [253, 353] on button "10 minutes" at bounding box center [412, 354] width 437 height 22
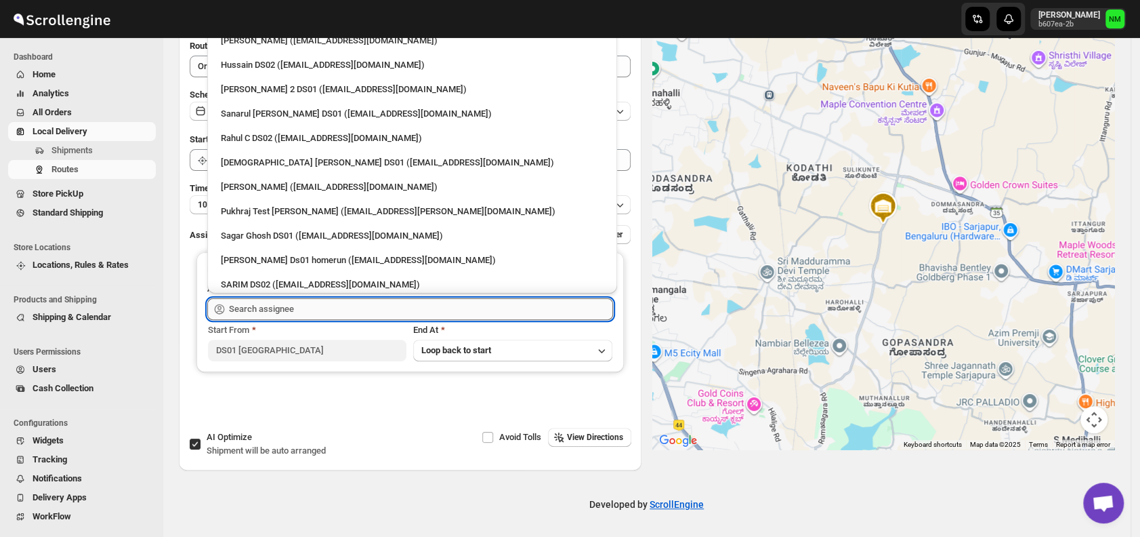
click at [312, 308] on input "text" at bounding box center [421, 309] width 384 height 22
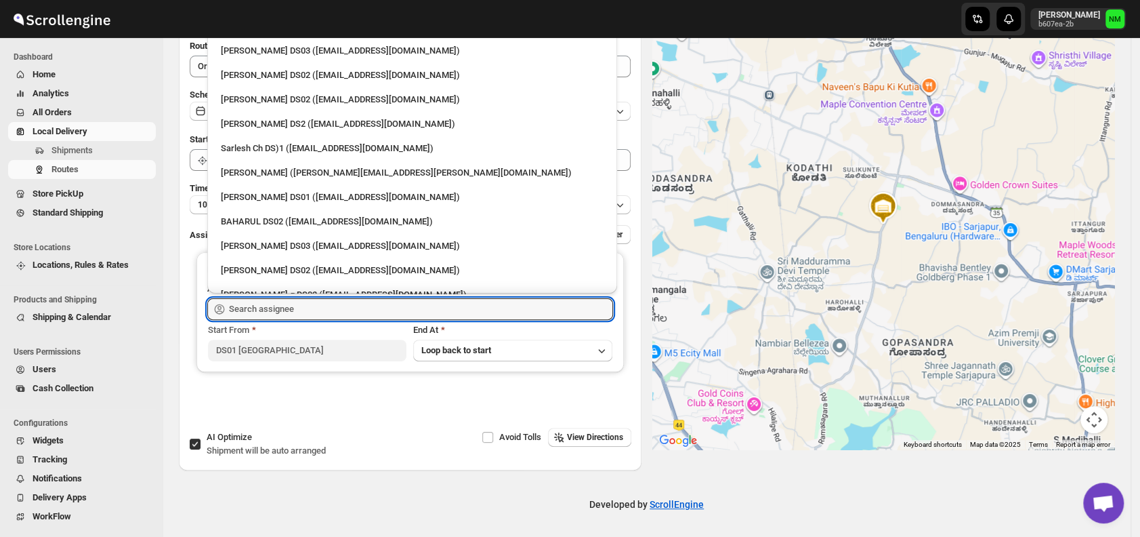
scroll to position [493, 0]
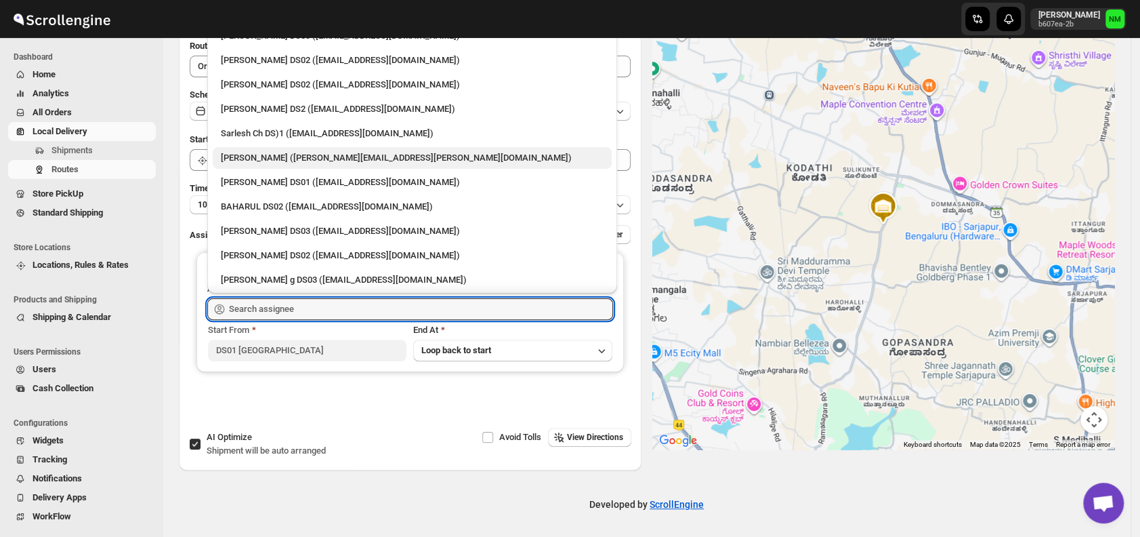
click at [270, 156] on div "Sanjay chetri (sanjay.chetri@home-run.co)" at bounding box center [412, 158] width 383 height 14
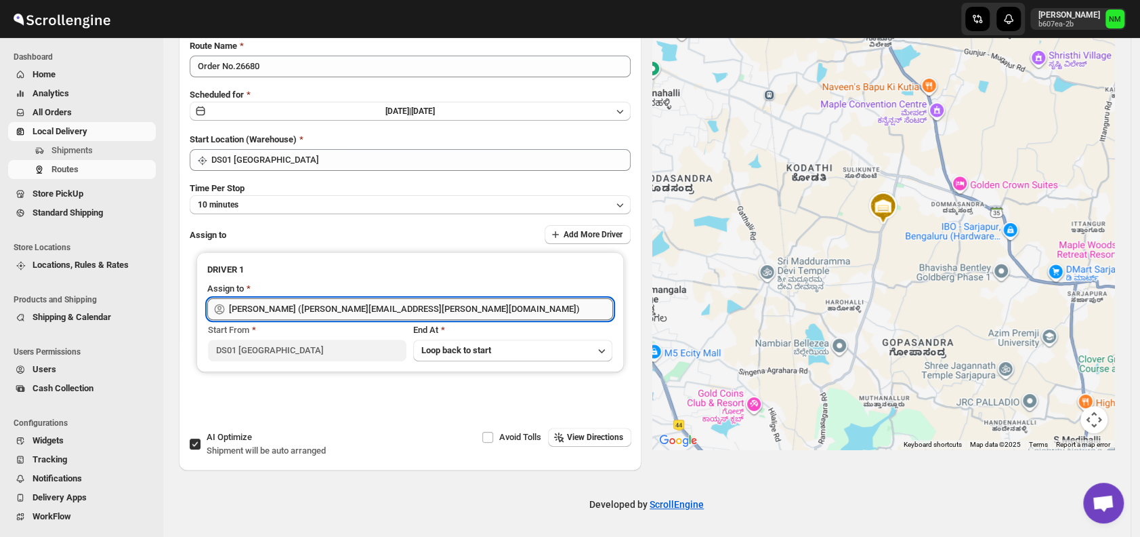
click at [413, 314] on input "Sanjay chetri (sanjay.chetri@home-run.co)" at bounding box center [421, 309] width 384 height 22
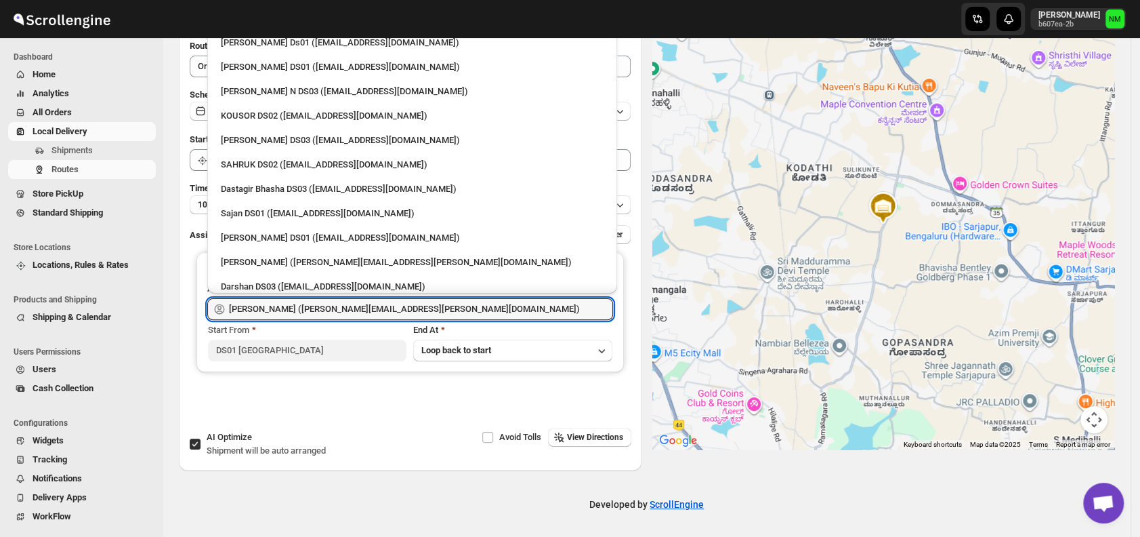
scroll to position [879, 0]
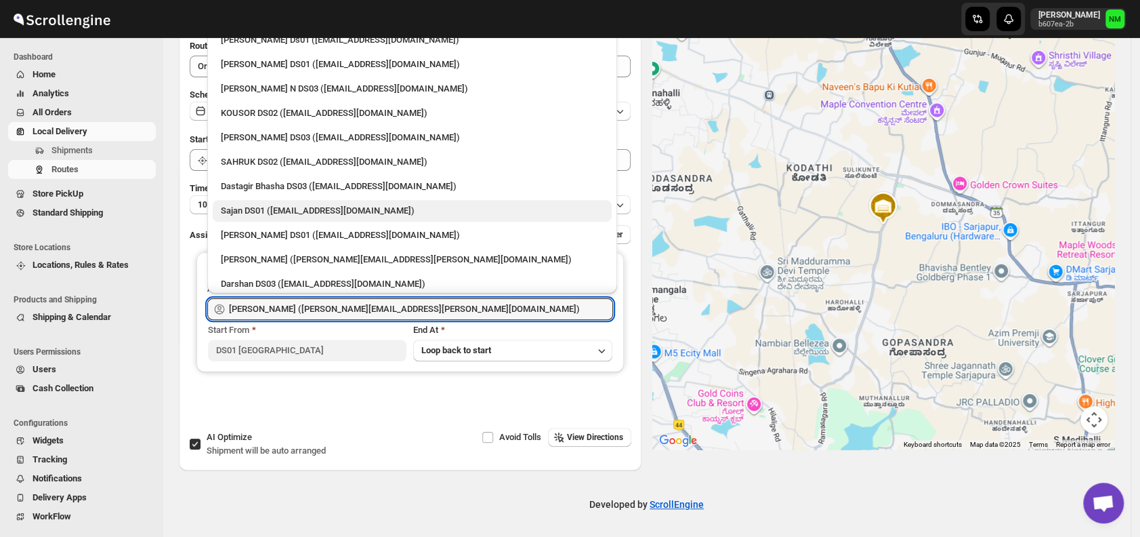
click at [314, 204] on div "Sajan DS01 (lofadat883@coderdir.com)" at bounding box center [412, 211] width 383 height 14
type input "Sajan DS01 (lofadat883@coderdir.com)"
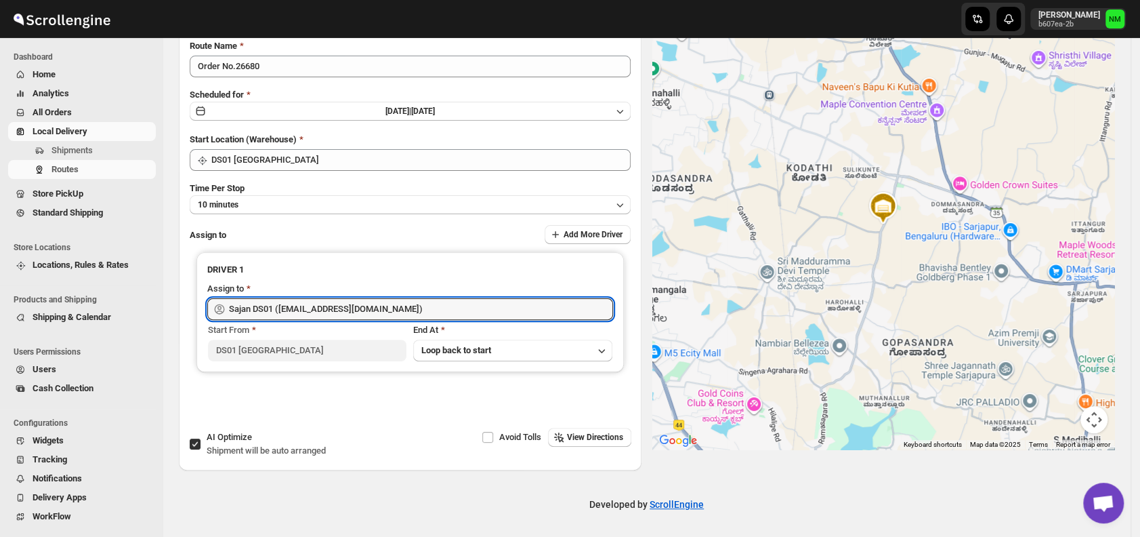
scroll to position [0, 0]
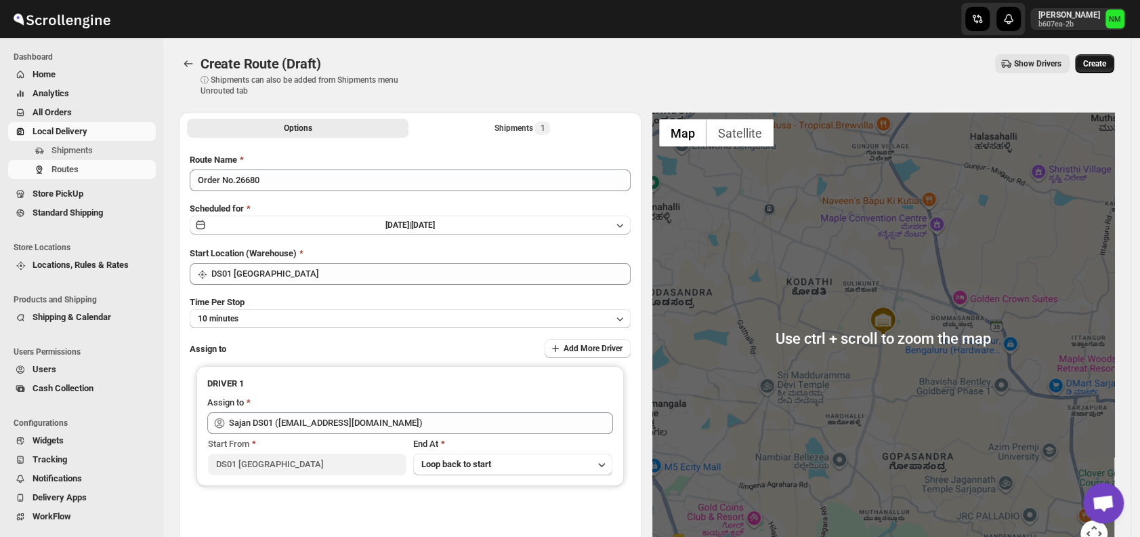
click at [1106, 62] on span "Create" at bounding box center [1094, 63] width 23 height 11
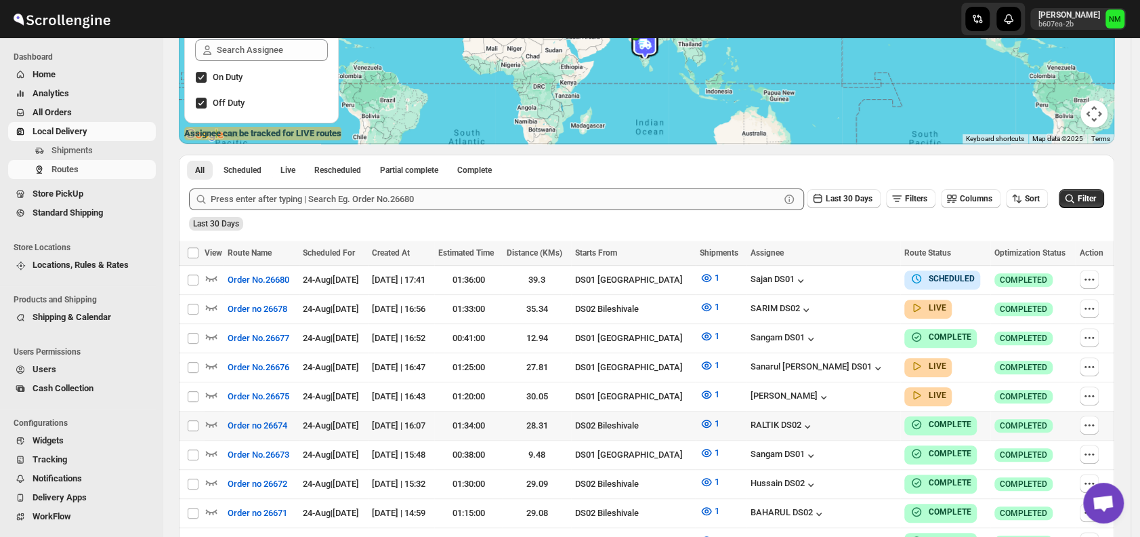
scroll to position [203, 0]
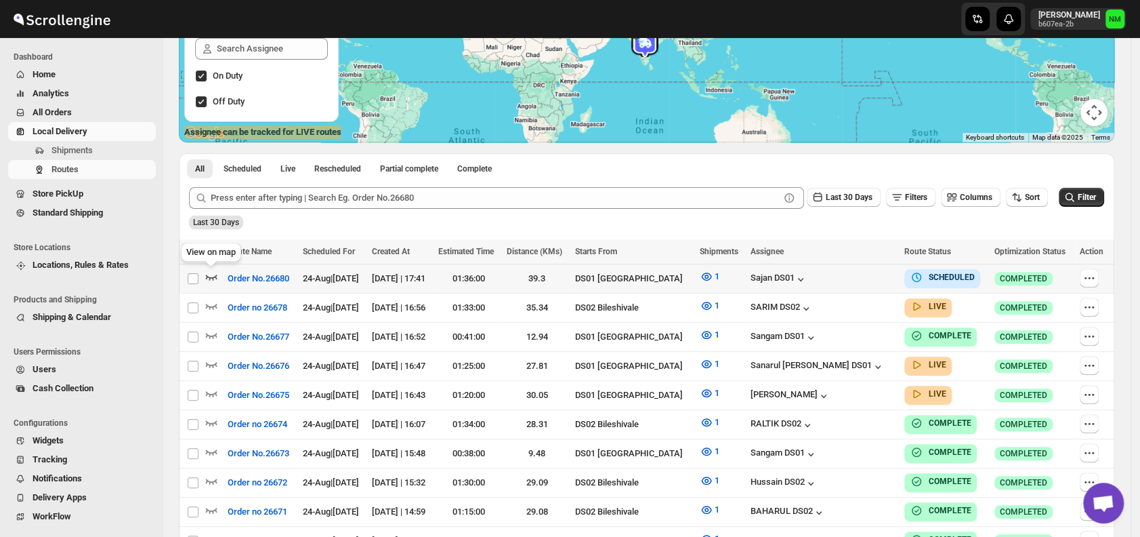
click at [211, 274] on icon "button" at bounding box center [212, 277] width 14 height 14
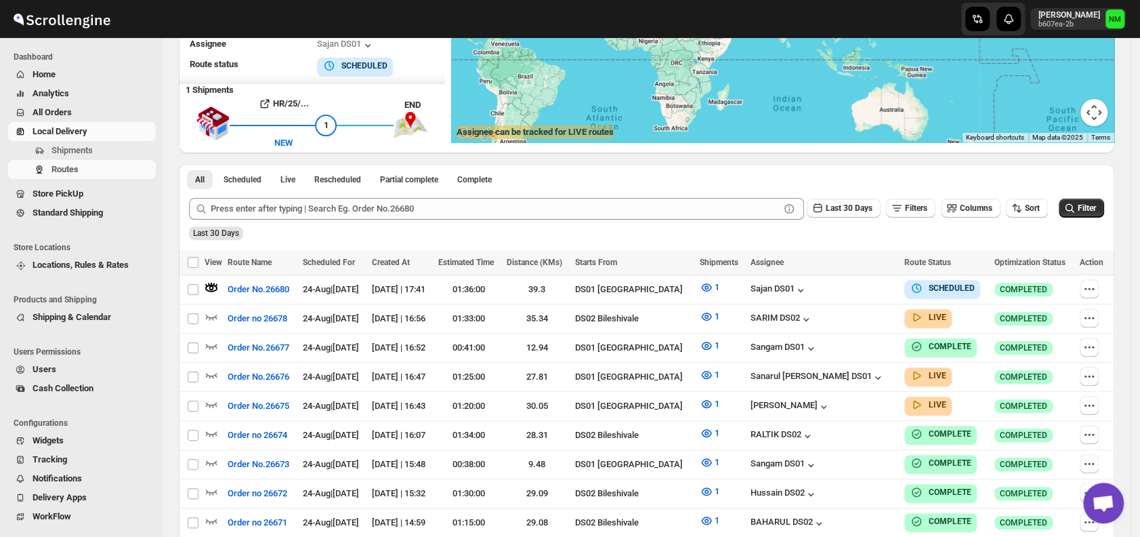
scroll to position [0, 0]
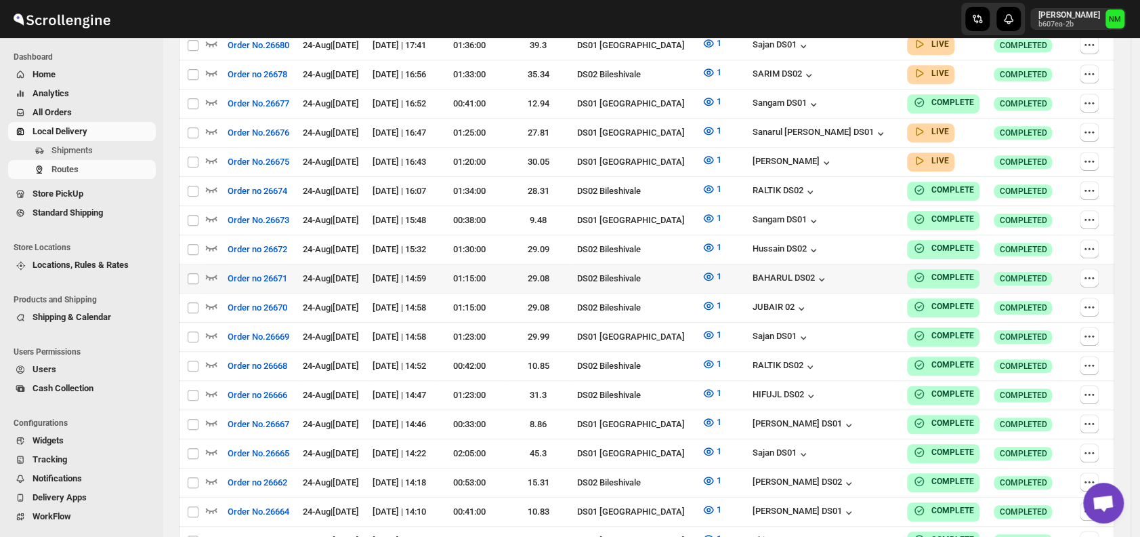
scroll to position [371, 0]
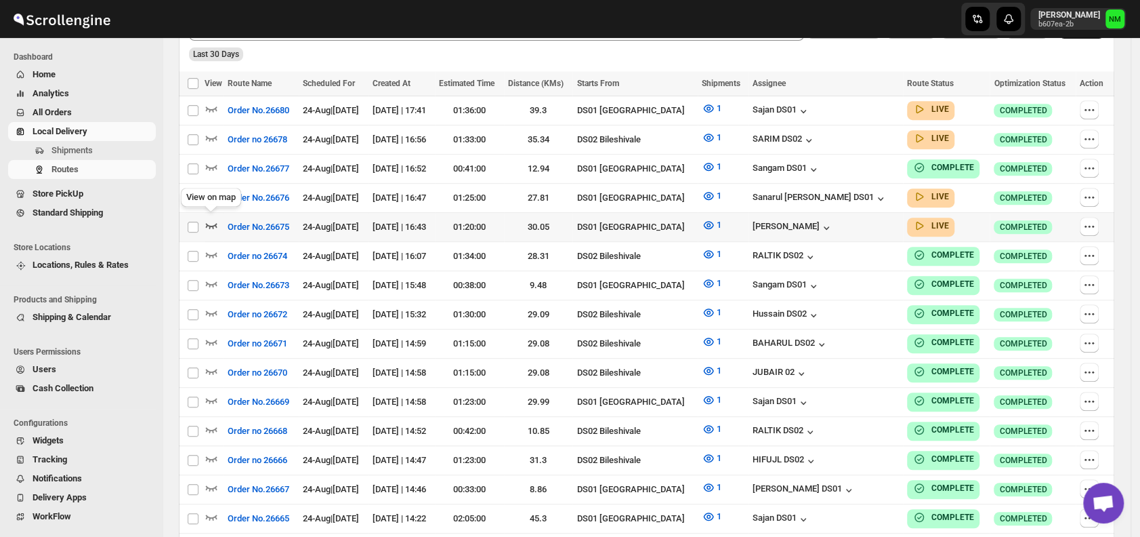
click at [212, 220] on icon "button" at bounding box center [212, 225] width 14 height 14
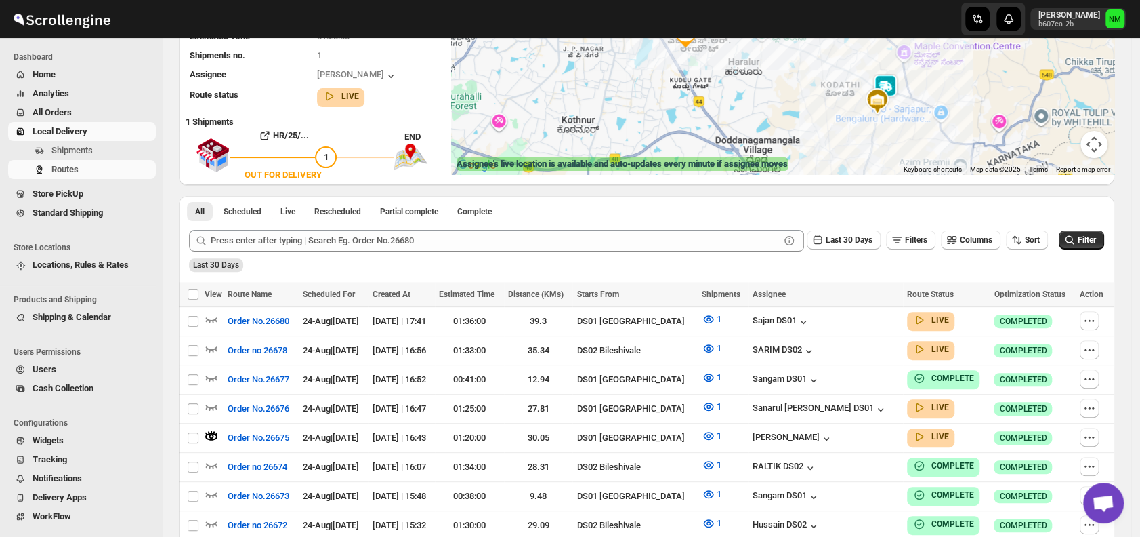
scroll to position [173, 0]
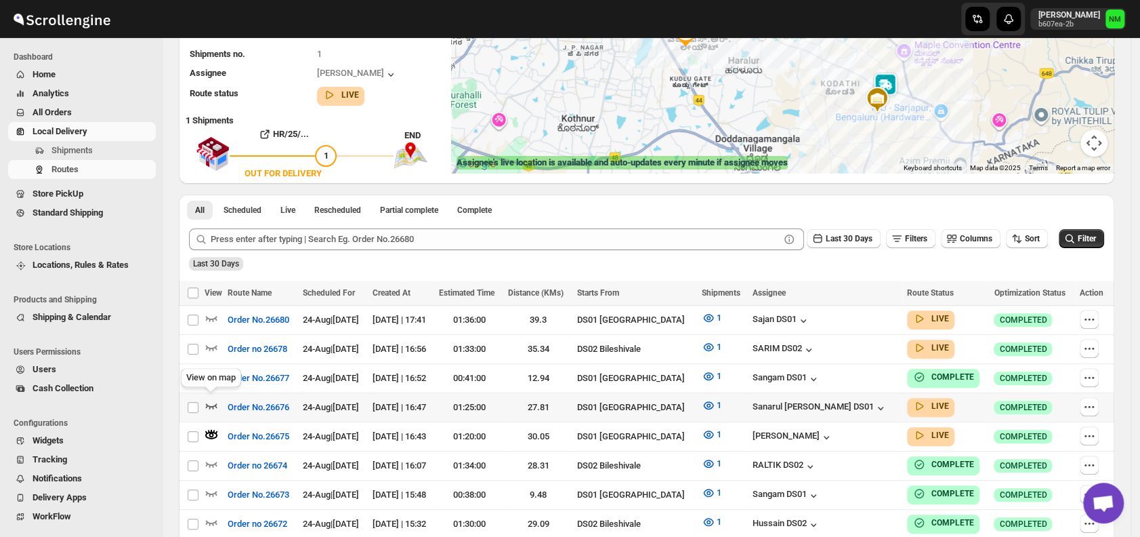
click at [209, 403] on icon "button" at bounding box center [212, 405] width 12 height 5
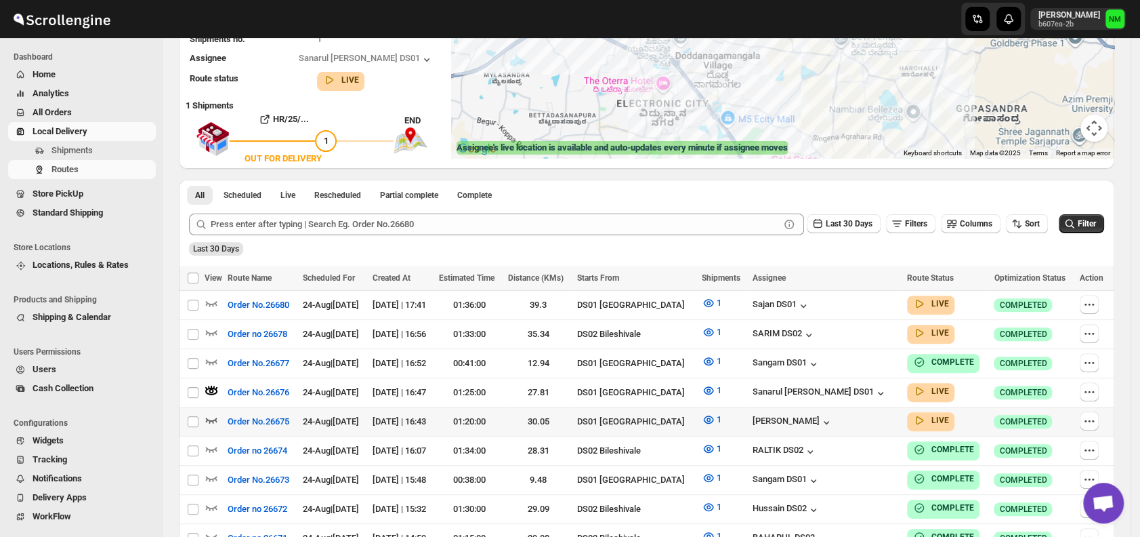
scroll to position [198, 0]
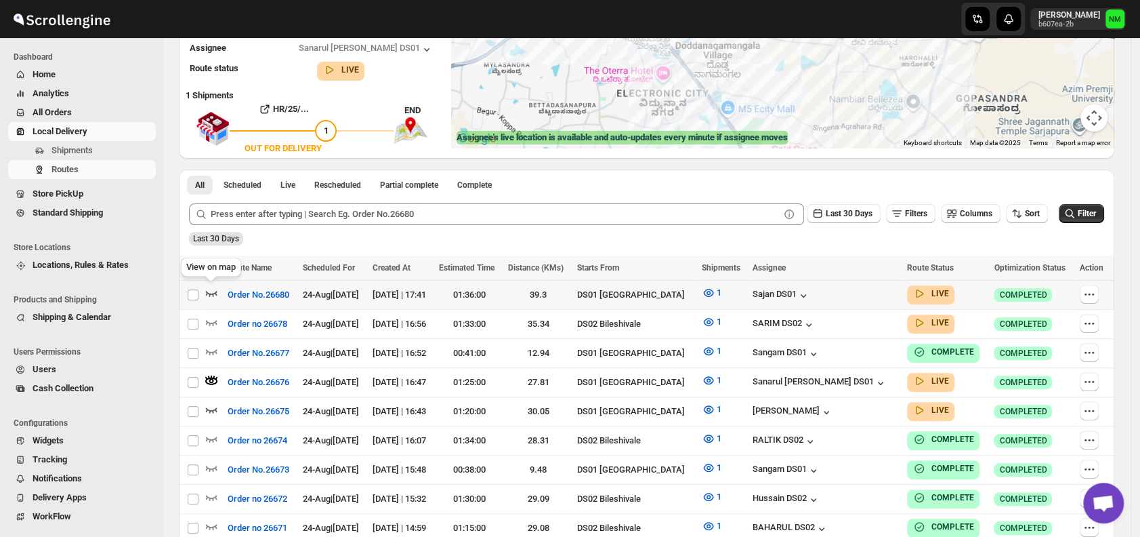
click at [207, 290] on icon "button" at bounding box center [212, 293] width 14 height 14
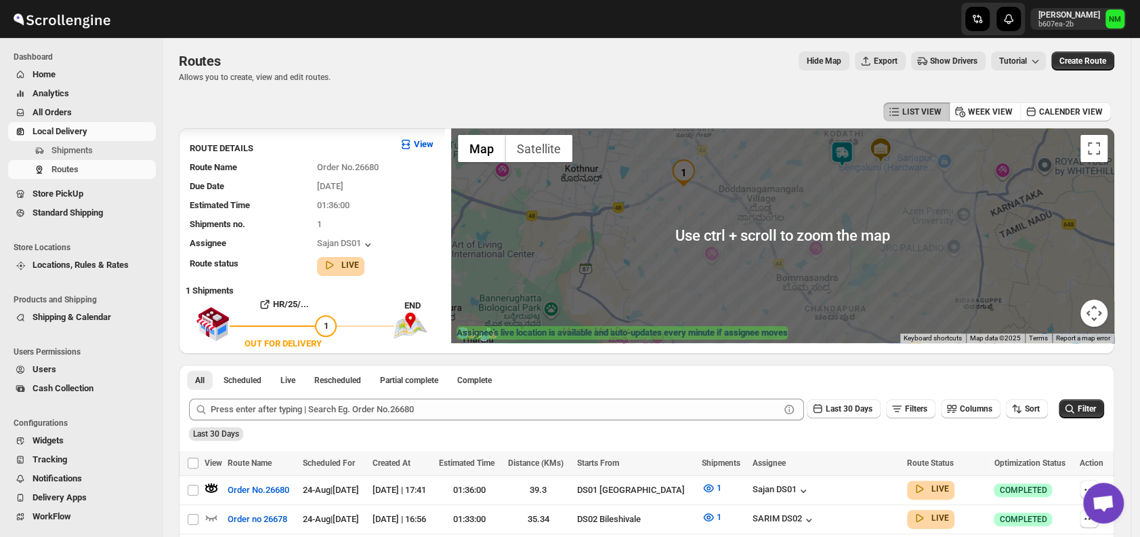
scroll to position [0, 0]
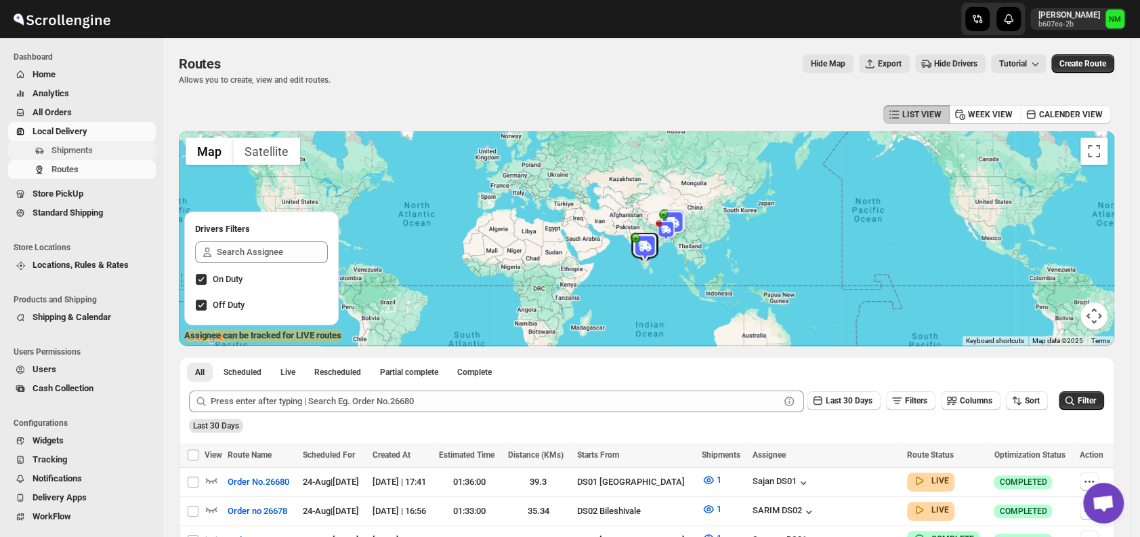
click at [87, 155] on span "Shipments" at bounding box center [71, 150] width 41 height 10
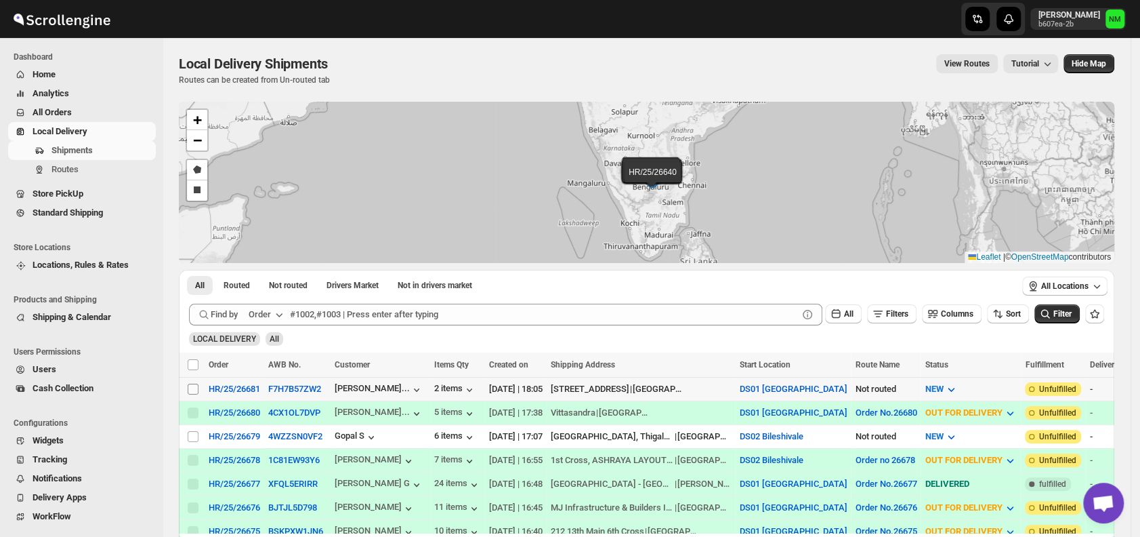
click at [191, 385] on input "Select shipment" at bounding box center [193, 388] width 11 height 11
checkbox input "true"
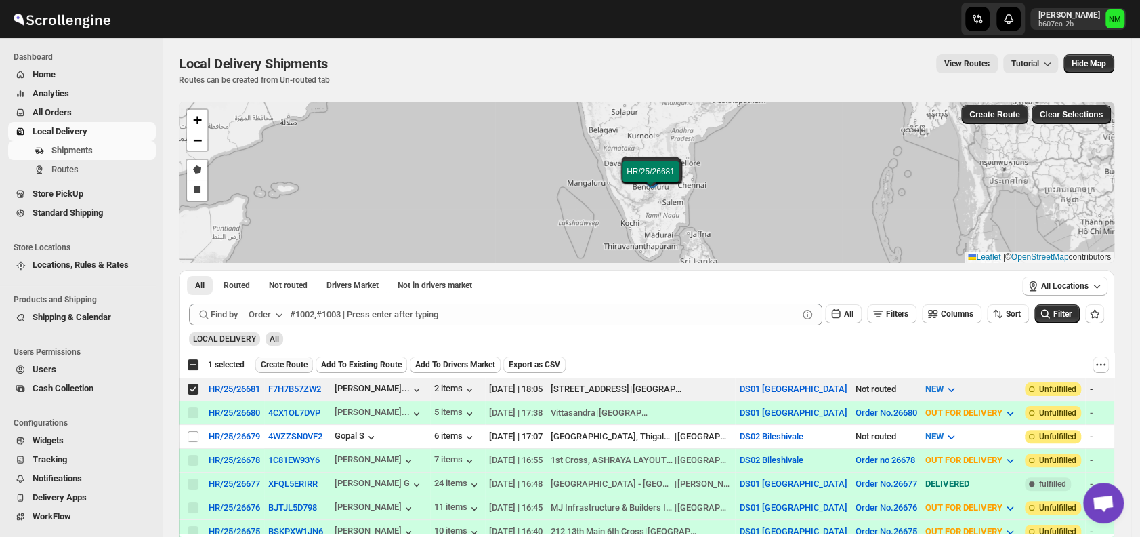
click at [278, 364] on span "Create Route" at bounding box center [284, 364] width 47 height 11
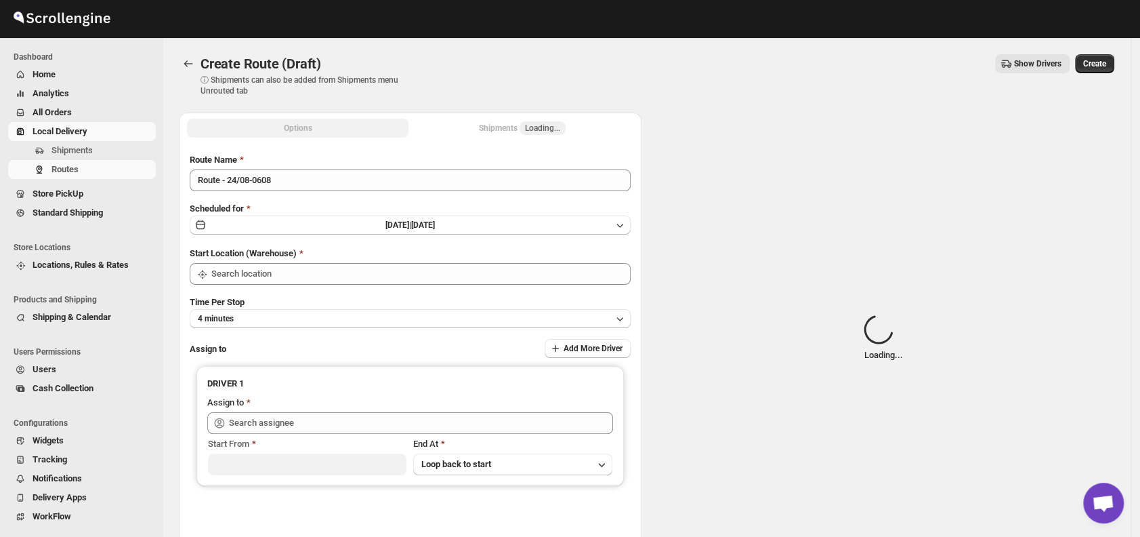
type input "DS01 [GEOGRAPHIC_DATA]"
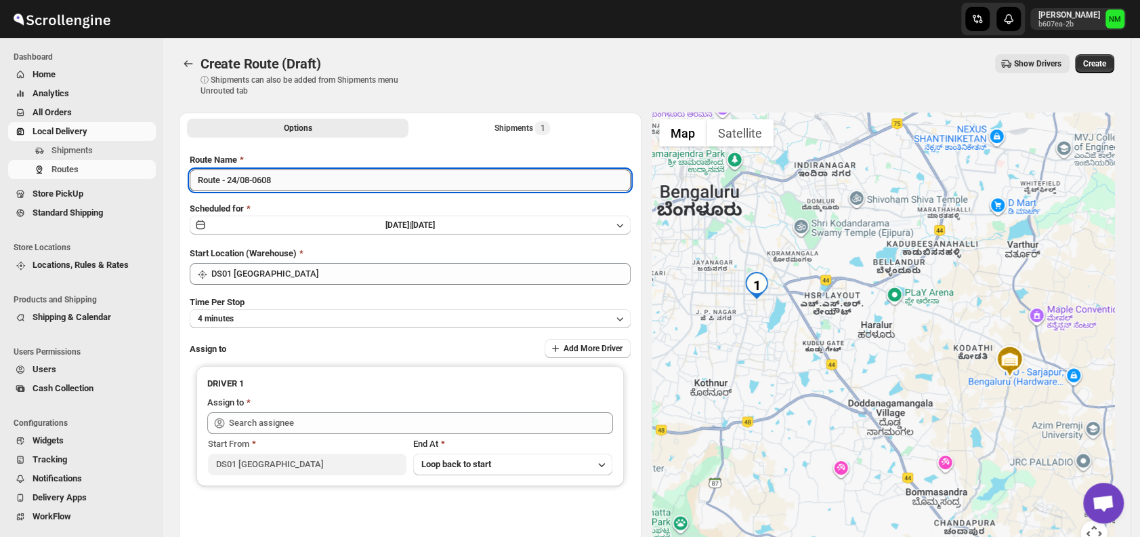
click at [323, 175] on input "Route - 24/08-0608" at bounding box center [410, 180] width 441 height 22
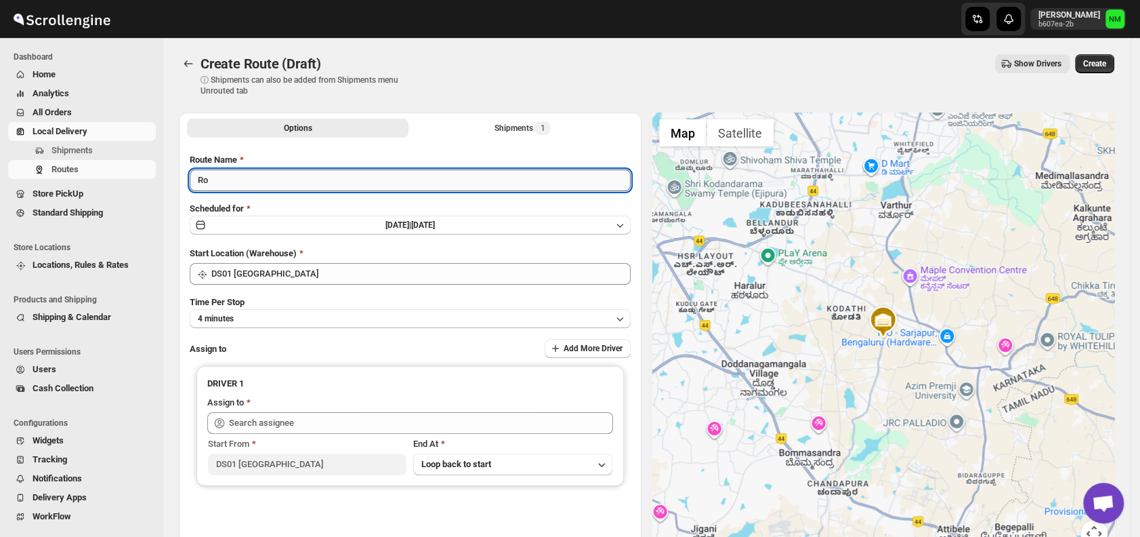
type input "R"
type input "o"
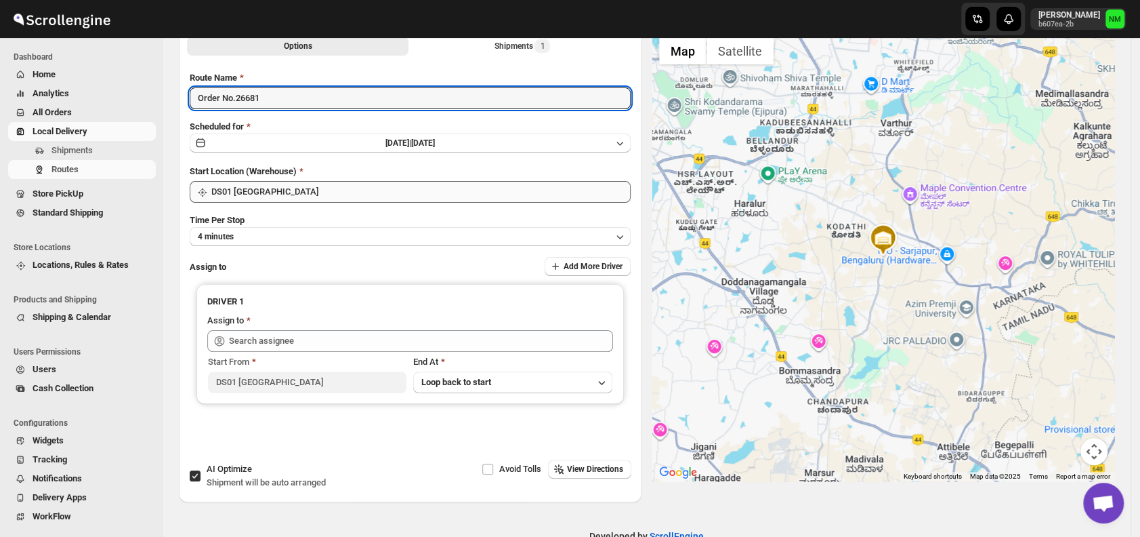
scroll to position [87, 0]
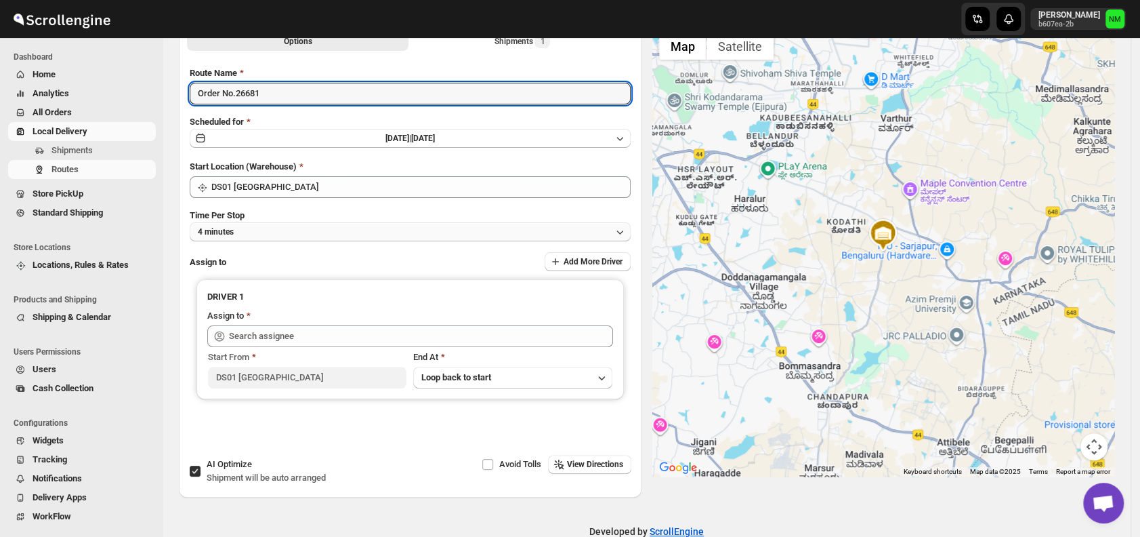
type input "Order No.26681"
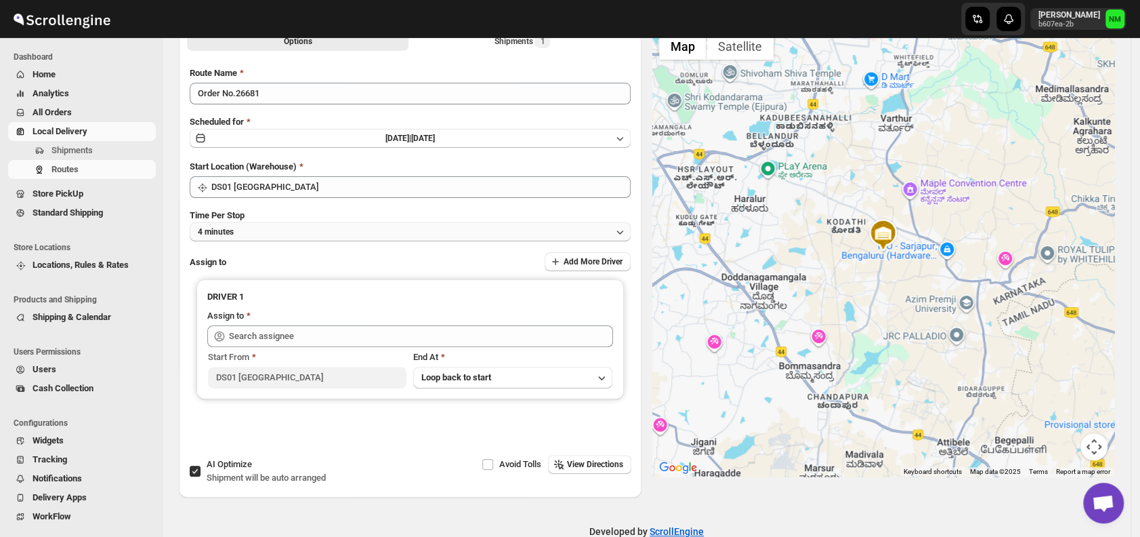
click at [312, 222] on button "4 minutes" at bounding box center [410, 231] width 441 height 19
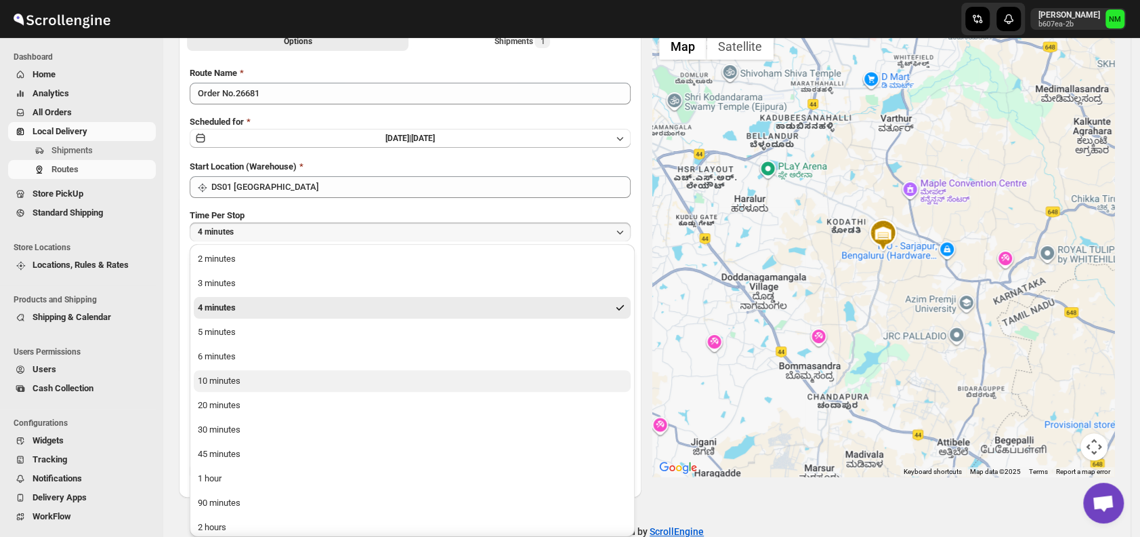
click at [249, 379] on button "10 minutes" at bounding box center [412, 381] width 437 height 22
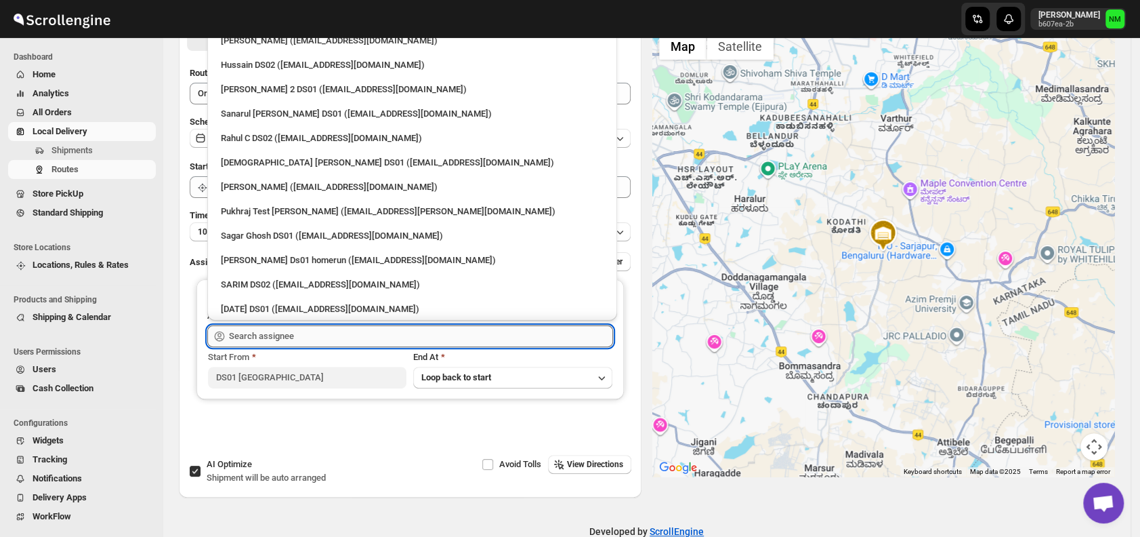
click at [304, 339] on input "text" at bounding box center [421, 336] width 384 height 22
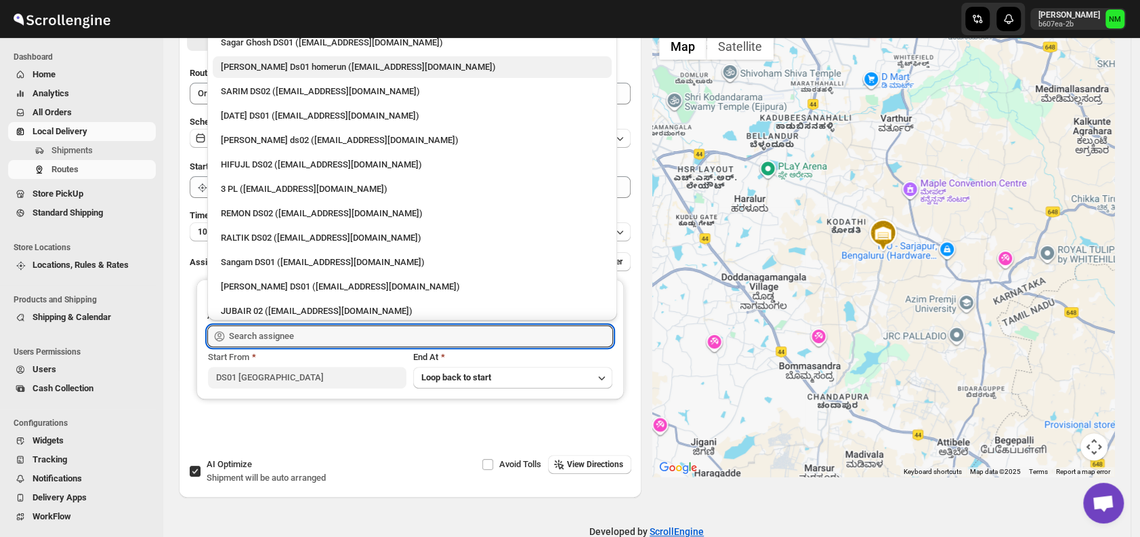
scroll to position [202, 0]
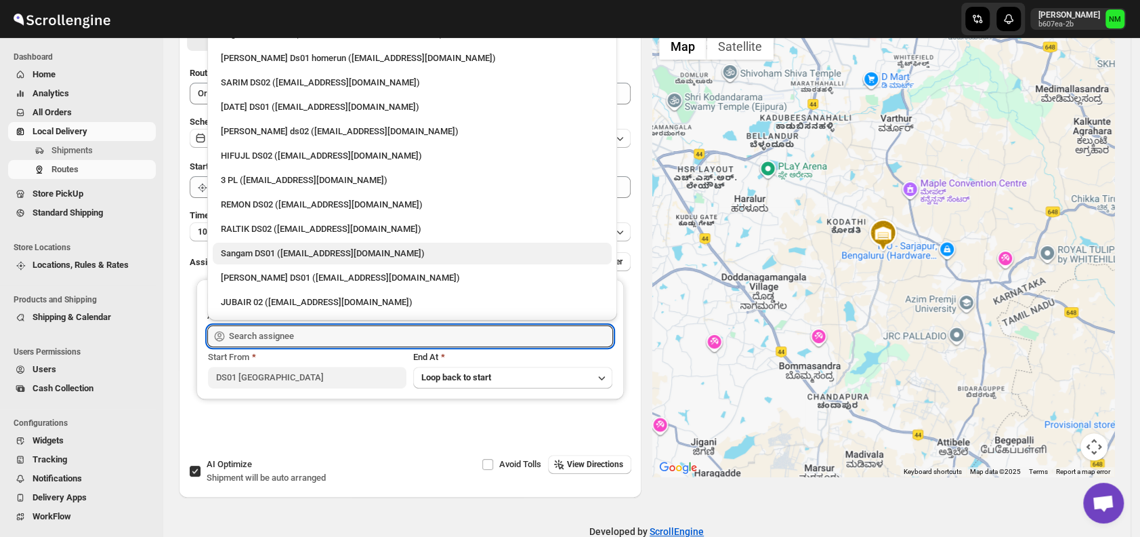
click at [262, 244] on div "Sangam DS01 ([EMAIL_ADDRESS][DOMAIN_NAME])" at bounding box center [412, 254] width 399 height 22
type input "Sangam DS01 ([EMAIL_ADDRESS][DOMAIN_NAME])"
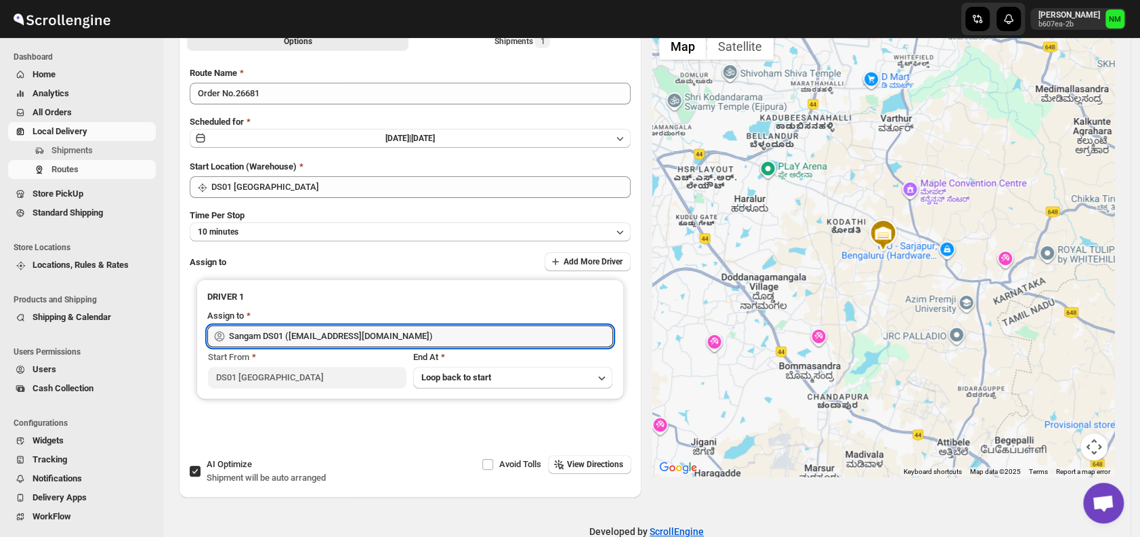
scroll to position [0, 0]
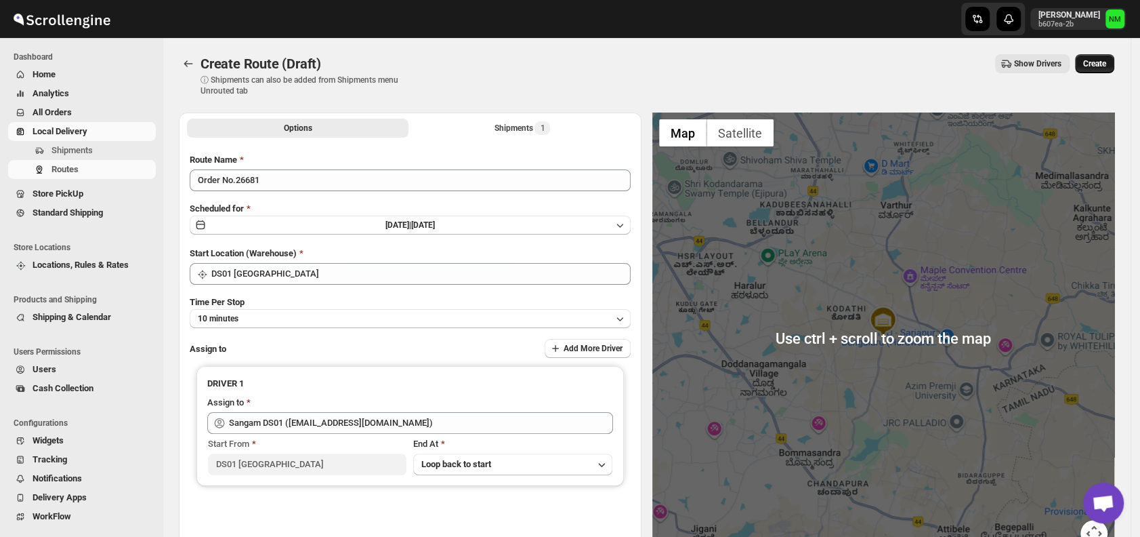
click at [1106, 60] on span "Create" at bounding box center [1094, 63] width 23 height 11
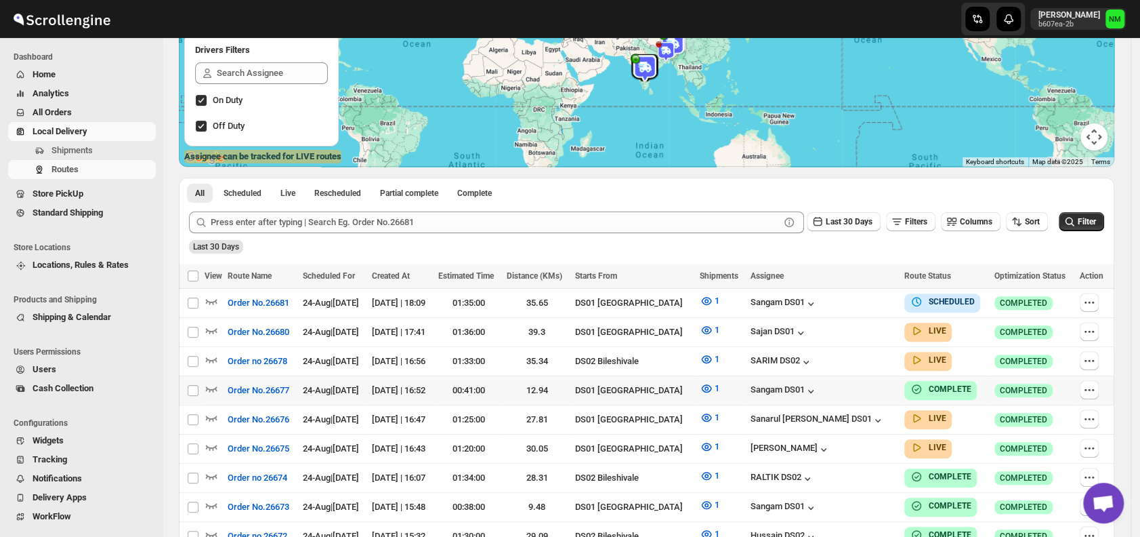
scroll to position [217, 0]
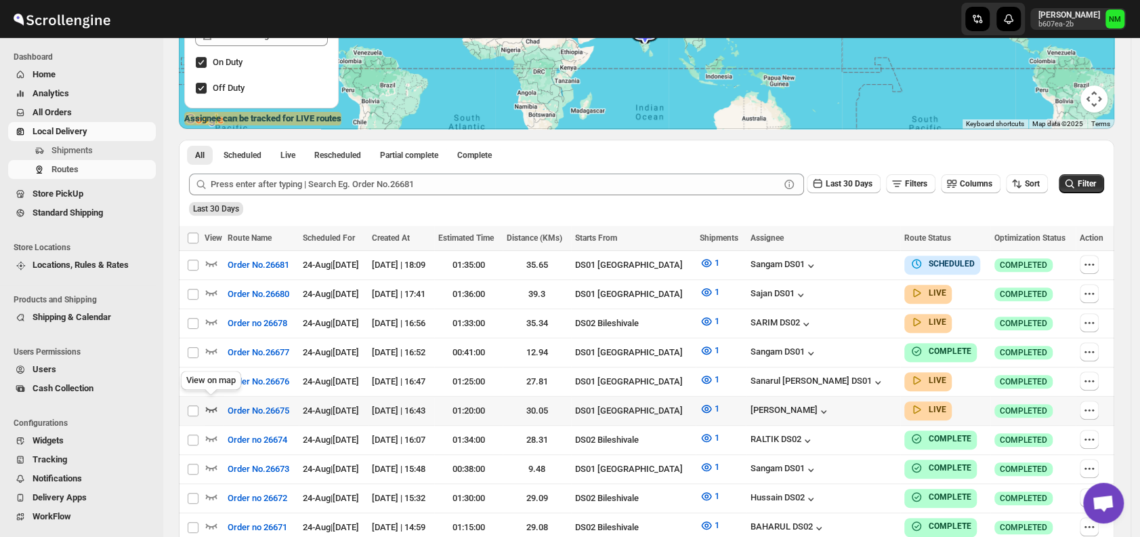
click at [212, 402] on icon "button" at bounding box center [212, 409] width 14 height 14
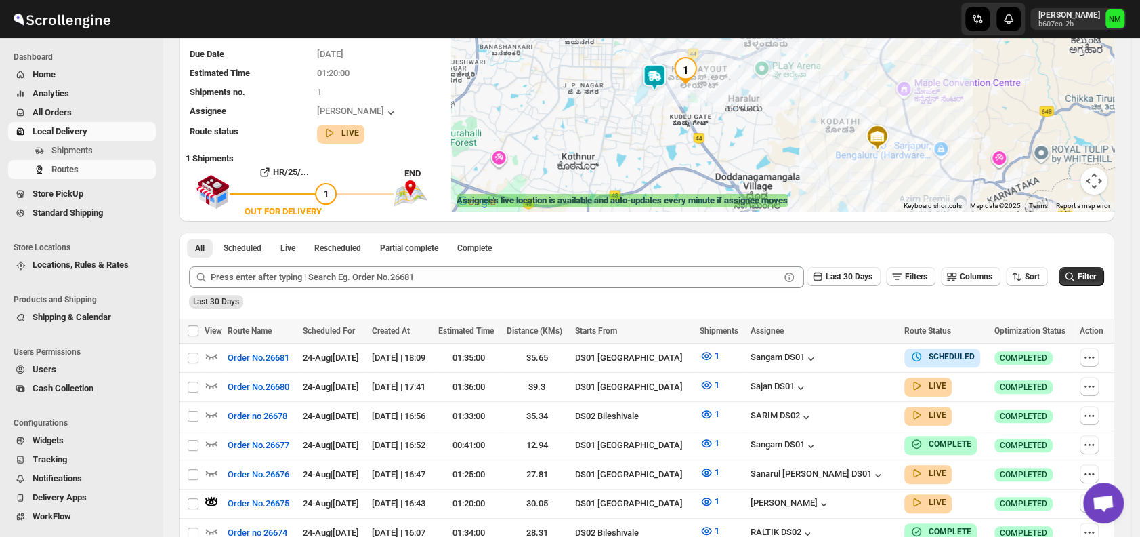
scroll to position [136, 0]
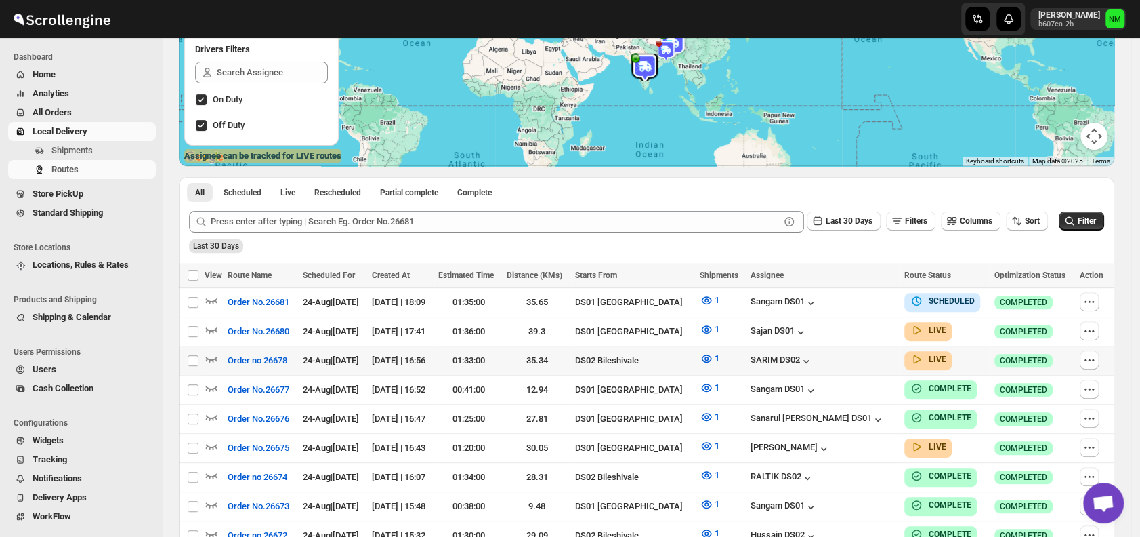
scroll to position [324, 0]
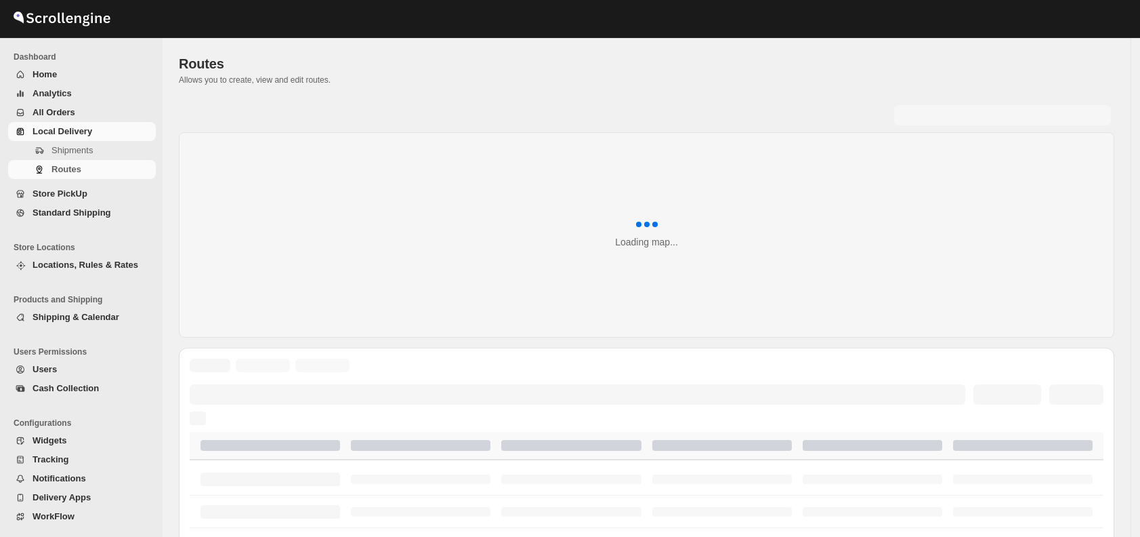
scroll to position [324, 0]
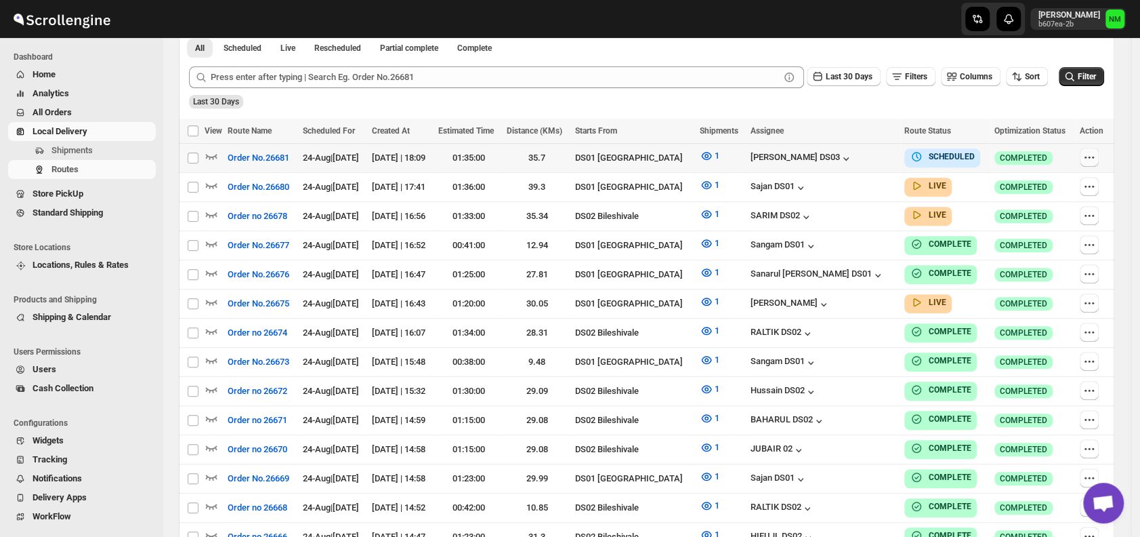
click at [1086, 159] on button "button" at bounding box center [1089, 157] width 19 height 19
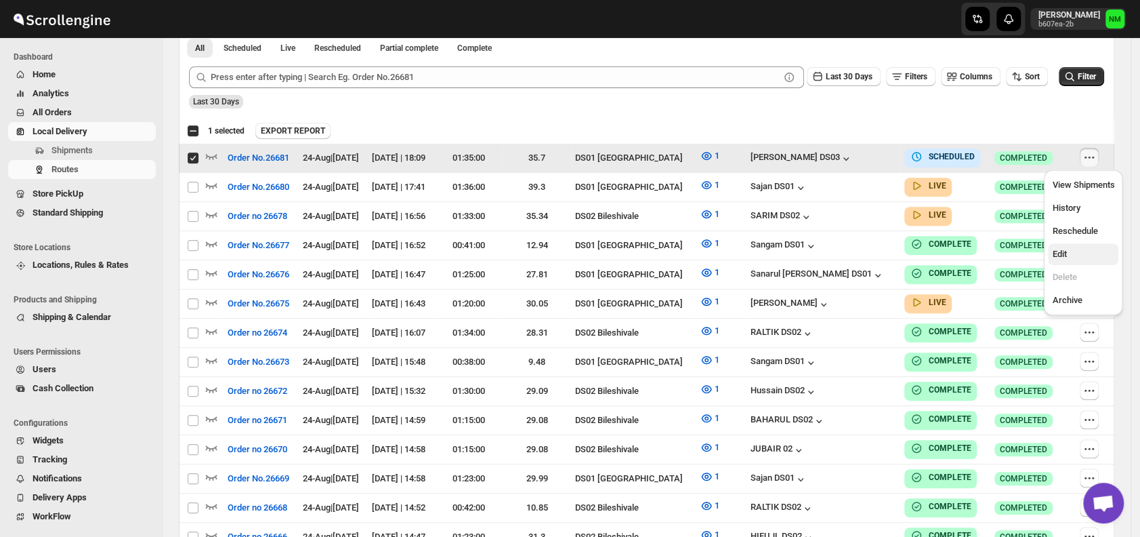
click at [1062, 245] on button "Edit" at bounding box center [1083, 254] width 70 height 22
checkbox input "false"
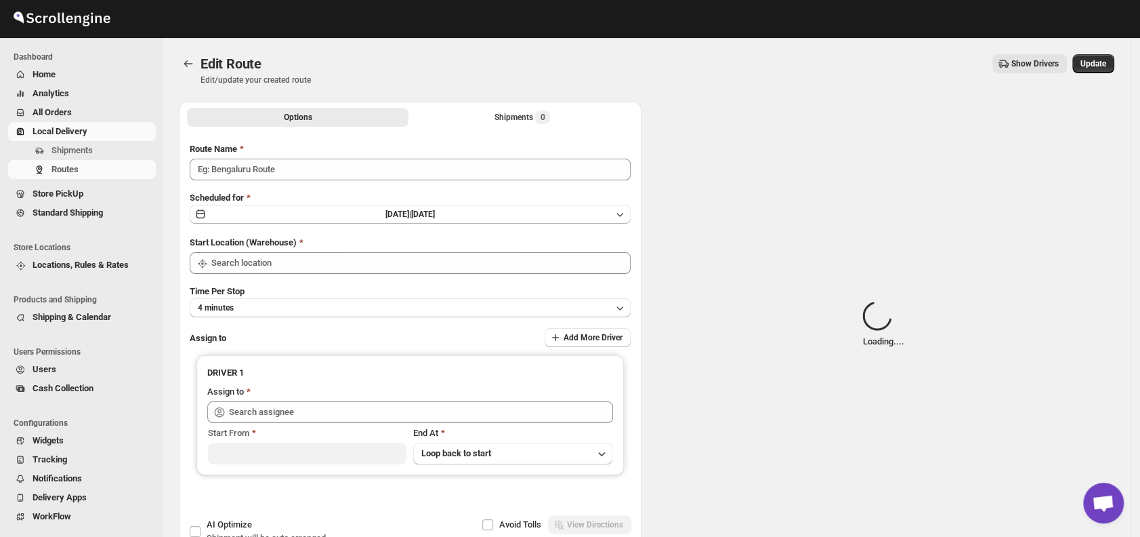
type input "Order No.26681"
type input "DS01 [GEOGRAPHIC_DATA]"
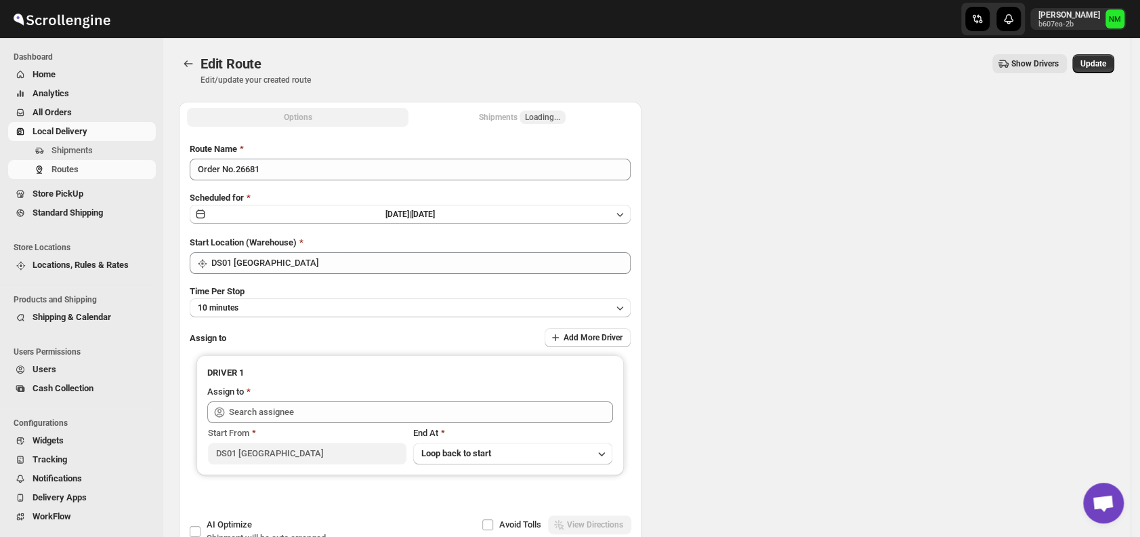
type input "[PERSON_NAME] DS03 ([EMAIL_ADDRESS][DOMAIN_NAME])"
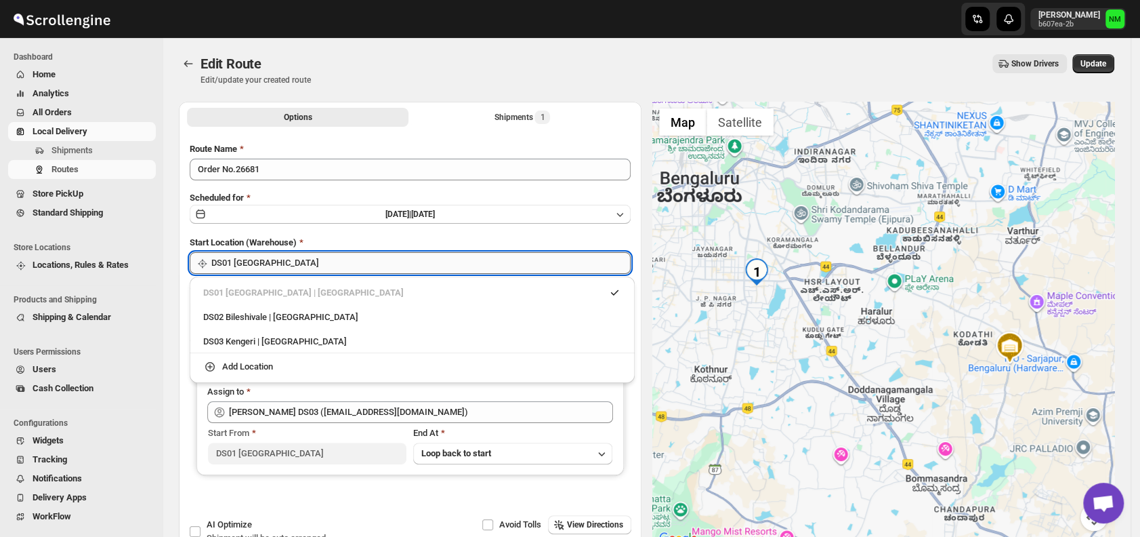
click at [369, 270] on input "DS01 [GEOGRAPHIC_DATA]" at bounding box center [420, 263] width 419 height 22
click at [260, 339] on div "DS03 Kengeri | [GEOGRAPHIC_DATA]" at bounding box center [412, 342] width 418 height 14
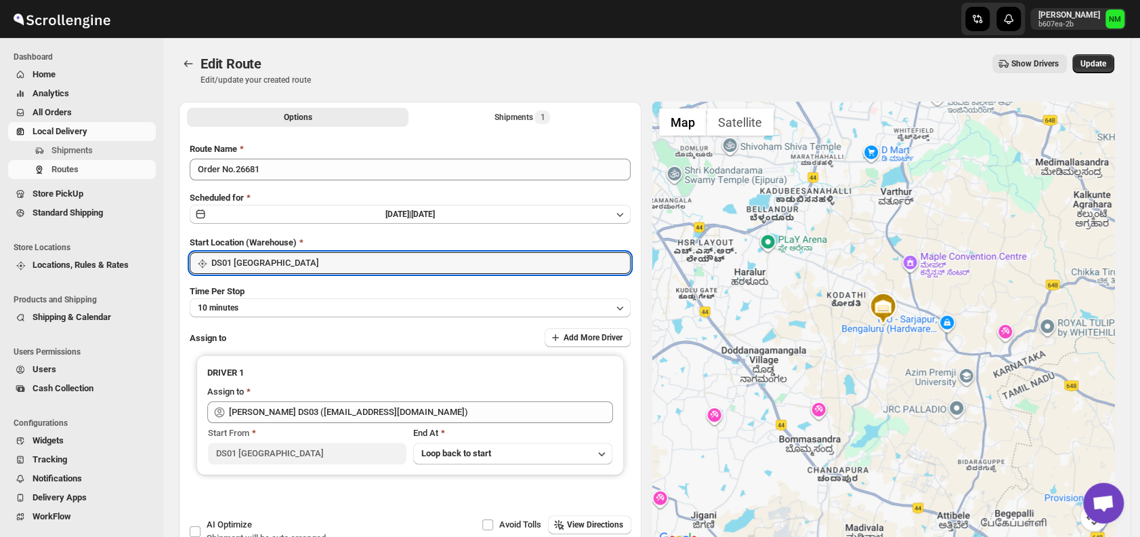
type input "DS03 Kengeri"
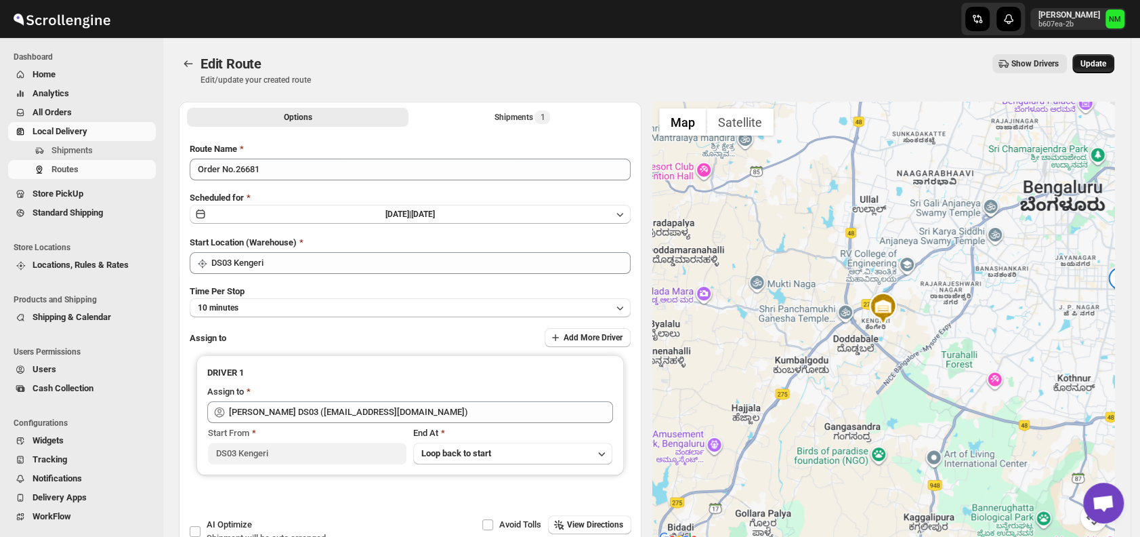
click at [1090, 60] on span "Update" at bounding box center [1094, 63] width 26 height 11
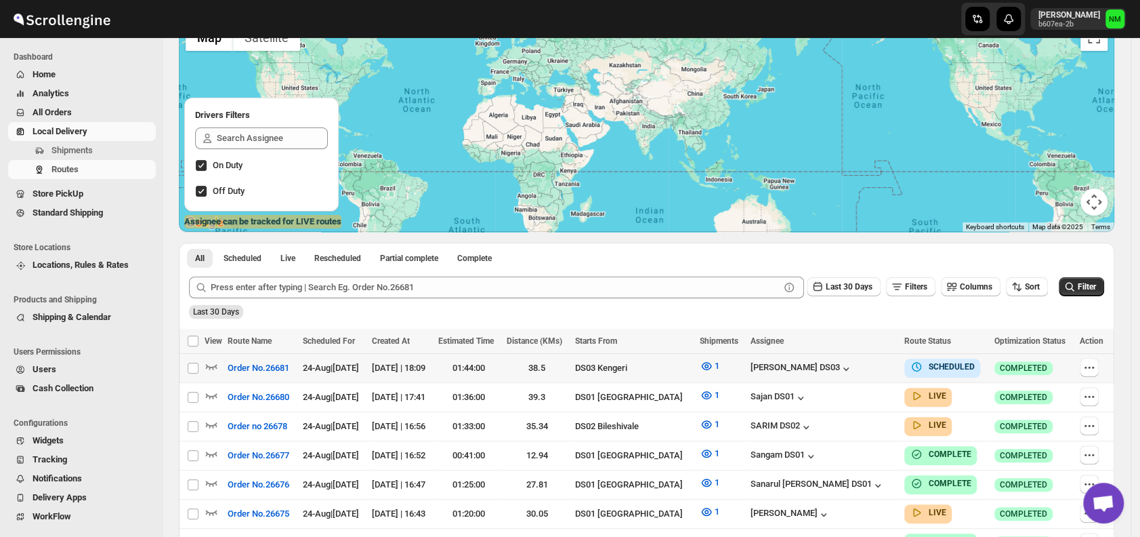
scroll to position [119, 0]
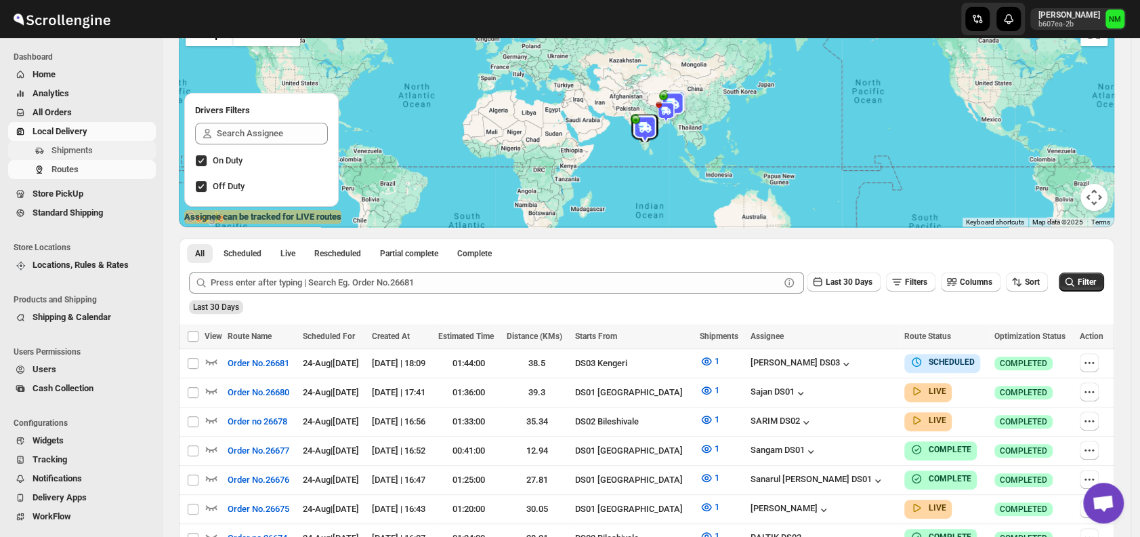
click at [85, 154] on span "Shipments" at bounding box center [71, 150] width 41 height 10
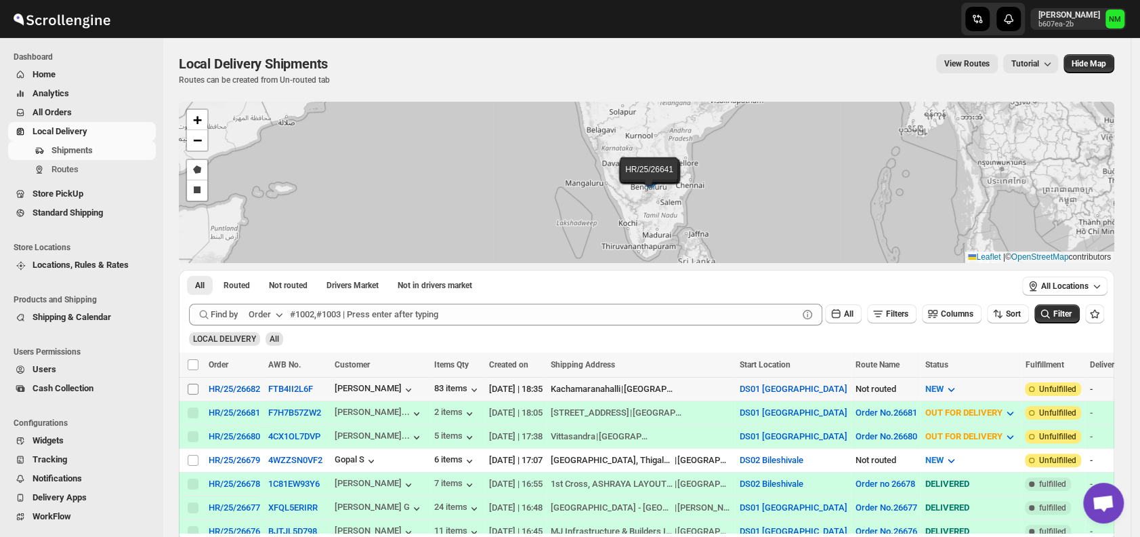
click at [190, 390] on input "Select shipment" at bounding box center [193, 388] width 11 height 11
checkbox input "true"
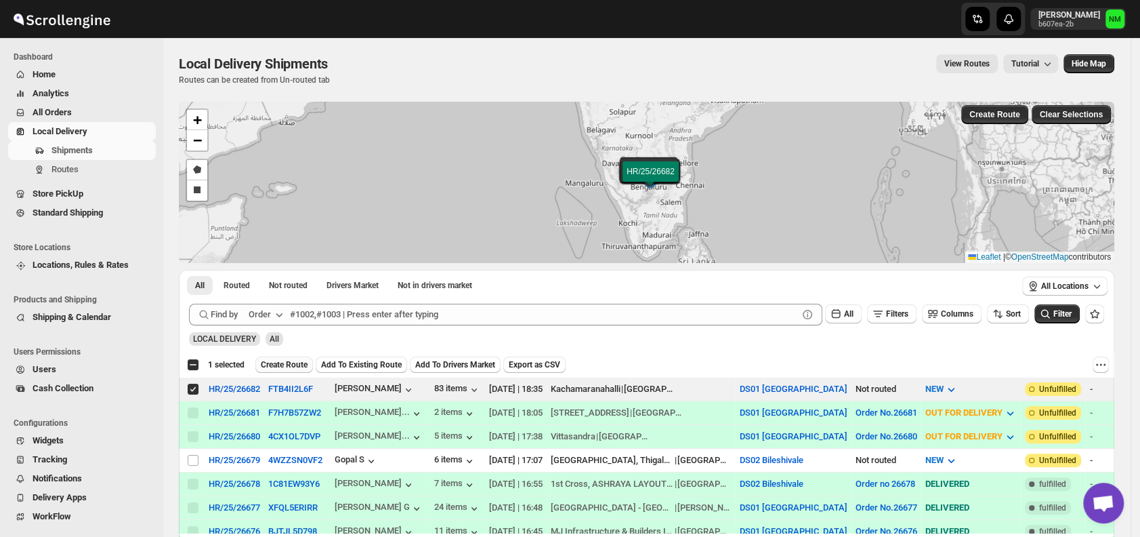
click at [295, 364] on span "Create Route" at bounding box center [284, 364] width 47 height 11
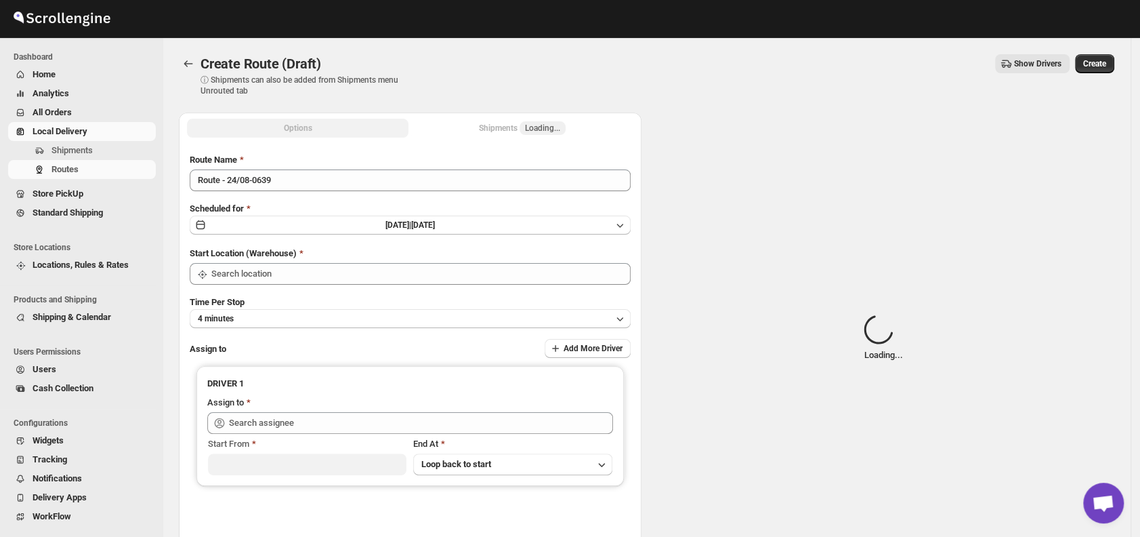
type input "DS01 [GEOGRAPHIC_DATA]"
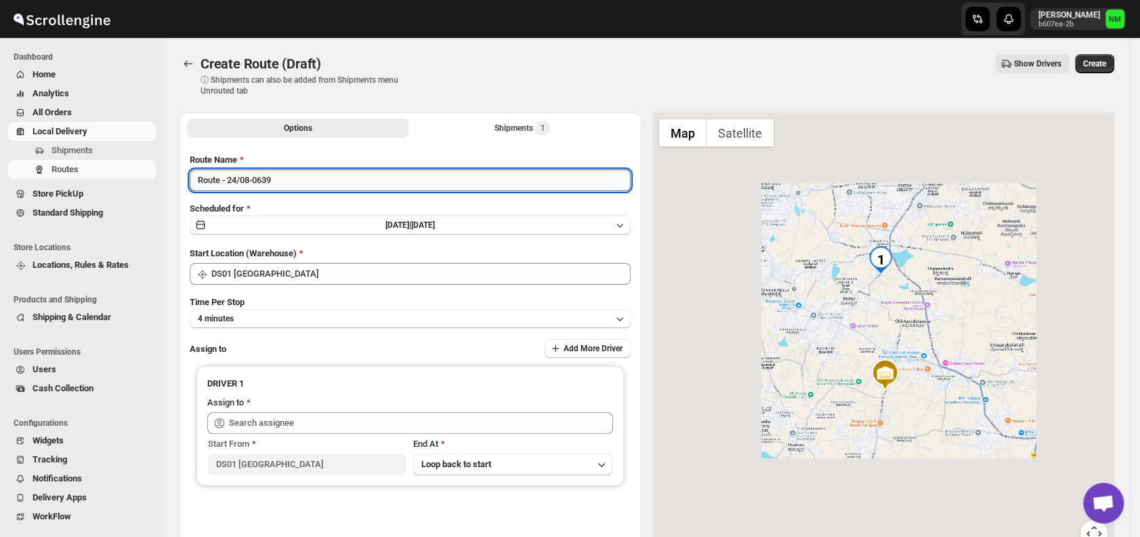
click at [299, 183] on input "Route - 24/08-0639" at bounding box center [410, 180] width 441 height 22
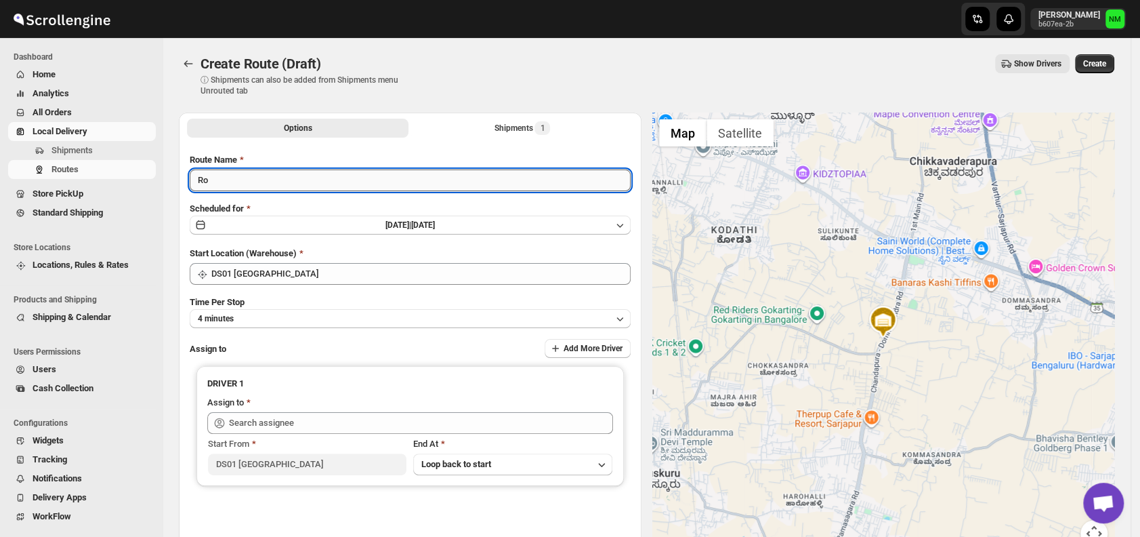
type input "R"
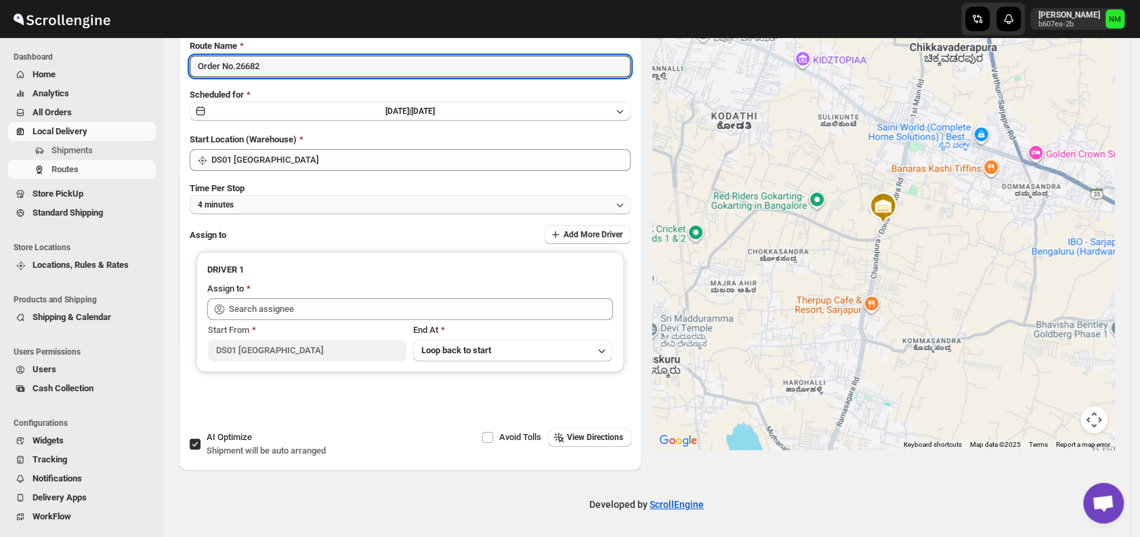
type input "Order No.26682"
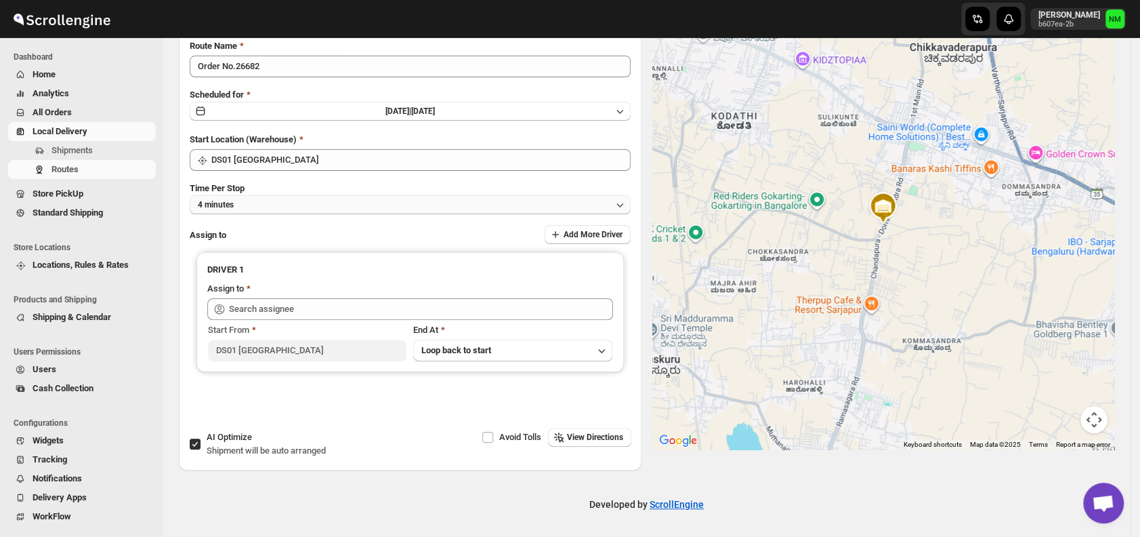
click at [260, 195] on button "4 minutes" at bounding box center [410, 204] width 441 height 19
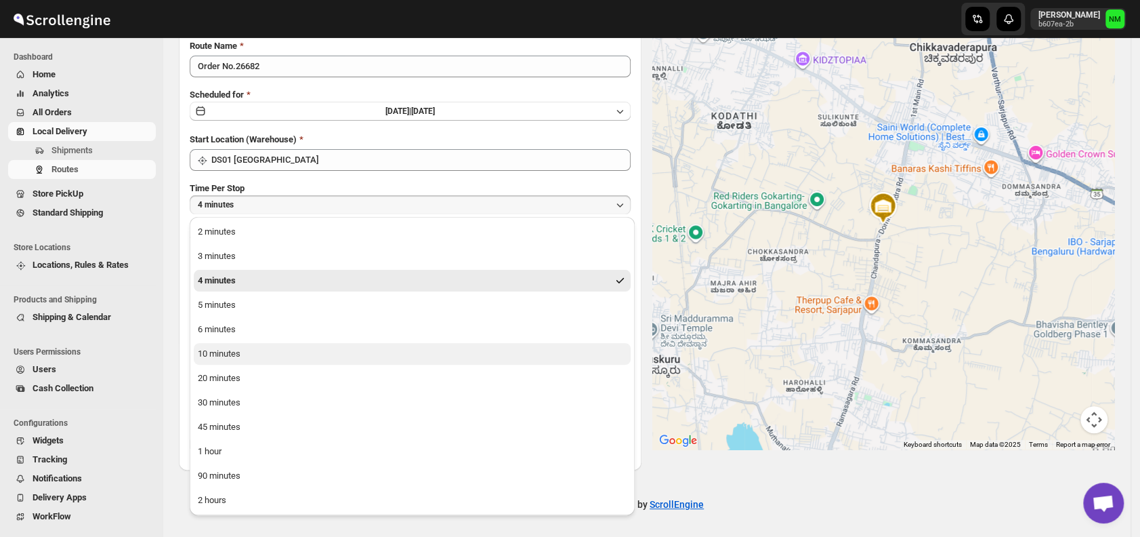
click at [280, 358] on button "10 minutes" at bounding box center [412, 354] width 437 height 22
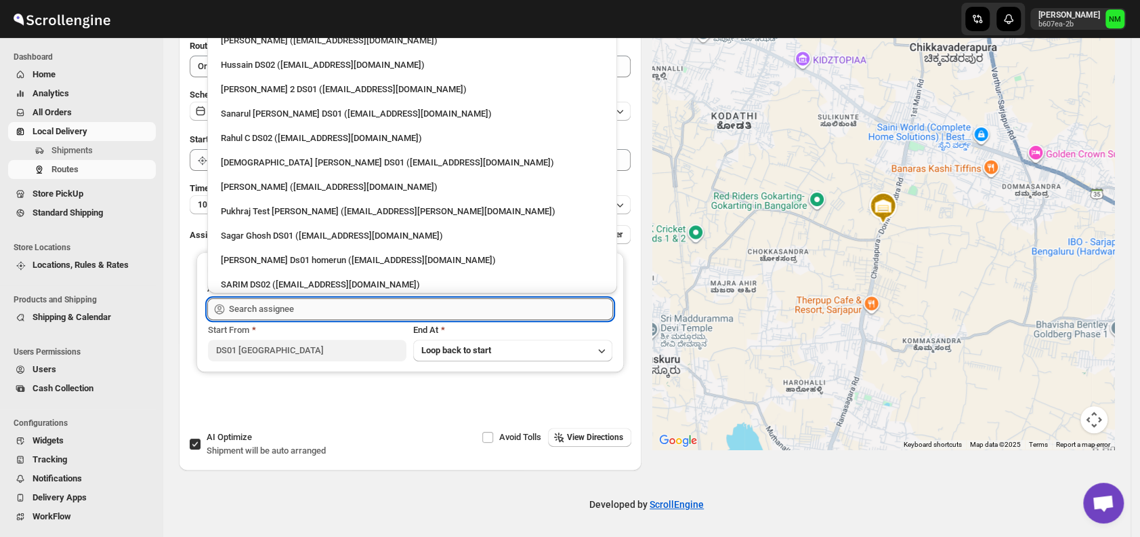
click at [335, 309] on input "text" at bounding box center [421, 309] width 384 height 22
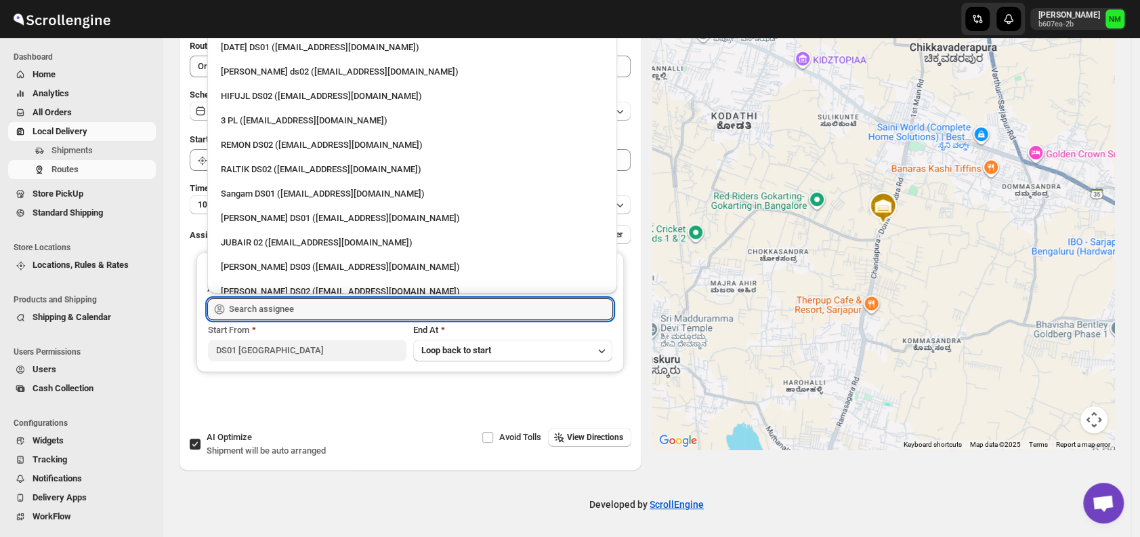
scroll to position [331, 0]
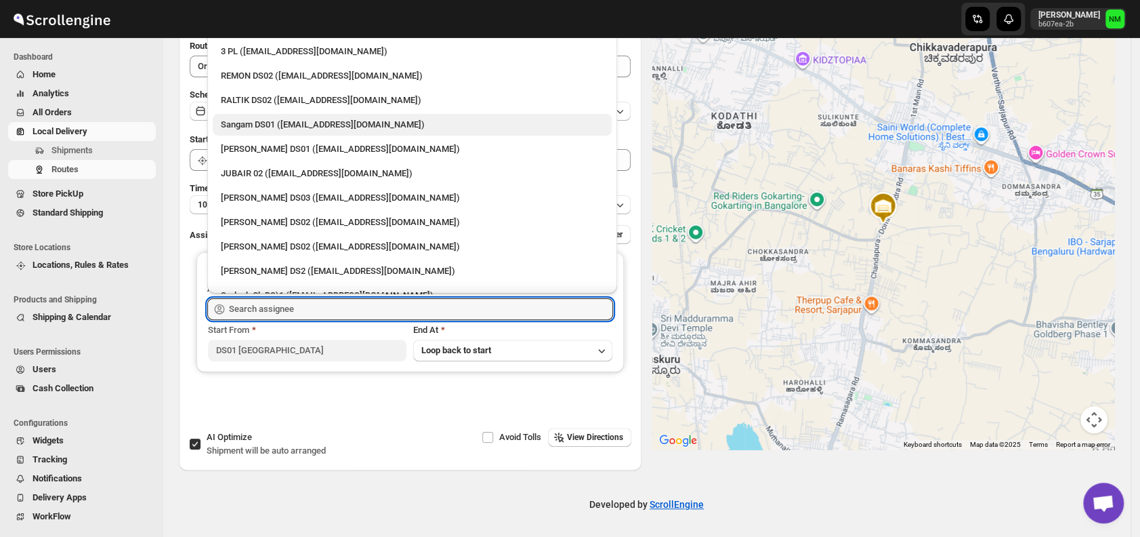
click at [269, 119] on div "Sangam DS01 (relov34542@lassora.com)" at bounding box center [412, 125] width 383 height 14
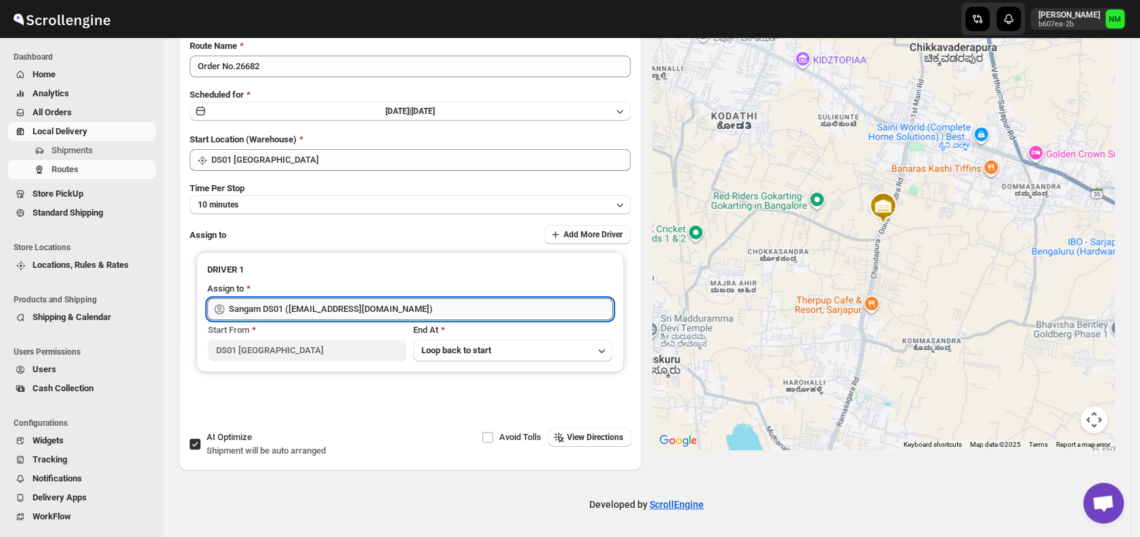
click at [440, 304] on input "Sangam DS01 (relov34542@lassora.com)" at bounding box center [421, 309] width 384 height 22
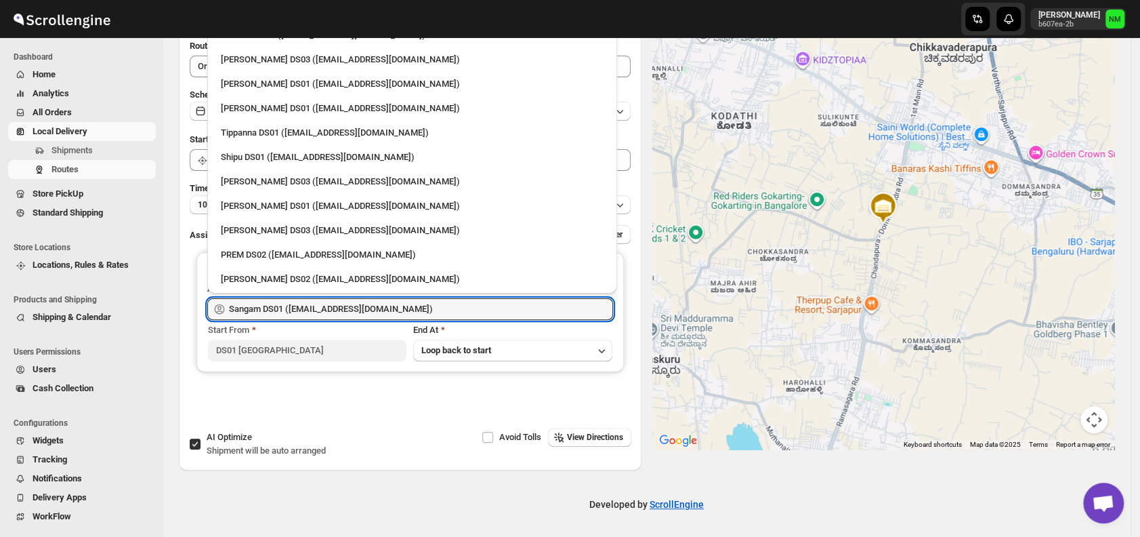
scroll to position [1154, 0]
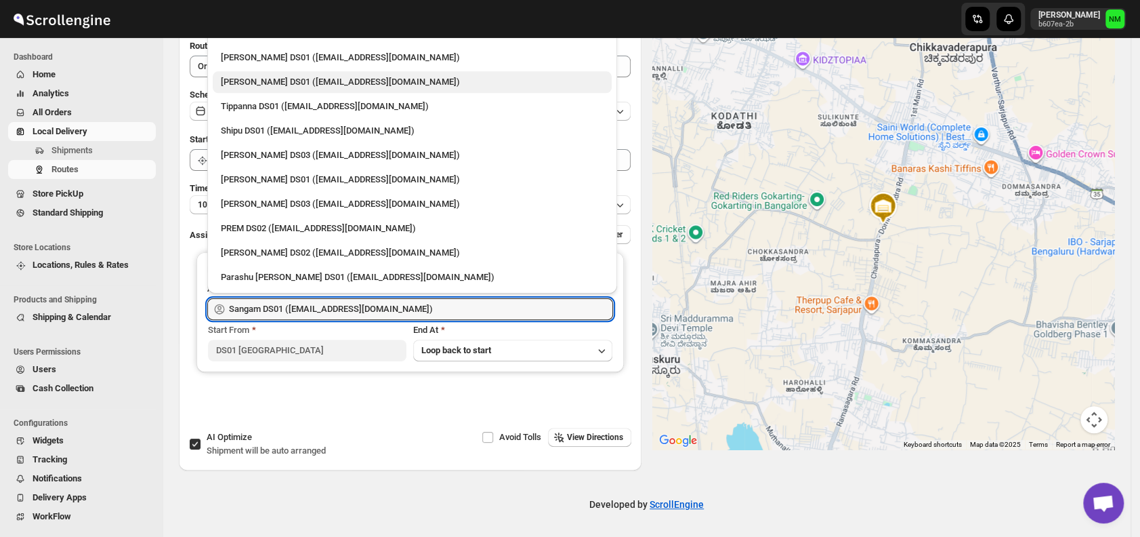
click at [245, 88] on div "[PERSON_NAME] DS01 ([EMAIL_ADDRESS][DOMAIN_NAME])" at bounding box center [412, 82] width 383 height 14
type input "[PERSON_NAME] DS01 ([EMAIL_ADDRESS][DOMAIN_NAME])"
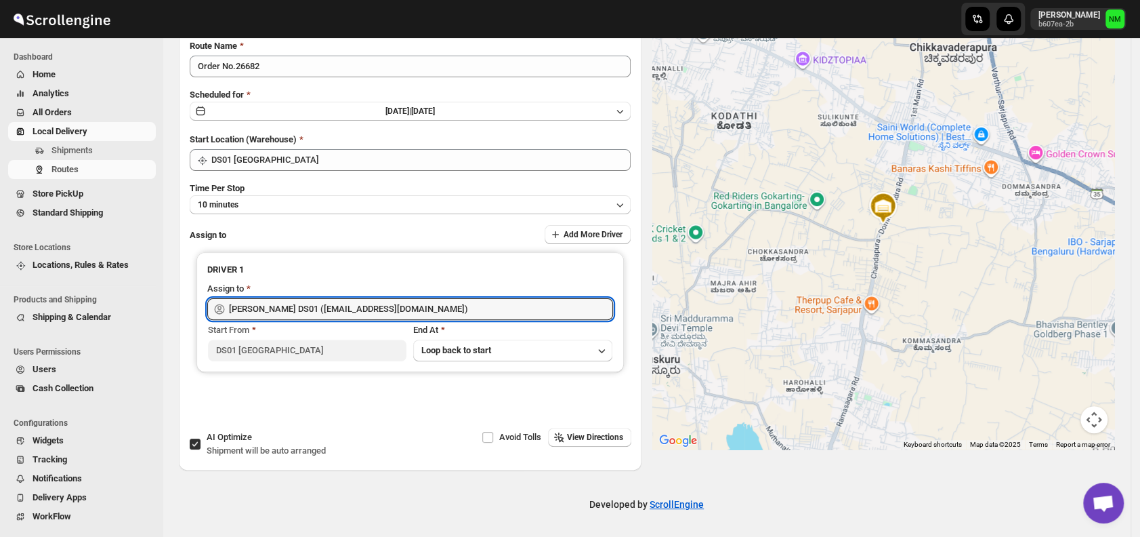
scroll to position [0, 0]
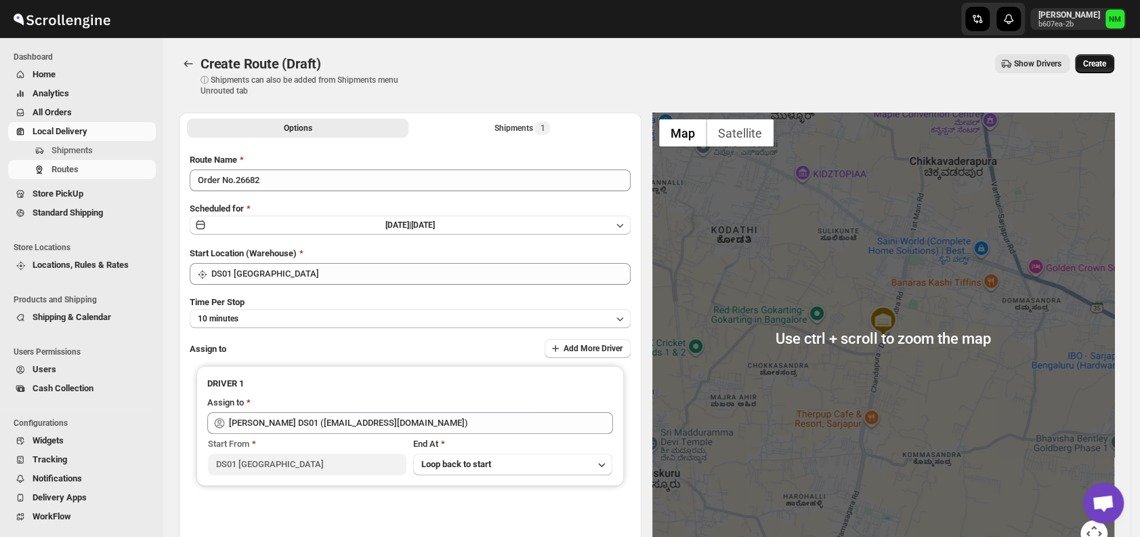
click at [1107, 57] on button "Create" at bounding box center [1094, 63] width 39 height 19
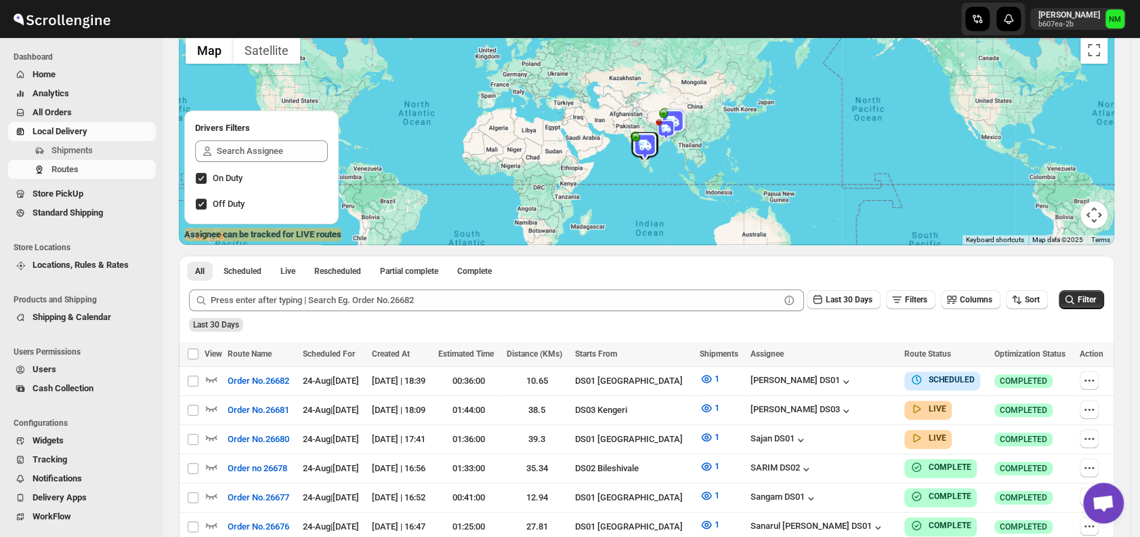
scroll to position [104, 0]
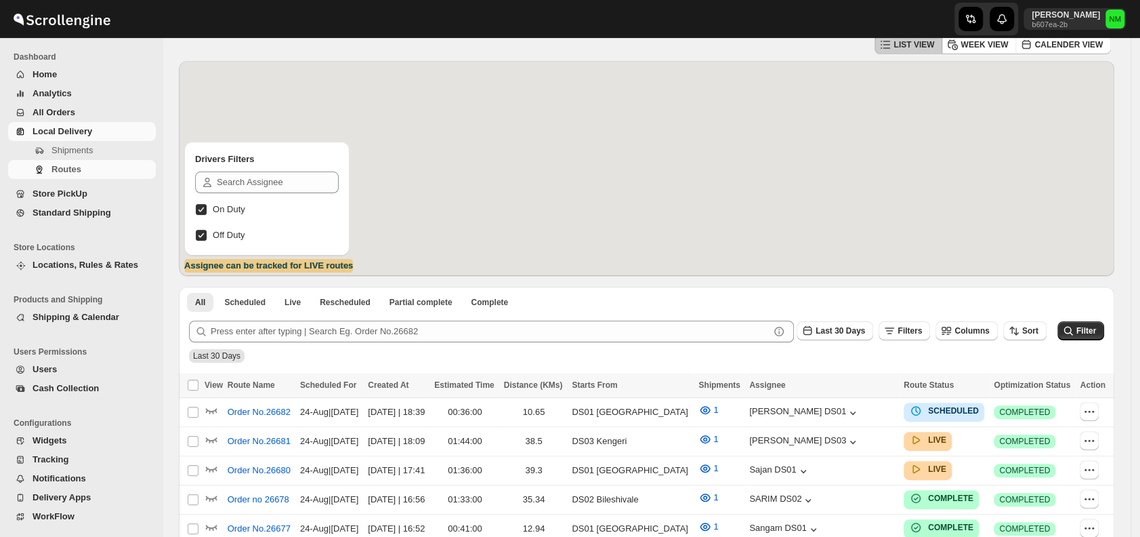
scroll to position [104, 0]
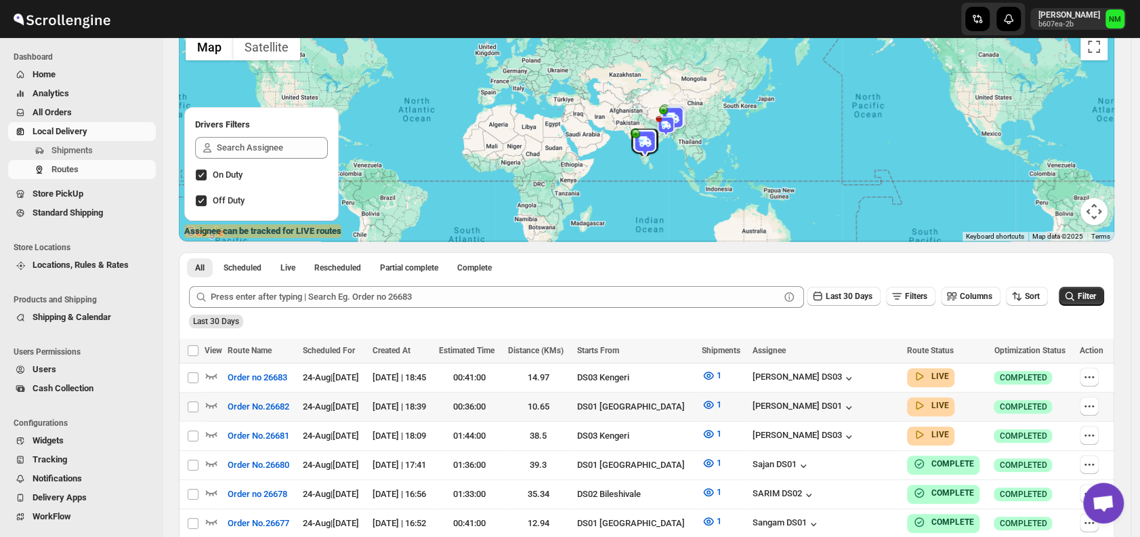
scroll to position [250, 0]
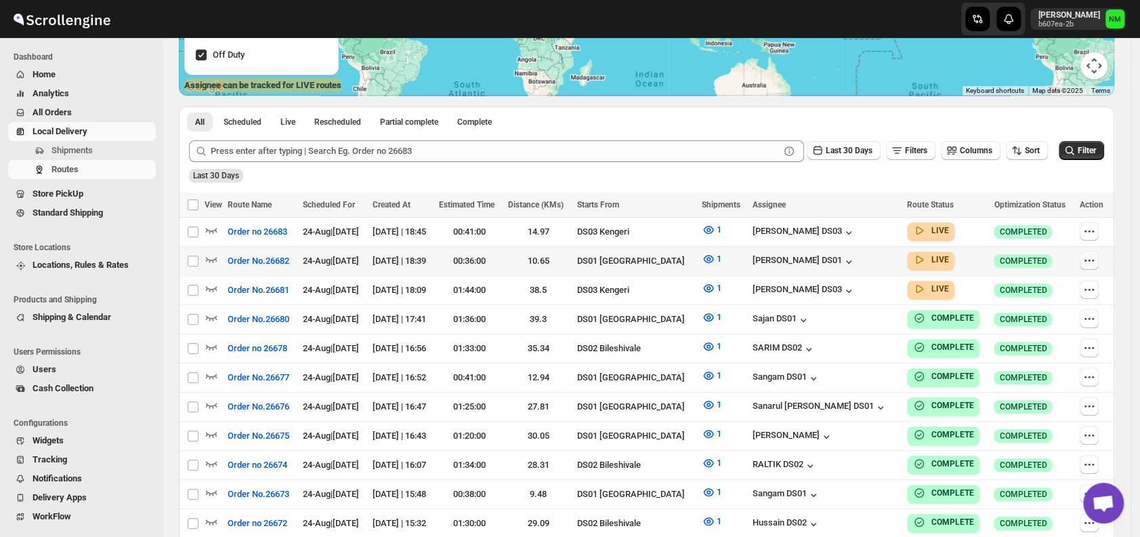
click at [1094, 256] on icon "button" at bounding box center [1090, 260] width 14 height 14
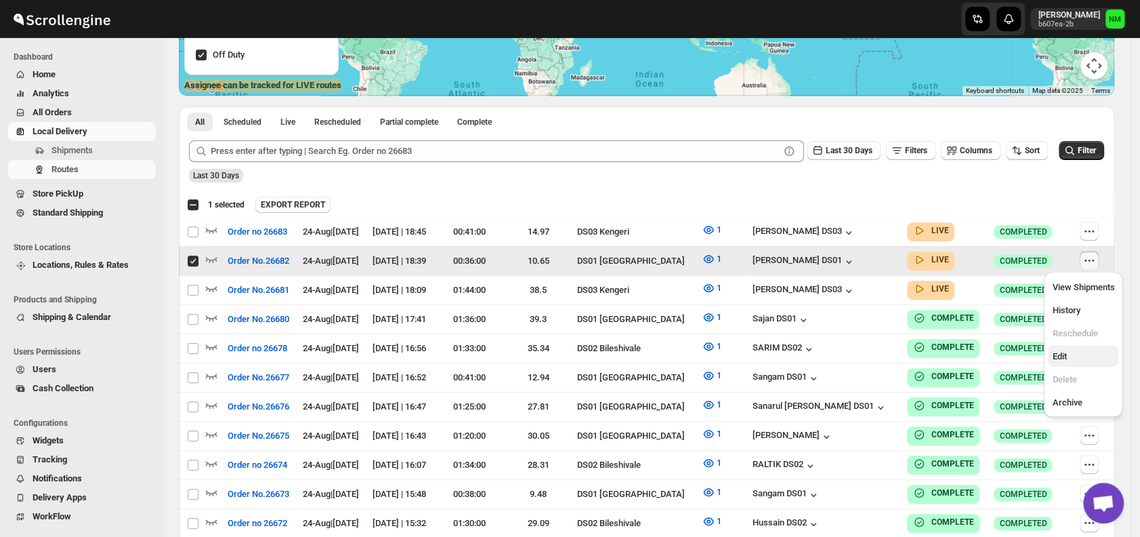
click at [1058, 358] on span "Edit" at bounding box center [1059, 356] width 14 height 10
checkbox input "false"
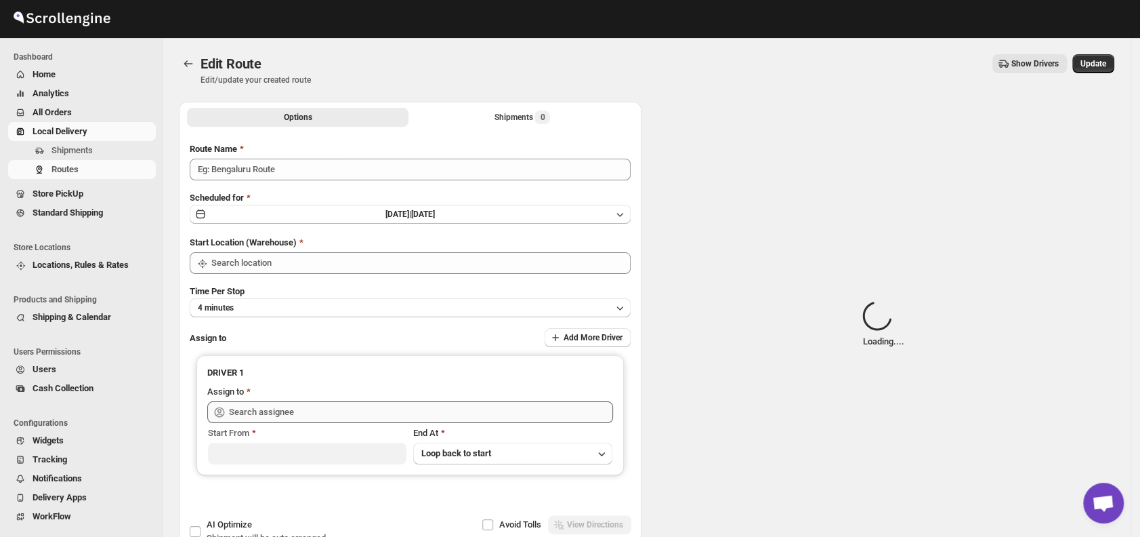
type input "Order No.26682"
type input "DS01 [GEOGRAPHIC_DATA]"
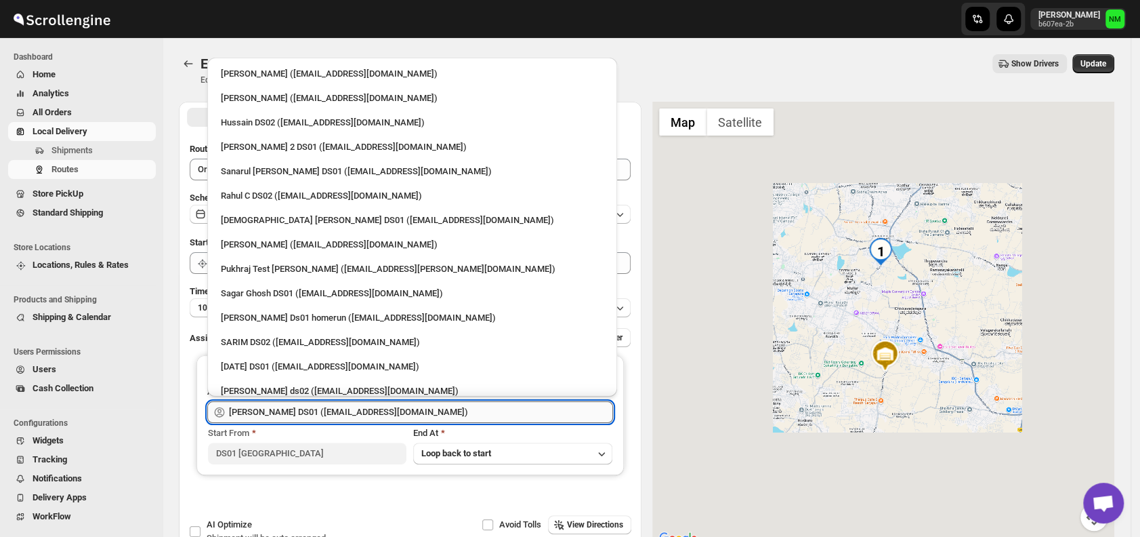
click at [493, 417] on input "Abdul Basir DS01 (xaley98767@7tul.com)" at bounding box center [421, 412] width 384 height 22
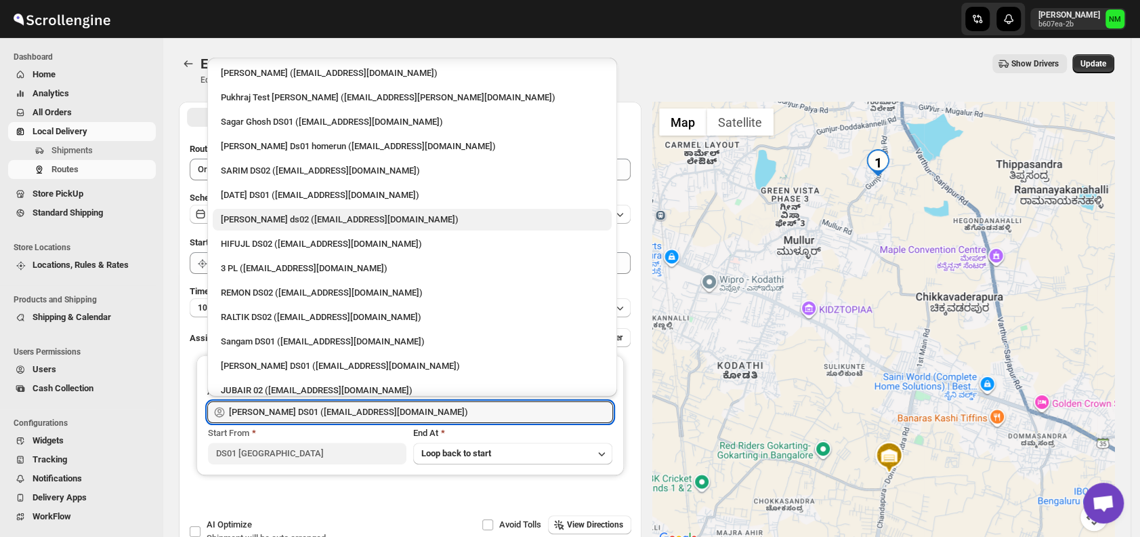
scroll to position [229, 0]
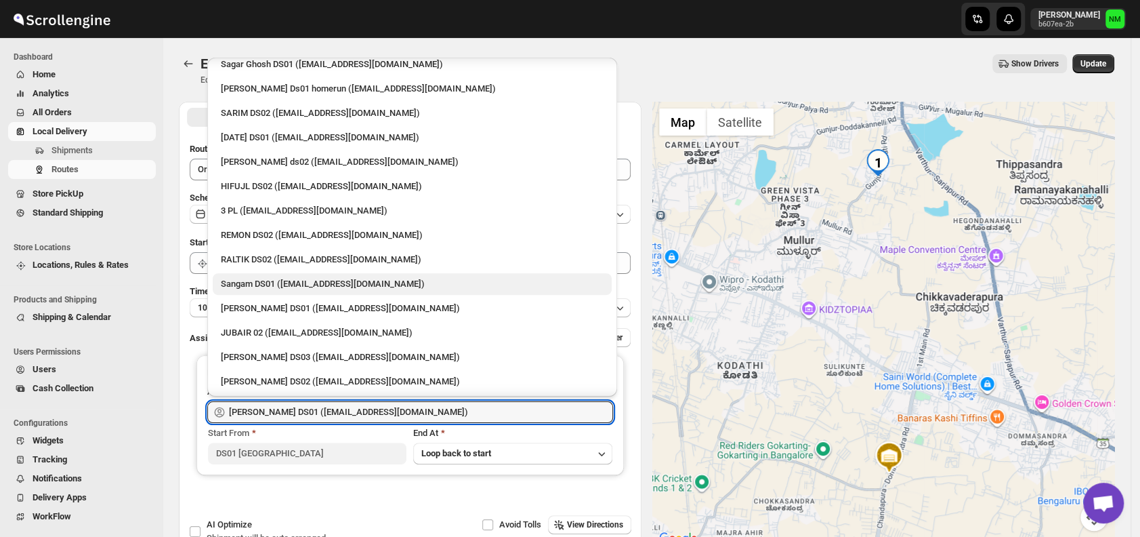
click at [291, 285] on div "Sangam DS01 (relov34542@lassora.com)" at bounding box center [412, 284] width 383 height 14
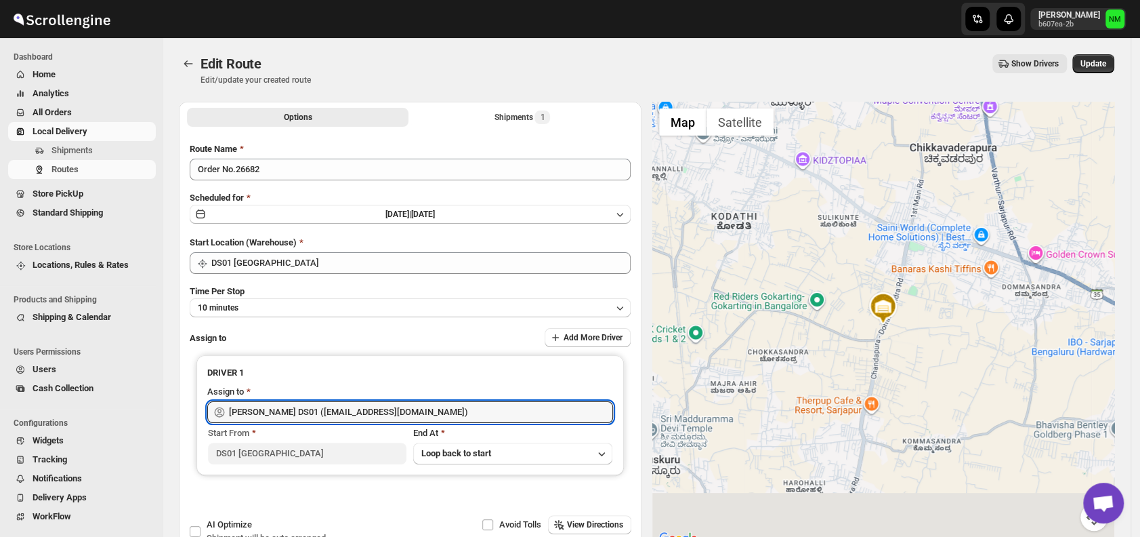
type input "Sangam DS01 (relov34542@lassora.com)"
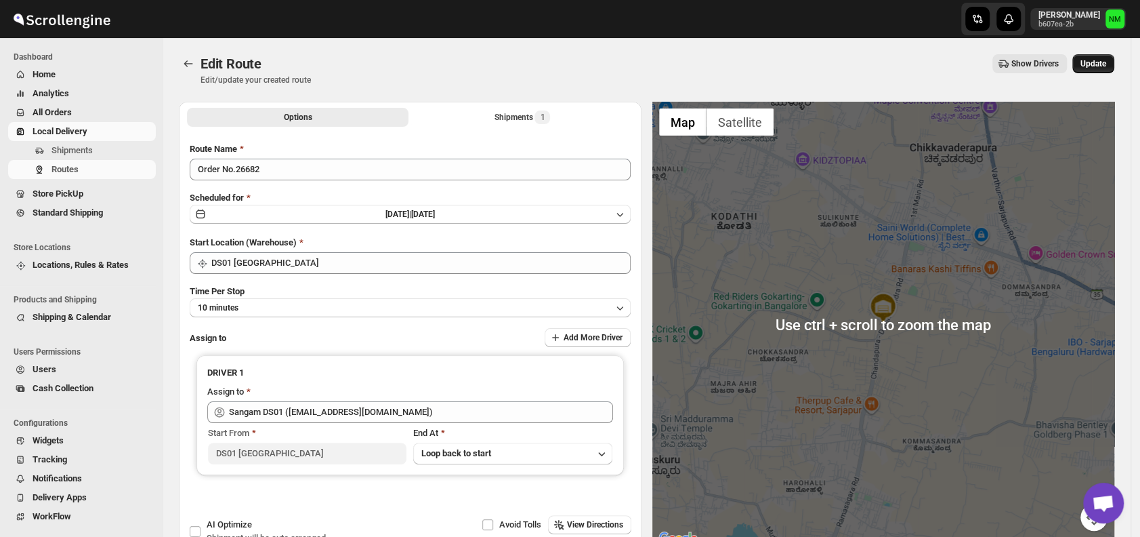
click at [1099, 65] on span "Update" at bounding box center [1094, 63] width 26 height 11
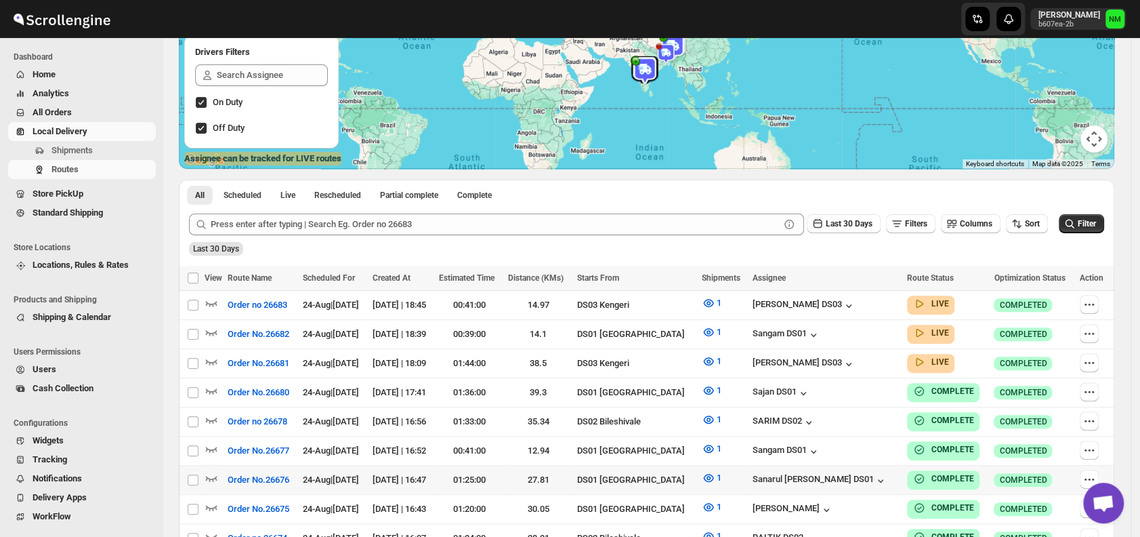
scroll to position [222, 0]
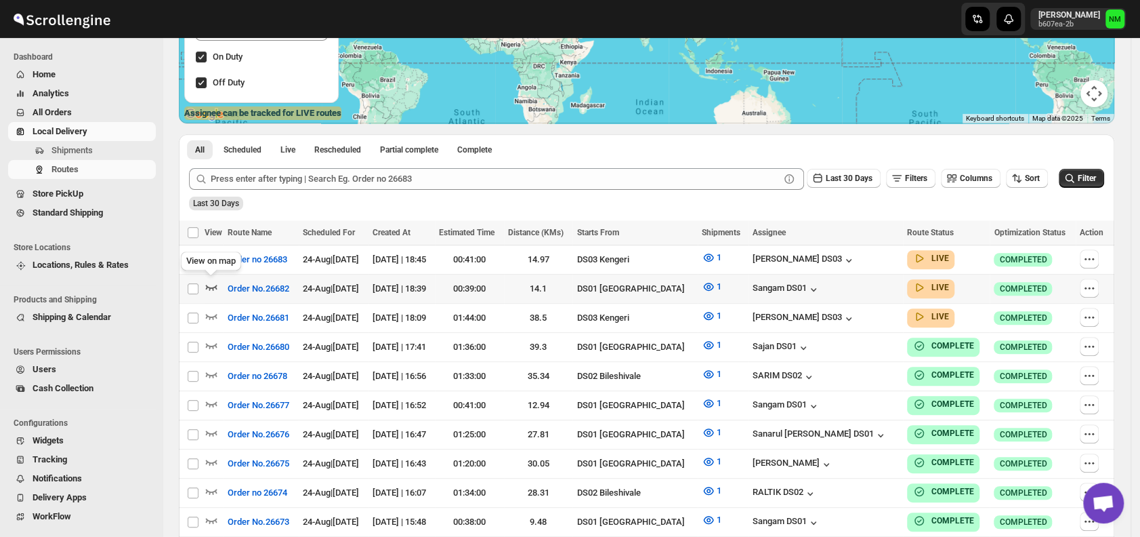
click at [213, 283] on icon "button" at bounding box center [212, 287] width 14 height 14
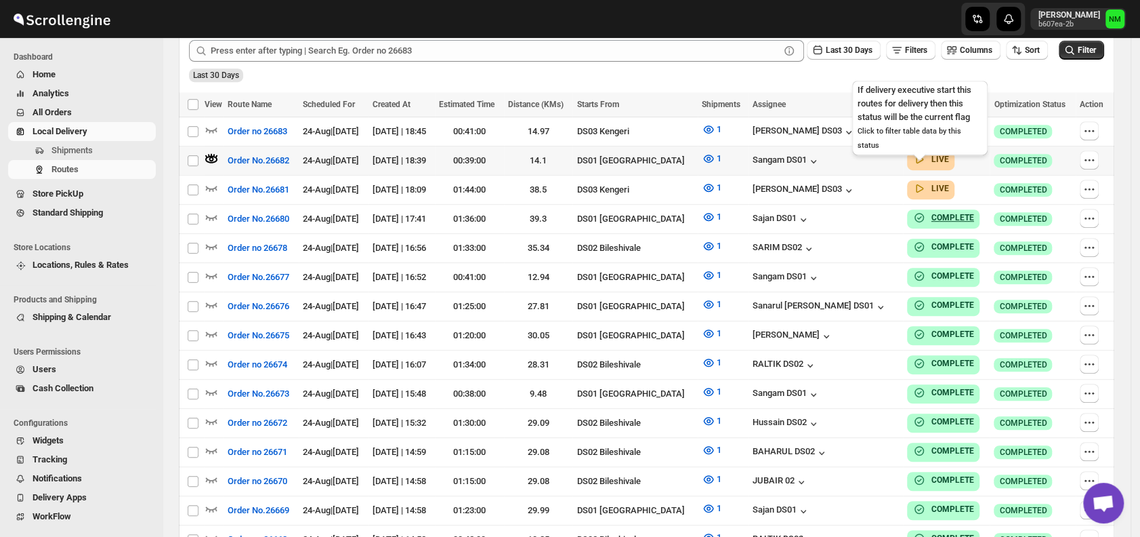
scroll to position [297, 0]
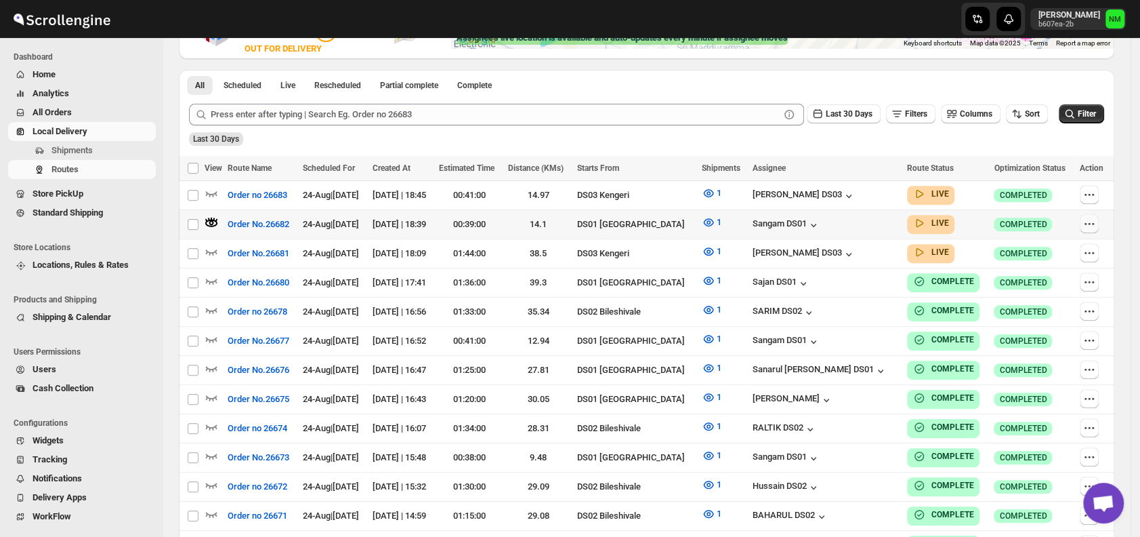
click at [1096, 220] on icon "button" at bounding box center [1090, 224] width 14 height 14
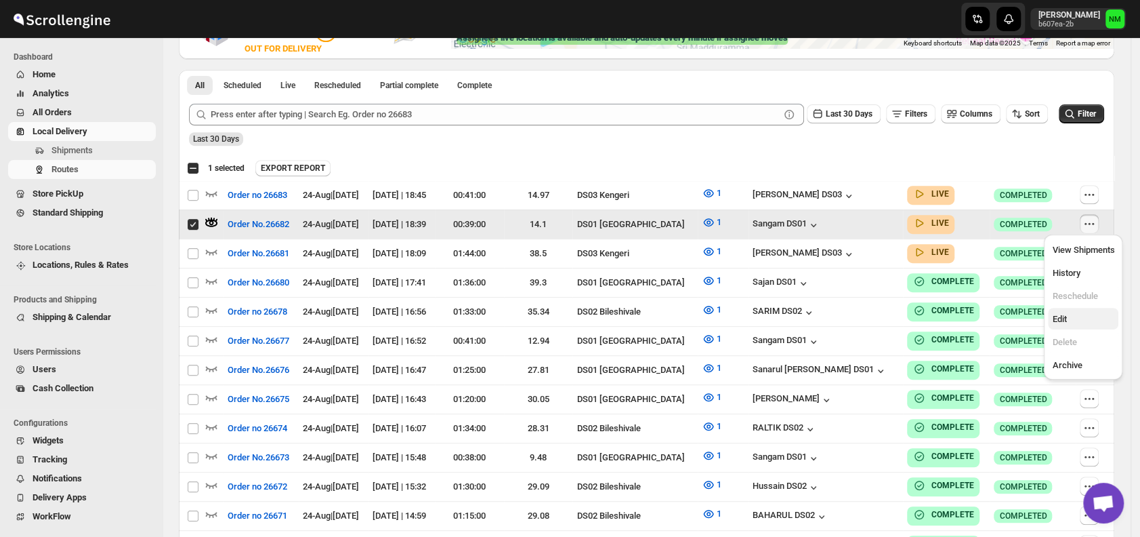
click at [1073, 319] on span "Edit" at bounding box center [1083, 319] width 62 height 14
checkbox input "false"
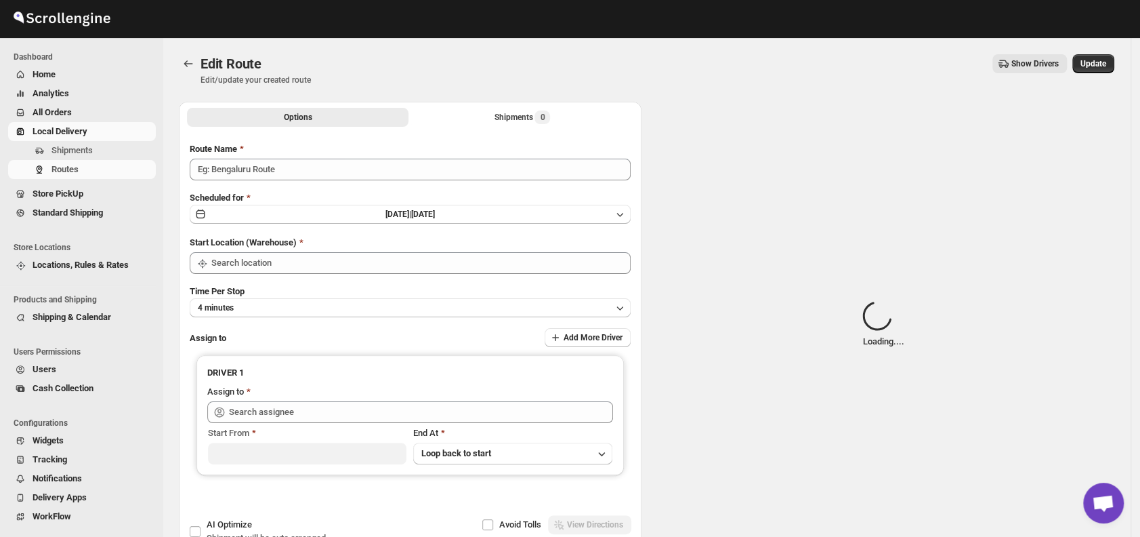
type input "Order No.26682"
type input "DS01 [GEOGRAPHIC_DATA]"
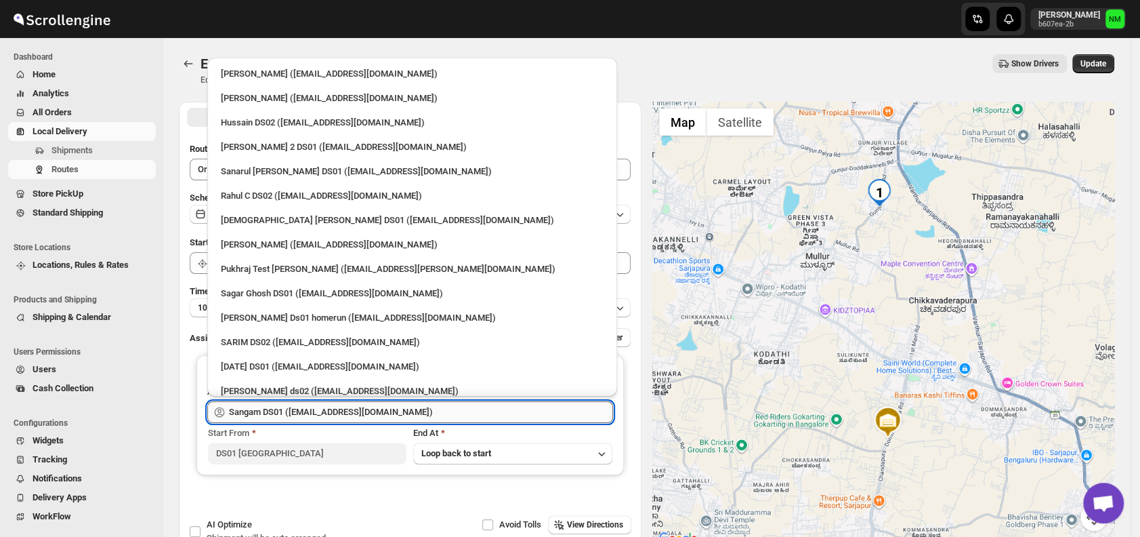
click at [465, 417] on input "Sangam DS01 (relov34542@lassora.com)" at bounding box center [421, 412] width 384 height 22
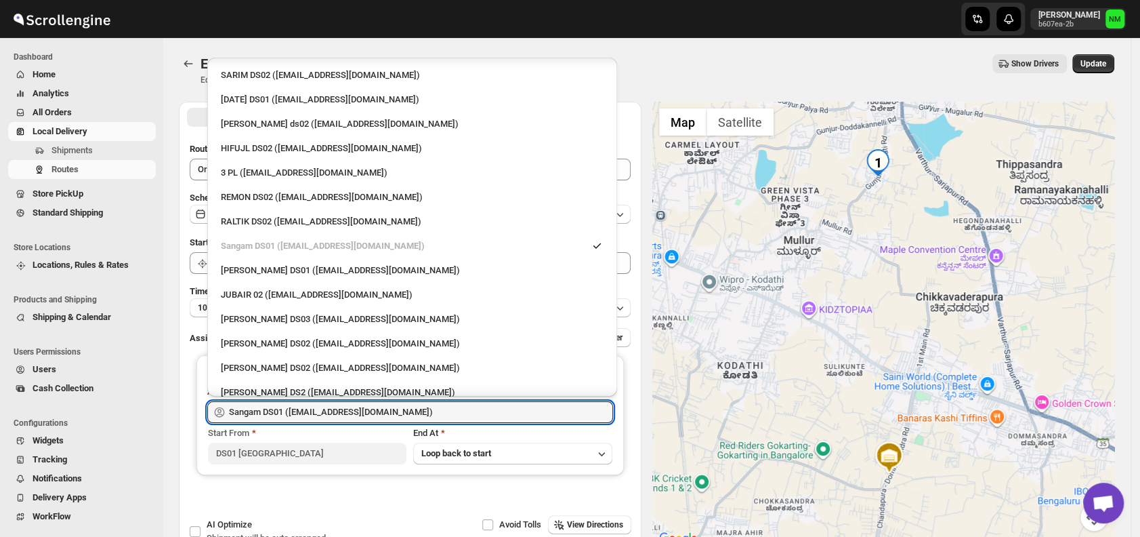
scroll to position [270, 0]
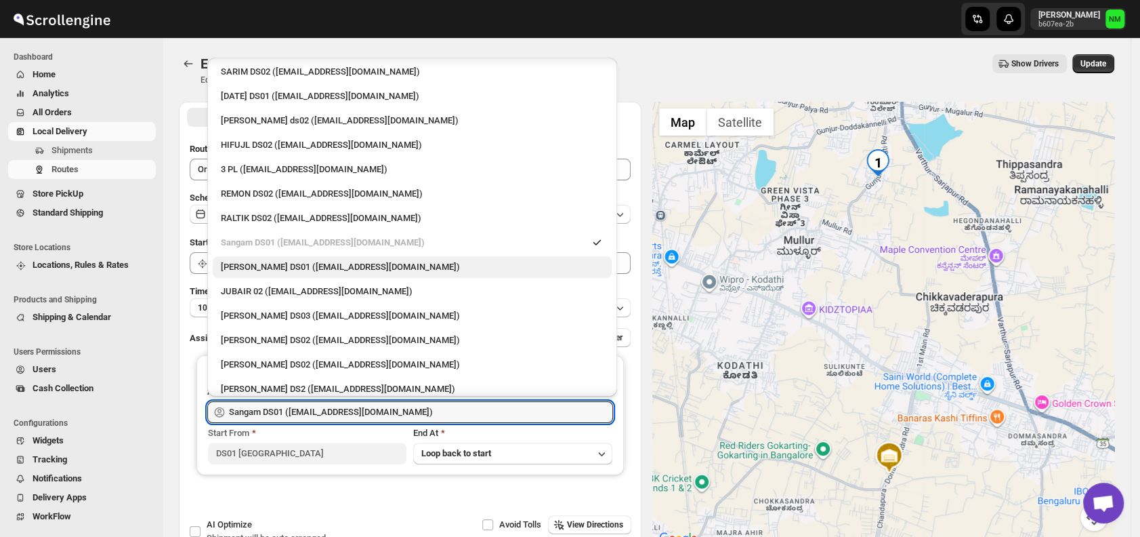
click at [280, 271] on div "Jahir Hussain DS01 (pegaya8076@excederm.com)" at bounding box center [412, 267] width 383 height 14
type input "Jahir Hussain DS01 (pegaya8076@excederm.com)"
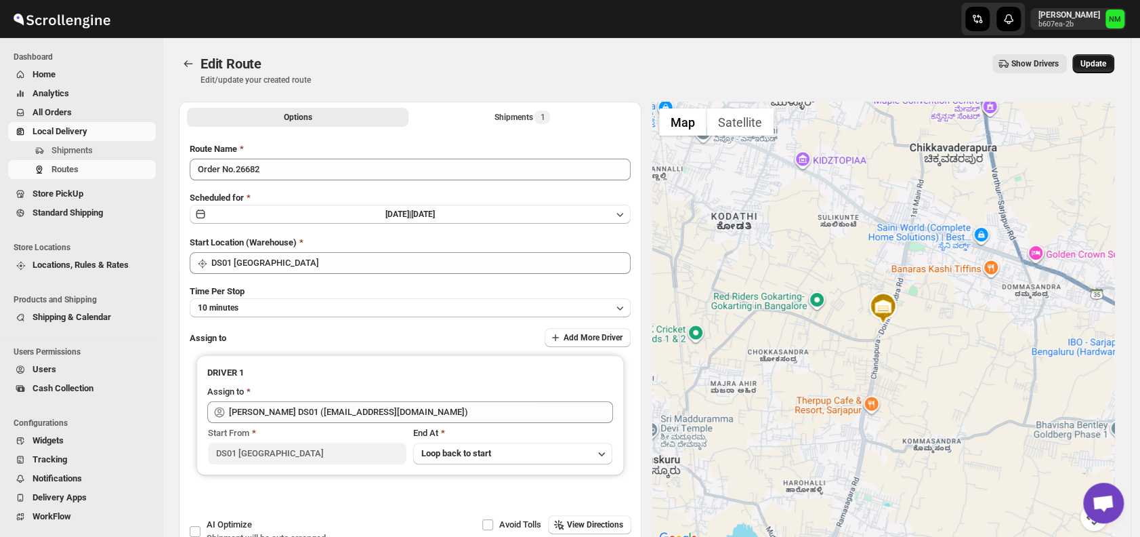
click at [1089, 68] on span "Update" at bounding box center [1094, 63] width 26 height 11
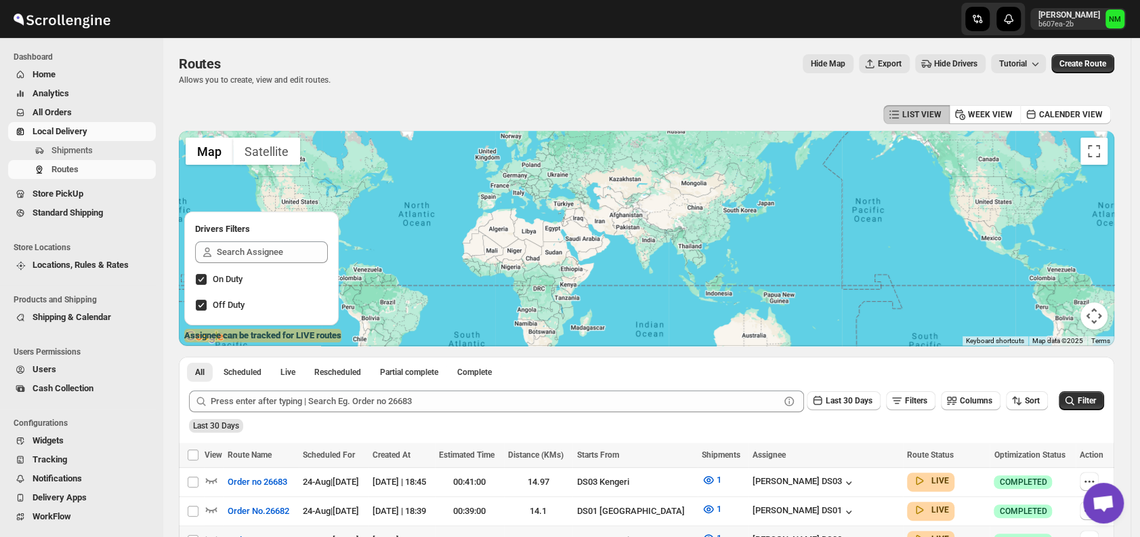
scroll to position [182, 0]
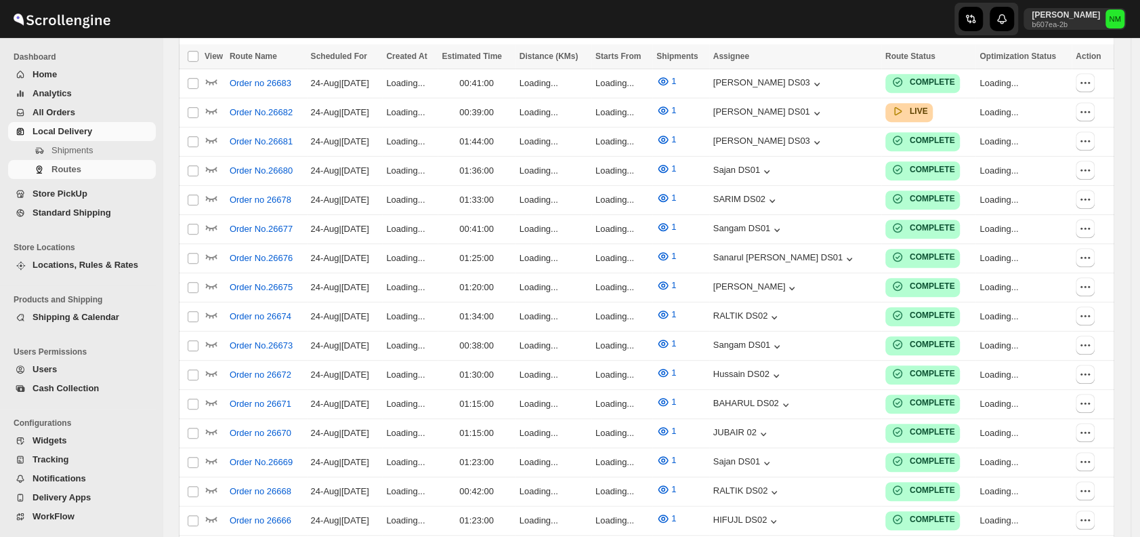
scroll to position [182, 0]
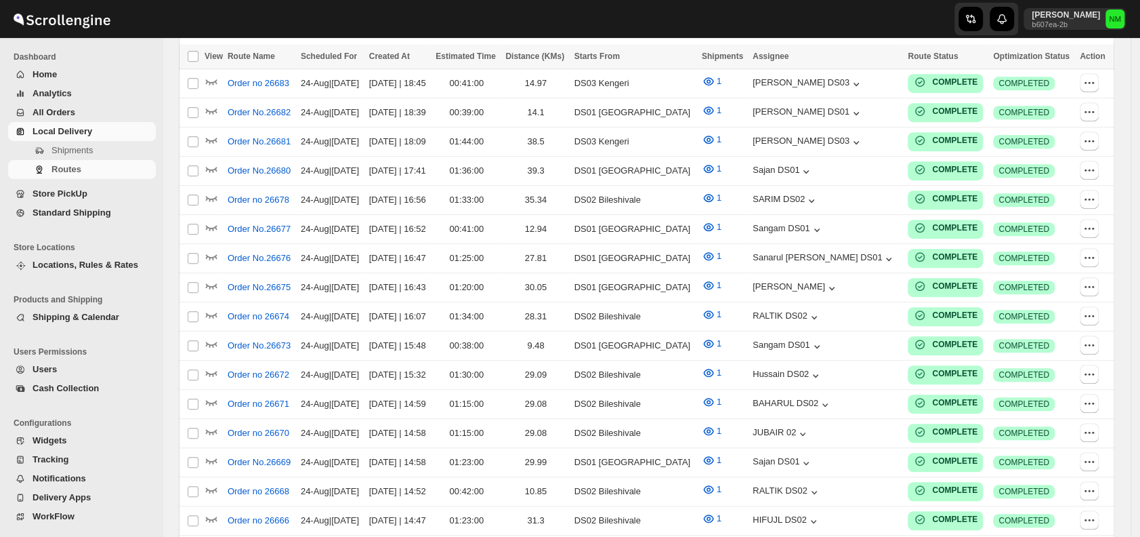
scroll to position [182, 0]
